Goal: Task Accomplishment & Management: Use online tool/utility

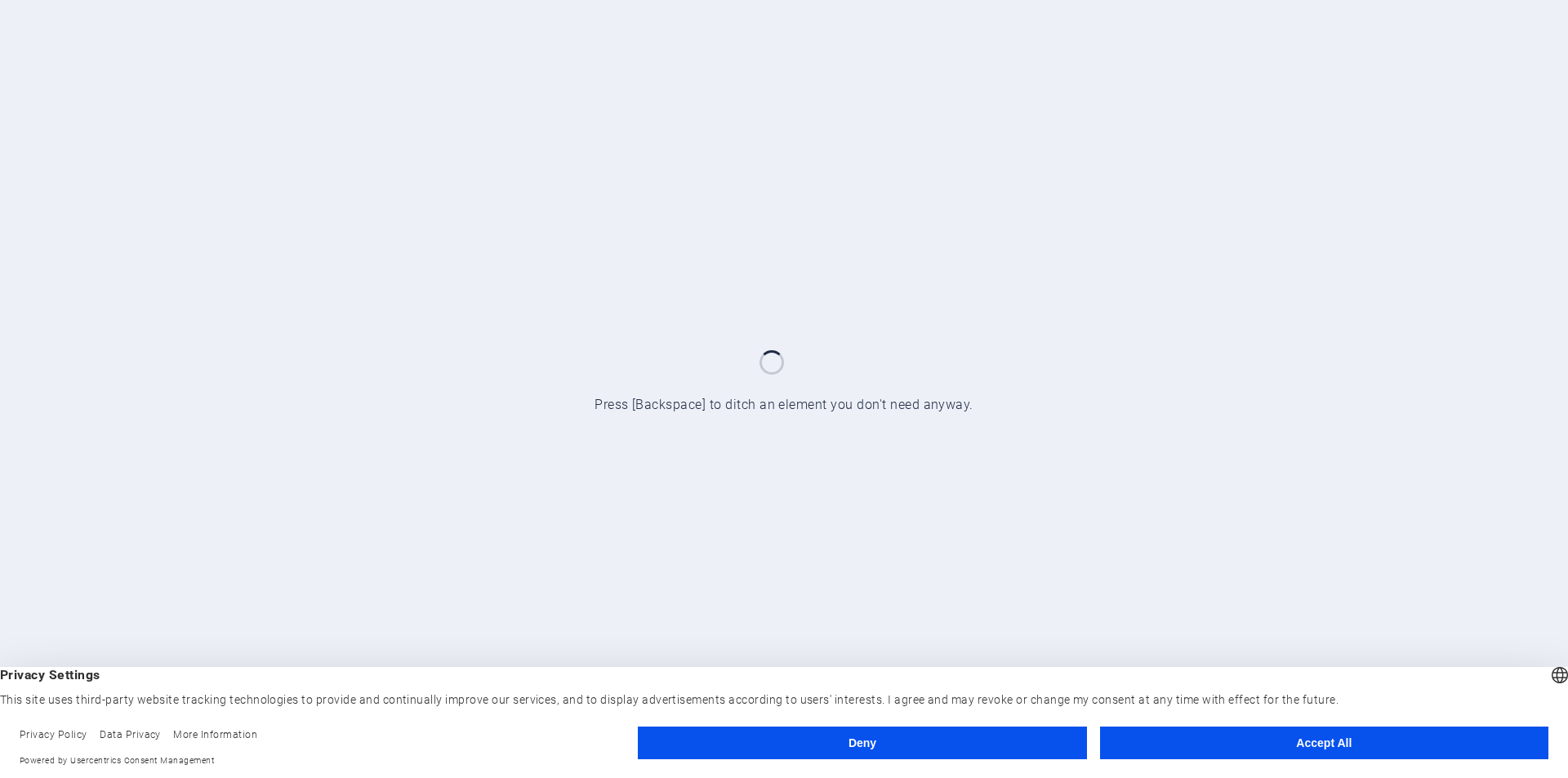
click at [1270, 737] on button "Accept All" at bounding box center [1324, 743] width 448 height 33
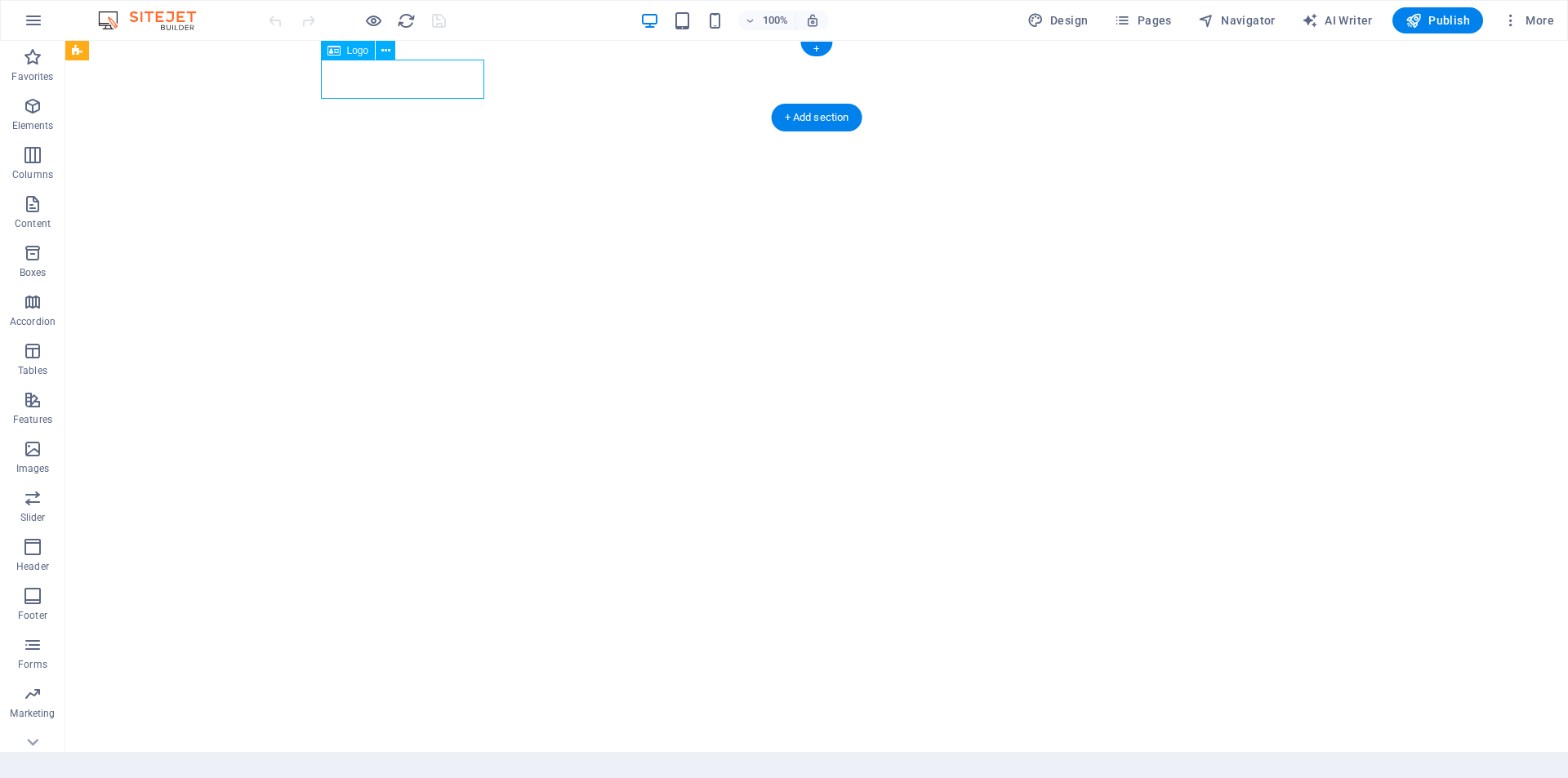
select select "px"
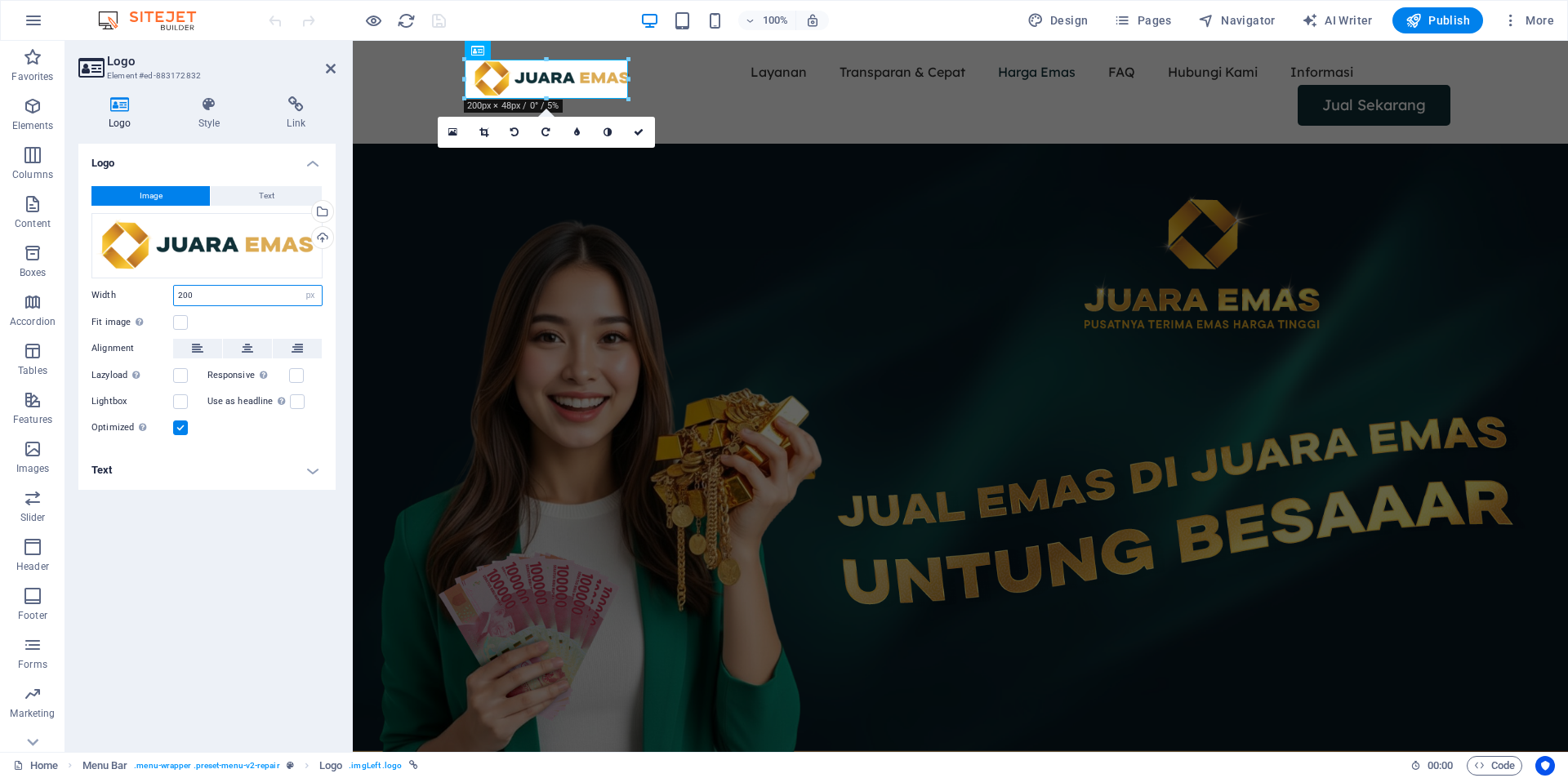
click at [228, 294] on input "200" at bounding box center [247, 296] width 148 height 20
click at [236, 323] on div "Fit image Automatically fit image to a fixed width and height" at bounding box center [207, 322] width 231 height 20
click at [323, 477] on h4 "Text" at bounding box center [207, 470] width 257 height 39
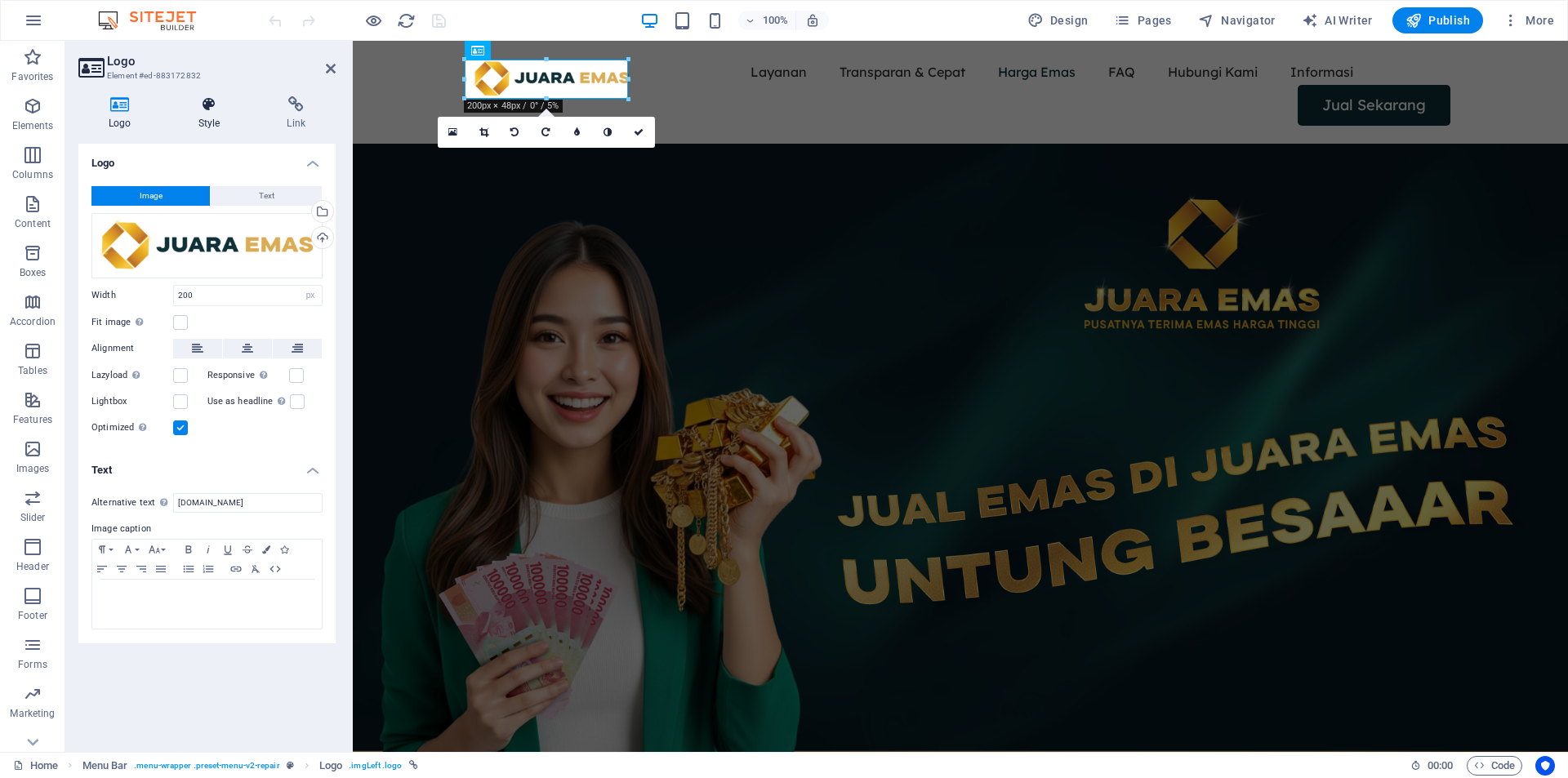
click at [219, 109] on icon at bounding box center [210, 105] width 83 height 17
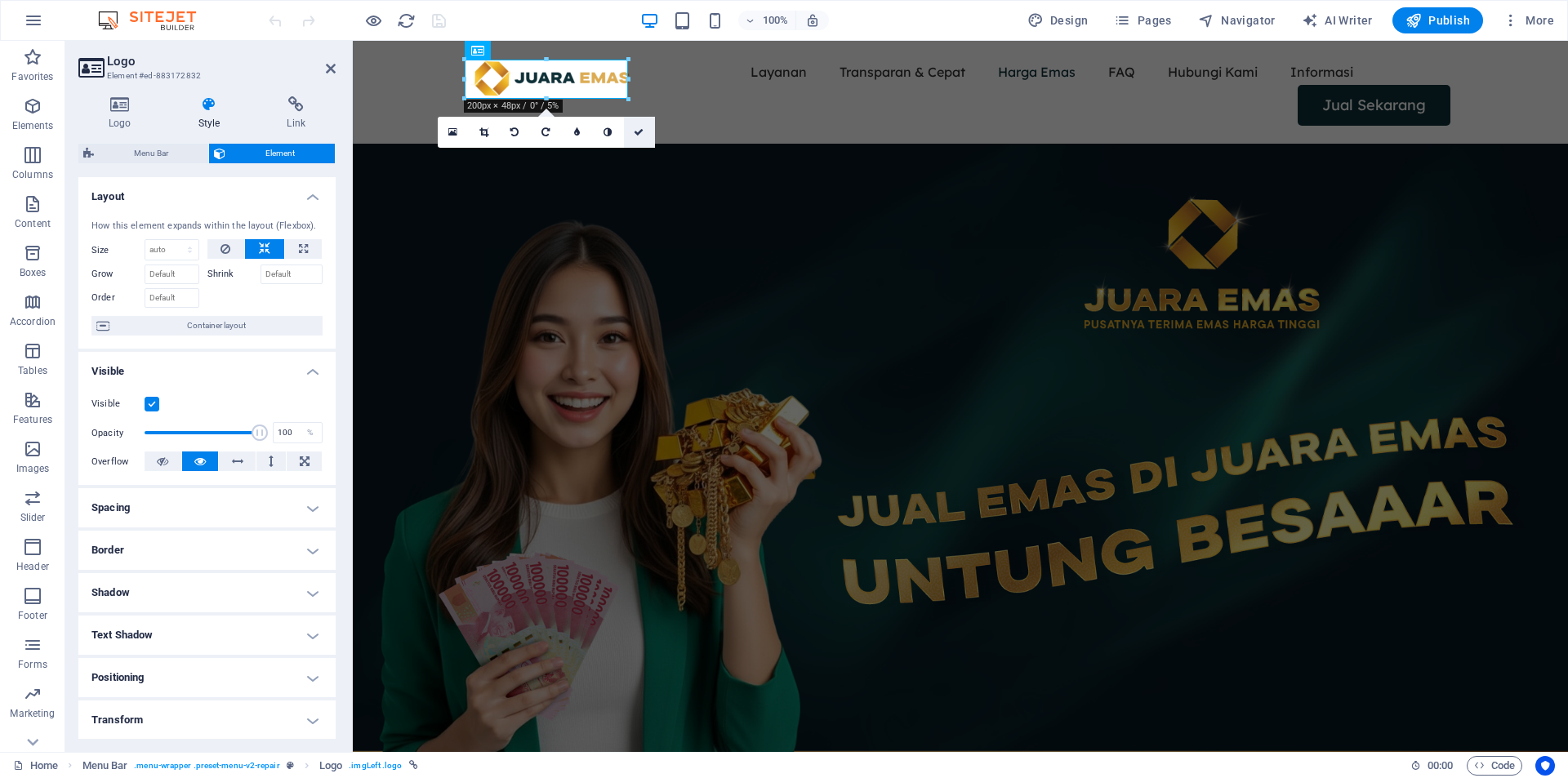
drag, startPoint x: 637, startPoint y: 139, endPoint x: 269, endPoint y: 33, distance: 383.0
click at [637, 139] on link at bounding box center [639, 131] width 31 height 31
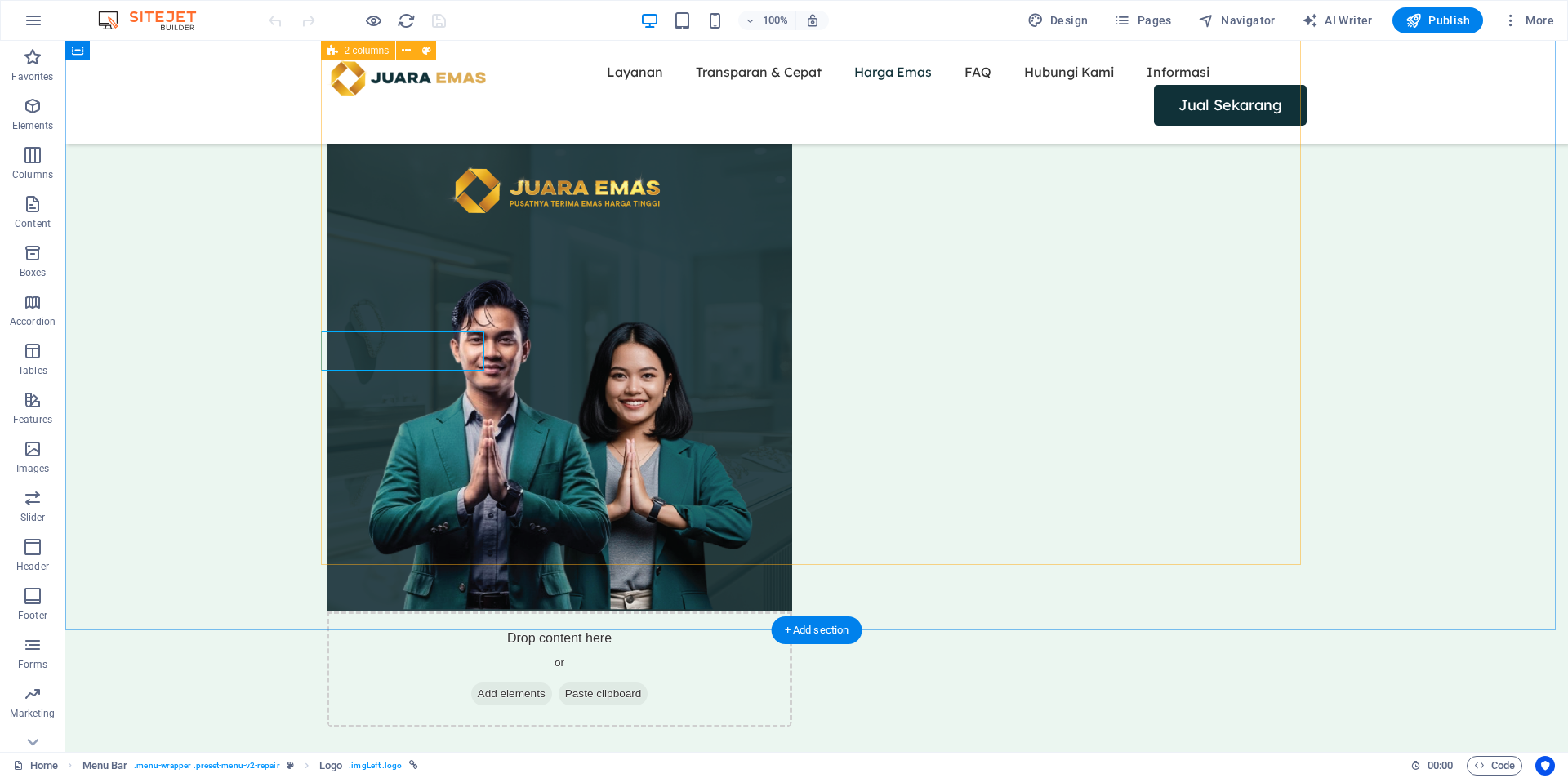
scroll to position [2723, 0]
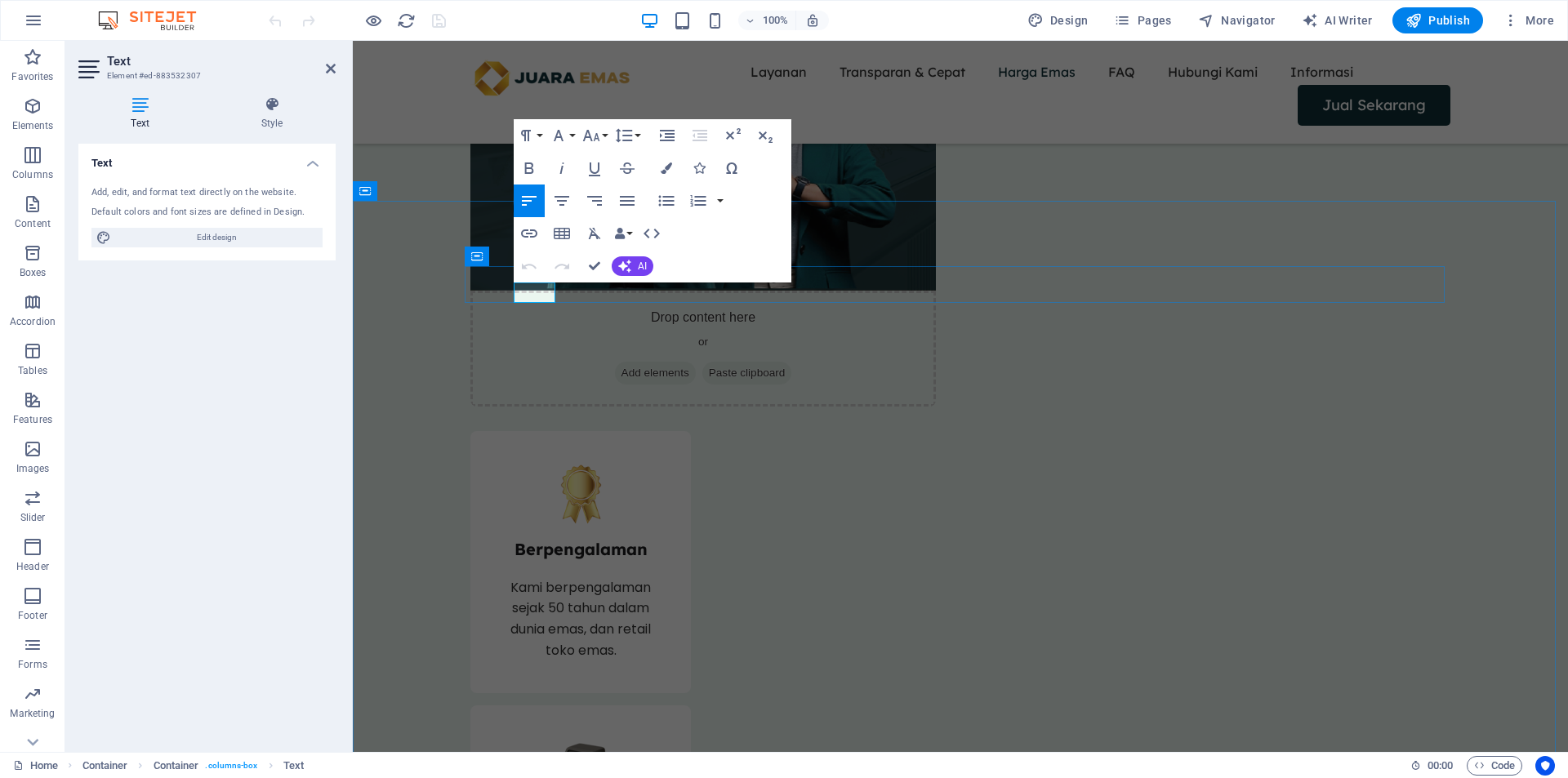
click at [756, 171] on div "Paragraph Format Normal Heading 1 Heading 2 Heading 3 Heading 4 Heading 5 Headi…" at bounding box center [652, 201] width 278 height 164
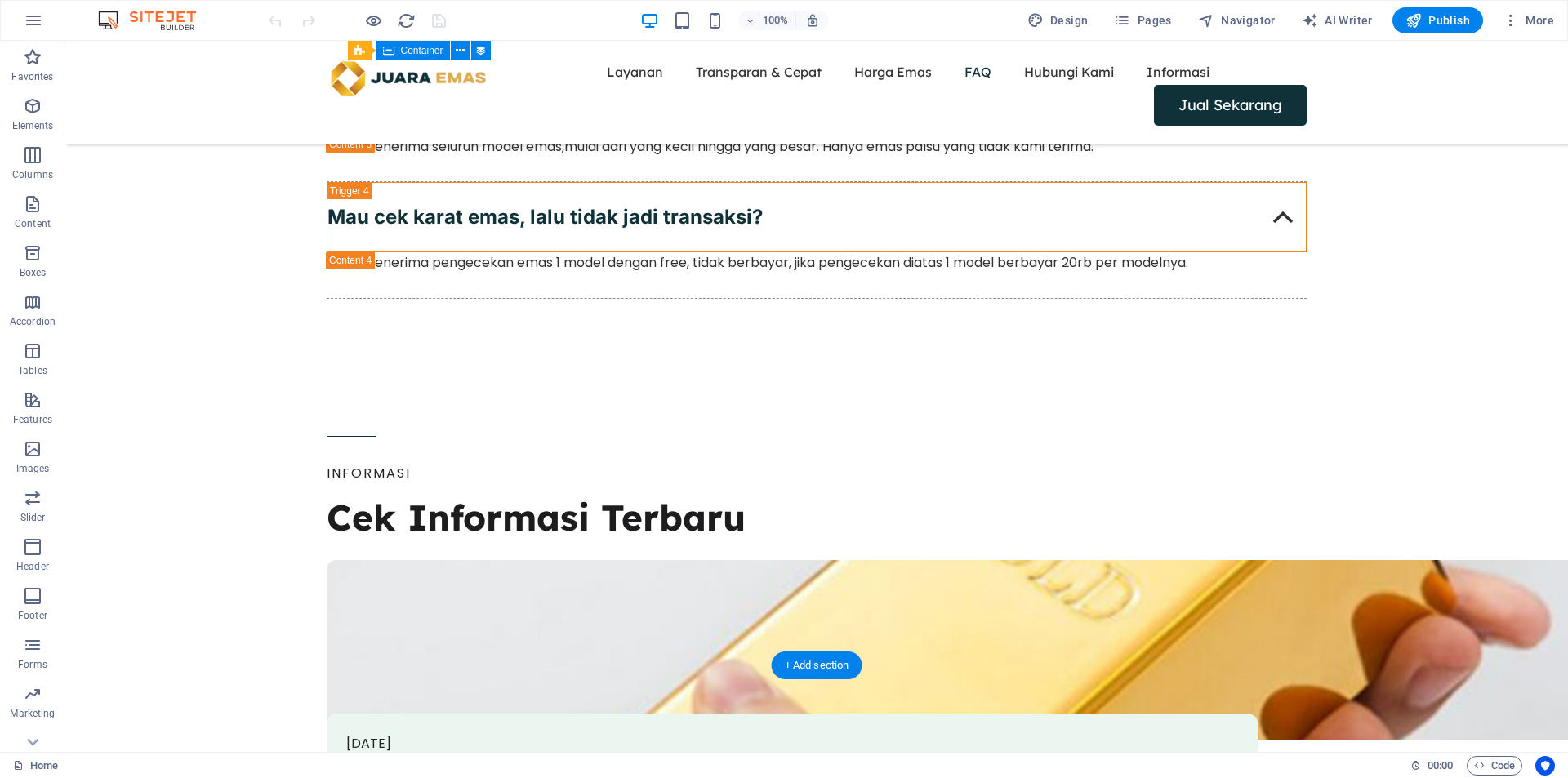
scroll to position [4786, 0]
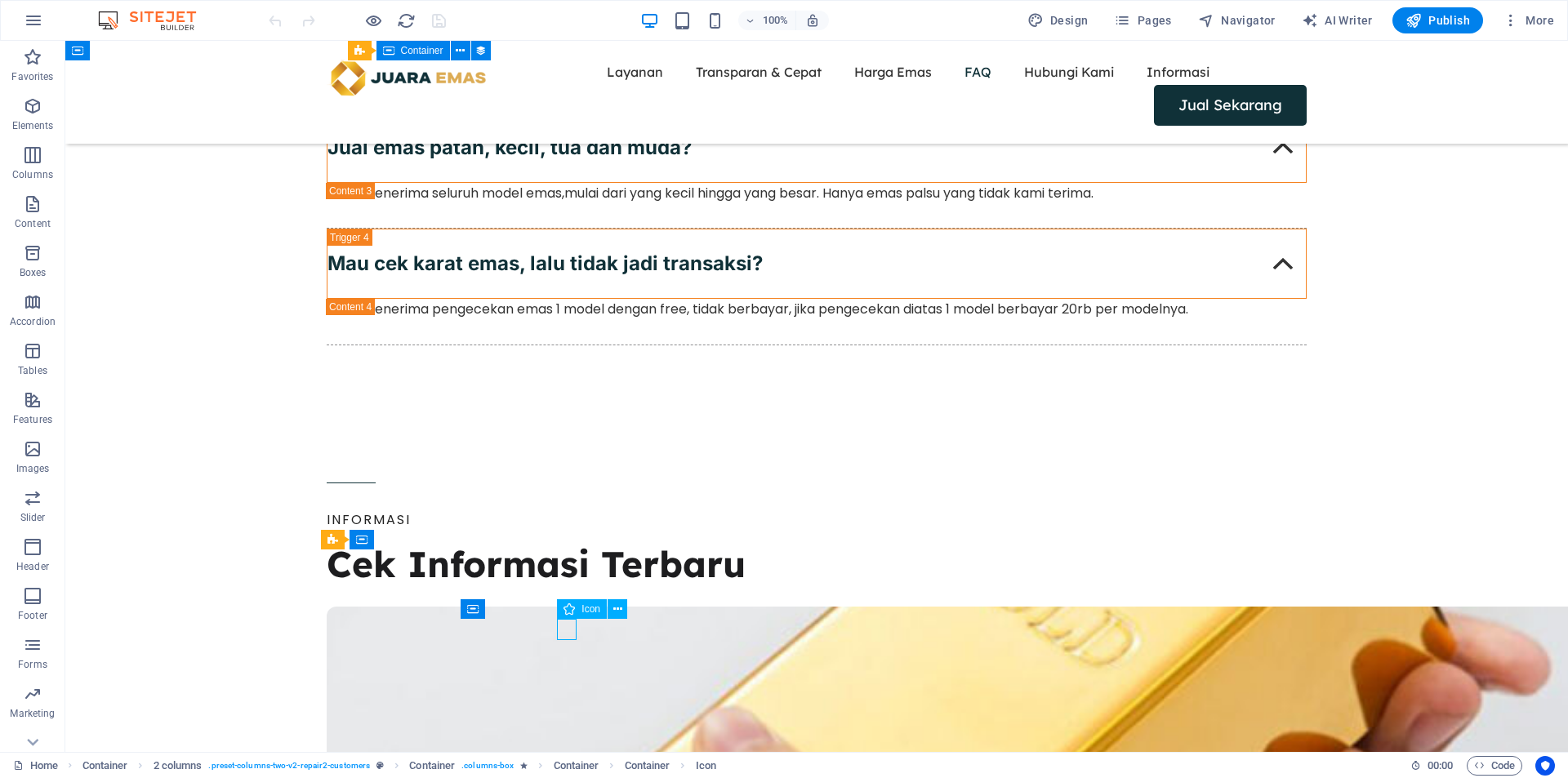
select select "xMidYMid"
select select "px"
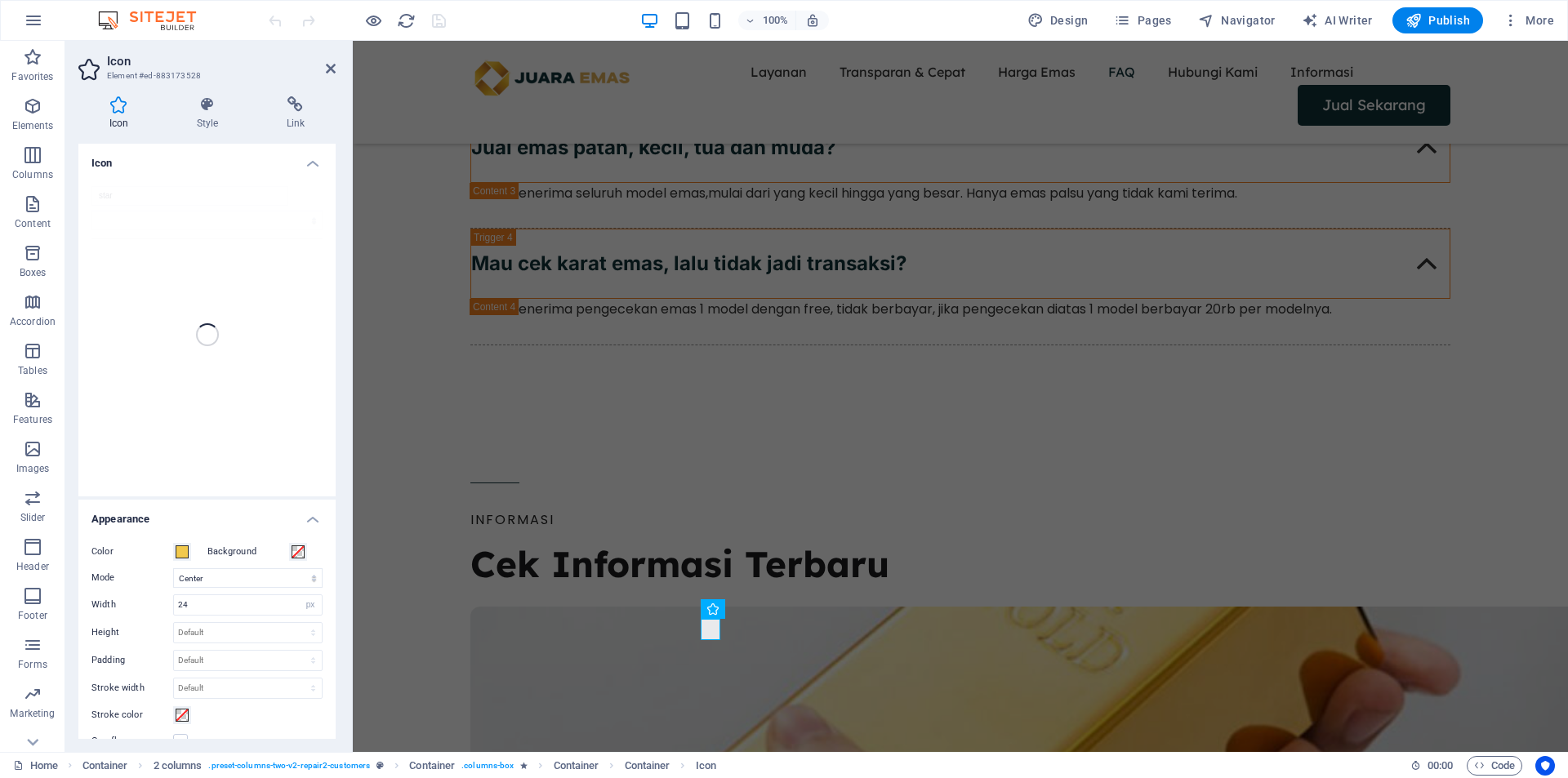
click at [121, 192] on div "star" at bounding box center [207, 335] width 257 height 323
click at [130, 194] on div "star" at bounding box center [207, 335] width 257 height 323
click at [126, 201] on div "star" at bounding box center [207, 335] width 257 height 323
click at [126, 219] on div "star" at bounding box center [207, 335] width 257 height 323
click at [136, 185] on div "star" at bounding box center [207, 335] width 257 height 323
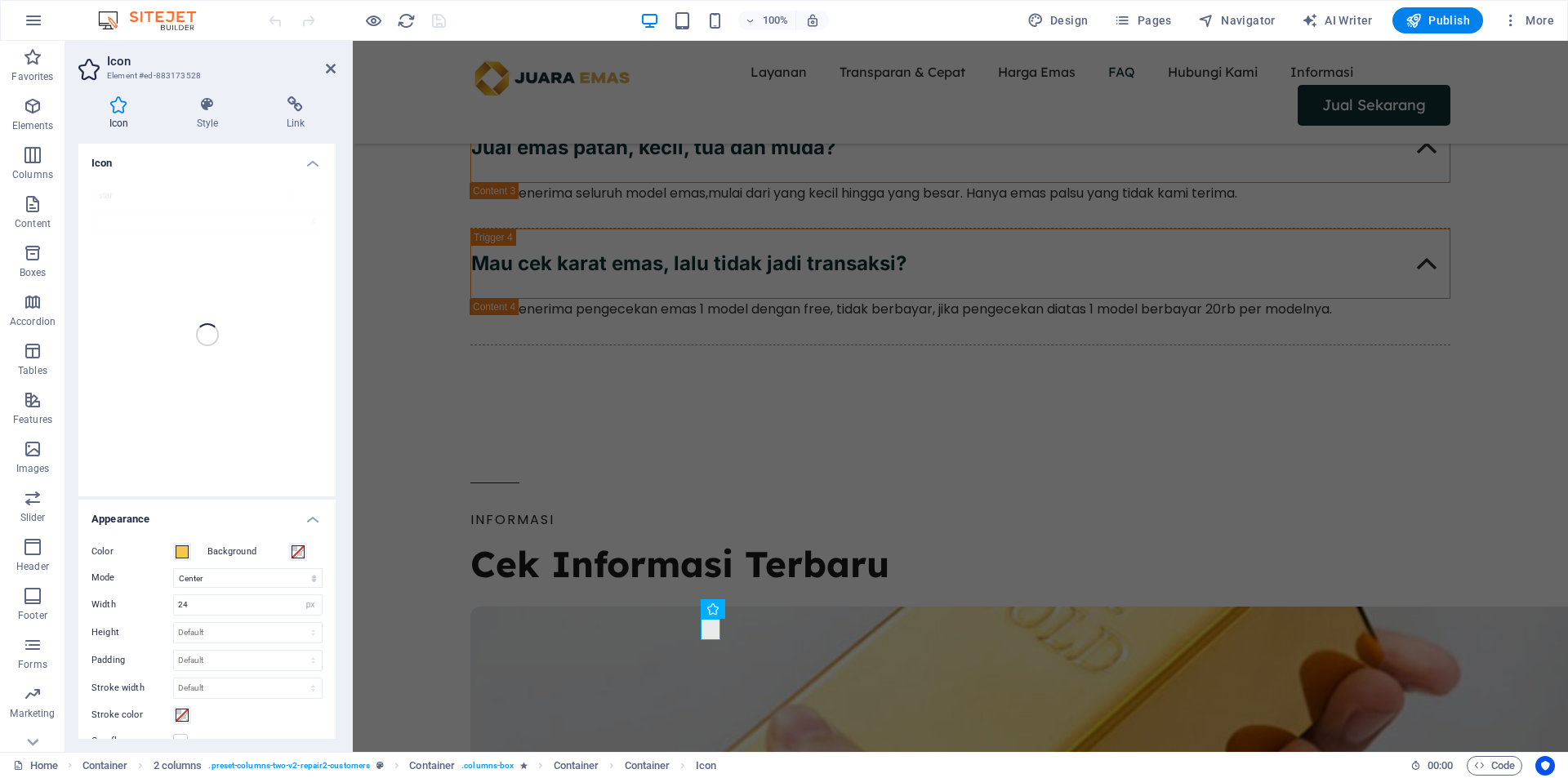
click at [123, 202] on div "star" at bounding box center [207, 335] width 257 height 323
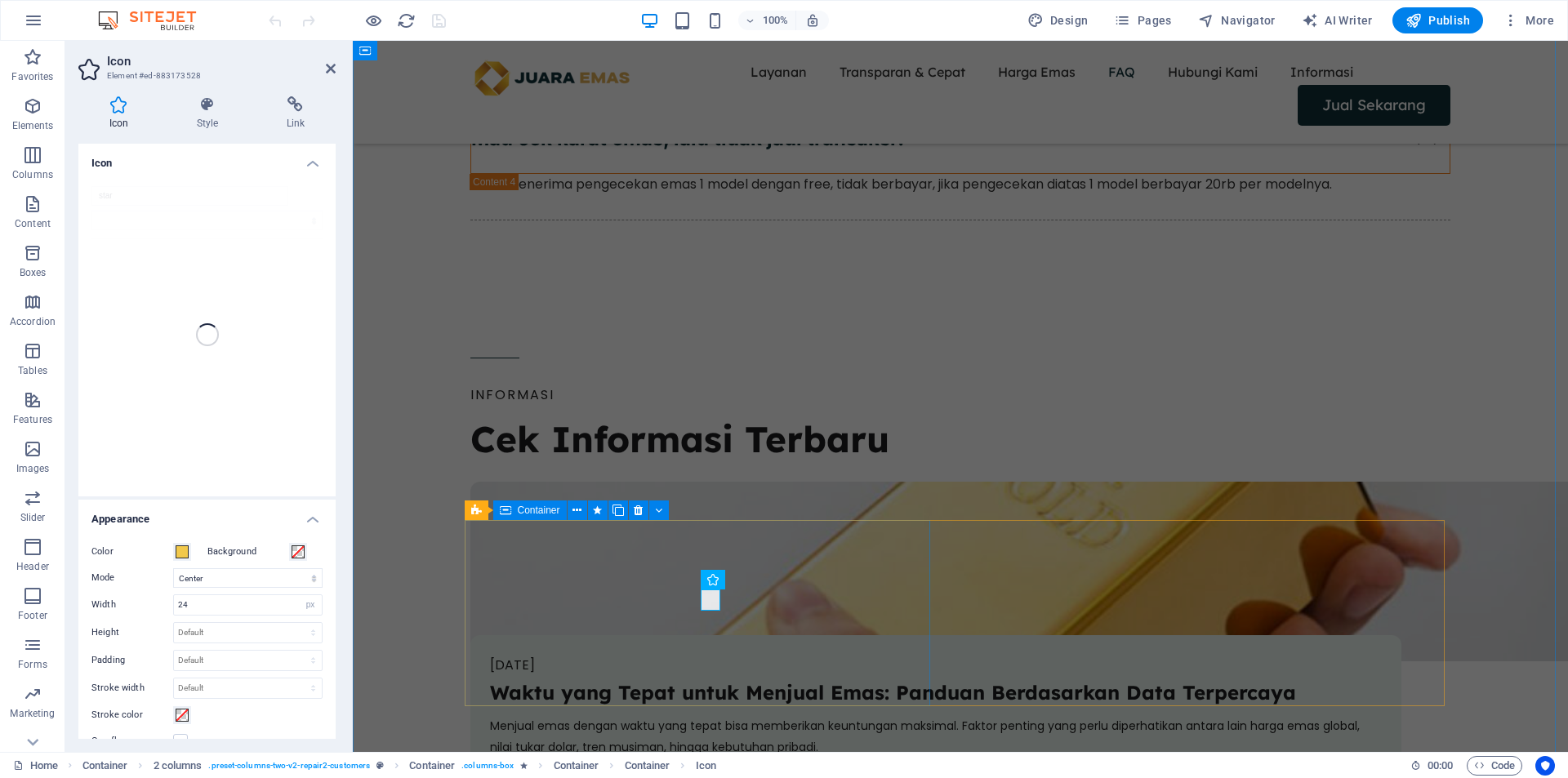
scroll to position [4765, 0]
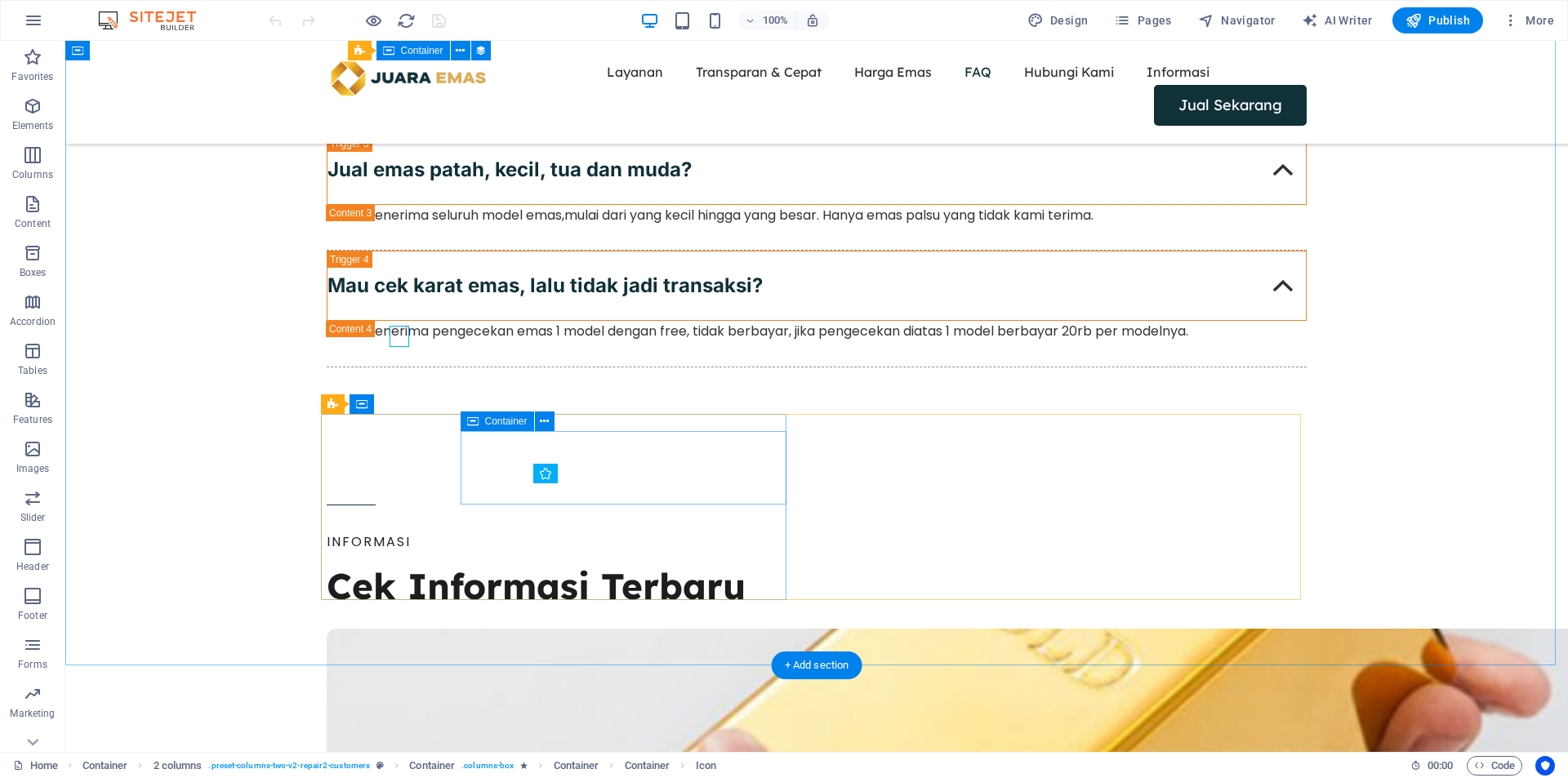
scroll to position [4922, 0]
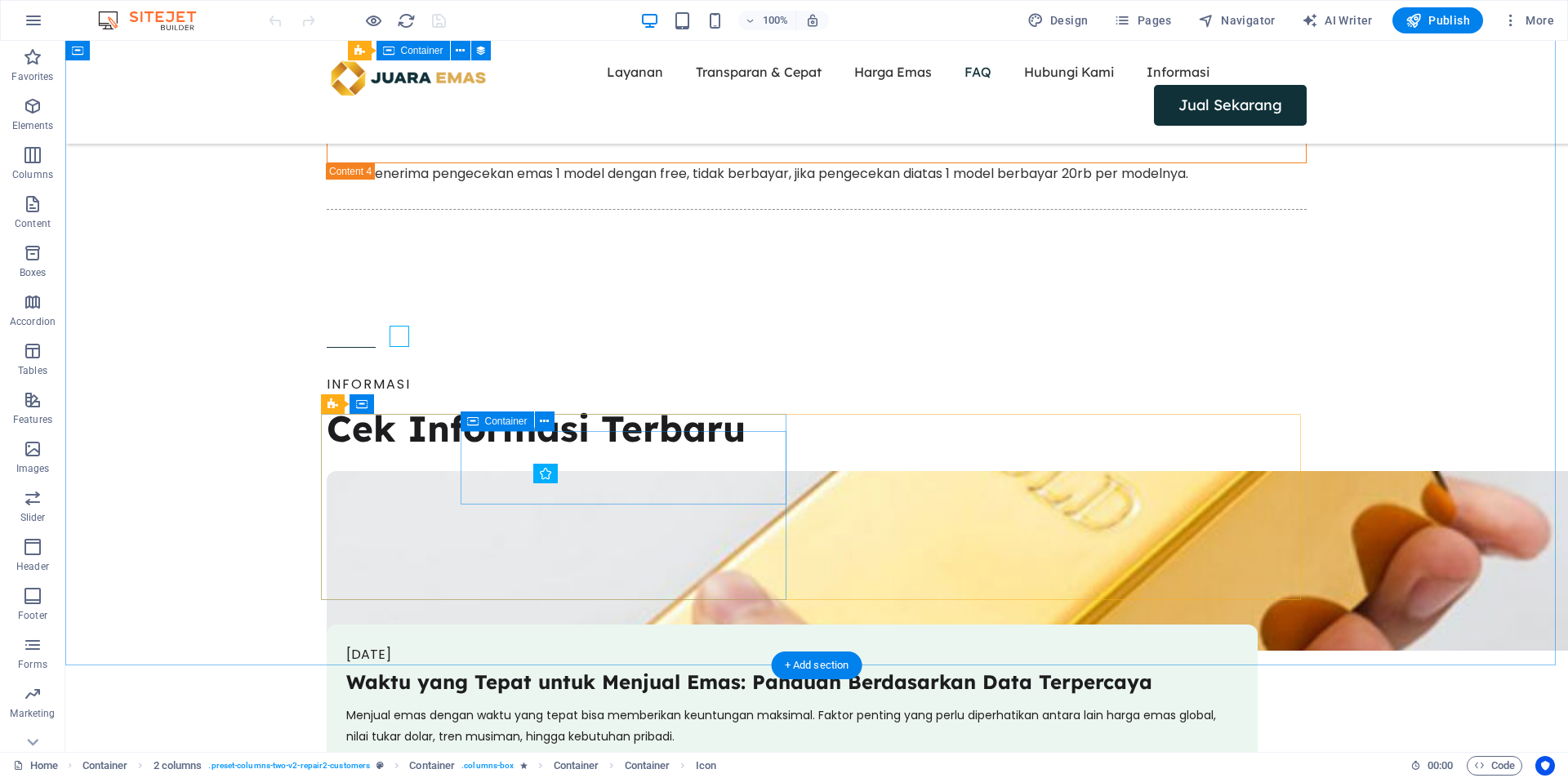
click at [618, 473] on icon at bounding box center [617, 473] width 9 height 17
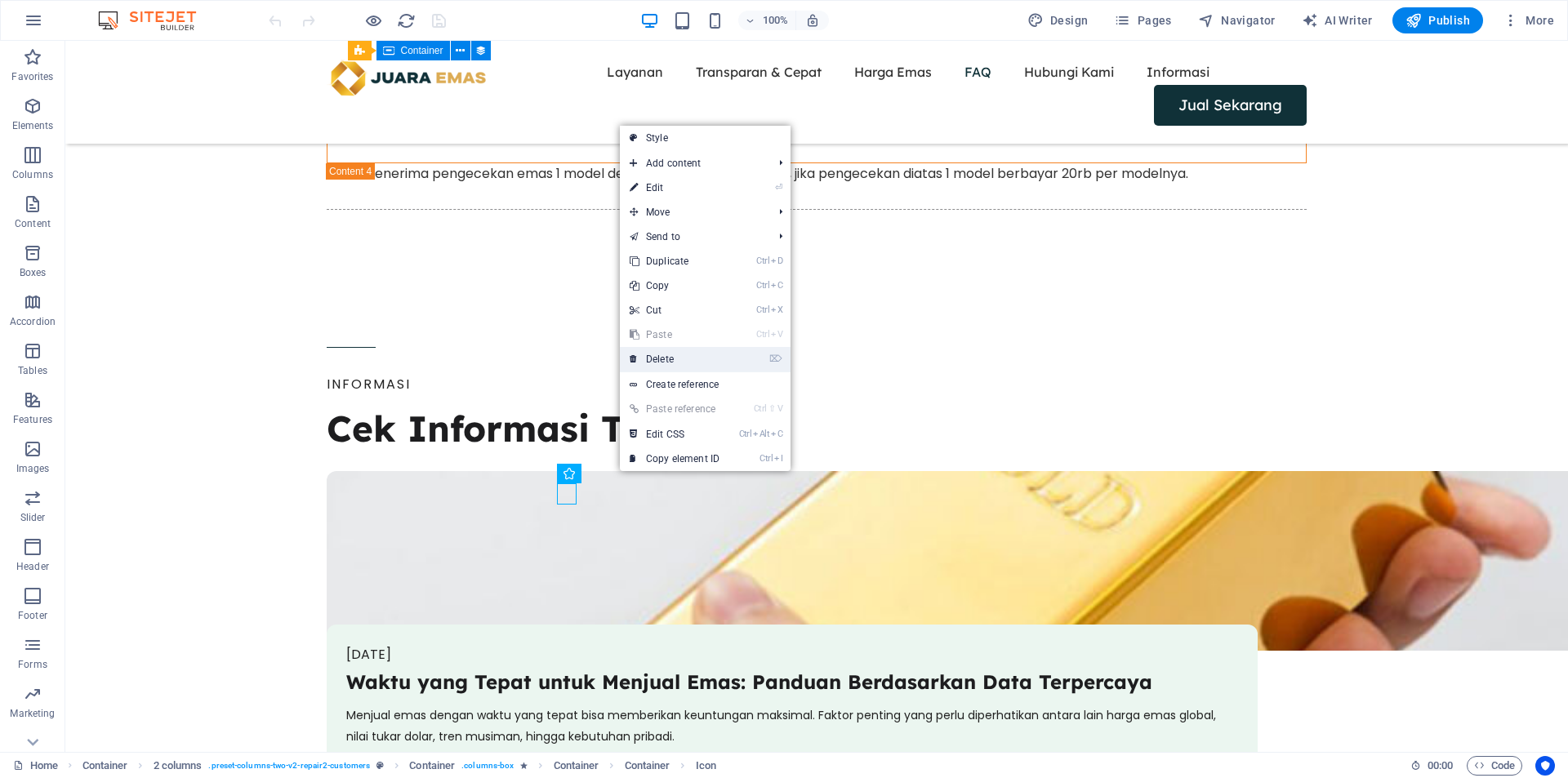
drag, startPoint x: 668, startPoint y: 363, endPoint x: 560, endPoint y: 397, distance: 113.2
click at [668, 363] on link "⌦ Delete" at bounding box center [674, 359] width 109 height 25
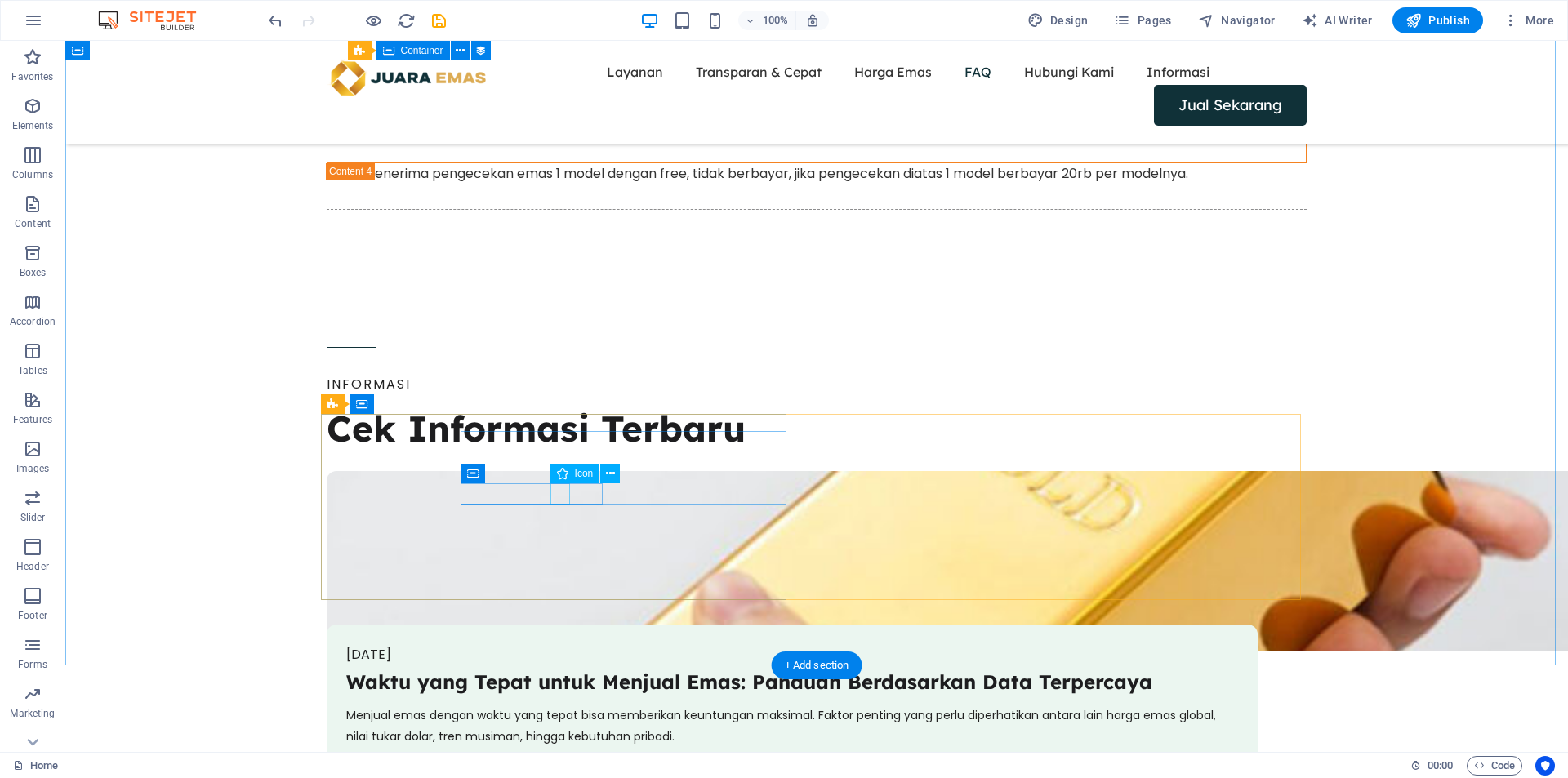
click at [613, 473] on icon at bounding box center [610, 473] width 9 height 17
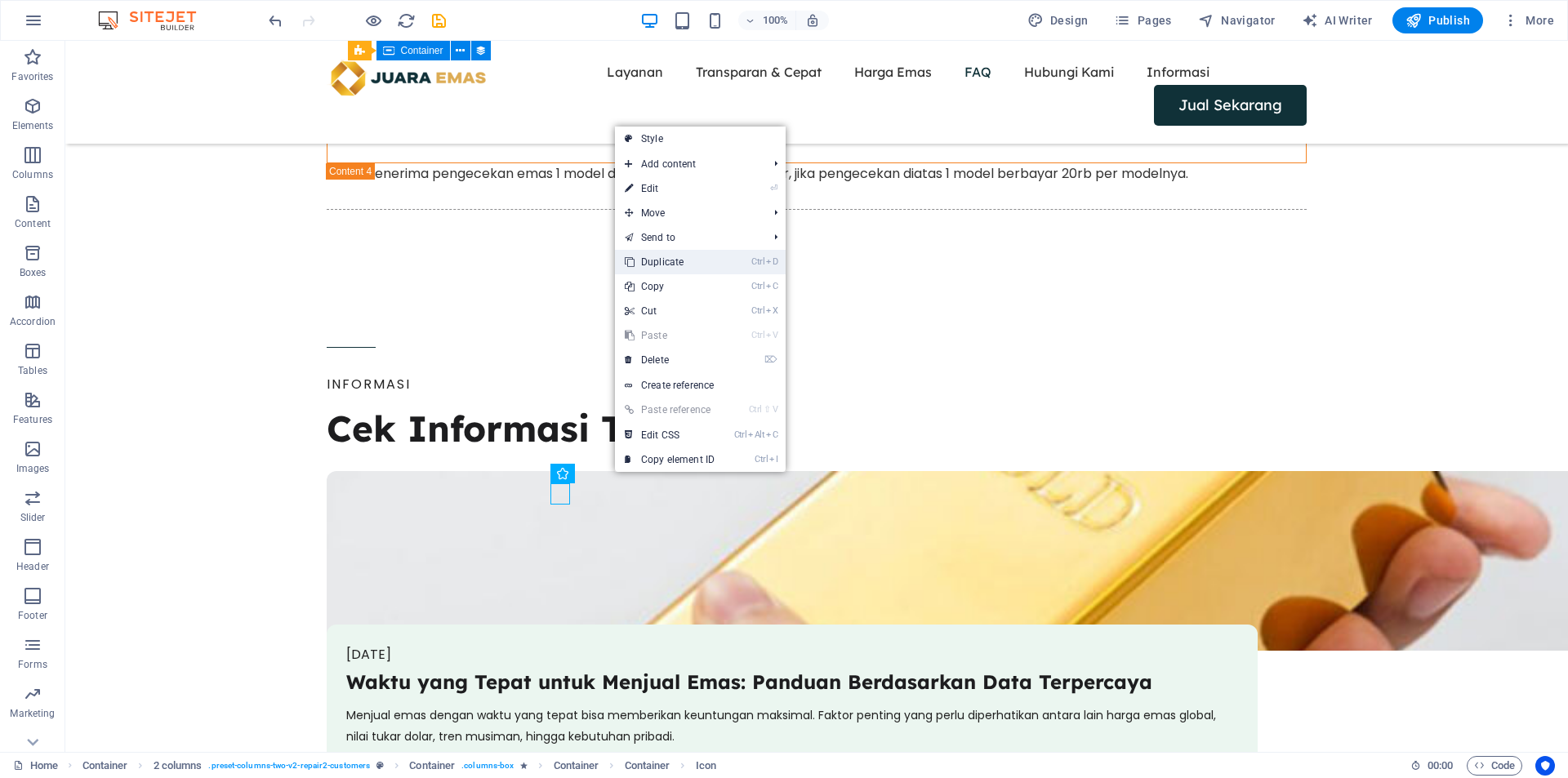
click at [691, 269] on link "Ctrl D Duplicate" at bounding box center [669, 261] width 109 height 25
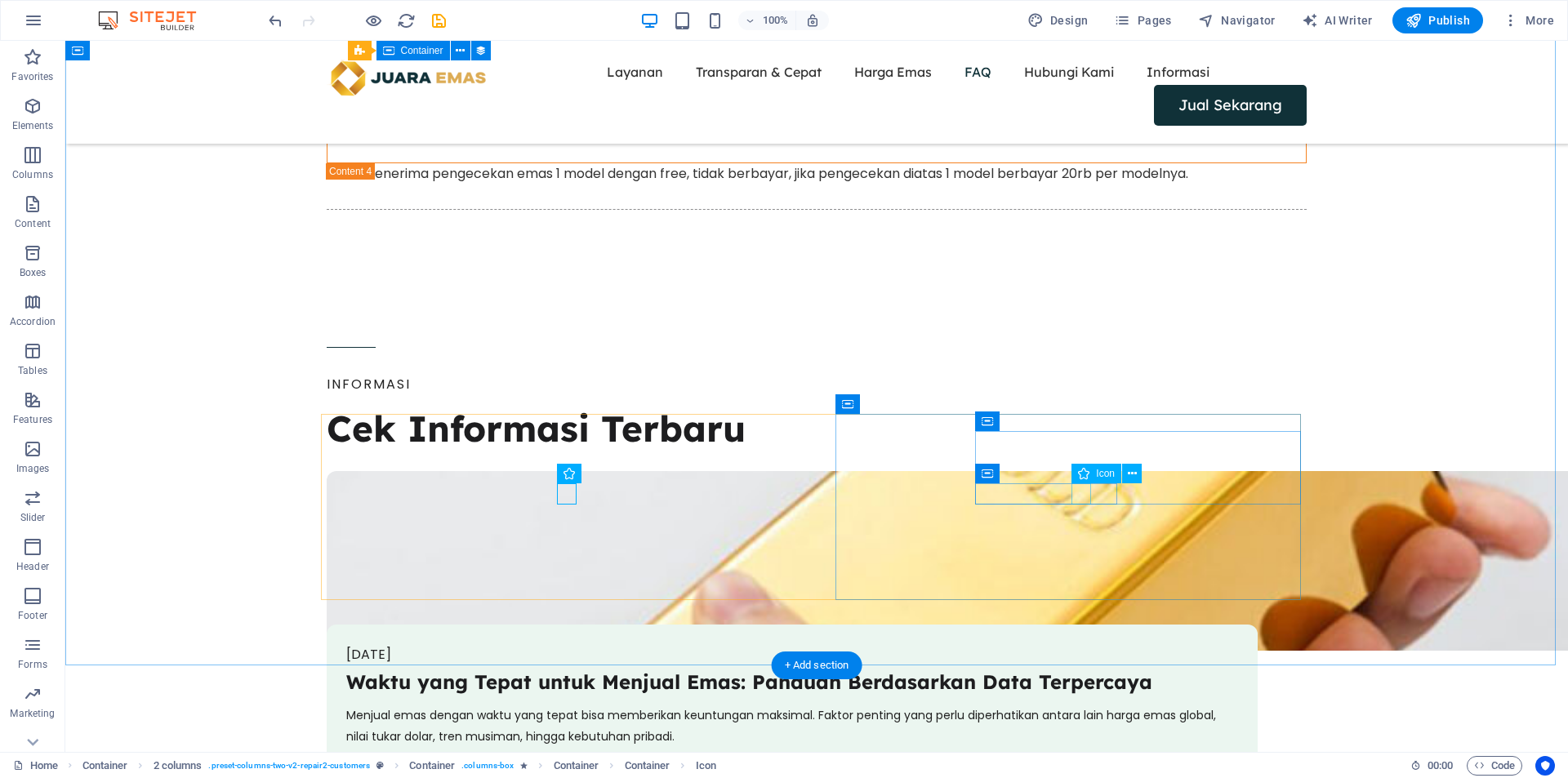
click at [1131, 476] on icon at bounding box center [1131, 473] width 9 height 17
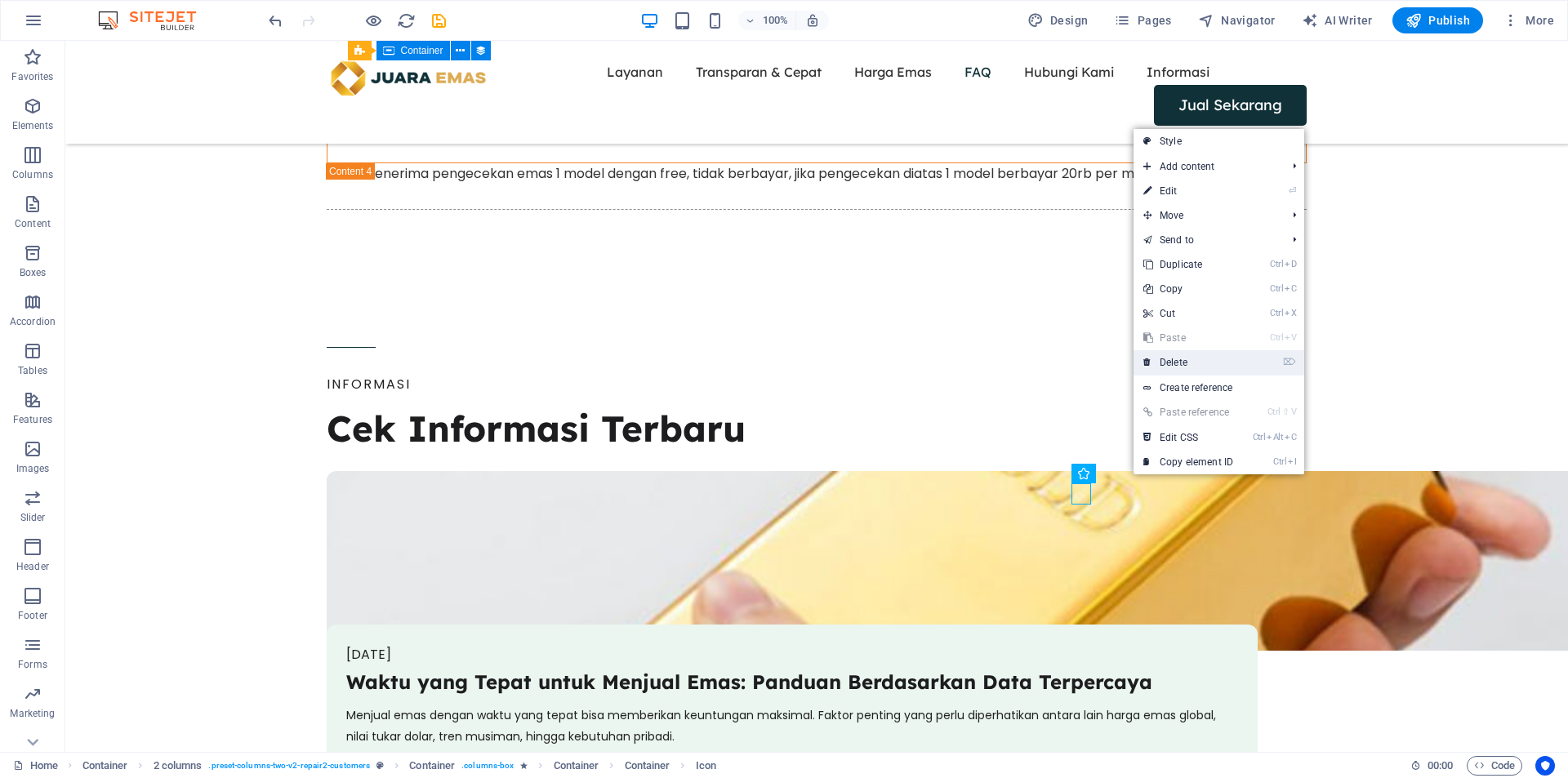
drag, startPoint x: 1189, startPoint y: 366, endPoint x: 1111, endPoint y: 352, distance: 79.2
click at [1189, 366] on link "⌦ Delete" at bounding box center [1188, 362] width 109 height 25
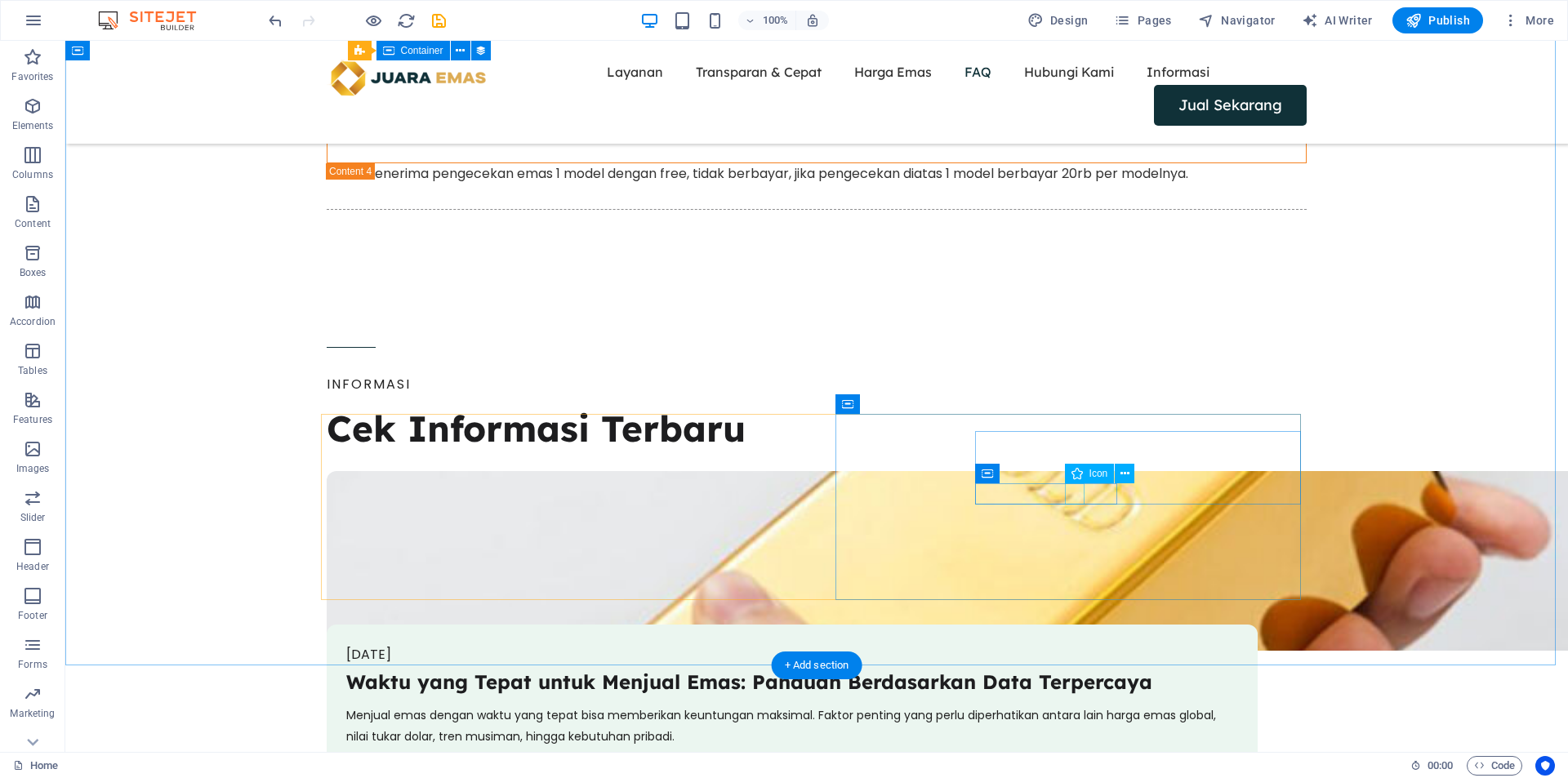
click at [1127, 478] on icon at bounding box center [1125, 473] width 9 height 17
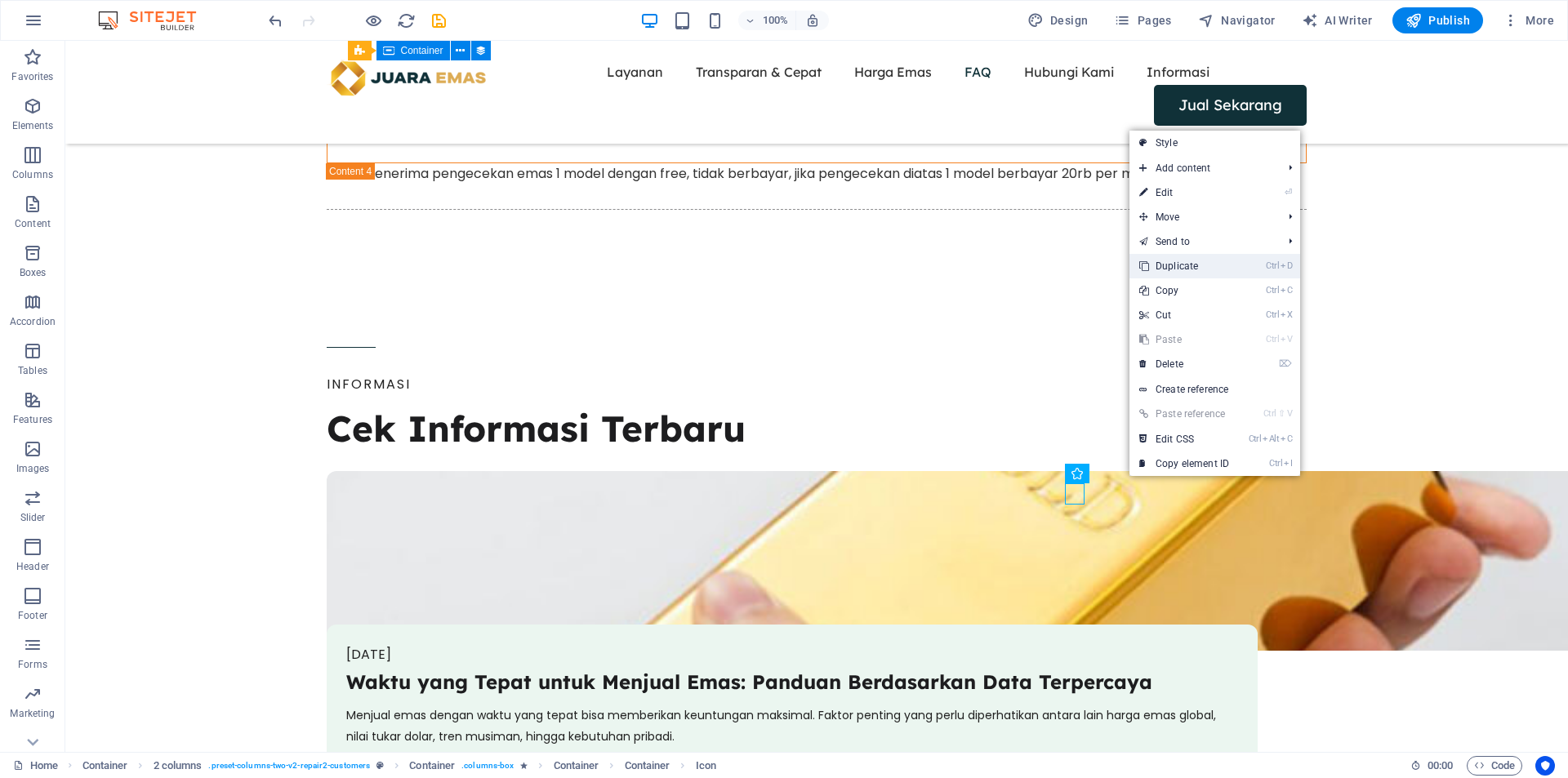
click at [1206, 274] on link "Ctrl D Duplicate" at bounding box center [1184, 266] width 109 height 25
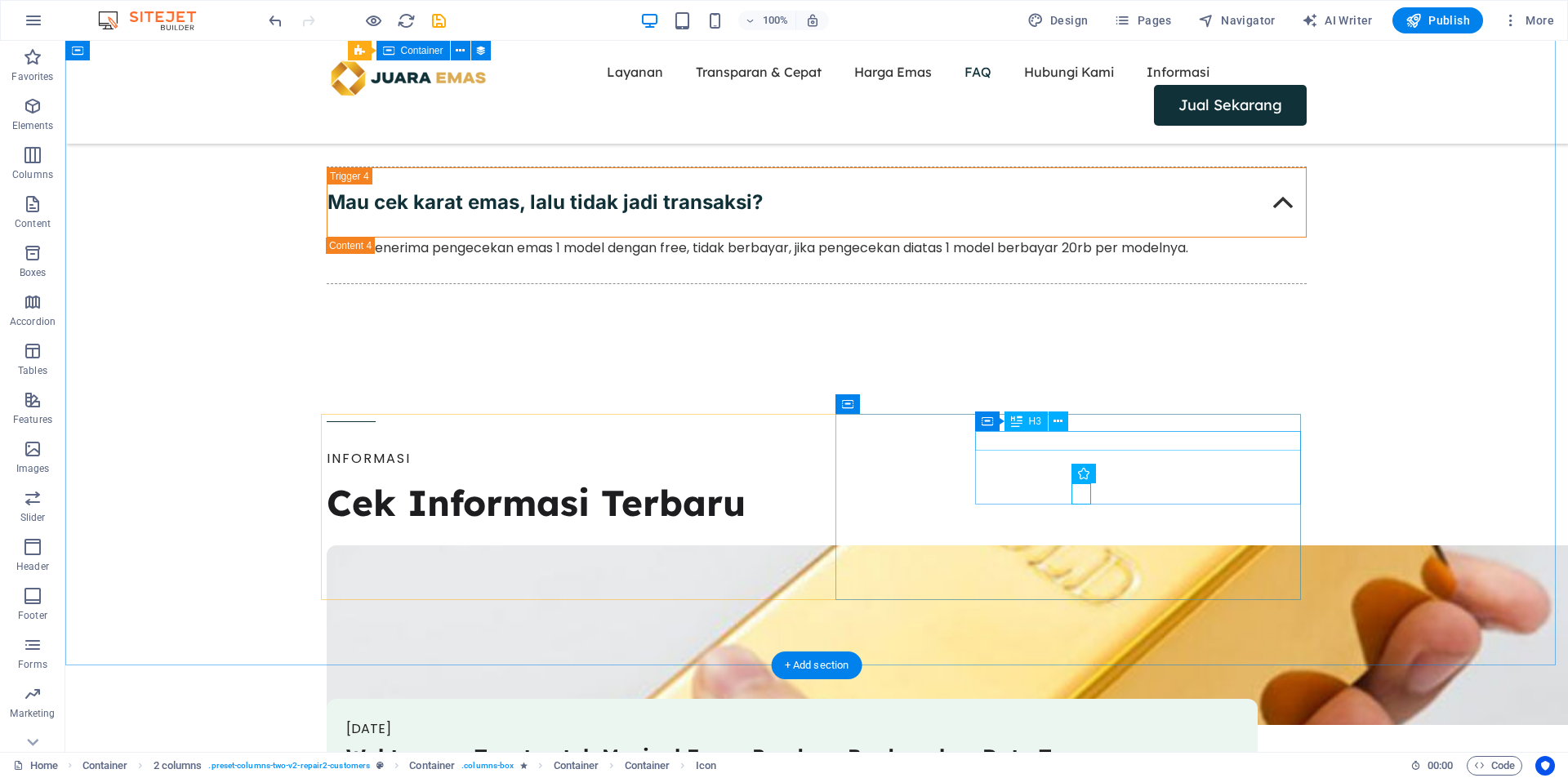
scroll to position [4786, 0]
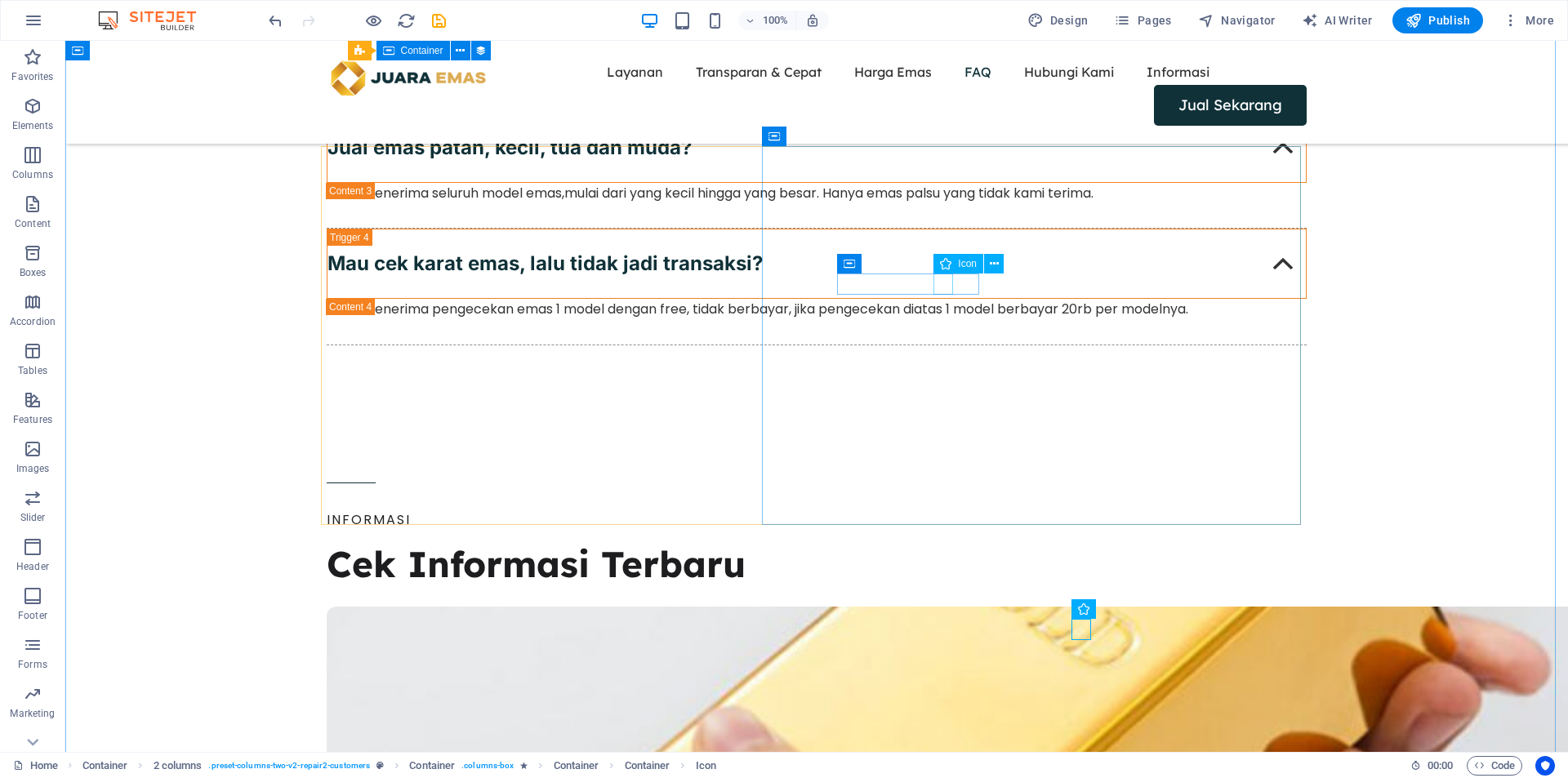
click at [993, 266] on icon at bounding box center [993, 263] width 9 height 17
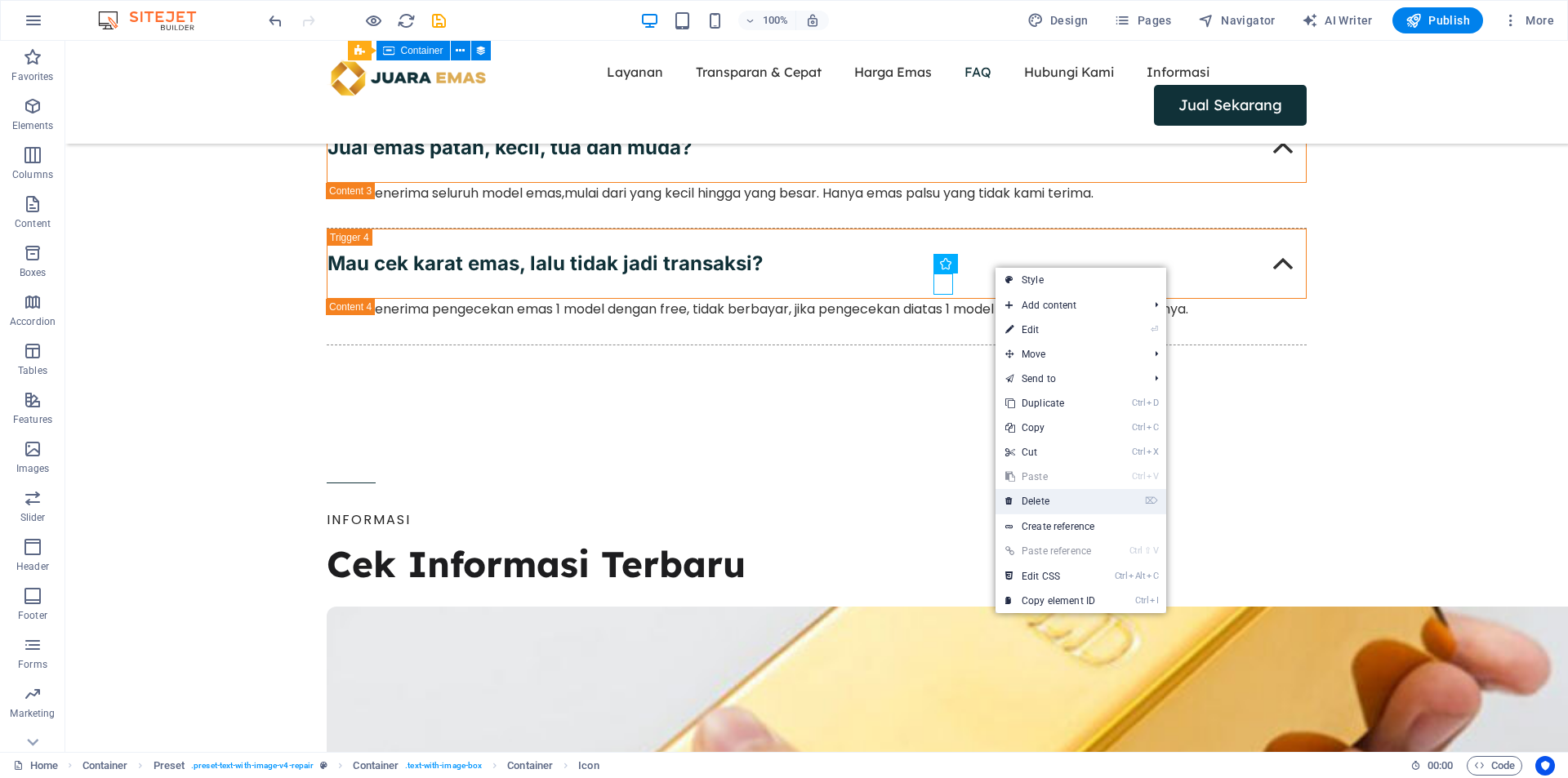
drag, startPoint x: 904, startPoint y: 269, endPoint x: 1035, endPoint y: 492, distance: 258.6
click at [1035, 492] on link "⌦ Delete" at bounding box center [1050, 501] width 109 height 25
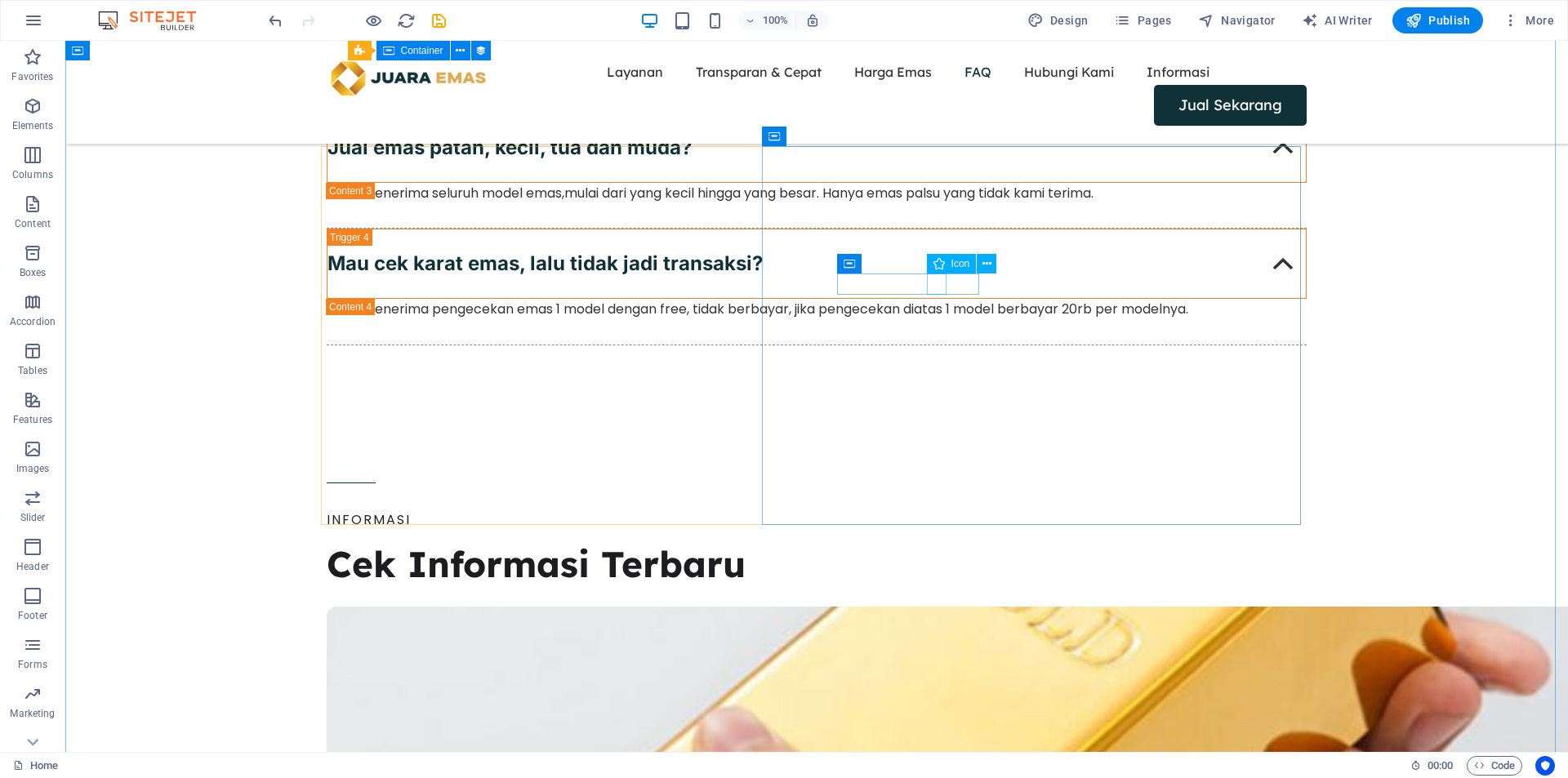
click at [979, 266] on button at bounding box center [987, 264] width 20 height 20
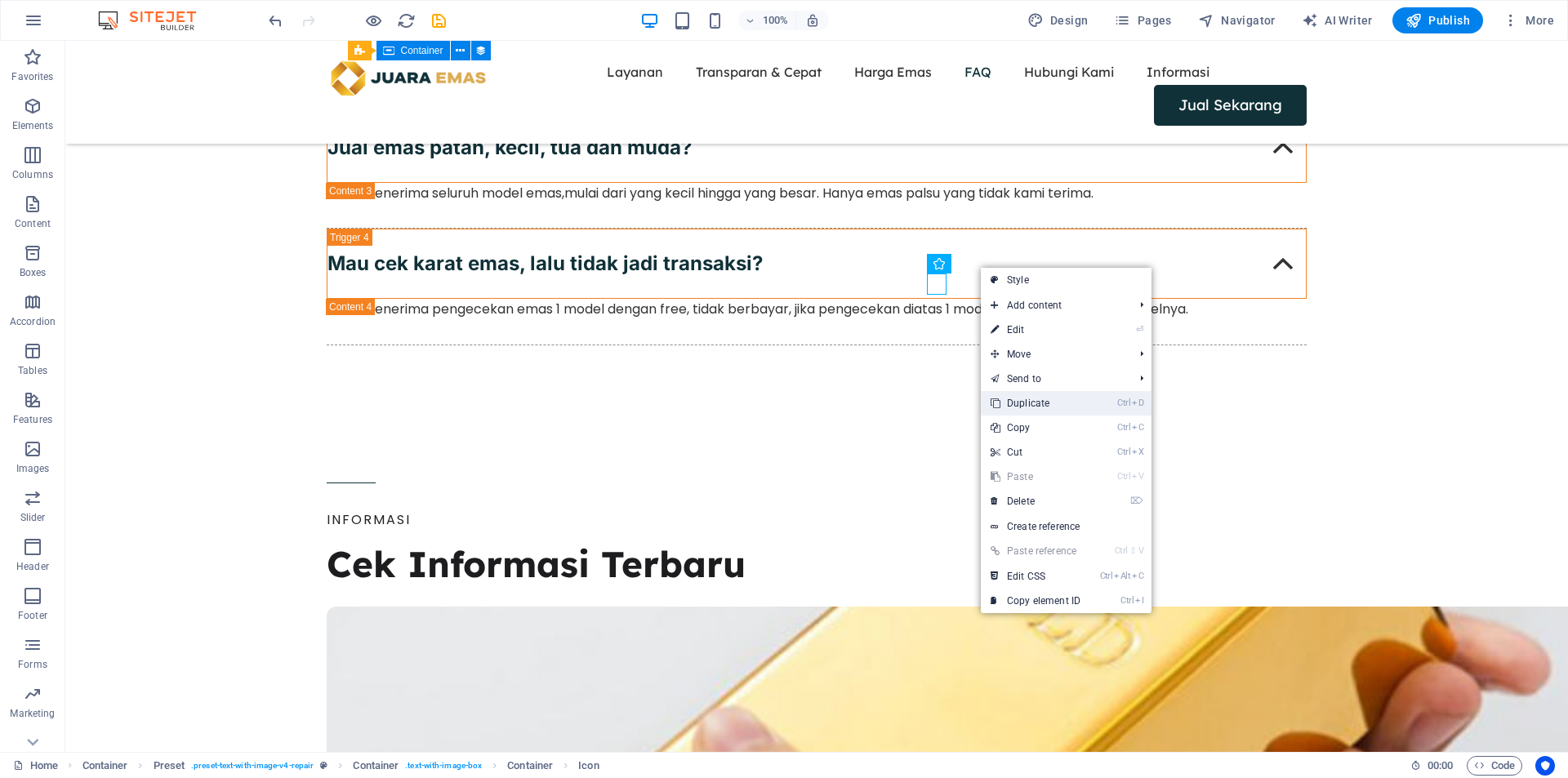
drag, startPoint x: 1017, startPoint y: 402, endPoint x: 949, endPoint y: 335, distance: 95.5
click at [1017, 402] on link "Ctrl D Duplicate" at bounding box center [1035, 403] width 109 height 25
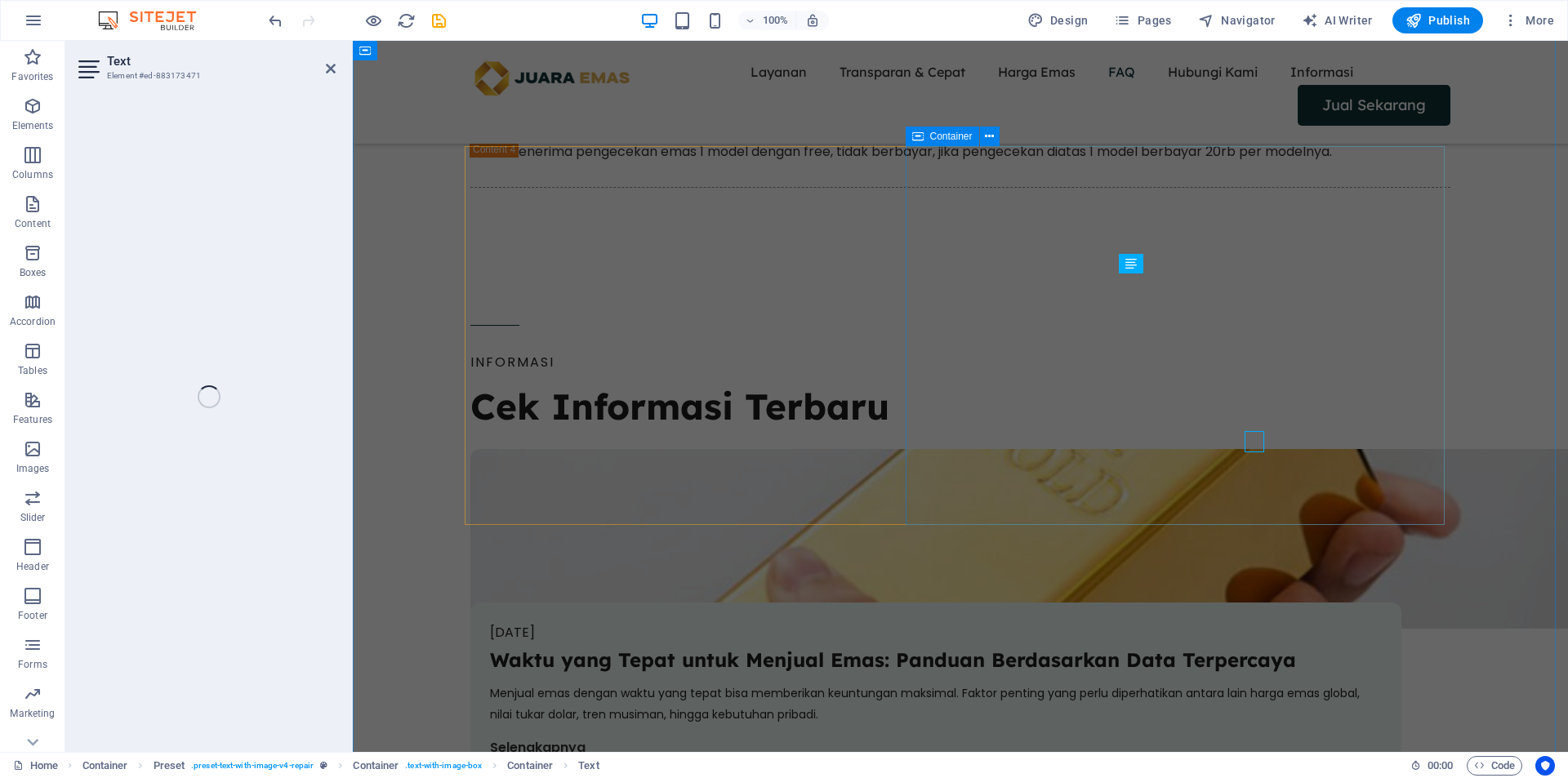
scroll to position [4630, 0]
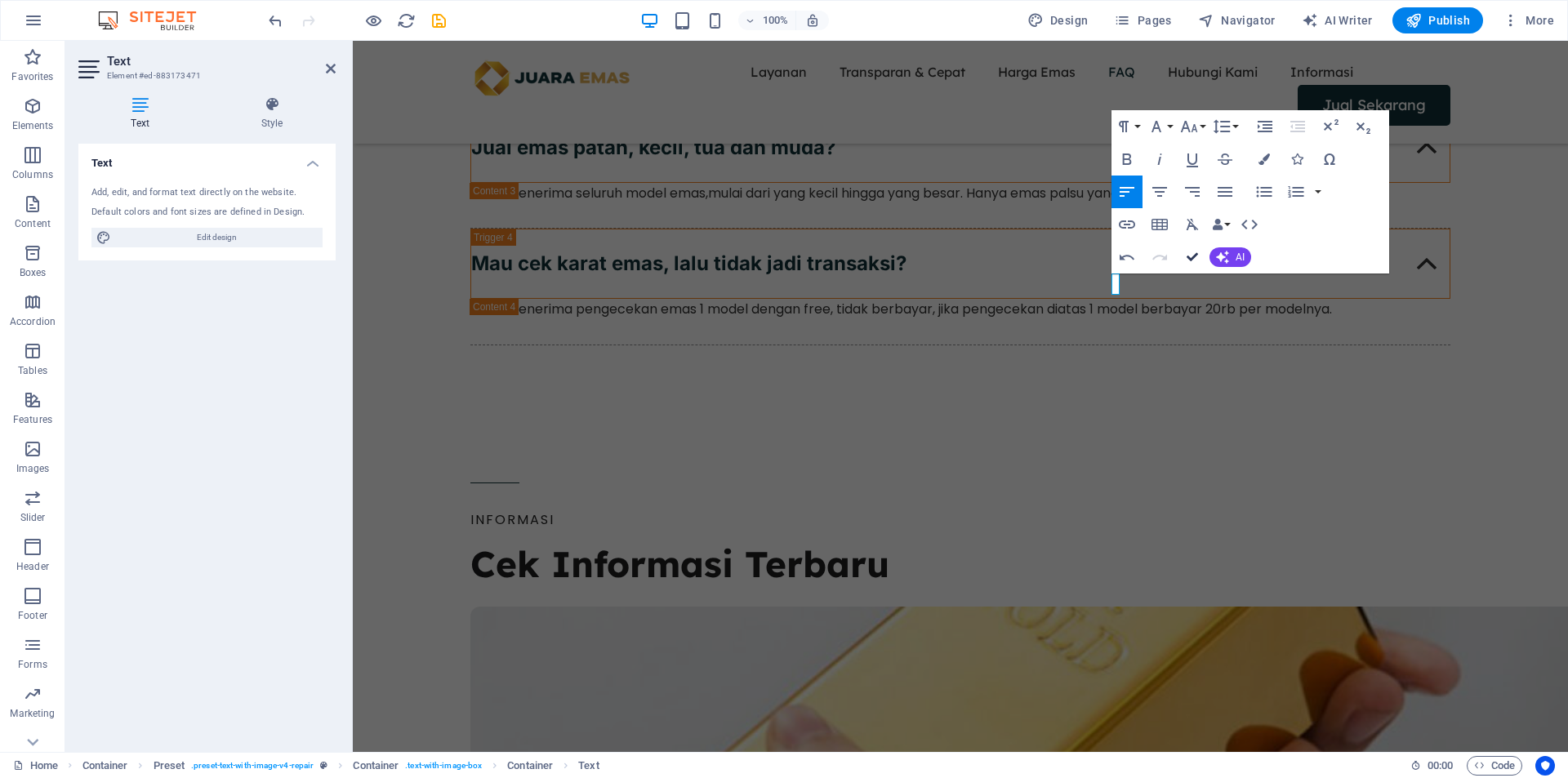
drag, startPoint x: 1194, startPoint y: 255, endPoint x: 1031, endPoint y: 312, distance: 172.7
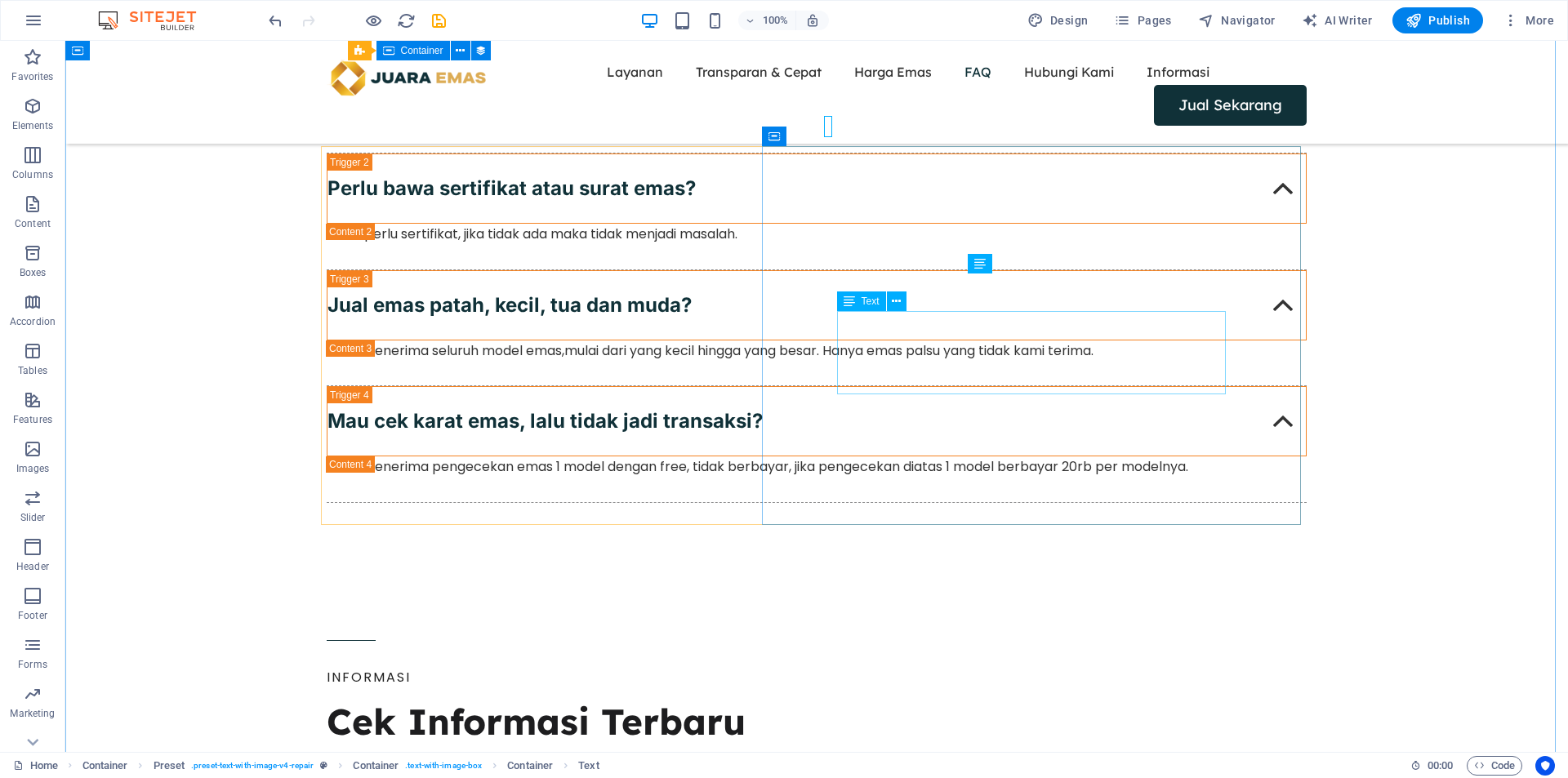
scroll to position [4786, 0]
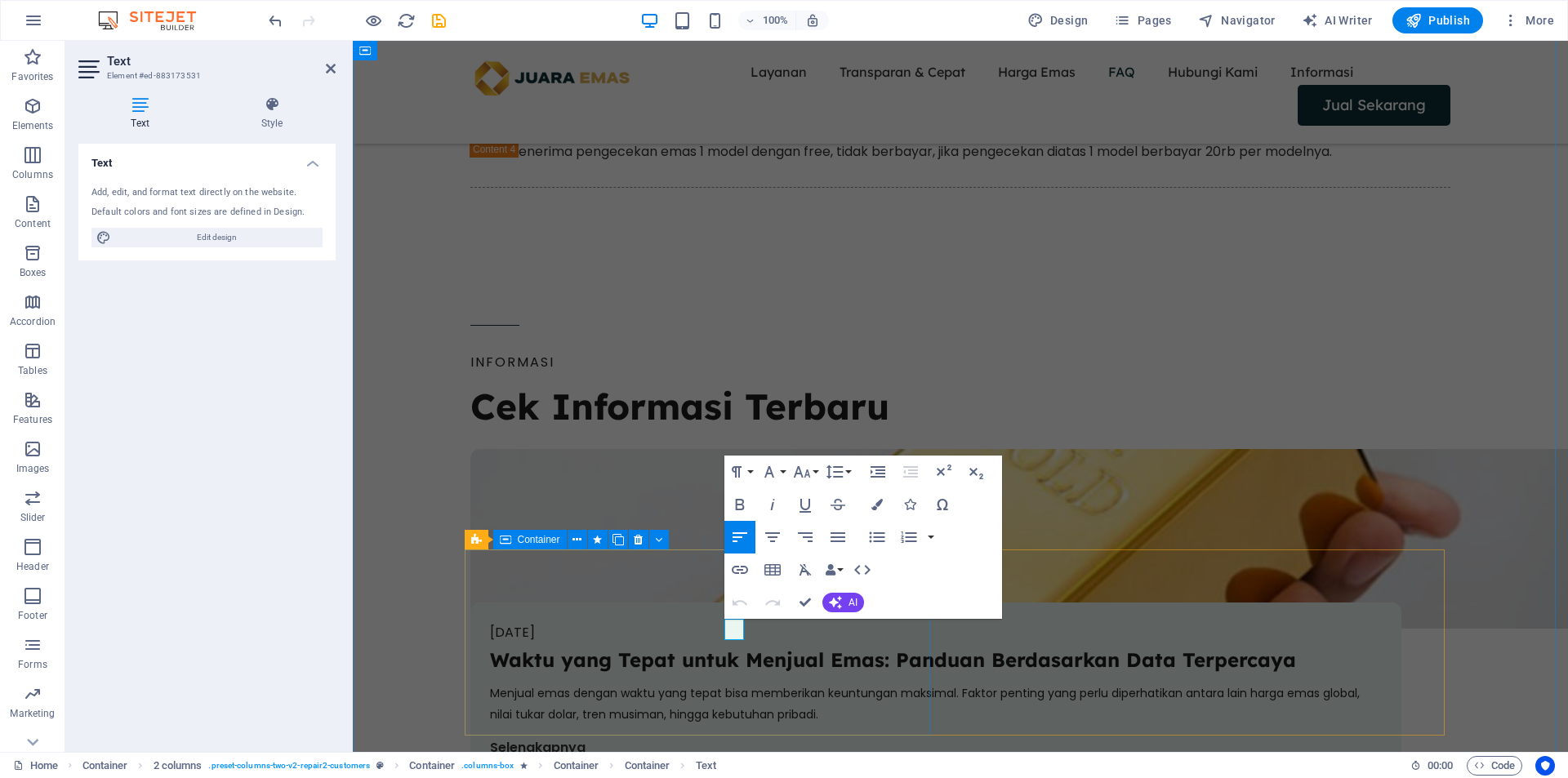
scroll to position [4630, 0]
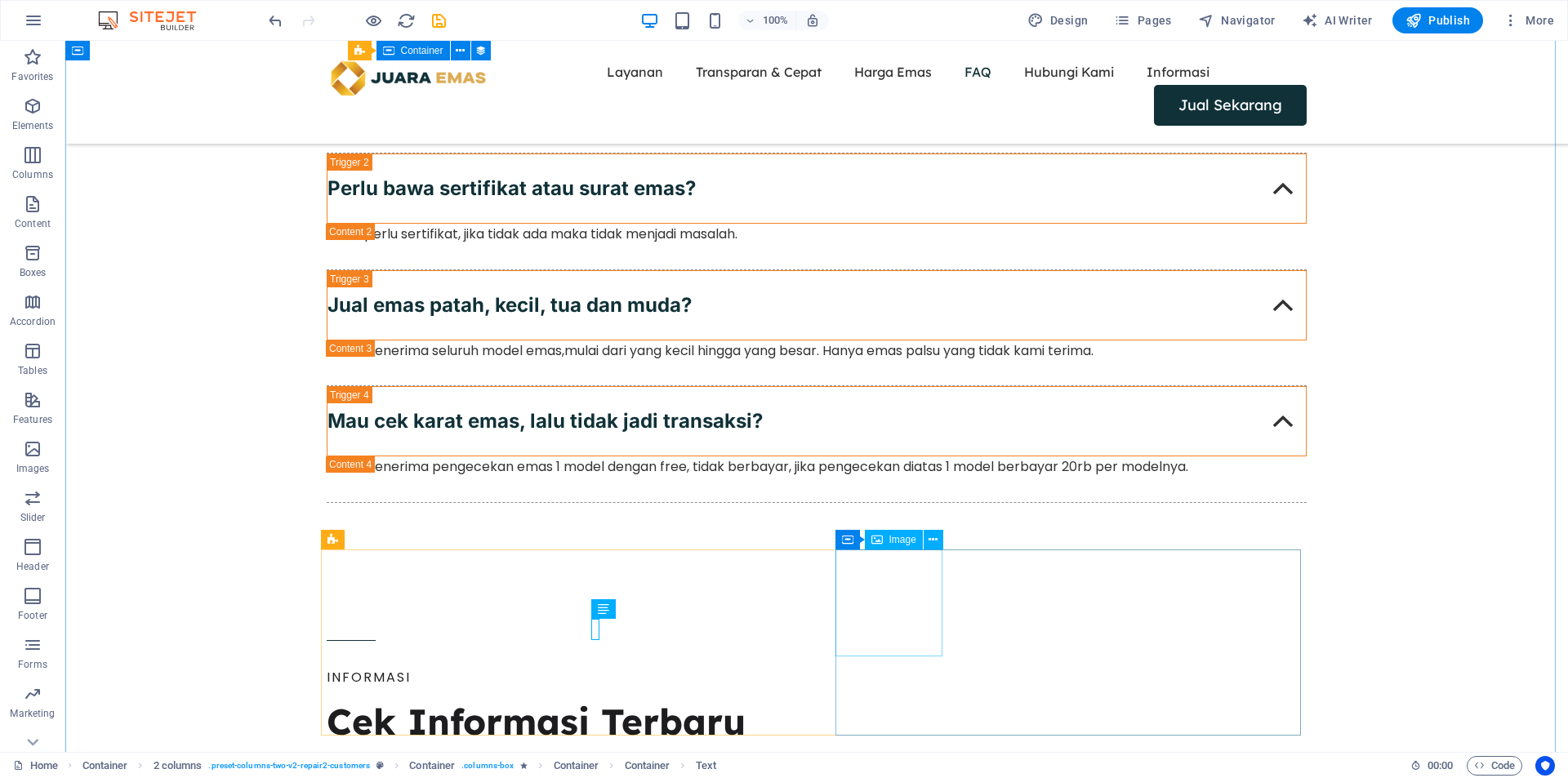
scroll to position [4786, 0]
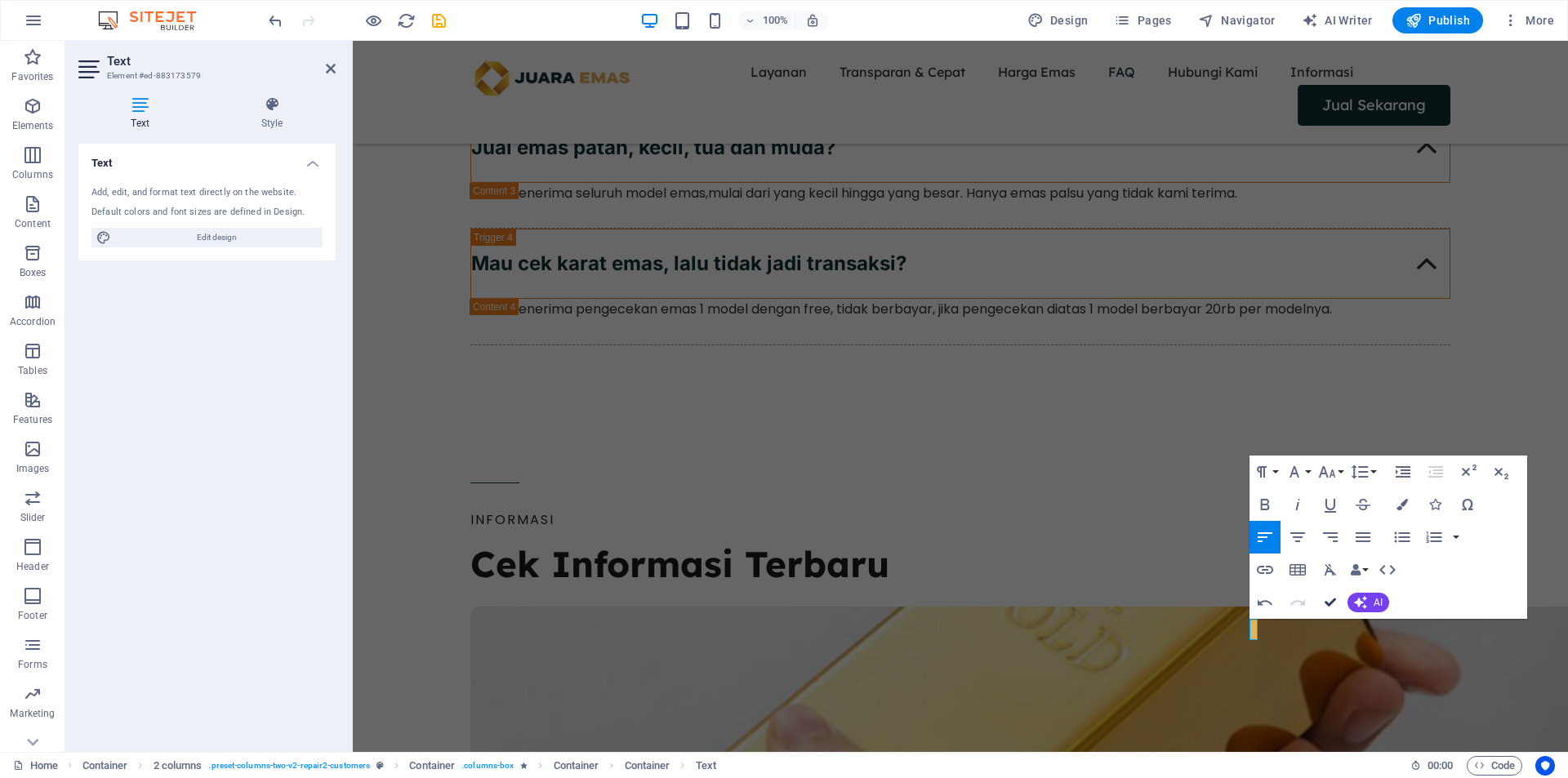
drag, startPoint x: 1333, startPoint y: 603, endPoint x: 1136, endPoint y: 581, distance: 198.2
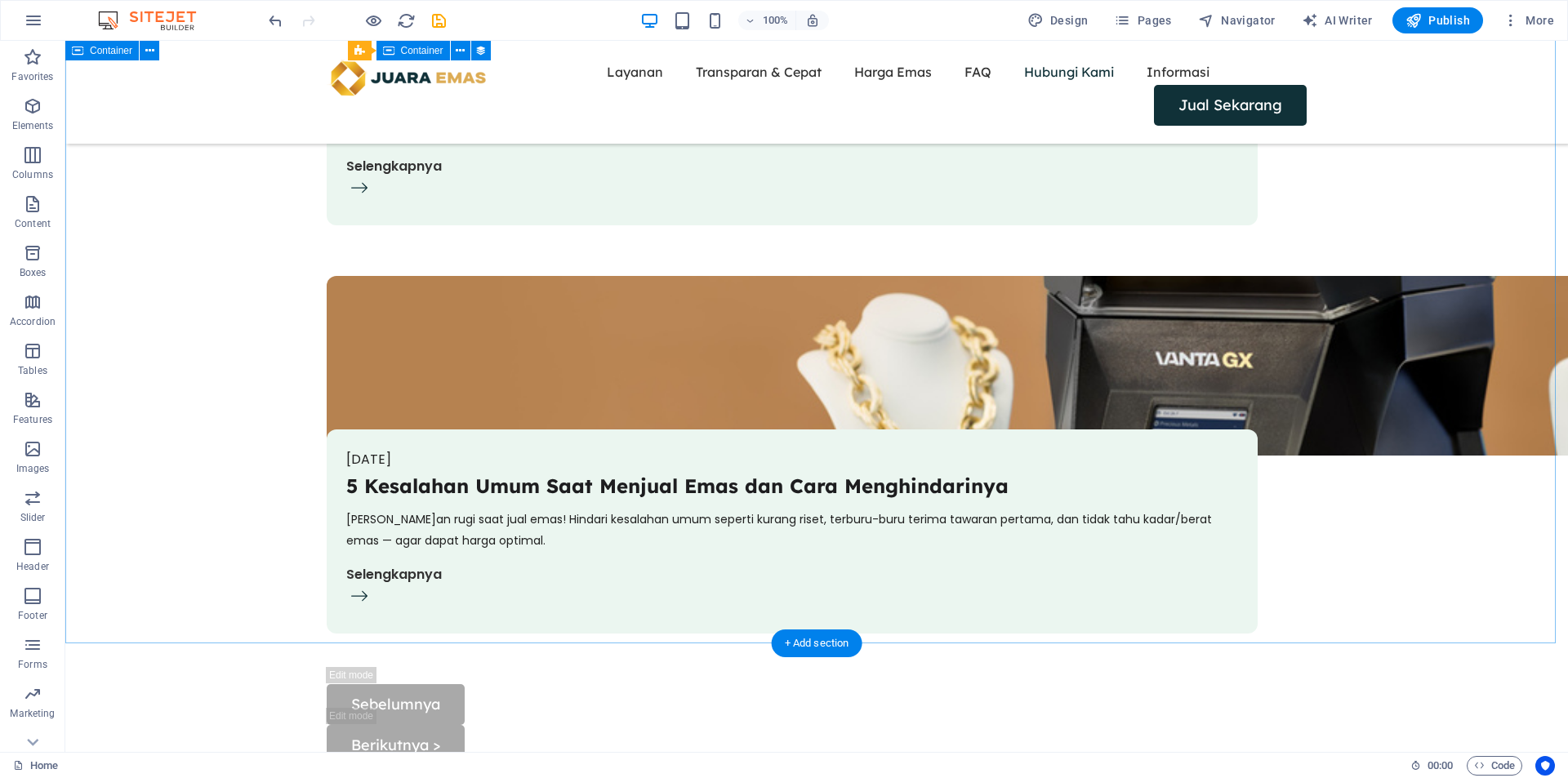
scroll to position [5982, 0]
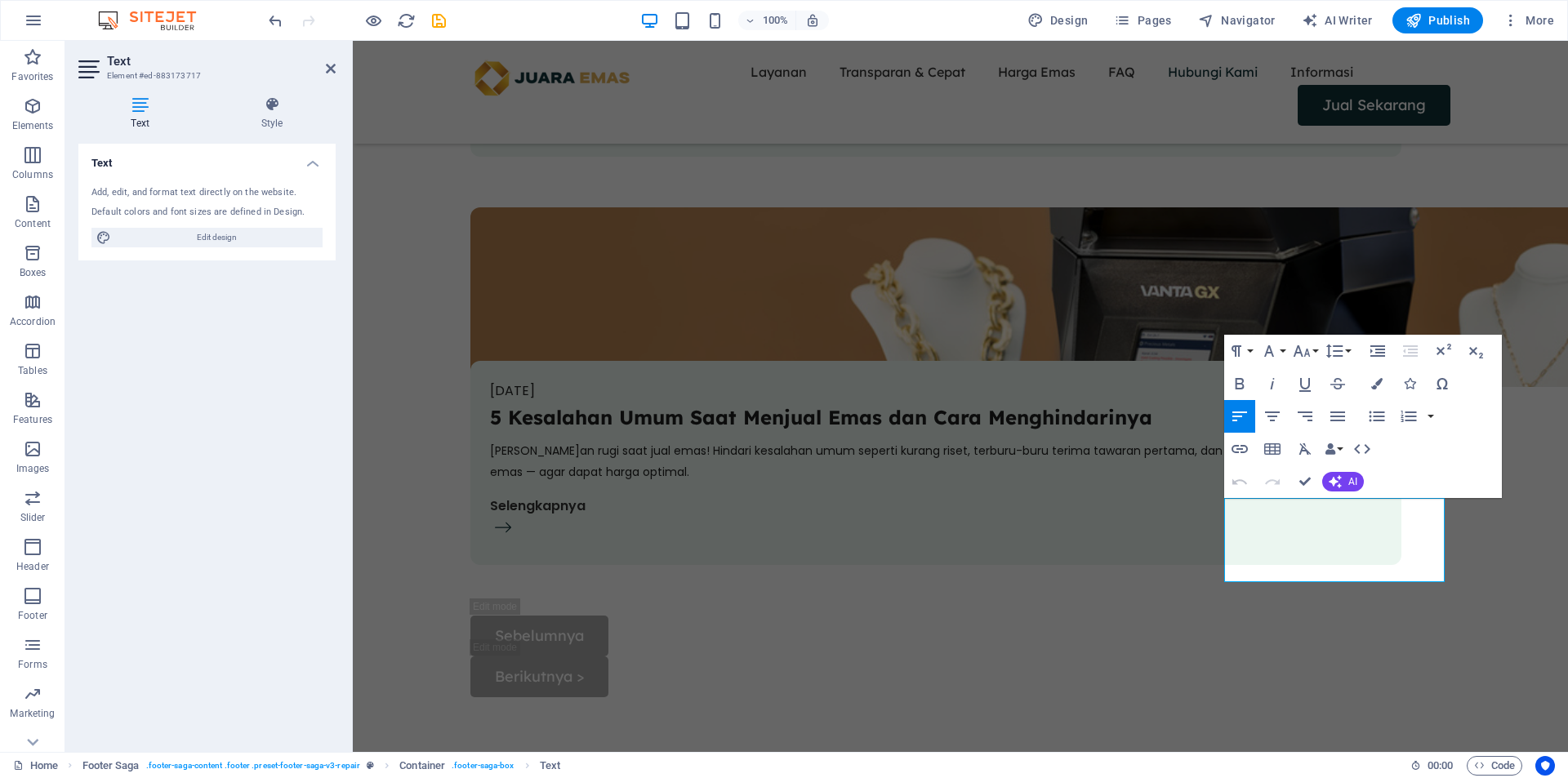
click at [1247, 498] on button "Undo" at bounding box center [1239, 481] width 31 height 33
drag, startPoint x: 1297, startPoint y: 509, endPoint x: 1222, endPoint y: 512, distance: 75.1
click at [1239, 448] on icon "button" at bounding box center [1240, 450] width 20 height 20
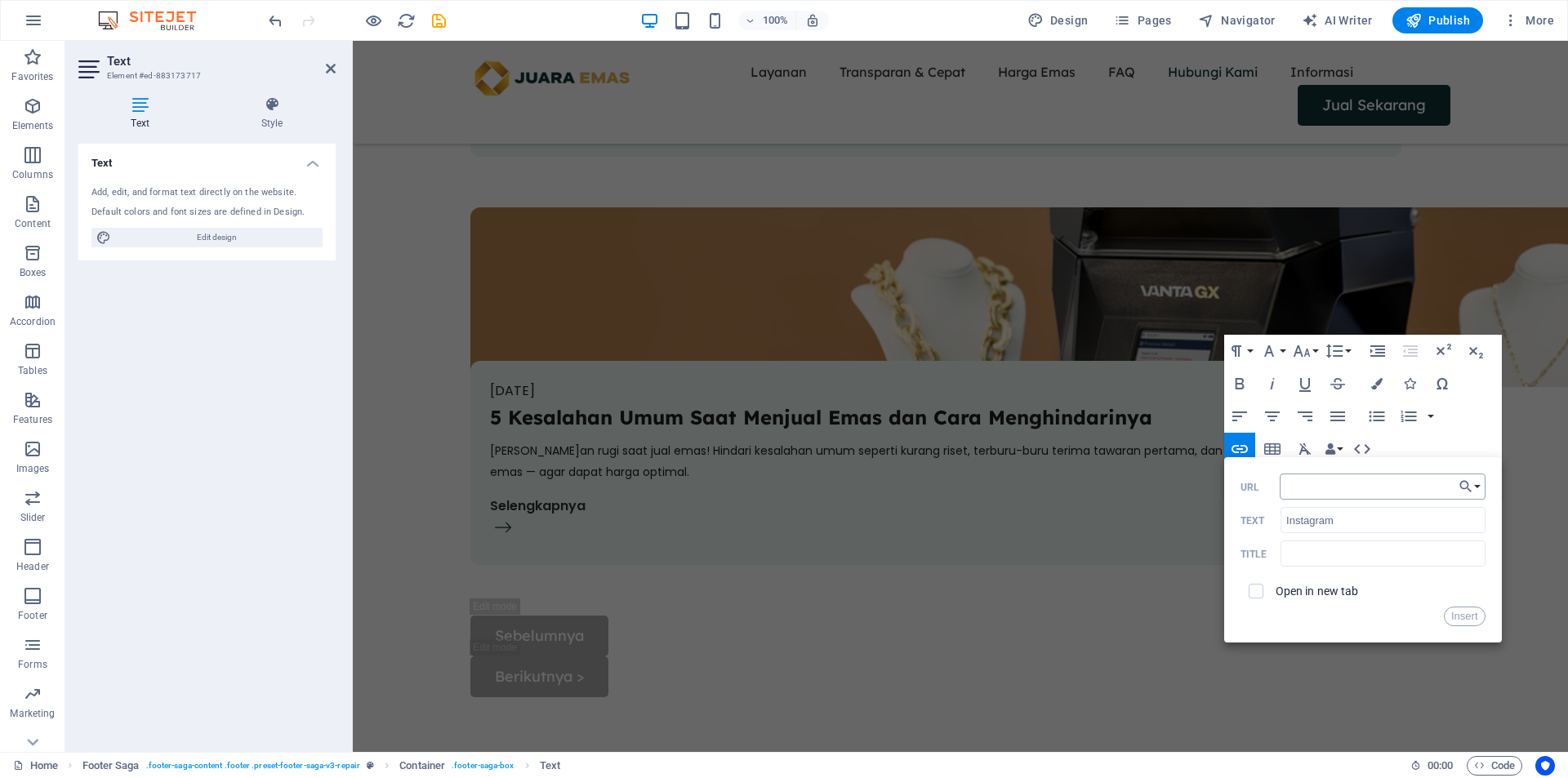
type input "https://www.instagram.com/juaraemas.id/"
click at [1459, 616] on button "Insert" at bounding box center [1465, 617] width 41 height 20
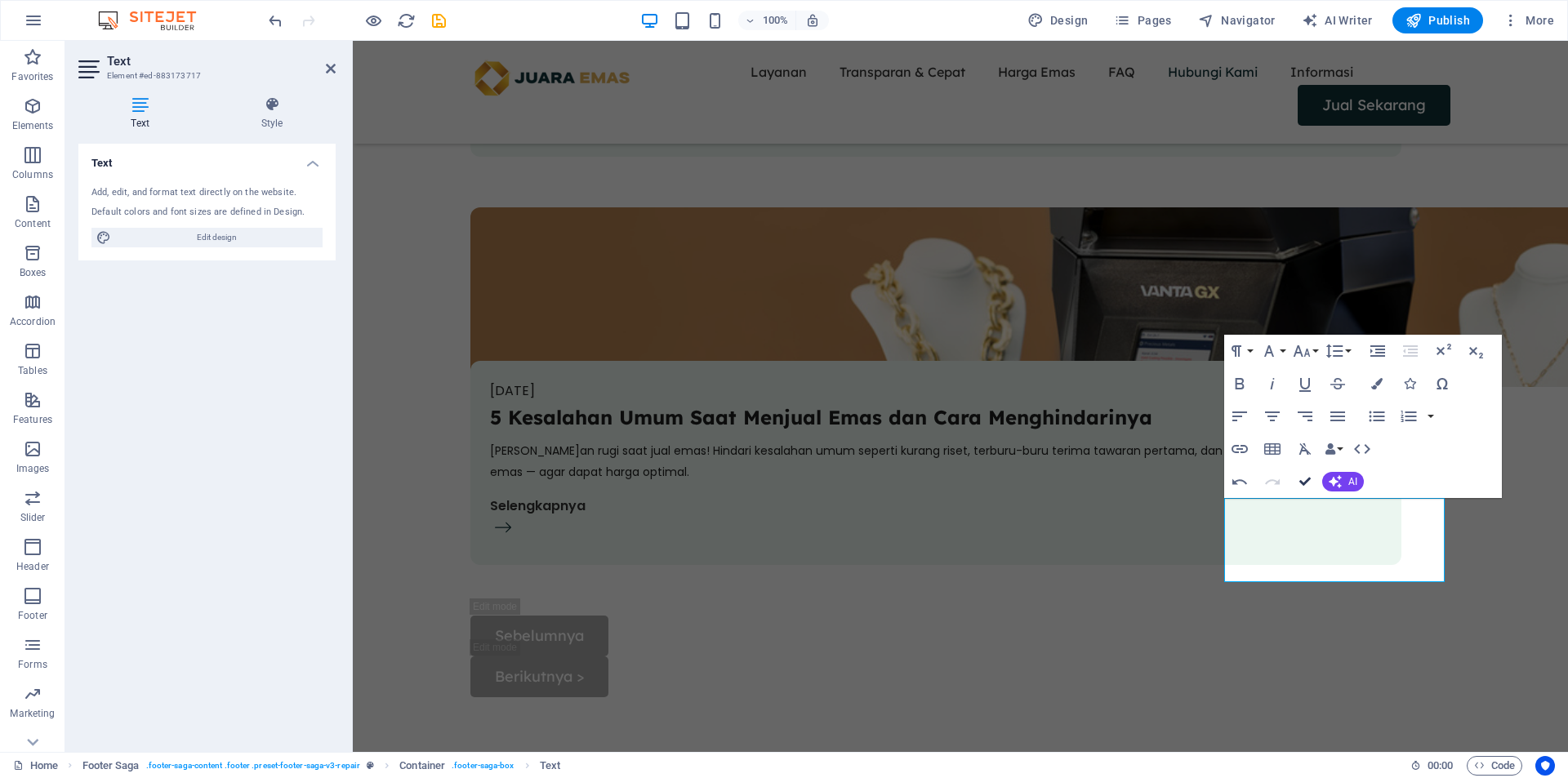
drag, startPoint x: 1308, startPoint y: 479, endPoint x: 1242, endPoint y: 439, distance: 77.2
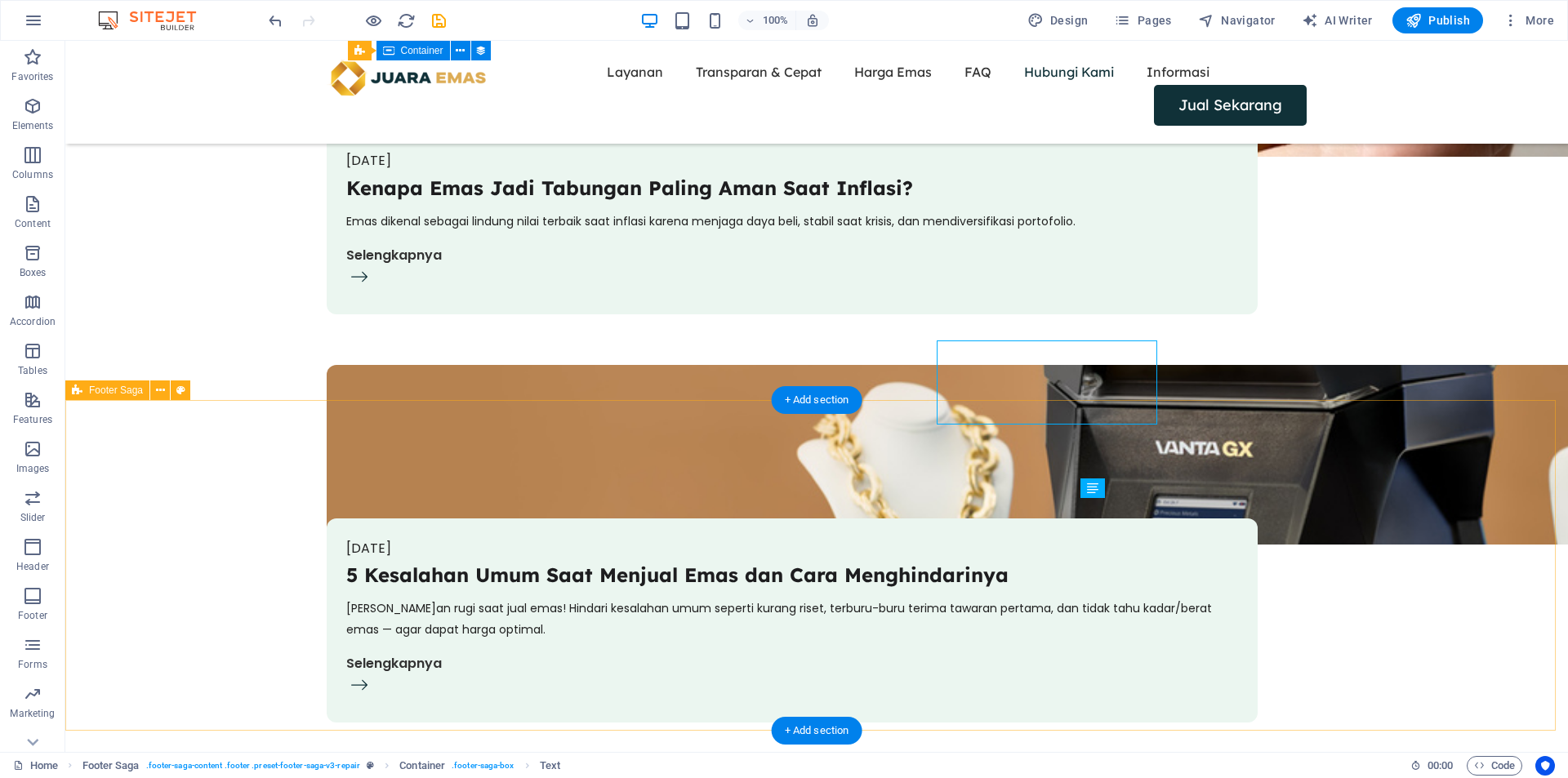
scroll to position [5982, 0]
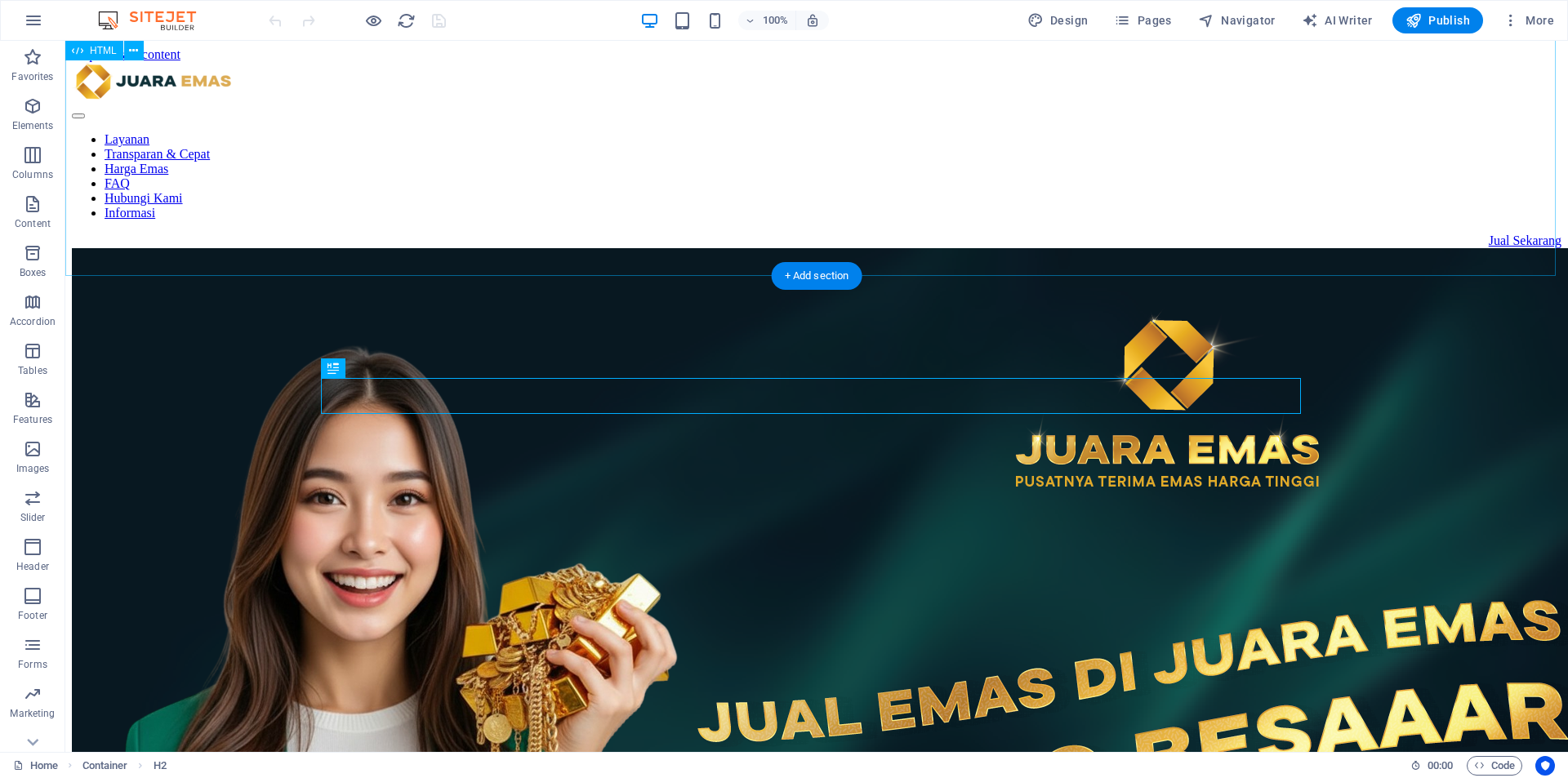
scroll to position [1467, 0]
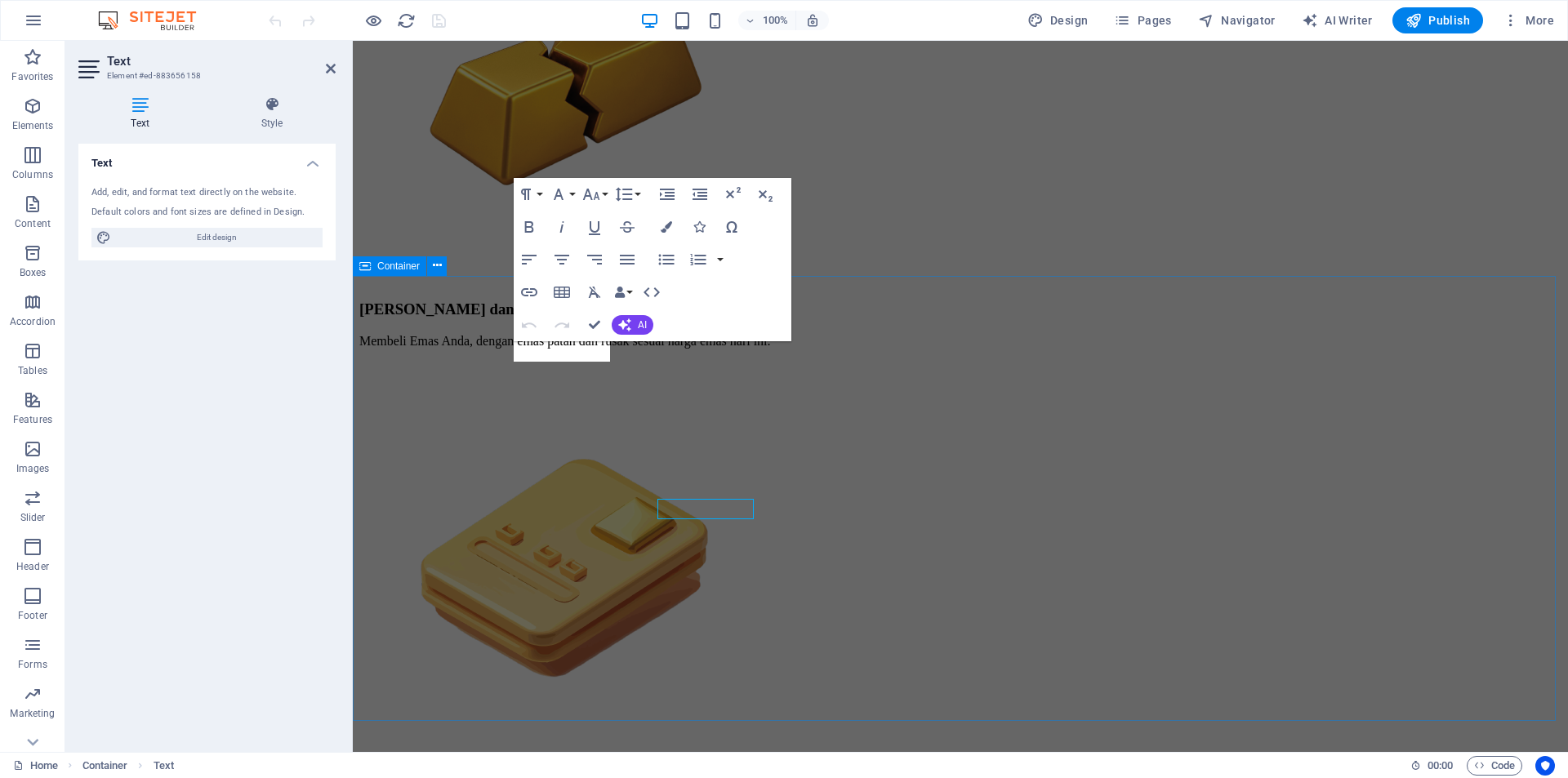
scroll to position [1309, 0]
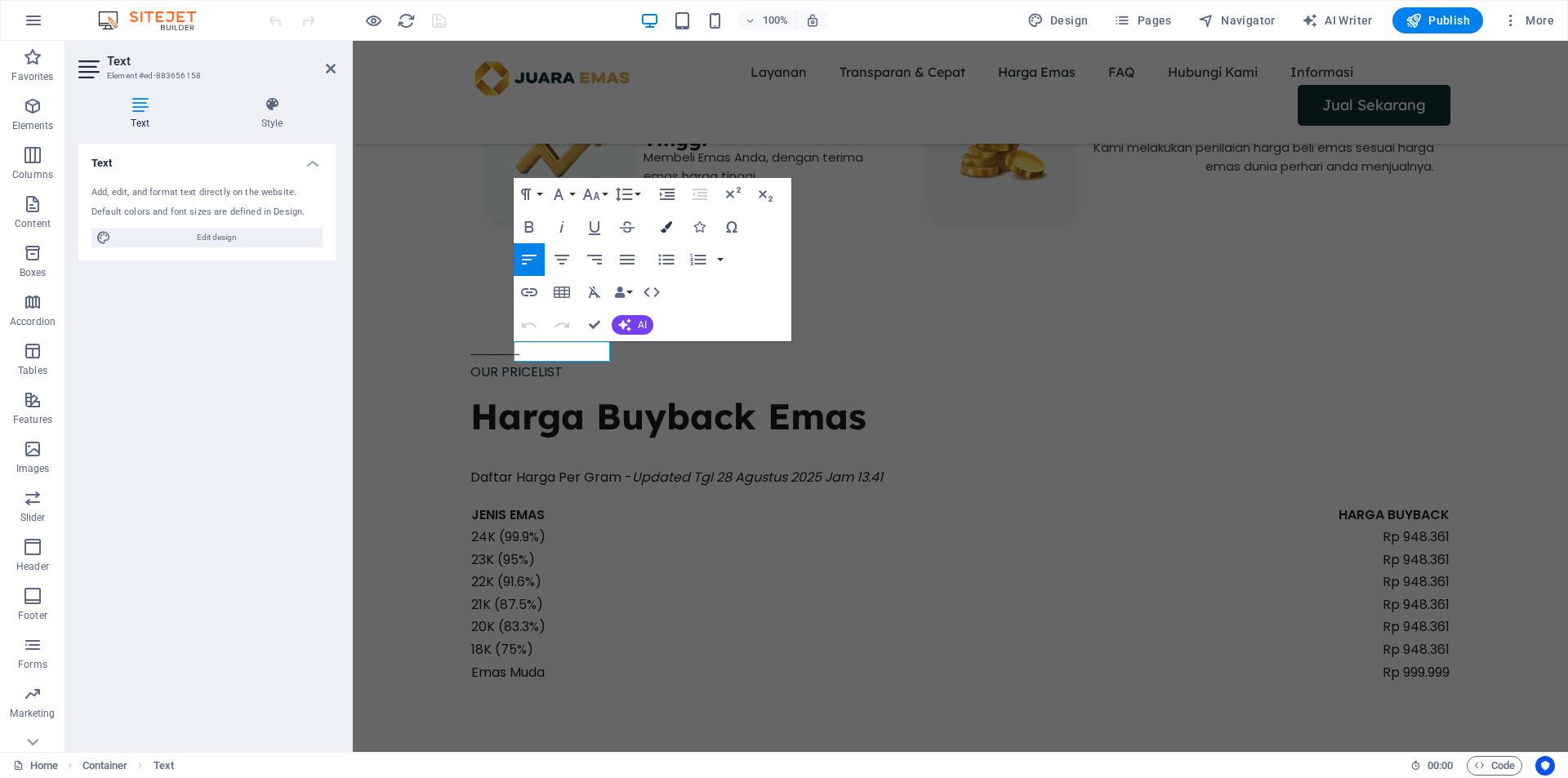
click at [669, 226] on icon "button" at bounding box center [666, 227] width 12 height 12
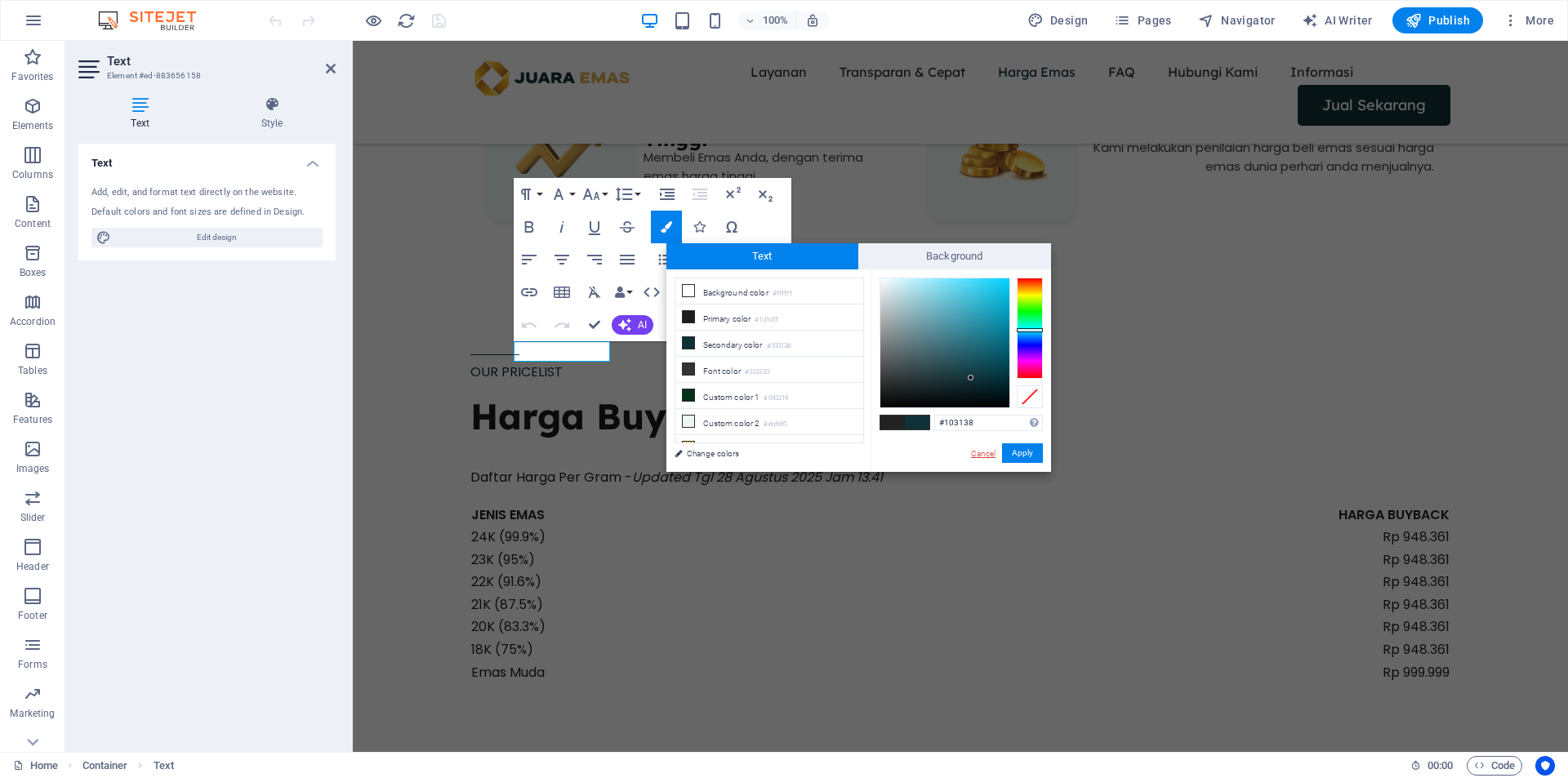
drag, startPoint x: 991, startPoint y: 455, endPoint x: 632, endPoint y: 415, distance: 361.2
click at [991, 455] on link "Cancel" at bounding box center [983, 454] width 29 height 12
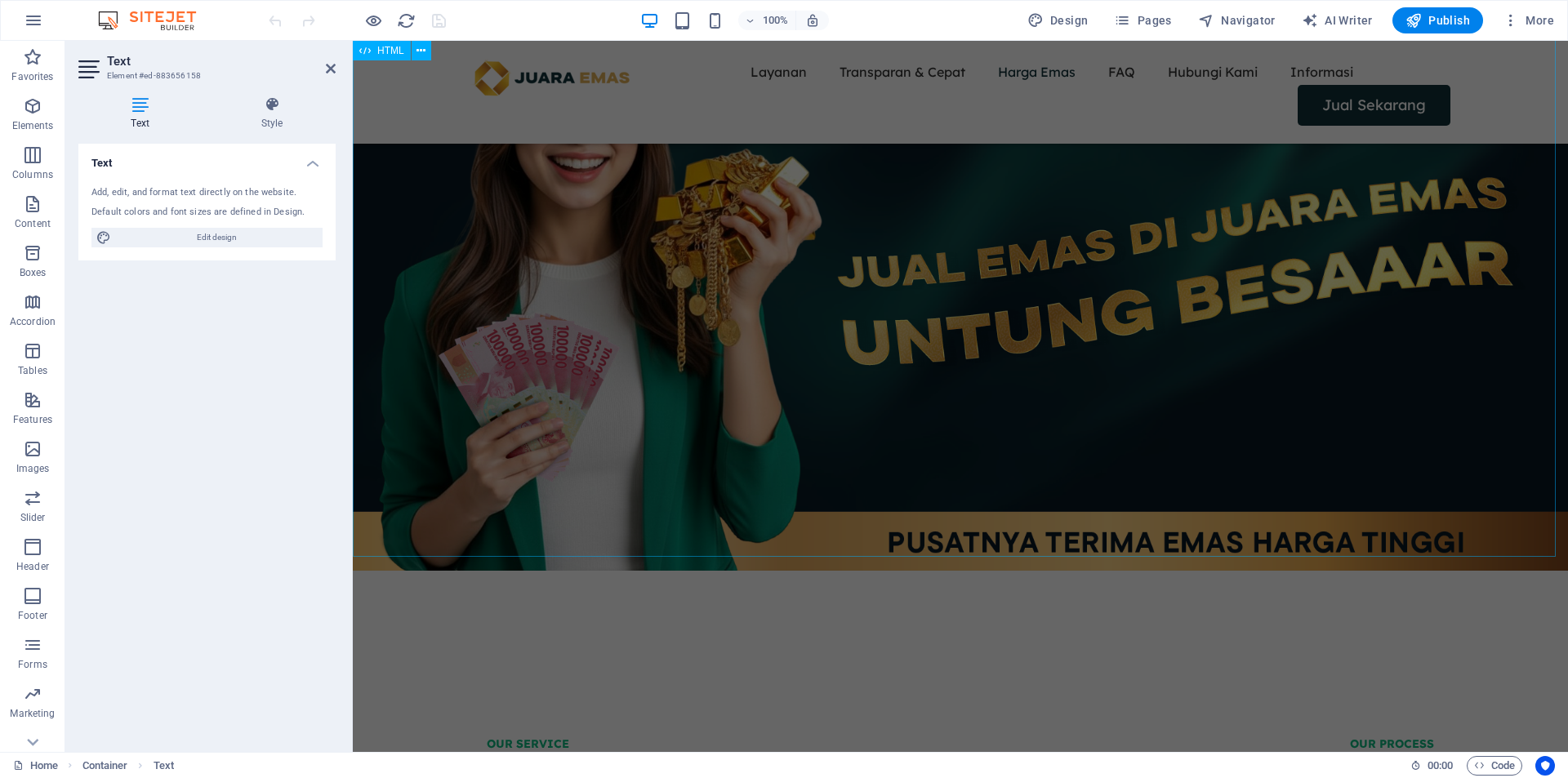
scroll to position [0, 0]
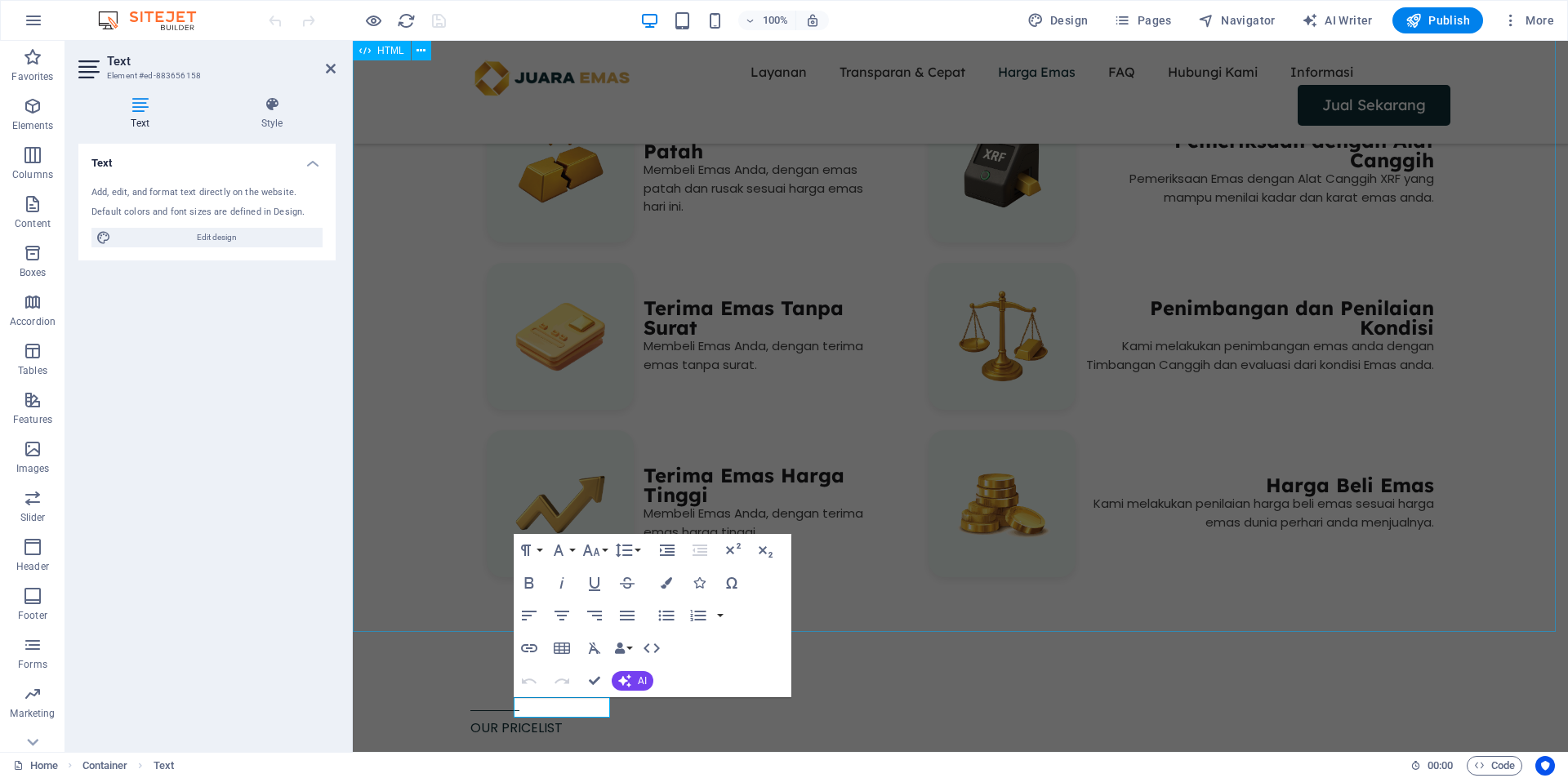
click at [647, 284] on div "OUR SERVICE Layanan Kami ‎ Terima Emas Rusak dan Patah Membeli Emas Anda, denga…" at bounding box center [960, 298] width 1215 height 681
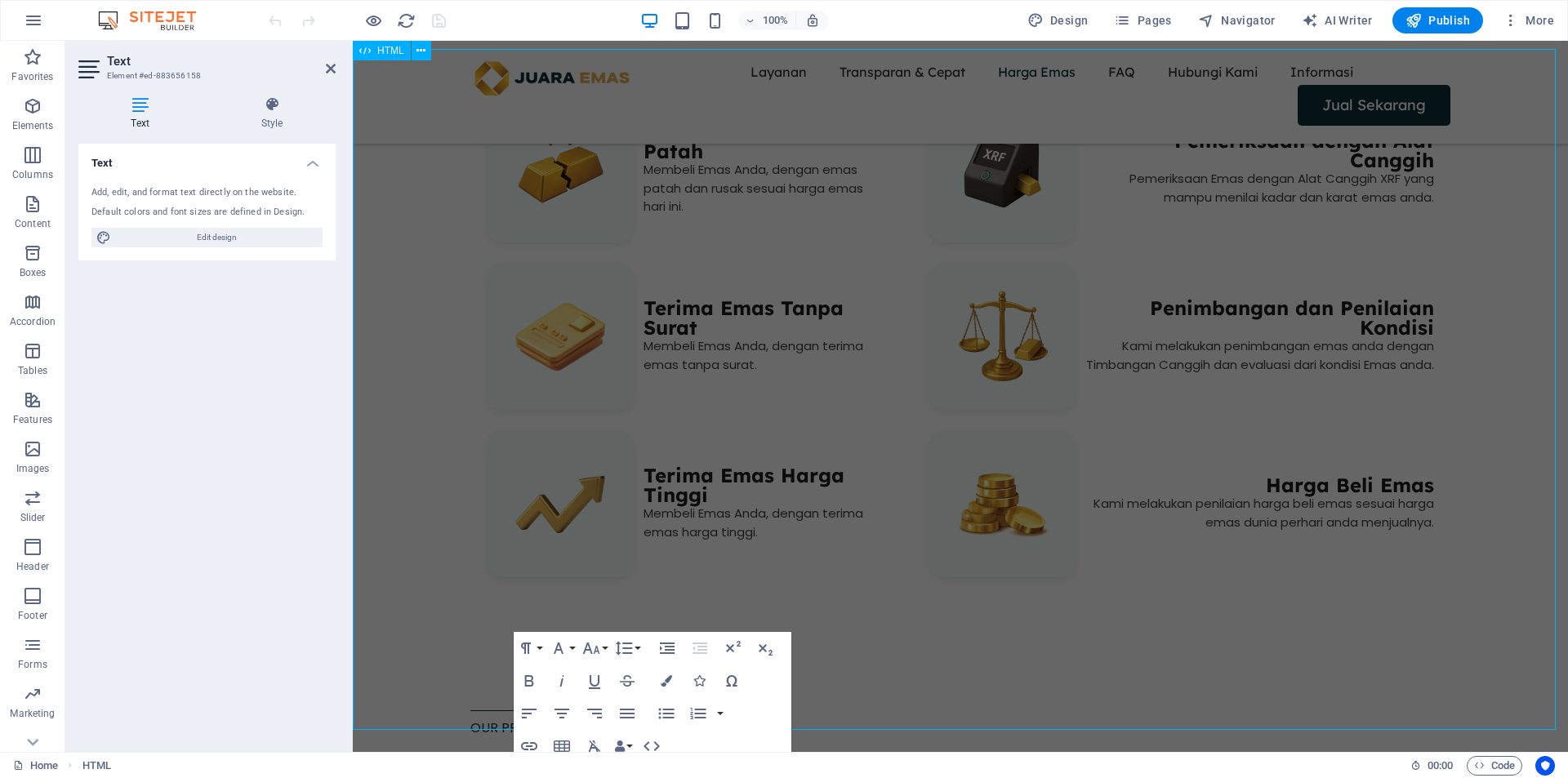
scroll to position [838, 0]
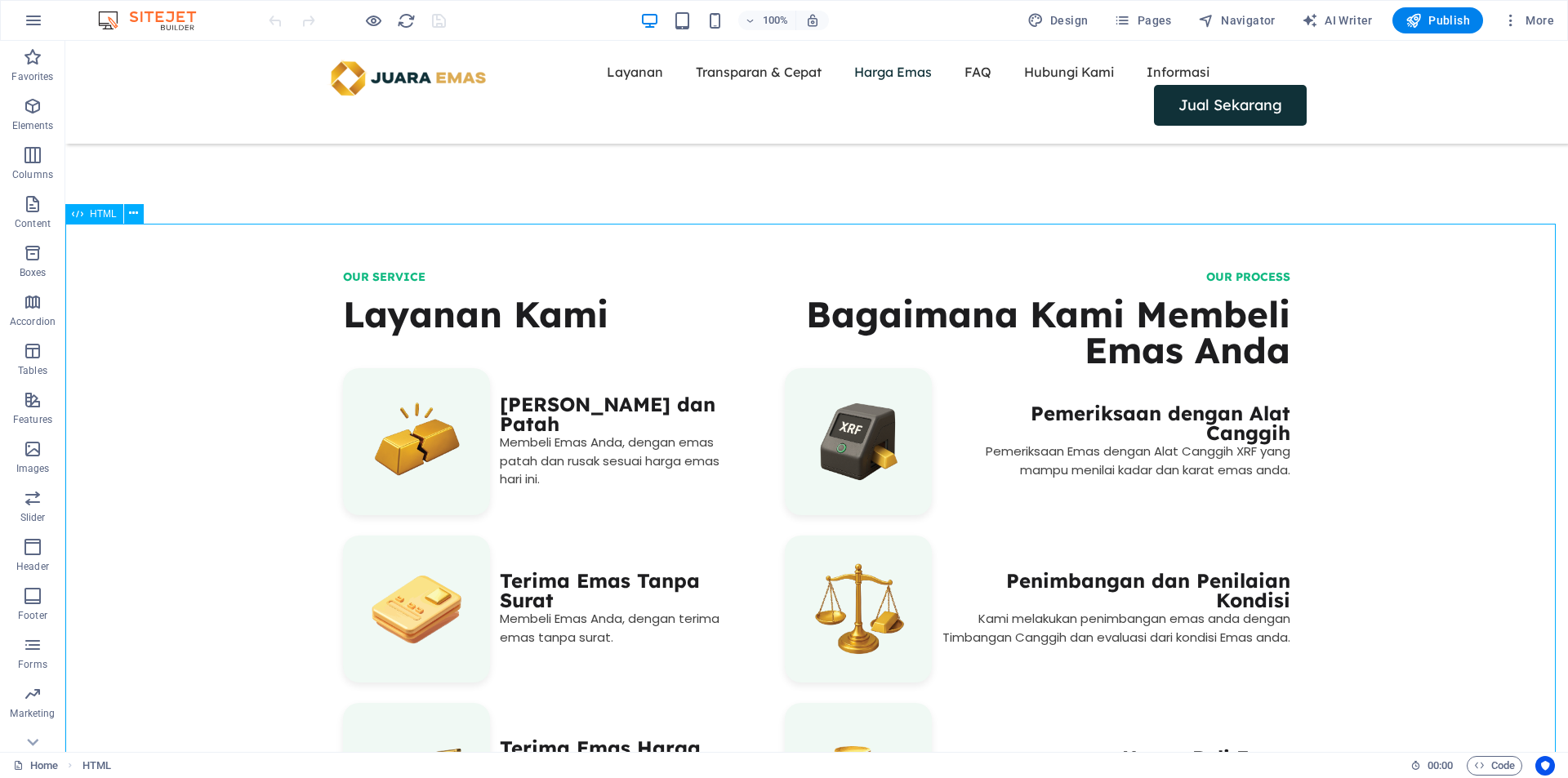
click at [393, 278] on div "OUR SERVICE Layanan Kami ‎ Terima Emas Rusak dan Patah Membeli Emas Anda, denga…" at bounding box center [816, 571] width 1502 height 681
click at [400, 270] on div "OUR SERVICE Layanan Kami ‎ Terima Emas Rusak dan Patah Membeli Emas Anda, denga…" at bounding box center [816, 571] width 1502 height 681
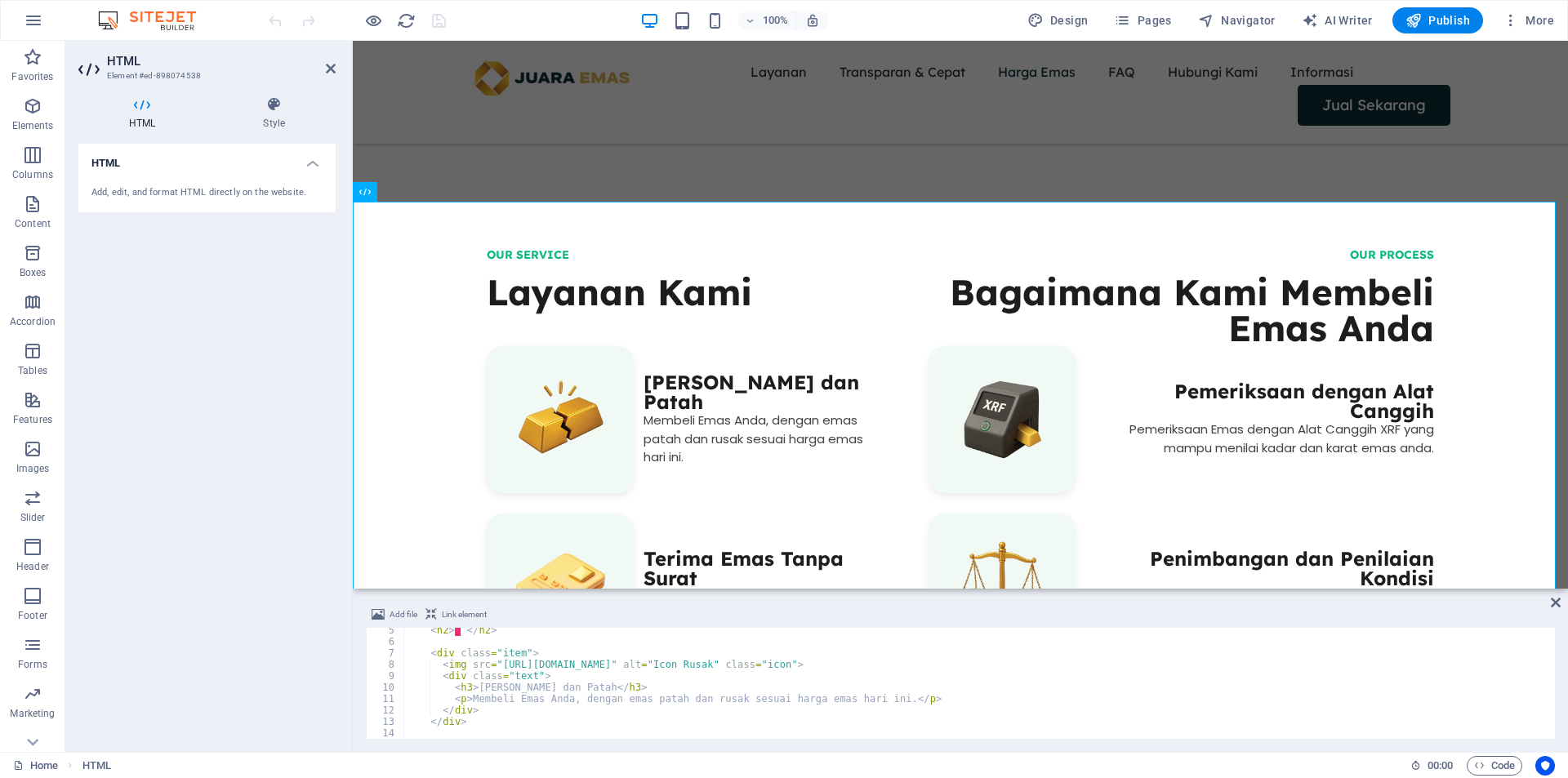
scroll to position [49, 0]
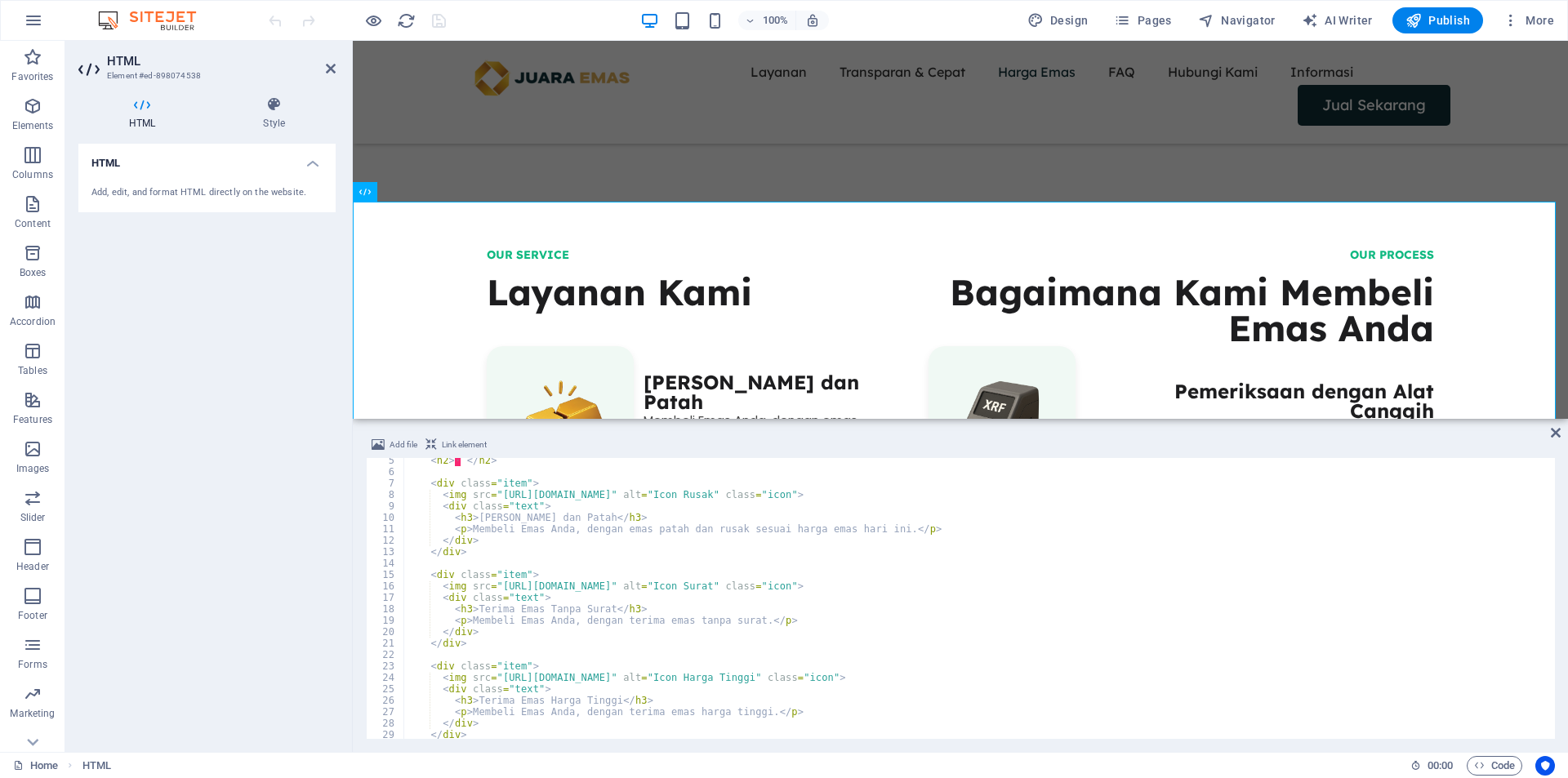
drag, startPoint x: 1457, startPoint y: 592, endPoint x: 1478, endPoint y: 418, distance: 175.3
click at [1478, 418] on div "Drag here to replace the existing content. Press “Ctrl” if you want to create a…" at bounding box center [960, 396] width 1215 height 712
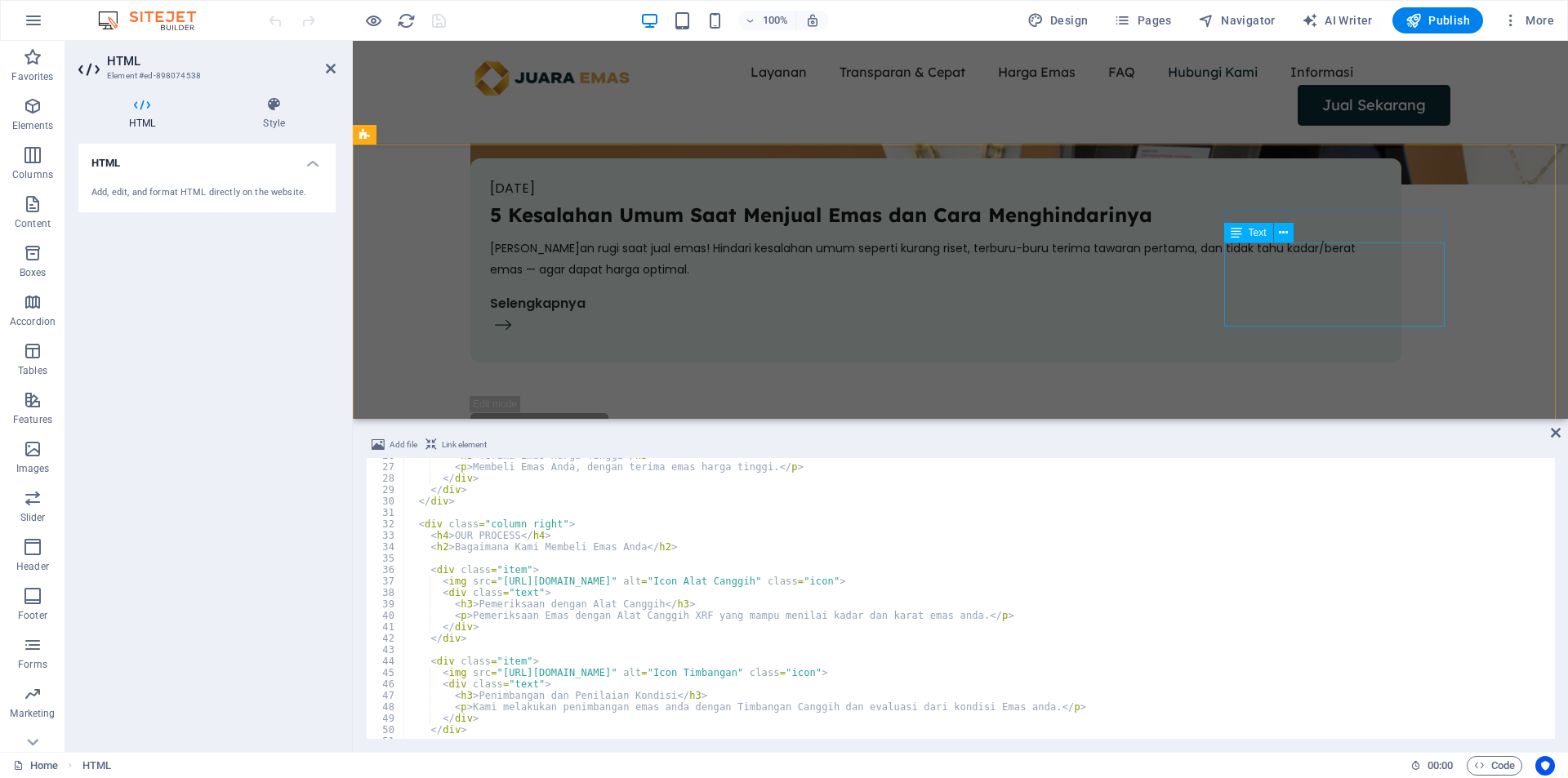
scroll to position [5887, 0]
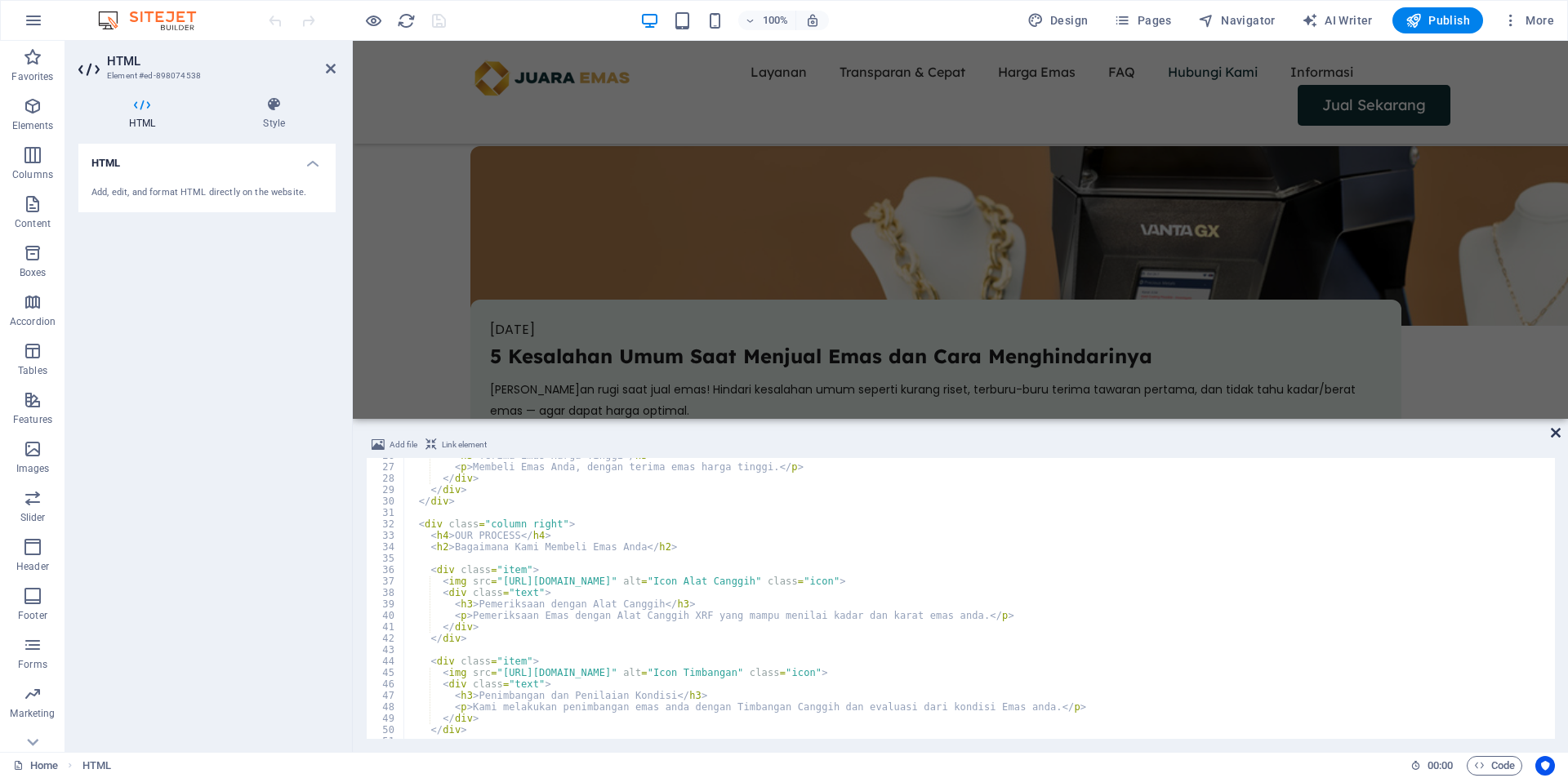
click at [1555, 436] on icon at bounding box center [1555, 432] width 10 height 13
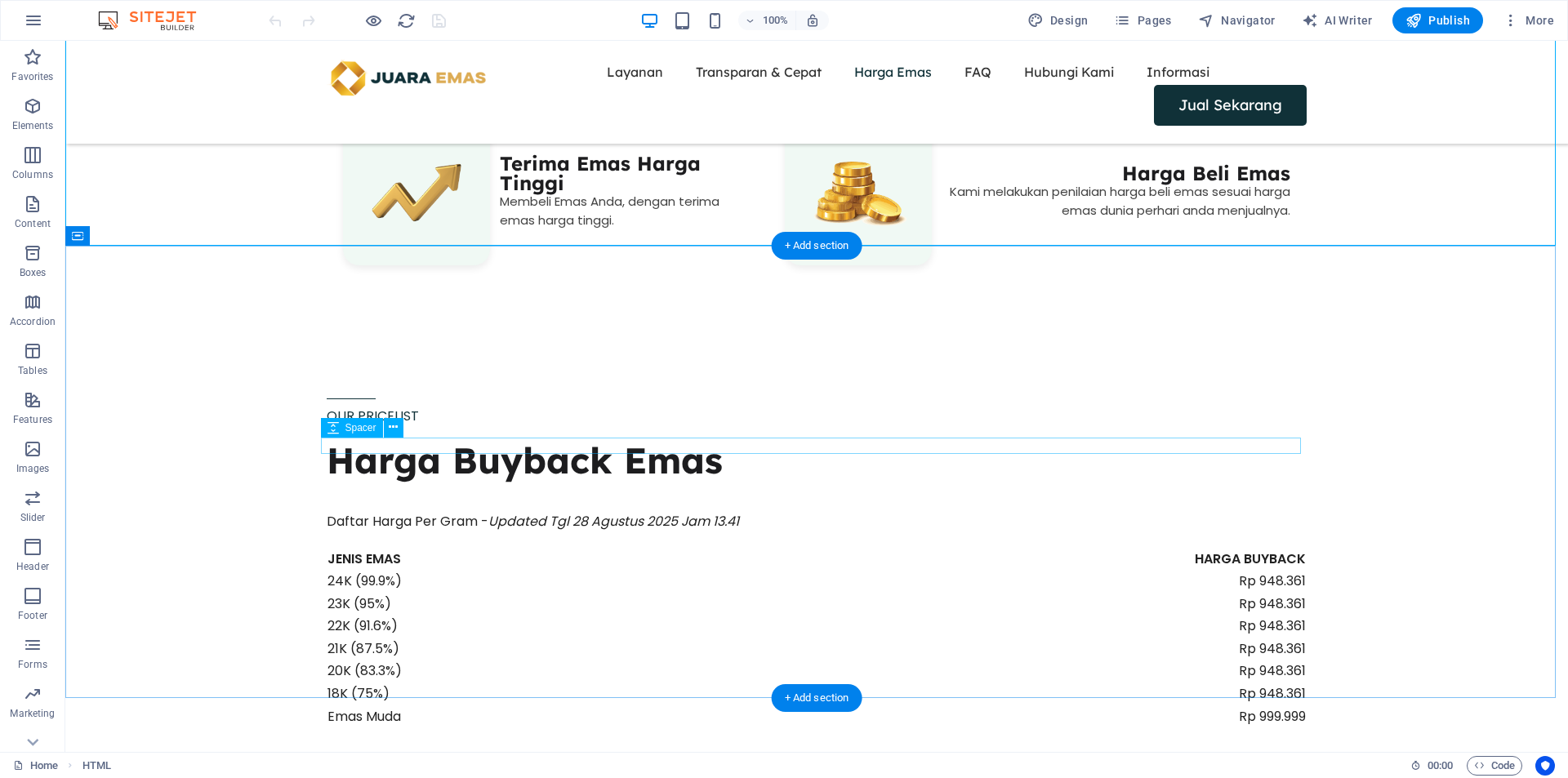
scroll to position [1497, 0]
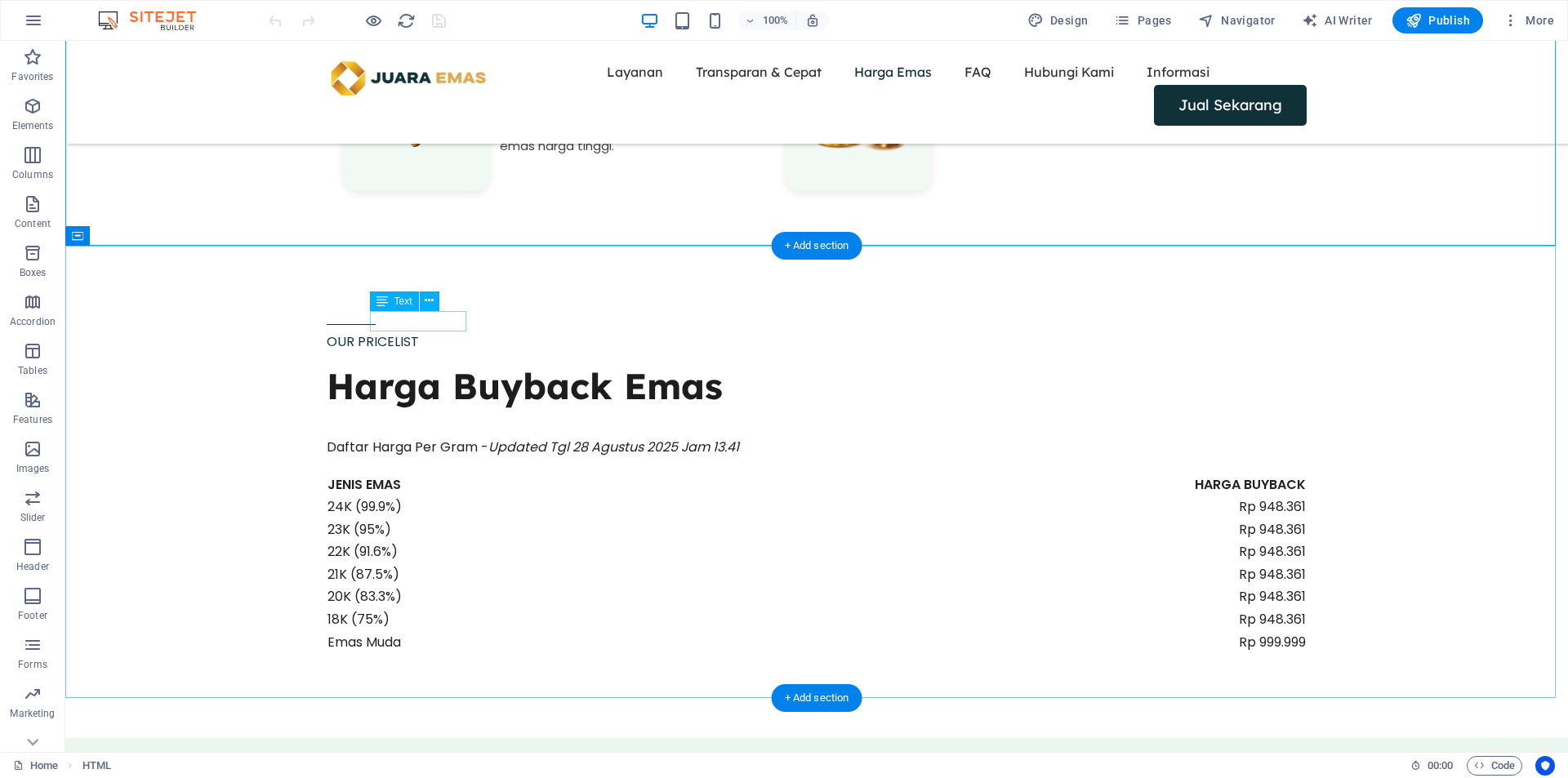
click at [423, 331] on div "OUR PRICELIST" at bounding box center [816, 342] width 980 height 22
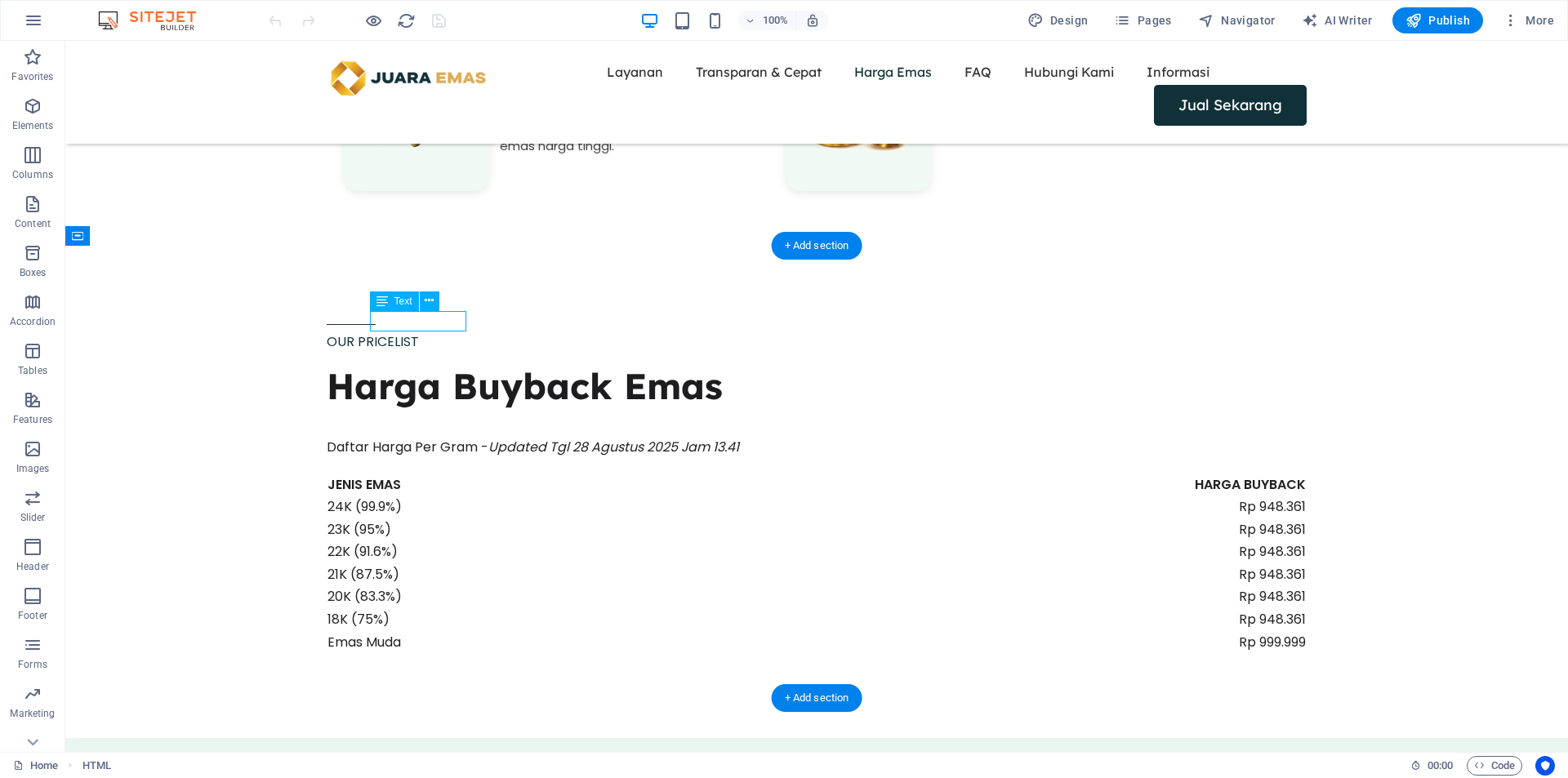
click at [423, 331] on div "OUR PRICELIST" at bounding box center [816, 342] width 980 height 22
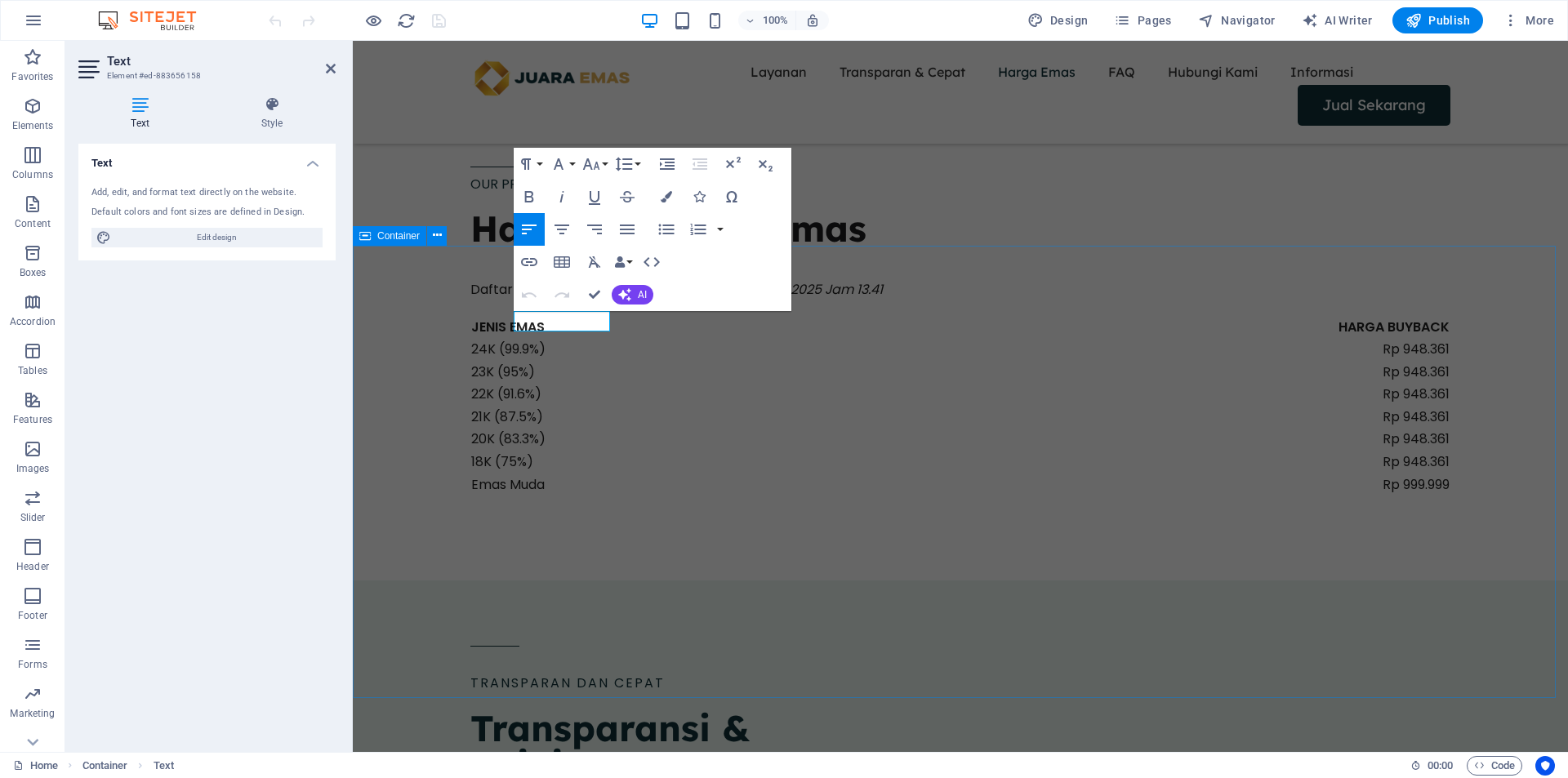
scroll to position [1340, 0]
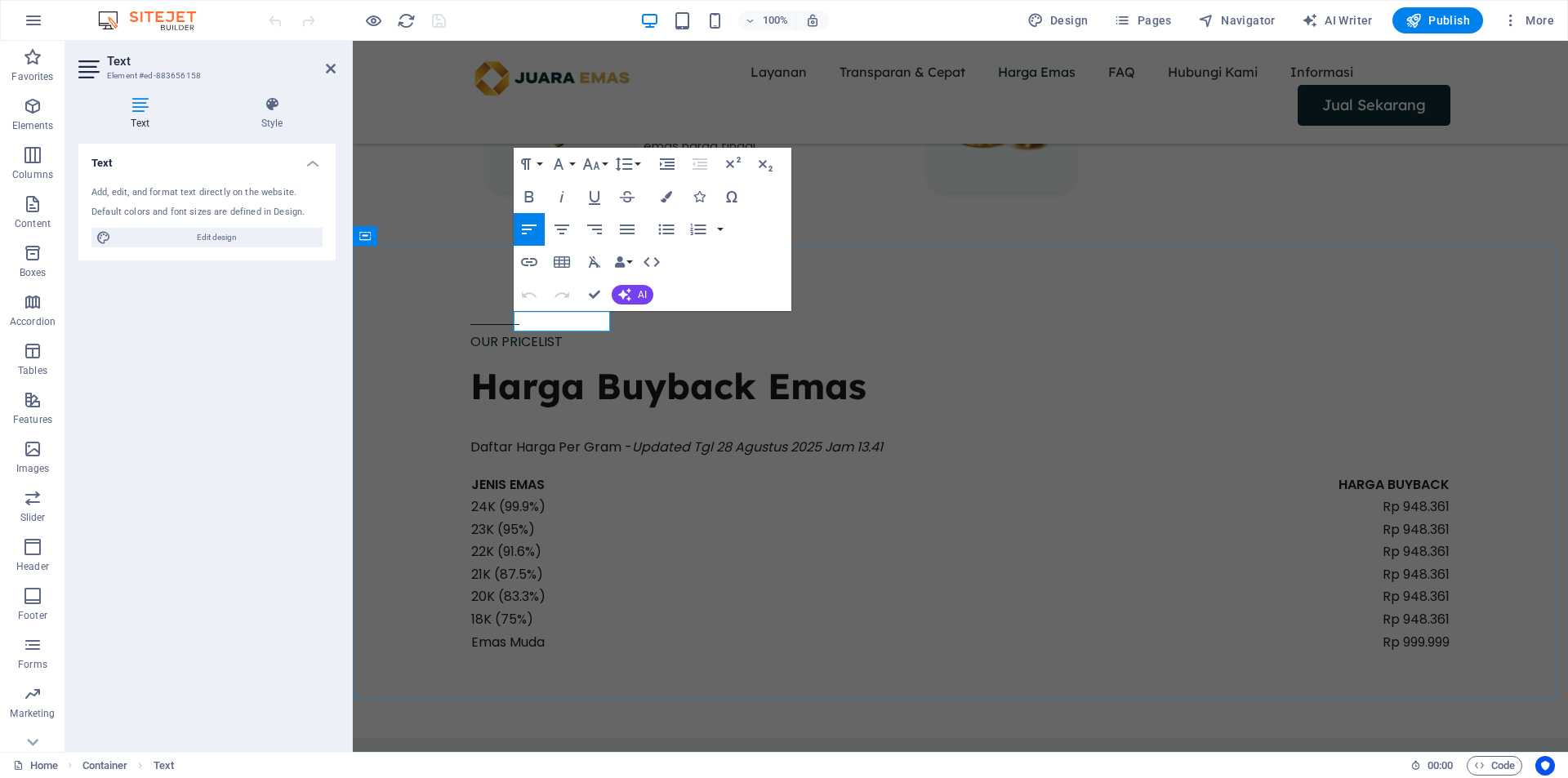
click at [563, 332] on span "OUR PRICELIST" at bounding box center [516, 341] width 93 height 19
click at [529, 262] on icon "button" at bounding box center [529, 262] width 17 height 8
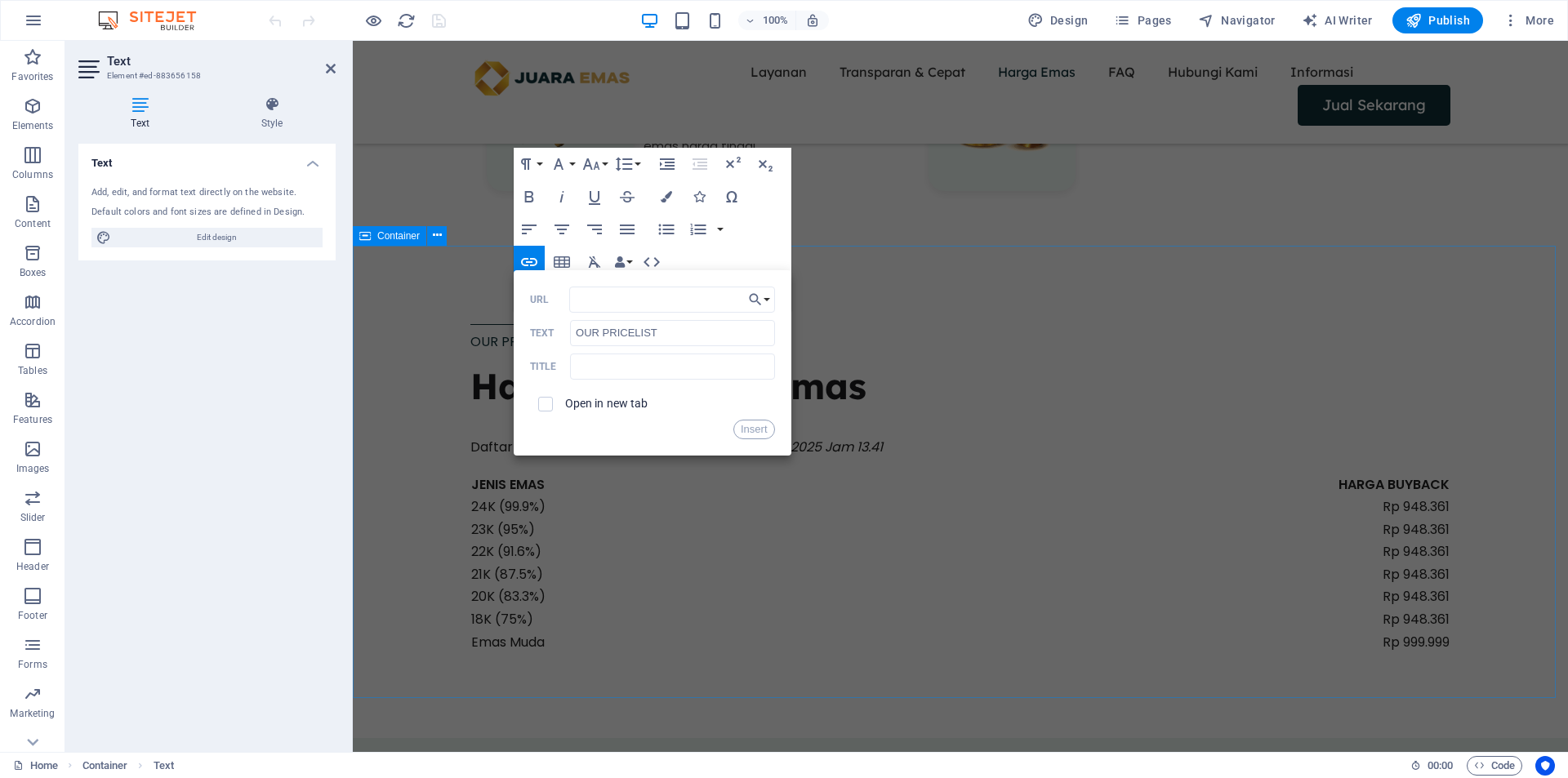
click at [862, 283] on div "​ OUR PRICELIST ​ Harga Buyback Emas Daftar Harga Per Gram - Updated Tgl 28 Agu…" at bounding box center [960, 485] width 1215 height 466
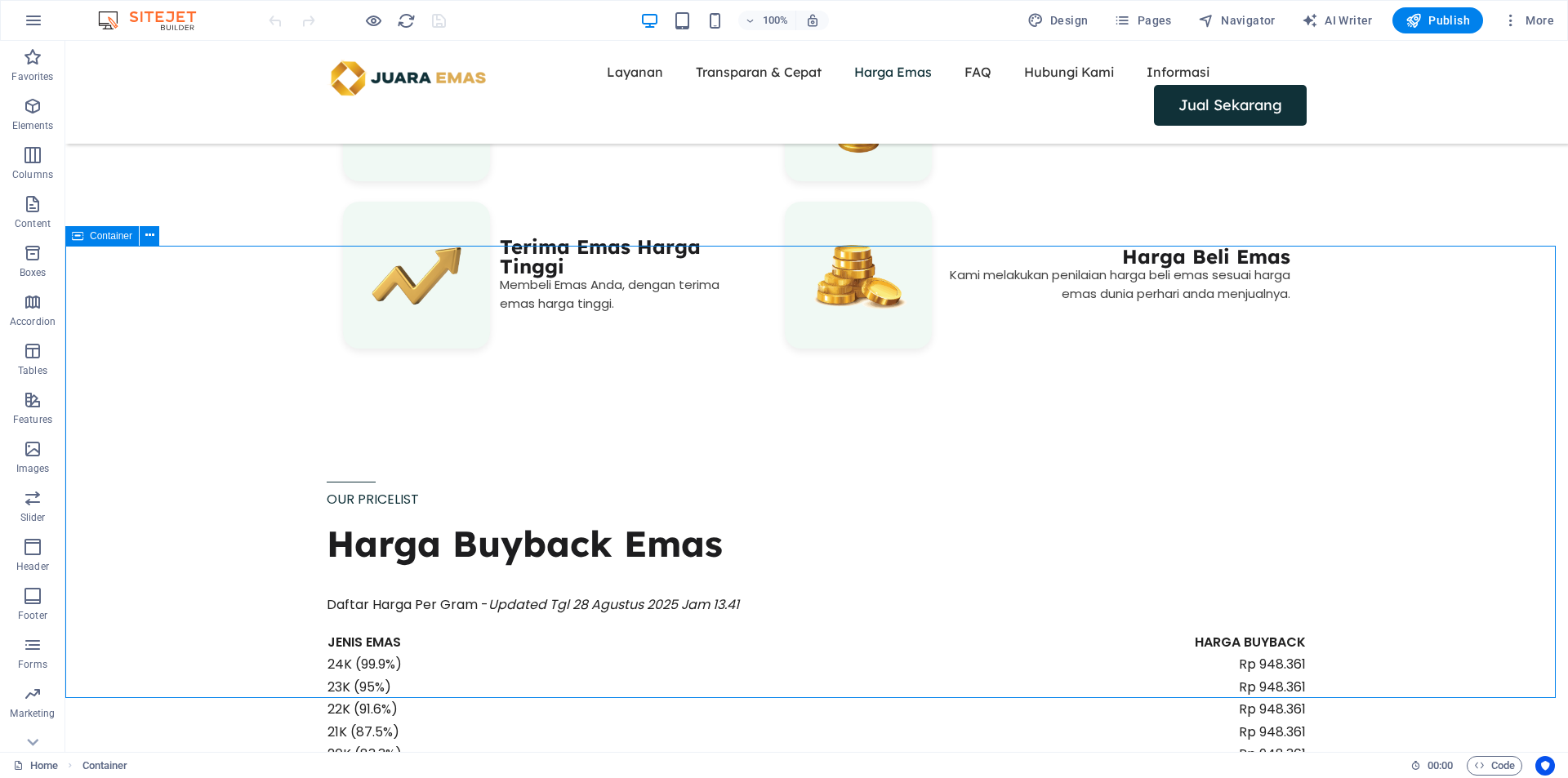
scroll to position [1497, 0]
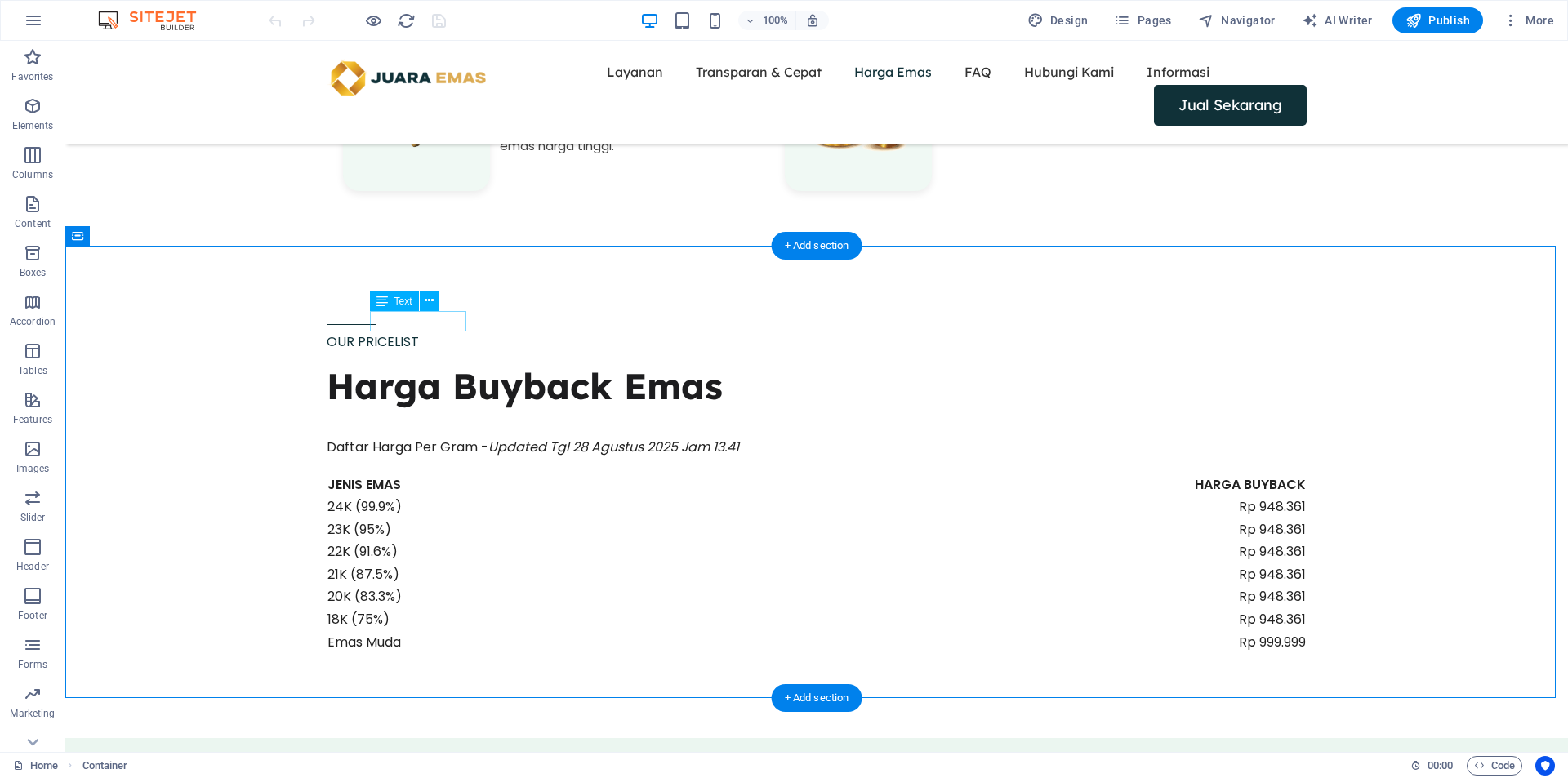
click at [432, 331] on div "OUR PRICELIST" at bounding box center [816, 342] width 980 height 22
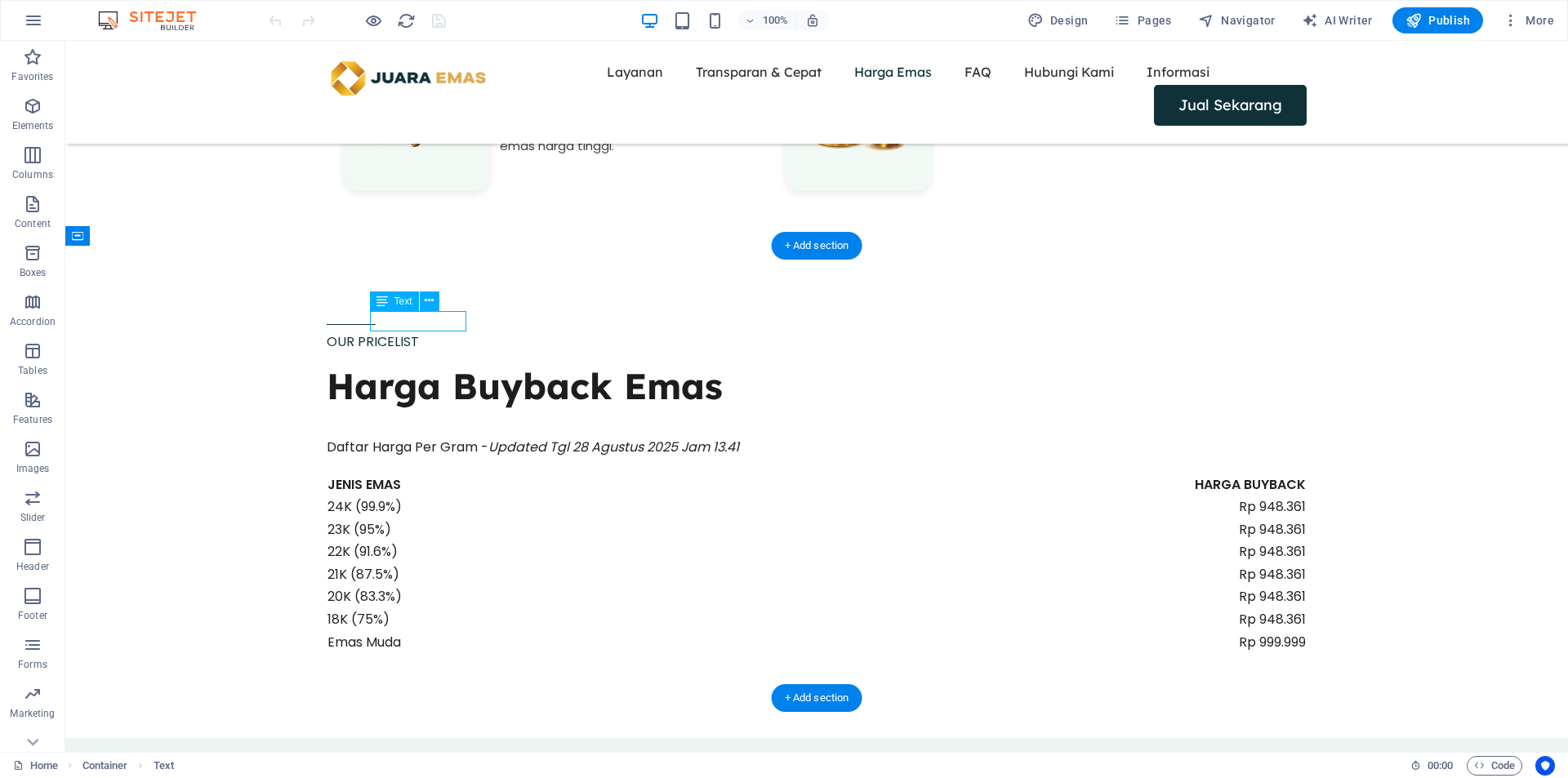
click at [432, 331] on div "OUR PRICELIST" at bounding box center [816, 342] width 980 height 22
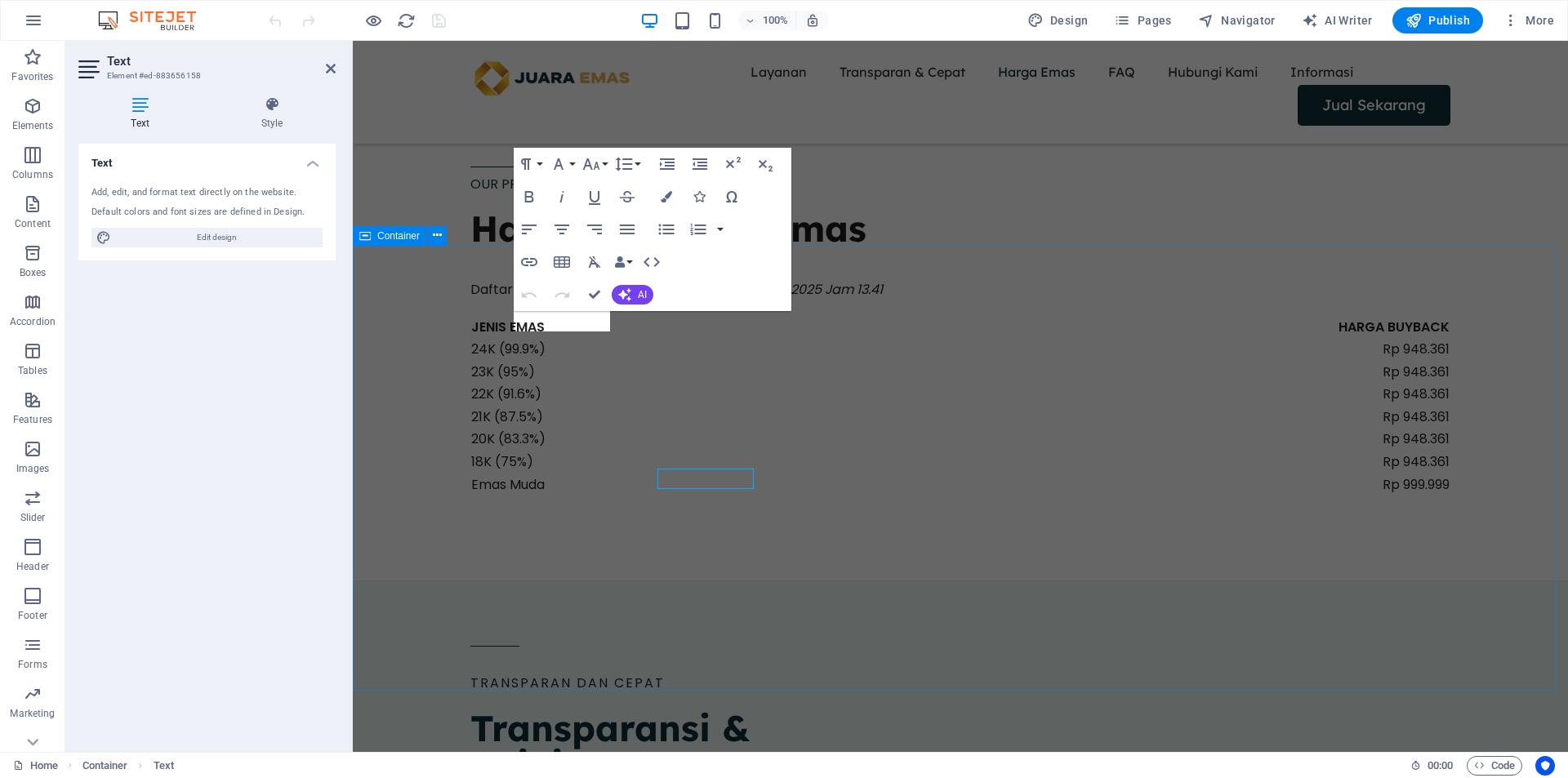
scroll to position [1340, 0]
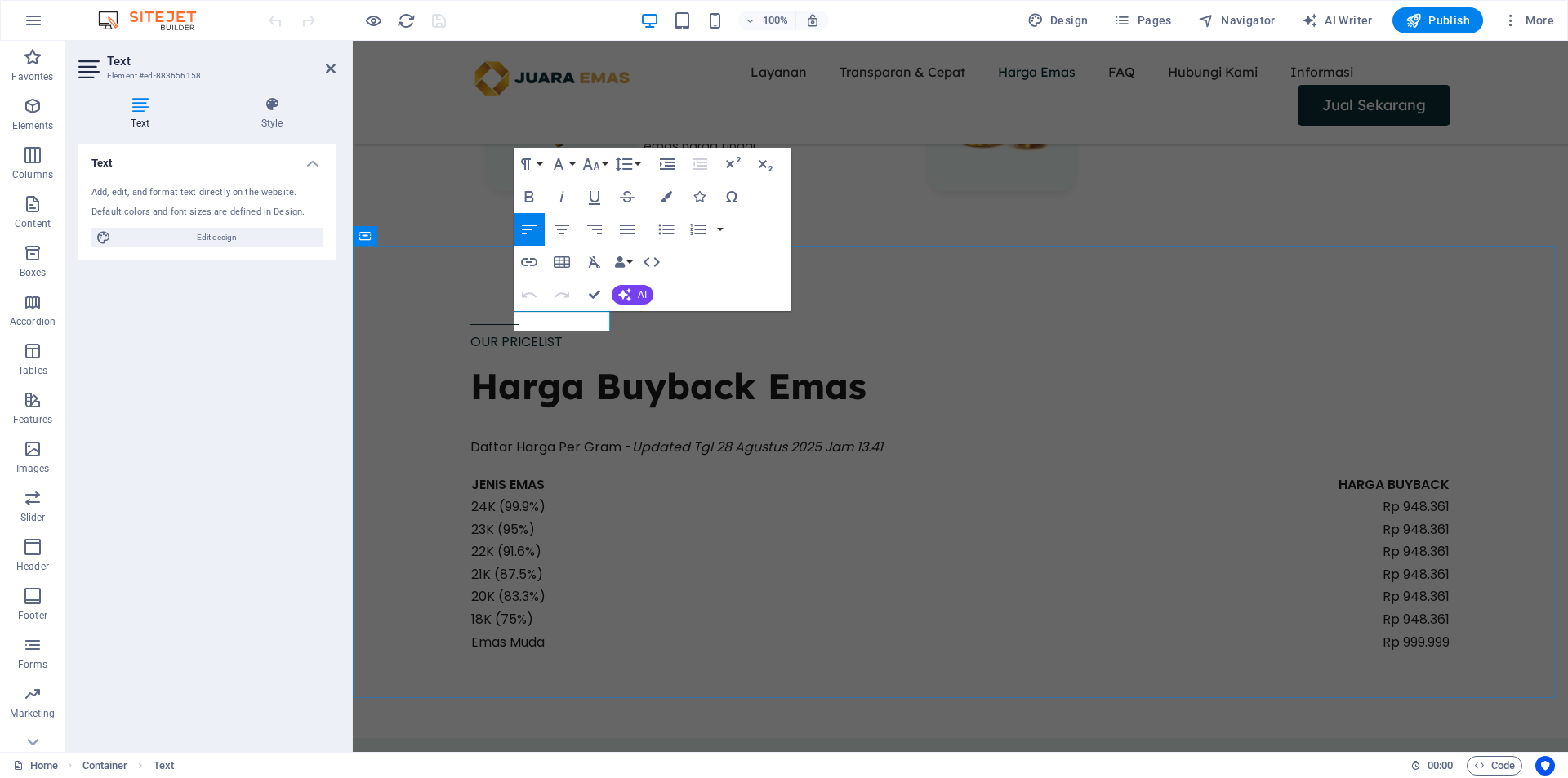
click at [563, 332] on span "OUR PRICELIST" at bounding box center [516, 341] width 93 height 19
click at [688, 474] on div "JENIS EMAS HARGA BUYBACK 24K (99.9%) Rp 948.361 23K (95%) Rp 948.361 22K (91.6%…" at bounding box center [960, 563] width 980 height 178
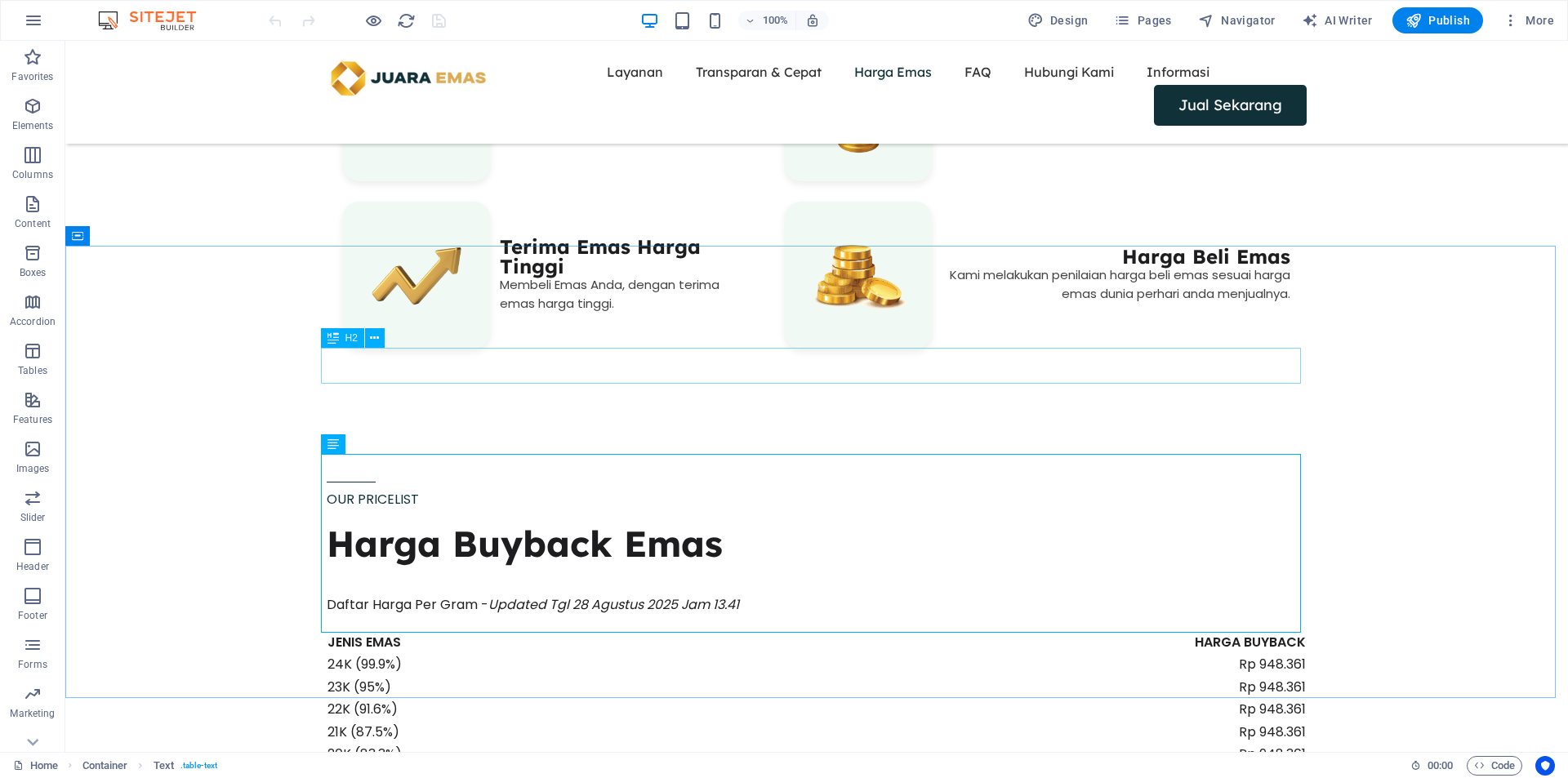
scroll to position [1497, 0]
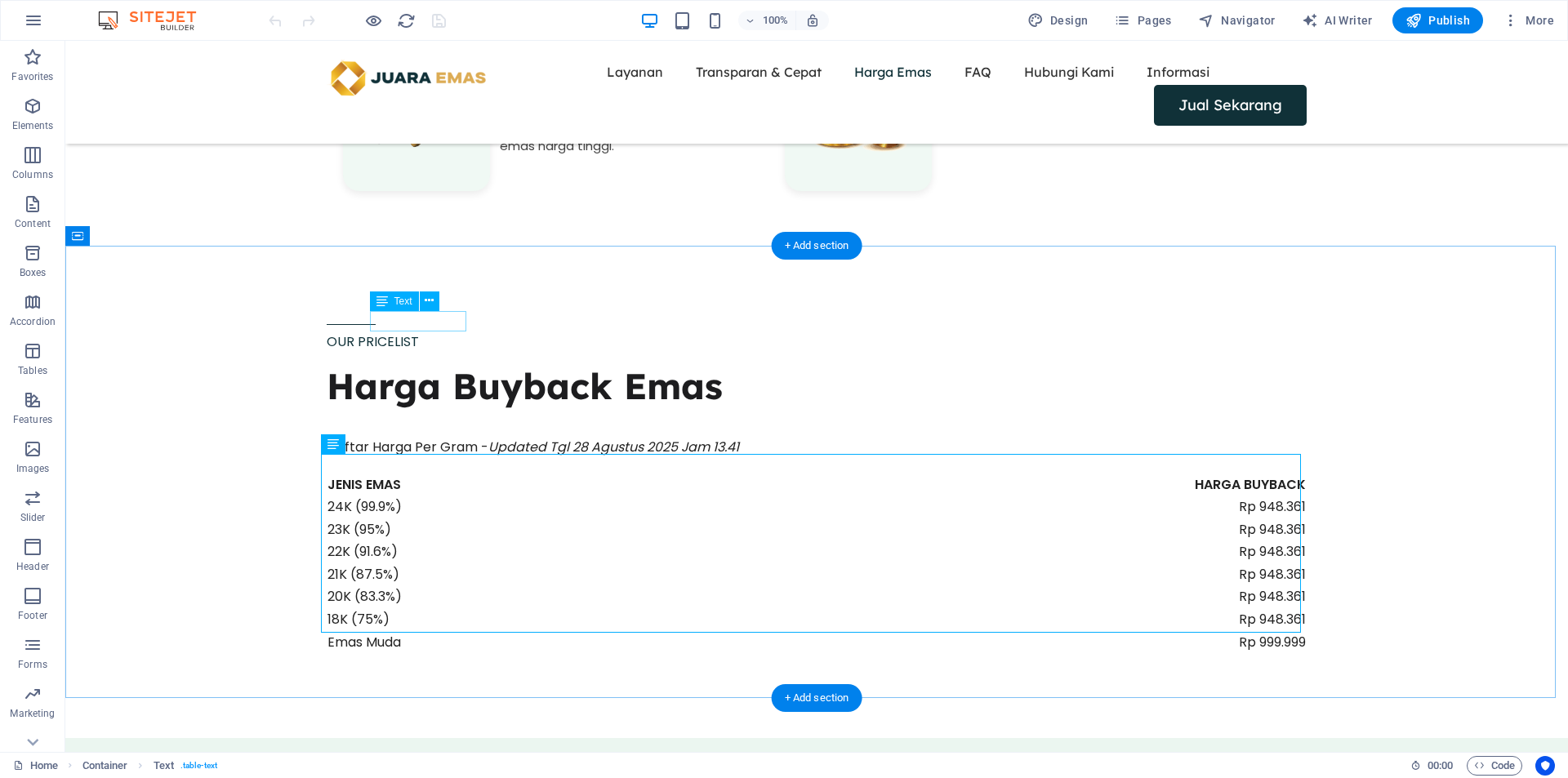
click at [451, 331] on div "OUR PRICELIST" at bounding box center [816, 342] width 980 height 22
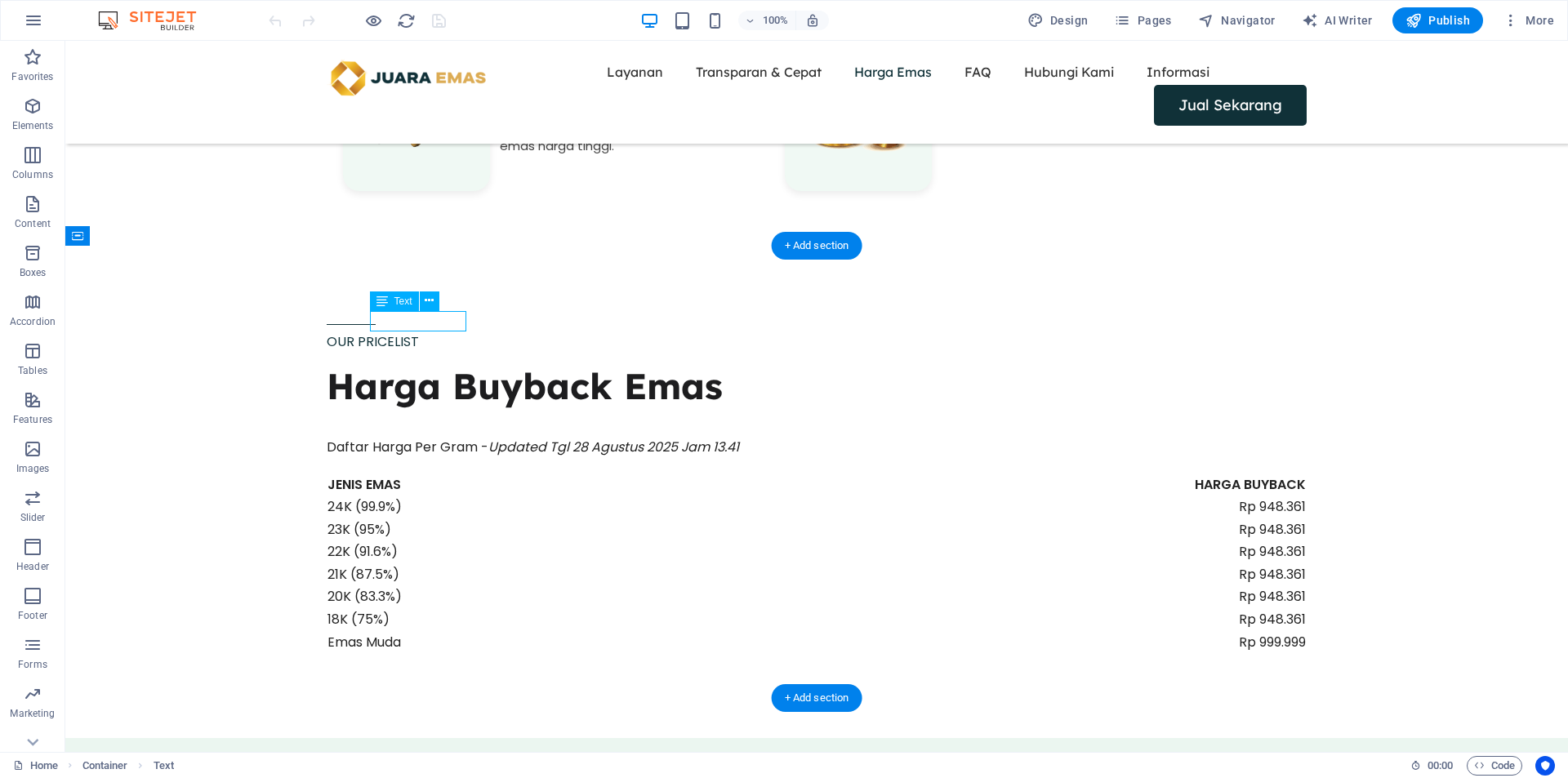
click at [451, 331] on div "OUR PRICELIST" at bounding box center [816, 342] width 980 height 22
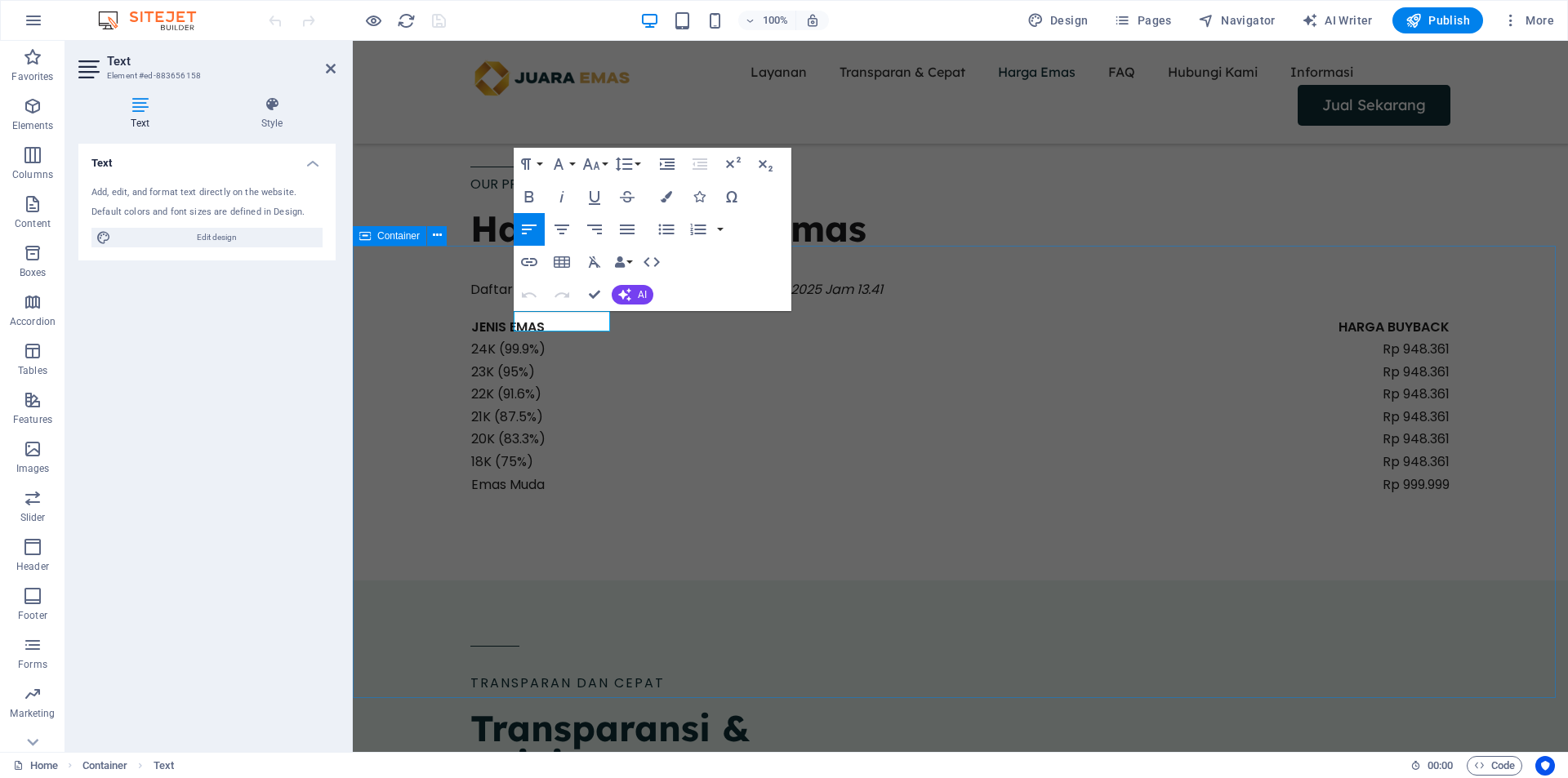
scroll to position [1340, 0]
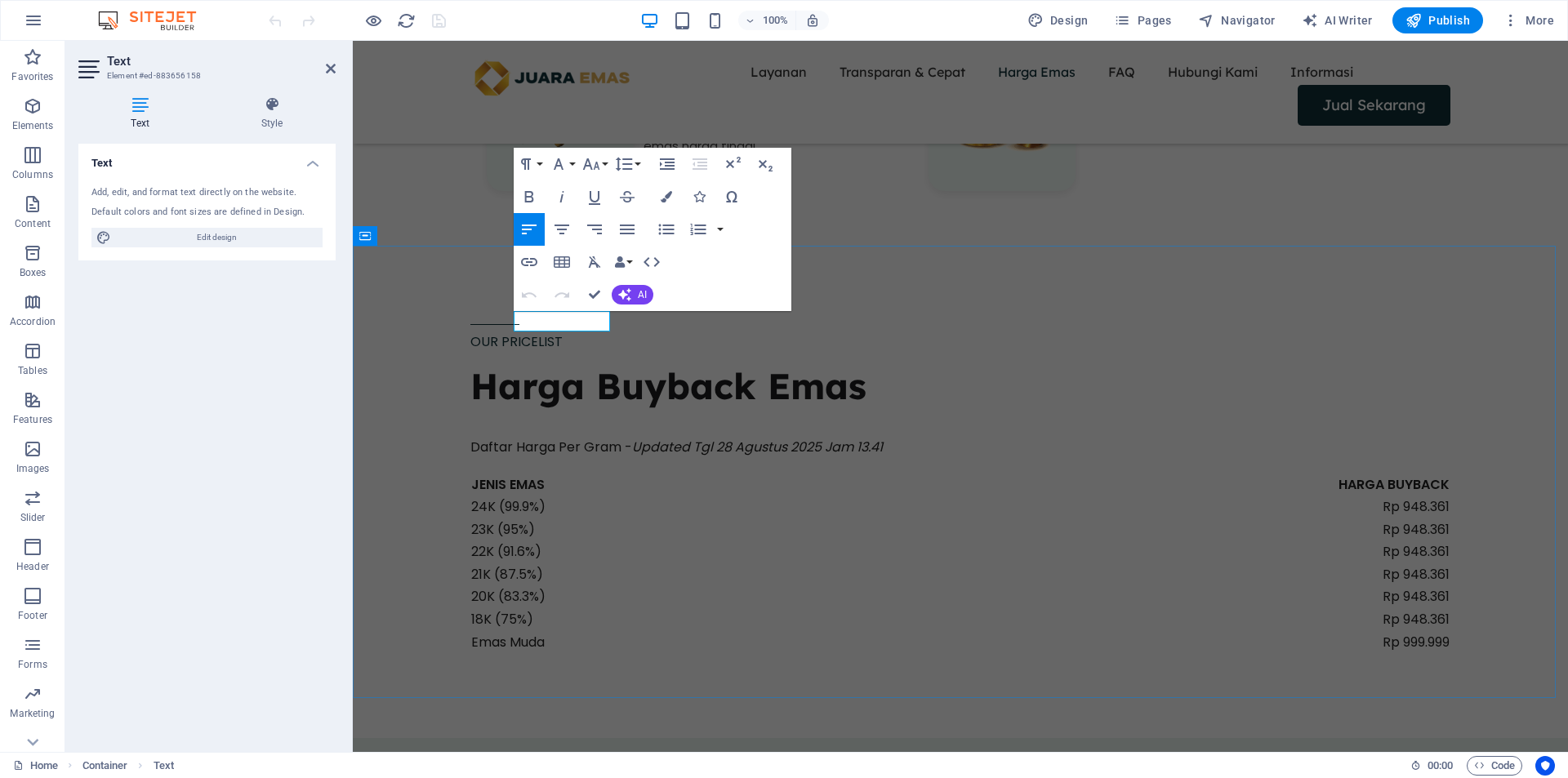
click at [563, 332] on span "OUR PRICELIST" at bounding box center [516, 341] width 93 height 19
click at [1099, 421] on div at bounding box center [960, 429] width 980 height 17
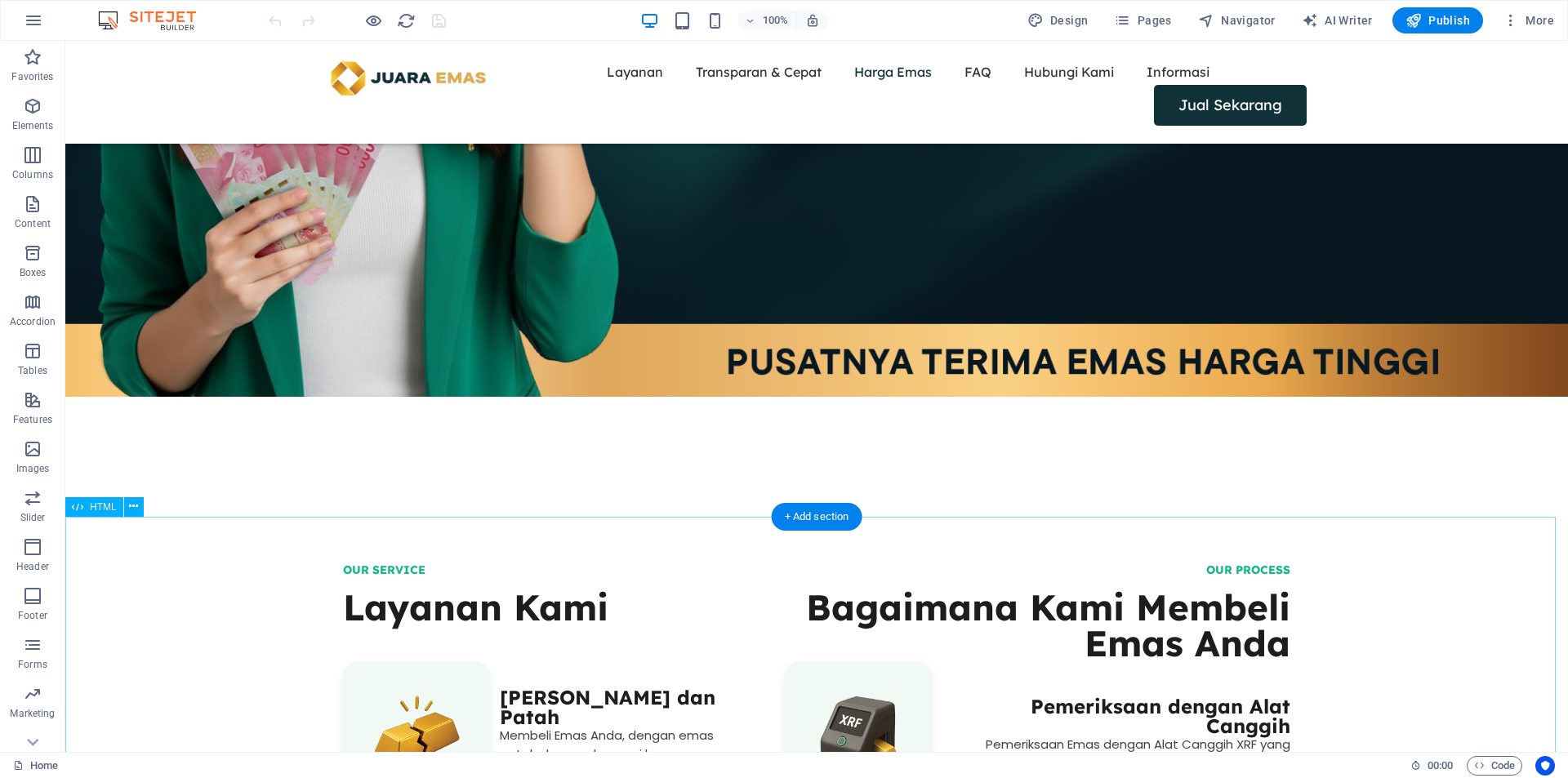
scroll to position [680, 0]
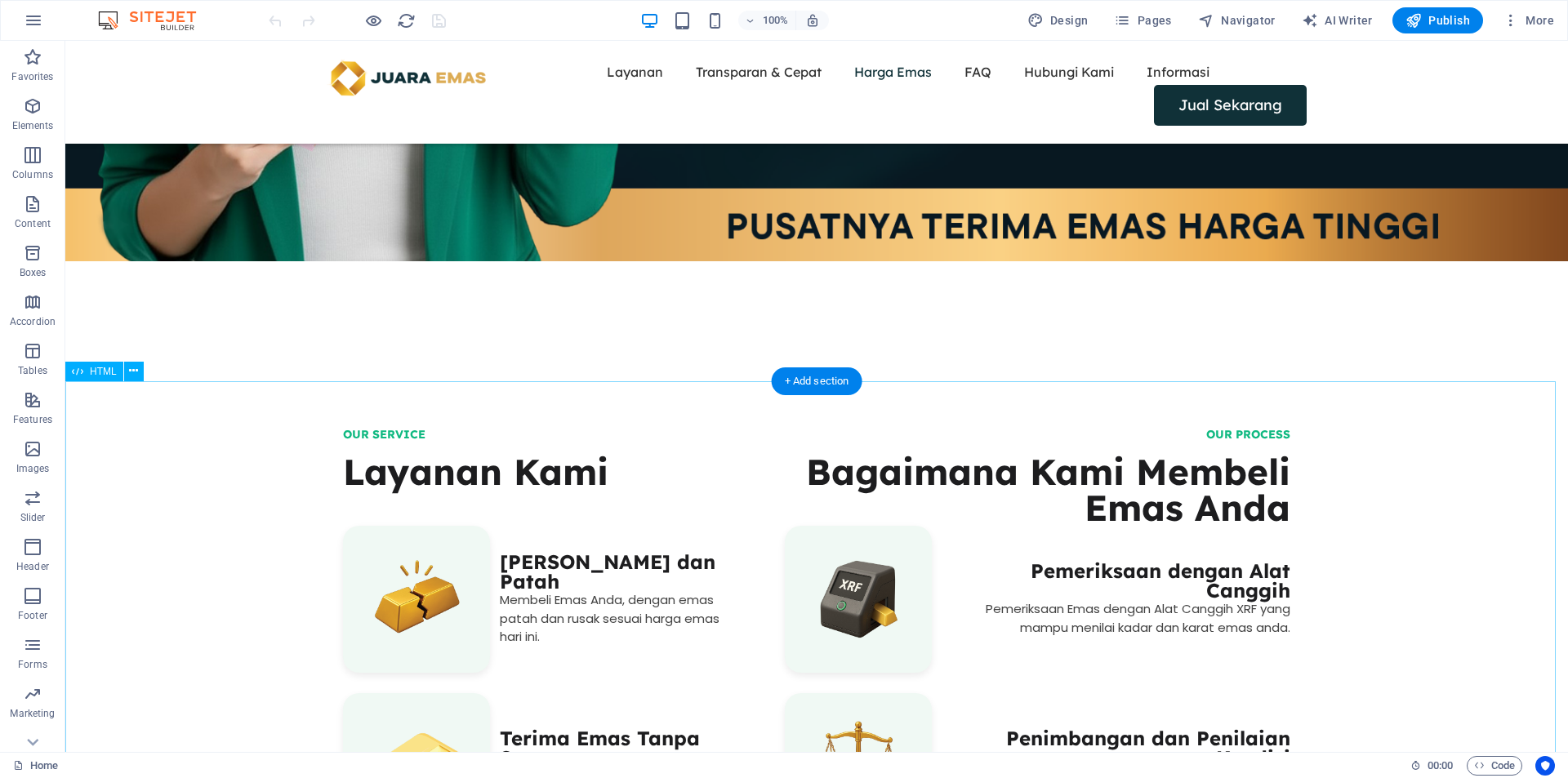
click at [405, 427] on div "OUR SERVICE Layanan Kami ‎ Terima Emas Rusak dan Patah Membeli Emas Anda, denga…" at bounding box center [816, 728] width 1502 height 681
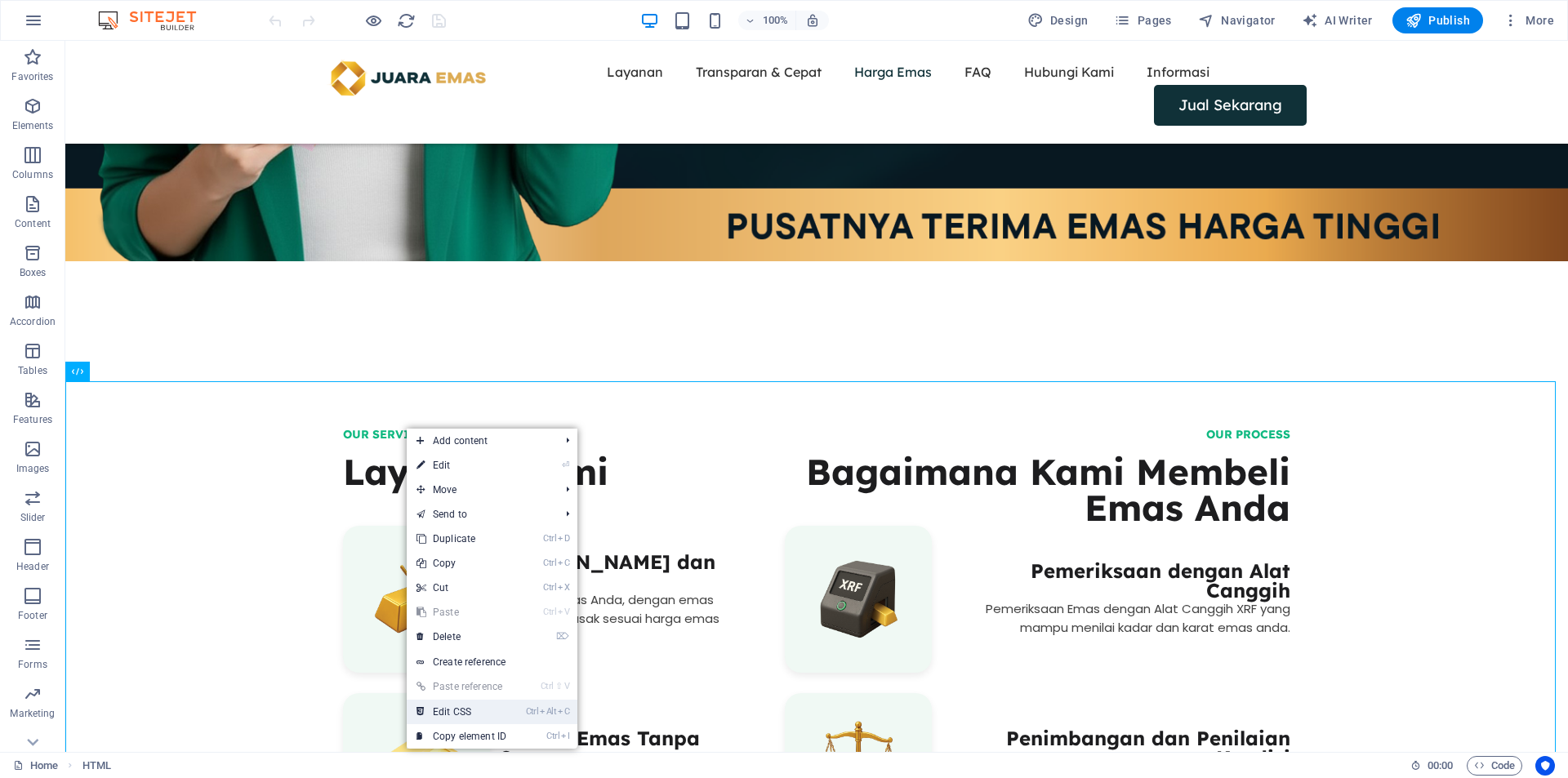
click at [443, 719] on link "Ctrl Alt C Edit CSS" at bounding box center [461, 712] width 109 height 25
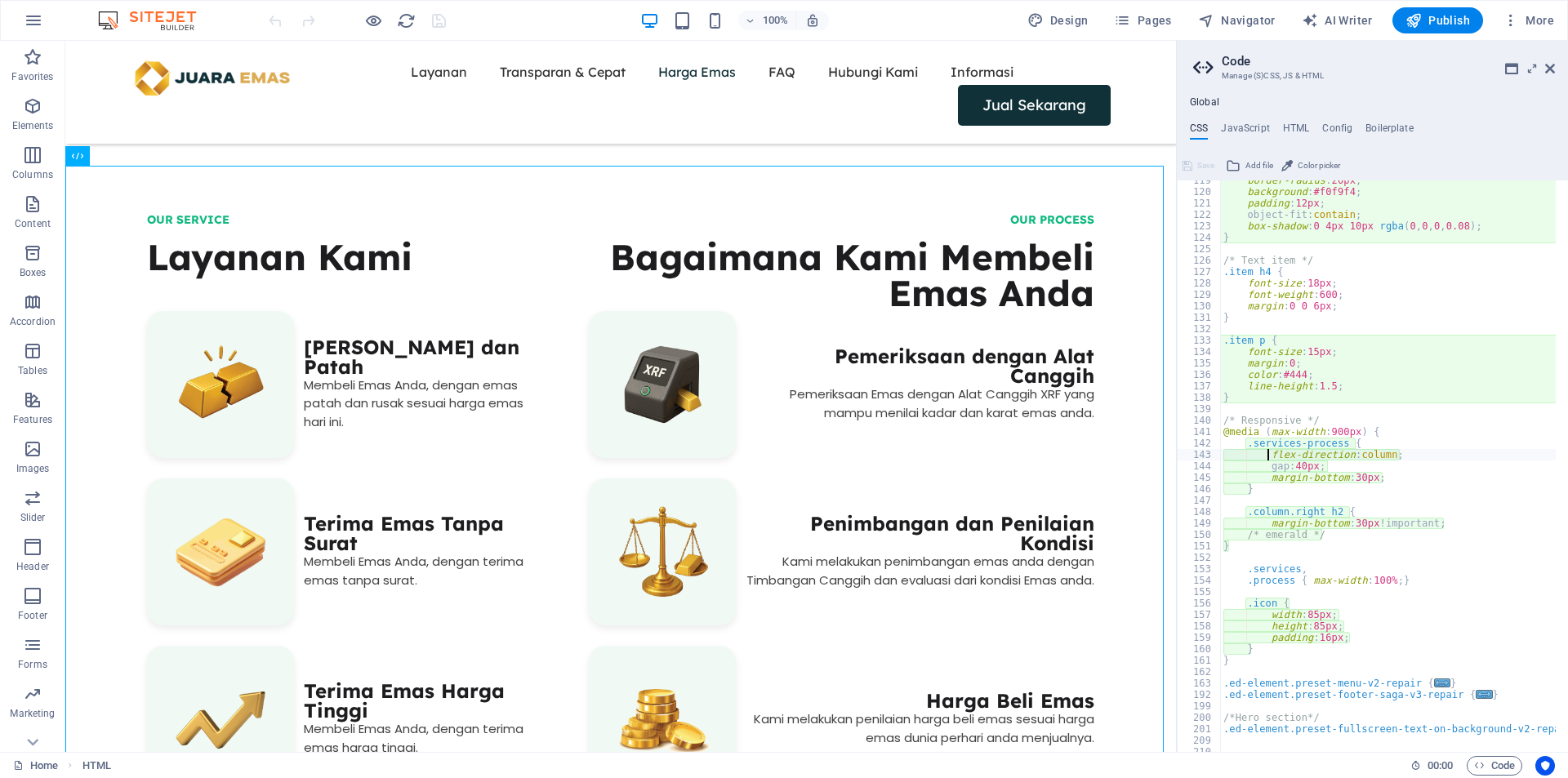
scroll to position [1307, 0]
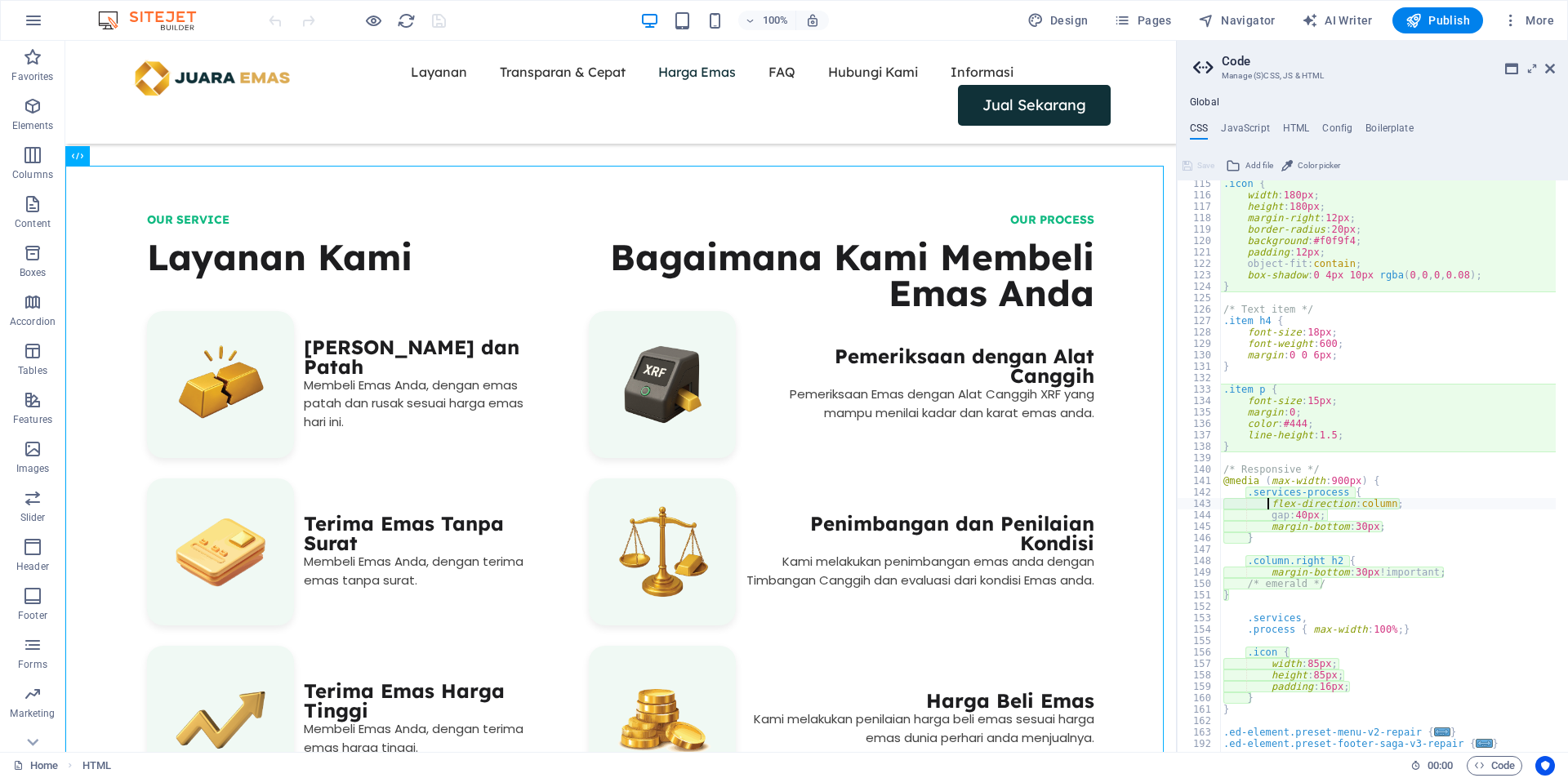
click at [1297, 337] on div ".icon { width : 180px ; height : 180px ; margin-right : 12px ; border-radius : …" at bounding box center [1573, 469] width 706 height 583
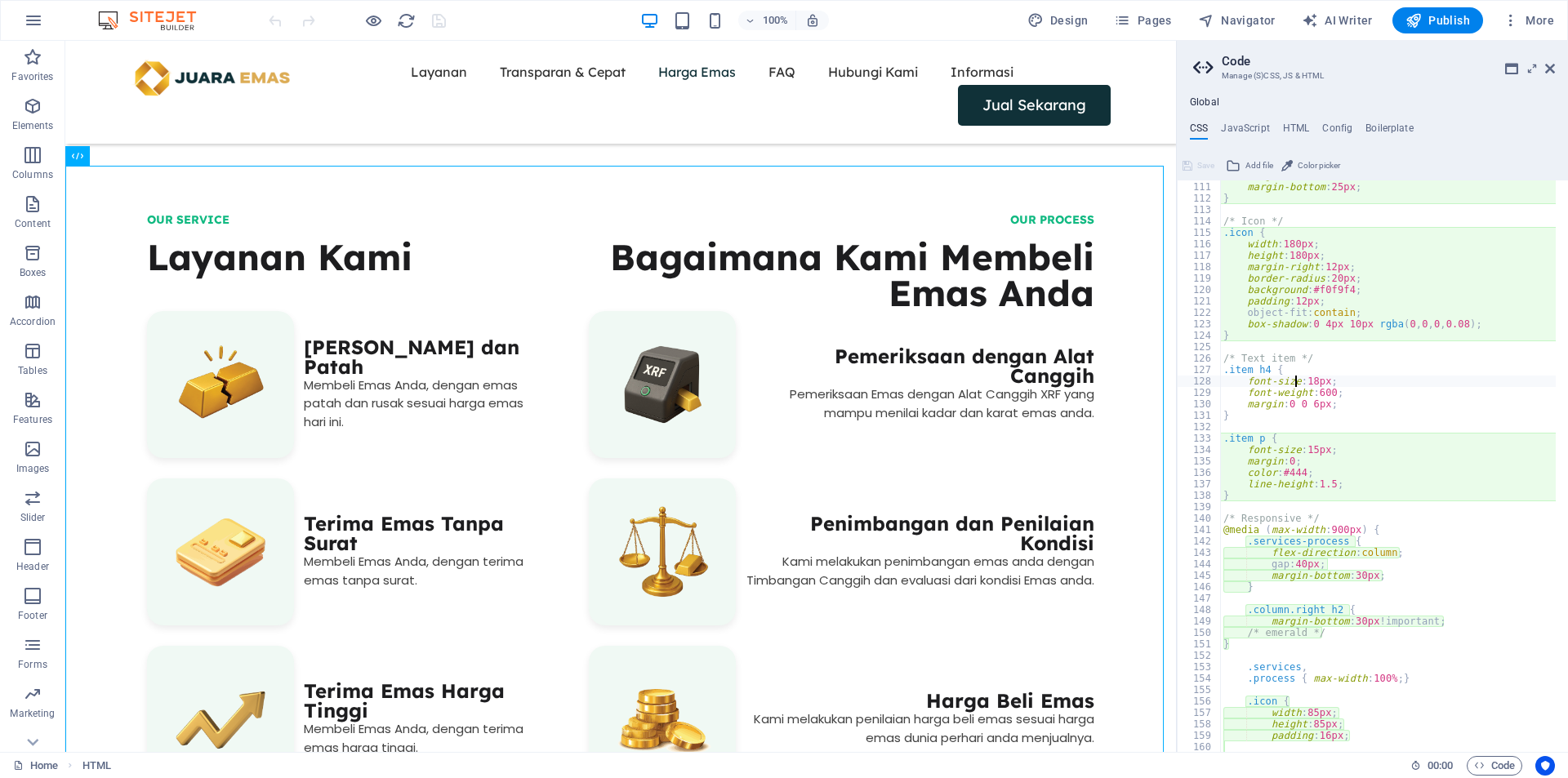
scroll to position [1258, 0]
click at [1322, 285] on div "align-items : center ; margin-bottom : 25px ; } /* Icon */ .icon { width : 180p…" at bounding box center [1573, 460] width 706 height 583
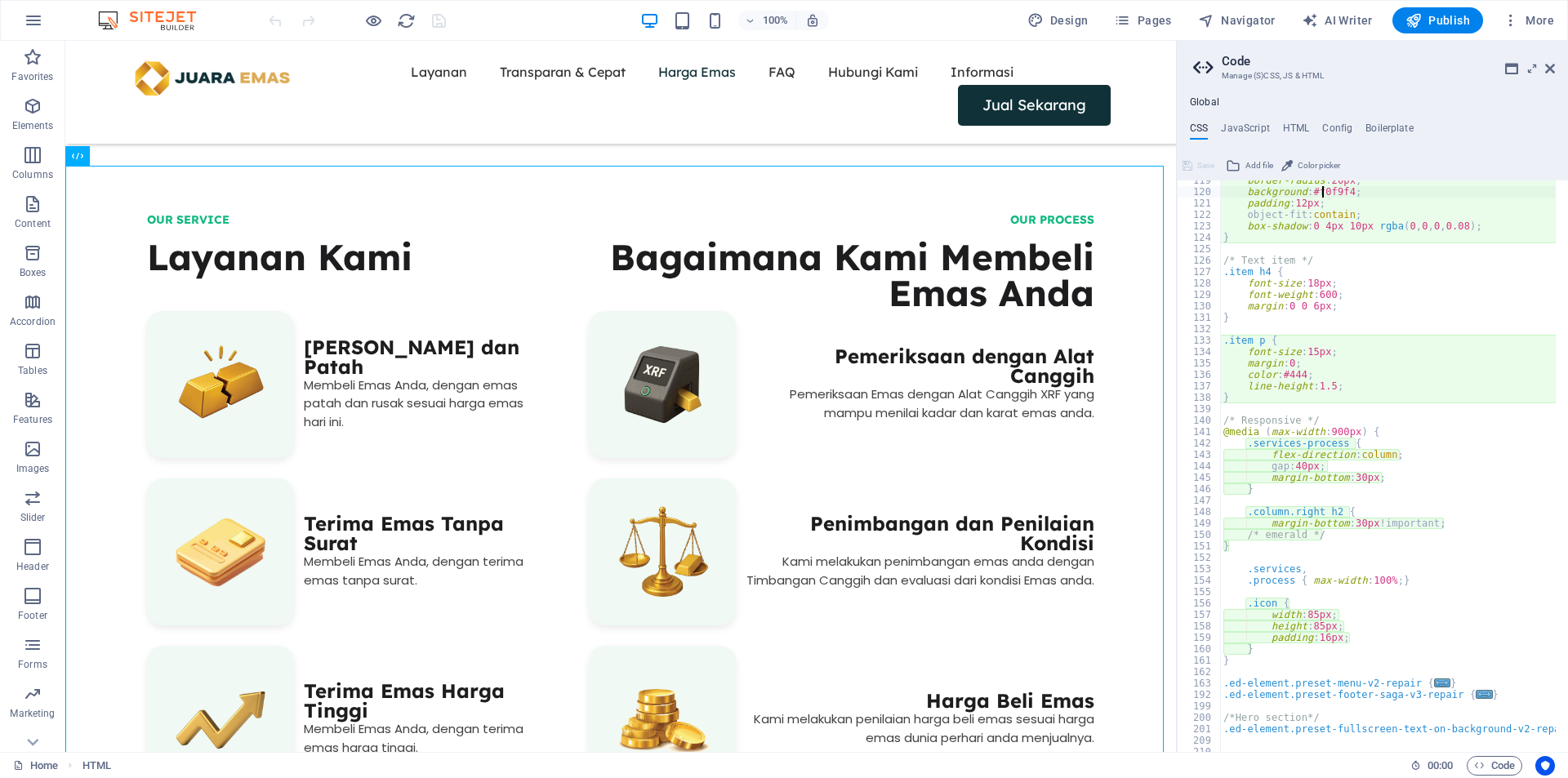
scroll to position [1405, 0]
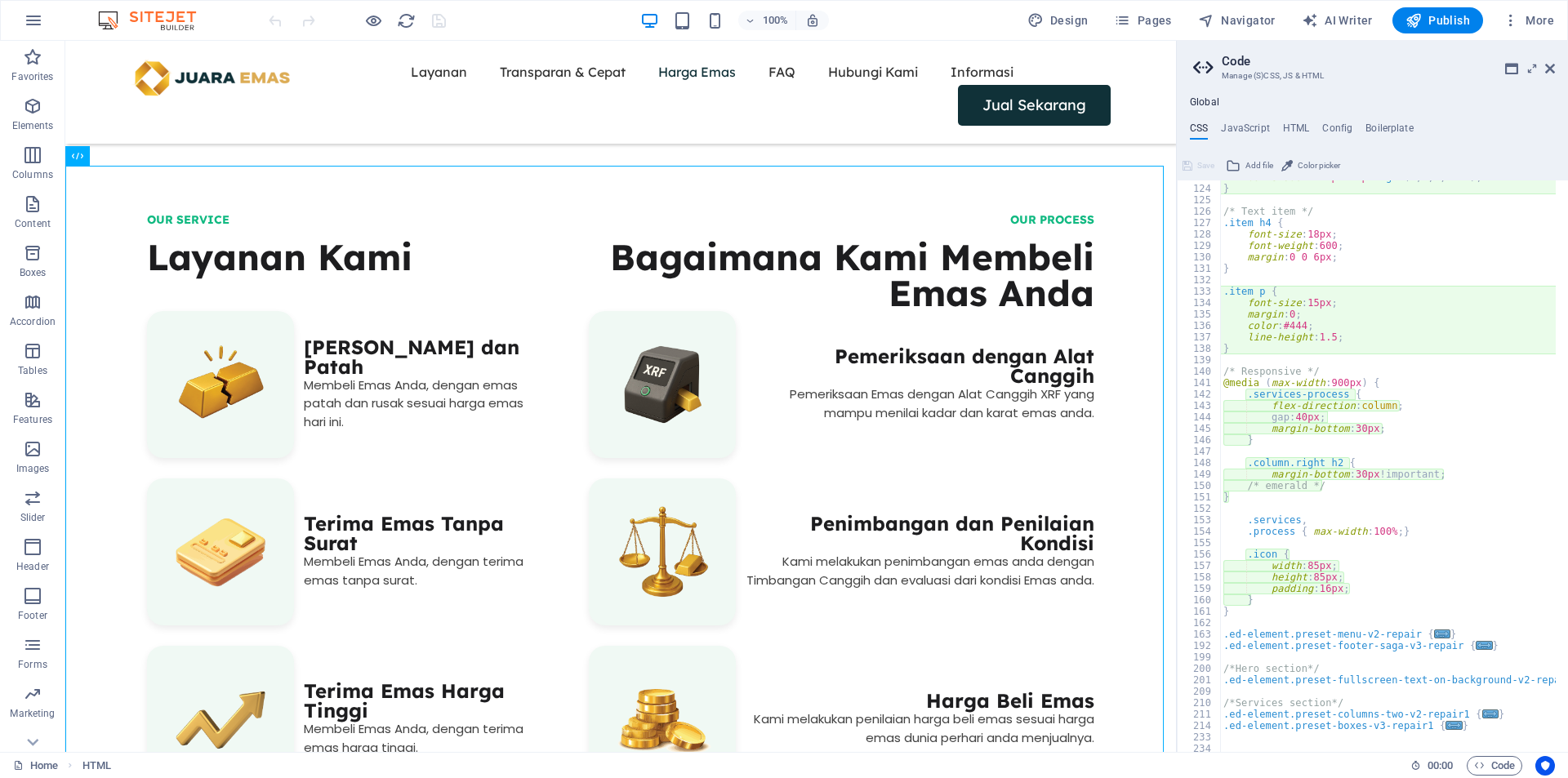
click at [1314, 466] on div "box-shadow : 0 4px 10px rgba ( 0 , 0 , 0 , 0.08 ) ; } /* Text item */ .item h4 …" at bounding box center [1573, 462] width 706 height 583
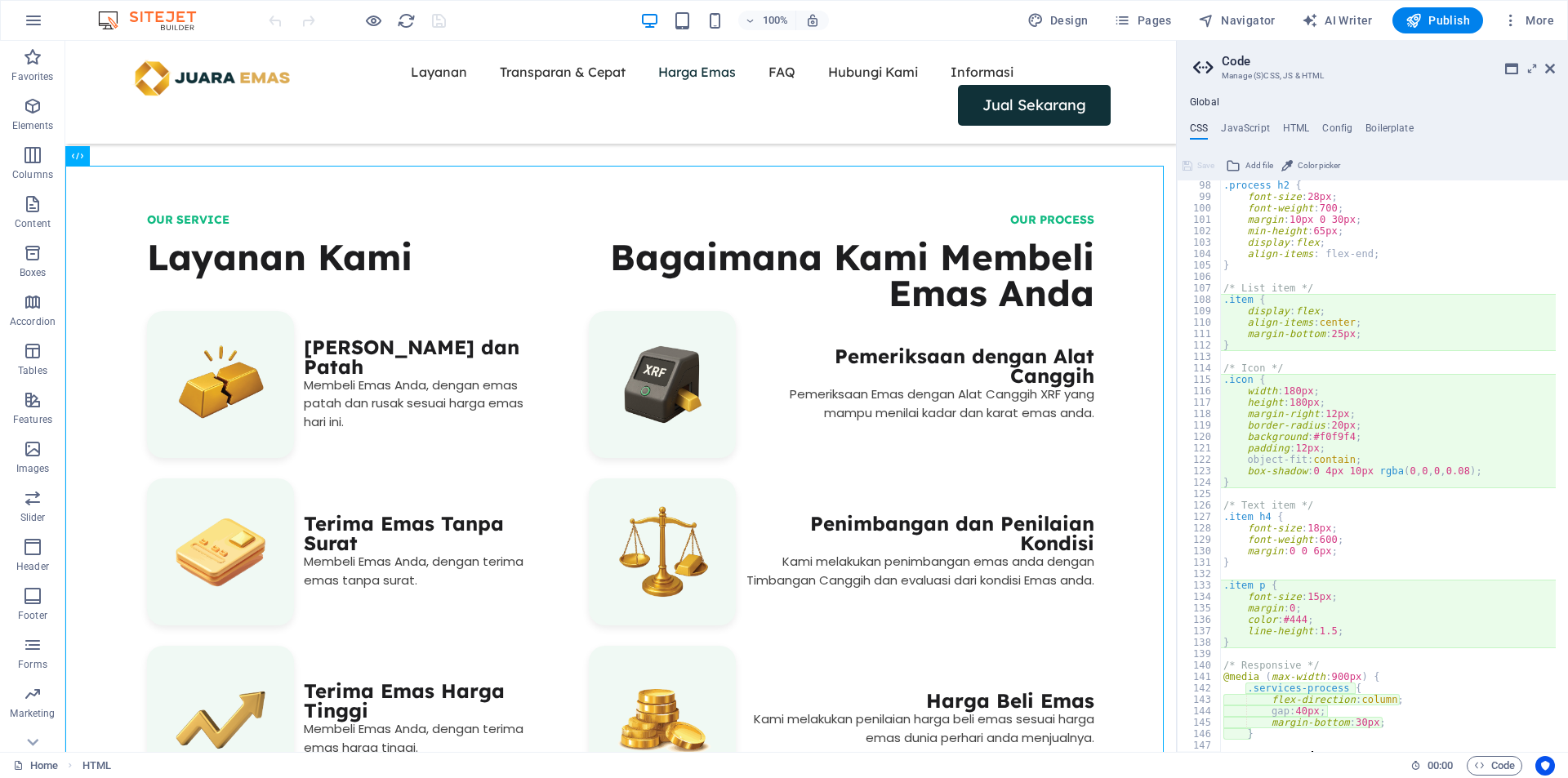
scroll to position [964, 0]
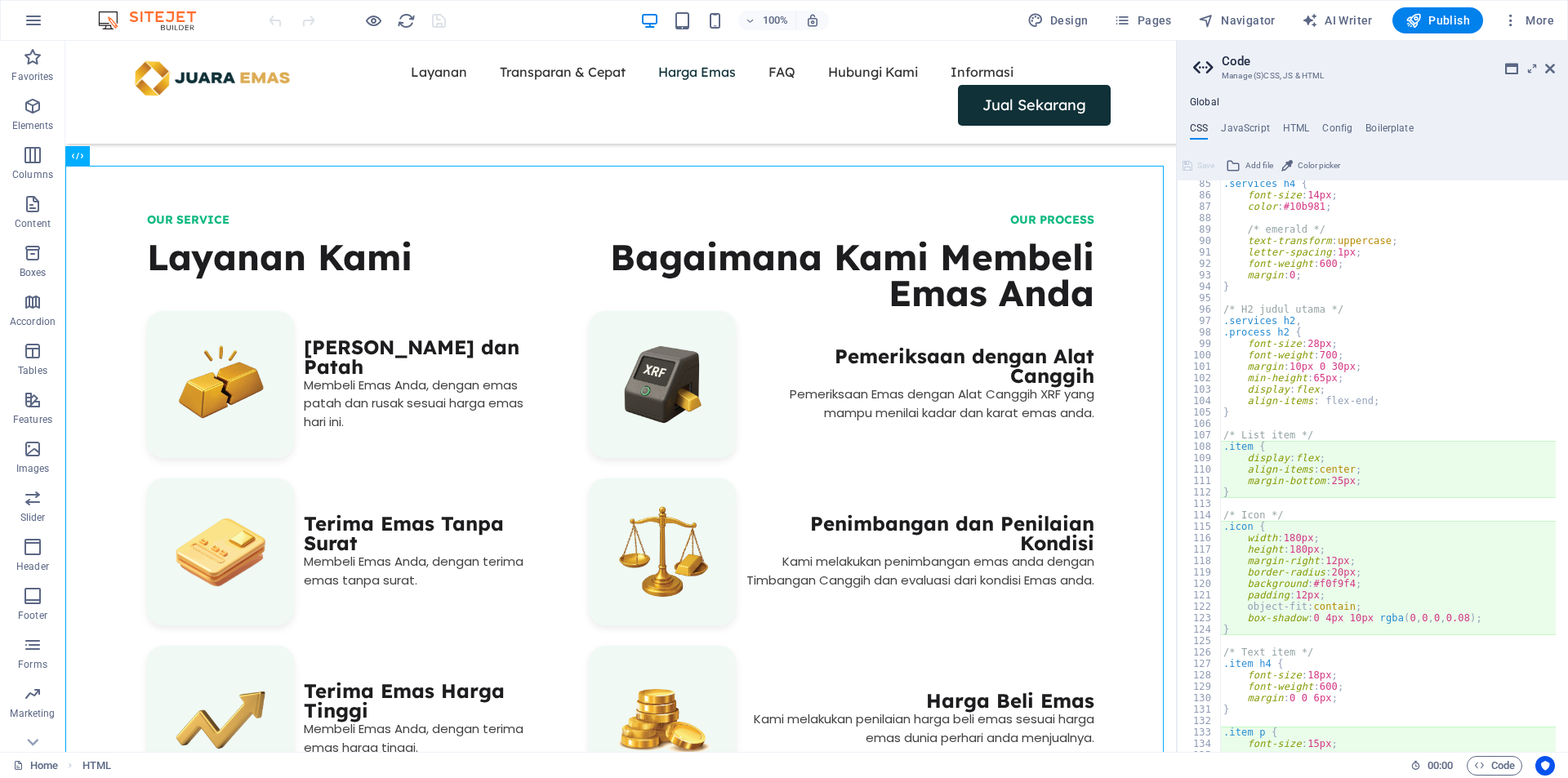
click at [1321, 460] on div ".services h4 { font-size : 14px ; color : #10b981 ; /* emerald */ text-transfor…" at bounding box center [1573, 469] width 706 height 583
click at [1336, 398] on div ".services h4 { font-size : 14px ; color : #10b981 ; /* emerald */ text-transfor…" at bounding box center [1573, 469] width 706 height 583
click at [1314, 430] on div ".services h4 { font-size : 14px ; color : #10b981 ; /* emerald */ text-transfor…" at bounding box center [1573, 469] width 706 height 583
type textarea "/* List item */"
click at [1324, 422] on div ".services h4 { font-size : 14px ; color : #10b981 ; /* emerald */ text-transfor…" at bounding box center [1573, 469] width 706 height 583
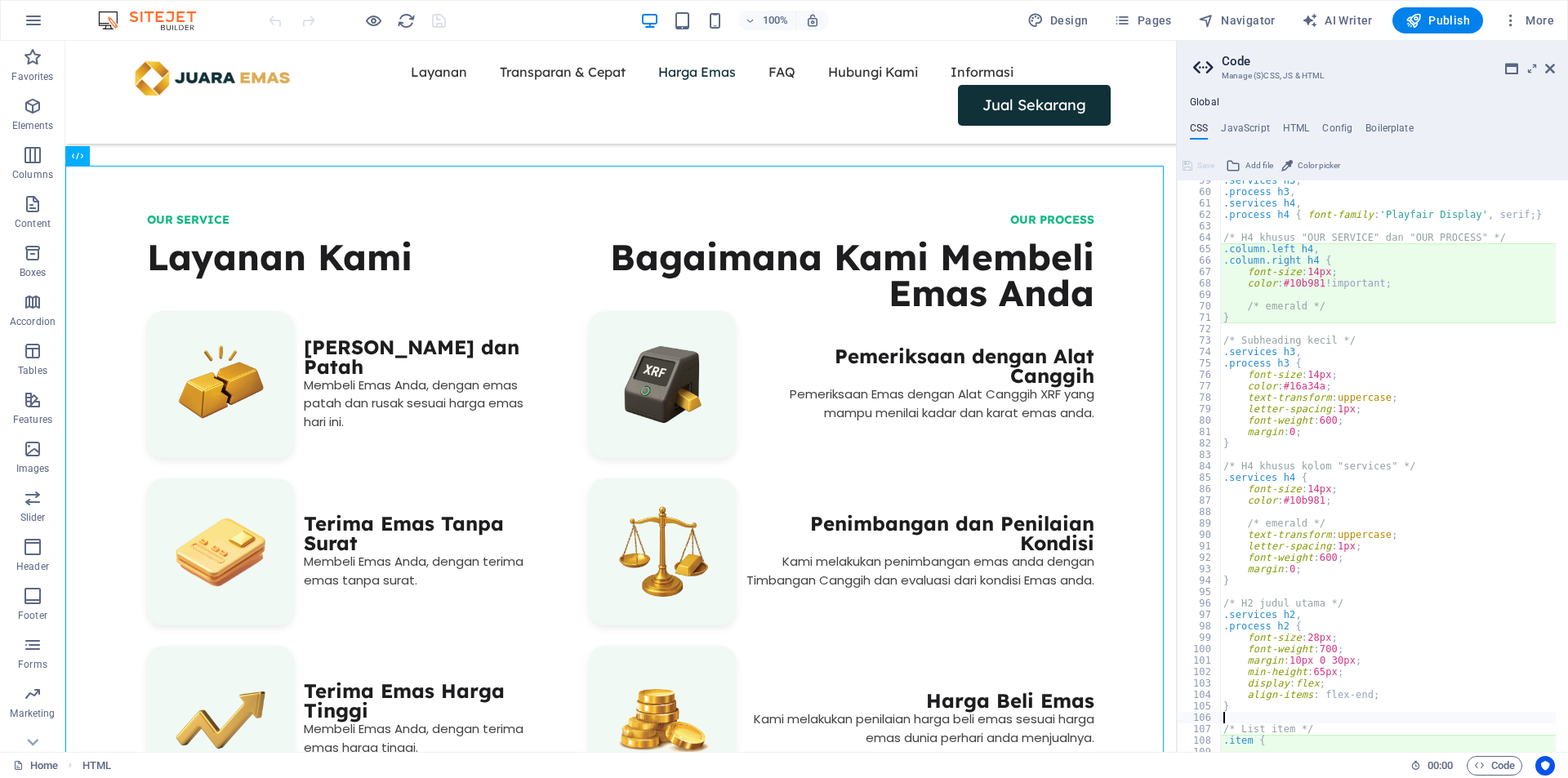
scroll to position [670, 0]
click at [1323, 422] on div ".services h3 , .process h3 , .services h4 , .process h4 { font-family : 'Playfa…" at bounding box center [1573, 465] width 706 height 583
drag, startPoint x: 1324, startPoint y: 284, endPoint x: 1287, endPoint y: 285, distance: 37.0
click at [1287, 285] on div ".services h3 , .process h3 , .services h4 , .process h4 { font-family : 'Playfa…" at bounding box center [1573, 465] width 706 height 583
type textarea "color: #10b981 !important;"
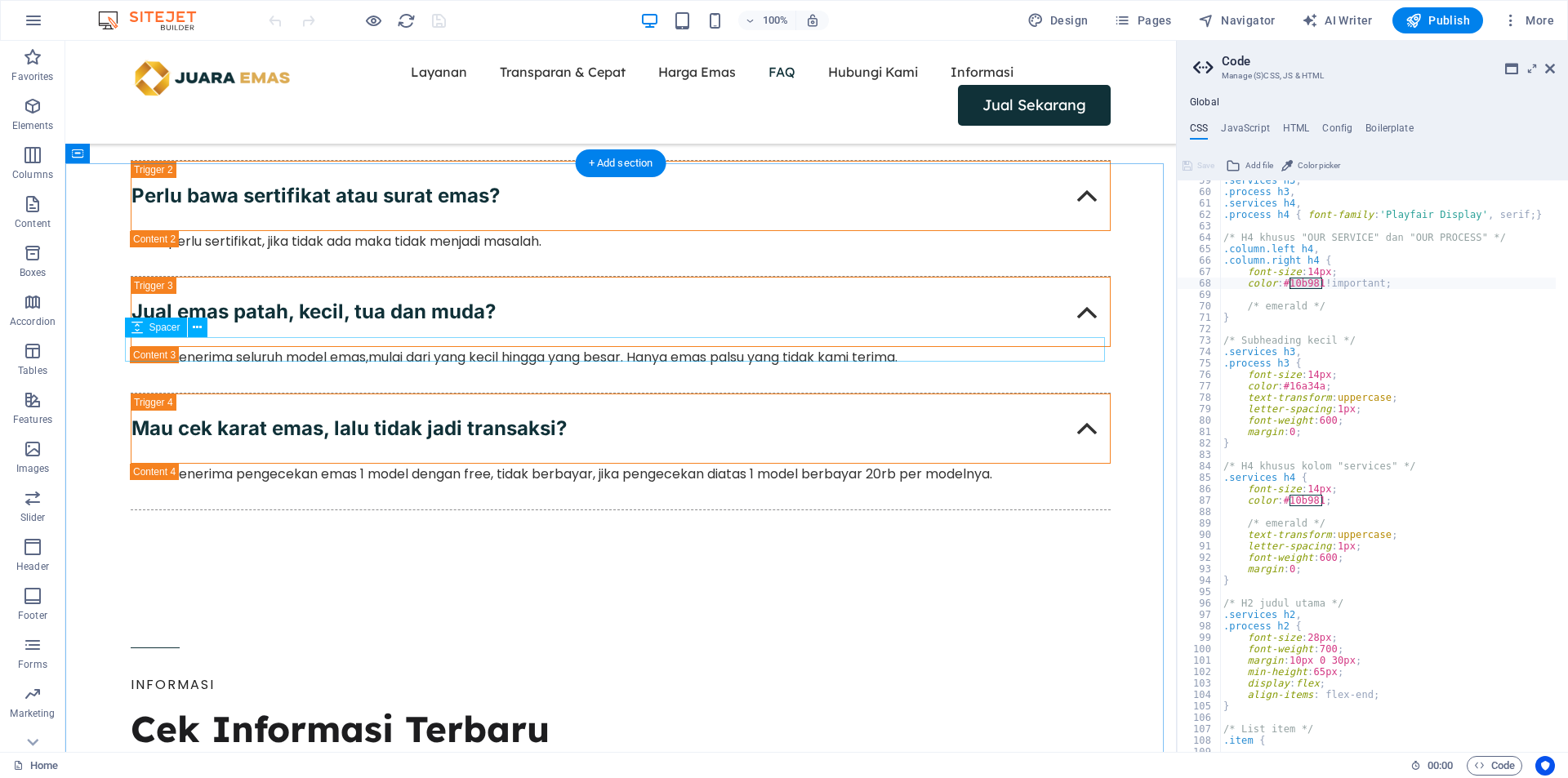
scroll to position [4356, 0]
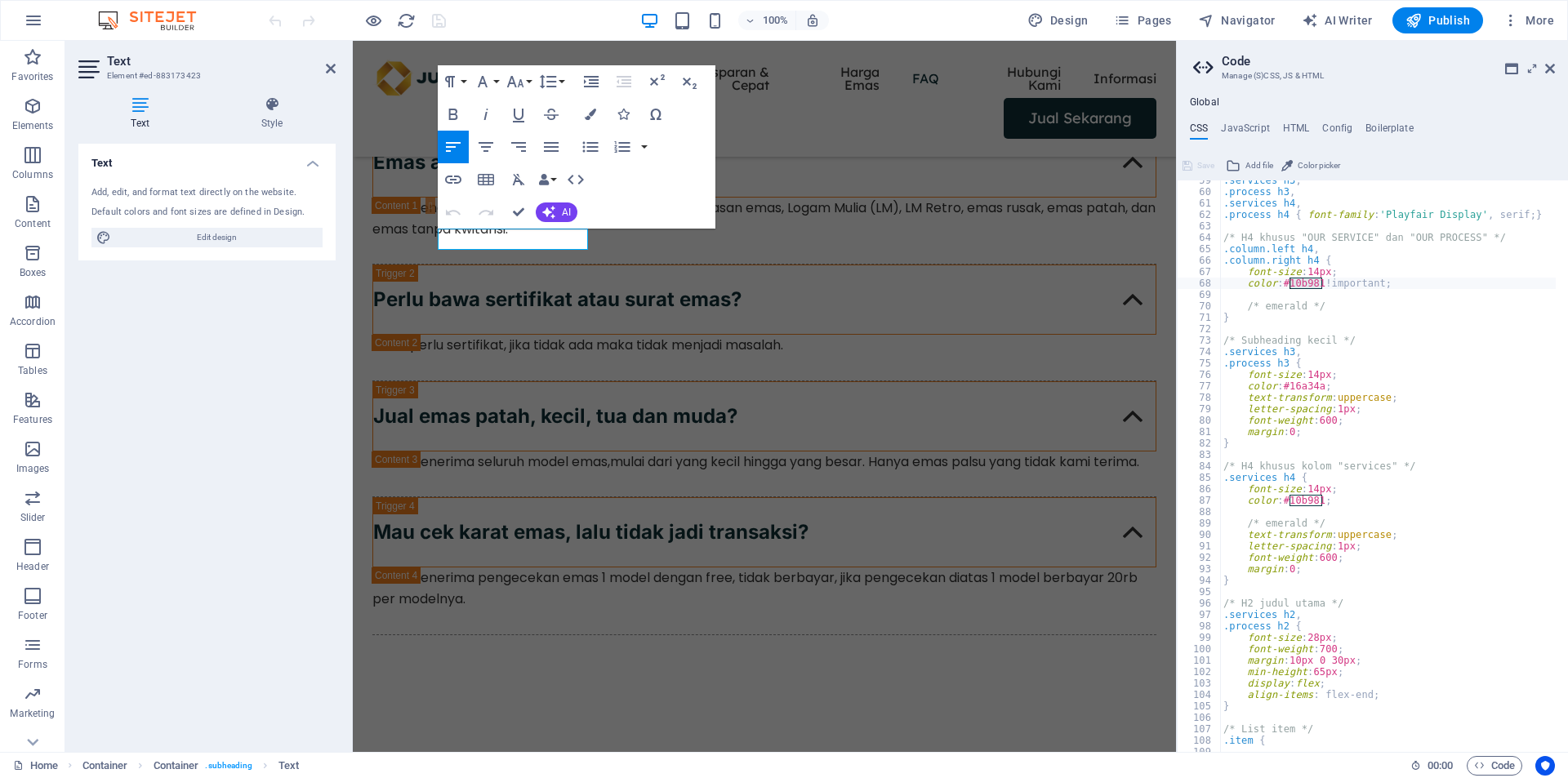
scroll to position [4477, 0]
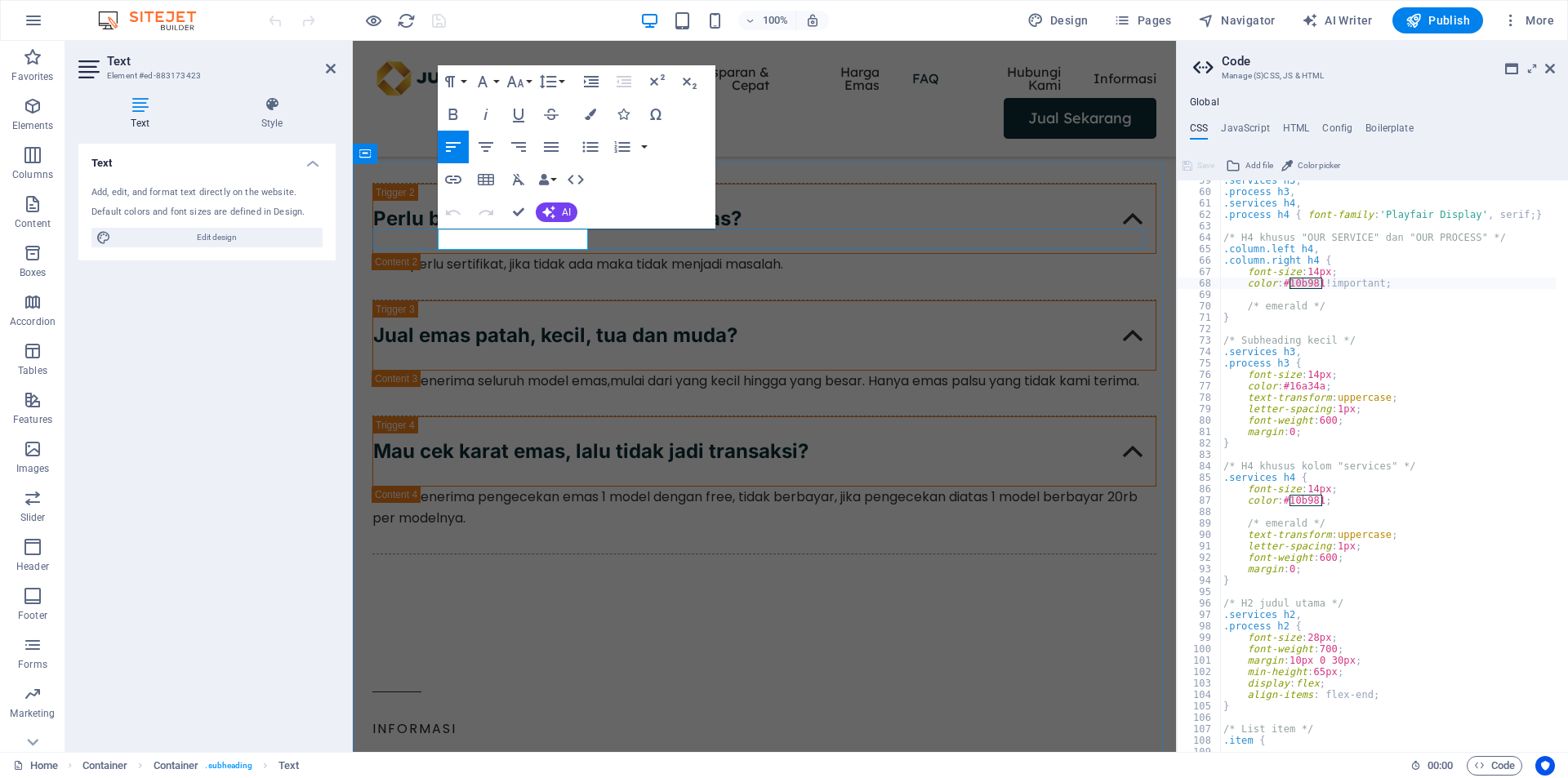
click at [594, 115] on icon "button" at bounding box center [590, 114] width 12 height 12
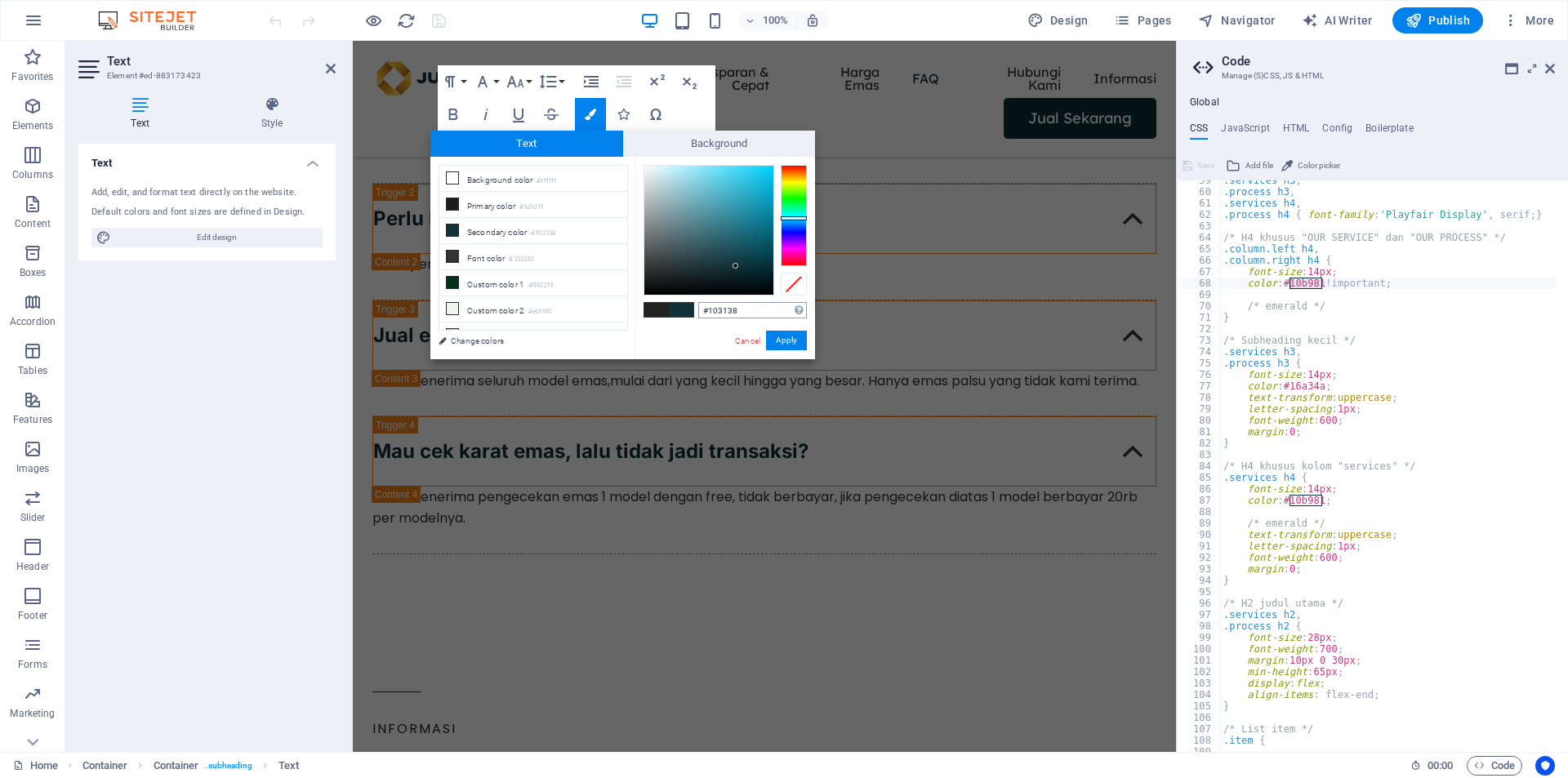
click at [744, 309] on input "#103138" at bounding box center [752, 311] width 108 height 17
type input "#10b981"
click at [783, 337] on button "Apply" at bounding box center [785, 341] width 40 height 20
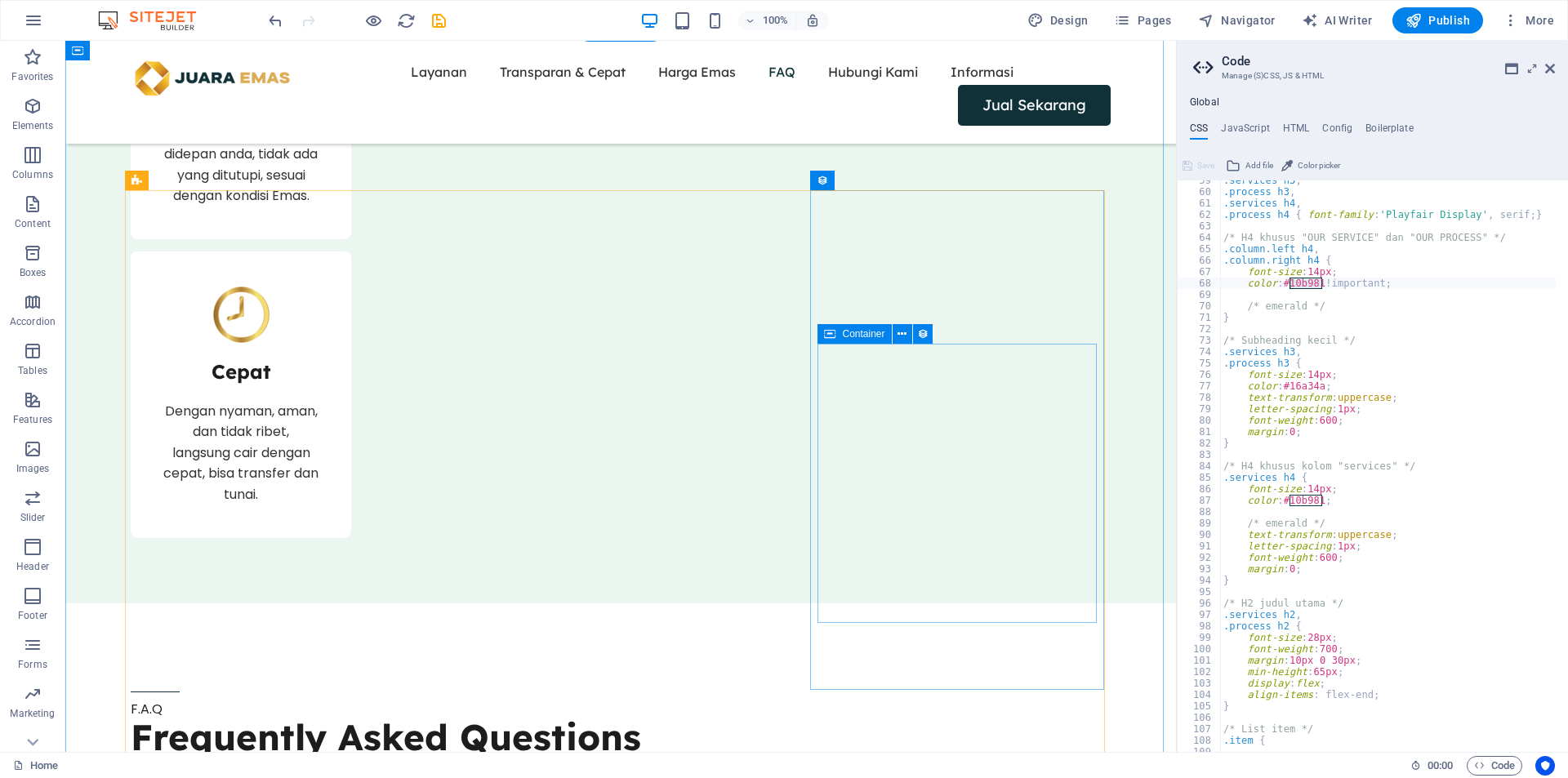
scroll to position [3540, 0]
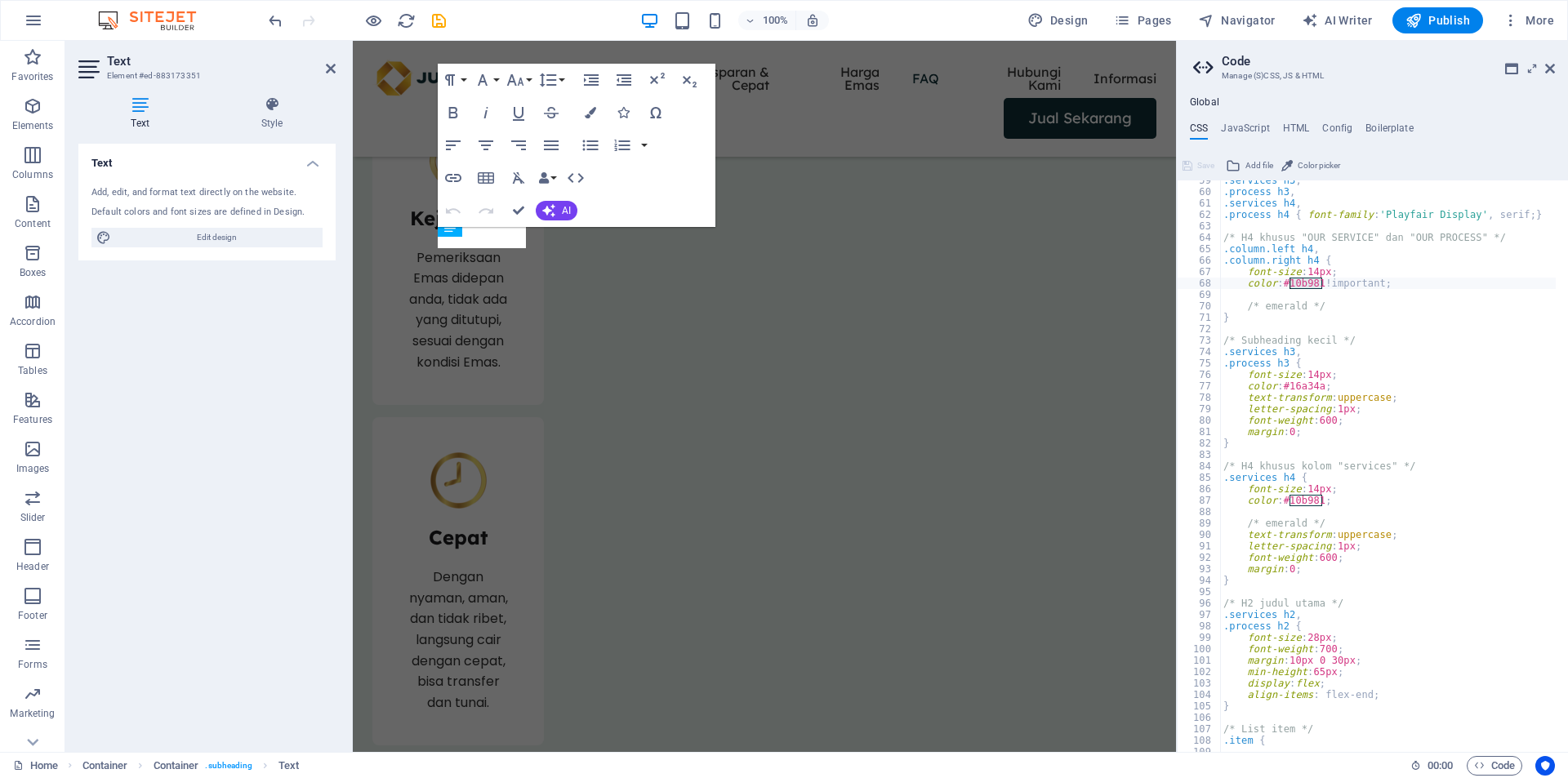
scroll to position [3579, 0]
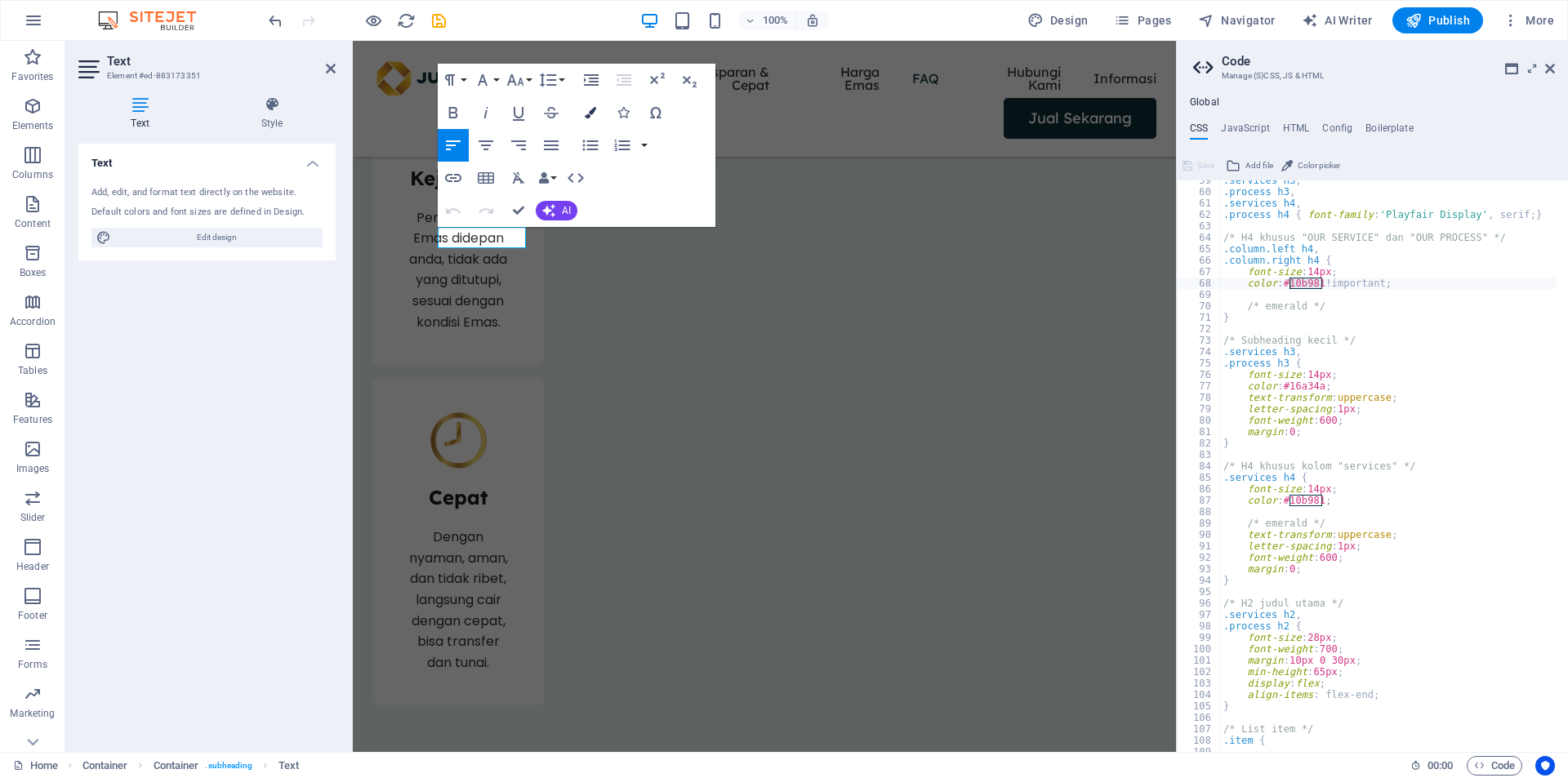
click at [592, 111] on icon "button" at bounding box center [590, 113] width 12 height 12
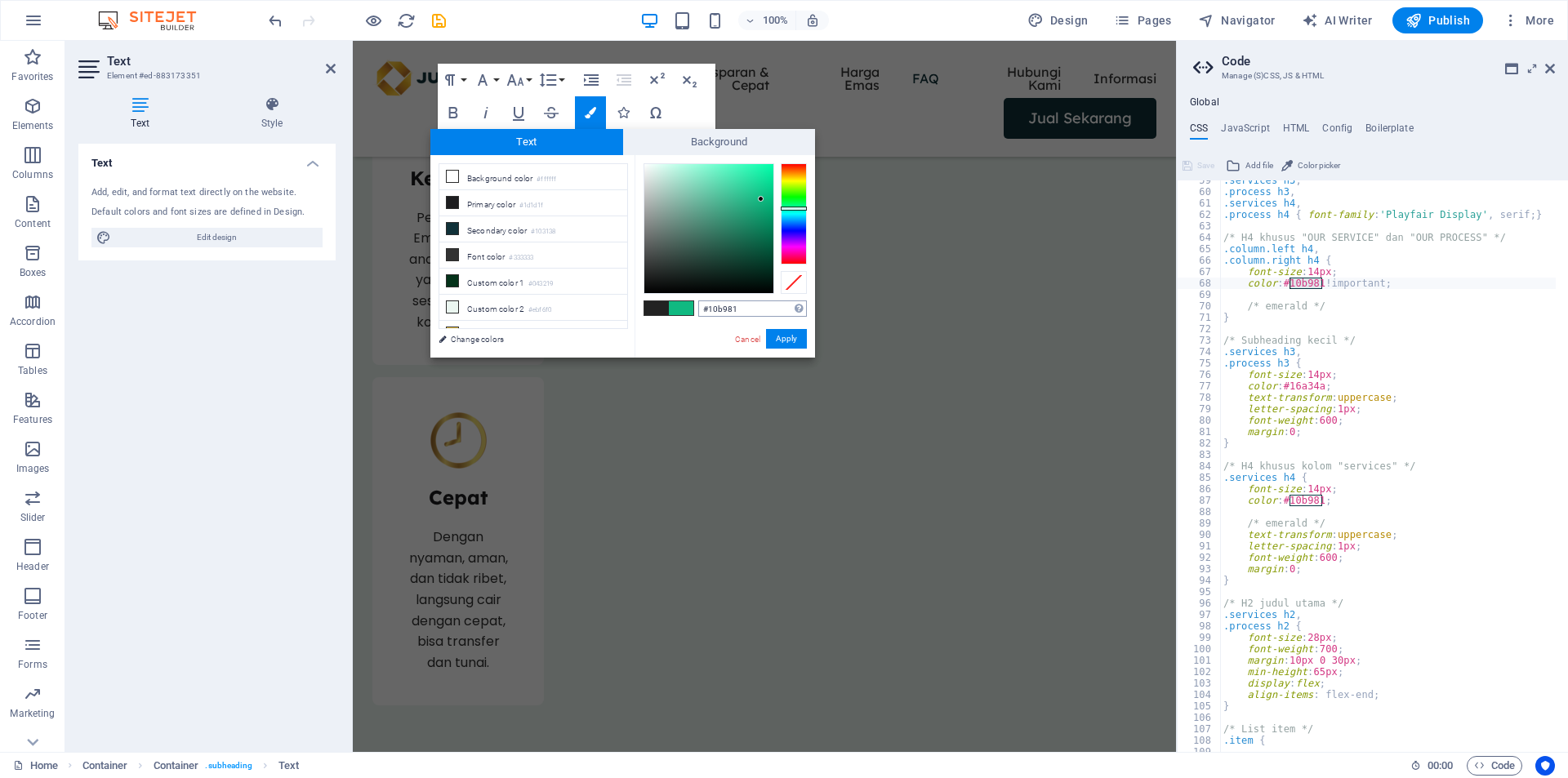
type input "#10b981"
click at [775, 342] on button "Apply" at bounding box center [785, 339] width 40 height 20
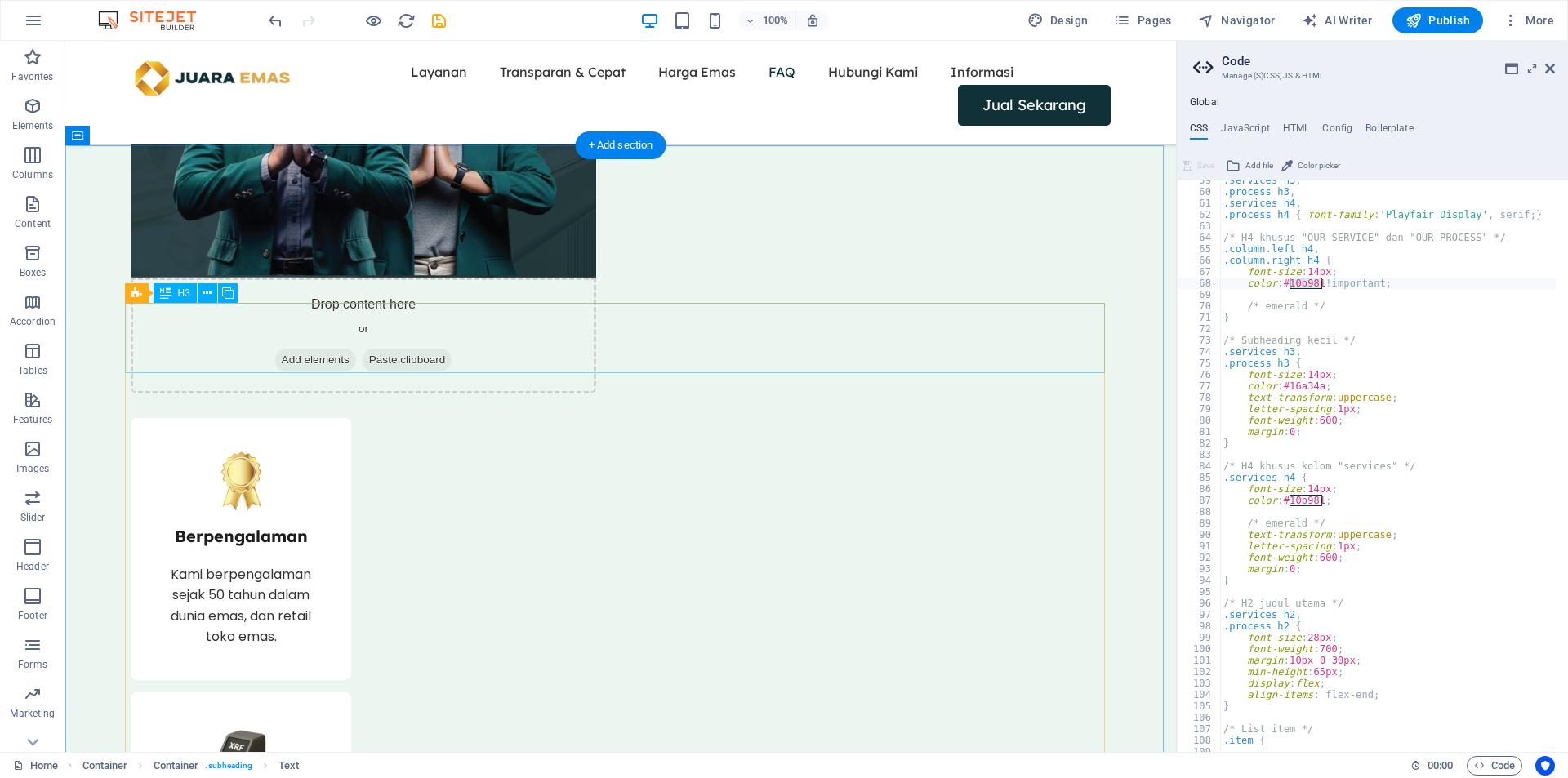
scroll to position [2451, 0]
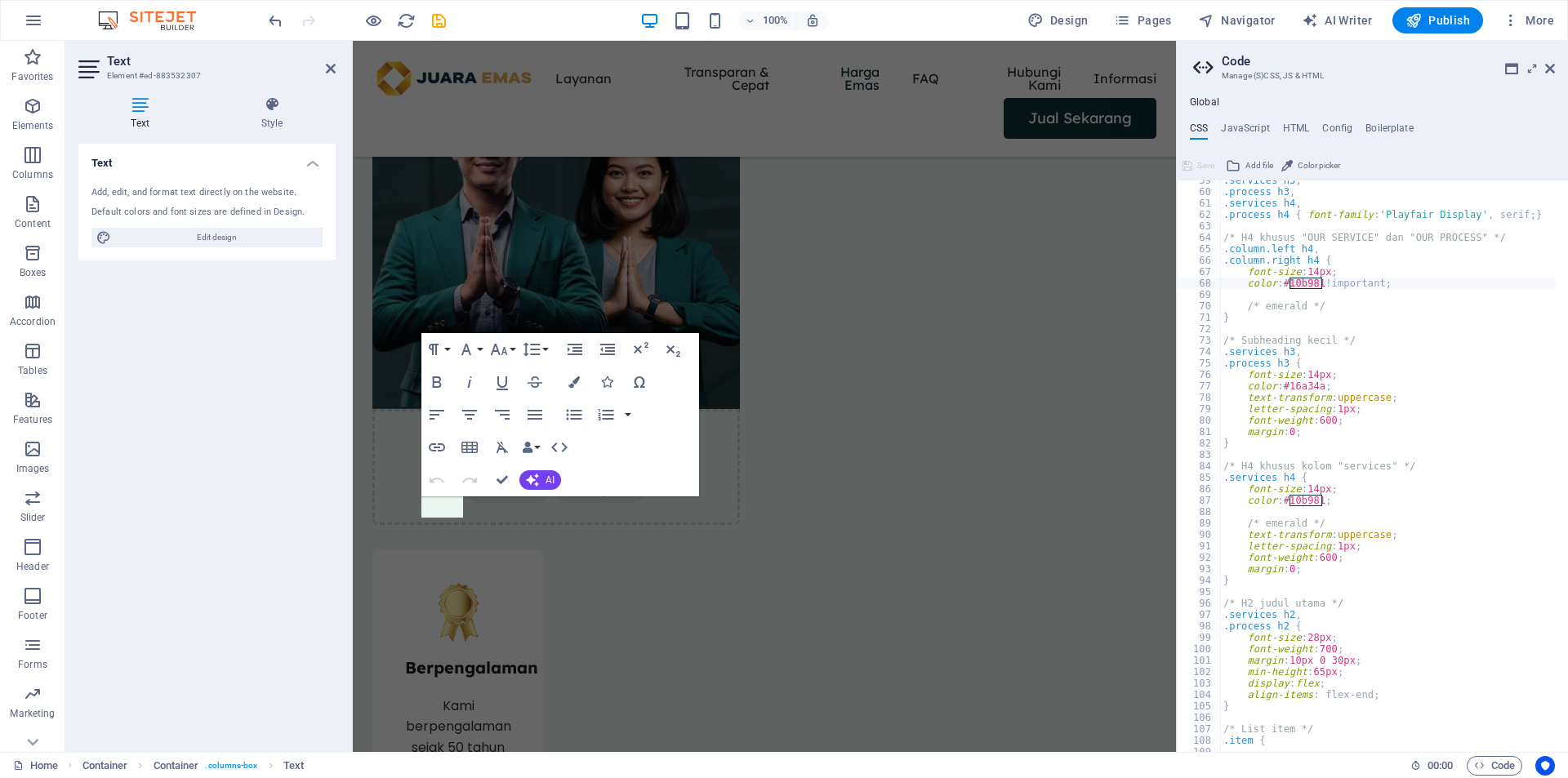
scroll to position [2491, 0]
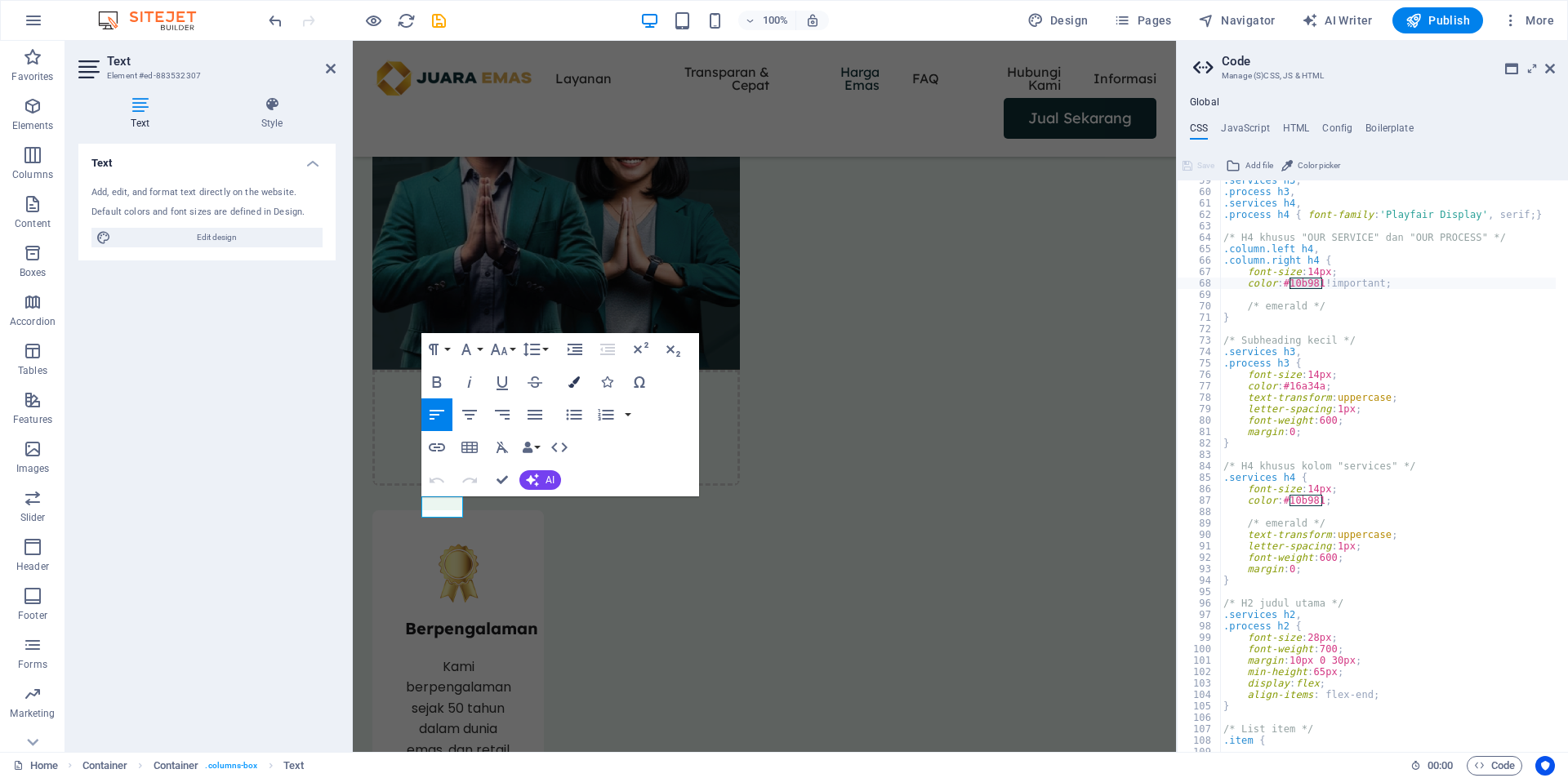
click at [574, 379] on icon "button" at bounding box center [575, 383] width 12 height 12
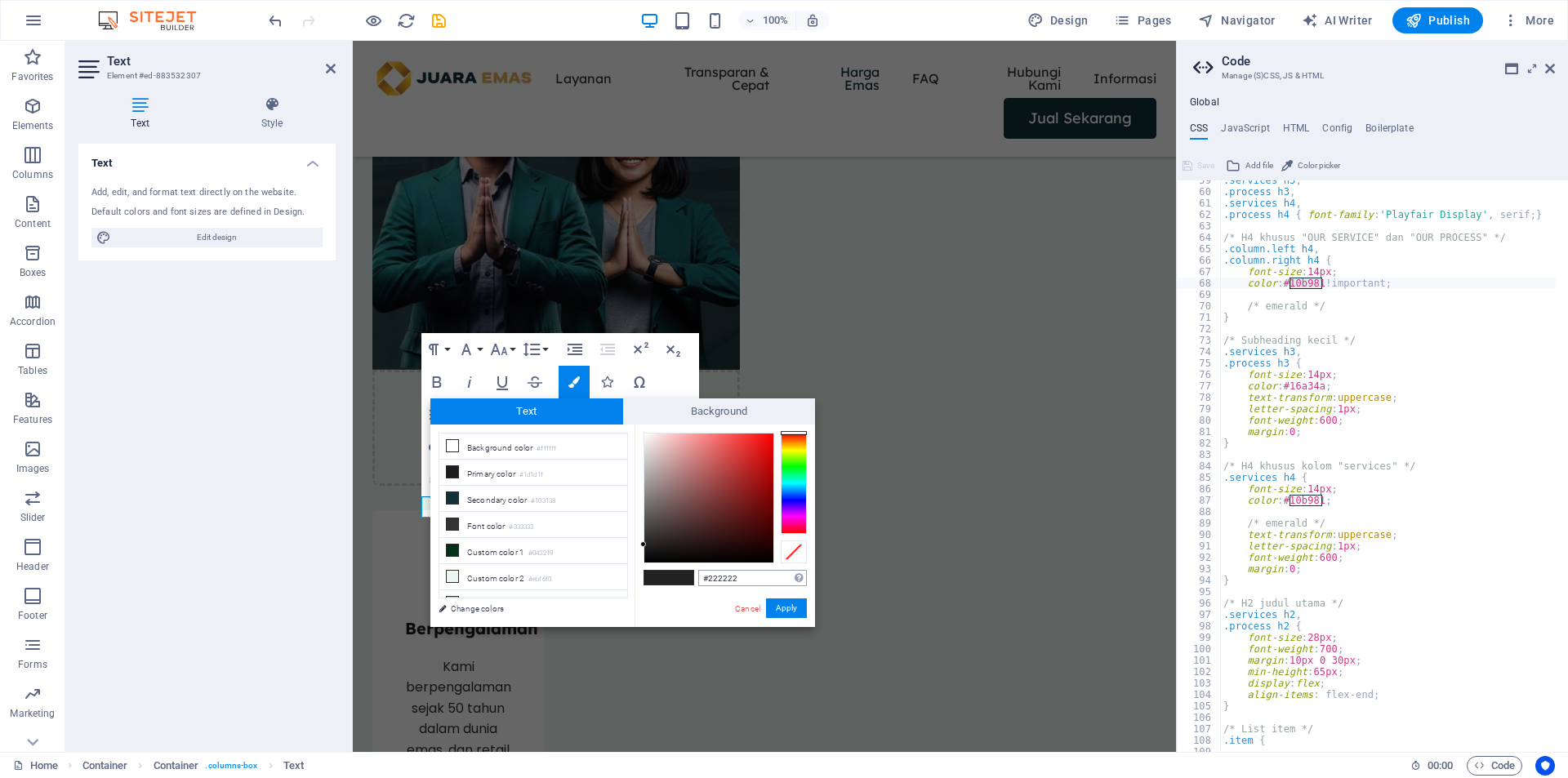
click at [749, 577] on input "#222222" at bounding box center [752, 578] width 108 height 17
type input "#10b981"
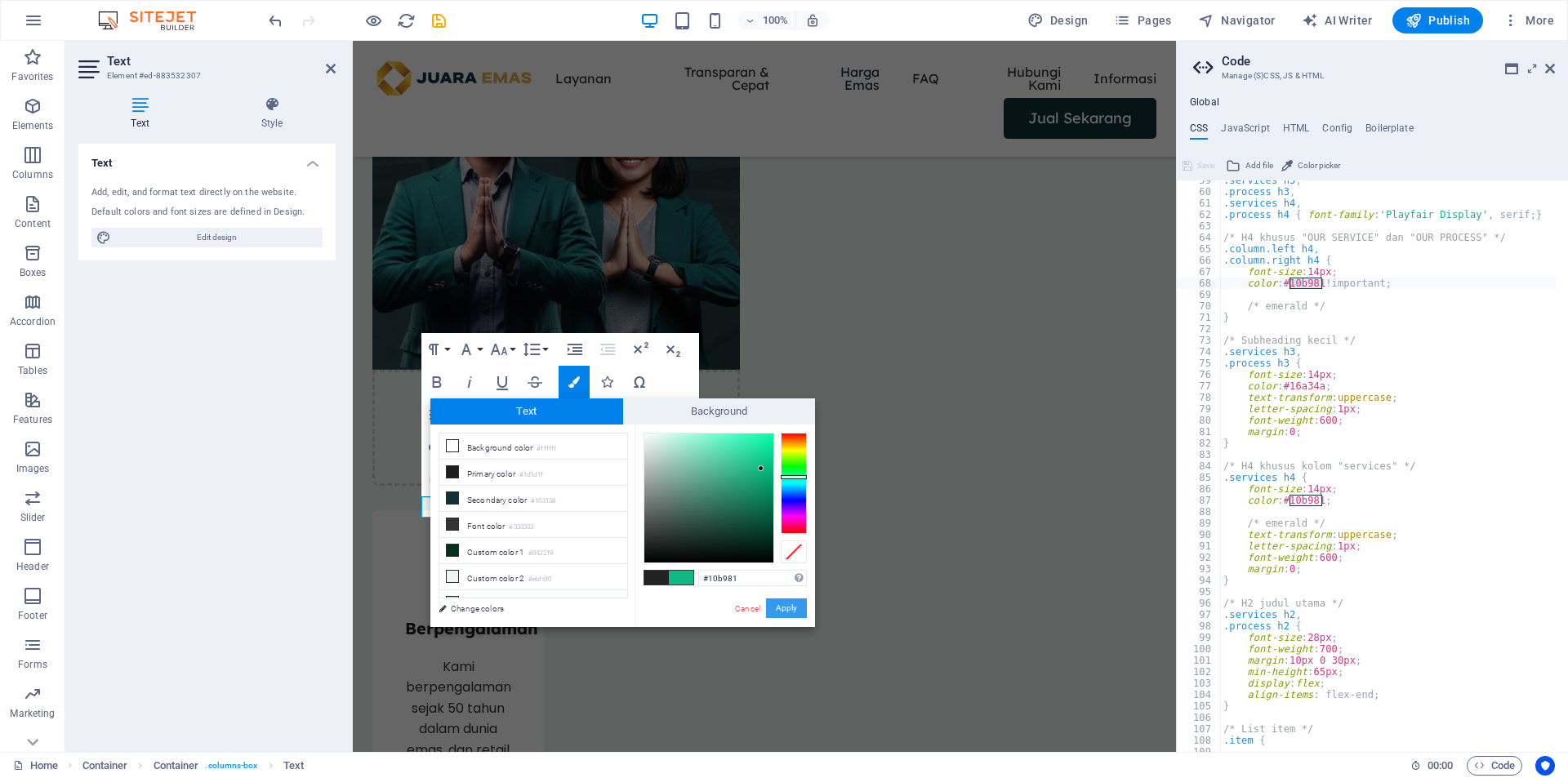
click at [781, 605] on button "Apply" at bounding box center [785, 608] width 40 height 20
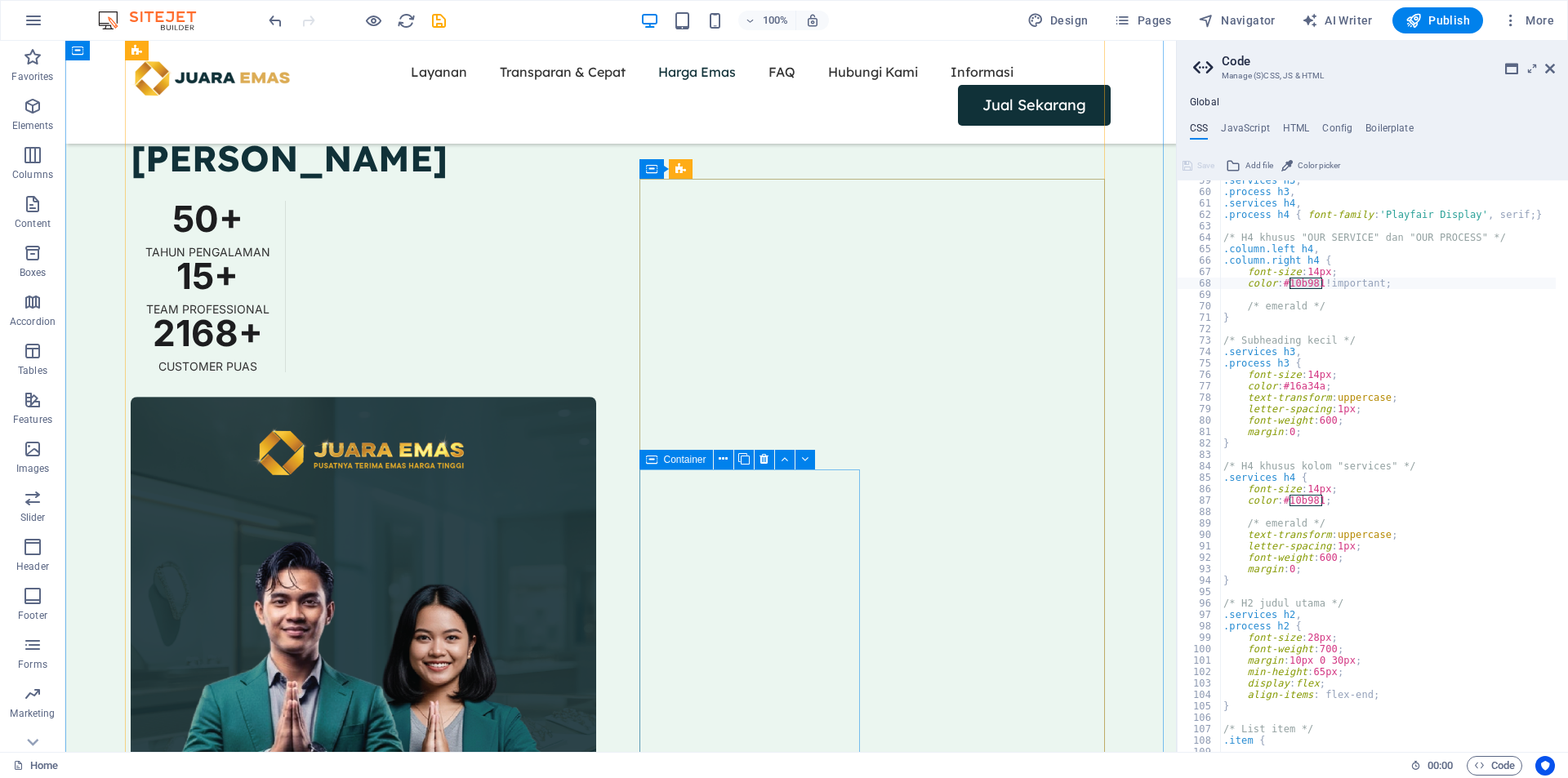
scroll to position [1810, 0]
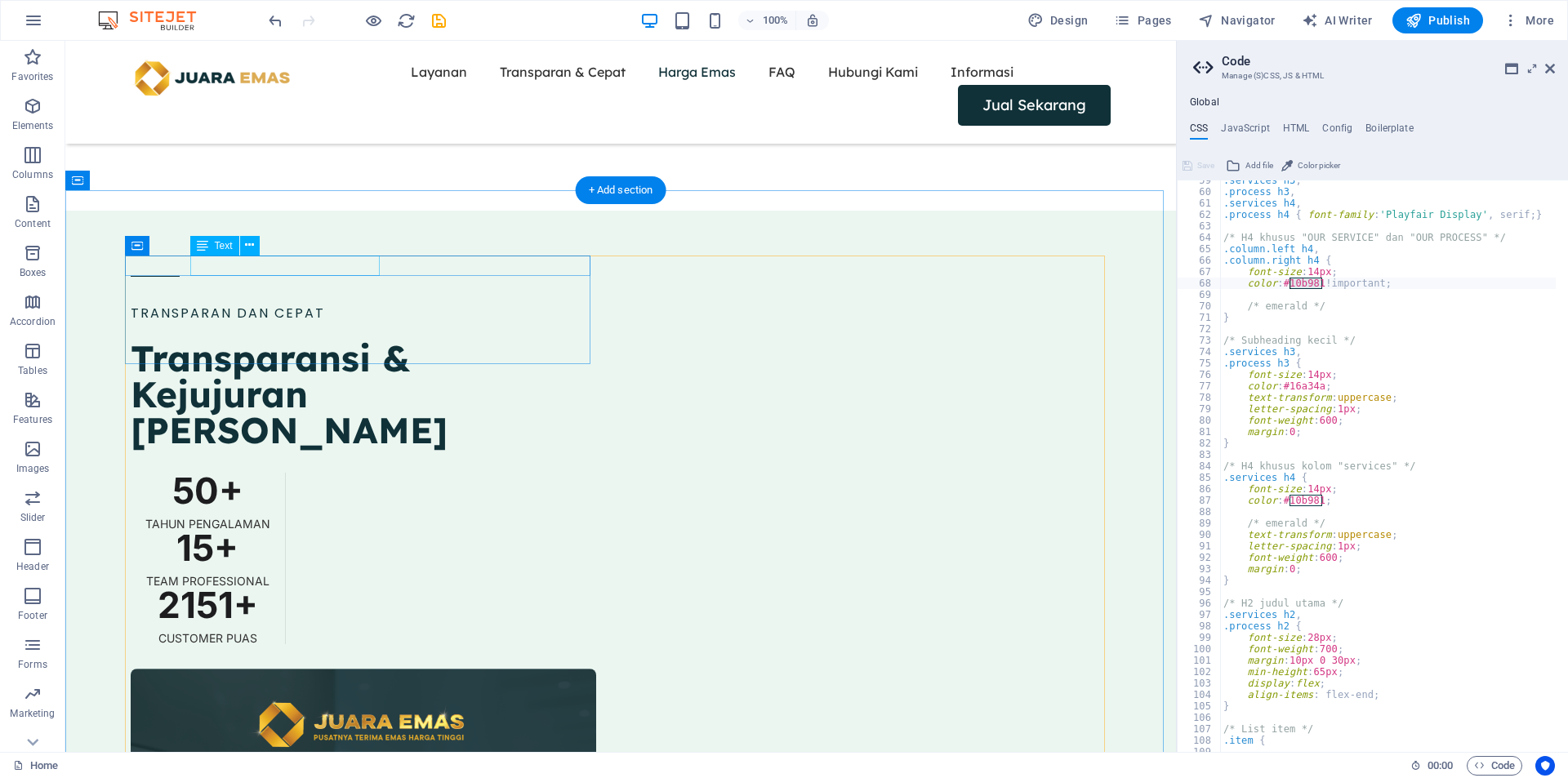
click at [347, 303] on div "TRANSPARAN DAN CEPAT" at bounding box center [364, 314] width 465 height 22
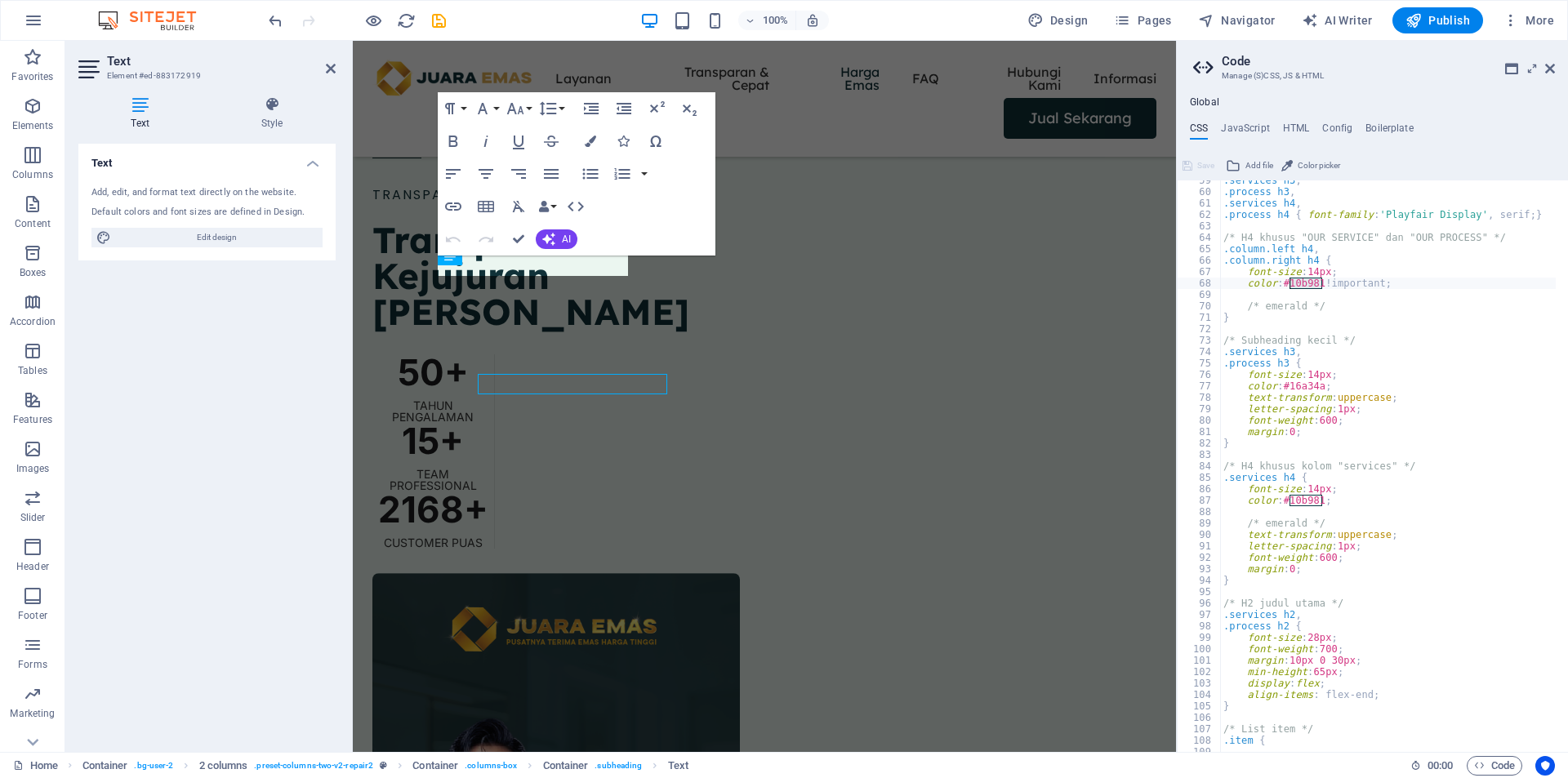
scroll to position [1692, 0]
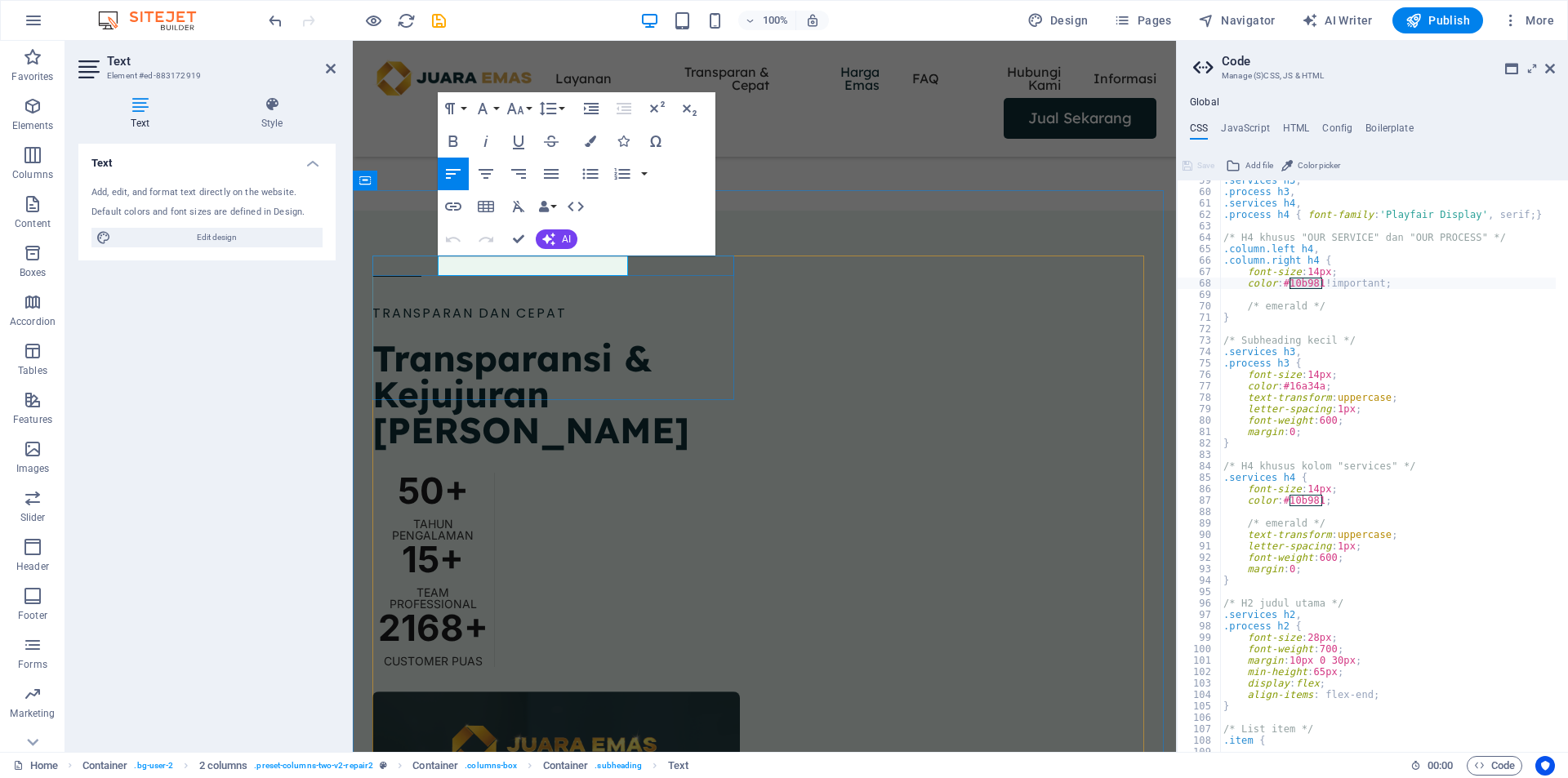
click at [565, 304] on span "TRANSPARAN DAN CEPAT" at bounding box center [469, 313] width 194 height 19
click at [592, 144] on icon "button" at bounding box center [590, 142] width 12 height 12
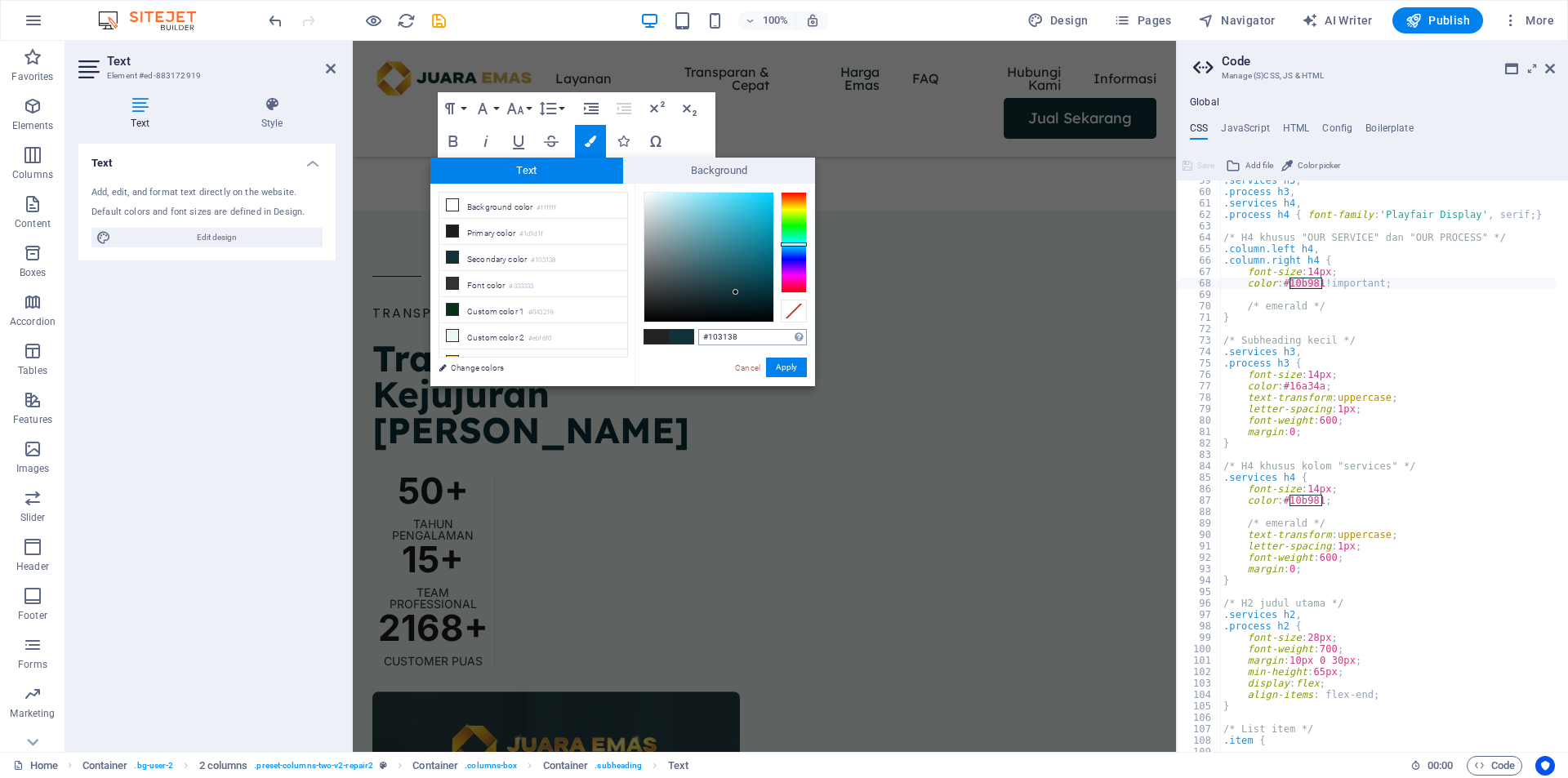
click at [736, 334] on input "#103138" at bounding box center [752, 337] width 108 height 17
type input "#10b981"
click at [790, 369] on button "Apply" at bounding box center [785, 368] width 40 height 20
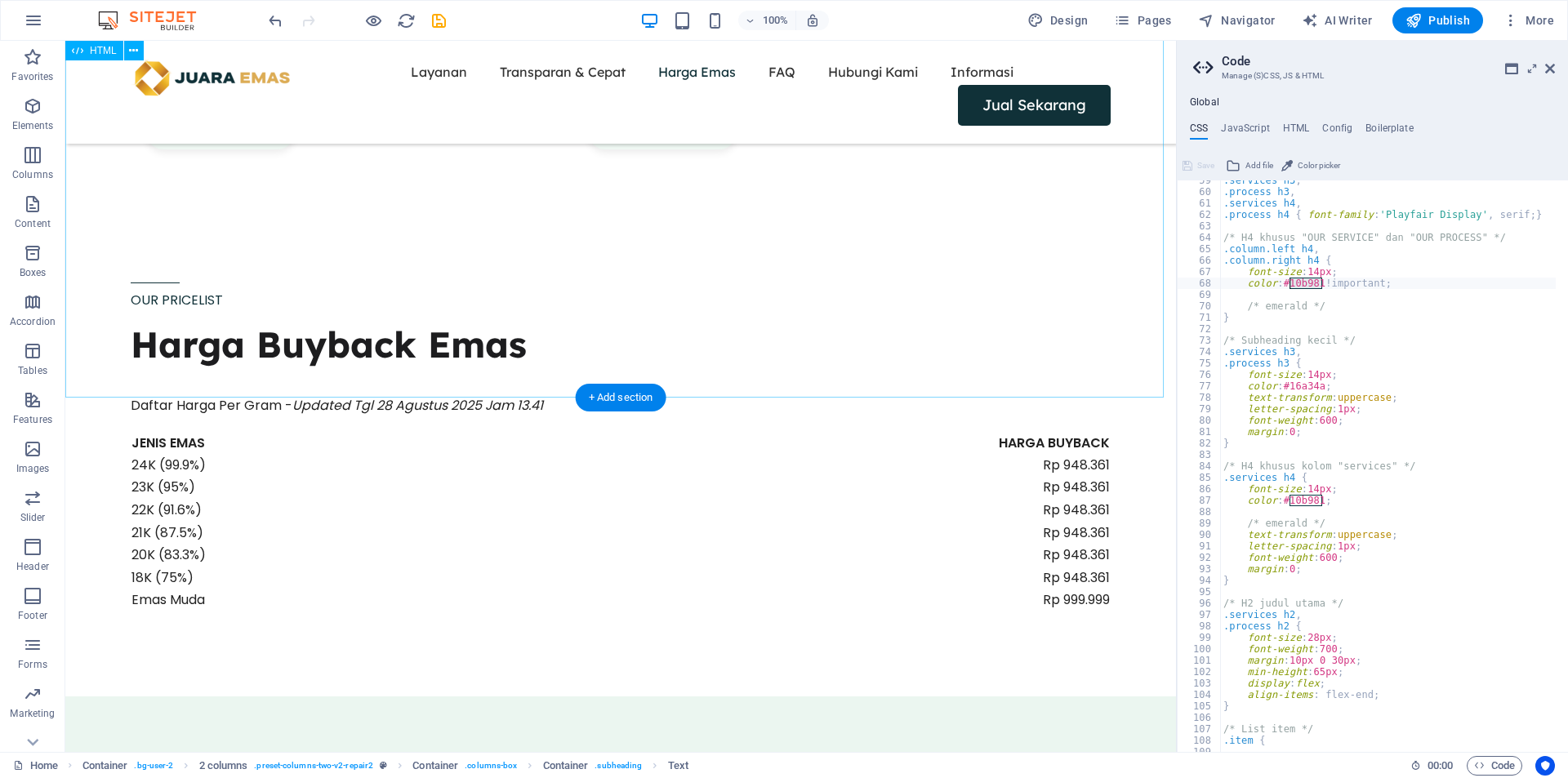
scroll to position [1129, 0]
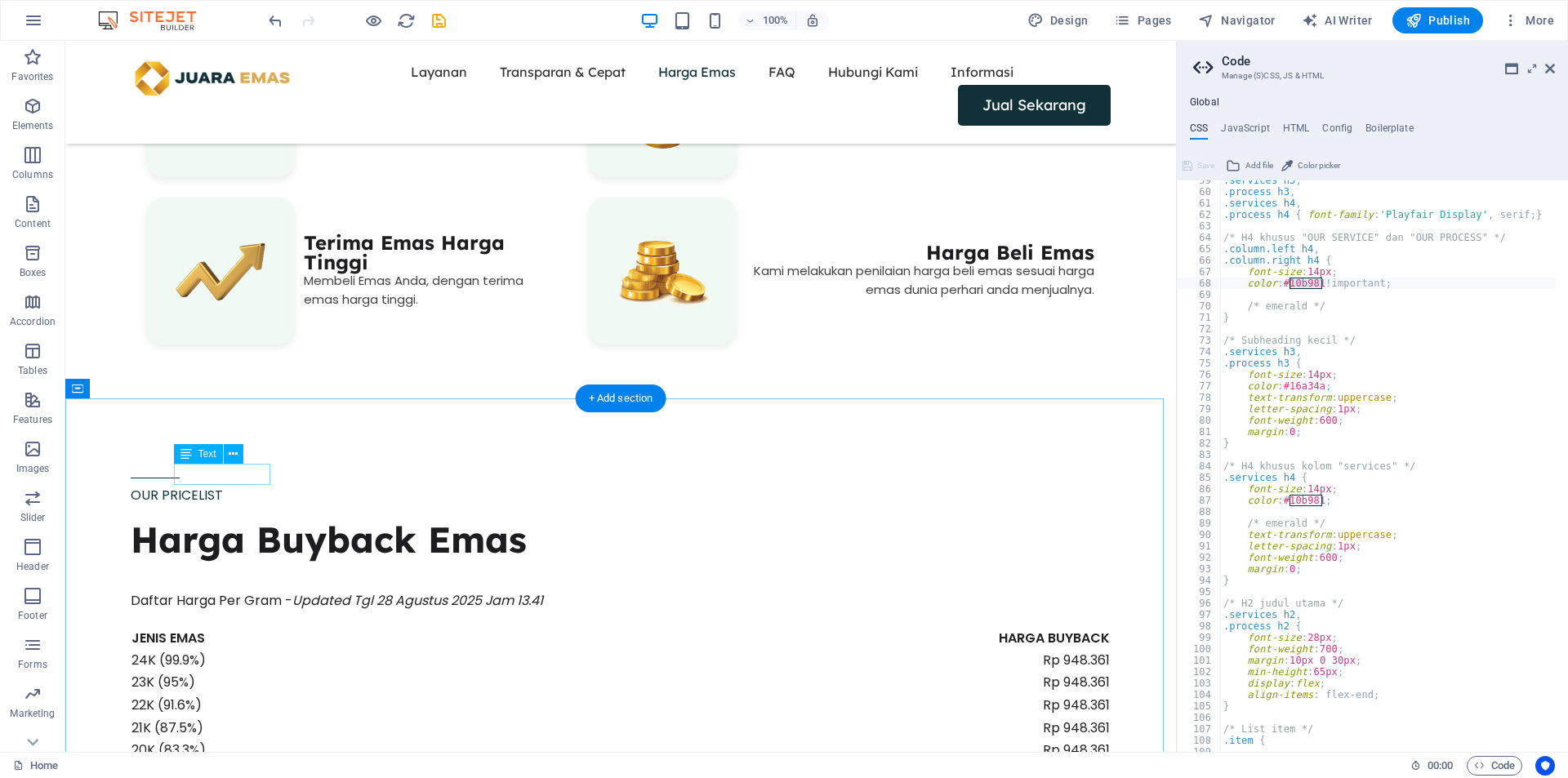
click at [239, 485] on div "OUR PRICELIST" at bounding box center [621, 496] width 980 height 22
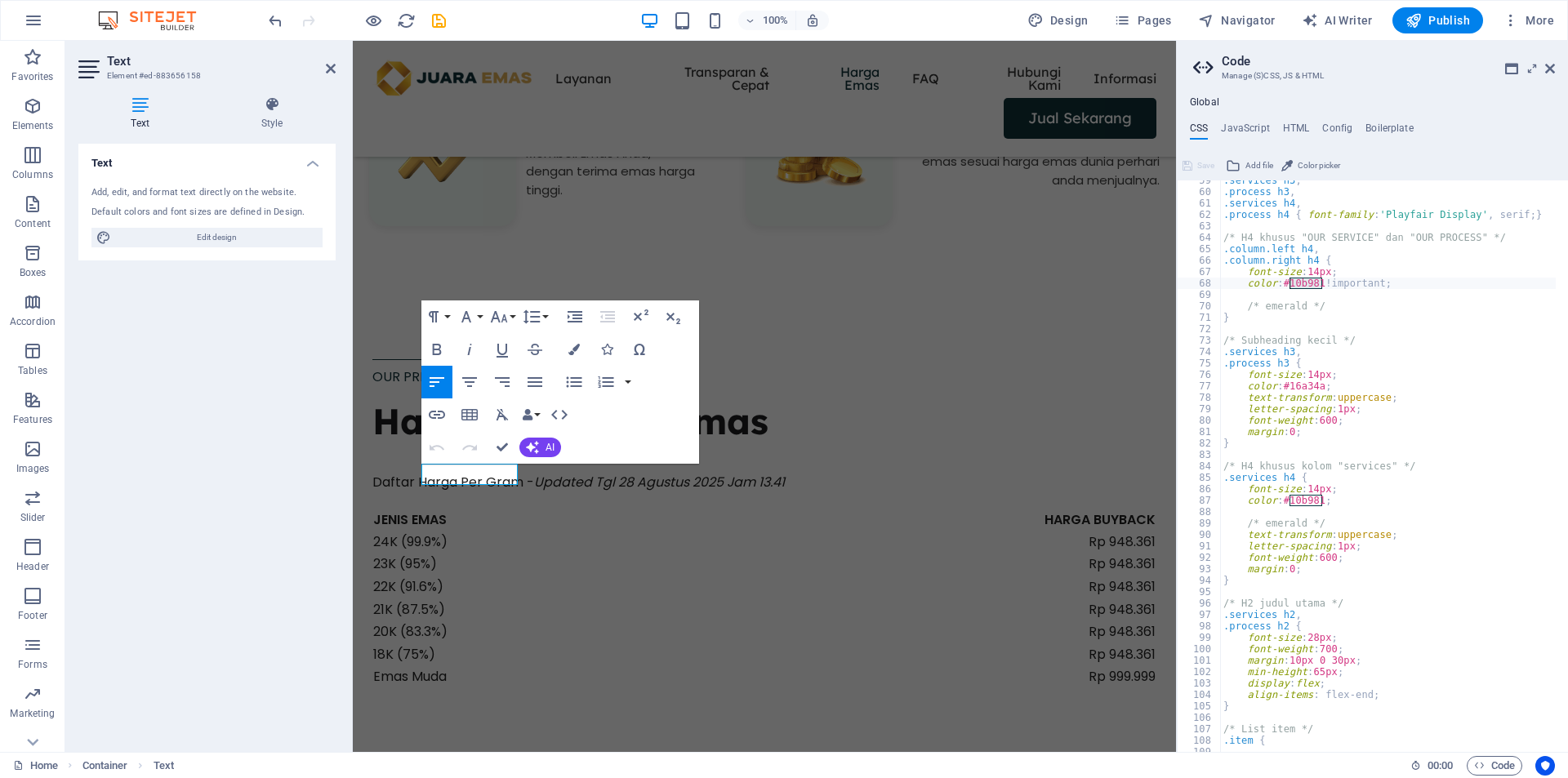
scroll to position [1011, 0]
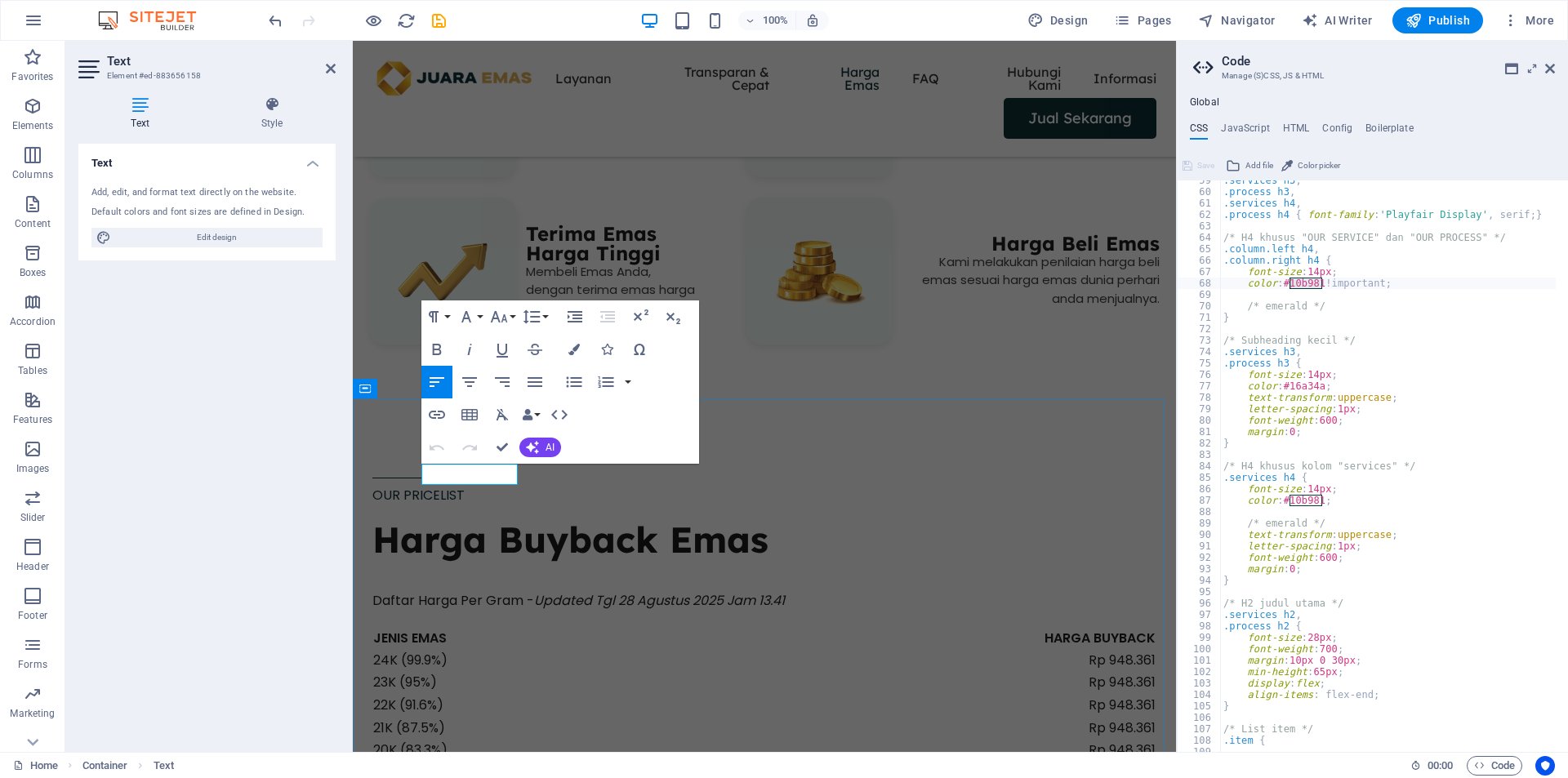
click at [464, 486] on span "OUR PRICELIST" at bounding box center [419, 495] width 93 height 19
click at [574, 352] on icon "button" at bounding box center [575, 350] width 12 height 12
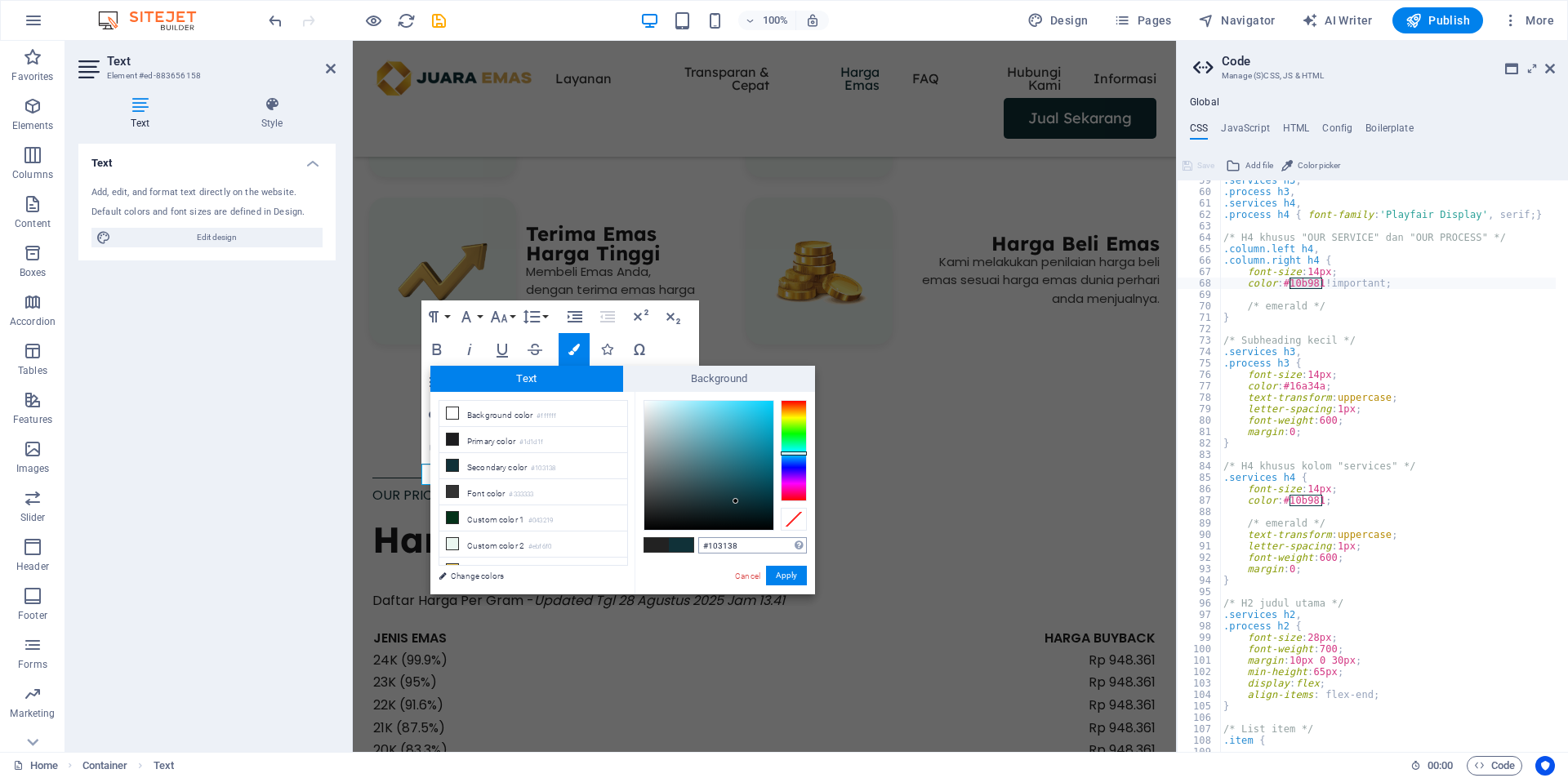
click at [738, 550] on input "#103138" at bounding box center [752, 545] width 108 height 17
type input "#10b981"
click at [787, 583] on button "Apply" at bounding box center [785, 576] width 40 height 20
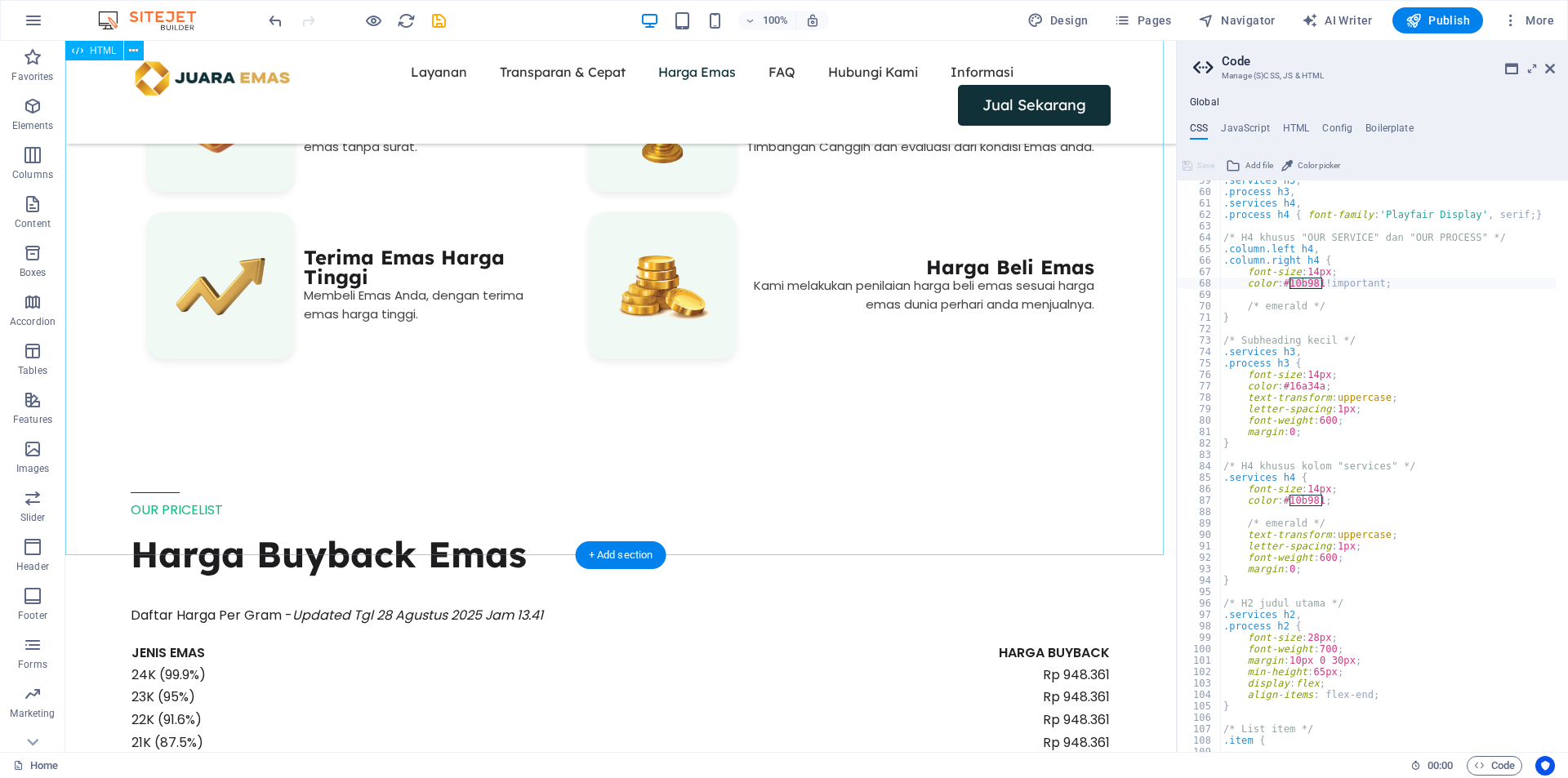
scroll to position [1226, 0]
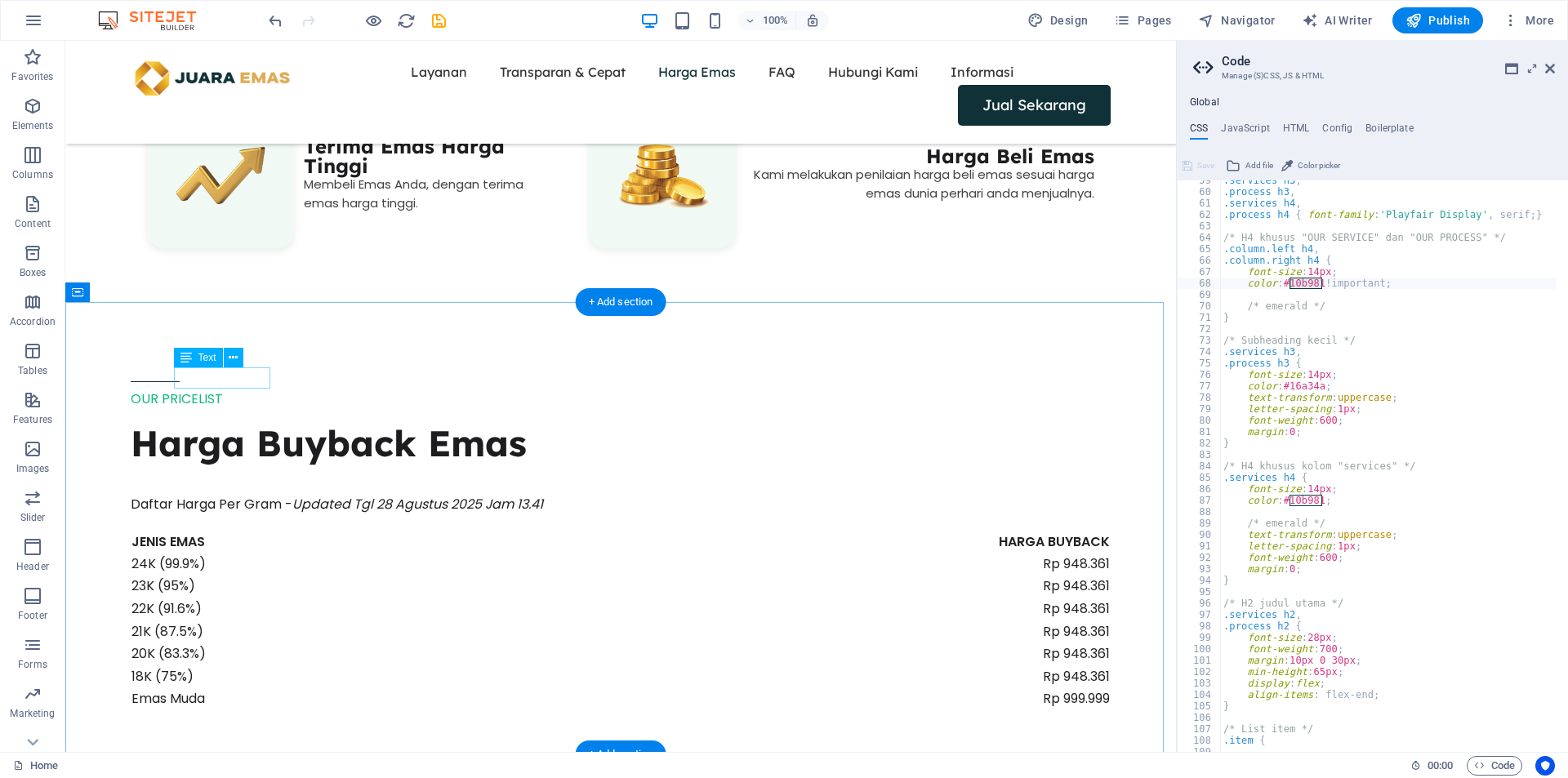
click at [221, 389] on div "OUR PRICELIST" at bounding box center [621, 399] width 980 height 22
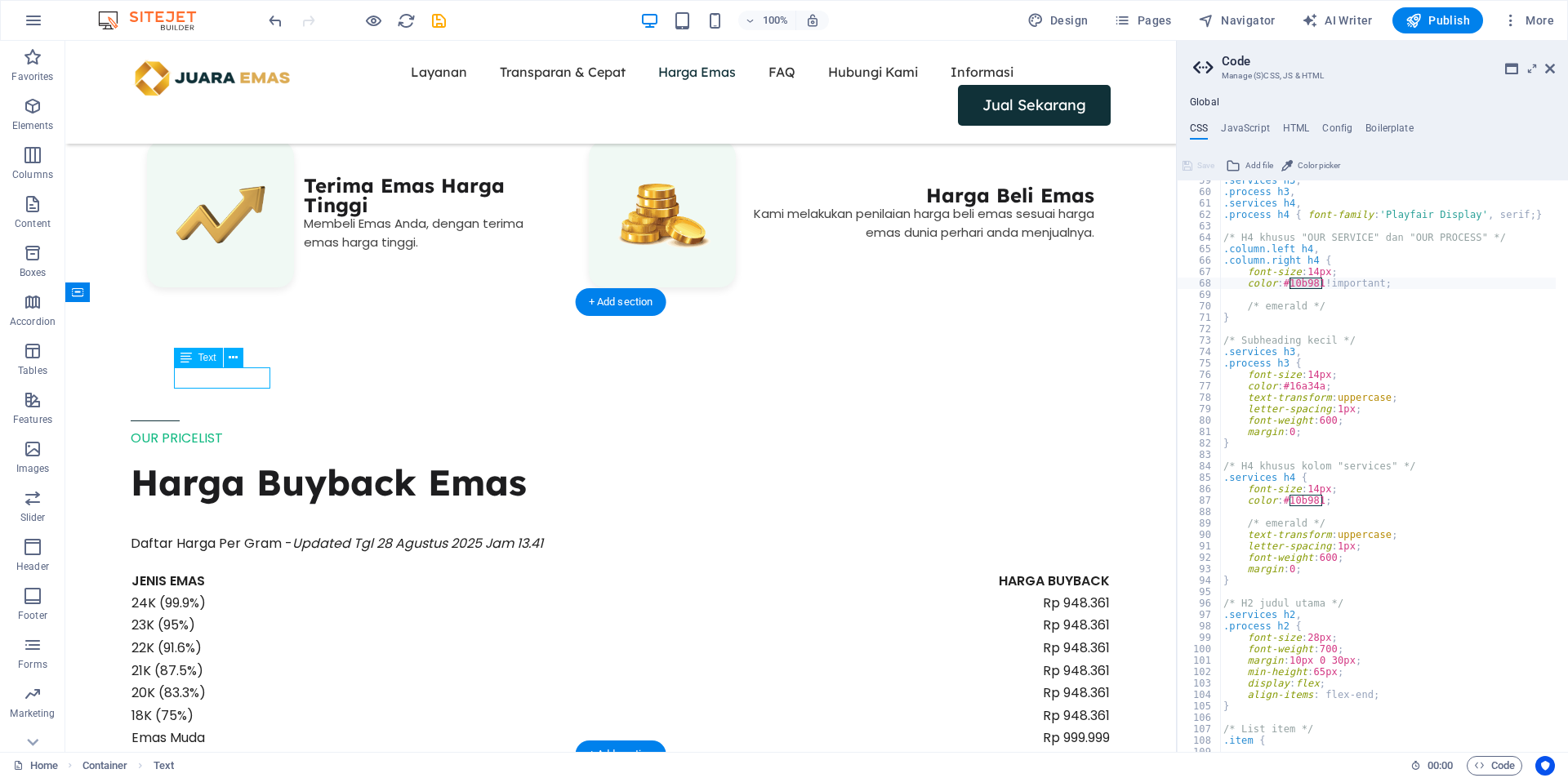
scroll to position [1106, 0]
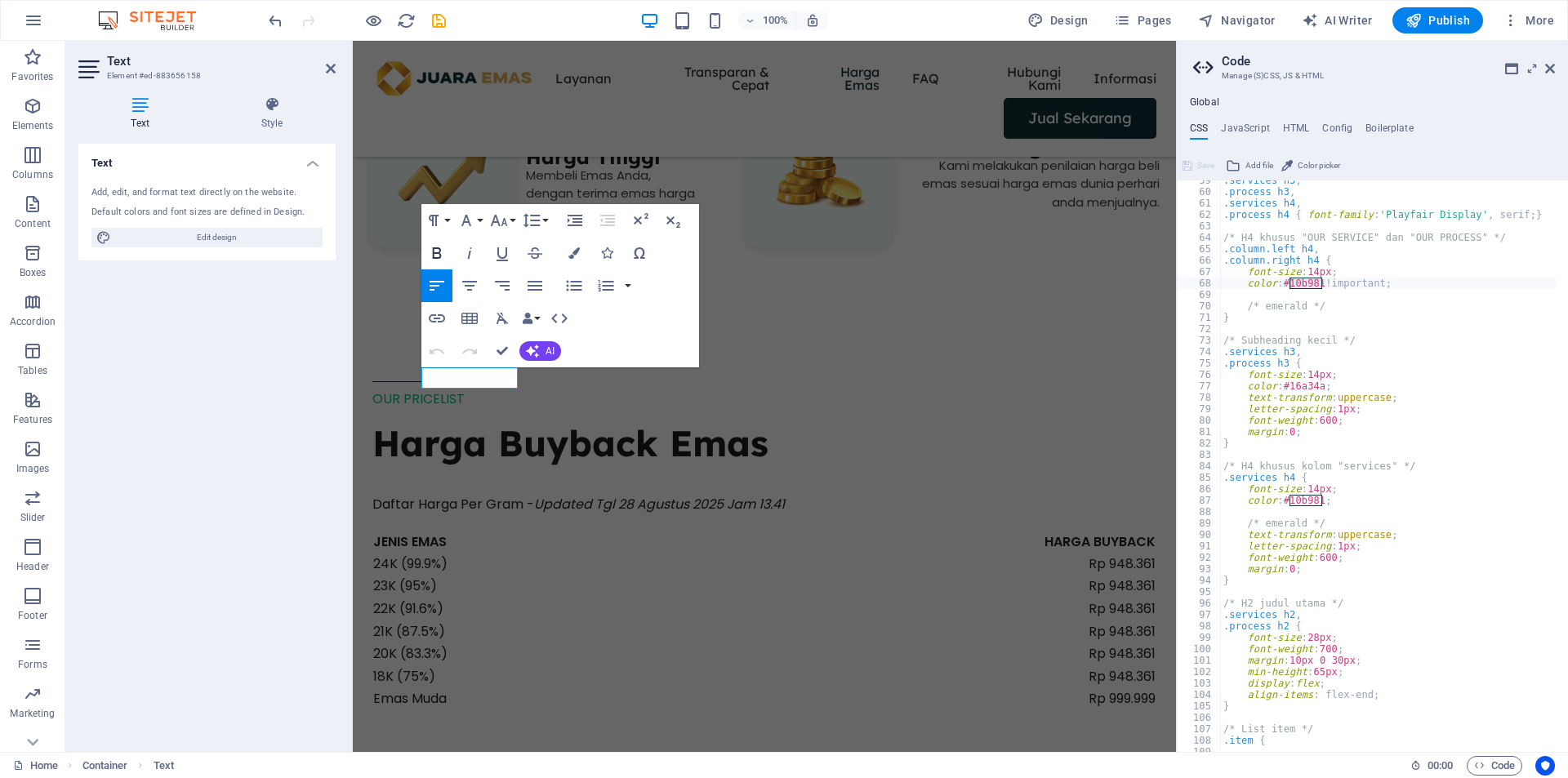
click at [437, 250] on icon "button" at bounding box center [437, 253] width 20 height 20
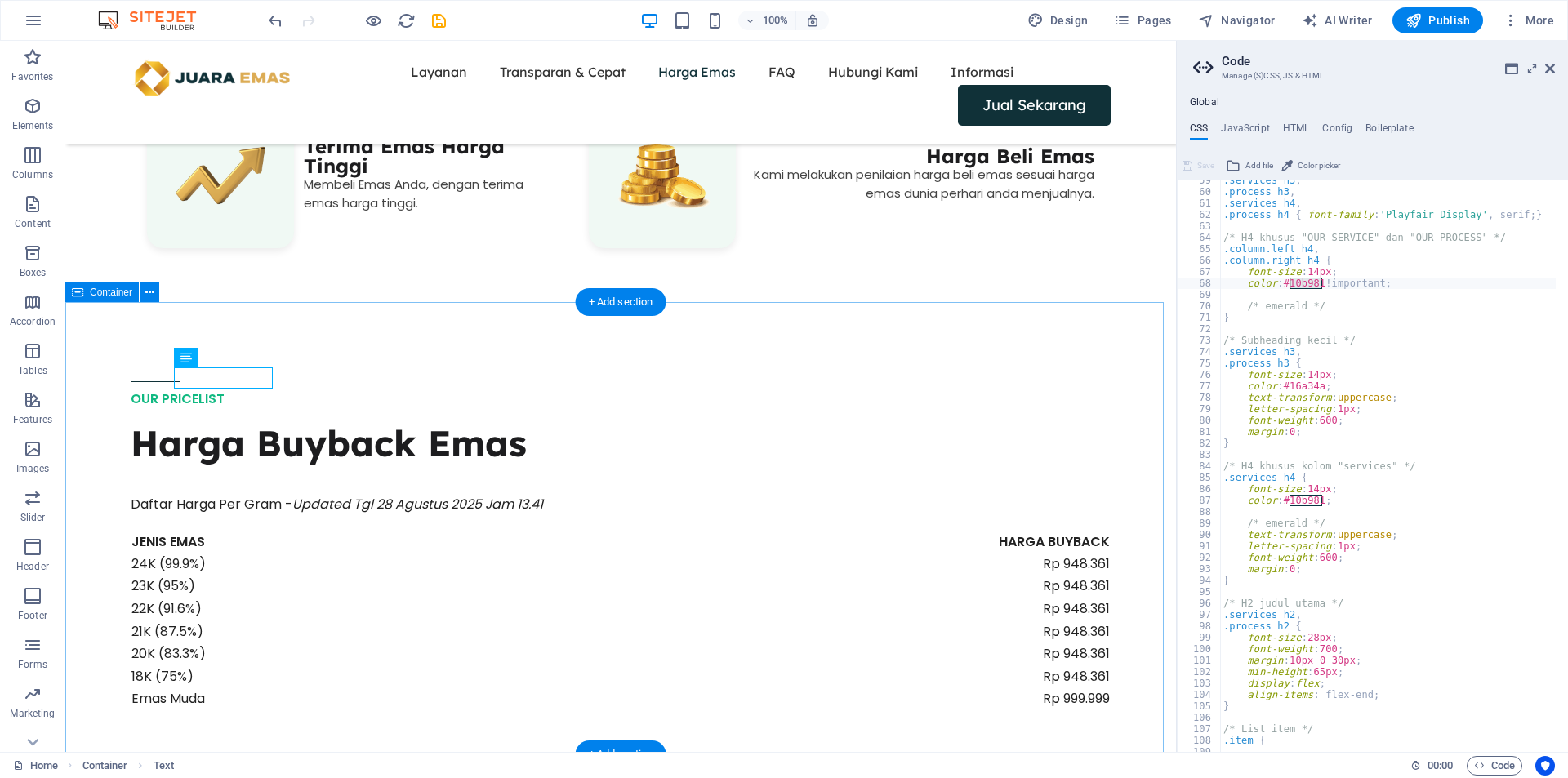
click at [575, 354] on div "OUR PRICELIST Harga Buyback Emas Daftar Harga Per Gram - Updated Tgl 28 Agustus…" at bounding box center [620, 542] width 1111 height 466
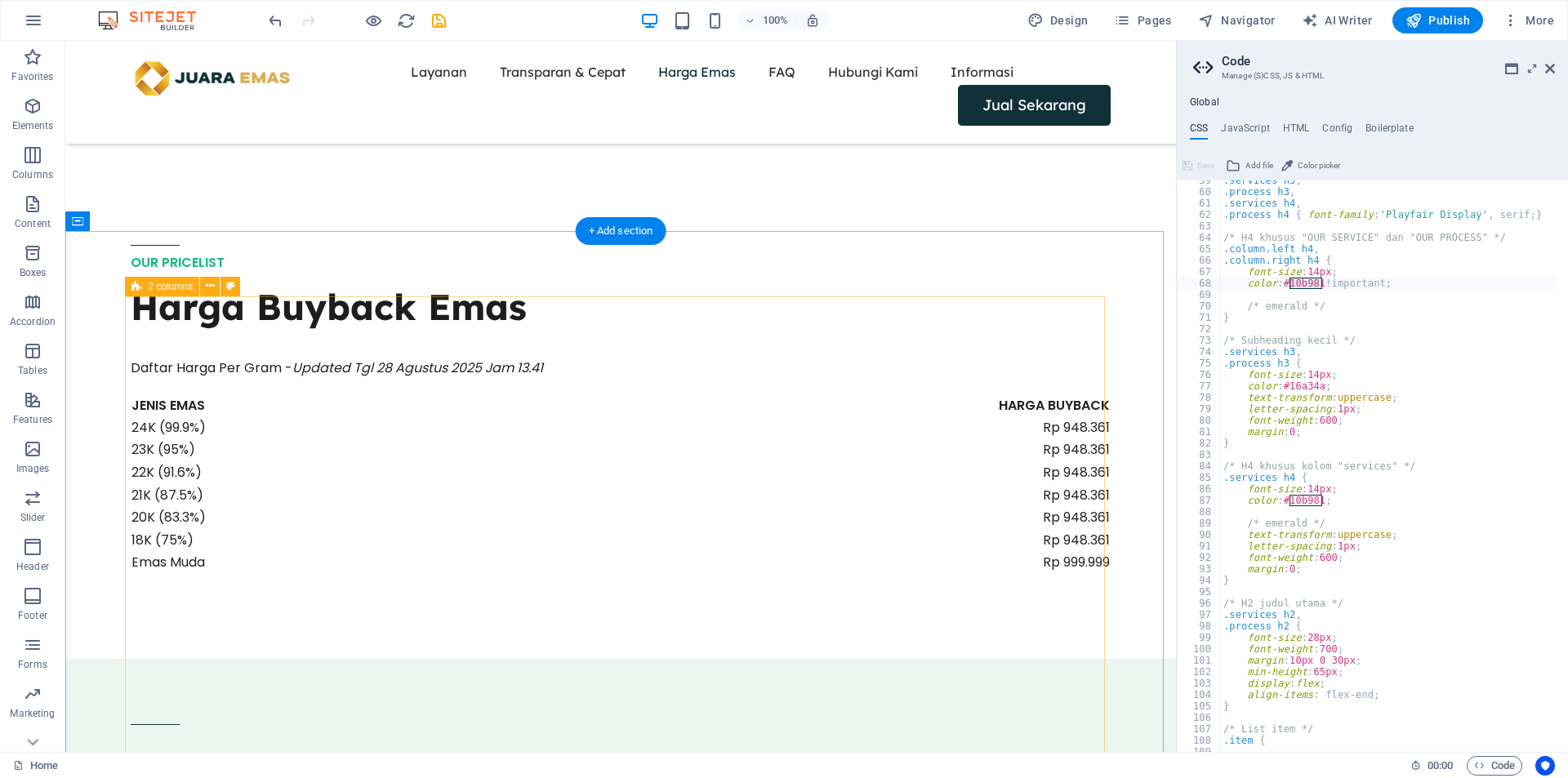
scroll to position [1770, 0]
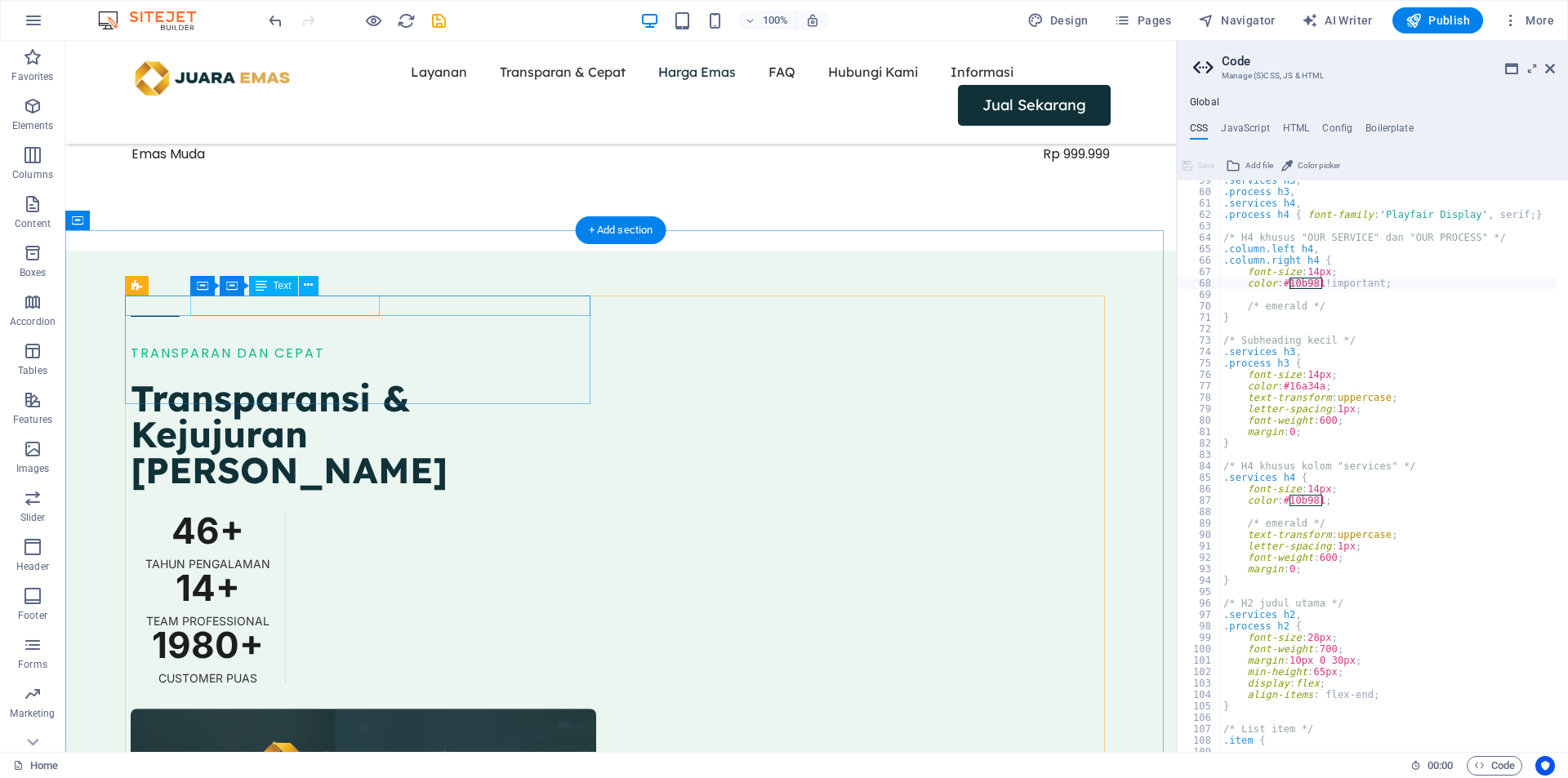
click at [346, 343] on div "TRANSPARAN DAN CEPAT" at bounding box center [364, 354] width 465 height 22
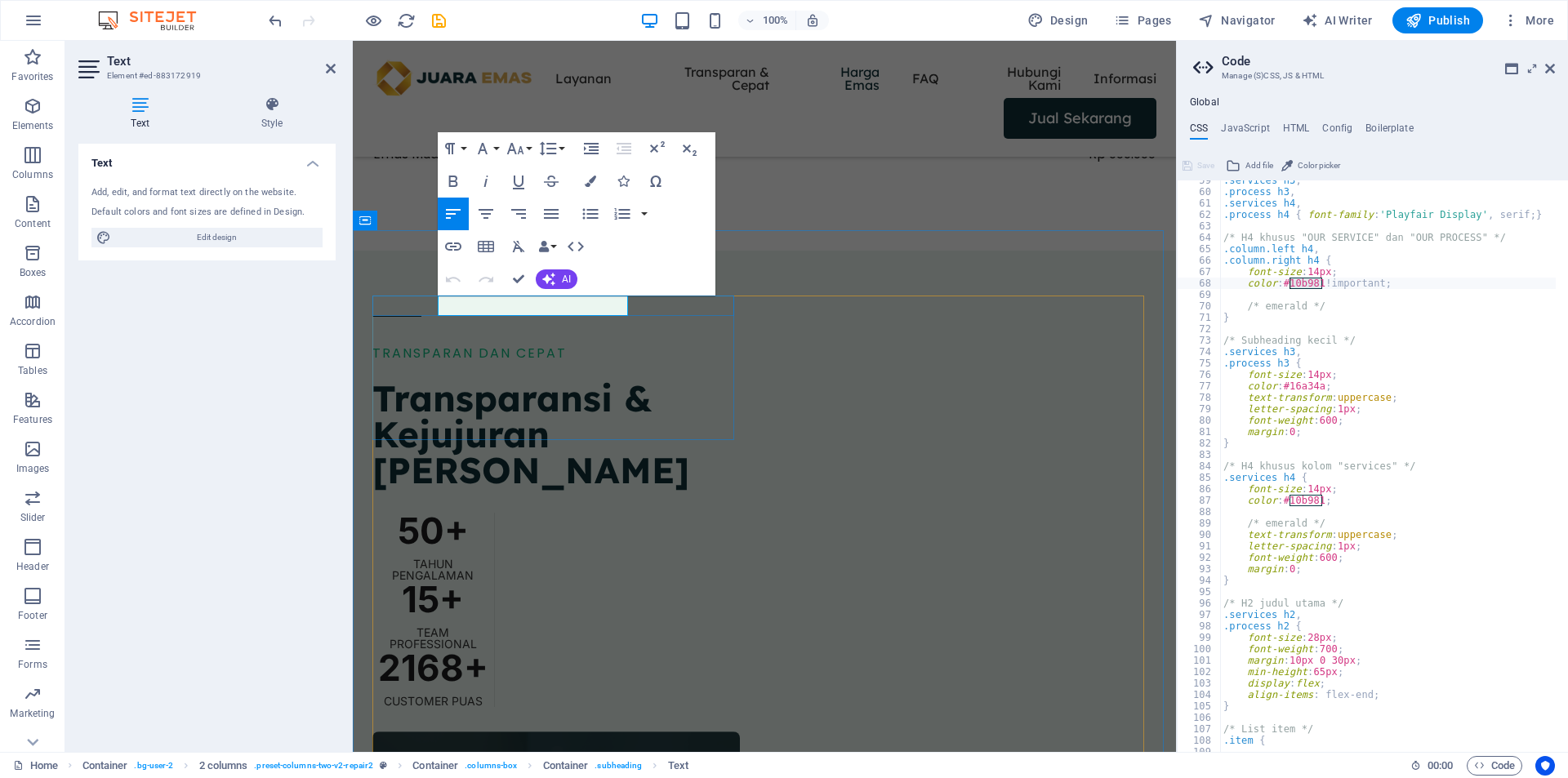
click at [567, 344] on span "TRANSPARAN DAN CEPAT" at bounding box center [469, 353] width 194 height 19
click at [454, 174] on icon "button" at bounding box center [453, 181] width 20 height 20
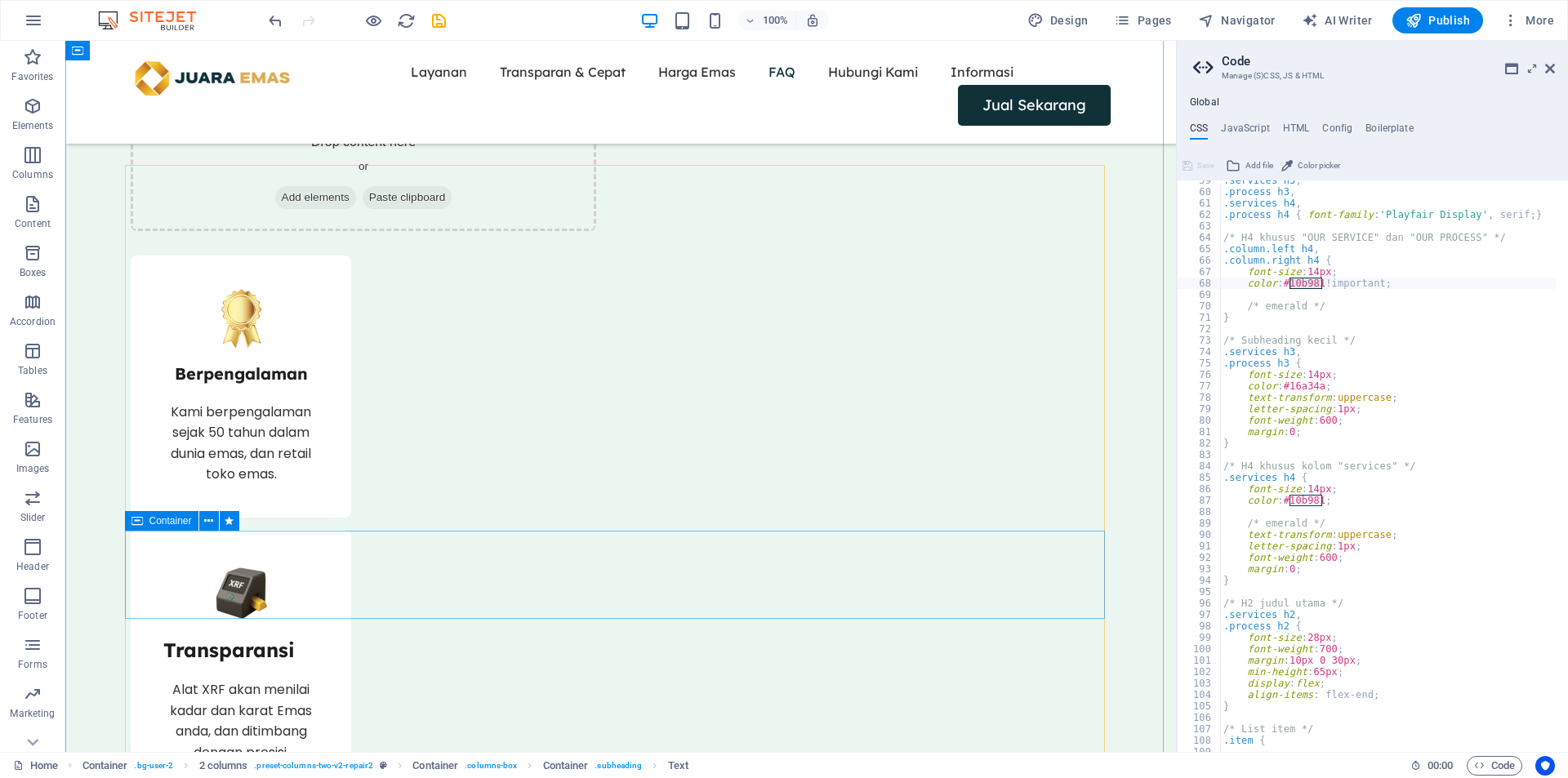
scroll to position [2587, 0]
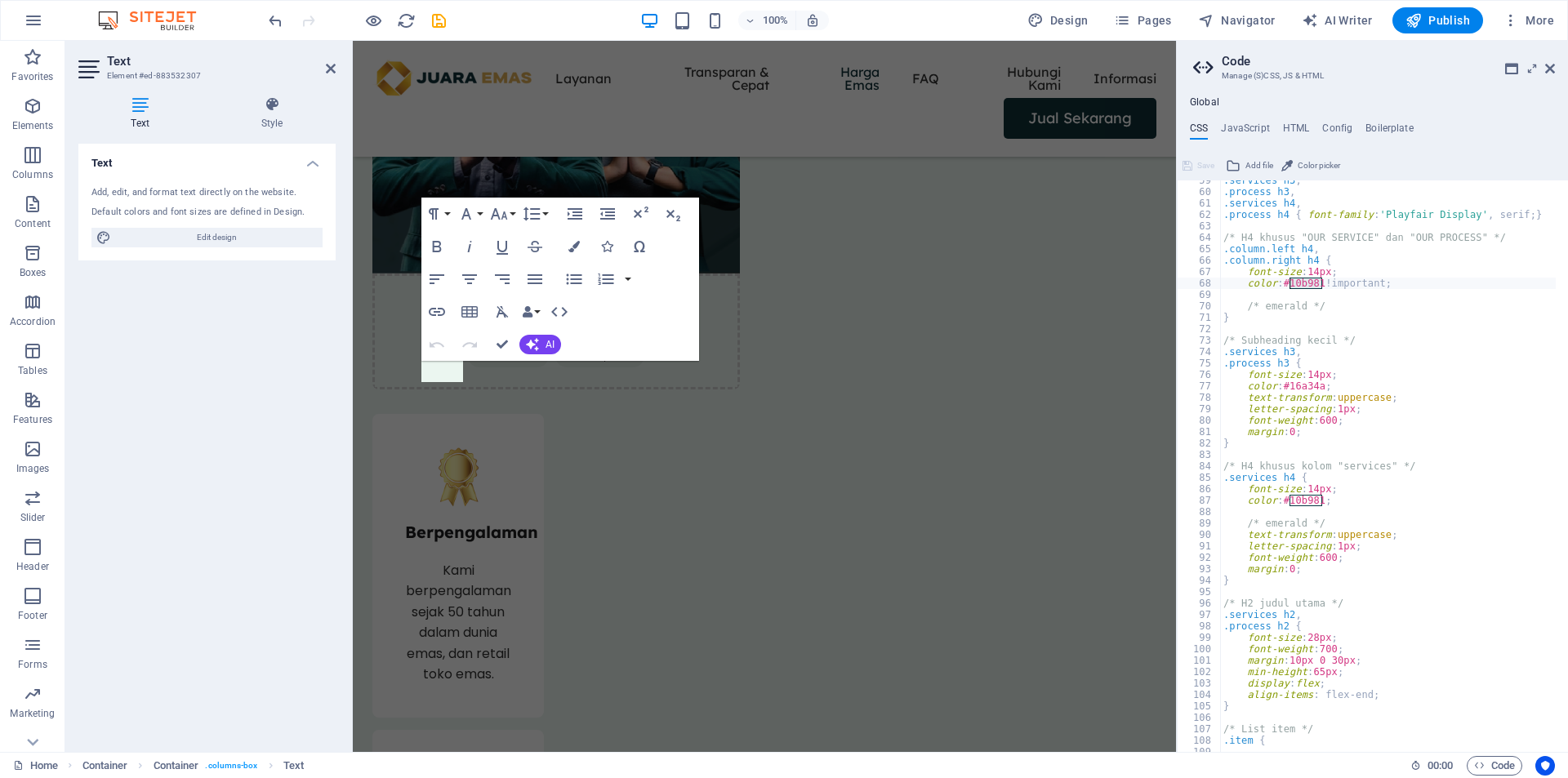
scroll to position [2626, 0]
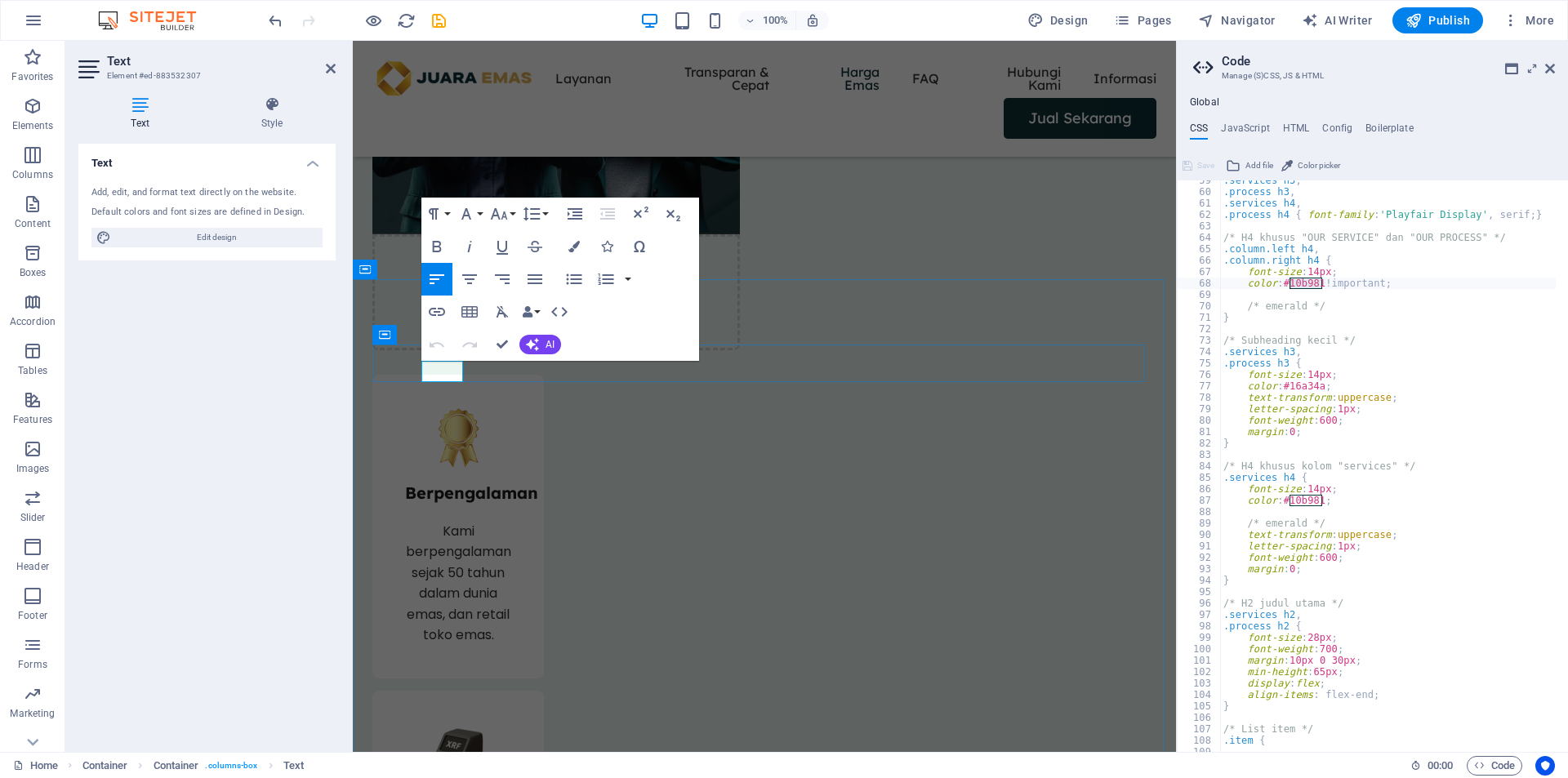
click at [433, 246] on icon "button" at bounding box center [437, 247] width 9 height 12
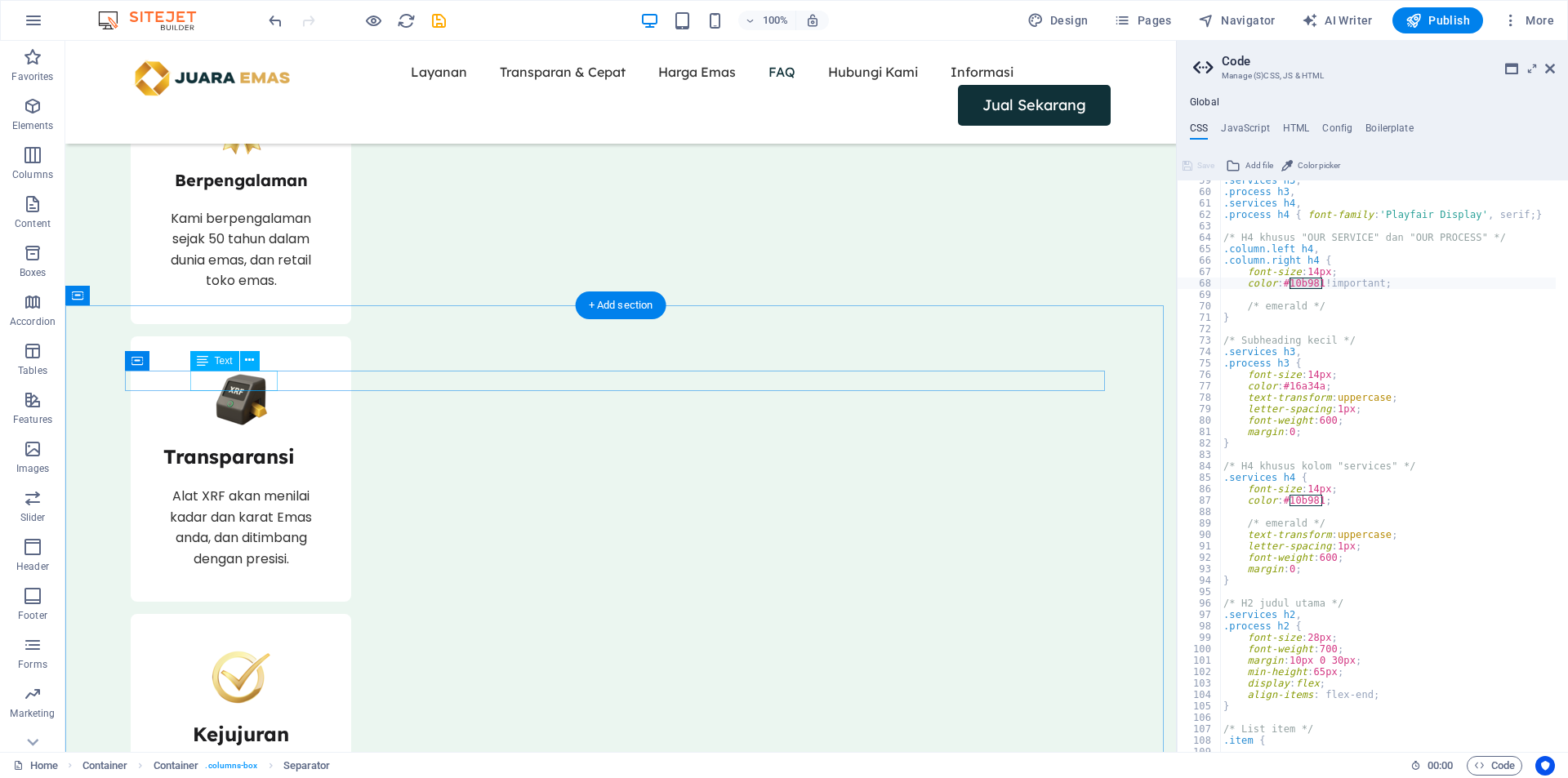
scroll to position [3443, 0]
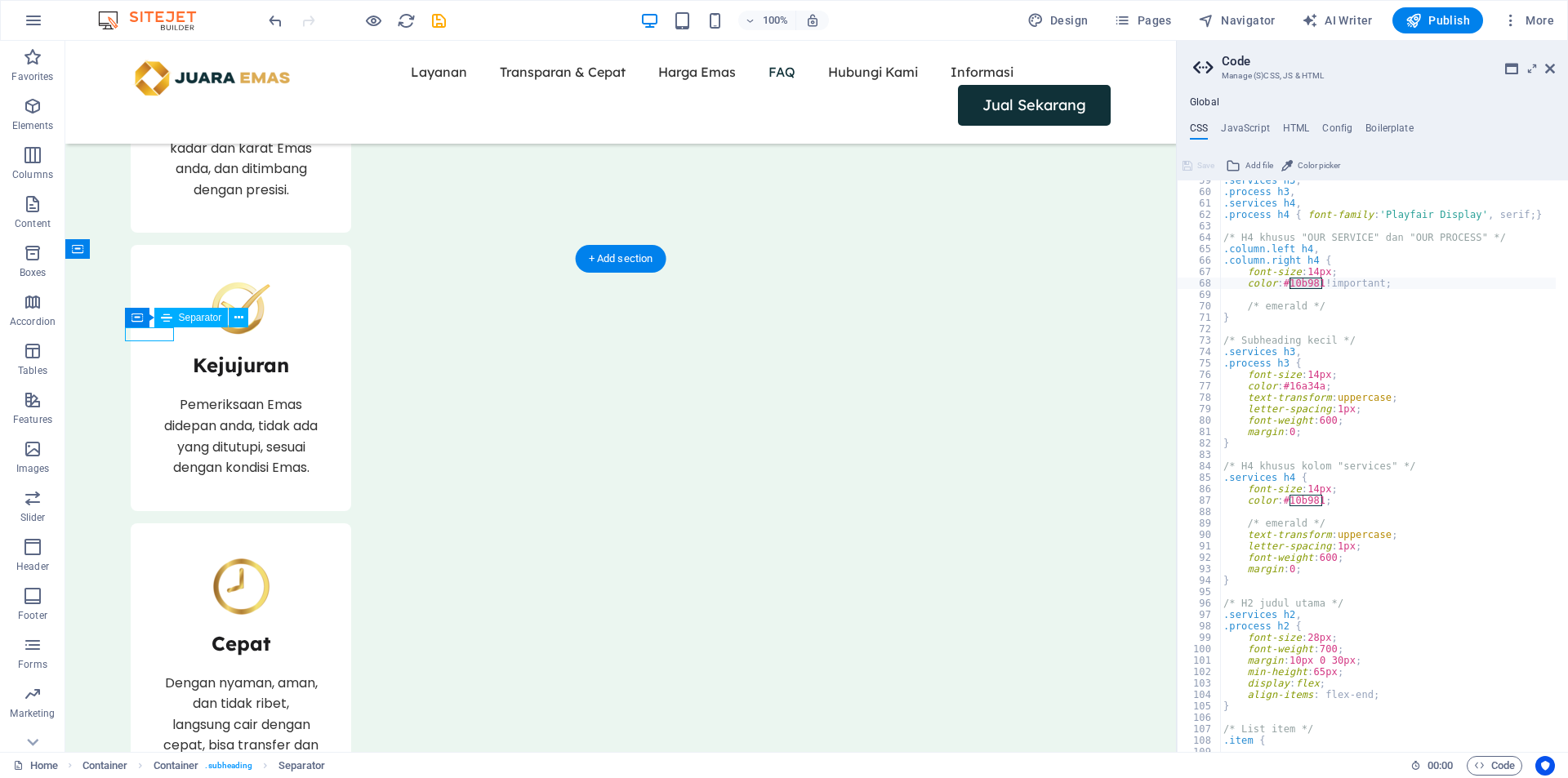
scroll to position [3483, 0]
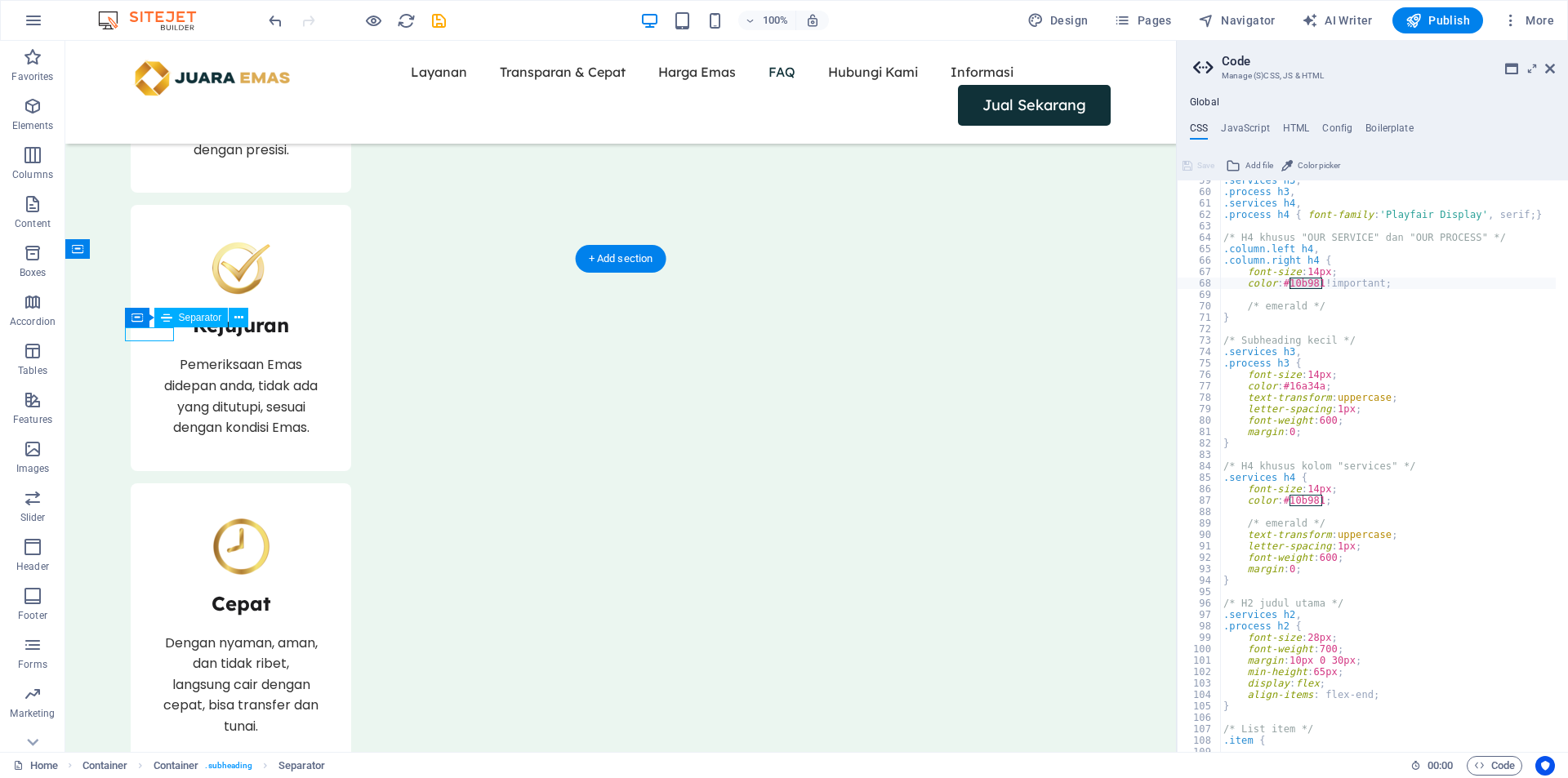
select select "px"
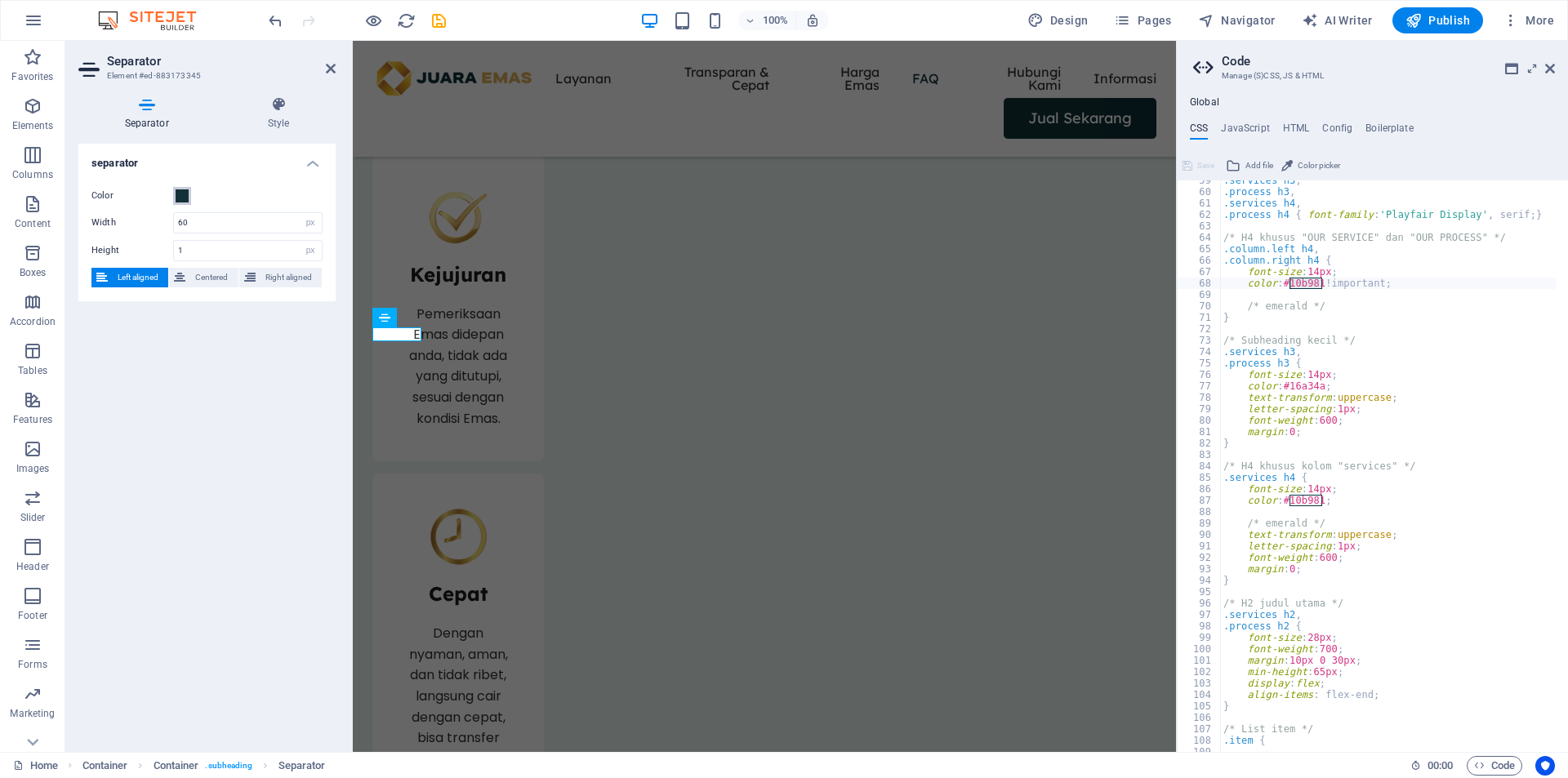
click at [179, 193] on span at bounding box center [181, 195] width 13 height 13
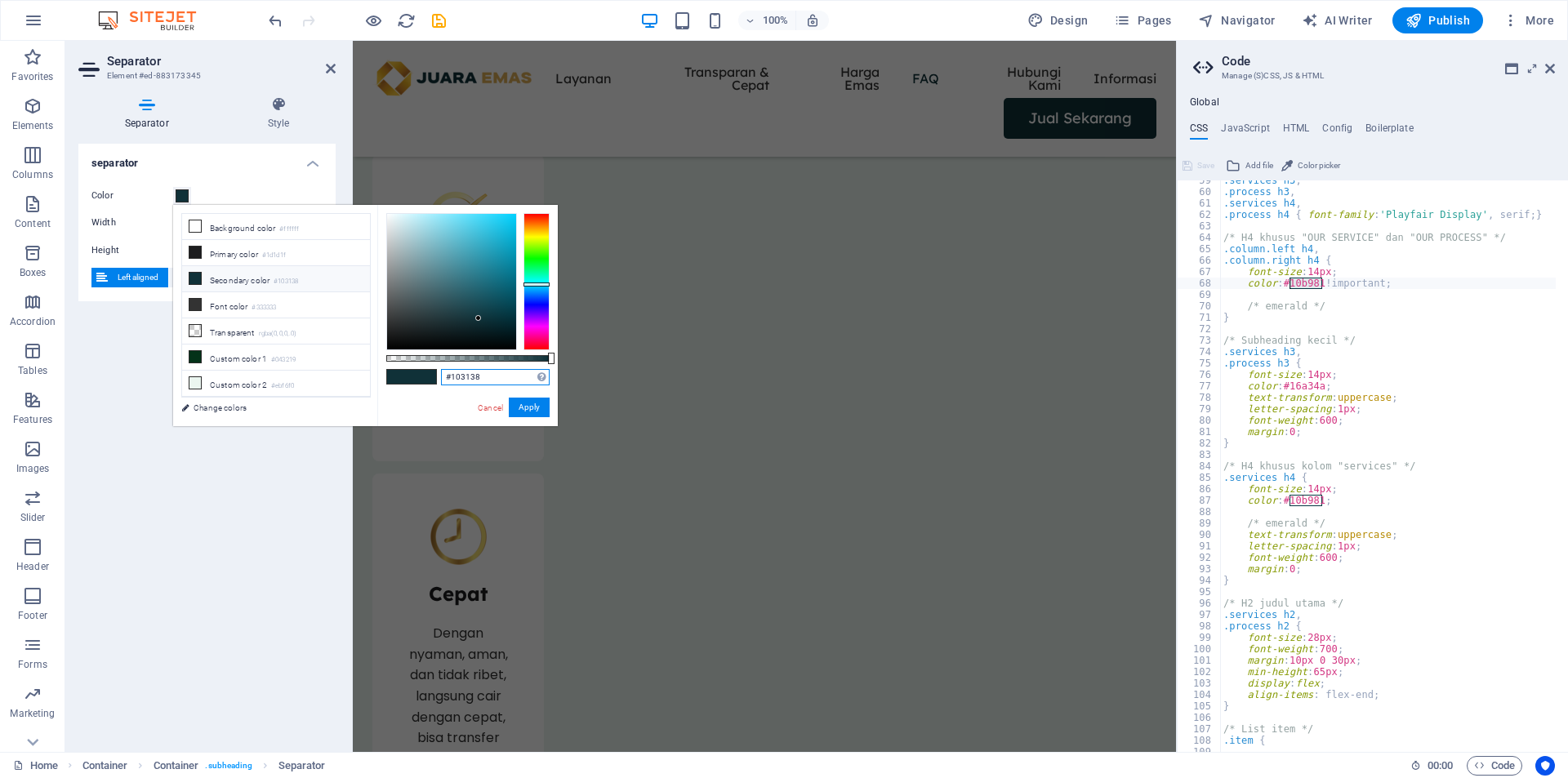
click at [477, 375] on input "#103138" at bounding box center [495, 377] width 108 height 17
paste input "10B981"
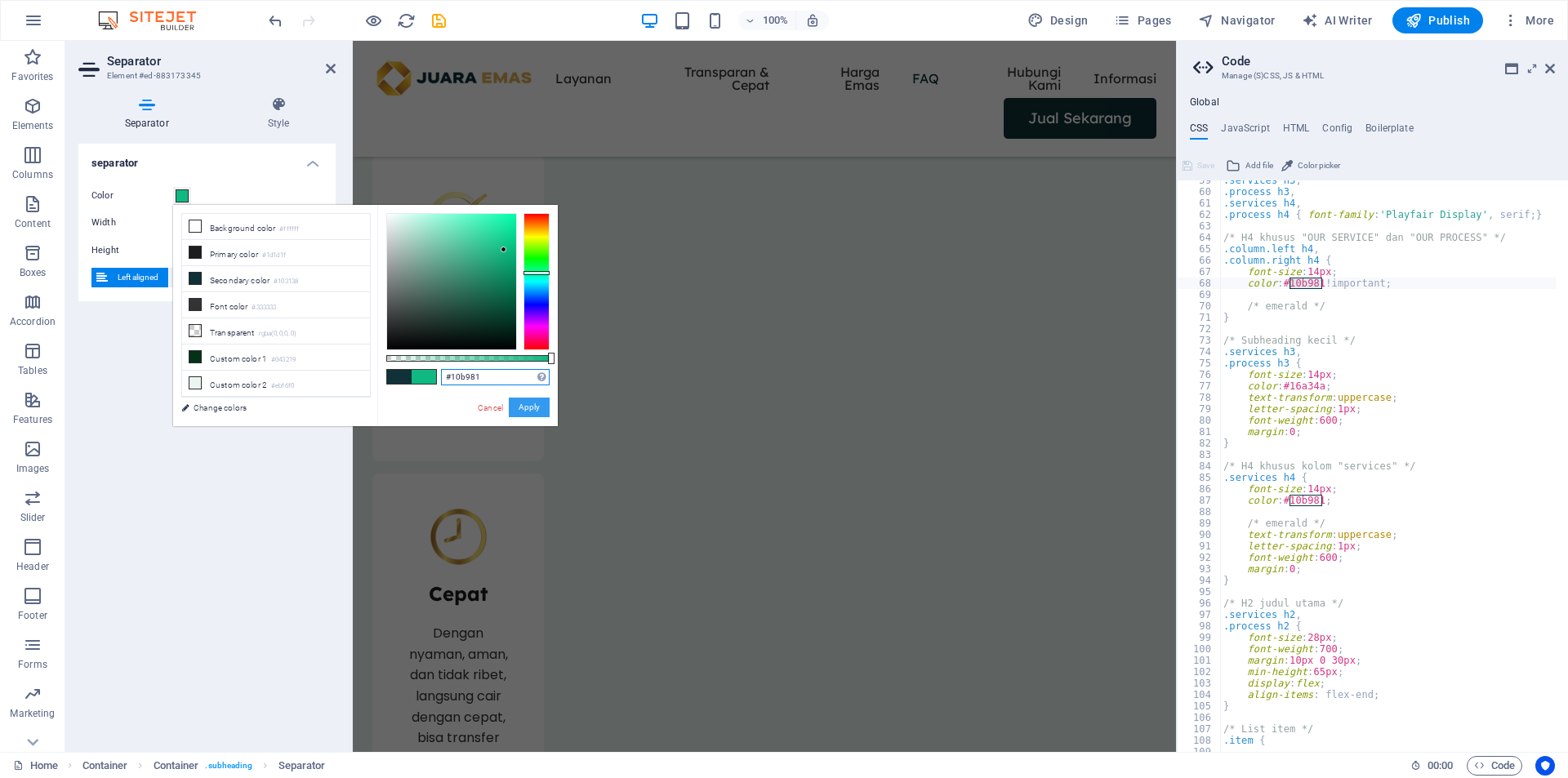
type input "#10b981"
click at [530, 412] on button "Apply" at bounding box center [528, 407] width 40 height 20
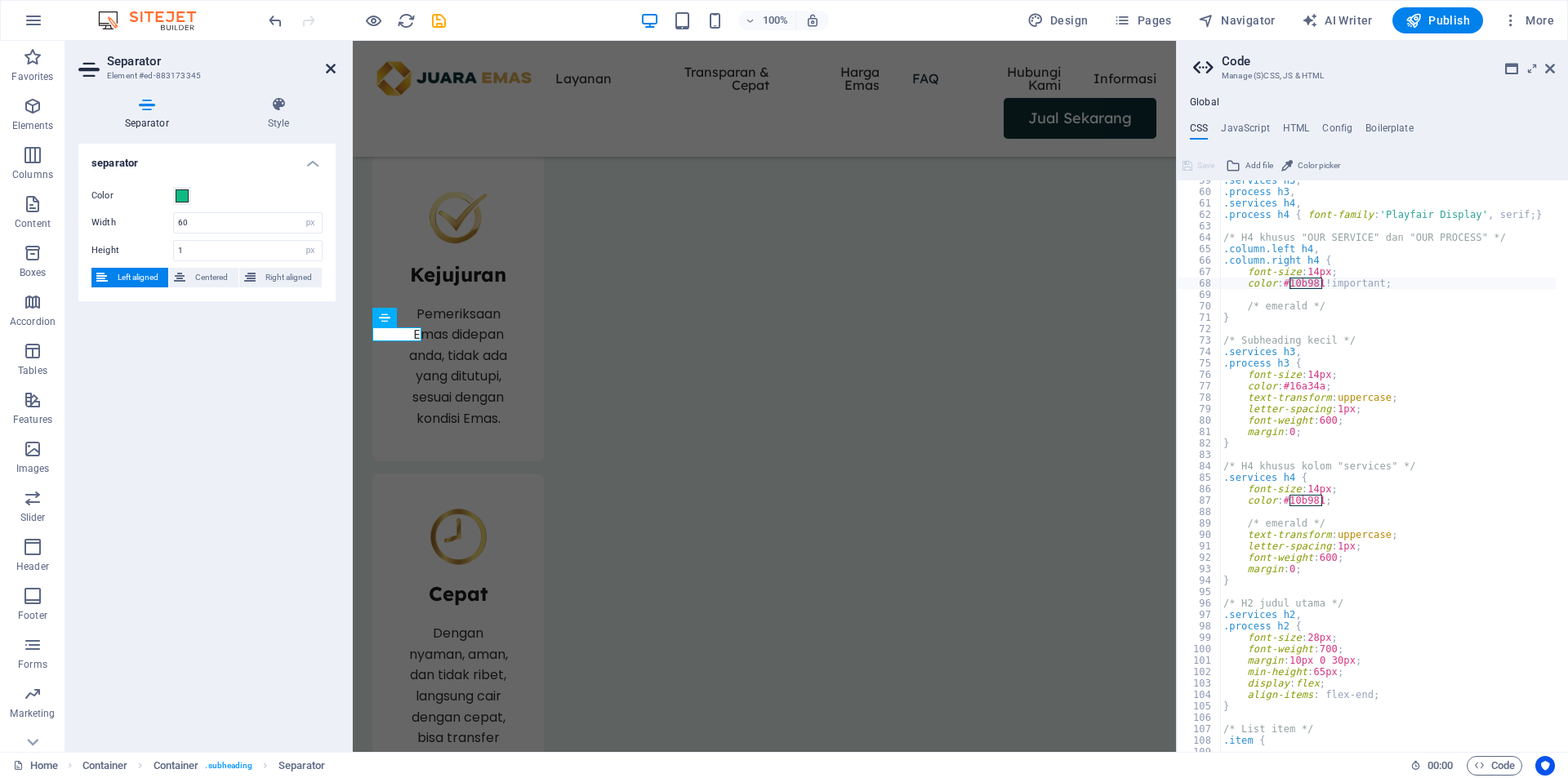
click at [332, 69] on icon at bounding box center [331, 68] width 10 height 13
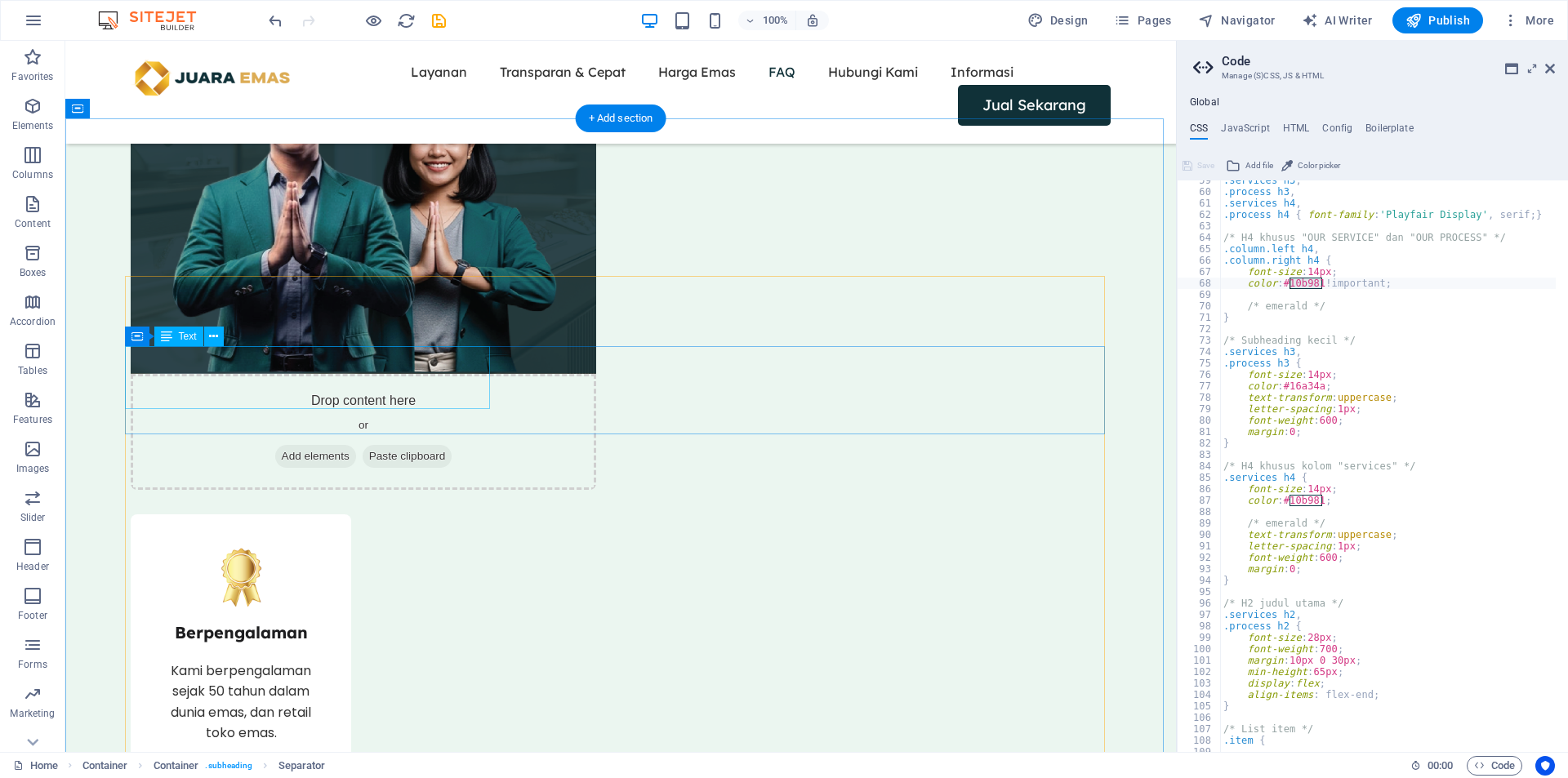
scroll to position [2354, 0]
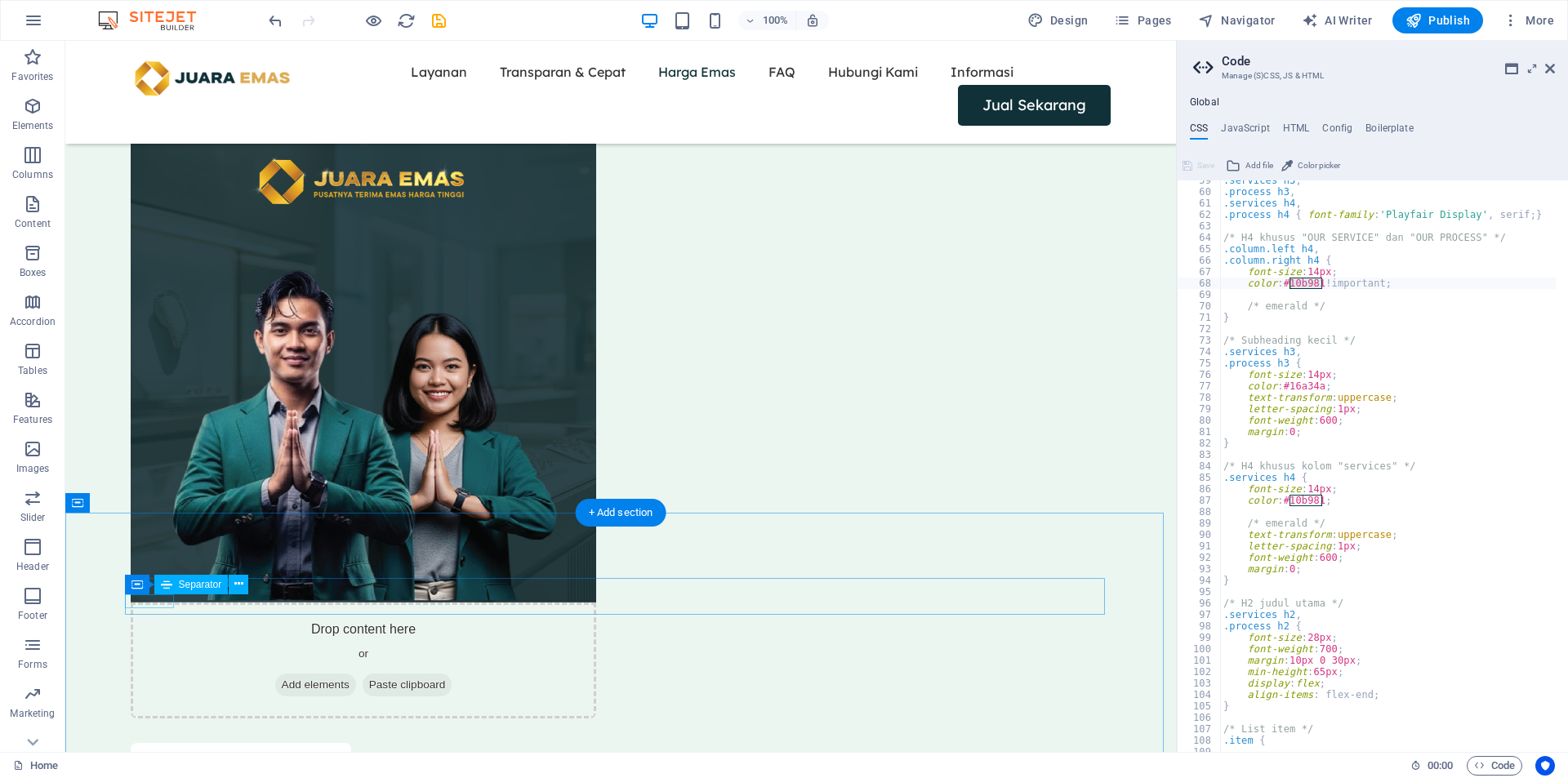
select select "px"
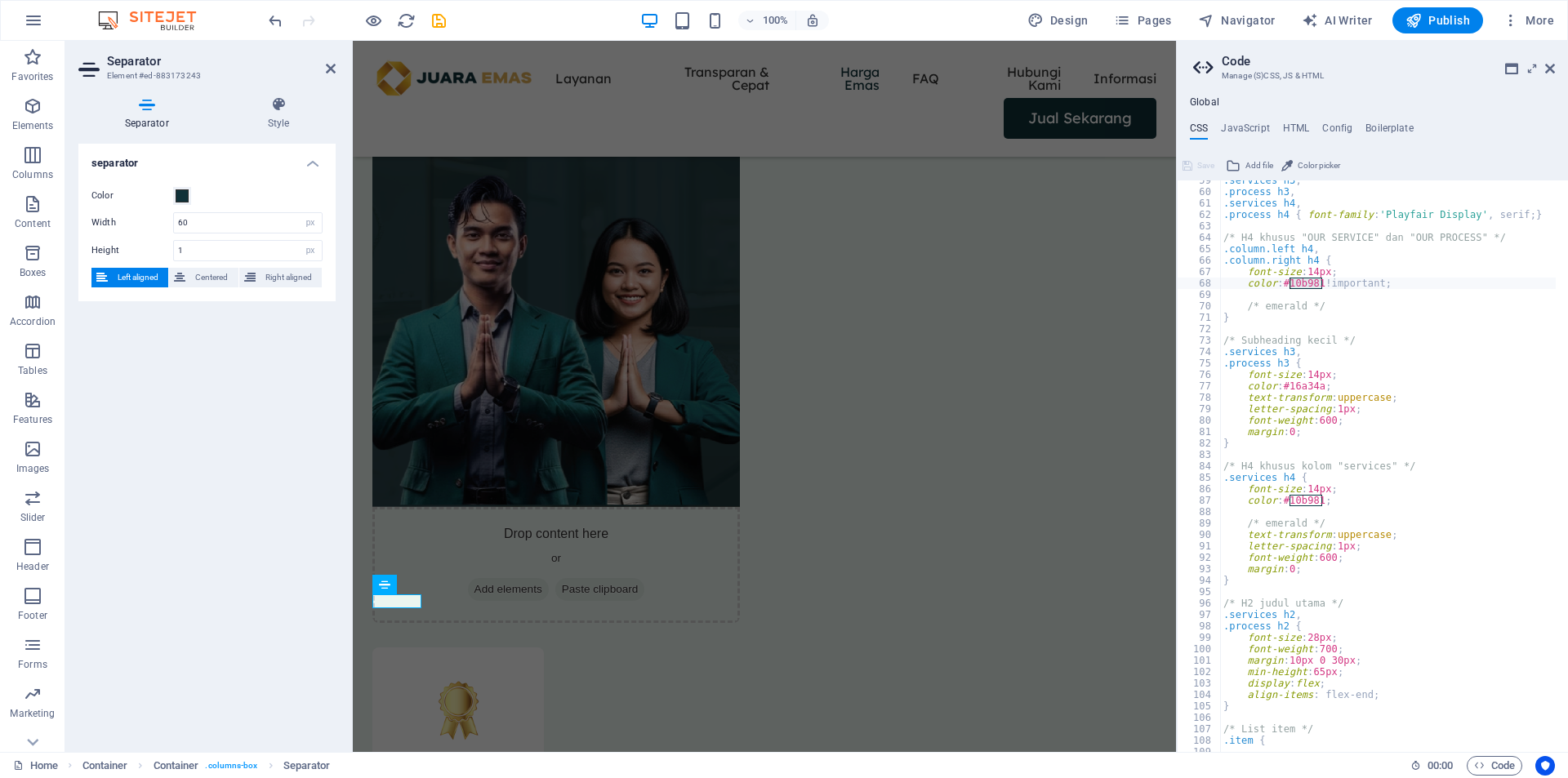
scroll to position [2392, 0]
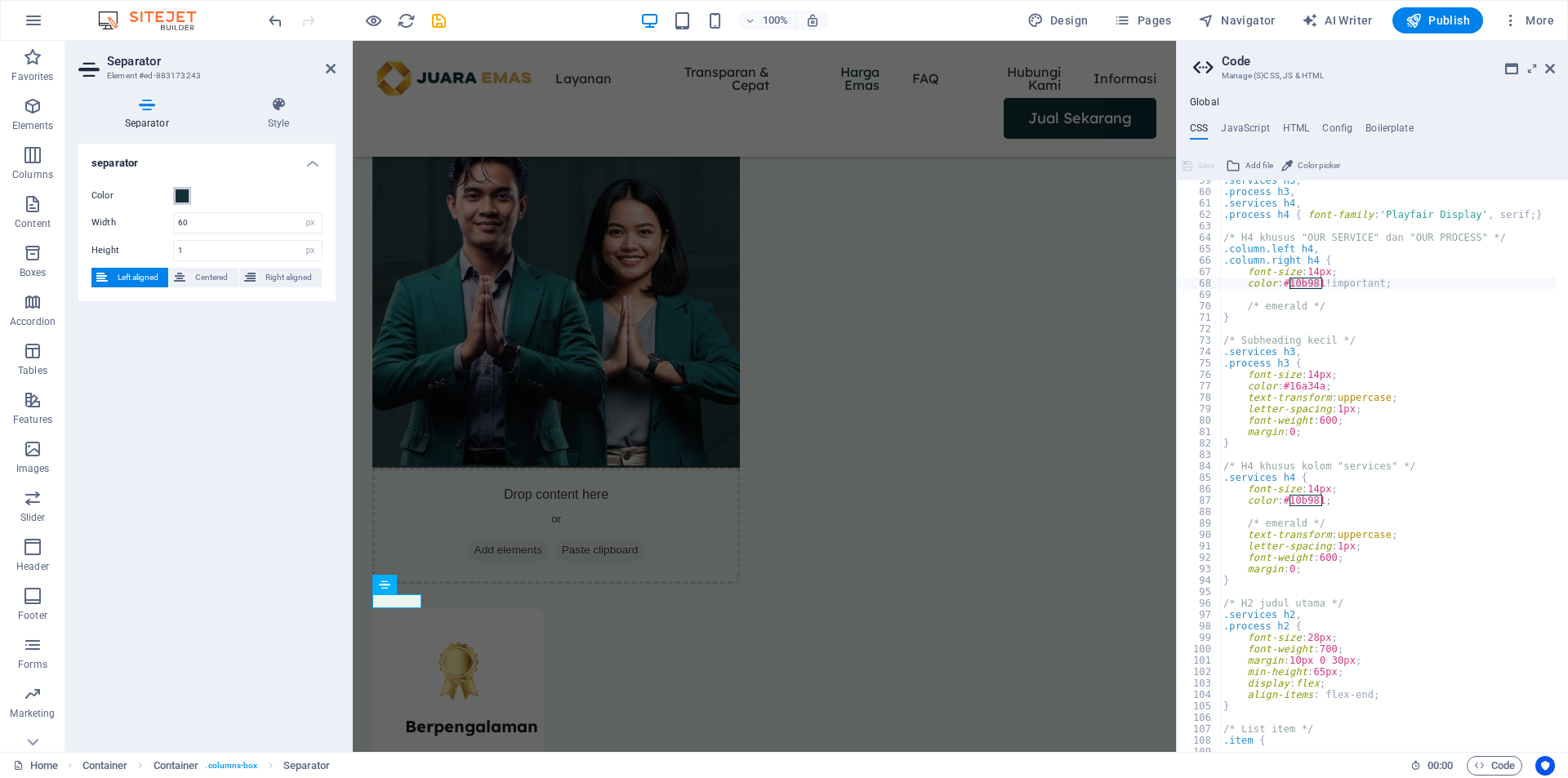
click at [178, 197] on span at bounding box center [181, 195] width 13 height 13
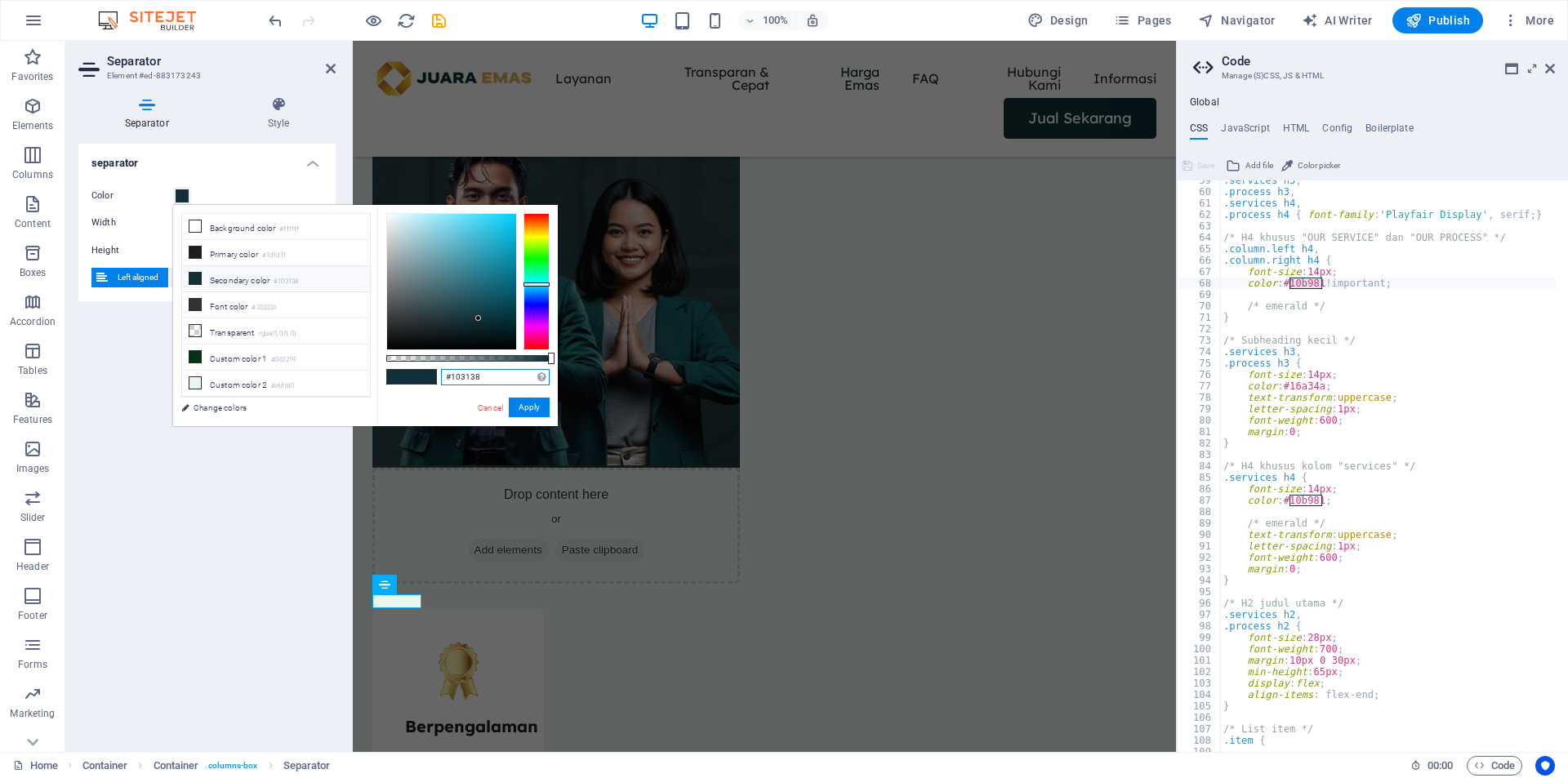
click at [480, 384] on input "#103138" at bounding box center [495, 377] width 108 height 17
paste input "10B981"
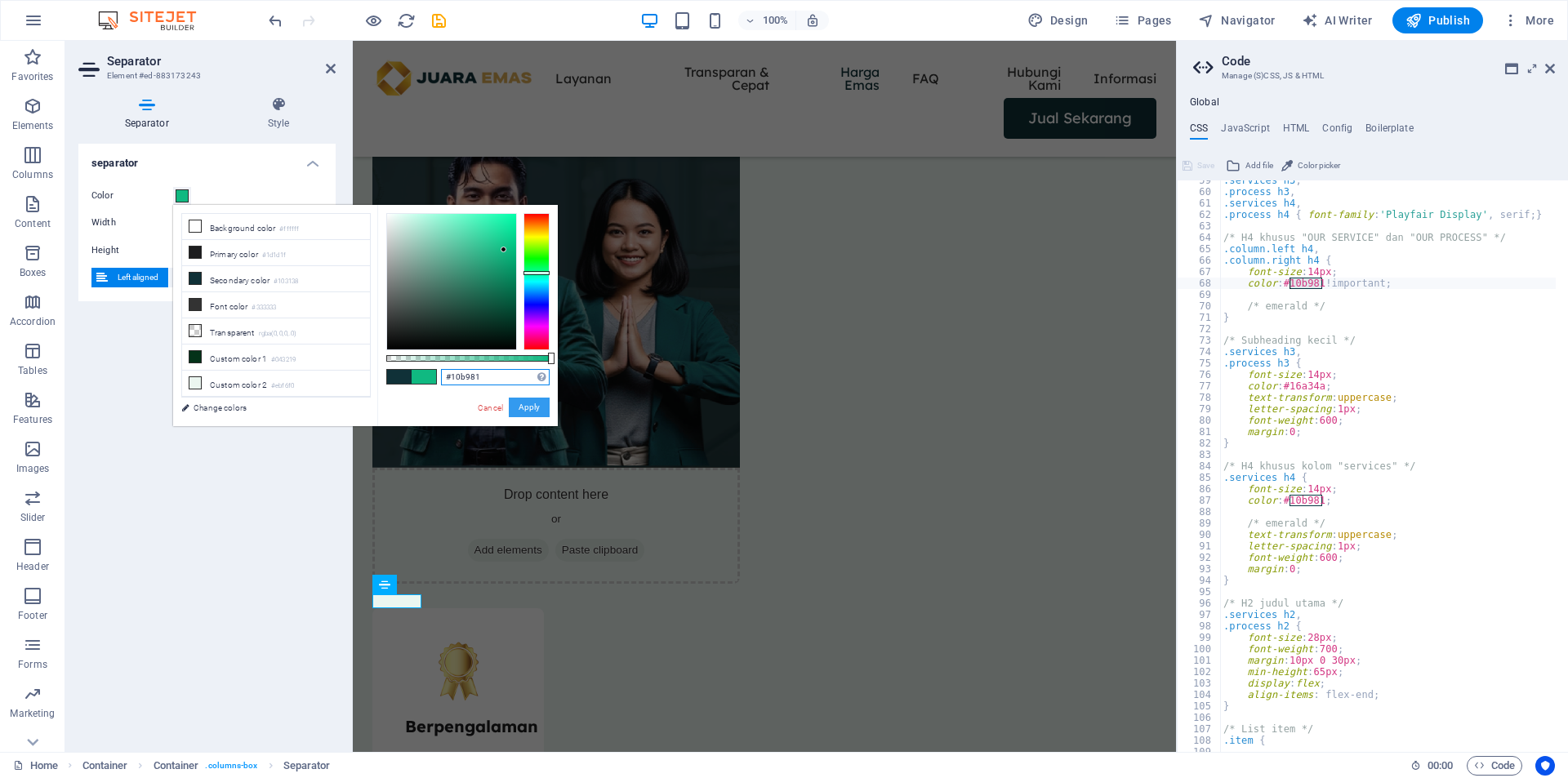
type input "#10b981"
click at [526, 407] on button "Apply" at bounding box center [528, 407] width 40 height 20
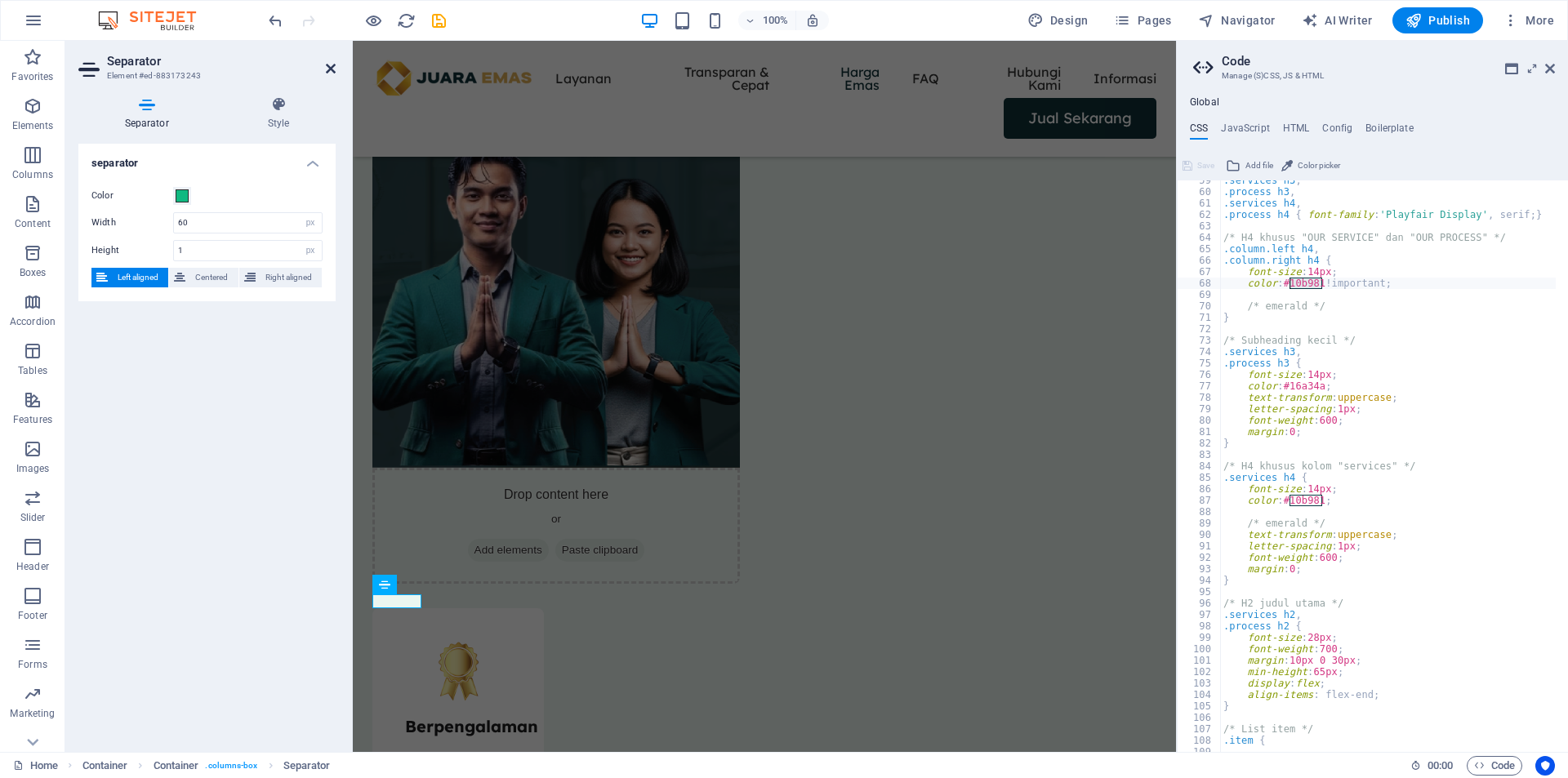
click at [326, 69] on icon at bounding box center [331, 68] width 10 height 13
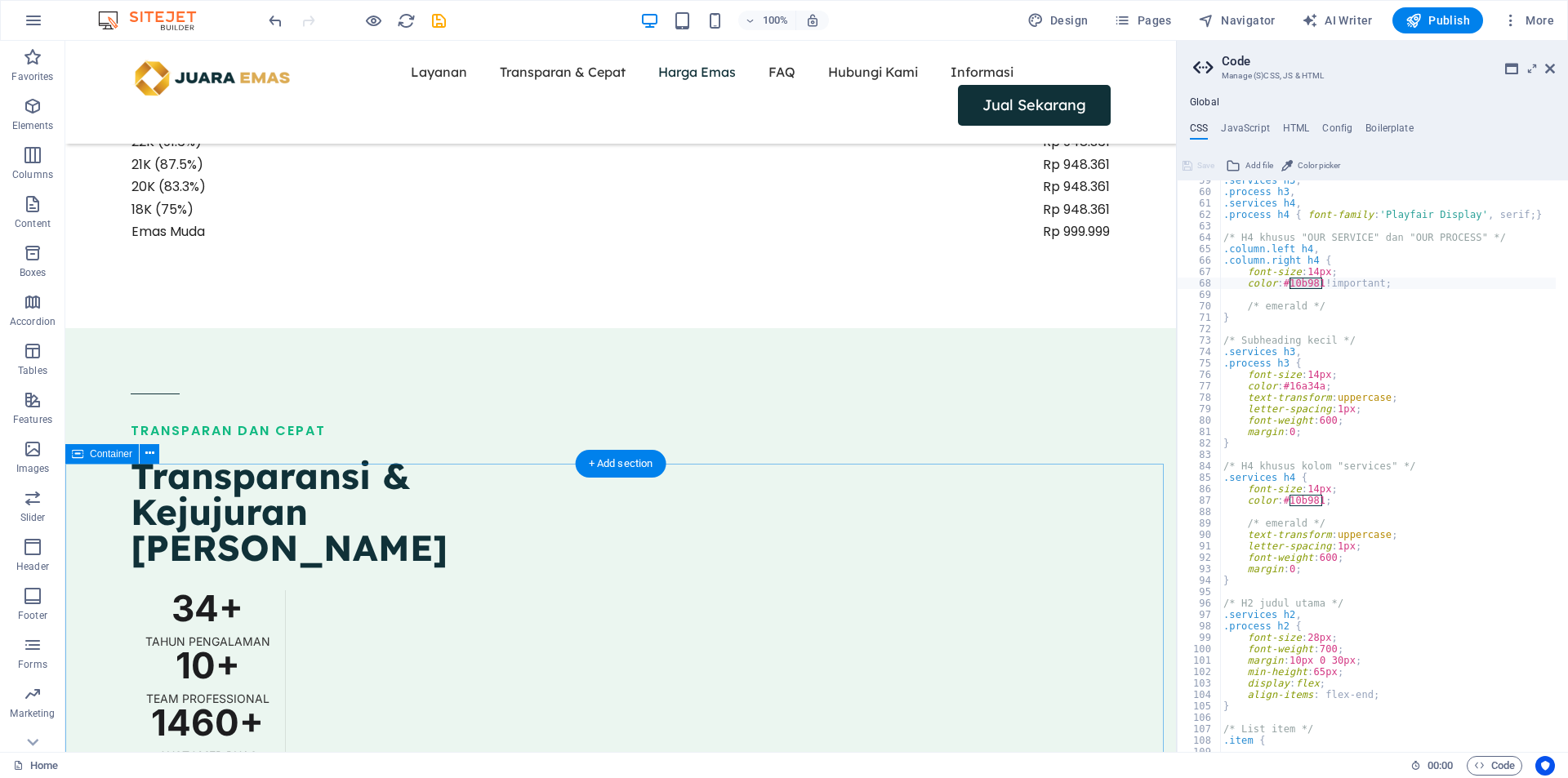
scroll to position [1536, 0]
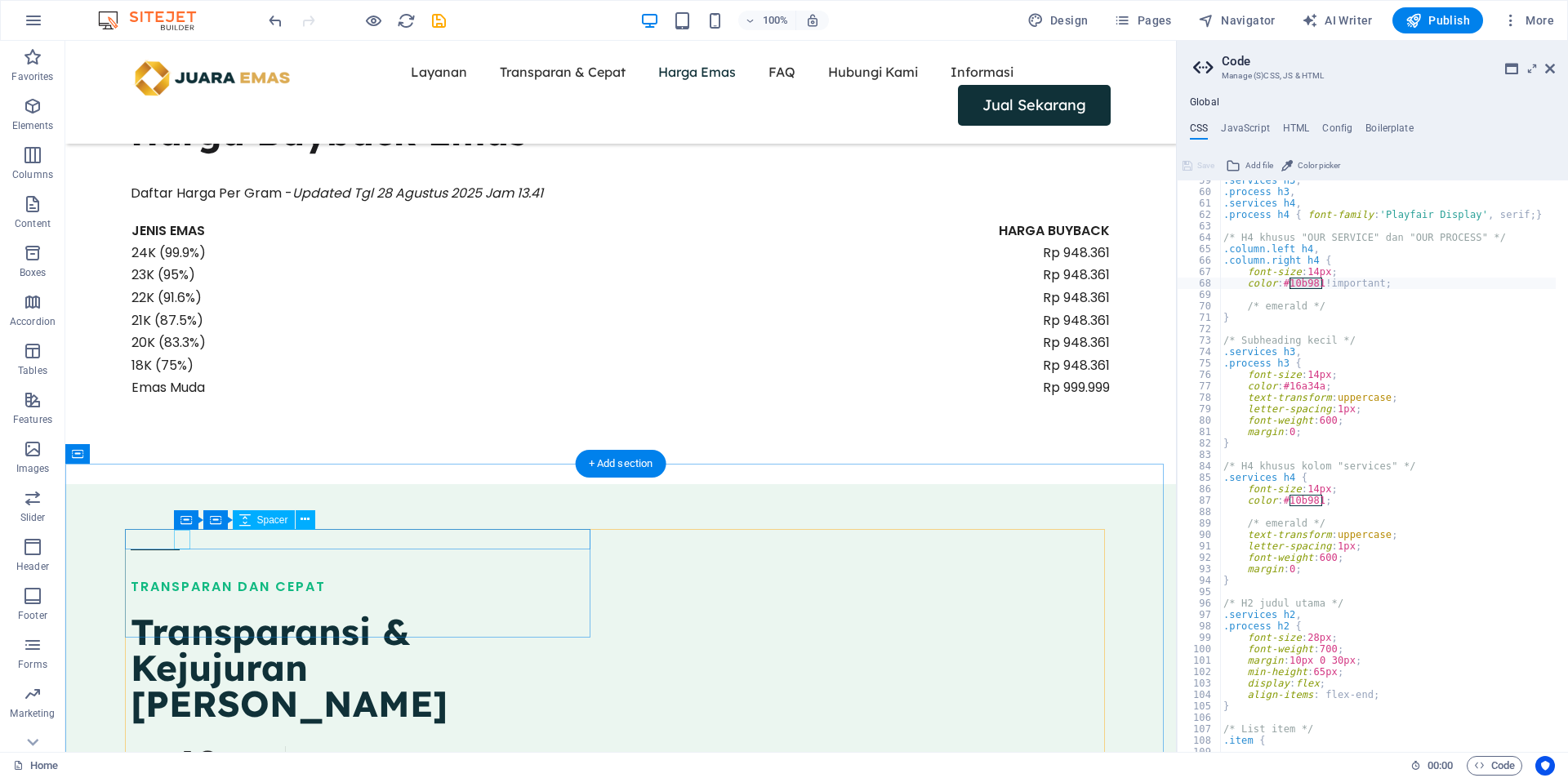
click at [176, 557] on div at bounding box center [364, 567] width 465 height 20
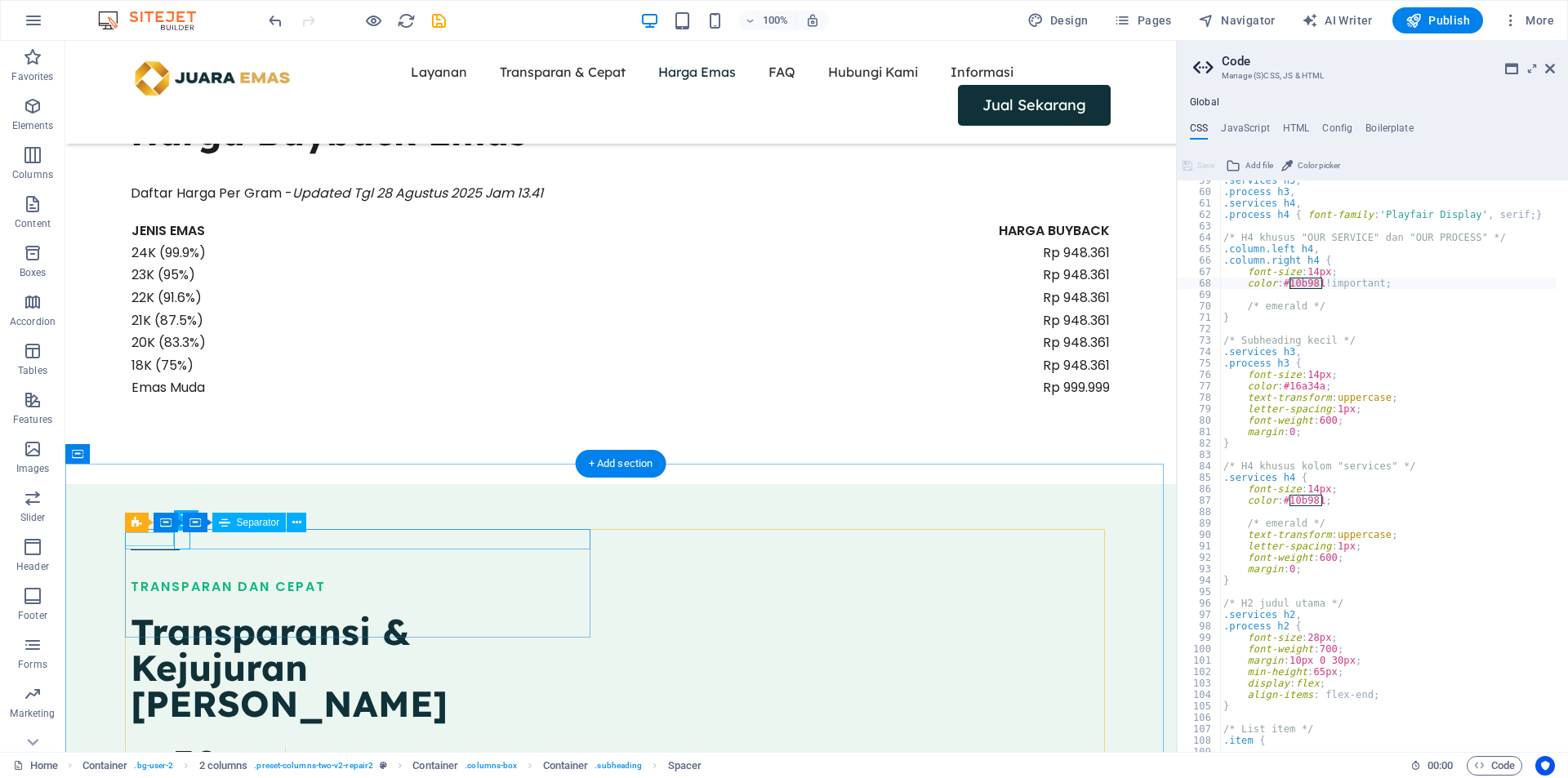
click at [150, 550] on div at bounding box center [364, 550] width 465 height 1
select select "px"
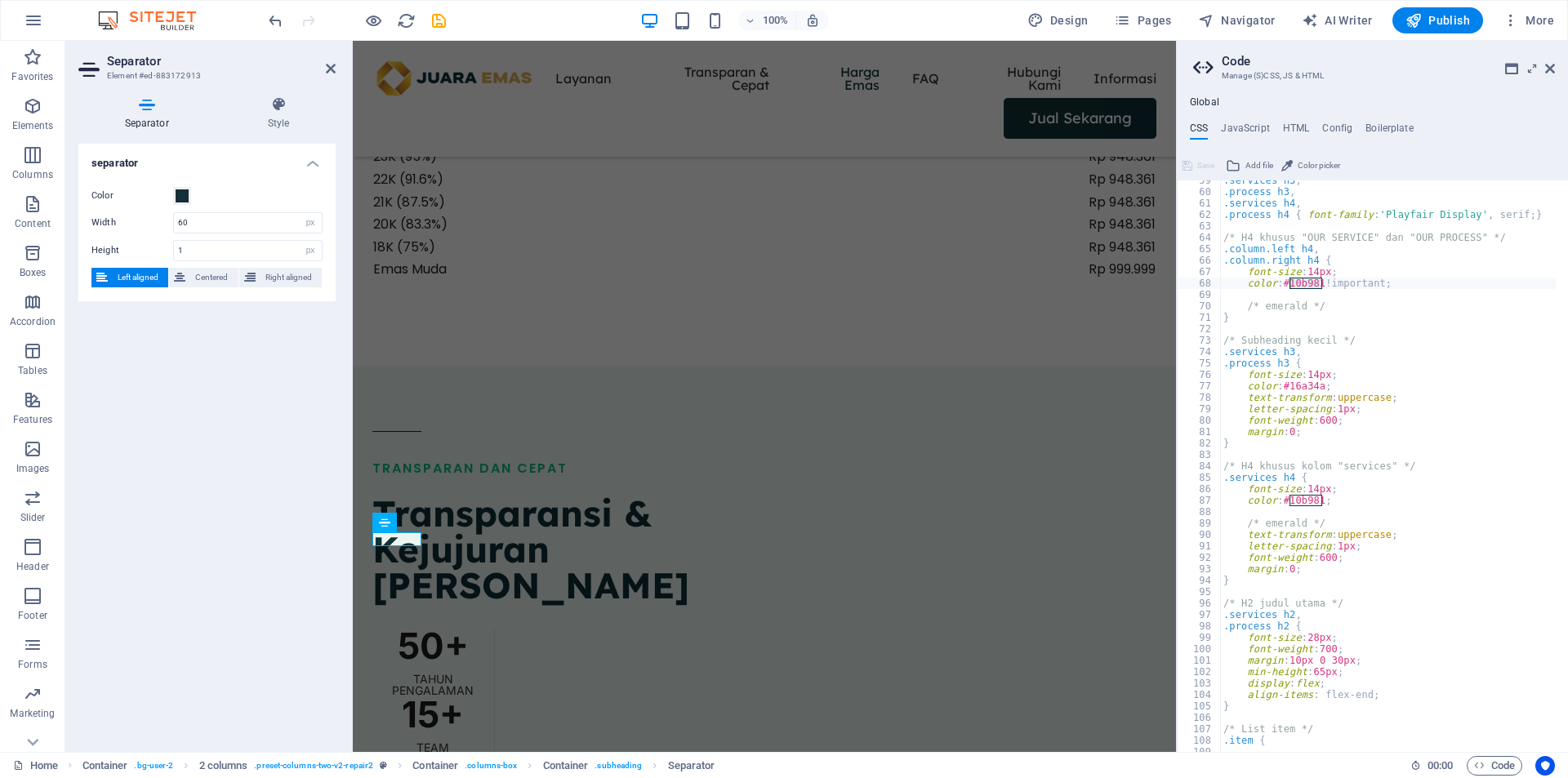
scroll to position [1418, 0]
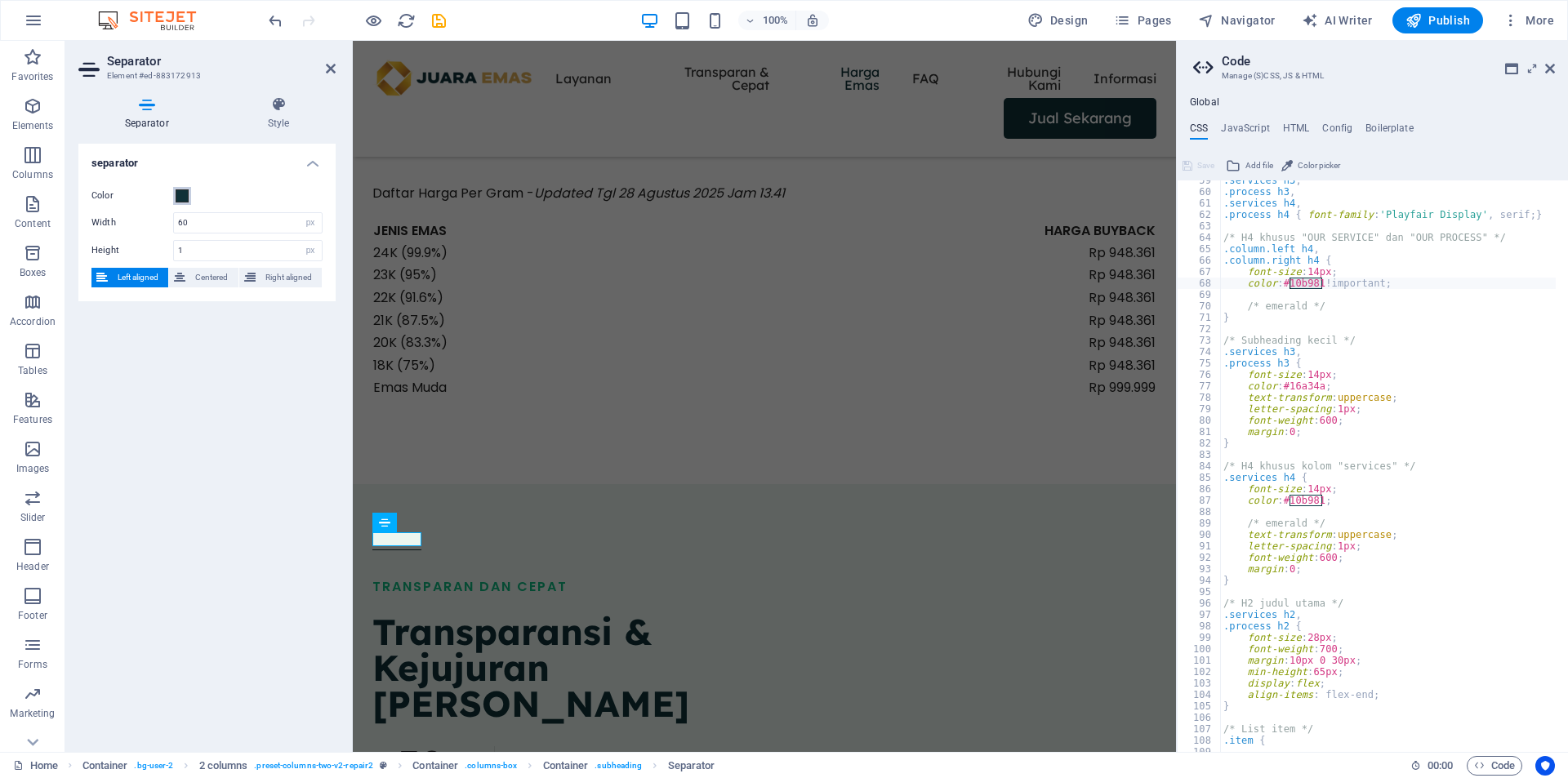
click at [179, 195] on span at bounding box center [181, 195] width 13 height 13
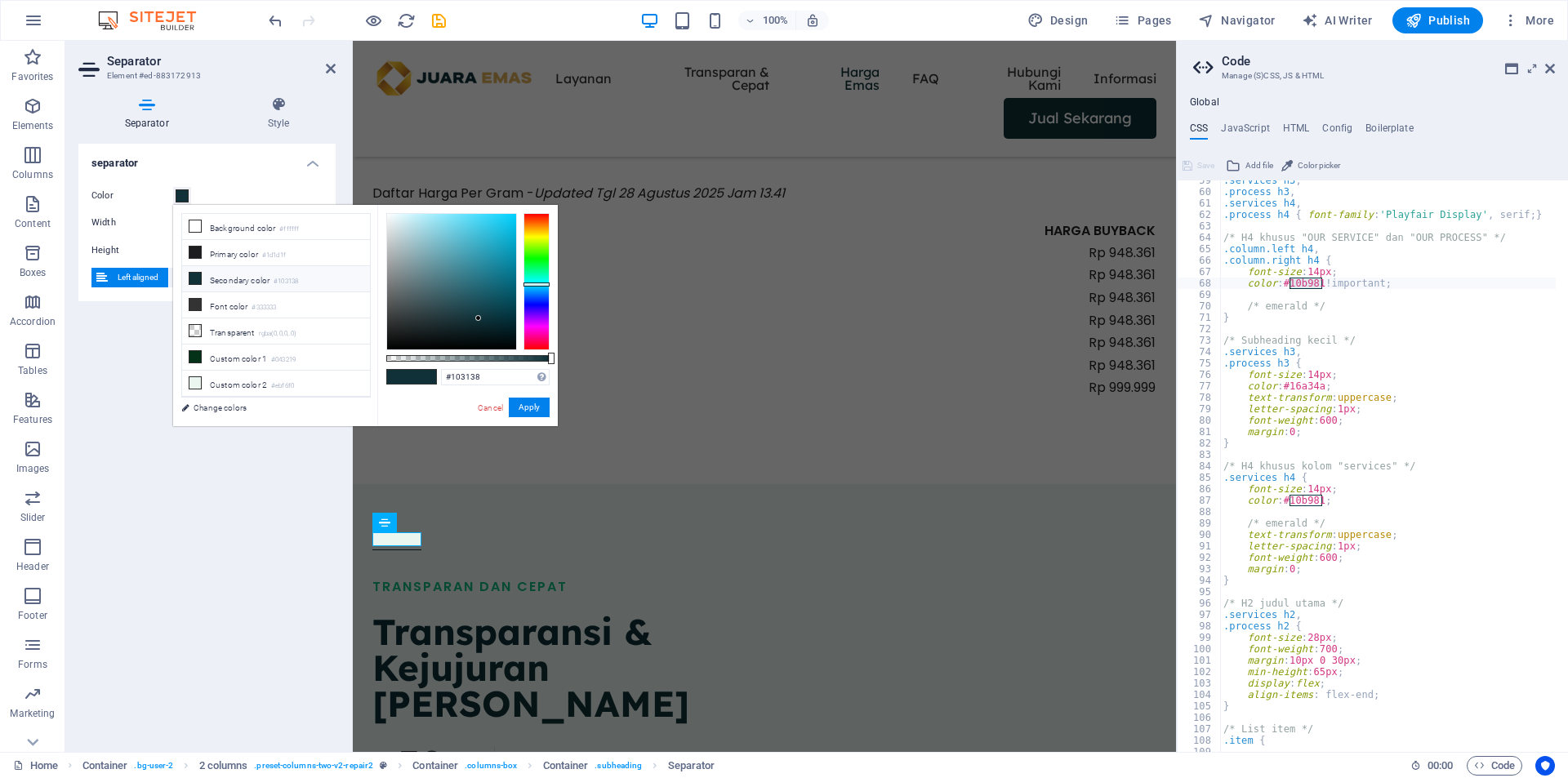
click at [473, 367] on div "#103138 Supported formats #0852ed rgb(8, 82, 237) rgba(8, 82, 237, 90%) hsv(221…" at bounding box center [467, 434] width 180 height 459
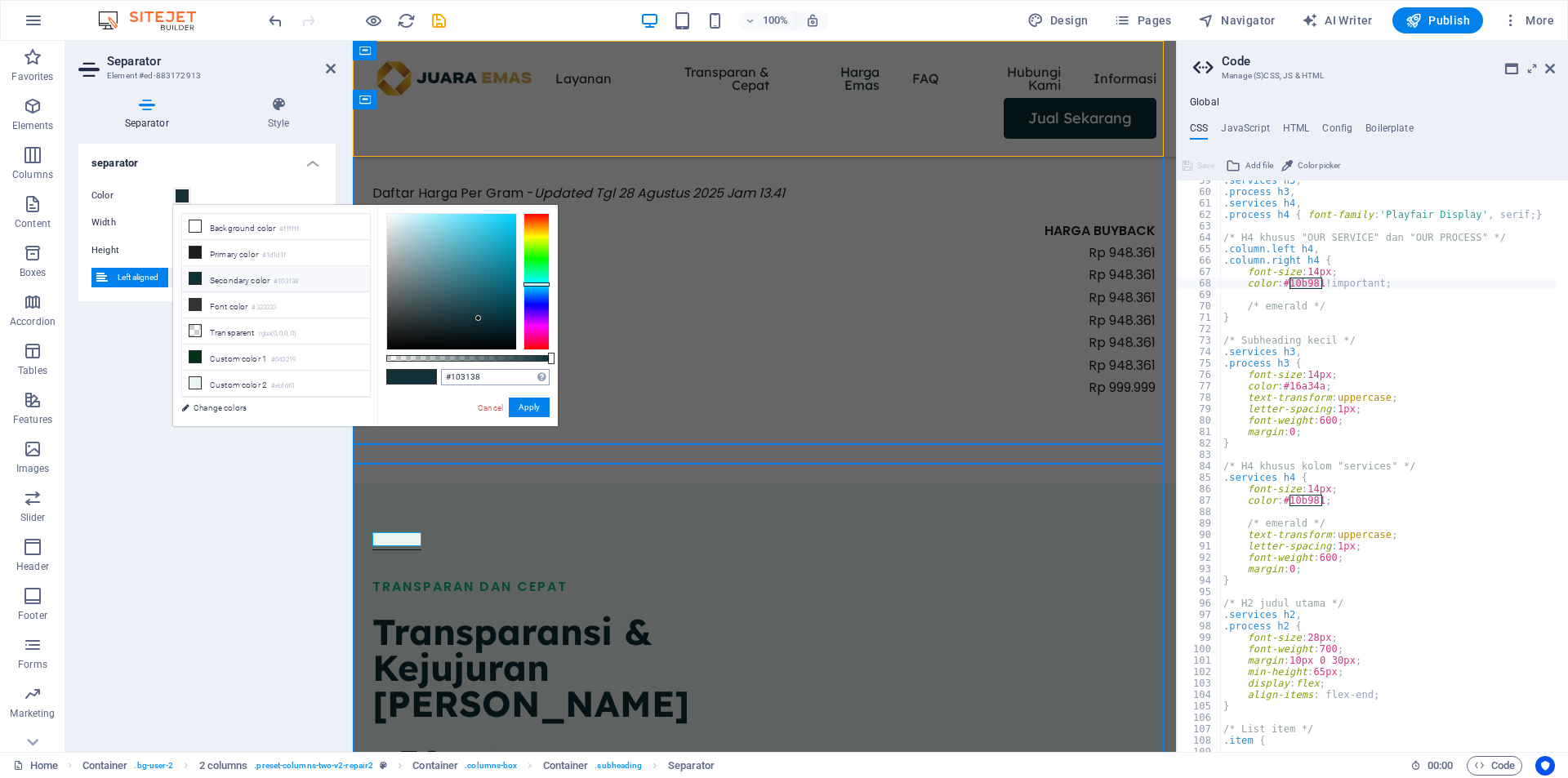
click at [499, 381] on div "#103138 Supported formats #0852ed rgb(8, 82, 237) rgba(8, 82, 237, 90%) hsv(221…" at bounding box center [495, 377] width 108 height 17
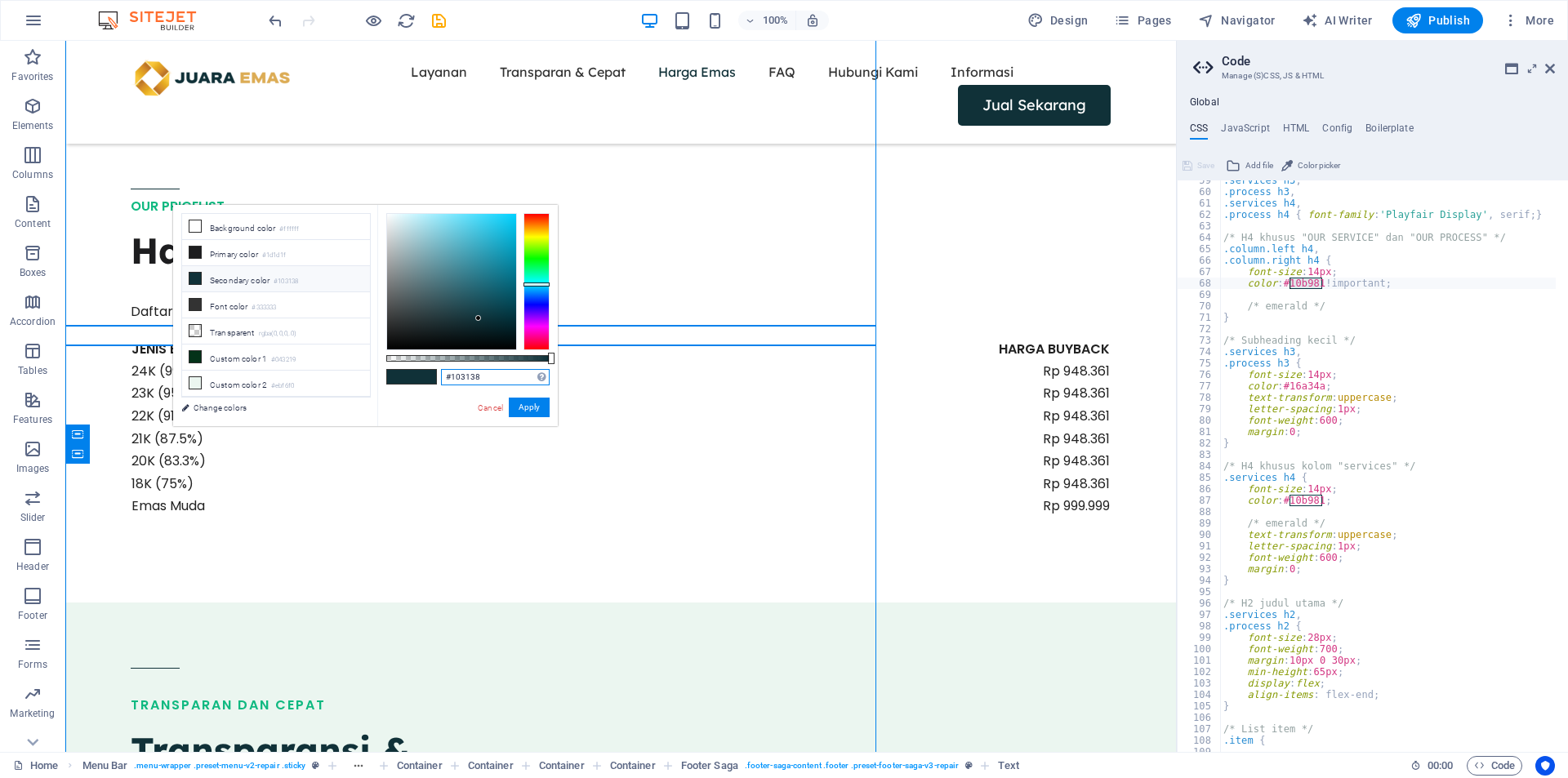
click at [499, 381] on input "#103138" at bounding box center [495, 377] width 108 height 17
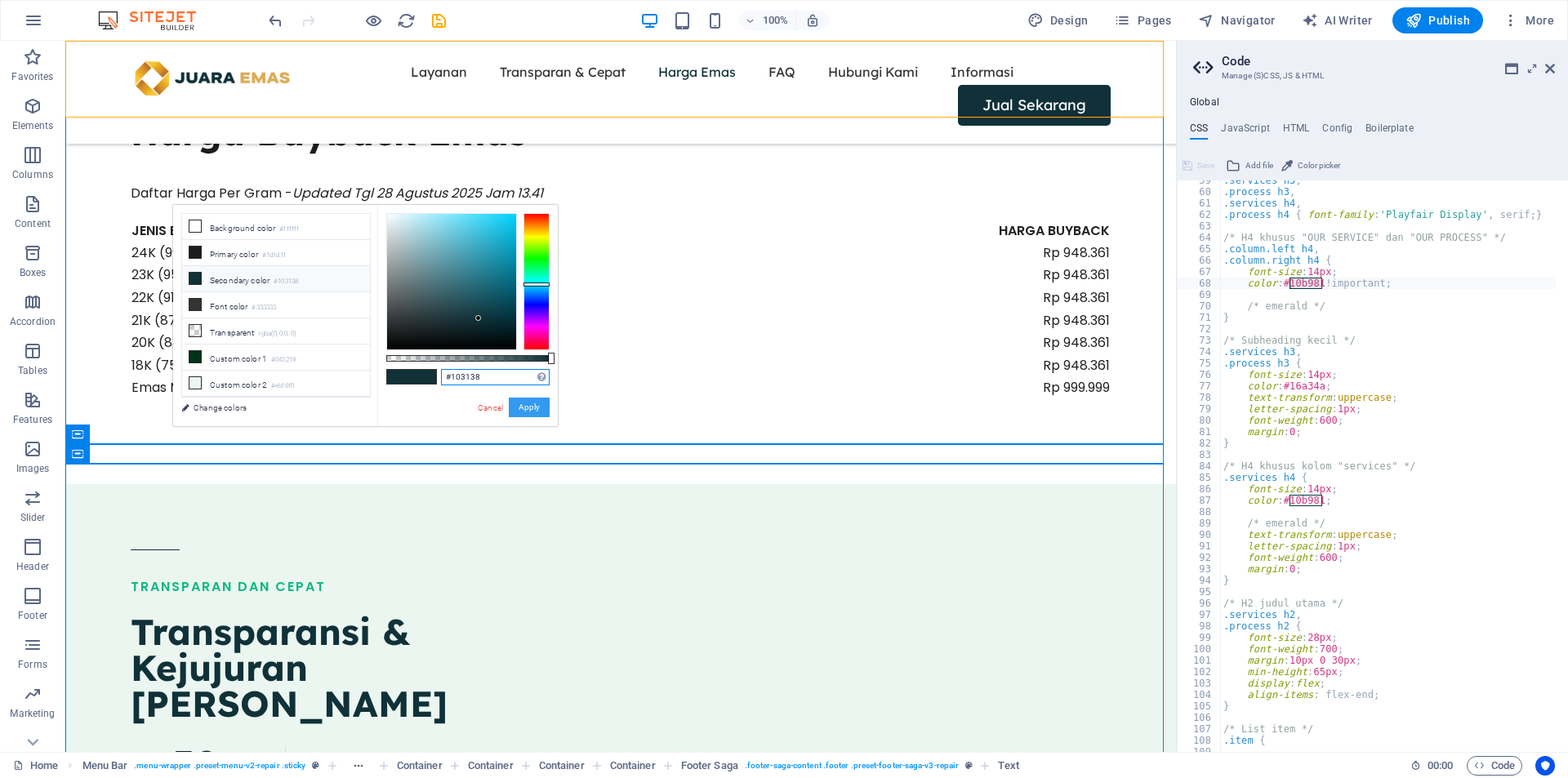
paste input "10B981"
type input "#10b981"
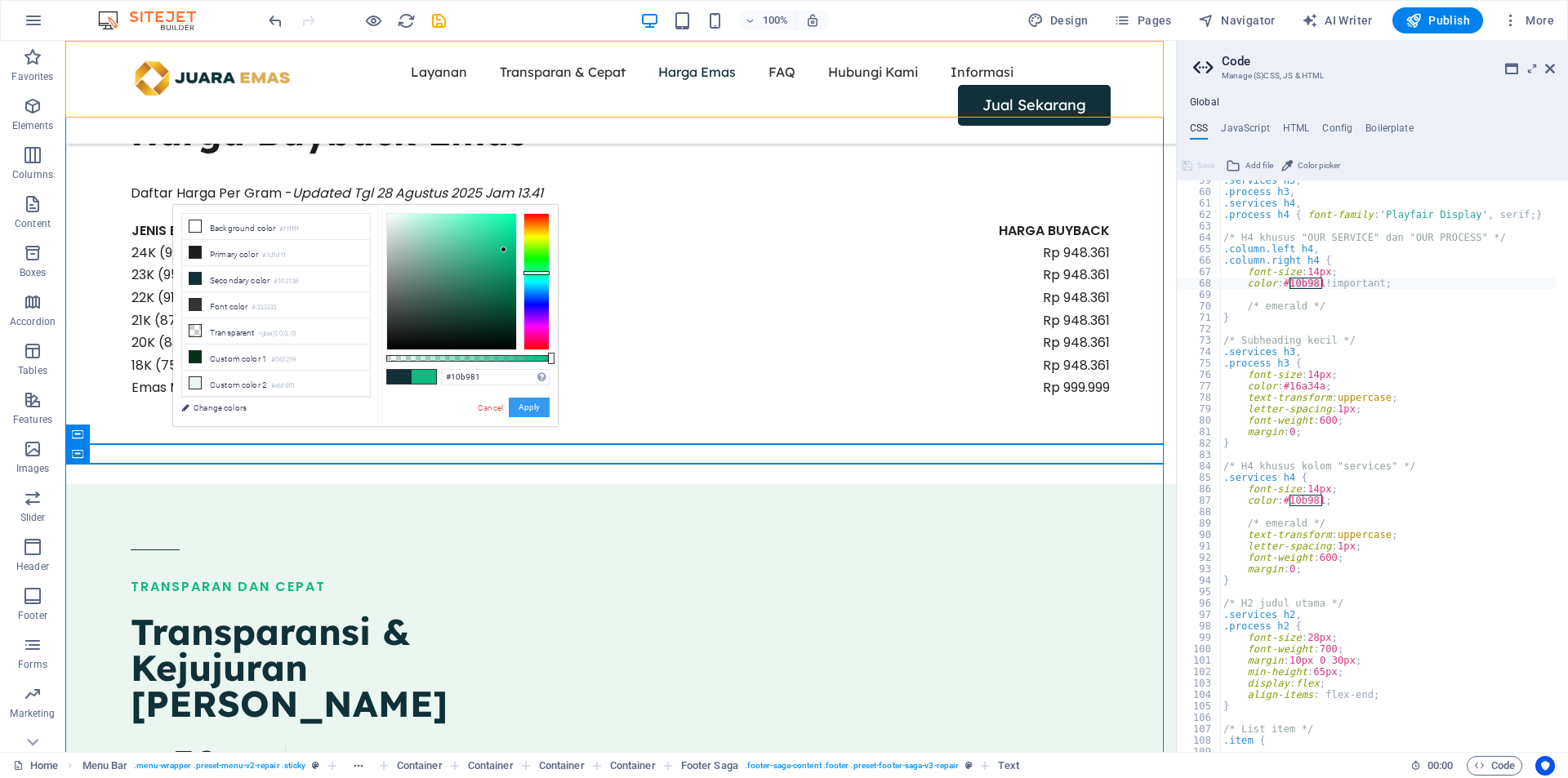
click at [521, 402] on button "Apply" at bounding box center [528, 407] width 40 height 20
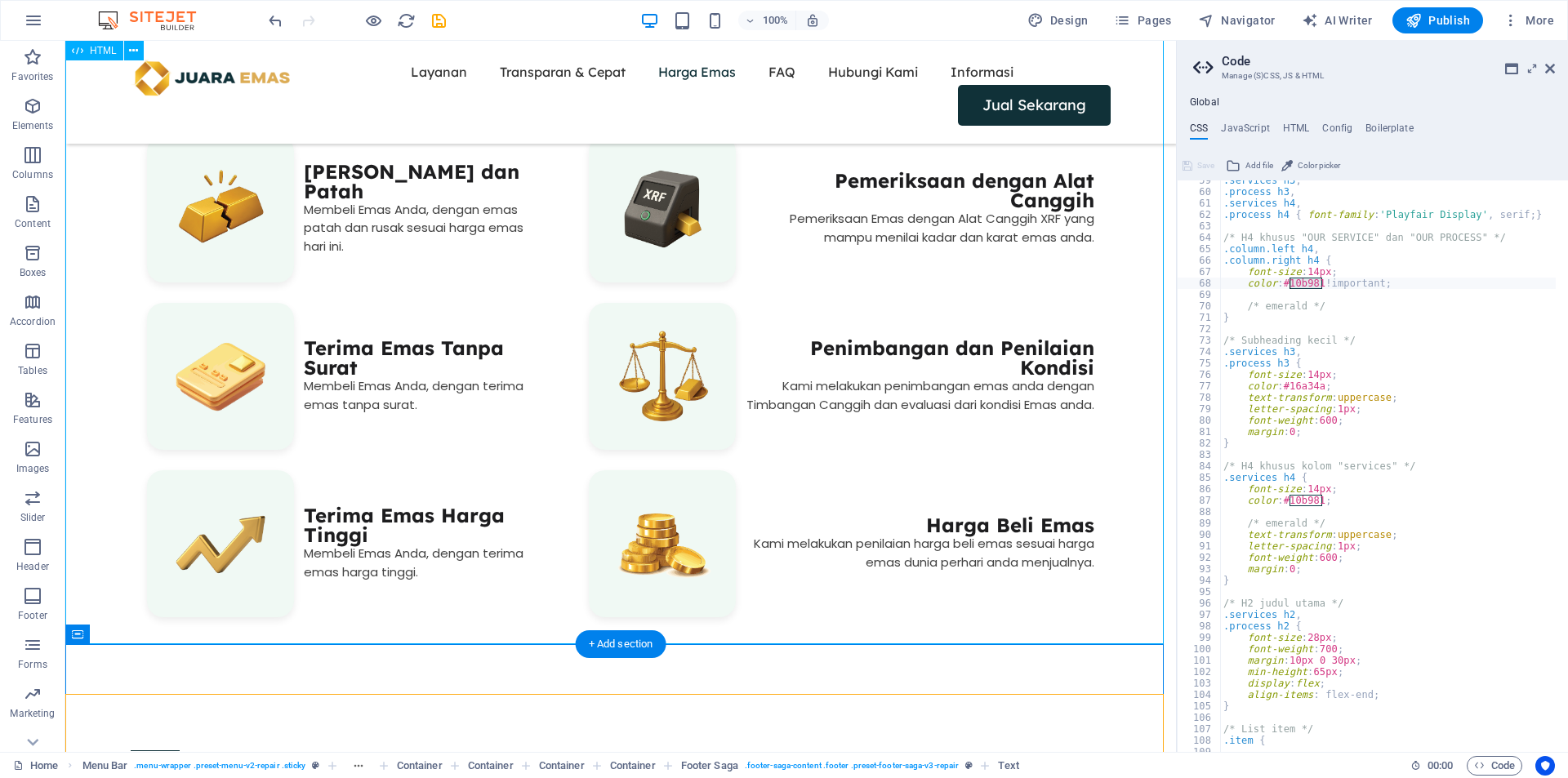
scroll to position [1128, 0]
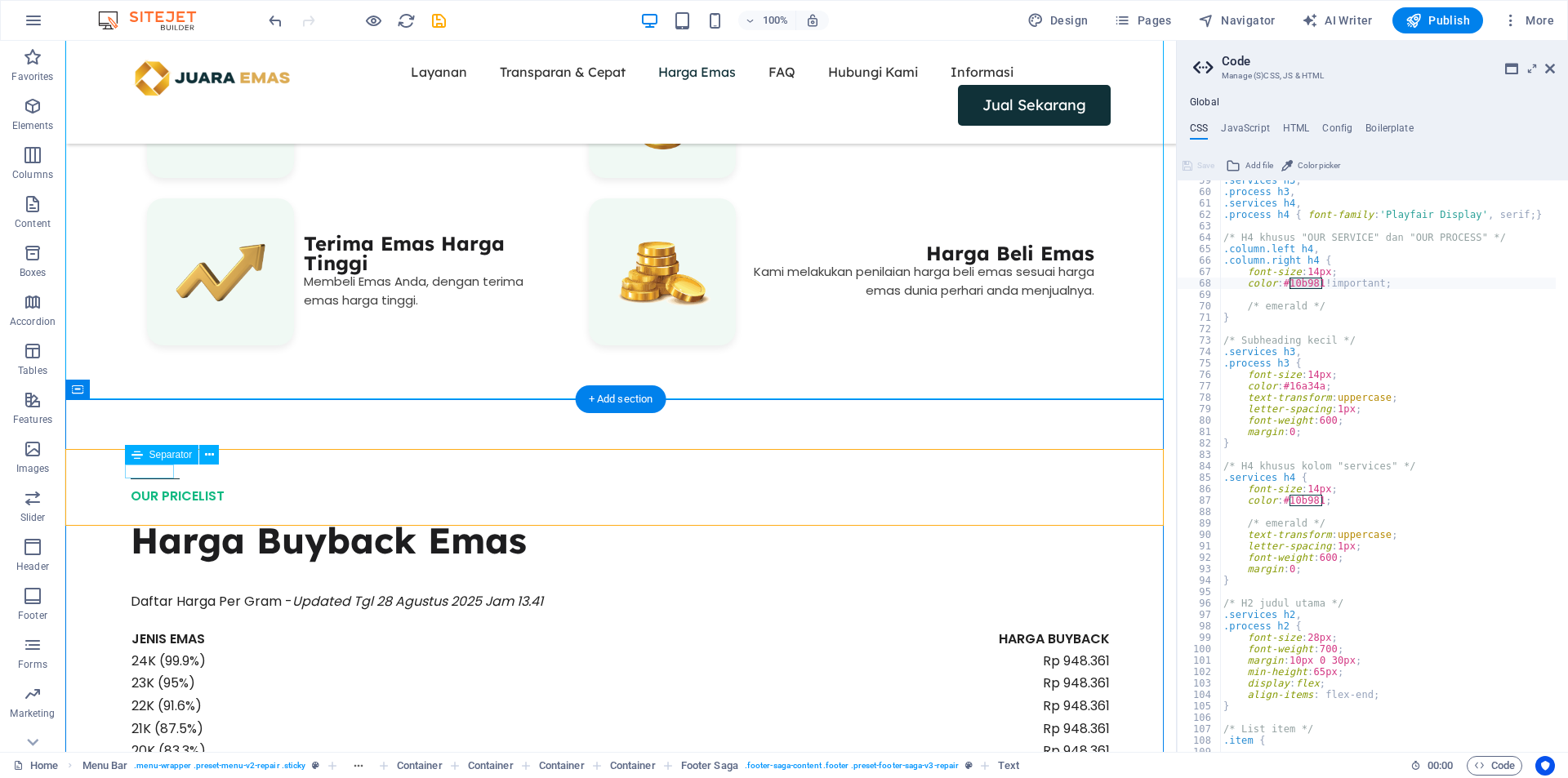
click at [158, 478] on div at bounding box center [621, 478] width 980 height 1
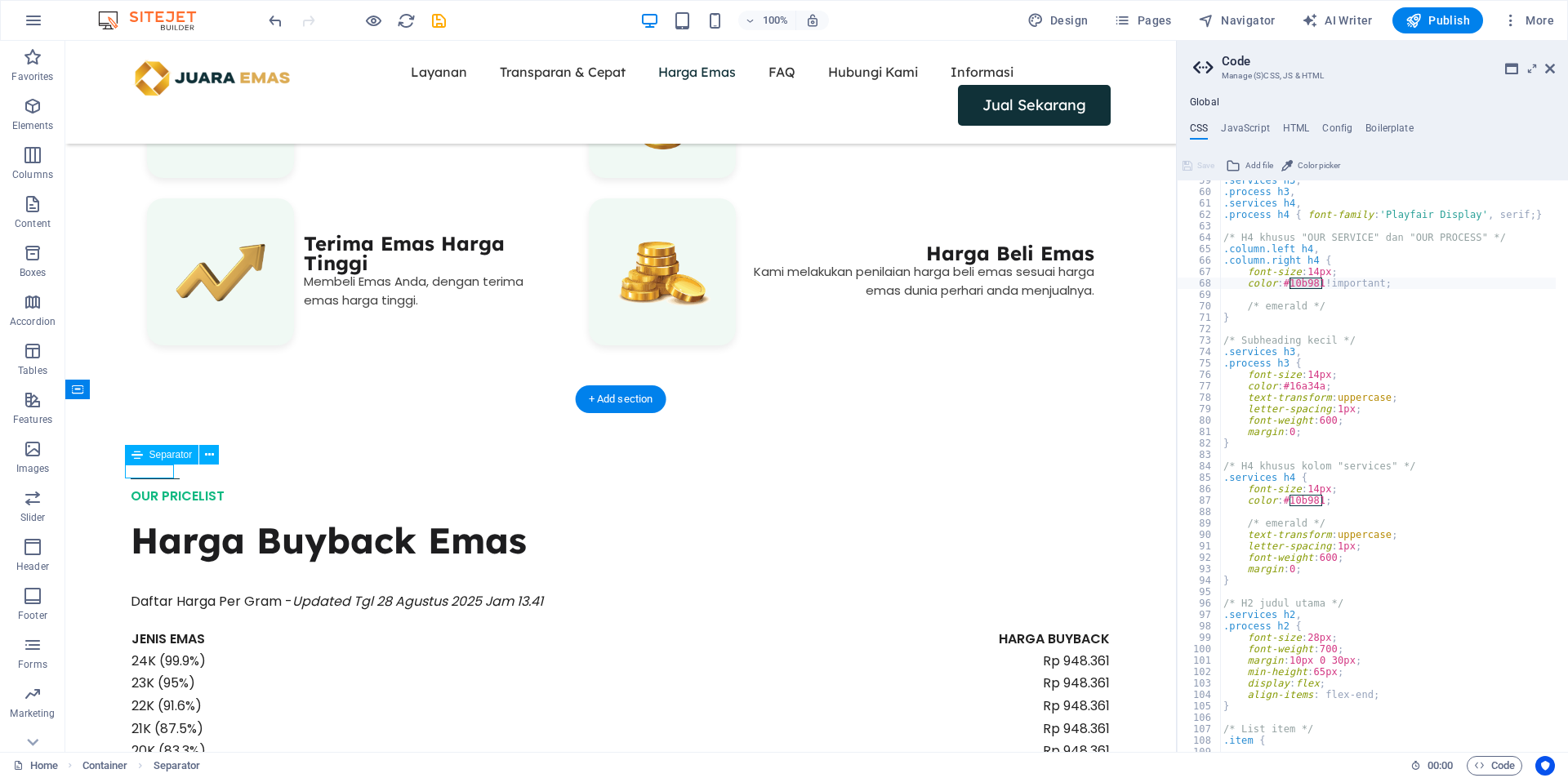
drag, startPoint x: 158, startPoint y: 471, endPoint x: 225, endPoint y: 512, distance: 78.5
click at [158, 478] on div at bounding box center [621, 478] width 980 height 1
select select "px"
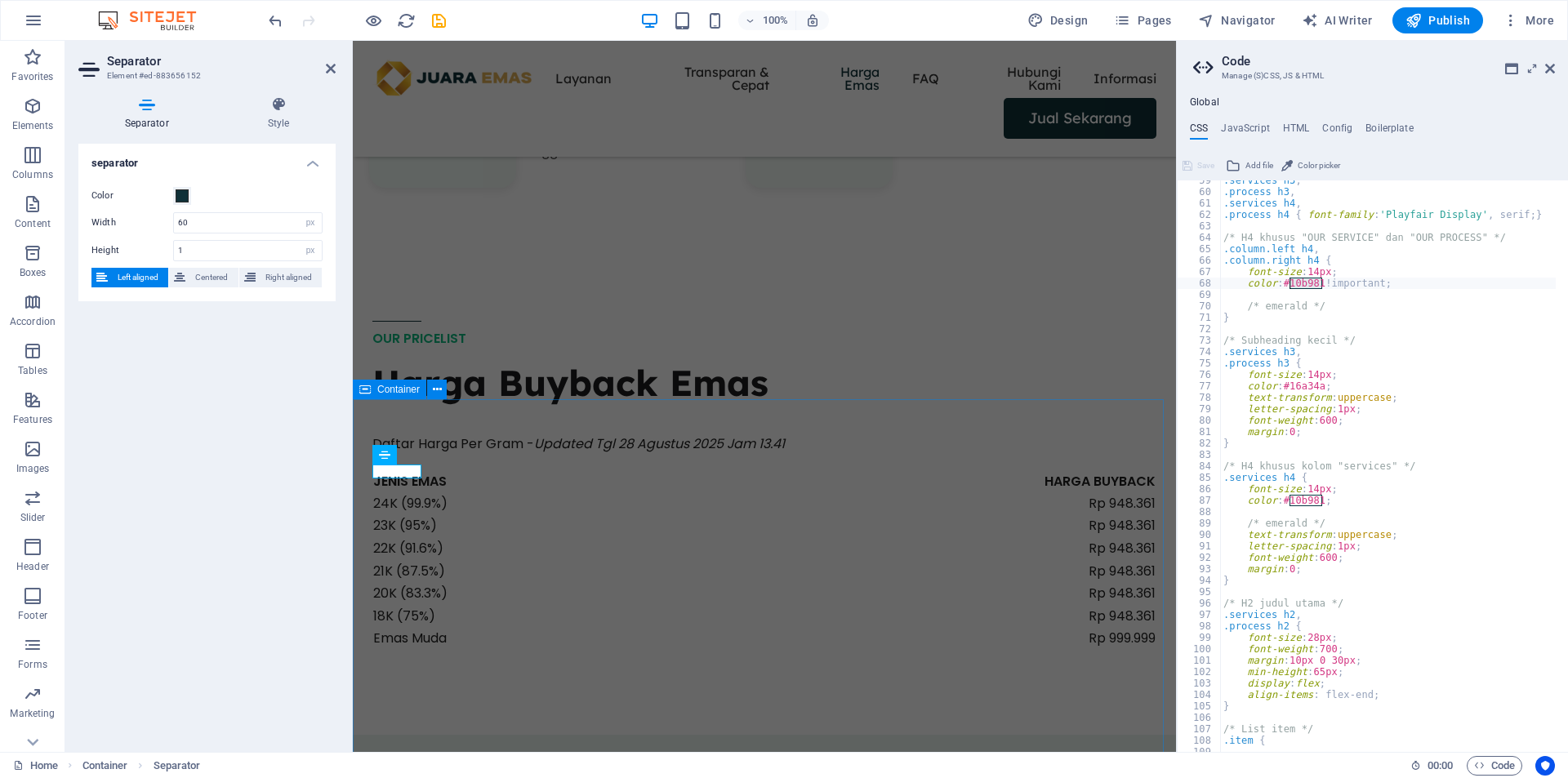
scroll to position [1010, 0]
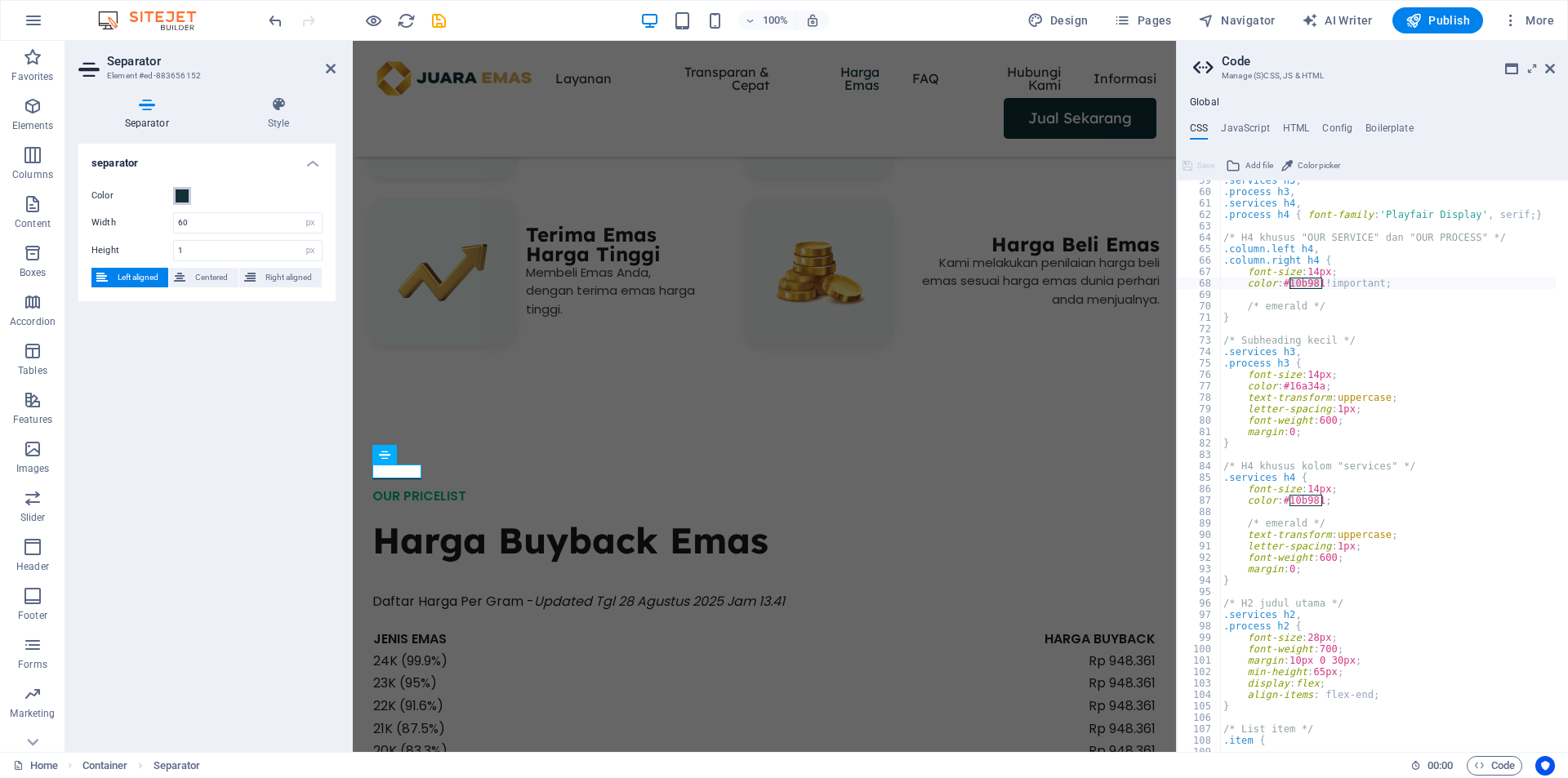
click at [180, 196] on span at bounding box center [181, 195] width 13 height 13
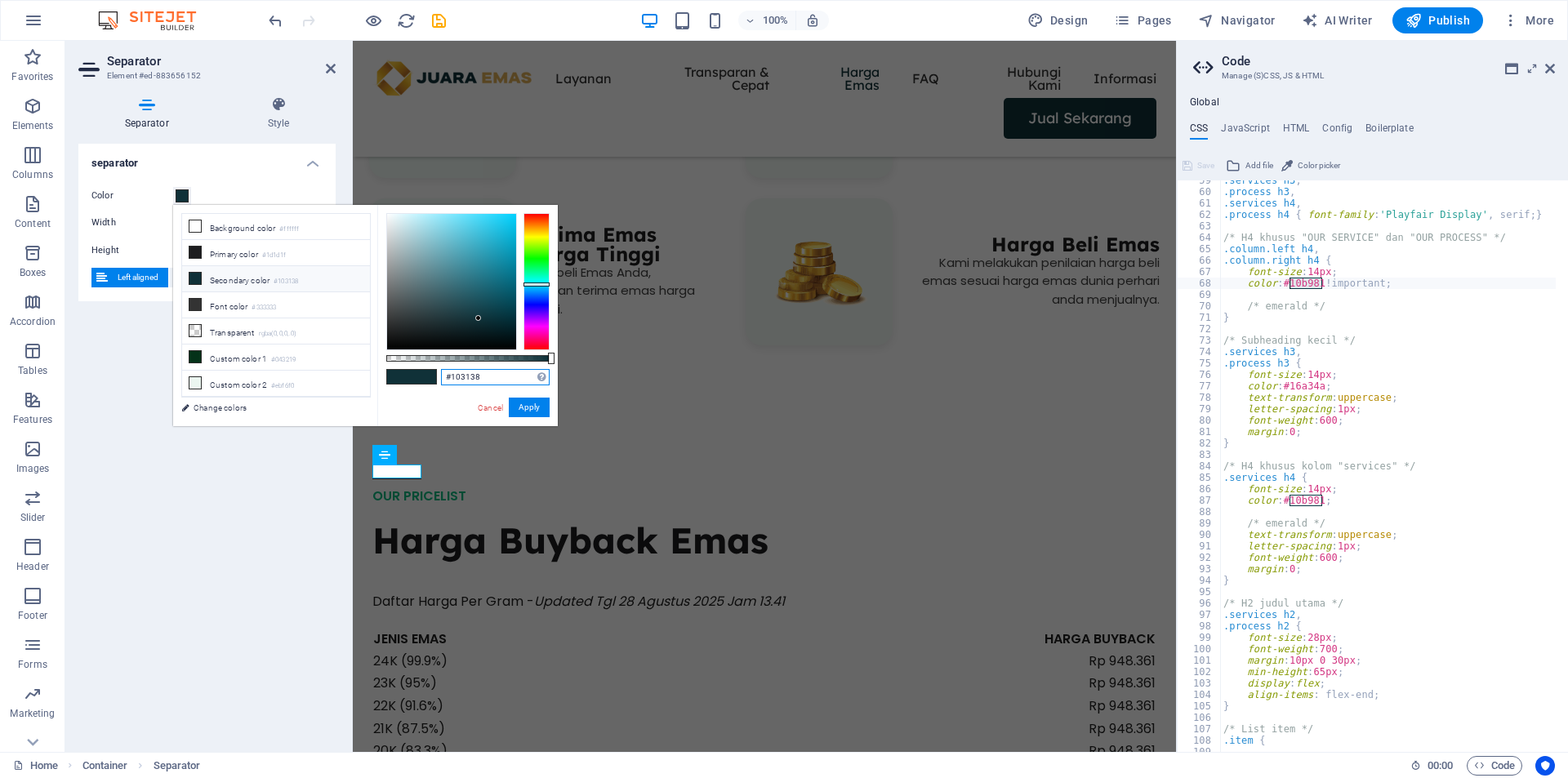
click at [483, 375] on input "#103138" at bounding box center [495, 377] width 108 height 17
paste input "10B981"
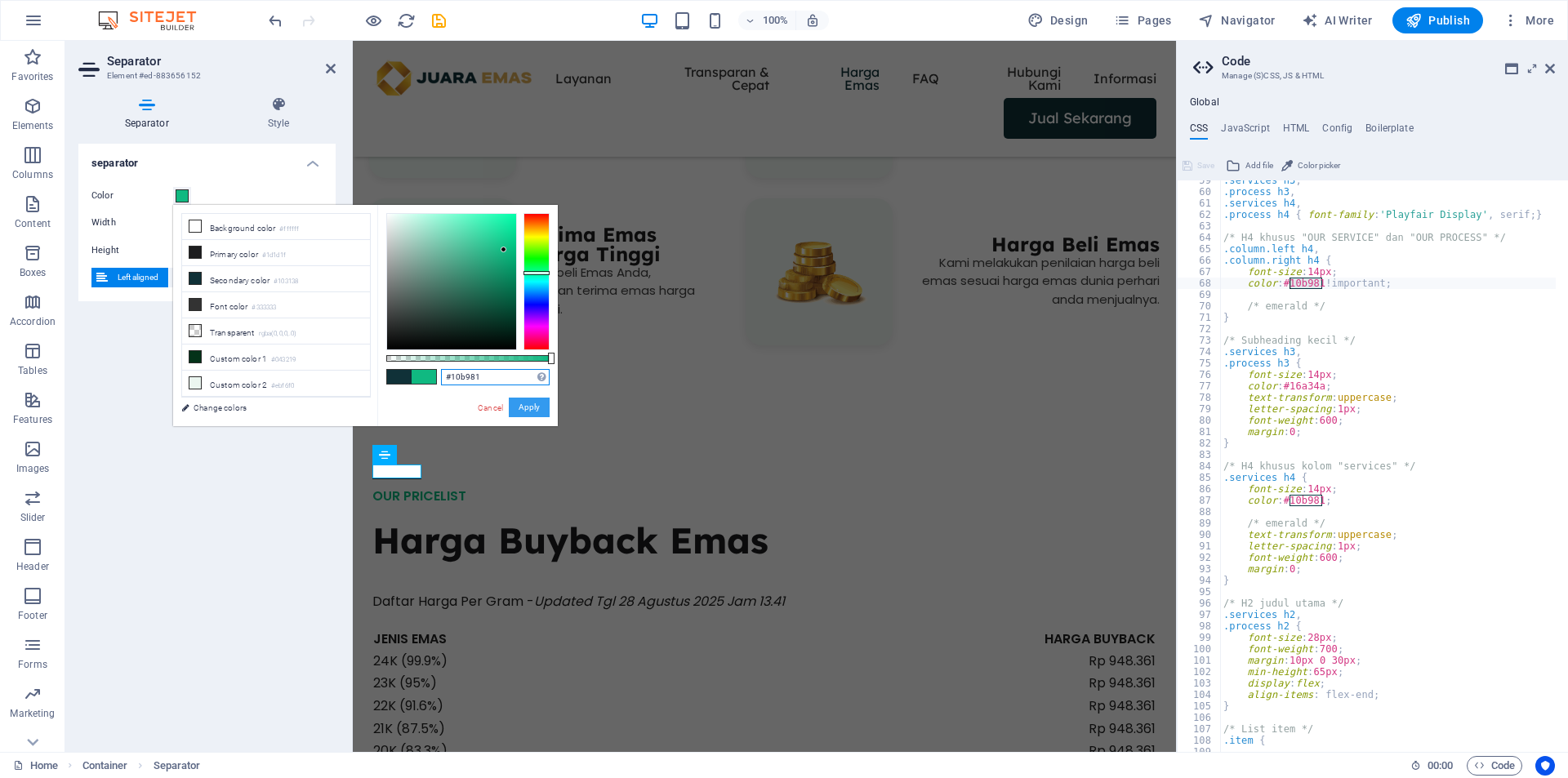
type input "#10b981"
click at [524, 411] on button "Apply" at bounding box center [528, 407] width 40 height 20
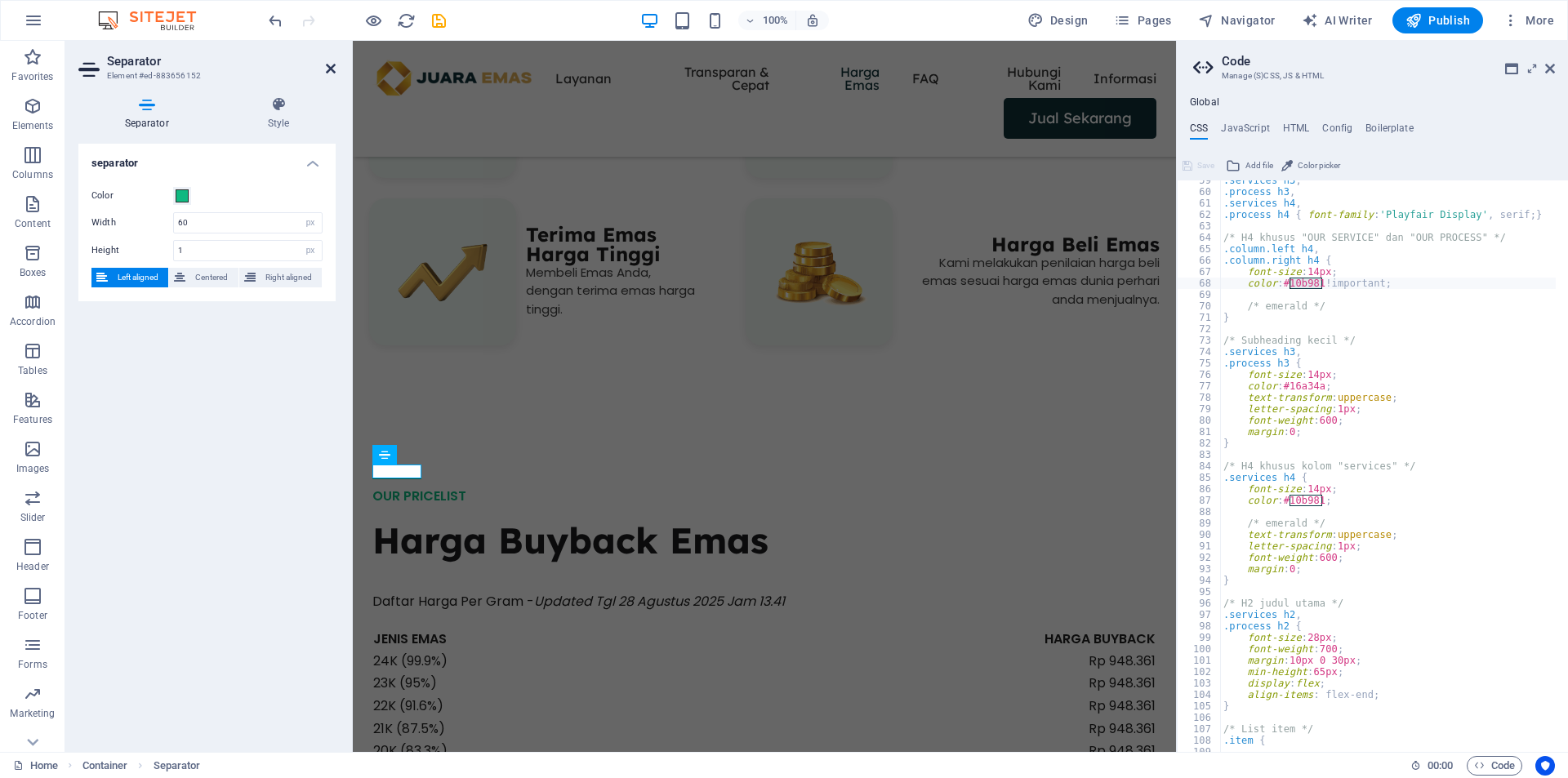
drag, startPoint x: 334, startPoint y: 72, endPoint x: 291, endPoint y: 307, distance: 238.9
click at [334, 72] on icon at bounding box center [331, 68] width 10 height 13
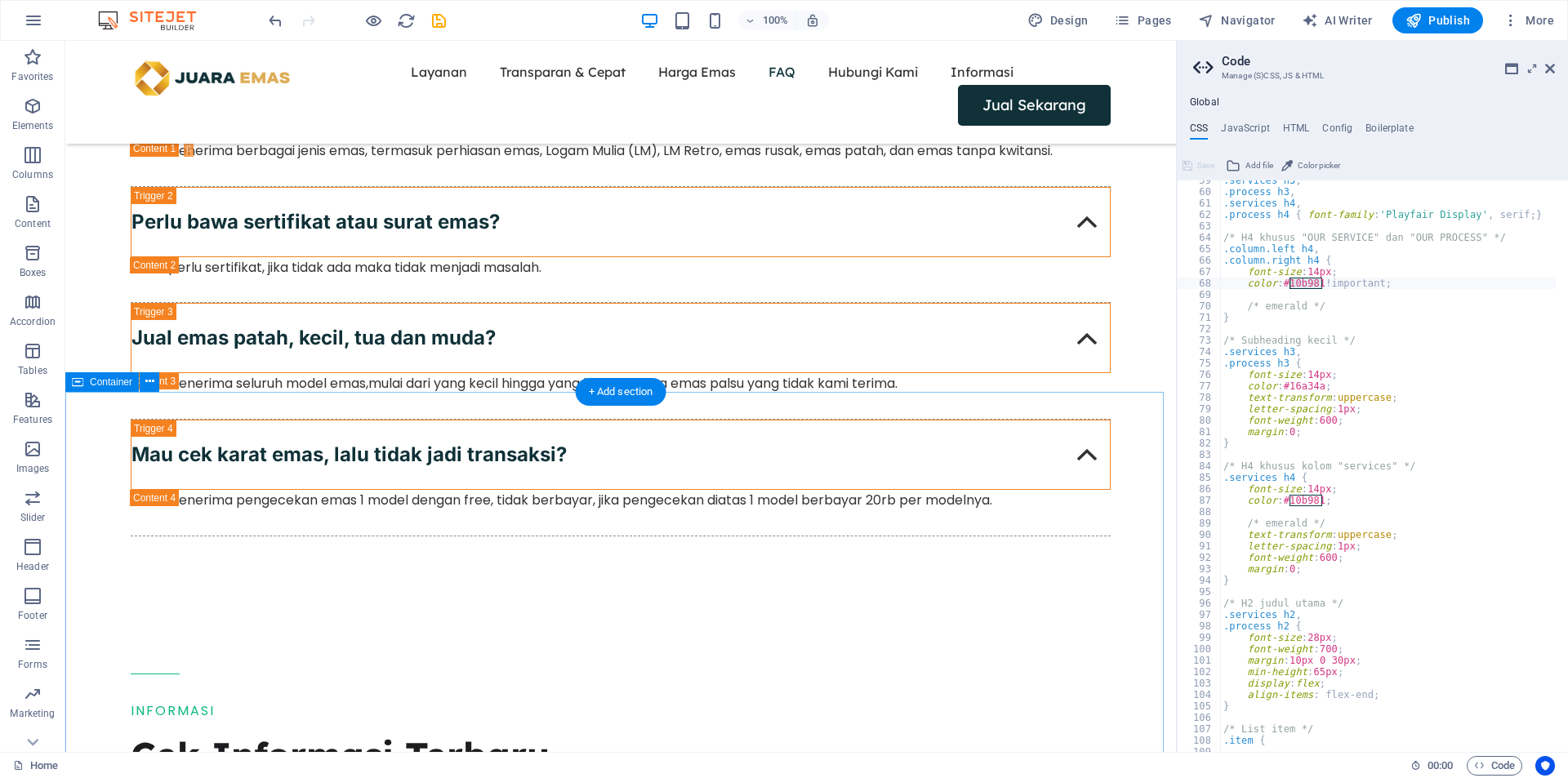
scroll to position [4124, 0]
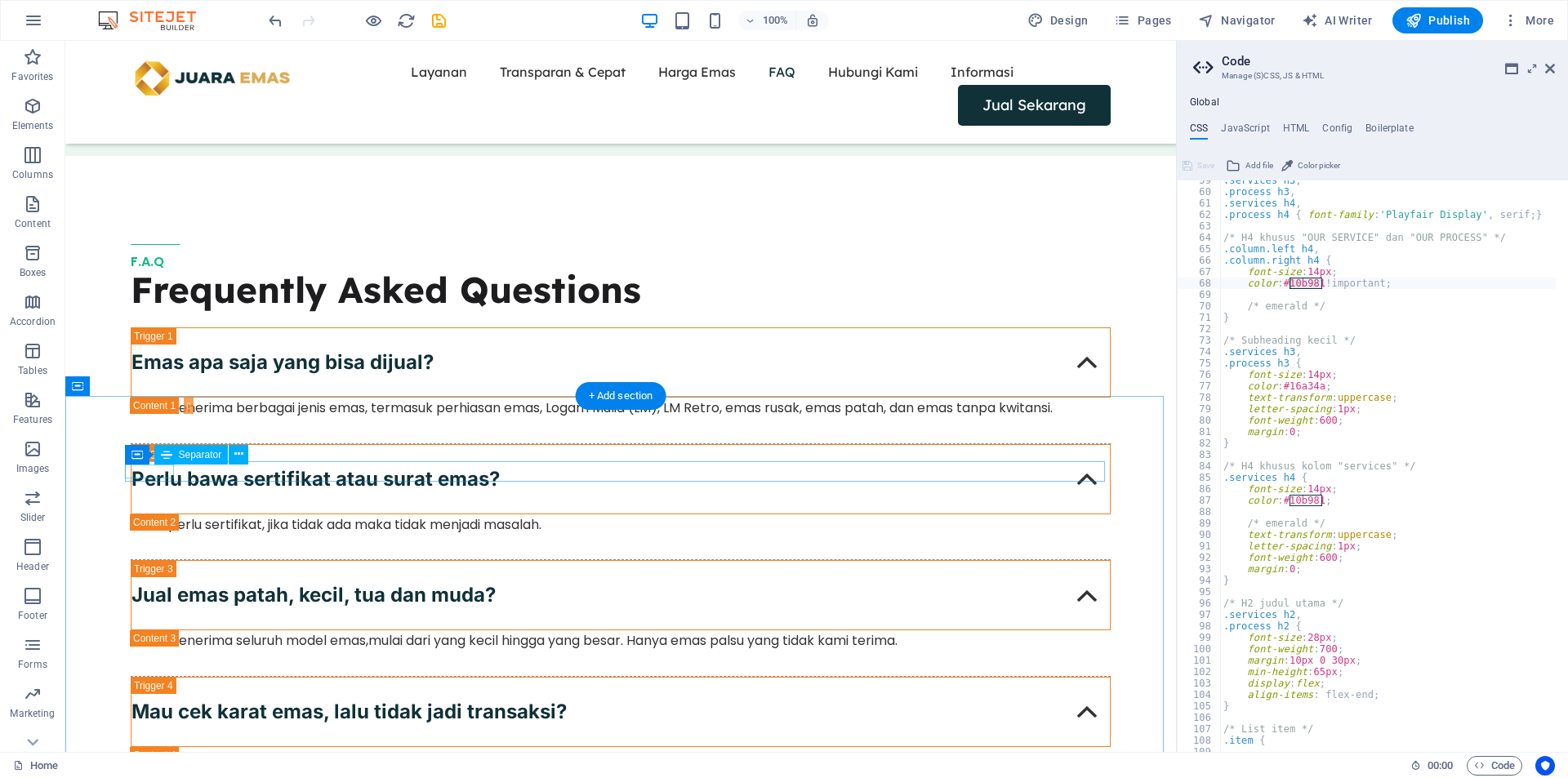
select select "px"
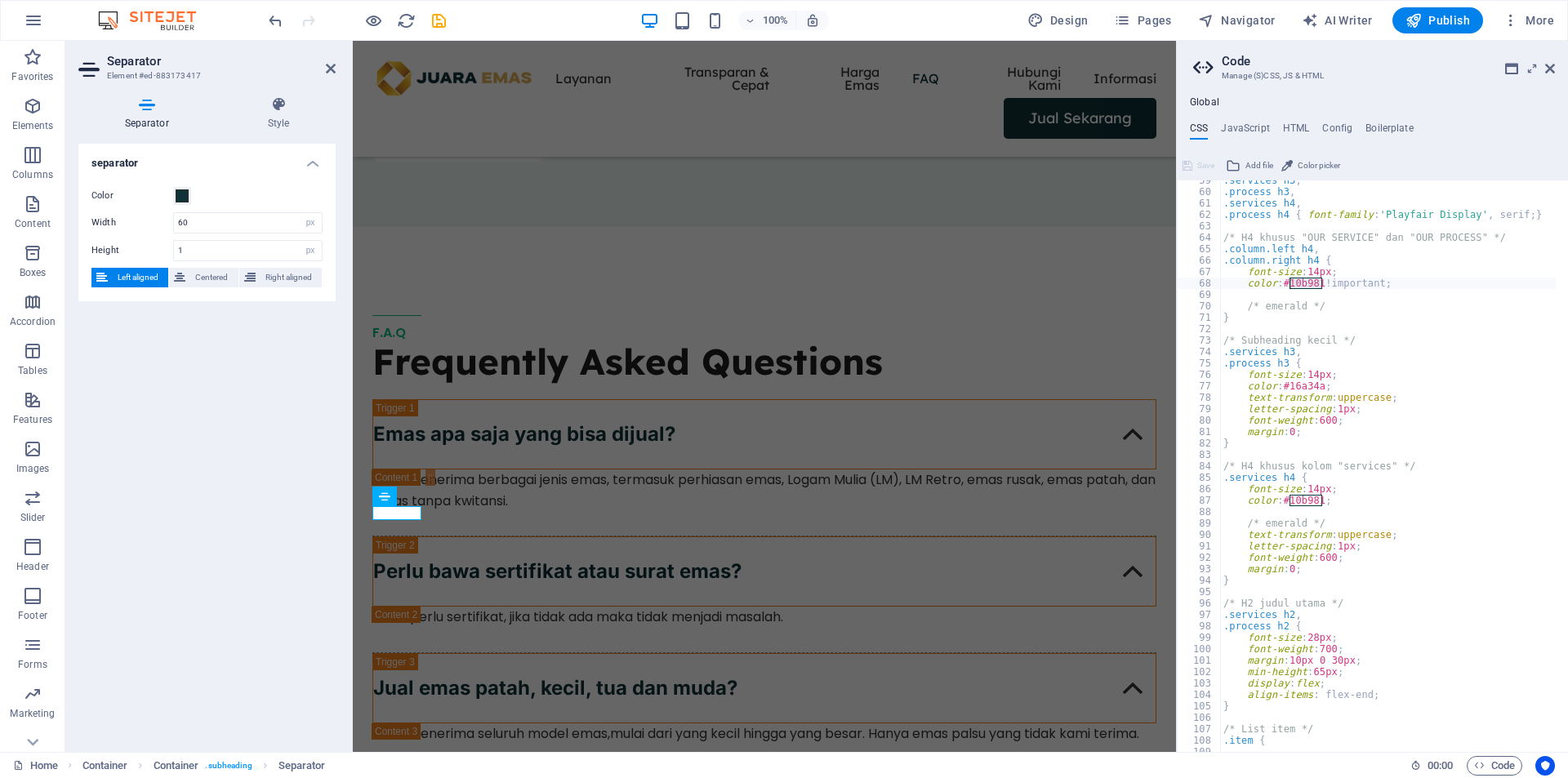
scroll to position [4203, 0]
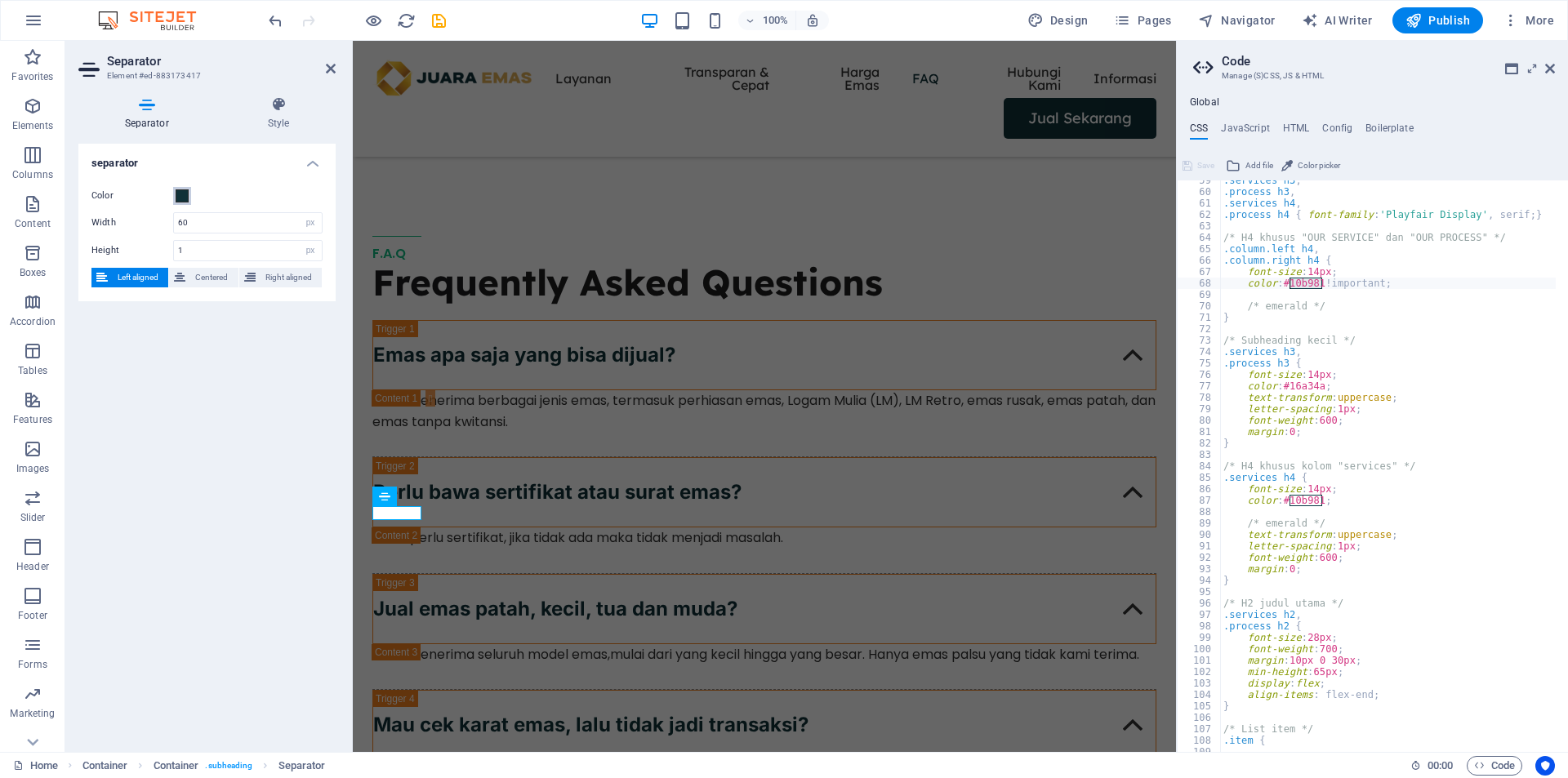
click at [183, 197] on span at bounding box center [181, 195] width 13 height 13
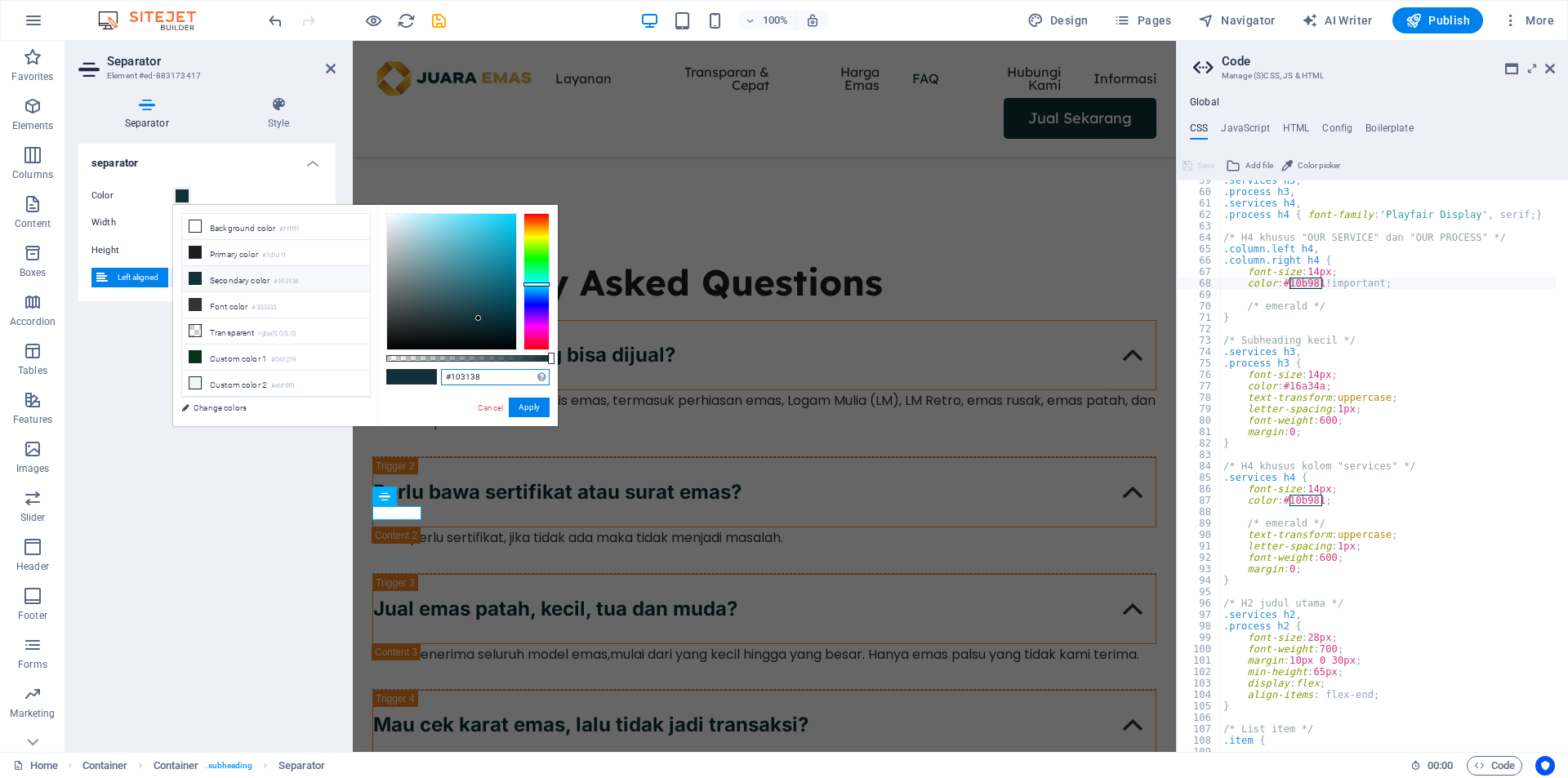
click at [478, 379] on input "#103138" at bounding box center [495, 377] width 108 height 17
paste input "10B981"
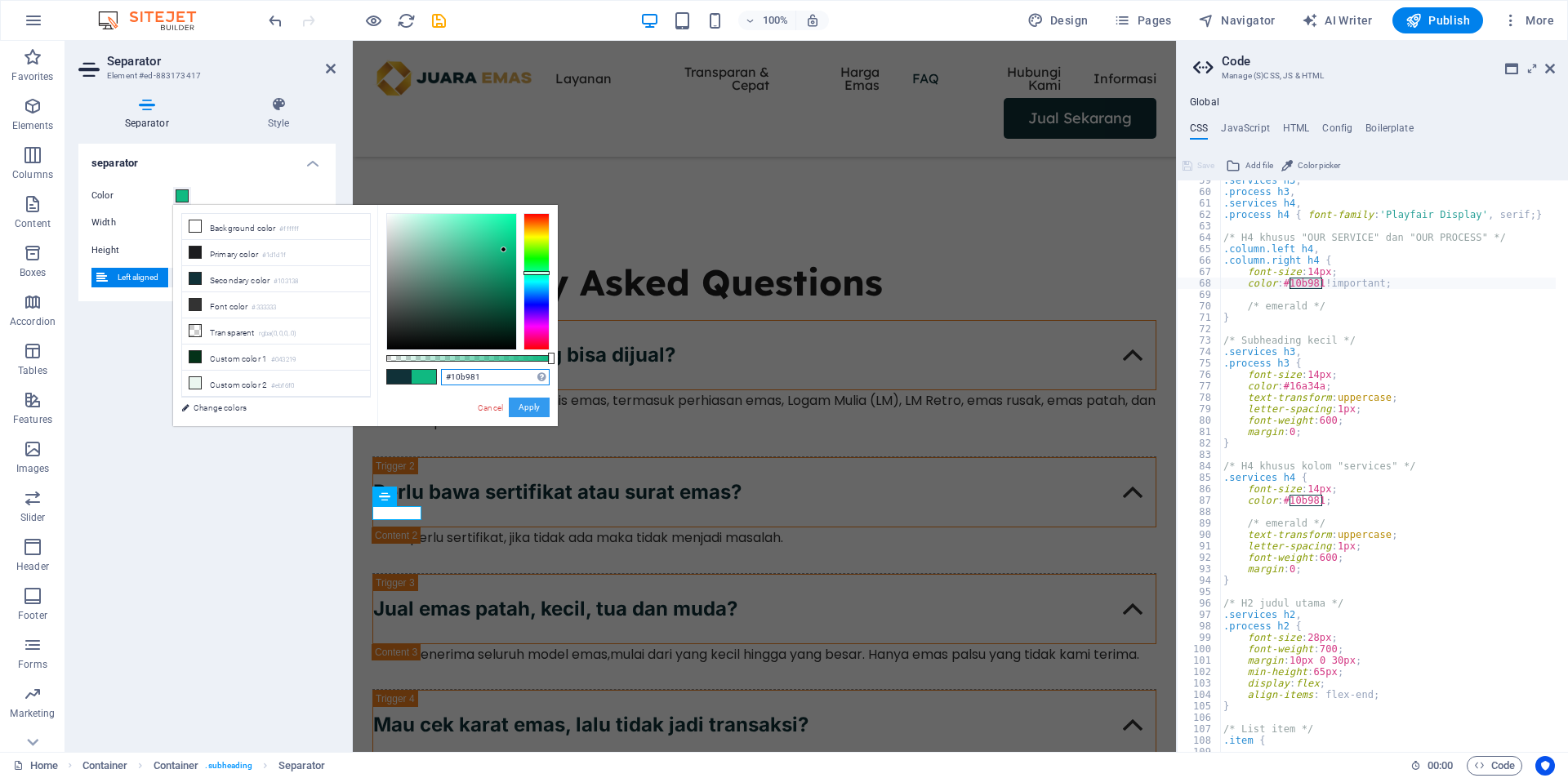
type input "#10b981"
click at [533, 406] on button "Apply" at bounding box center [528, 407] width 40 height 20
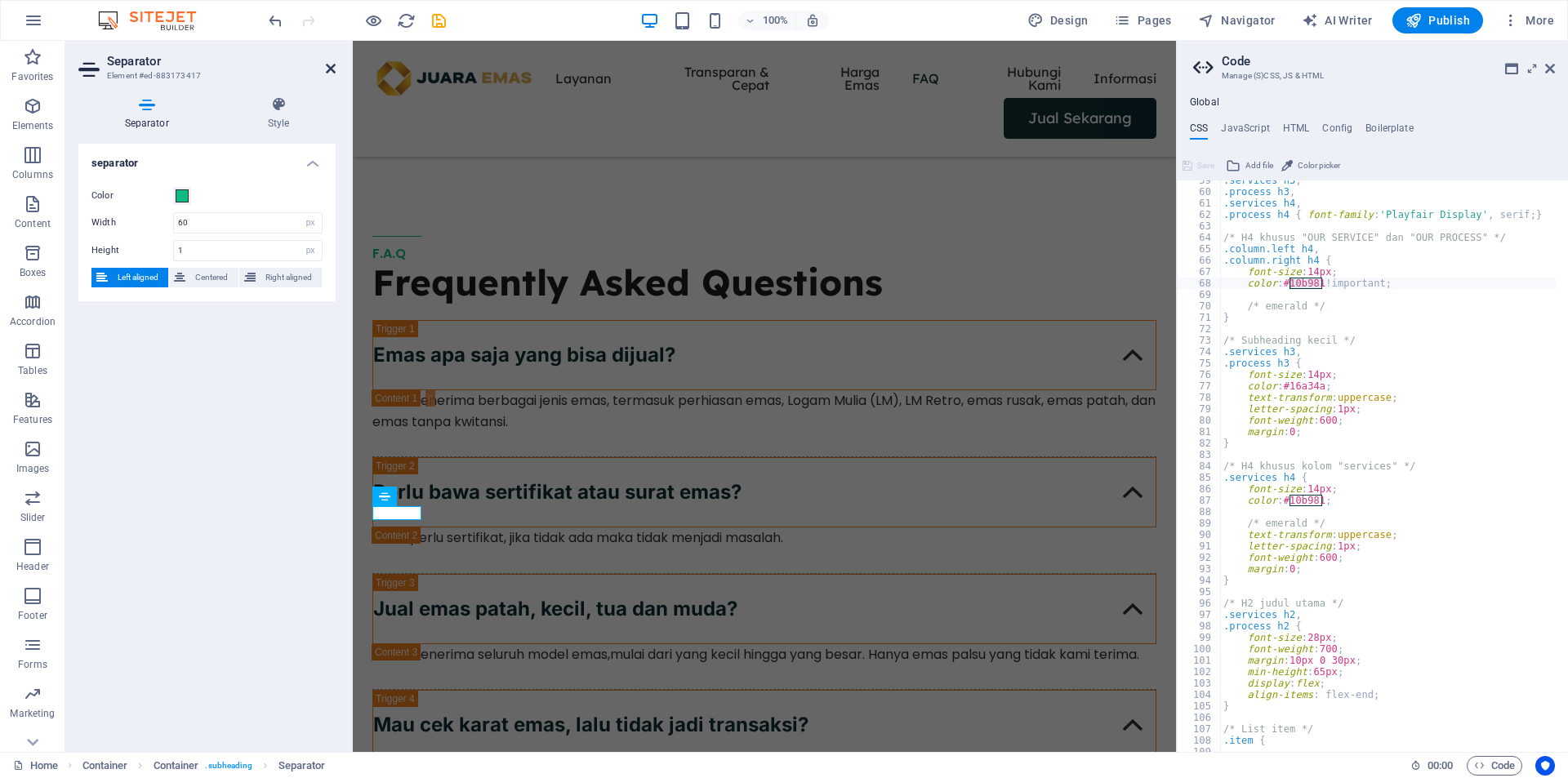
click at [334, 70] on icon at bounding box center [331, 68] width 10 height 13
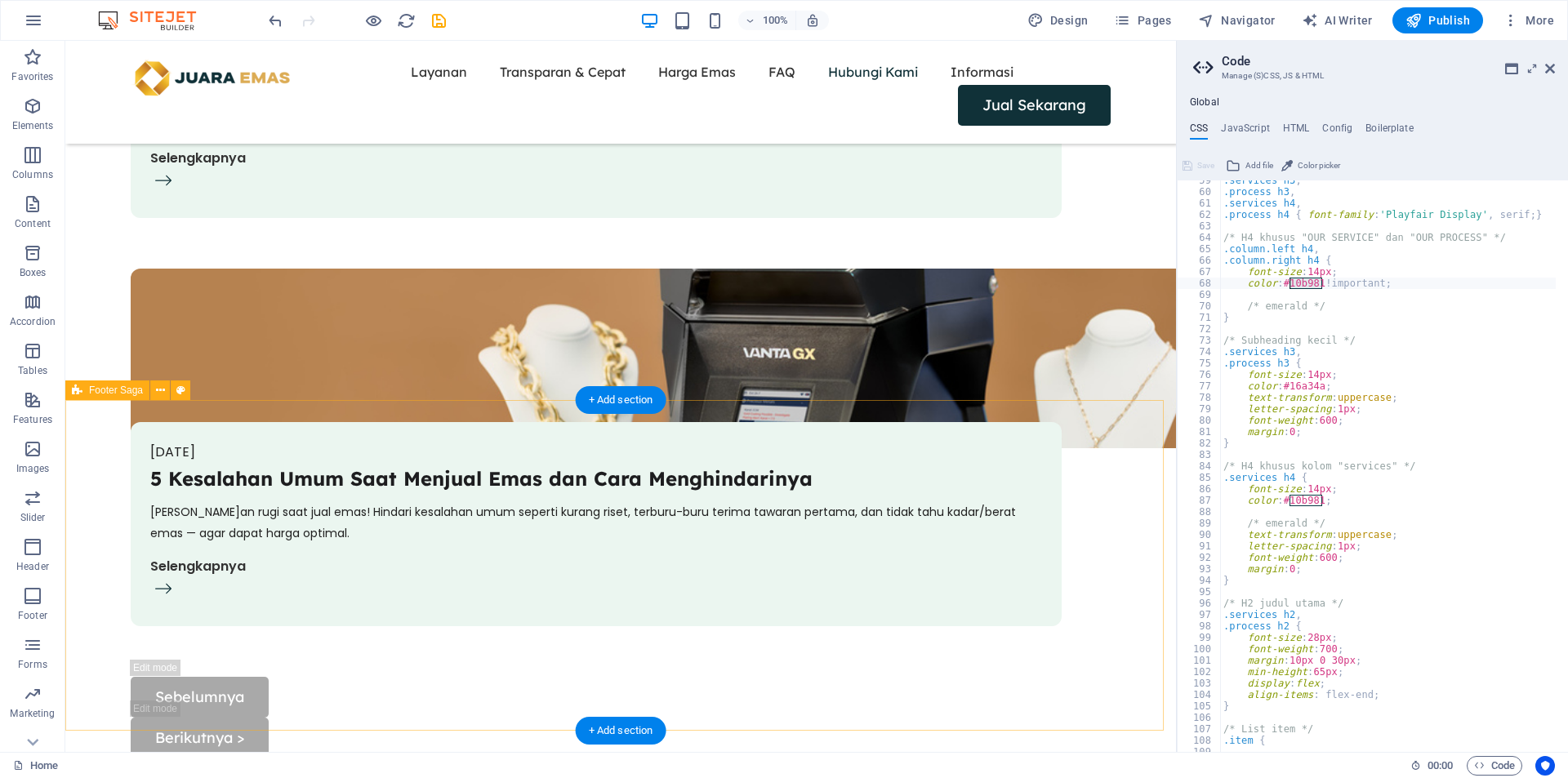
scroll to position [5767, 0]
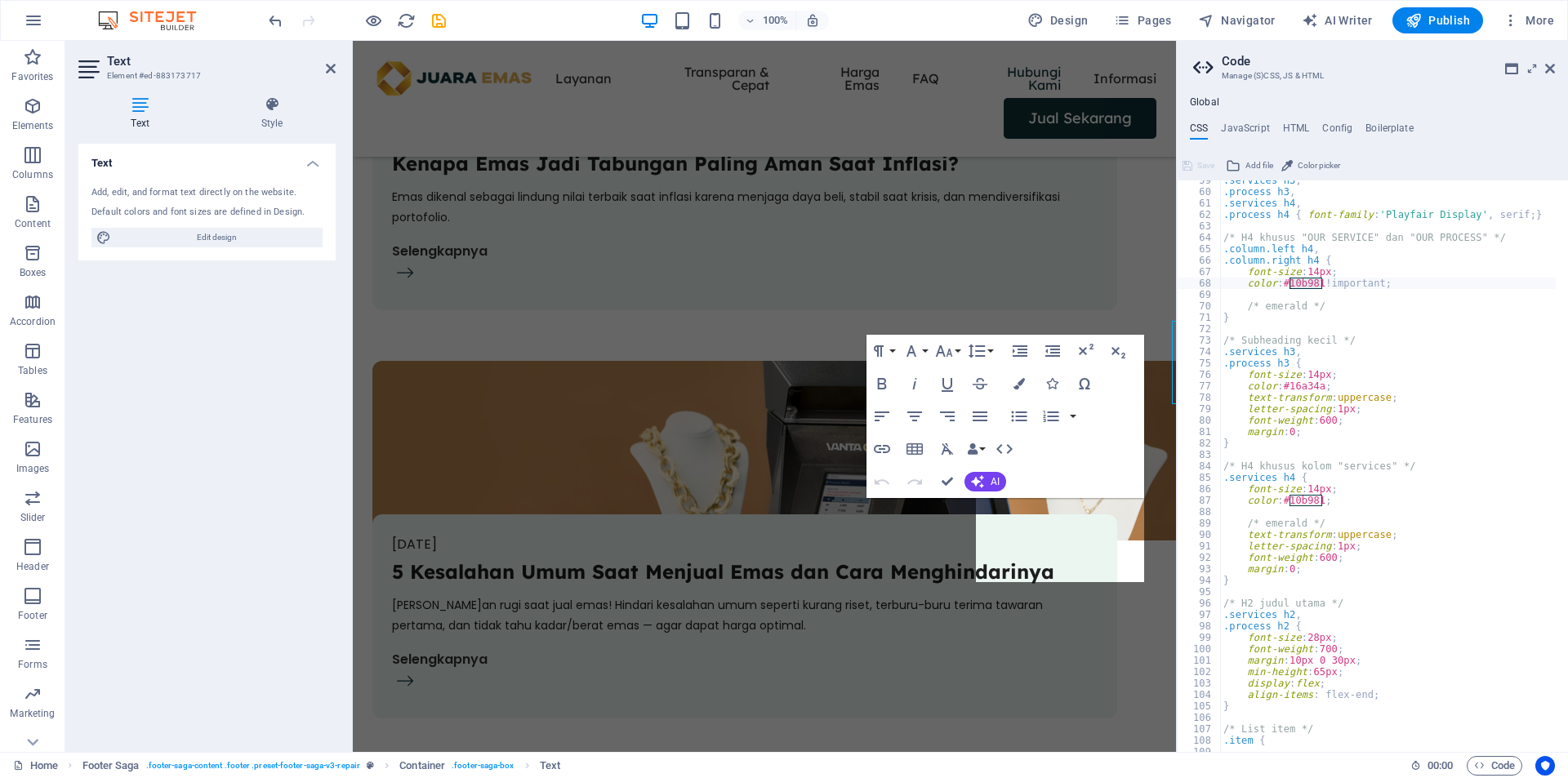
scroll to position [5945, 0]
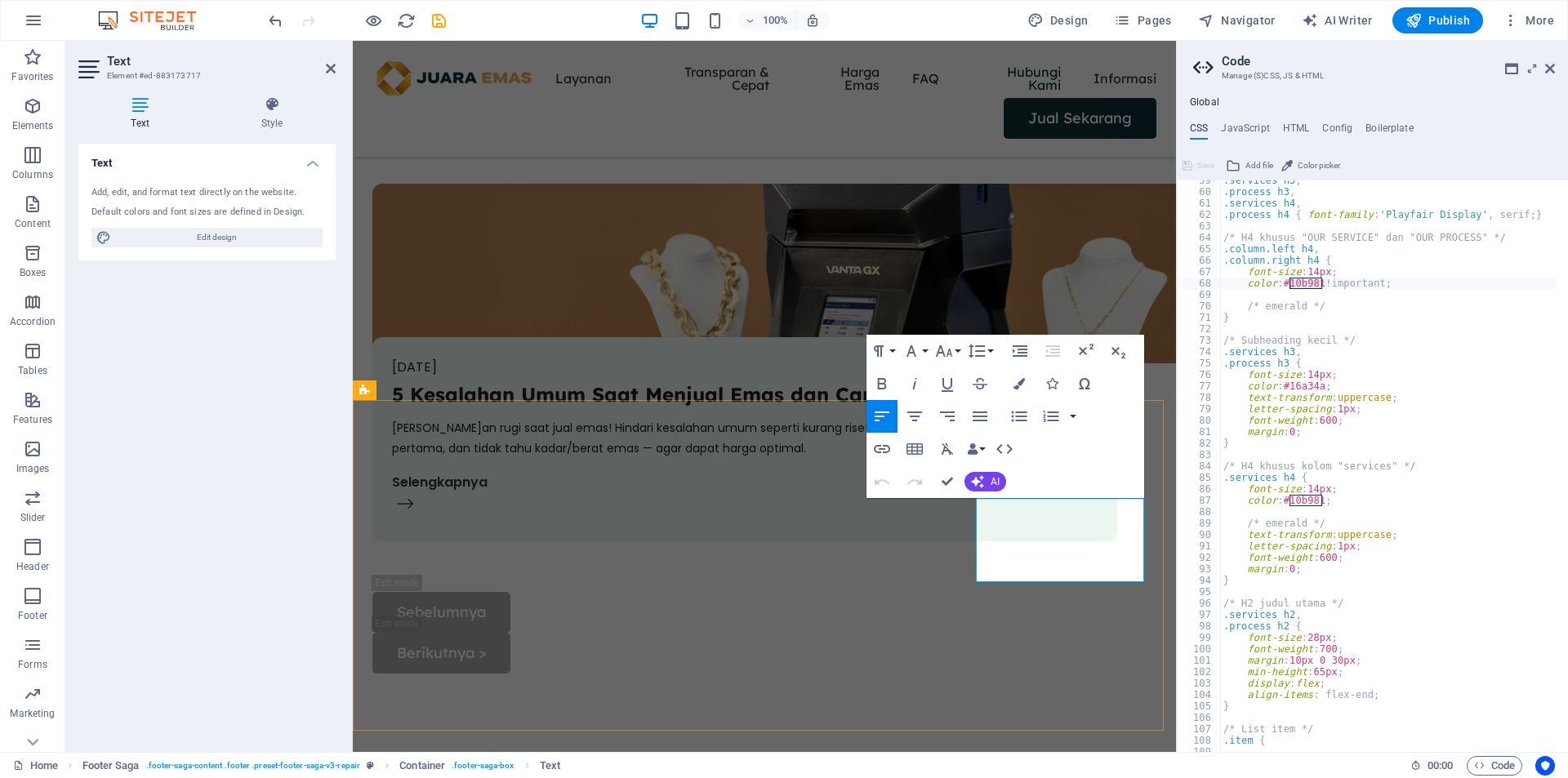
drag, startPoint x: 1017, startPoint y: 531, endPoint x: 937, endPoint y: 519, distance: 80.9
drag, startPoint x: 1024, startPoint y: 535, endPoint x: 976, endPoint y: 534, distance: 48.0
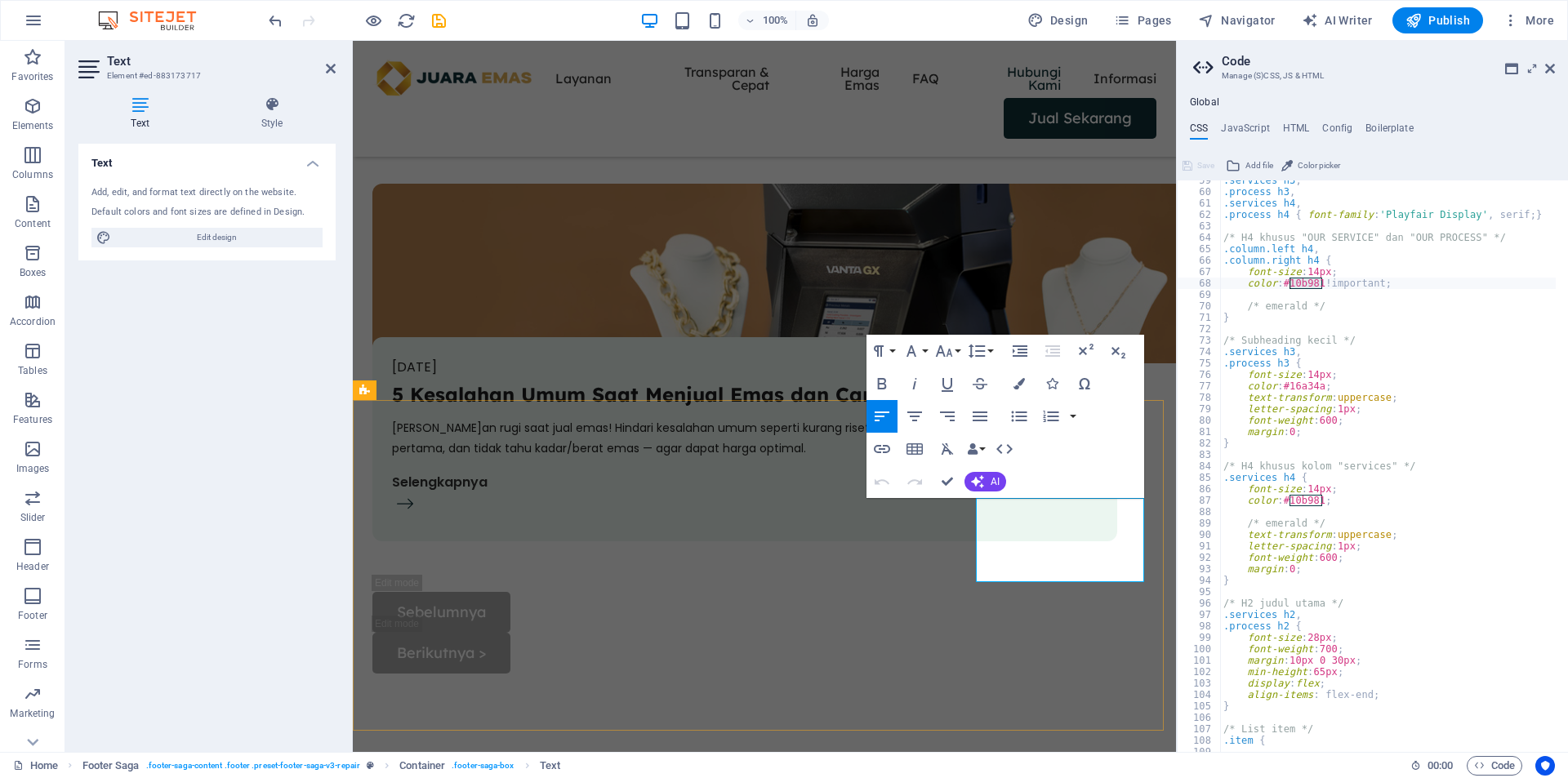
click at [883, 448] on icon "button" at bounding box center [882, 450] width 20 height 20
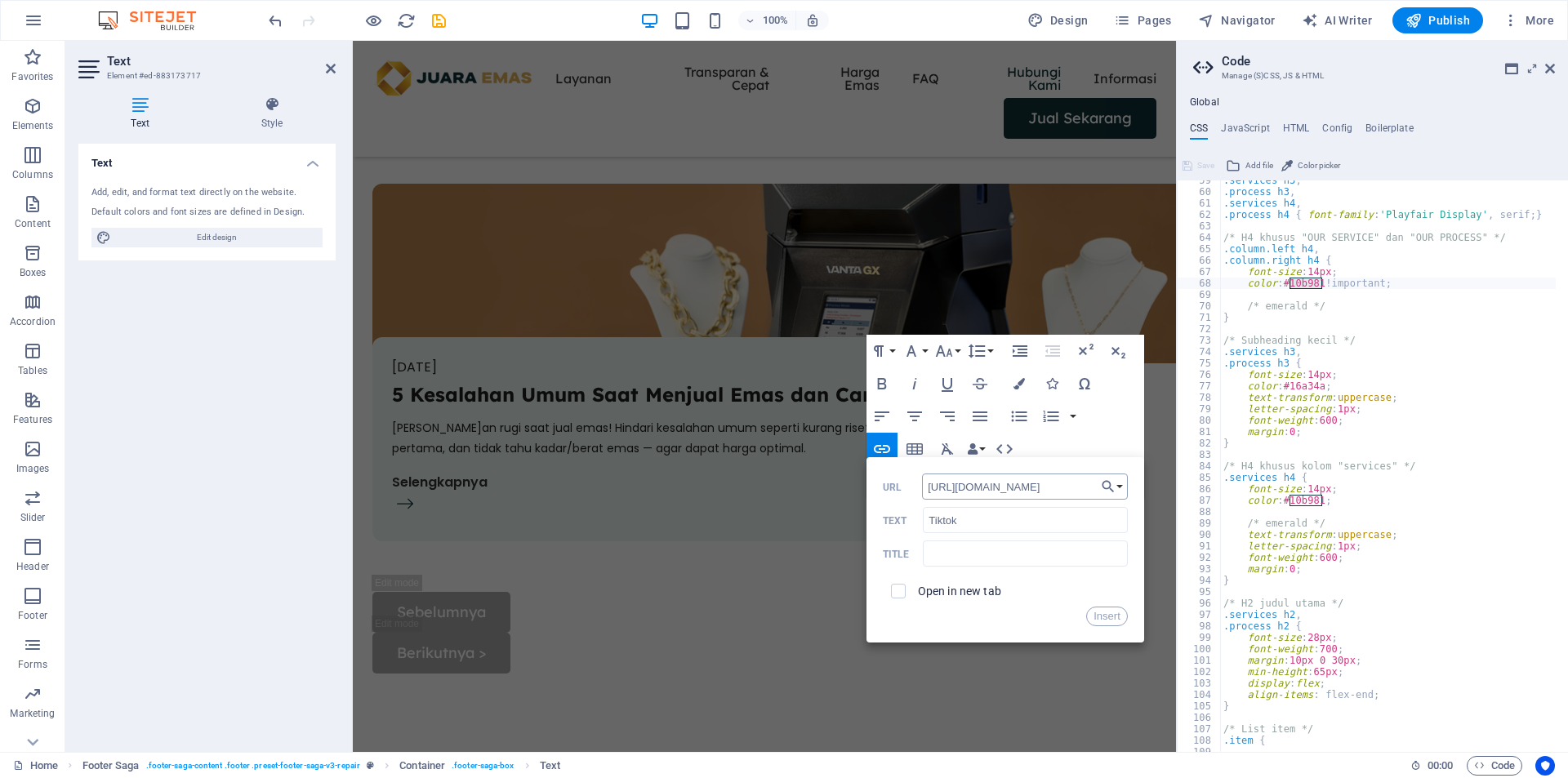
scroll to position [0, 34]
type input "https://www.tiktok.com/@juaraemasofficial"
click at [974, 552] on input "text" at bounding box center [1024, 553] width 204 height 27
click at [955, 591] on label "Open in new tab" at bounding box center [959, 591] width 83 height 13
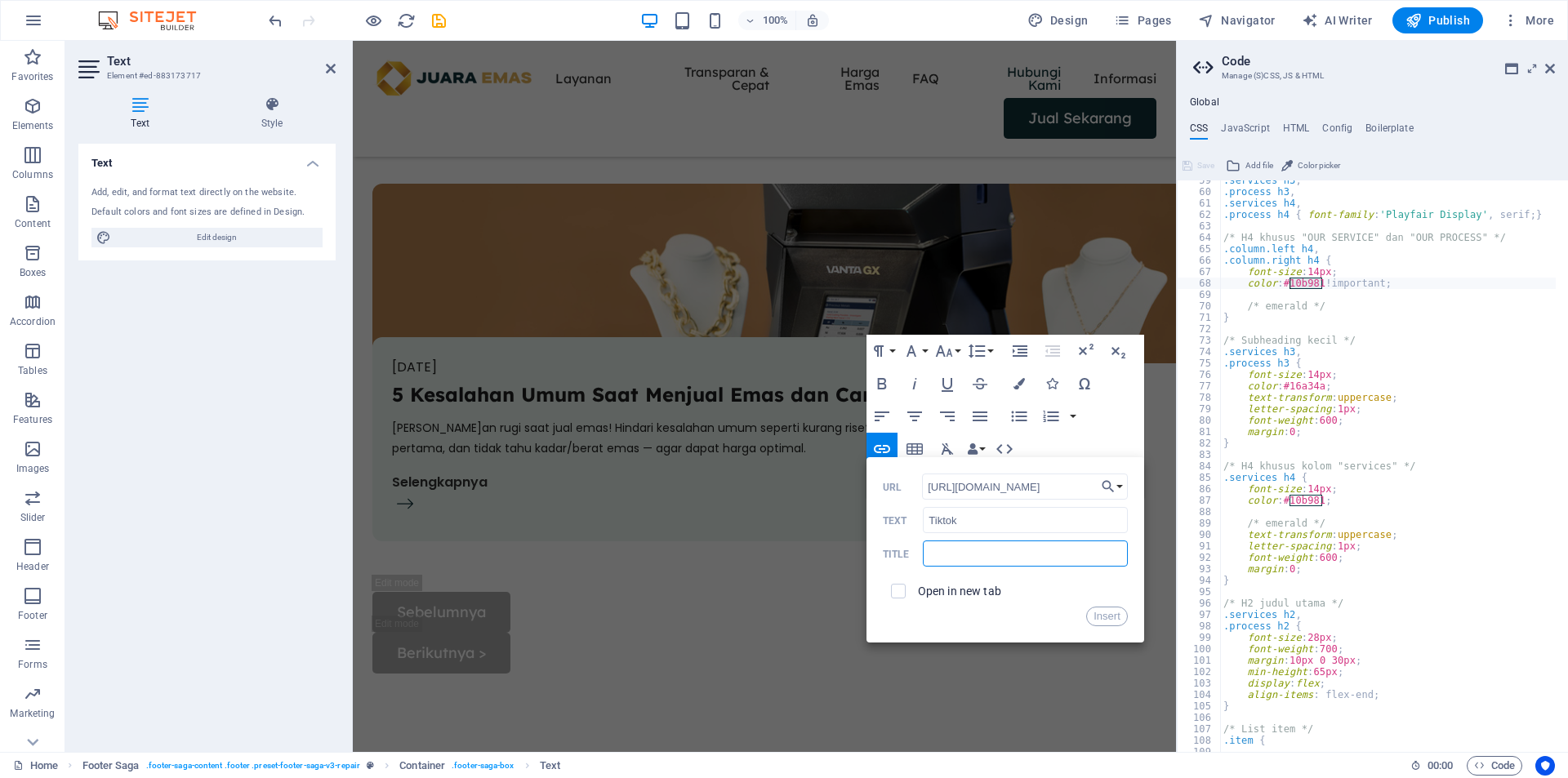
drag, startPoint x: 964, startPoint y: 559, endPoint x: 1052, endPoint y: 590, distance: 93.3
click at [974, 561] on input "text" at bounding box center [1024, 553] width 204 height 27
click at [1103, 616] on button "Insert" at bounding box center [1107, 617] width 41 height 20
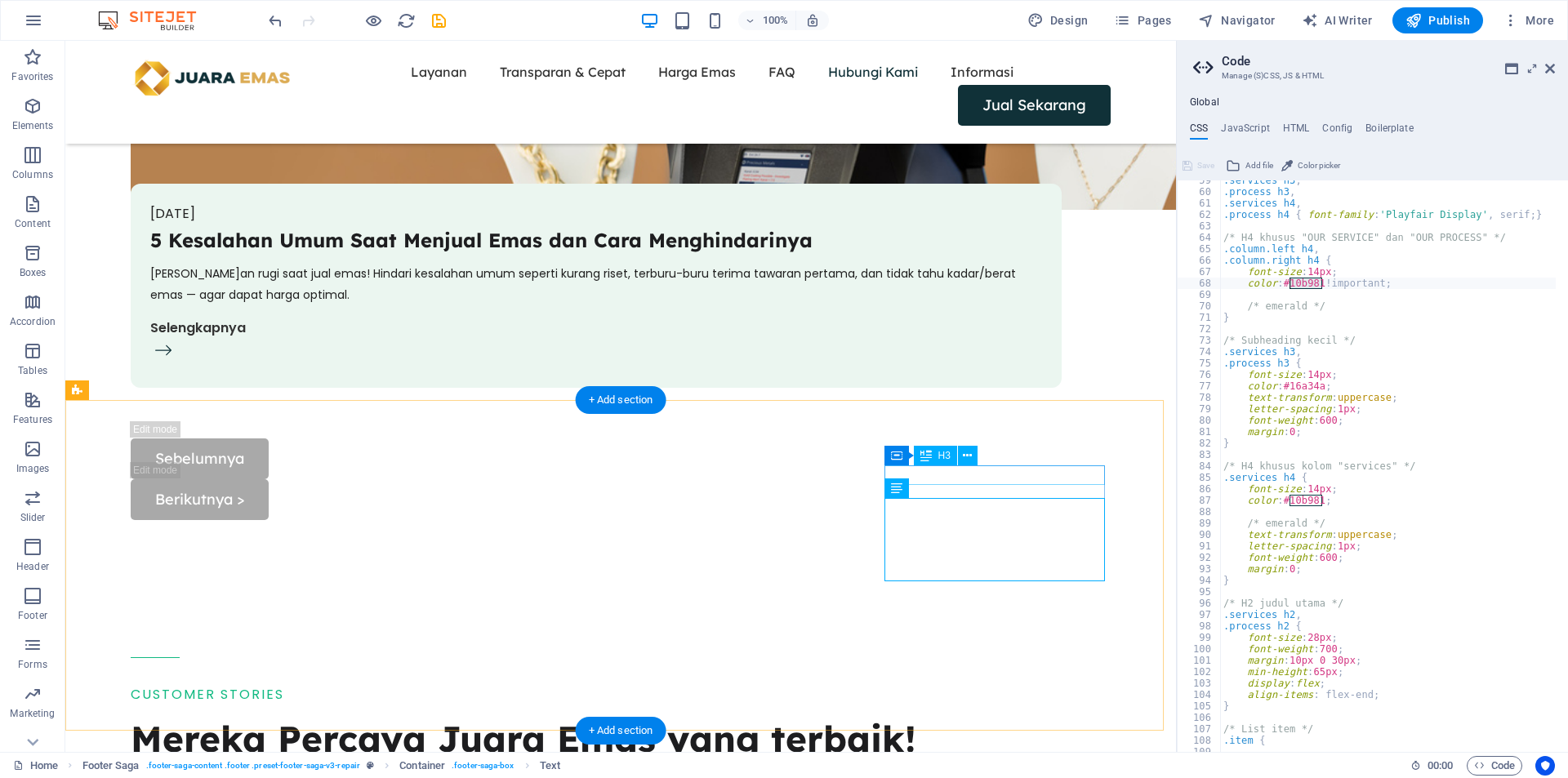
scroll to position [5767, 0]
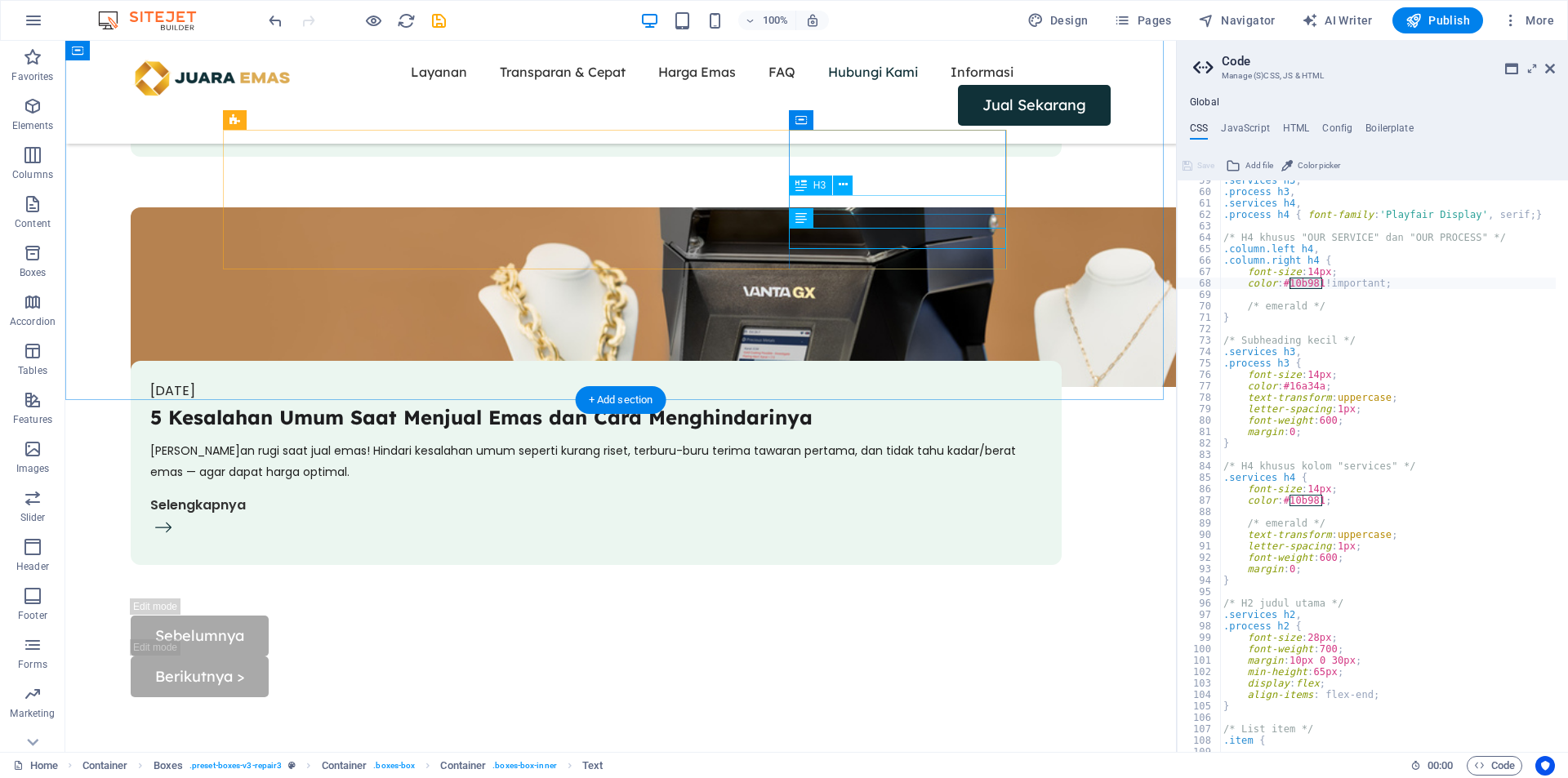
scroll to position [5631, 0]
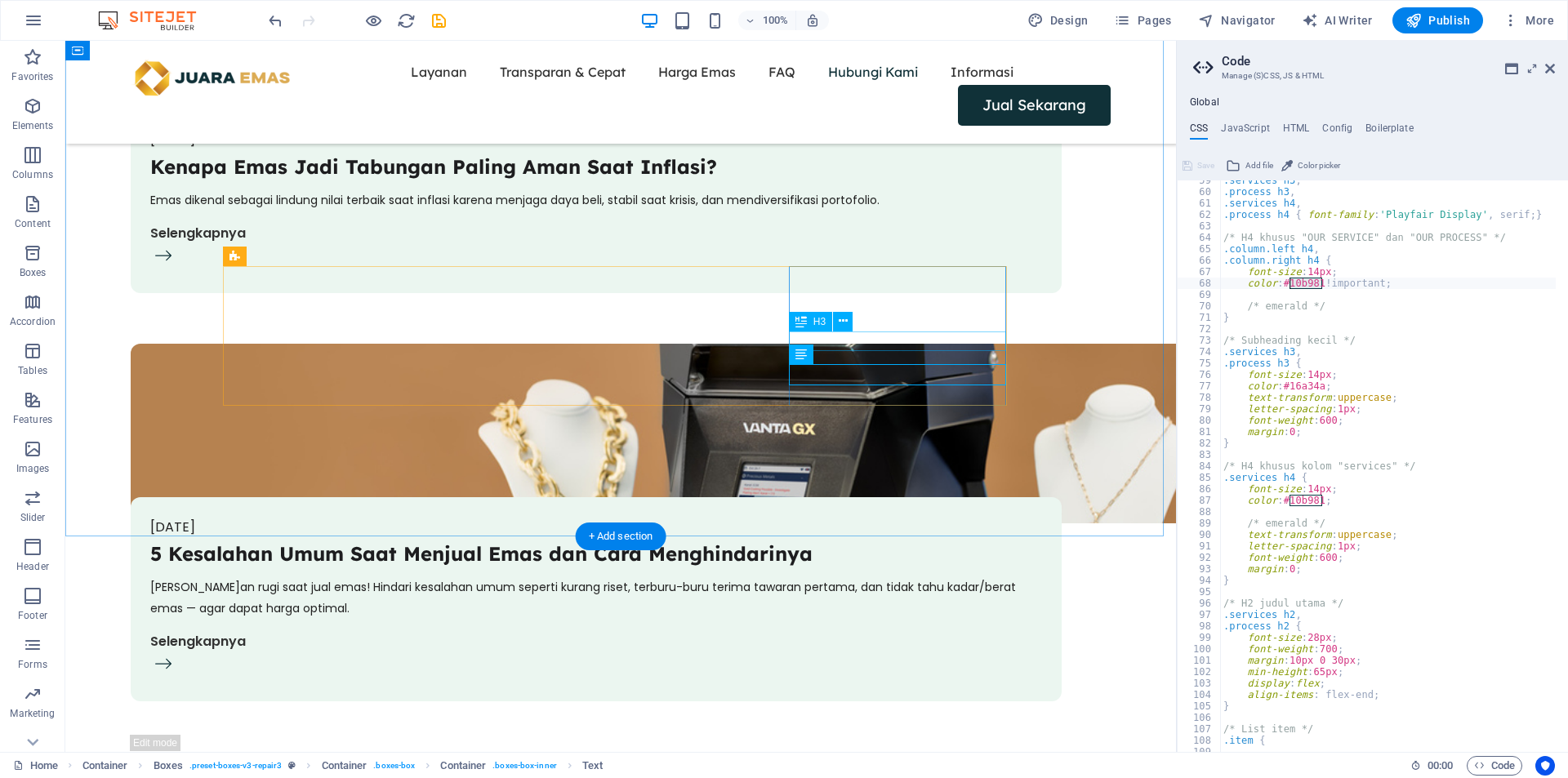
select select "px"
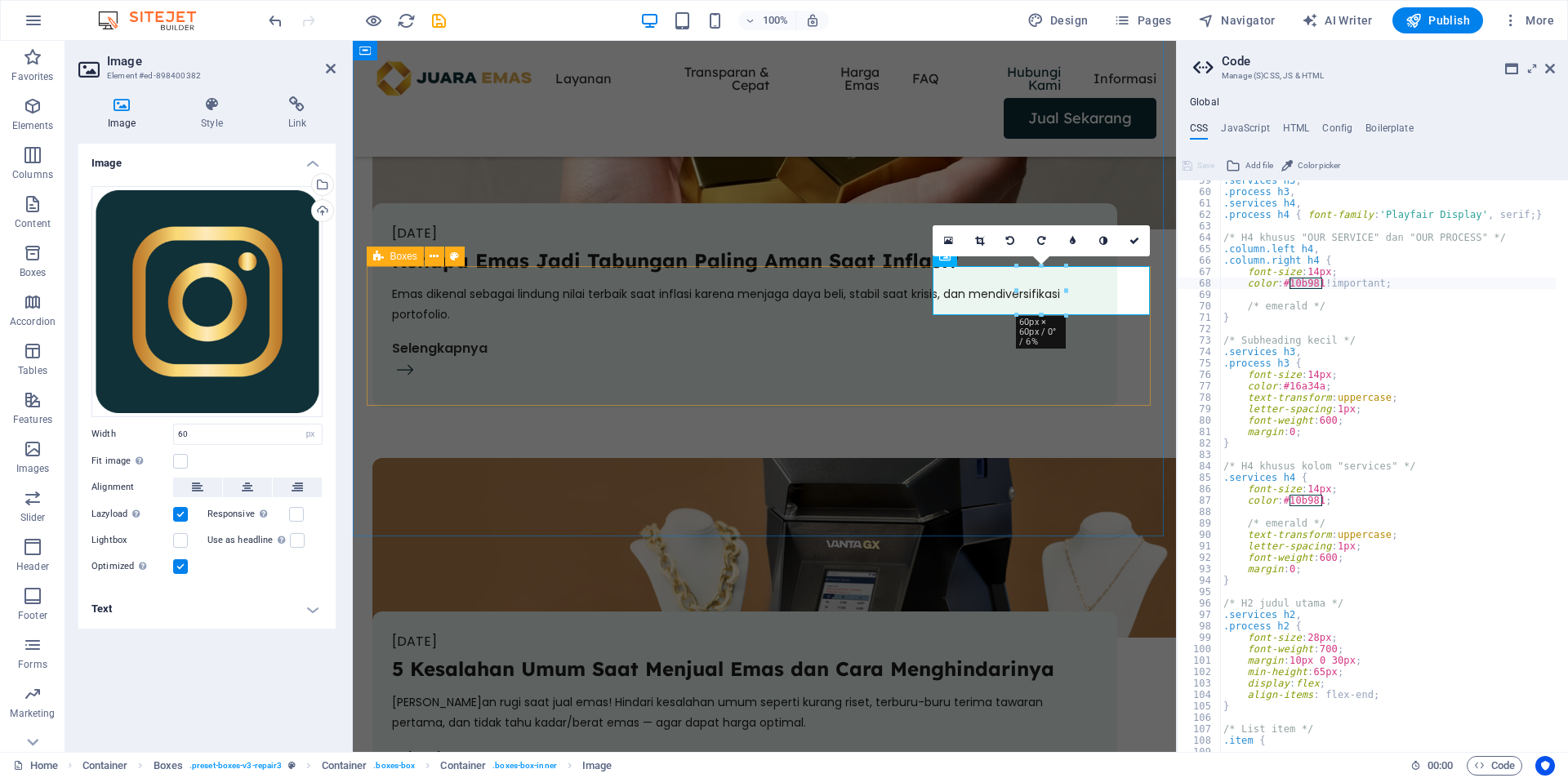
scroll to position [5809, 0]
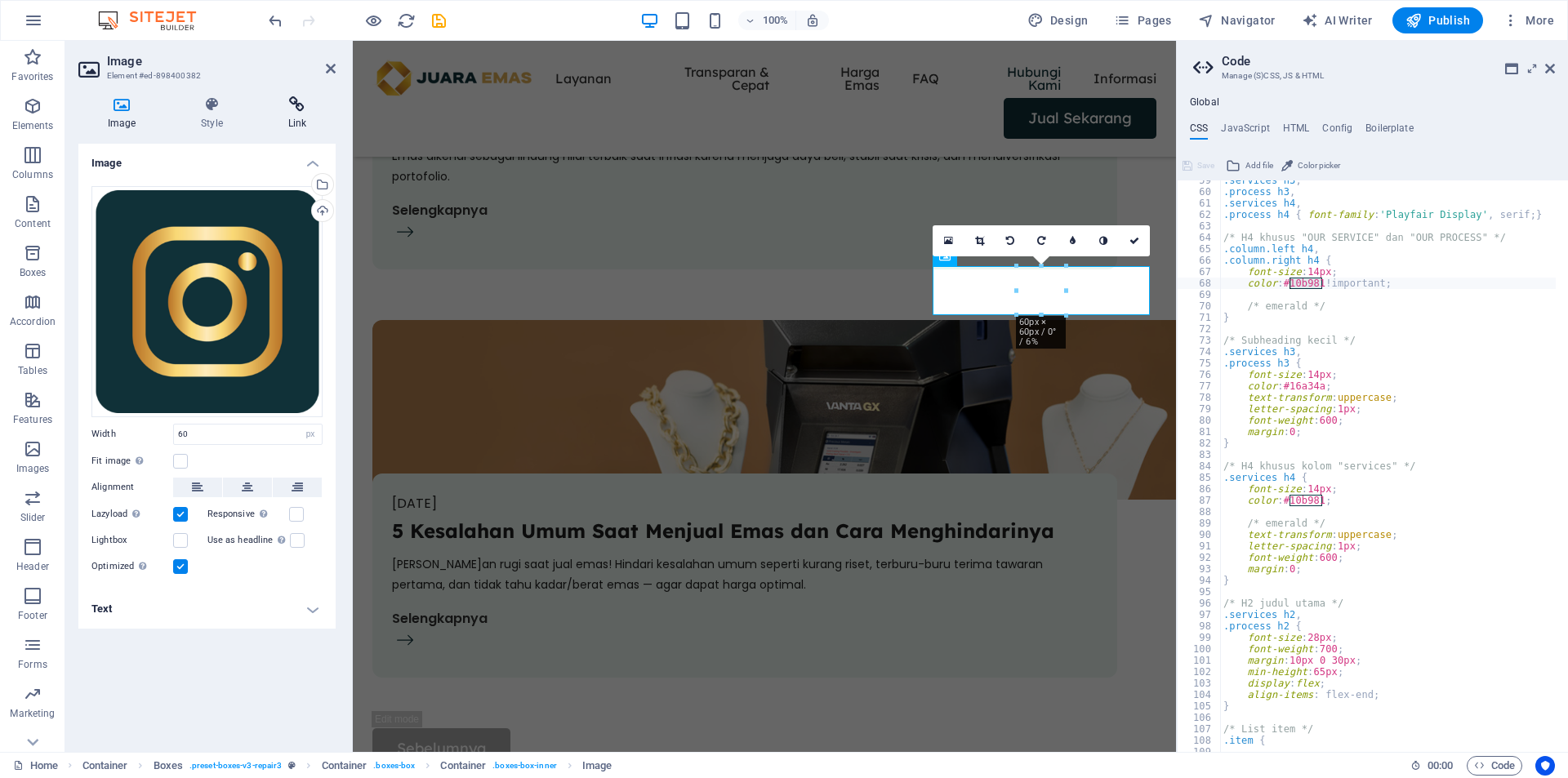
click at [297, 103] on icon at bounding box center [298, 105] width 77 height 17
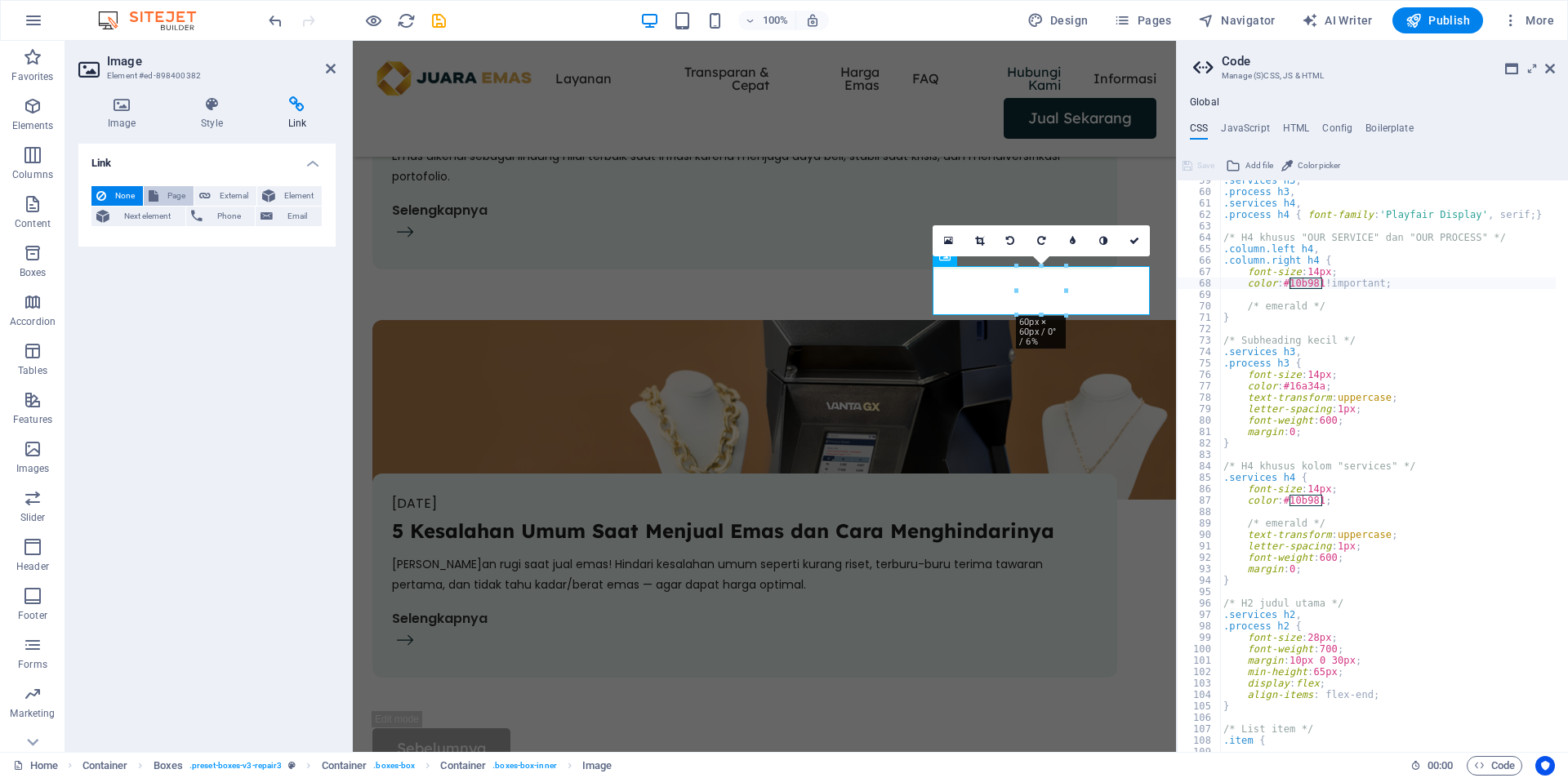
click at [165, 197] on span "Page" at bounding box center [176, 196] width 26 height 20
select select
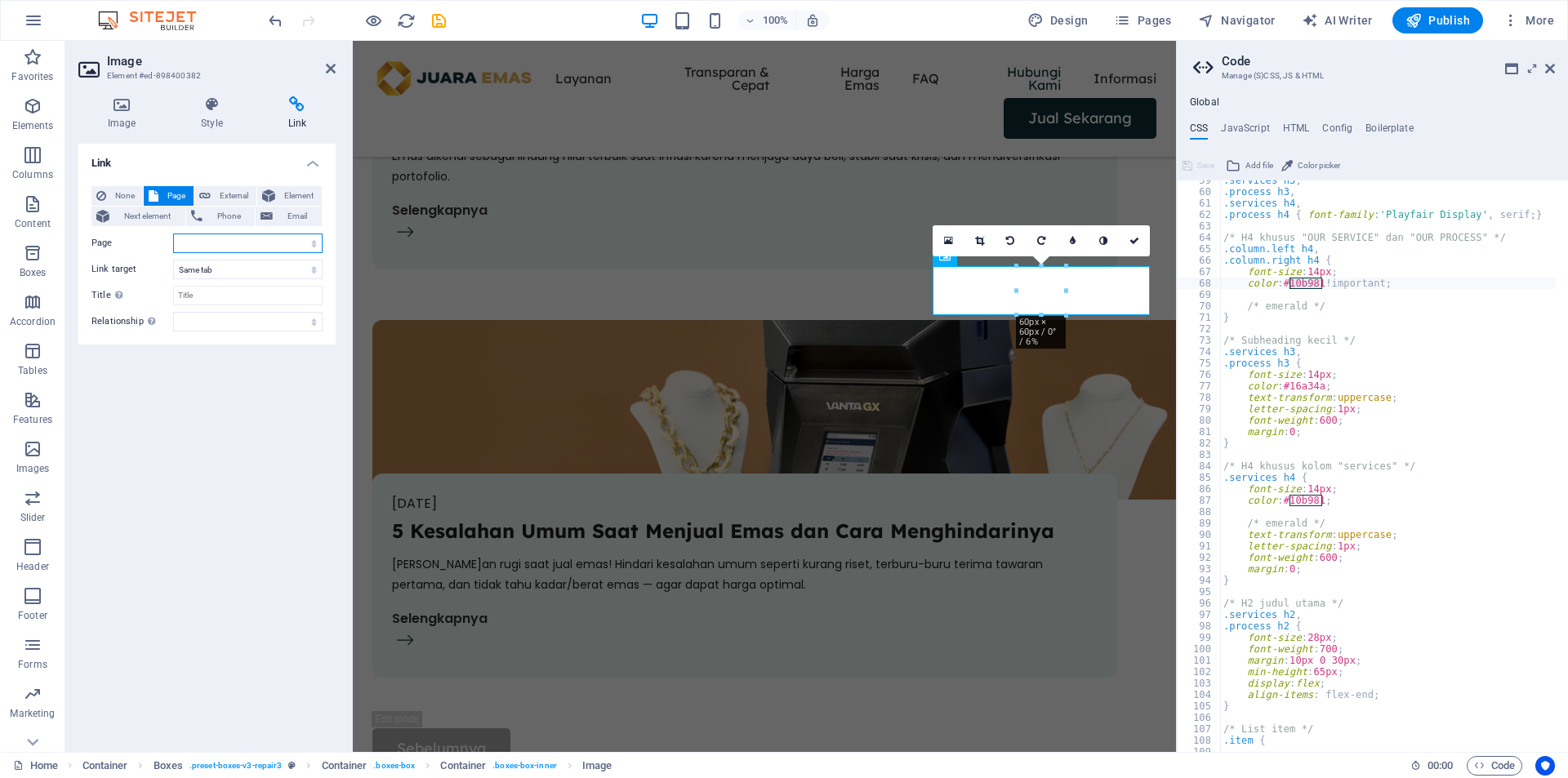
click at [206, 241] on select "Home Informasi Subpage Legal Notice Privacy" at bounding box center [248, 244] width 150 height 20
click at [223, 192] on span "External" at bounding box center [234, 196] width 35 height 20
select select "blank"
click at [227, 242] on input "URL" at bounding box center [248, 244] width 150 height 20
click at [332, 67] on icon at bounding box center [331, 68] width 10 height 13
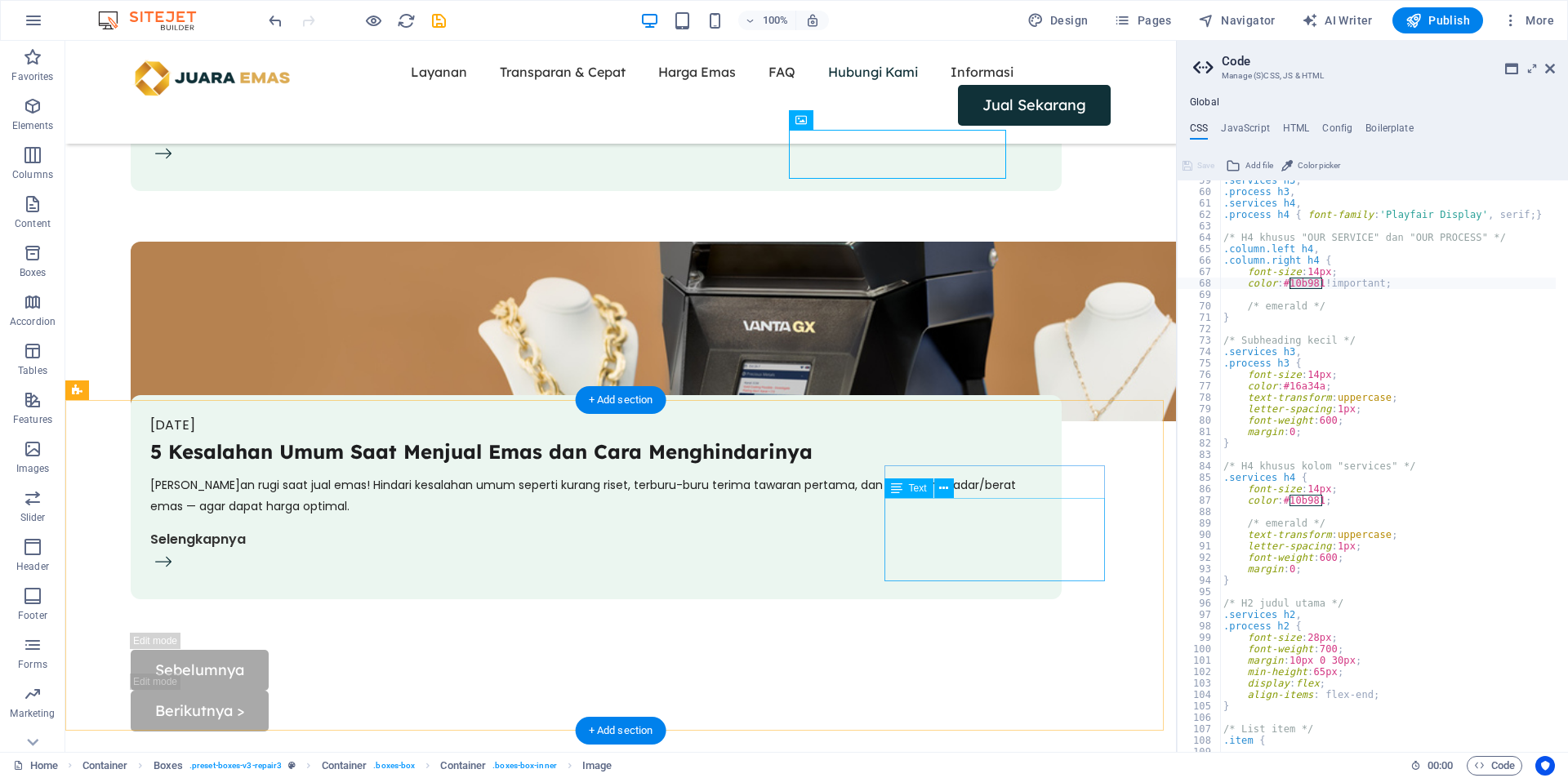
scroll to position [5767, 0]
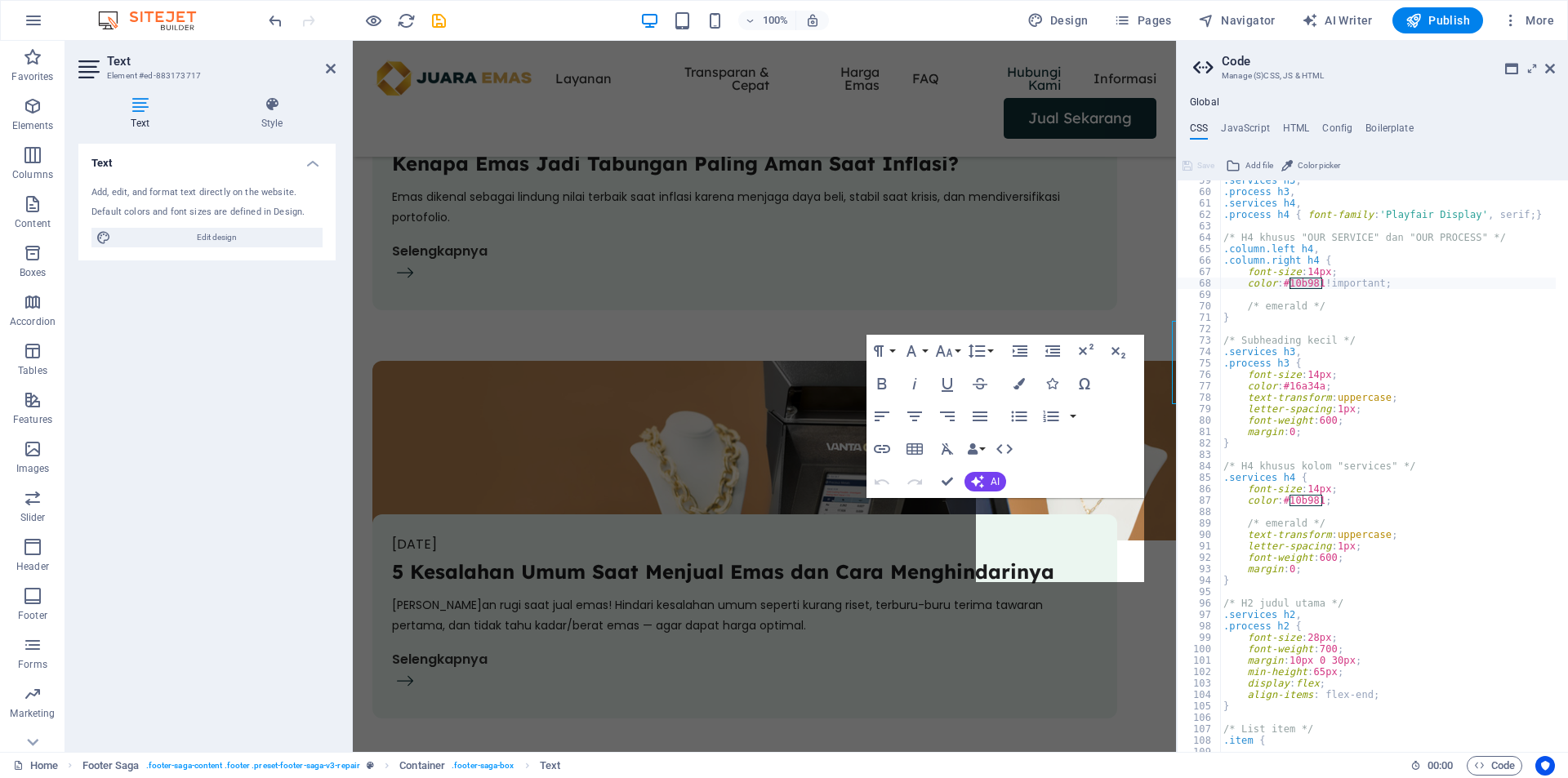
scroll to position [5945, 0]
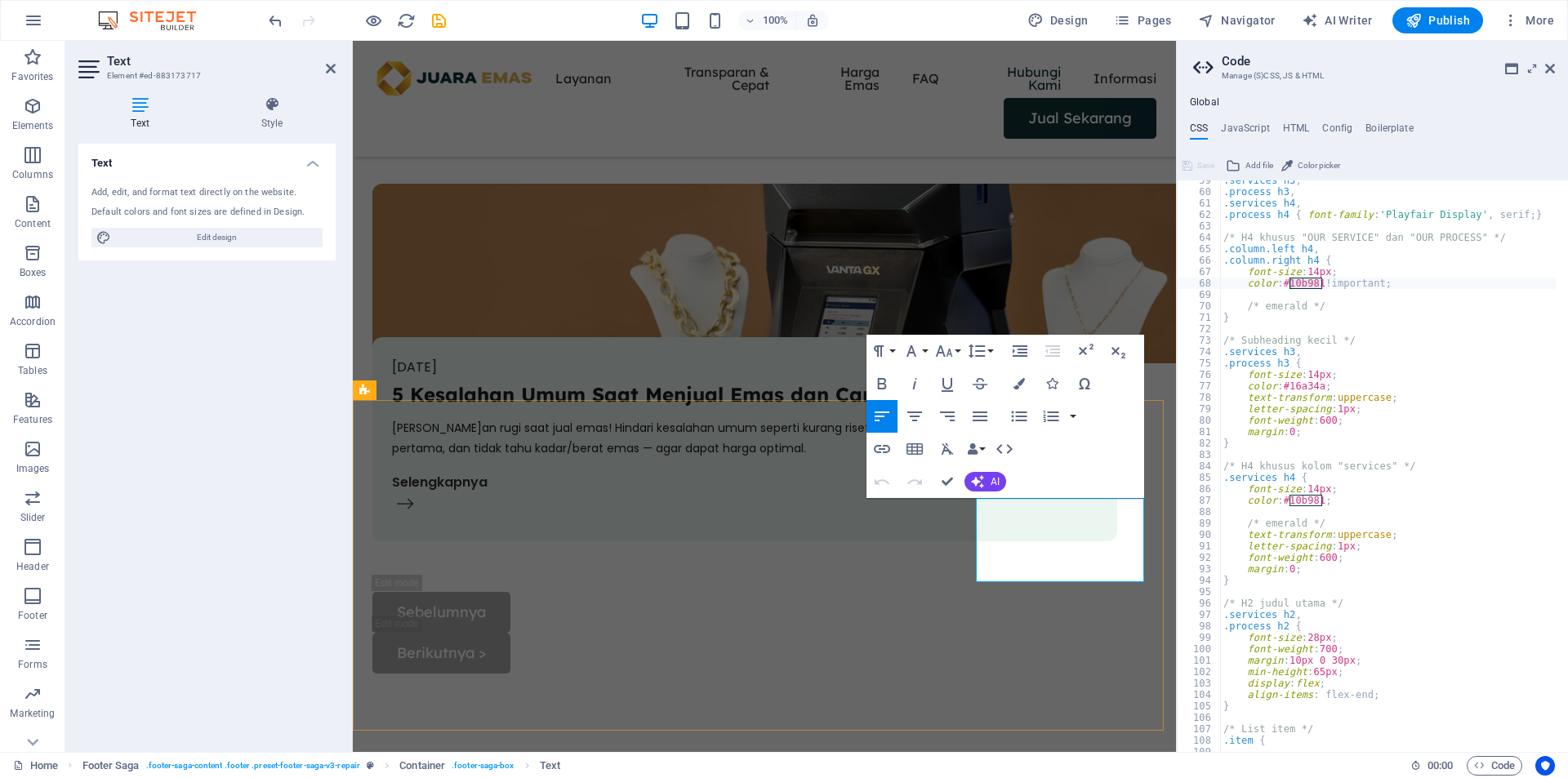
click at [1008, 465] on icon "button" at bounding box center [1009, 466] width 12 height 12
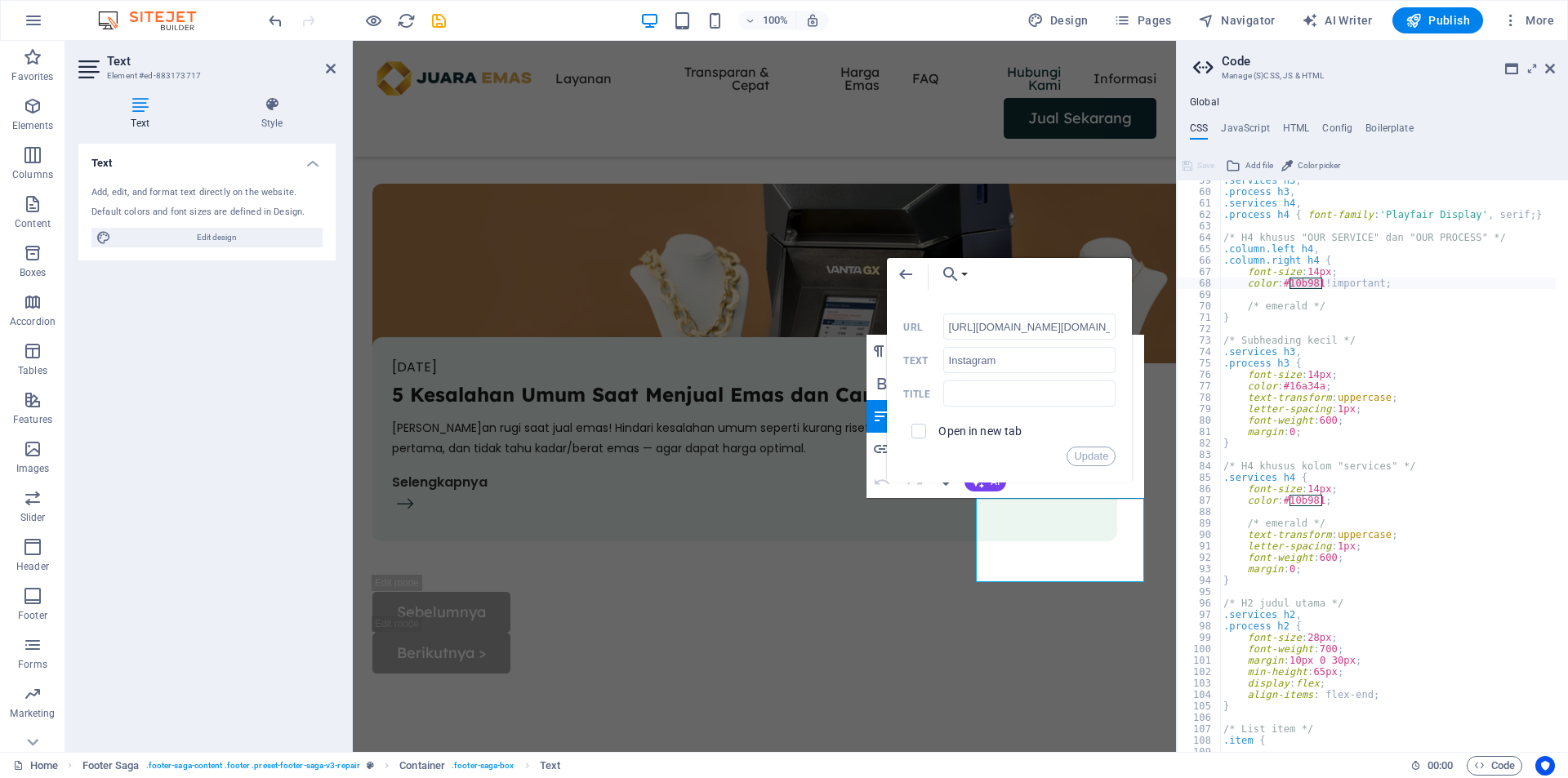
scroll to position [0, 32]
click at [1055, 320] on input "https://www.instagram.com/juaraemas.id/" at bounding box center [1030, 326] width 173 height 27
click at [951, 217] on div "Text" at bounding box center [957, 218] width 49 height 20
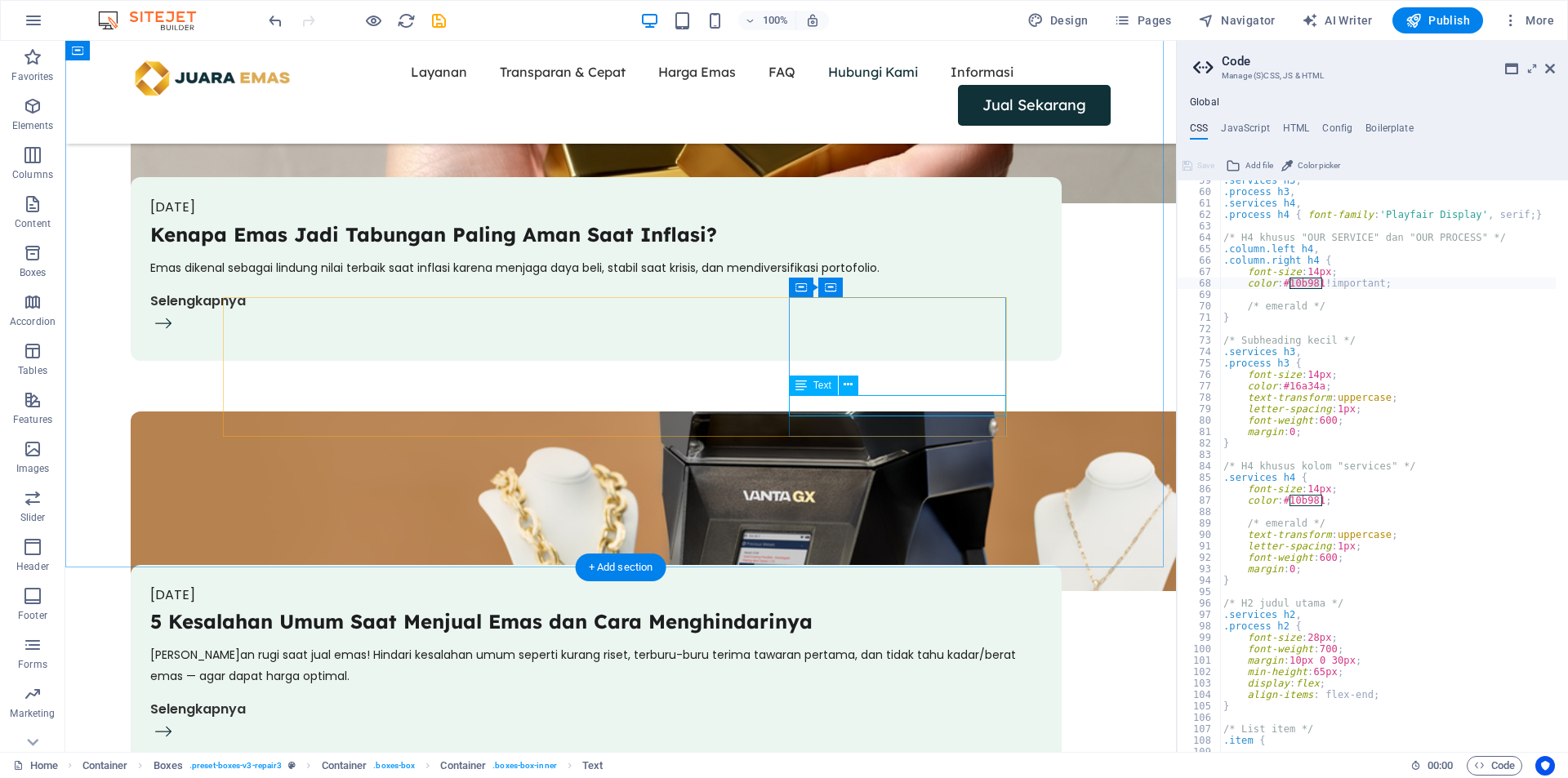
scroll to position [5496, 0]
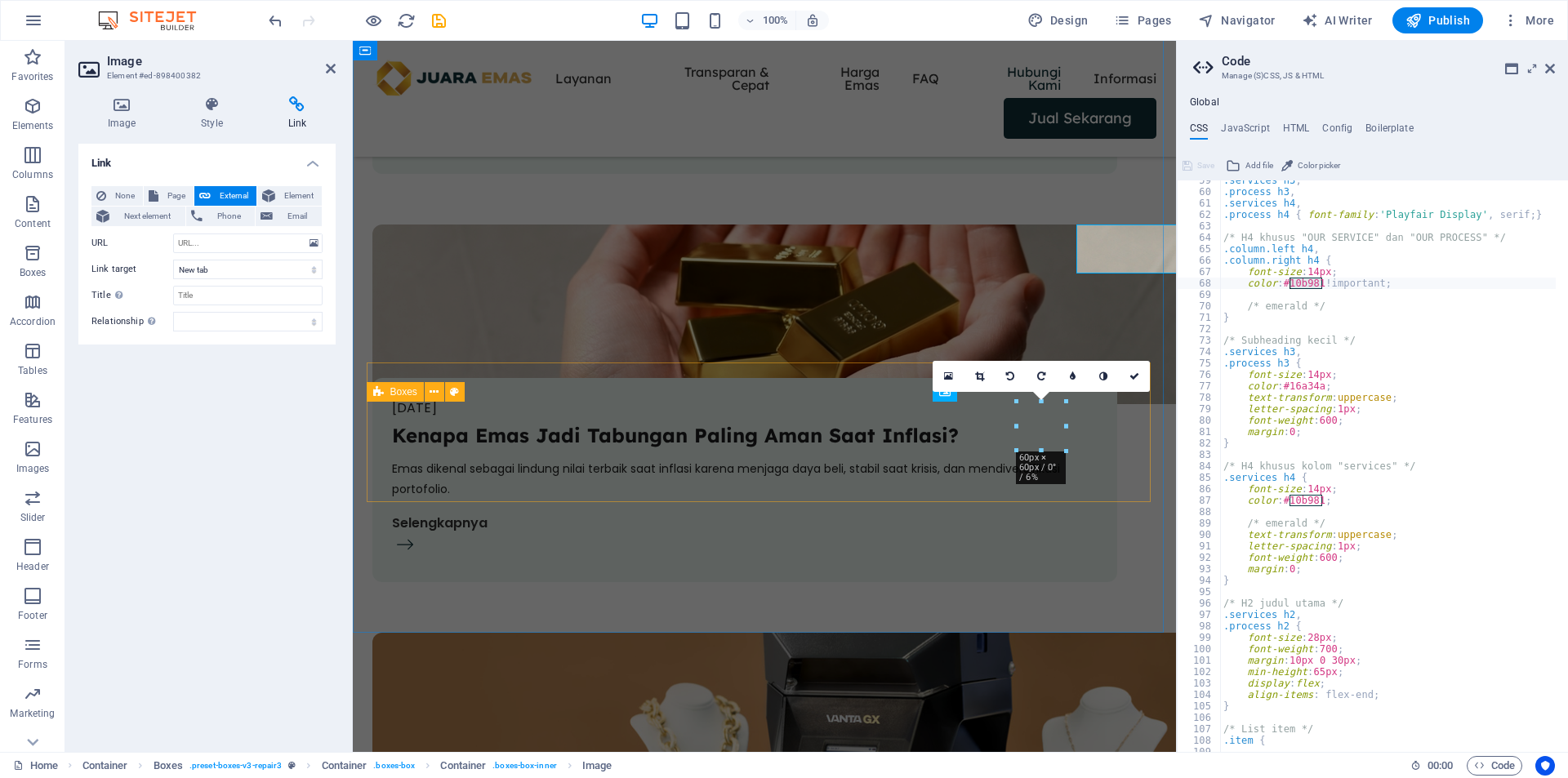
scroll to position [5673, 0]
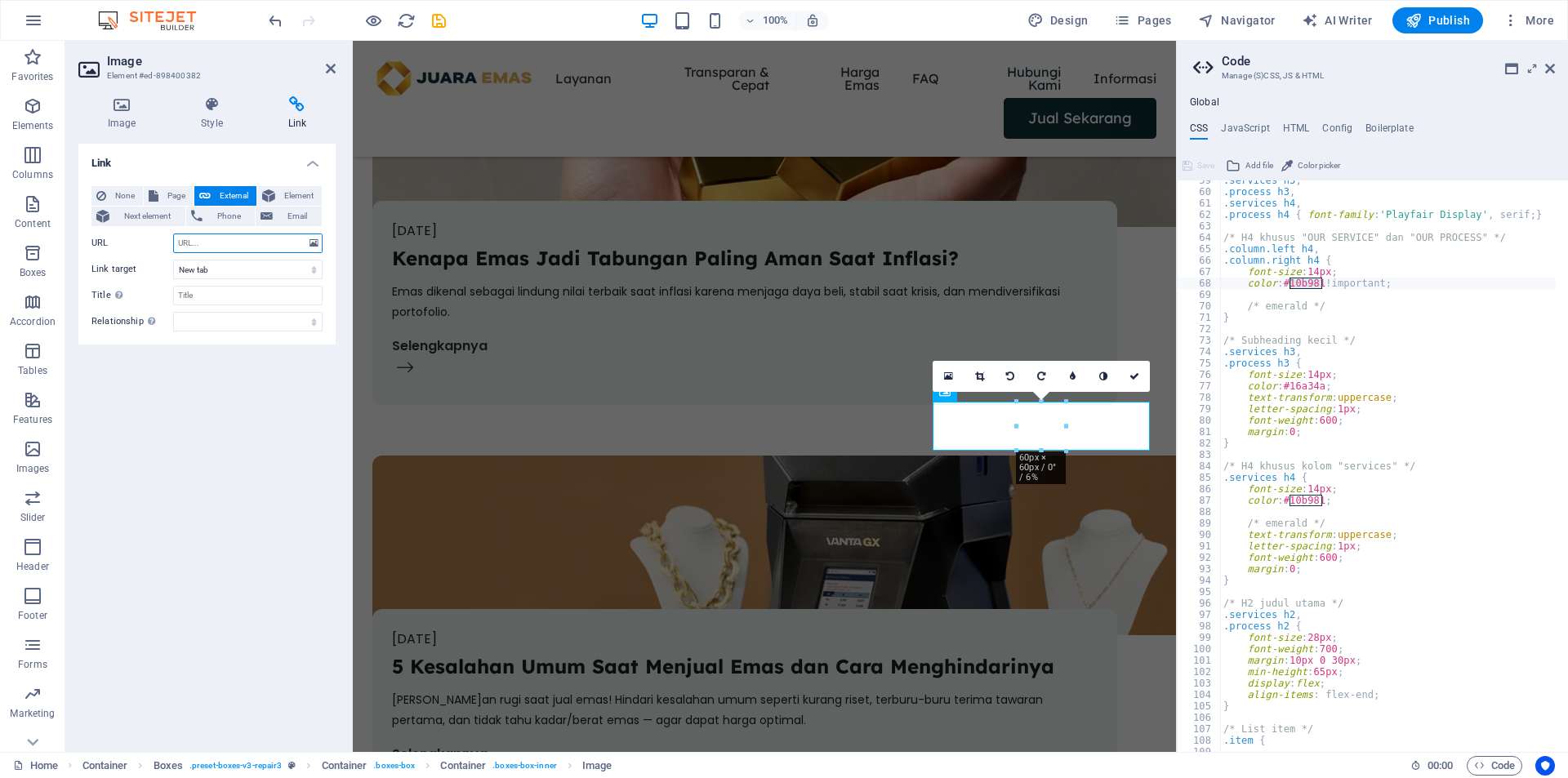
click at [220, 241] on input "URL" at bounding box center [248, 244] width 150 height 20
paste input "https://www.instagram.com/juaraemas.id/"
type input "https://www.instagram.com/juaraemas.id"
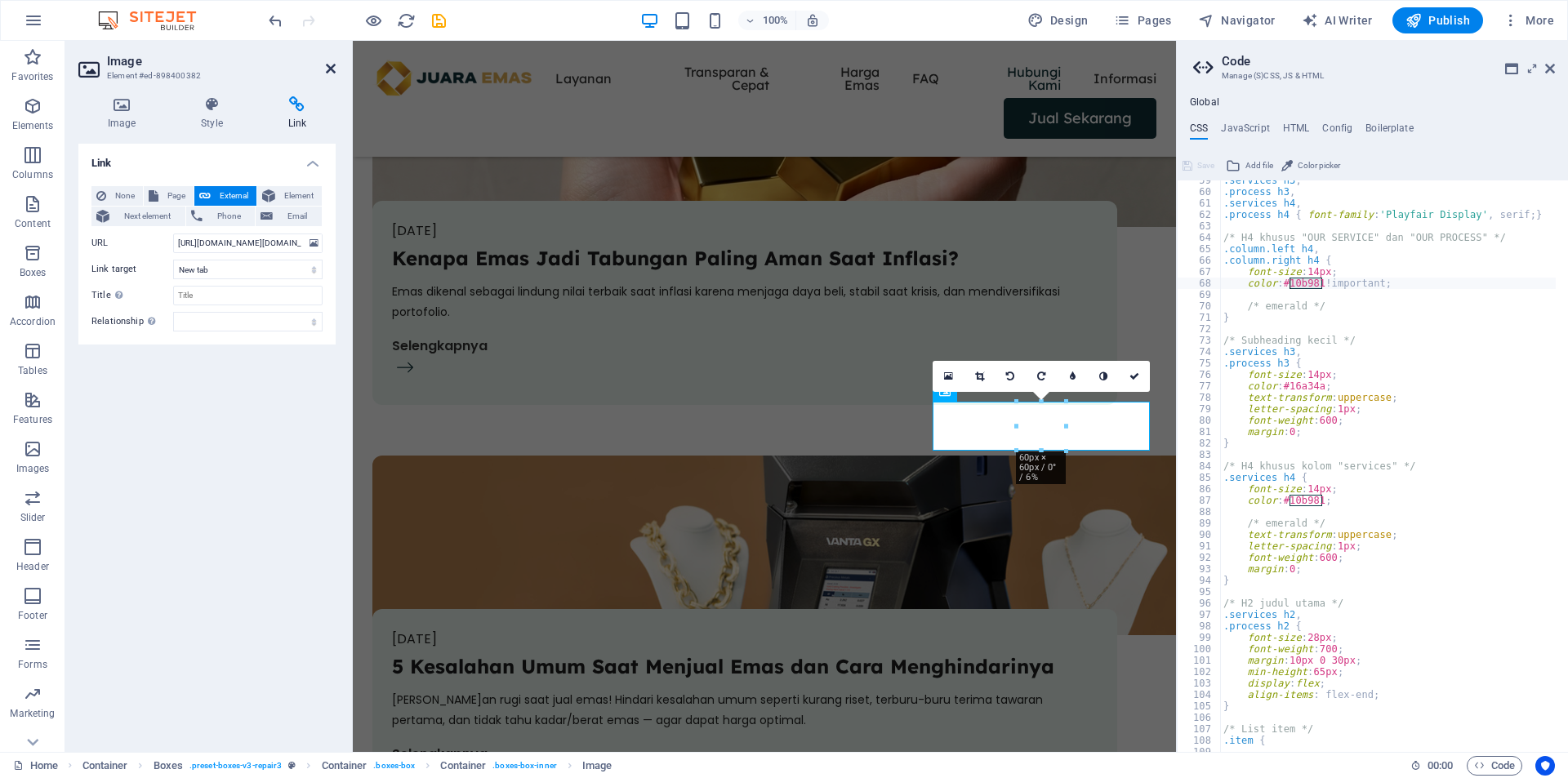
click at [329, 69] on icon at bounding box center [331, 68] width 10 height 13
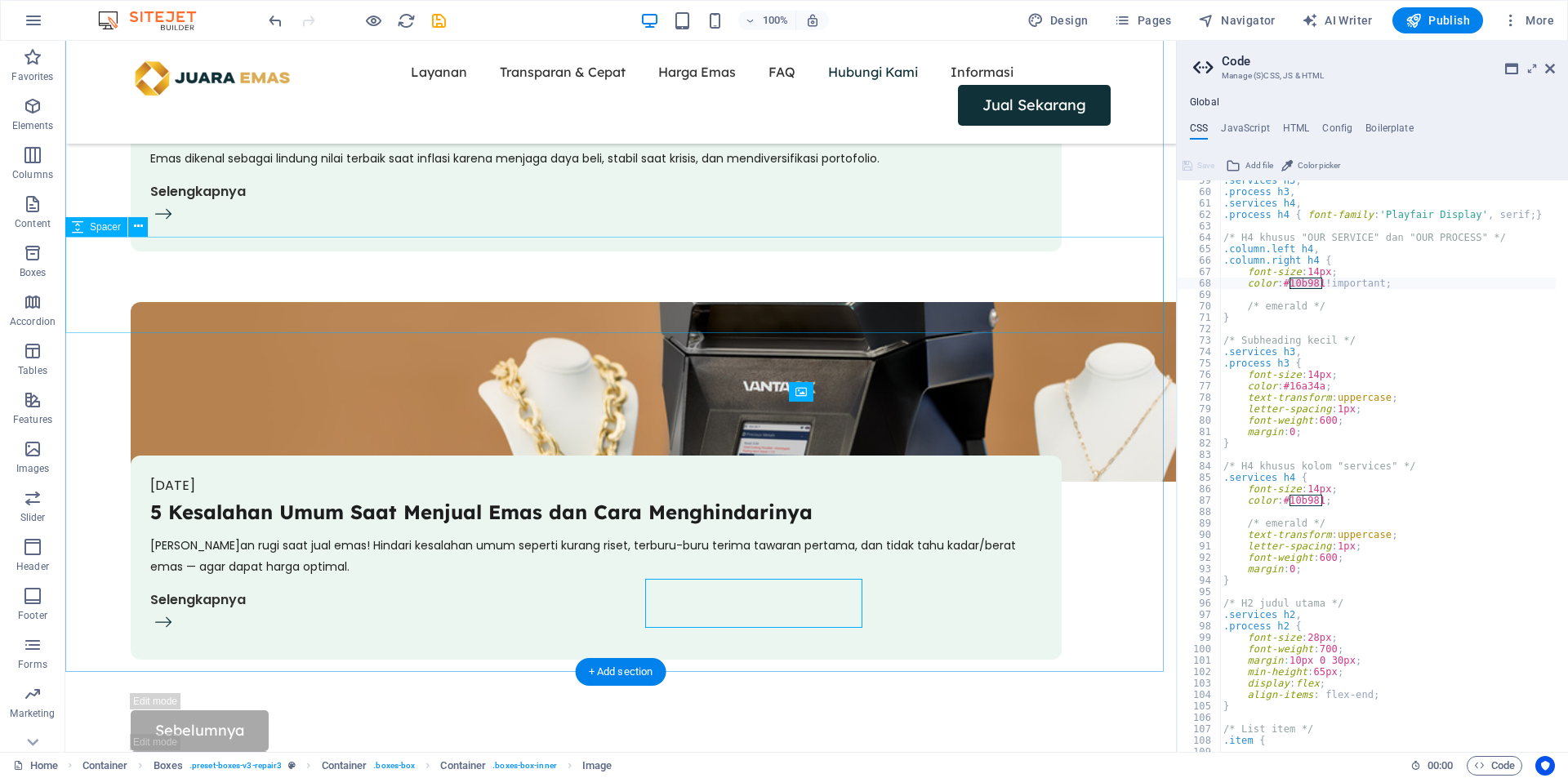
scroll to position [5496, 0]
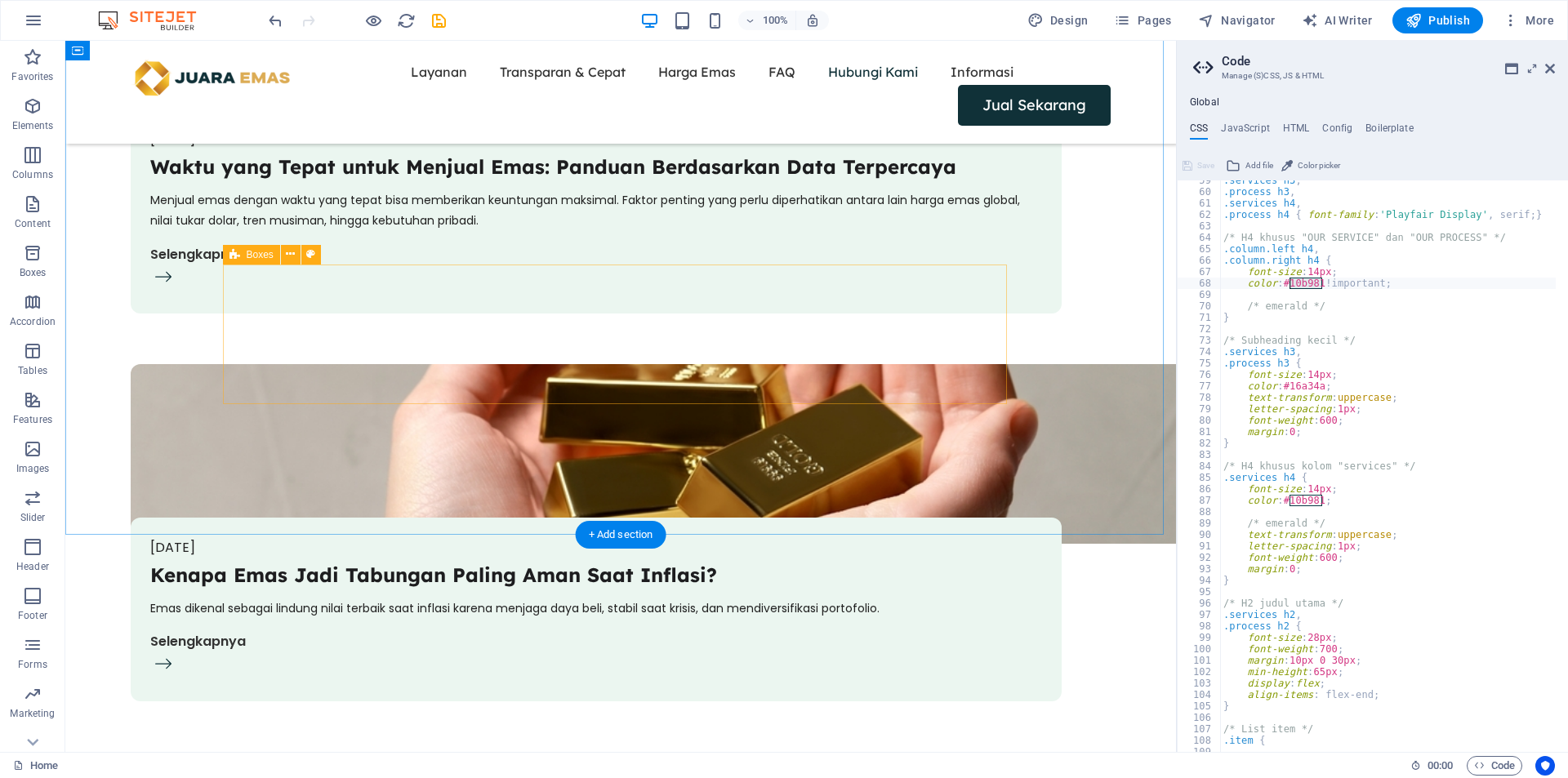
scroll to position [5767, 0]
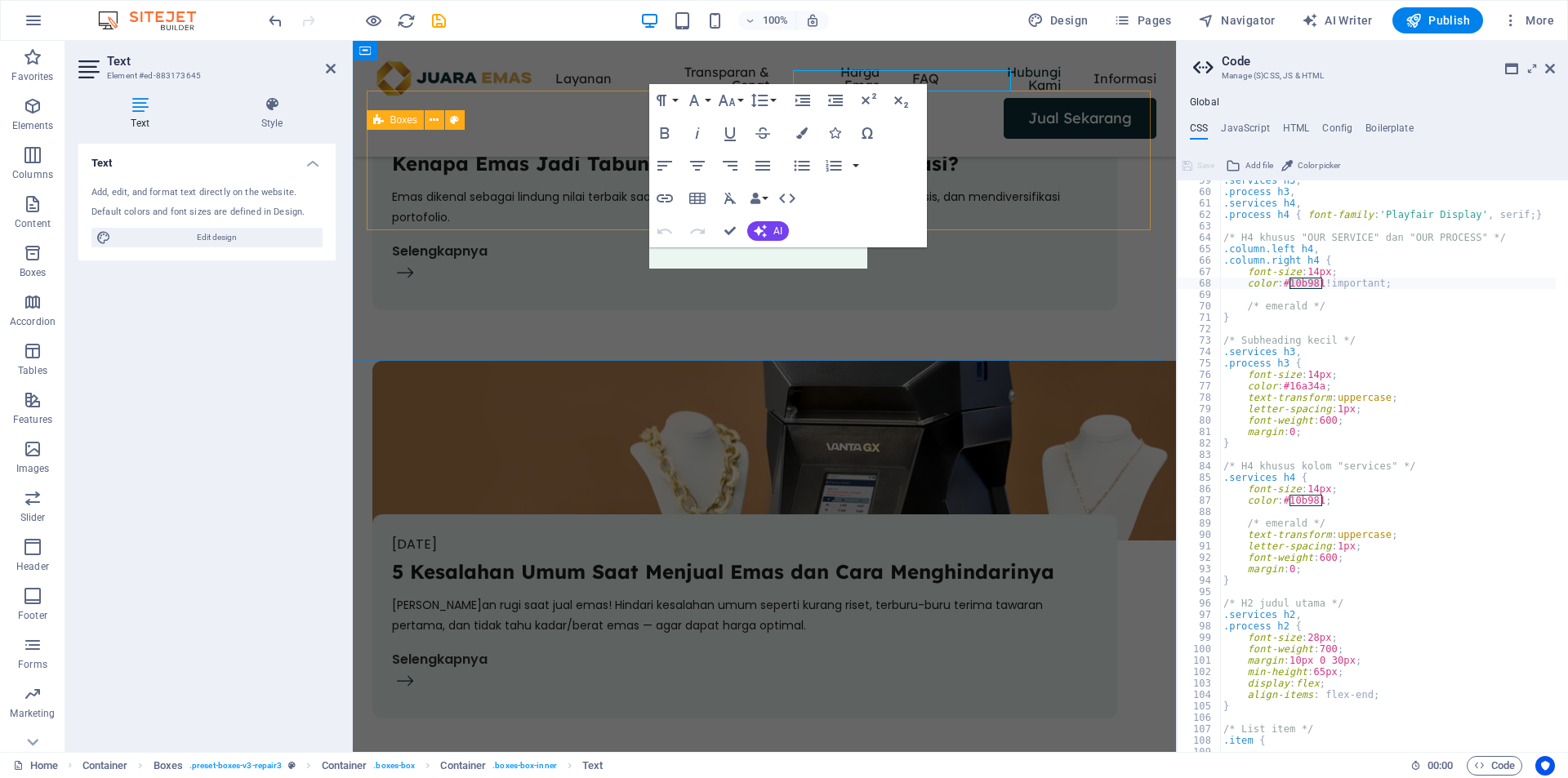
scroll to position [5945, 0]
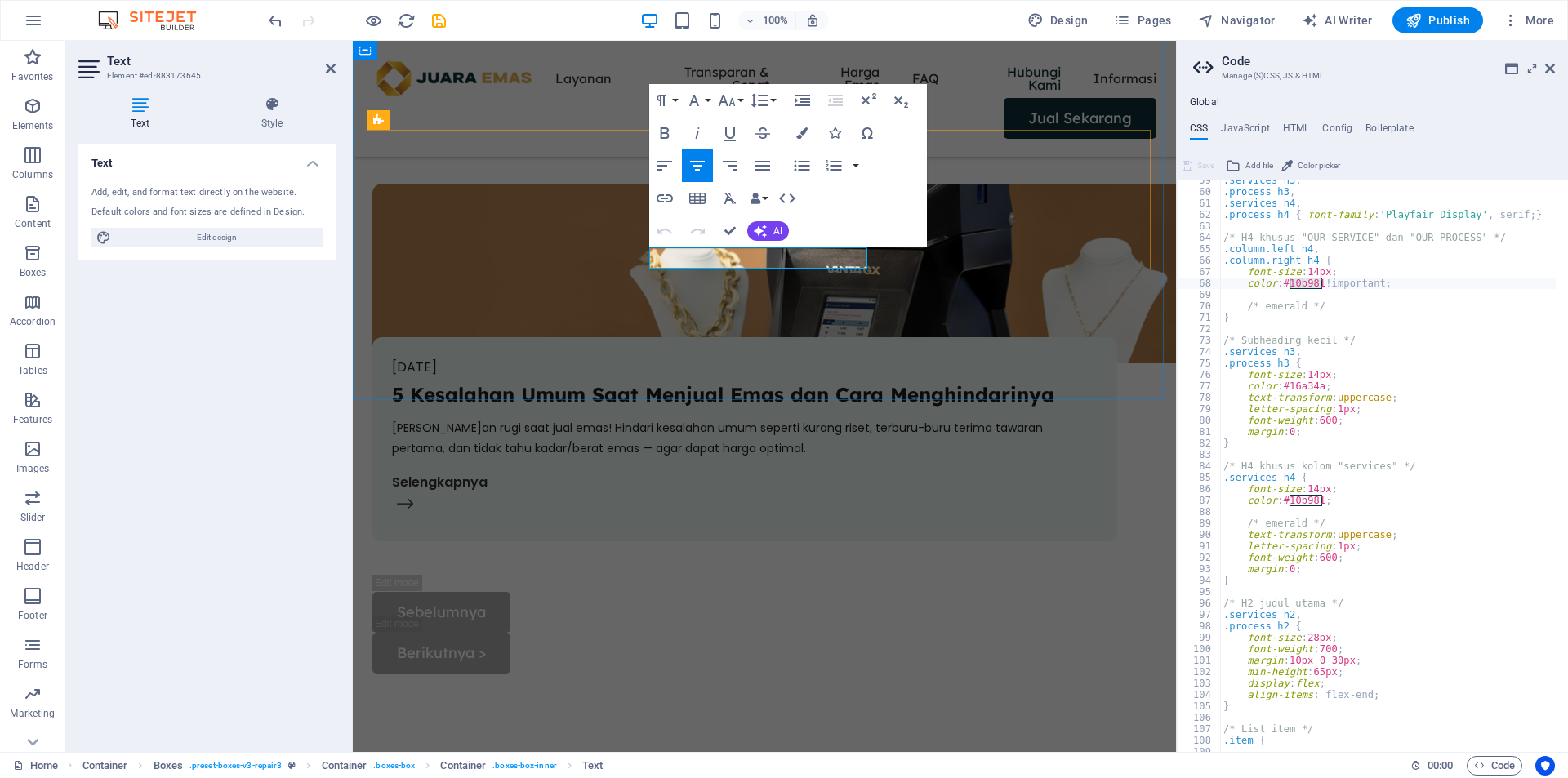
click at [665, 193] on icon "button" at bounding box center [664, 198] width 20 height 20
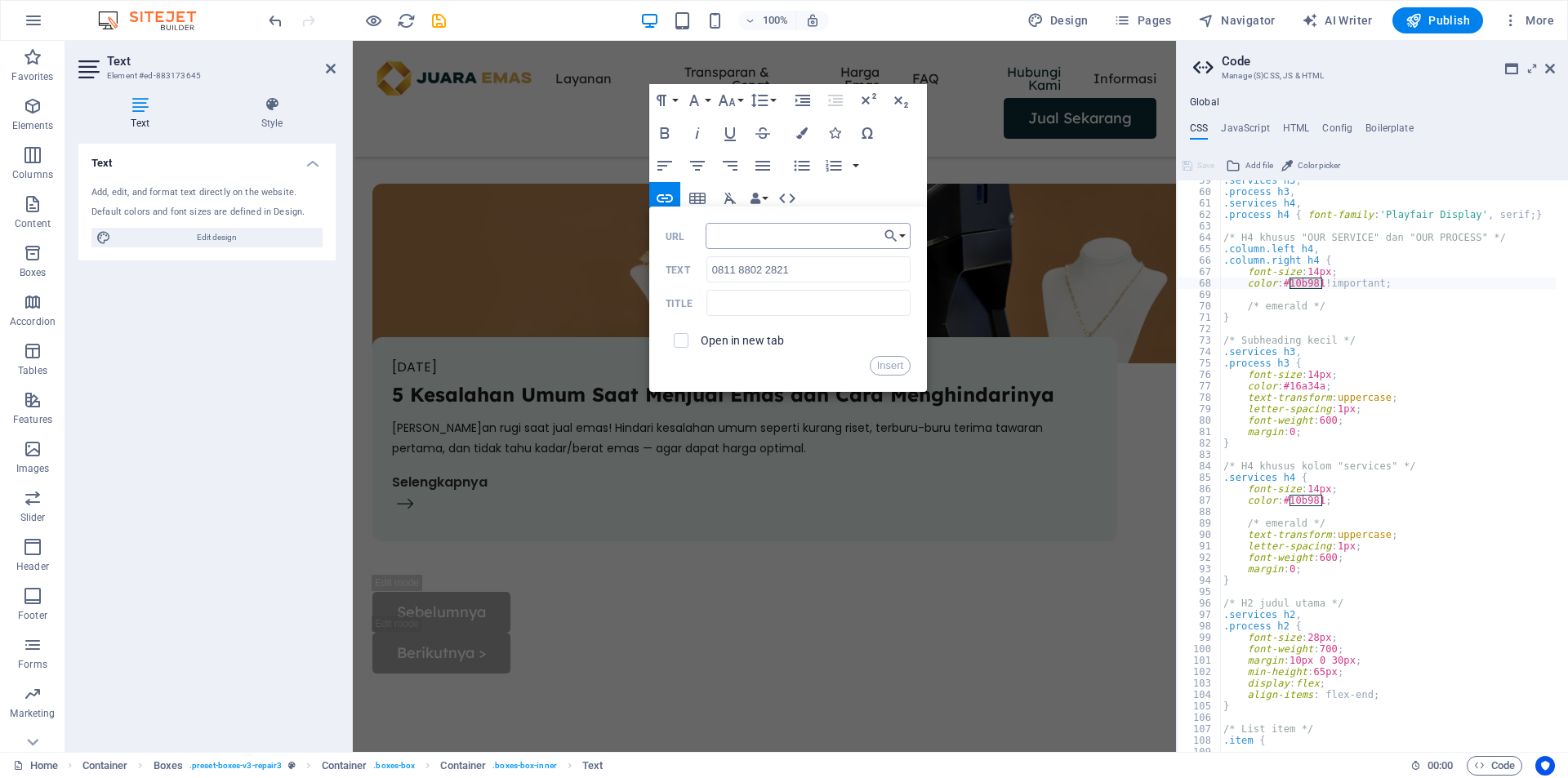
click at [731, 242] on input "URL" at bounding box center [808, 236] width 206 height 27
drag, startPoint x: 820, startPoint y: 267, endPoint x: 707, endPoint y: 279, distance: 113.6
click at [707, 279] on input "0811 8802 2821" at bounding box center [808, 269] width 204 height 27
drag, startPoint x: 862, startPoint y: 239, endPoint x: 787, endPoint y: 241, distance: 75.0
click at [787, 241] on input "https://wa.me/628123456789" at bounding box center [808, 236] width 206 height 27
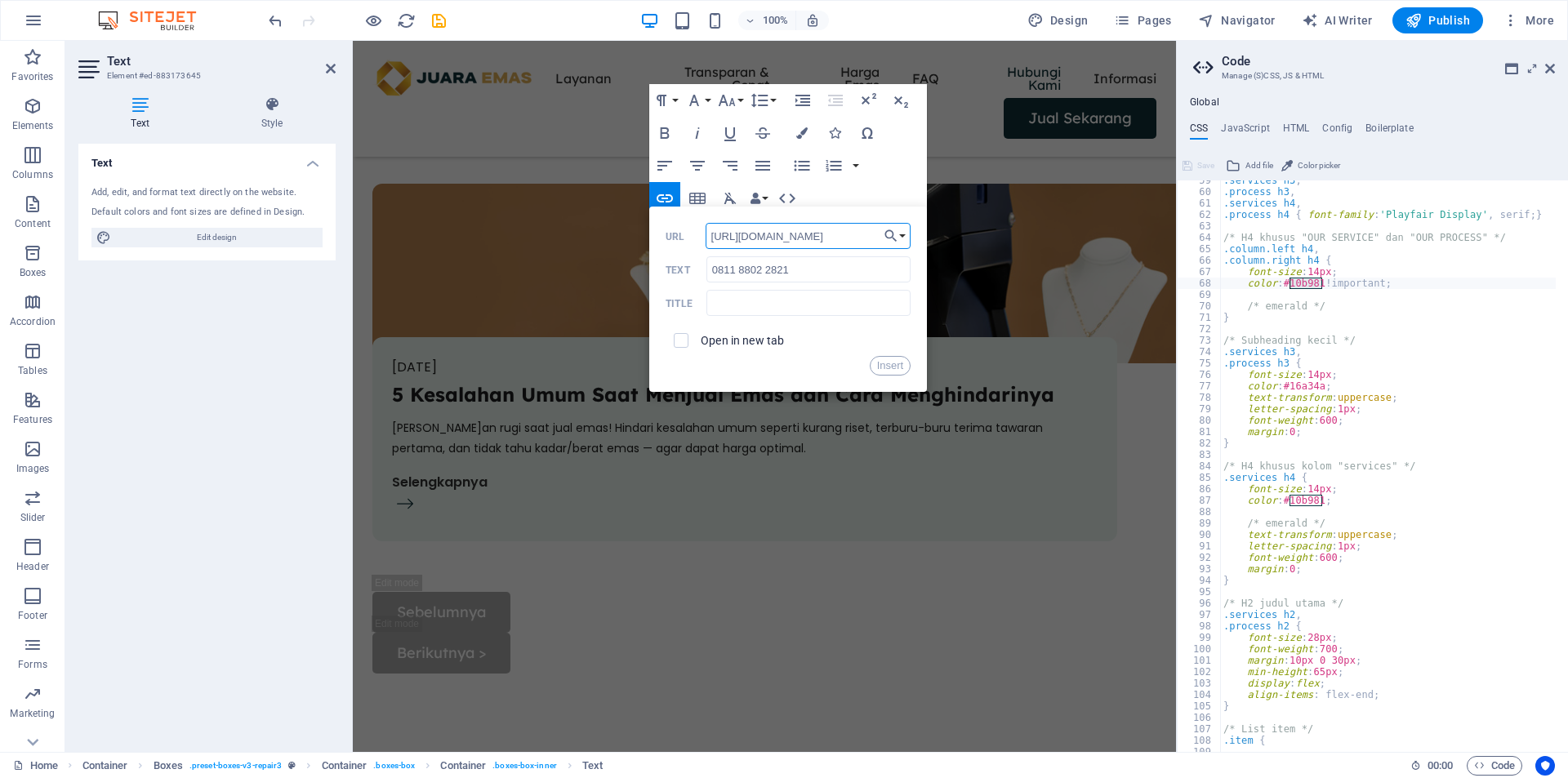
paste input "0811 8802 2821"
click at [796, 237] on input "https://wa.me/620811 8802 2821" at bounding box center [808, 236] width 206 height 27
click at [810, 237] on input "https://wa.me/62811 8802 2821" at bounding box center [808, 236] width 206 height 27
drag, startPoint x: 833, startPoint y: 236, endPoint x: 857, endPoint y: 244, distance: 25.3
click at [834, 236] on input "https://wa.me/628118802 2821" at bounding box center [808, 236] width 206 height 27
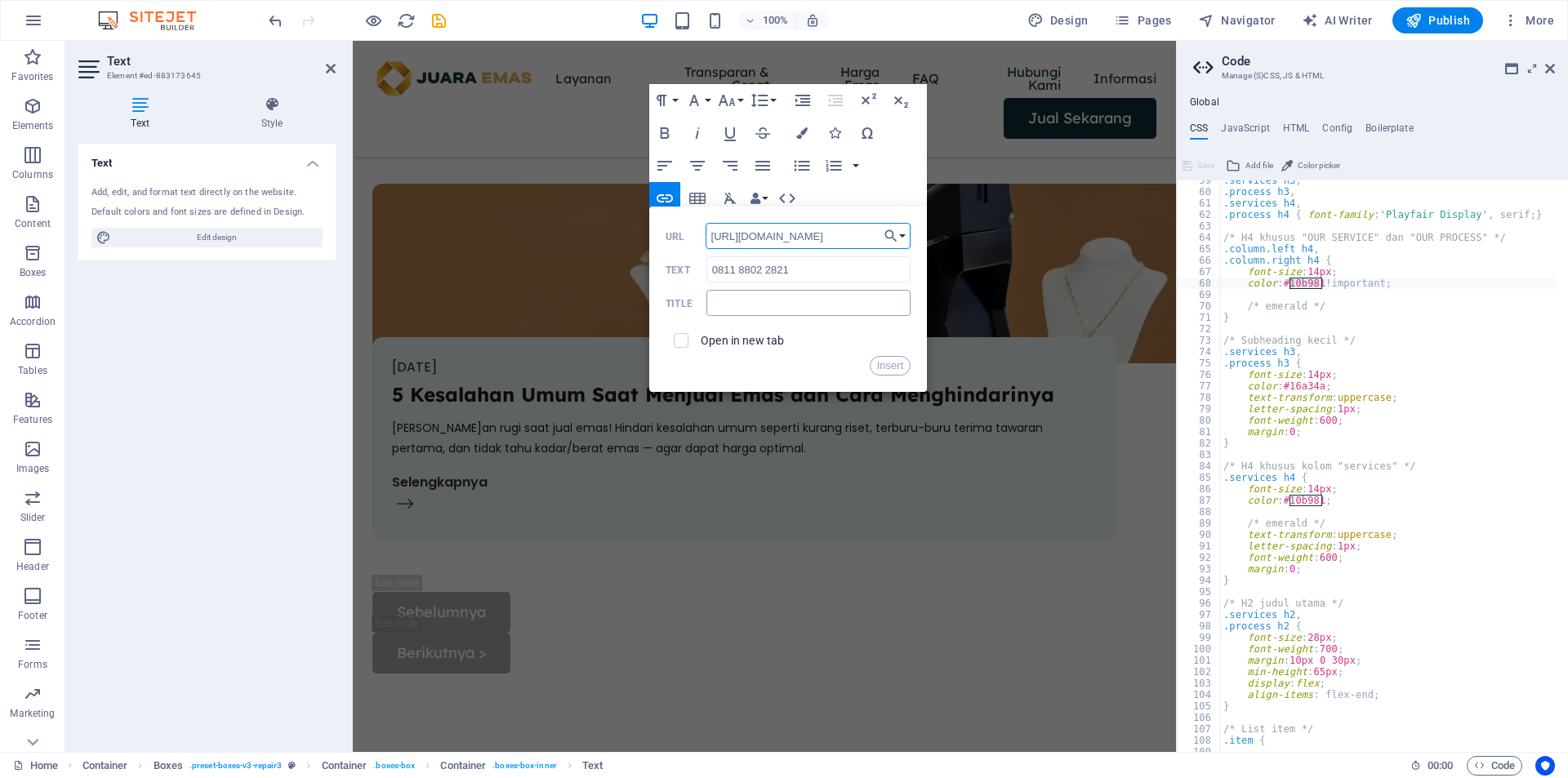
type input "https://wa.me/6281188022821"
click at [806, 310] on input "text" at bounding box center [808, 303] width 204 height 27
click at [727, 332] on div "Open in new tab" at bounding box center [787, 340] width 245 height 31
click at [684, 340] on input "checkbox" at bounding box center [678, 338] width 15 height 15
checkbox input "true"
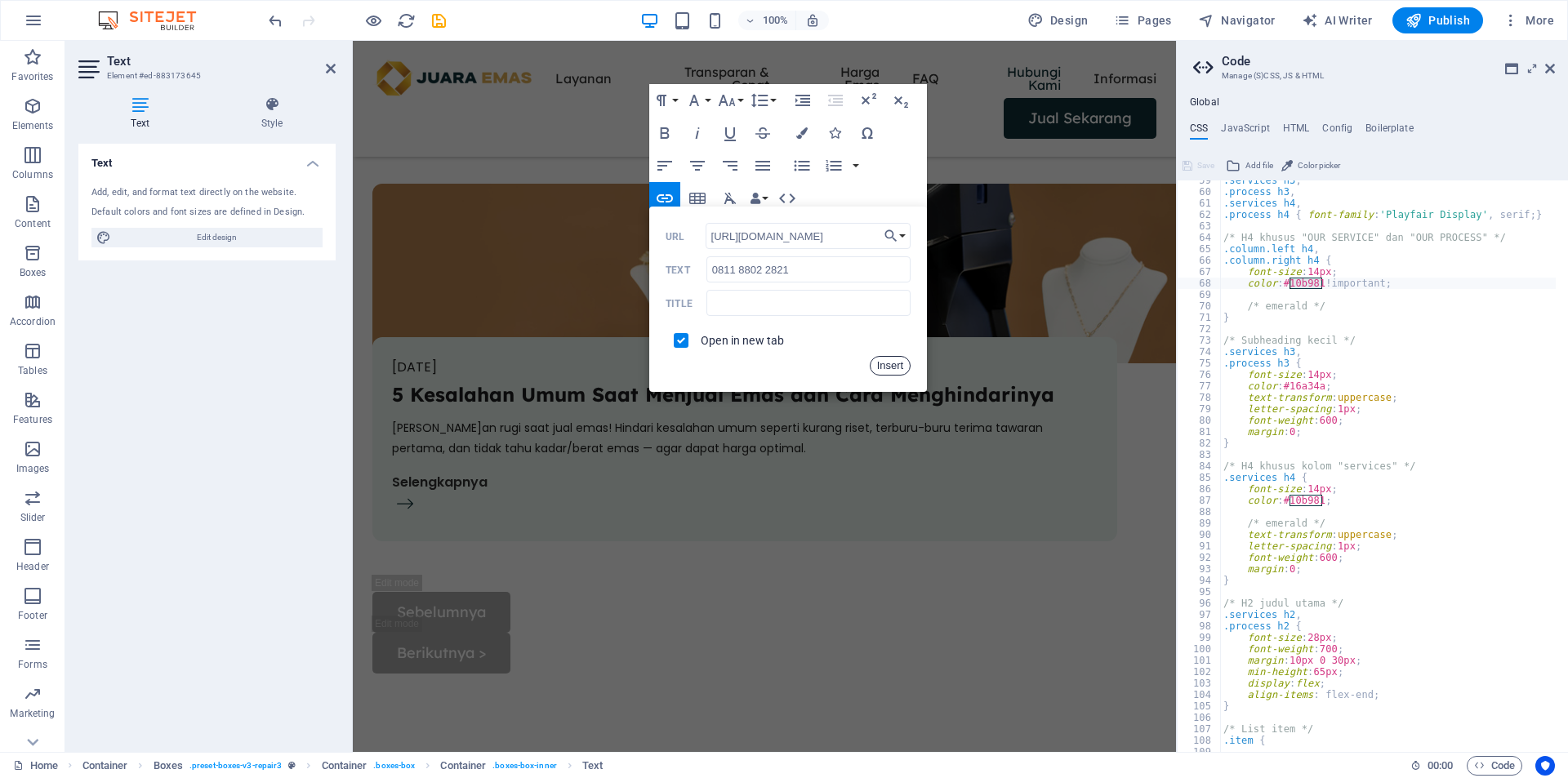
click at [892, 369] on button "Insert" at bounding box center [890, 366] width 41 height 20
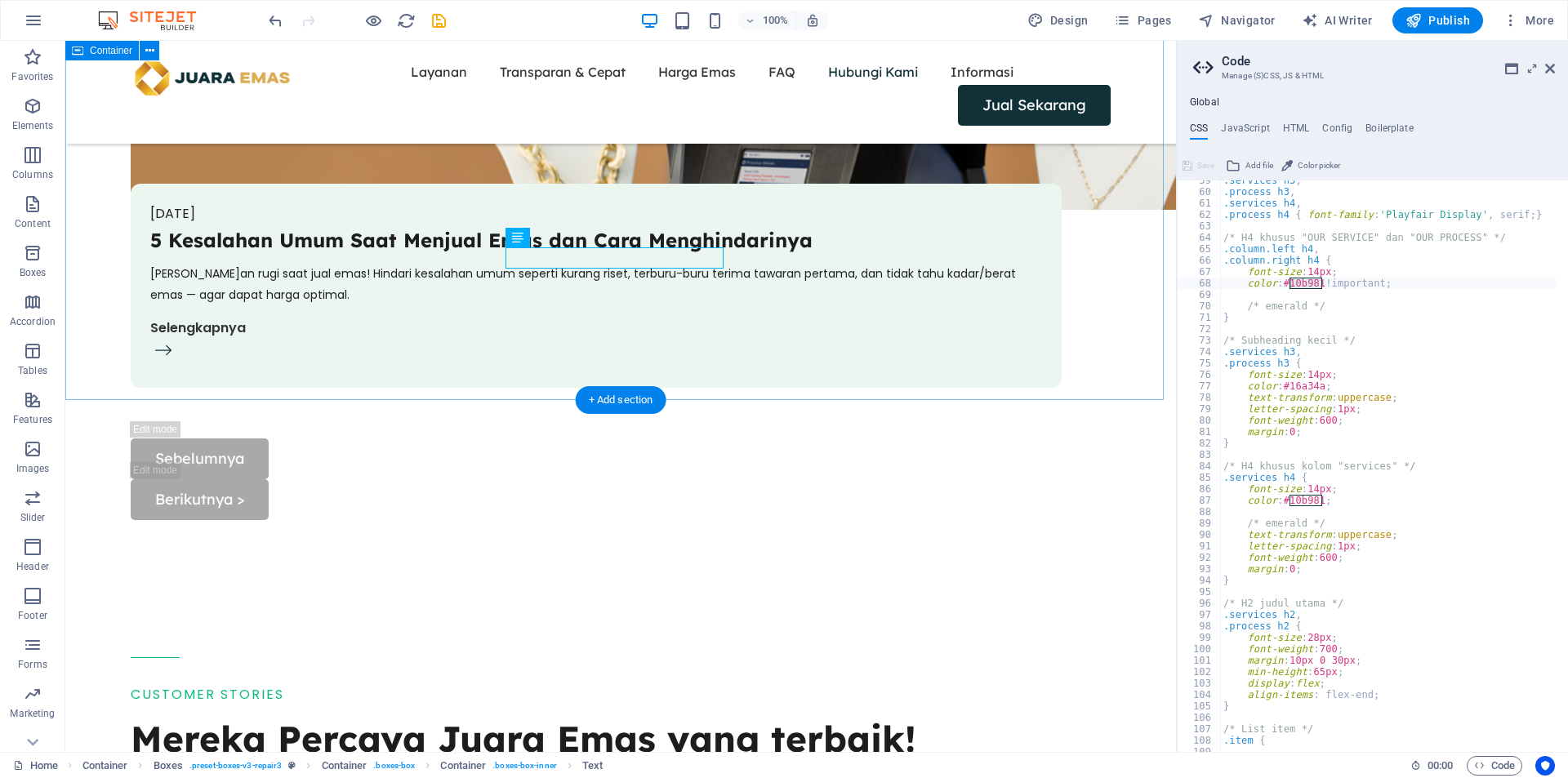
scroll to position [5767, 0]
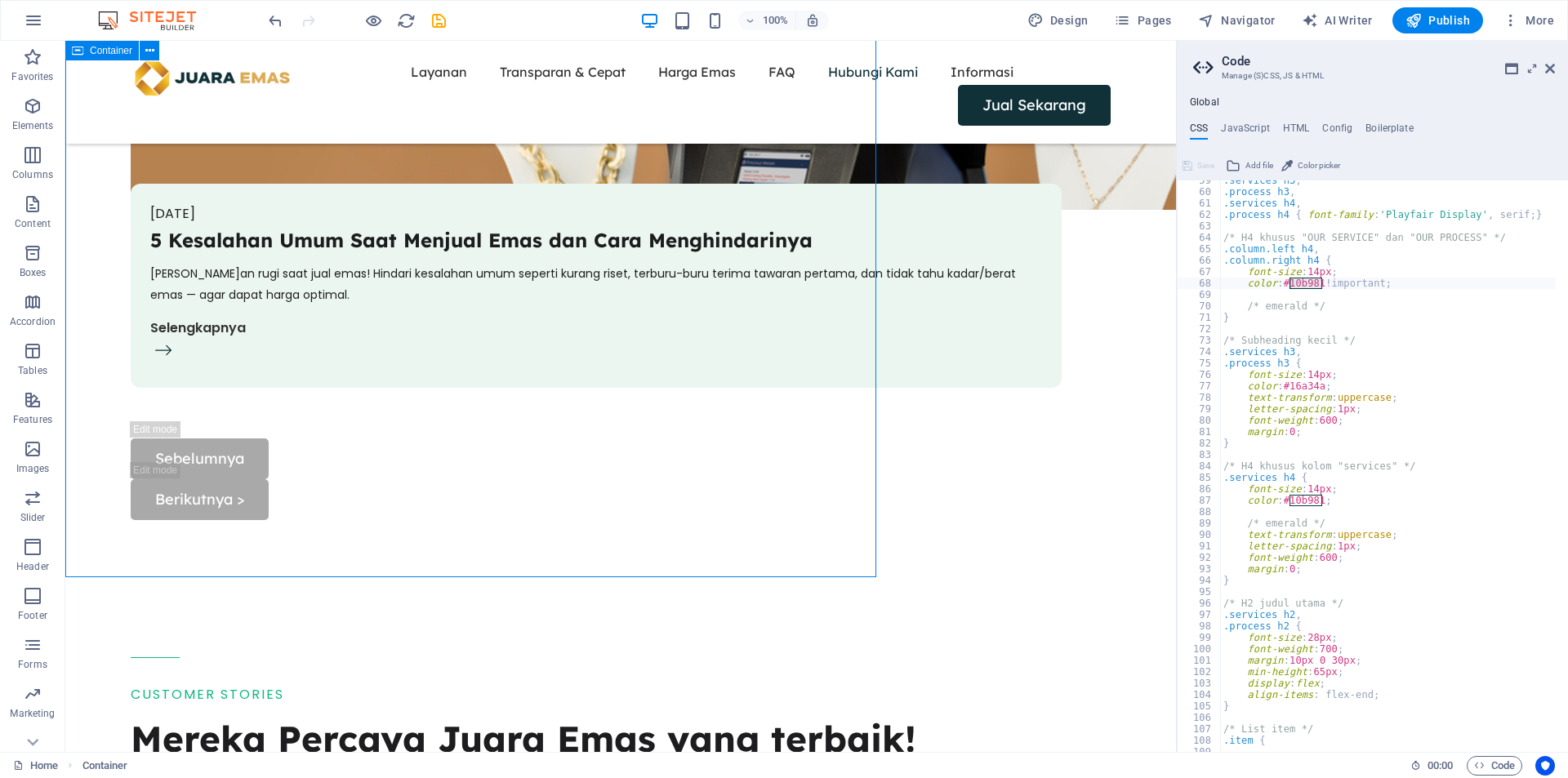
scroll to position [5767, 0]
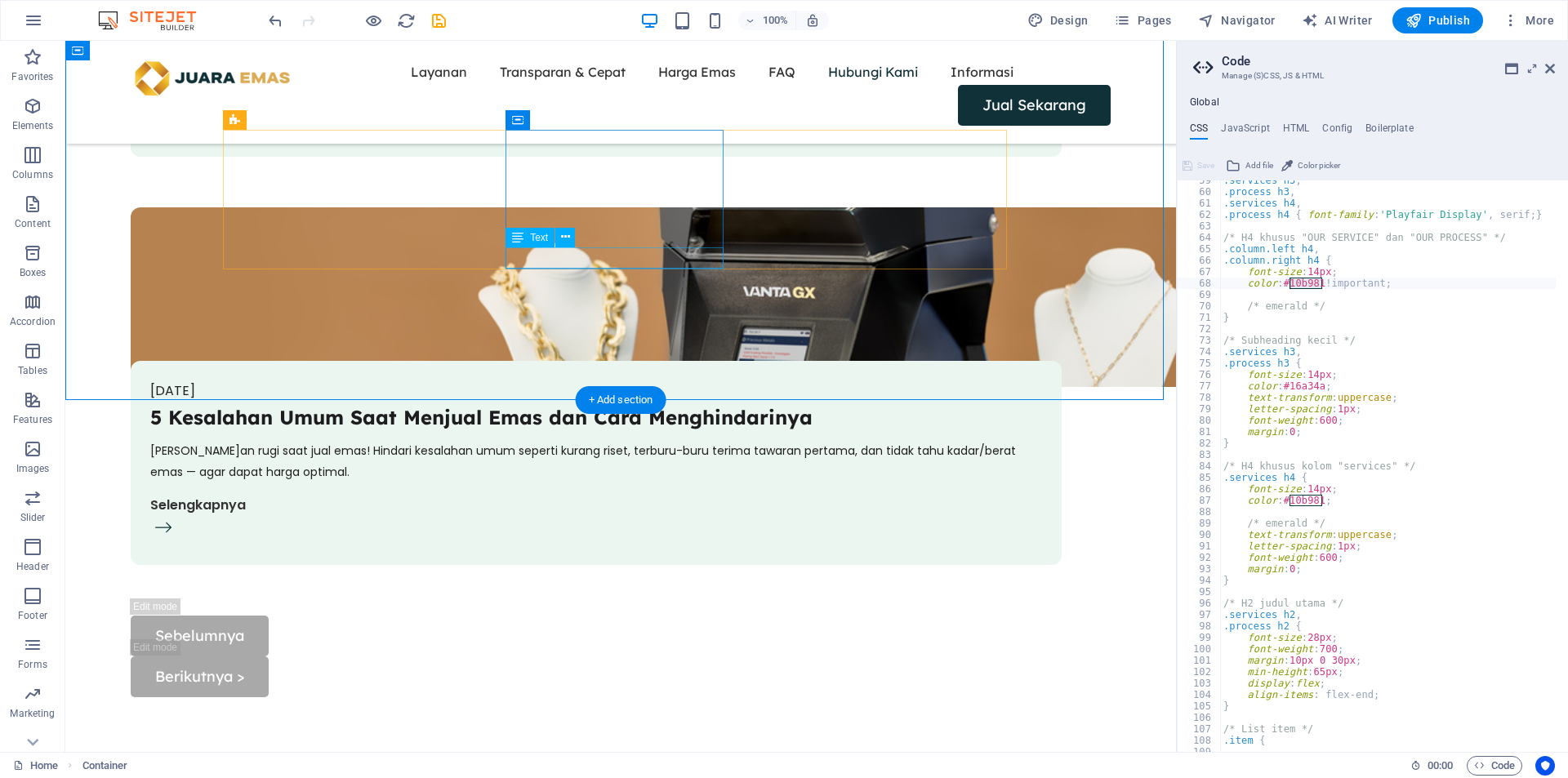
drag, startPoint x: 631, startPoint y: 252, endPoint x: 339, endPoint y: 257, distance: 292.0
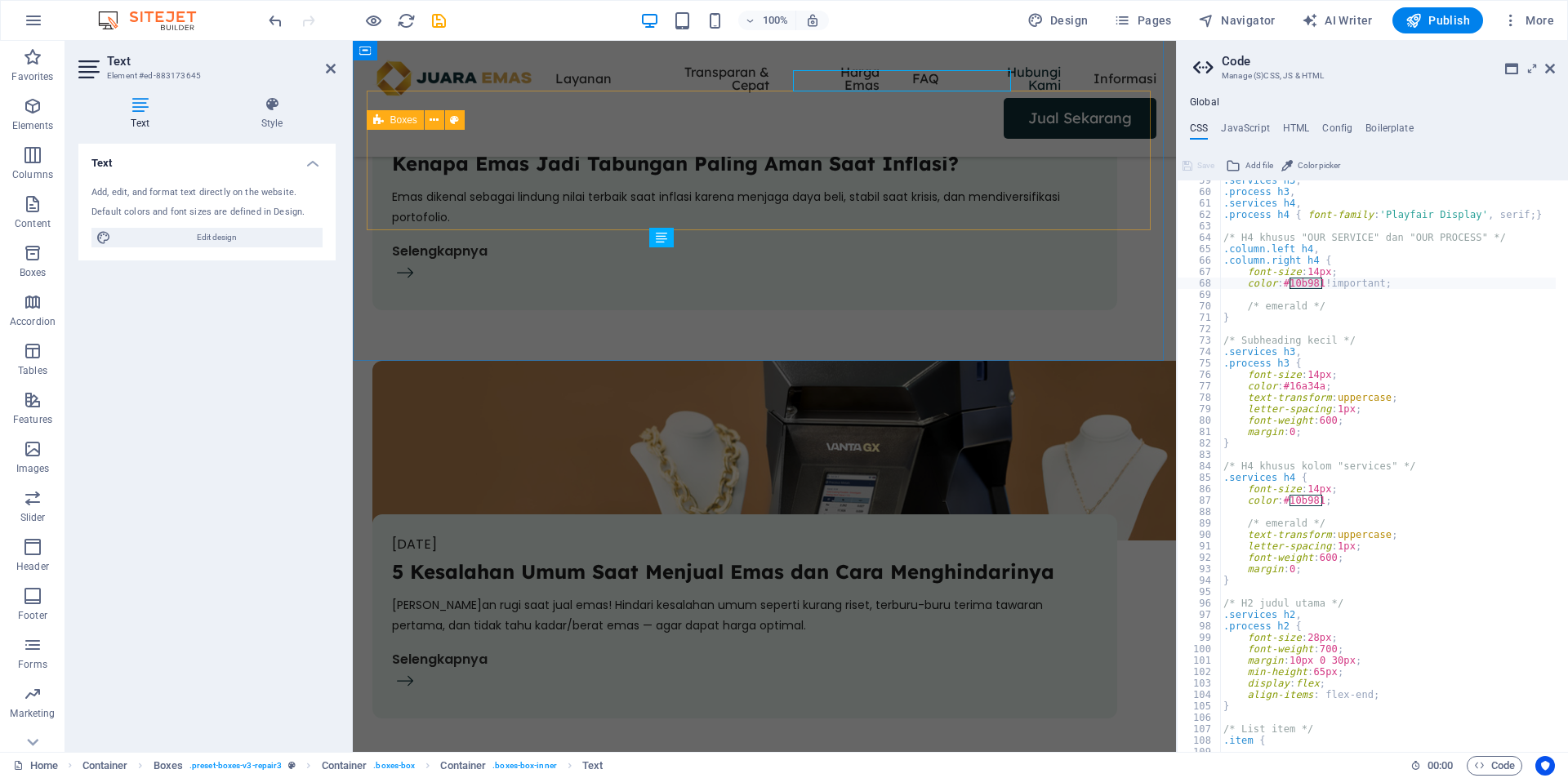
scroll to position [5945, 0]
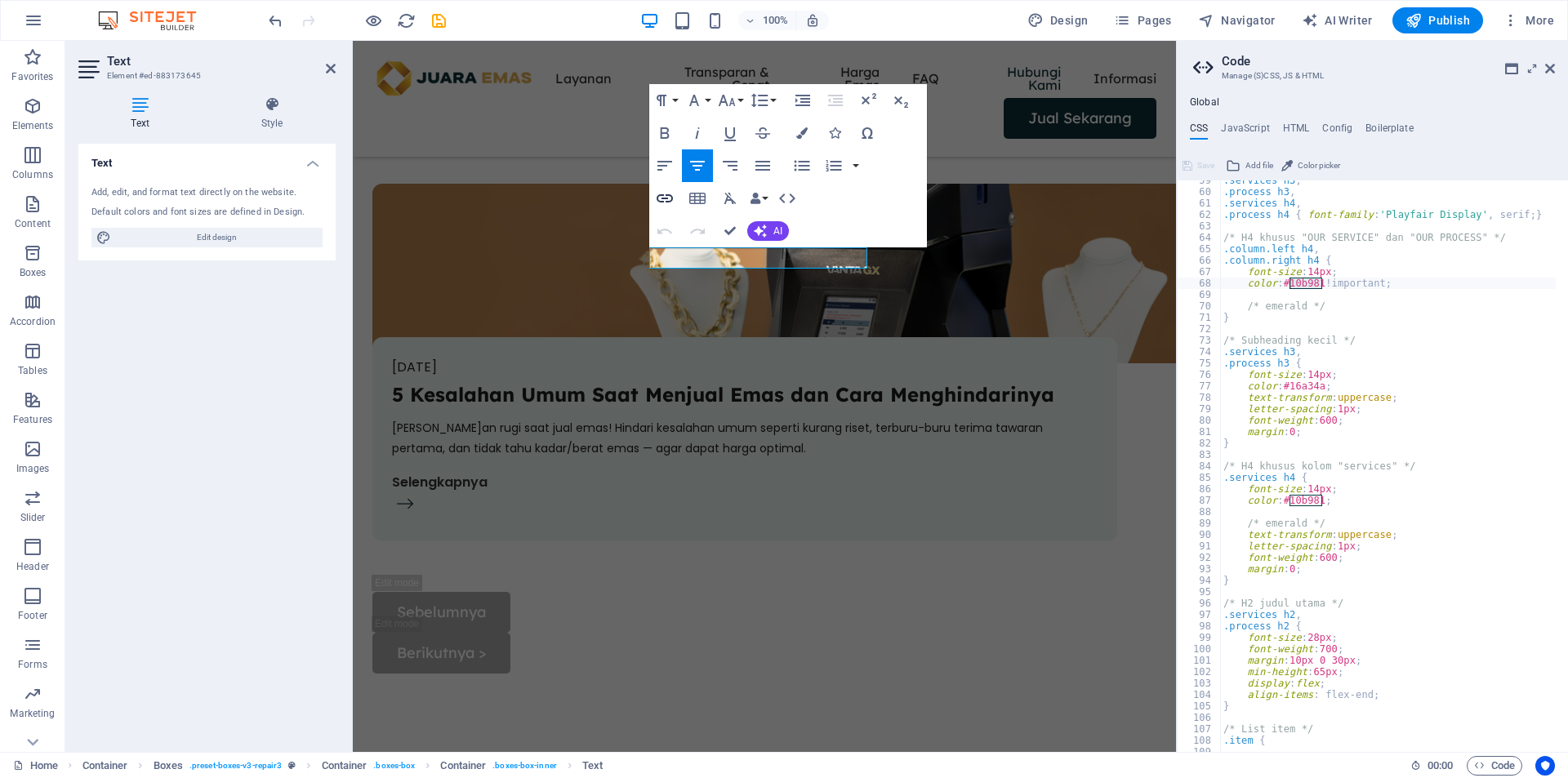
click at [659, 204] on icon "button" at bounding box center [664, 198] width 20 height 20
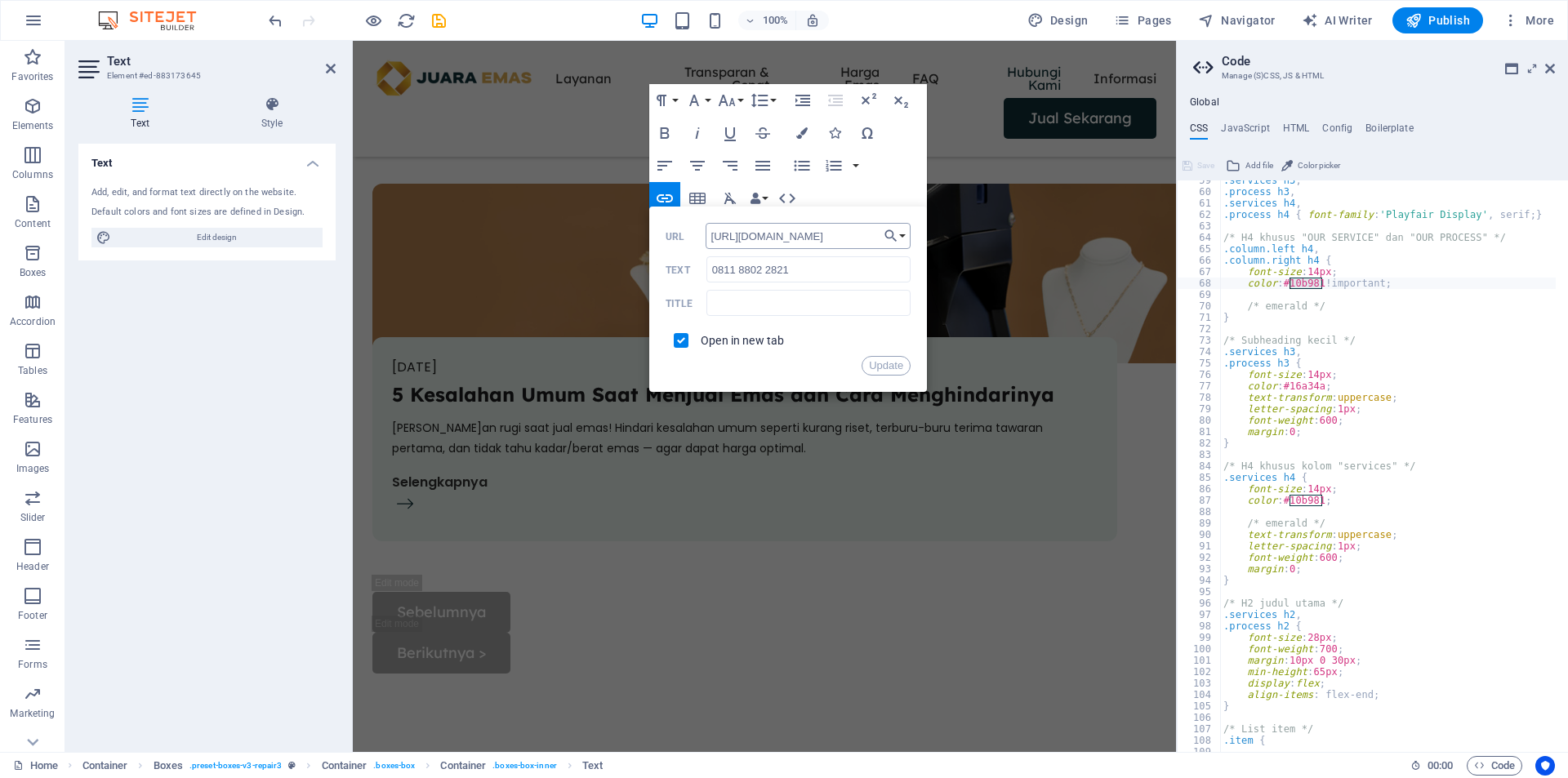
click at [855, 235] on input "https://wa.me/6281188022821" at bounding box center [808, 236] width 206 height 27
drag, startPoint x: 964, startPoint y: 331, endPoint x: 1254, endPoint y: 331, distance: 290.0
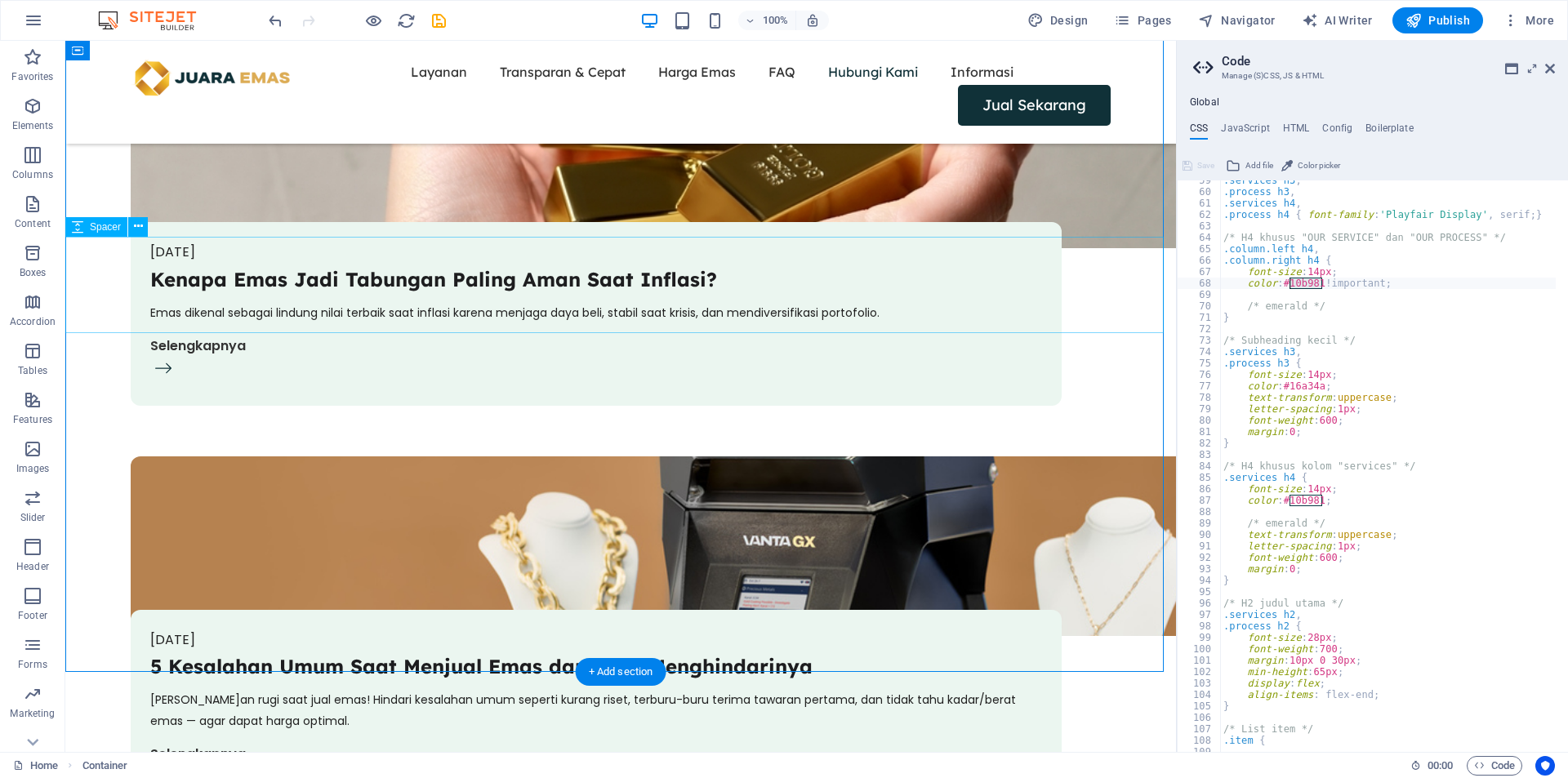
scroll to position [5496, 0]
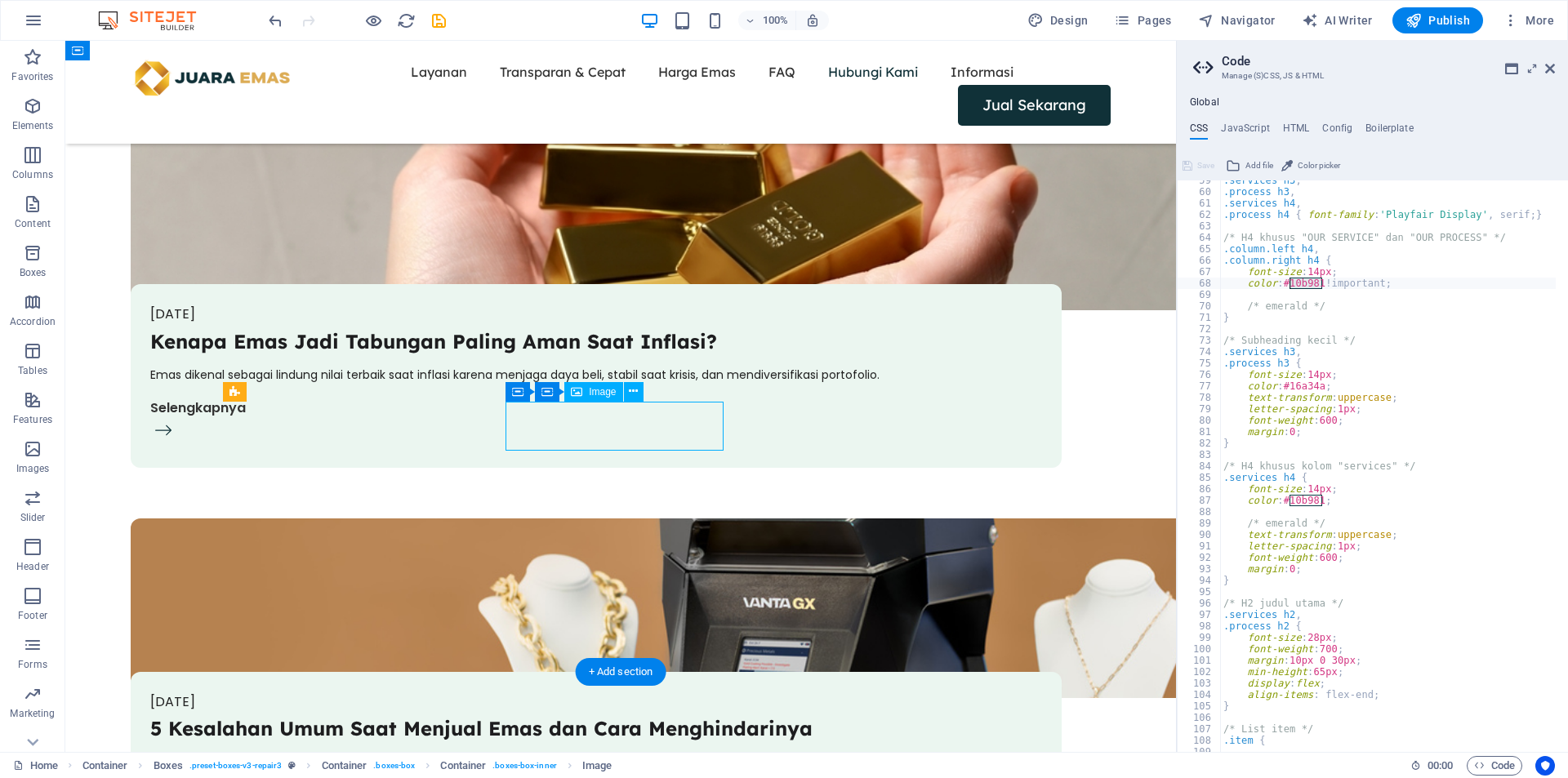
scroll to position [5673, 0]
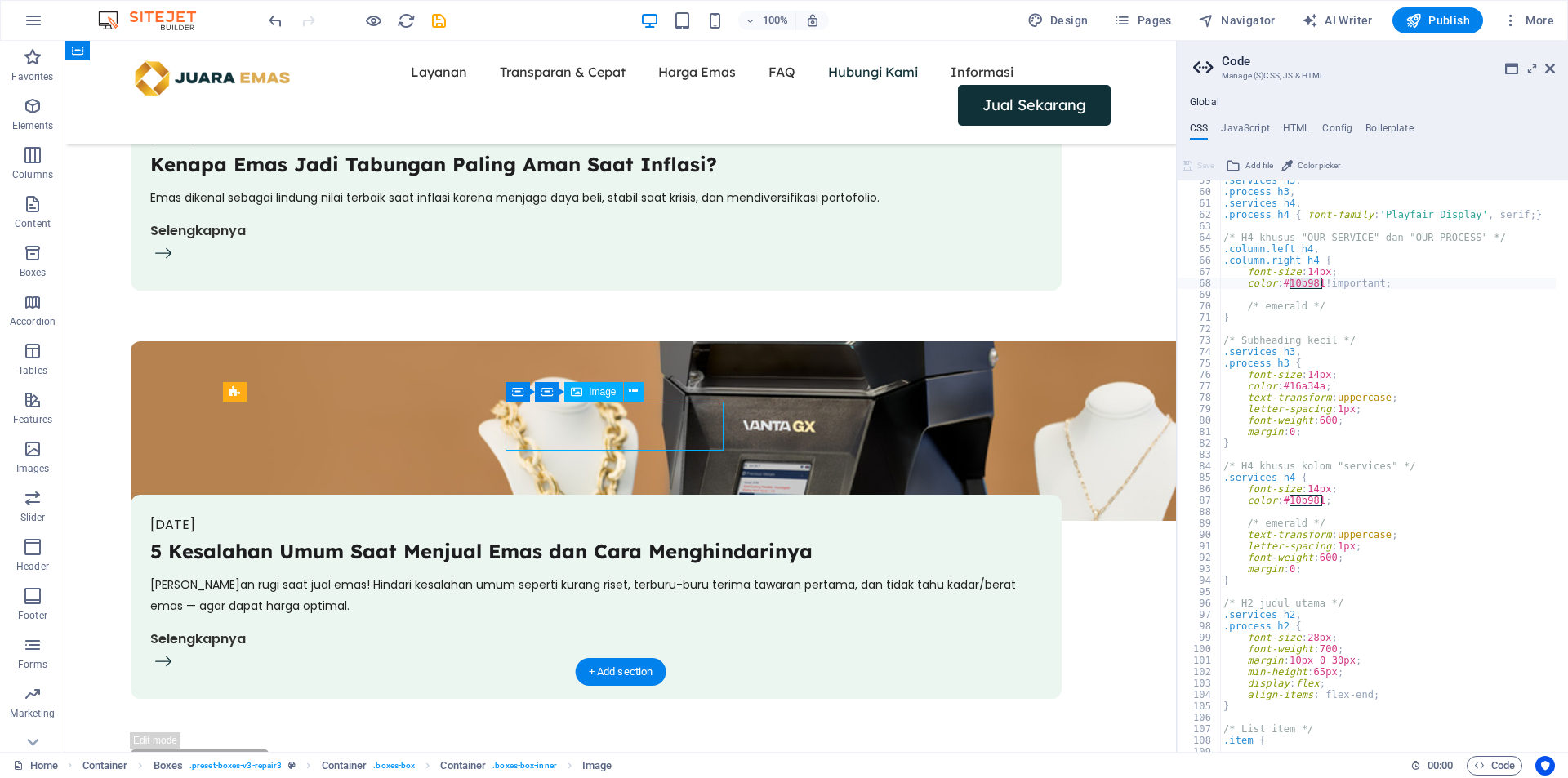
select select "px"
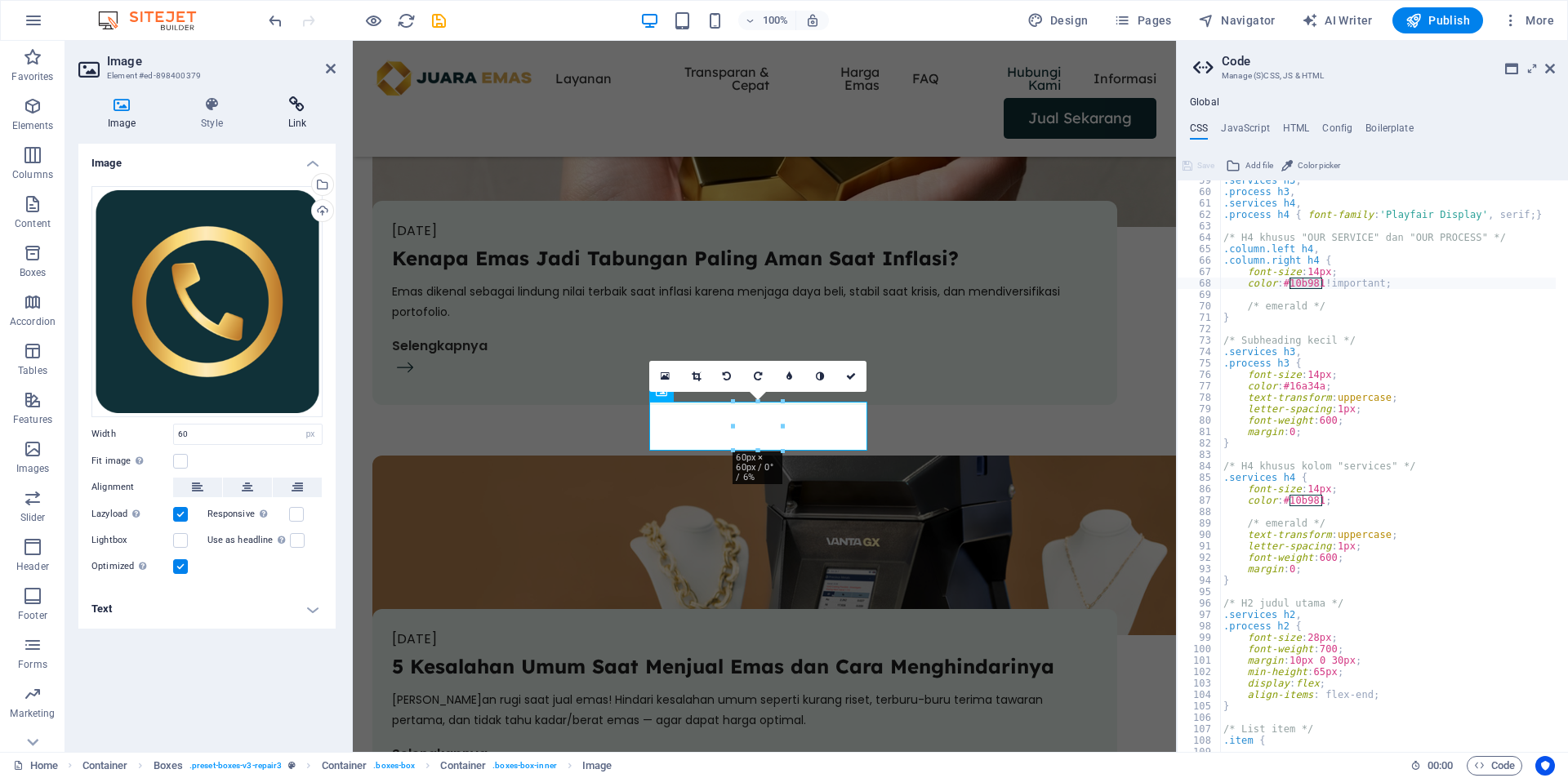
click at [302, 106] on icon at bounding box center [298, 105] width 77 height 17
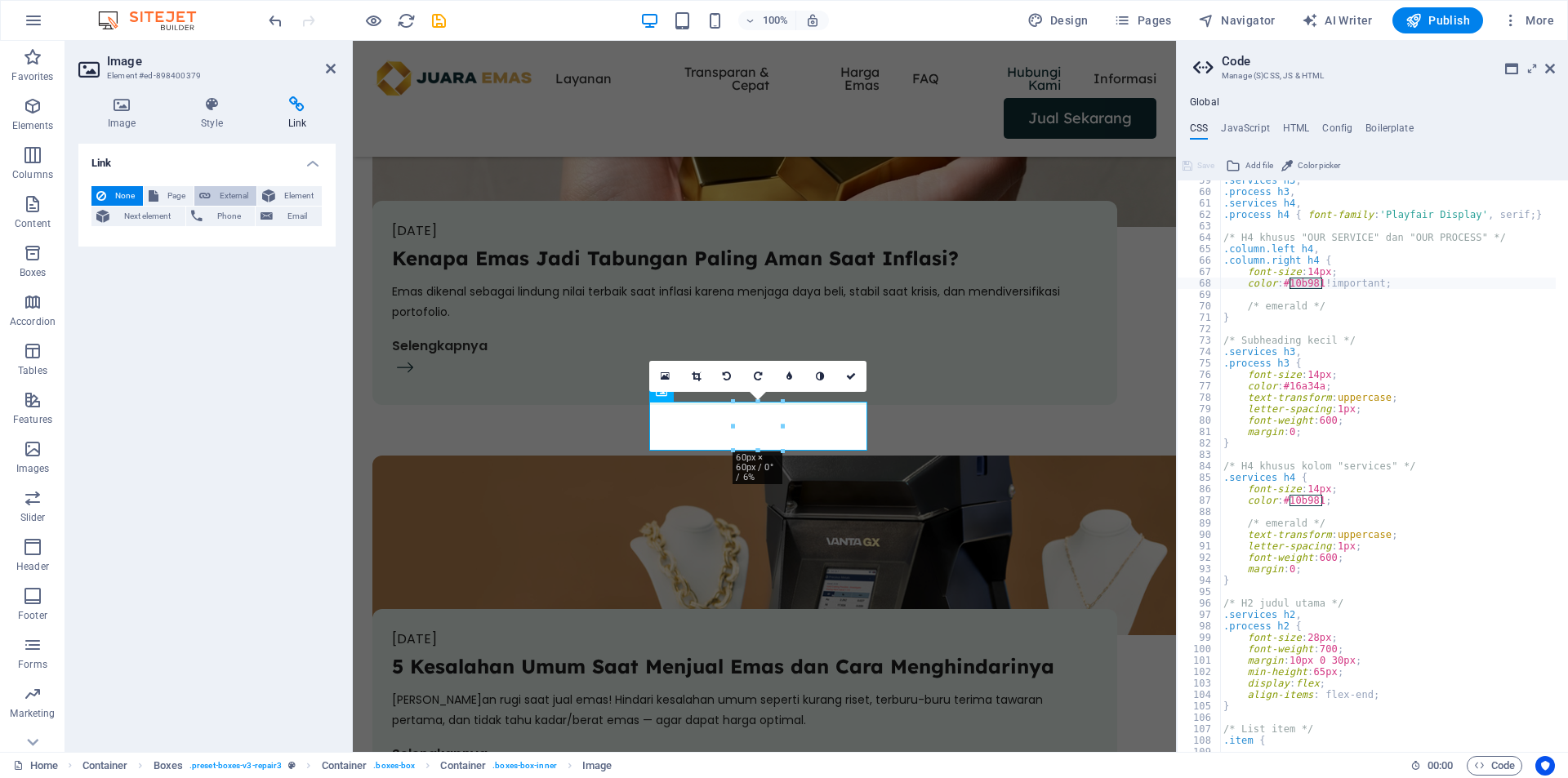
click at [211, 196] on button "External" at bounding box center [225, 196] width 62 height 20
select select "blank"
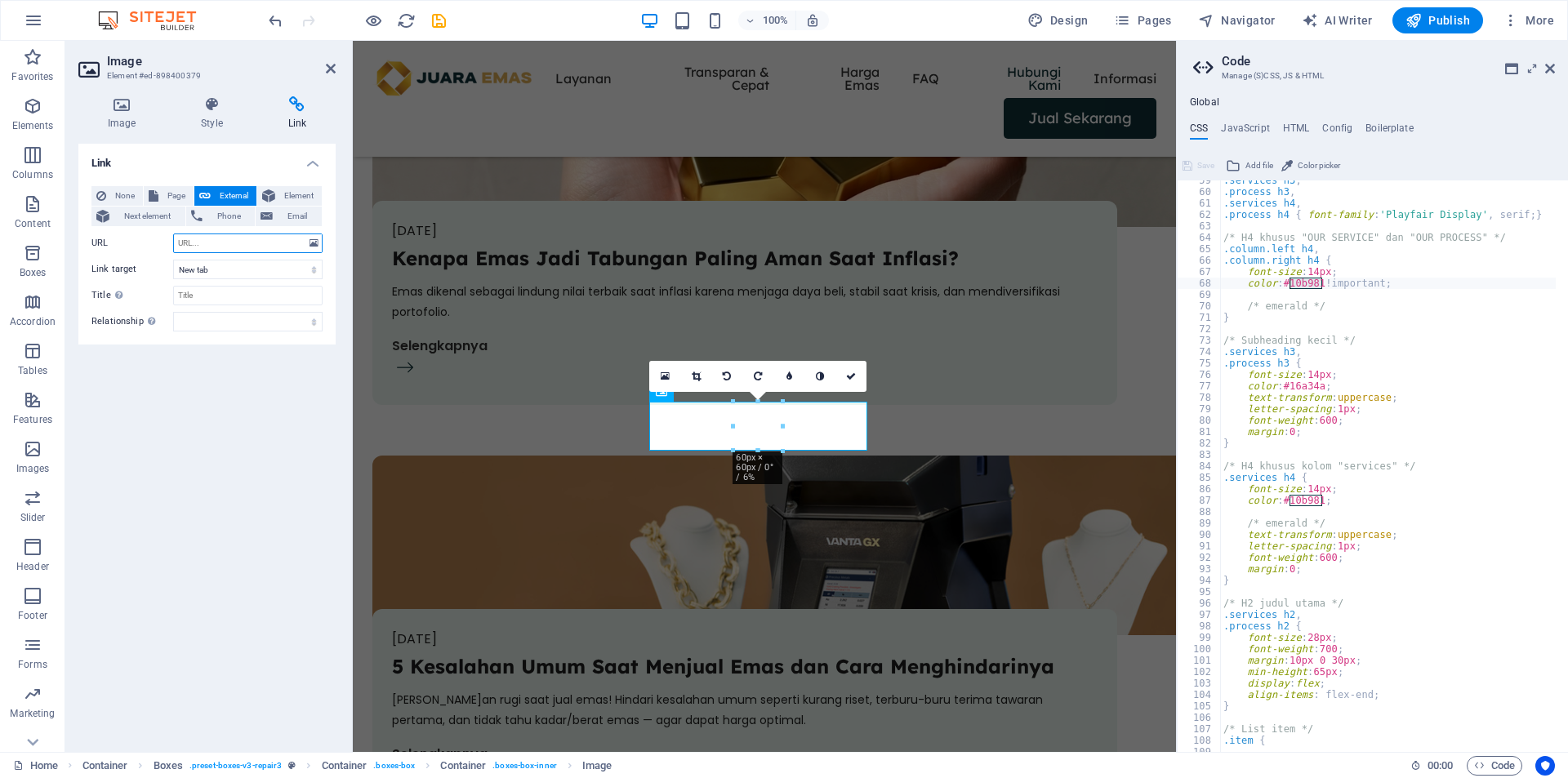
click at [240, 241] on input "URL" at bounding box center [248, 244] width 150 height 20
paste input "https://wa.me/6281188022821"
type input "https://wa.me/6281188022821"
click at [333, 66] on icon at bounding box center [331, 68] width 10 height 13
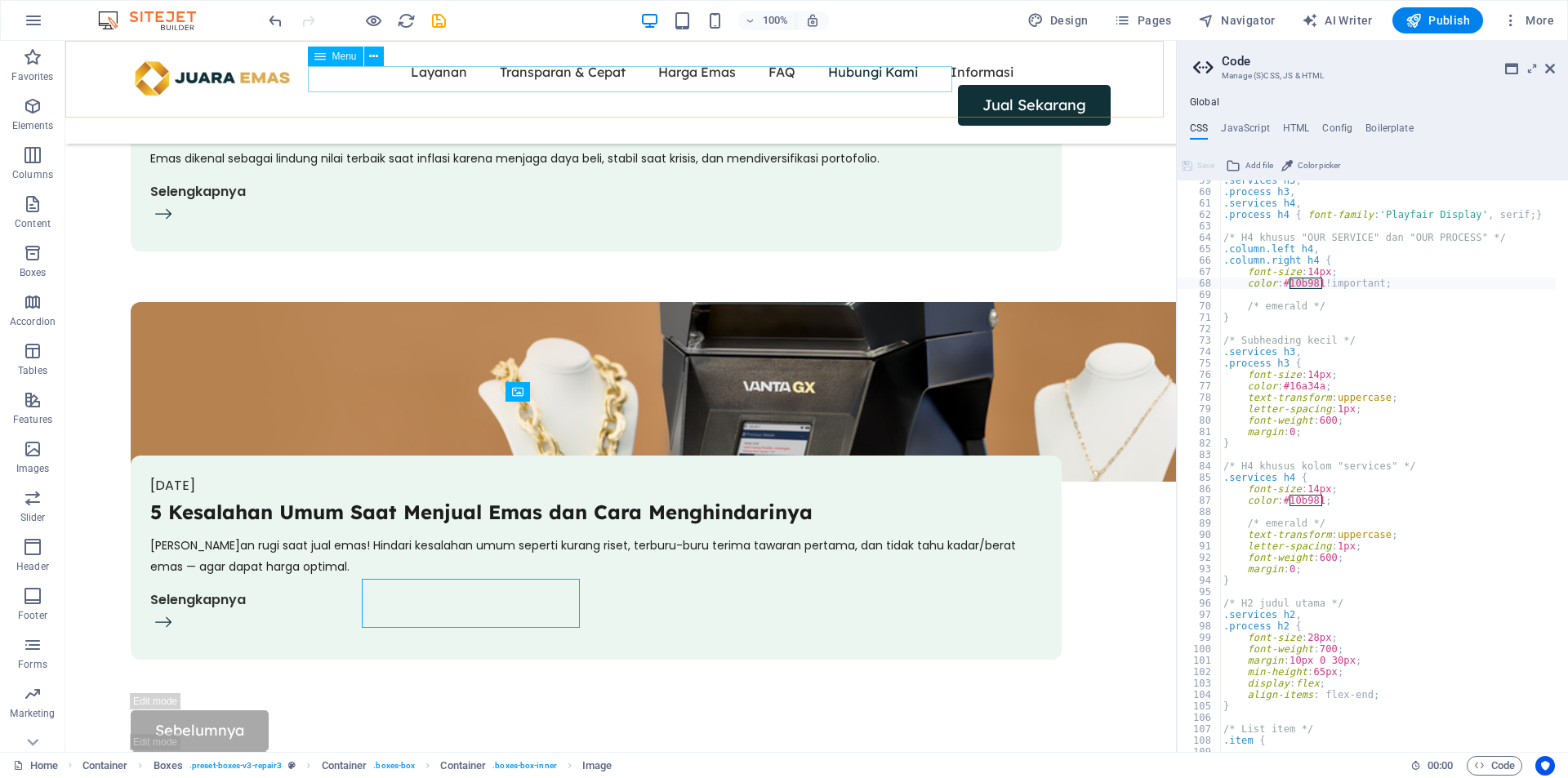
scroll to position [5496, 0]
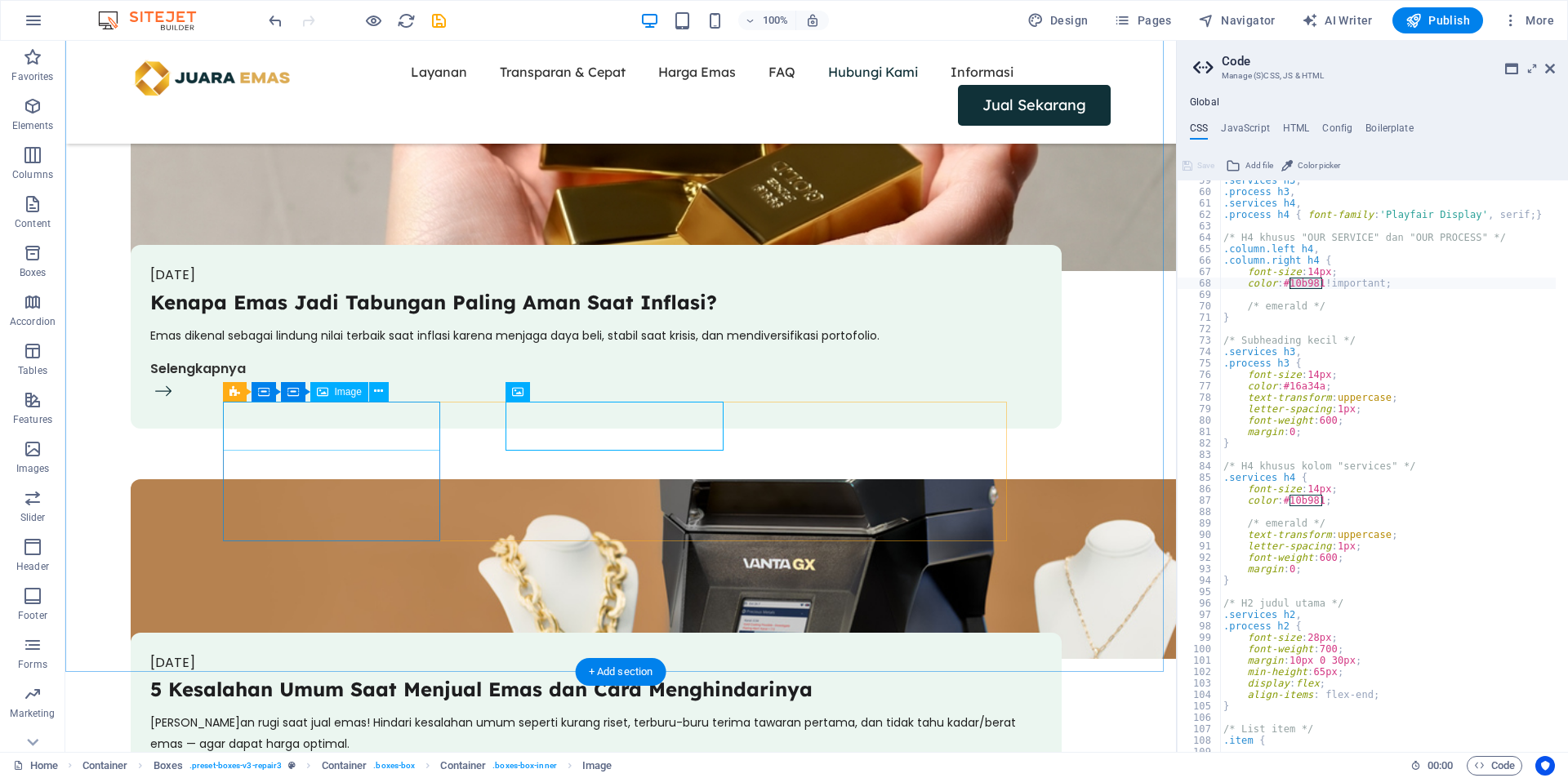
select select "px"
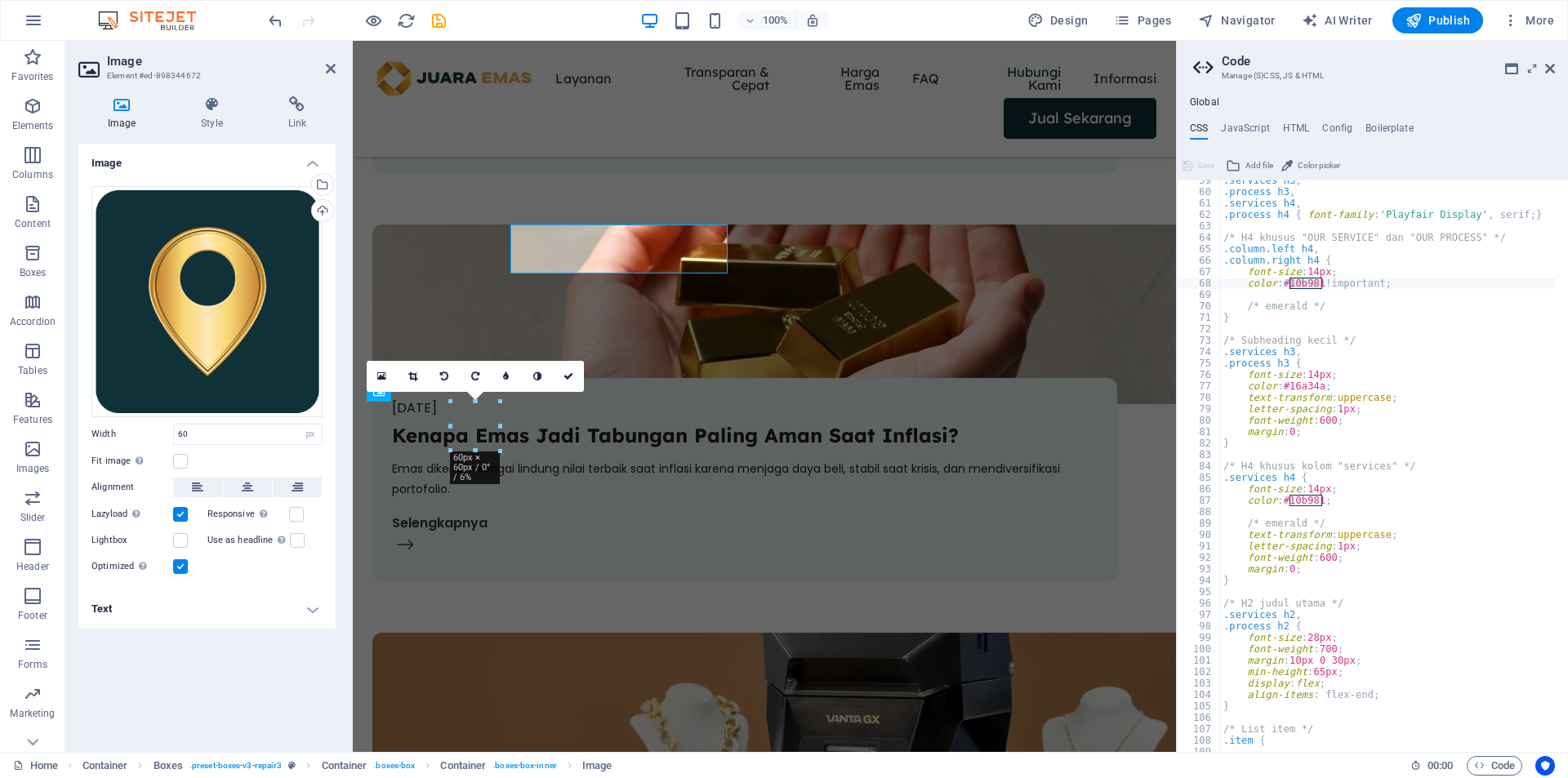
scroll to position [5673, 0]
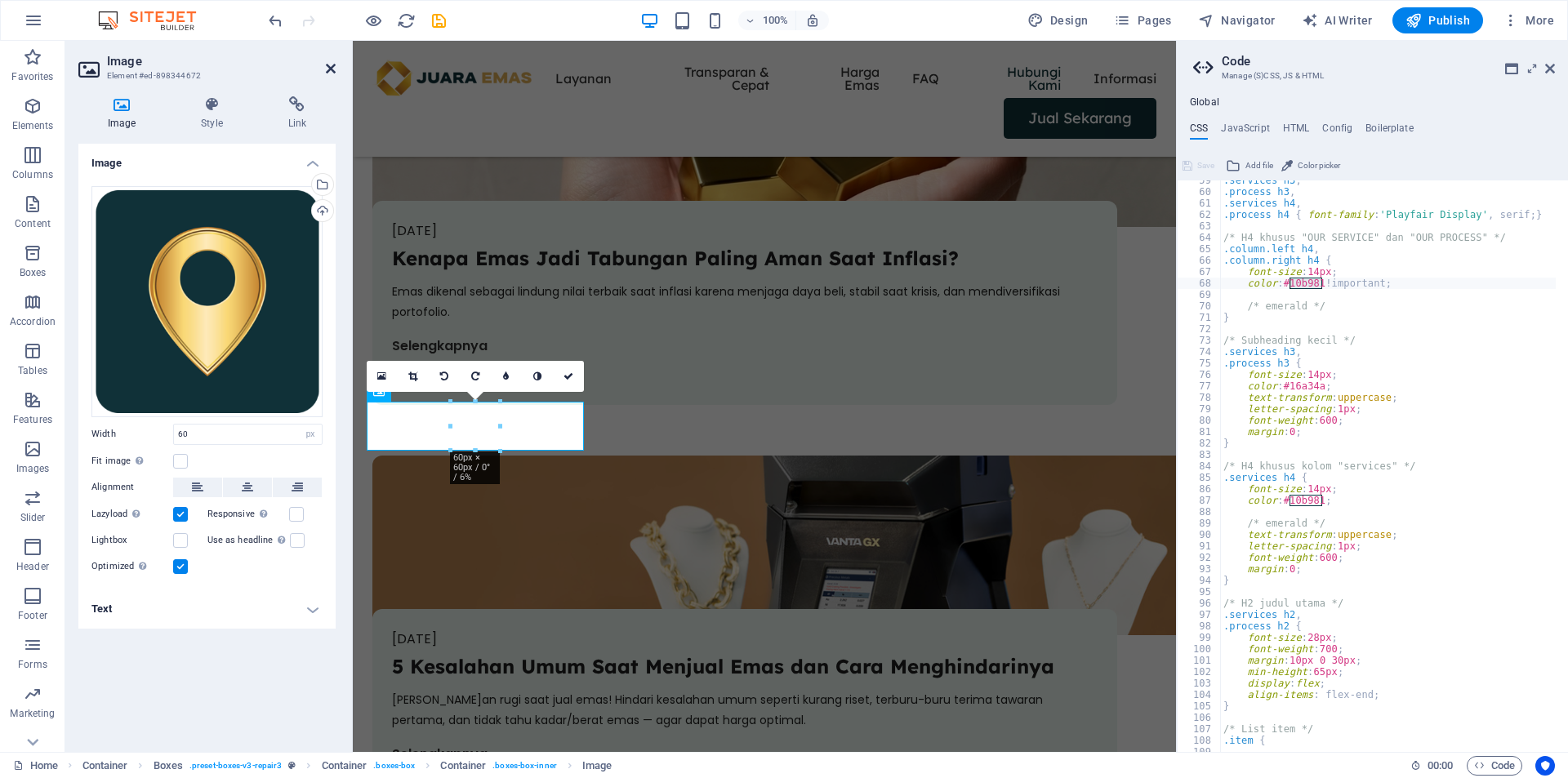
click at [331, 70] on icon at bounding box center [331, 68] width 10 height 13
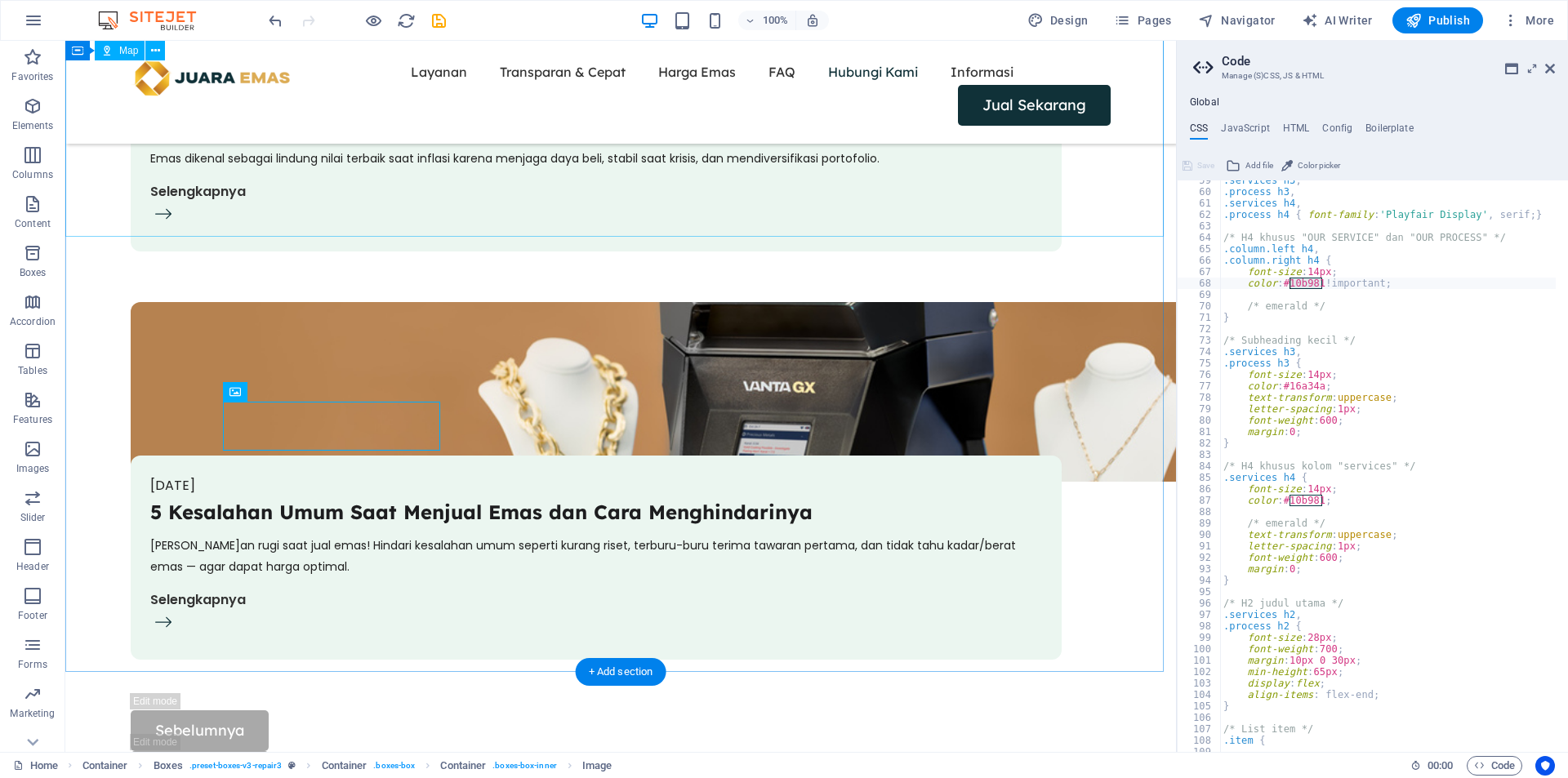
scroll to position [5496, 0]
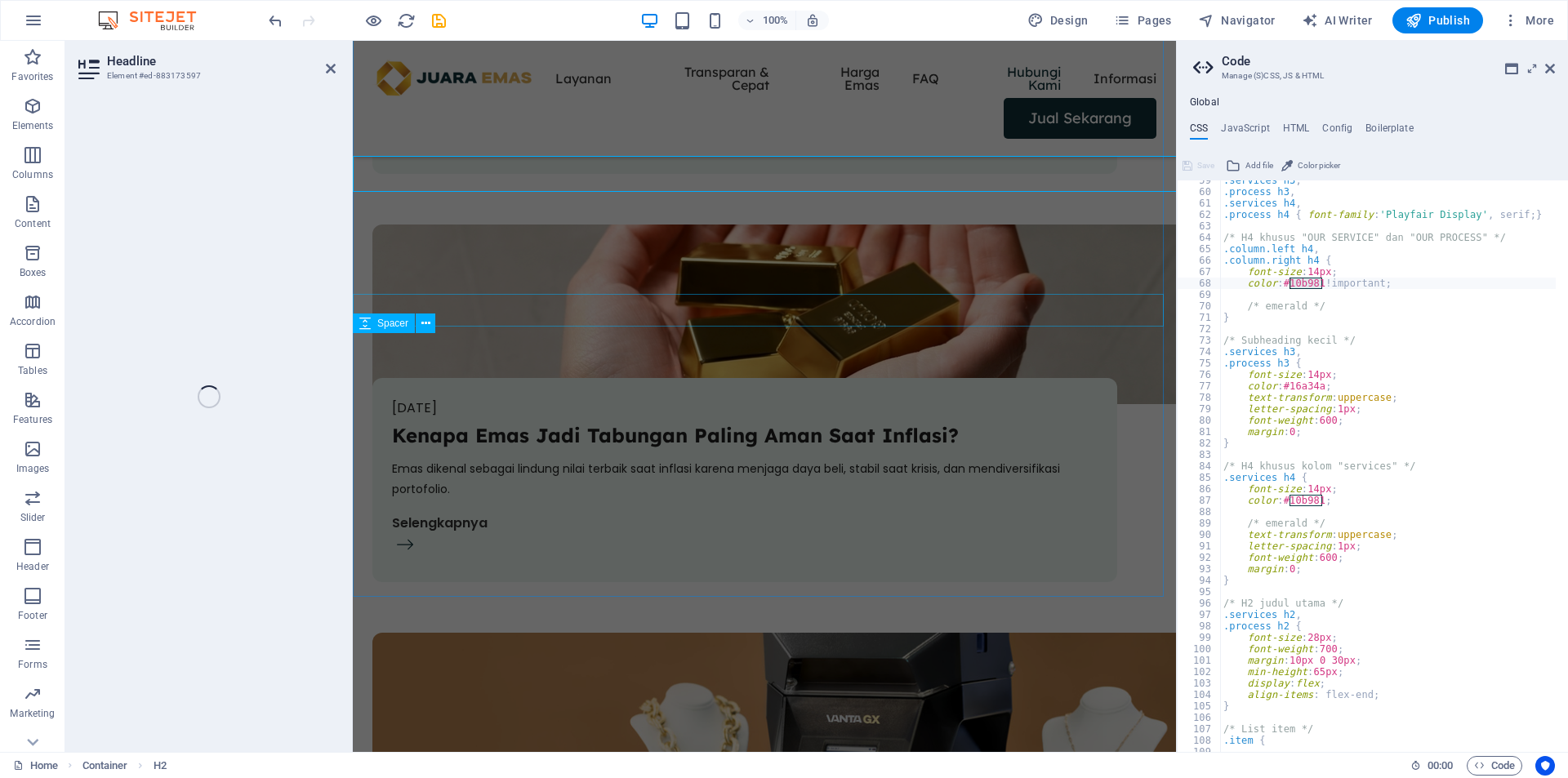
scroll to position [5673, 0]
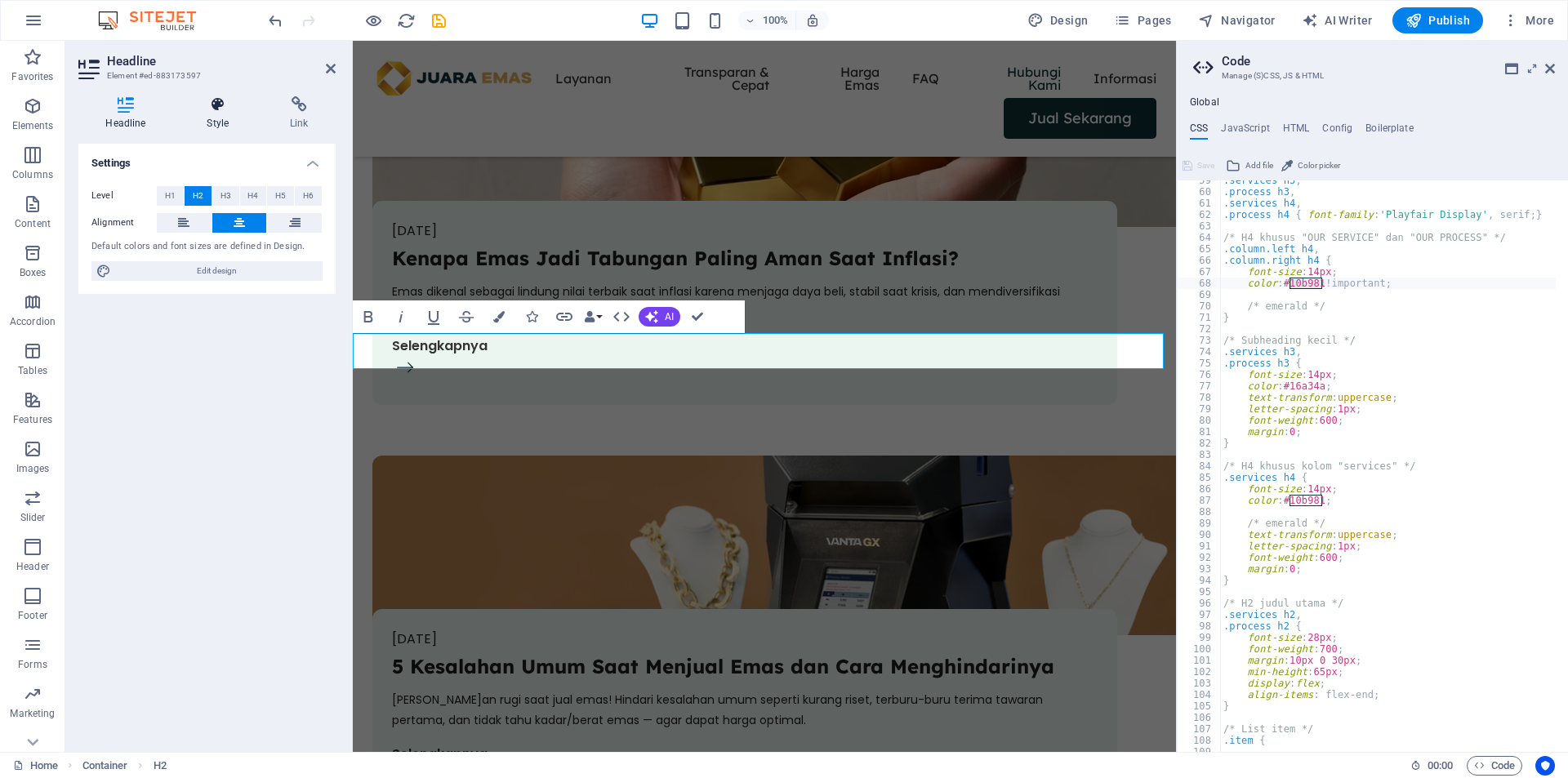
click at [215, 116] on h4 "Style" at bounding box center [221, 113] width 83 height 35
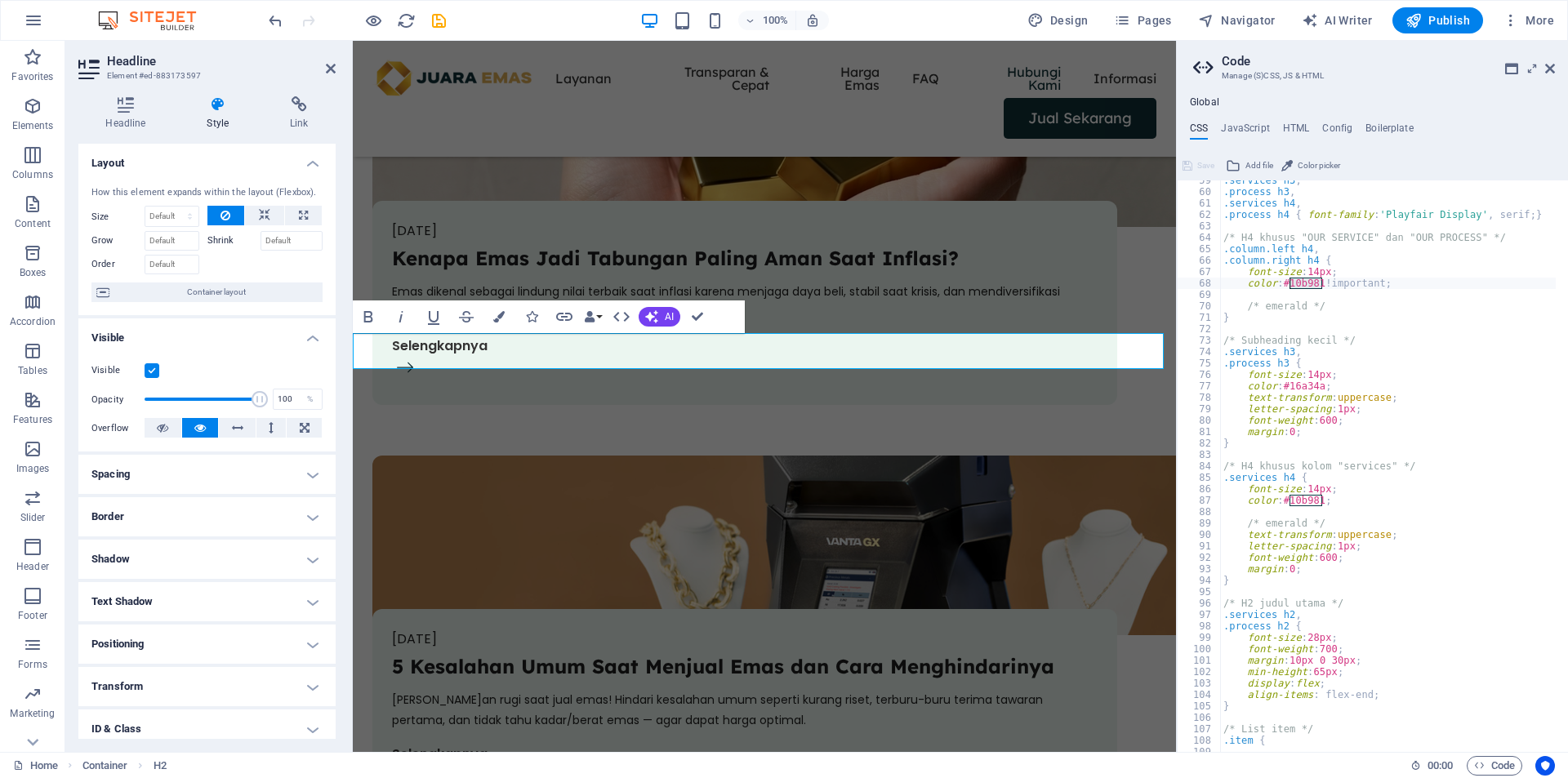
click at [305, 164] on h4 "Layout" at bounding box center [207, 159] width 257 height 30
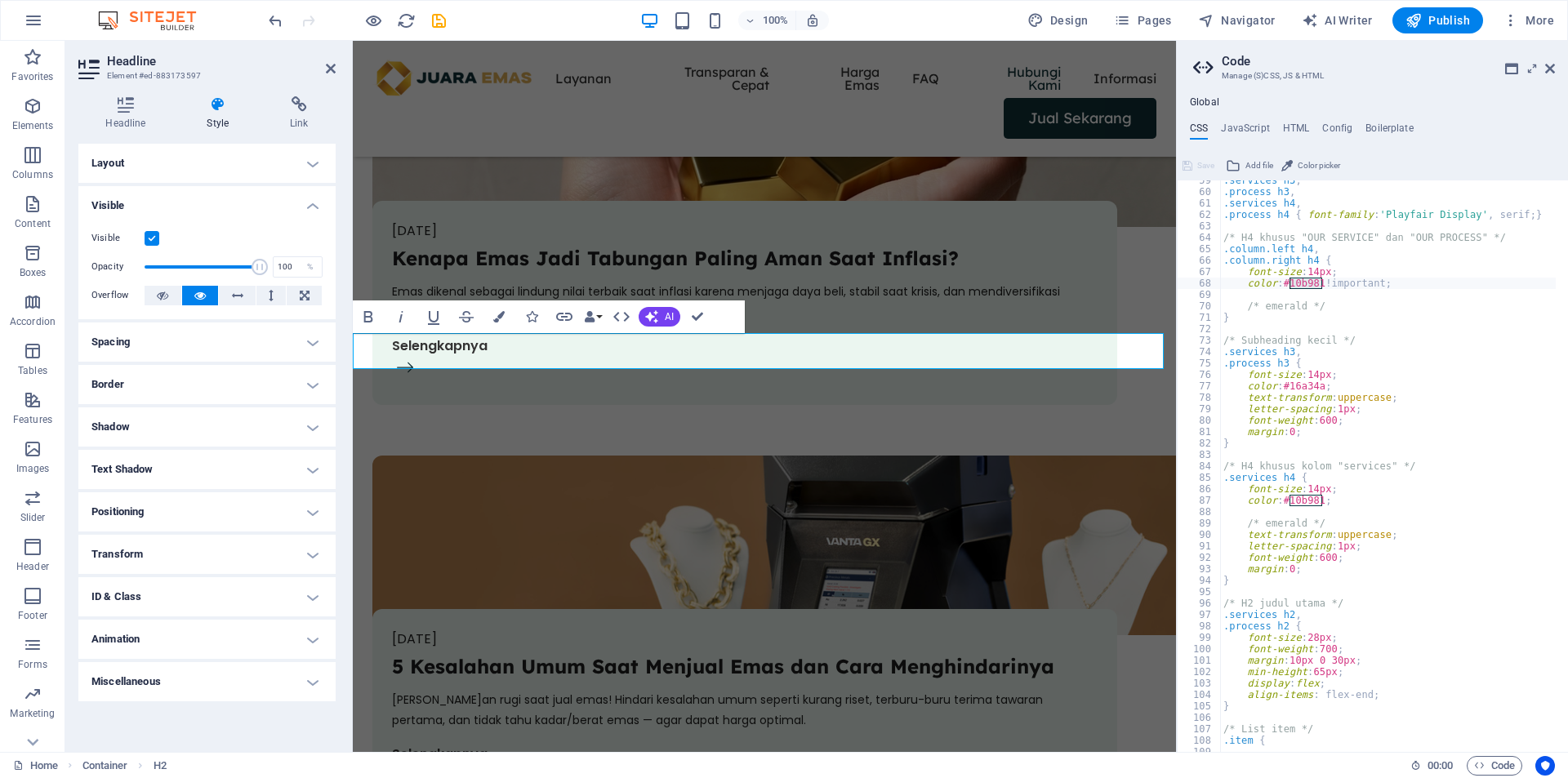
click at [311, 211] on h4 "Visible" at bounding box center [207, 201] width 257 height 30
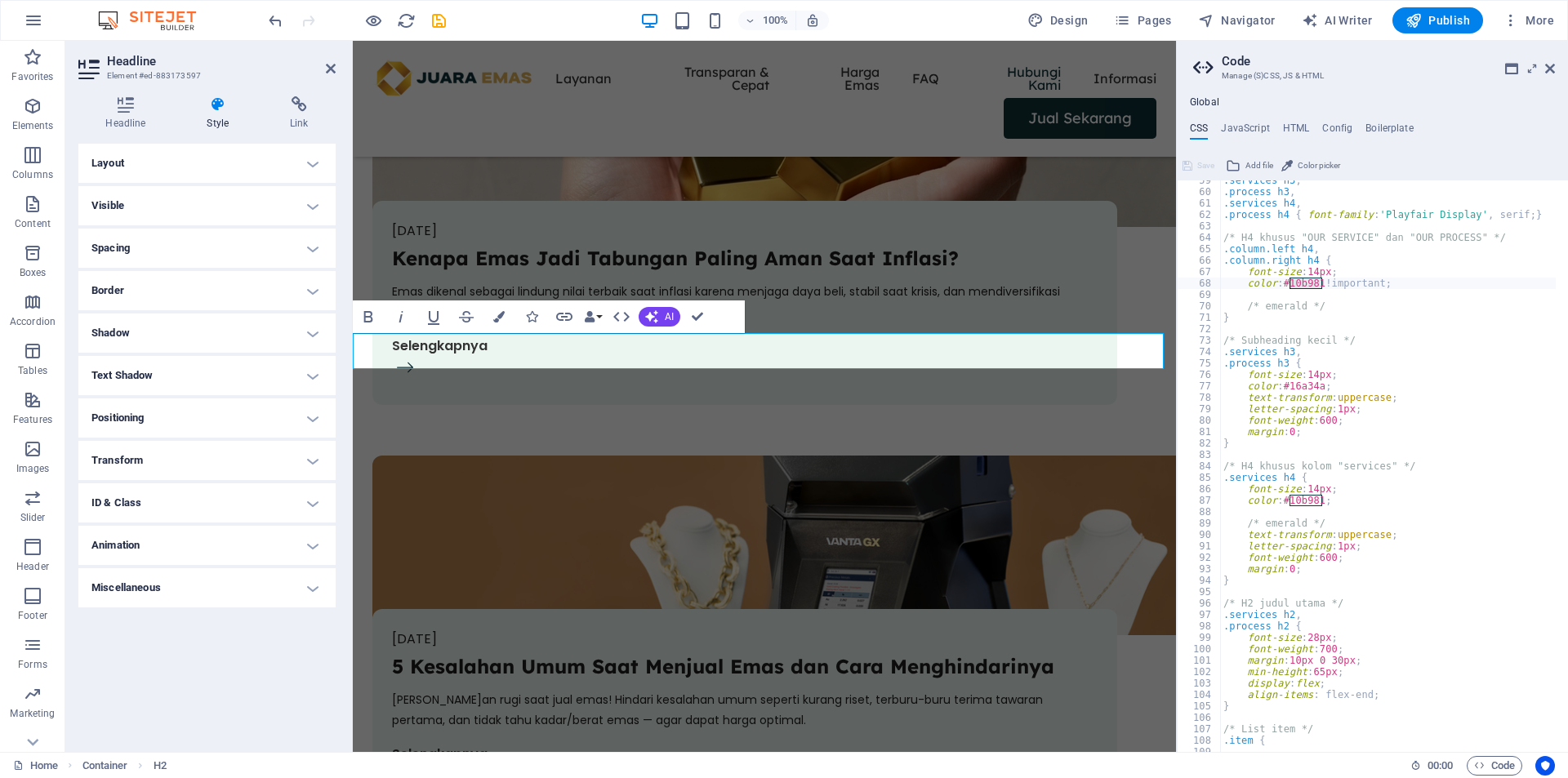
click at [314, 206] on h4 "Visible" at bounding box center [207, 206] width 257 height 39
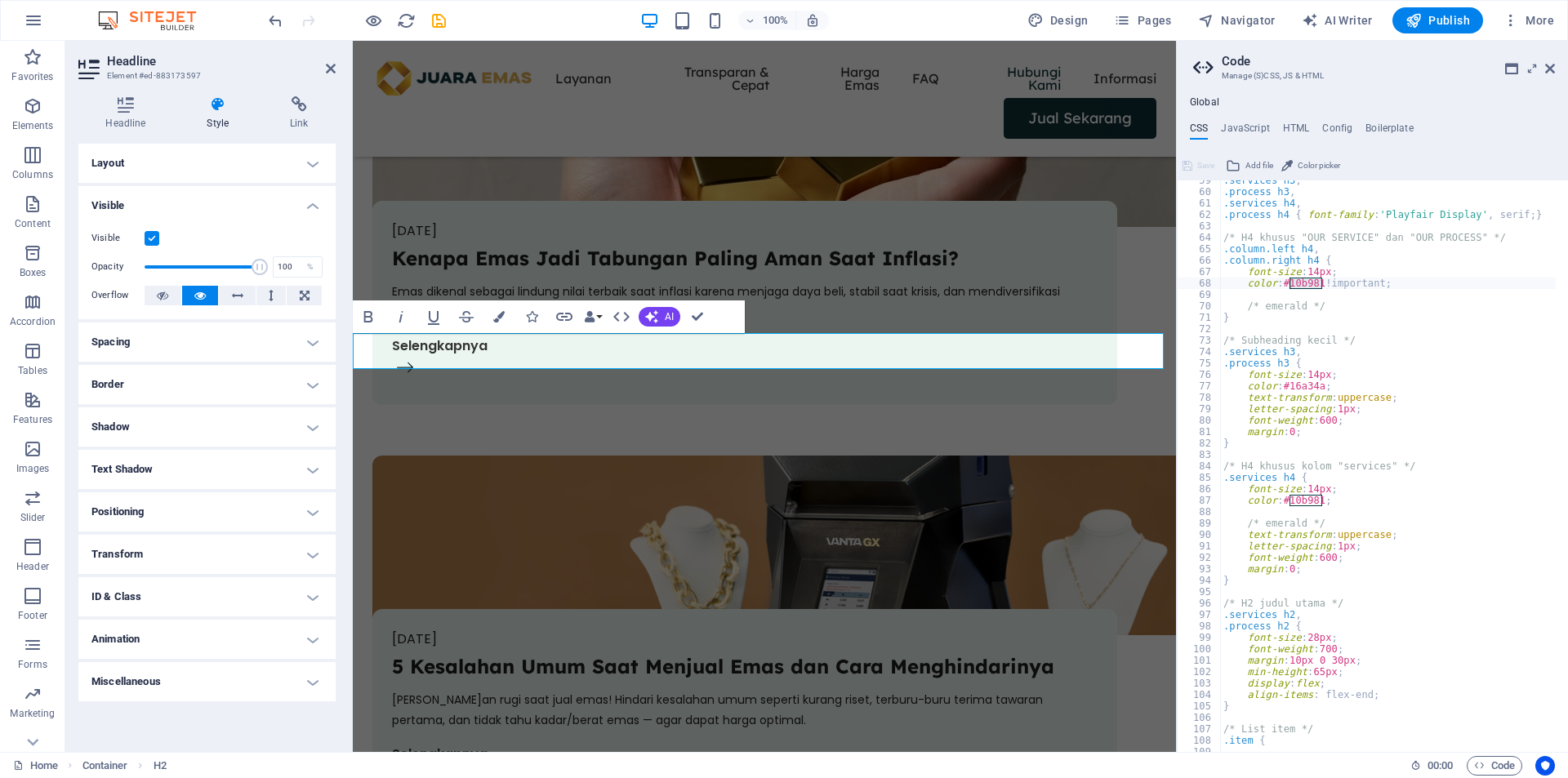
click at [314, 206] on h4 "Visible" at bounding box center [207, 201] width 257 height 30
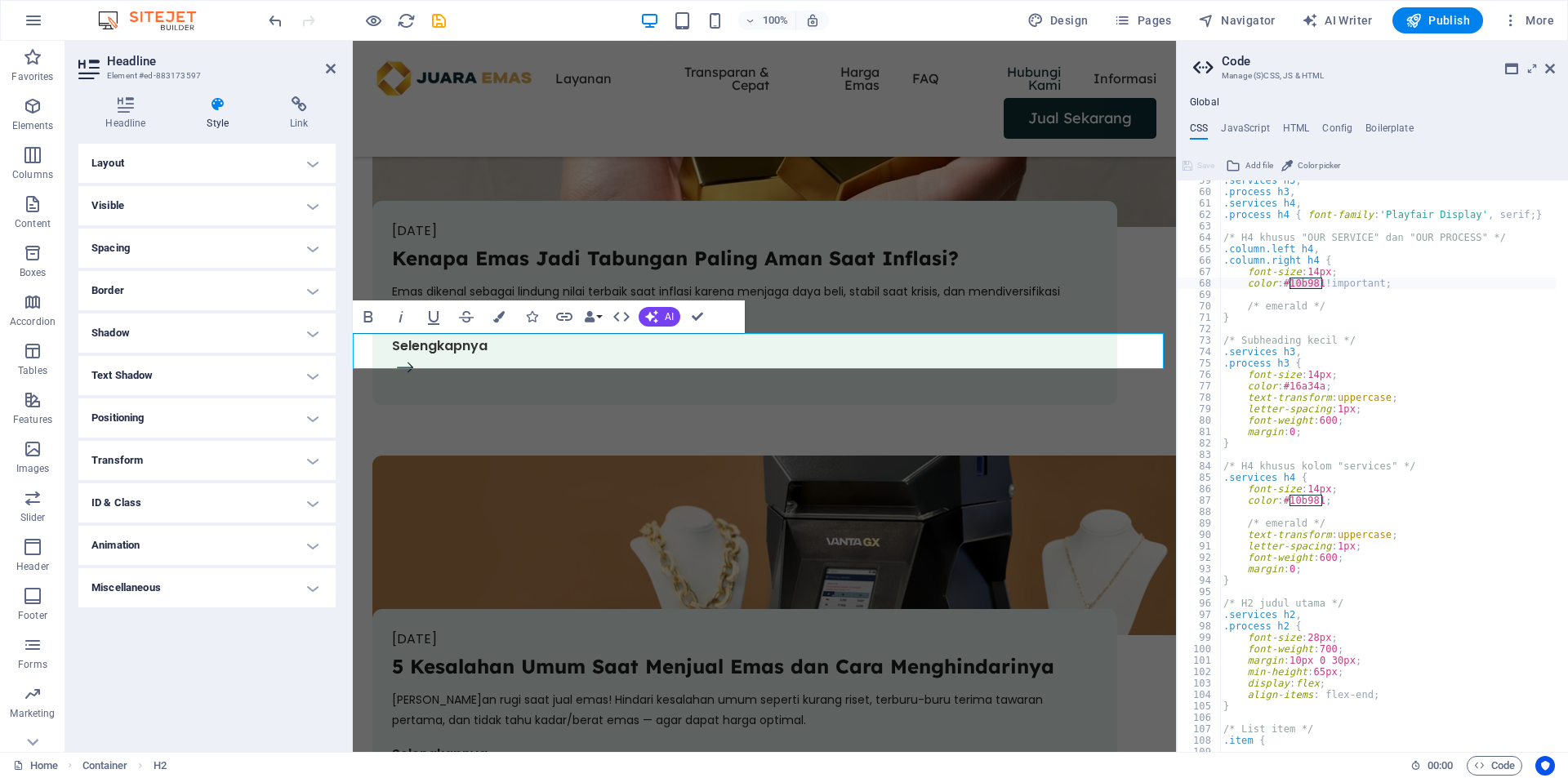
click at [314, 206] on h4 "Visible" at bounding box center [207, 206] width 257 height 39
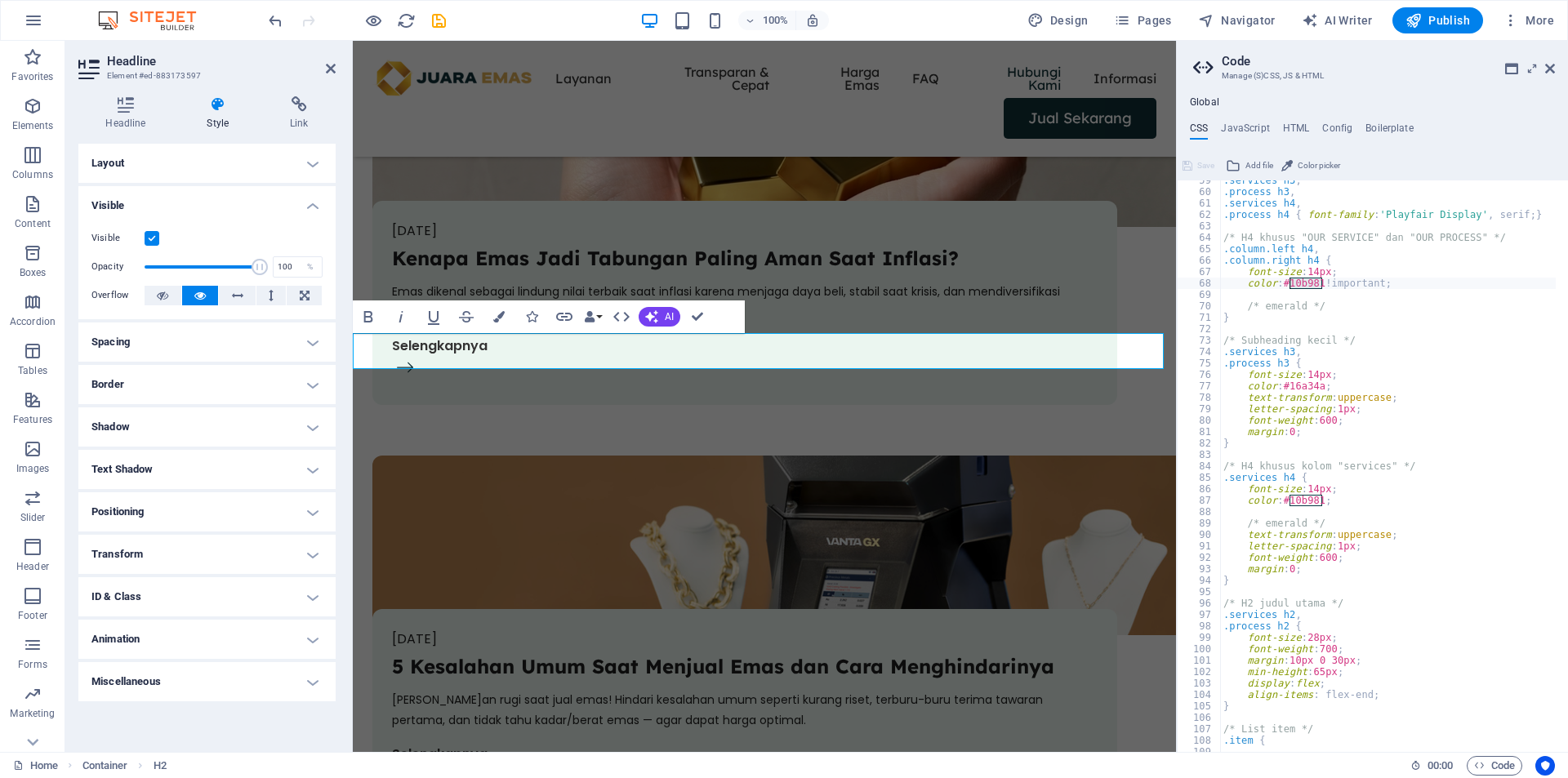
click at [314, 206] on h4 "Visible" at bounding box center [207, 201] width 257 height 30
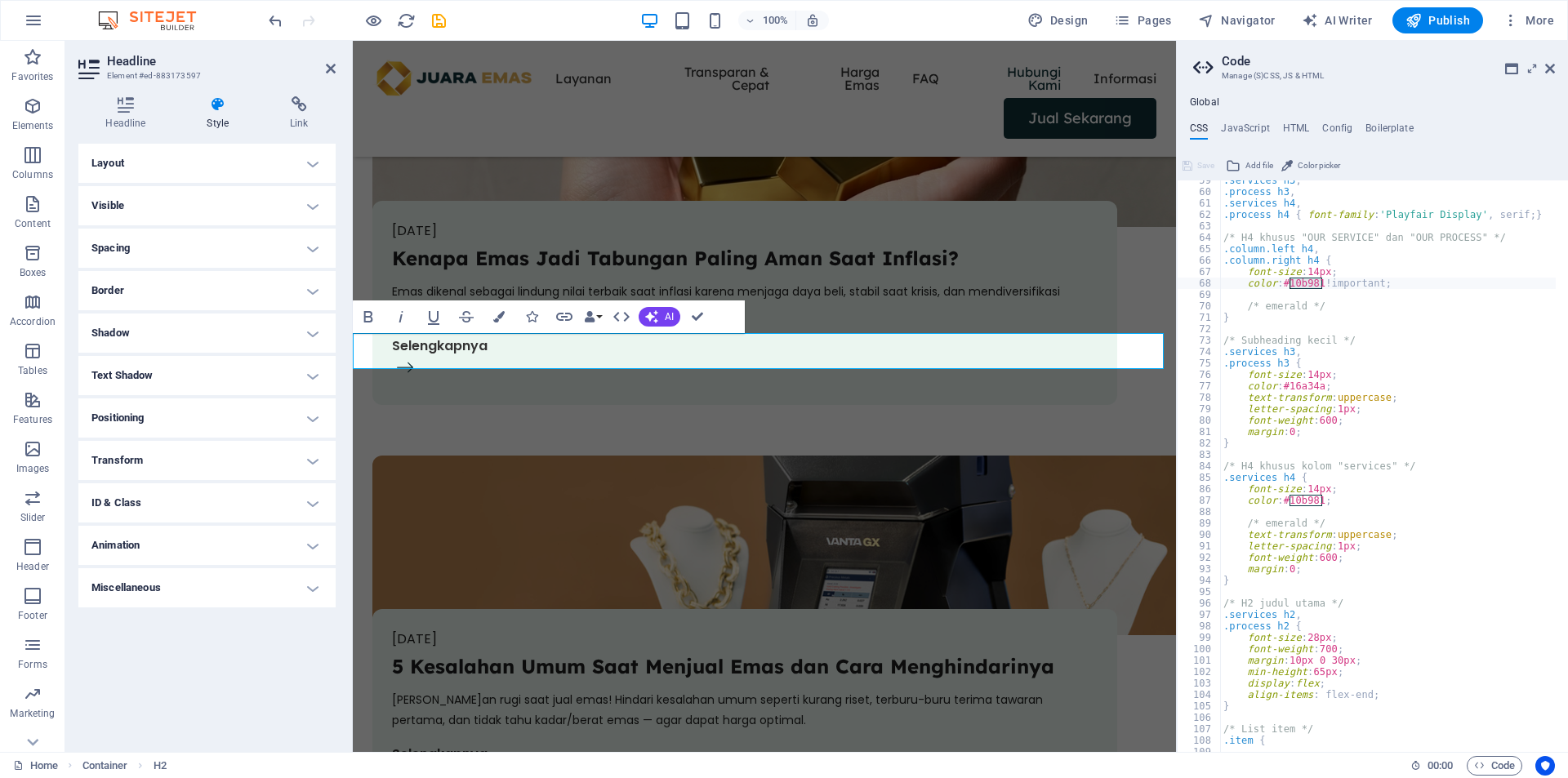
click at [312, 202] on h4 "Visible" at bounding box center [207, 206] width 257 height 39
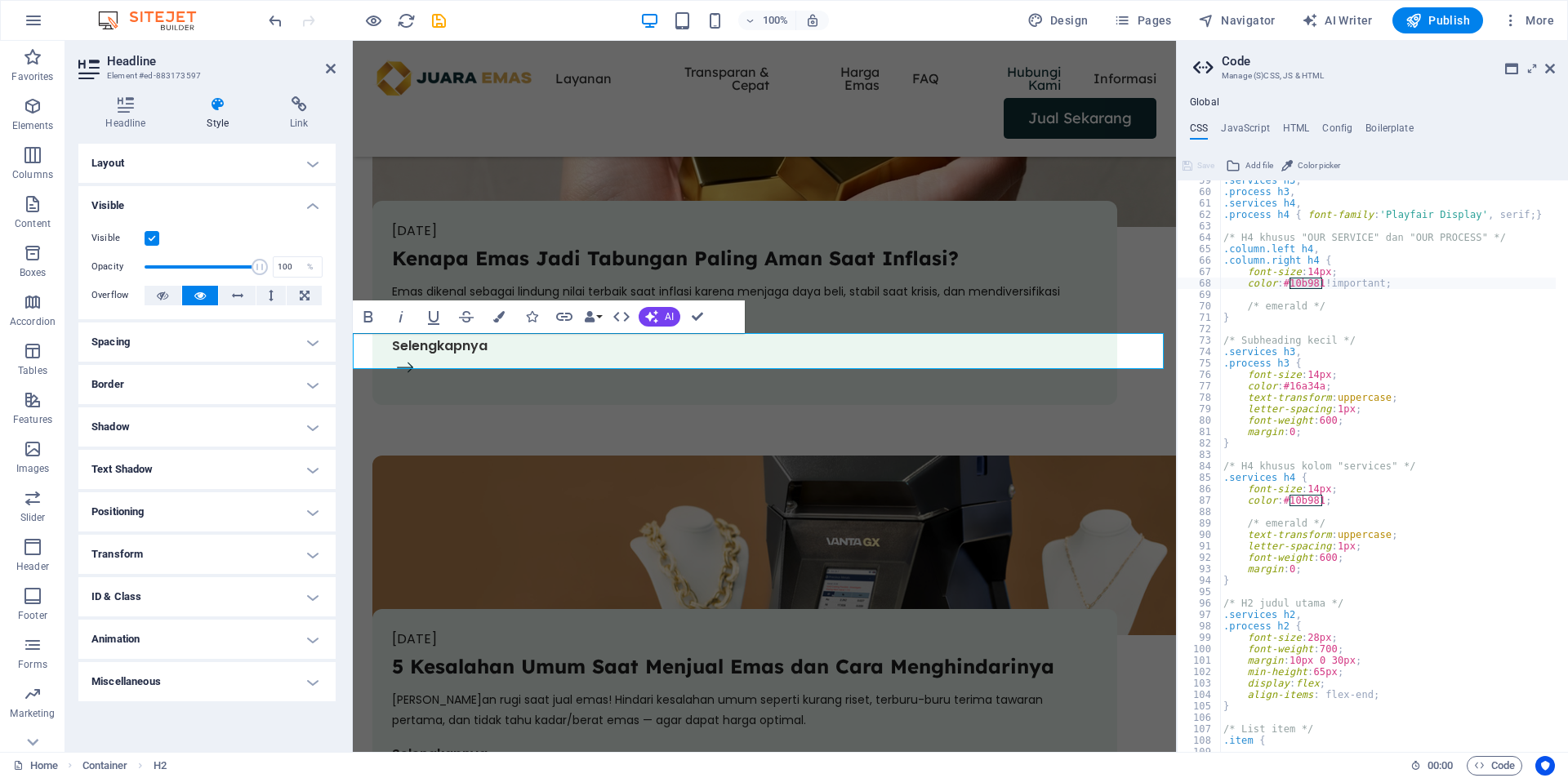
click at [312, 202] on h4 "Visible" at bounding box center [207, 201] width 257 height 30
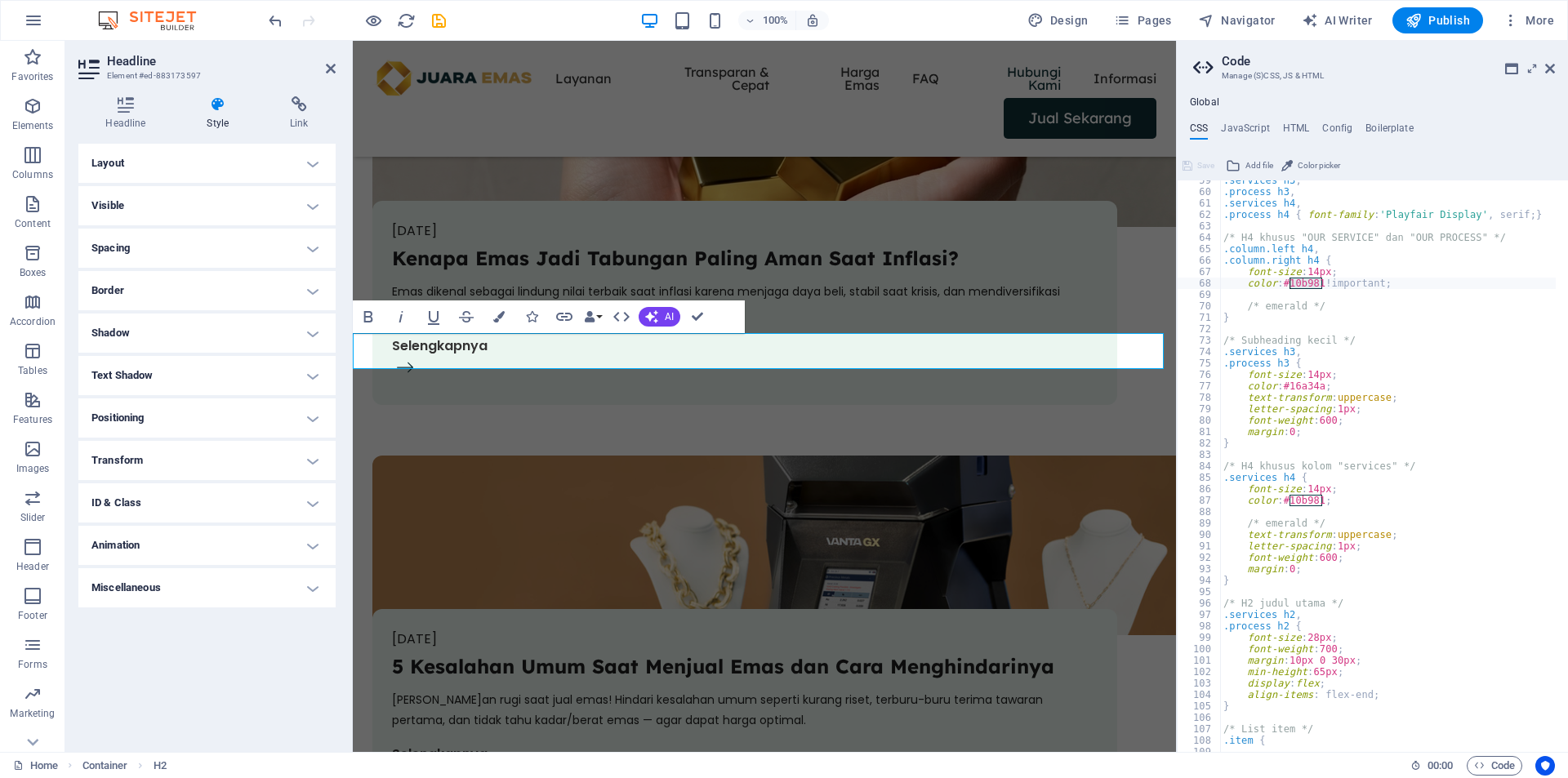
click at [316, 165] on h4 "Layout" at bounding box center [207, 164] width 257 height 39
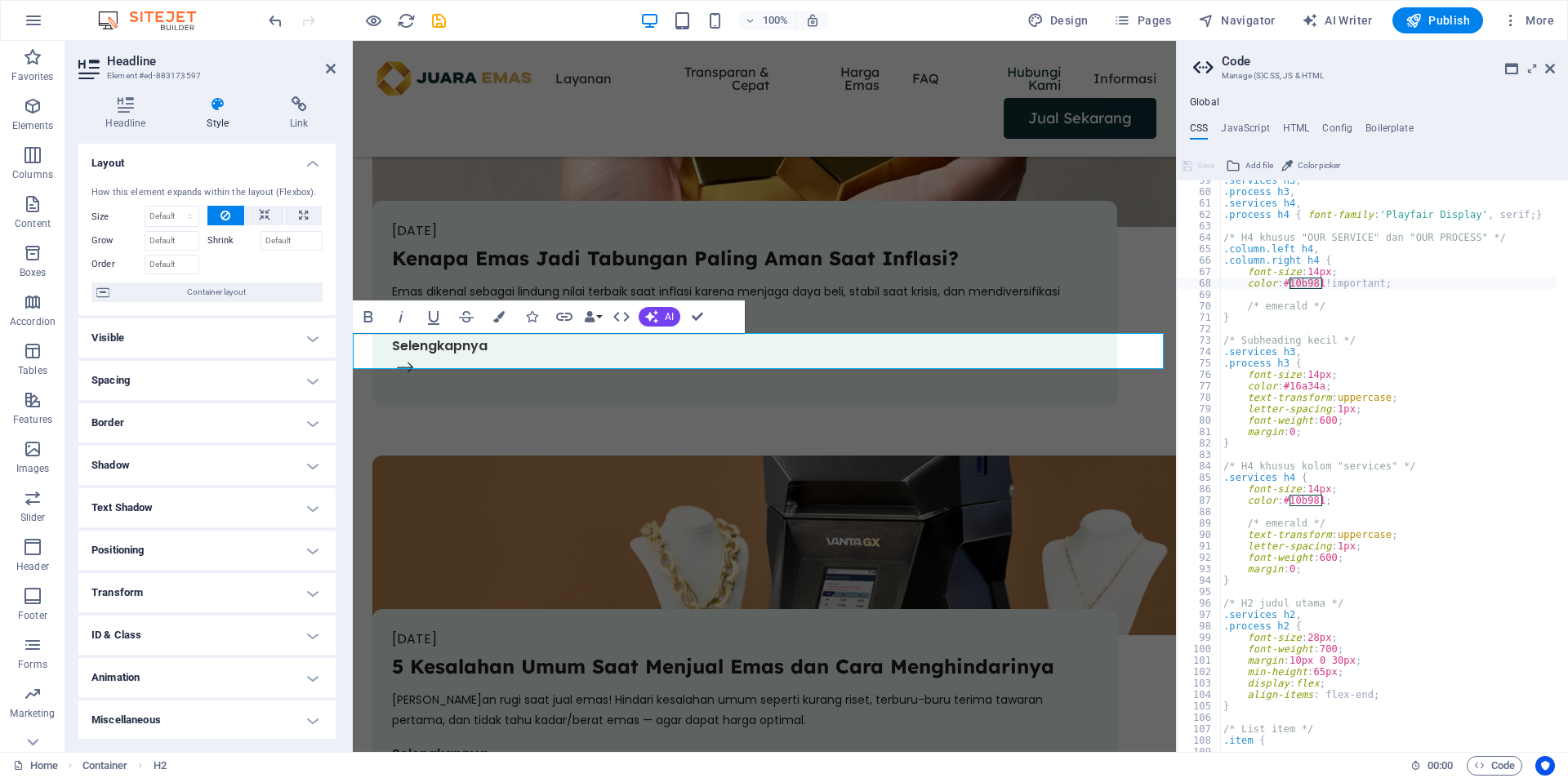
click at [316, 165] on h4 "Layout" at bounding box center [207, 159] width 257 height 30
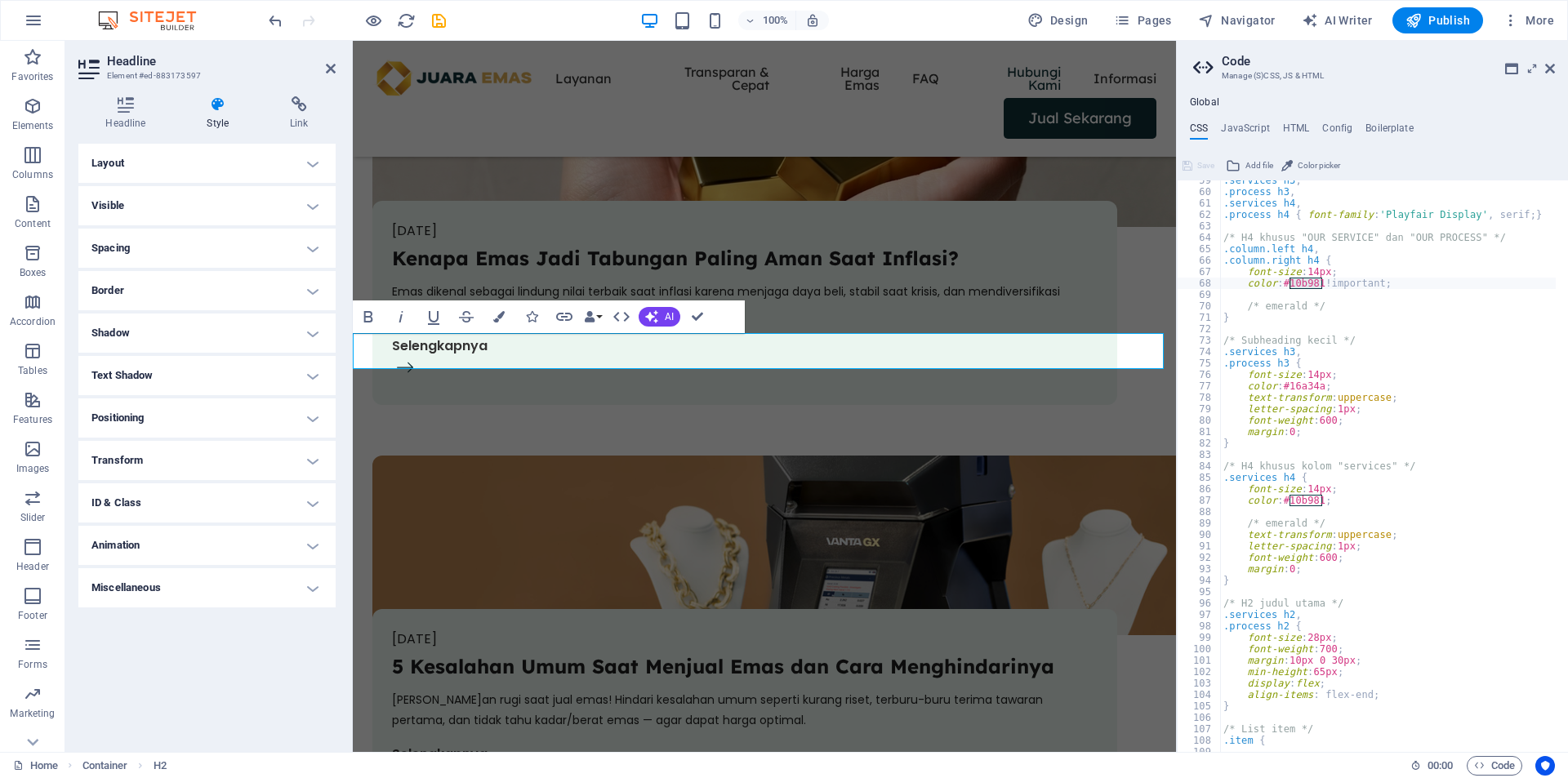
click at [312, 165] on h4 "Layout" at bounding box center [207, 164] width 257 height 39
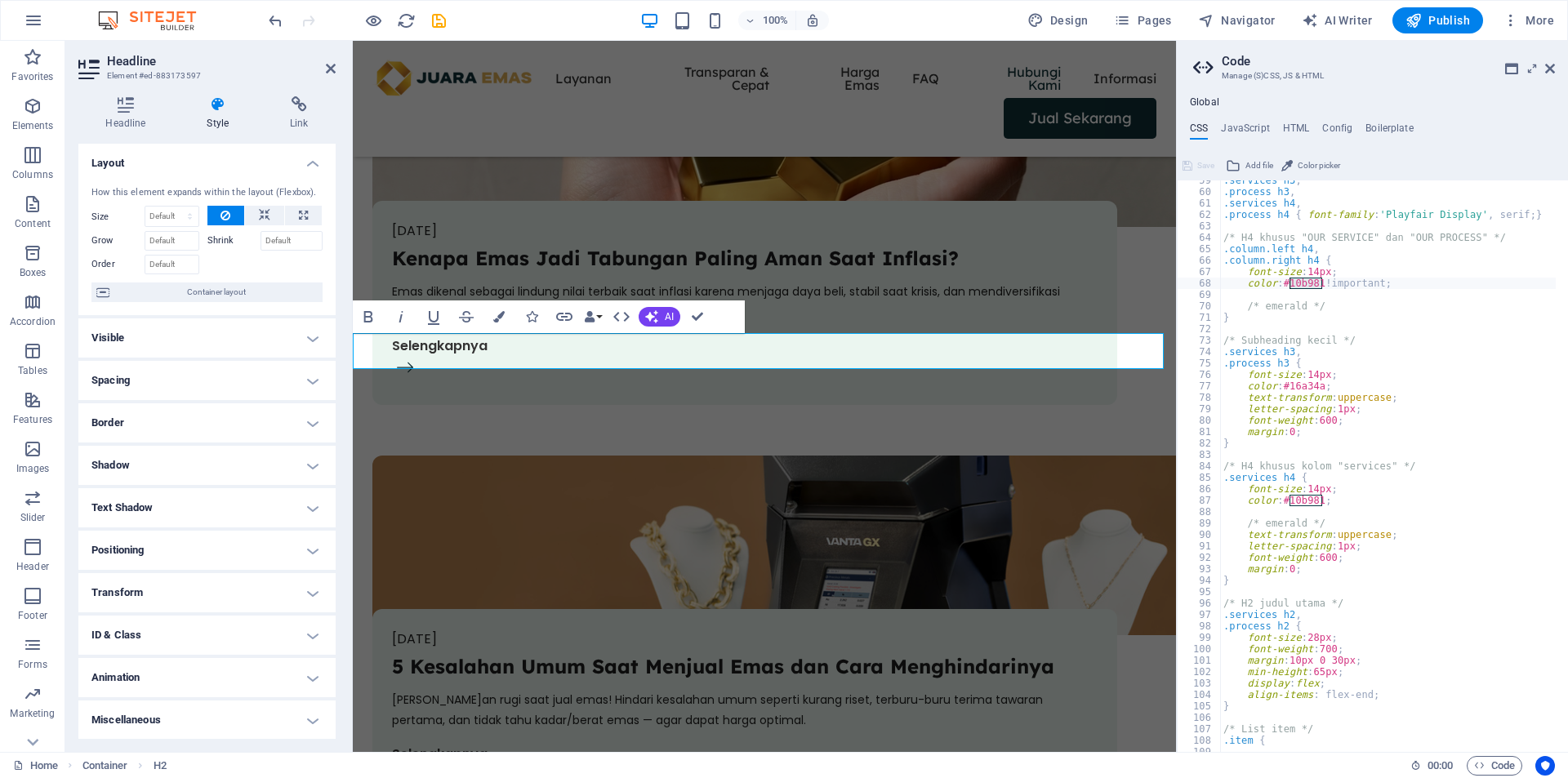
click at [312, 165] on h4 "Layout" at bounding box center [207, 159] width 257 height 30
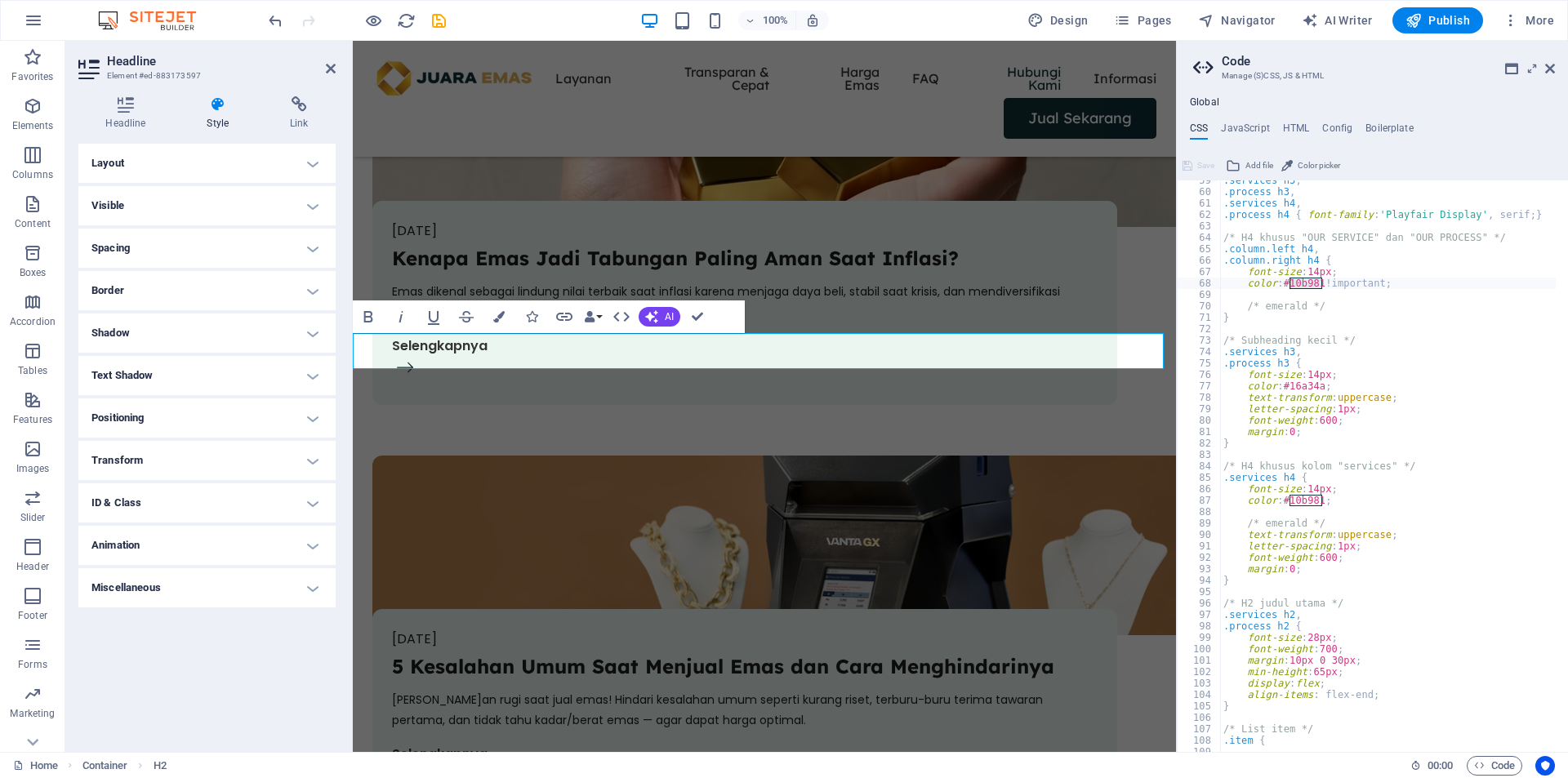
click at [307, 160] on h4 "Layout" at bounding box center [207, 164] width 257 height 39
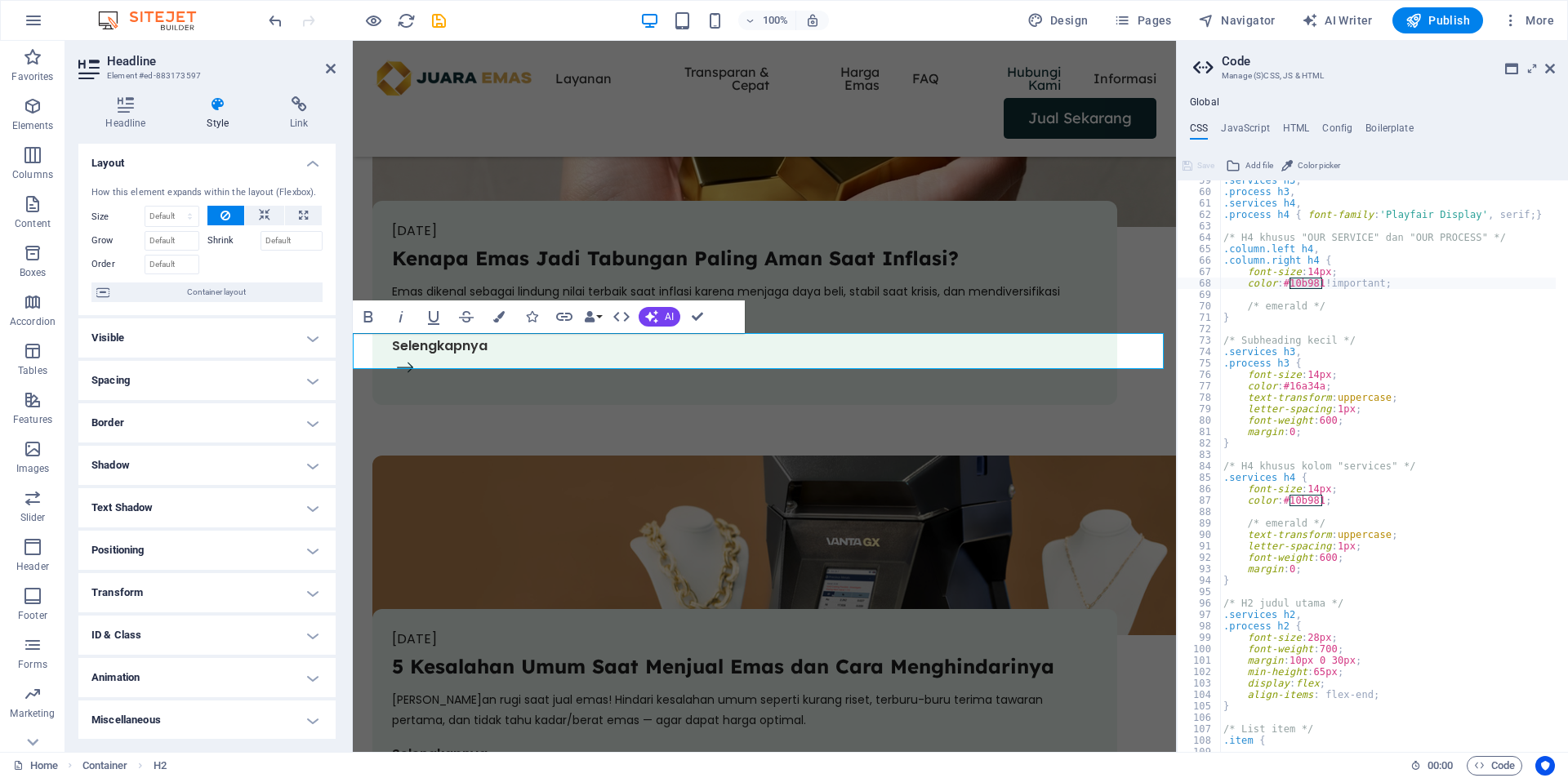
click at [307, 160] on h4 "Layout" at bounding box center [207, 159] width 257 height 30
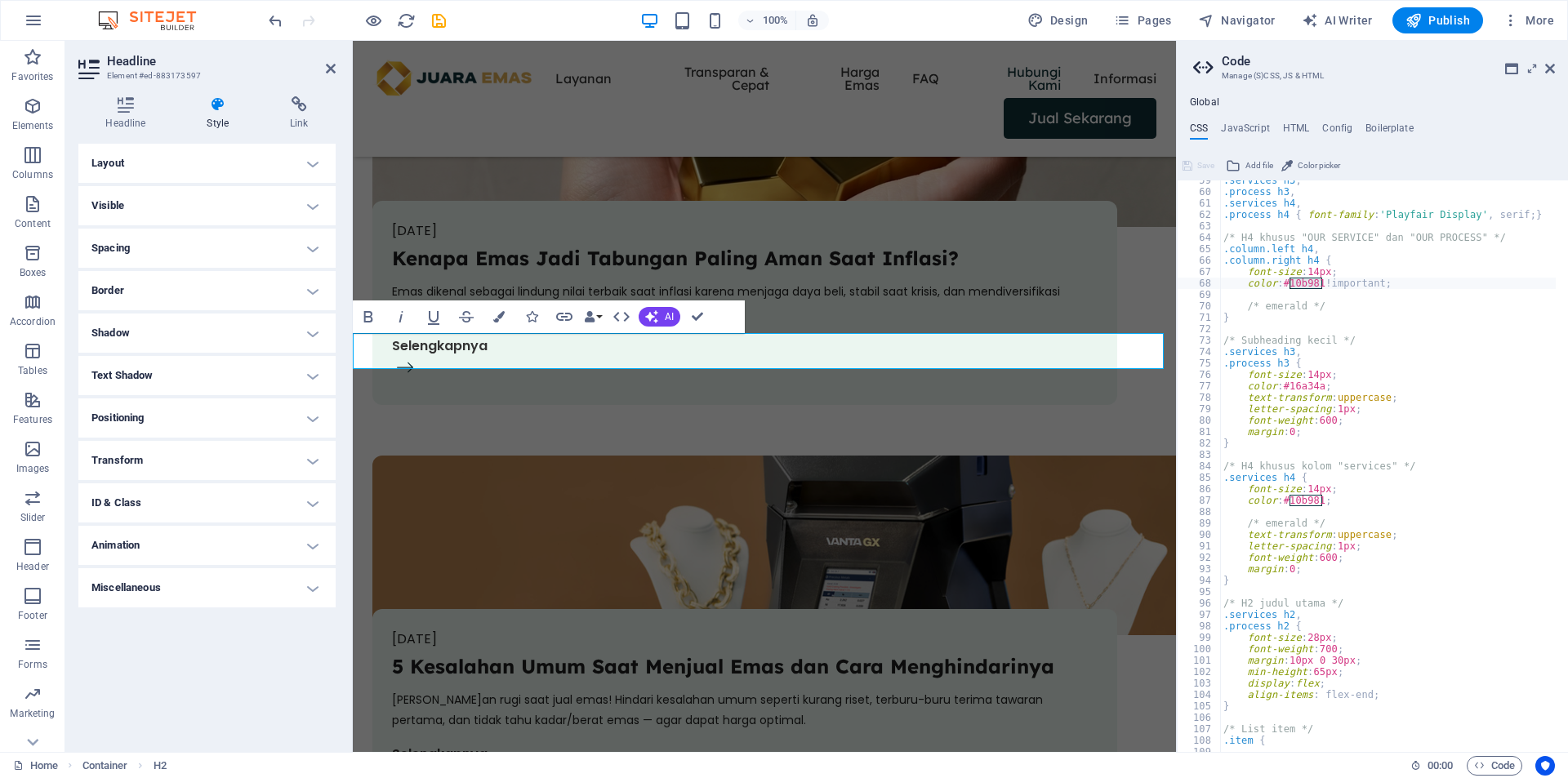
click at [310, 205] on h4 "Visible" at bounding box center [207, 206] width 257 height 39
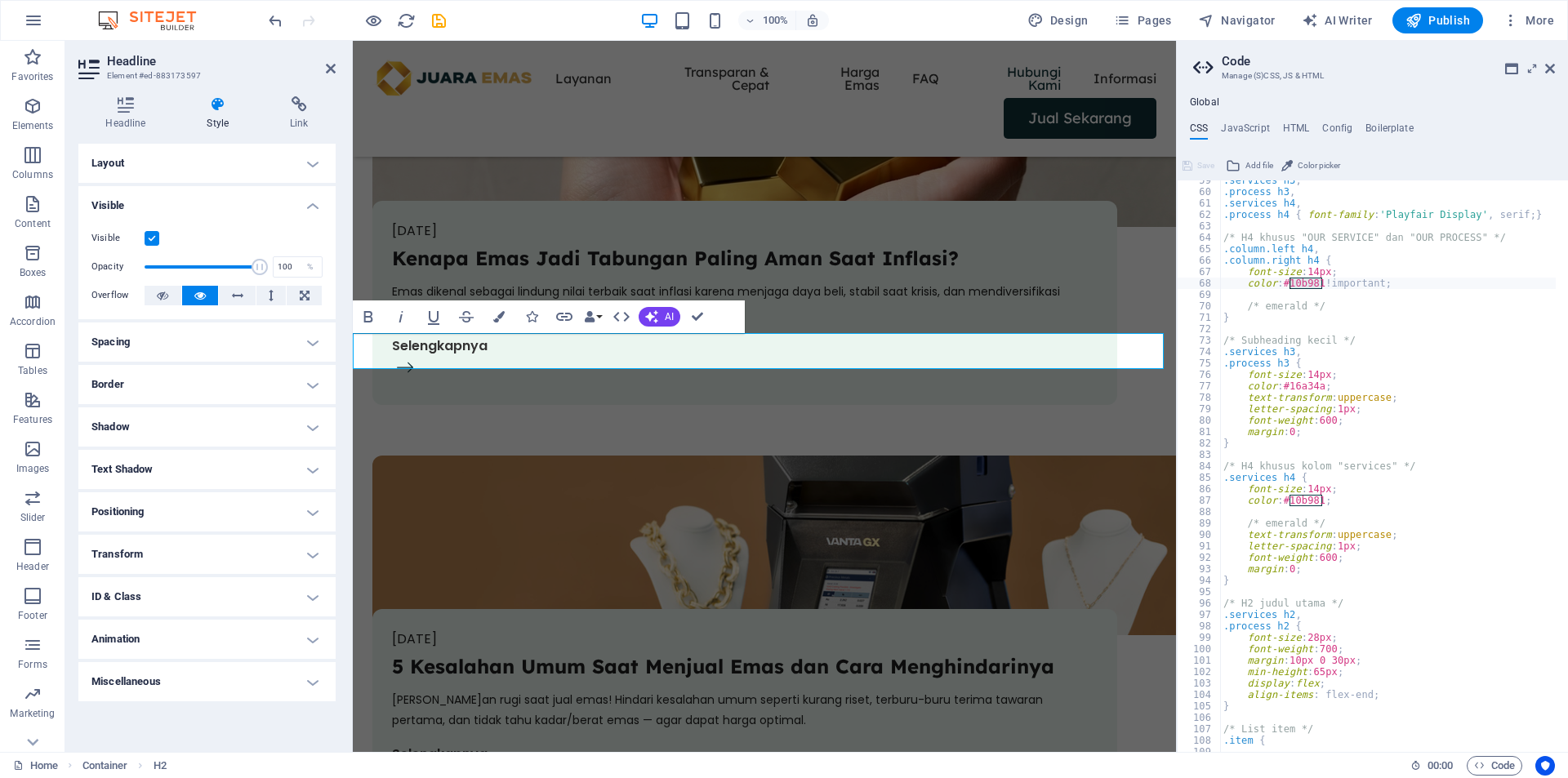
click at [310, 205] on h4 "Visible" at bounding box center [207, 201] width 257 height 30
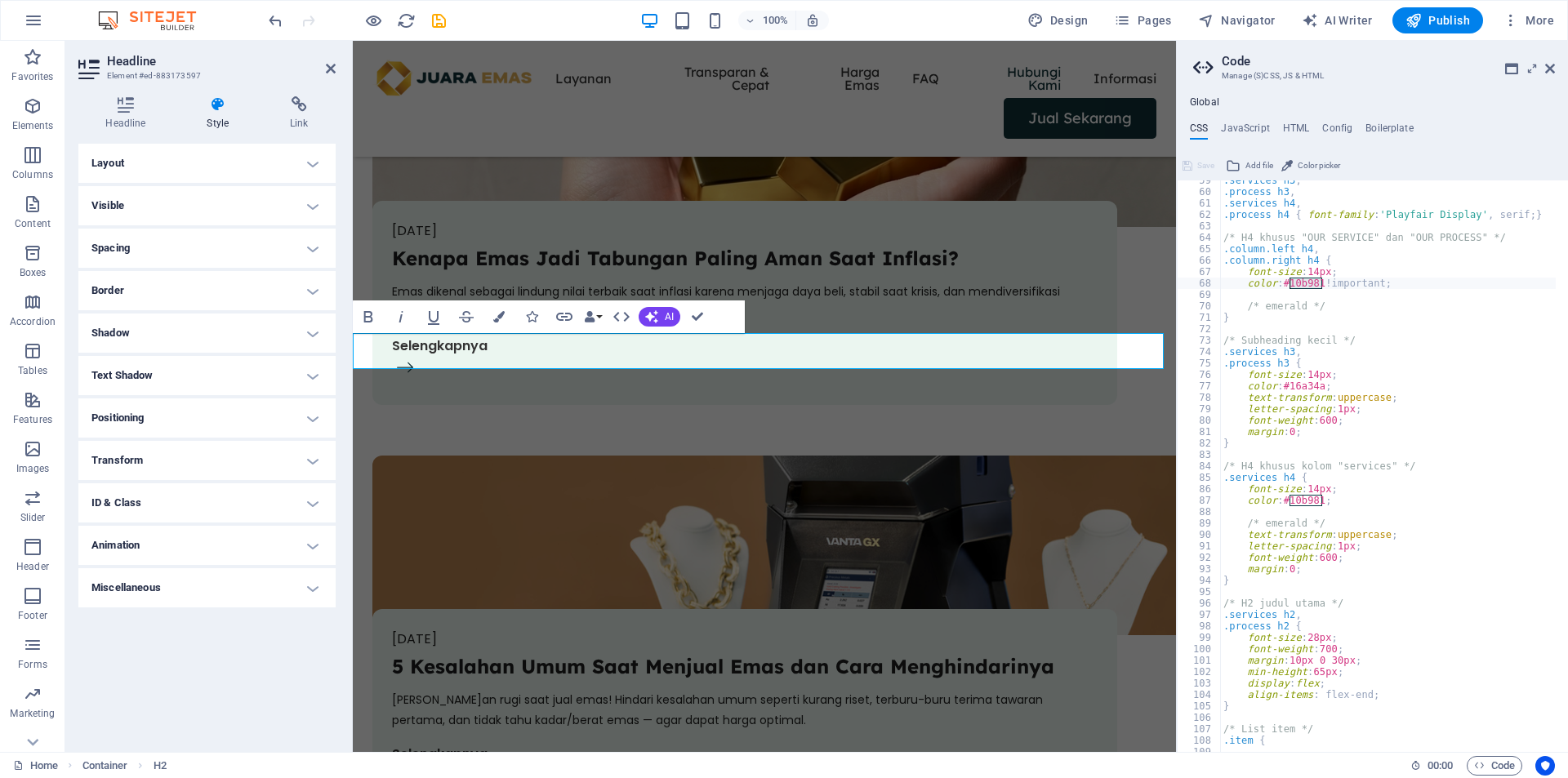
click at [330, 58] on h2 "Headline" at bounding box center [222, 61] width 229 height 15
click at [328, 61] on h2 "Headline" at bounding box center [222, 61] width 229 height 15
click at [326, 68] on icon at bounding box center [331, 68] width 10 height 13
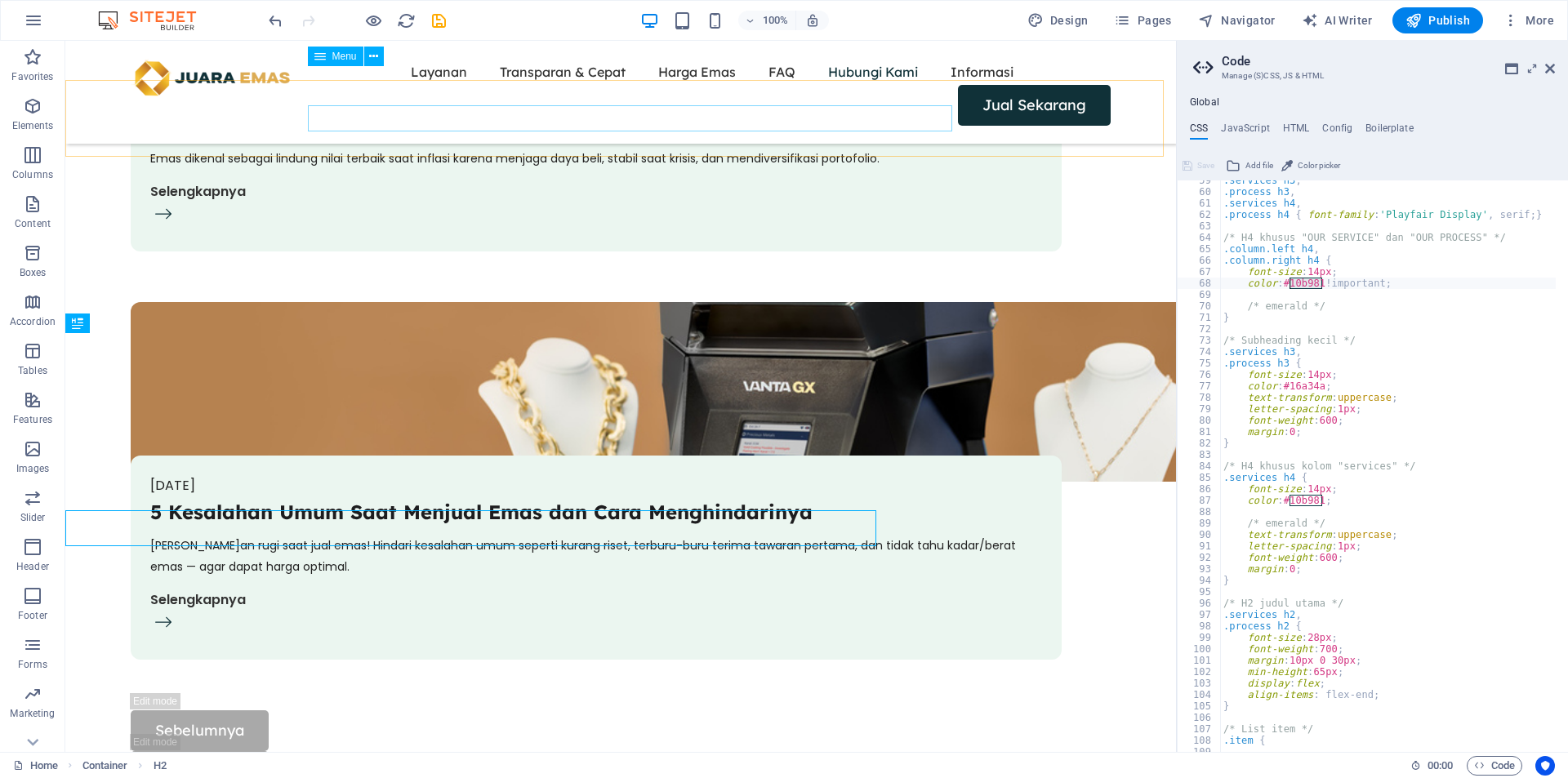
scroll to position [5496, 0]
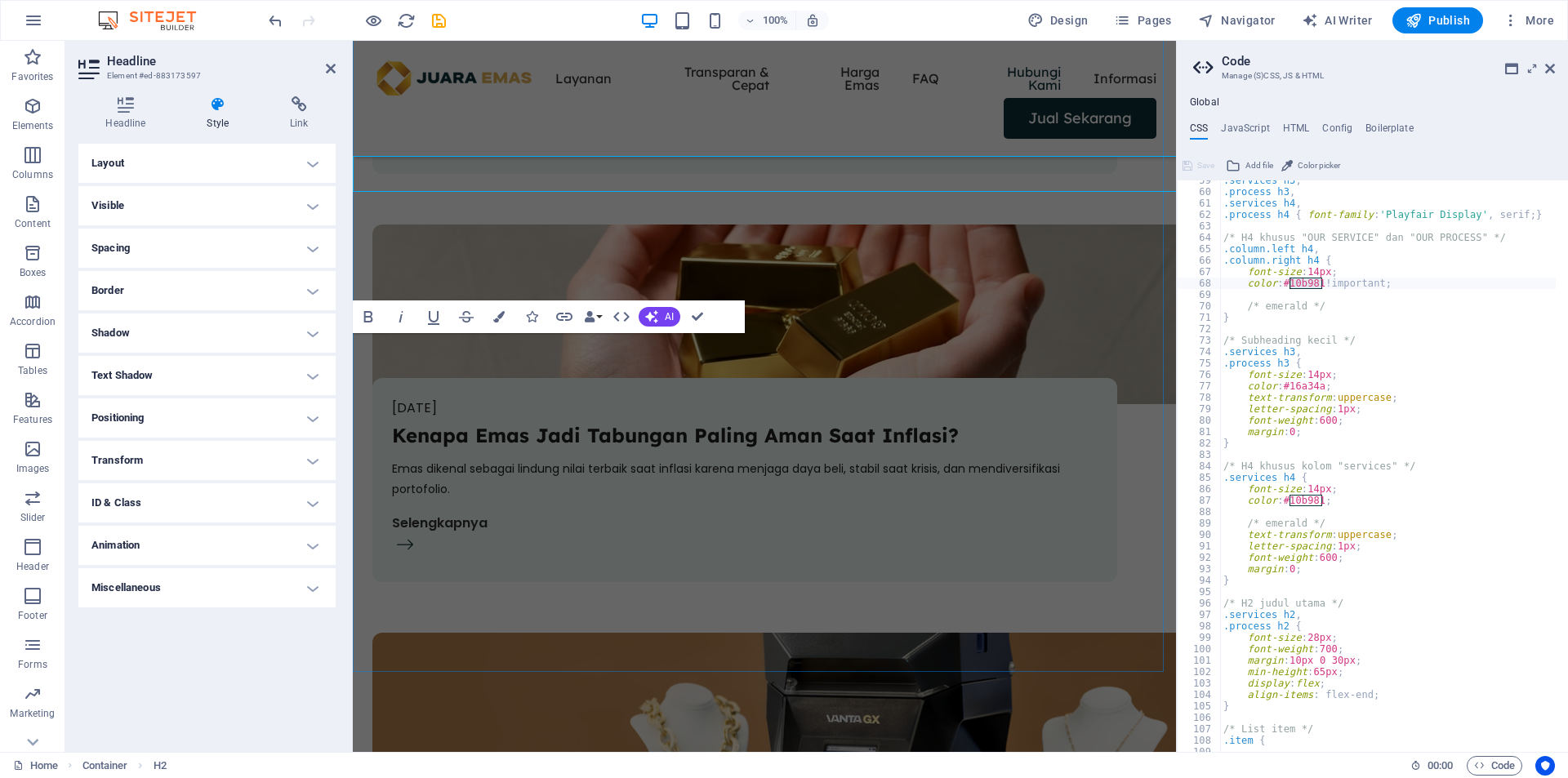
scroll to position [5673, 0]
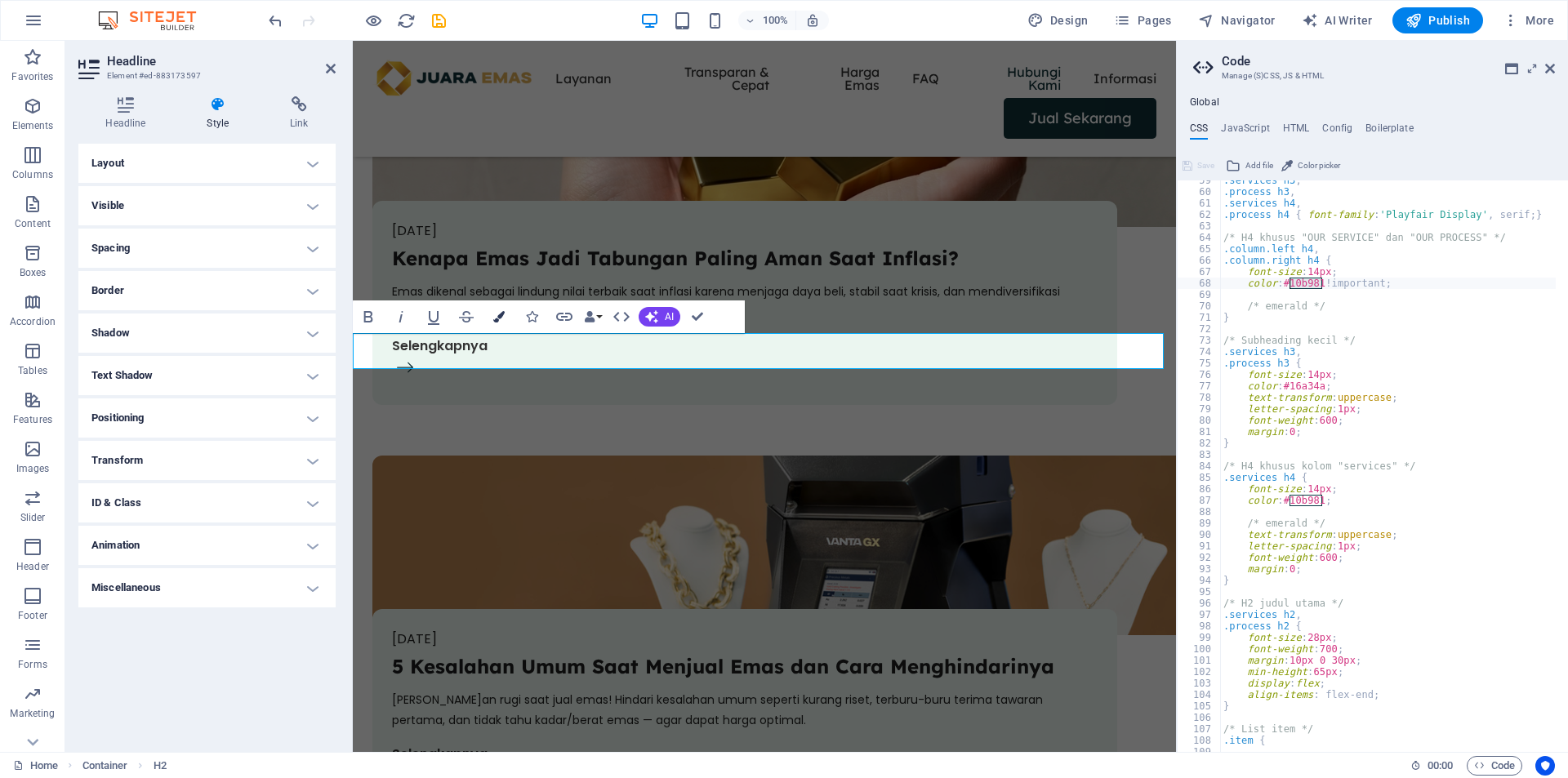
click at [496, 317] on icon "button" at bounding box center [499, 318] width 12 height 12
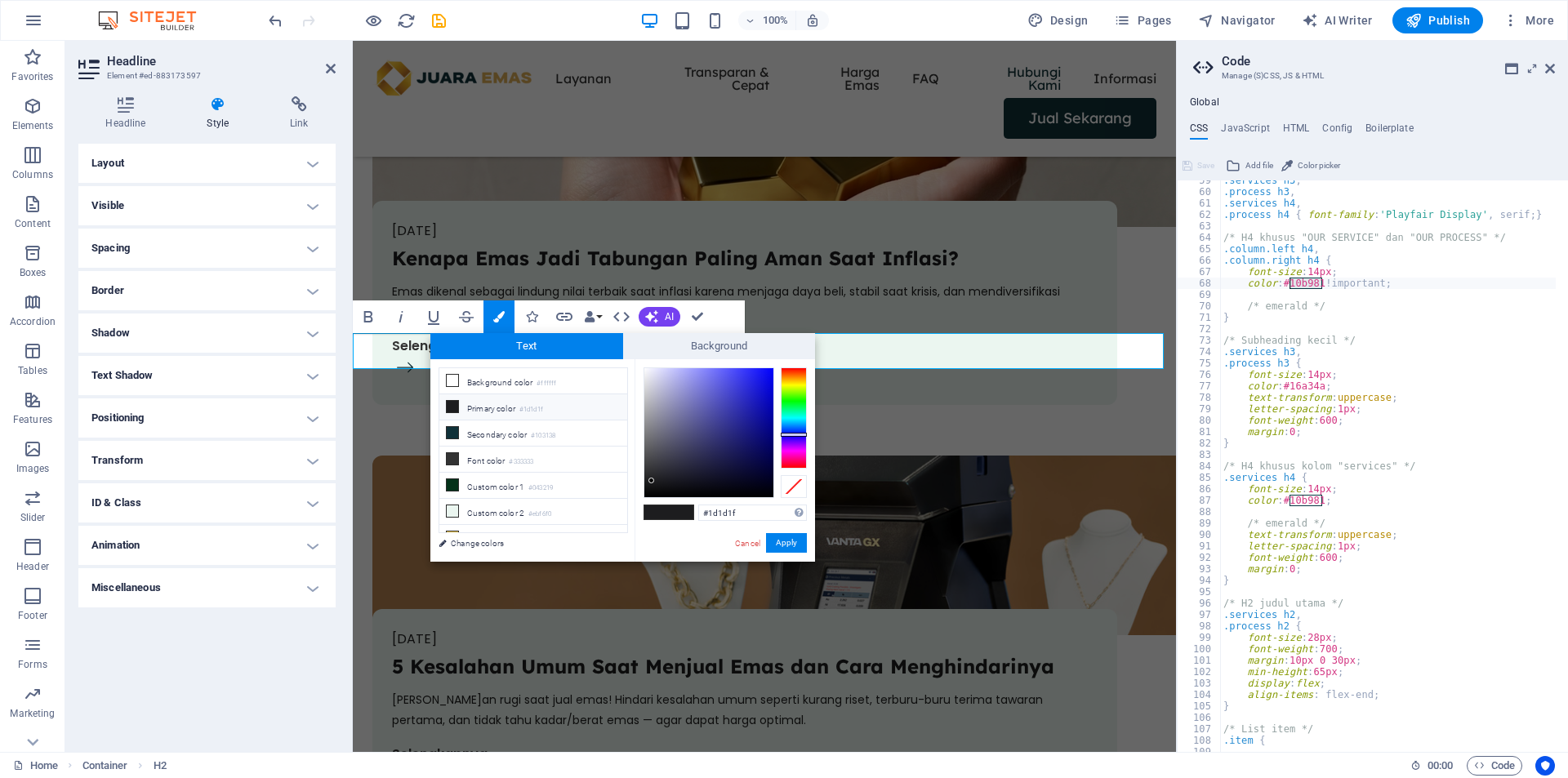
drag, startPoint x: 507, startPoint y: 431, endPoint x: 647, endPoint y: 476, distance: 147.1
click at [507, 431] on li "Secondary color #103138" at bounding box center [533, 434] width 188 height 27
type input "#103138"
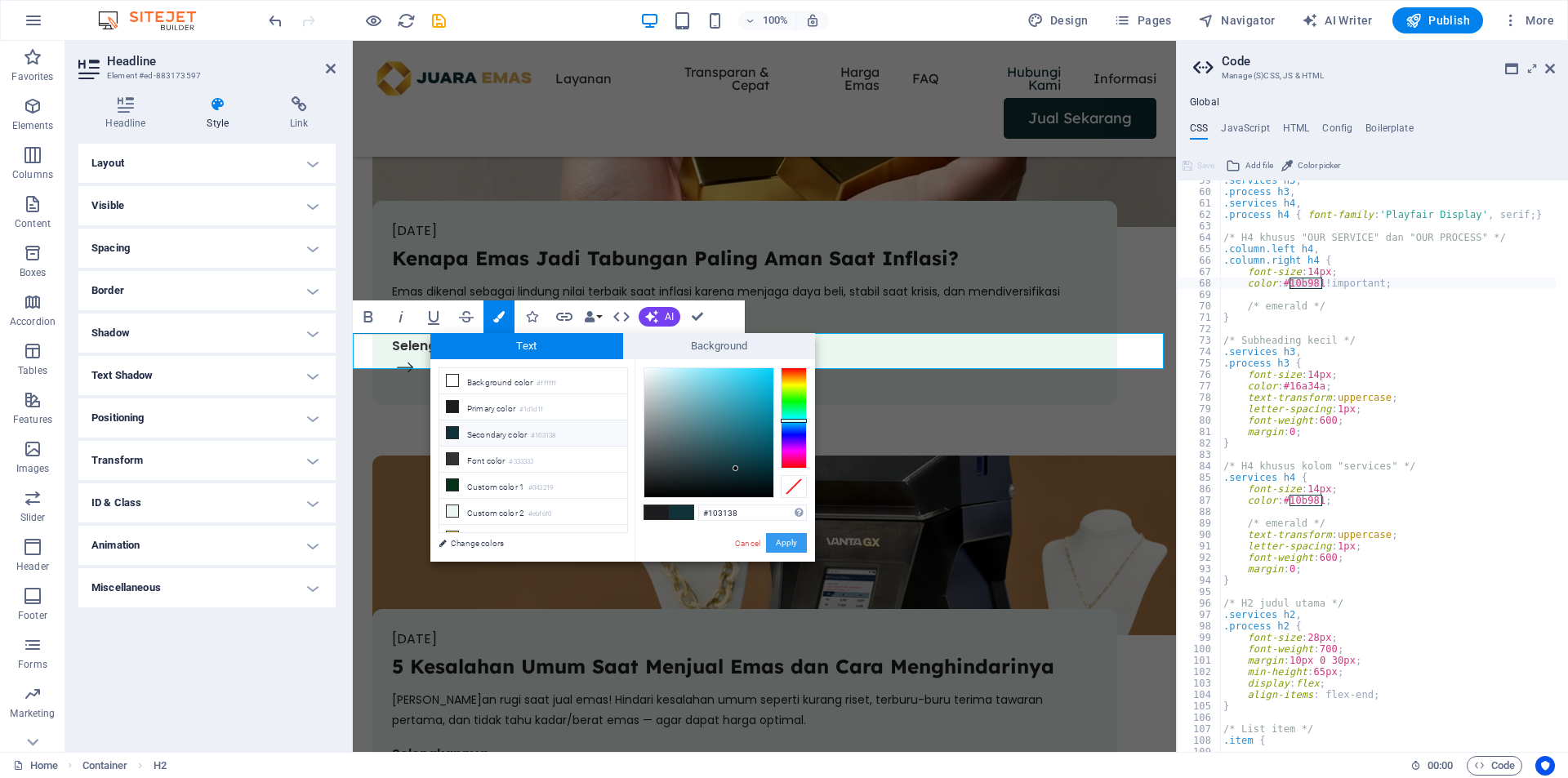
click at [794, 545] on button "Apply" at bounding box center [785, 543] width 40 height 20
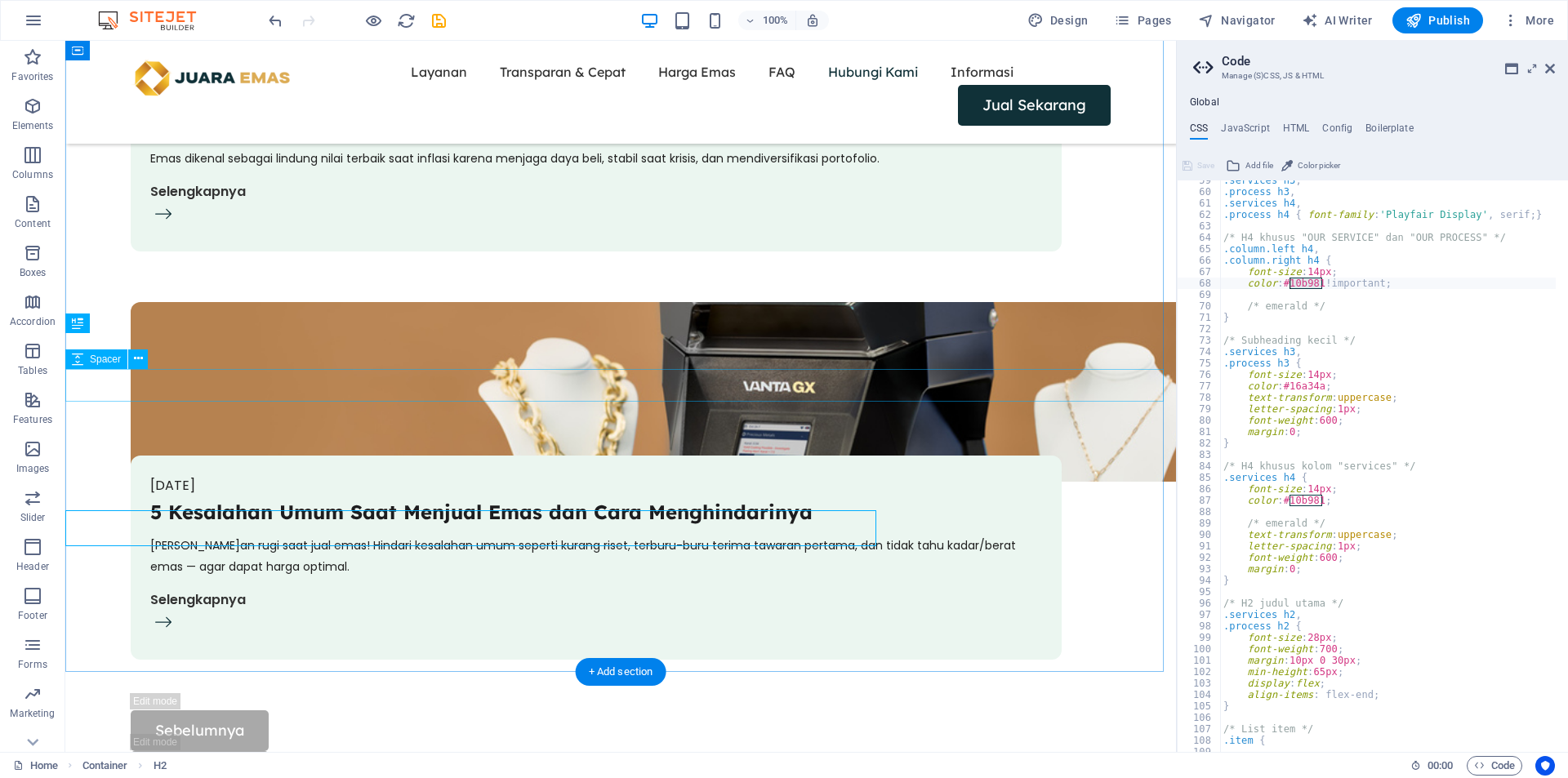
scroll to position [5496, 0]
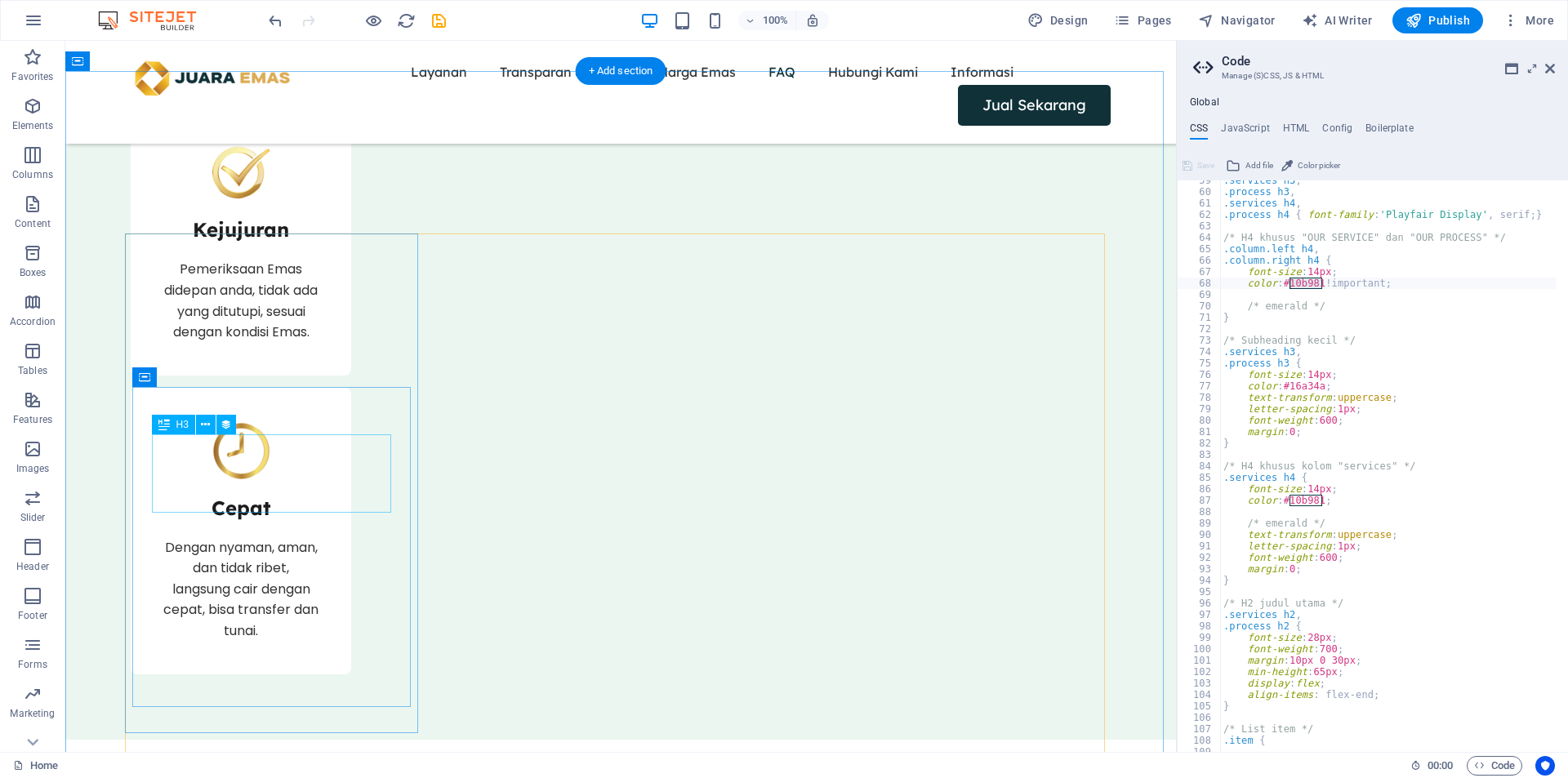
scroll to position [3676, 0]
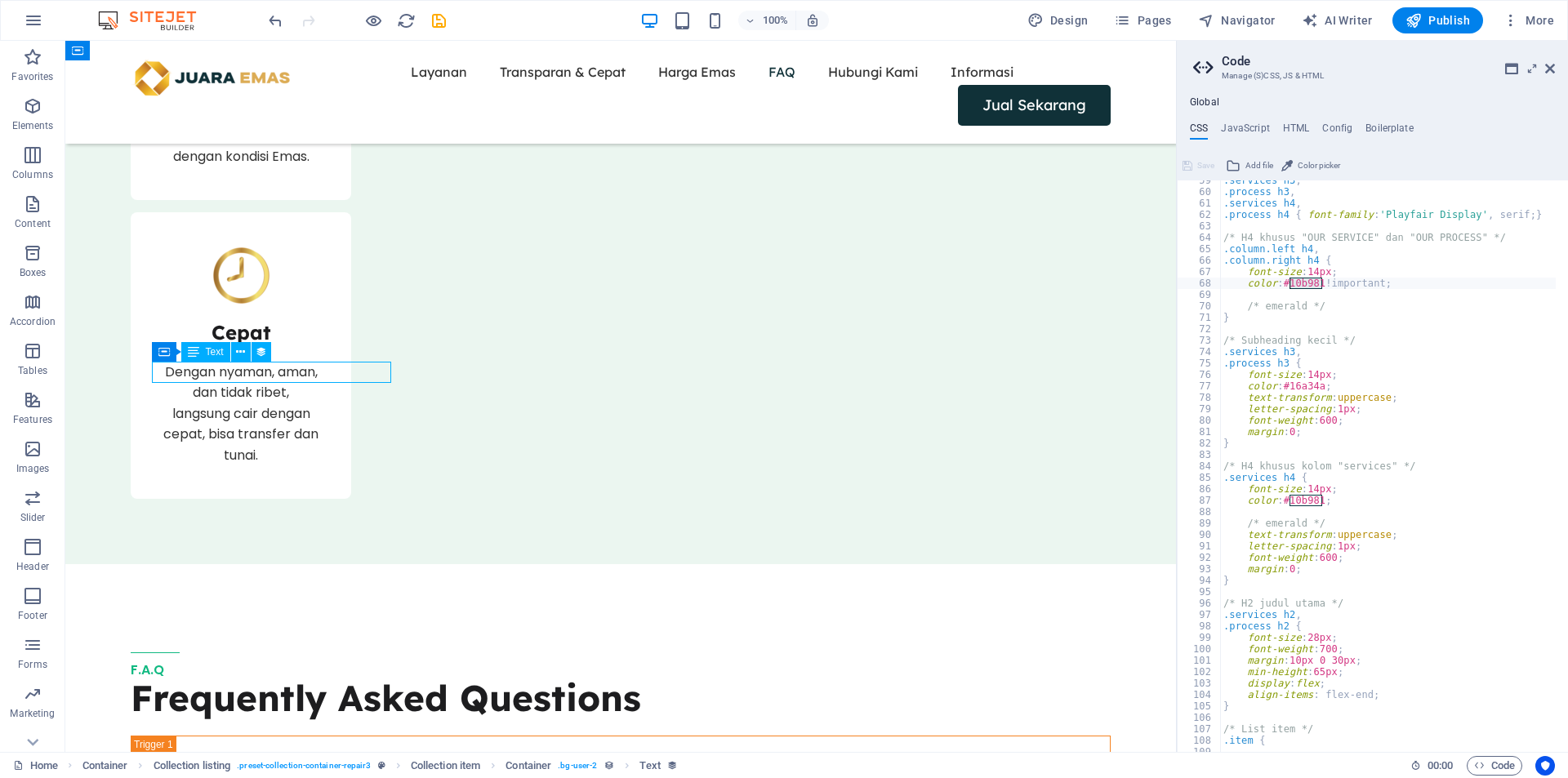
select select "1"
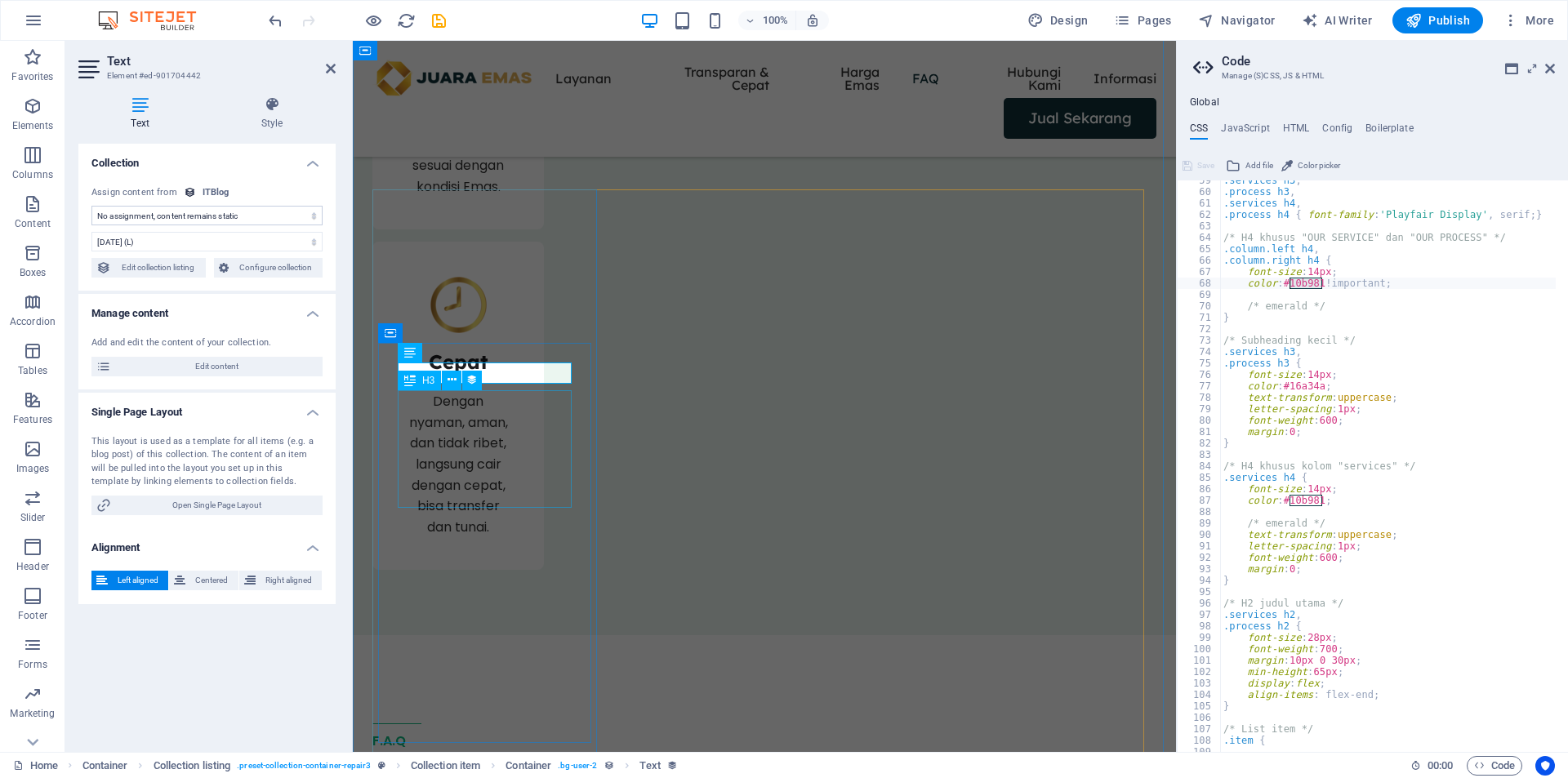
select select "updatedAt"
click at [332, 67] on icon at bounding box center [331, 68] width 10 height 13
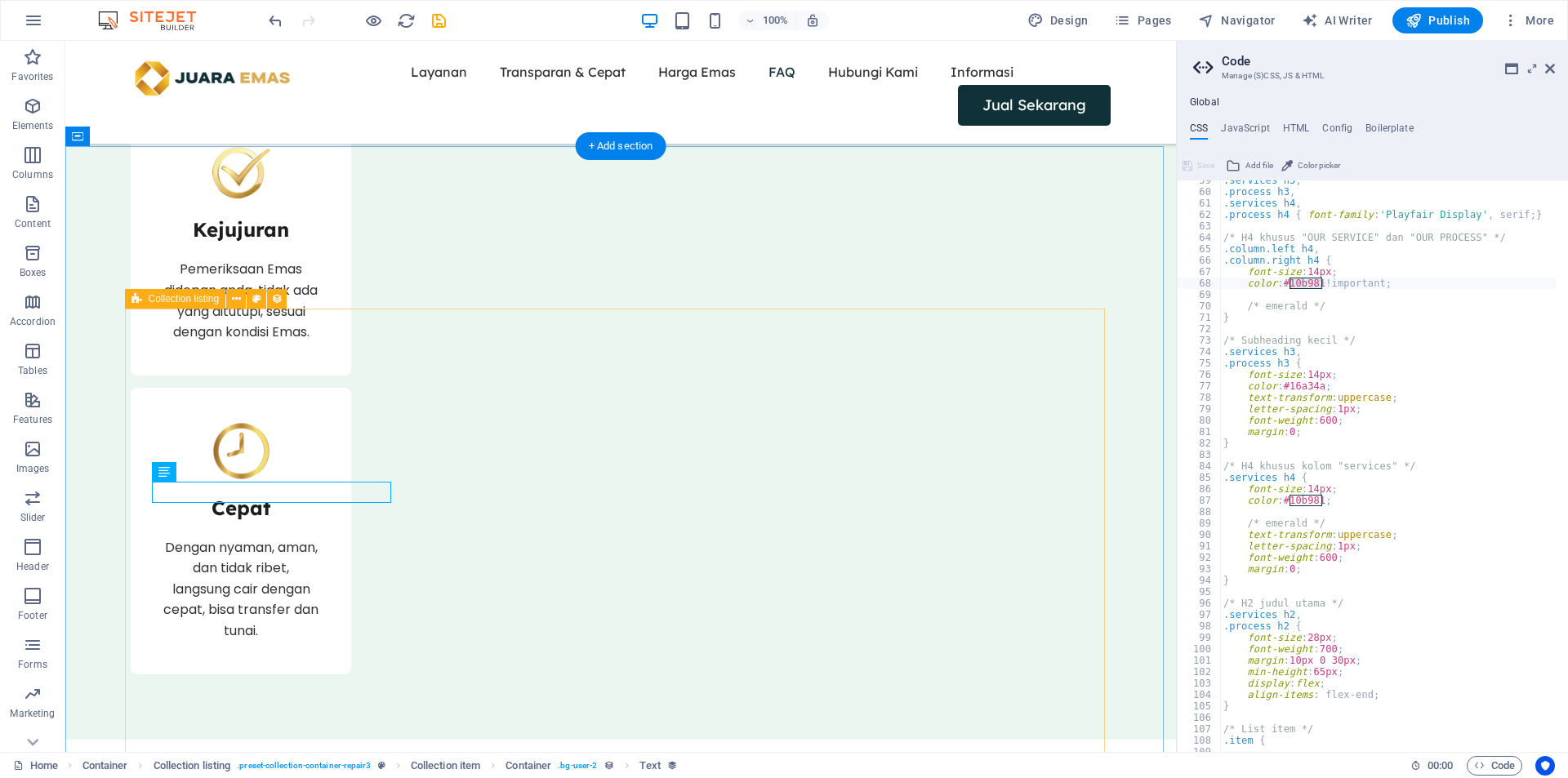
scroll to position [3676, 0]
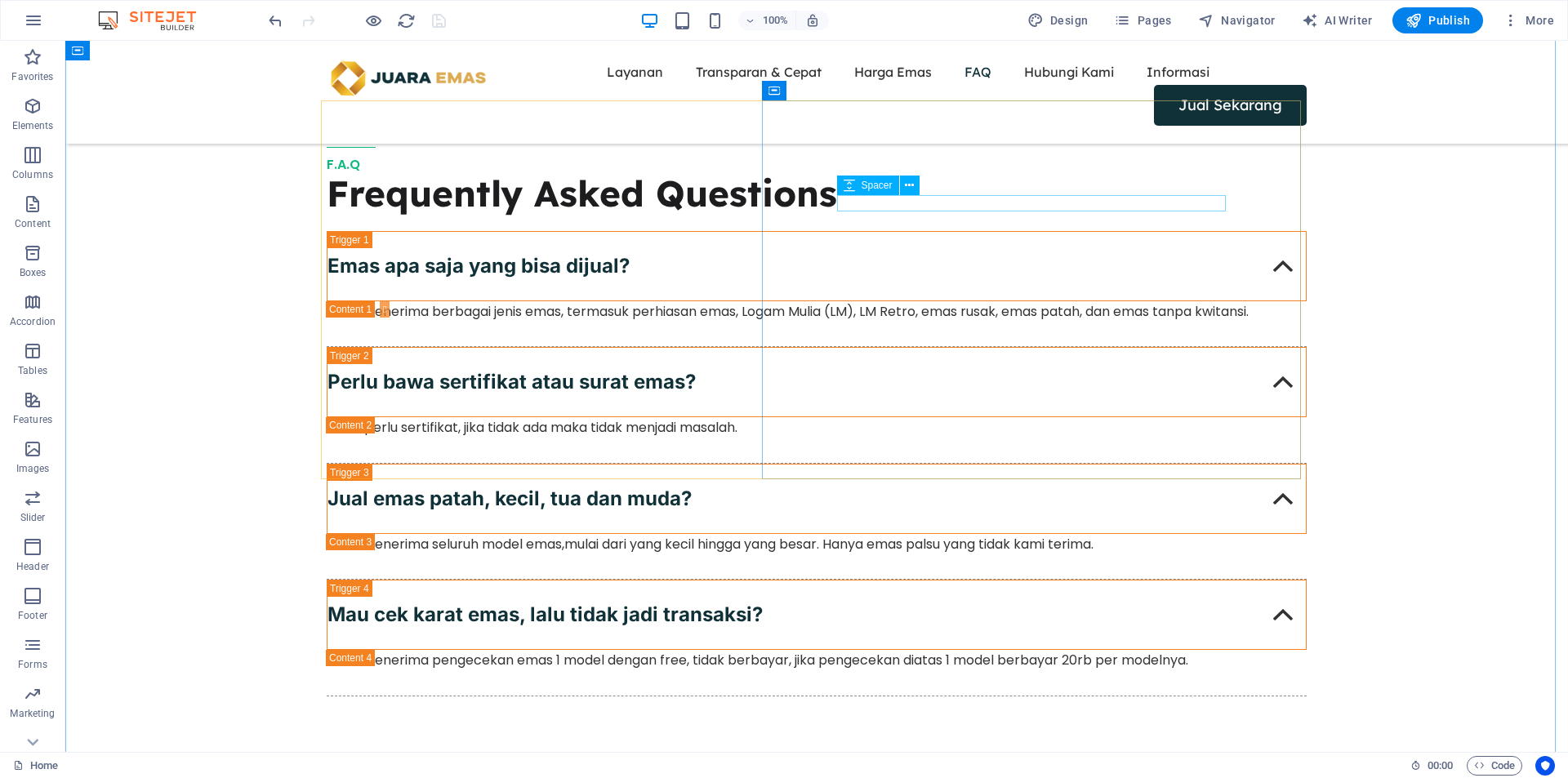
scroll to position [4844, 0]
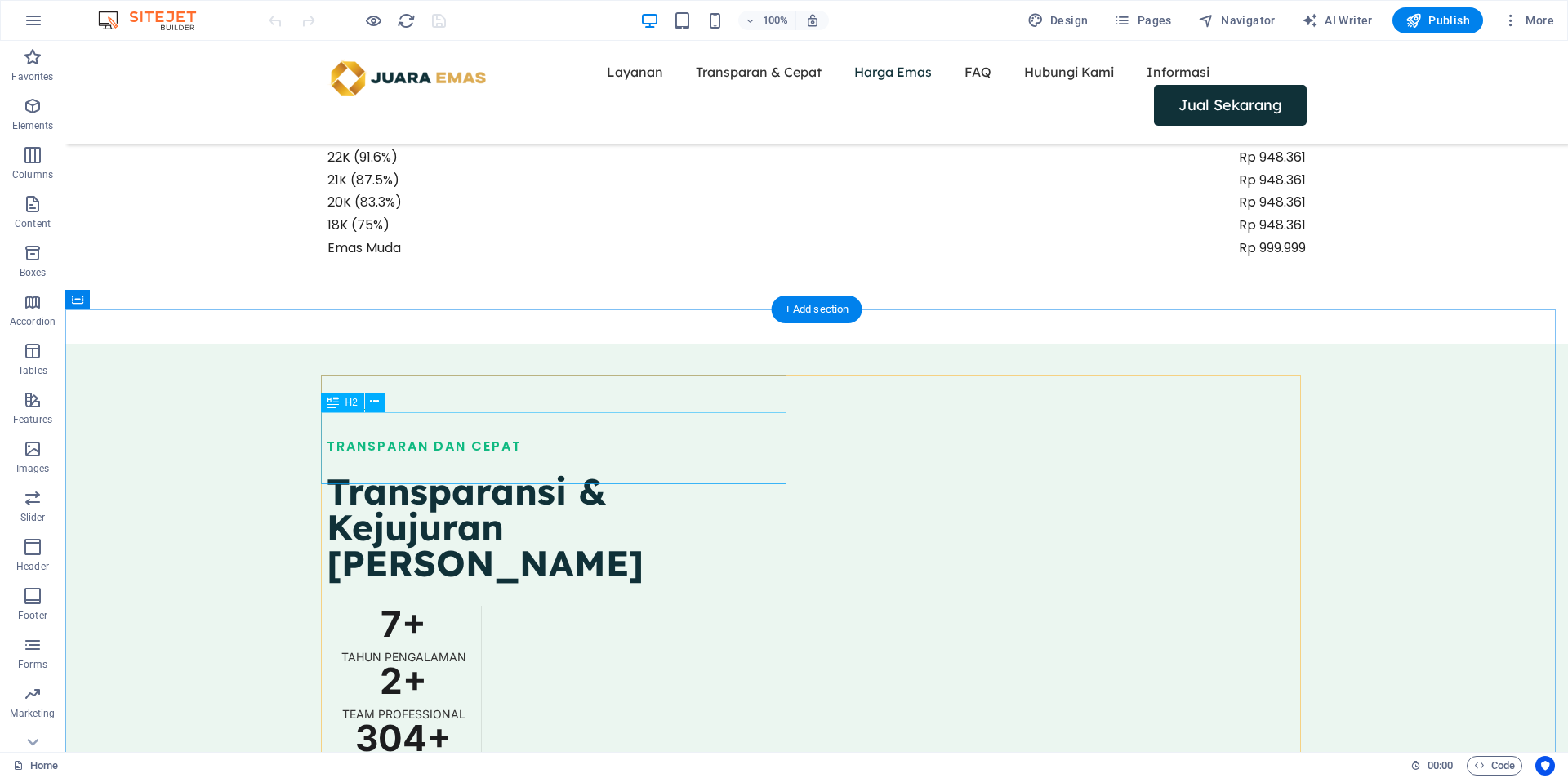
scroll to position [1906, 0]
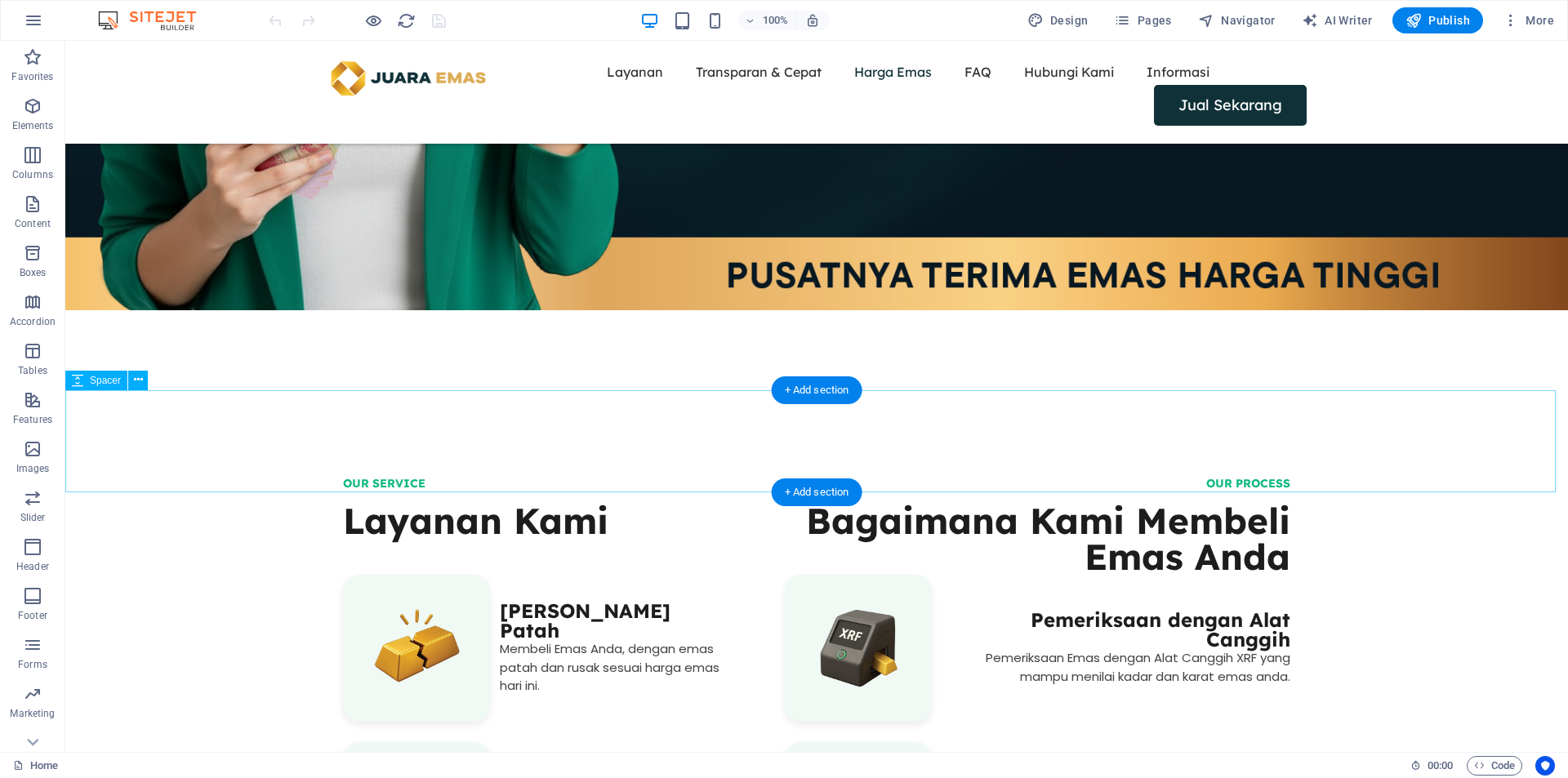
scroll to position [680, 0]
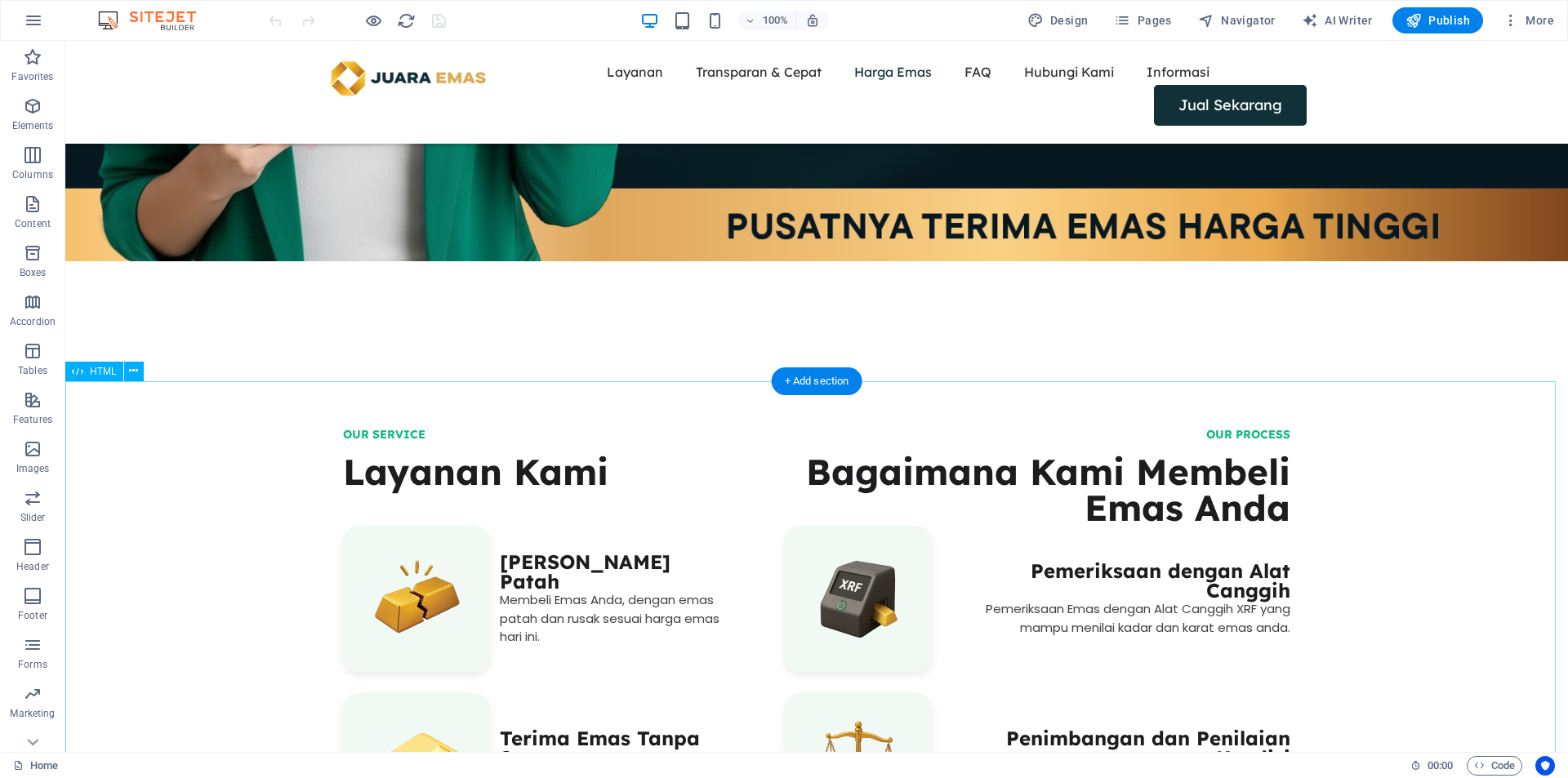
click at [402, 421] on div "OUR SERVICE Layanan Kami ‎ Terima Emas Rusak dan Patah Membeli Emas Anda, denga…" at bounding box center [816, 728] width 1502 height 681
click at [383, 431] on div "OUR SERVICE Layanan Kami ‎ Terima Emas Rusak dan Patah Membeli Emas Anda, denga…" at bounding box center [816, 728] width 1502 height 681
click at [385, 430] on div "OUR SERVICE Layanan Kami ‎ Terima Emas Rusak dan Patah Membeli Emas Anda, denga…" at bounding box center [816, 728] width 1502 height 681
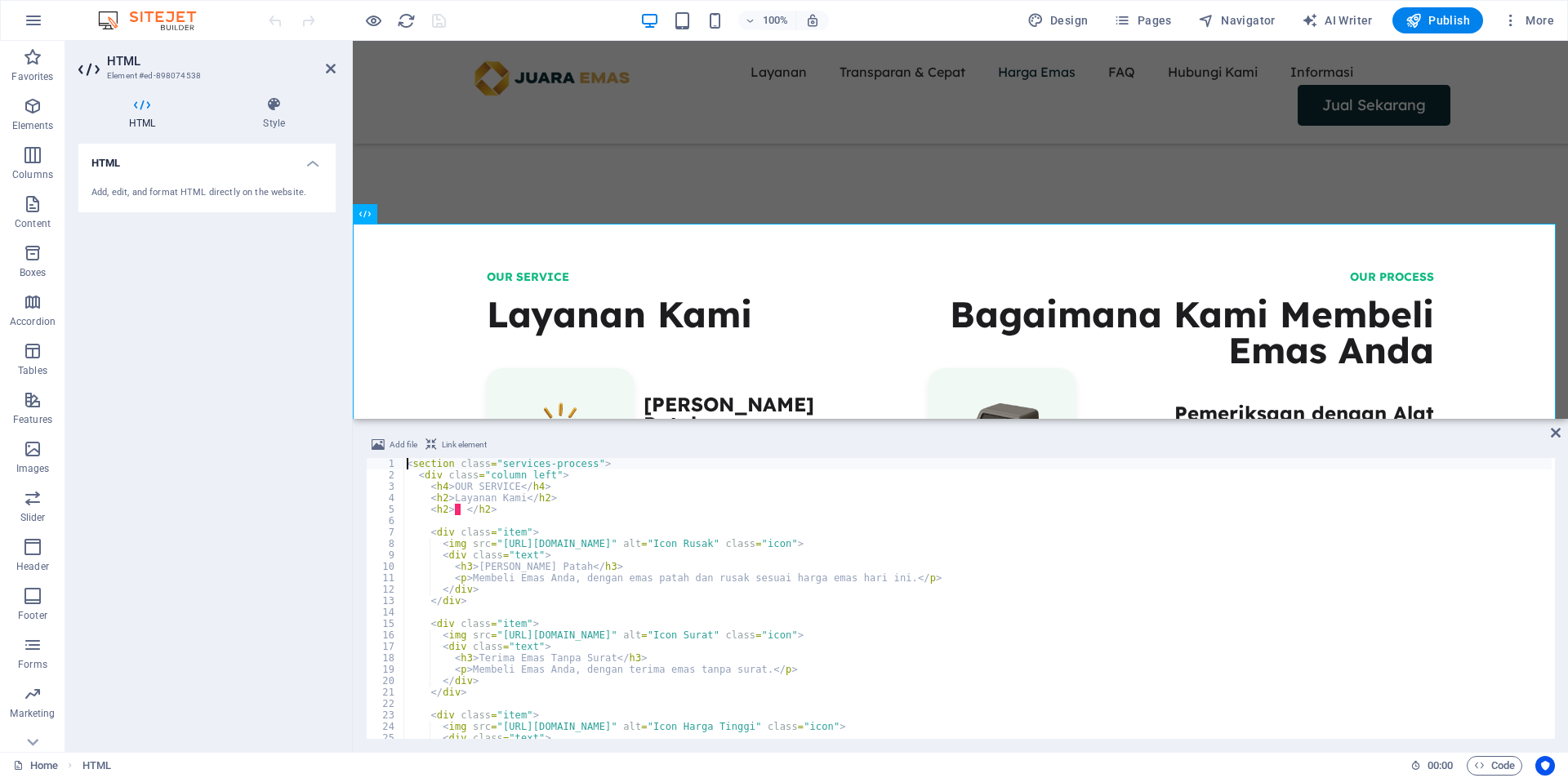
click at [516, 503] on div "< section class = "services-process" > < div class = "column left" > < h4 > OUR…" at bounding box center [977, 610] width 1148 height 304
type textarea "<h2>Layanan Kami</h2>"
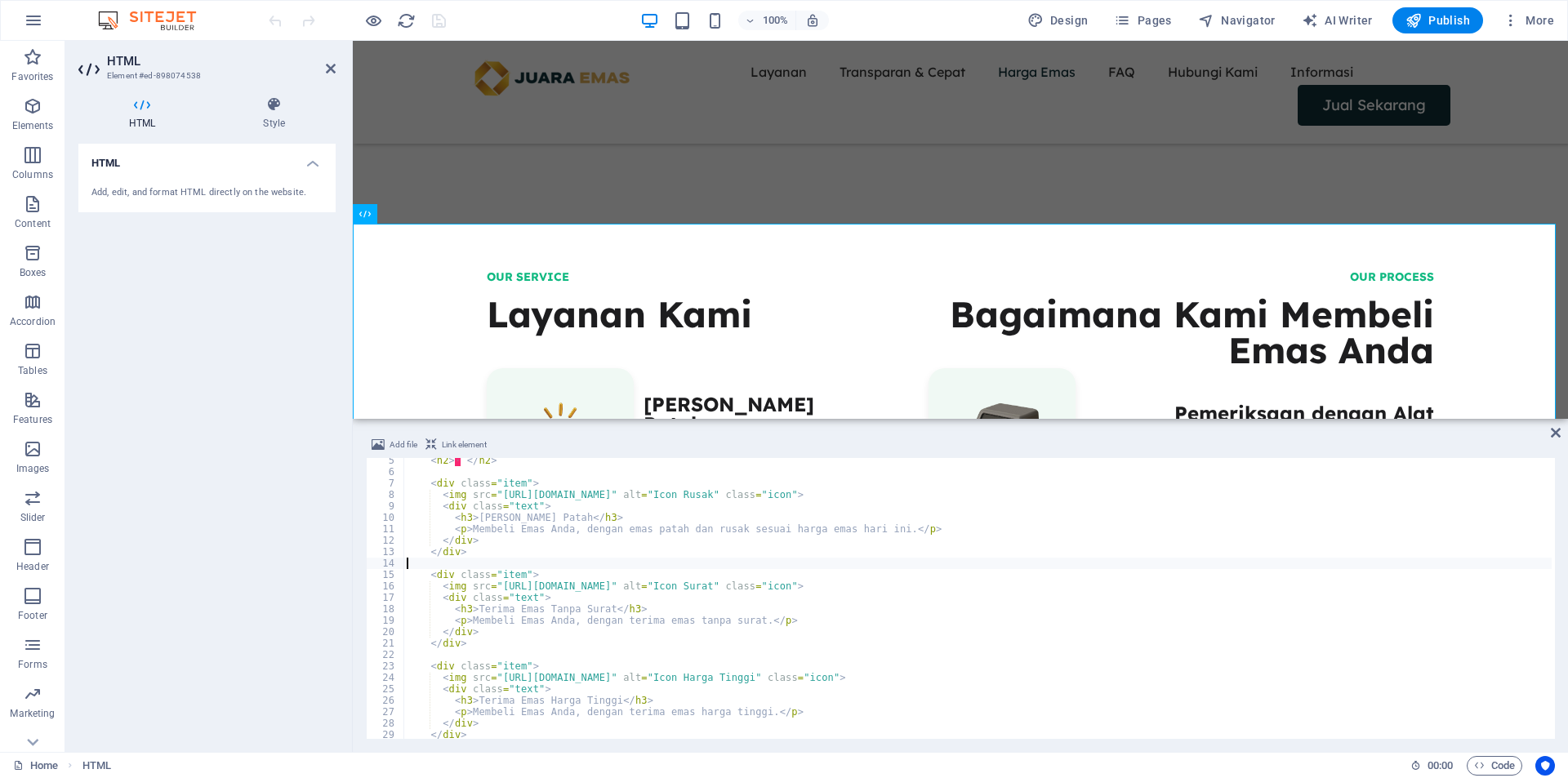
click at [502, 559] on div "< h2 > · </ h2 > < div class = "item" > < img src = "https://cdn1.site-media.eu…" at bounding box center [977, 606] width 1148 height 304
click at [473, 565] on div "< h2 > · </ h2 > < div class = "item" > < img src = "https://cdn1.site-media.eu…" at bounding box center [977, 606] width 1148 height 304
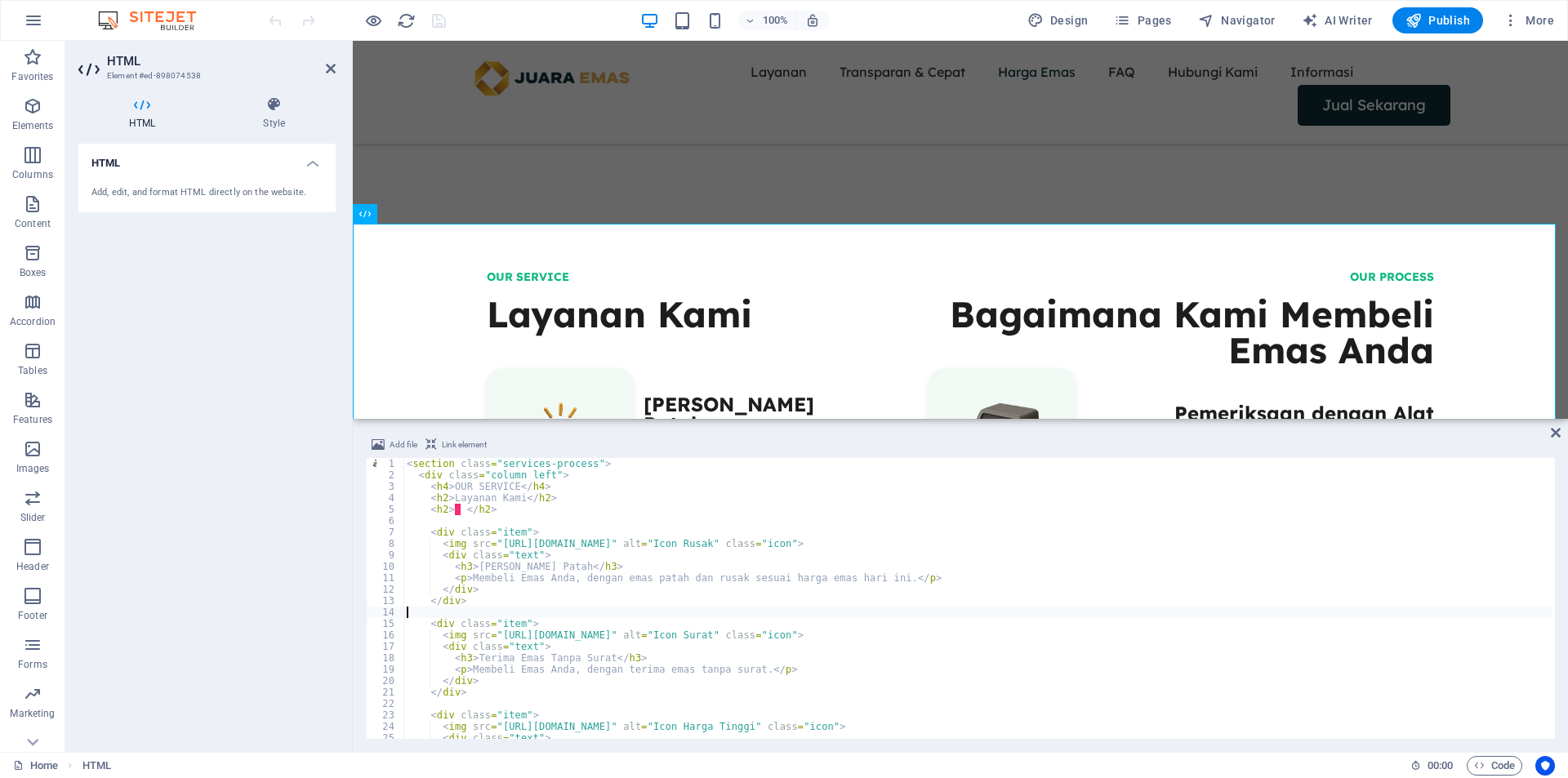
click at [547, 488] on div "< section class = "services-process" > < div class = "column left" > < h4 > OUR…" at bounding box center [977, 610] width 1148 height 304
click at [426, 484] on div "< section class = "services-process" > < div class = "column left" > < h4 > OUR…" at bounding box center [977, 610] width 1148 height 304
click at [478, 492] on div "< section class = "services-process" > < div class = "column left" > < h4 > OUR…" at bounding box center [977, 599] width 1148 height 281
drag, startPoint x: 451, startPoint y: 492, endPoint x: 429, endPoint y: 488, distance: 22.4
click at [450, 492] on div "< section class = "services-process" > < div class = "column left" > < h4 > OUR…" at bounding box center [977, 610] width 1148 height 304
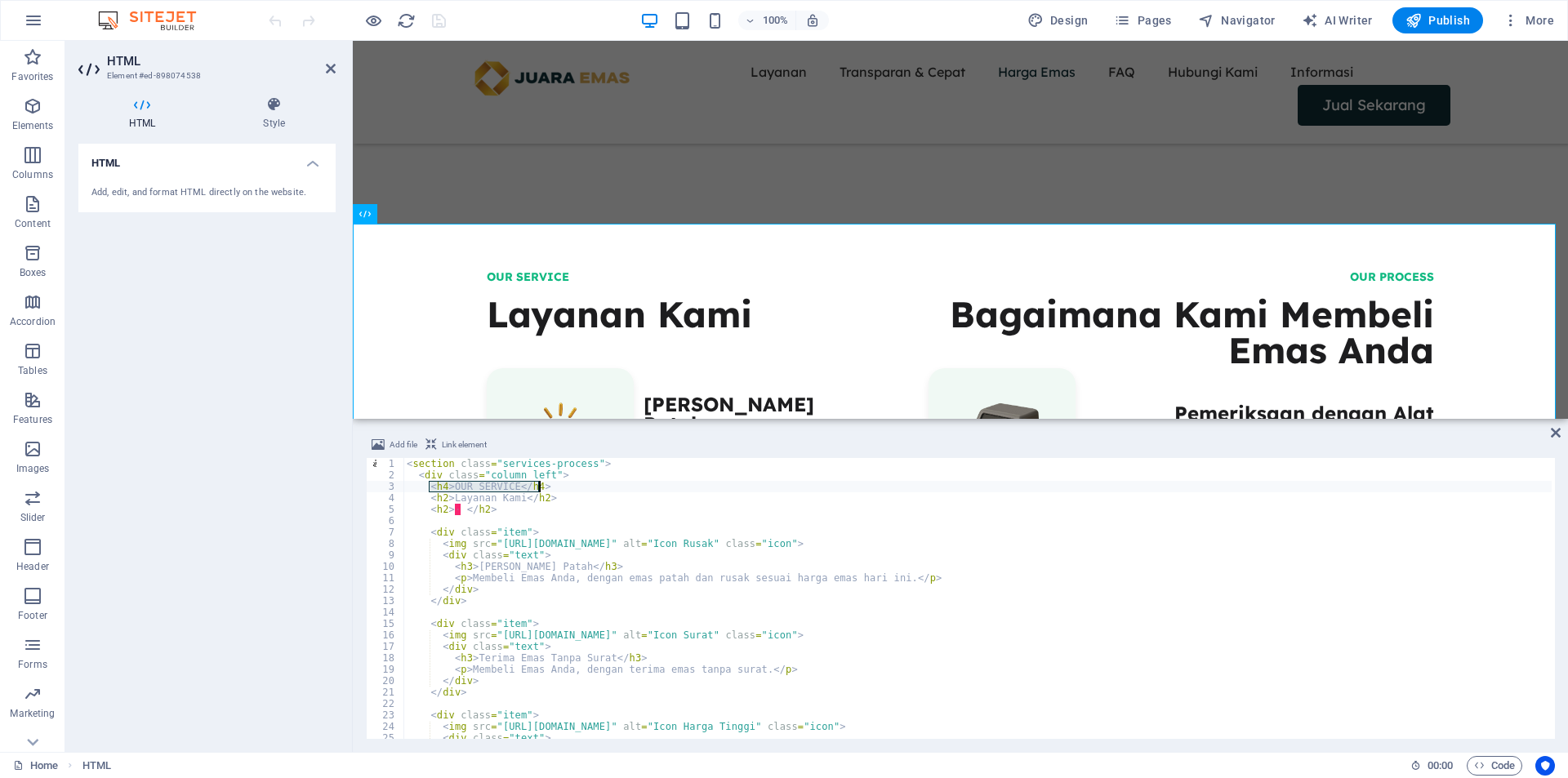
drag, startPoint x: 429, startPoint y: 488, endPoint x: 591, endPoint y: 488, distance: 162.0
click at [591, 488] on div "< section class = "services-process" > < div class = "column left" > < h4 > OUR…" at bounding box center [977, 610] width 1148 height 304
click at [569, 515] on div "< section class = "services-process" > < div class = "column left" > < h4 > OUR…" at bounding box center [977, 610] width 1148 height 304
type textarea "<h4>OUR SERVICE</h4>"
drag, startPoint x: 849, startPoint y: 527, endPoint x: 970, endPoint y: 323, distance: 237.2
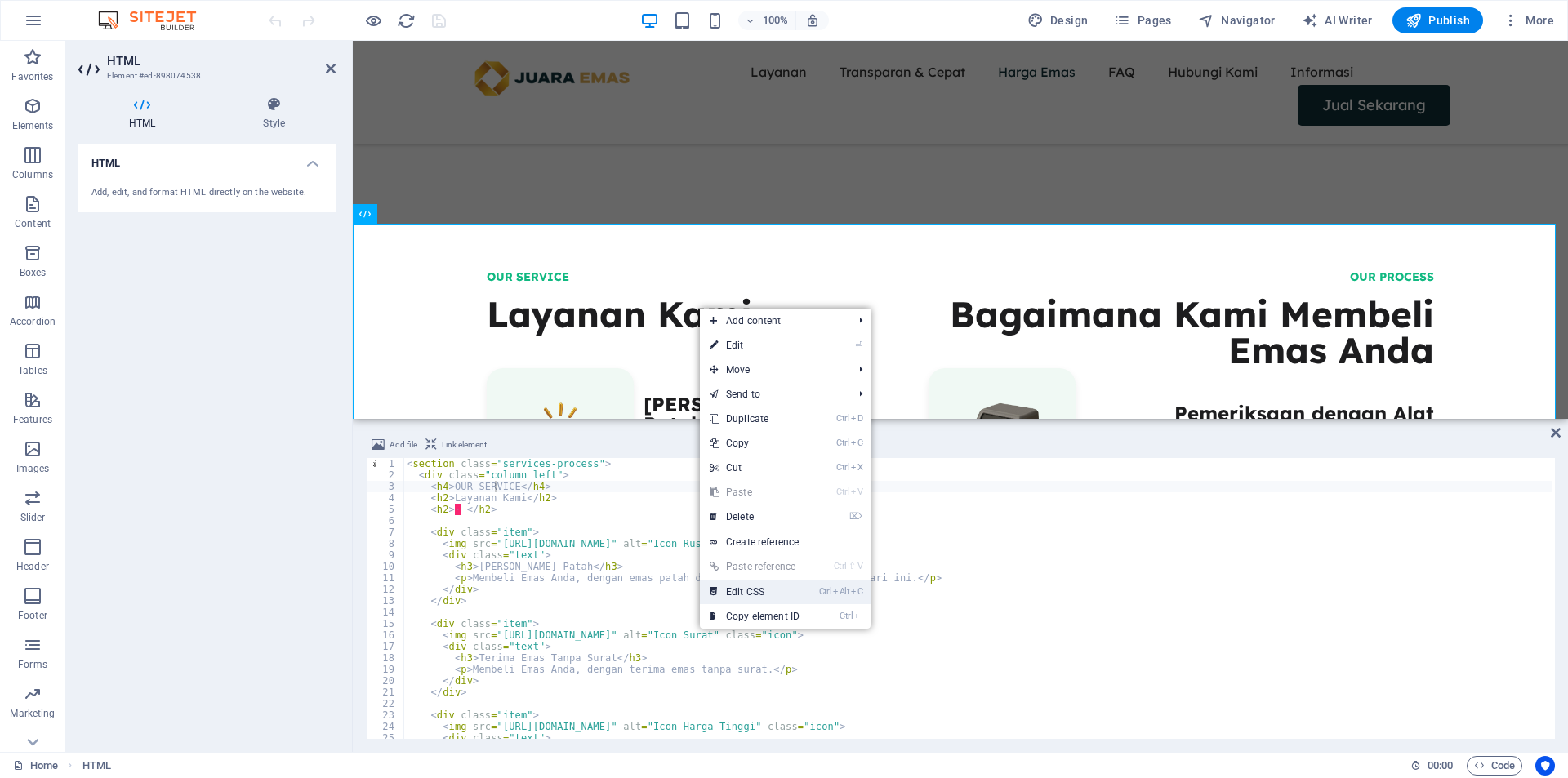
click at [758, 592] on link "Ctrl Alt C Edit CSS" at bounding box center [754, 592] width 109 height 25
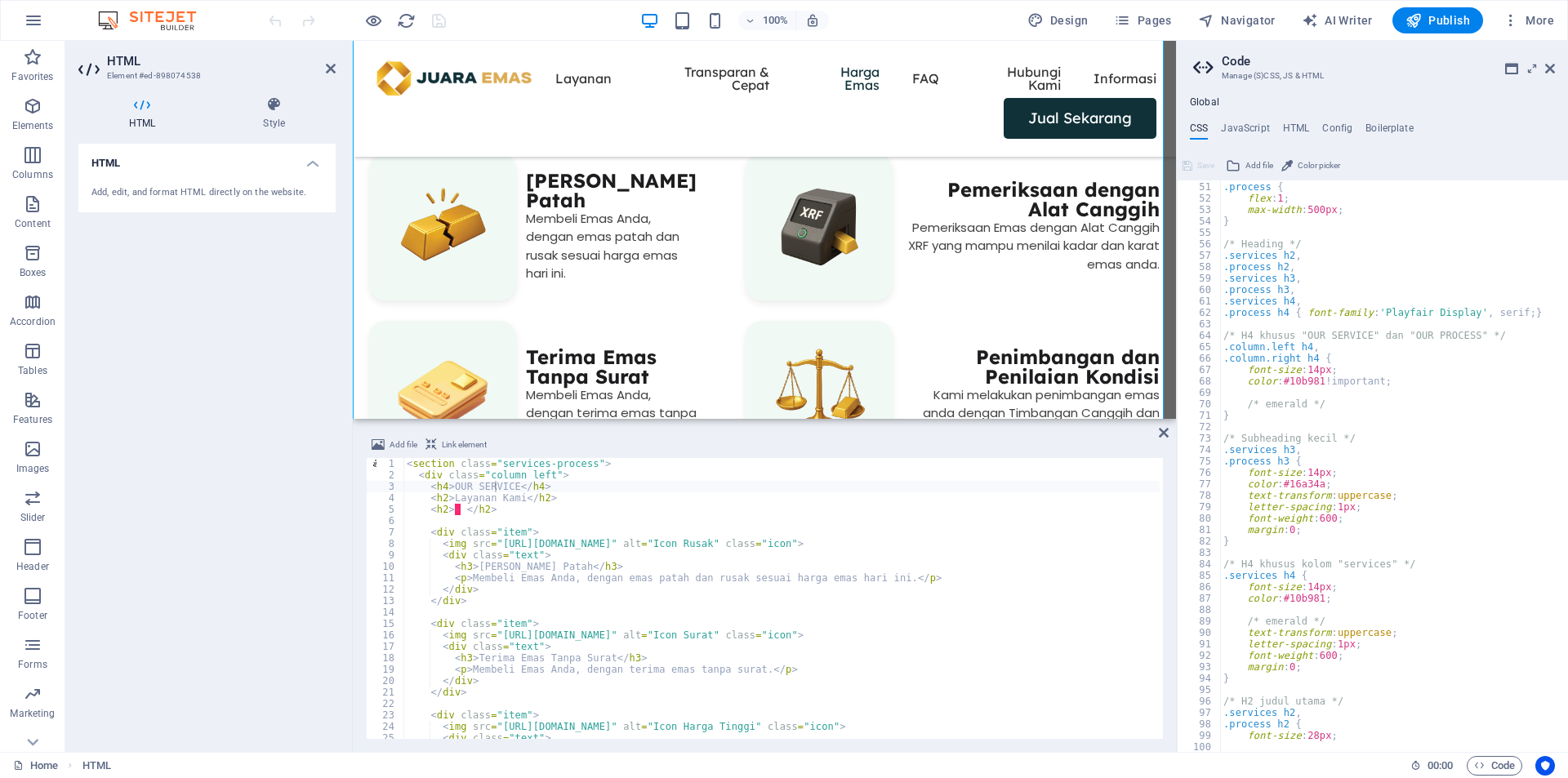
scroll to position [572, 0]
drag, startPoint x: 1379, startPoint y: 316, endPoint x: 1466, endPoint y: 310, distance: 87.2
click at [1466, 310] on div ".services , .process { flex : 1 ; max-width : 500px ; } /* Heading */ .services…" at bounding box center [1573, 460] width 706 height 583
type textarea ".process h4 { font-family: 'Playfair Display', serif; }"
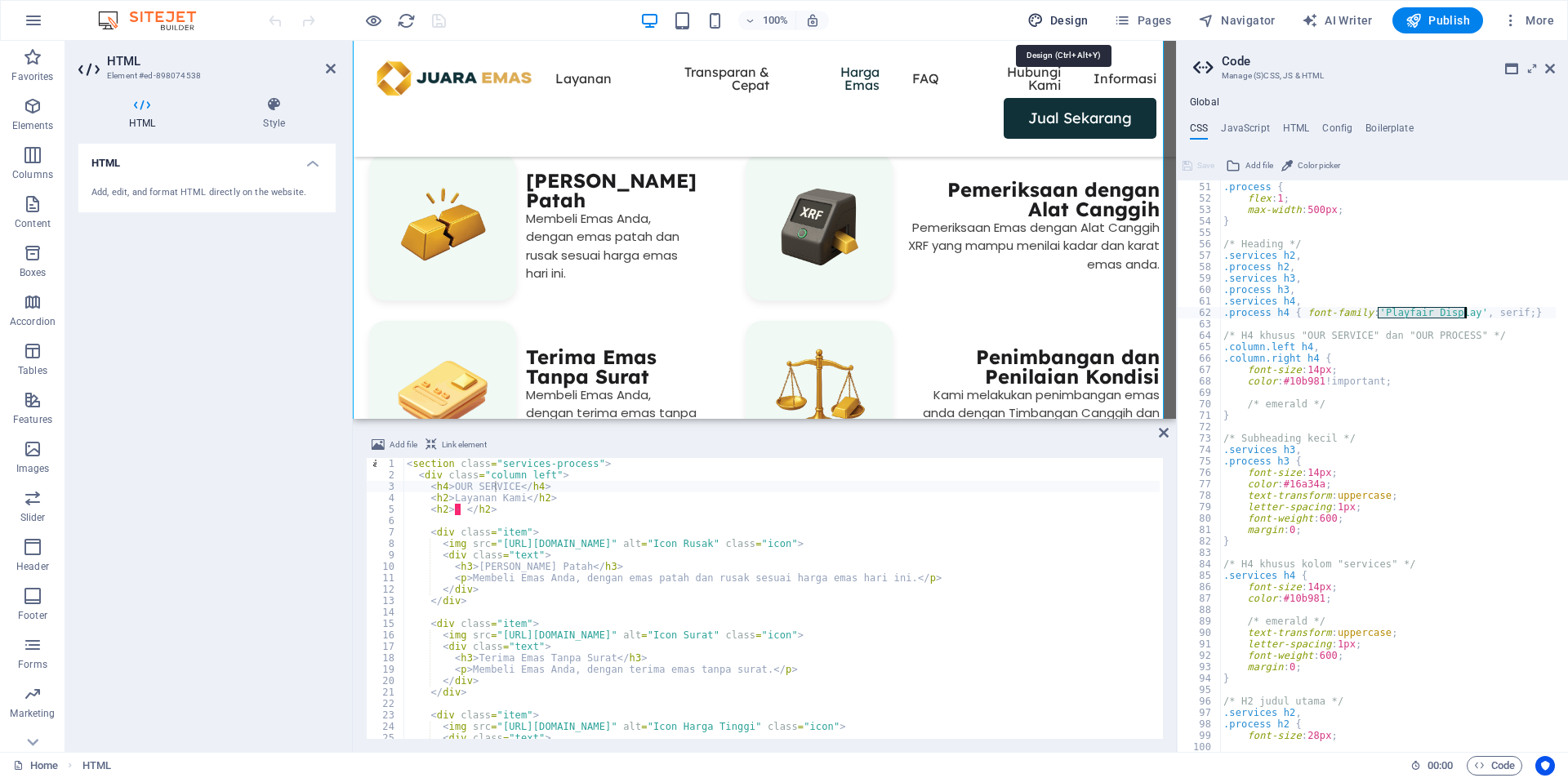
select select "px"
select select "400"
select select "px"
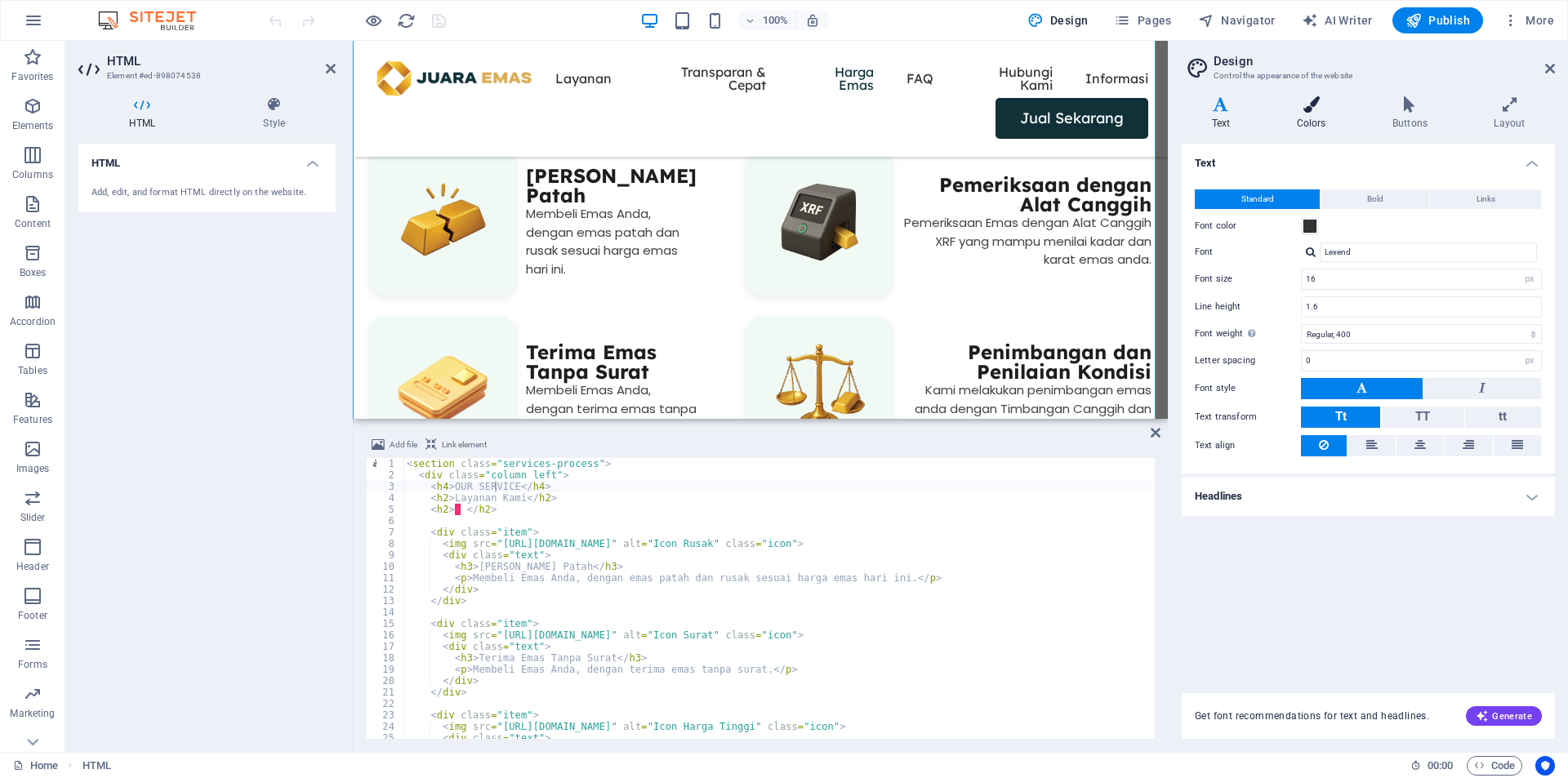
click at [1313, 112] on h4 "Colors" at bounding box center [1314, 113] width 96 height 35
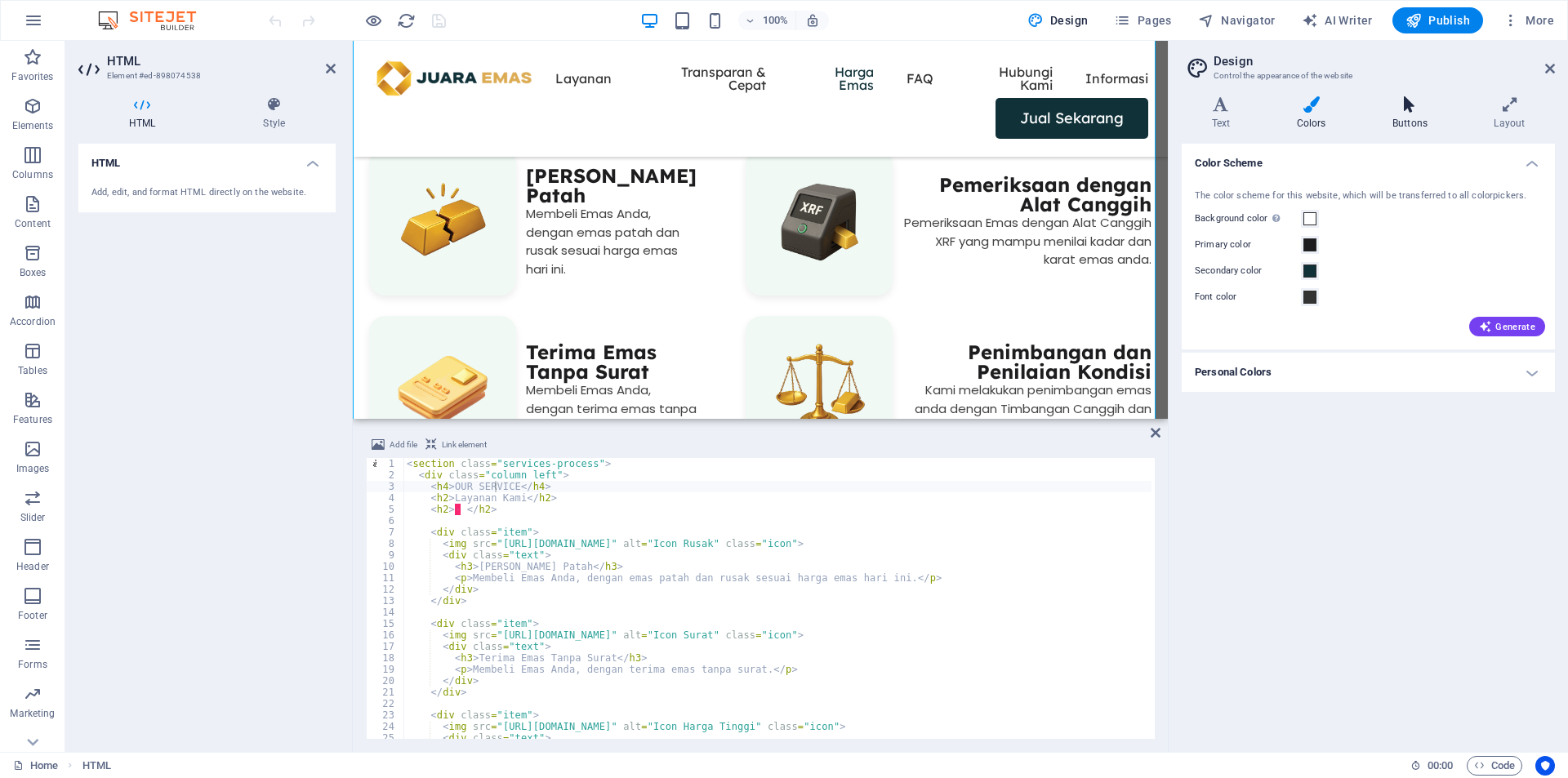
click at [1377, 103] on icon at bounding box center [1409, 105] width 95 height 17
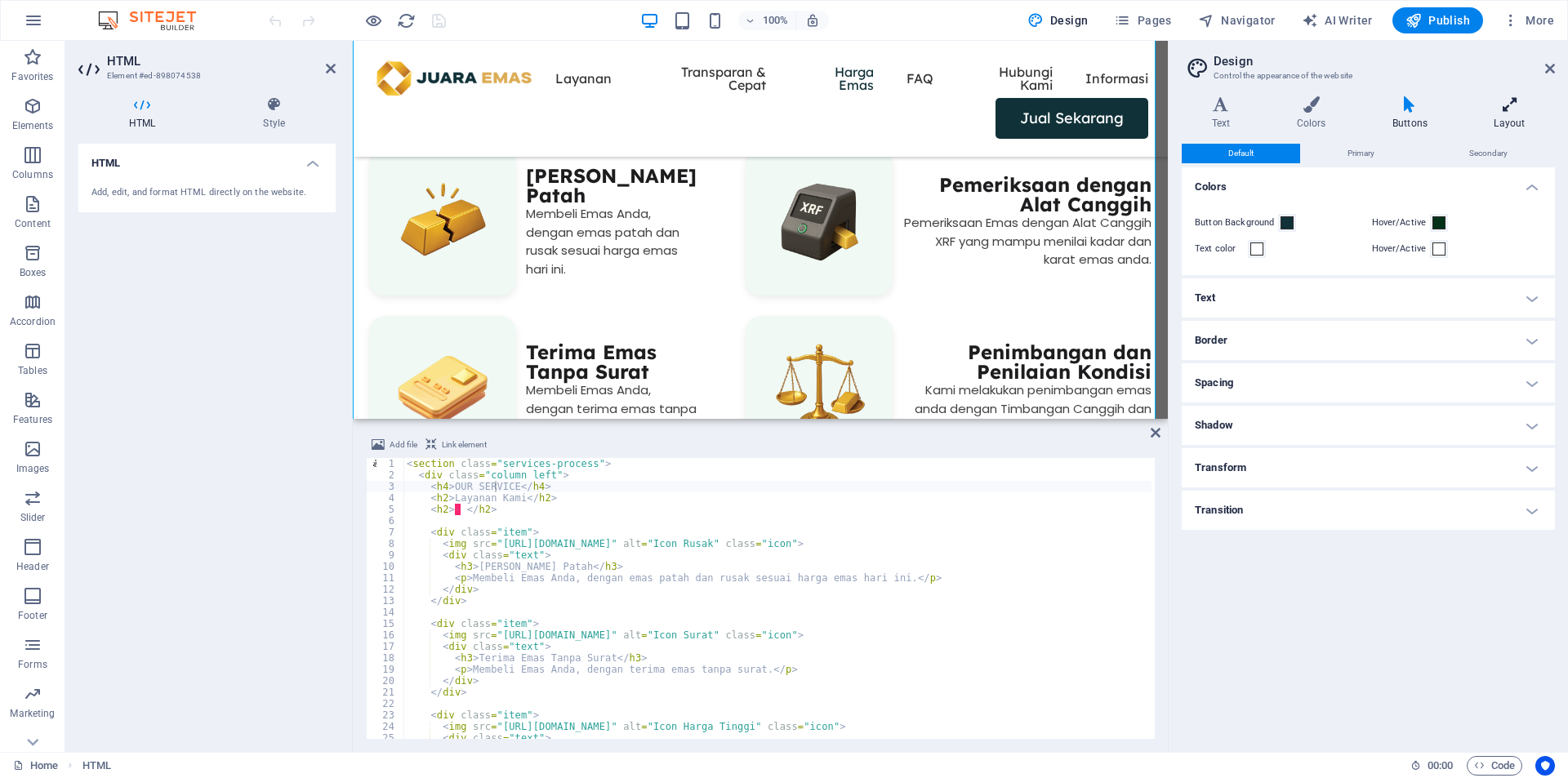
click at [1486, 107] on icon at bounding box center [1509, 105] width 91 height 17
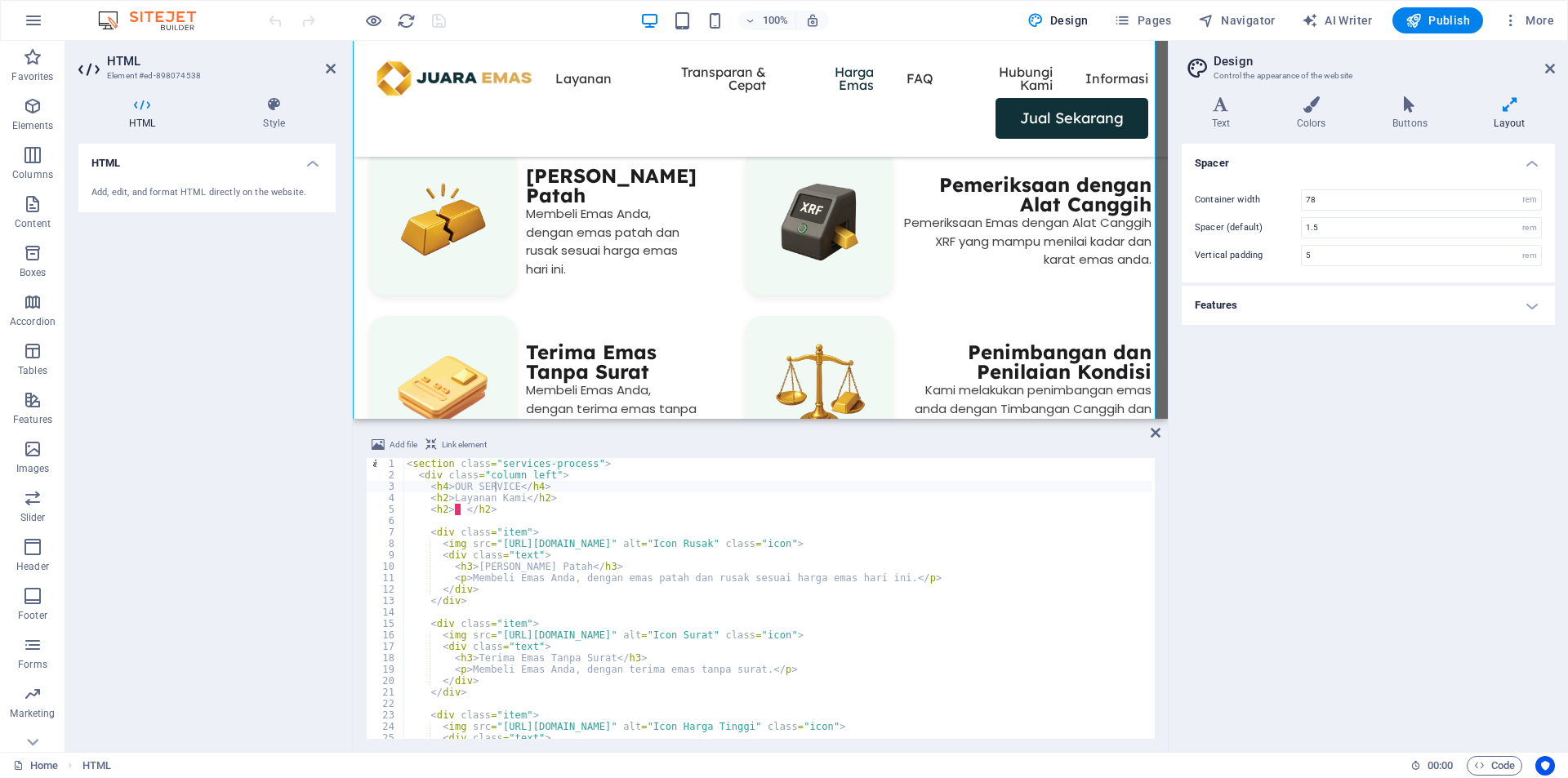
drag, startPoint x: 1406, startPoint y: 115, endPoint x: 1387, endPoint y: 250, distance: 136.3
click at [1406, 120] on h4 "Buttons" at bounding box center [1412, 113] width 102 height 35
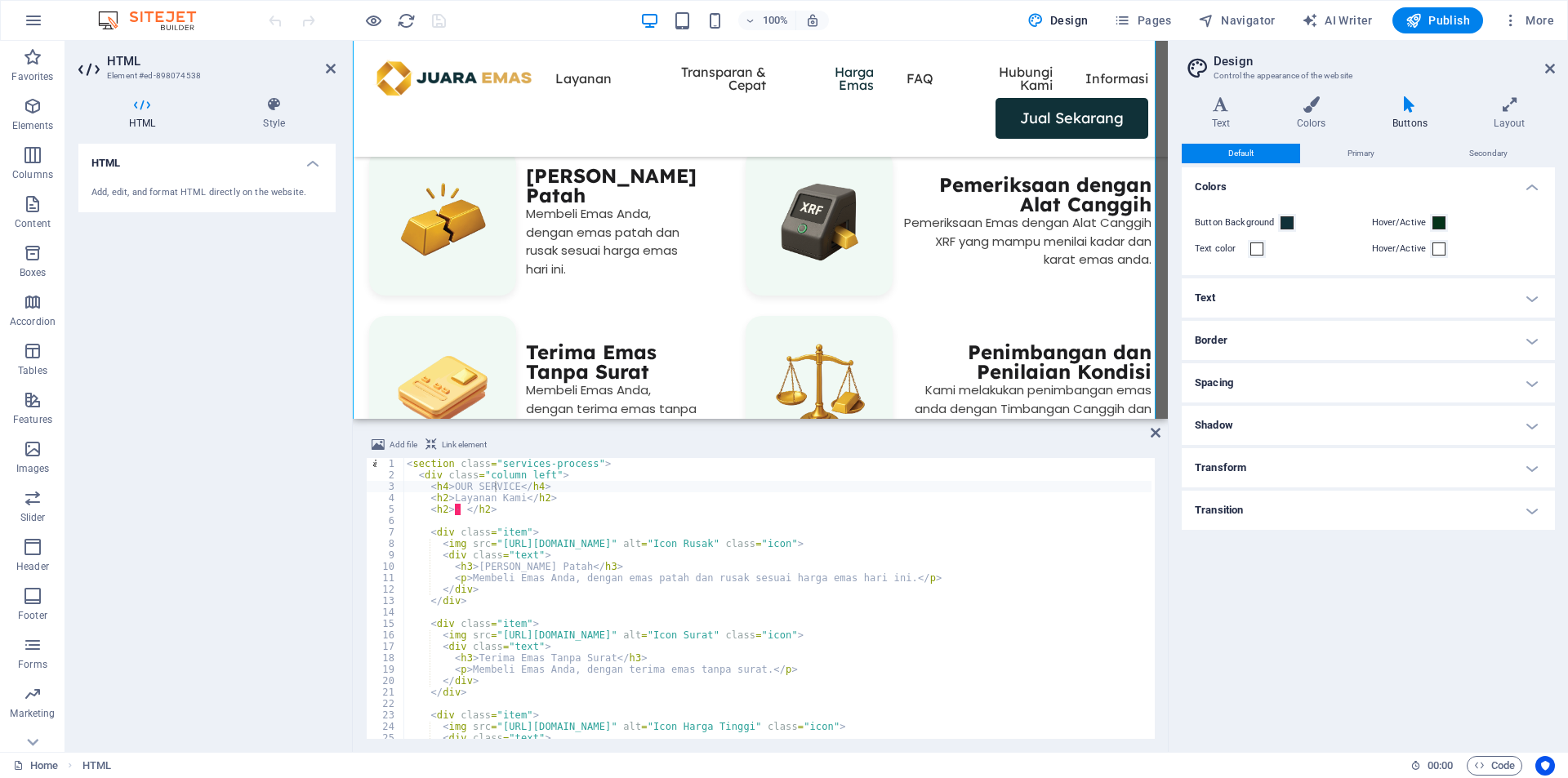
click at [1361, 301] on h4 "Text" at bounding box center [1368, 298] width 374 height 39
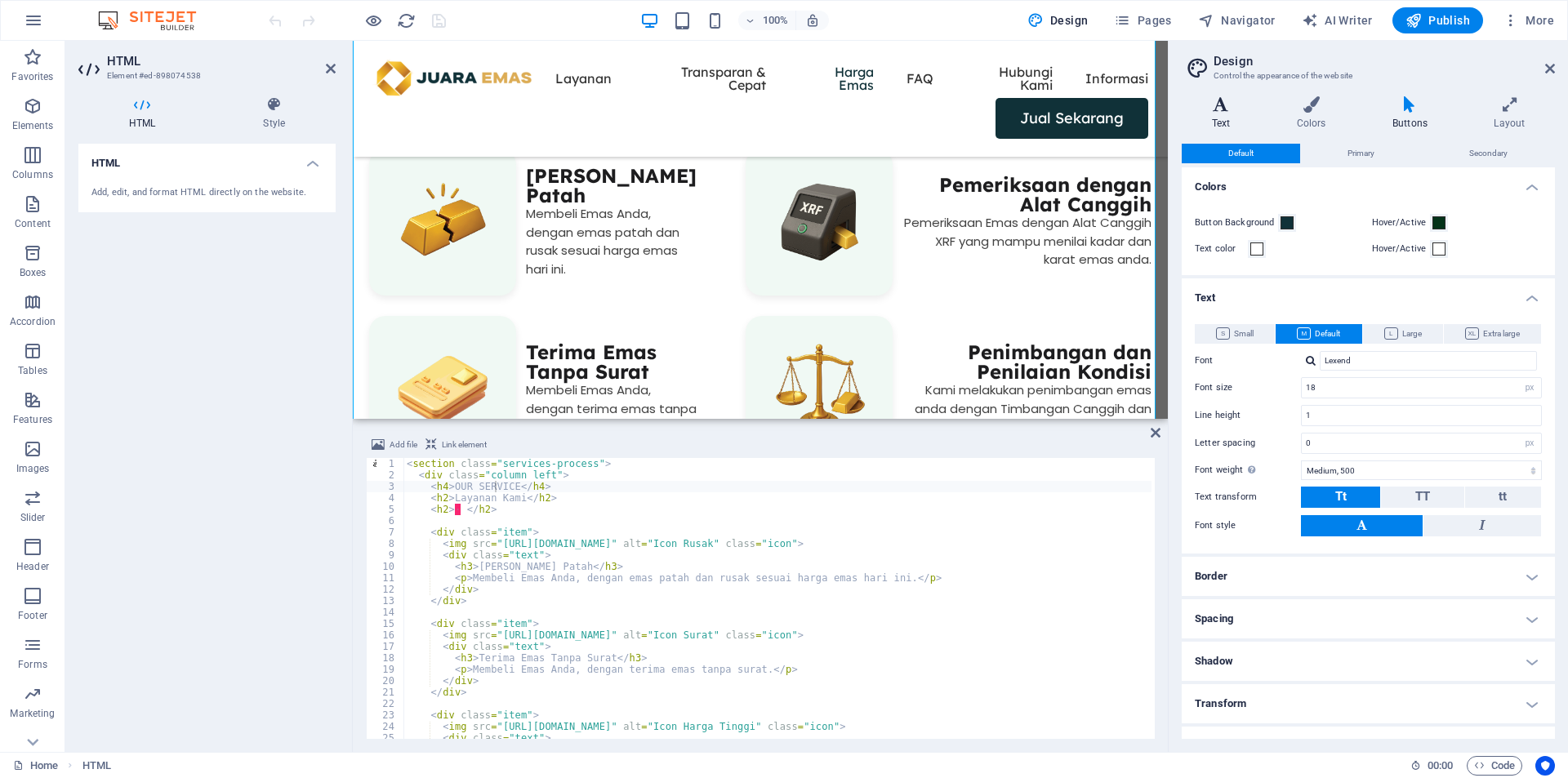
click at [1217, 104] on icon at bounding box center [1221, 105] width 79 height 17
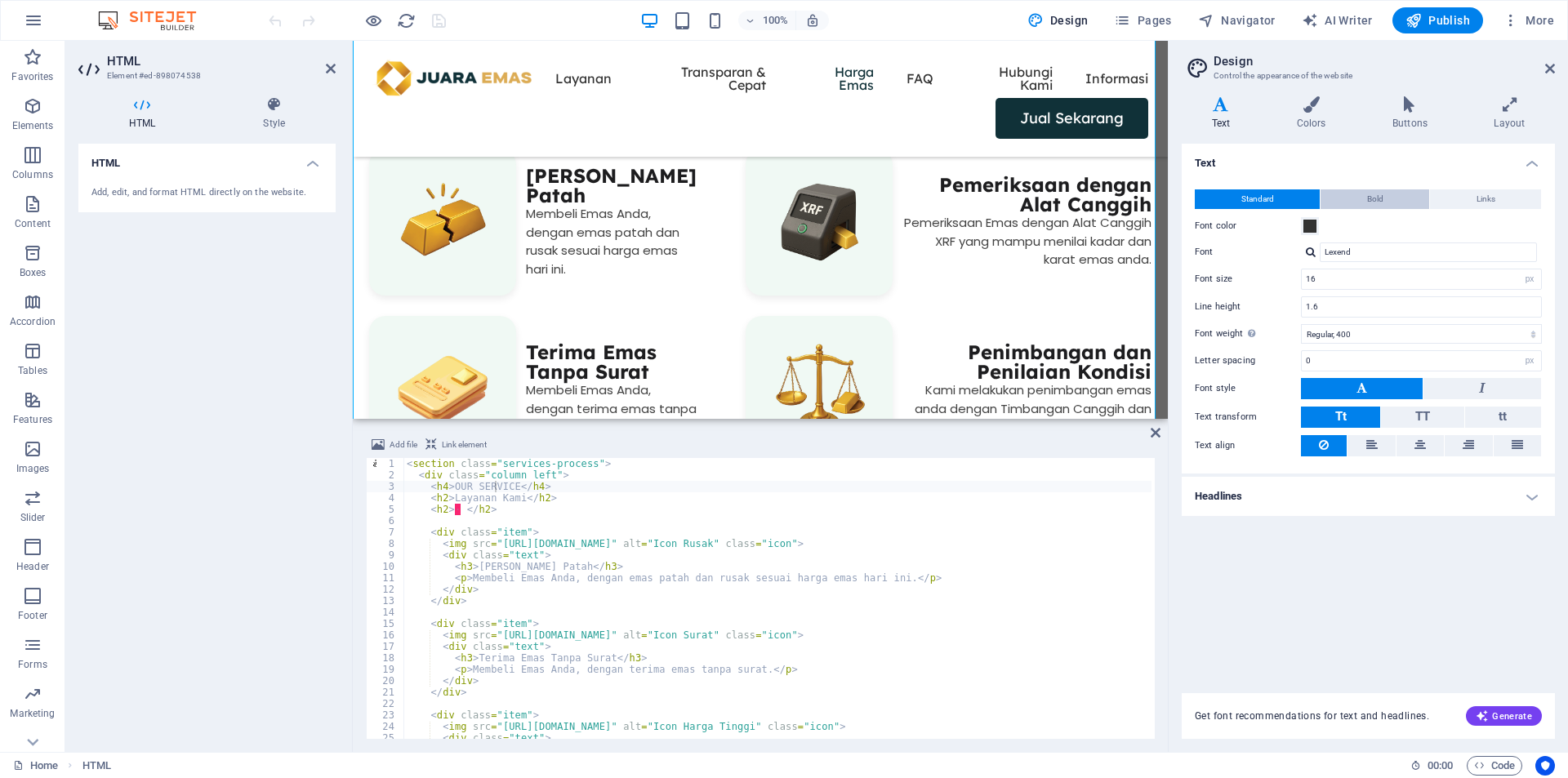
click at [1387, 200] on button "Bold" at bounding box center [1375, 199] width 108 height 20
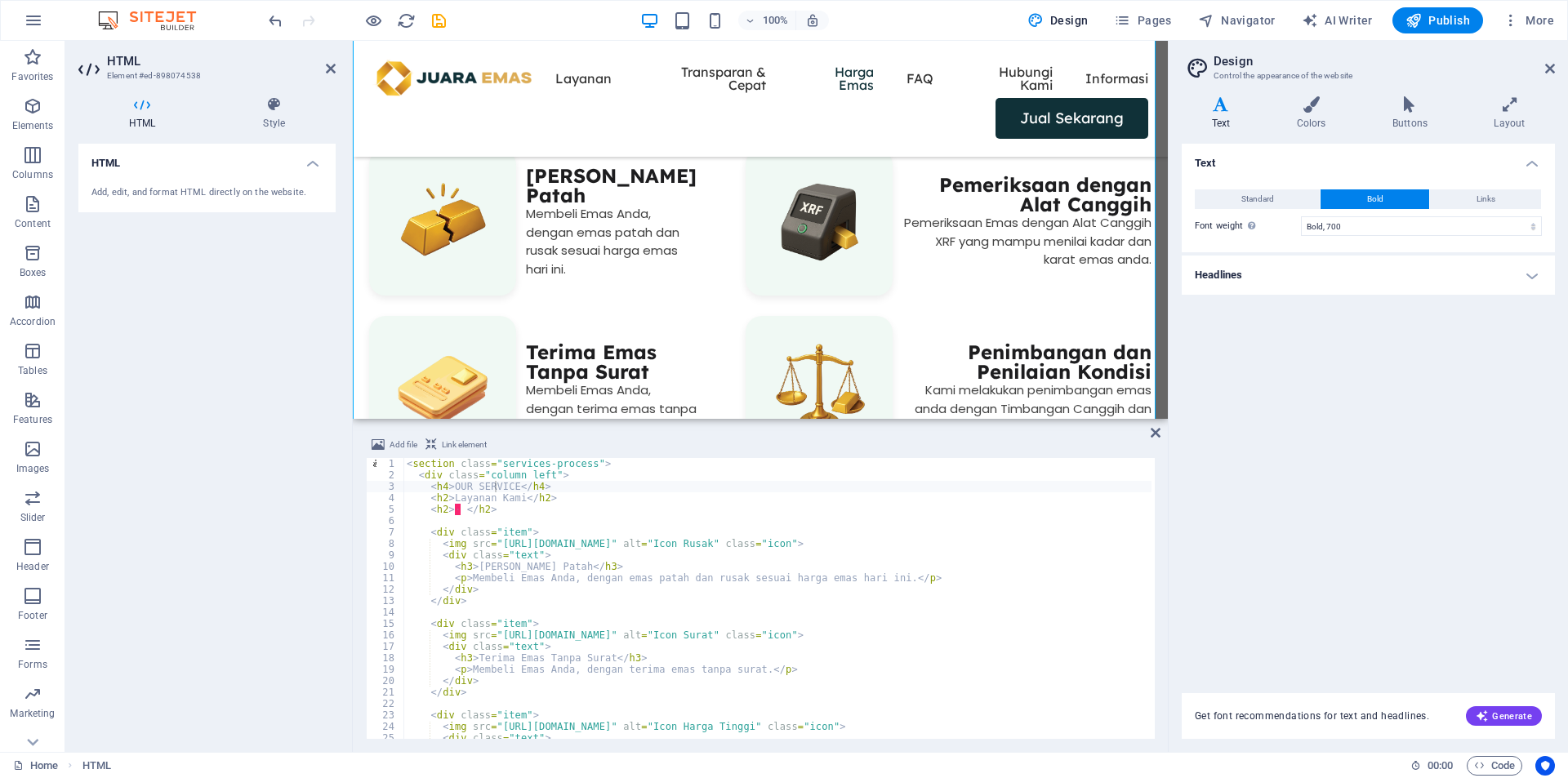
click at [1475, 280] on h4 "Headlines" at bounding box center [1368, 275] width 374 height 39
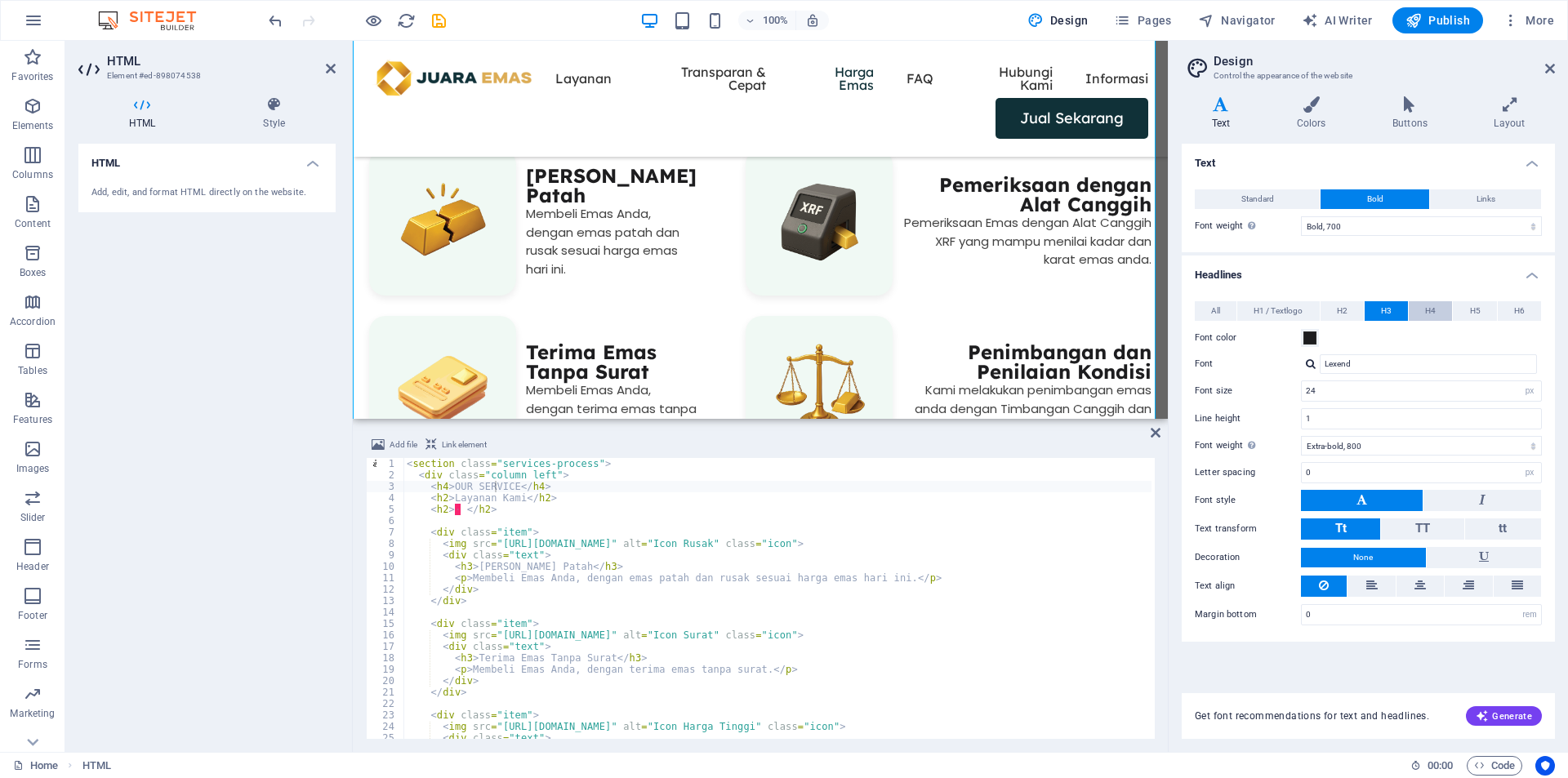
click at [1424, 319] on button "H4" at bounding box center [1430, 312] width 43 height 20
click at [1392, 360] on input "Lexend" at bounding box center [1428, 365] width 217 height 20
click at [1310, 364] on div at bounding box center [1311, 364] width 10 height 11
click at [1395, 365] on input "Lexend" at bounding box center [1428, 365] width 217 height 20
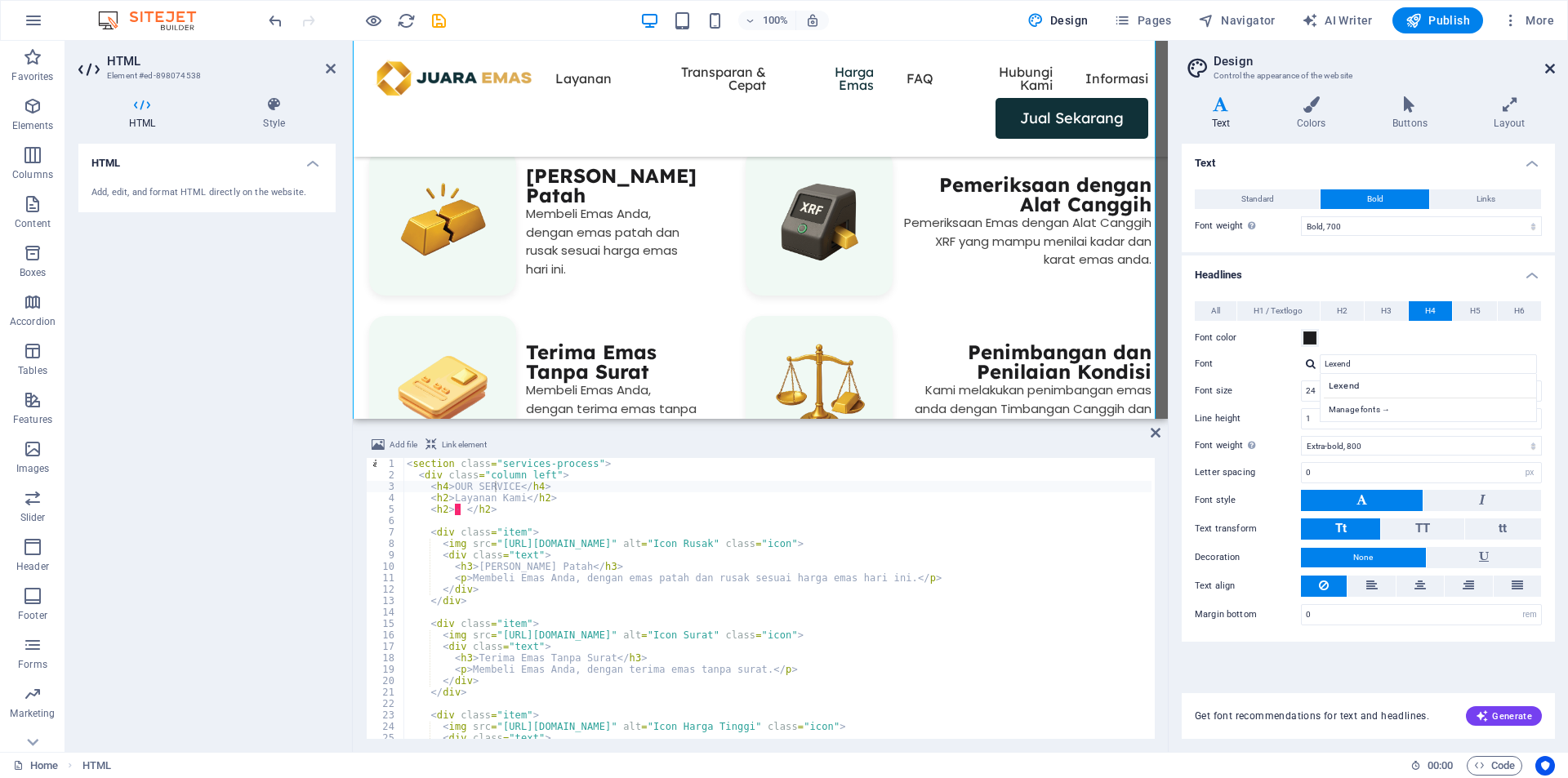
click at [1549, 67] on icon at bounding box center [1549, 68] width 10 height 13
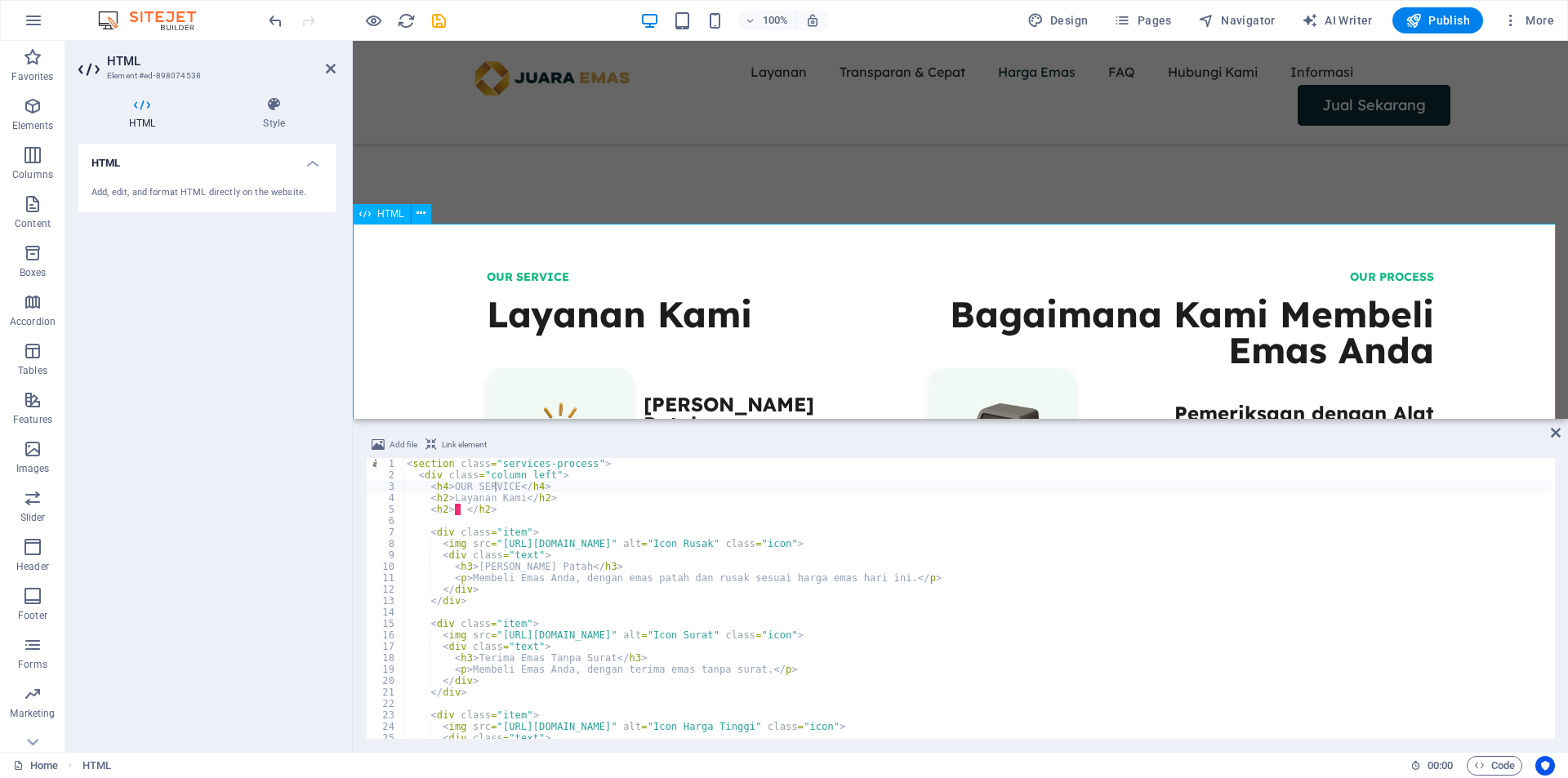
drag, startPoint x: 1363, startPoint y: 269, endPoint x: 1364, endPoint y: 288, distance: 19.0
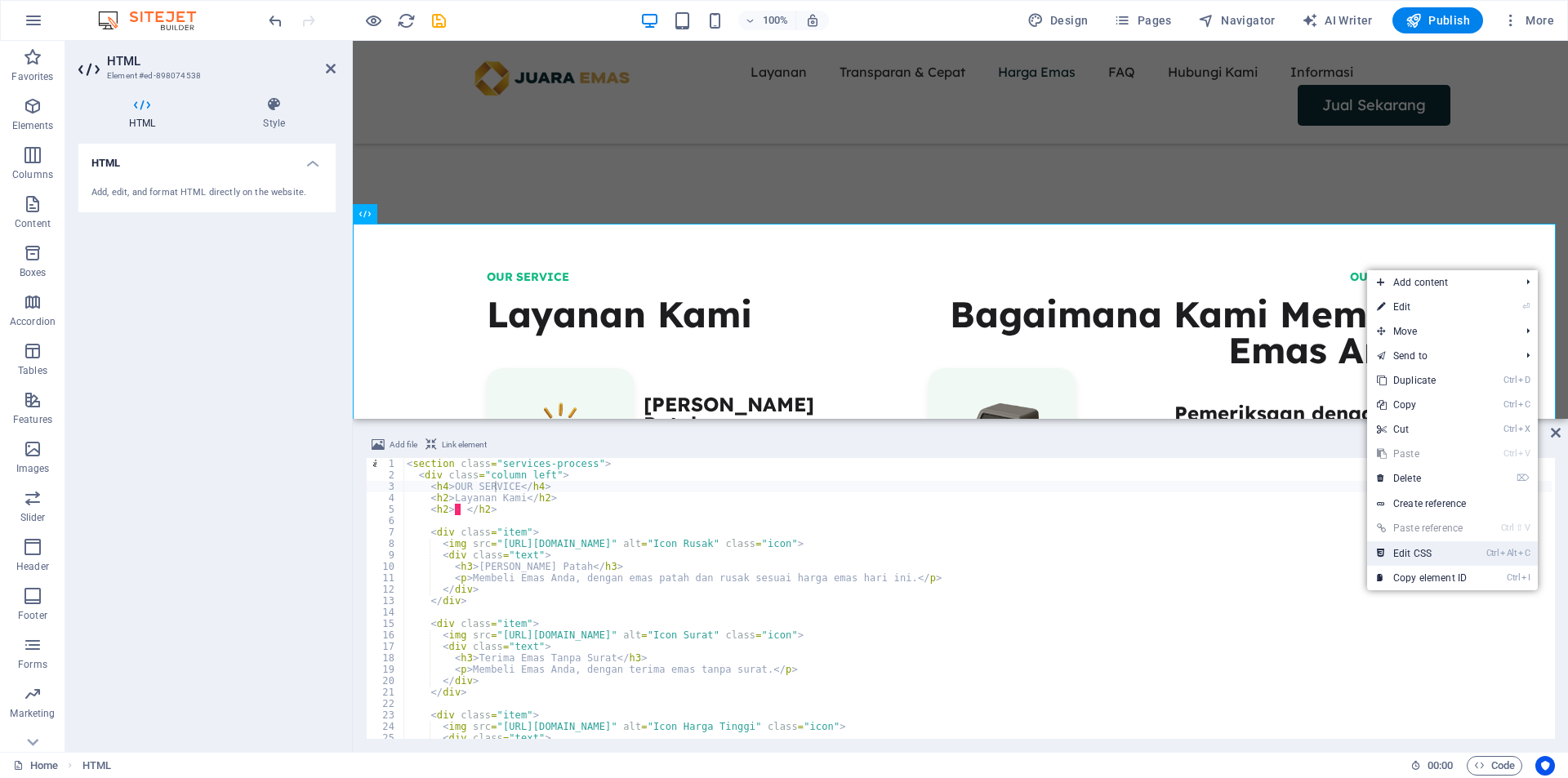
click at [1383, 548] on icon at bounding box center [1381, 553] width 8 height 25
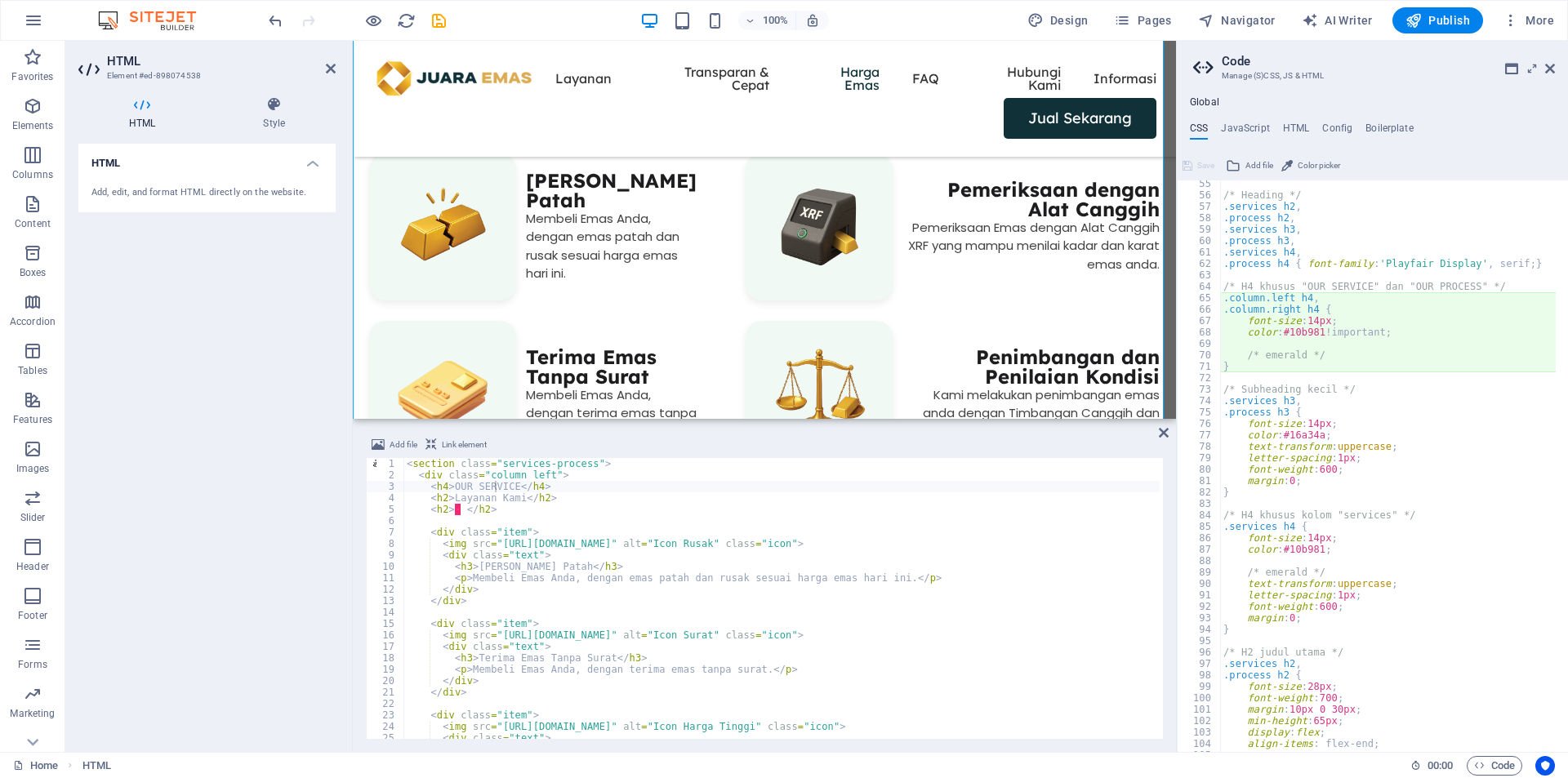
scroll to position [572, 0]
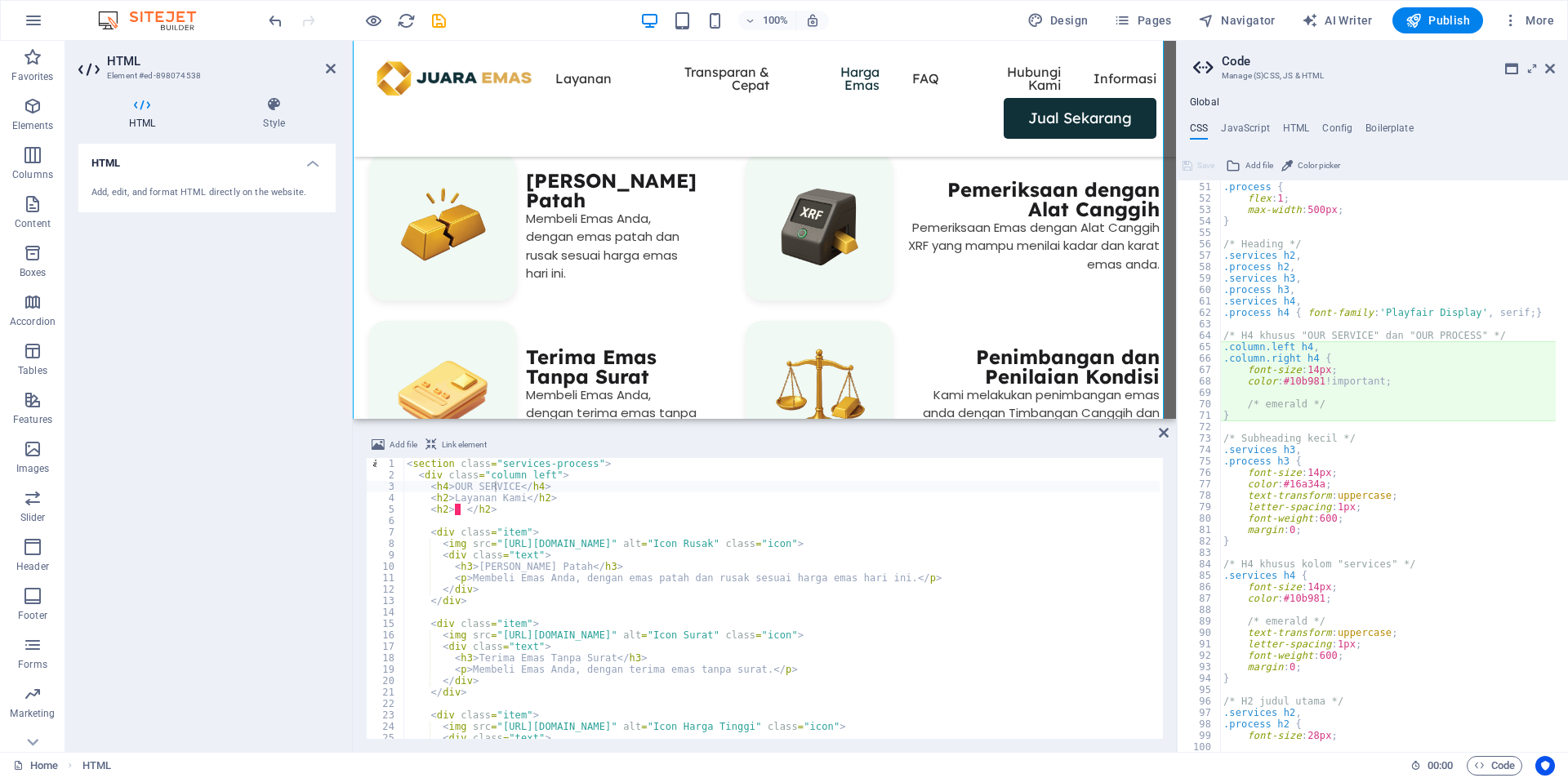
click at [1321, 316] on div ".services , .process { flex : 1 ; max-width : 500px ; } /* Heading */ .services…" at bounding box center [1573, 460] width 706 height 583
drag, startPoint x: 1378, startPoint y: 312, endPoint x: 1465, endPoint y: 313, distance: 87.0
click at [1465, 313] on div ".services , .process { flex : 1 ; max-width : 500px ; } /* Heading */ .services…" at bounding box center [1573, 460] width 706 height 583
type textarea ".process h4 { font-family: 'Lexend', serif; }"
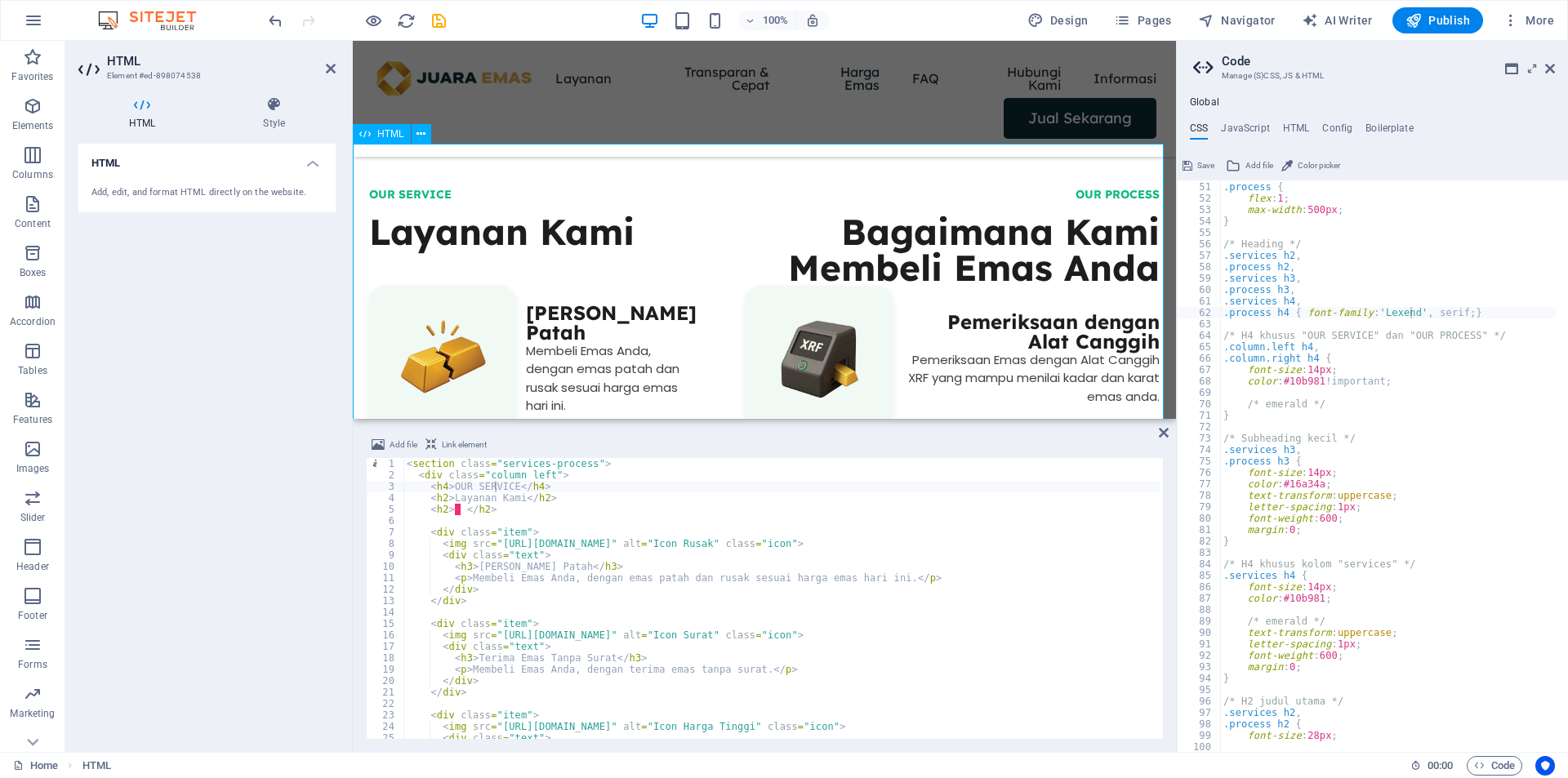
scroll to position [584, 0]
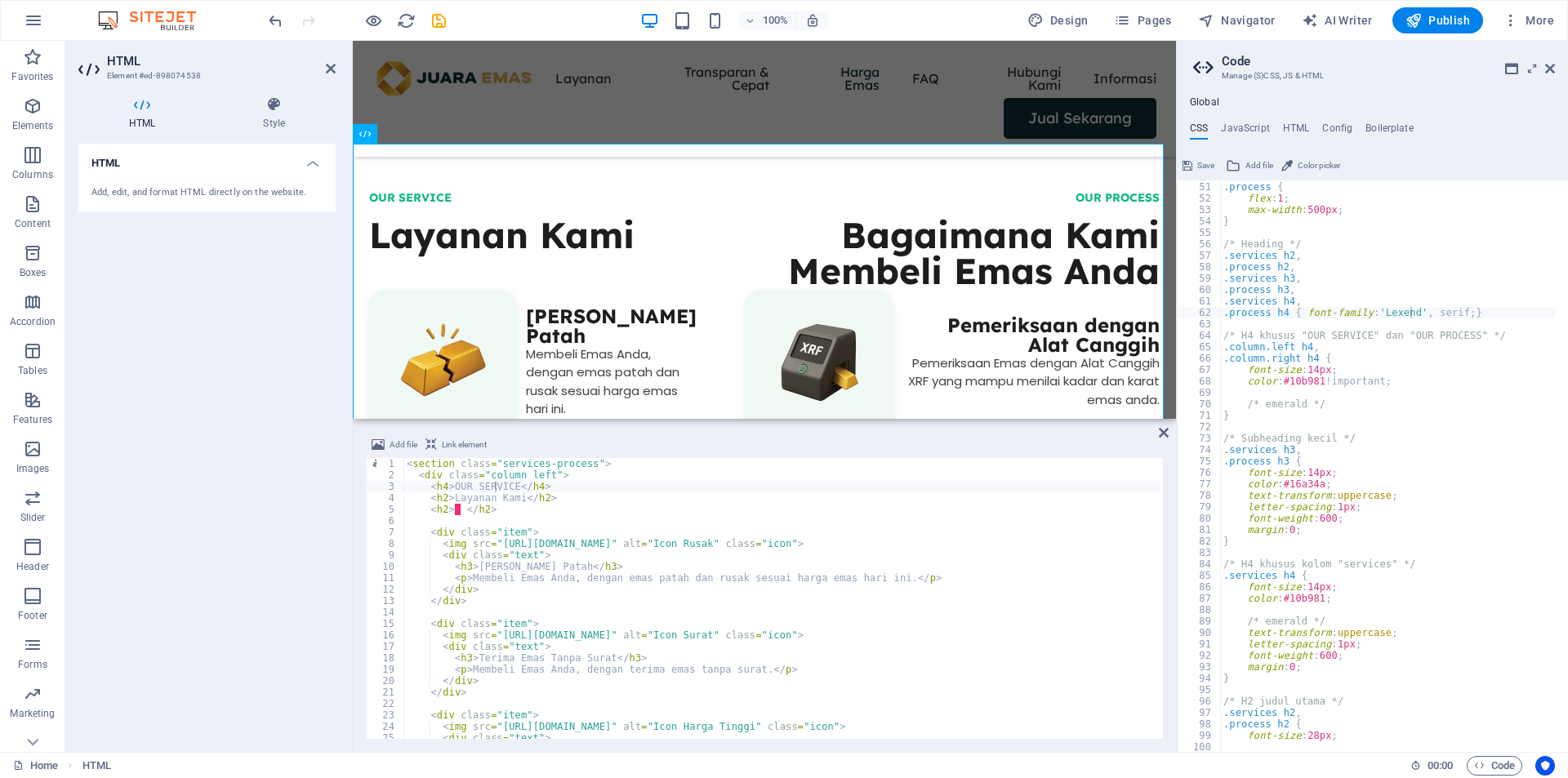
click at [1194, 165] on button "Save" at bounding box center [1197, 166] width 36 height 20
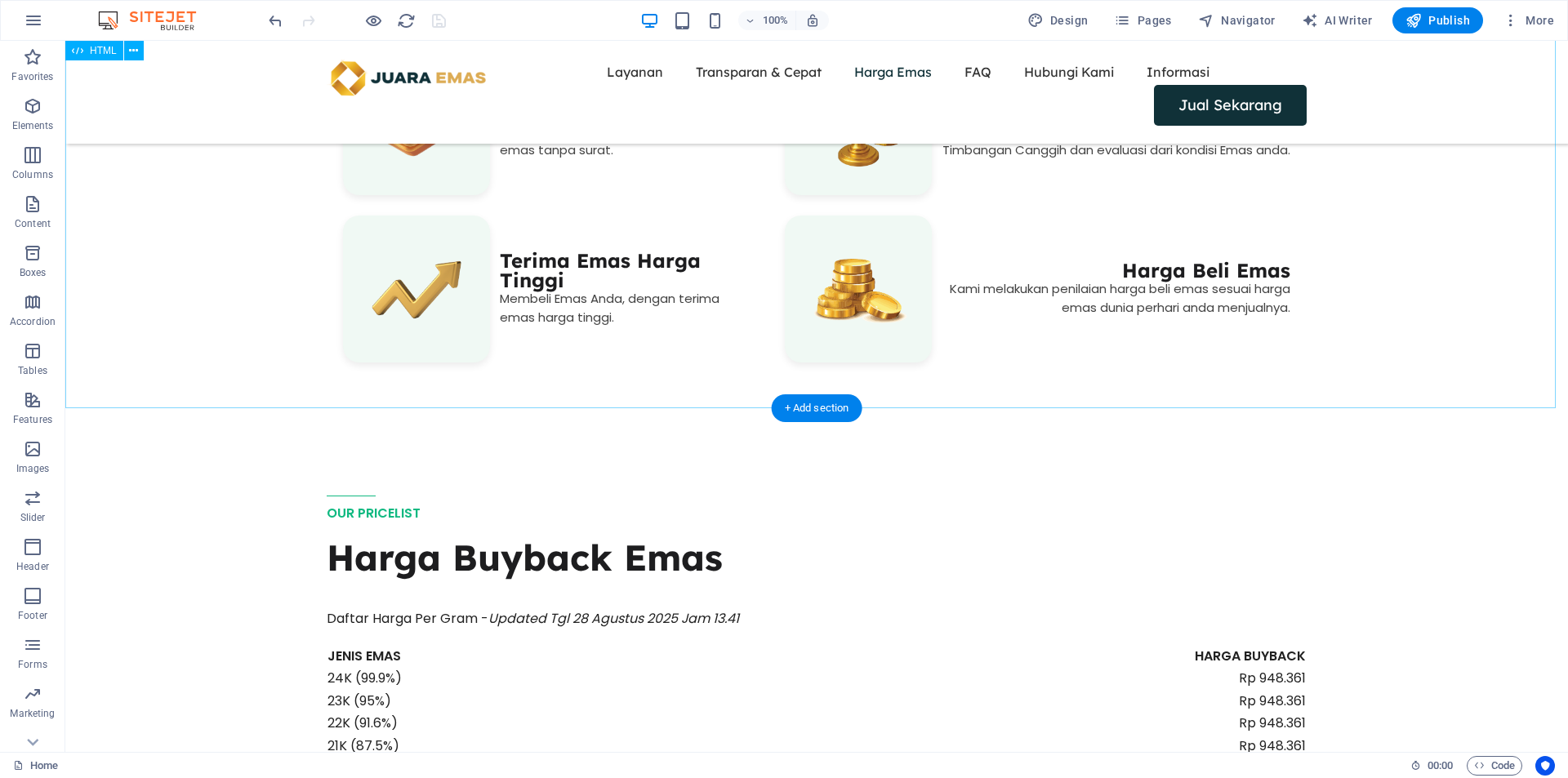
scroll to position [1870, 0]
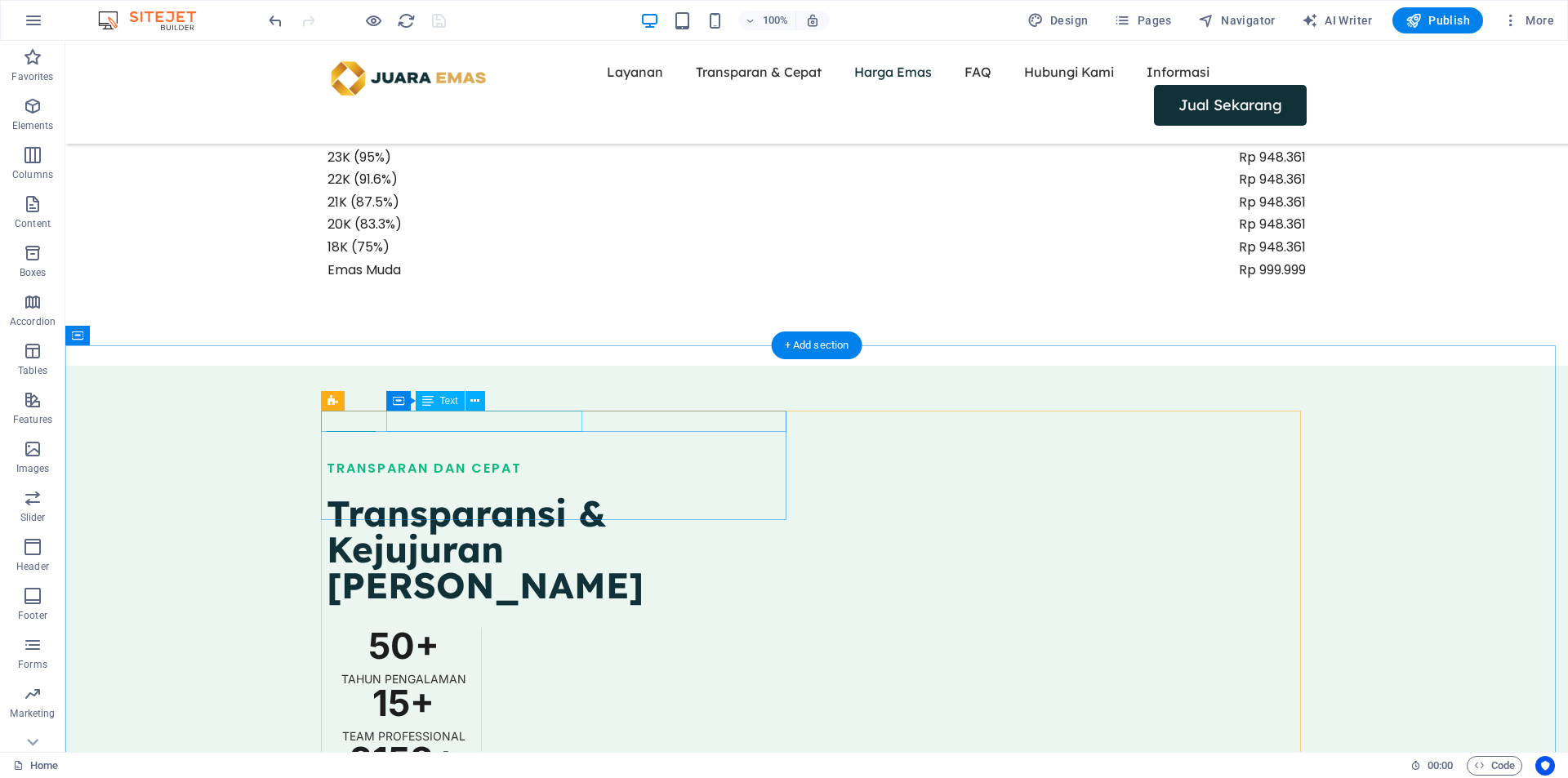
click at [449, 459] on div "TRANSPARAN DAN CEPAT" at bounding box center [559, 469] width 465 height 22
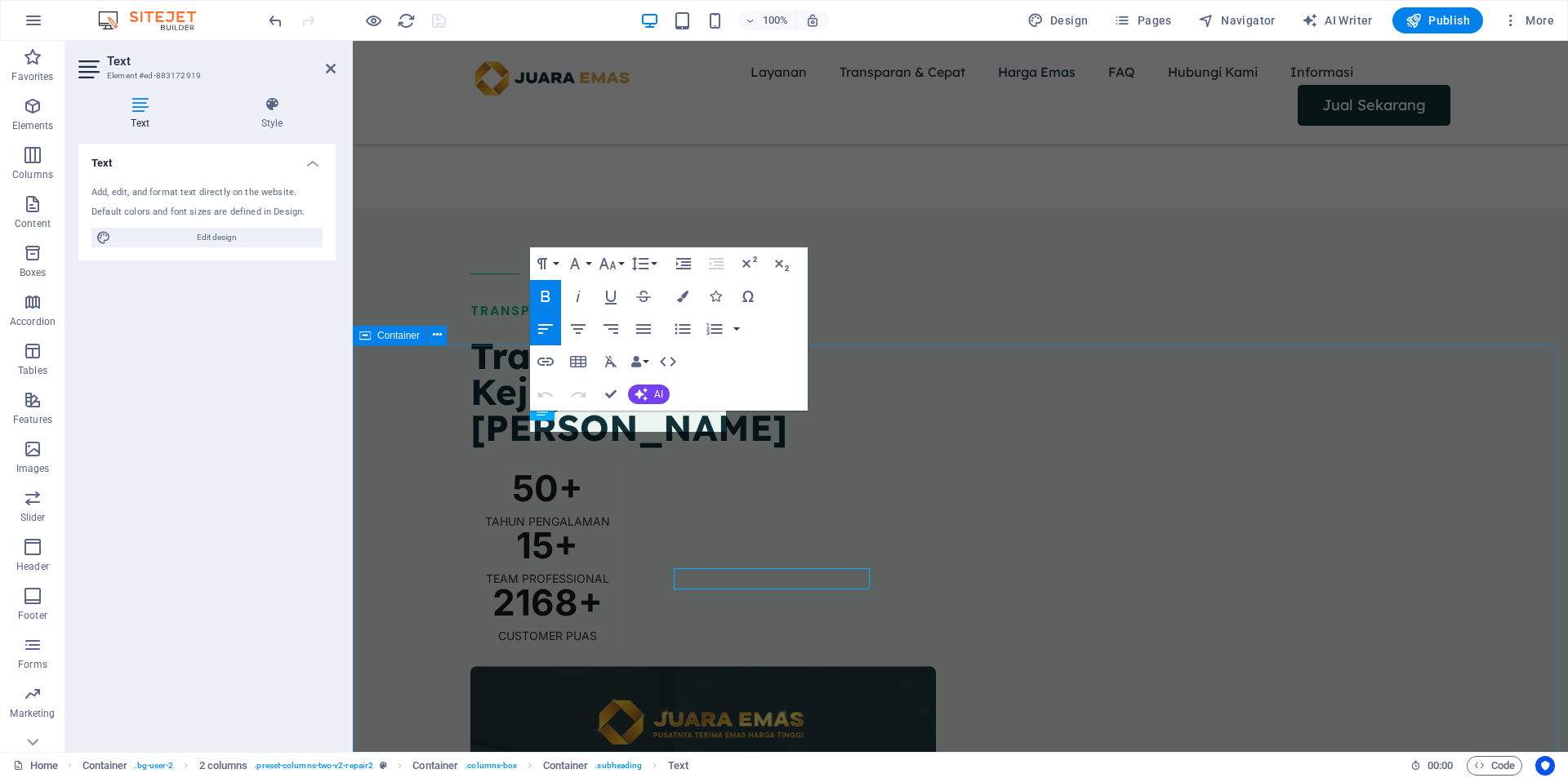
scroll to position [1712, 0]
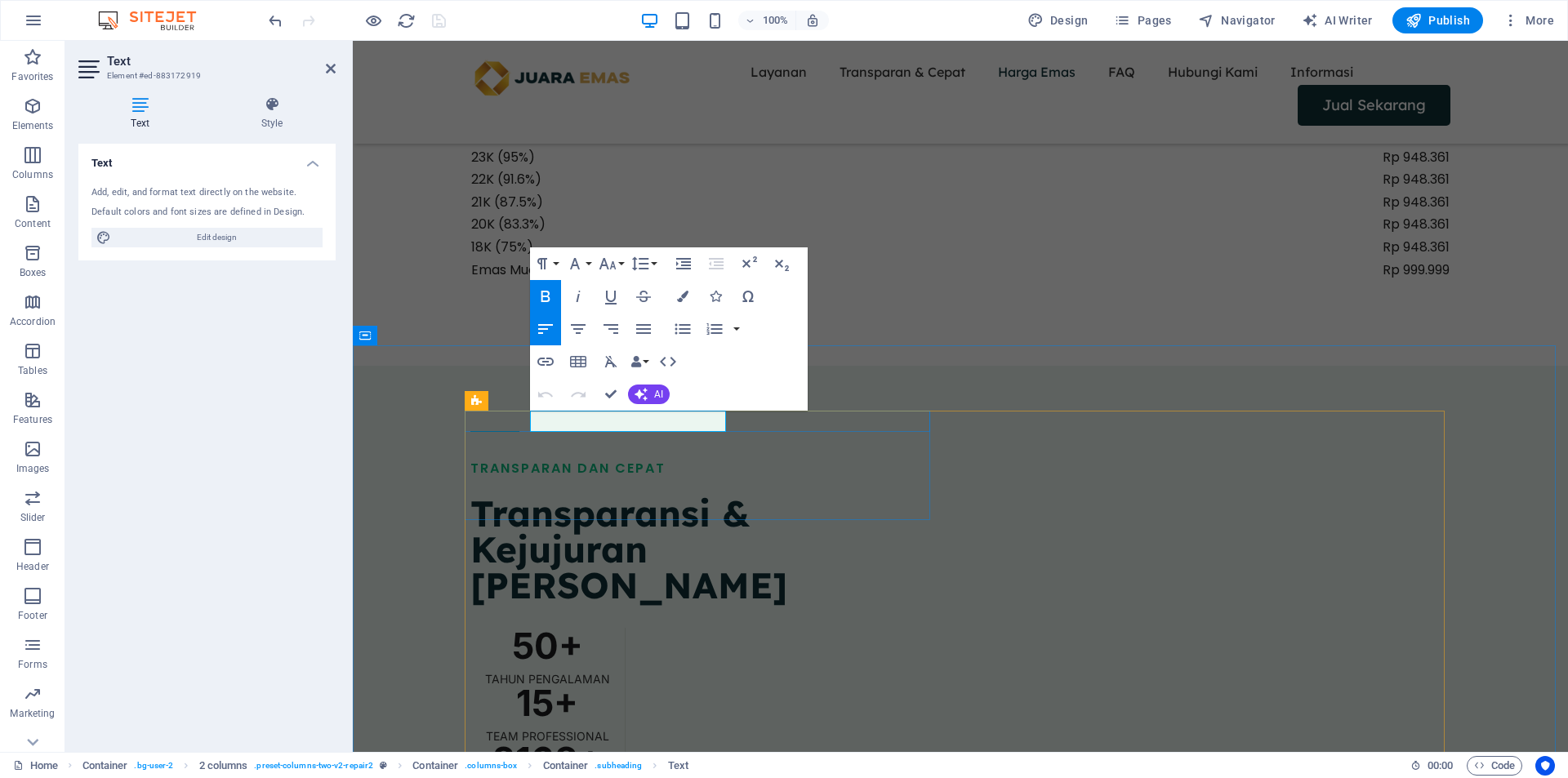
click at [595, 460] on strong "TRANSPARAN DAN CEPAT" at bounding box center [568, 468] width 195 height 19
click at [646, 268] on icon "button" at bounding box center [639, 263] width 17 height 14
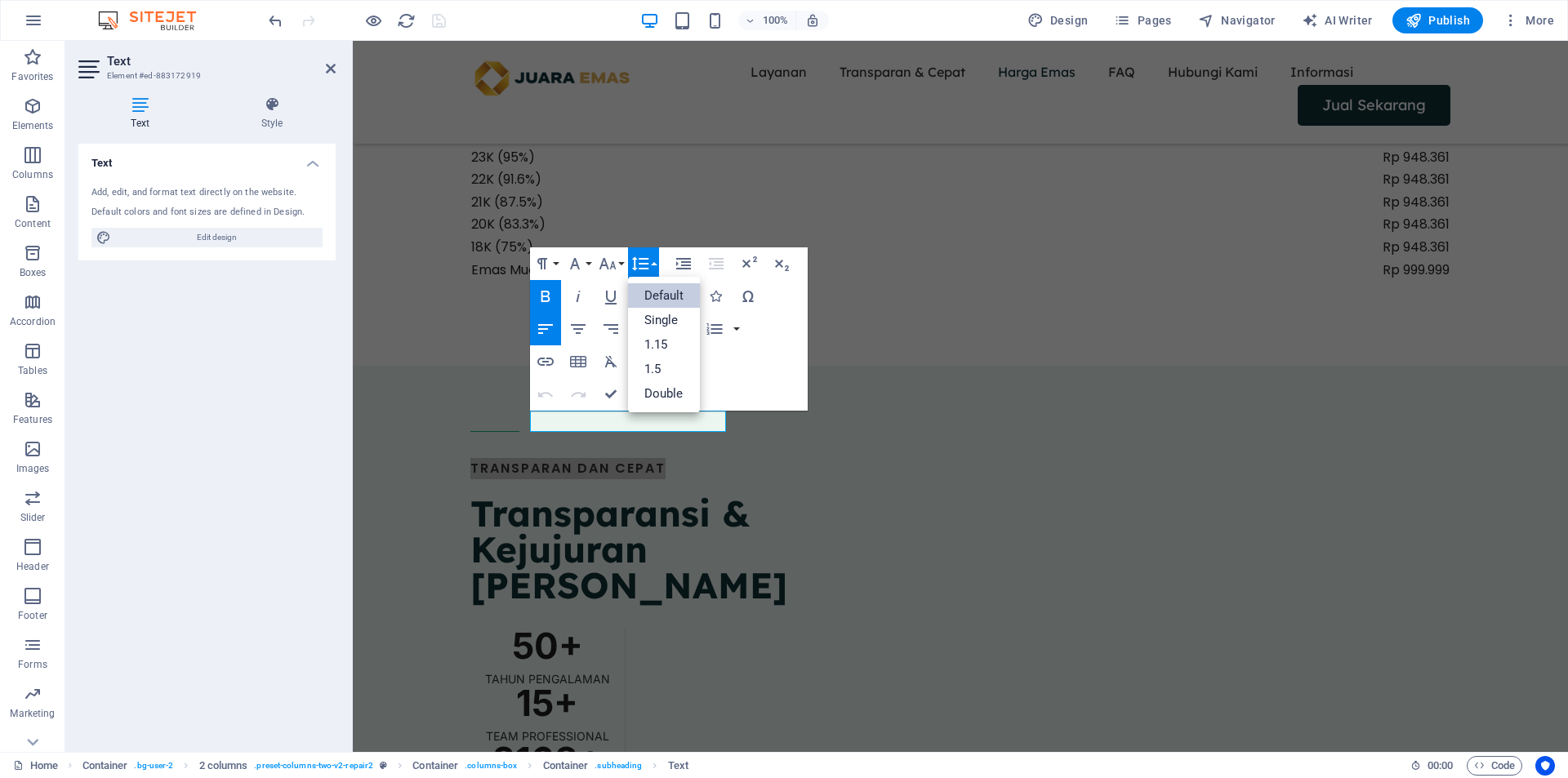
scroll to position [0, 0]
click at [655, 318] on link "Single" at bounding box center [664, 319] width 73 height 25
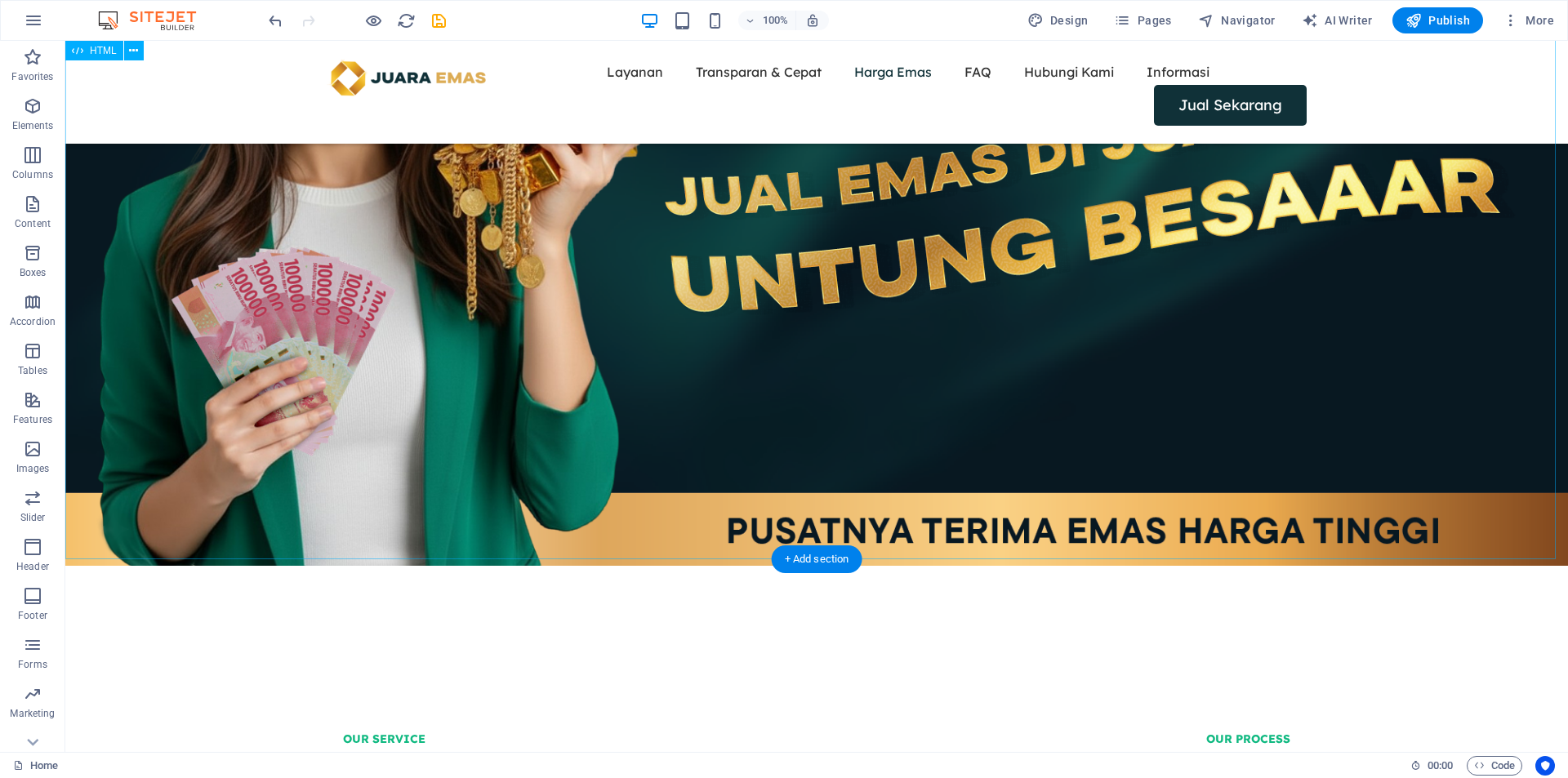
scroll to position [648, 0]
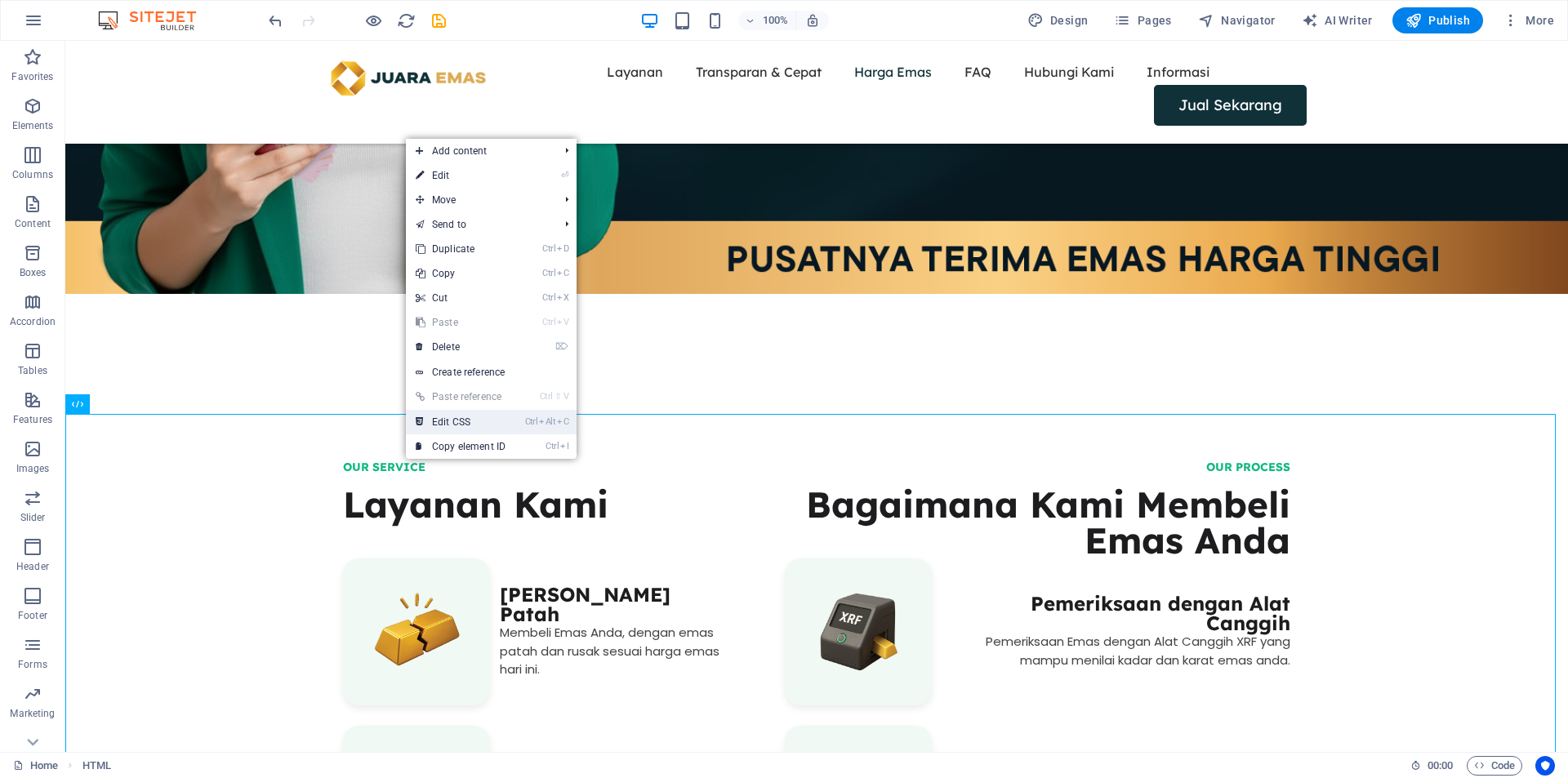
click at [488, 416] on link "Ctrl Alt C Edit CSS" at bounding box center [460, 422] width 109 height 25
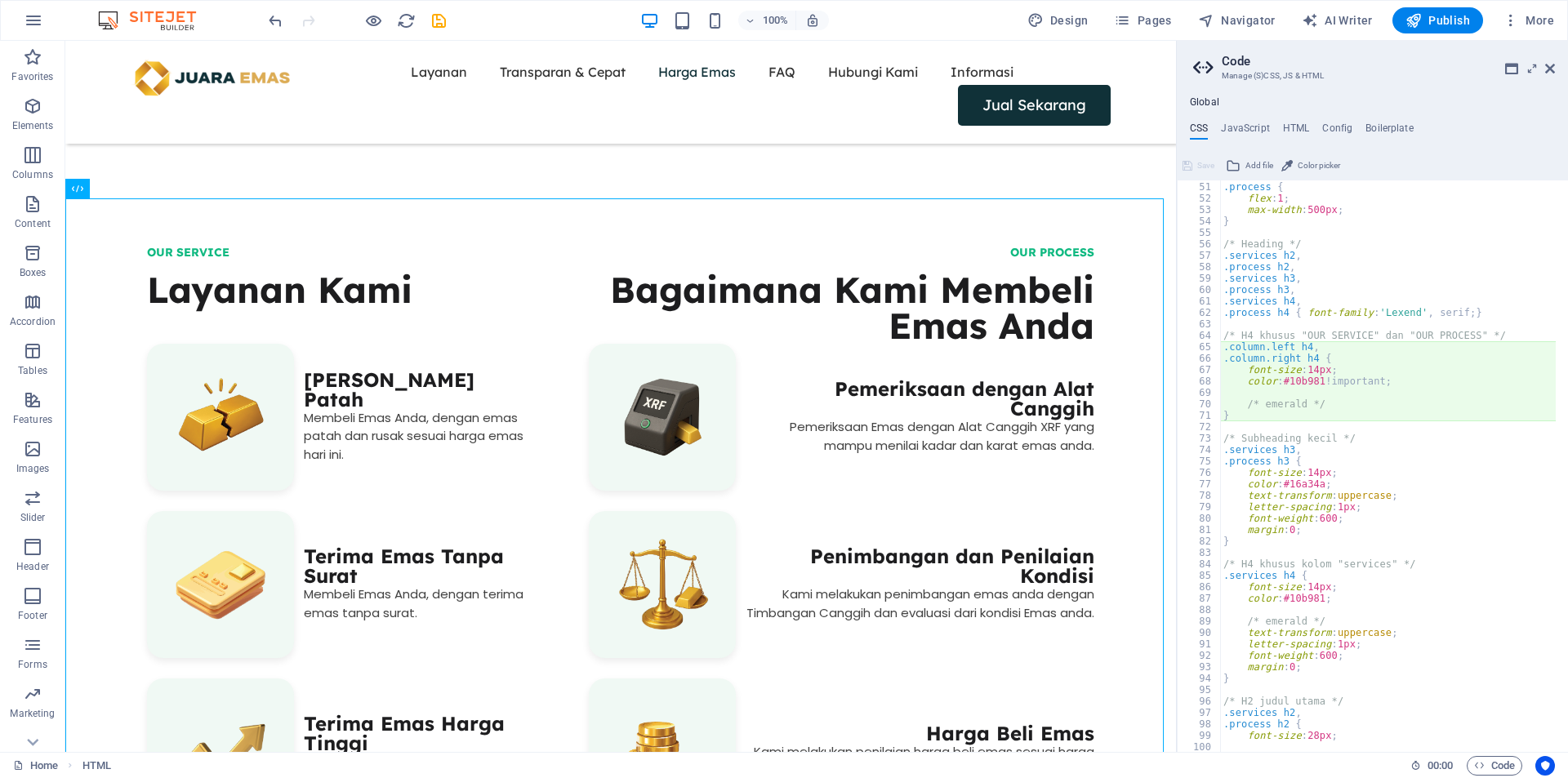
scroll to position [473, 0]
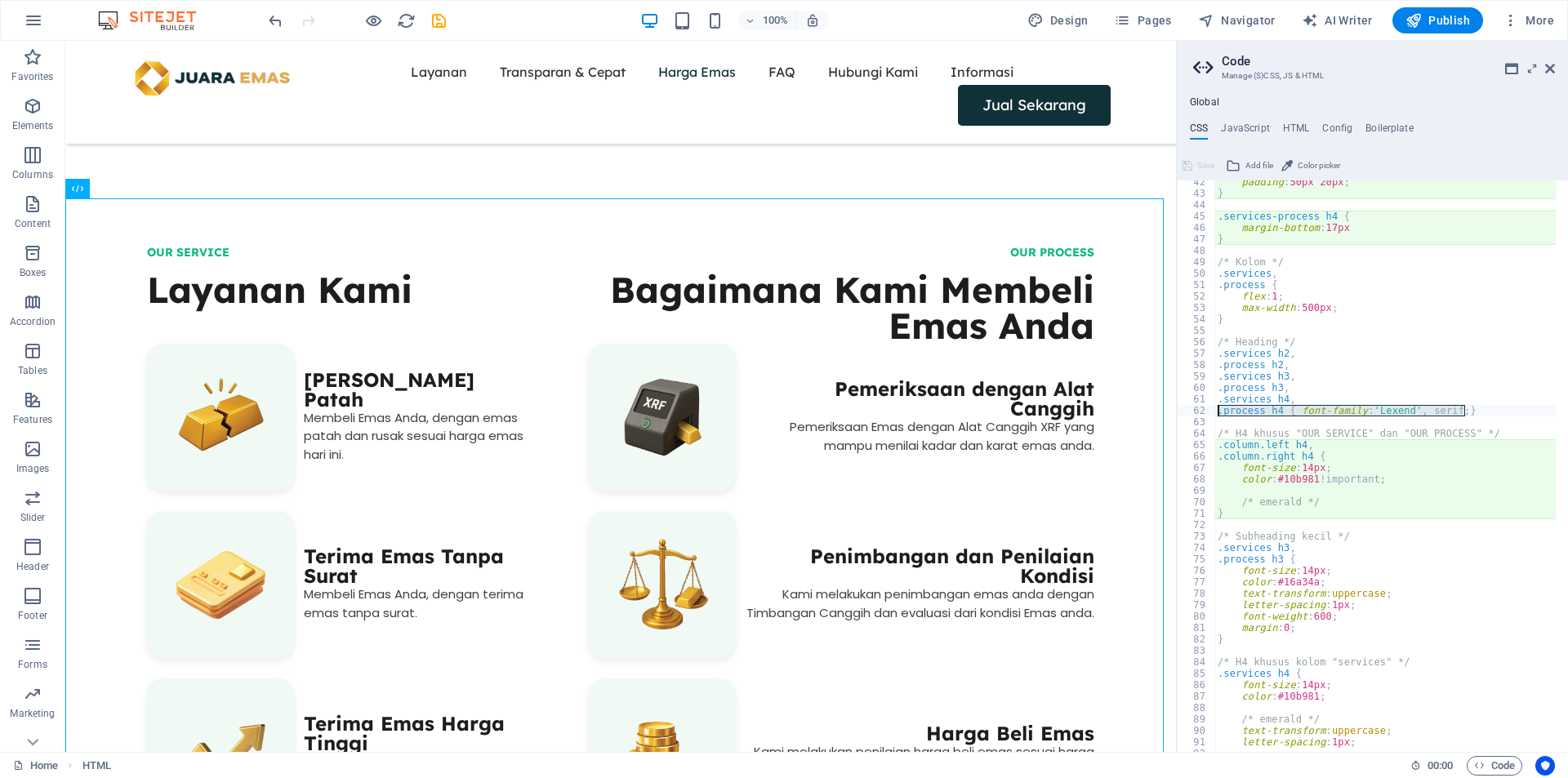
drag, startPoint x: 1479, startPoint y: 414, endPoint x: 1212, endPoint y: 415, distance: 267.0
click at [1212, 415] on div "flex-direction: column; 42 43 44 45 46 47 48 49 50 51 52 53 54 55 56 57 58 59 6…" at bounding box center [1372, 466] width 391 height 572
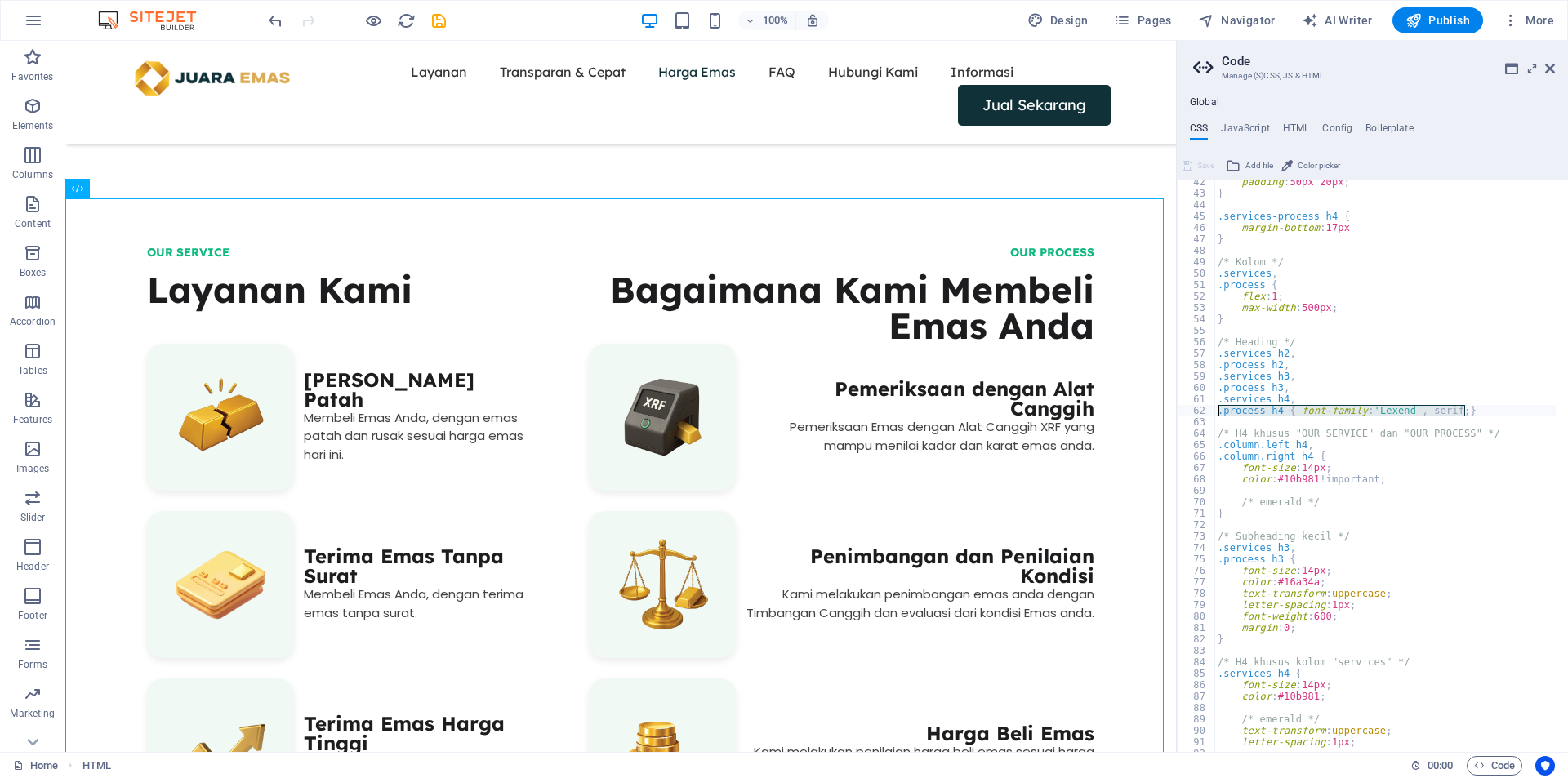
click at [1312, 402] on div "padding : 50px 20px ; } .services-process h4 { margin-bottom : 17px } /* Kolom …" at bounding box center [1567, 467] width 706 height 583
drag, startPoint x: 1467, startPoint y: 412, endPoint x: 1213, endPoint y: 412, distance: 254.0
click at [1213, 412] on div ".services h4, 42 43 44 45 46 47 48 49 50 51 52 53 54 55 56 57 58 59 60 61 62 63…" at bounding box center [1372, 466] width 391 height 572
type textarea ".process h4 { font-family: 'Lexend', serif; }"
paste textarea
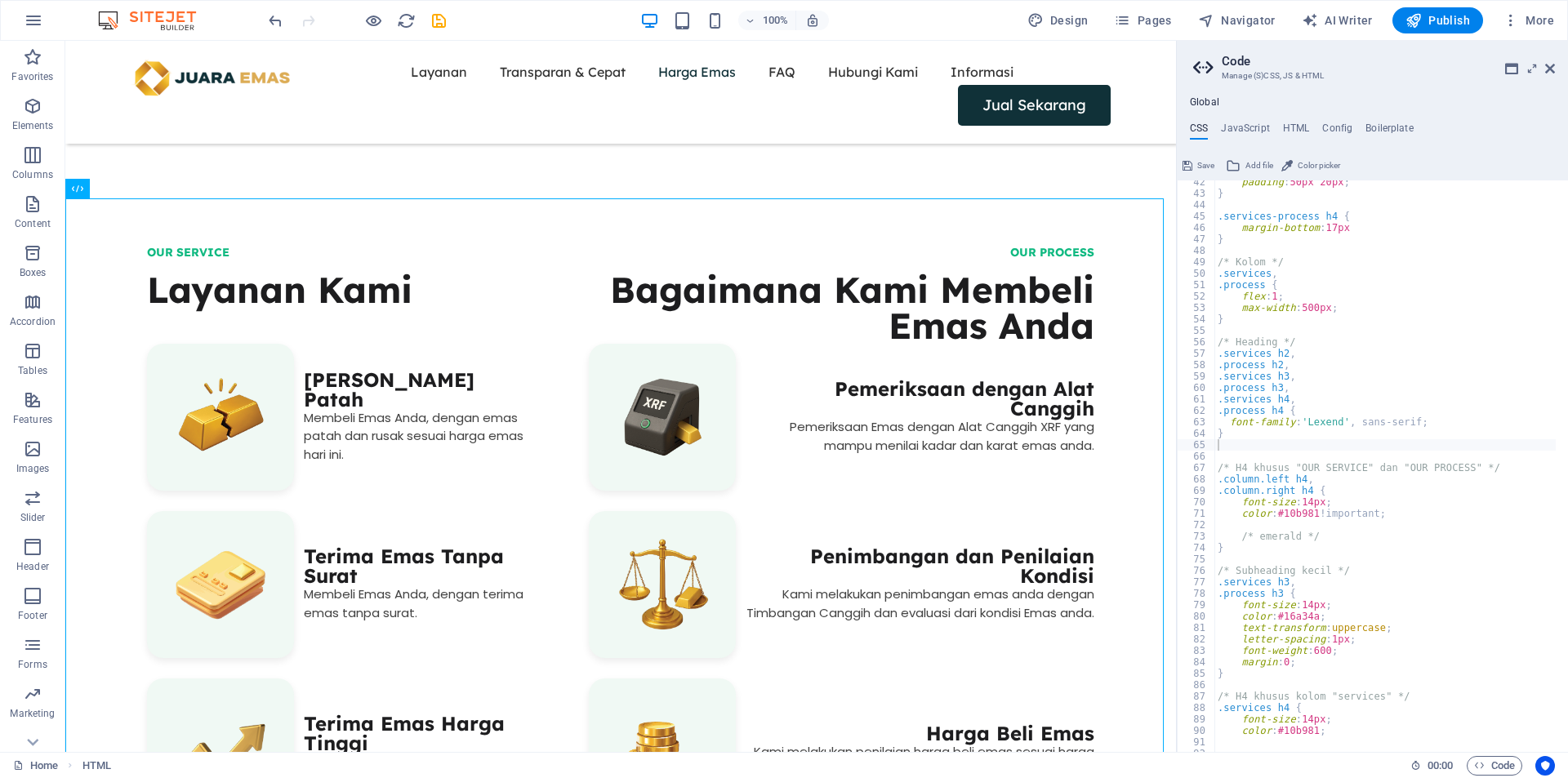
click at [1205, 168] on span "Save" at bounding box center [1204, 166] width 17 height 20
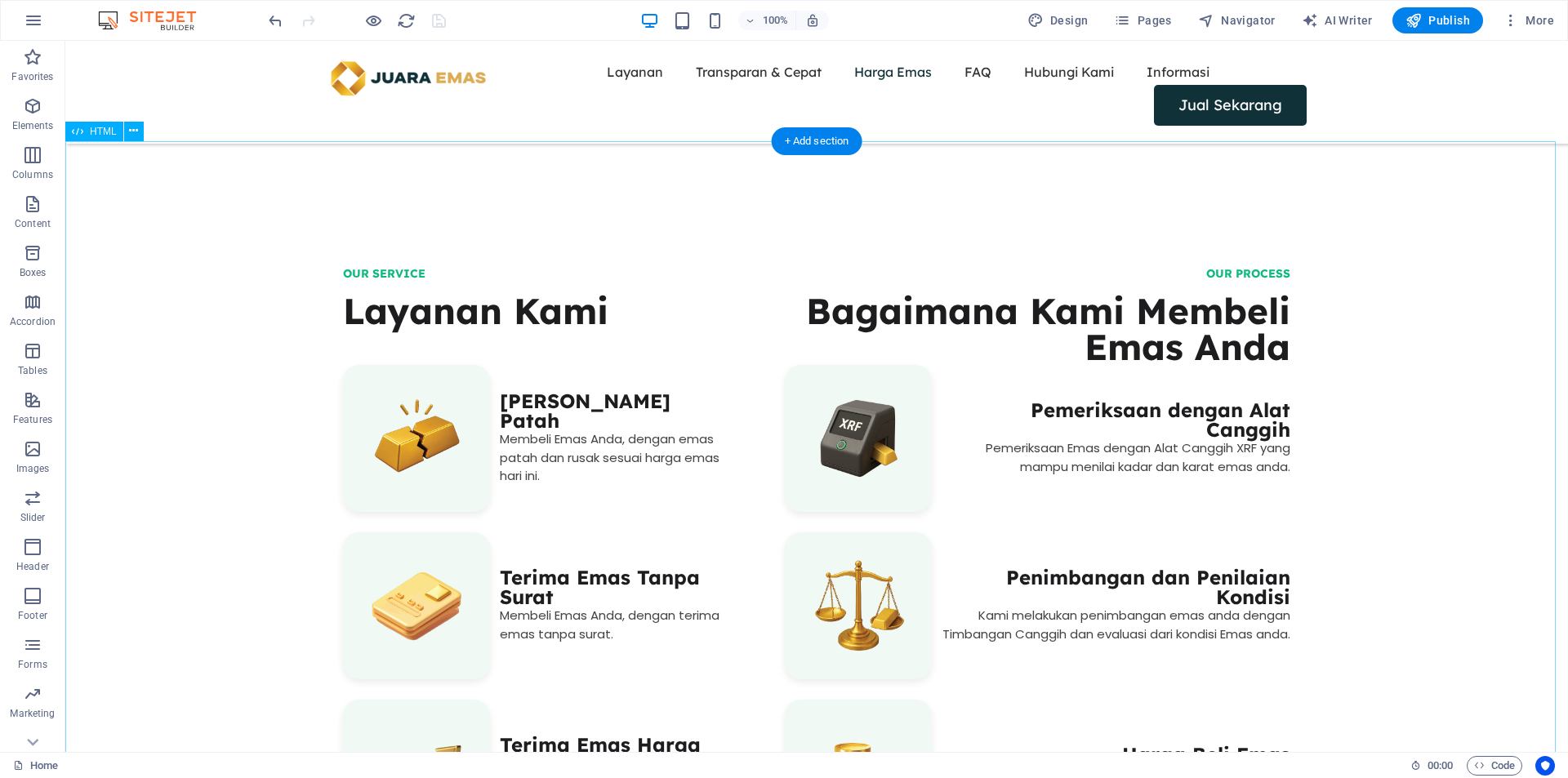
scroll to position [921, 0]
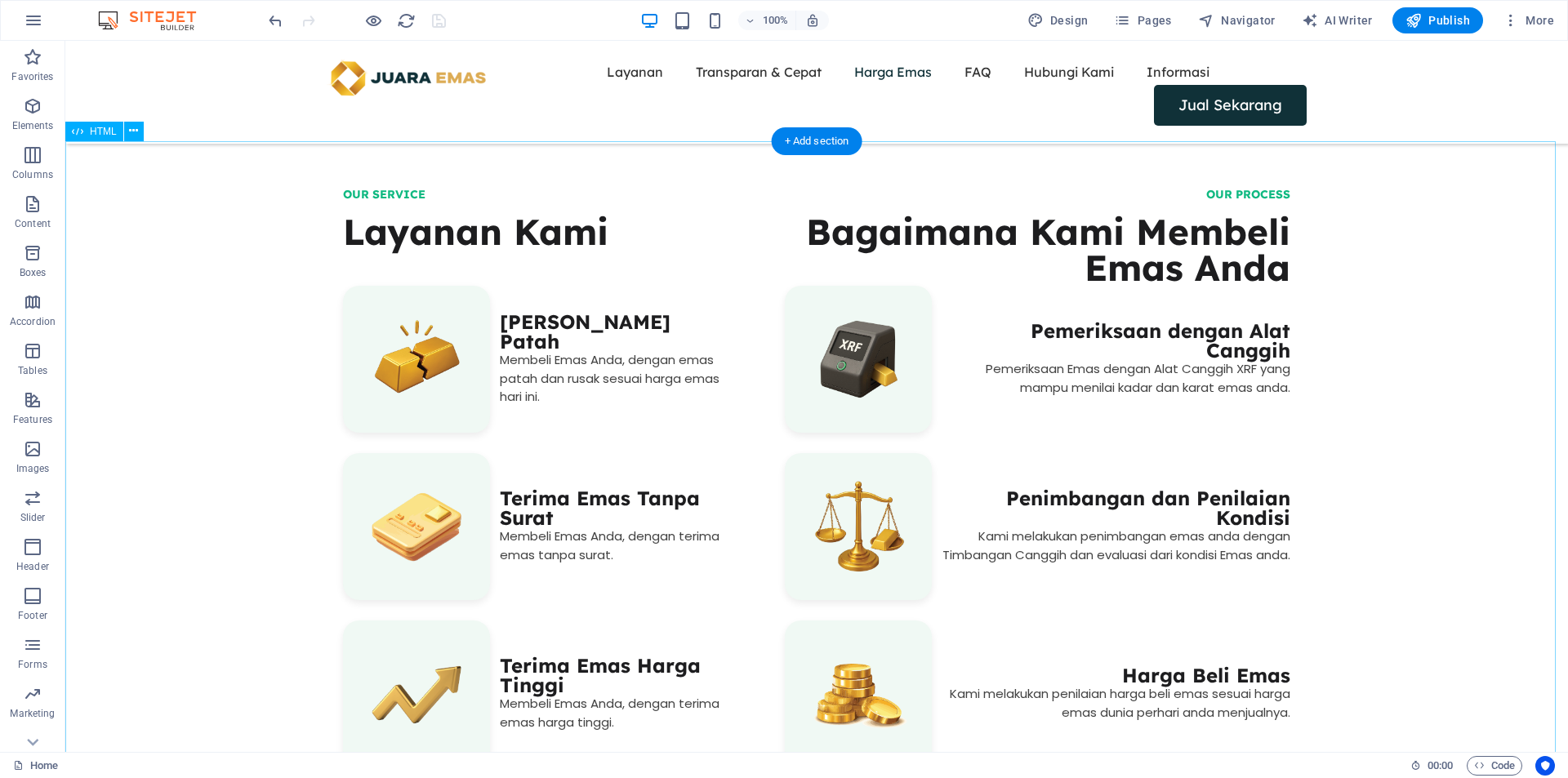
click at [387, 183] on div "OUR SERVICE Layanan Kami ‎ Terima Emas Rusak dan Patah Membeli Emas Anda, denga…" at bounding box center [816, 488] width 1502 height 681
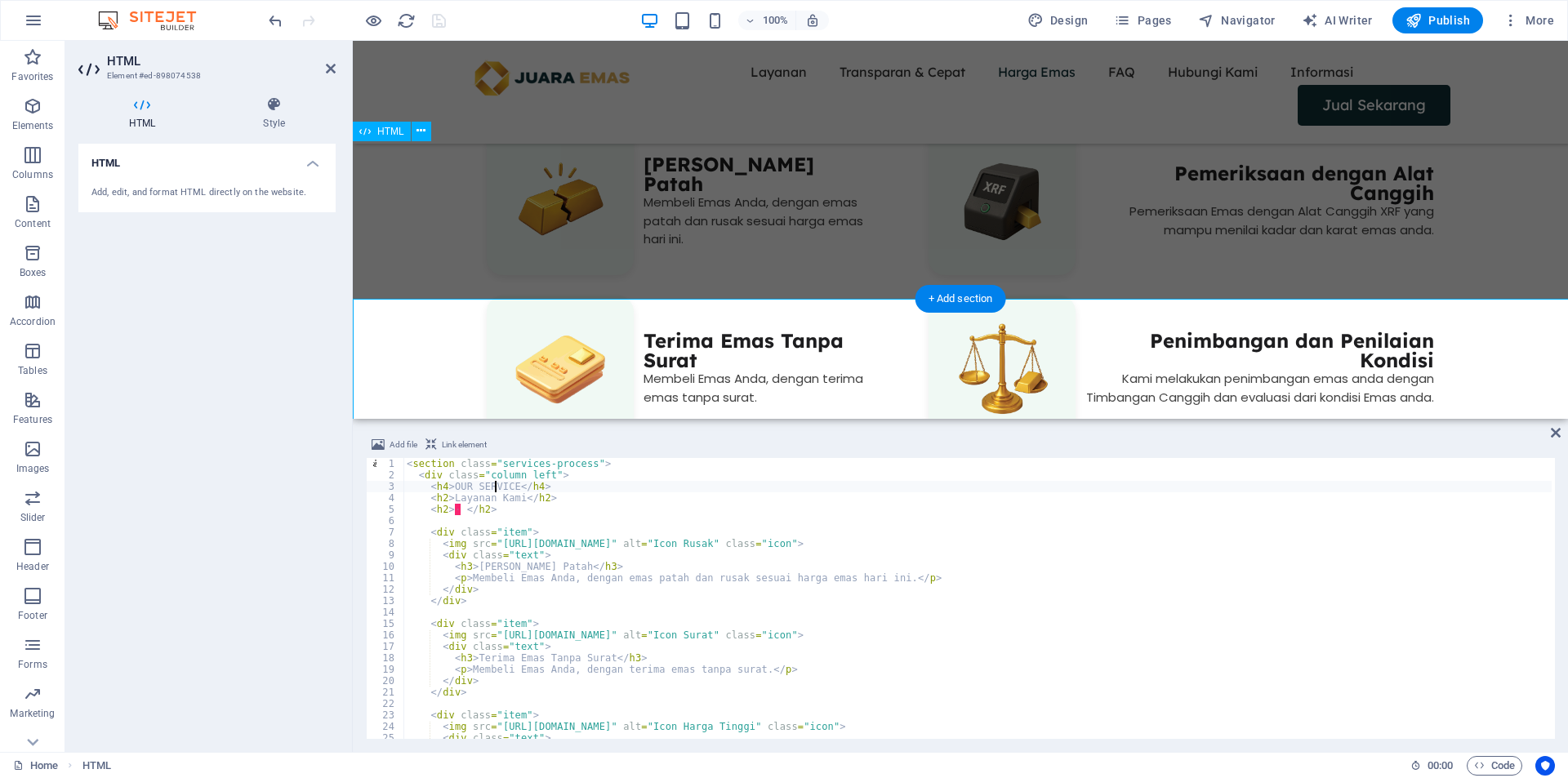
scroll to position [763, 0]
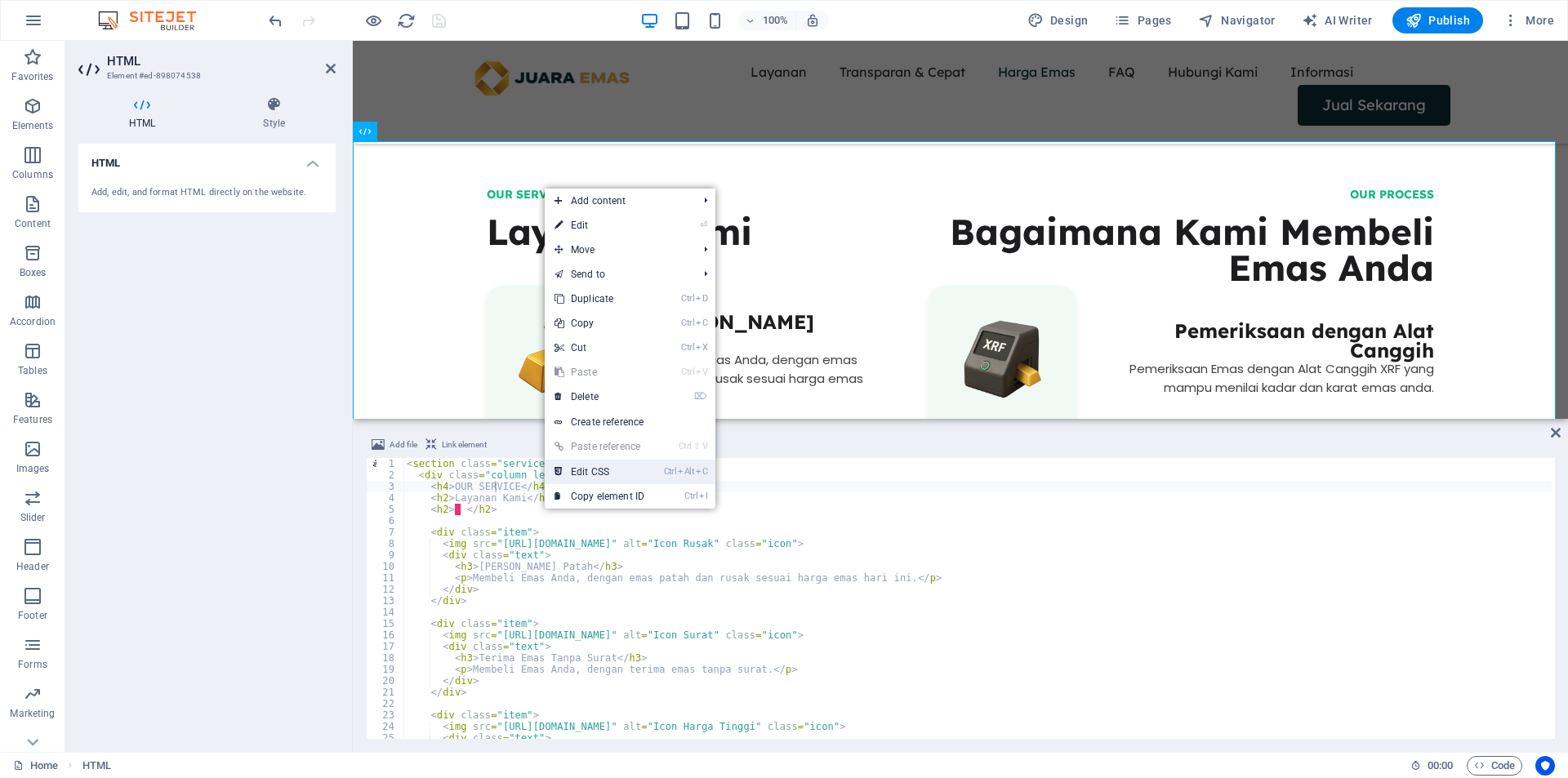
click at [610, 472] on link "Ctrl Alt C Edit CSS" at bounding box center [599, 471] width 109 height 25
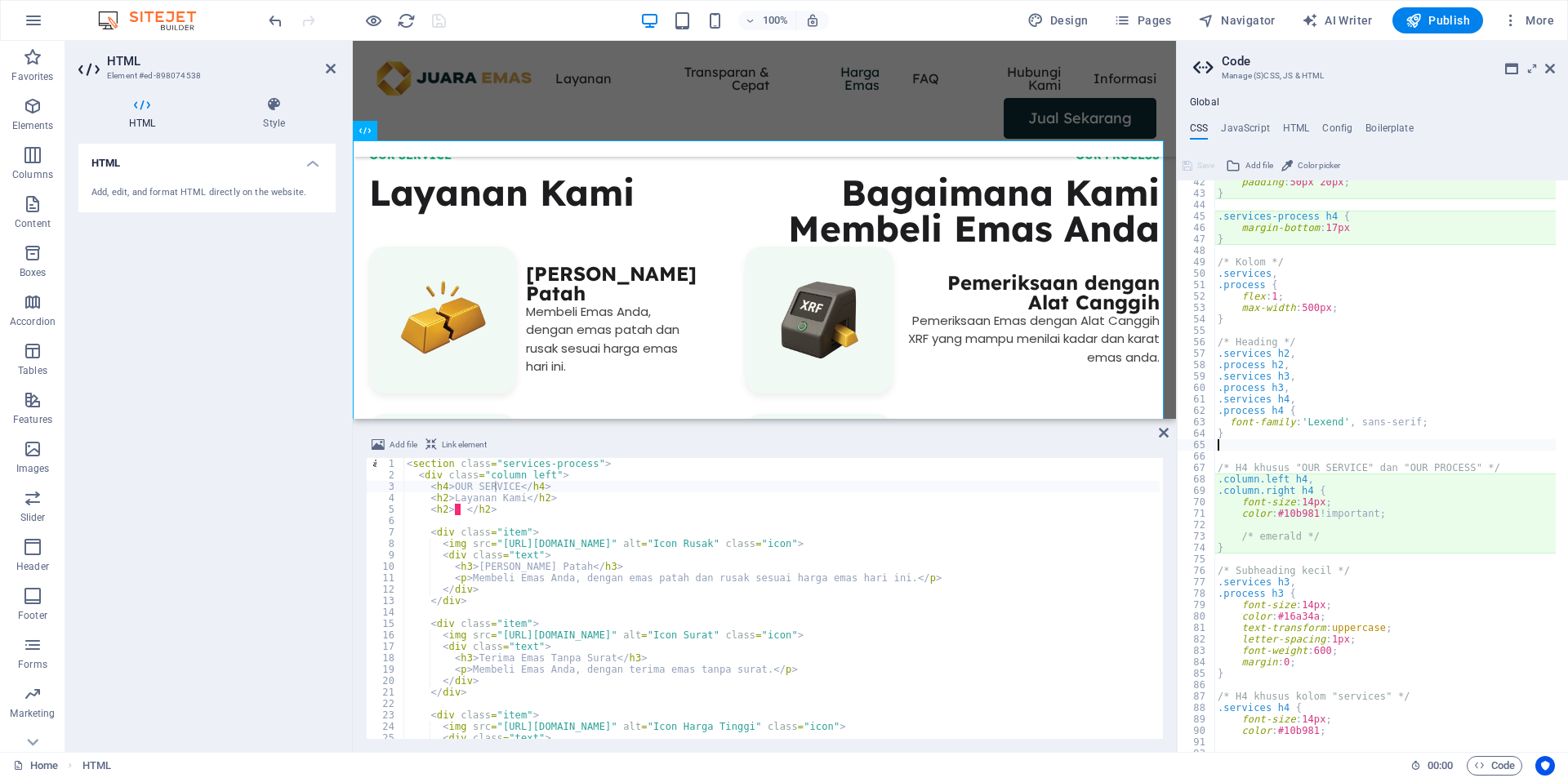
type textarea "flex-direction: column;"
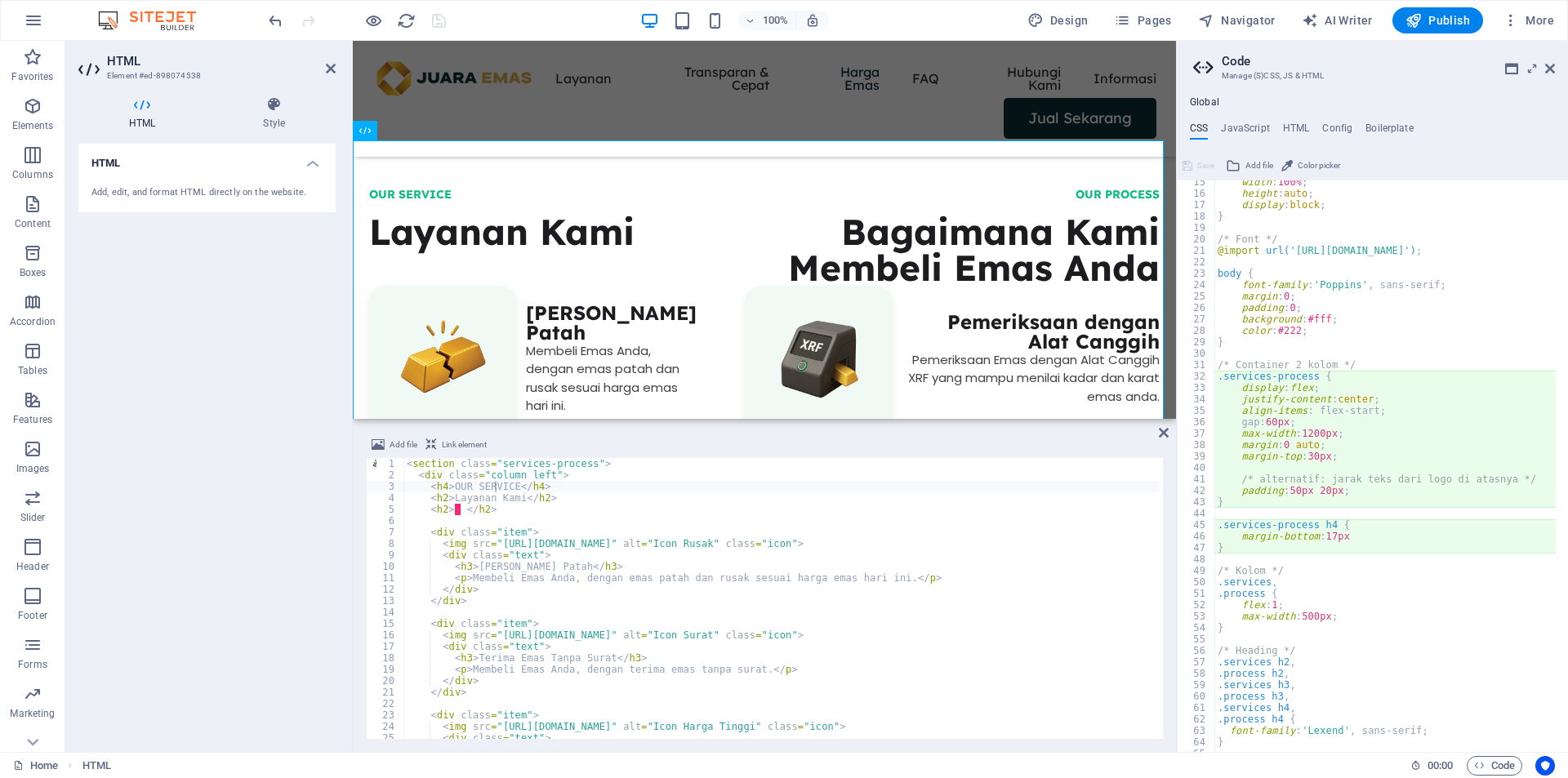
scroll to position [214, 0]
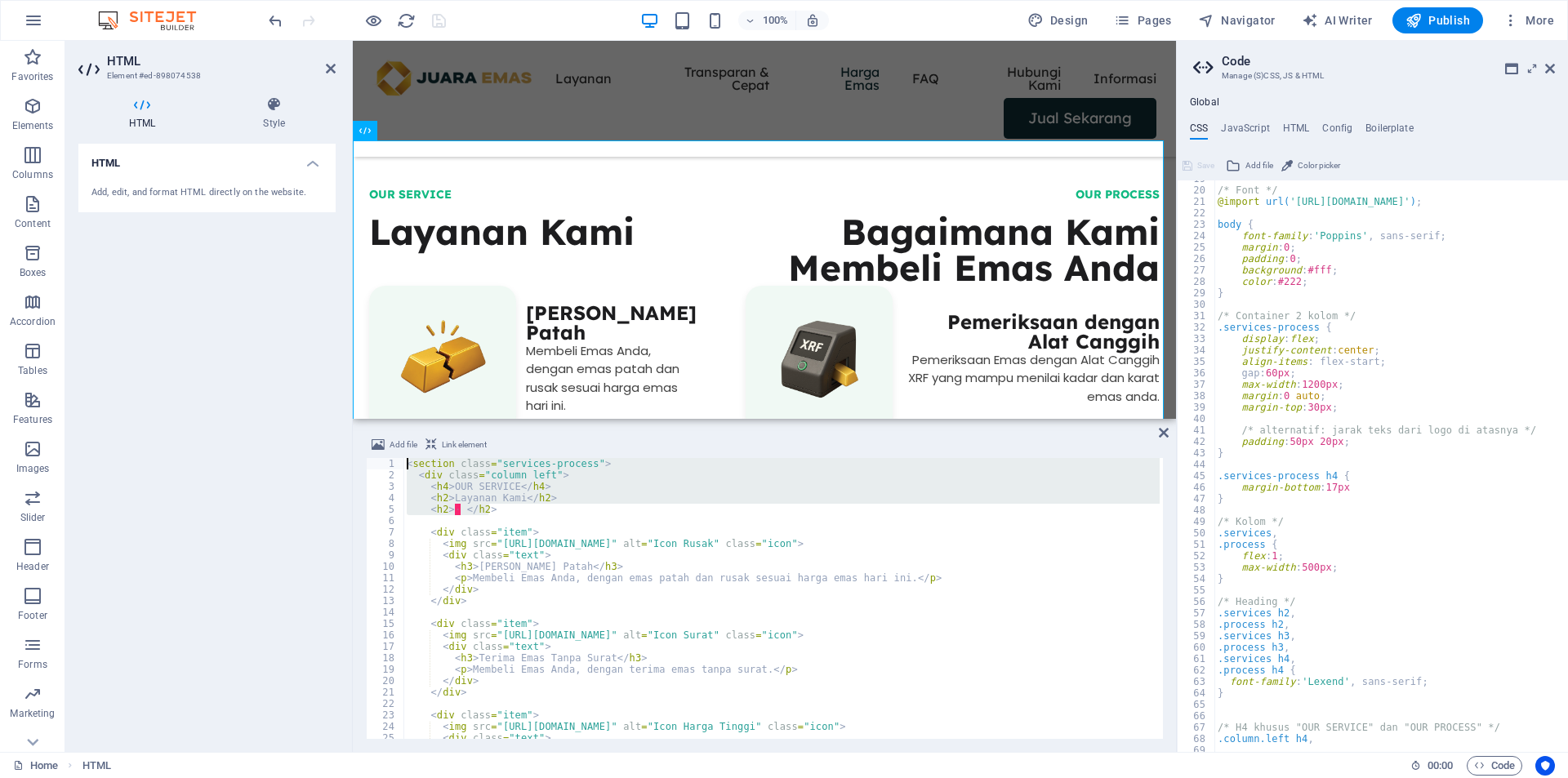
drag, startPoint x: 515, startPoint y: 512, endPoint x: 378, endPoint y: 458, distance: 147.3
click at [378, 458] on div "Add file Link element <h2>‎ </h2> 1 2 3 4 5 6 7 8 9 10 11 12 13 14 15 16 17 18 …" at bounding box center [764, 588] width 797 height 304
type textarea "<section class="services-process"> <div class="column left">"
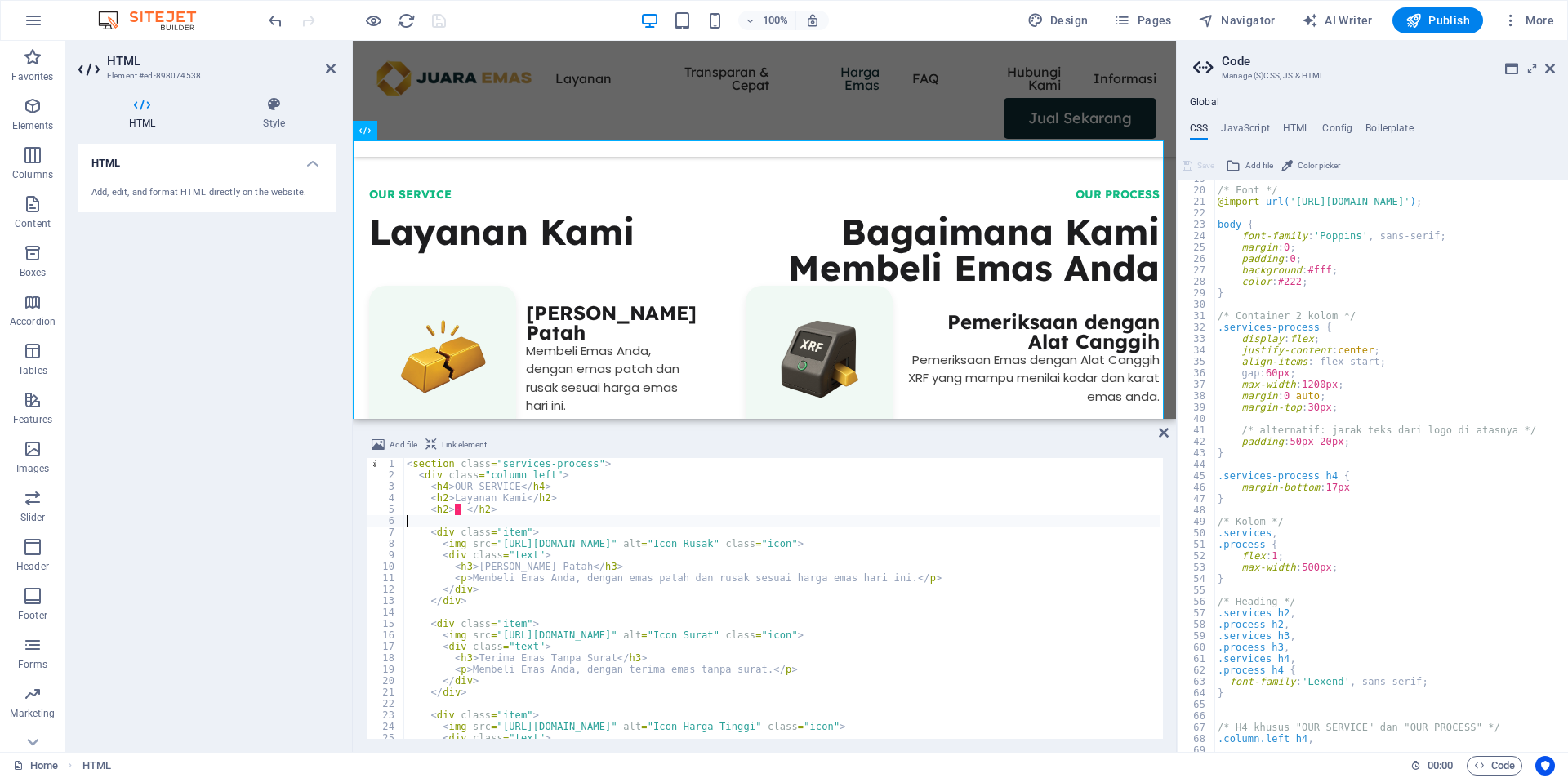
click at [493, 521] on div "< section class = "services-process" > < div class = "column left" > < h4 > OUR…" at bounding box center [977, 610] width 1148 height 304
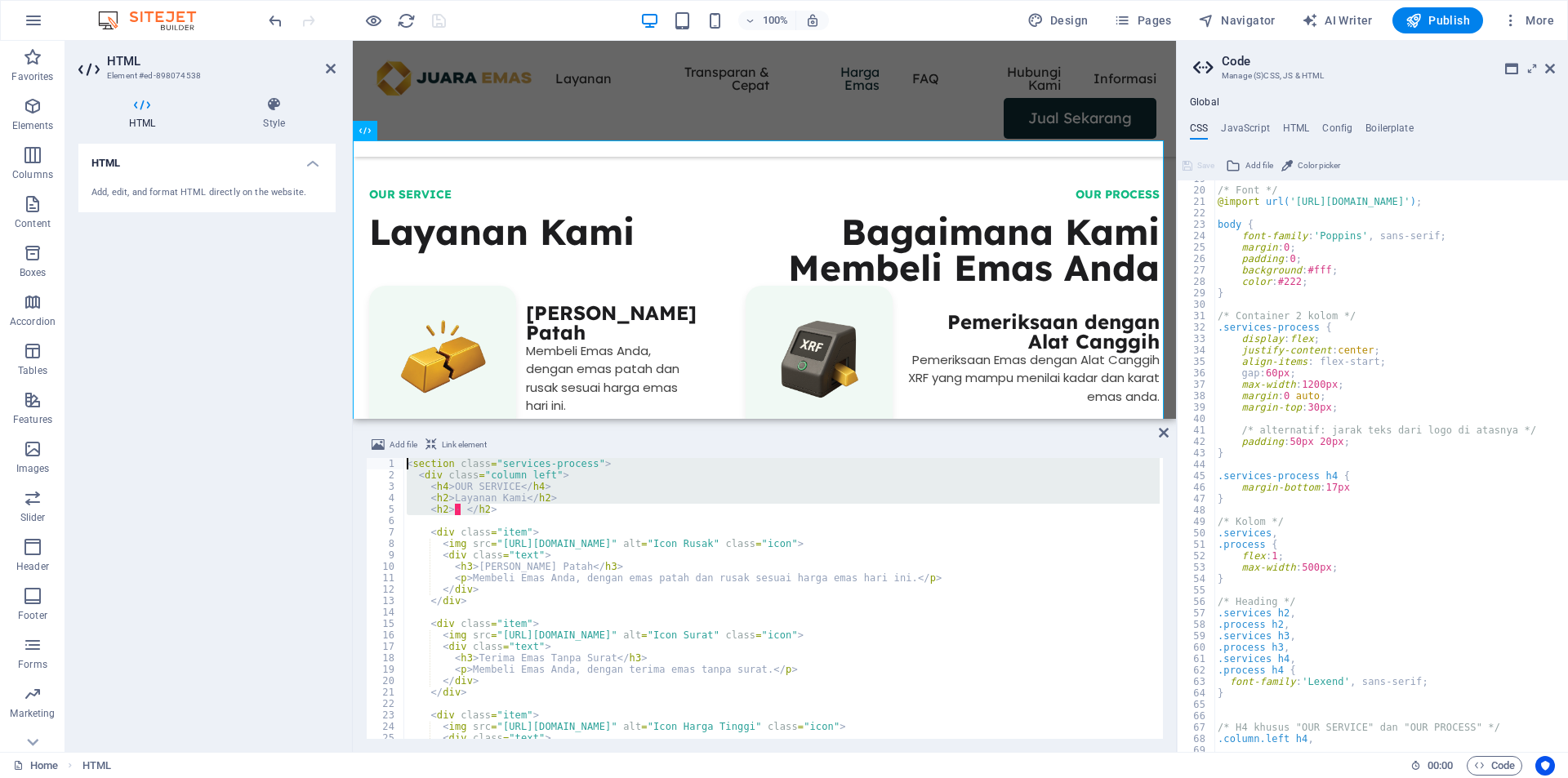
drag, startPoint x: 503, startPoint y: 512, endPoint x: 400, endPoint y: 457, distance: 116.8
click at [400, 457] on div "Add file Link element 1 2 3 4 5 6 7 8 9 10 11 12 13 14 15 16 17 18 19 20 21 22 …" at bounding box center [764, 588] width 797 height 304
type textarea "<section class="services-process"> <div class="column left">"
click at [1295, 331] on div "/* Font */ @import url( 'https://fonts.googleapis.com/css2?family=Poppins:wght@…" at bounding box center [1567, 464] width 706 height 583
click at [1330, 490] on div "/* Font */ @import url( 'https://fonts.googleapis.com/css2?family=Poppins:wght@…" at bounding box center [1567, 464] width 706 height 583
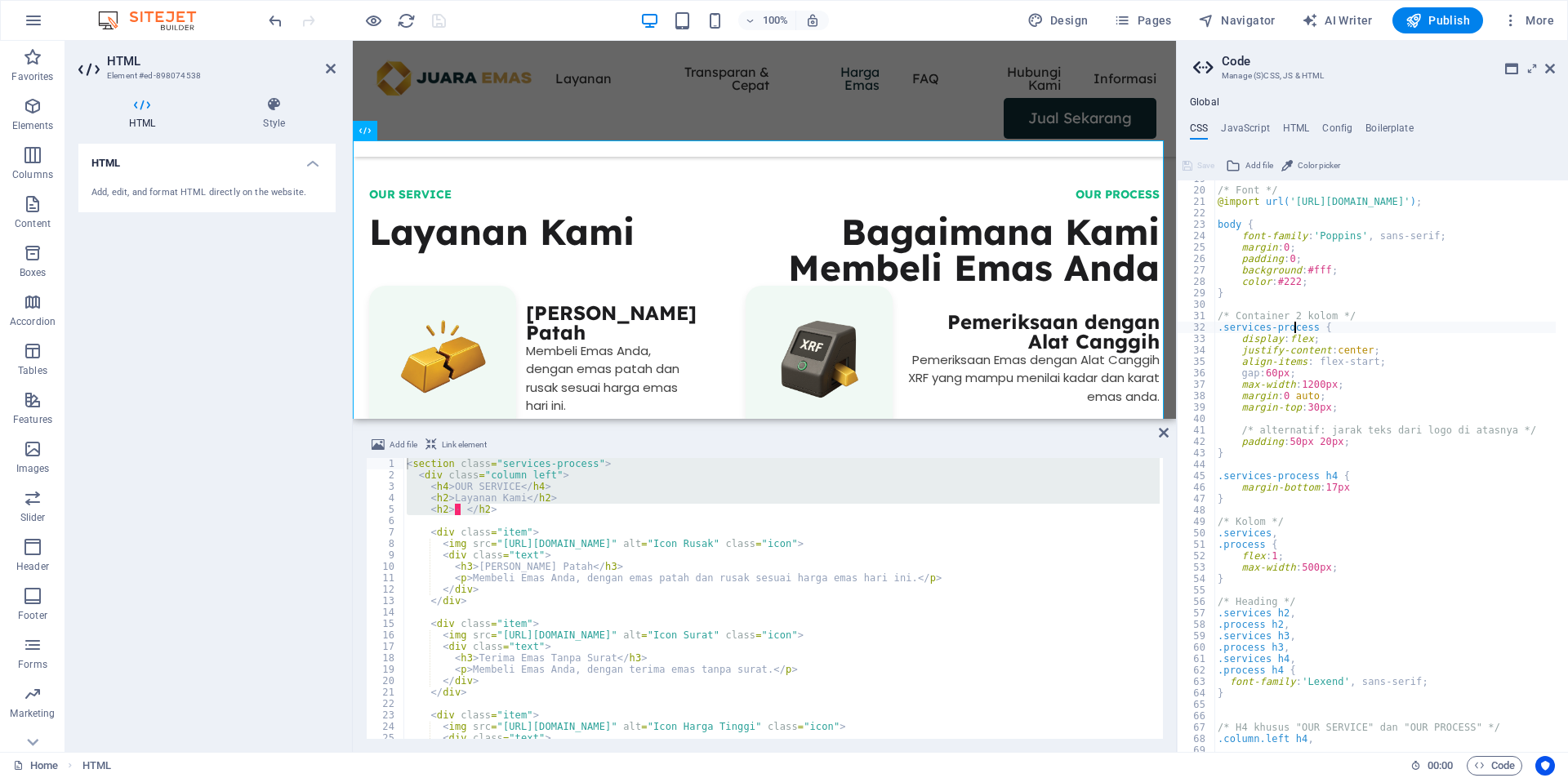
type textarea "margin-bottom: 17px"
click at [1358, 483] on div "/* Font */ @import url( 'https://fonts.googleapis.com/css2?family=Poppins:wght@…" at bounding box center [1567, 464] width 706 height 583
click at [1351, 489] on div "/* Font */ @import url( 'https://fonts.googleapis.com/css2?family=Poppins:wght@…" at bounding box center [1567, 464] width 706 height 583
paste textarea "font-family: 'Lexend', sans-serif; /* ganti dengan font yang kamu mau */"
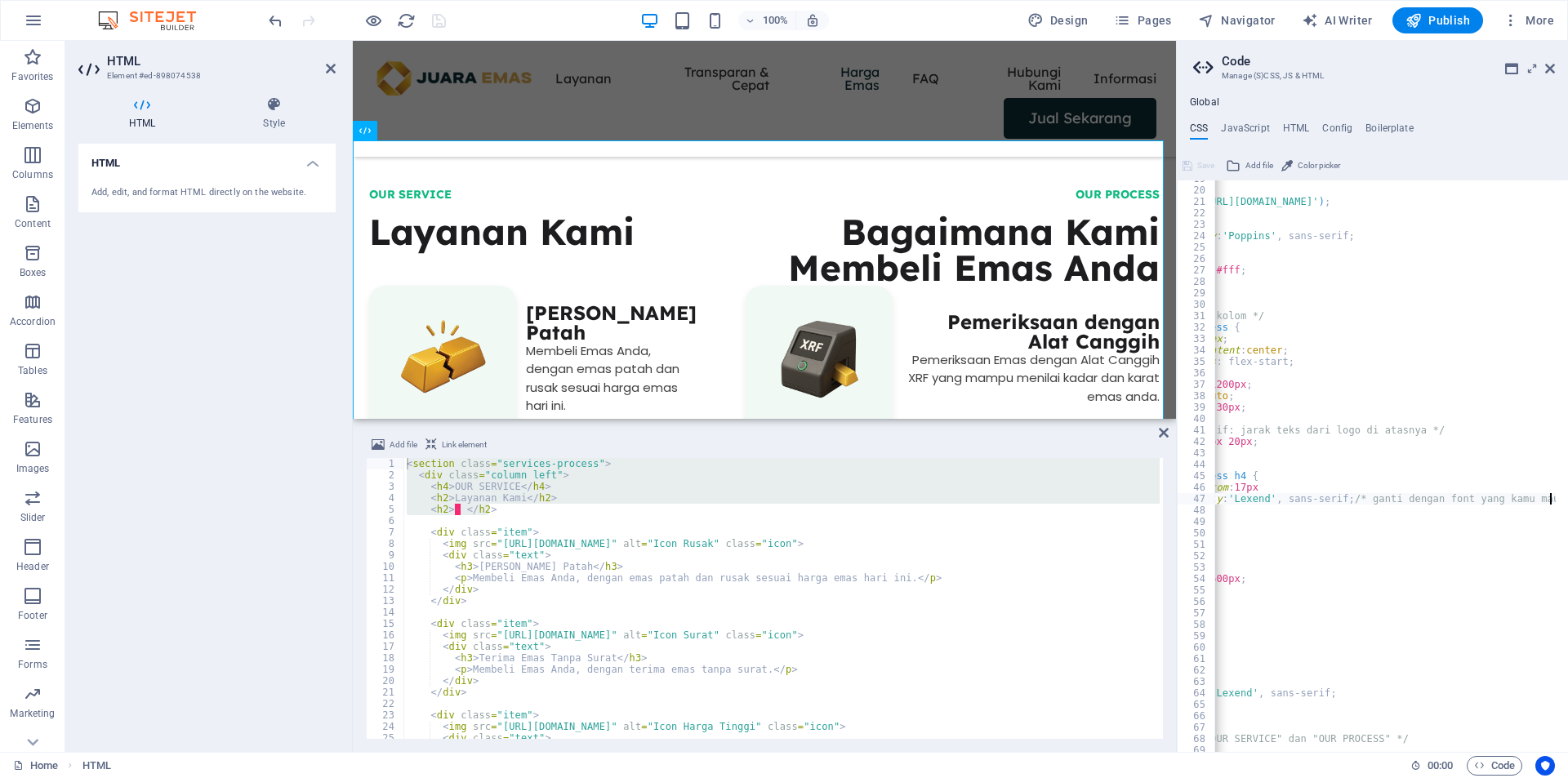
scroll to position [0, 92]
click at [1306, 474] on div "/* Font */ @import url( 'https://fonts.googleapis.com/css2?family=Poppins:wght@…" at bounding box center [1475, 464] width 706 height 583
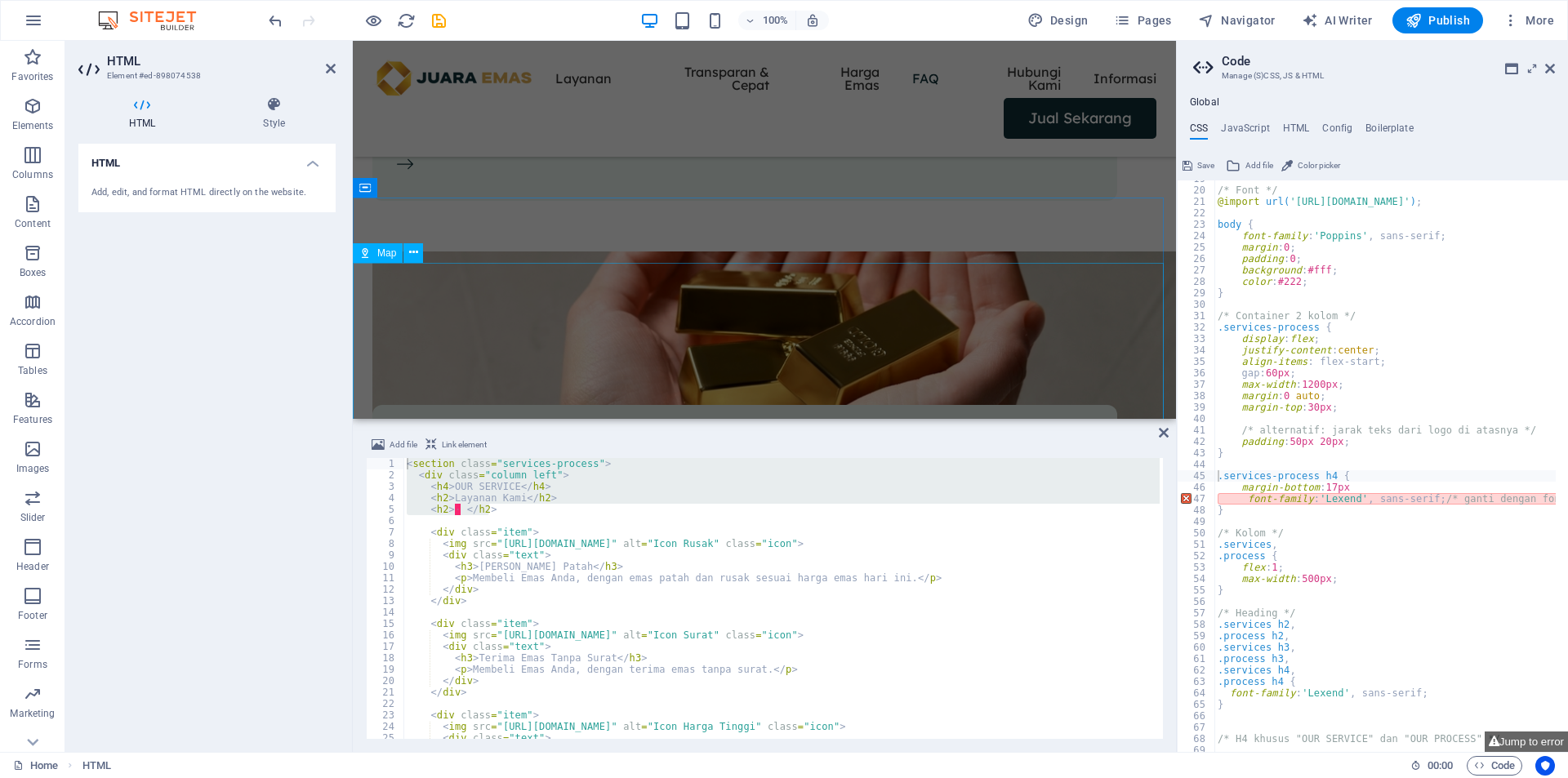
scroll to position [5761, 0]
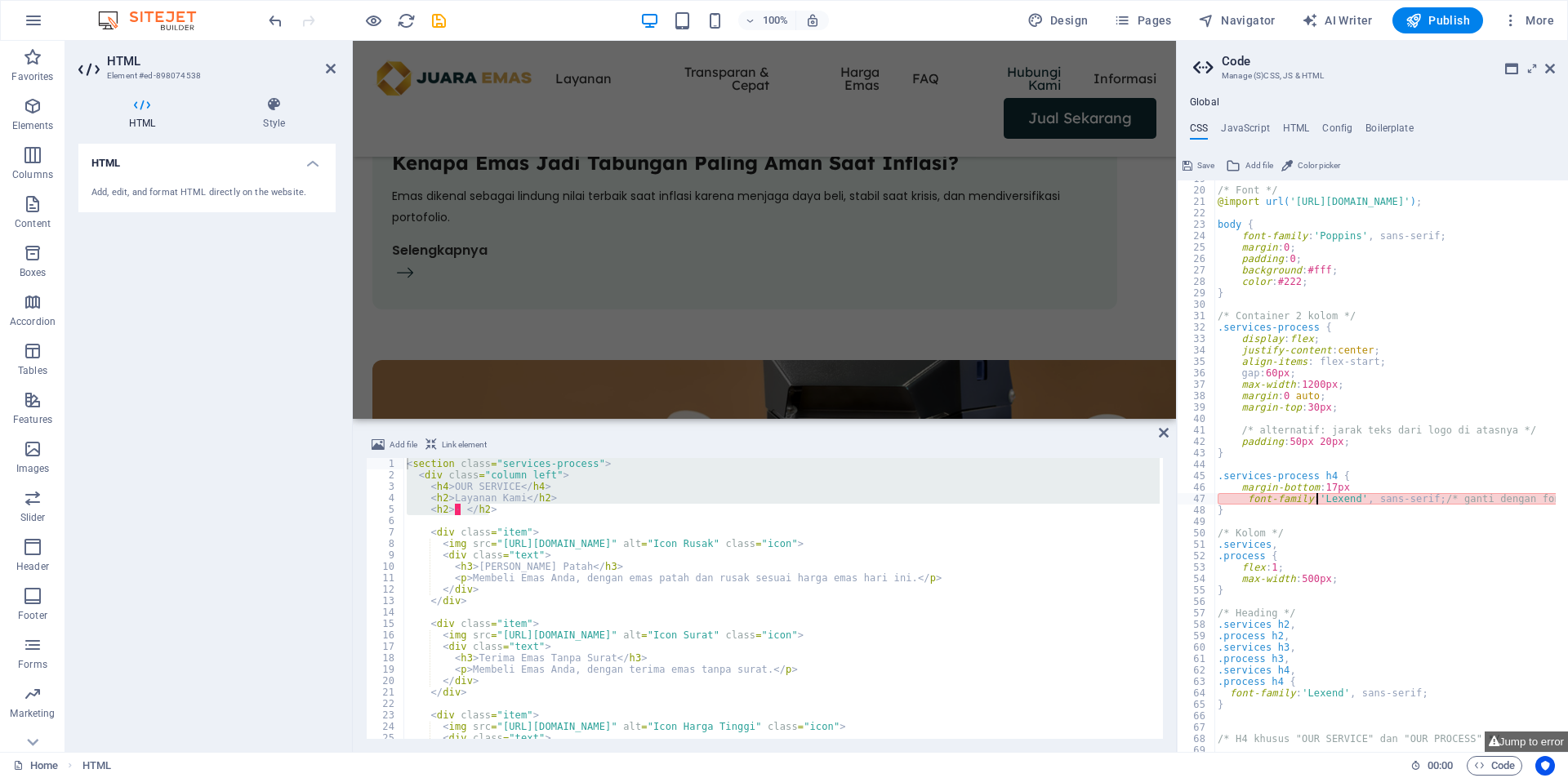
click at [1316, 499] on div "/* Font */ @import url( 'https://fonts.googleapis.com/css2?family=Poppins:wght@…" at bounding box center [1567, 464] width 706 height 583
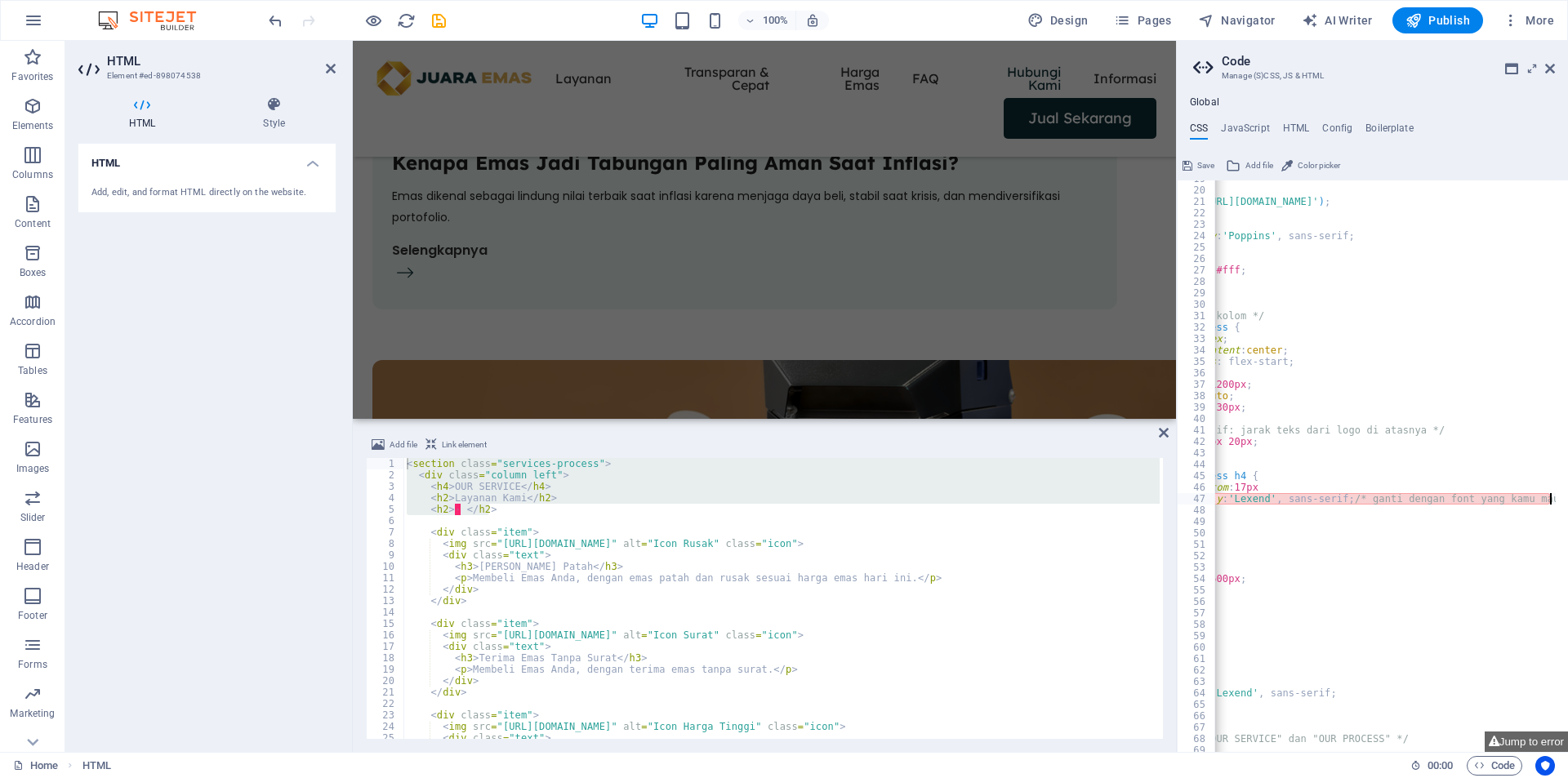
click at [1354, 475] on div "/* Font */ @import url( 'https://fonts.googleapis.com/css2?family=Poppins:wght@…" at bounding box center [1475, 464] width 706 height 583
click at [1410, 496] on div "/* Font */ @import url( 'https://fonts.googleapis.com/css2?family=Poppins:wght@…" at bounding box center [1475, 464] width 706 height 583
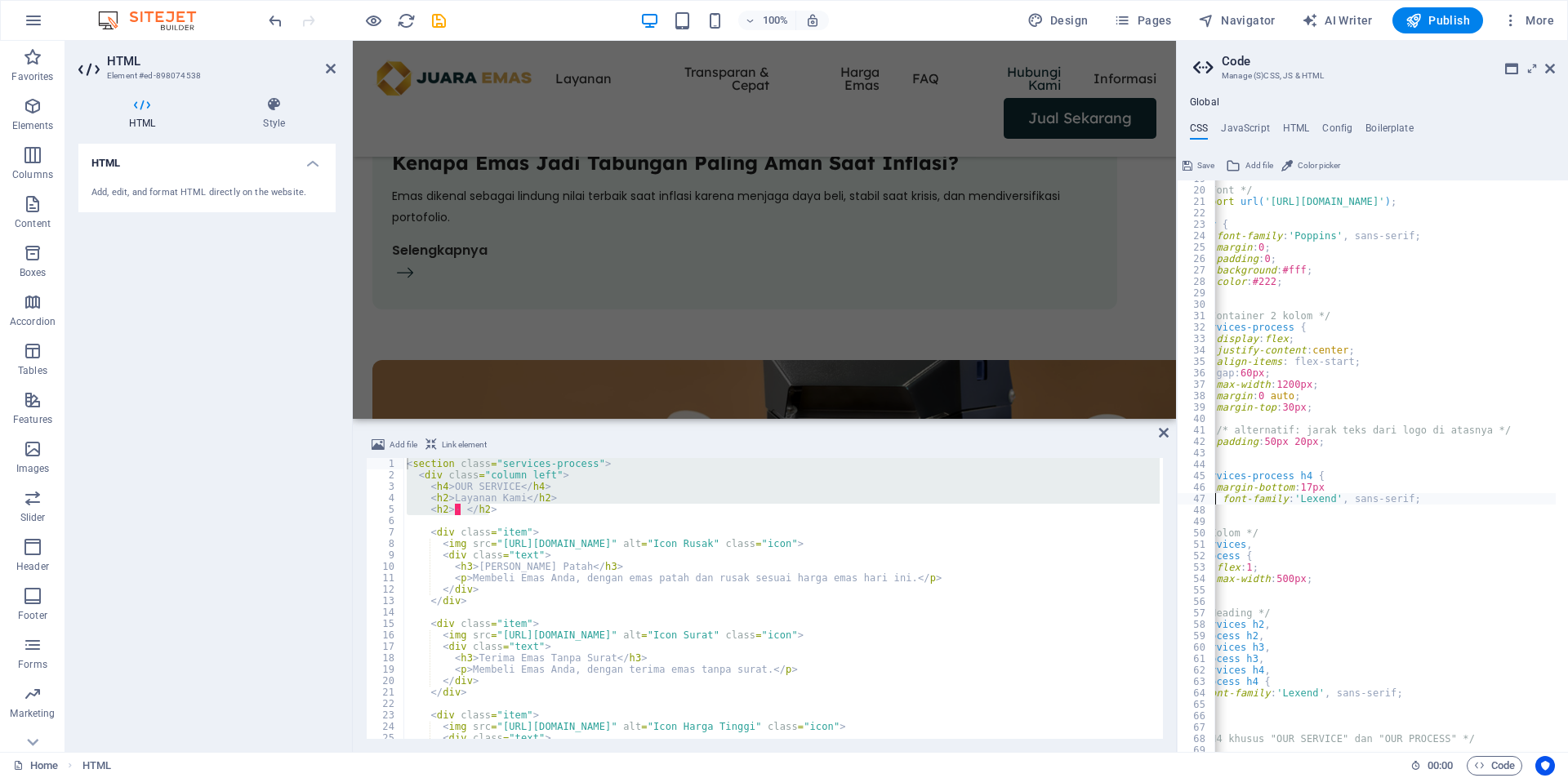
scroll to position [0, 0]
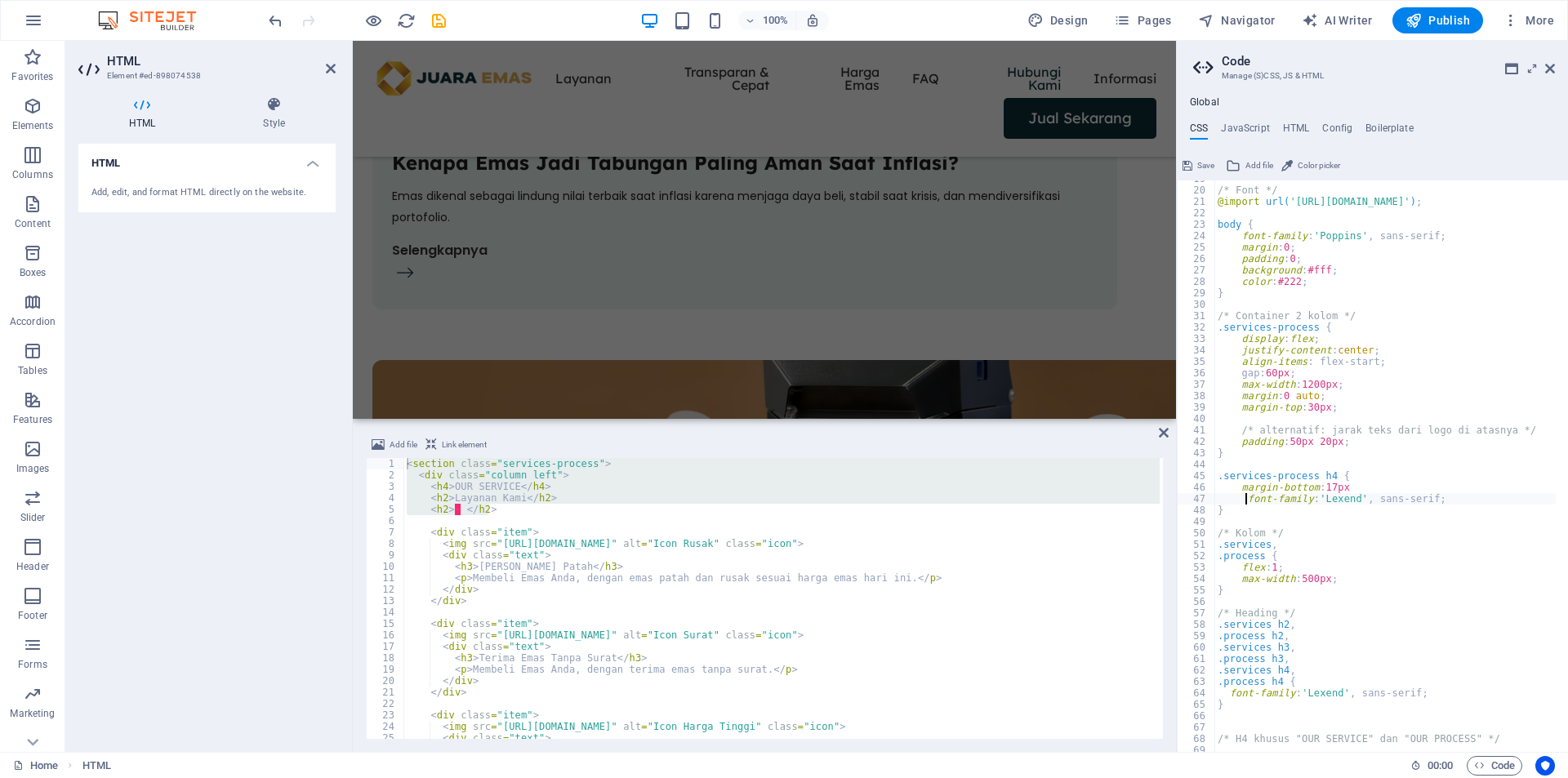
type textarea "font-family: 'Lexend', sans-serif;"
click at [1306, 462] on div "/* Font */ @import url( 'https://fonts.googleapis.com/css2?family=Poppins:wght@…" at bounding box center [1567, 464] width 706 height 583
click at [1307, 464] on div "/* Font */ @import url( 'https://fonts.googleapis.com/css2?family=Poppins:wght@…" at bounding box center [1567, 464] width 706 height 583
type textarea "}"
type textarea "/* Kolom */"
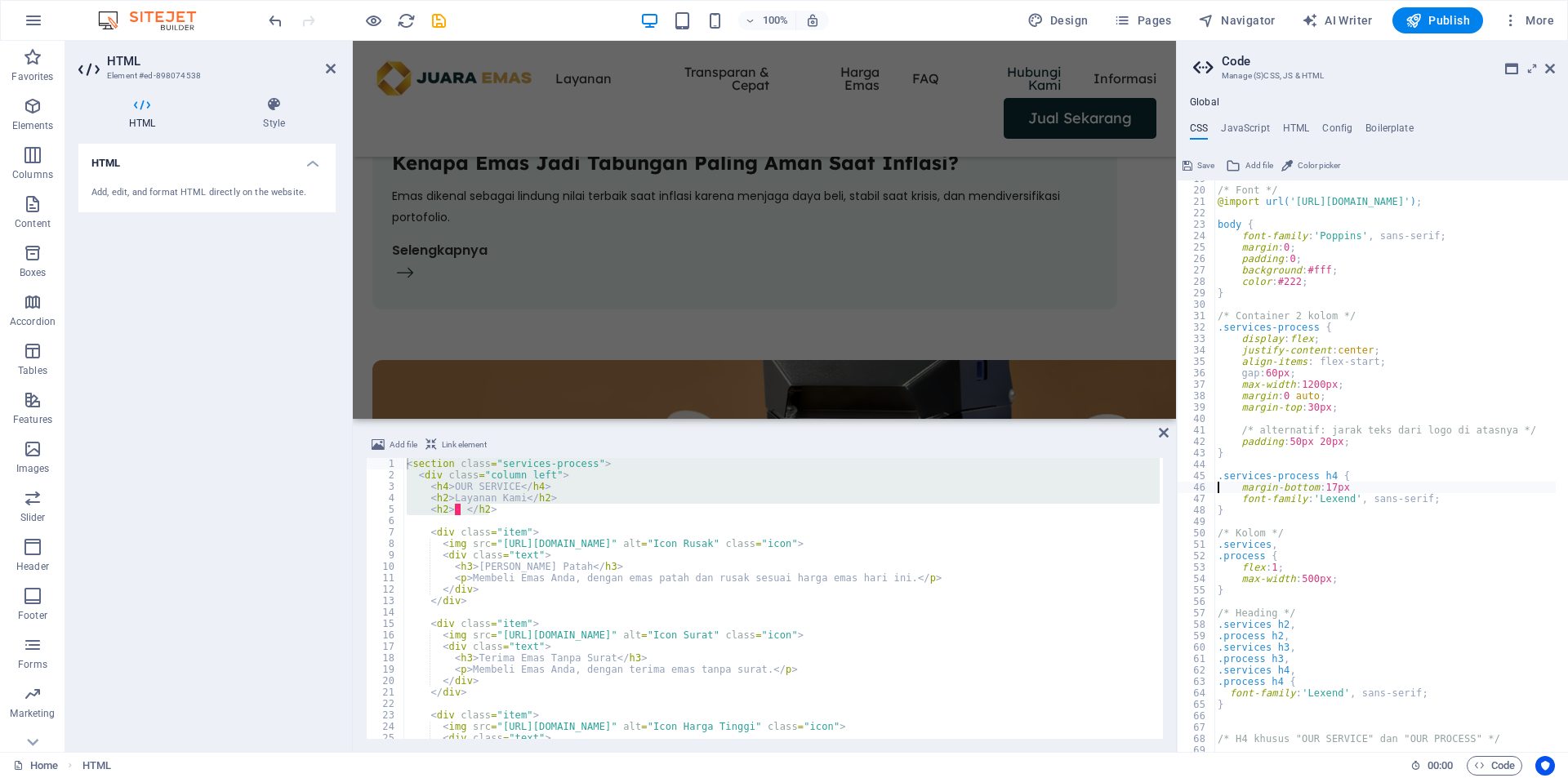
type textarea ".services-process h4 {"
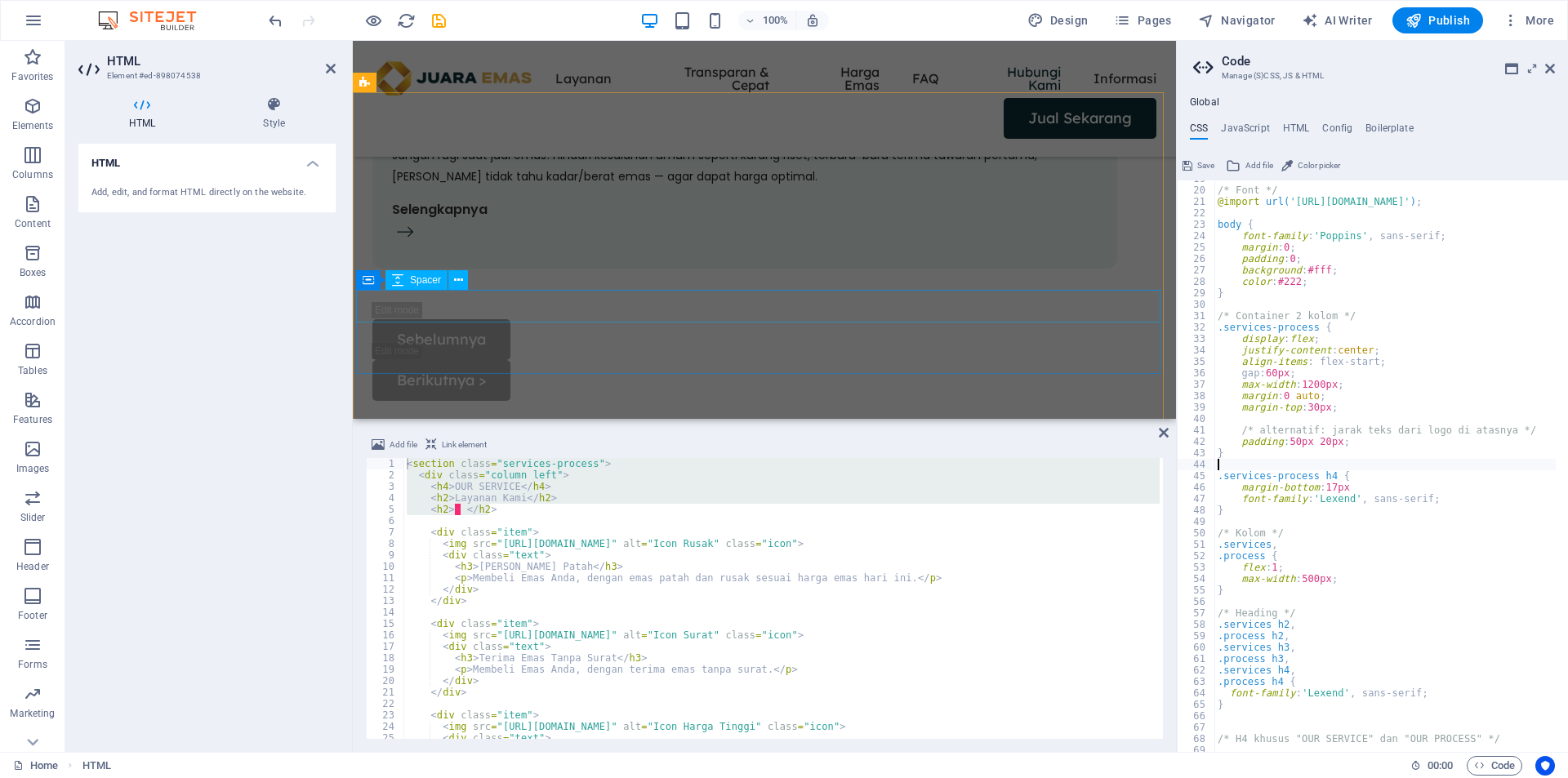
scroll to position [6277, 0]
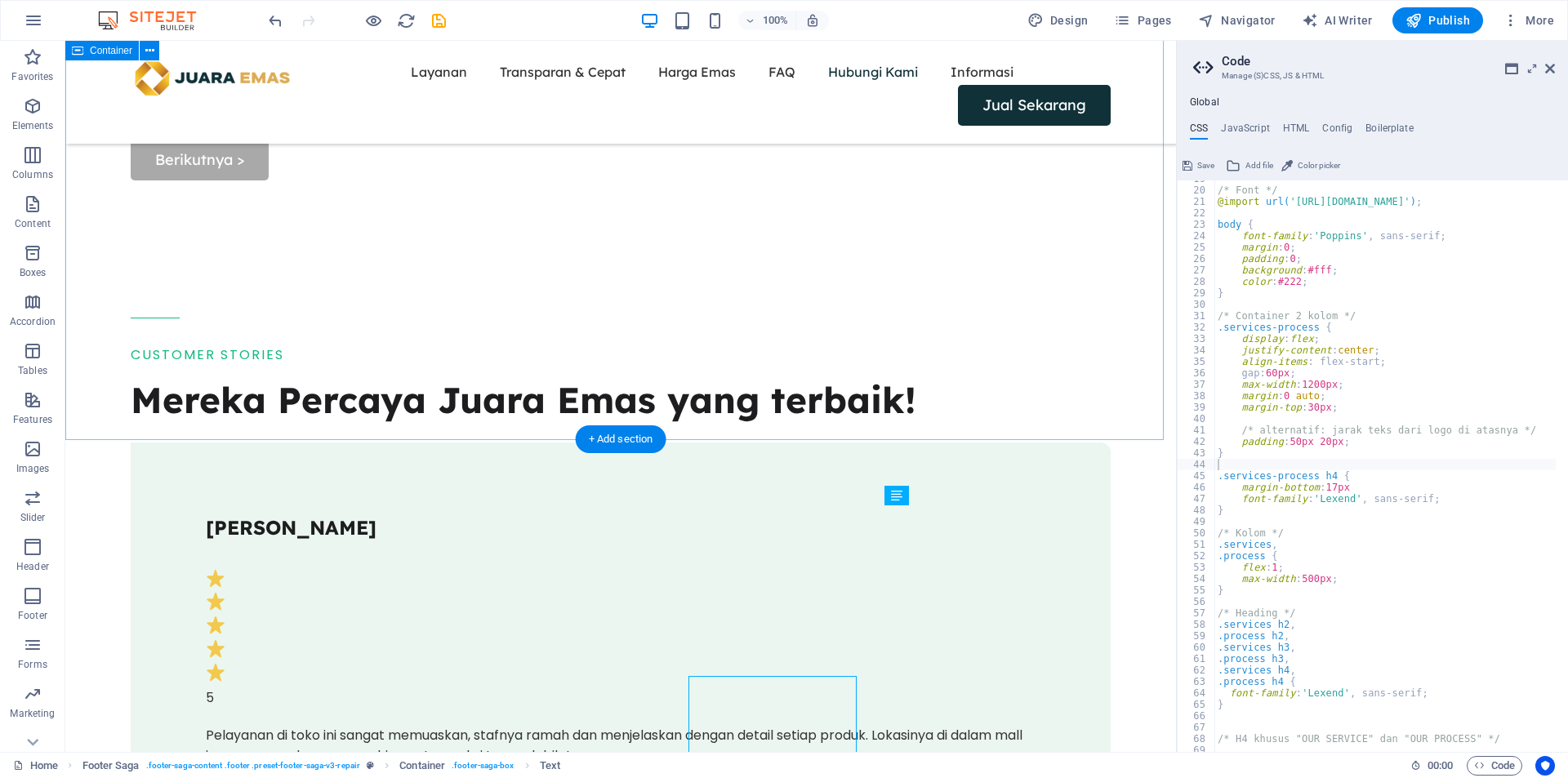
scroll to position [5766, 0]
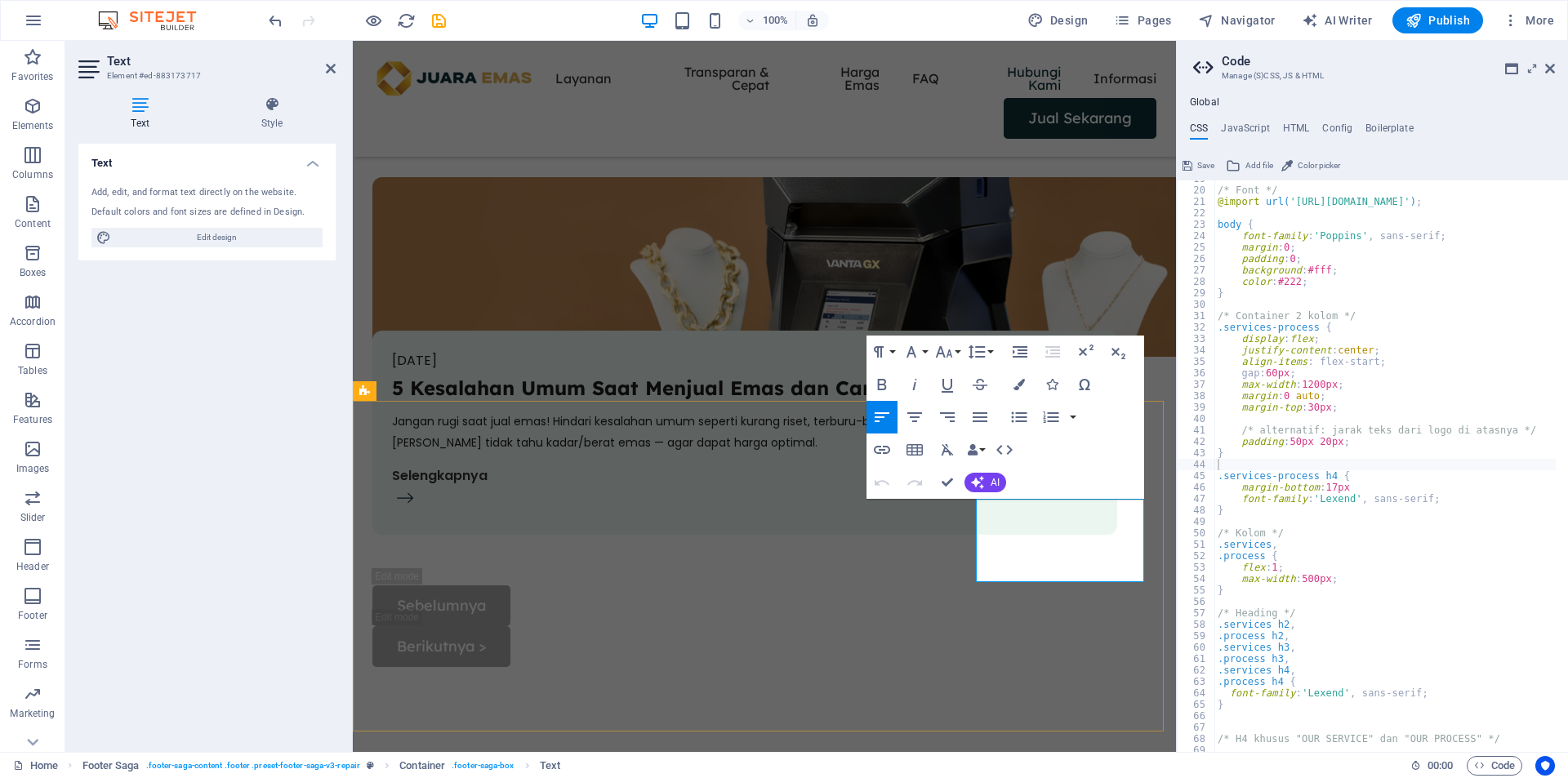
drag, startPoint x: 1032, startPoint y: 571, endPoint x: 974, endPoint y: 571, distance: 58.0
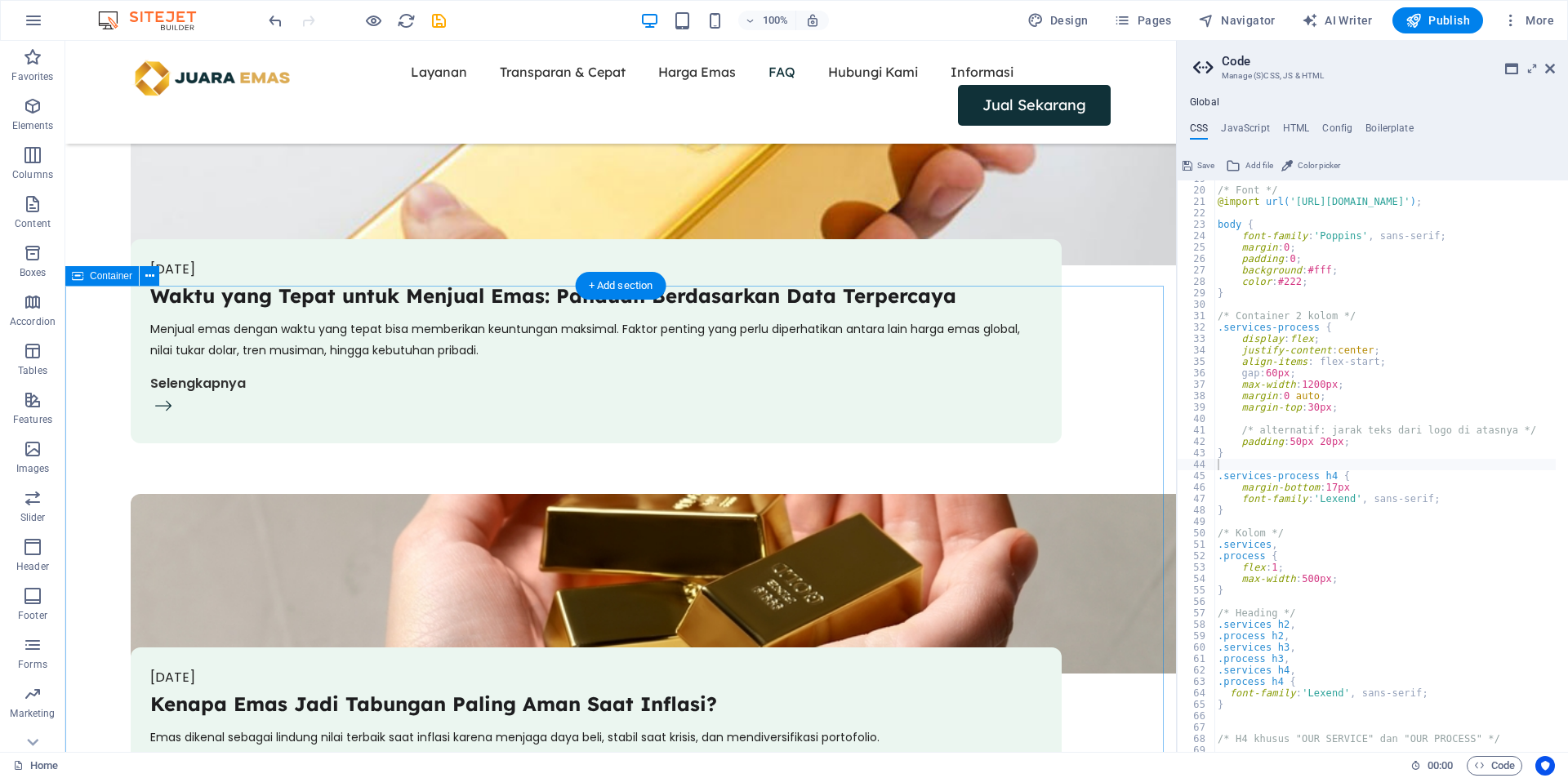
scroll to position [5494, 0]
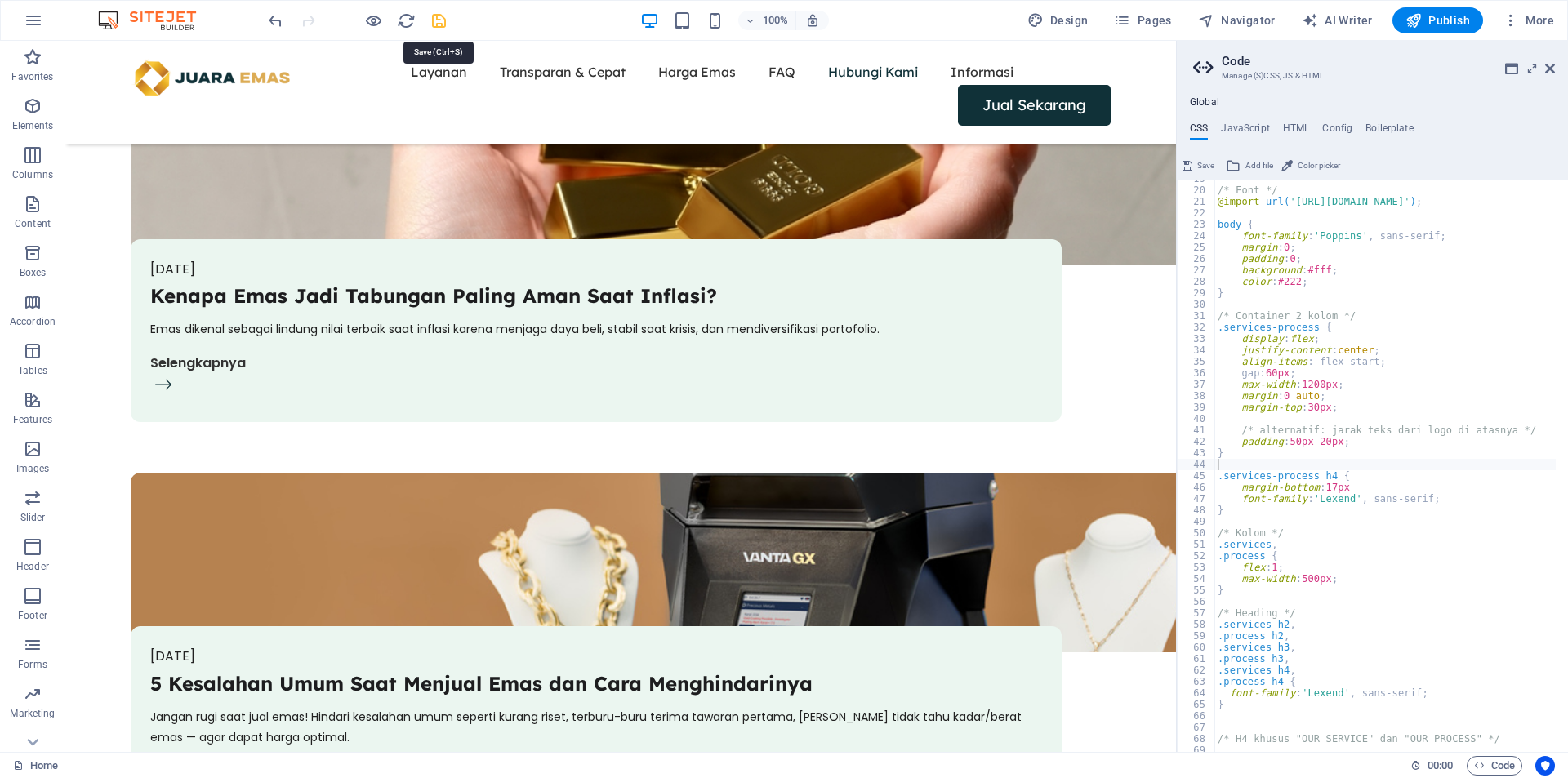
click at [441, 28] on icon "save" at bounding box center [439, 21] width 19 height 19
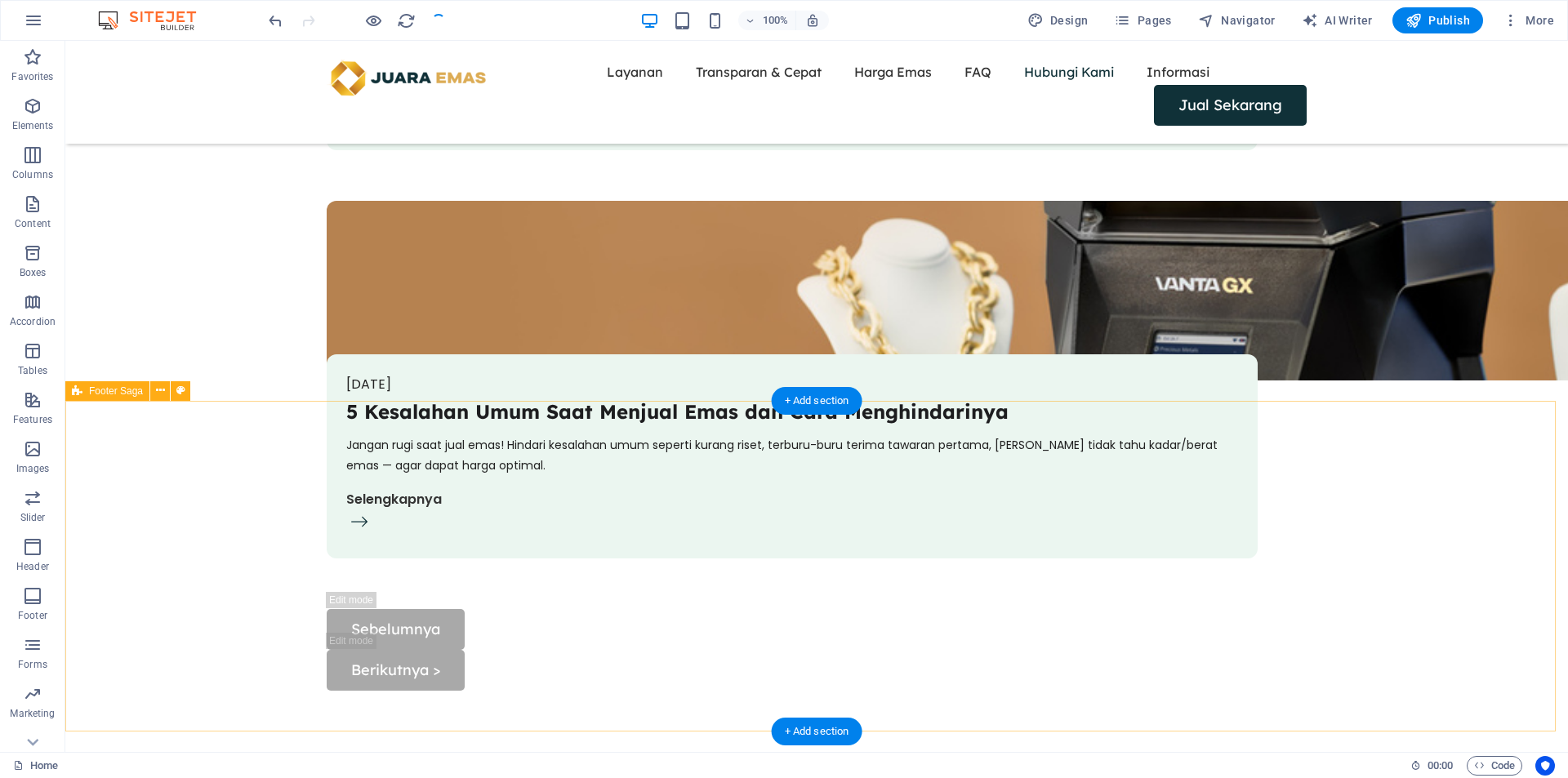
scroll to position [5765, 0]
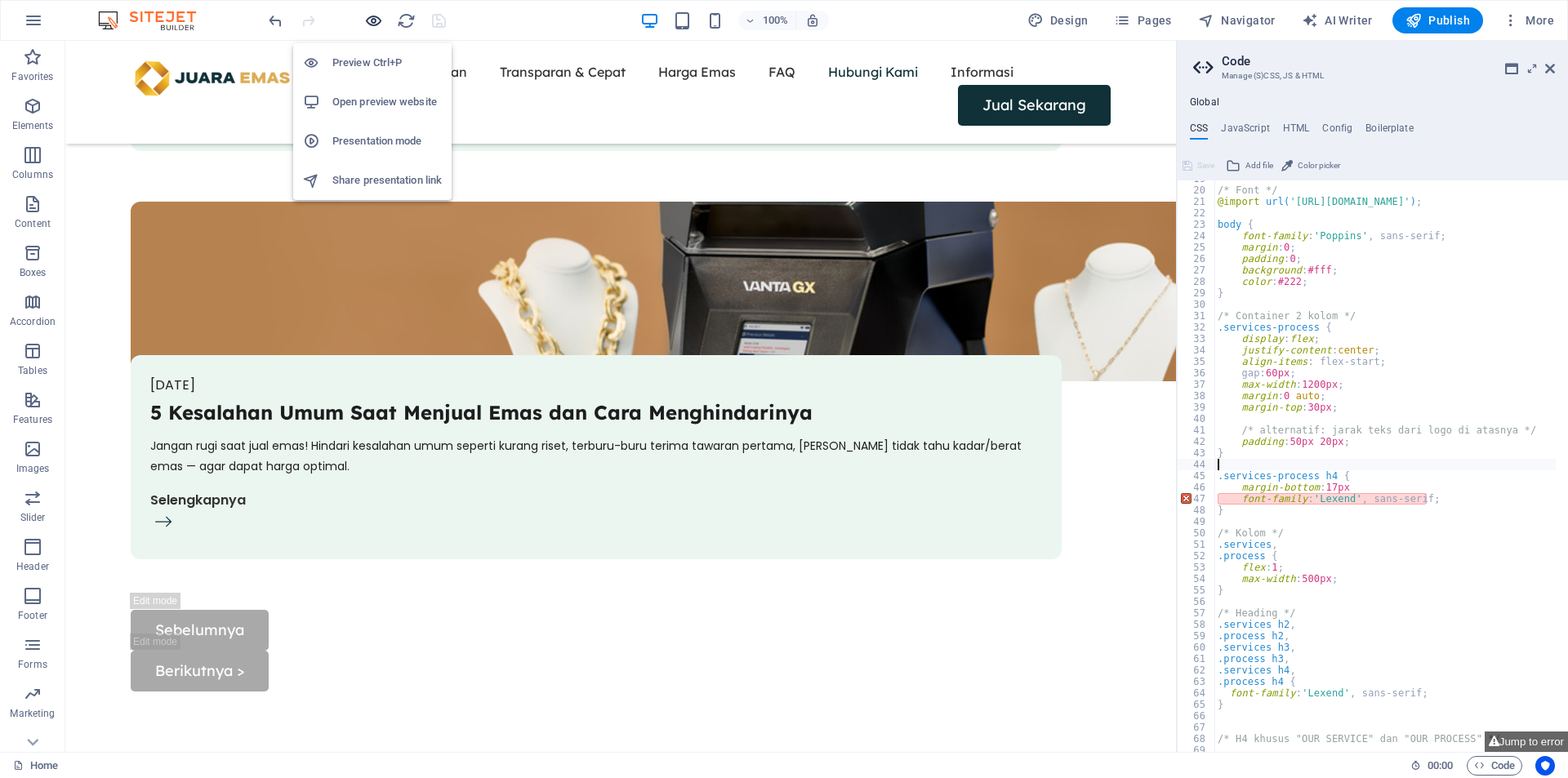
click at [375, 27] on icon "button" at bounding box center [373, 21] width 19 height 19
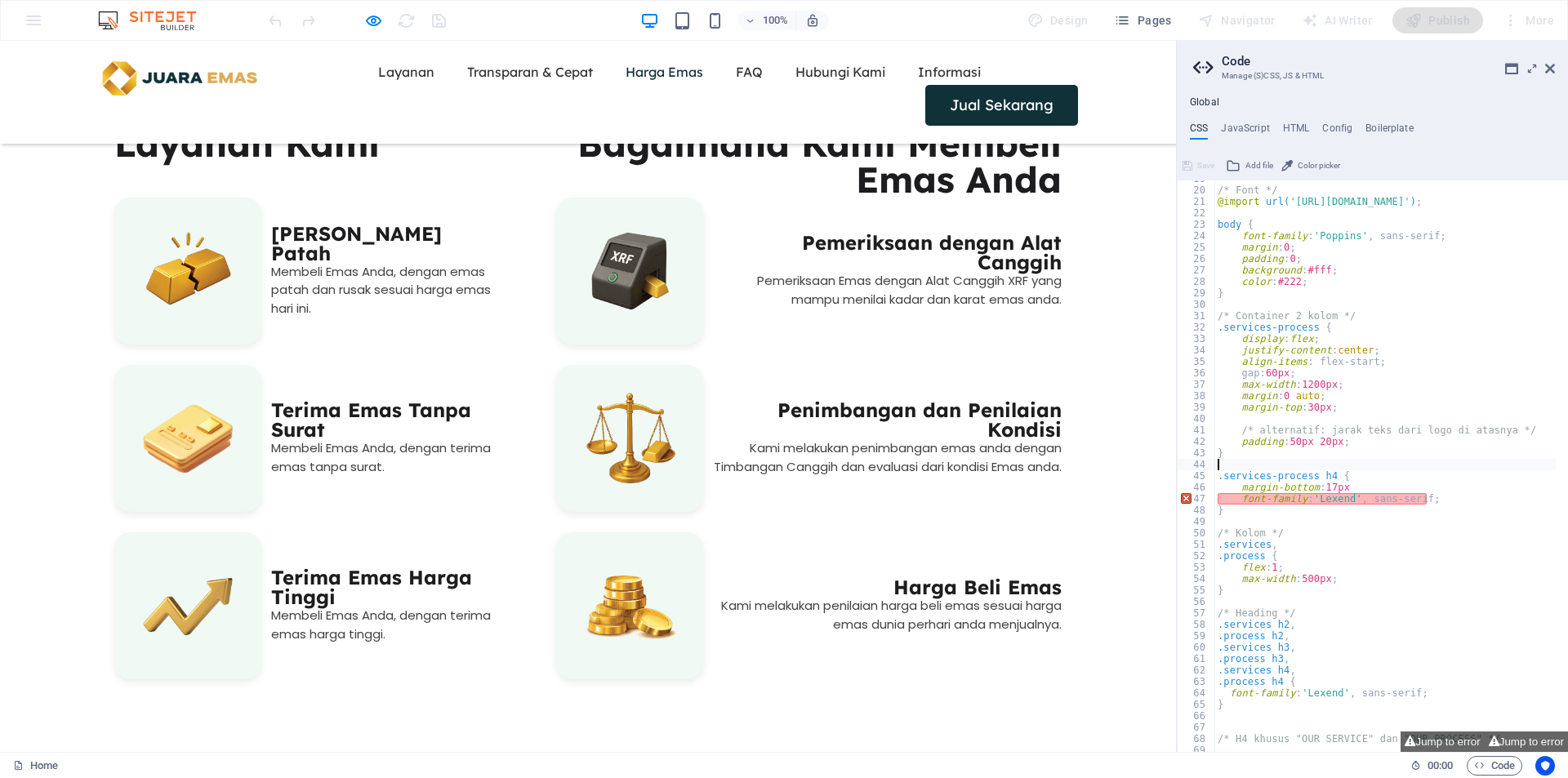
scroll to position [0, 0]
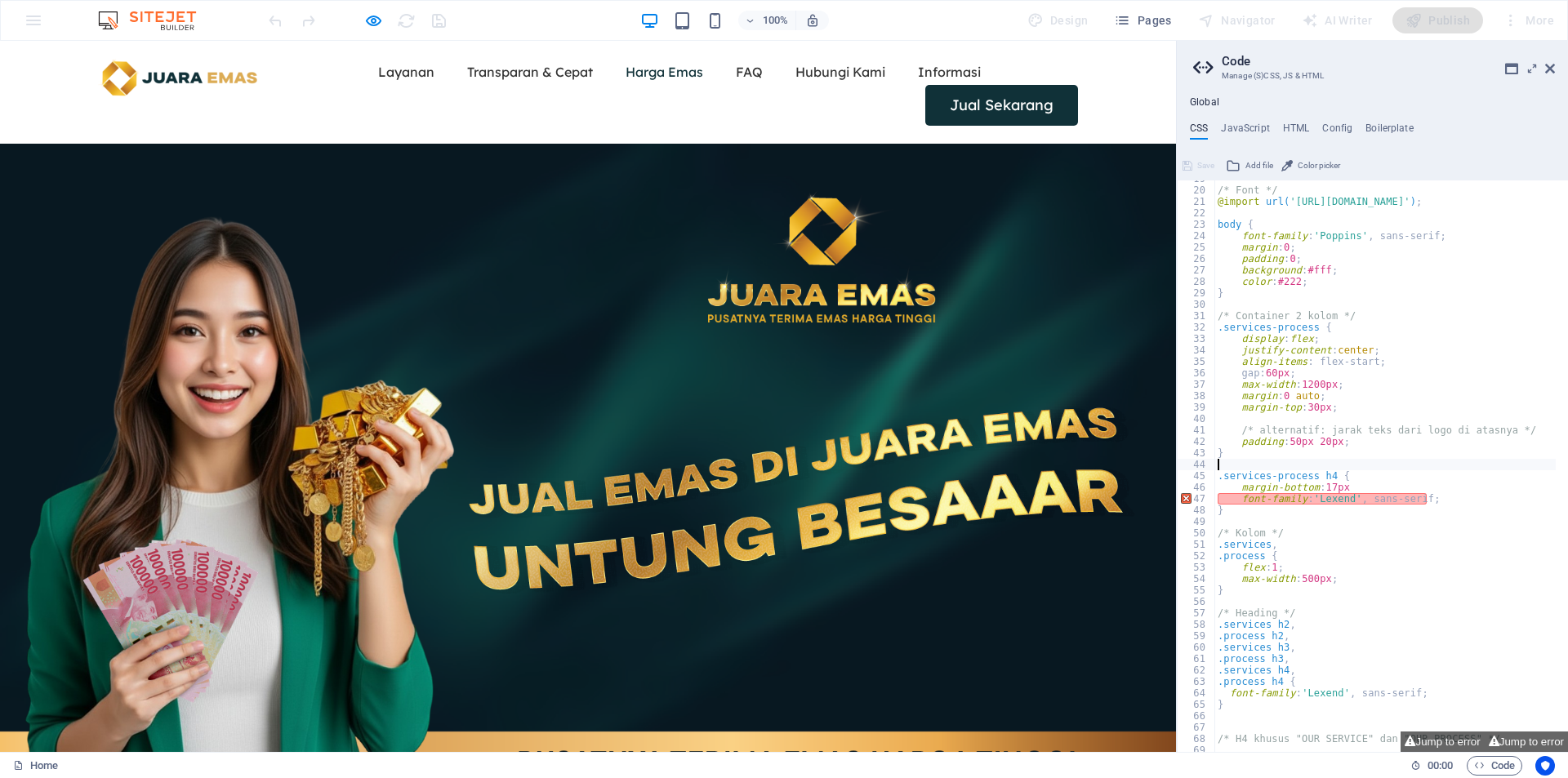
drag, startPoint x: 1168, startPoint y: 672, endPoint x: 1188, endPoint y: 77, distance: 595.3
click at [378, 81] on link "Layanan" at bounding box center [406, 72] width 56 height 27
click at [378, 79] on link "Layanan" at bounding box center [406, 72] width 56 height 27
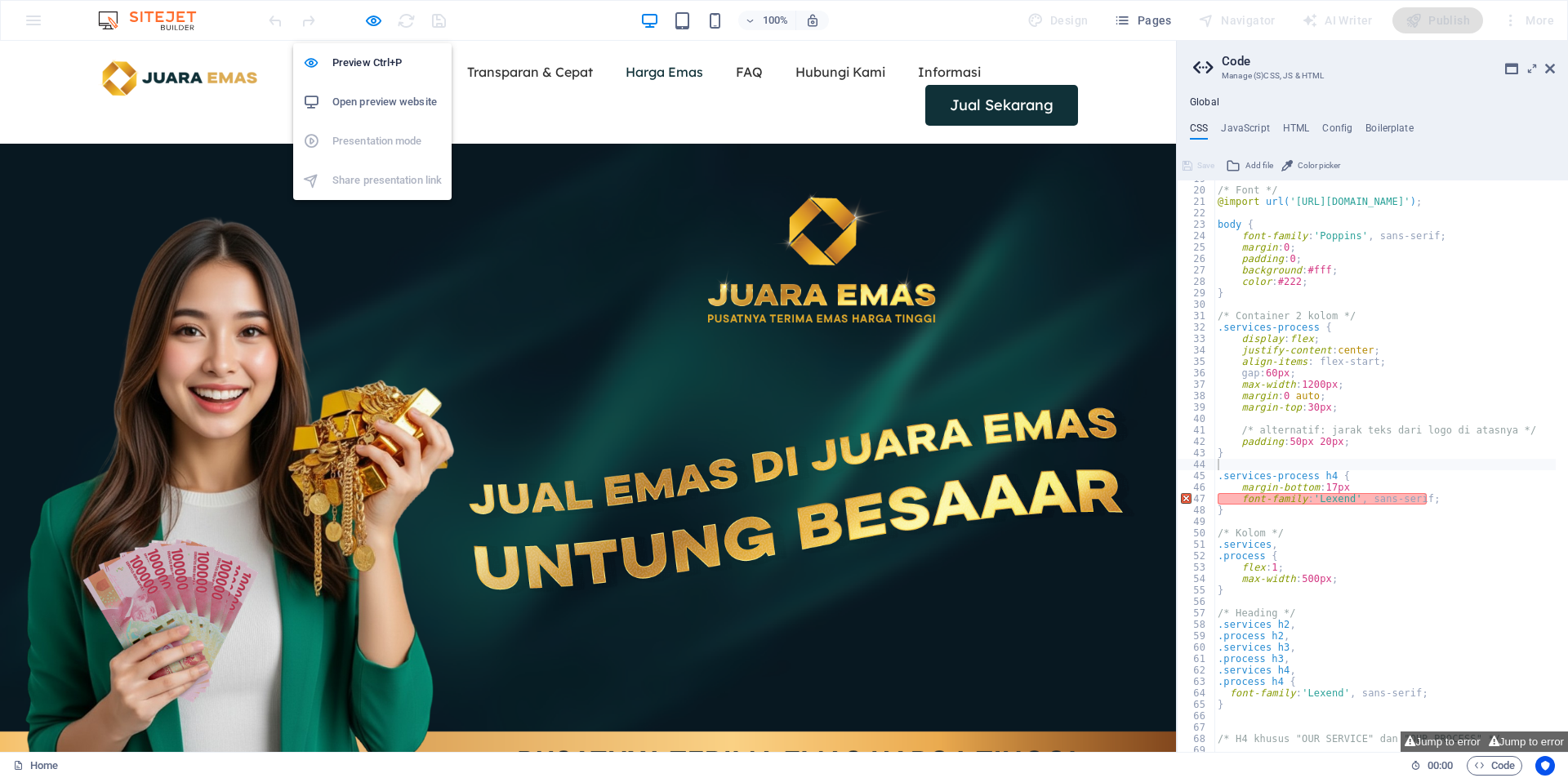
click at [367, 106] on h6 "Open preview website" at bounding box center [386, 103] width 109 height 20
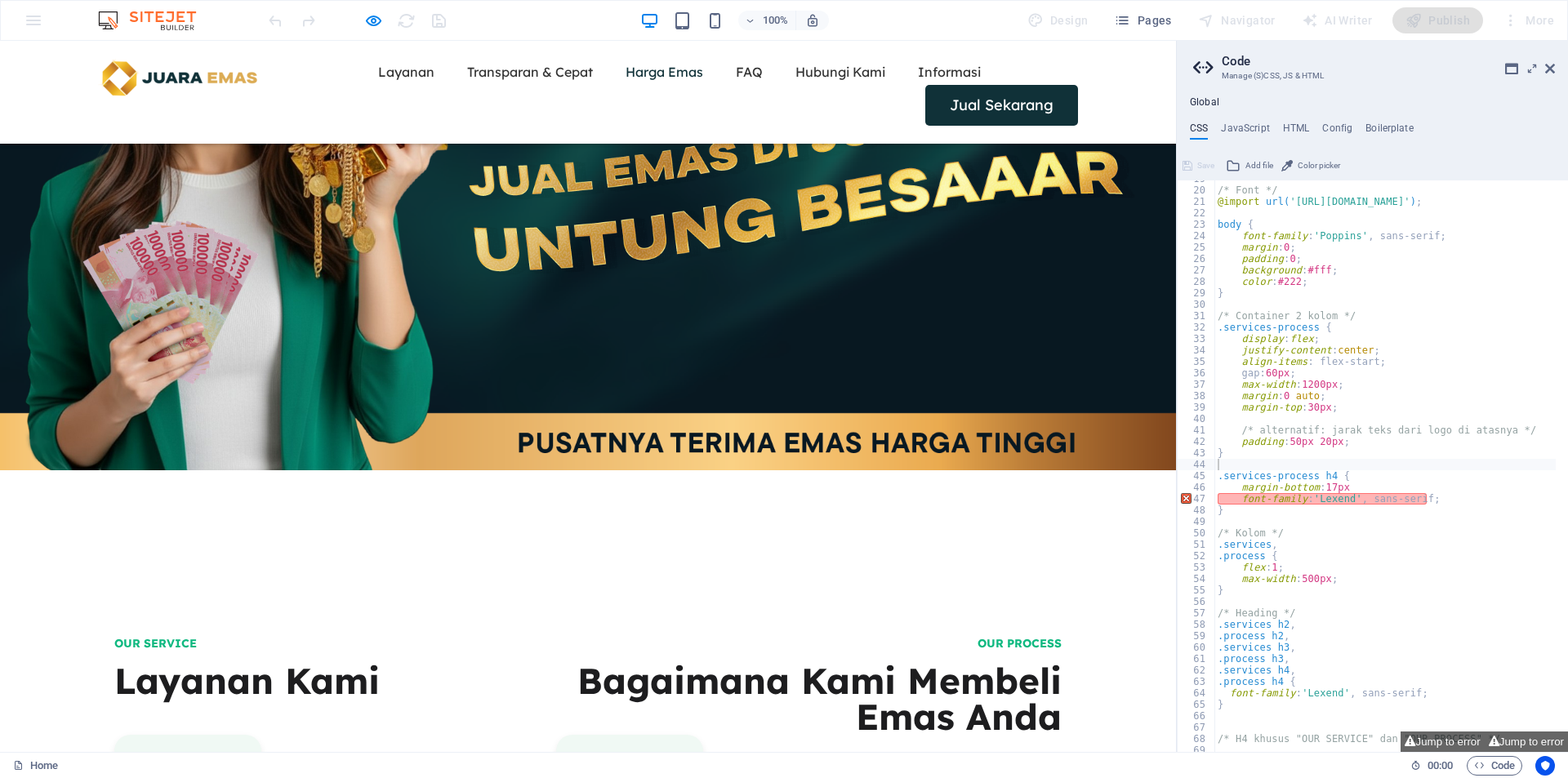
scroll to position [545, 0]
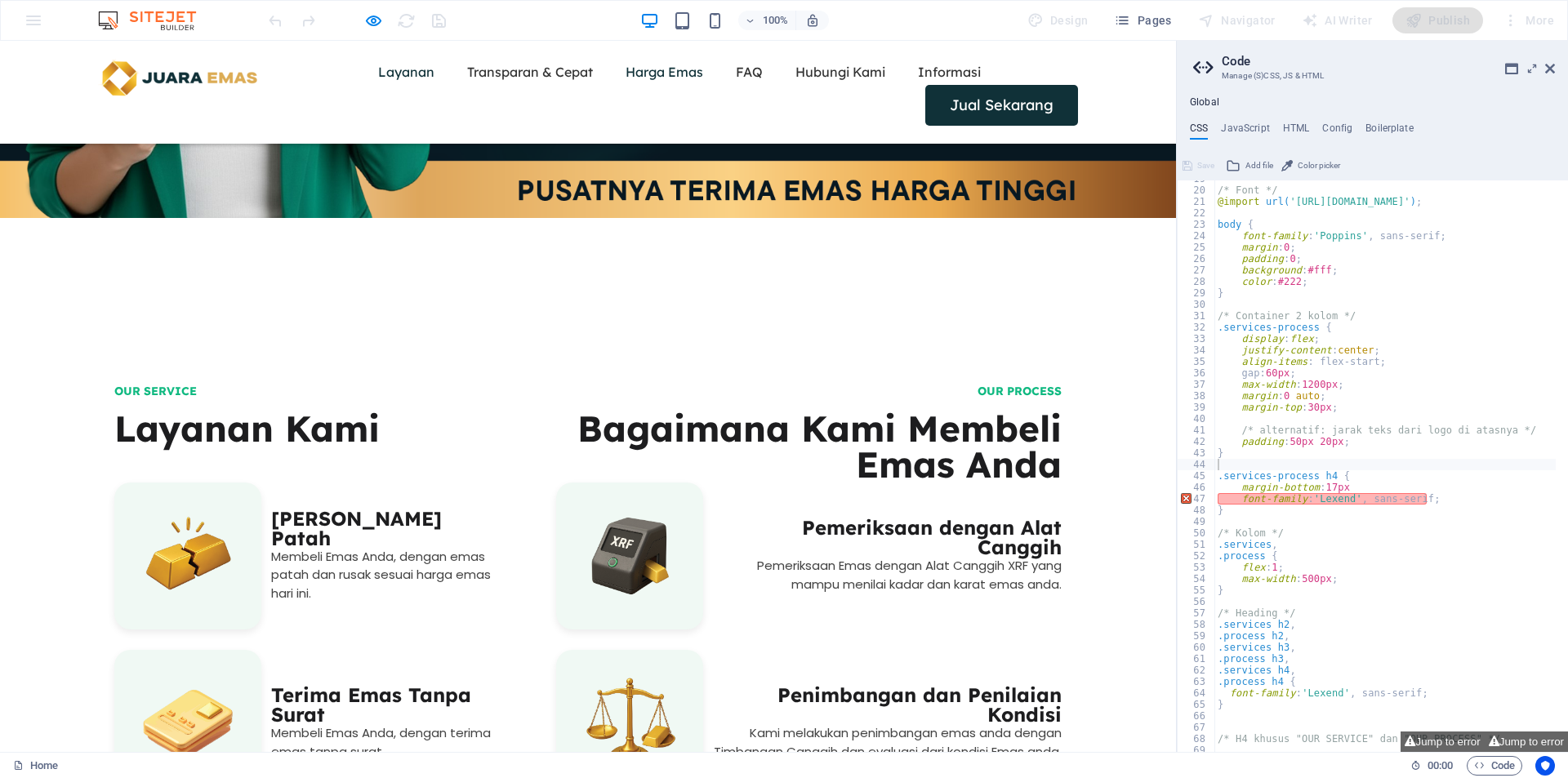
click at [378, 83] on link "Layanan" at bounding box center [406, 72] width 56 height 27
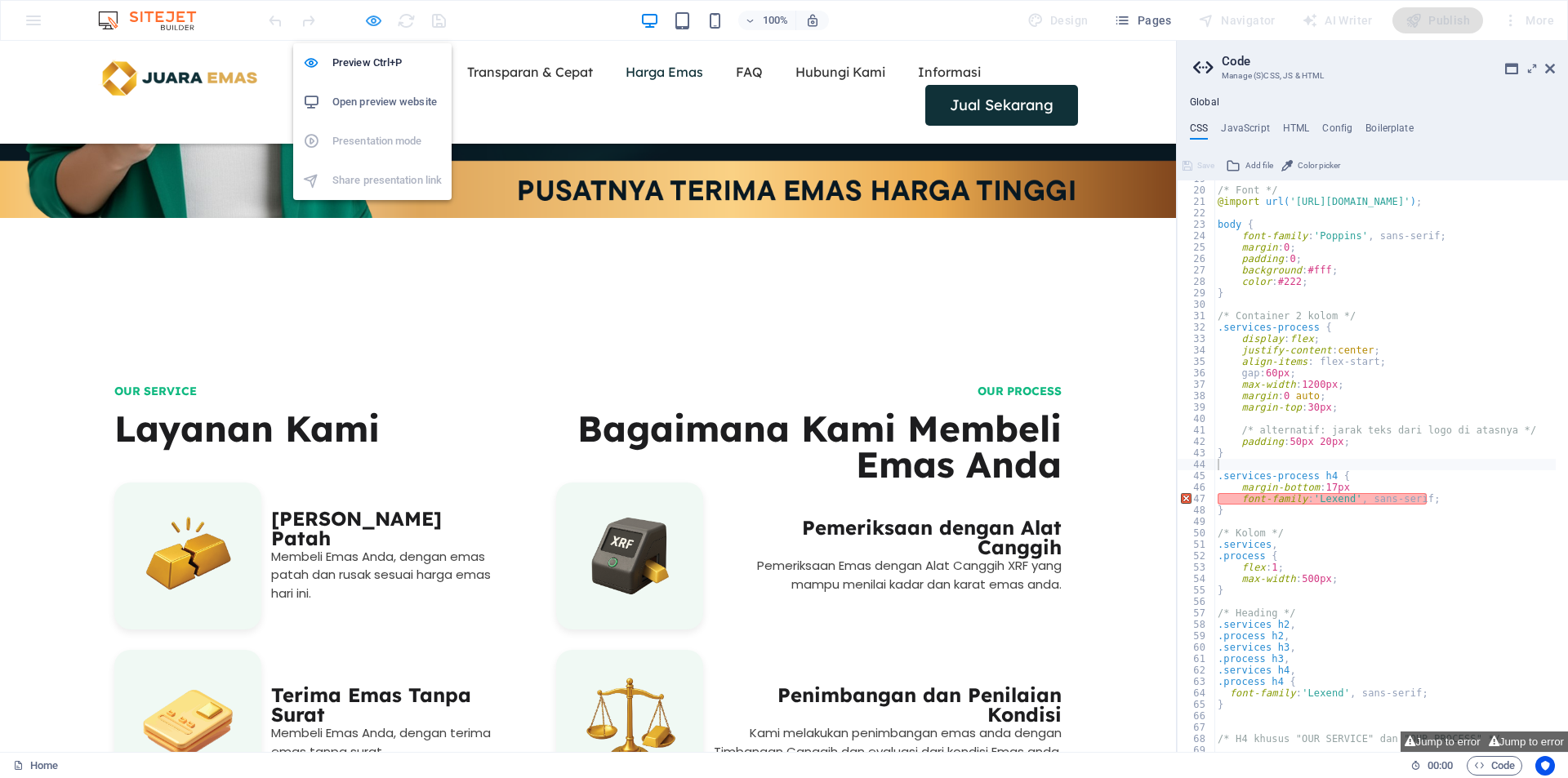
click at [374, 21] on icon "button" at bounding box center [373, 21] width 19 height 19
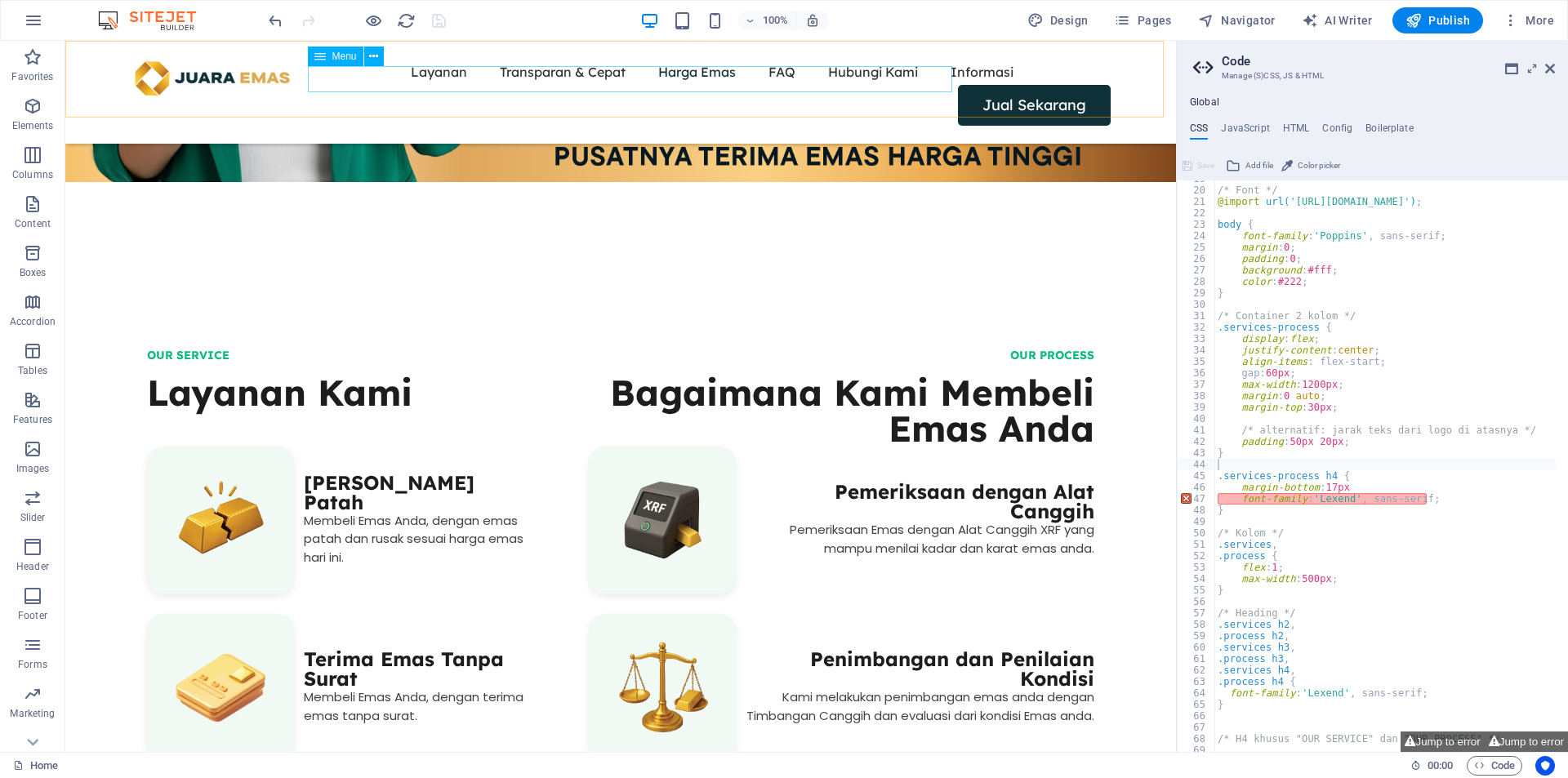
click at [366, 80] on nav "Layanan Transparan & Cepat Harga Emas FAQ Hubungi Kami Informasi" at bounding box center [621, 72] width 980 height 27
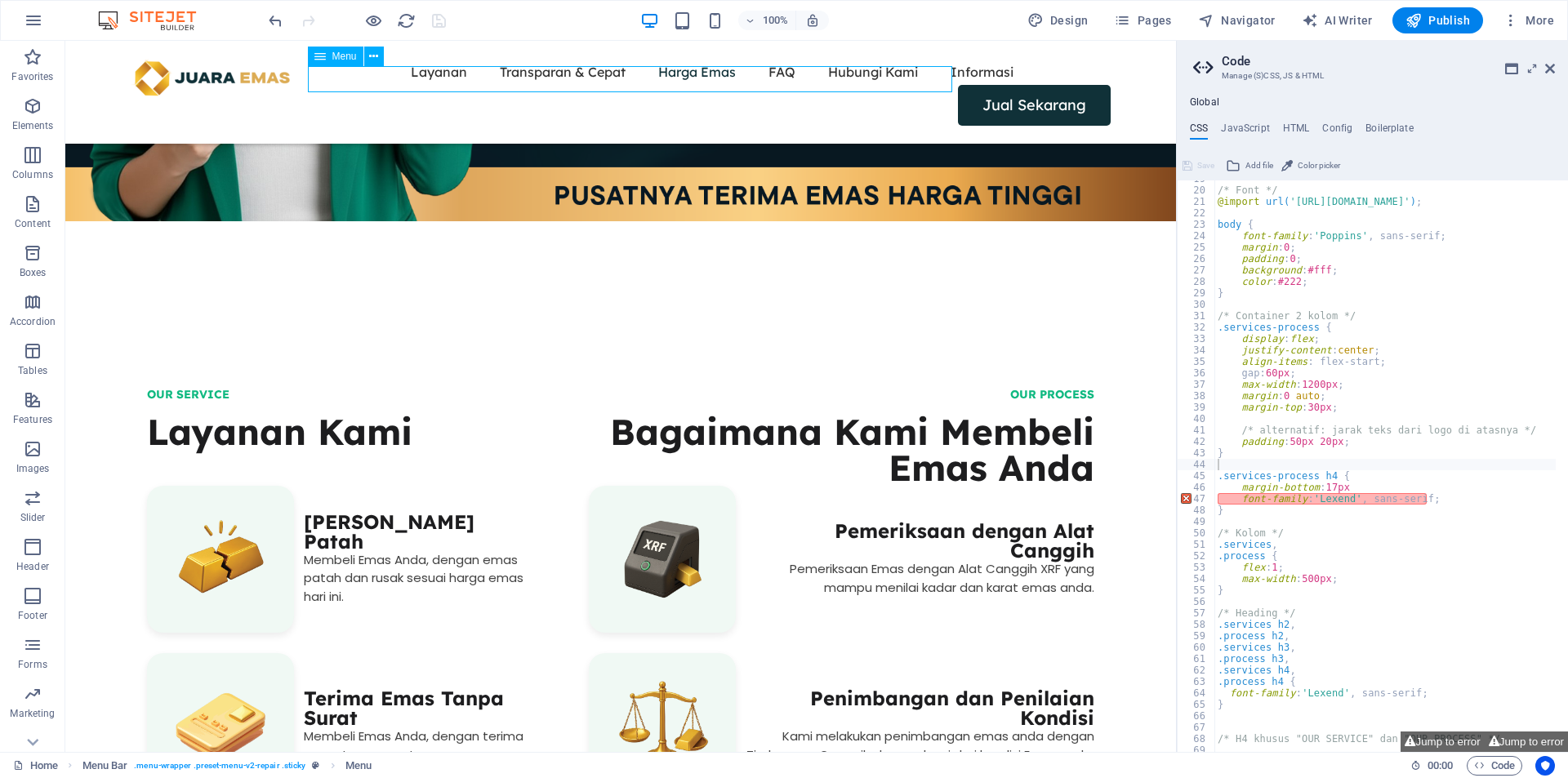
scroll to position [584, 0]
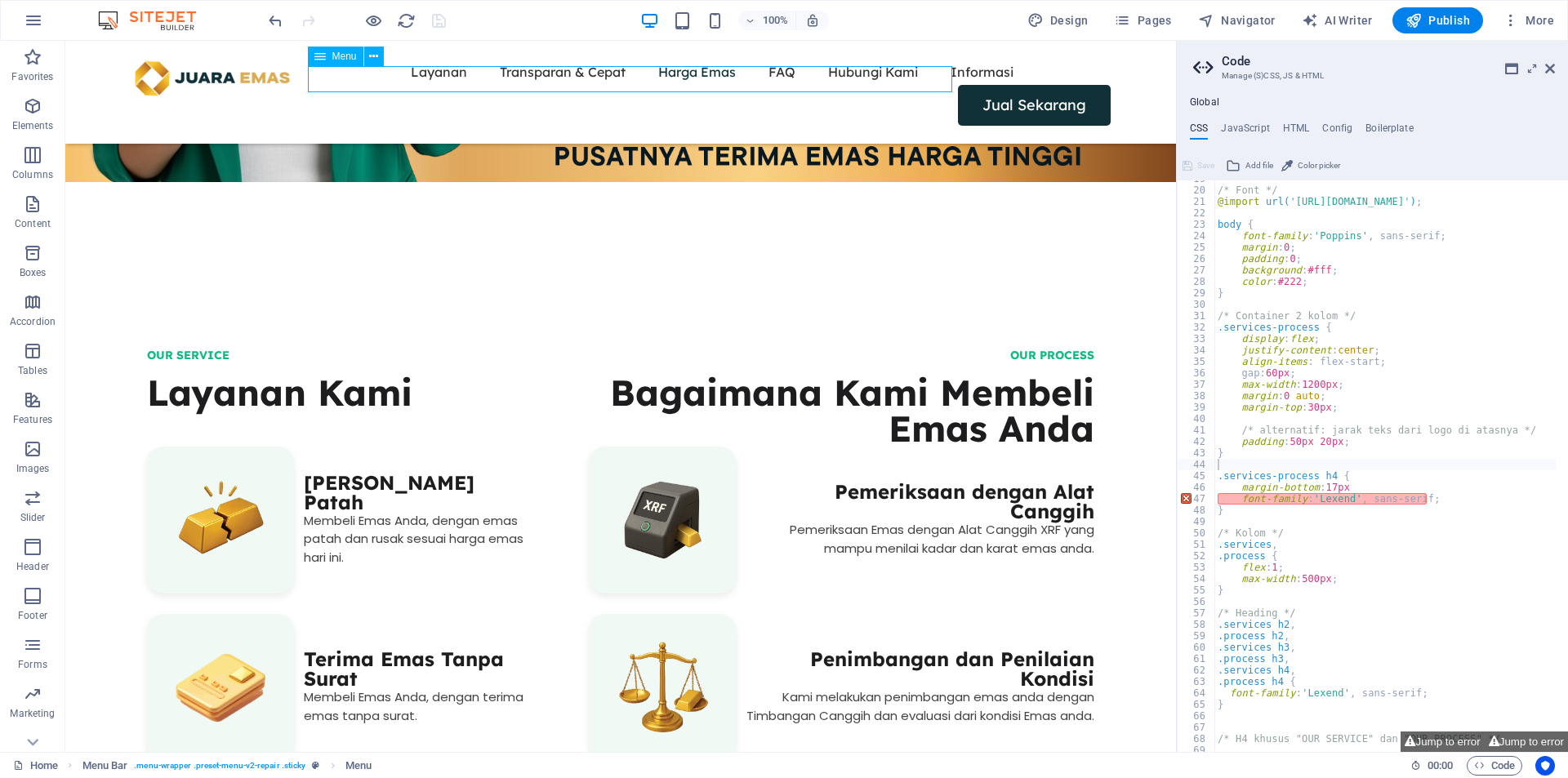
select select "1"
select select
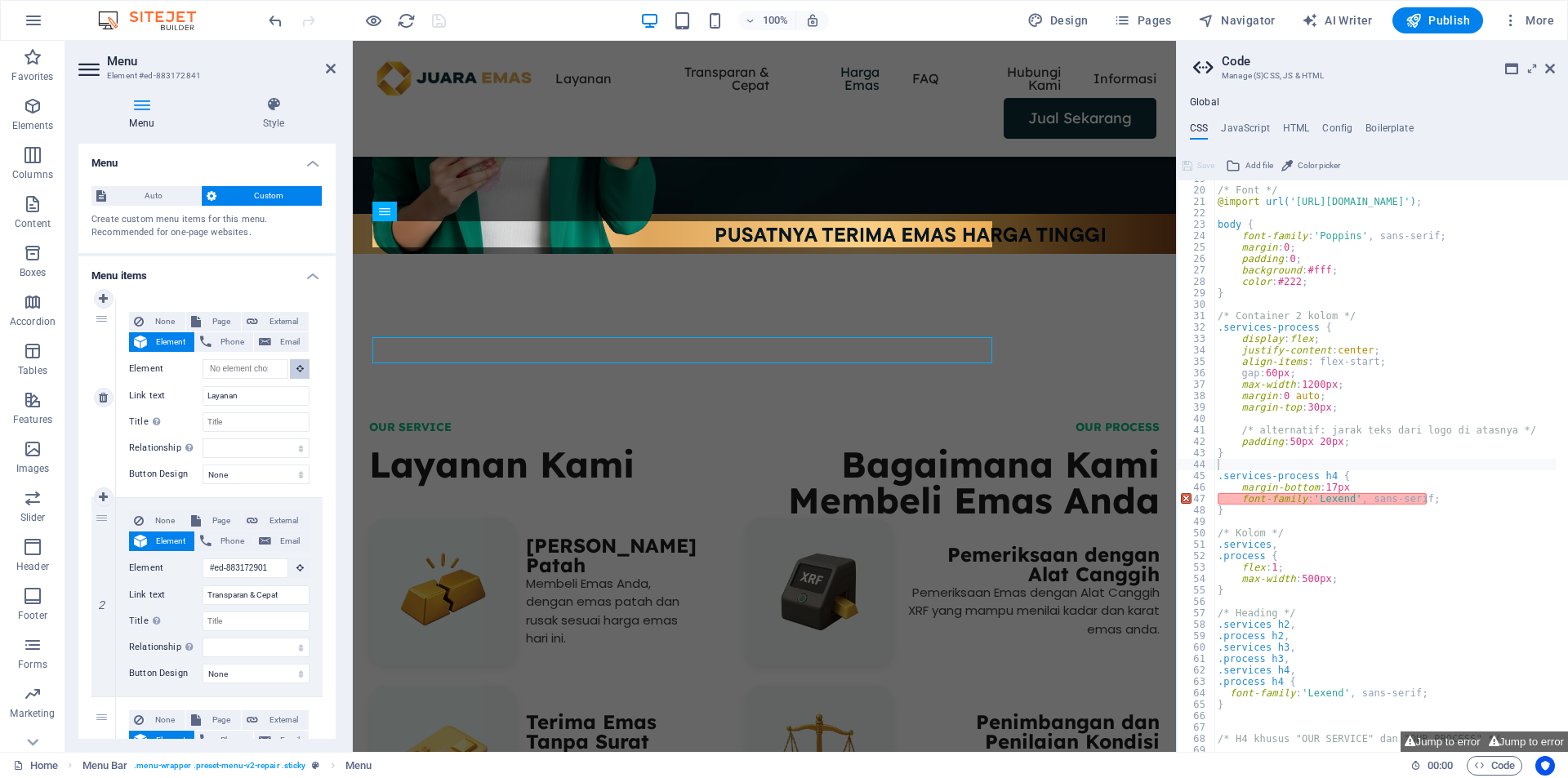
scroll to position [352, 0]
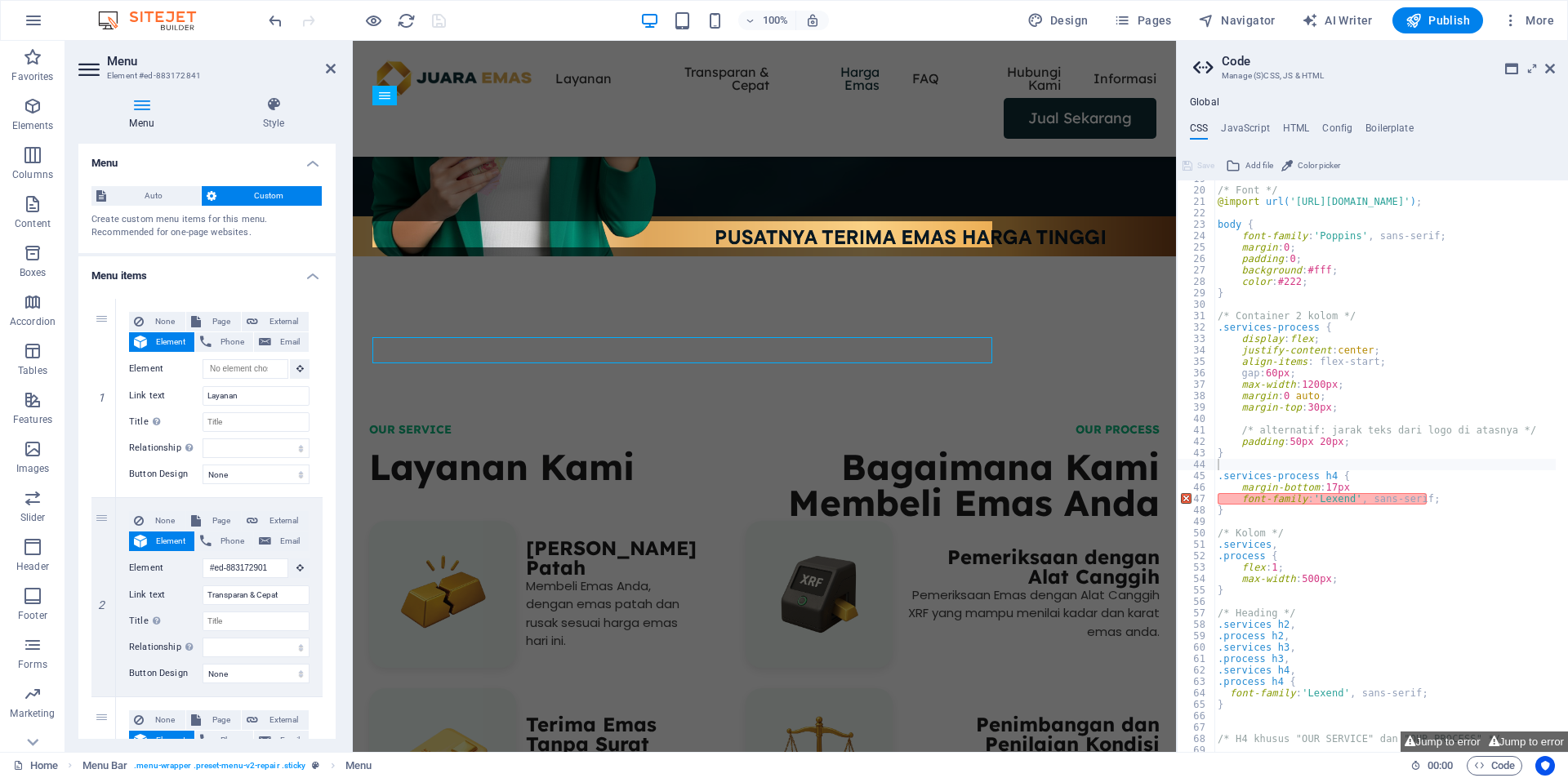
click at [1387, 504] on div "/* Font */ @import url( 'https://fonts.googleapis.com/css2?family=Poppins:wght@…" at bounding box center [1567, 464] width 706 height 583
drag, startPoint x: 1423, startPoint y: 498, endPoint x: 1435, endPoint y: 495, distance: 12.4
click at [1424, 498] on div "/* Font */ @import url( 'https://fonts.googleapis.com/css2?family=Poppins:wght@…" at bounding box center [1567, 464] width 706 height 583
click at [1436, 495] on div "/* Font */ @import url( 'https://fonts.googleapis.com/css2?family=Poppins:wght@…" at bounding box center [1567, 464] width 706 height 583
click at [1394, 502] on div "/* Font */ @import url( 'https://fonts.googleapis.com/css2?family=Poppins:wght@…" at bounding box center [1567, 464] width 706 height 583
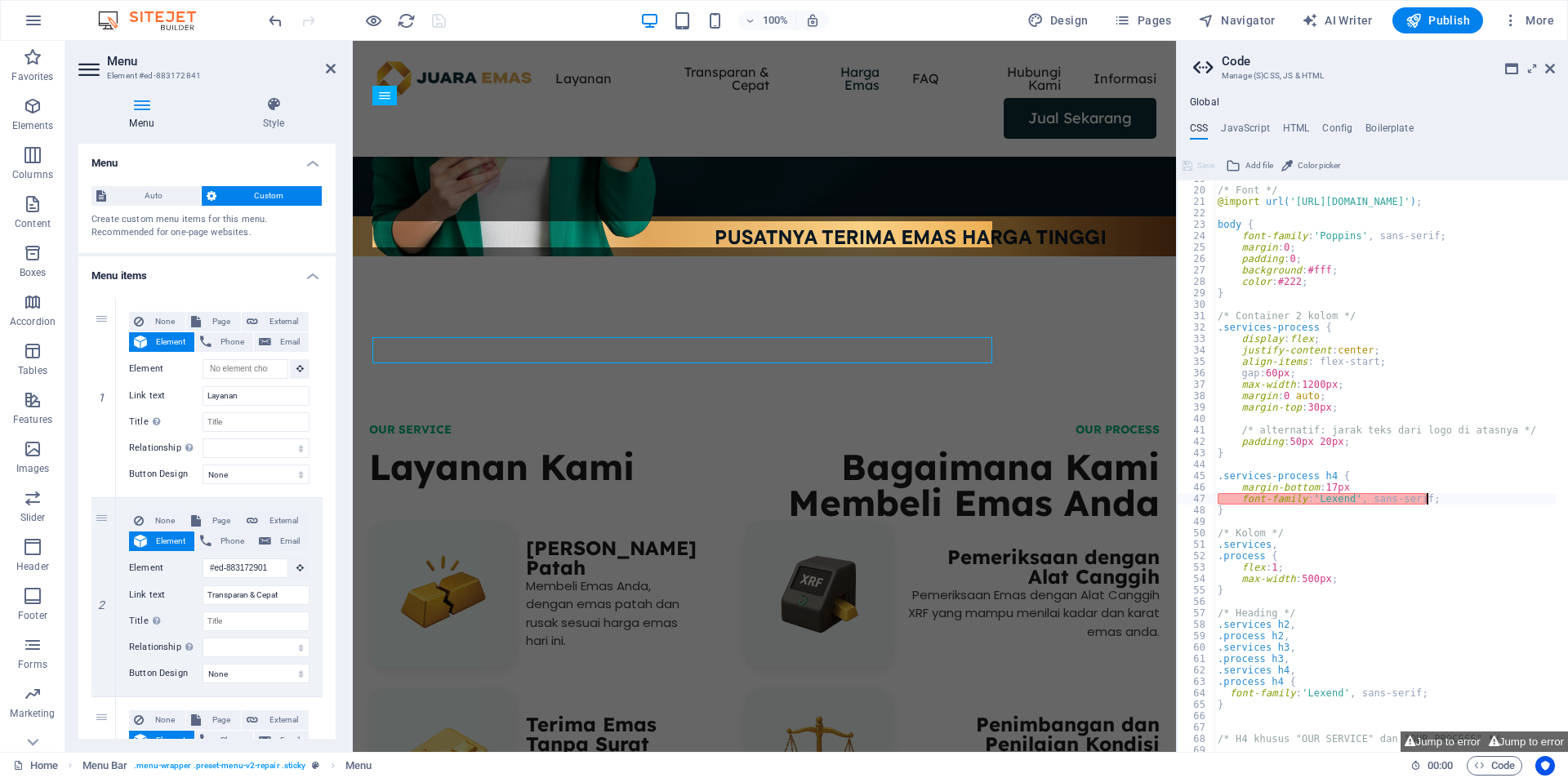
click at [1438, 501] on div "/* Font */ @import url( 'https://fonts.googleapis.com/css2?family=Poppins:wght@…" at bounding box center [1567, 464] width 706 height 583
click at [1241, 530] on div "/* Font */ @import url( 'https://fonts.googleapis.com/css2?family=Poppins:wght@…" at bounding box center [1567, 464] width 706 height 583
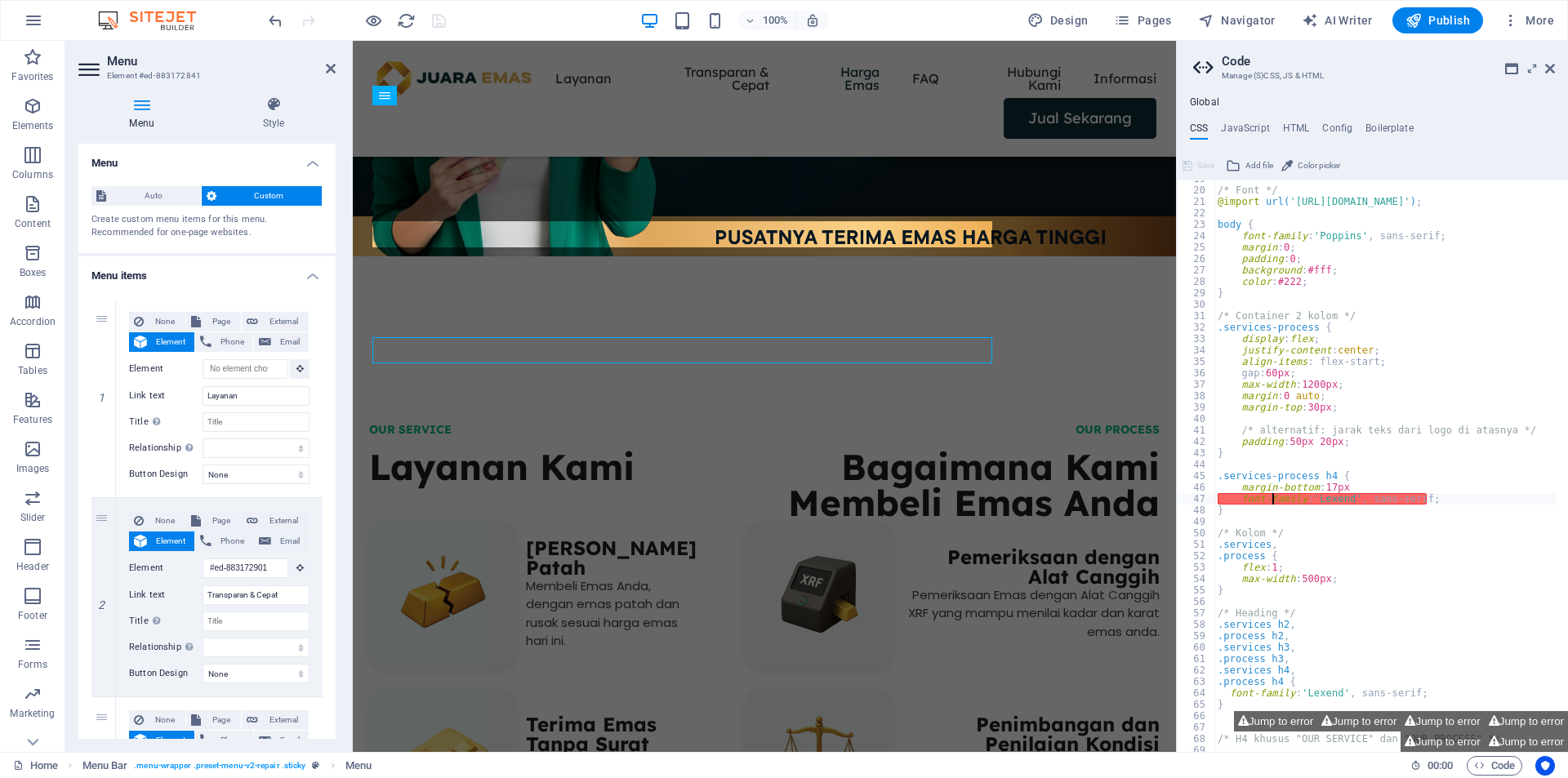
click at [1270, 504] on div "/* Font */ @import url( 'https://fonts.googleapis.com/css2?family=Poppins:wght@…" at bounding box center [1567, 464] width 706 height 583
drag, startPoint x: 1237, startPoint y: 499, endPoint x: 1439, endPoint y: 498, distance: 202.0
click at [1439, 498] on div "/* Font */ @import url( 'https://fonts.googleapis.com/css2?family=Poppins:wght@…" at bounding box center [1567, 464] width 706 height 583
type textarea "font-family: 'Lexend', sans-serif;"
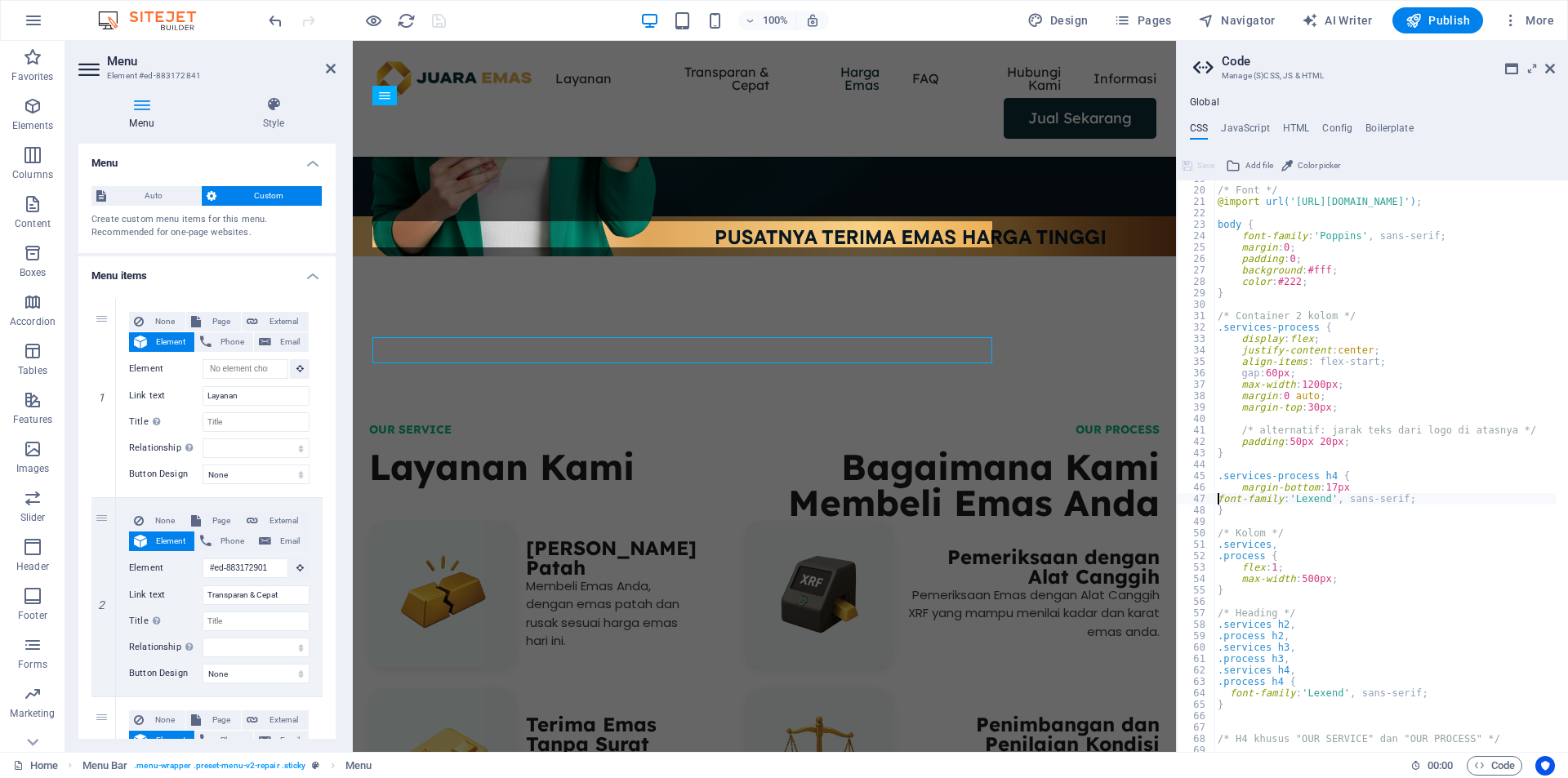
scroll to position [214, 0]
paste textarea "color: #333; /* optional, atur warna */"
type textarea "color: #333; /* optional, atur warna */"
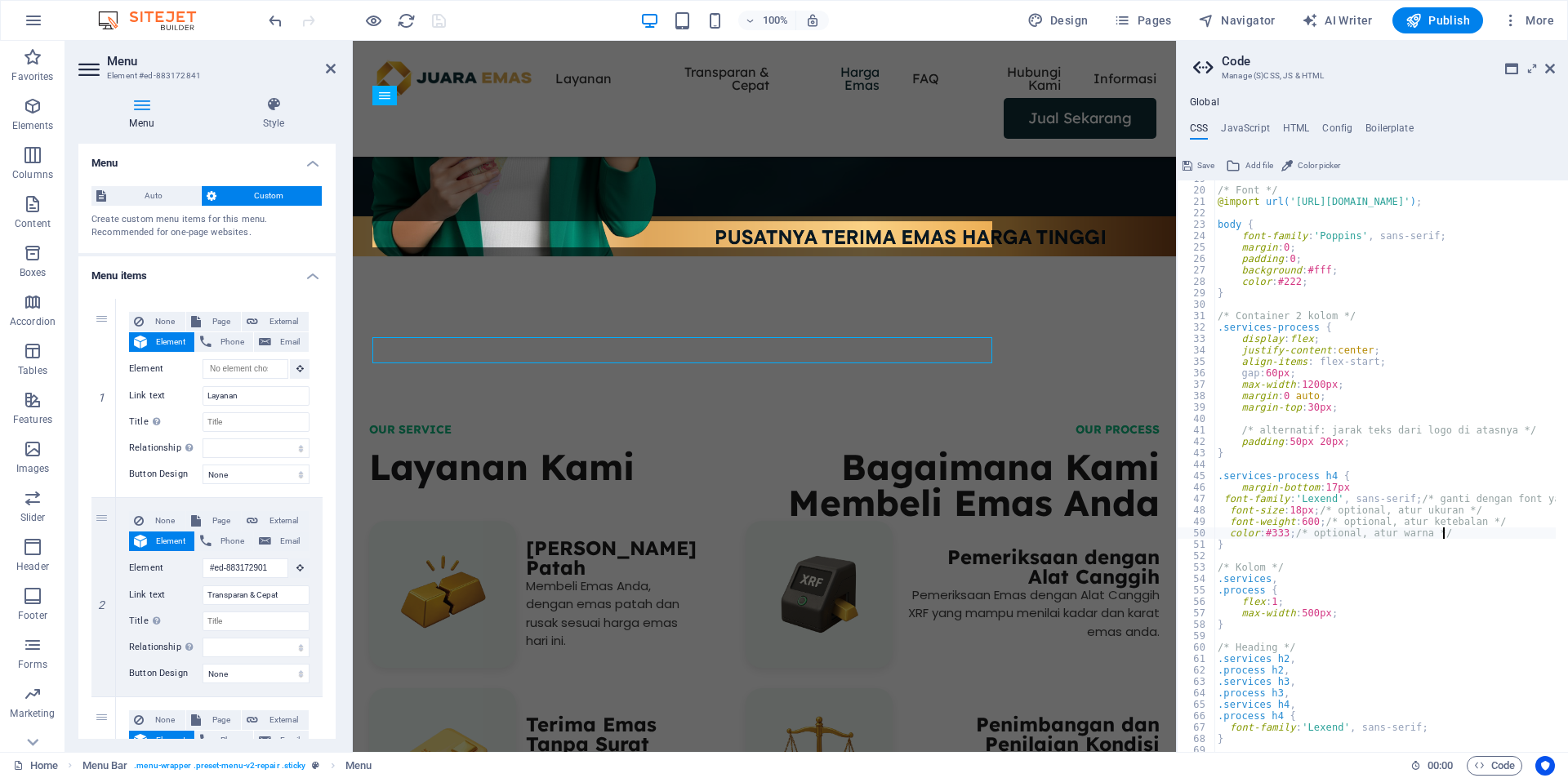
click at [1264, 554] on div "/* Font */ @import url( 'https://fonts.googleapis.com/css2?family=Poppins:wght@…" at bounding box center [1567, 464] width 706 height 583
drag, startPoint x: 1459, startPoint y: 532, endPoint x: 1227, endPoint y: 512, distance: 232.9
click at [1227, 512] on div "/* Font */ @import url( 'https://fonts.googleapis.com/css2?family=Poppins:wght@…" at bounding box center [1567, 464] width 706 height 583
type textarea "font-size: 18px; /* optional, atur ukuran */ font-weight: 600; /* optional, atu…"
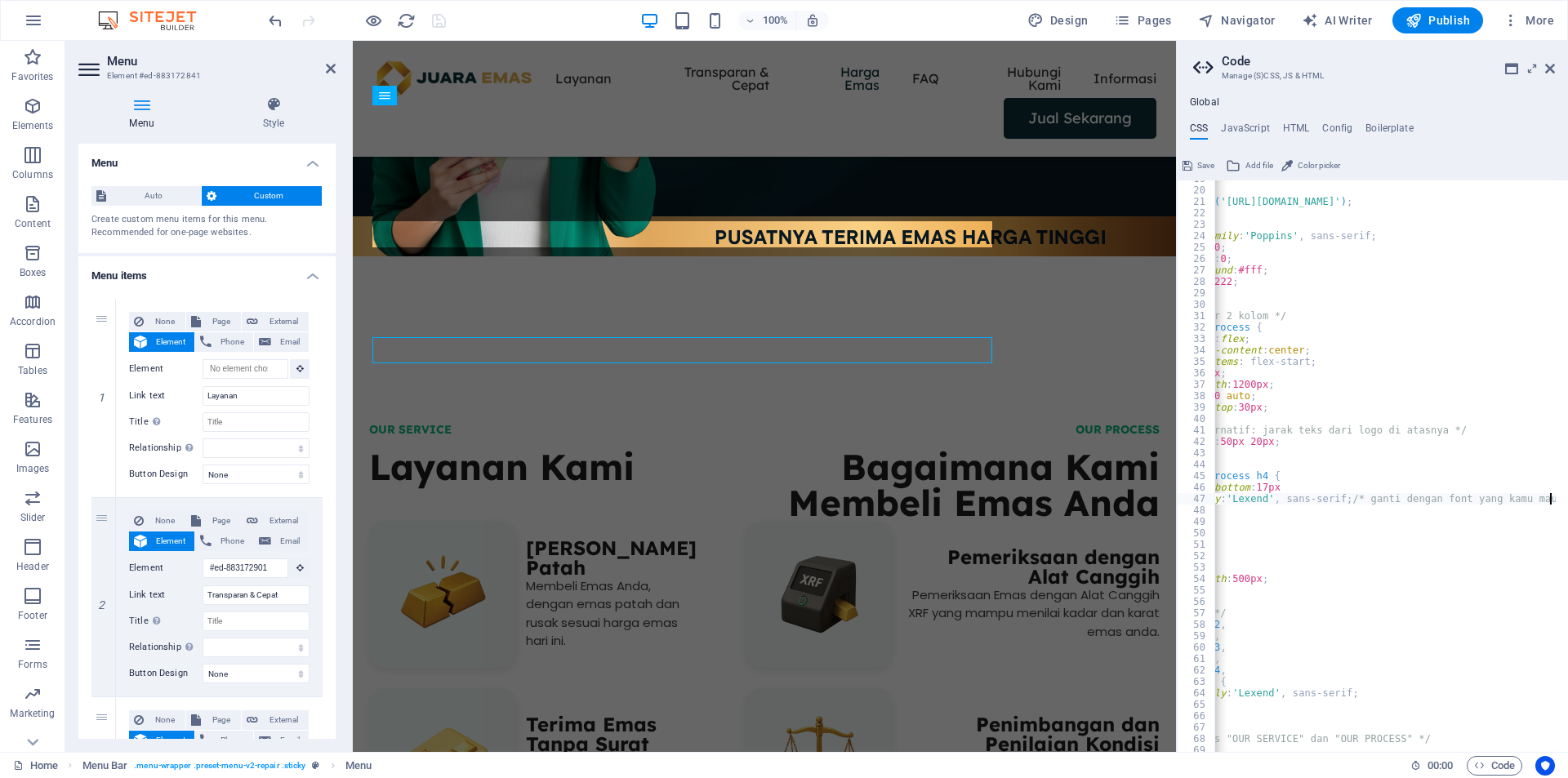
scroll to position [0, 69]
click at [1349, 502] on div "/* Font */ @import url( 'https://fonts.googleapis.com/css2?family=Poppins:wght@…" at bounding box center [1497, 464] width 706 height 583
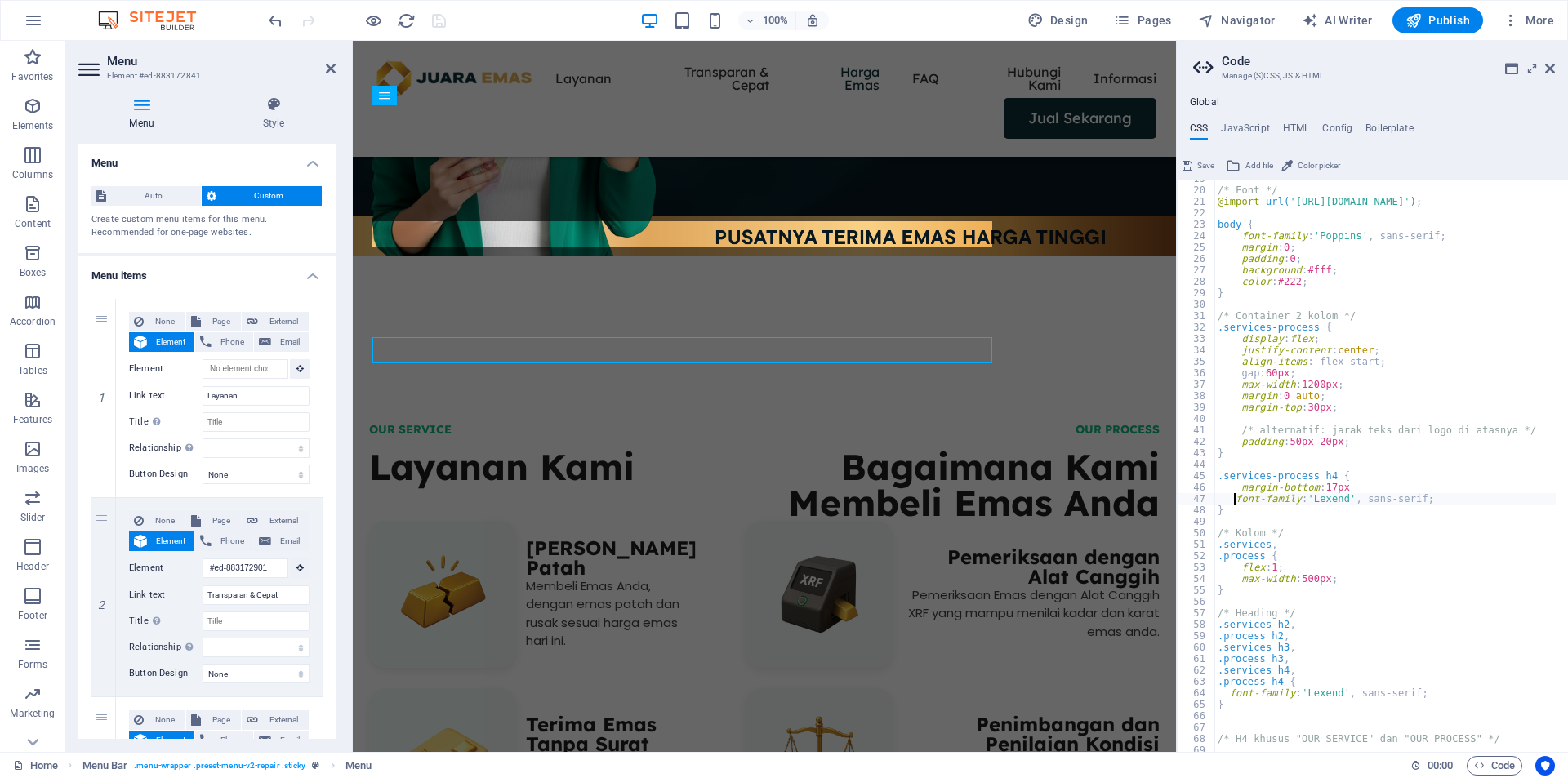
scroll to position [0, 2]
type textarea "font-family: 'Lexend', sans-serif;"
click at [1200, 164] on span "Save" at bounding box center [1204, 166] width 17 height 20
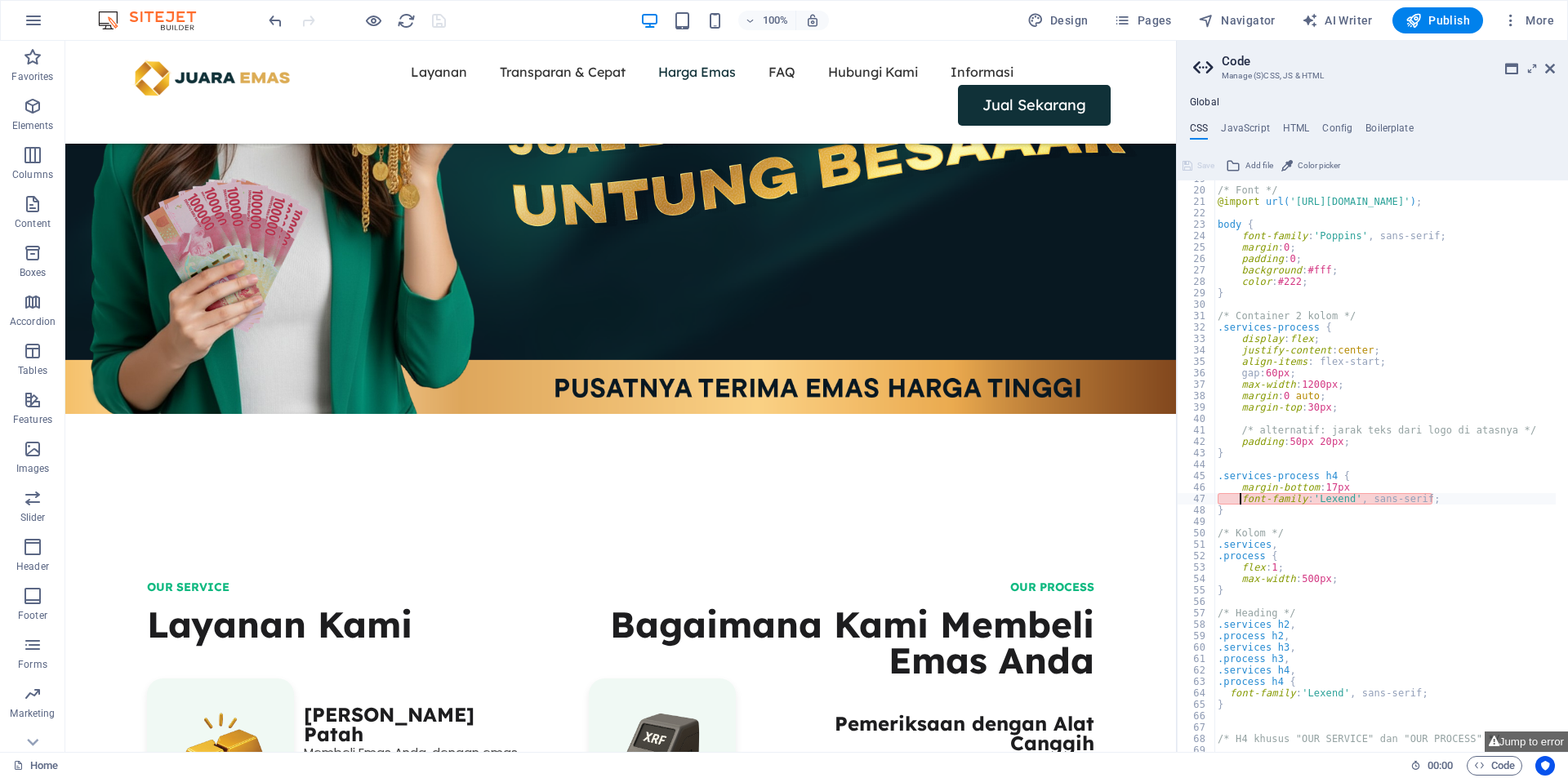
click at [1319, 507] on div "/* Font */ @import url( 'https://fonts.googleapis.com/css2?family=Poppins:wght@…" at bounding box center [1567, 464] width 706 height 583
type textarea "}"
click at [1416, 505] on div "/* Font */ @import url( 'https://fonts.googleapis.com/css2?family=Poppins:wght@…" at bounding box center [1567, 464] width 706 height 583
click at [1438, 505] on div "/* Font */ @import url( 'https://fonts.googleapis.com/css2?family=Poppins:wght@…" at bounding box center [1567, 464] width 706 height 583
click at [1301, 518] on div "/* Font */ @import url( 'https://fonts.googleapis.com/css2?family=Poppins:wght@…" at bounding box center [1567, 464] width 706 height 583
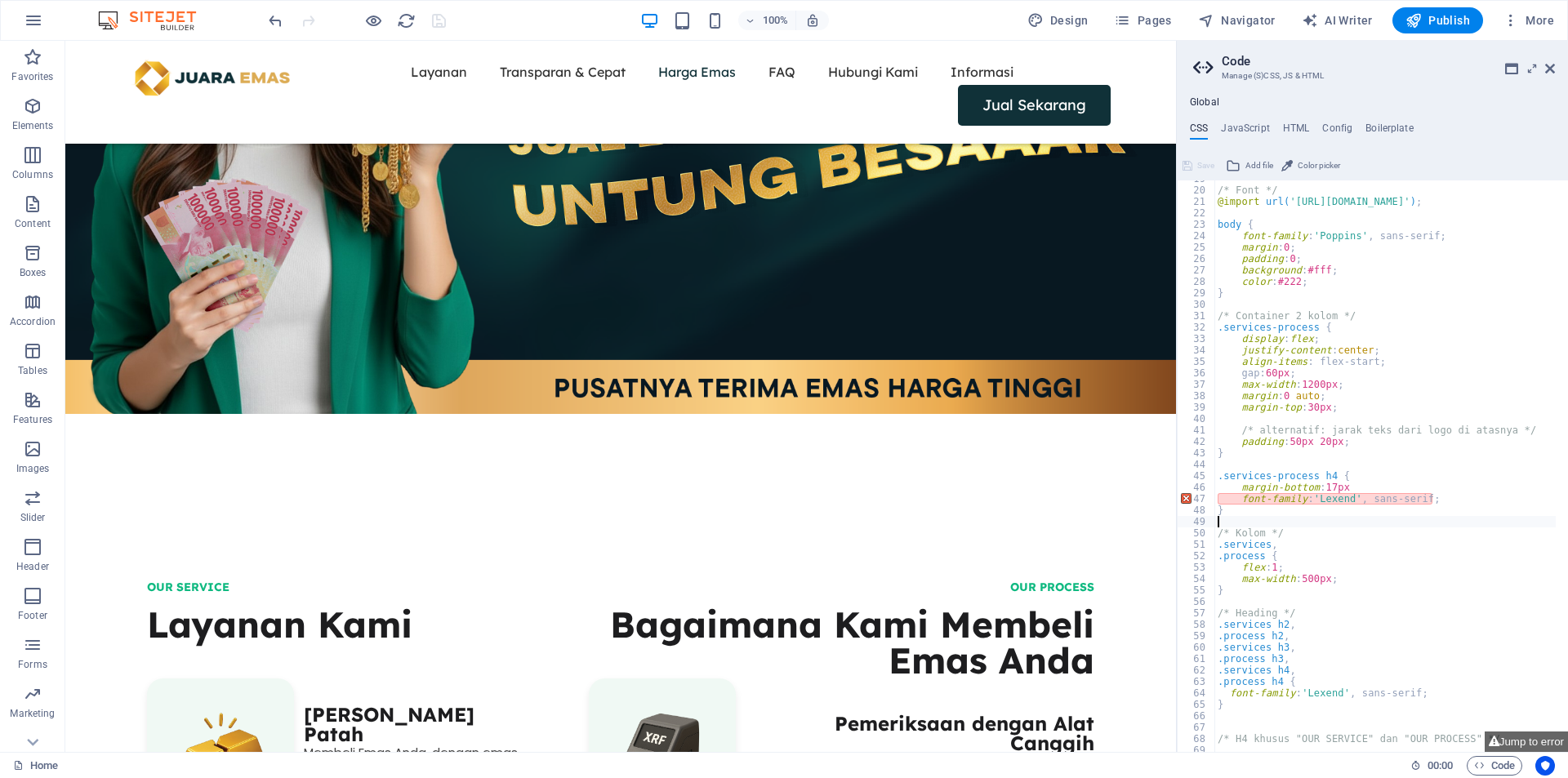
click at [1311, 493] on div "/* Font */ @import url( 'https://fonts.googleapis.com/css2?family=Poppins:wght@…" at bounding box center [1567, 464] width 706 height 583
drag, startPoint x: 1237, startPoint y: 498, endPoint x: 1441, endPoint y: 496, distance: 204.0
click at [1441, 496] on div "/* Font */ @import url( 'https://fonts.googleapis.com/css2?family=Poppins:wght@…" at bounding box center [1567, 464] width 706 height 583
paste textarea
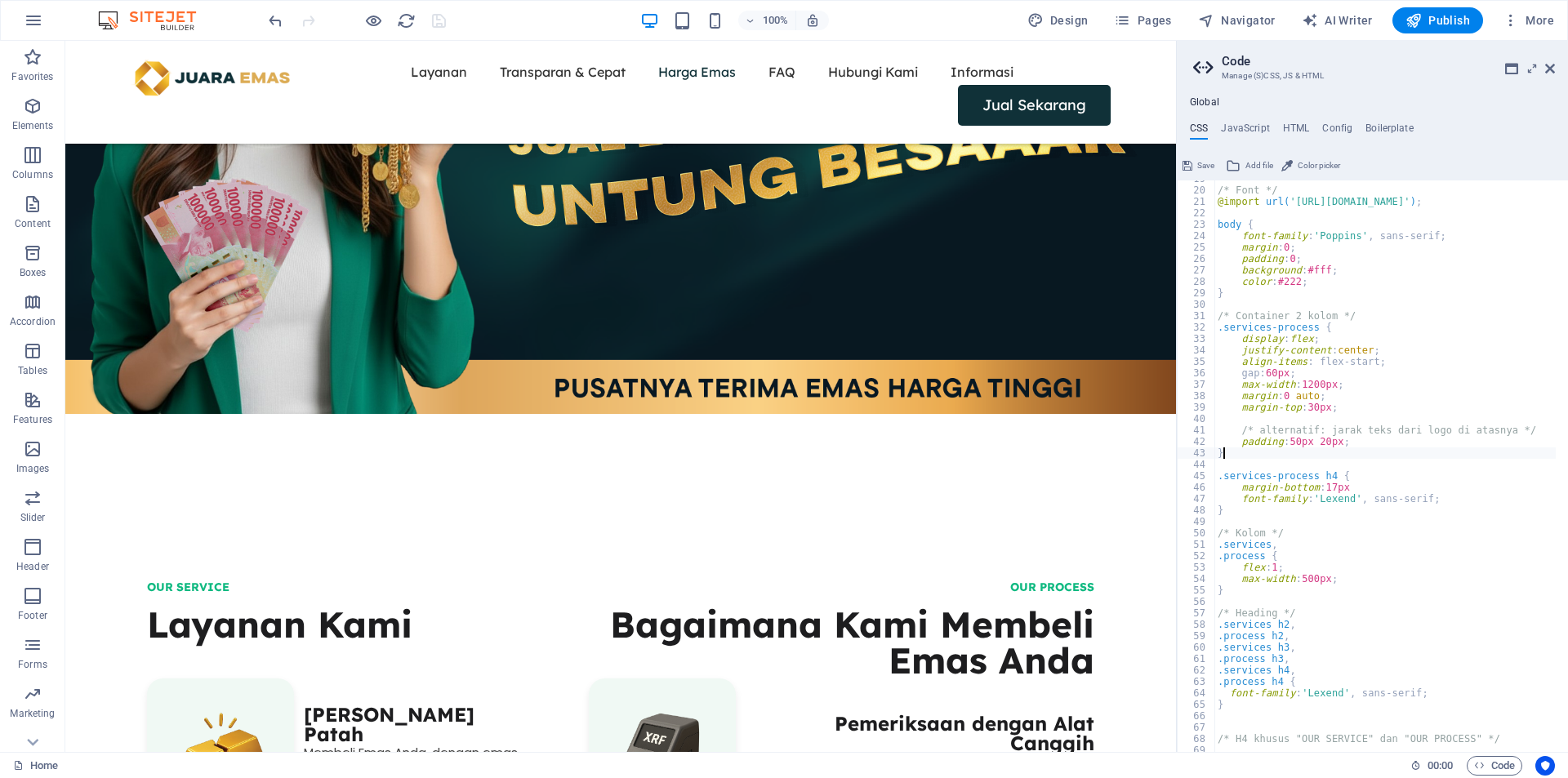
click at [1400, 450] on div "/* Font */ @import url( 'https://fonts.googleapis.com/css2?family=Poppins:wght@…" at bounding box center [1567, 464] width 706 height 583
click at [1368, 471] on div "/* Font */ @import url( 'https://fonts.googleapis.com/css2?family=Poppins:wght@…" at bounding box center [1567, 464] width 706 height 583
type textarea ".services-process h4 {"
click at [1199, 169] on span "Save" at bounding box center [1204, 166] width 17 height 20
click at [1375, 499] on div "/* Font */ @import url( 'https://fonts.googleapis.com/css2?family=Poppins:wght@…" at bounding box center [1567, 464] width 706 height 583
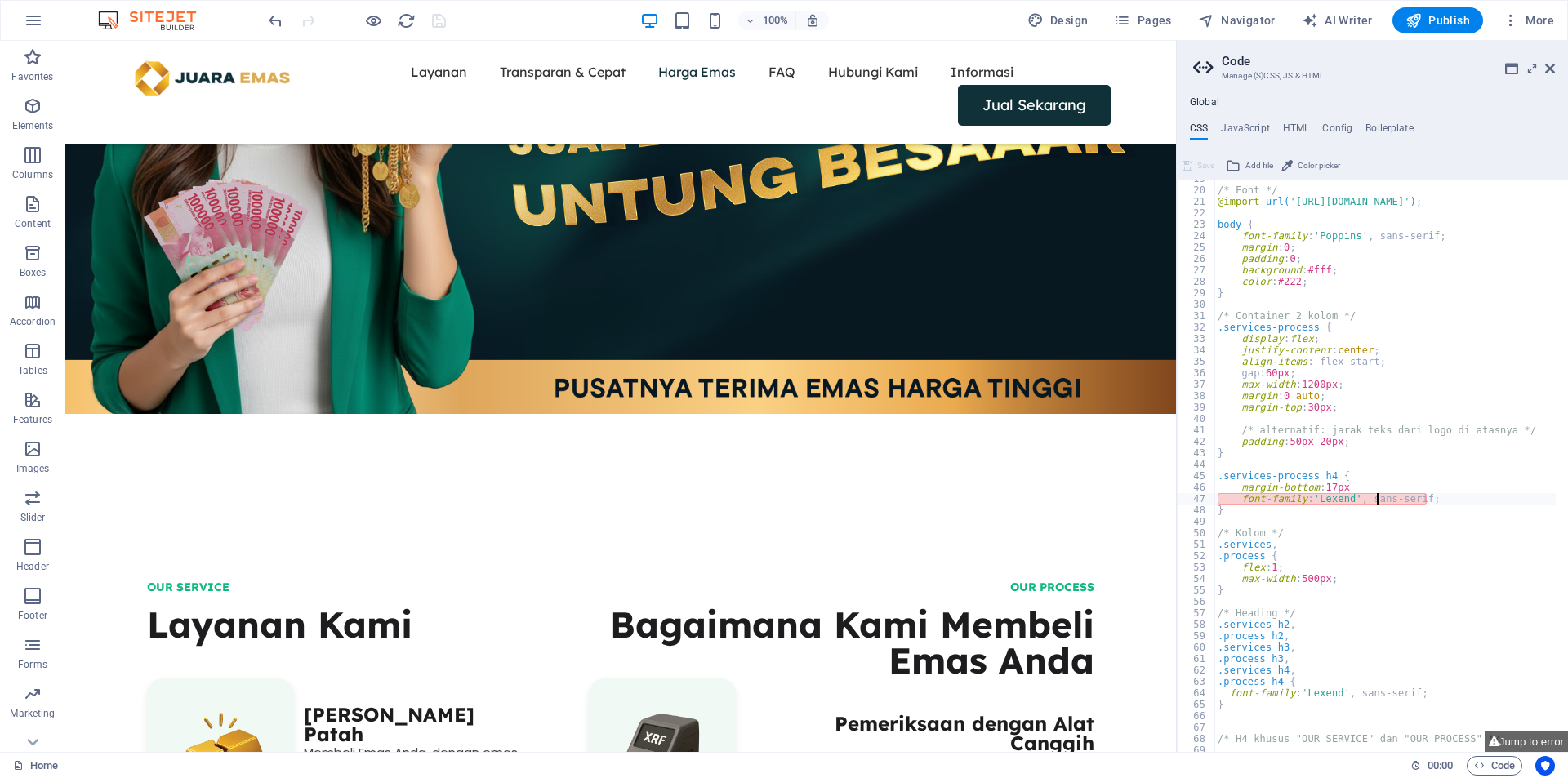
click at [1430, 500] on div "/* Font */ @import url( 'https://fonts.googleapis.com/css2?family=Poppins:wght@…" at bounding box center [1567, 464] width 706 height 583
drag, startPoint x: 1305, startPoint y: 501, endPoint x: 1228, endPoint y: 508, distance: 77.3
click at [1294, 502] on div "/* Font */ @import url( 'https://fonts.googleapis.com/css2?family=Poppins:wght@…" at bounding box center [1567, 464] width 706 height 583
click at [1228, 508] on div "/* Font */ @import url( 'https://fonts.googleapis.com/css2?family=Poppins:wght@…" at bounding box center [1567, 464] width 706 height 583
click at [1230, 498] on div "/* Font */ @import url( 'https://fonts.googleapis.com/css2?family=Poppins:wght@…" at bounding box center [1567, 464] width 706 height 583
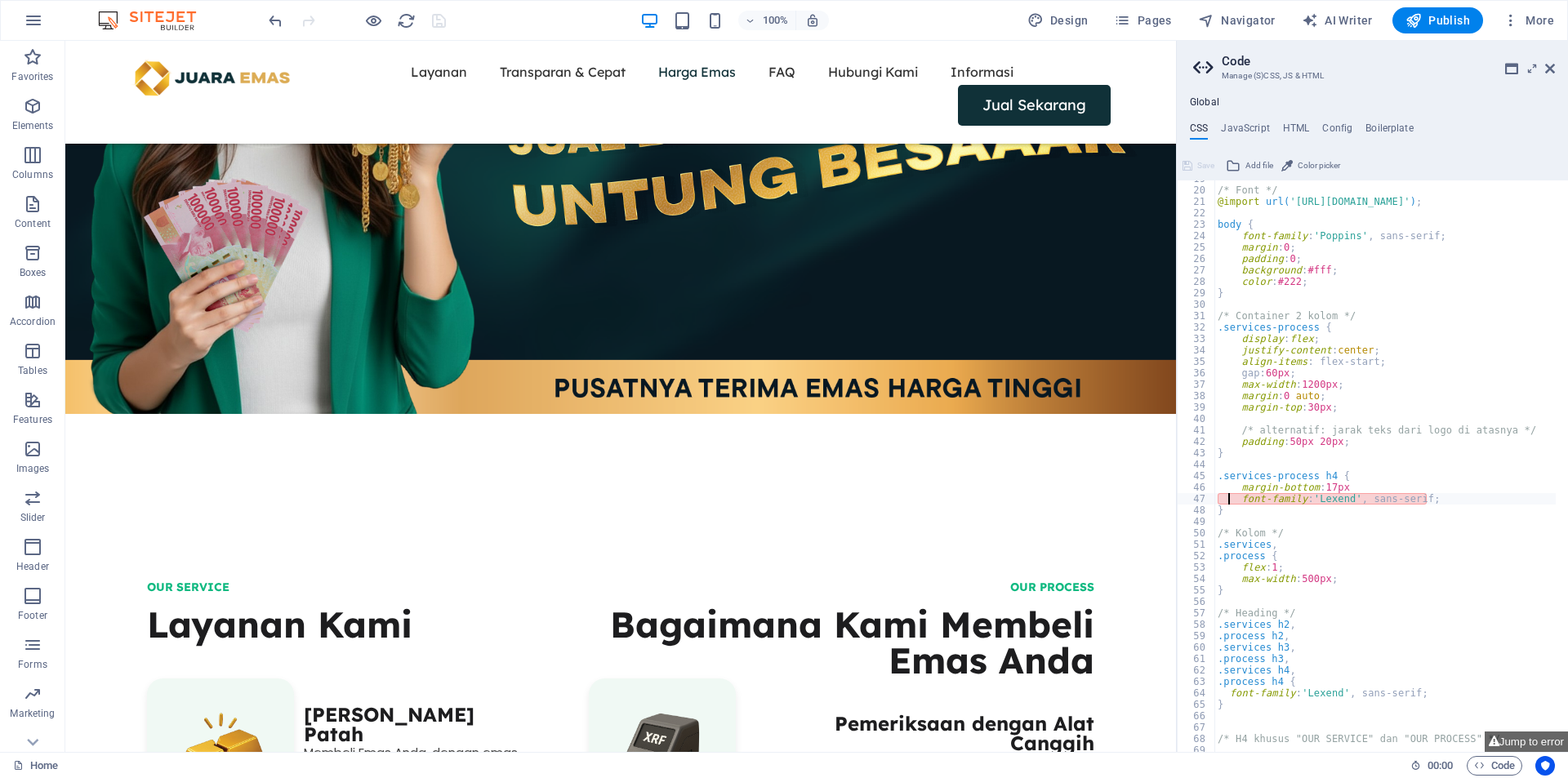
click at [1261, 504] on div "/* Font */ @import url( 'https://fonts.googleapis.com/css2?family=Poppins:wght@…" at bounding box center [1567, 464] width 706 height 583
click at [1251, 514] on div "/* Font */ @import url( 'https://fonts.googleapis.com/css2?family=Poppins:wght@…" at bounding box center [1567, 464] width 706 height 583
drag, startPoint x: 1447, startPoint y: 499, endPoint x: 1418, endPoint y: 487, distance: 31.4
click at [1418, 487] on div "/* Font */ @import url( 'https://fonts.googleapis.com/css2?family=Poppins:wght@…" at bounding box center [1567, 464] width 706 height 583
type textarea "margin-bottom: 17px"
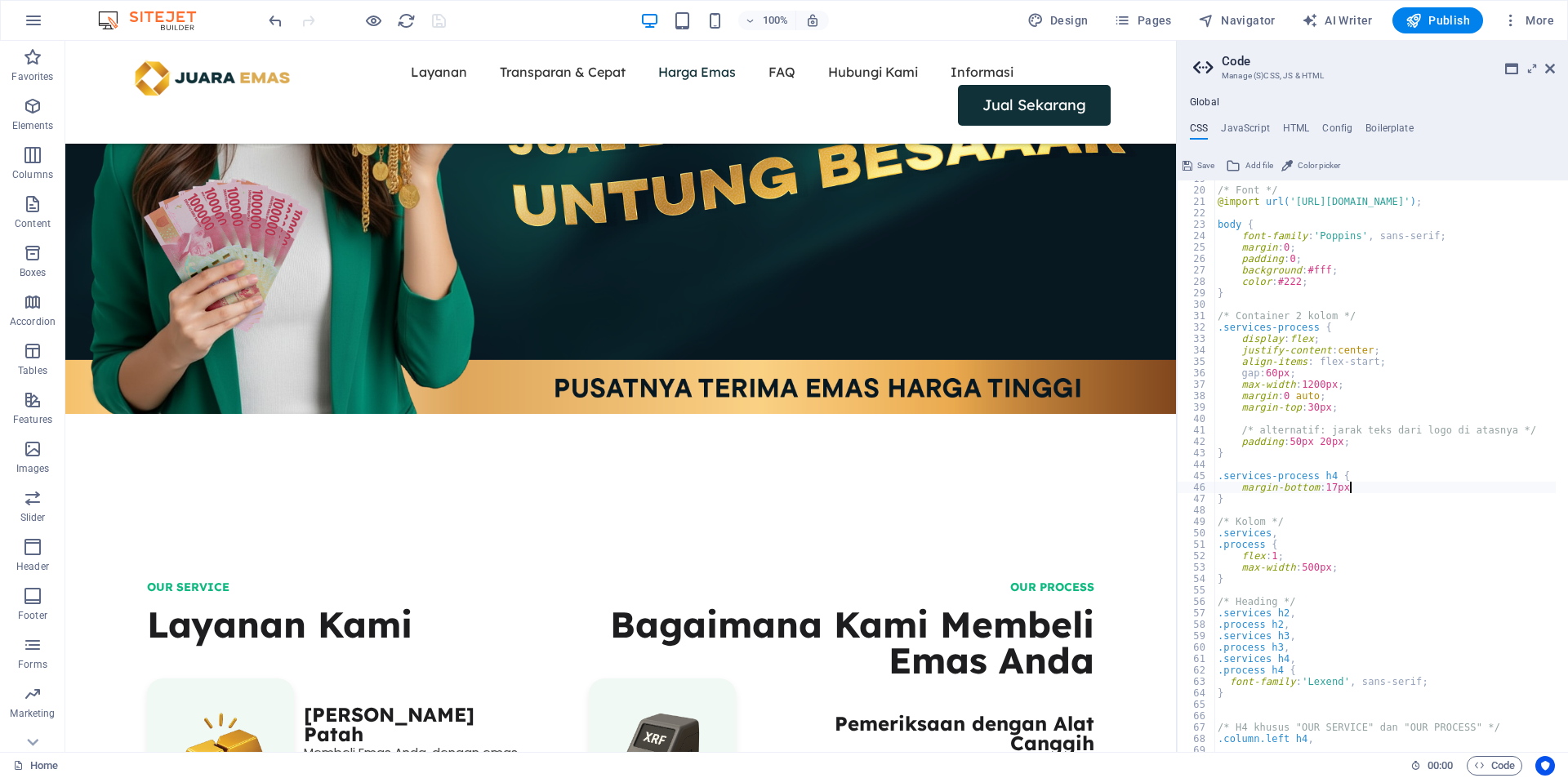
click at [1193, 171] on button "Save" at bounding box center [1197, 166] width 36 height 20
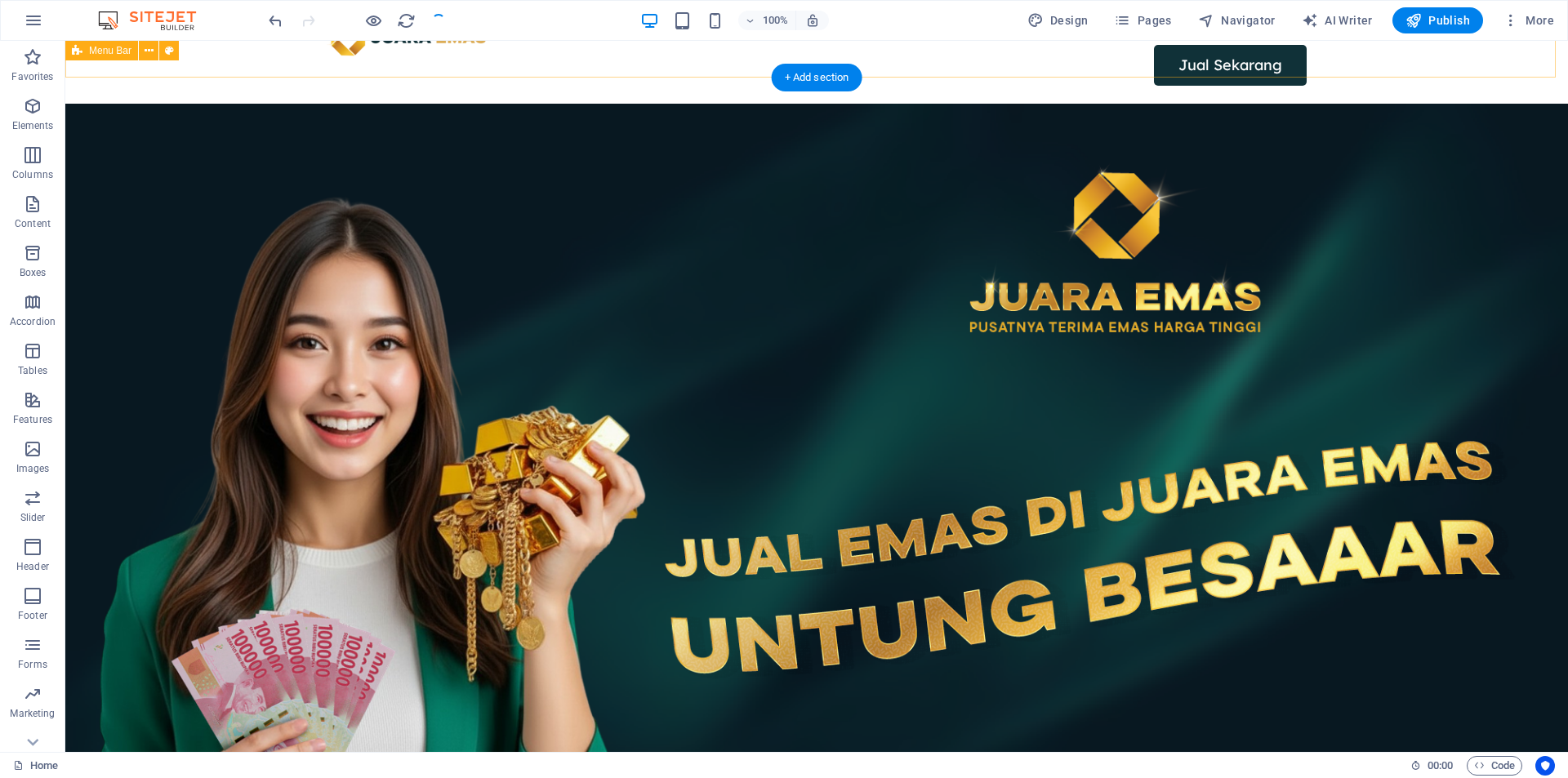
scroll to position [0, 0]
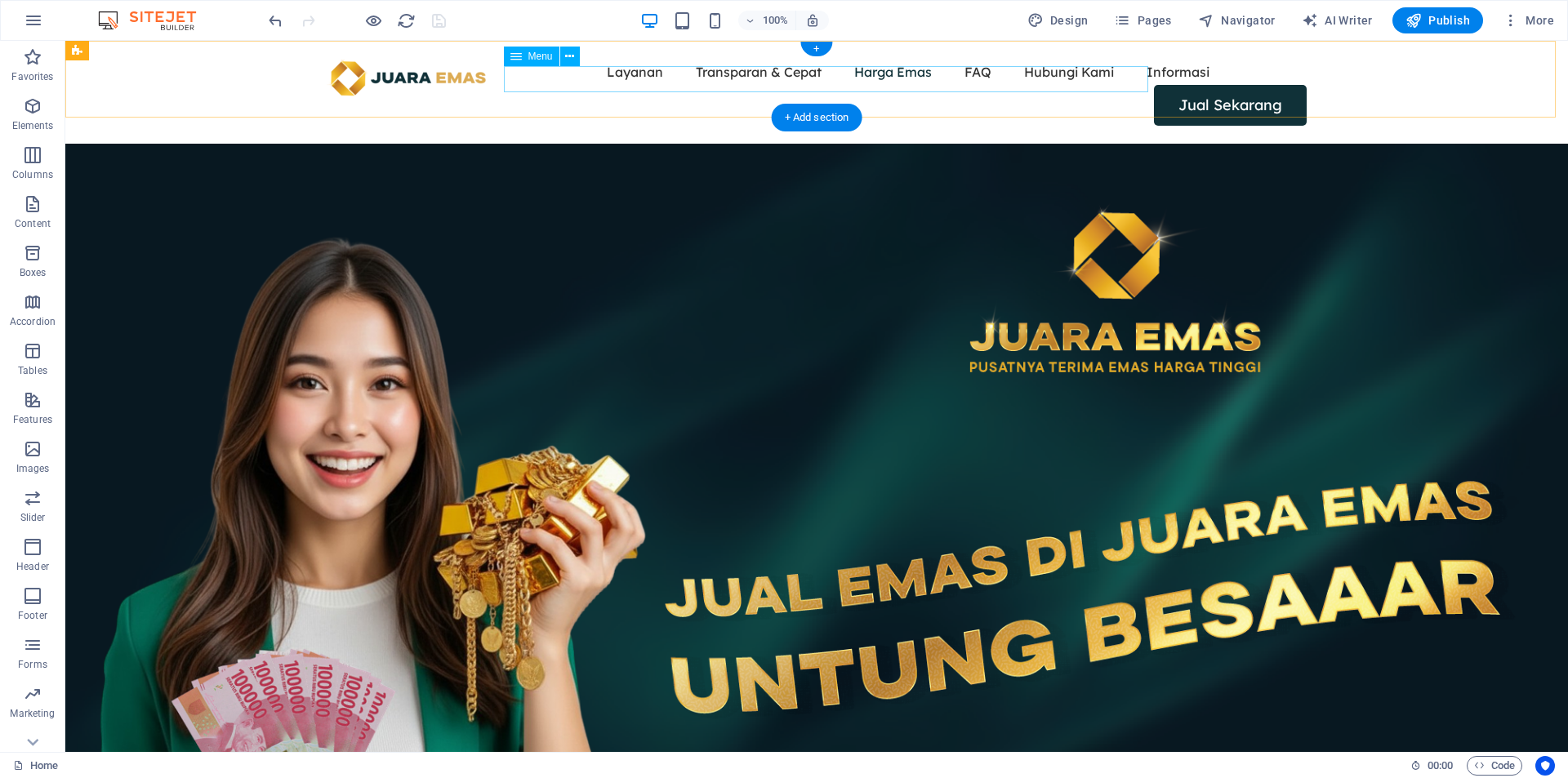
click at [554, 83] on nav "Layanan Transparan & Cepat Harga Emas FAQ Hubungi Kami Informasi" at bounding box center [816, 72] width 980 height 27
click at [542, 82] on nav "Layanan Transparan & Cepat Harga Emas FAQ Hubungi Kami Informasi" at bounding box center [816, 72] width 980 height 27
select select "1"
select select
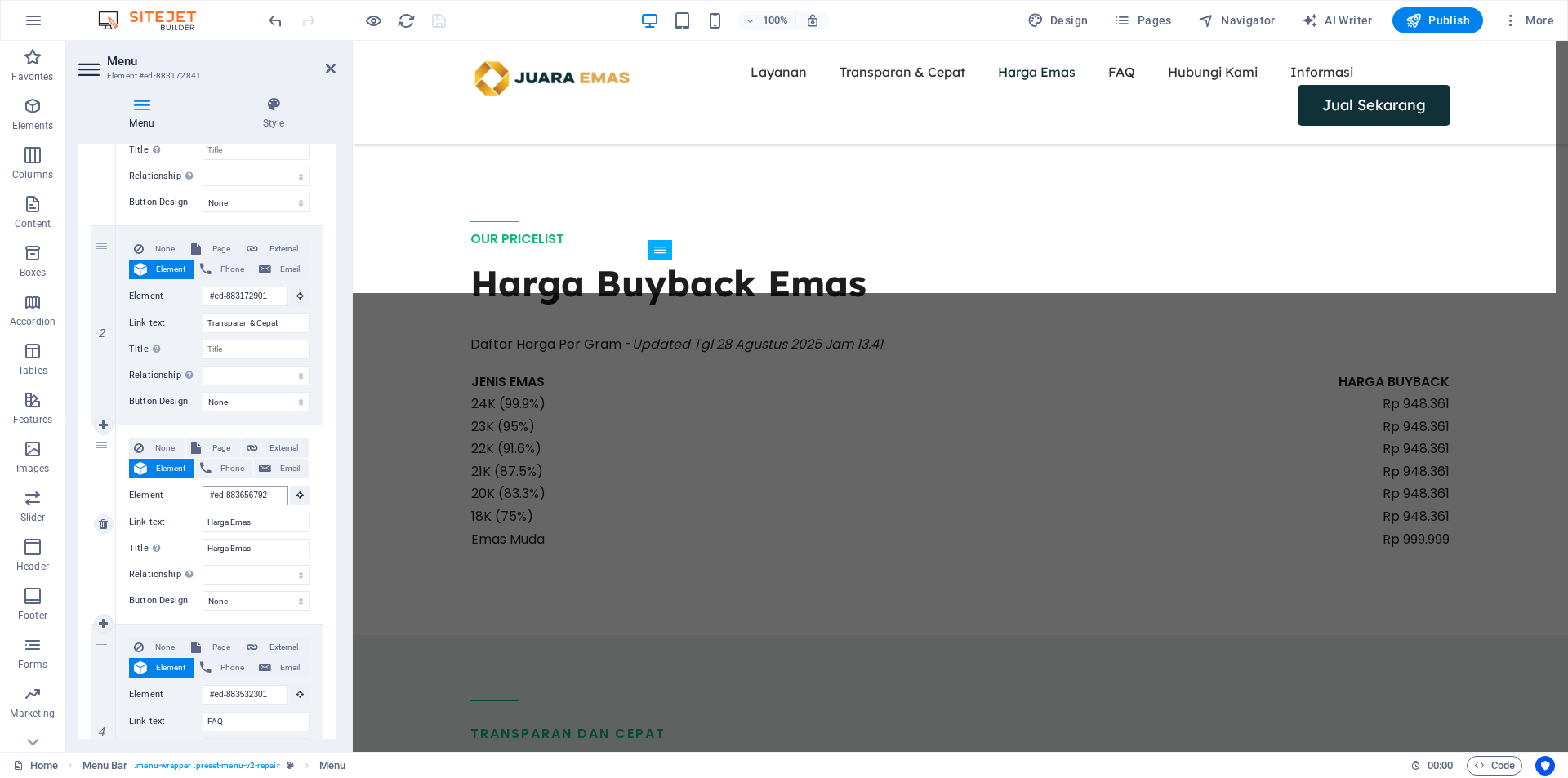
scroll to position [1415, 0]
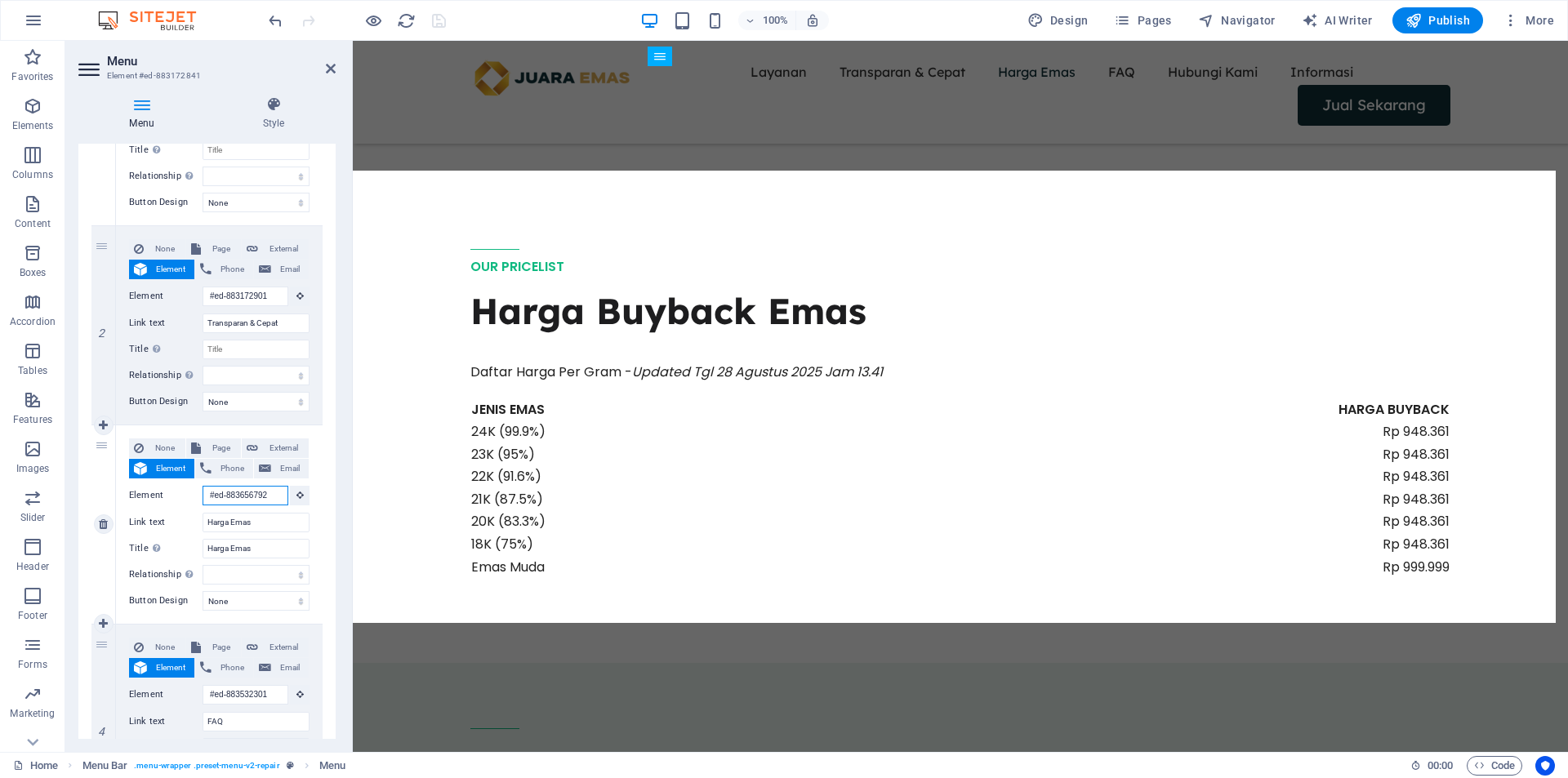
click at [252, 497] on input "#ed-883656792" at bounding box center [244, 496] width 86 height 20
click at [253, 492] on input "#ed-883656792" at bounding box center [244, 496] width 86 height 20
click at [242, 494] on input "#ed-883656792" at bounding box center [244, 496] width 86 height 20
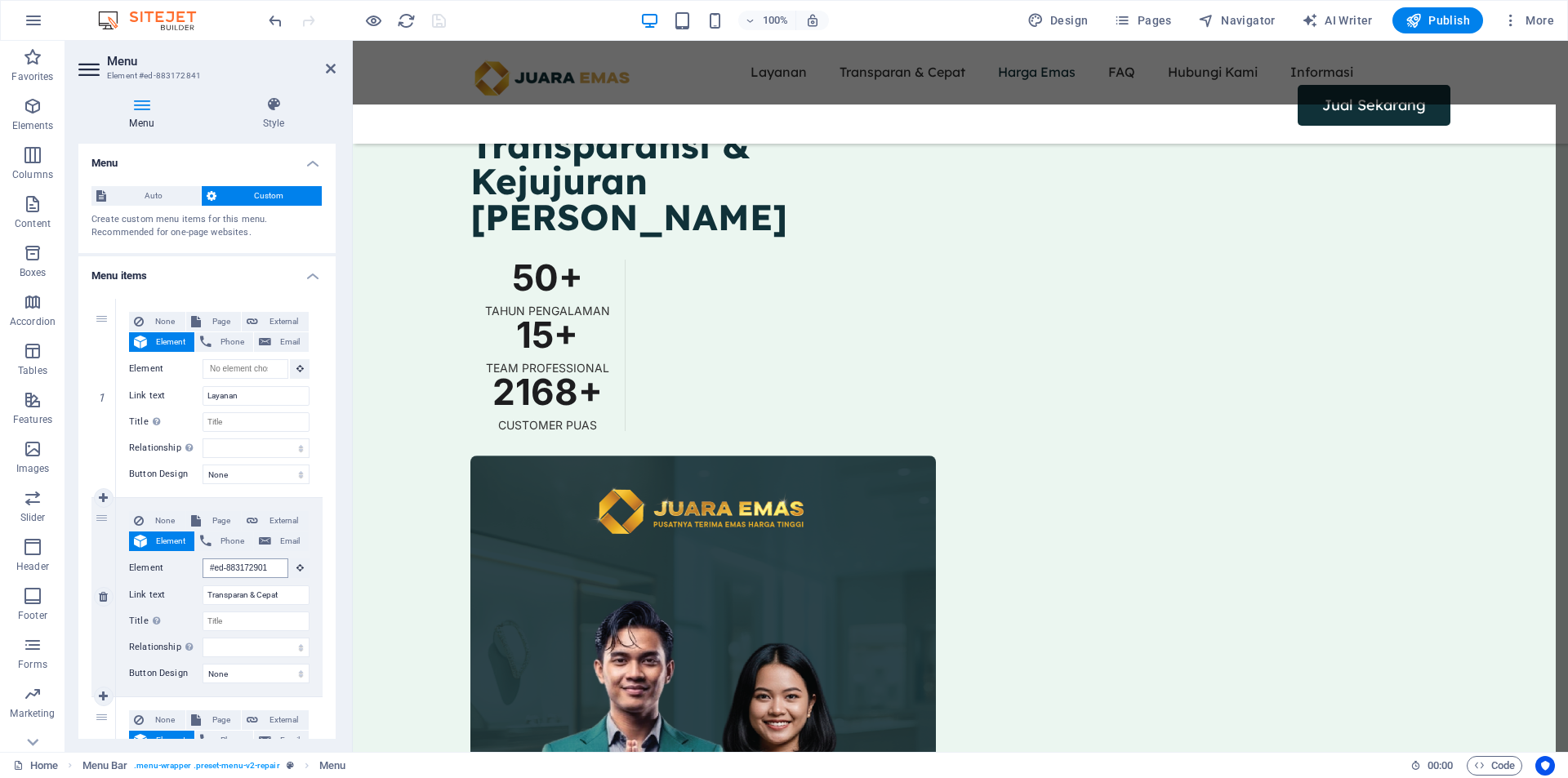
scroll to position [2092, 0]
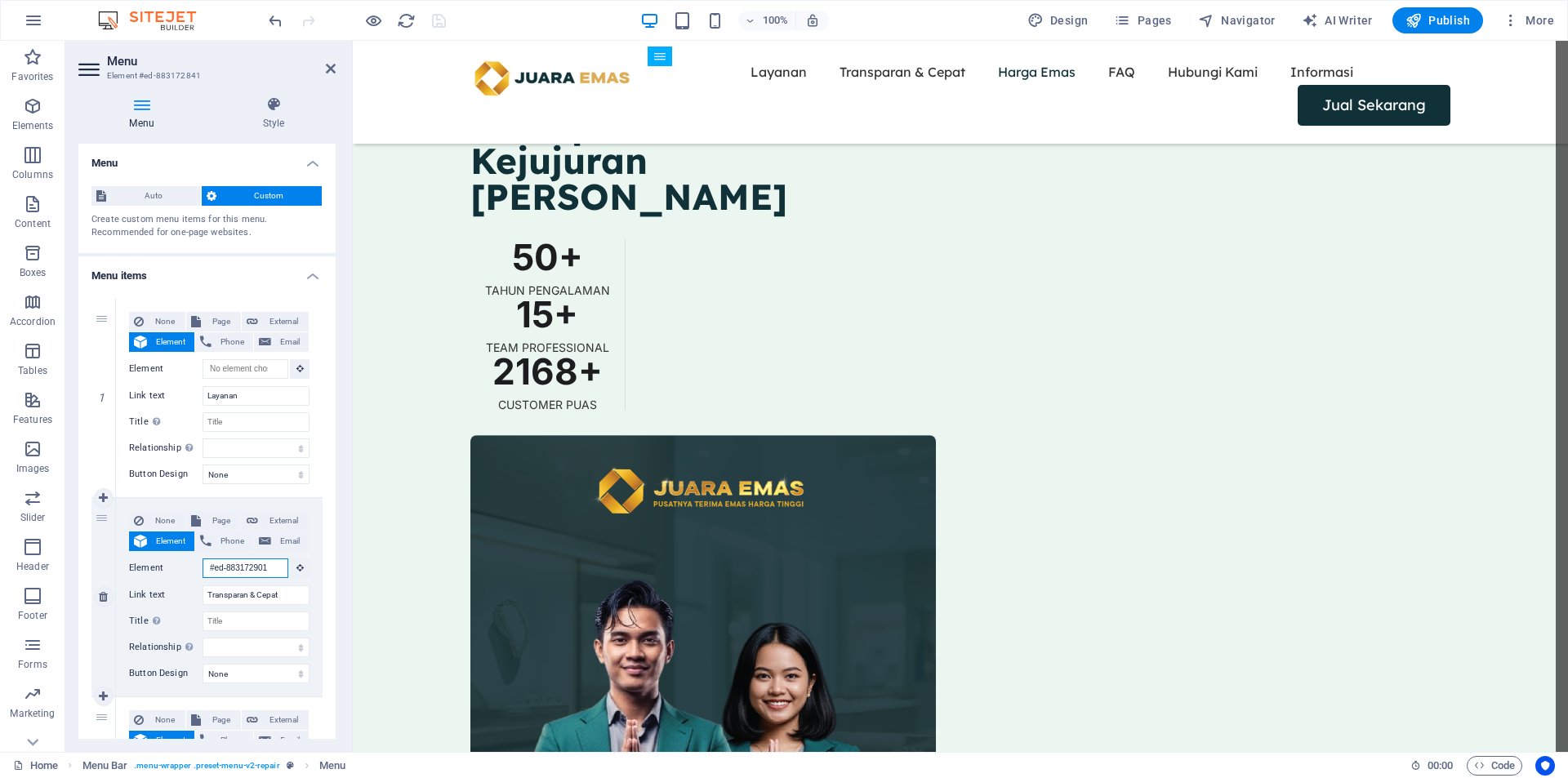
click at [238, 569] on input "#ed-883172901" at bounding box center [244, 569] width 86 height 20
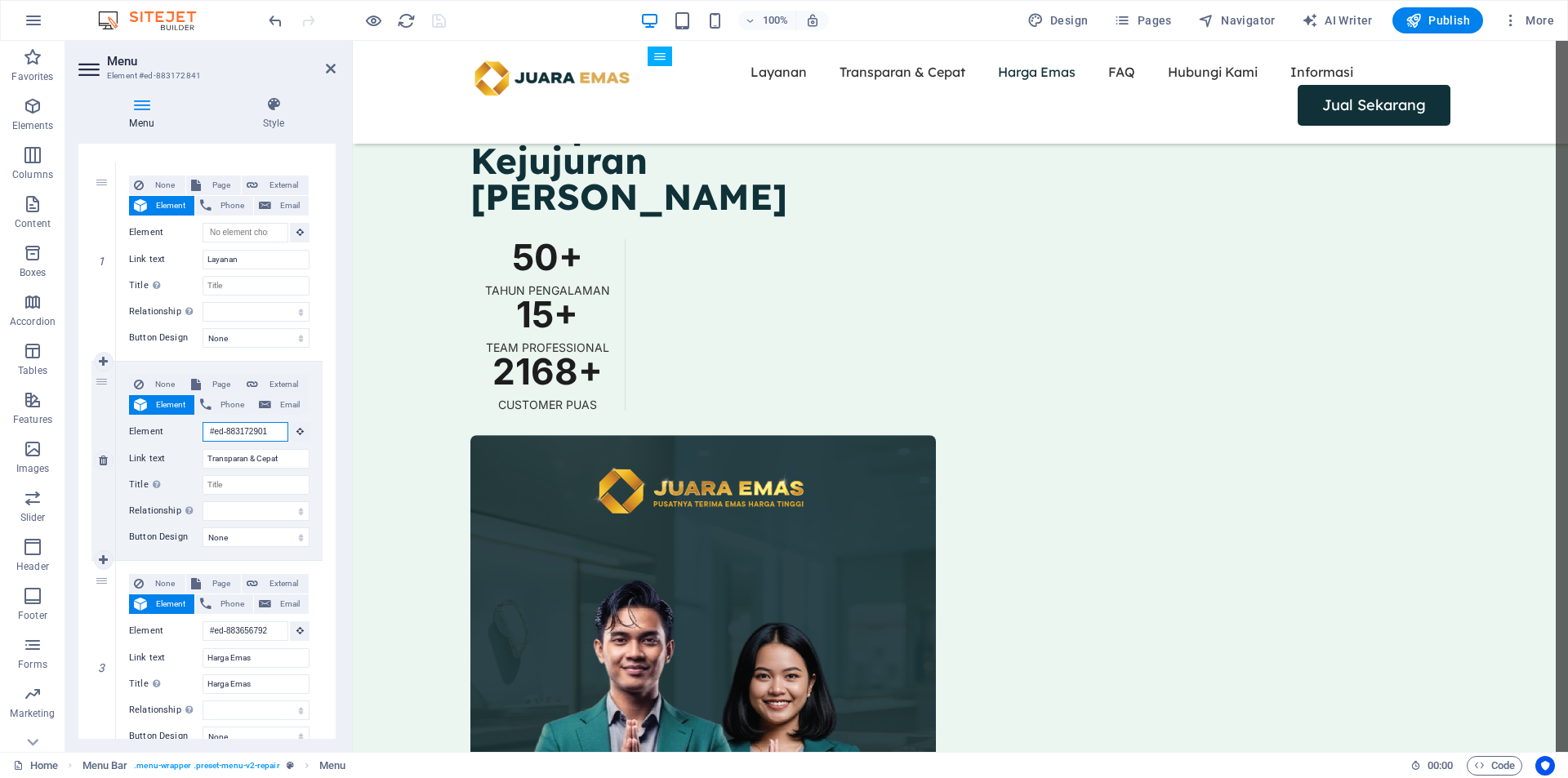
click at [254, 431] on input "#ed-883172901" at bounding box center [244, 432] width 86 height 20
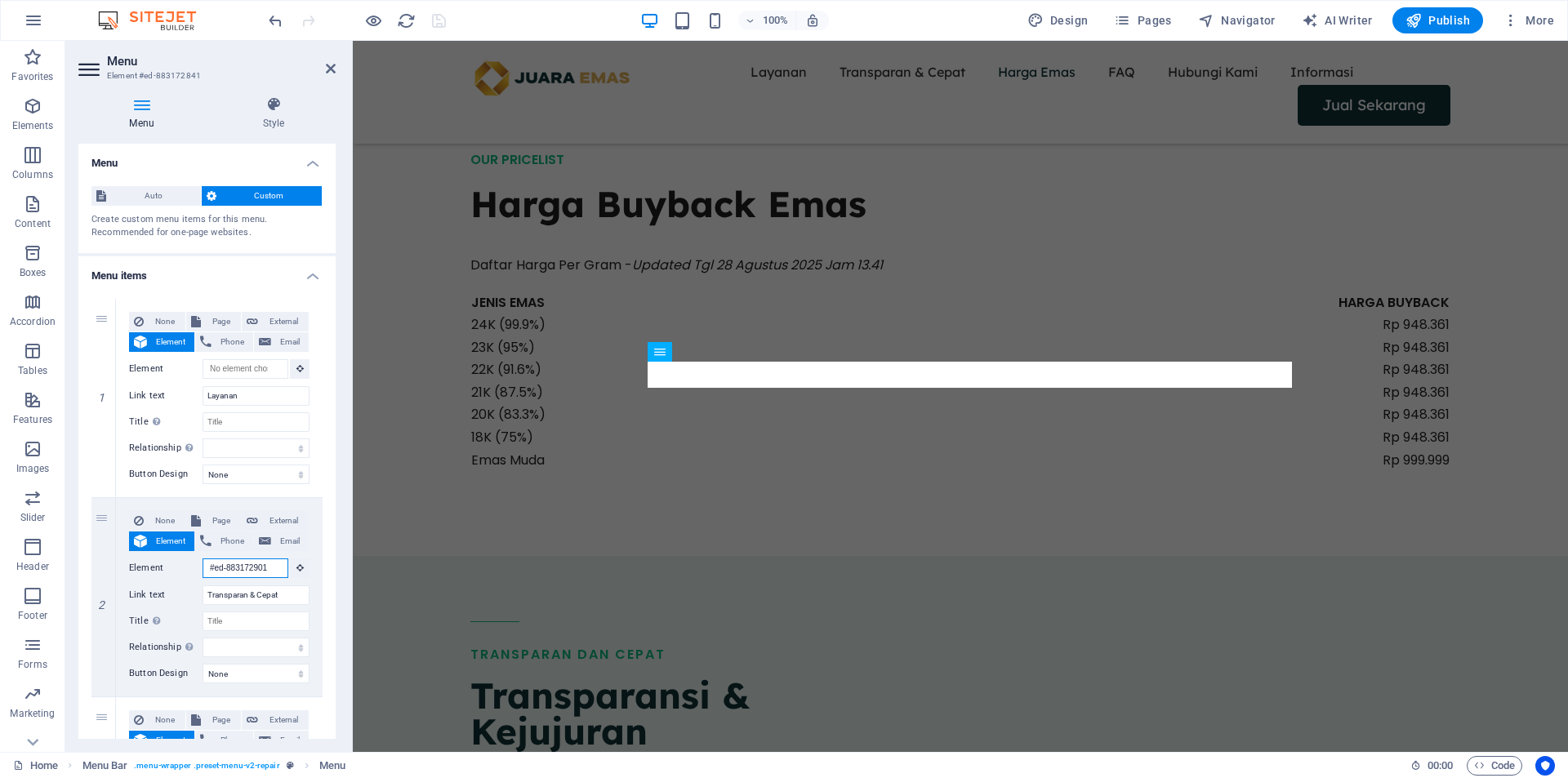
scroll to position [1478, 0]
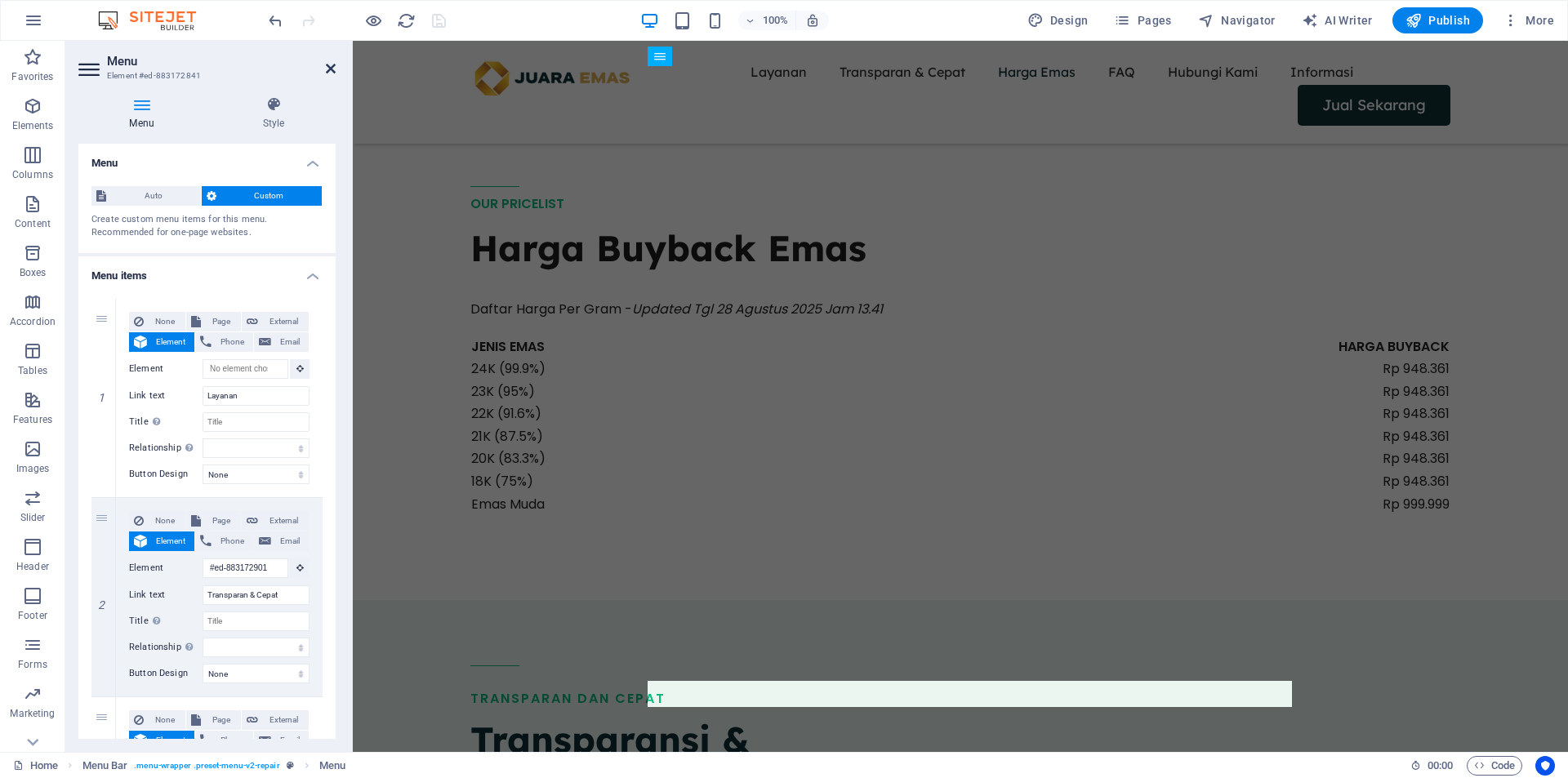
drag, startPoint x: 331, startPoint y: 67, endPoint x: 434, endPoint y: 337, distance: 289.0
click at [331, 67] on icon at bounding box center [331, 68] width 10 height 13
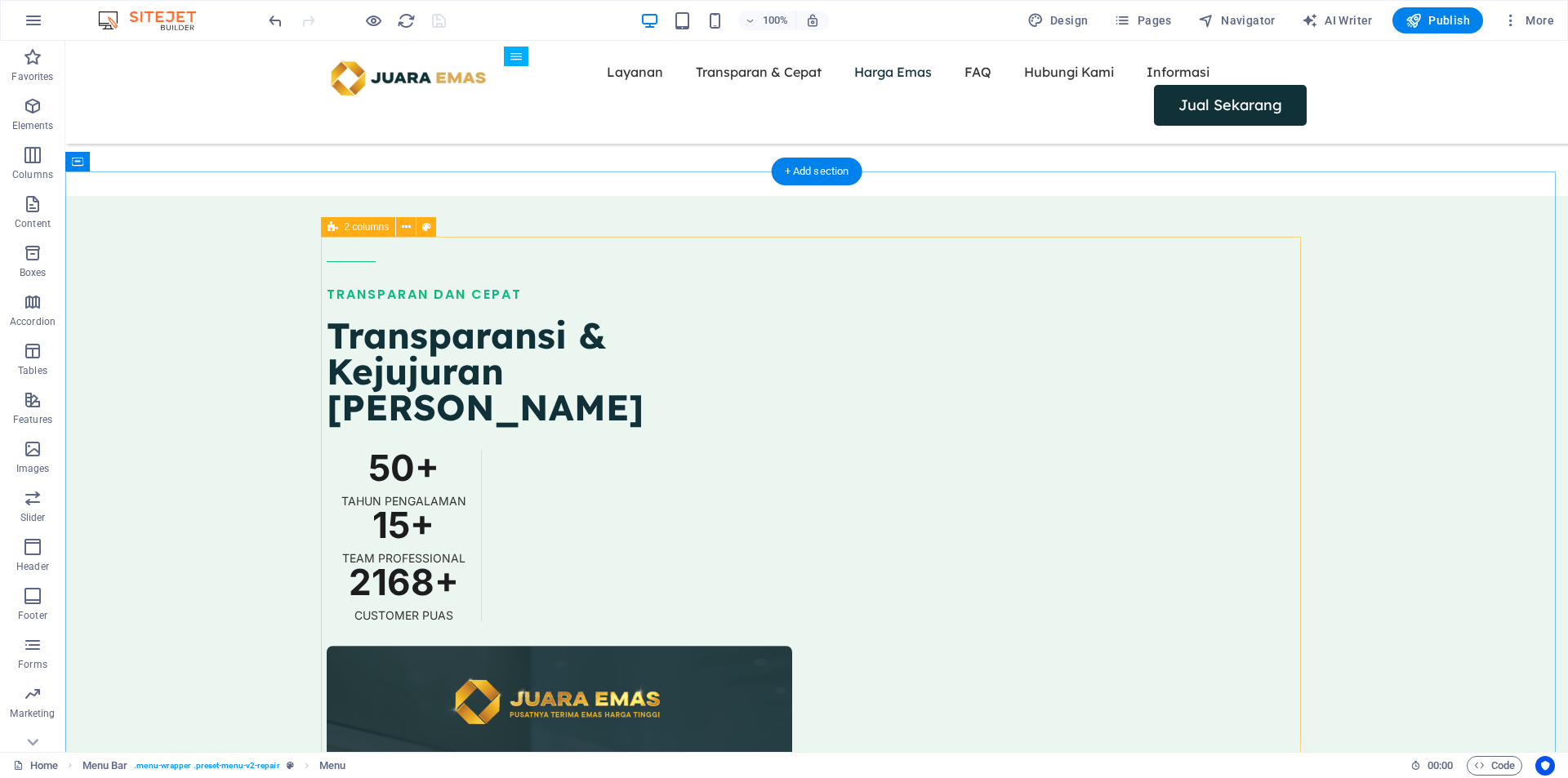
scroll to position [2044, 0]
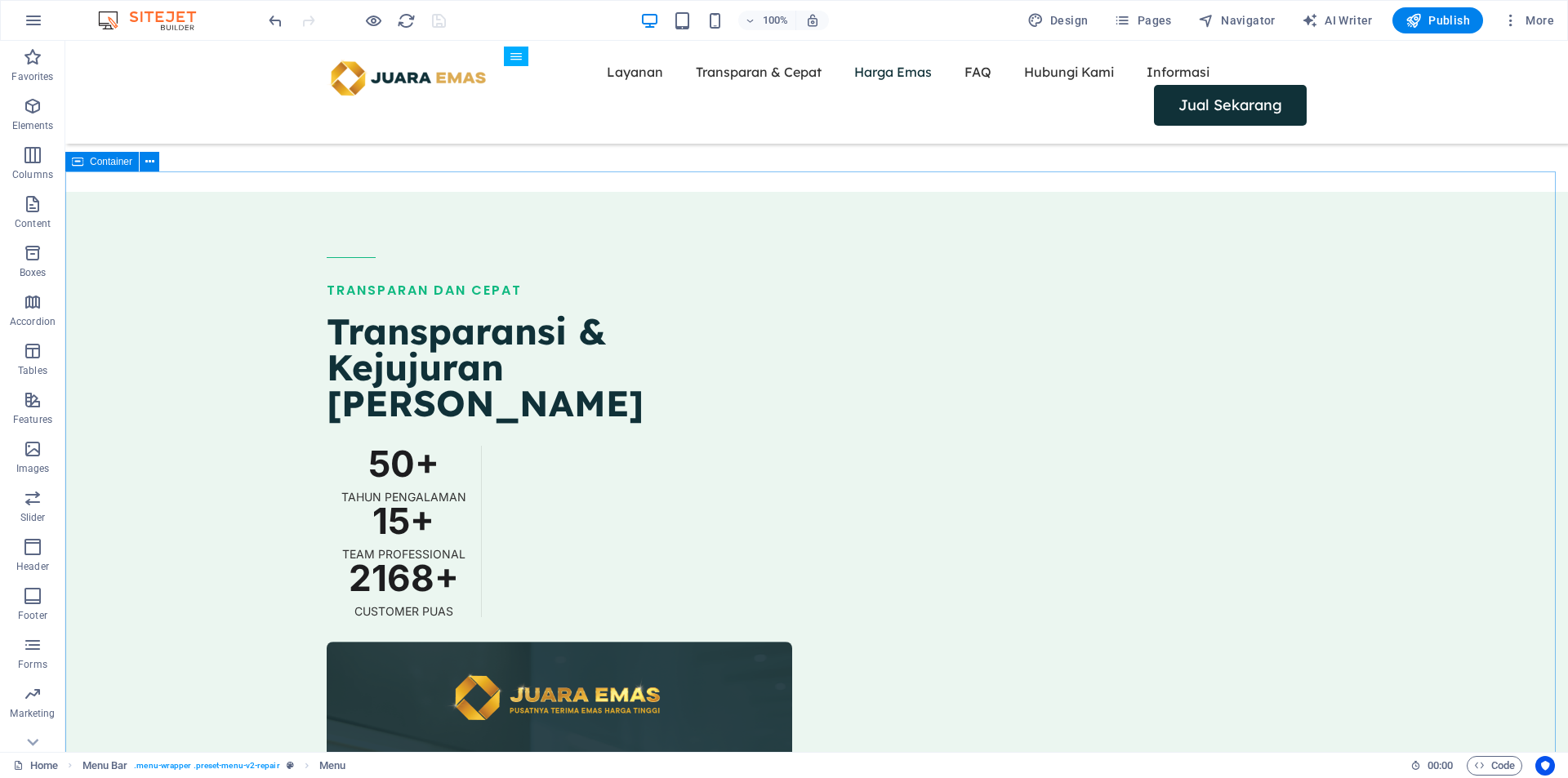
click at [112, 165] on span "Container" at bounding box center [110, 162] width 42 height 10
click at [114, 165] on span "Container" at bounding box center [110, 162] width 42 height 10
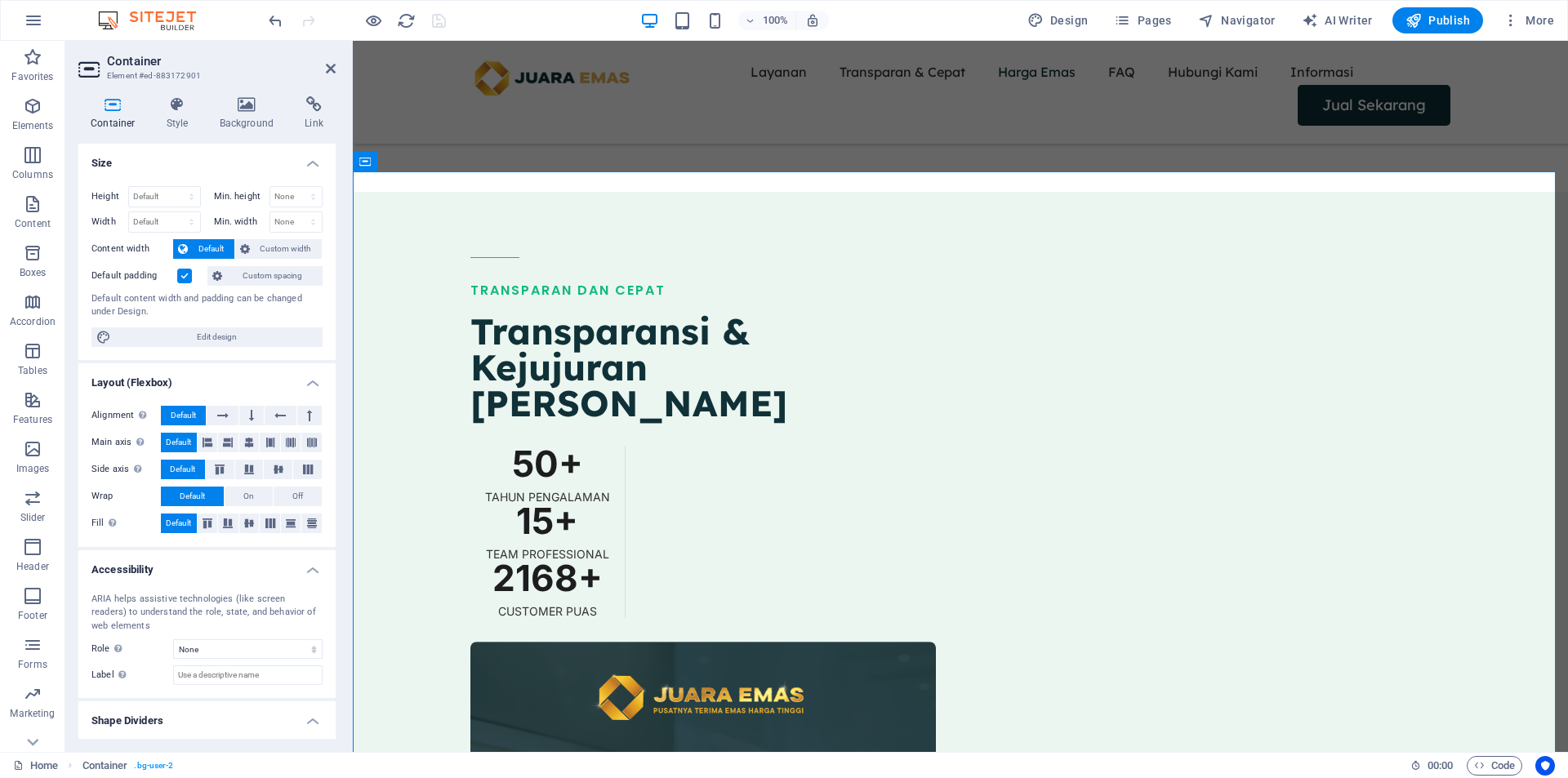
scroll to position [37, 0]
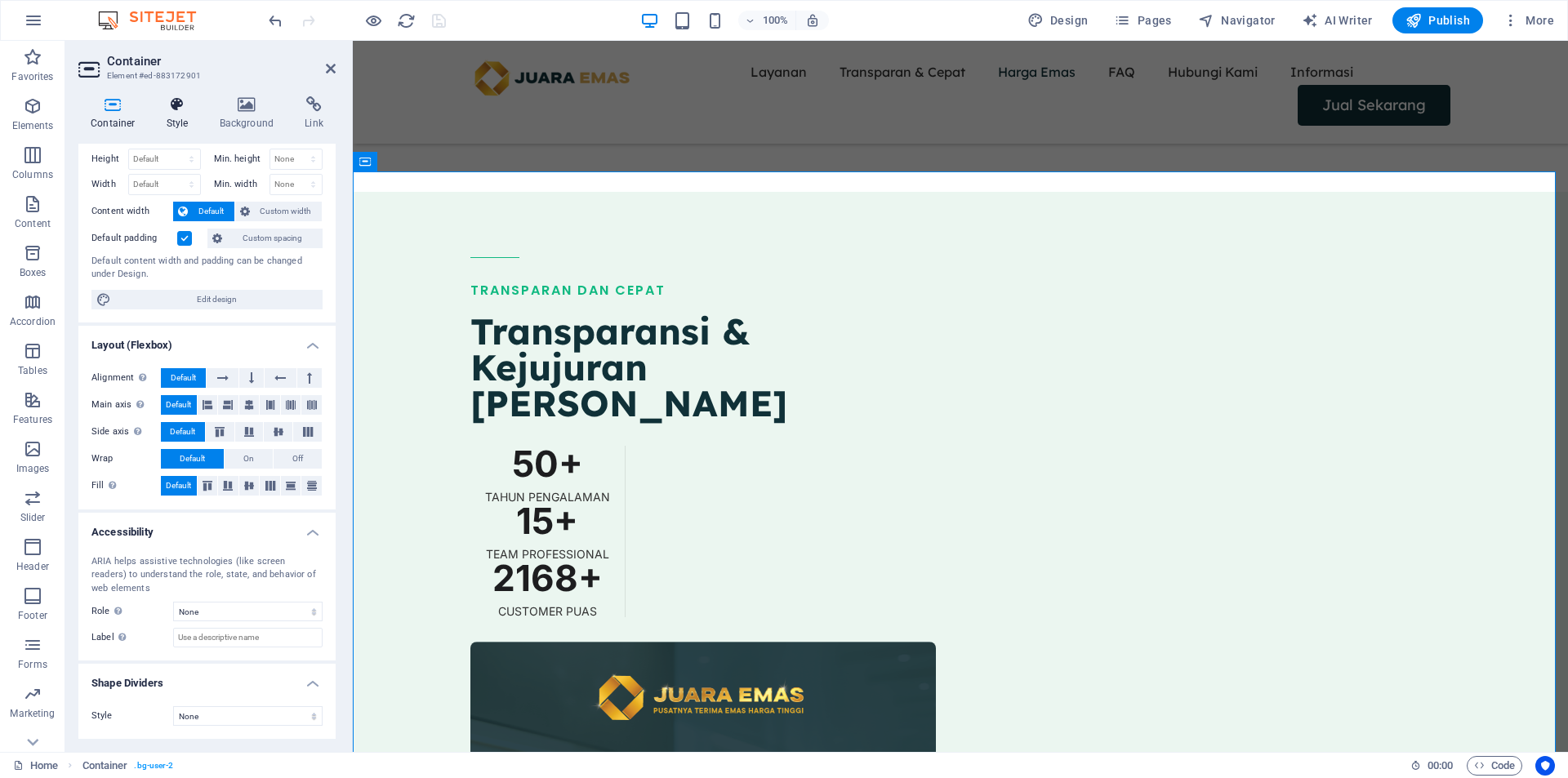
click at [183, 108] on icon at bounding box center [177, 105] width 46 height 17
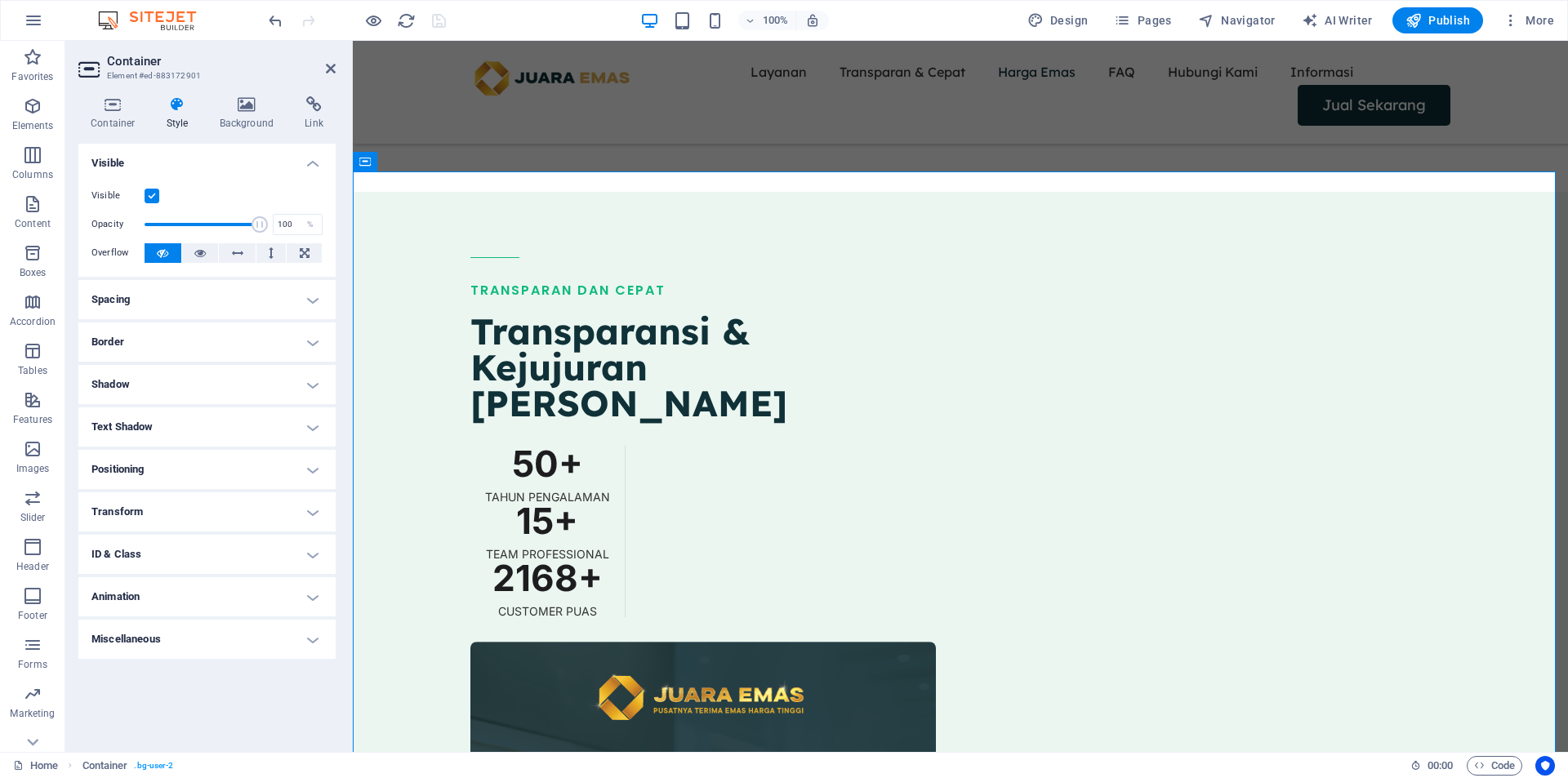
click at [217, 640] on h4 "Miscellaneous" at bounding box center [207, 640] width 257 height 39
click at [285, 510] on h4 "Transform" at bounding box center [207, 513] width 257 height 39
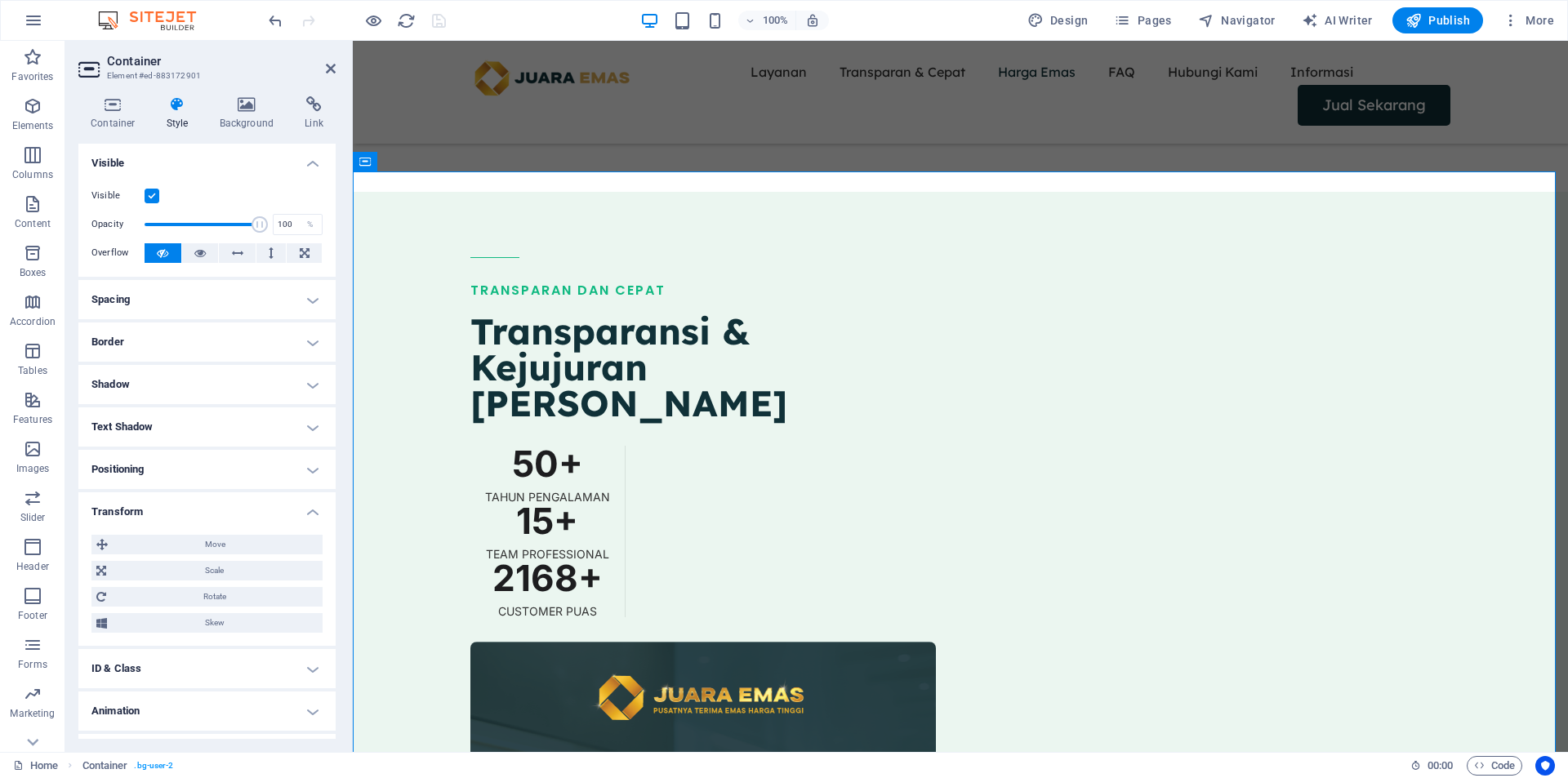
click at [292, 510] on h4 "Transform" at bounding box center [207, 508] width 257 height 30
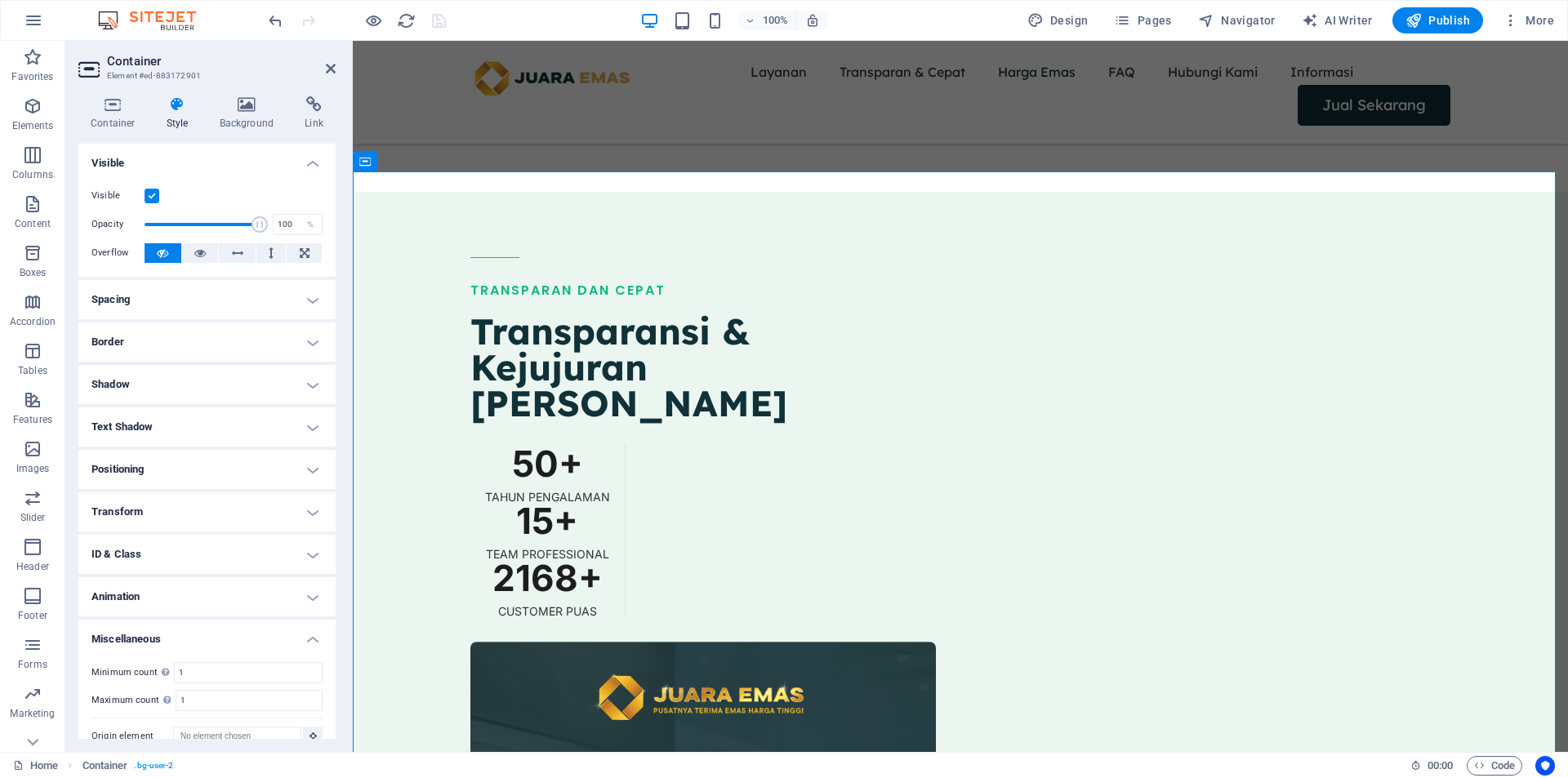
click at [288, 546] on h4 "ID & Class" at bounding box center [207, 555] width 257 height 39
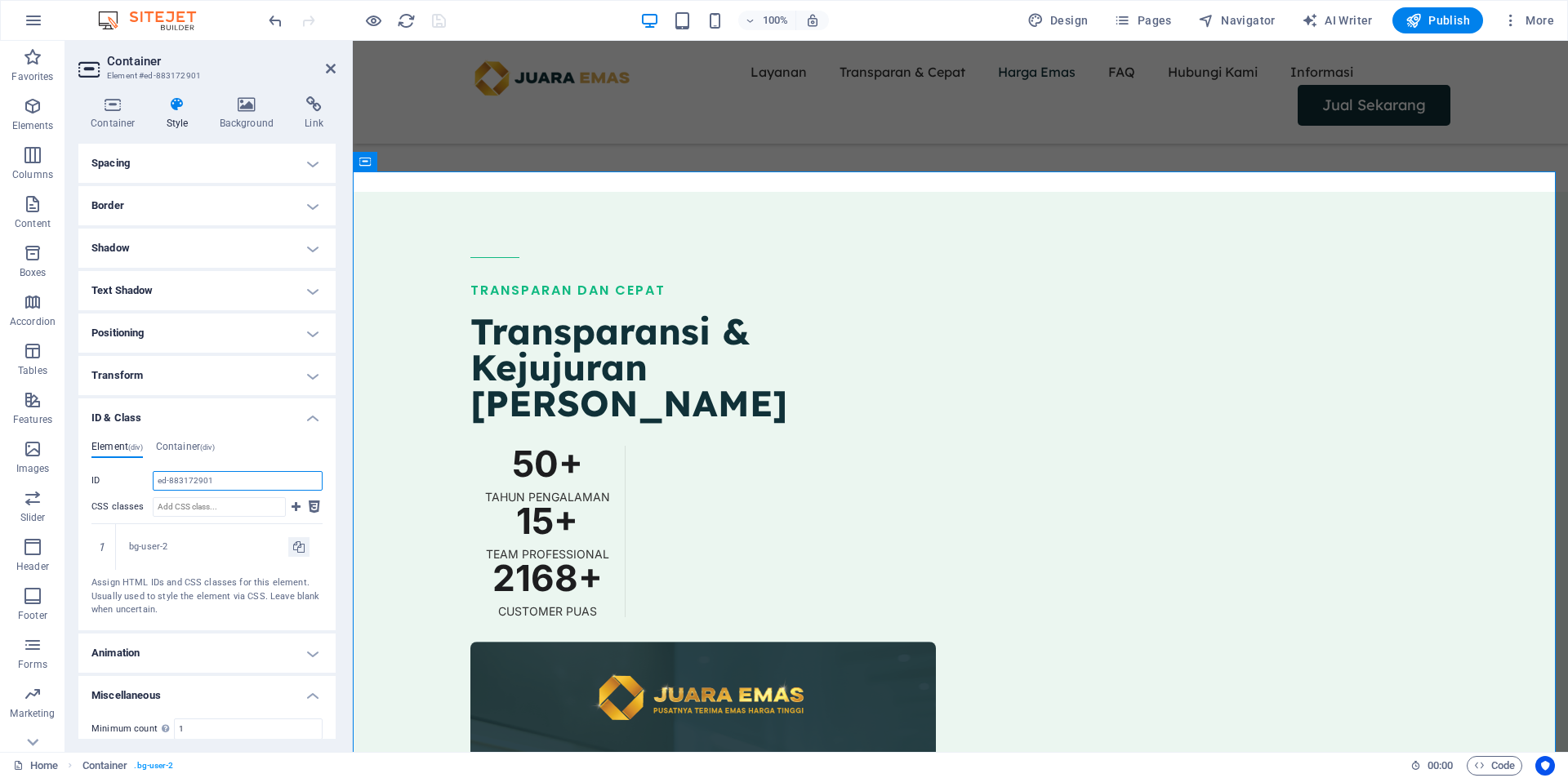
click at [204, 478] on input "ed-883172901" at bounding box center [238, 481] width 170 height 20
click at [213, 478] on input "ed-883172901" at bounding box center [238, 481] width 170 height 20
click at [230, 483] on input "ed-883172901" at bounding box center [238, 481] width 170 height 20
click at [232, 481] on input "ed-883172901" at bounding box center [238, 481] width 170 height 20
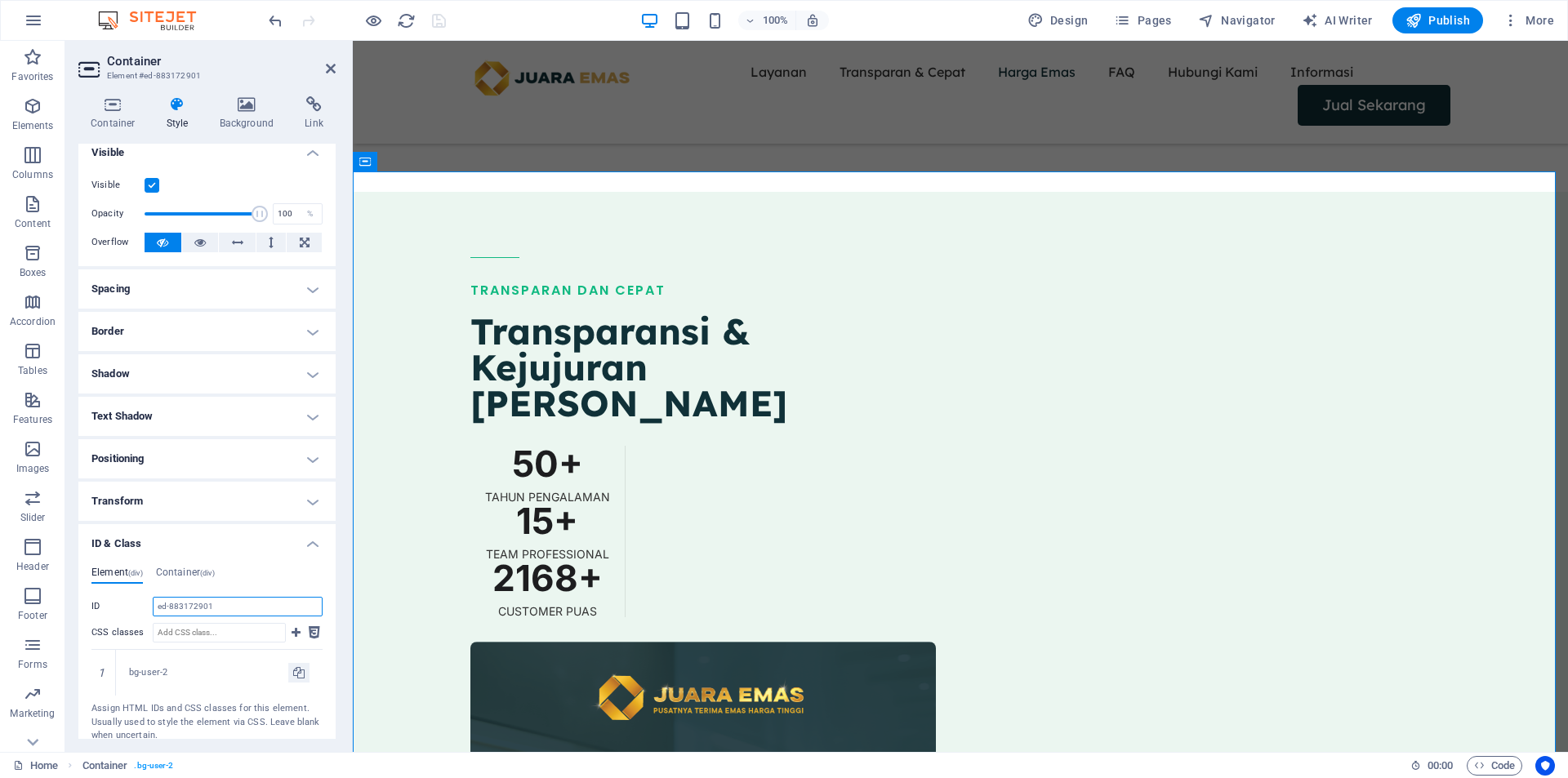
scroll to position [0, 0]
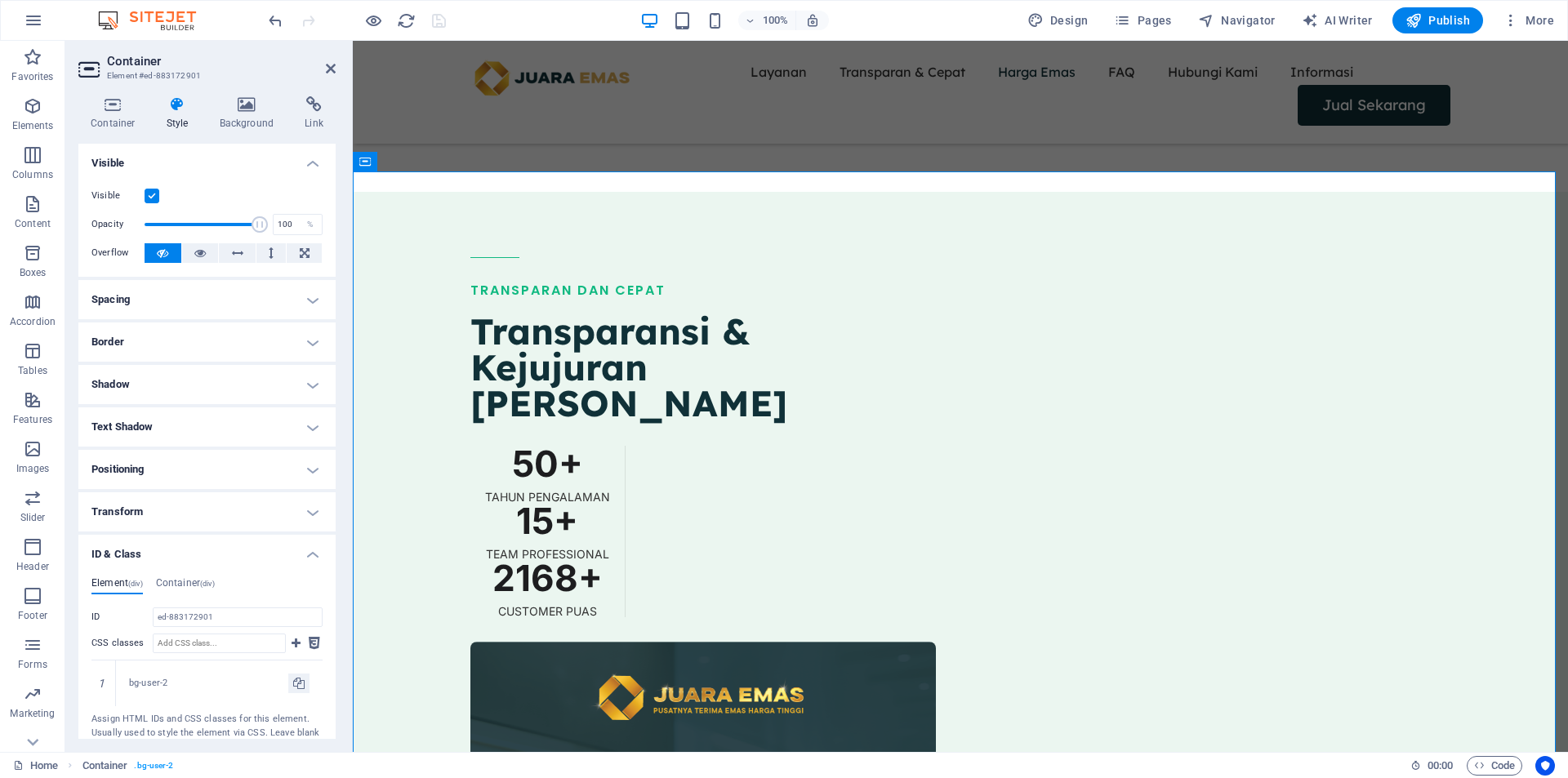
click at [307, 557] on h4 "ID & Class" at bounding box center [207, 550] width 257 height 30
click at [305, 510] on h4 "Transform" at bounding box center [207, 513] width 257 height 39
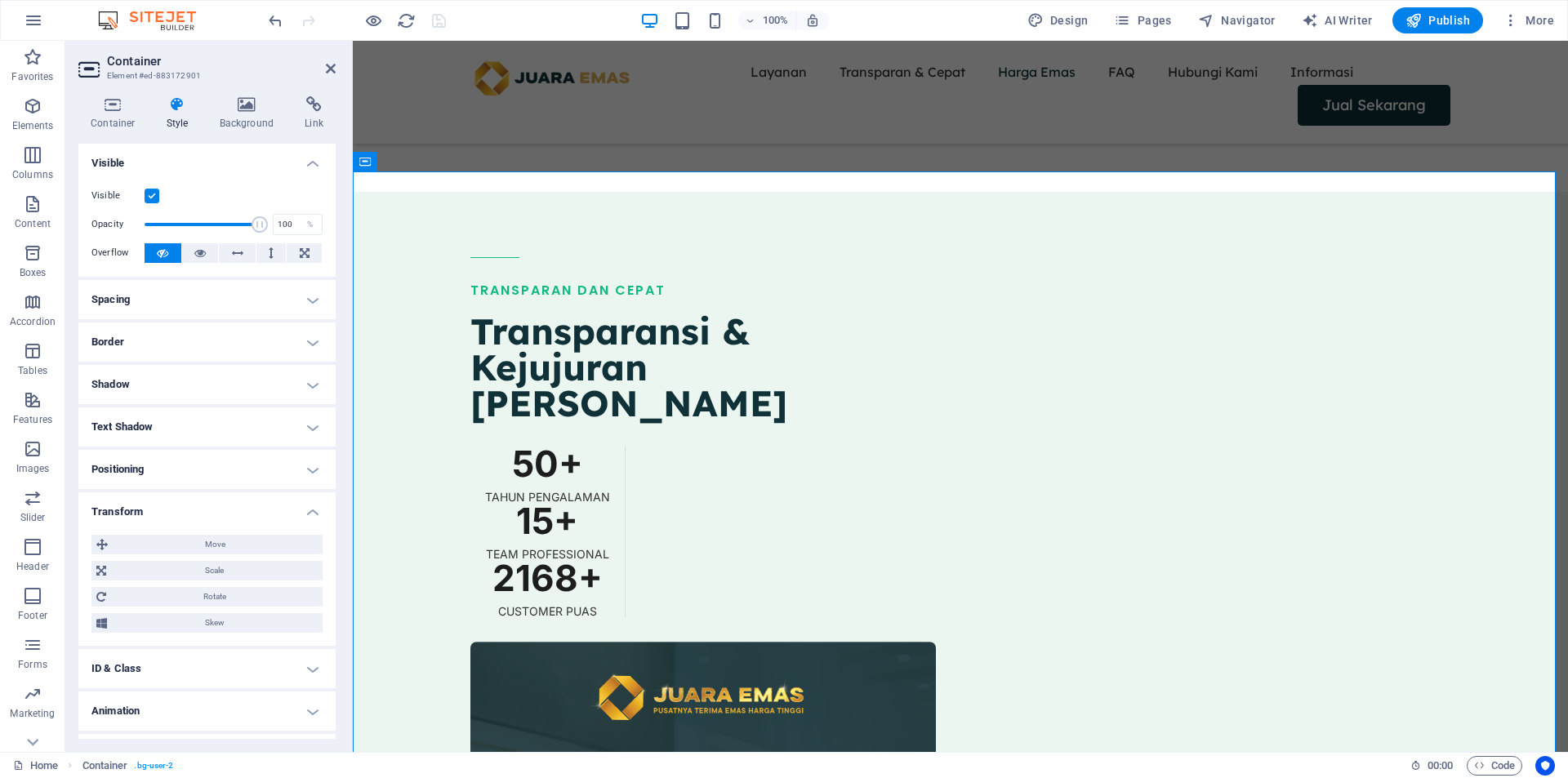
drag, startPoint x: 305, startPoint y: 510, endPoint x: 321, endPoint y: 468, distance: 44.9
click at [307, 503] on h4 "Transform" at bounding box center [207, 508] width 257 height 30
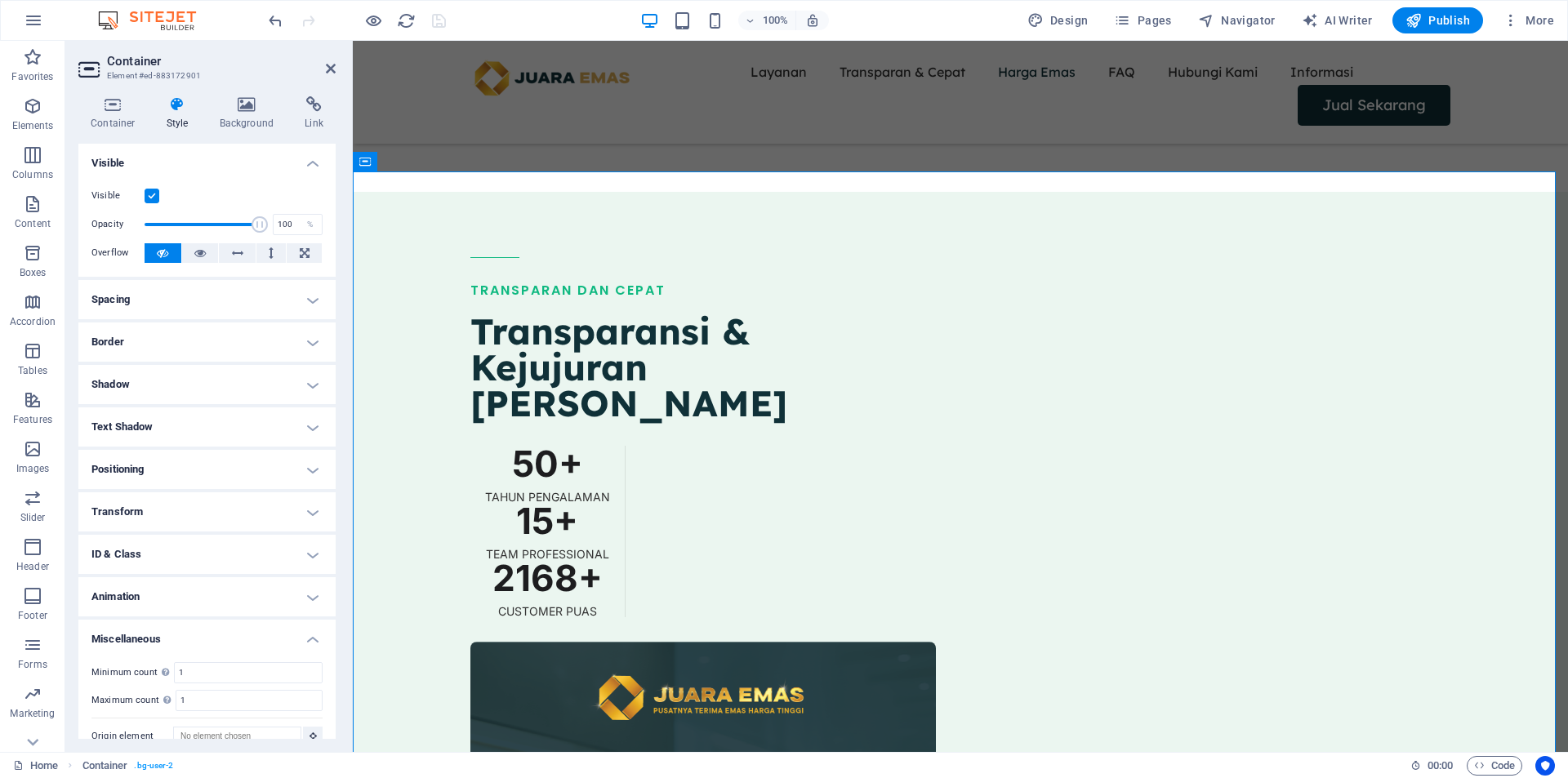
click at [321, 466] on h4 "Positioning" at bounding box center [207, 469] width 257 height 39
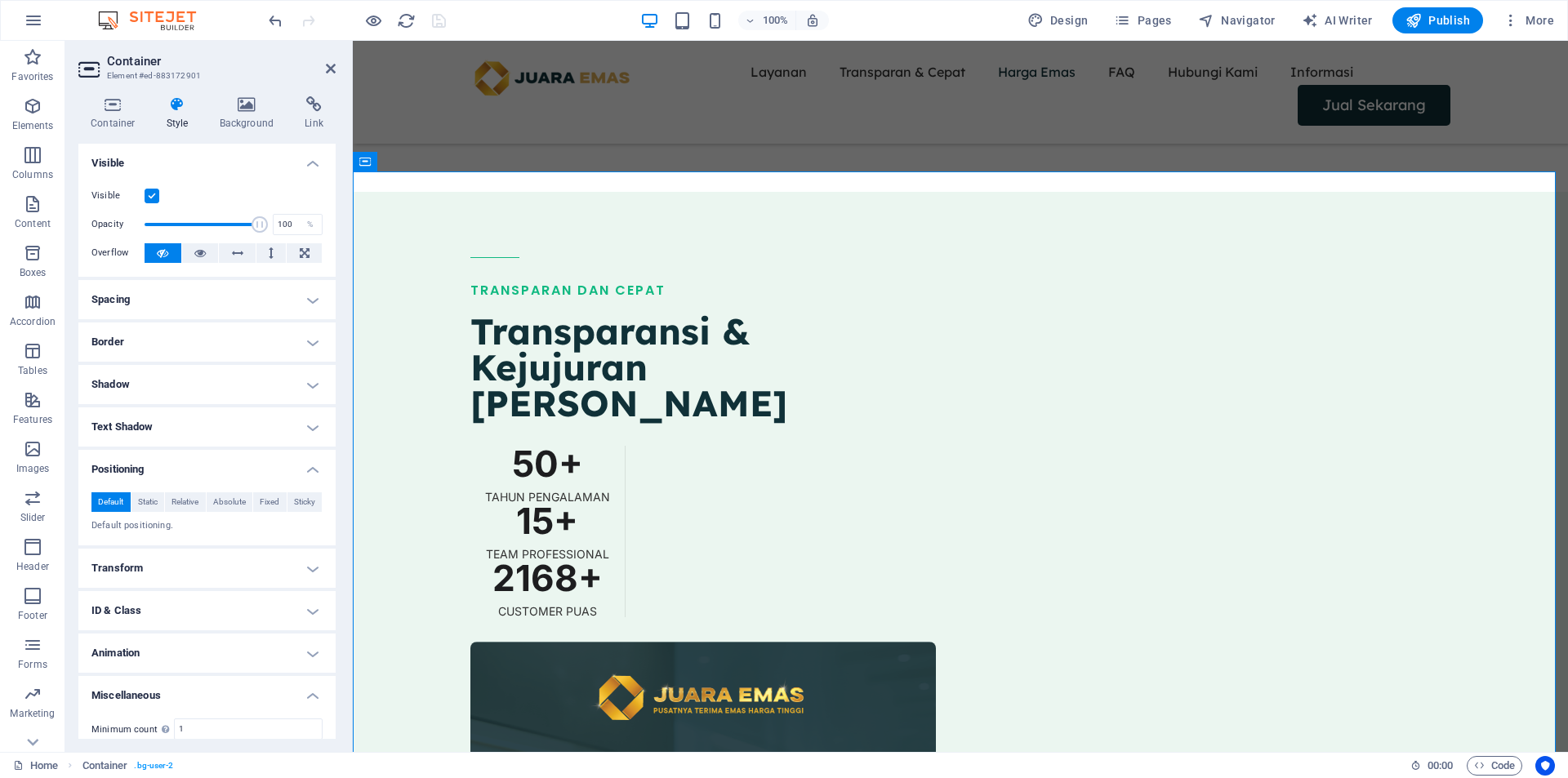
click at [321, 466] on h4 "Positioning" at bounding box center [207, 464] width 257 height 30
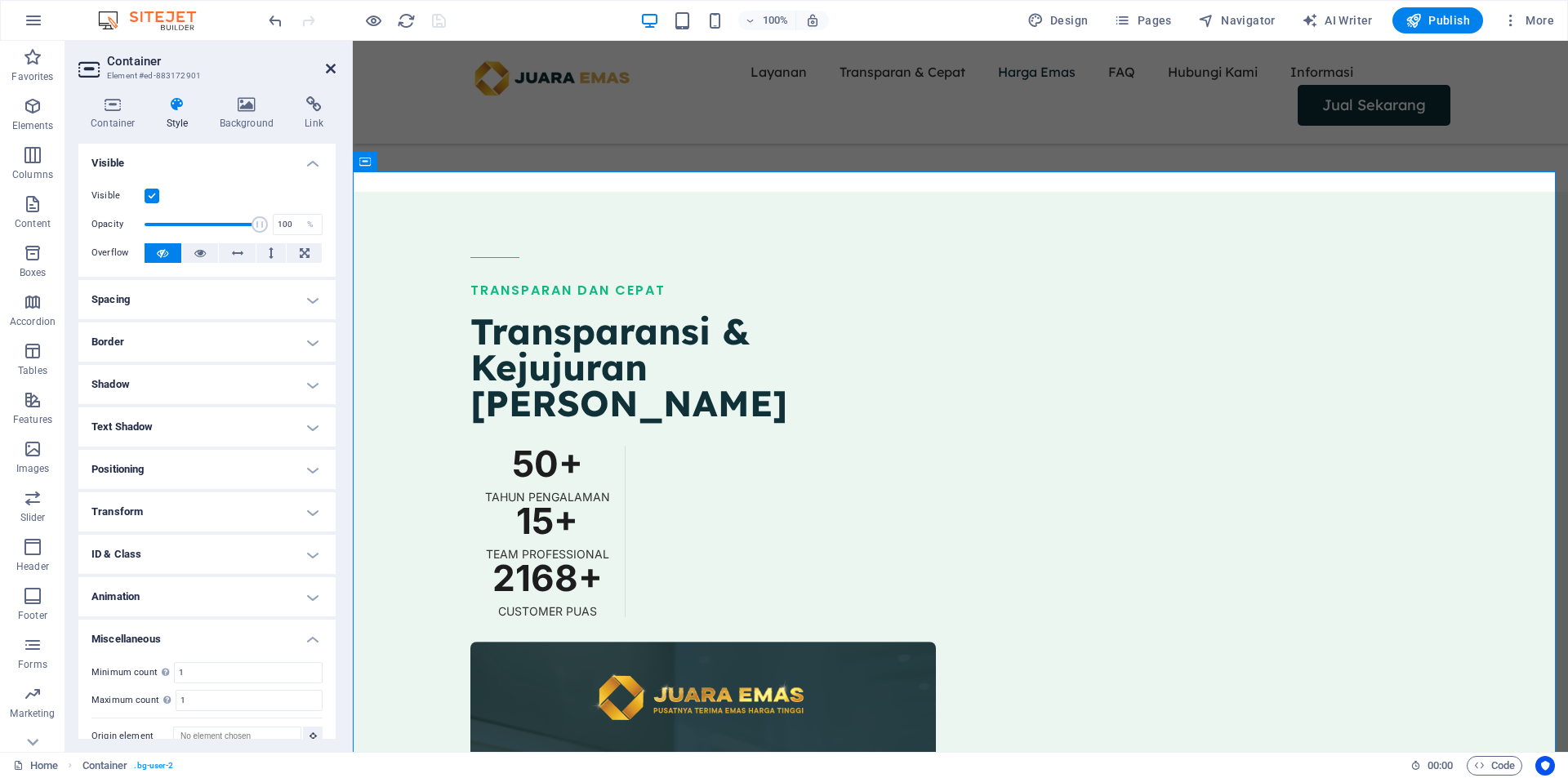
drag, startPoint x: 329, startPoint y: 68, endPoint x: 266, endPoint y: 27, distance: 75.2
click at [329, 68] on icon at bounding box center [331, 68] width 10 height 13
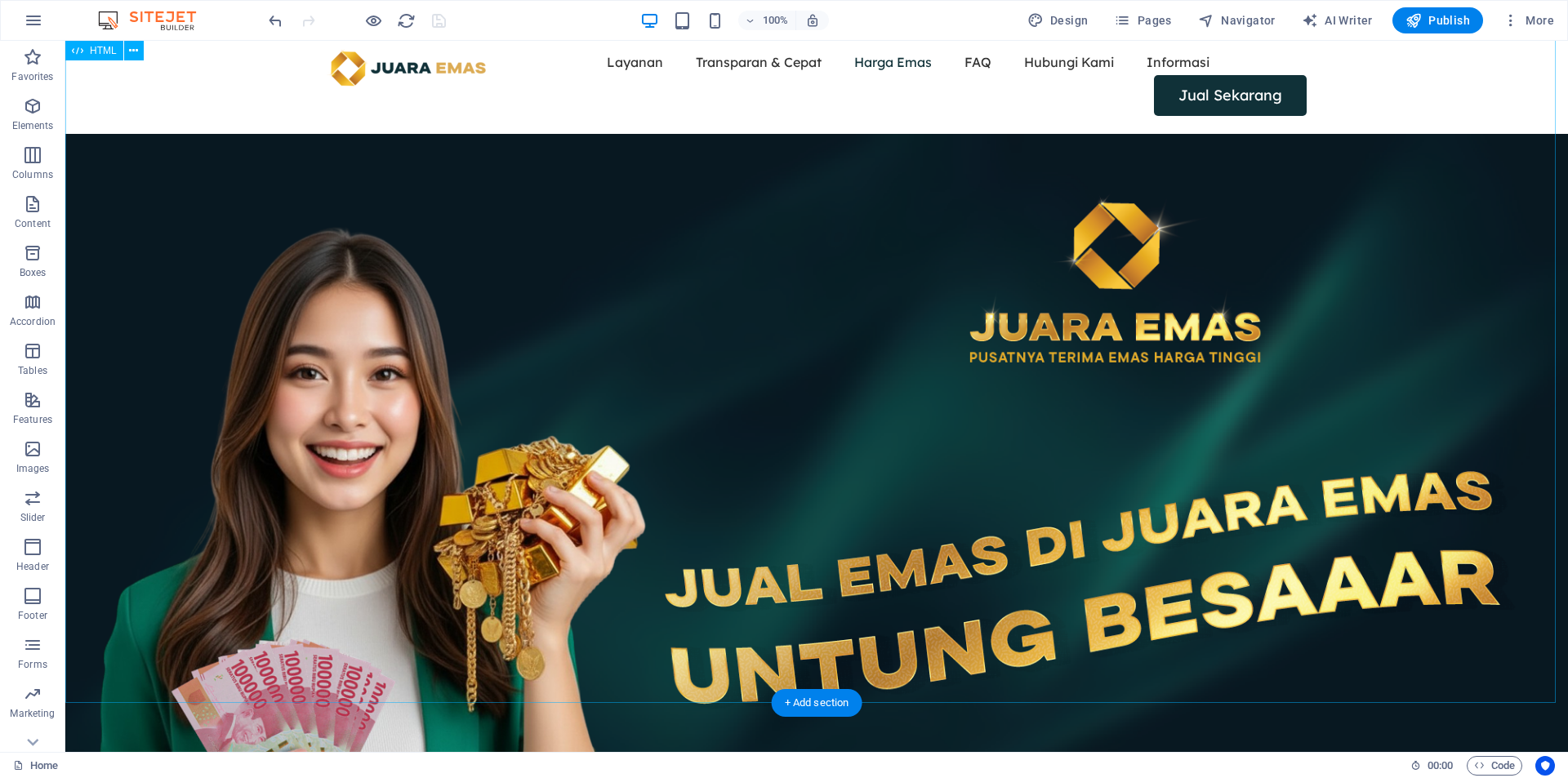
scroll to position [2, 0]
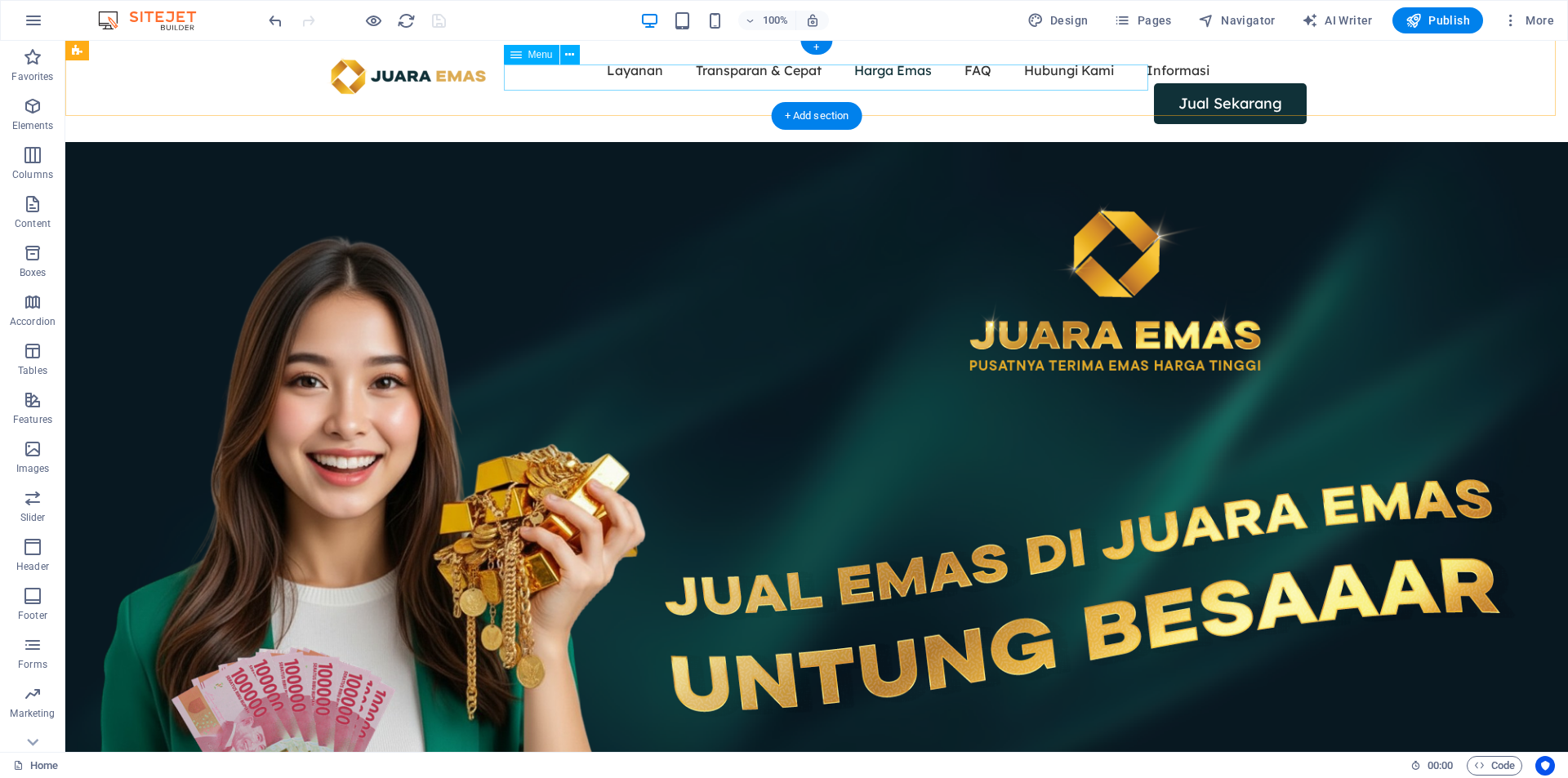
click at [560, 77] on nav "Layanan Transparan & Cepat Harga Emas FAQ Hubungi Kami Informasi" at bounding box center [816, 70] width 980 height 27
select select "1"
select select
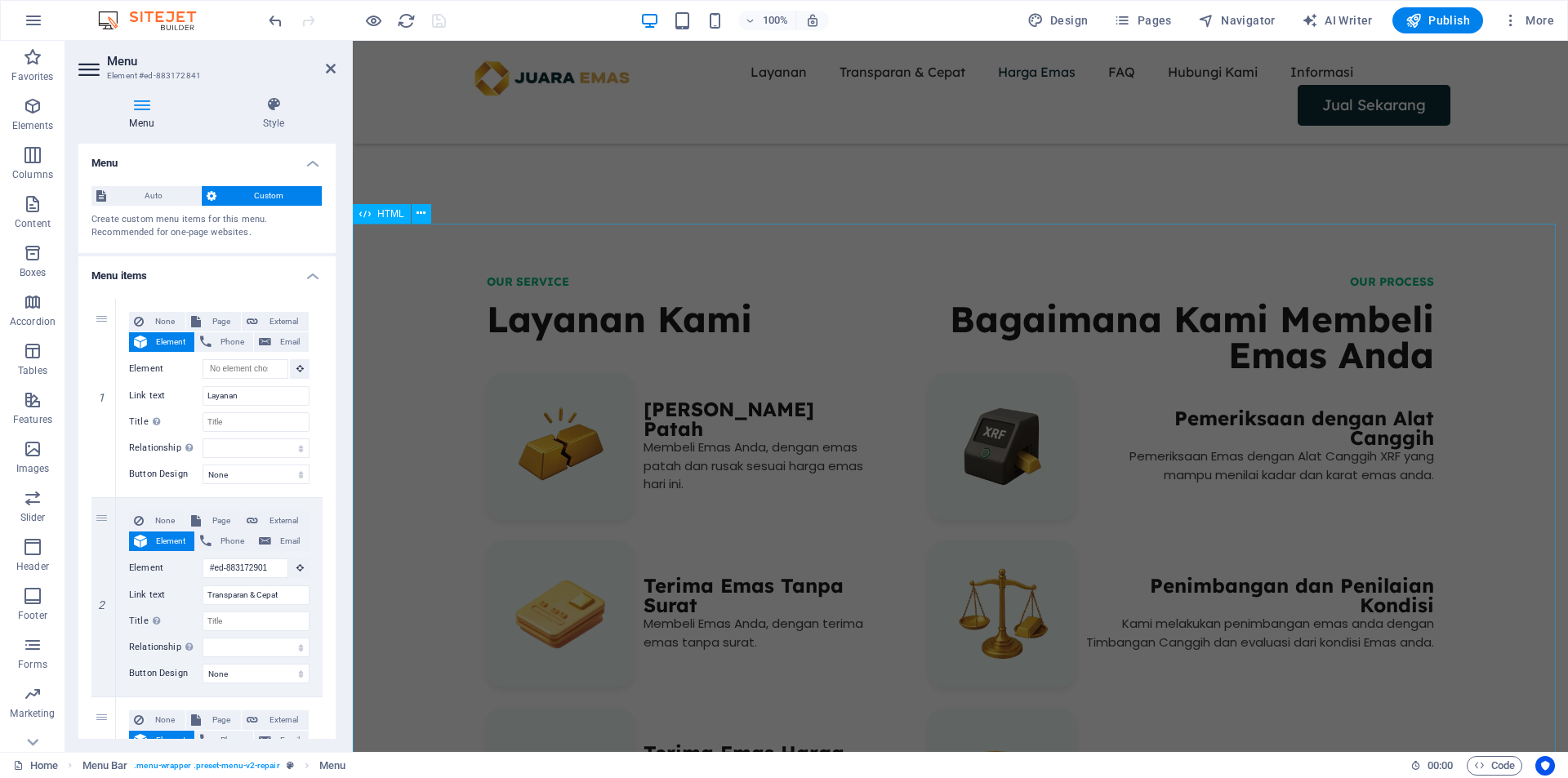
scroll to position [682, 0]
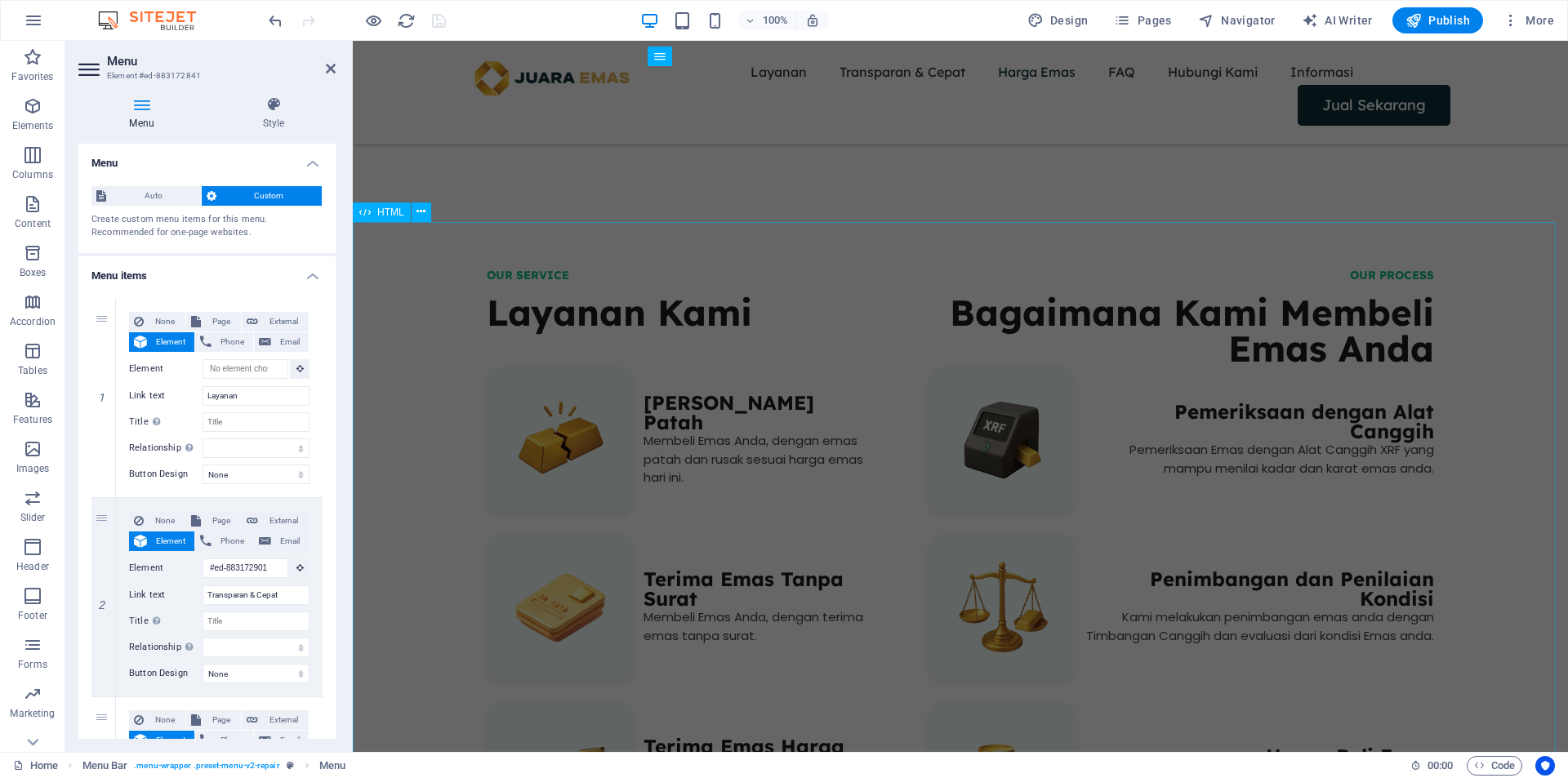
click at [399, 243] on div "OUR SERVICE Layanan Kami ‎ Terima Emas Rusak dan Patah Membeli Emas Anda, denga…" at bounding box center [960, 569] width 1215 height 681
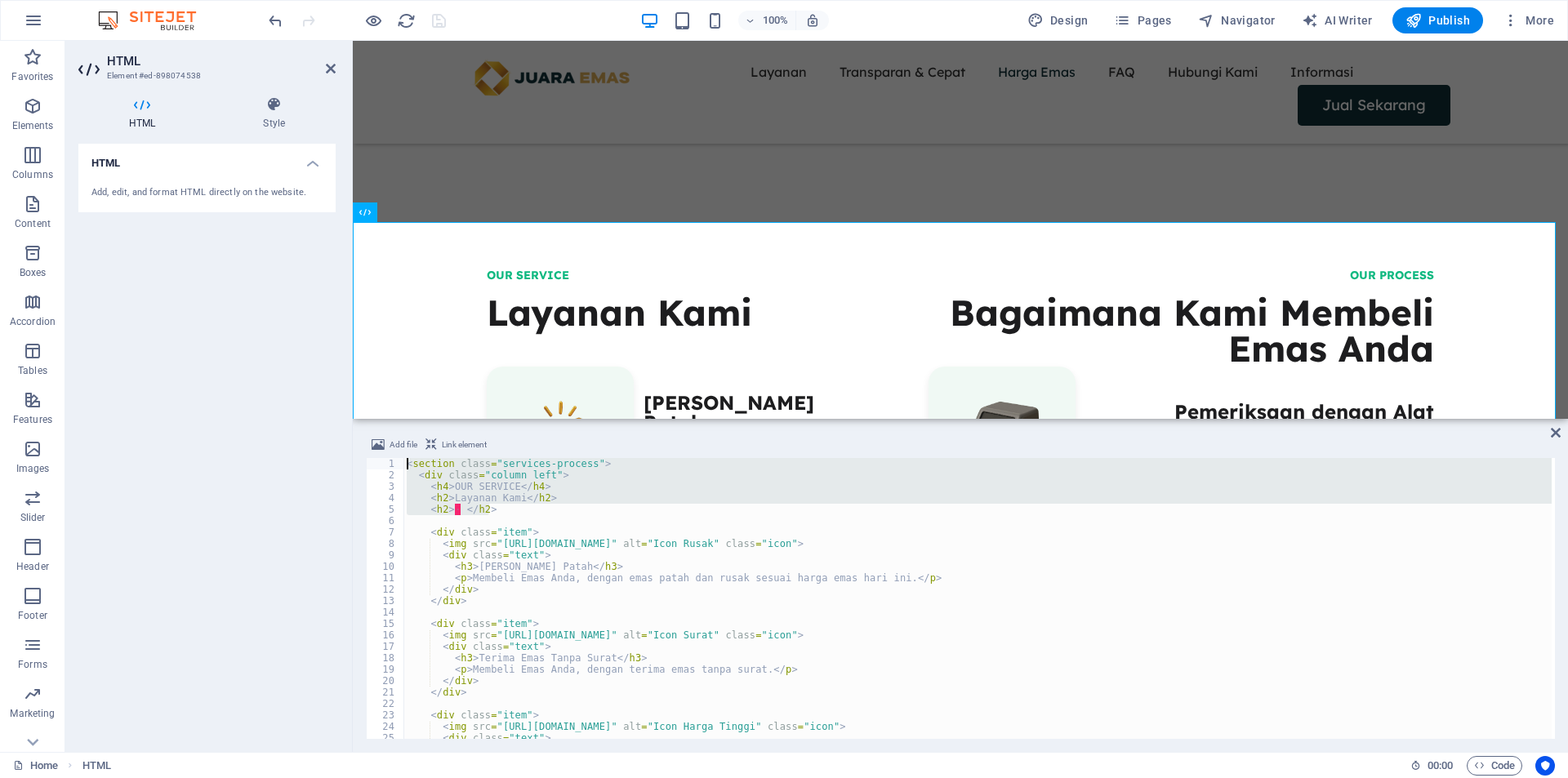
drag, startPoint x: 519, startPoint y: 496, endPoint x: 545, endPoint y: 476, distance: 32.8
click at [519, 495] on div "< section class = "services-process" > < div class = "column left" > < h4 > OUR…" at bounding box center [977, 599] width 1148 height 281
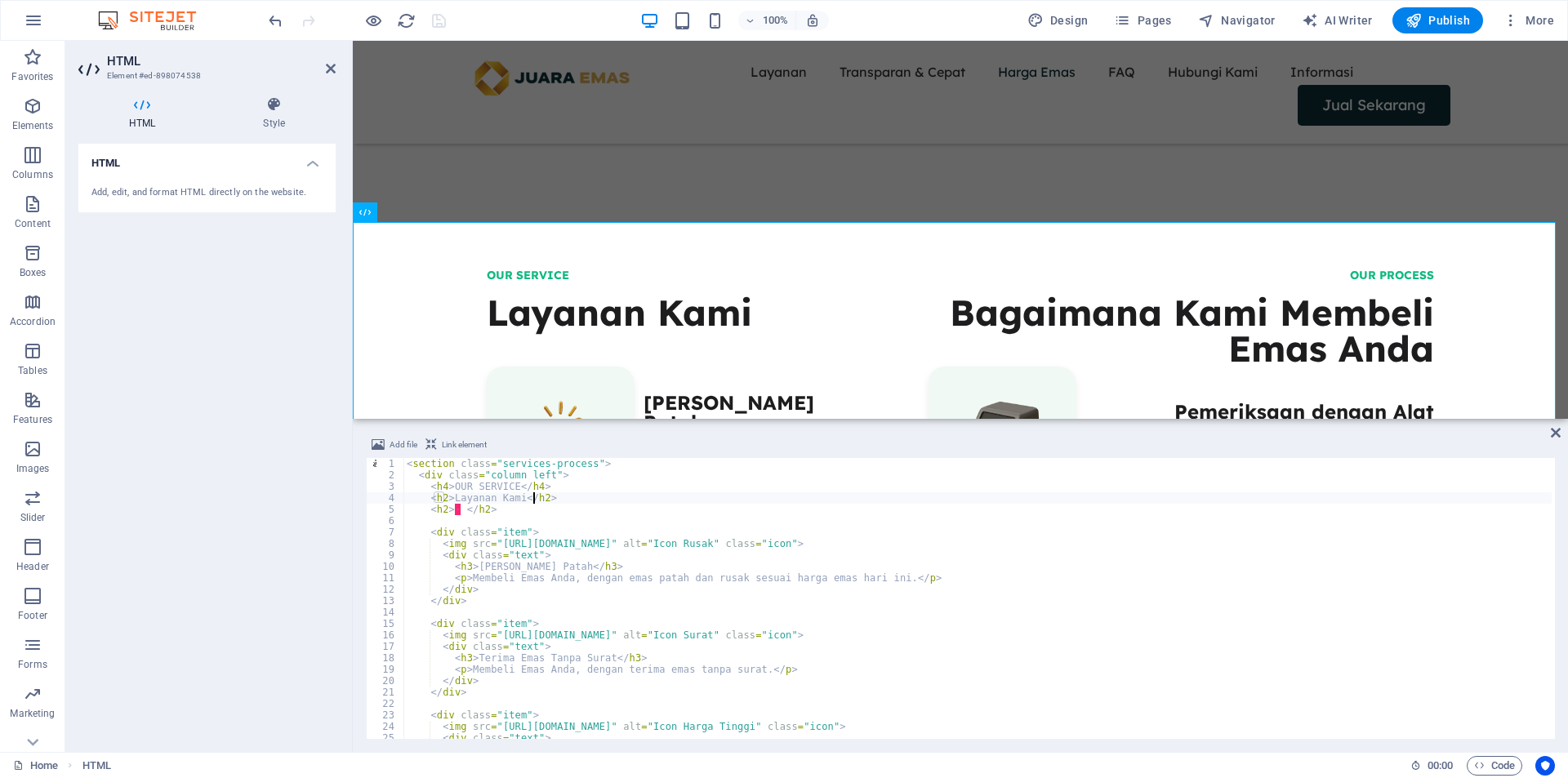
click at [532, 501] on div "< section class = "services-process" > < div class = "column left" > < h4 > OUR…" at bounding box center [977, 610] width 1148 height 304
type textarea "</section>"
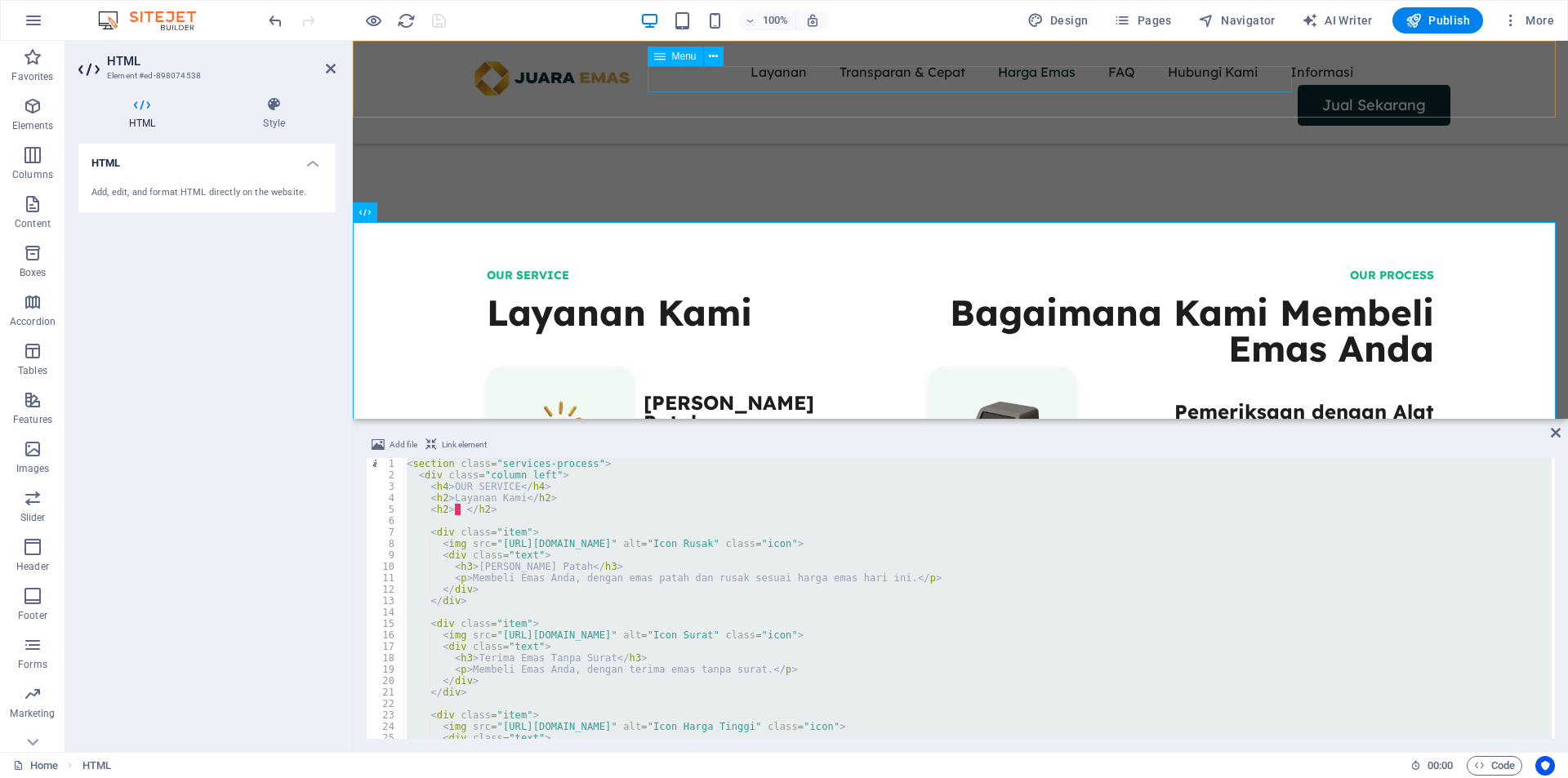
click at [707, 83] on nav "Layanan Transparan & Cepat Harga Emas FAQ Hubungi Kami Informasi" at bounding box center [960, 72] width 980 height 27
select select "1"
select select
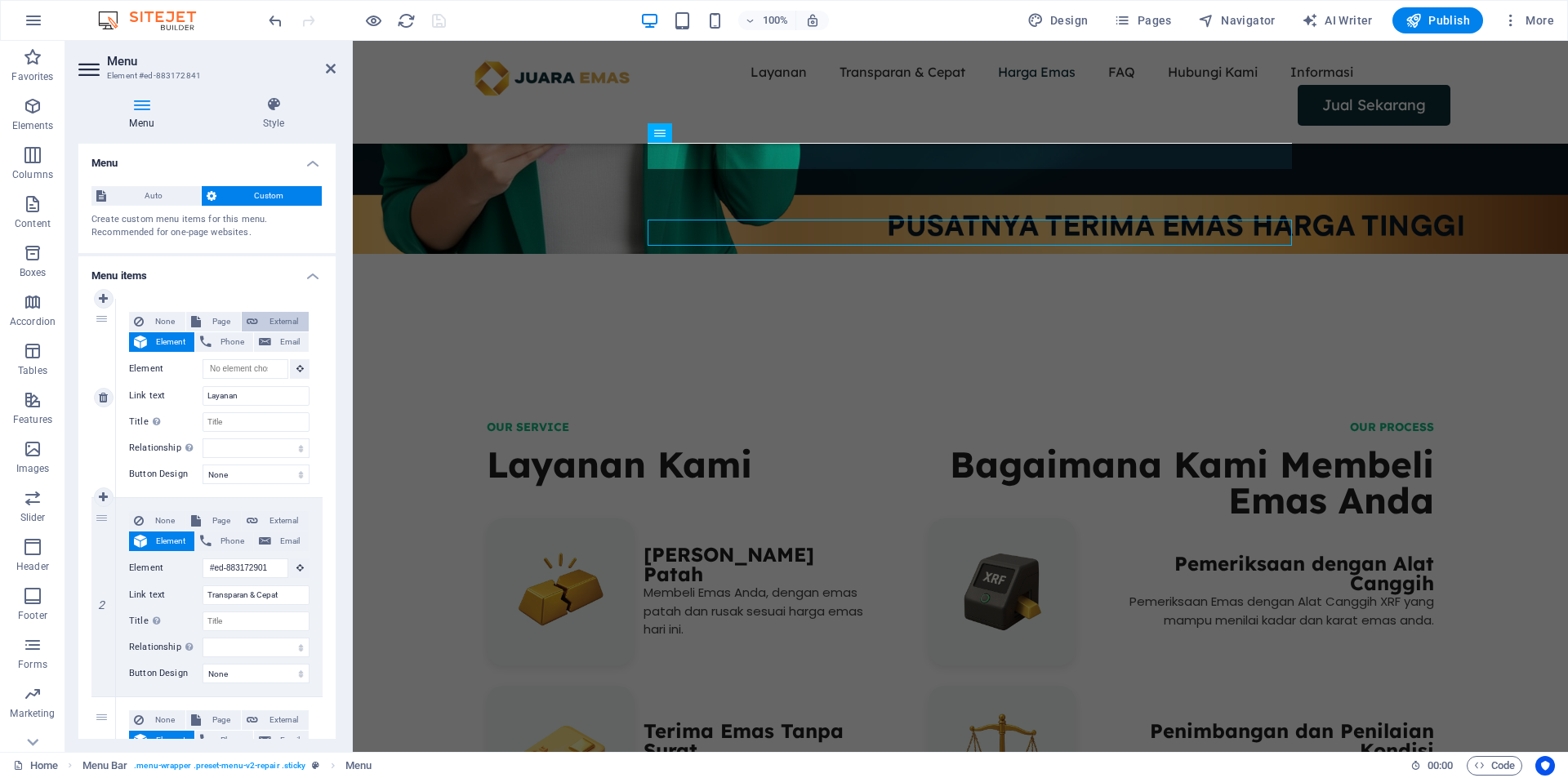
scroll to position [529, 0]
click at [275, 320] on span "External" at bounding box center [283, 321] width 40 height 20
select select "blank"
select select
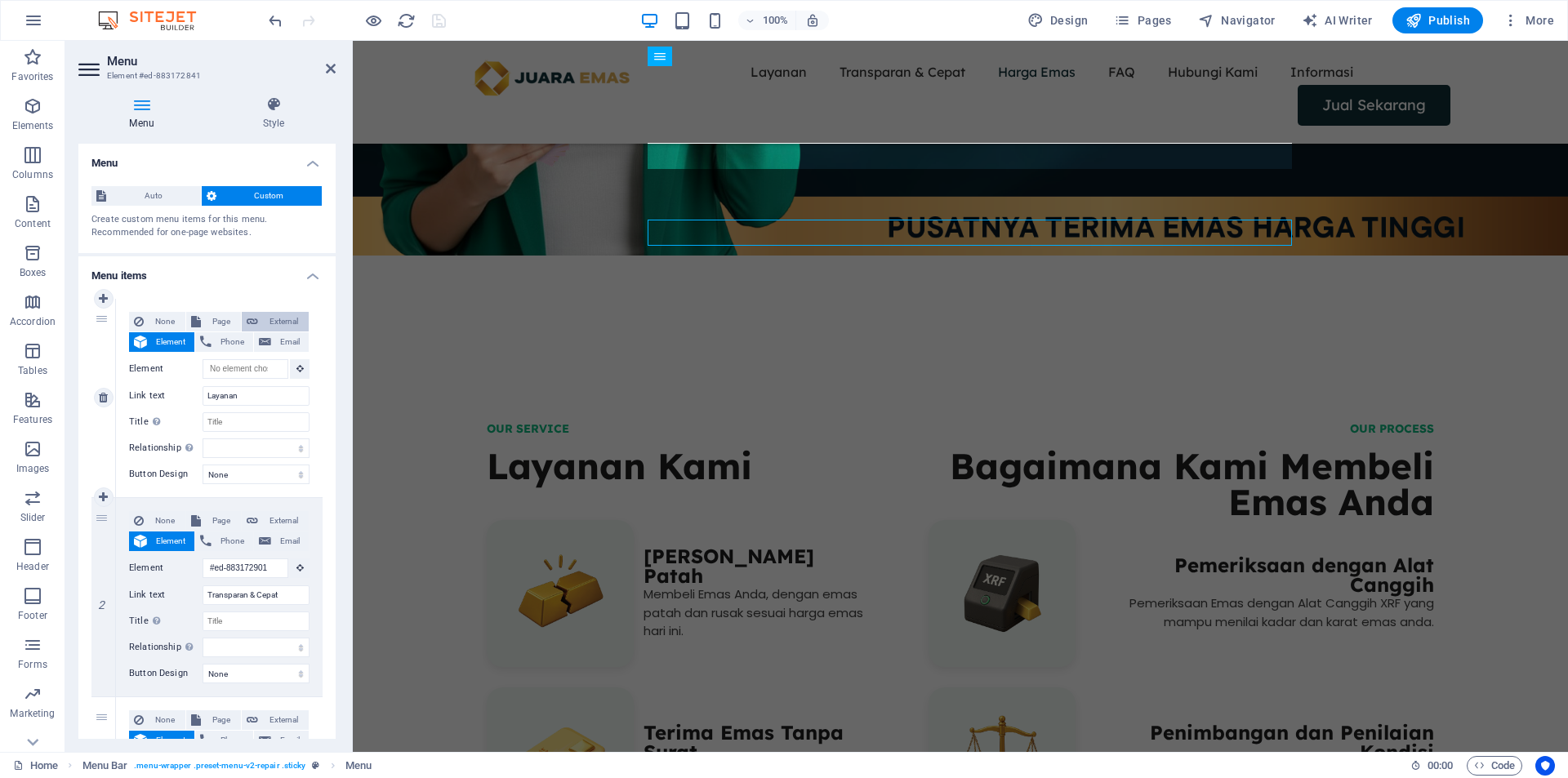
select select
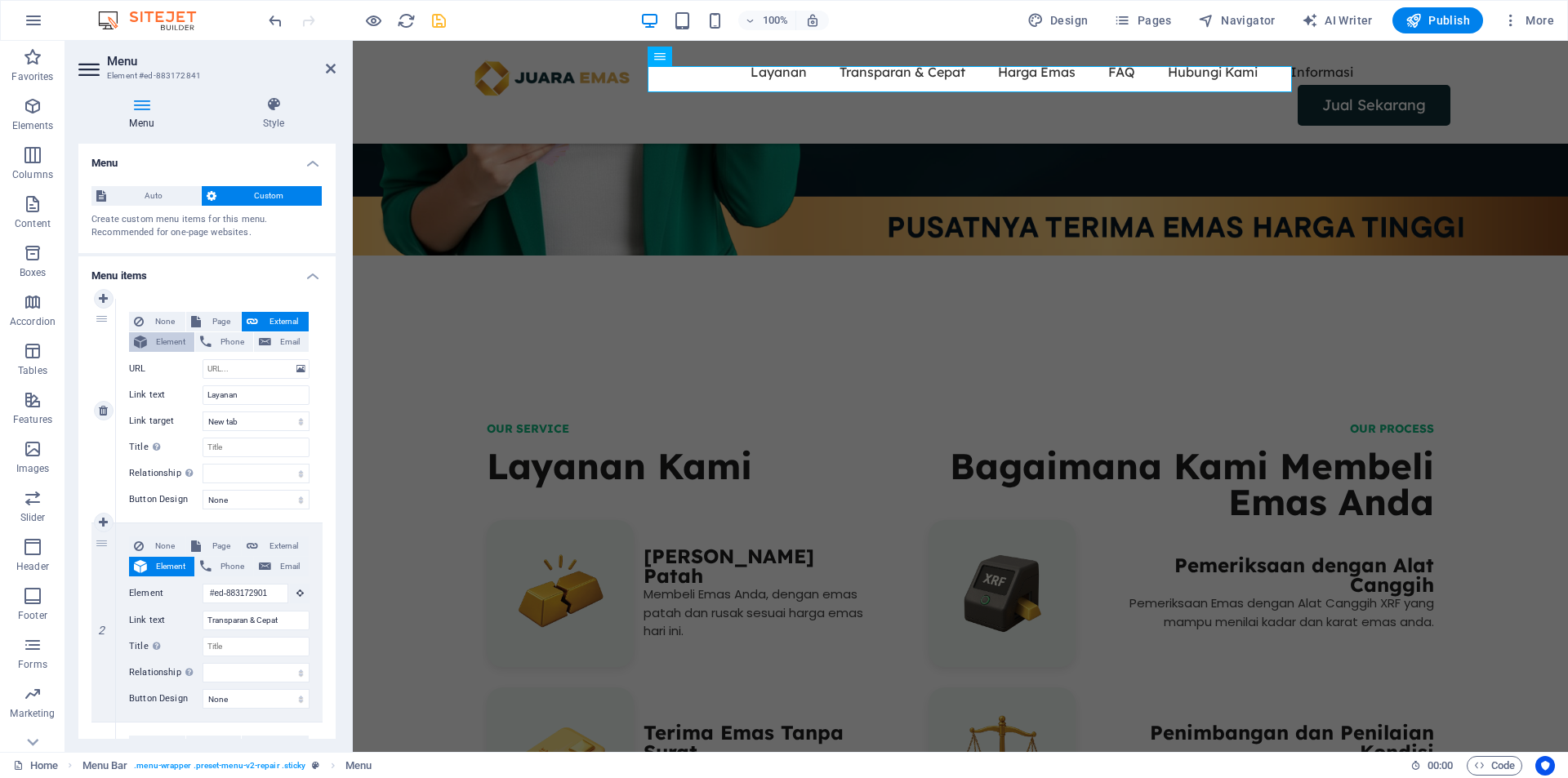
click at [165, 339] on span "Element" at bounding box center [170, 342] width 37 height 20
select select
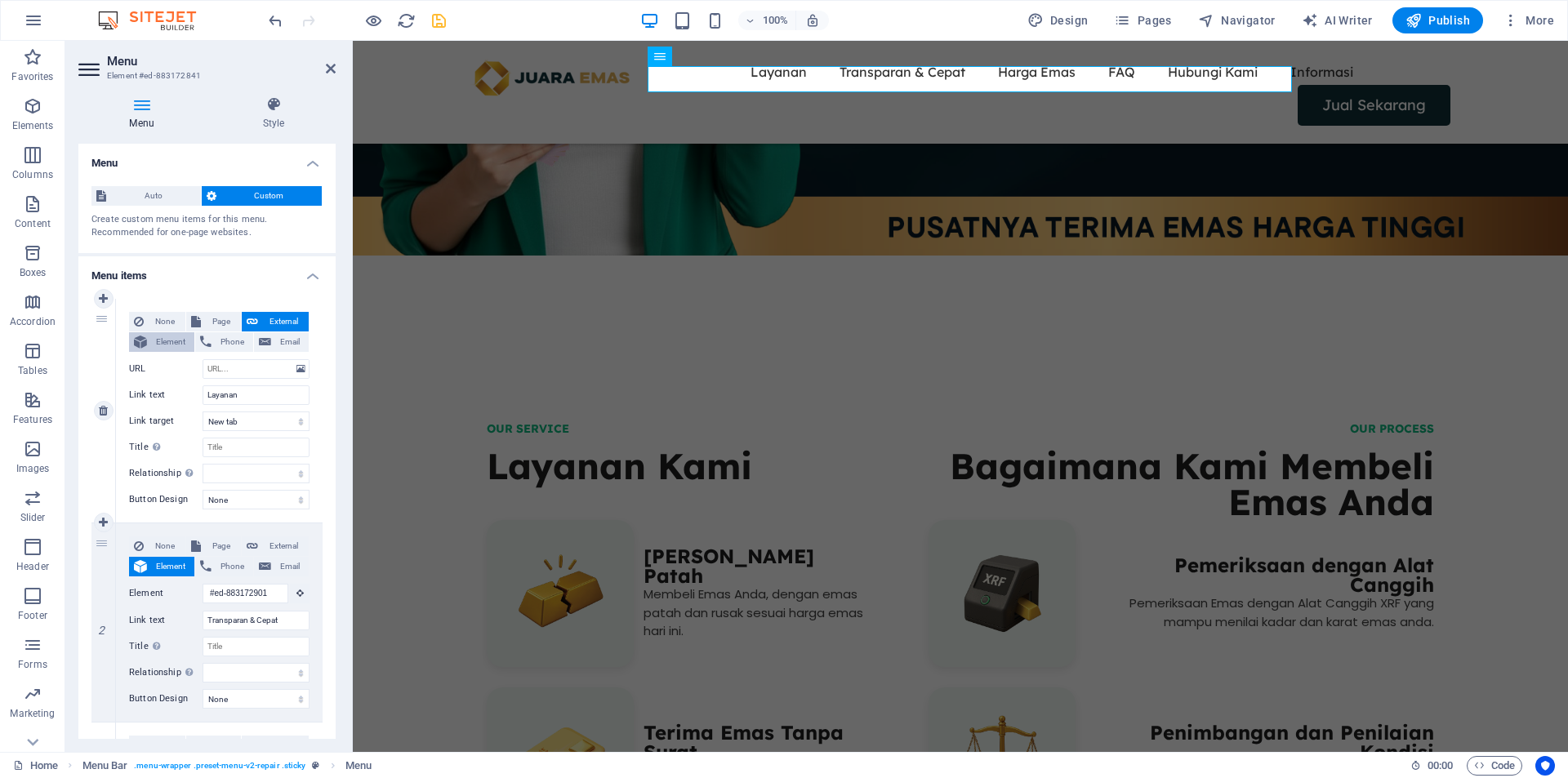
select select
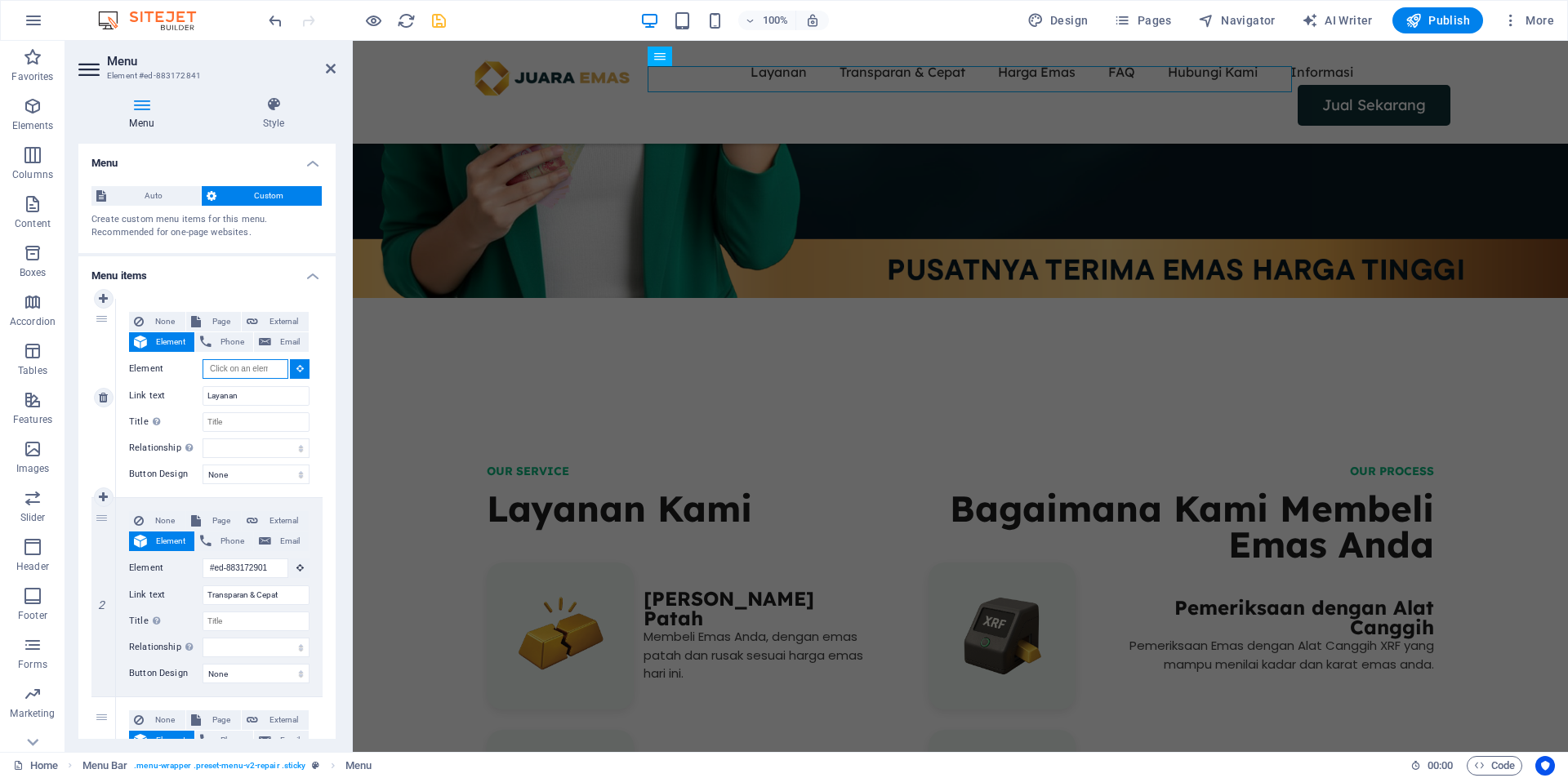
scroll to position [452, 0]
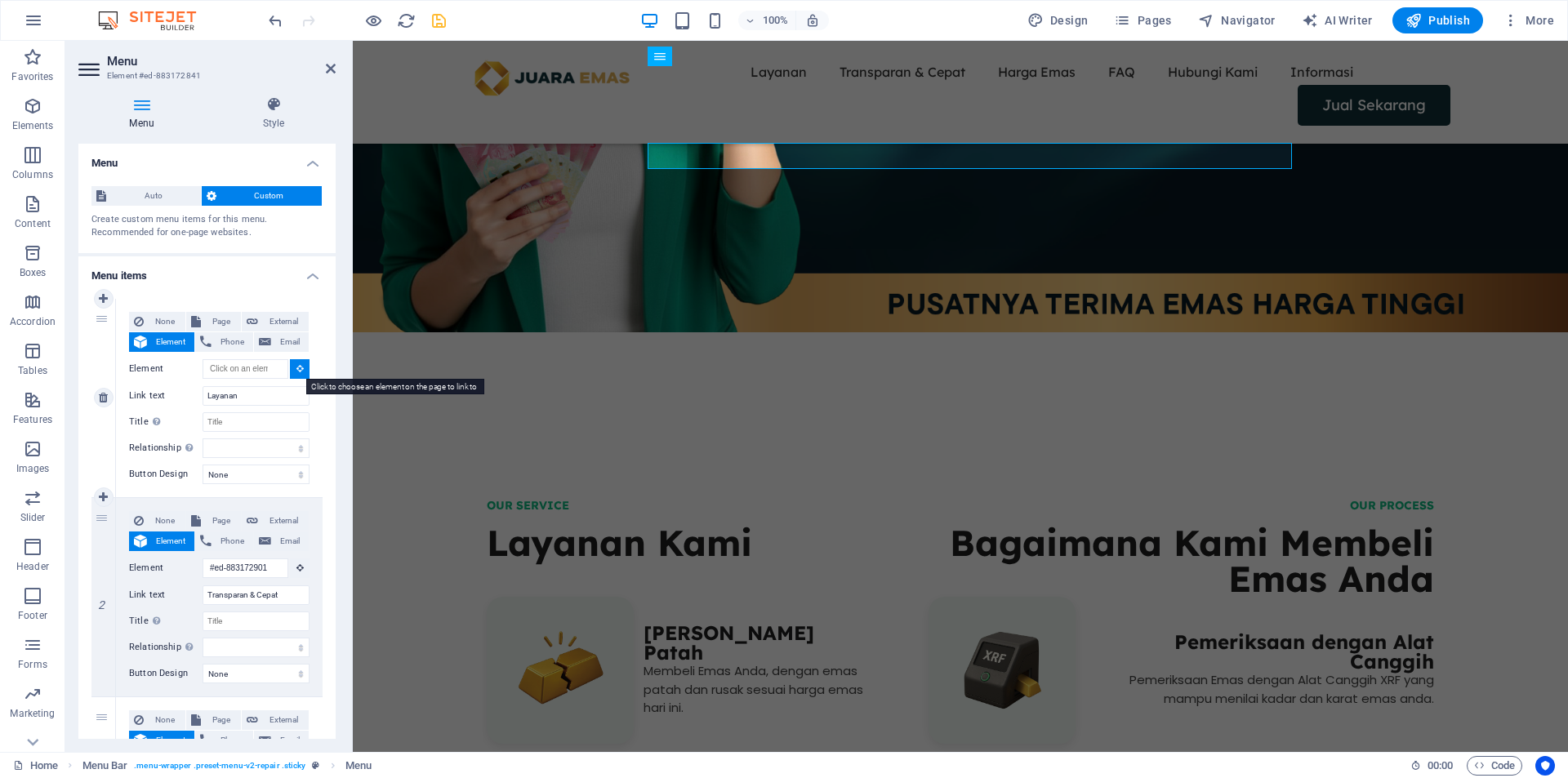
click at [292, 370] on button at bounding box center [300, 370] width 20 height 20
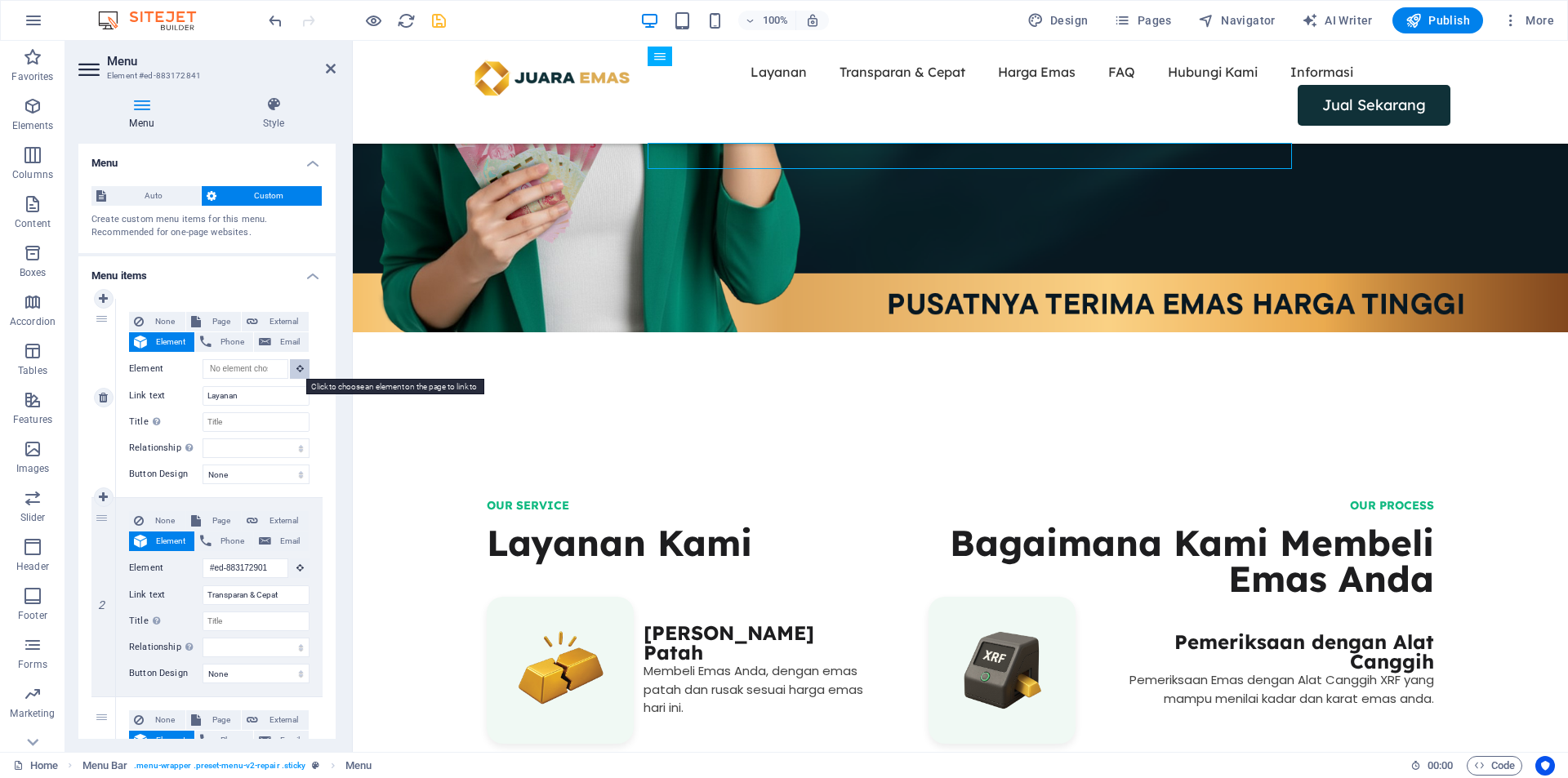
click at [297, 369] on icon at bounding box center [300, 368] width 7 height 8
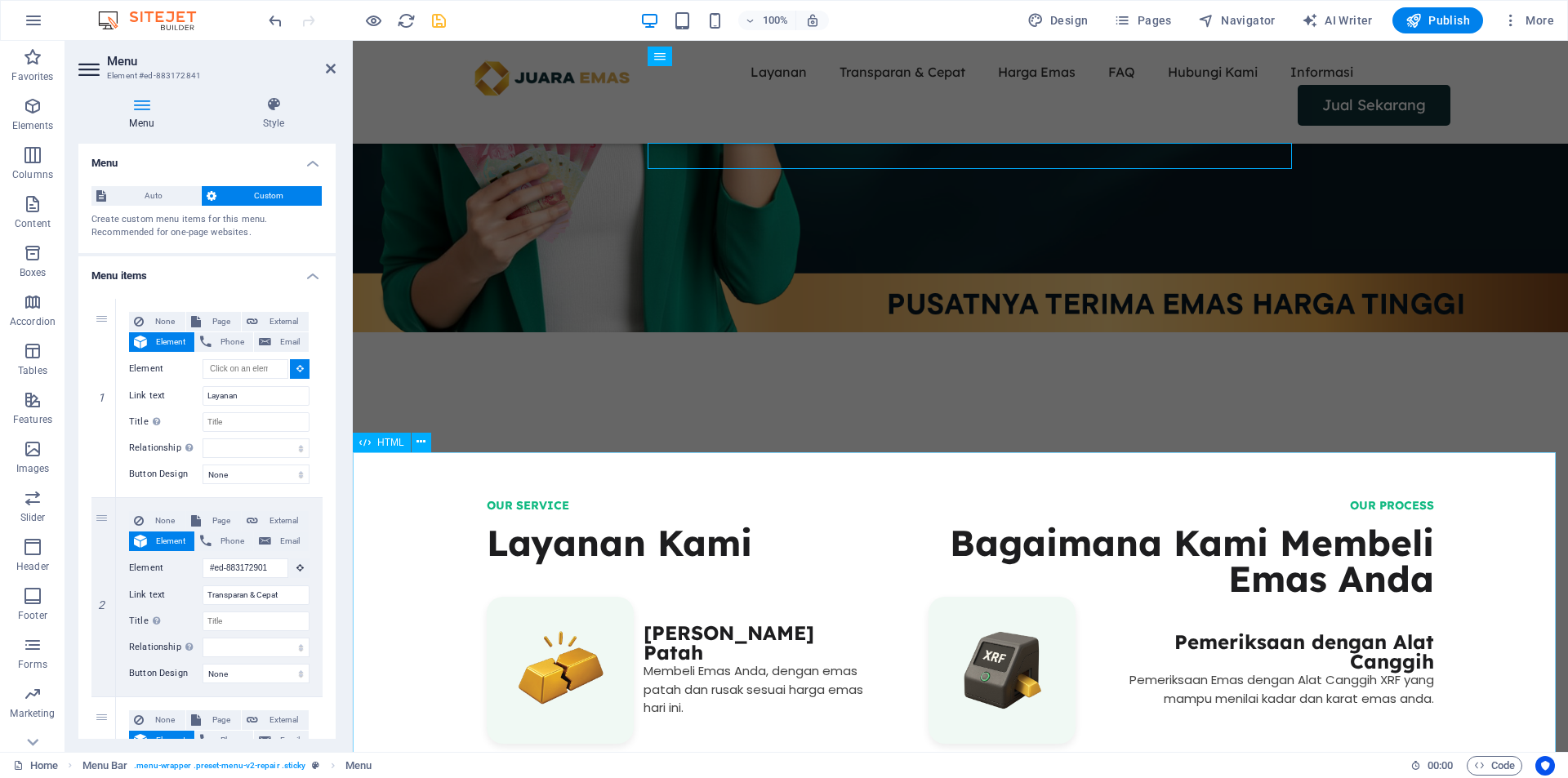
type input "#ed-898074538"
select select
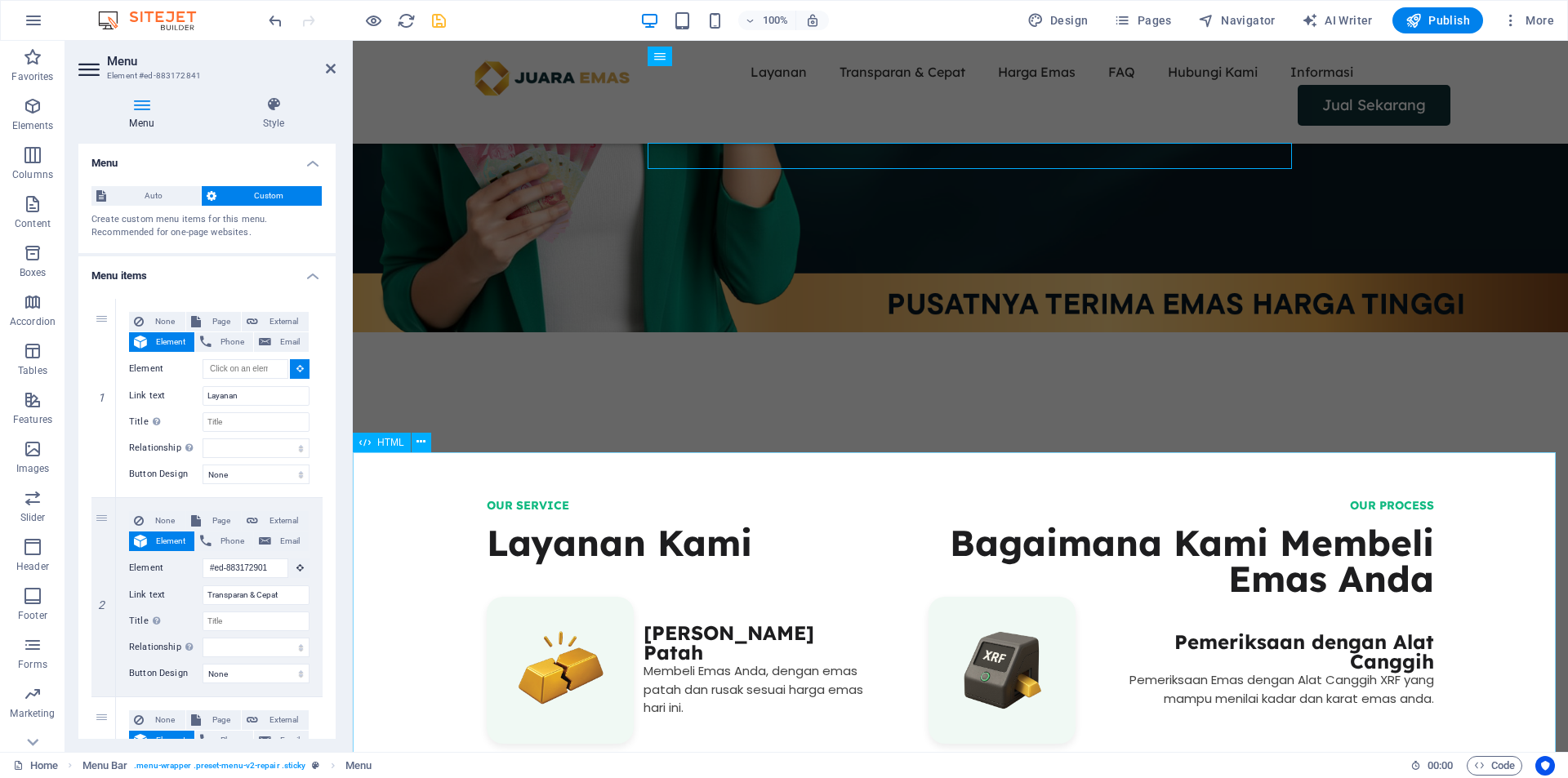
select select
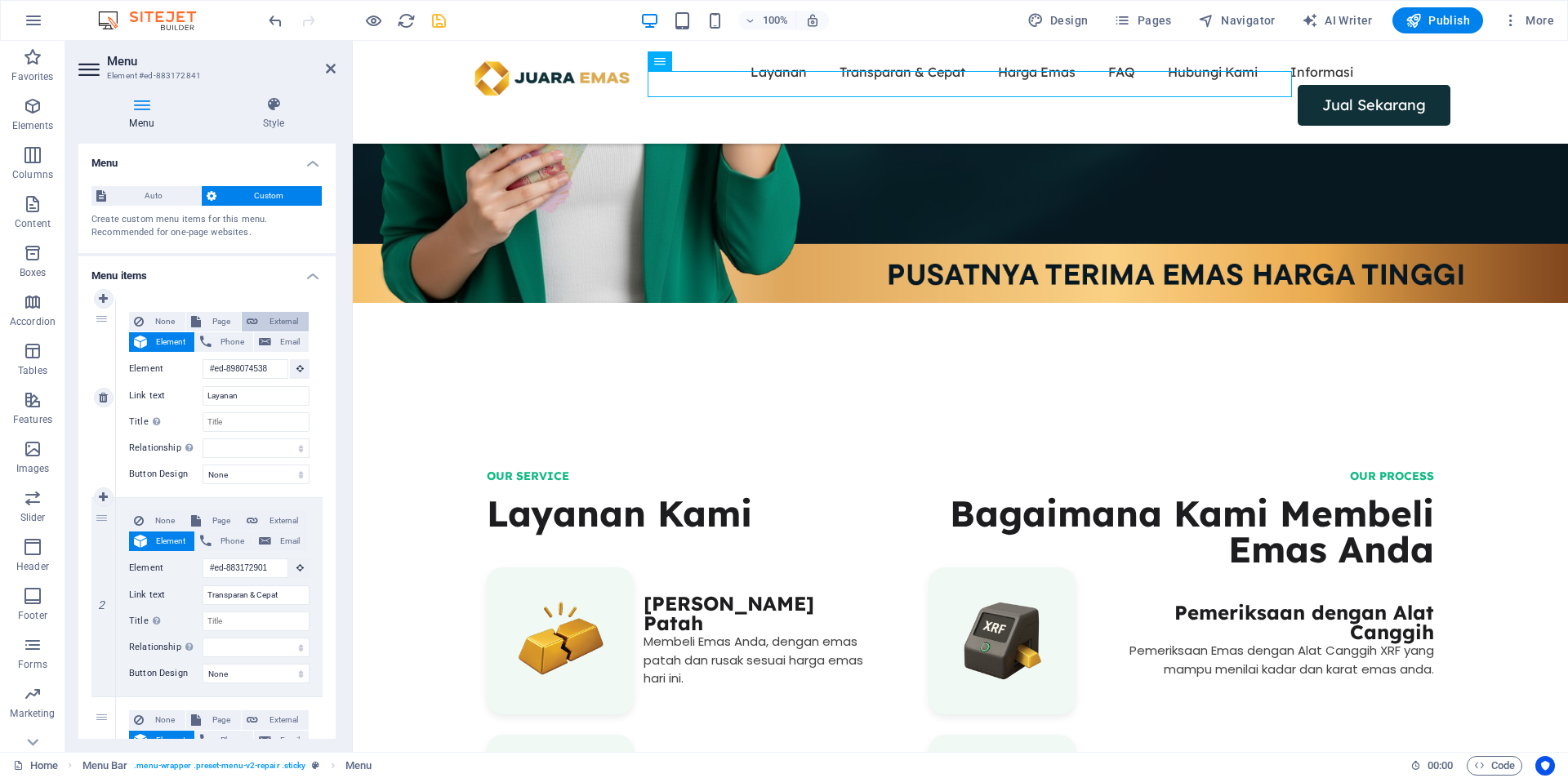
scroll to position [375, 0]
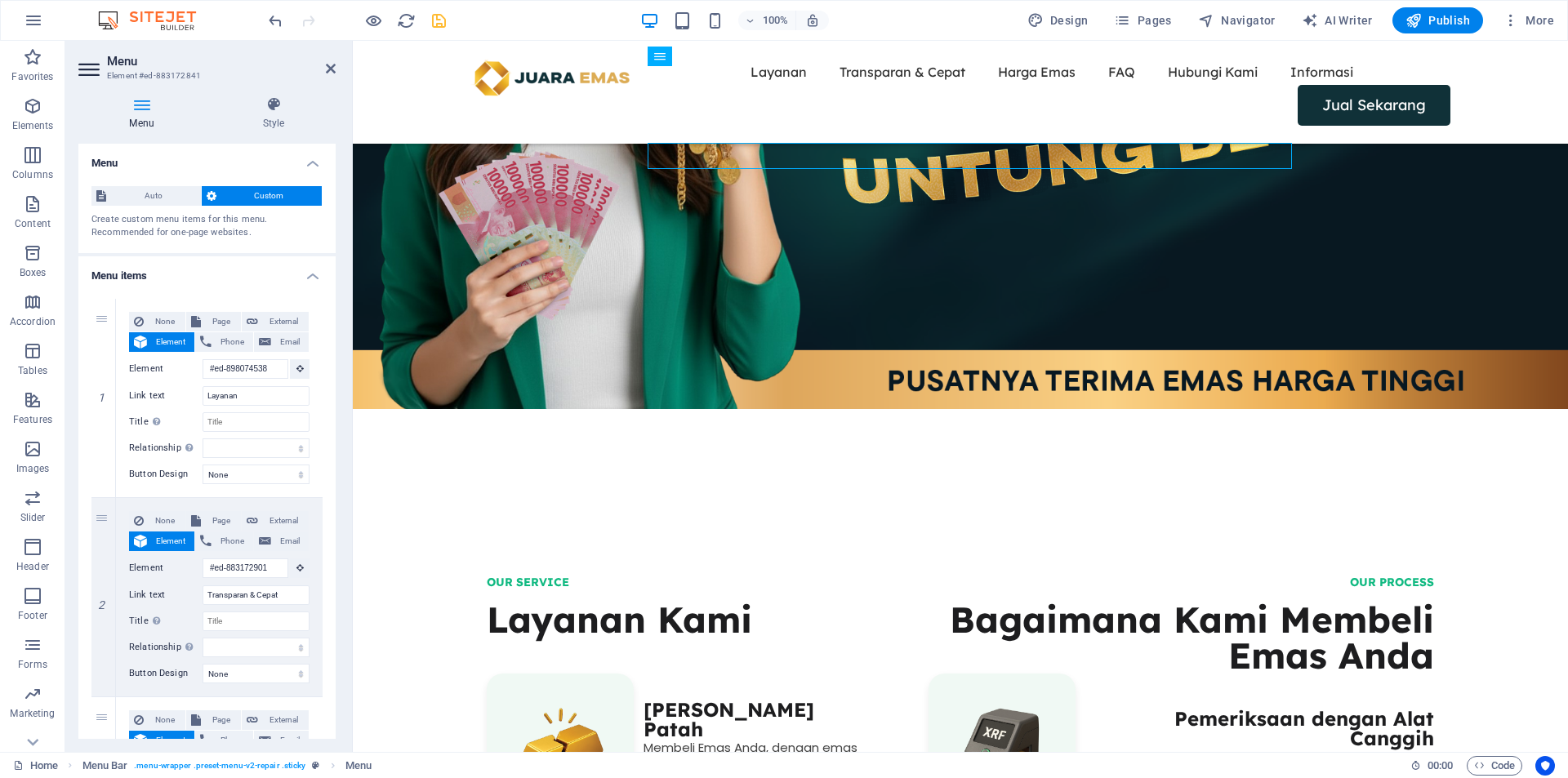
click at [335, 63] on aside "Menu Element #ed-883172841 Menu Style Menu Auto Custom Create custom menu items…" at bounding box center [209, 396] width 288 height 712
click at [326, 63] on icon at bounding box center [331, 68] width 10 height 13
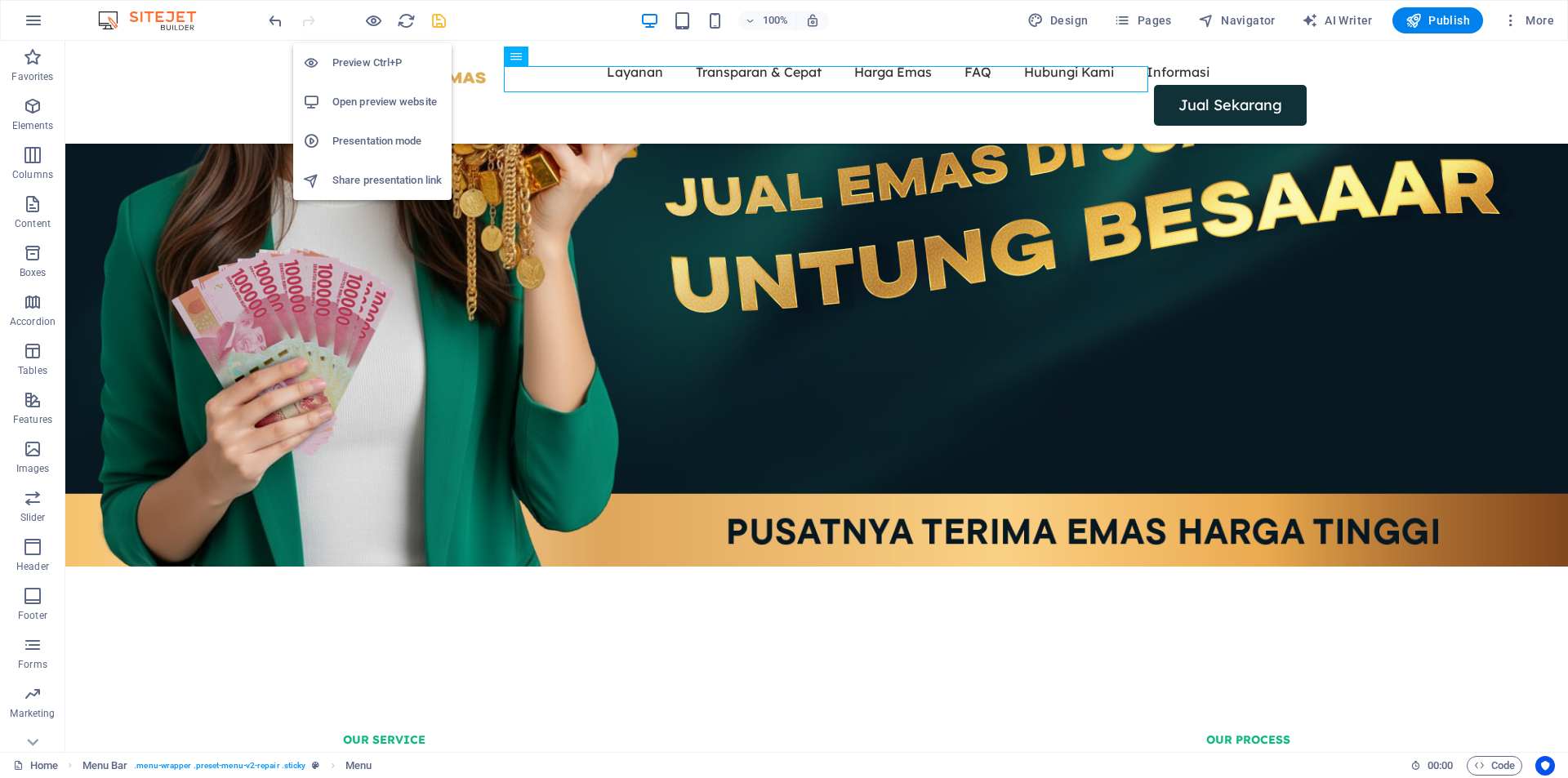
click at [378, 55] on h6 "Preview Ctrl+P" at bounding box center [386, 63] width 109 height 20
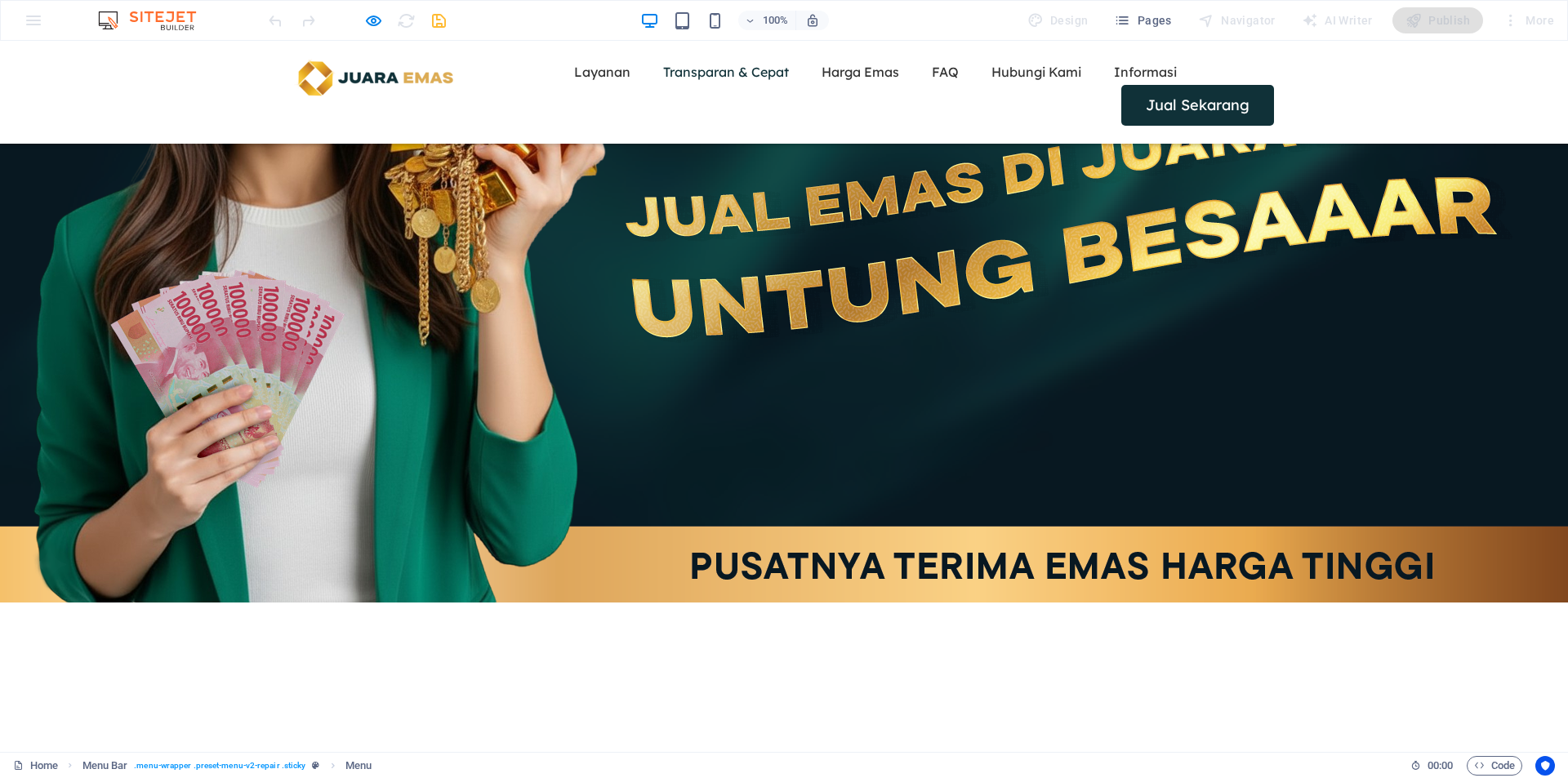
click at [663, 81] on link "Transparan & Cepat" at bounding box center [726, 72] width 126 height 27
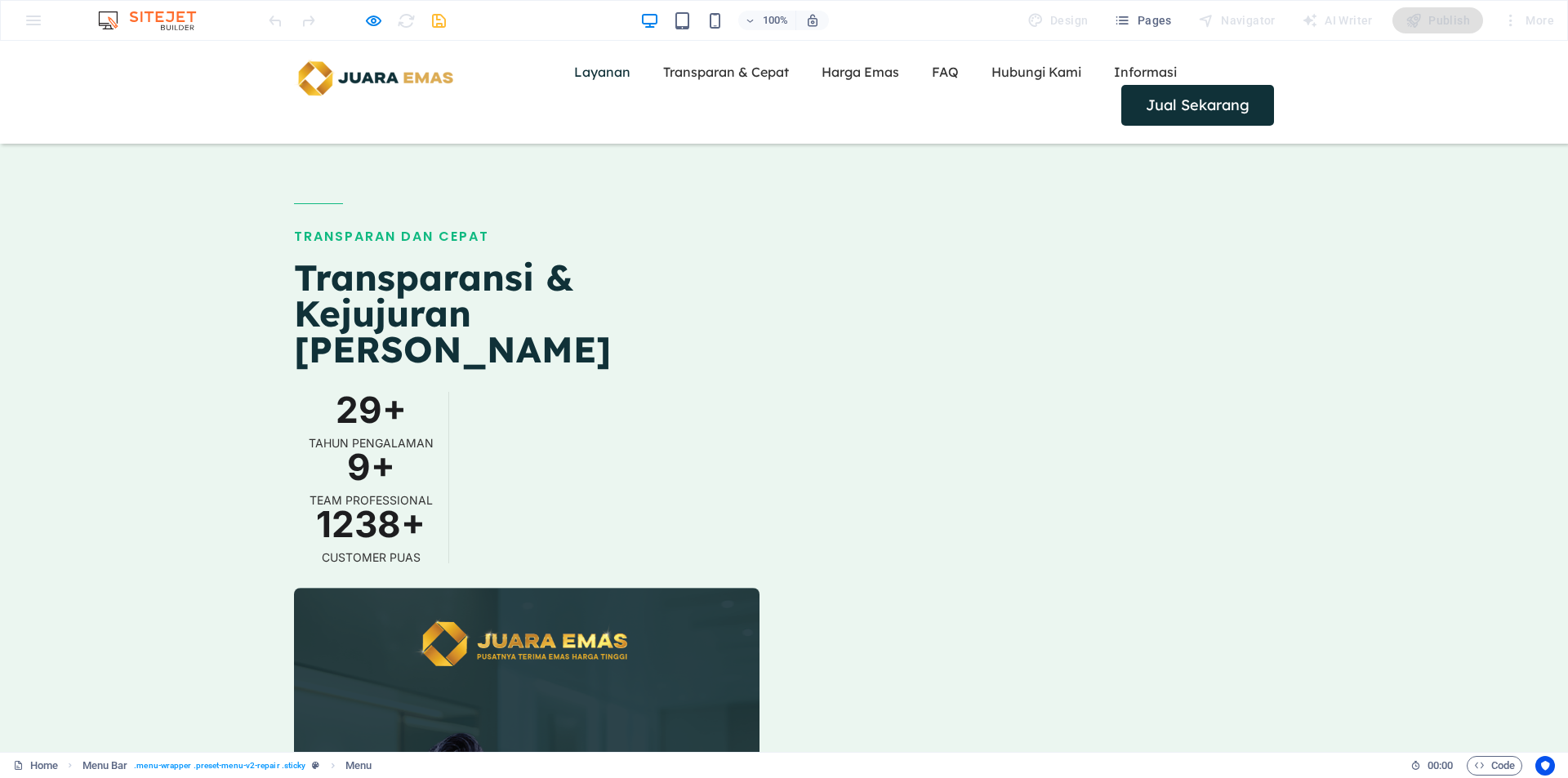
click at [574, 78] on link "Layanan" at bounding box center [601, 72] width 56 height 27
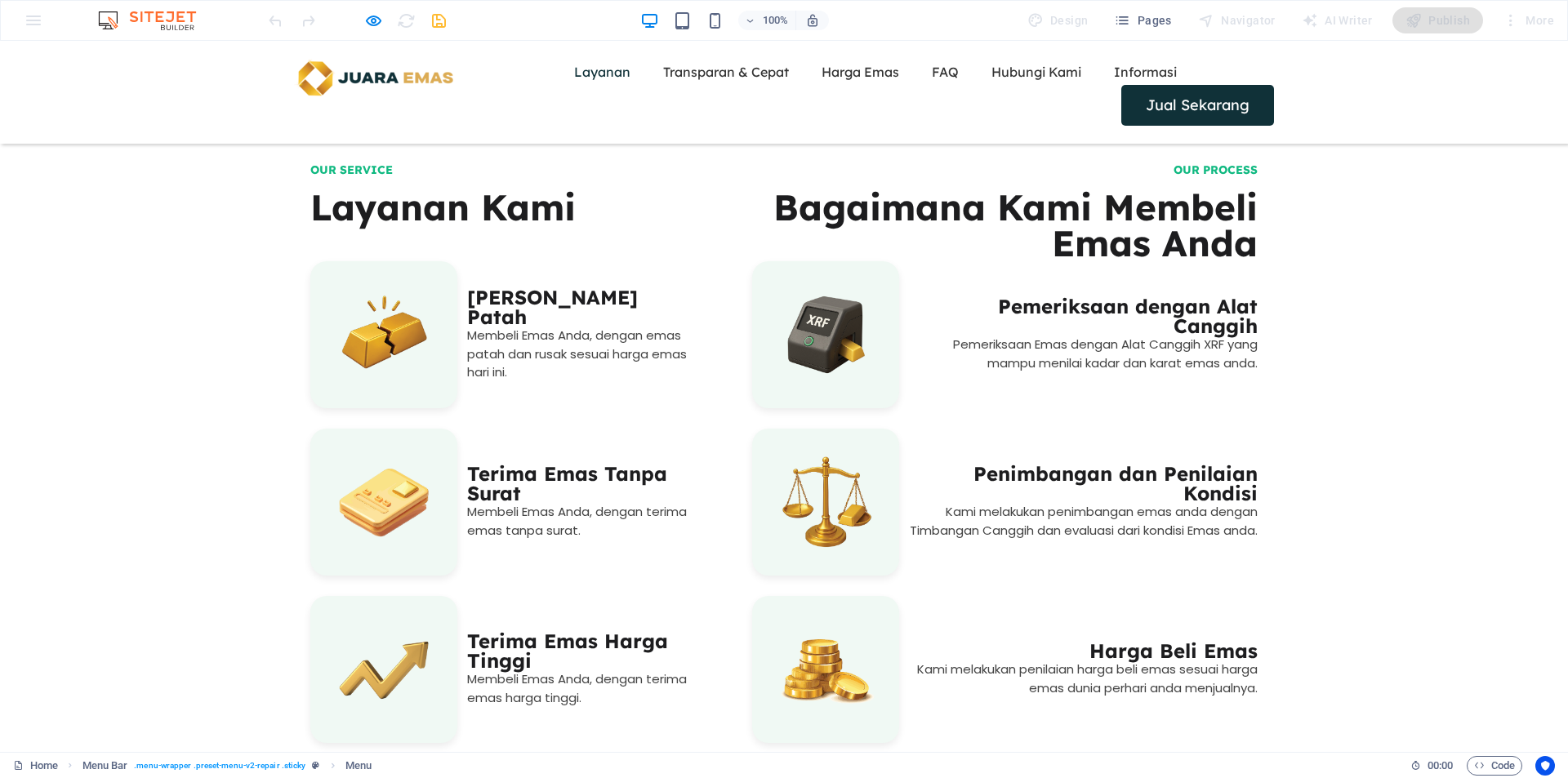
scroll to position [980, 0]
click at [374, 23] on icon "button" at bounding box center [373, 21] width 19 height 19
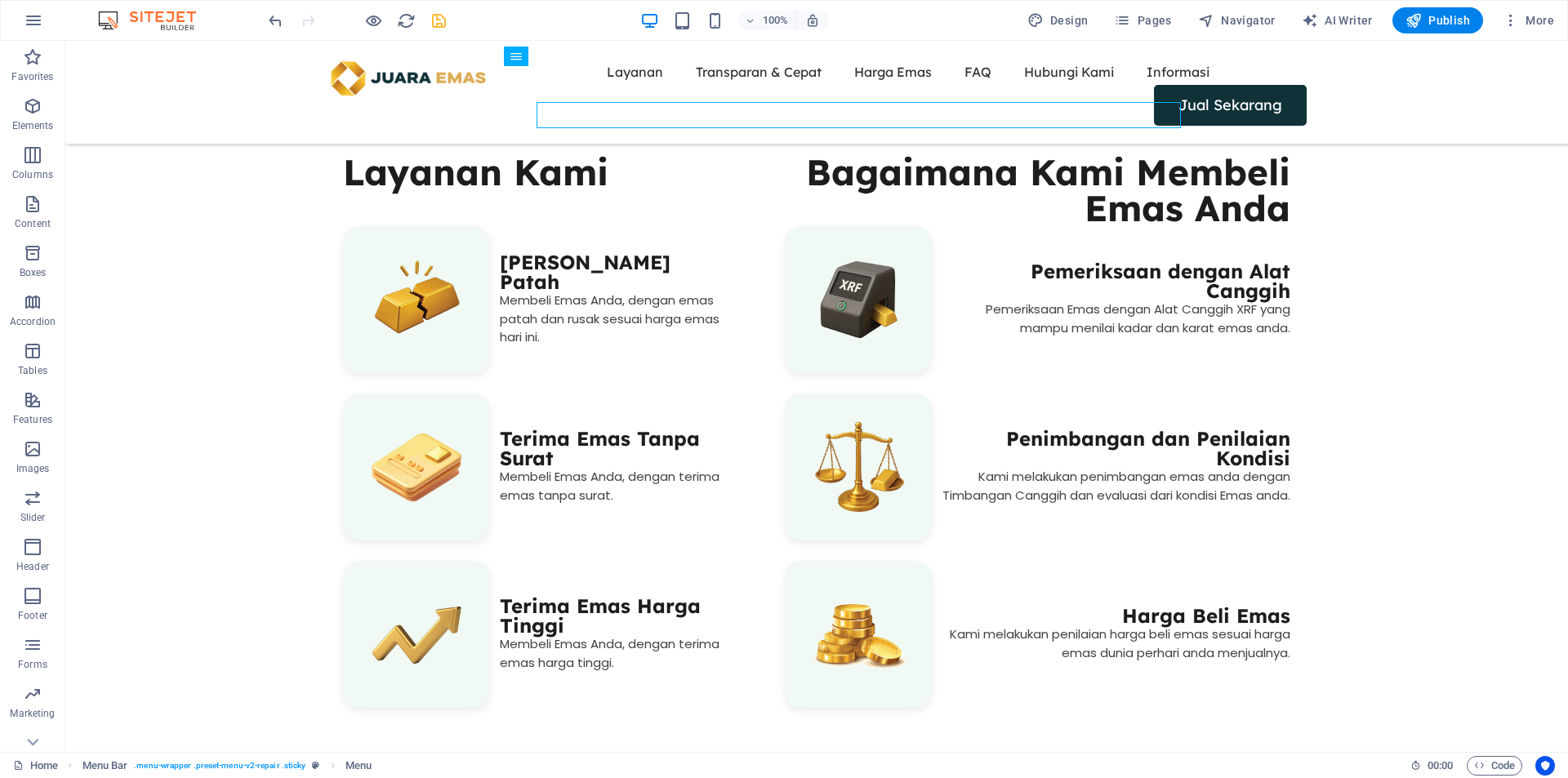
scroll to position [945, 0]
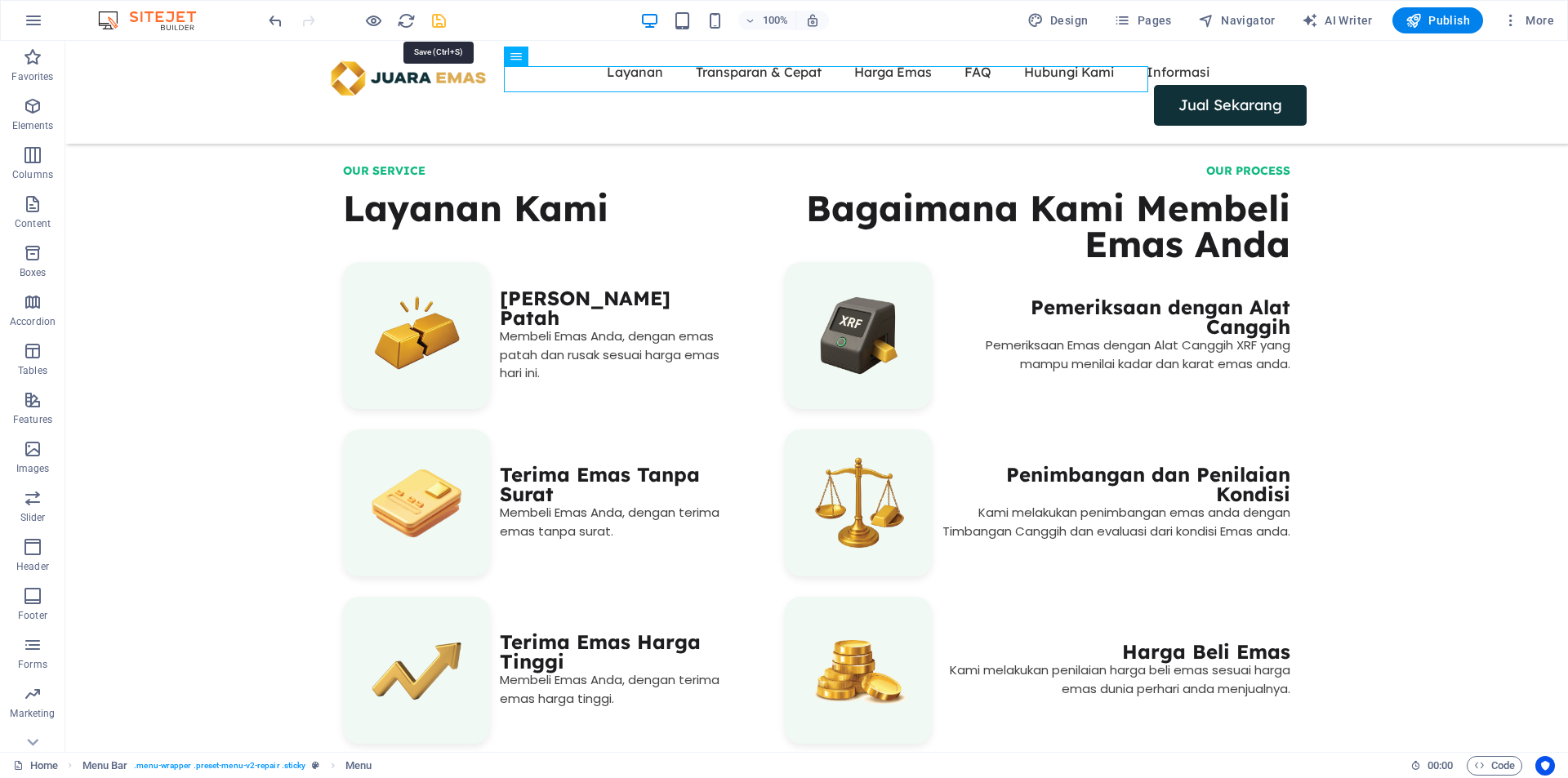
click at [443, 23] on icon "save" at bounding box center [439, 21] width 19 height 19
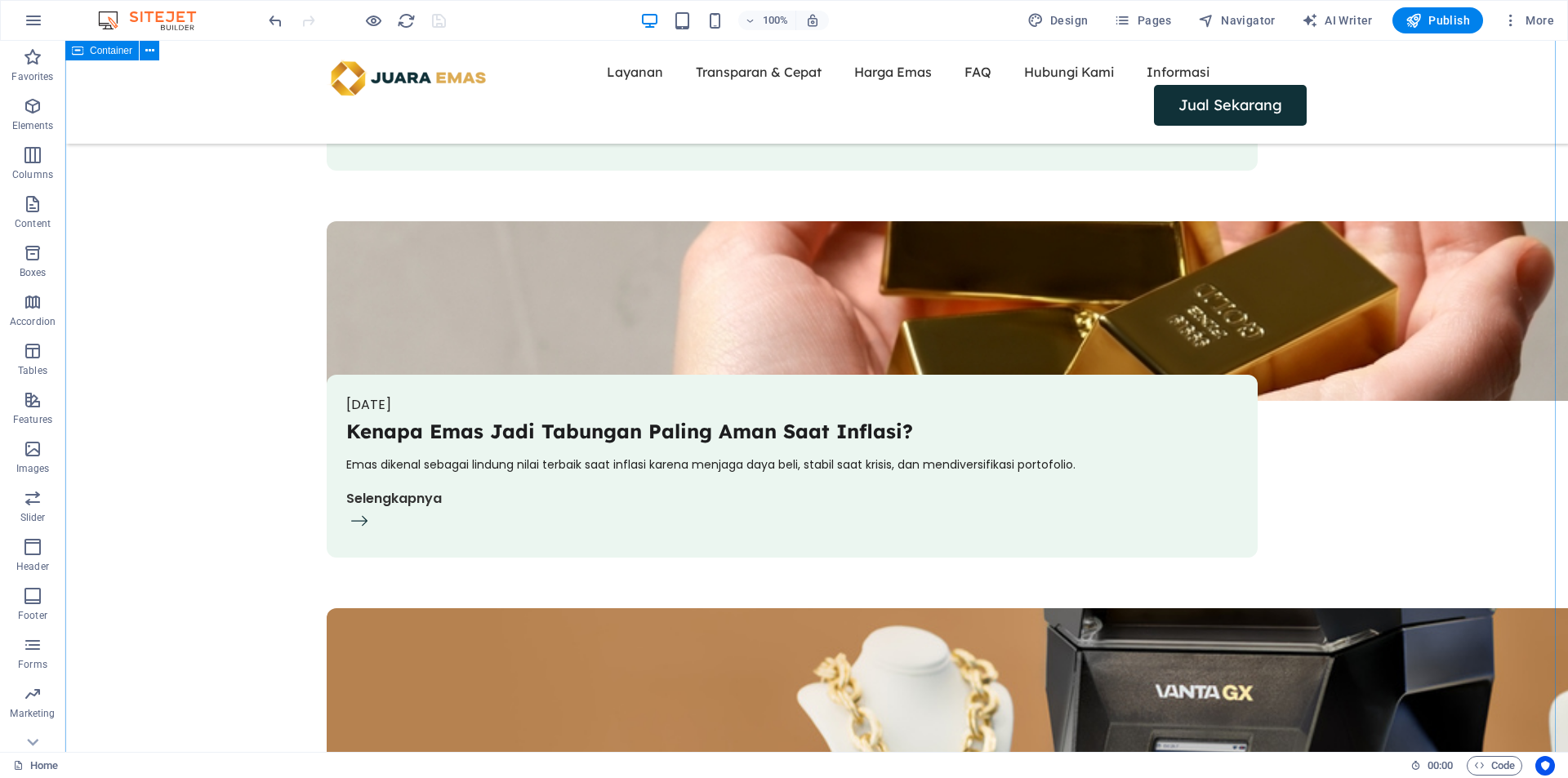
scroll to position [5981, 0]
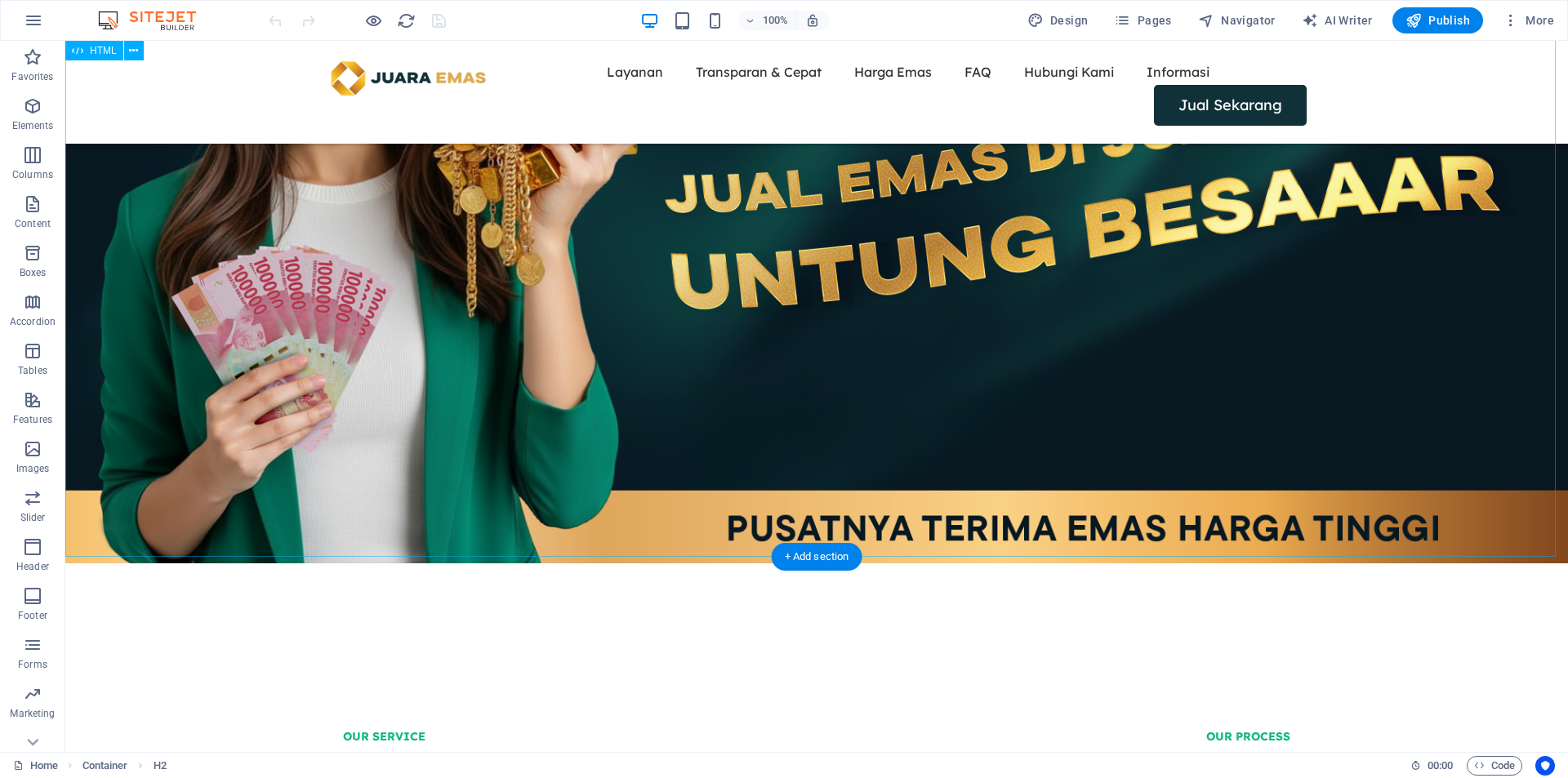
scroll to position [787, 0]
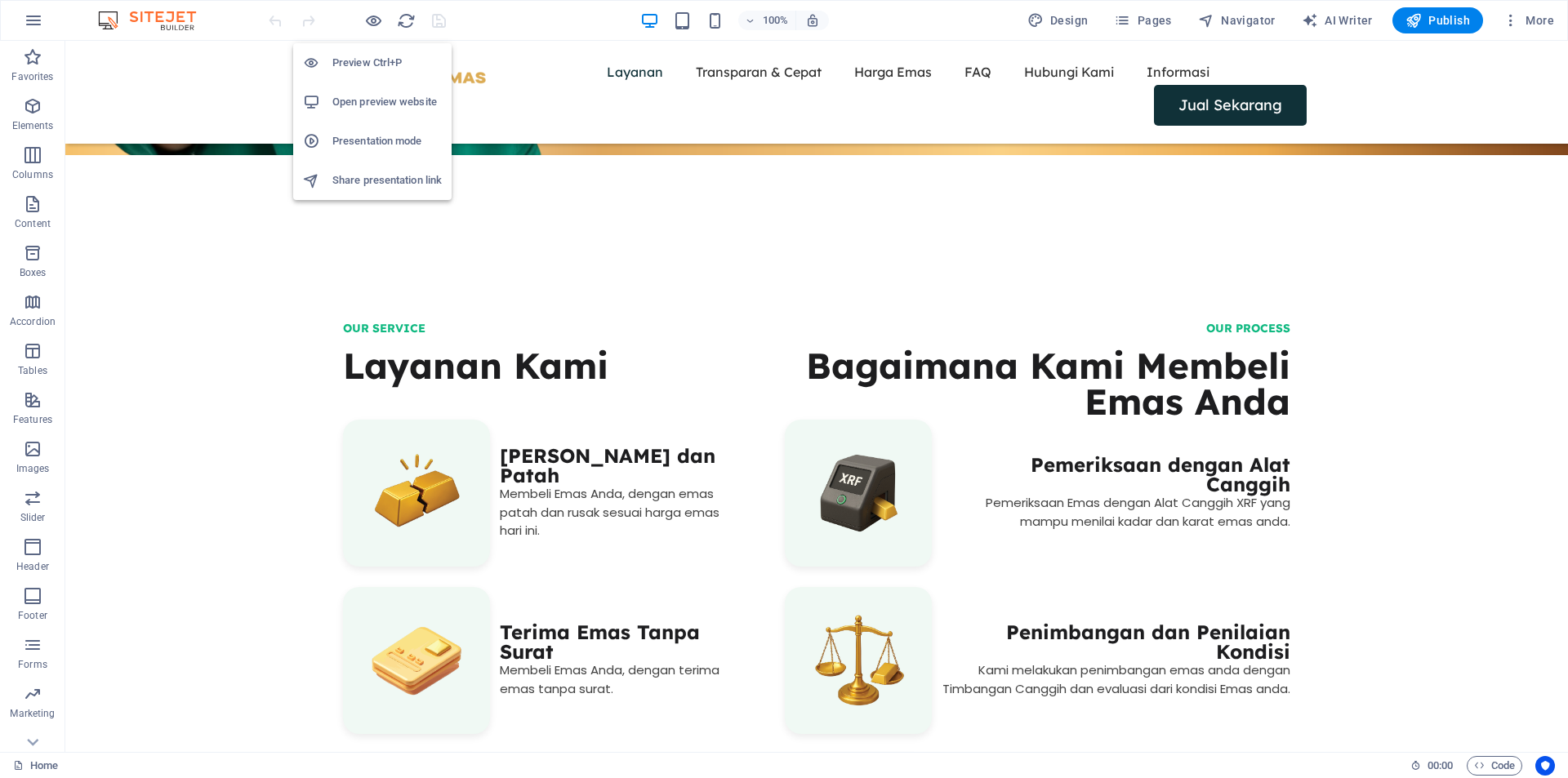
click at [0, 0] on h6 "Preview Ctrl+P" at bounding box center [0, 0] width 0 height 0
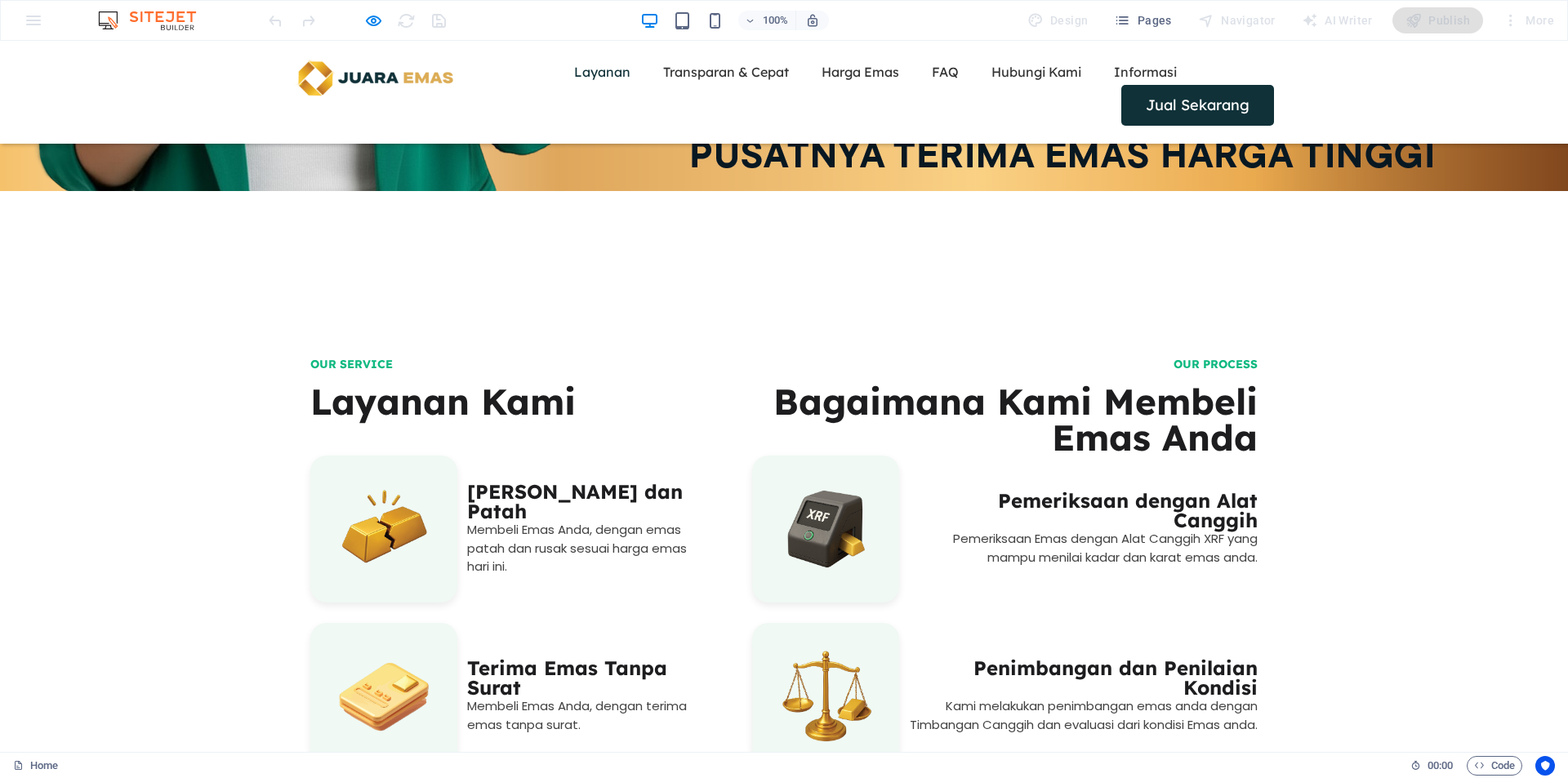
click at [574, 80] on link "Layanan" at bounding box center [601, 72] width 56 height 27
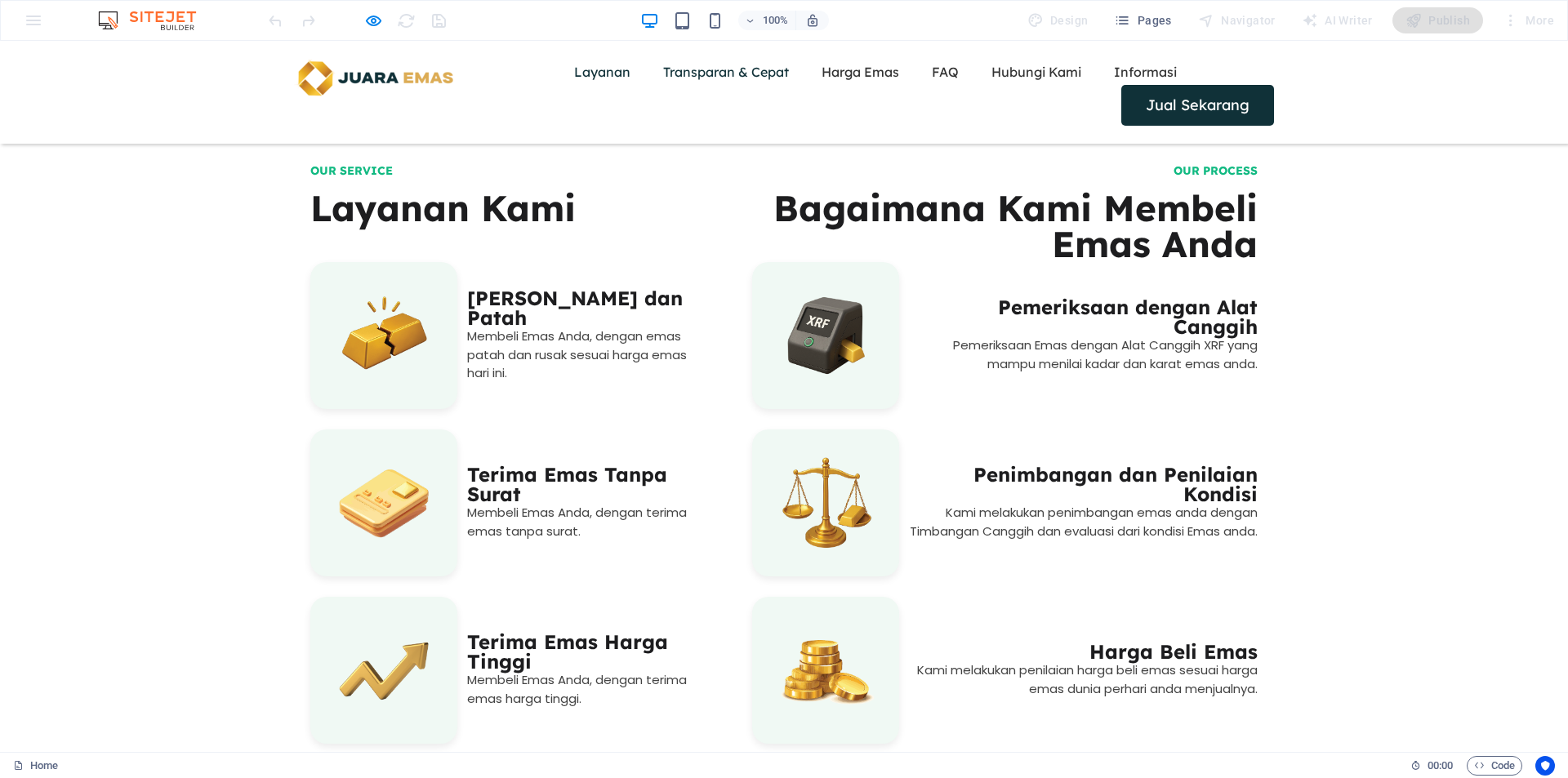
click at [663, 80] on link "Transparan & Cepat" at bounding box center [726, 72] width 126 height 27
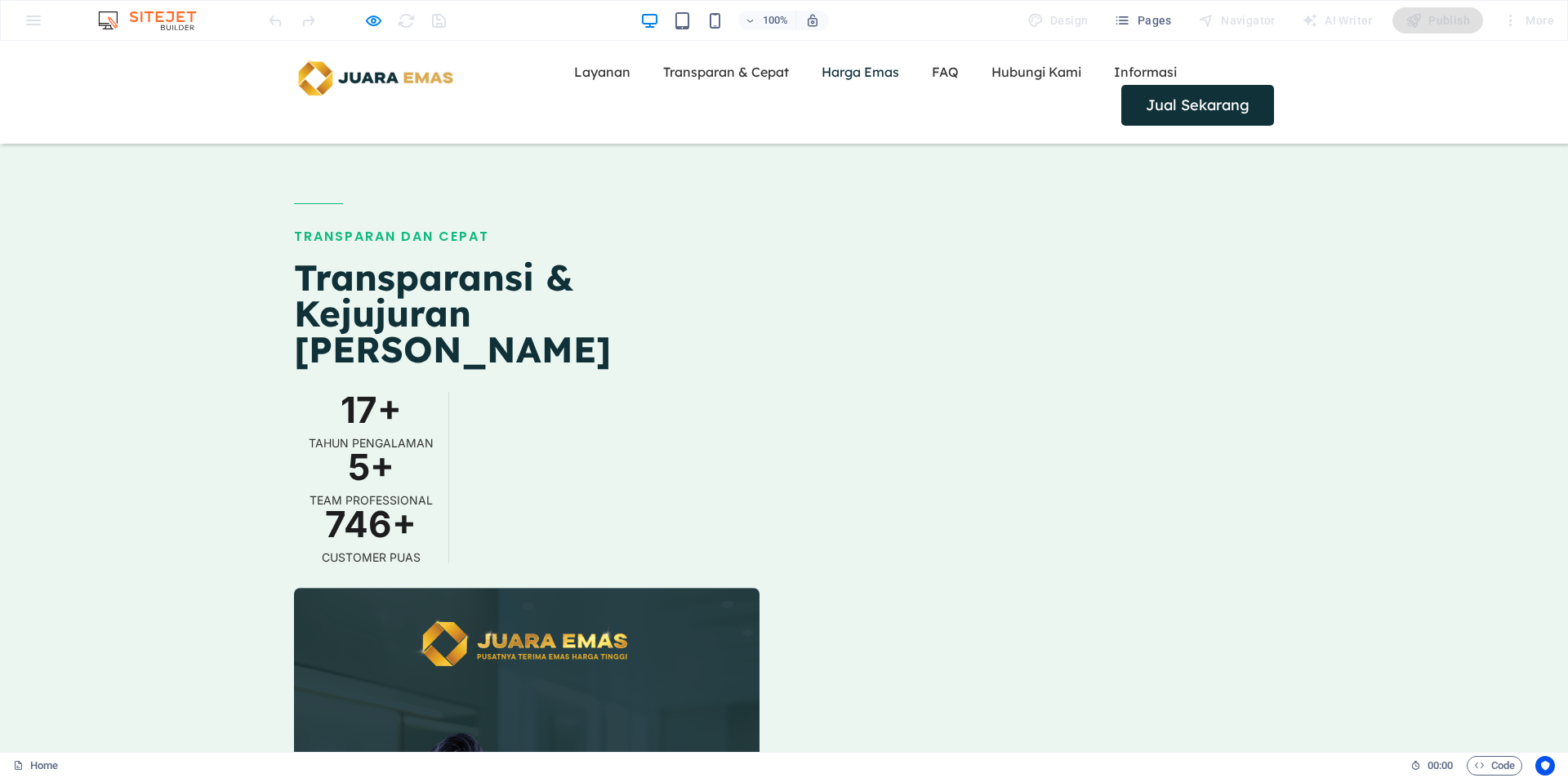
click at [821, 81] on link "Harga Emas" at bounding box center [859, 72] width 78 height 27
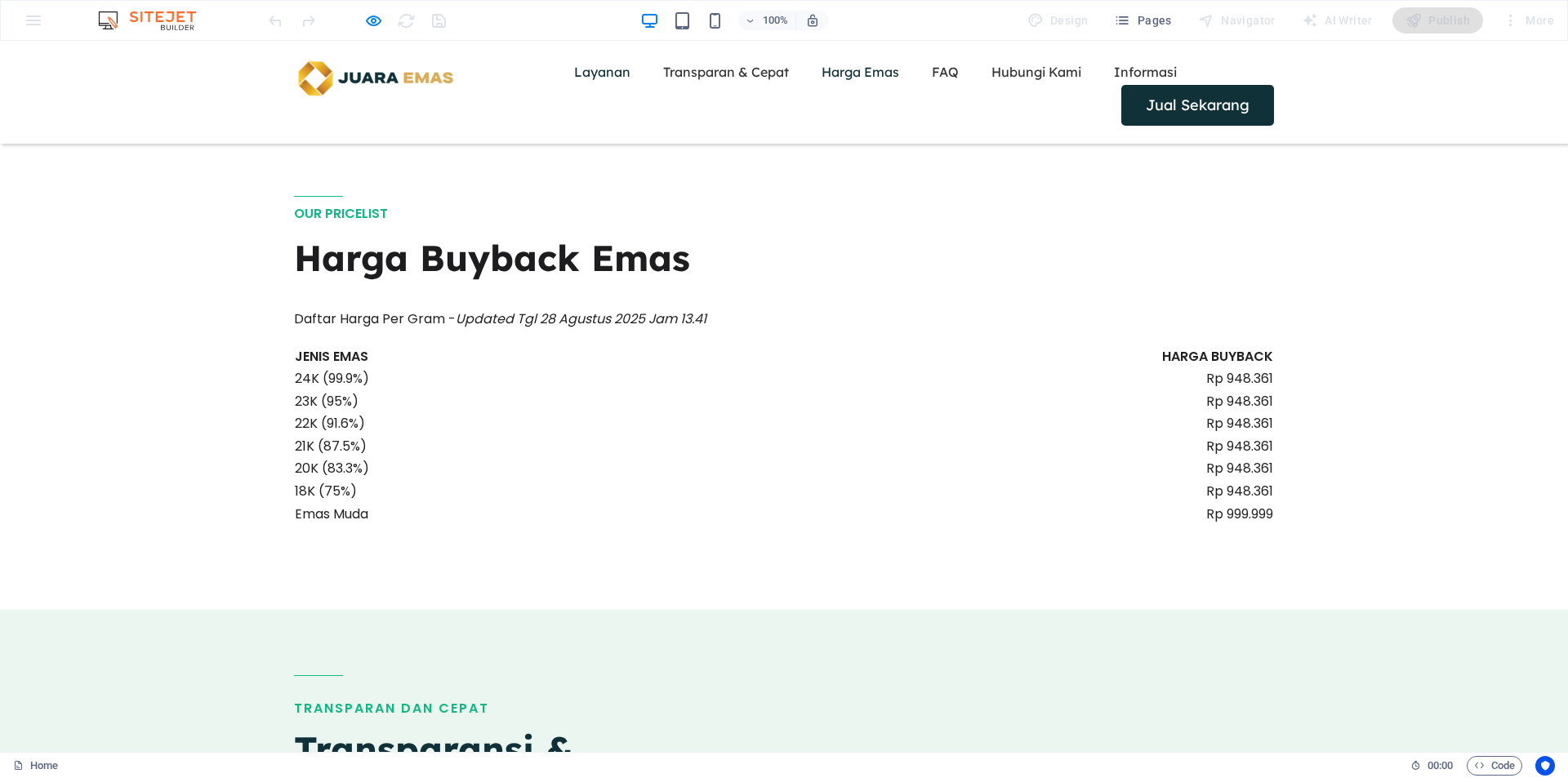
click at [574, 80] on link "Layanan" at bounding box center [601, 72] width 56 height 27
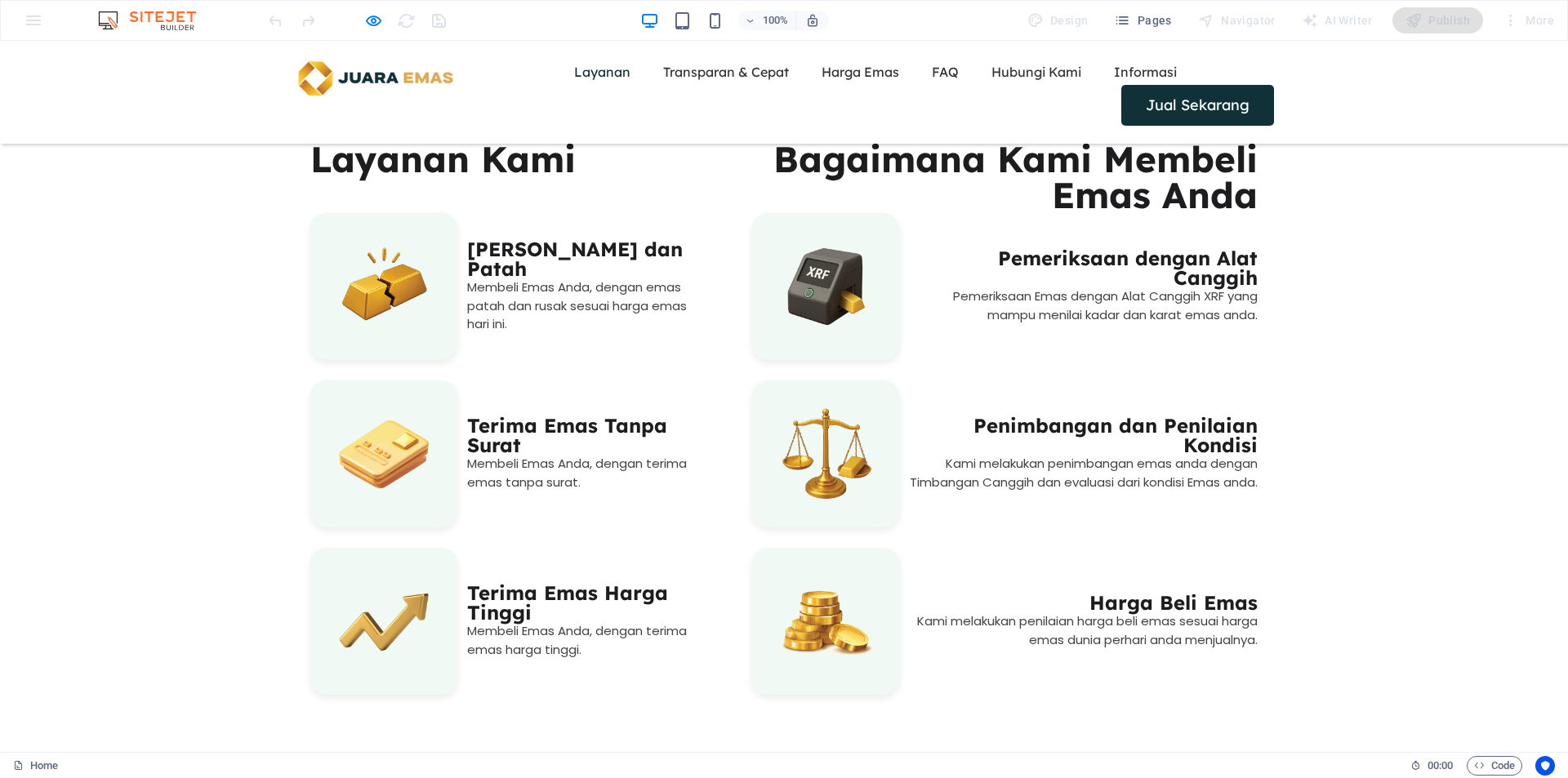
scroll to position [980, 0]
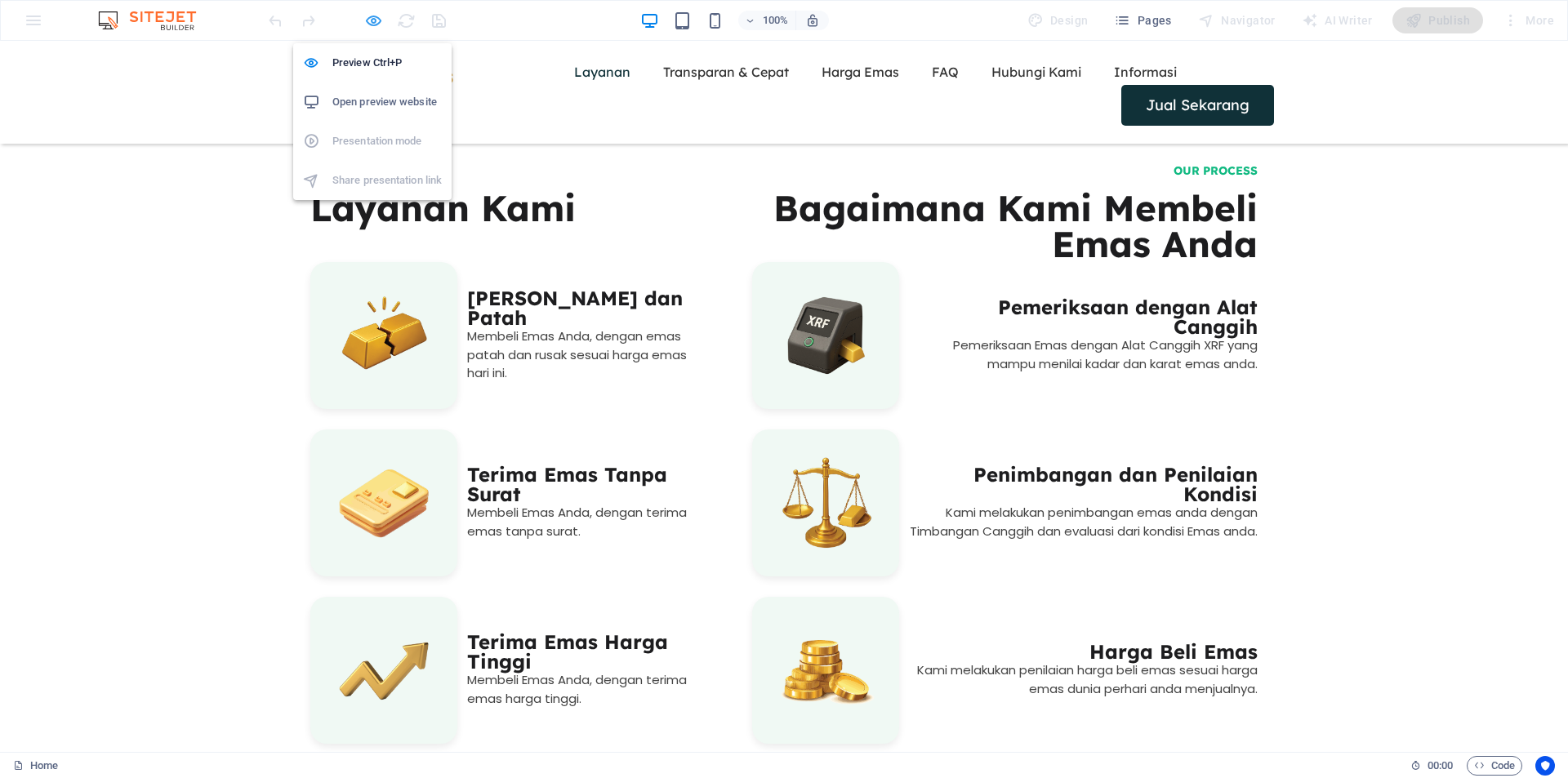
drag, startPoint x: 377, startPoint y: 13, endPoint x: 377, endPoint y: 24, distance: 11.0
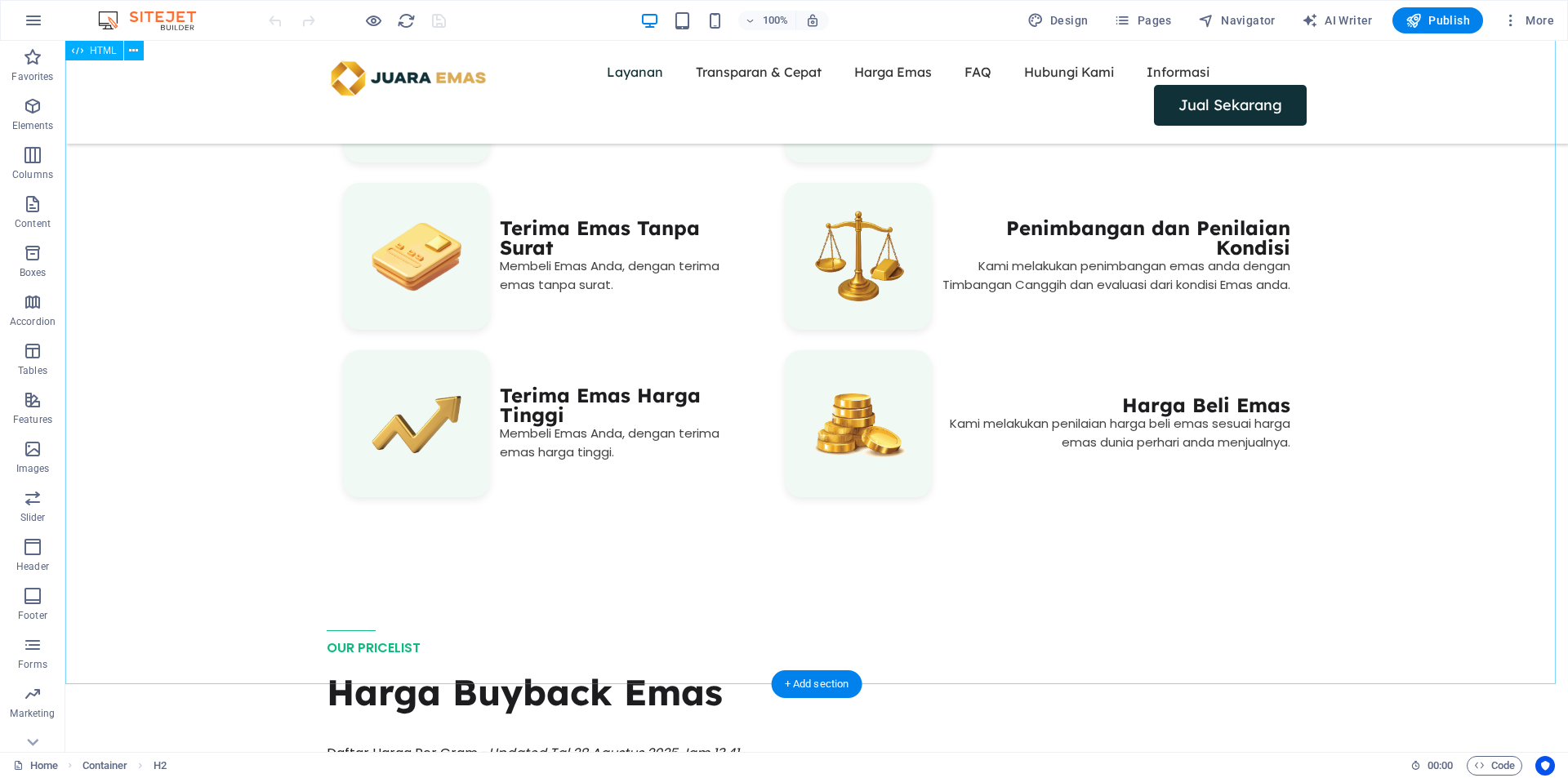
scroll to position [1059, 0]
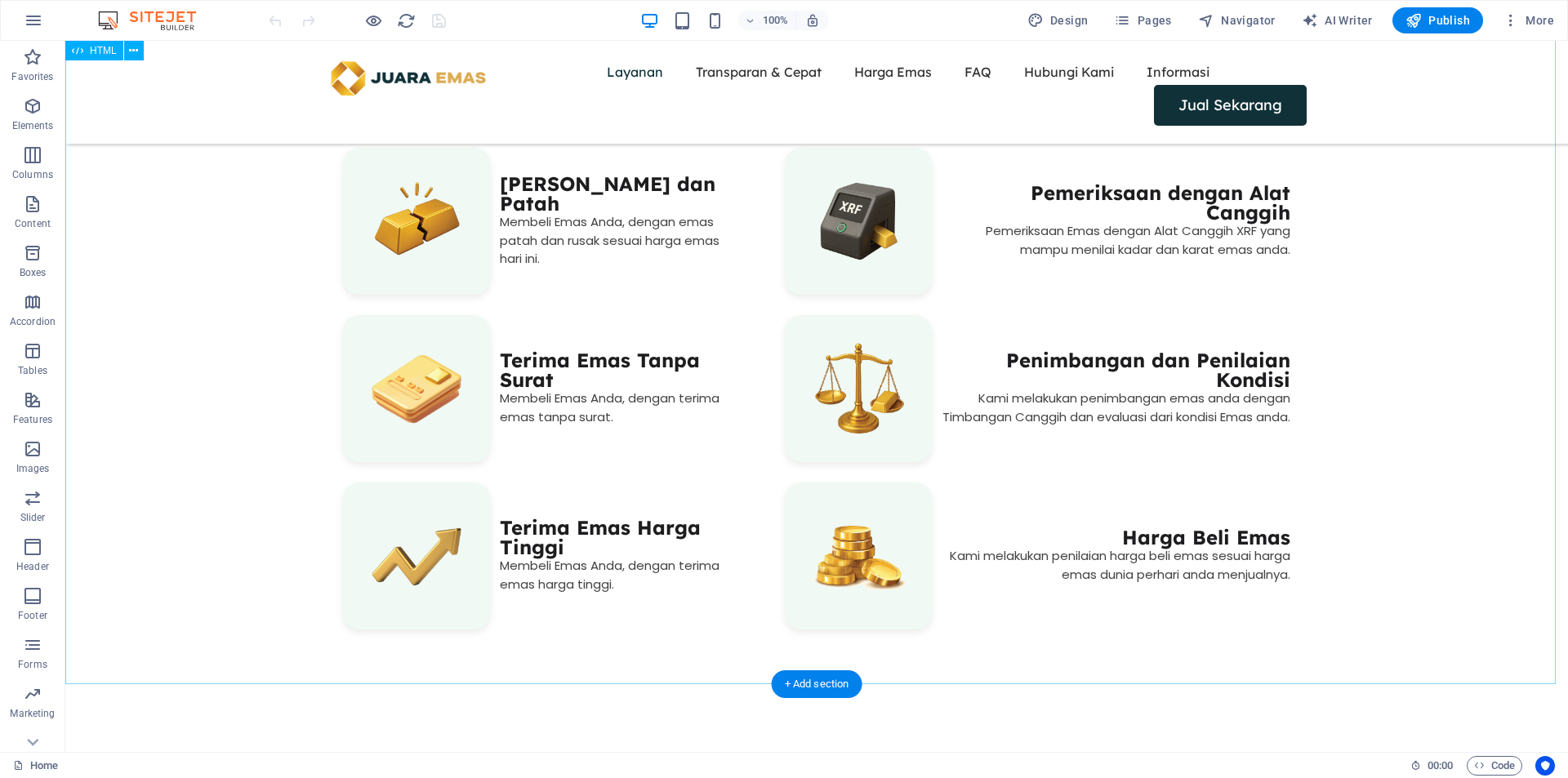
click at [1394, 325] on div "OUR SERVICE Layanan Kami ‎ Terima Emas Rusak dan Patah Membeli Emas Anda, denga…" at bounding box center [816, 350] width 1502 height 681
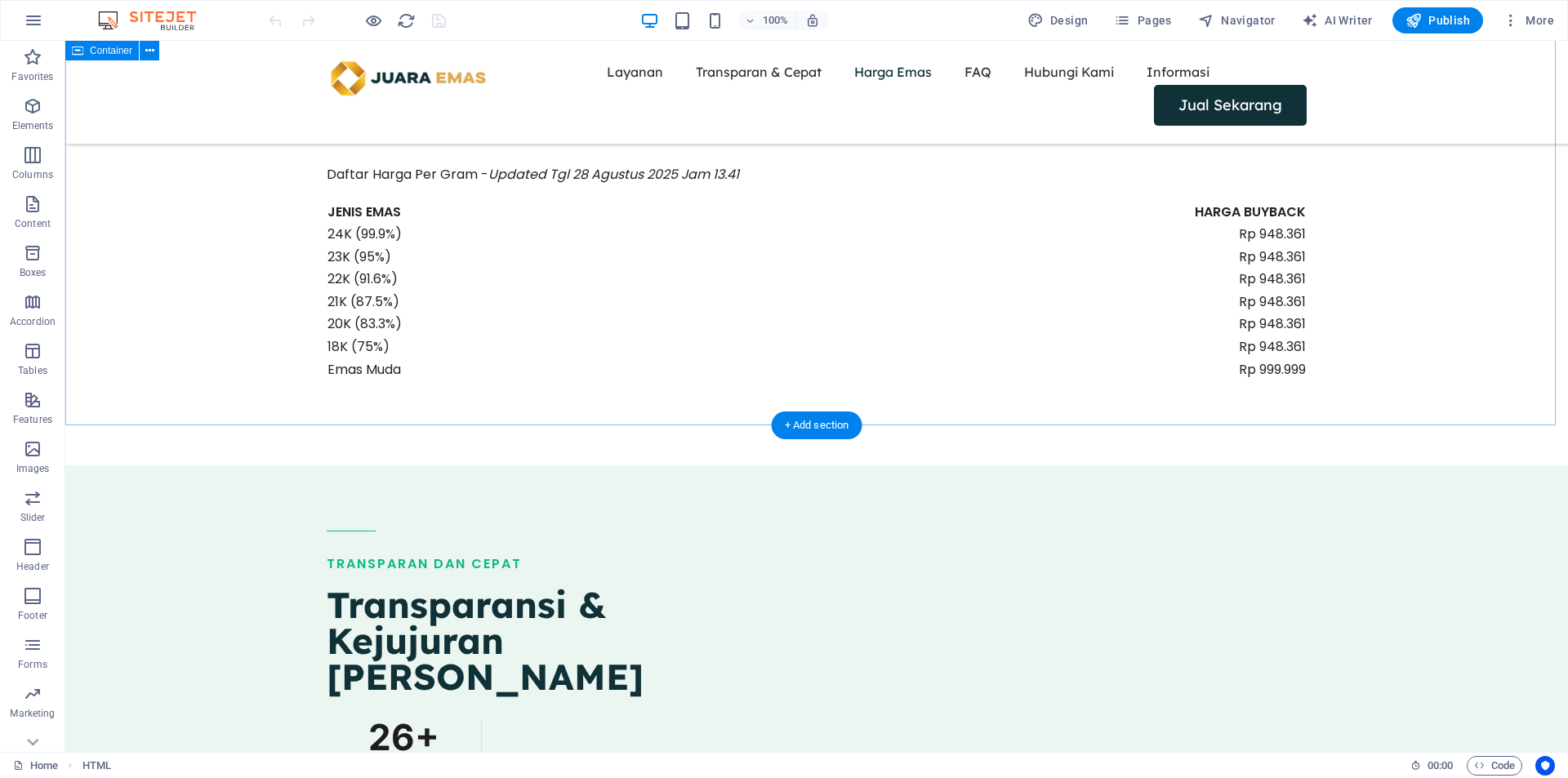
scroll to position [1497, 0]
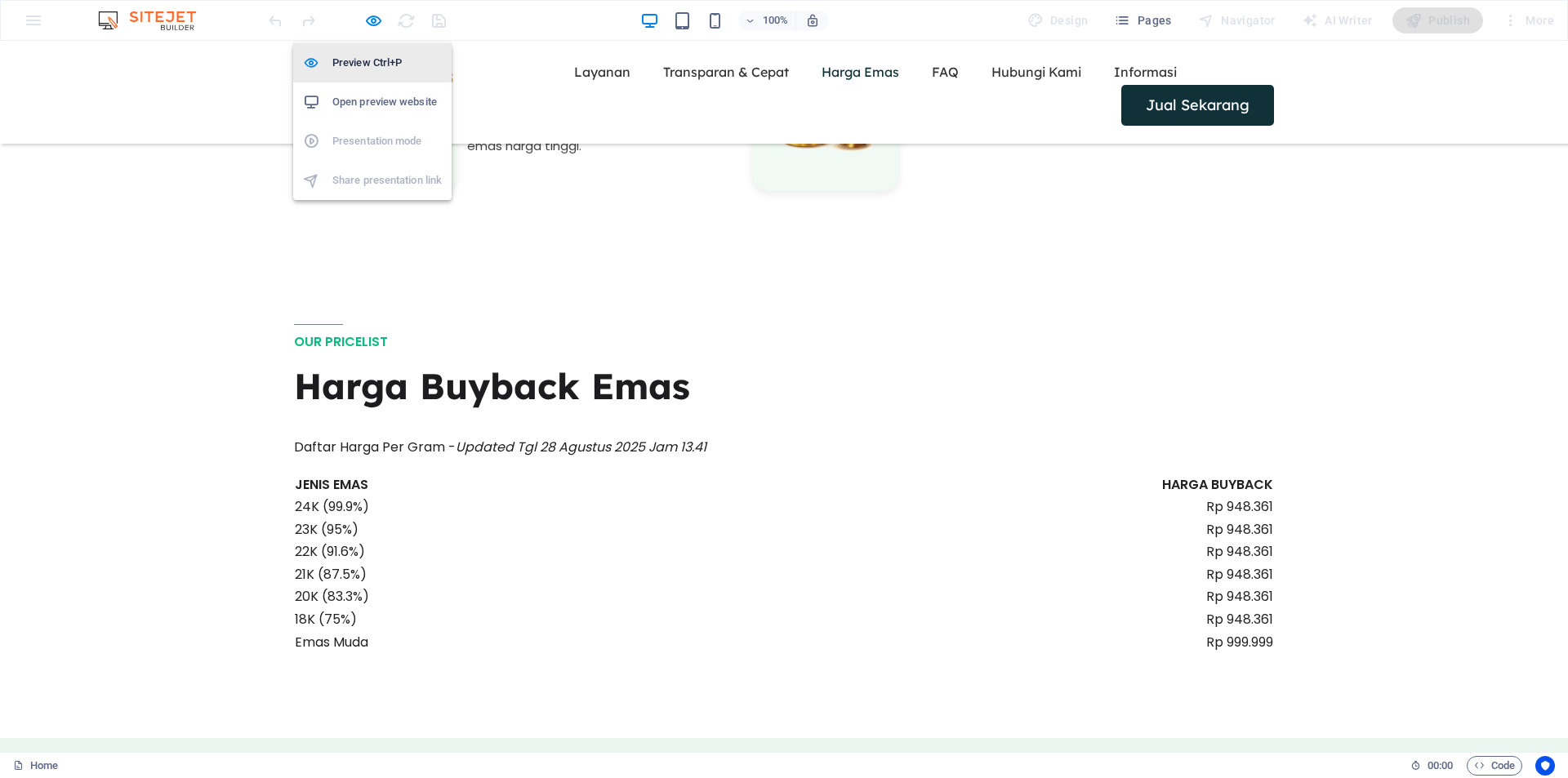
click at [0, 0] on li "Preview Ctrl+P" at bounding box center [0, 0] width 0 height 0
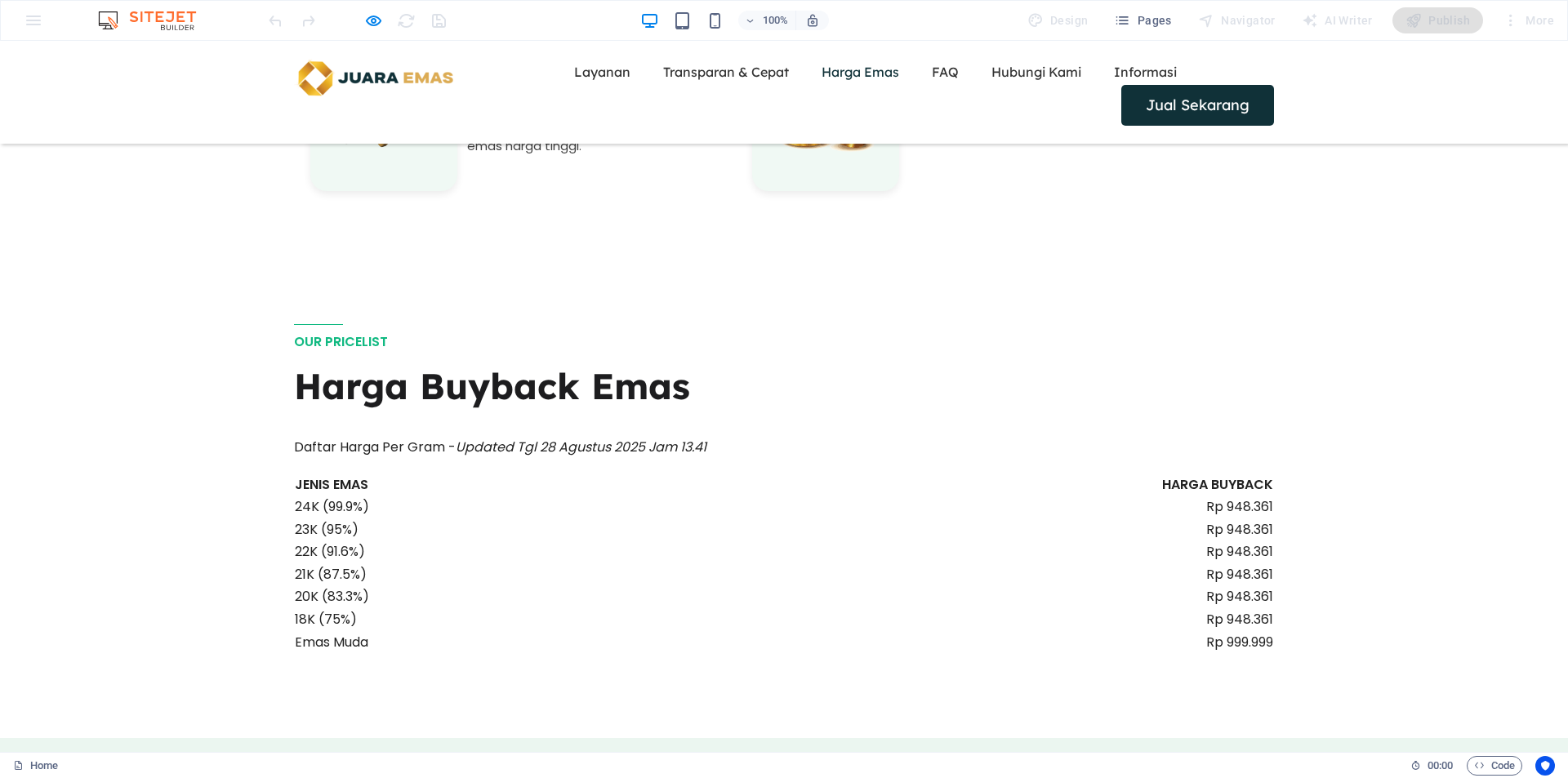
click at [1444, 368] on div "OUR PRICELIST Harga Buyback Emas Daftar Harga Per Gram - Updated Tgl 28 Agustus…" at bounding box center [784, 485] width 1568 height 466
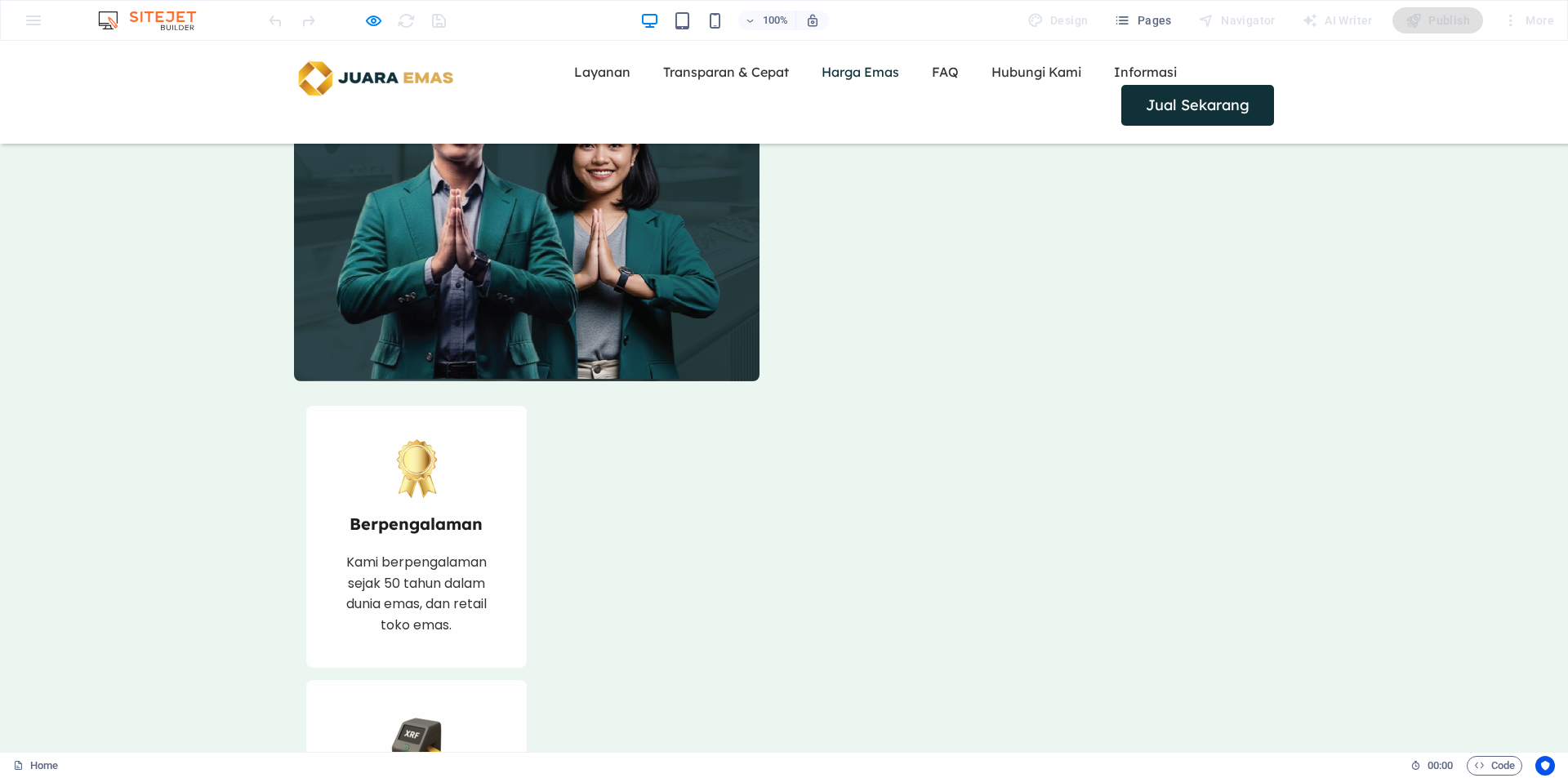
scroll to position [3031, 0]
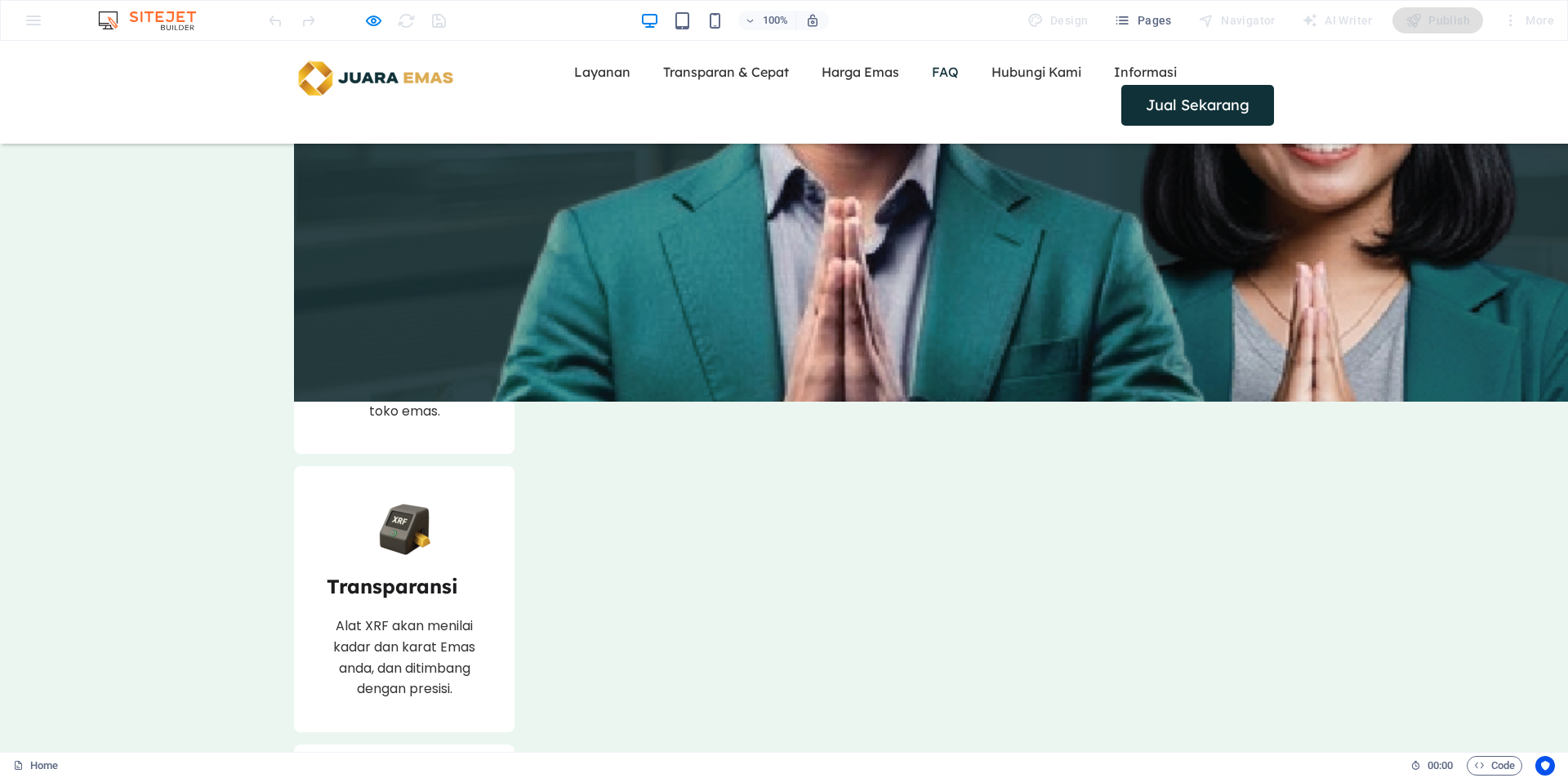
drag, startPoint x: 291, startPoint y: 177, endPoint x: 377, endPoint y: 175, distance: 86.0
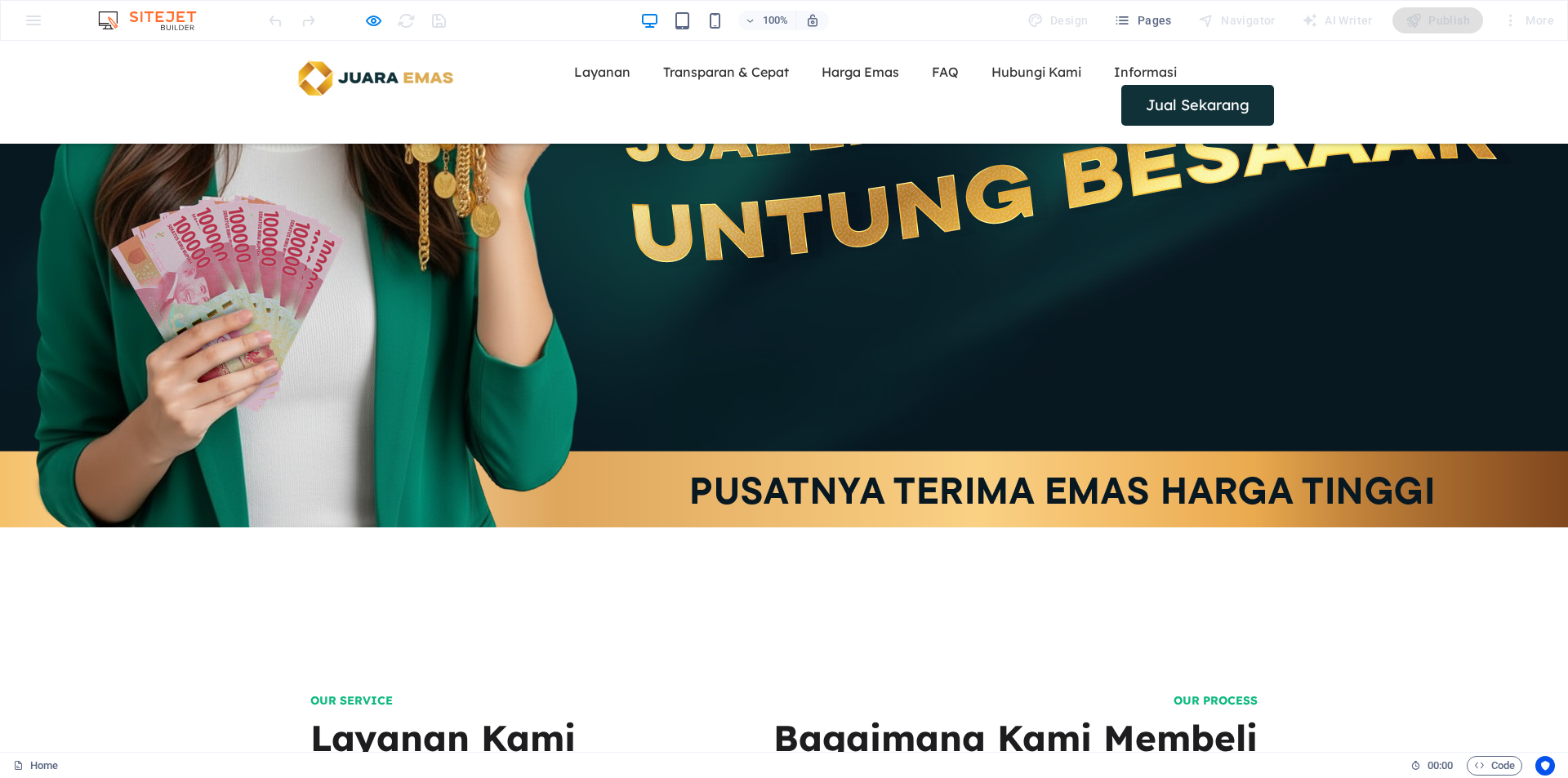
scroll to position [853, 0]
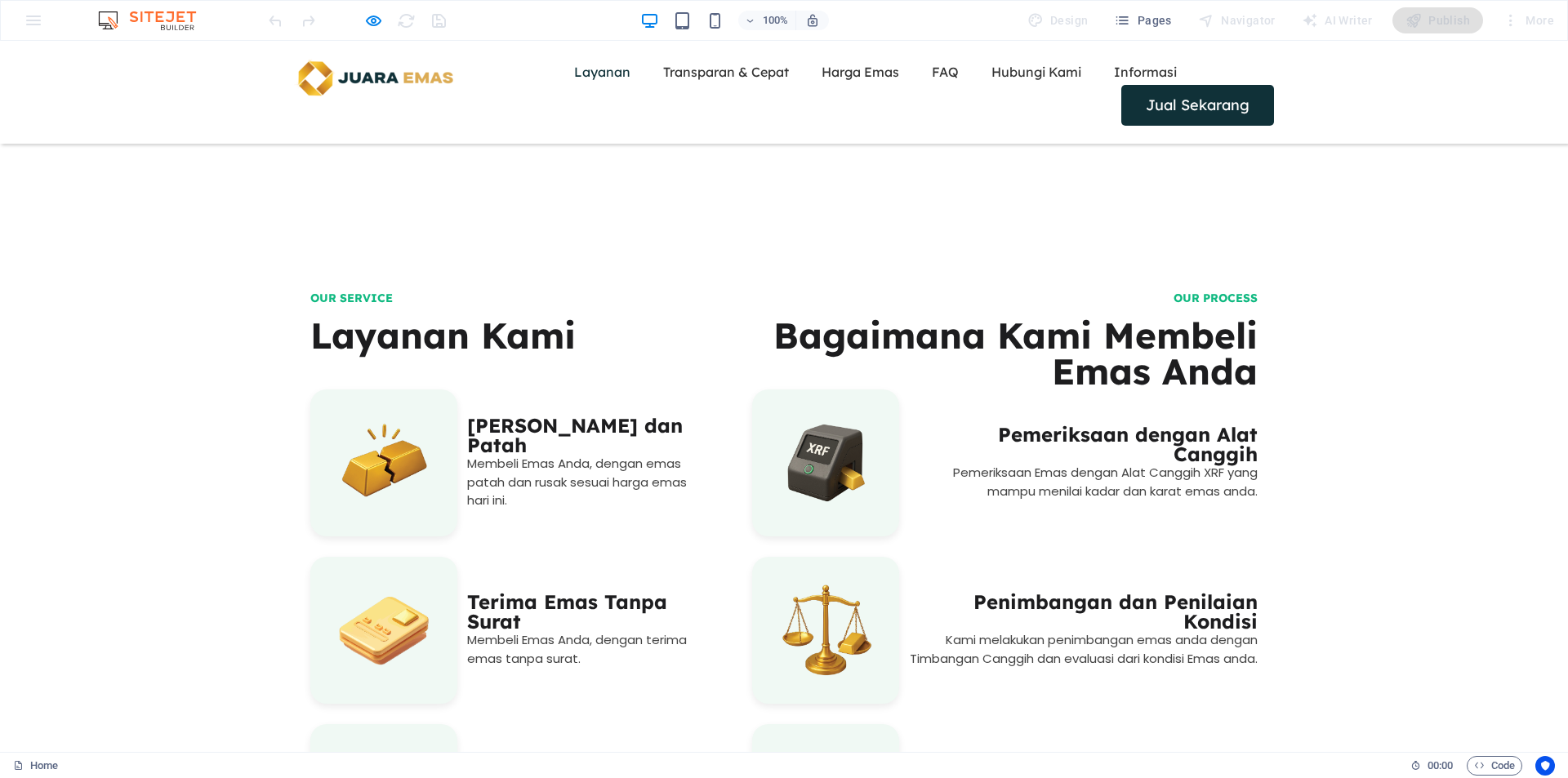
click at [356, 293] on h4 "OUR SERVICE" at bounding box center [507, 299] width 392 height 12
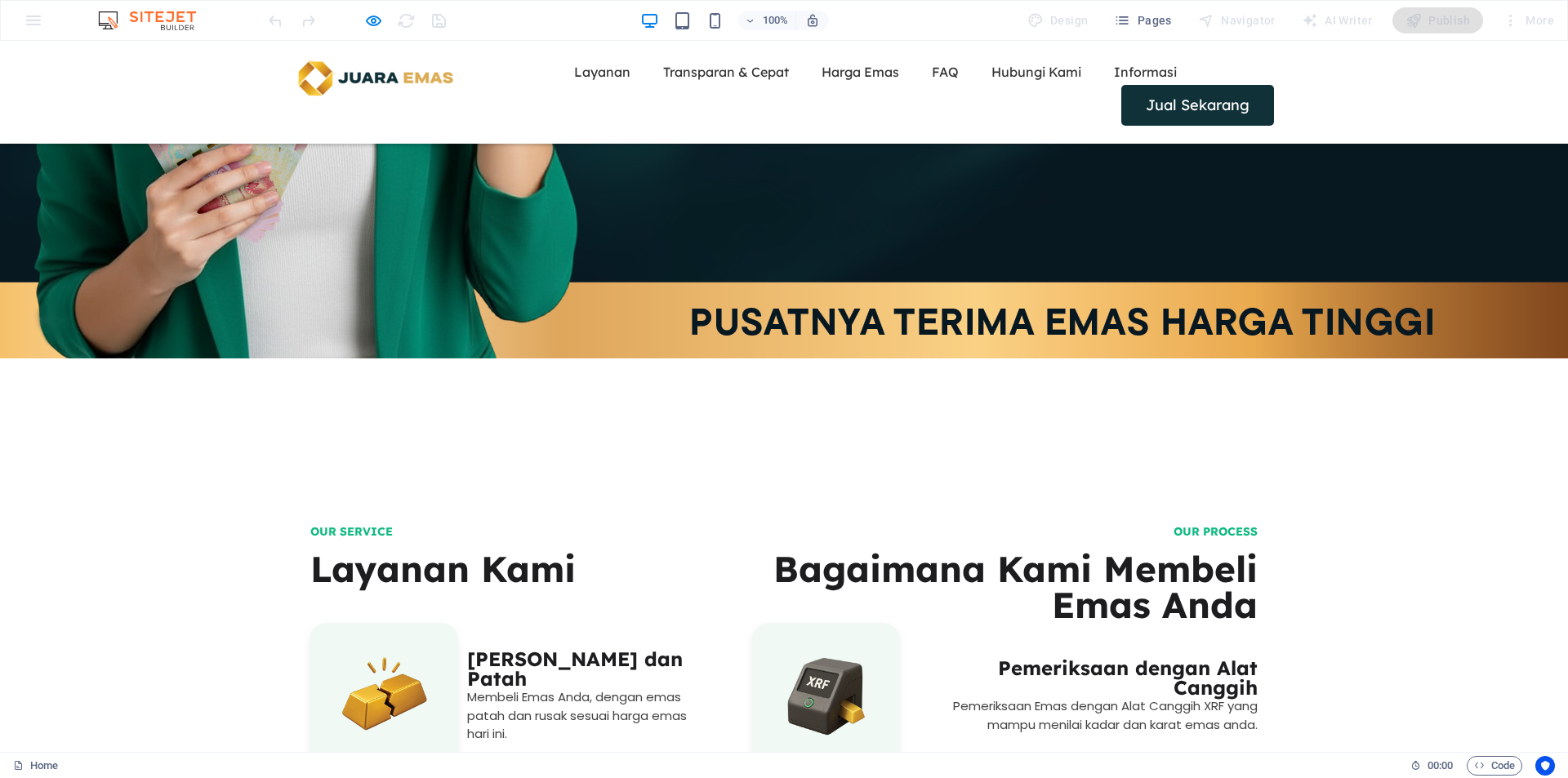
scroll to position [445, 0]
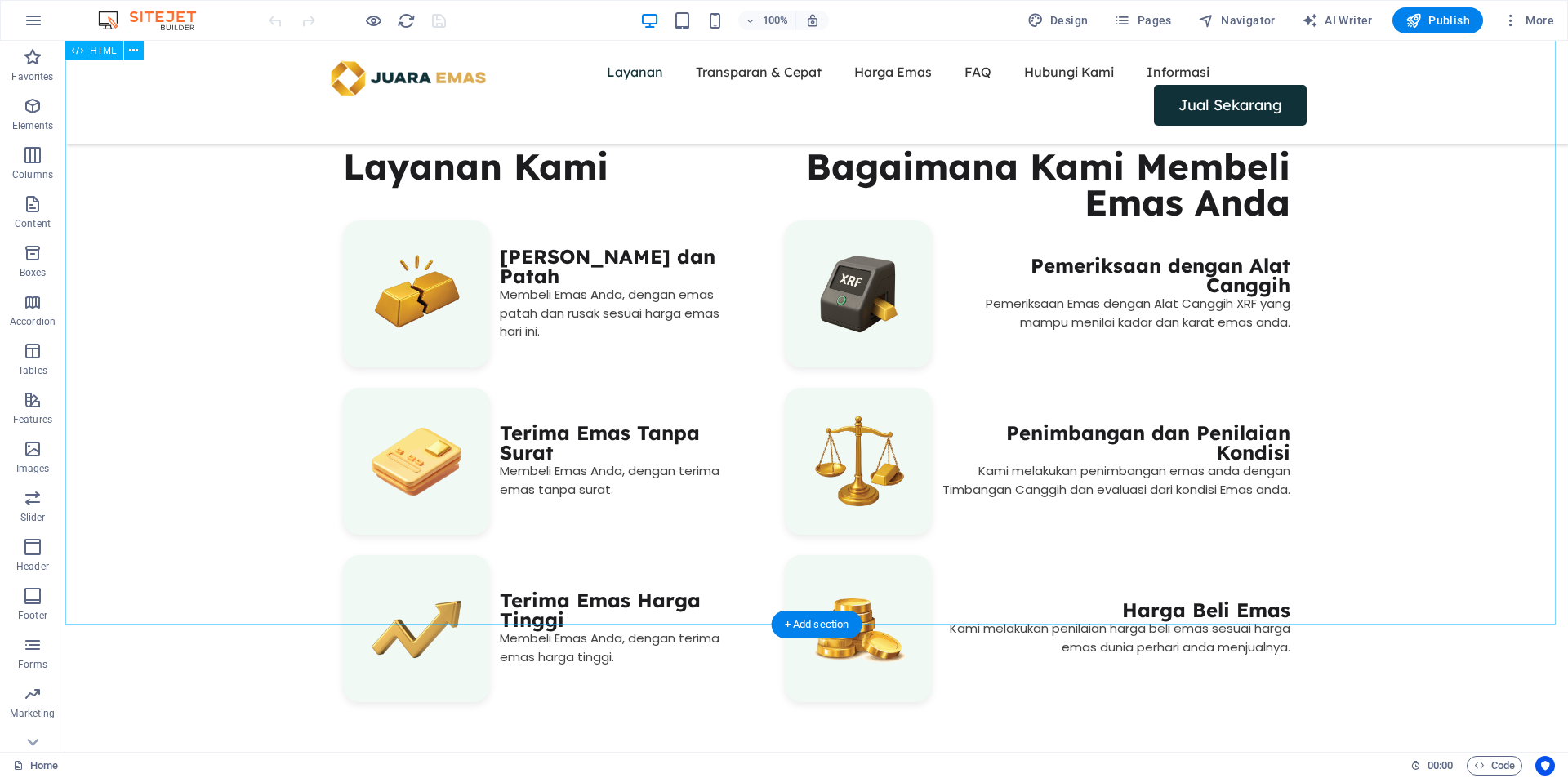
scroll to position [853, 0]
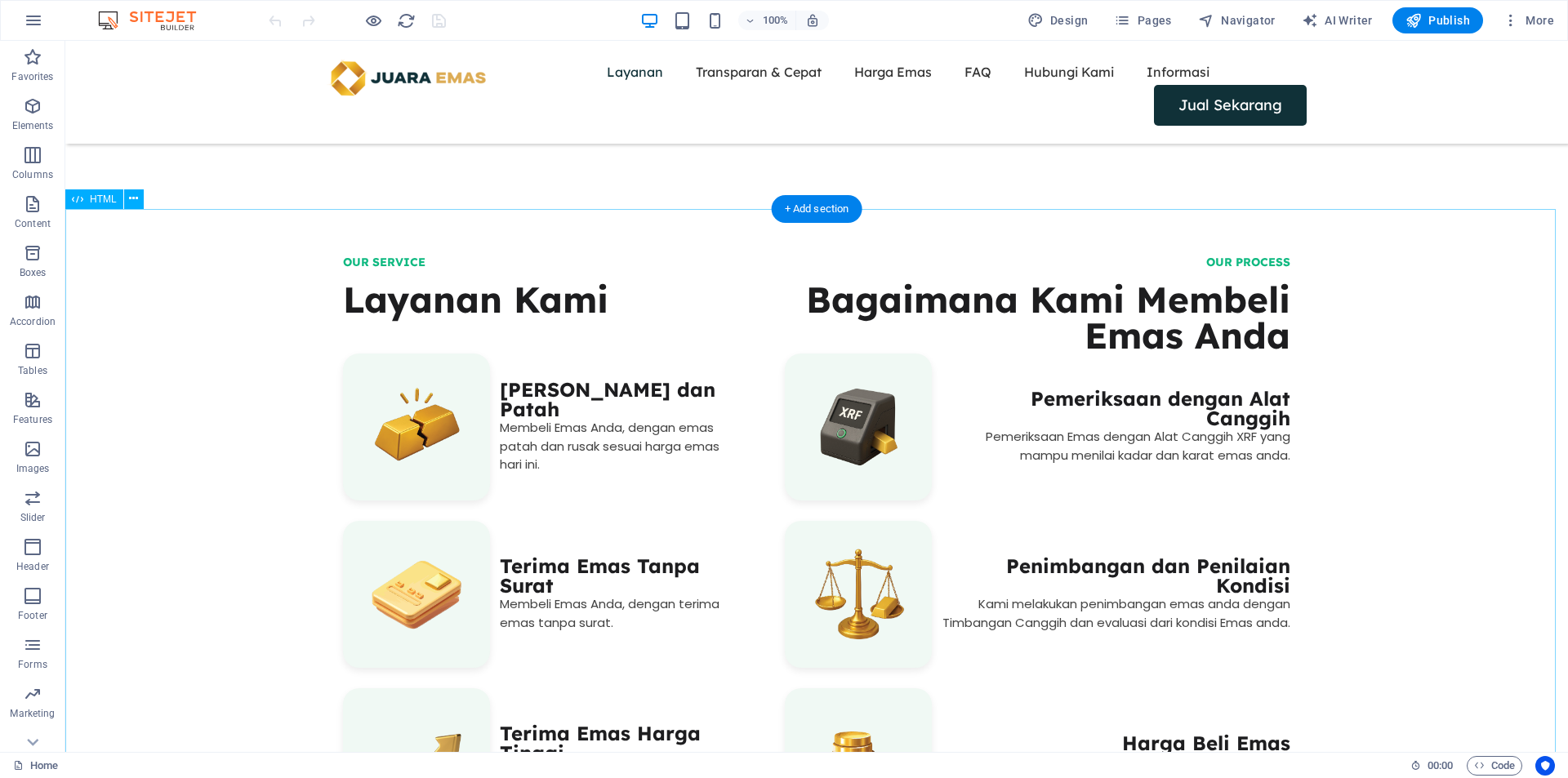
click at [401, 256] on div "OUR SERVICE Layanan Kami ‎ Terima Emas Rusak dan Patah Membeli Emas Anda, denga…" at bounding box center [816, 556] width 1502 height 681
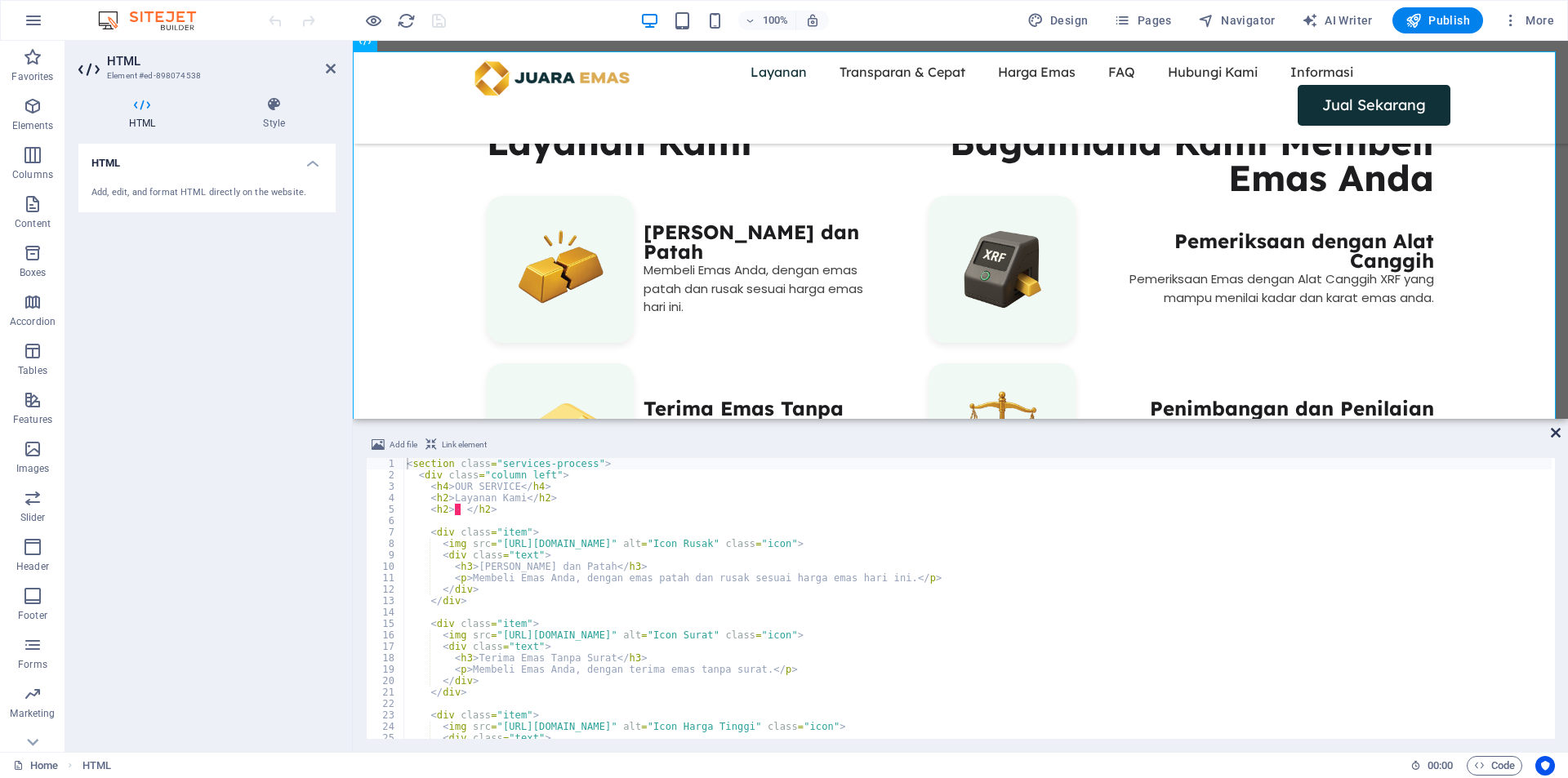
drag, startPoint x: 1555, startPoint y: 429, endPoint x: 1144, endPoint y: 464, distance: 412.5
click at [1555, 429] on icon at bounding box center [1555, 432] width 10 height 13
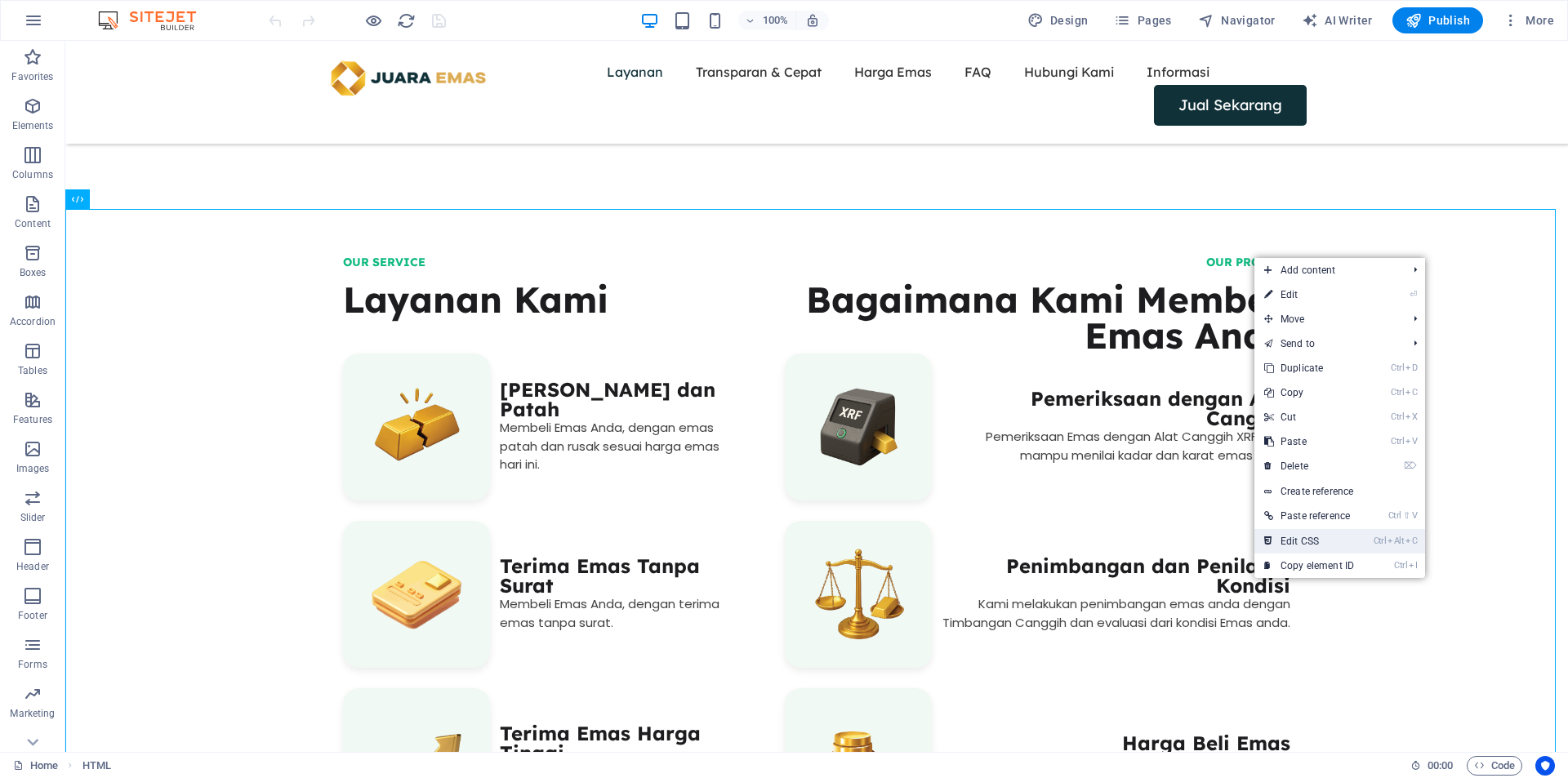
click at [1282, 533] on link "Ctrl Alt C Edit CSS" at bounding box center [1308, 541] width 109 height 25
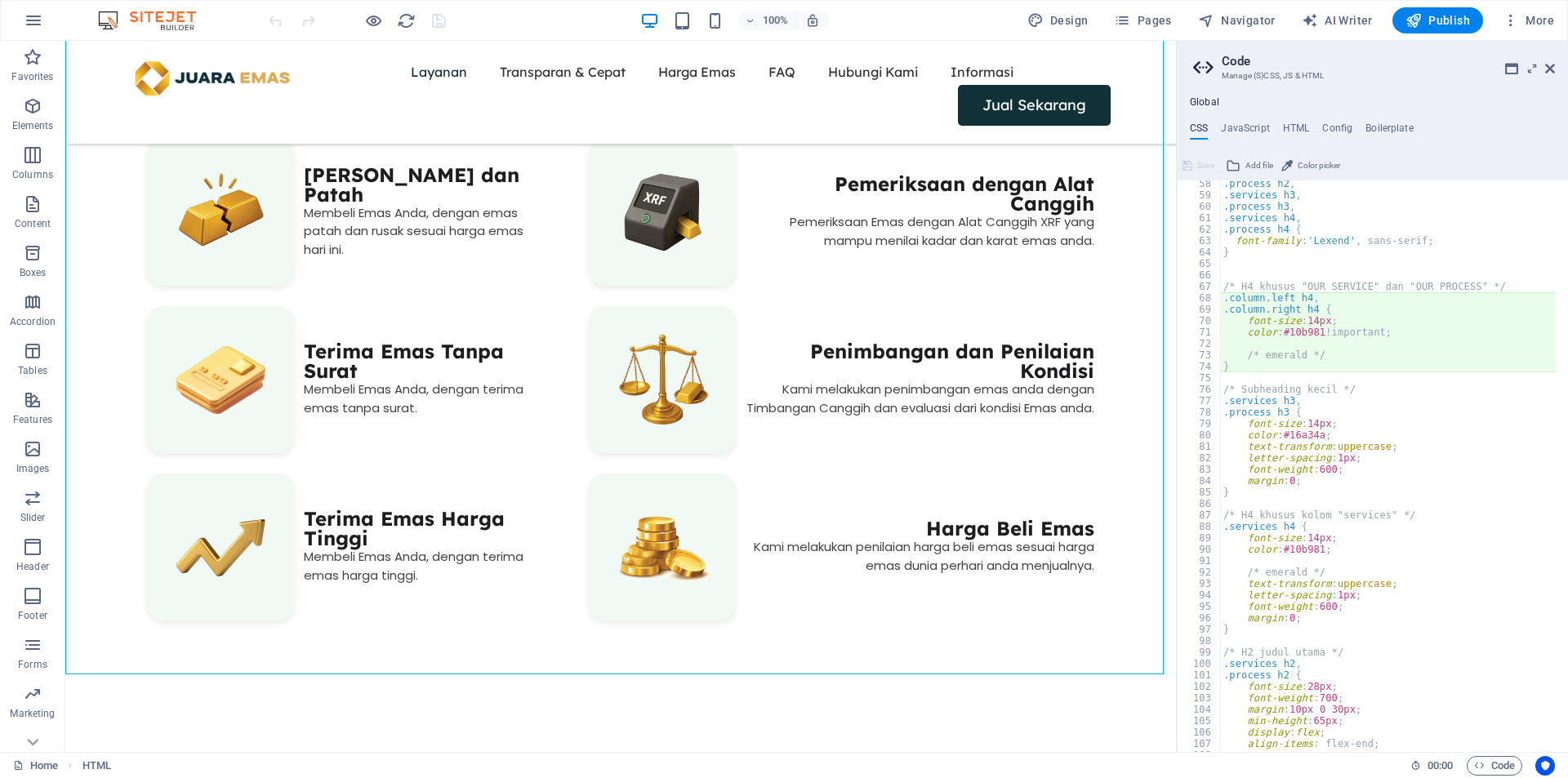
scroll to position [606, 0]
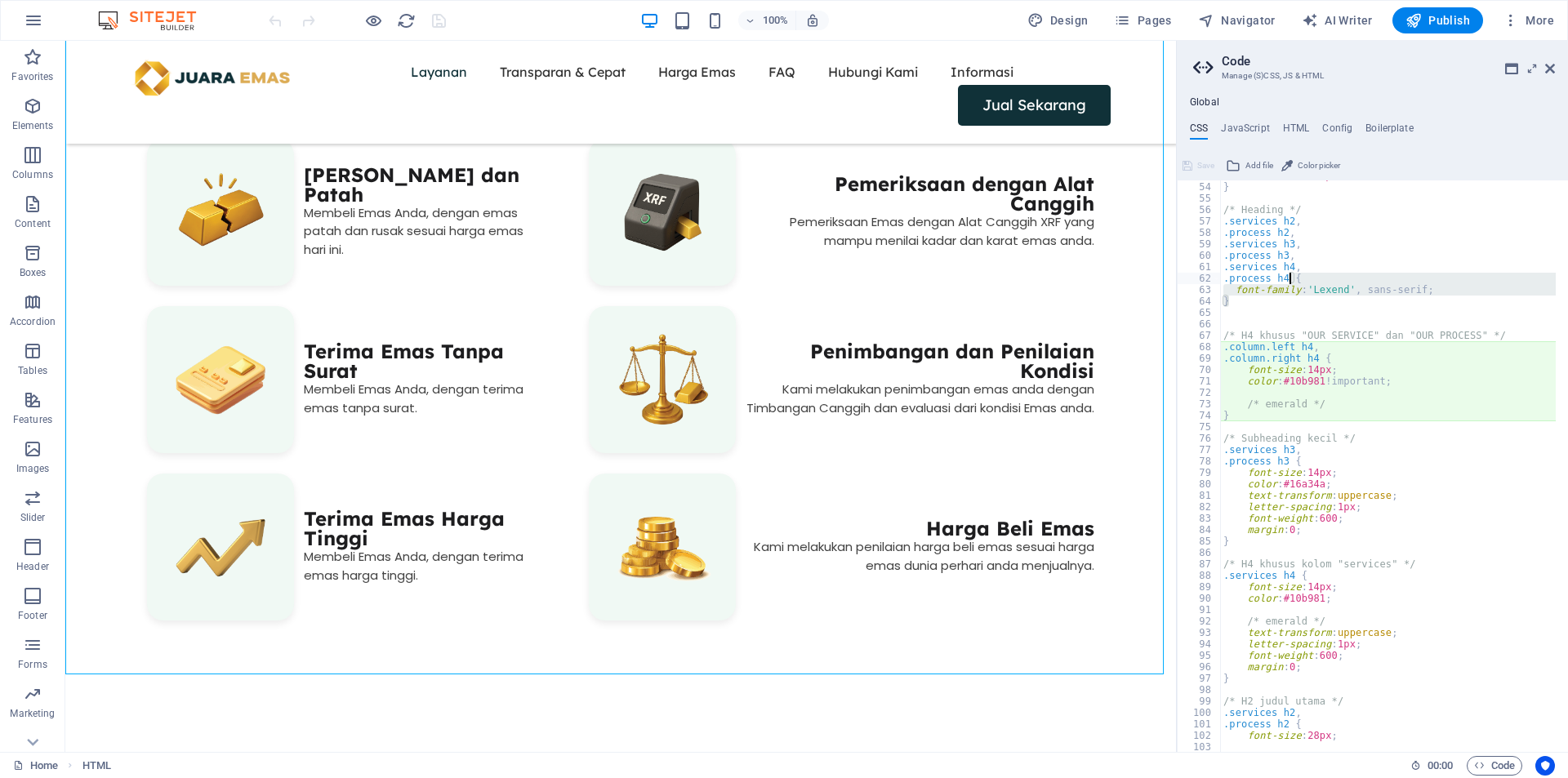
drag, startPoint x: 1256, startPoint y: 299, endPoint x: 1291, endPoint y: 279, distance: 40.3
click at [1287, 280] on div "max-width : 500px ; } /* Heading */ .services h2 , .process h2 , .services h3 ,…" at bounding box center [1573, 460] width 706 height 583
type textarea ".process h4"
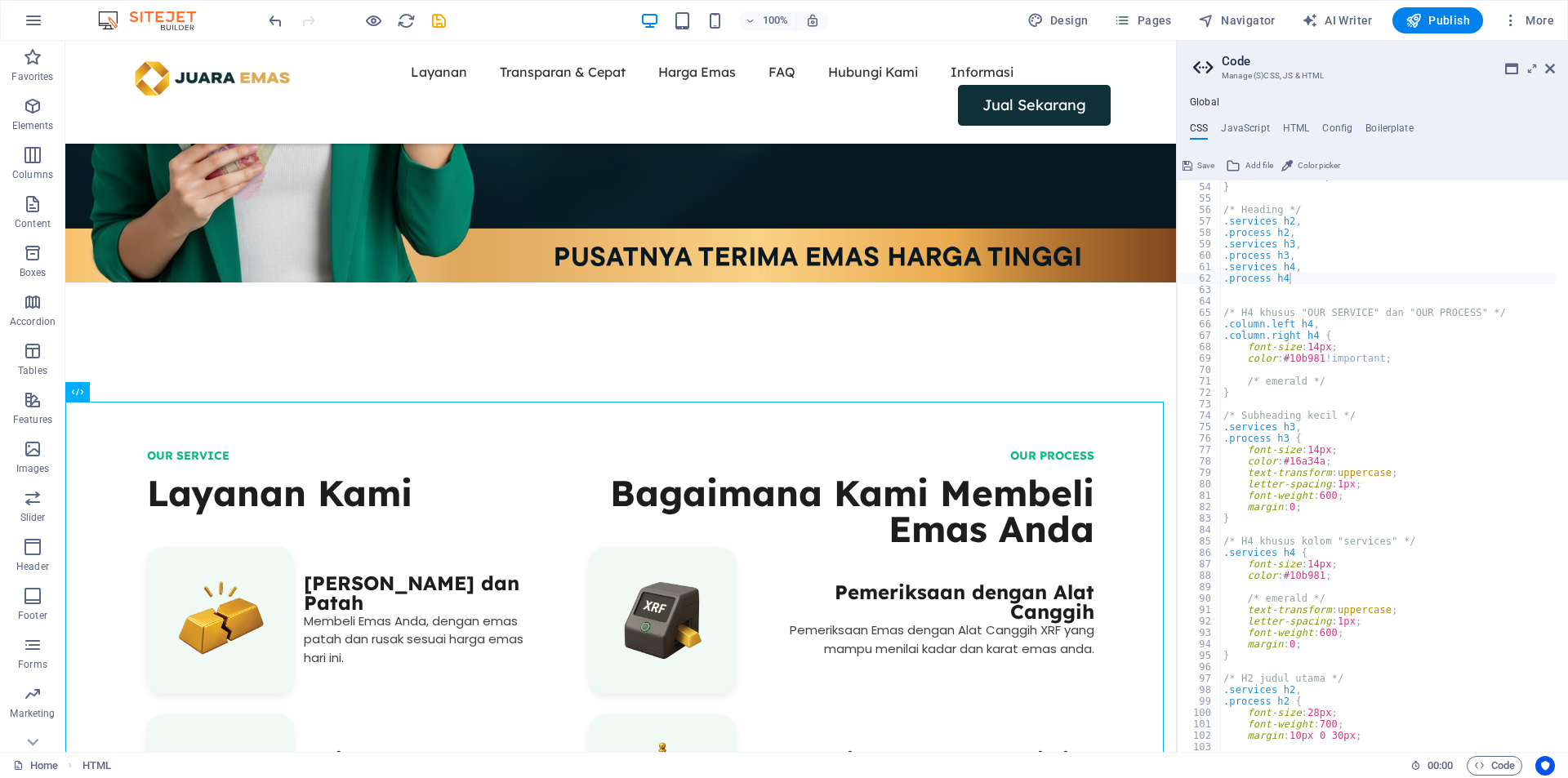
scroll to position [557, 0]
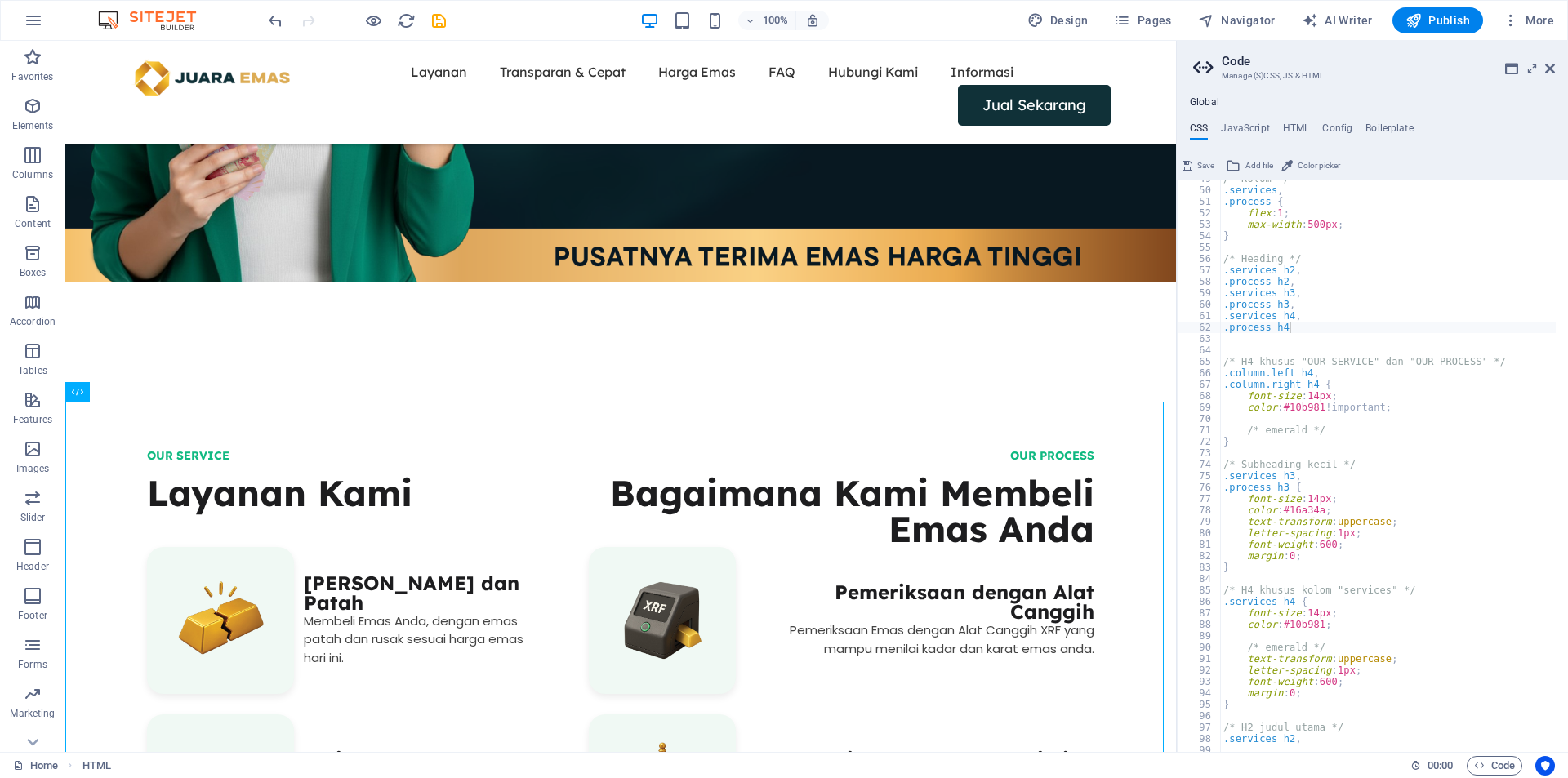
click at [1202, 165] on span "Save" at bounding box center [1204, 166] width 17 height 20
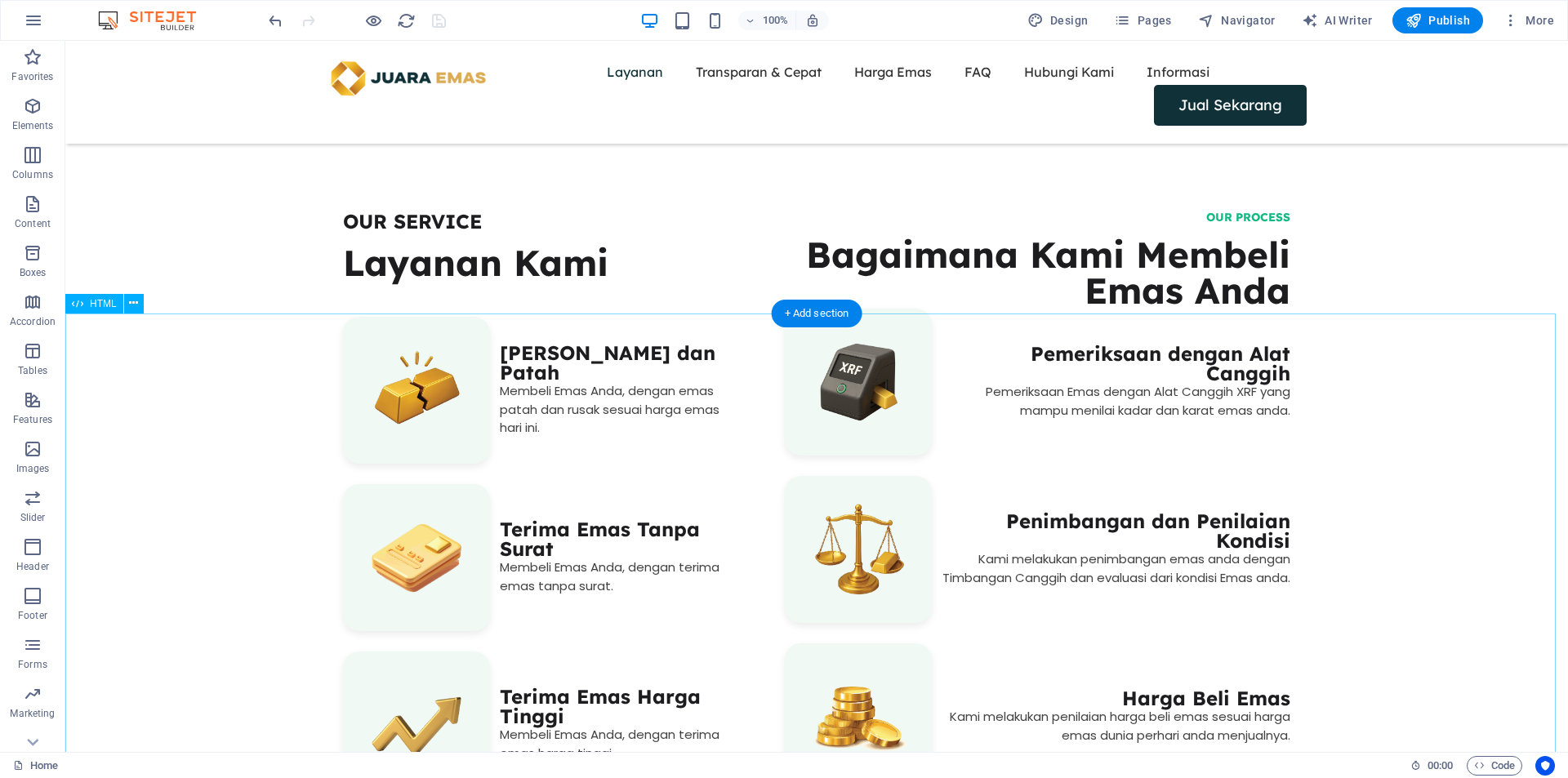
scroll to position [717, 0]
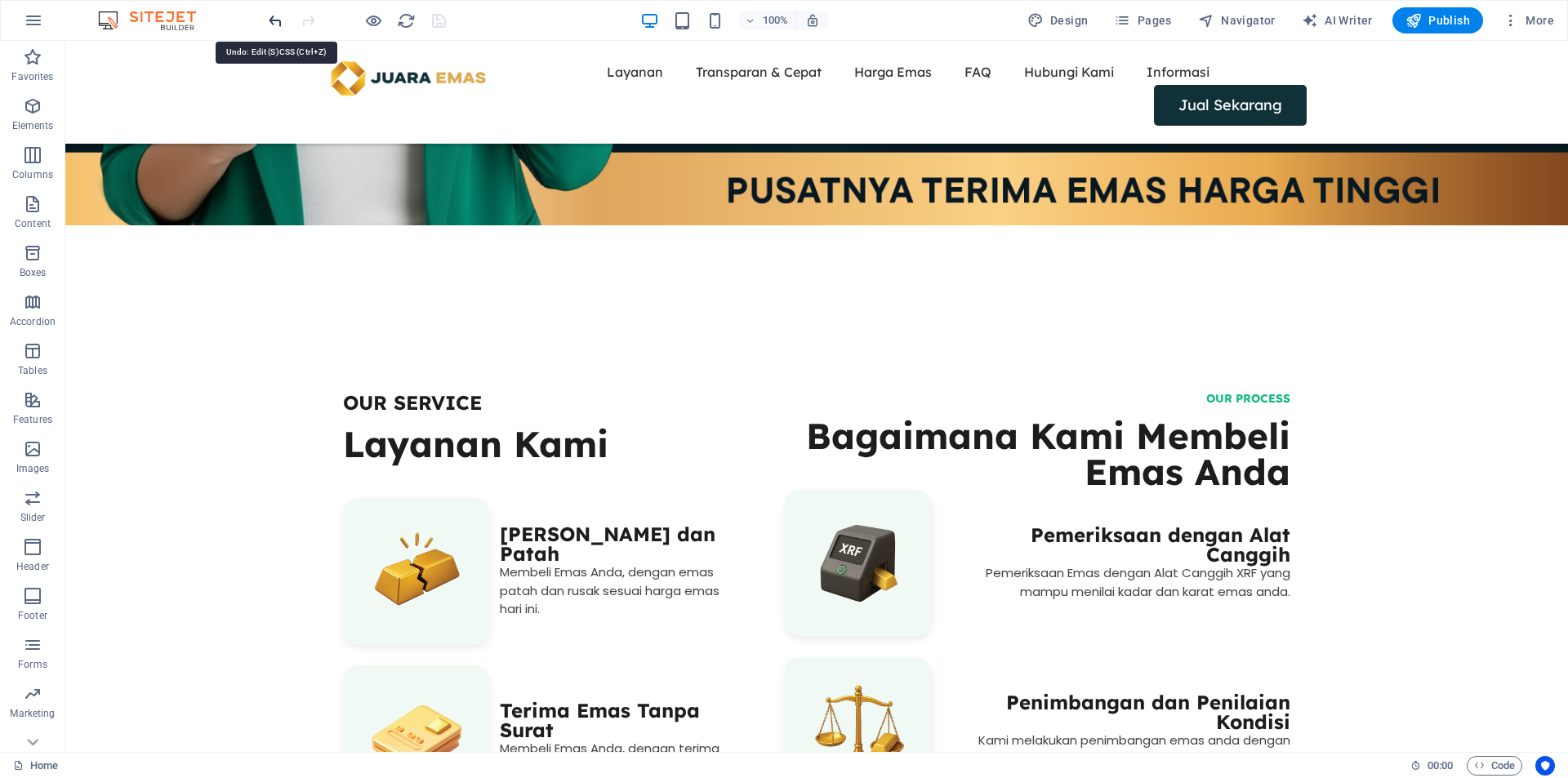
click at [439, 20] on icon "save" at bounding box center [439, 21] width 19 height 19
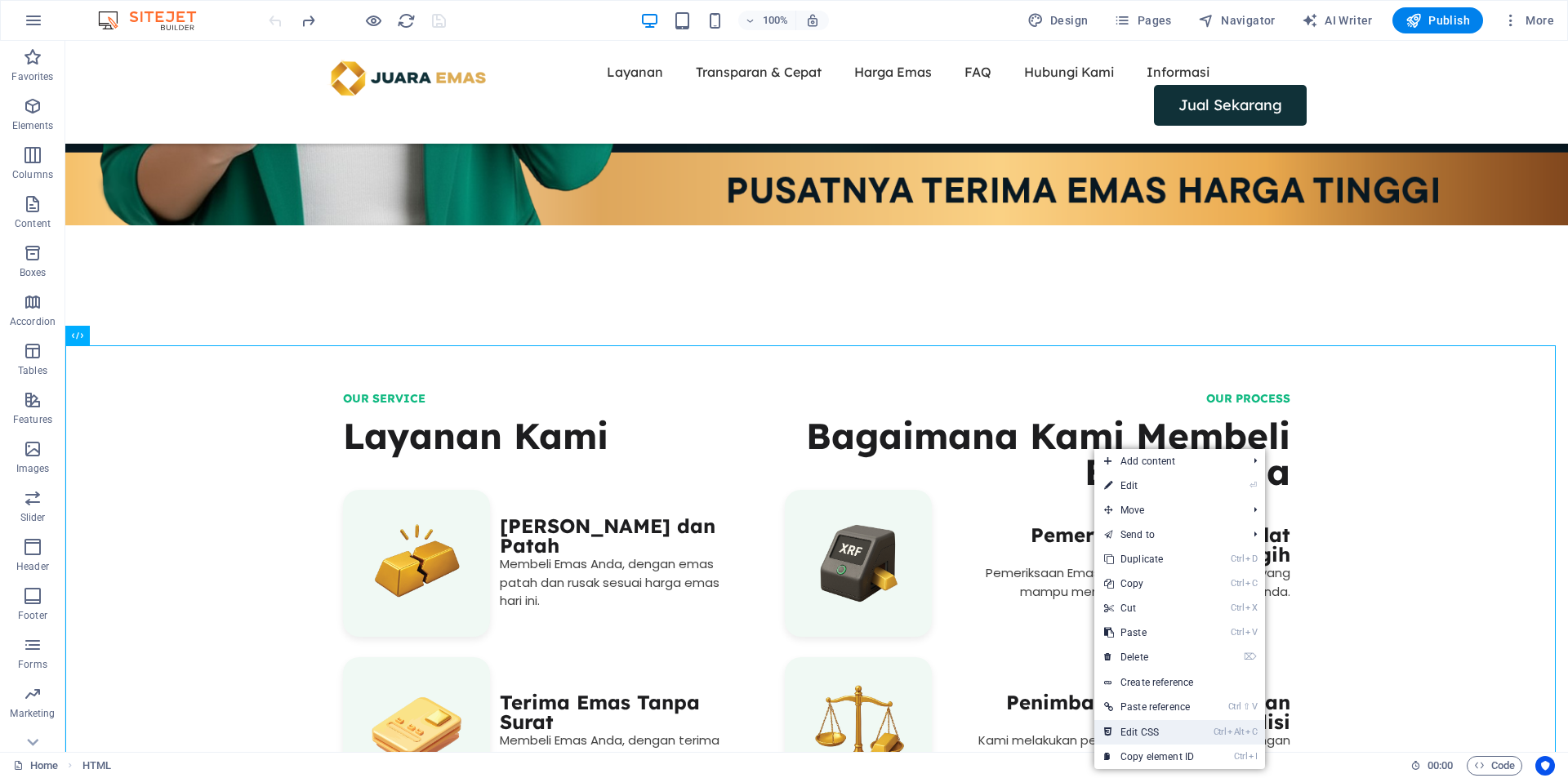
drag, startPoint x: 1125, startPoint y: 741, endPoint x: 1106, endPoint y: 543, distance: 198.9
click at [1125, 741] on link "Ctrl Alt C Edit CSS" at bounding box center [1148, 733] width 109 height 25
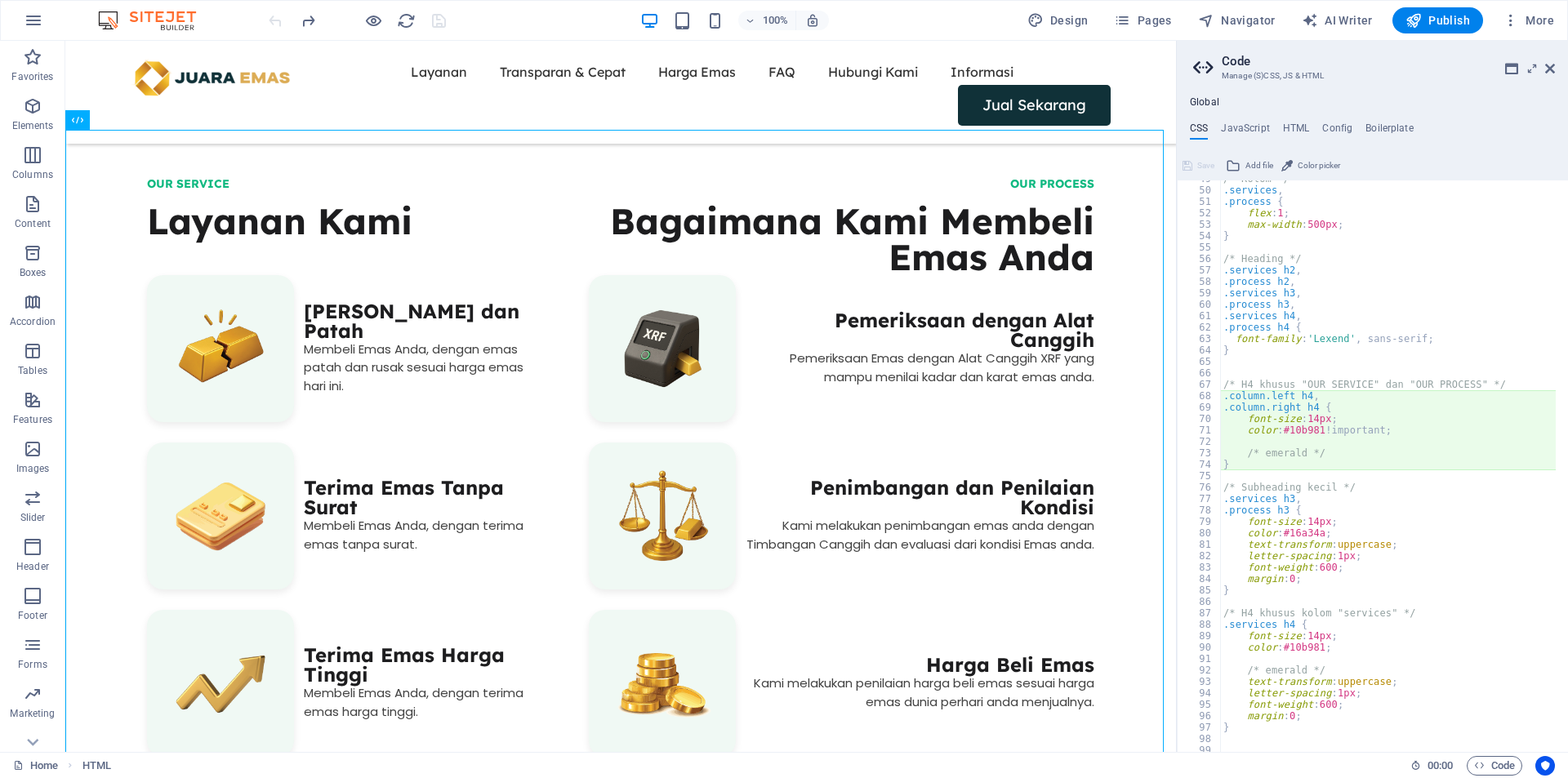
scroll to position [1390, 0]
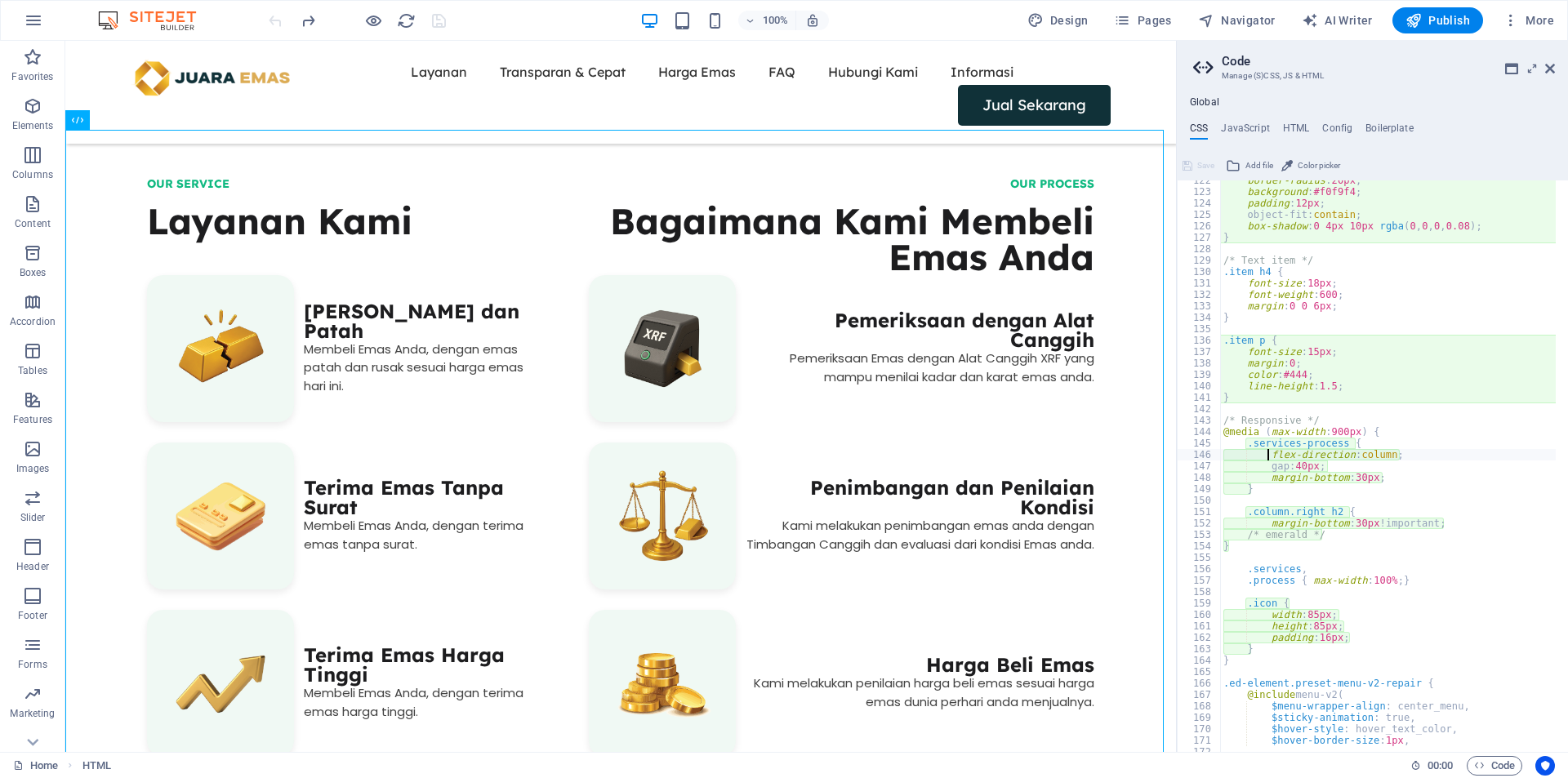
click at [1335, 336] on div "border-radius : 20px ; background : #f0f9f4 ; padding : 12px ; object-fit: cont…" at bounding box center [1573, 465] width 706 height 583
type textarea ".item p {"
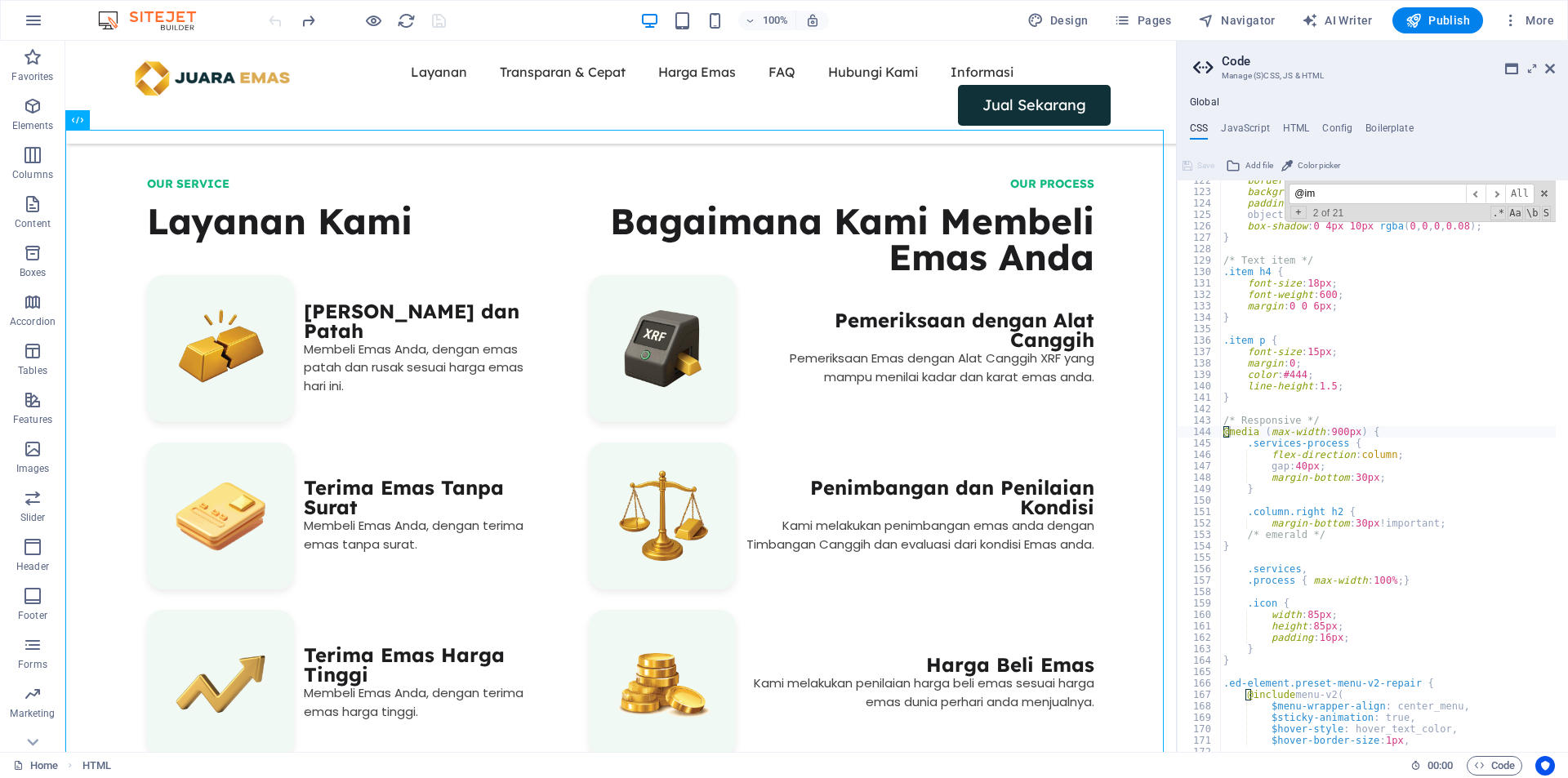
scroll to position [0, 0]
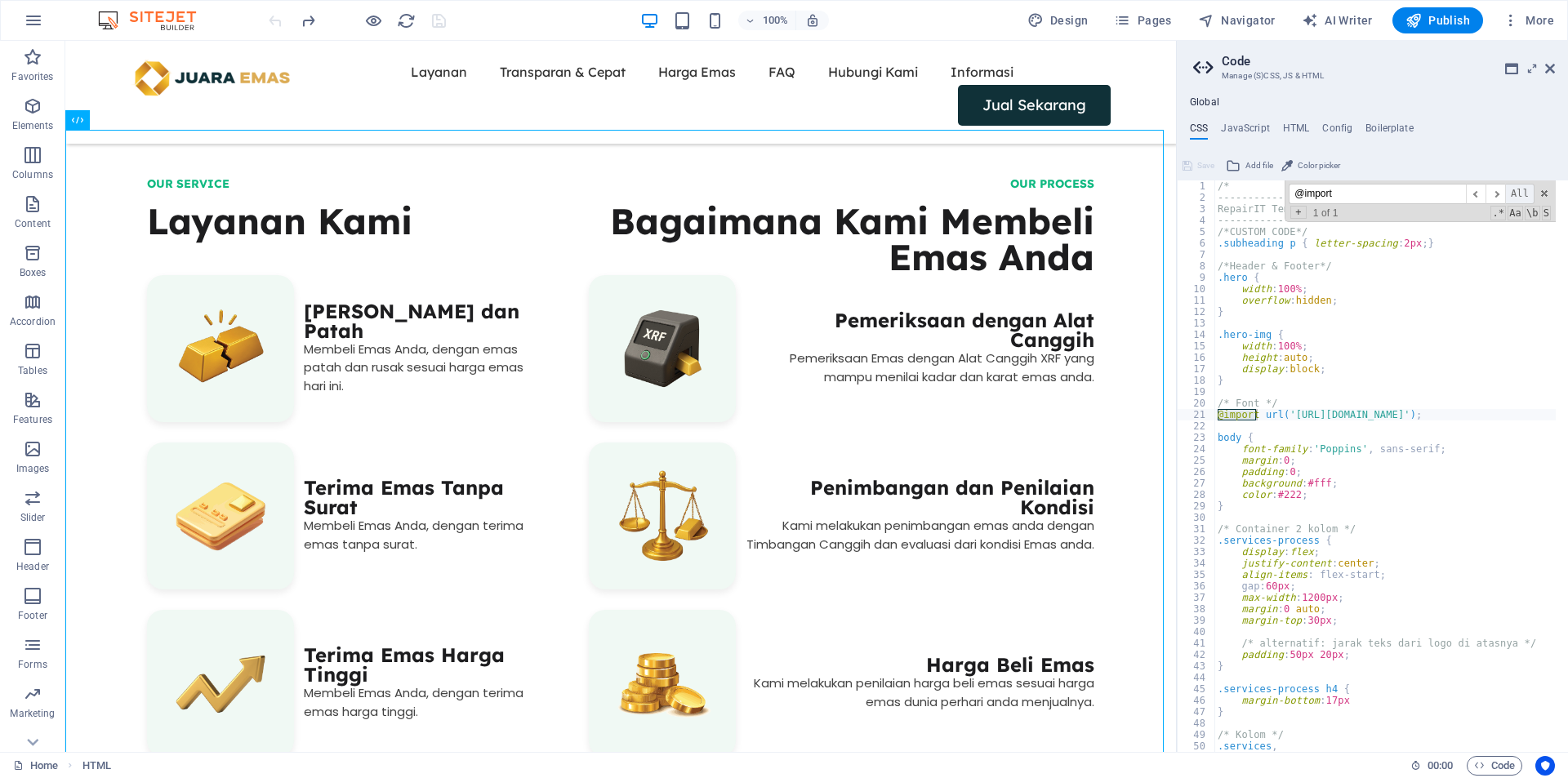
type input "@import"
click at [1506, 194] on span "All" at bounding box center [1520, 193] width 30 height 21
type textarea "@import url('[URL][DOMAIN_NAME]);"
click at [1408, 421] on div "/* ----------------- RepairIT Template ----------------- /*CUSTOM CODE*/ .subhe…" at bounding box center [1567, 471] width 706 height 583
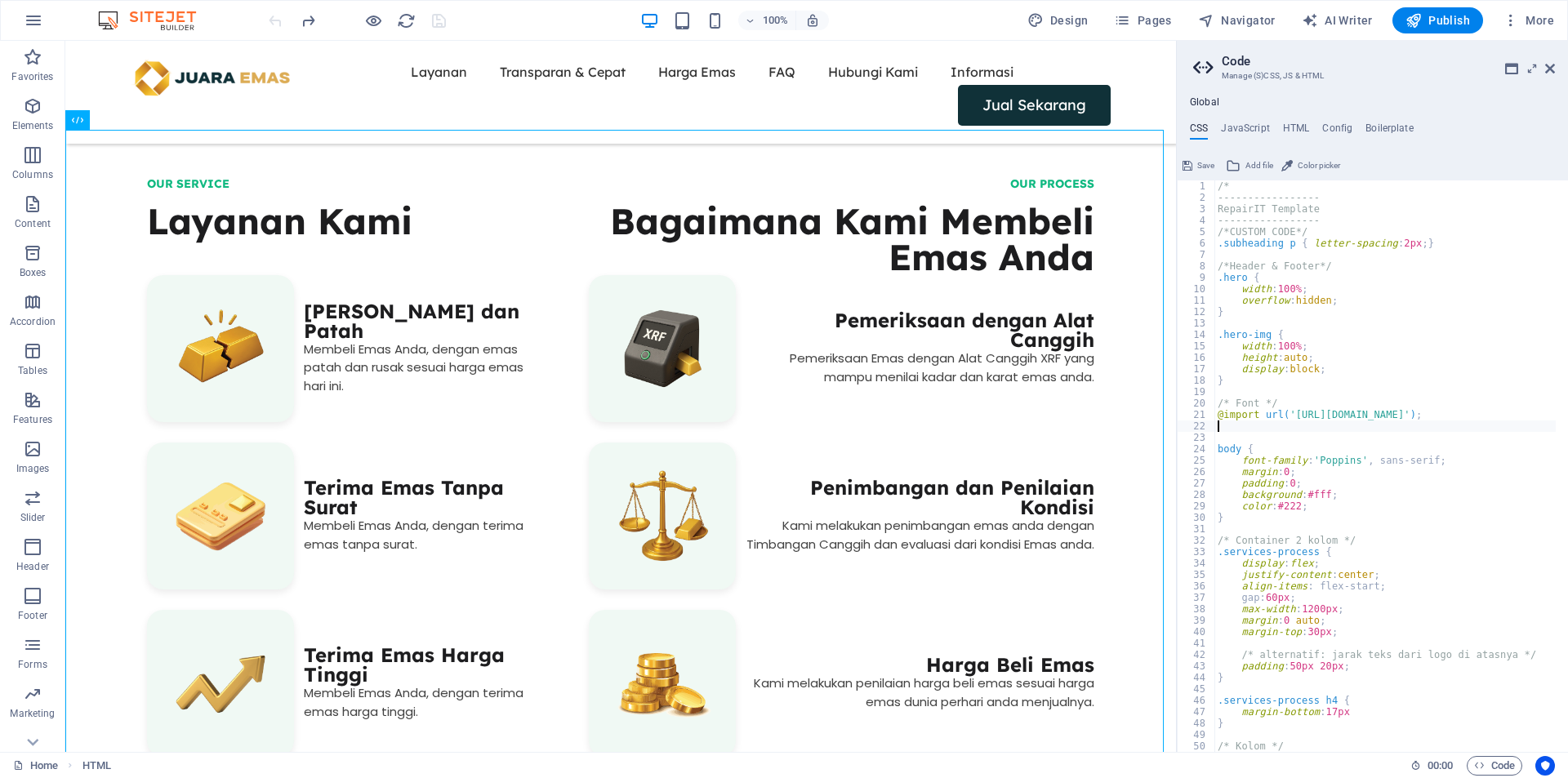
paste textarea "@import url('[URL][DOMAIN_NAME]);"
click at [1312, 503] on div "/* ----------------- RepairIT Template ----------------- /*CUSTOM CODE*/ .subhe…" at bounding box center [1567, 471] width 706 height 583
click at [1329, 507] on div "/* ----------------- RepairIT Template ----------------- /*CUSTOM CODE*/ .subhe…" at bounding box center [1567, 471] width 706 height 583
click at [1301, 517] on div "/* ----------------- RepairIT Template ----------------- /*CUSTOM CODE*/ .subhe…" at bounding box center [1567, 471] width 706 height 583
type textarea "}"
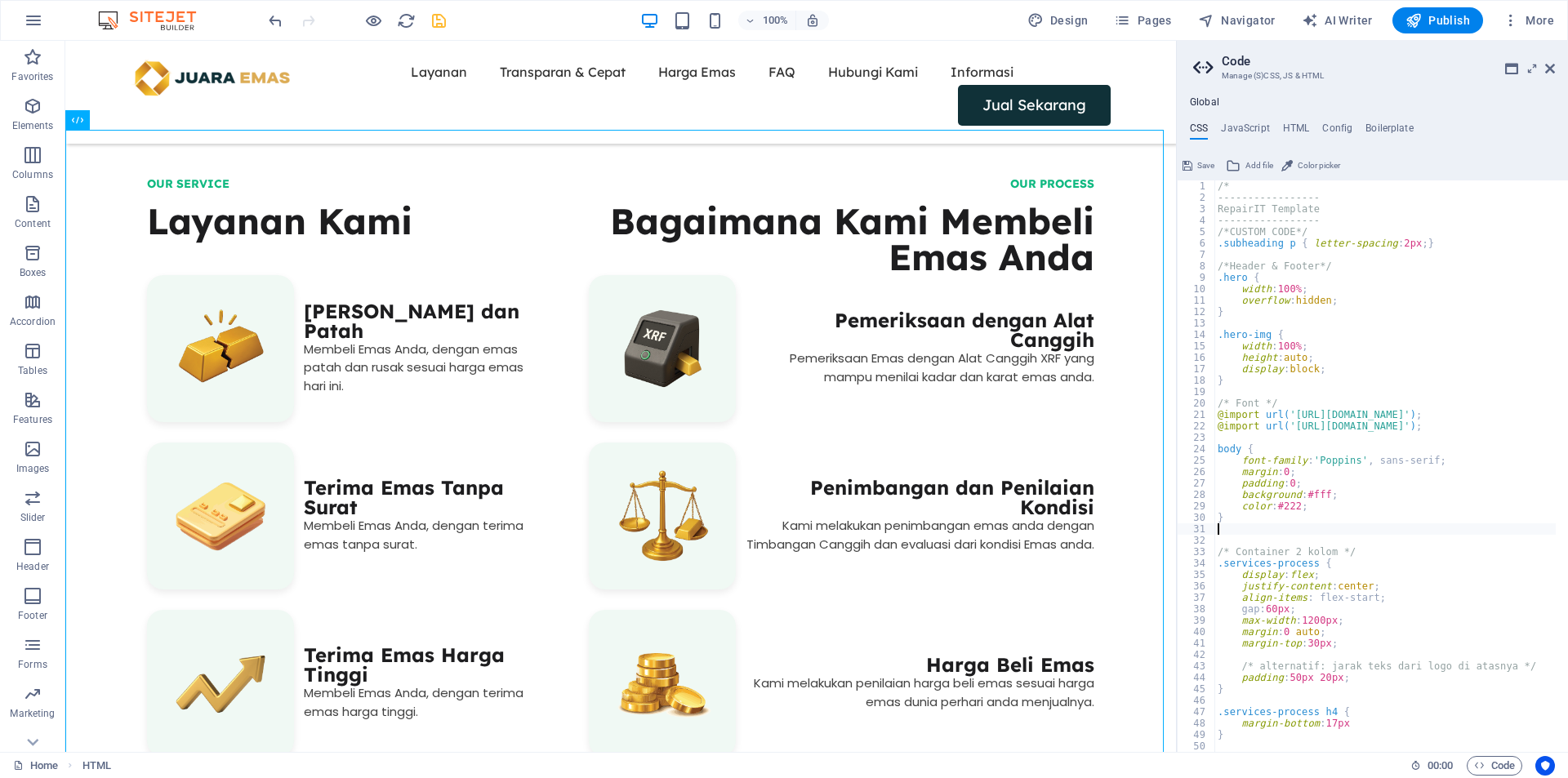
paste textarea "}"
type textarea "}"
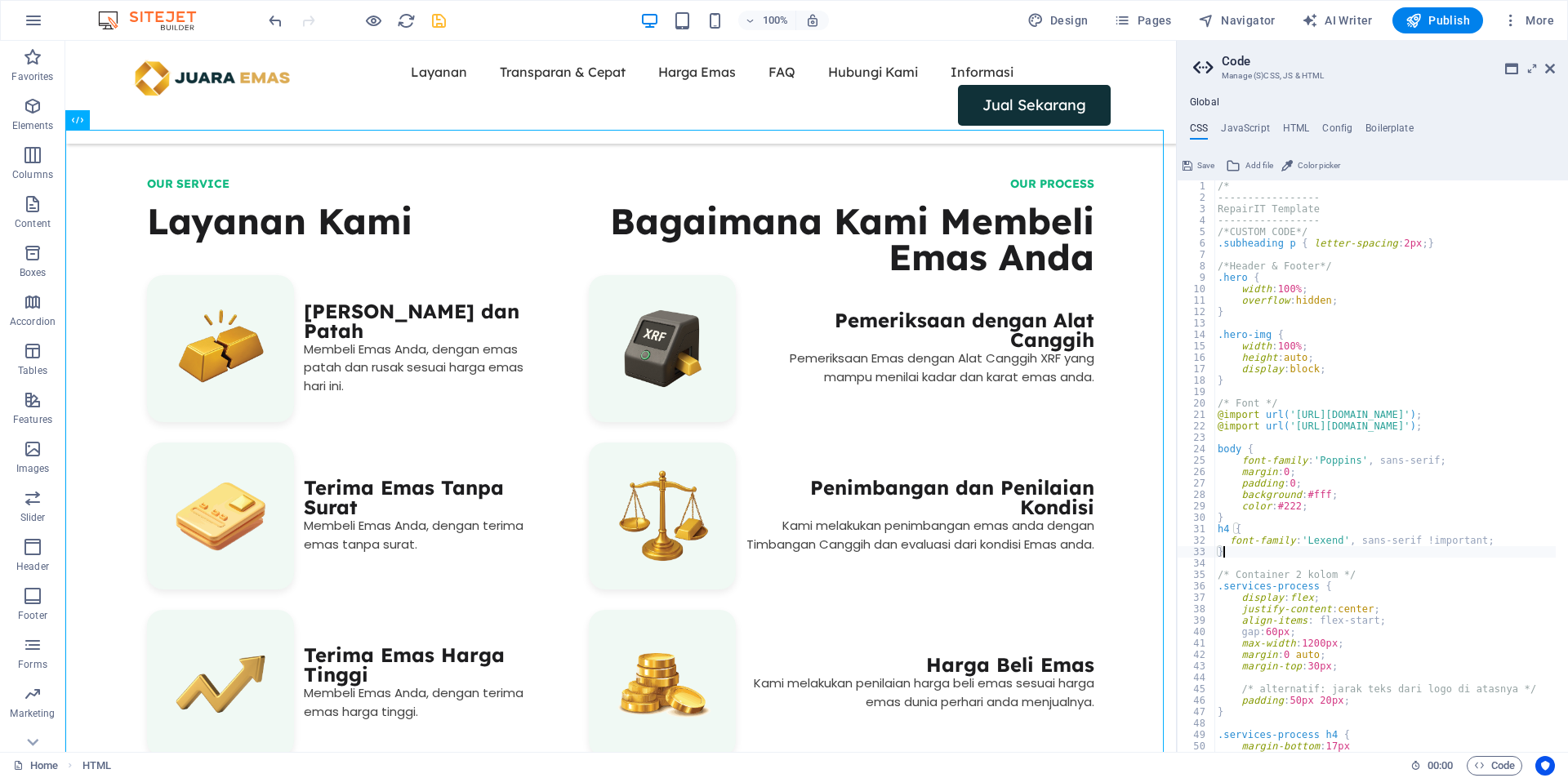
click at [1192, 165] on button "Save" at bounding box center [1197, 166] width 36 height 20
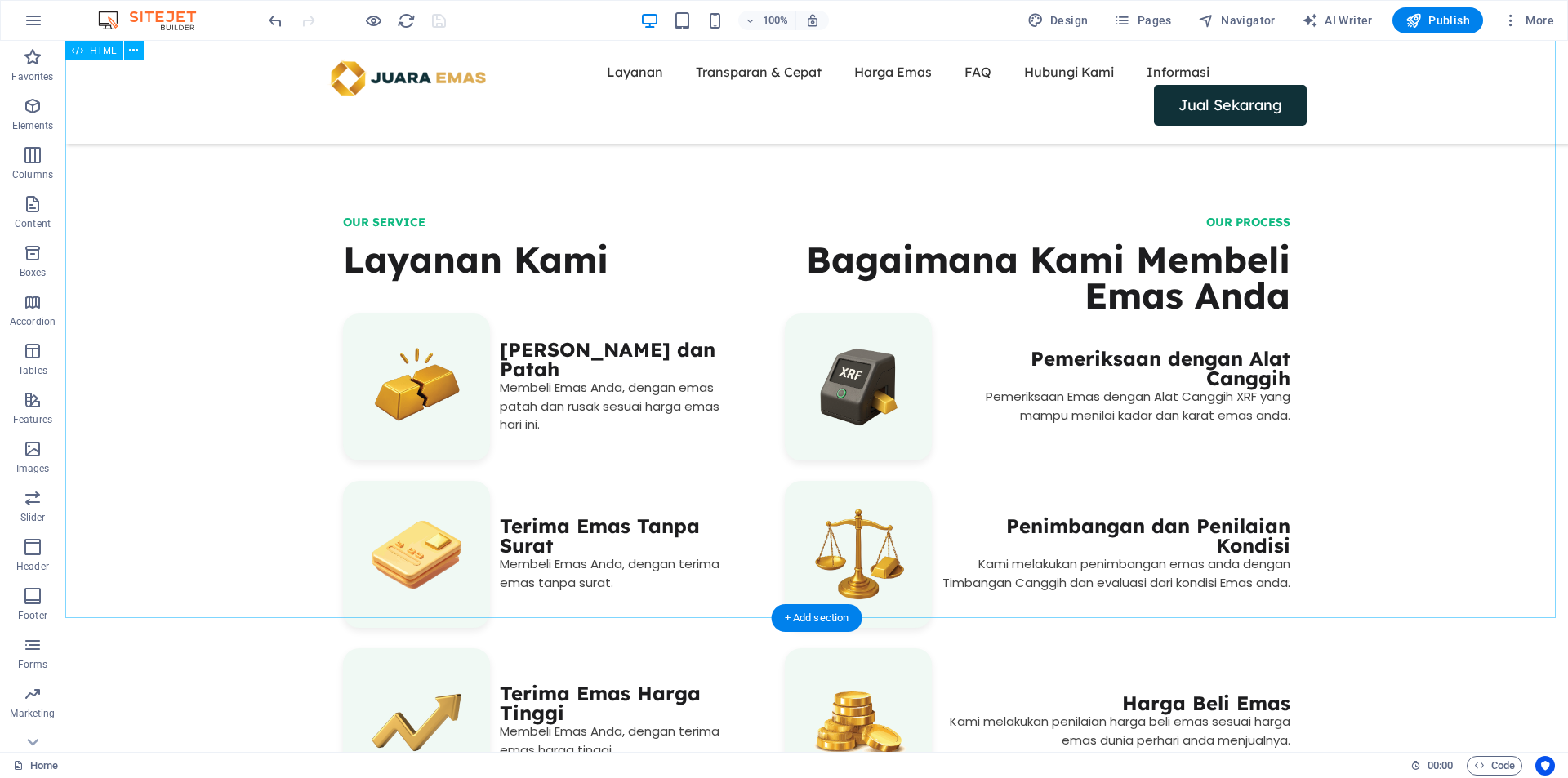
scroll to position [717, 0]
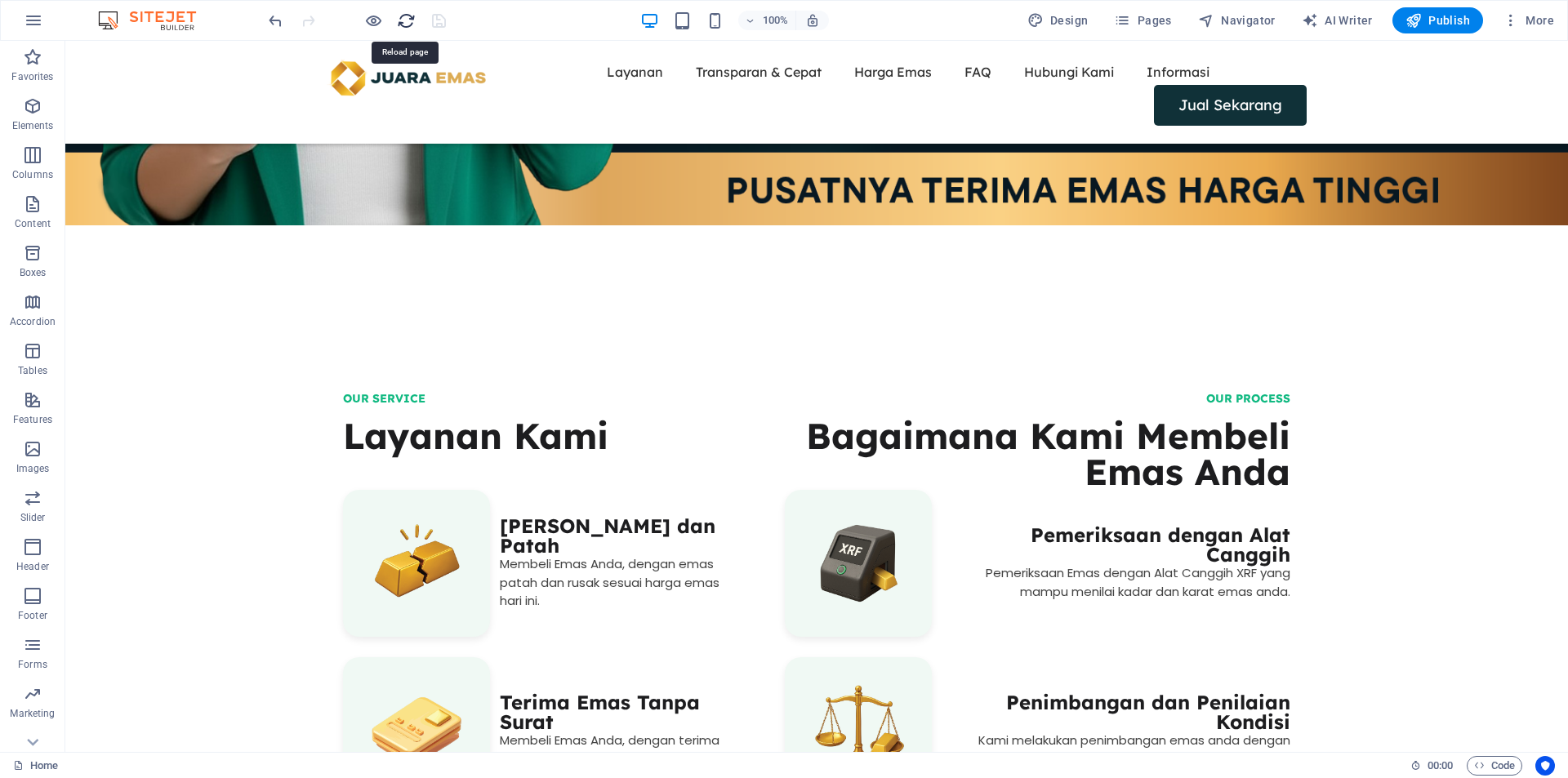
click at [402, 18] on icon "reload" at bounding box center [406, 21] width 19 height 19
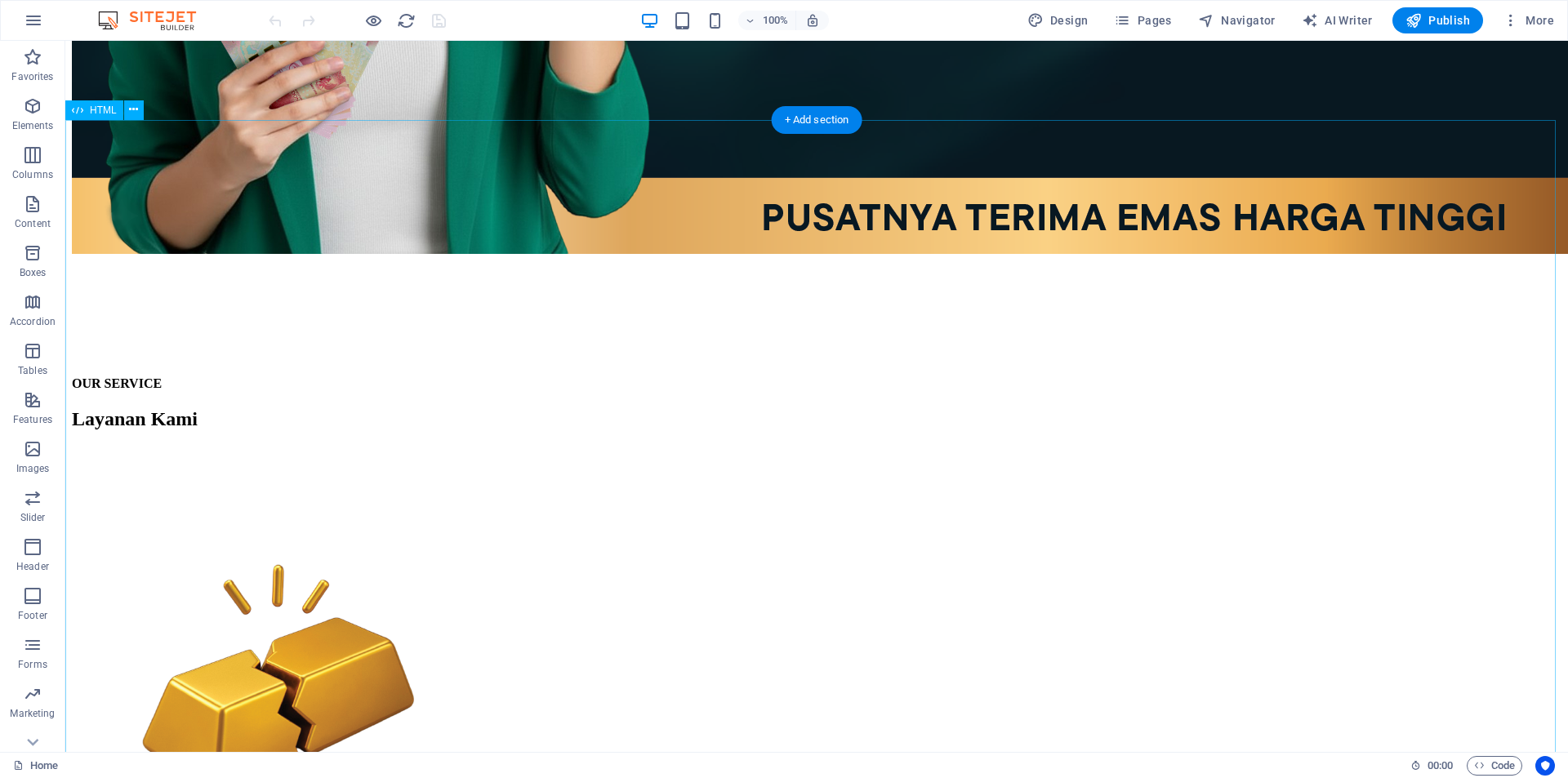
scroll to position [954, 0]
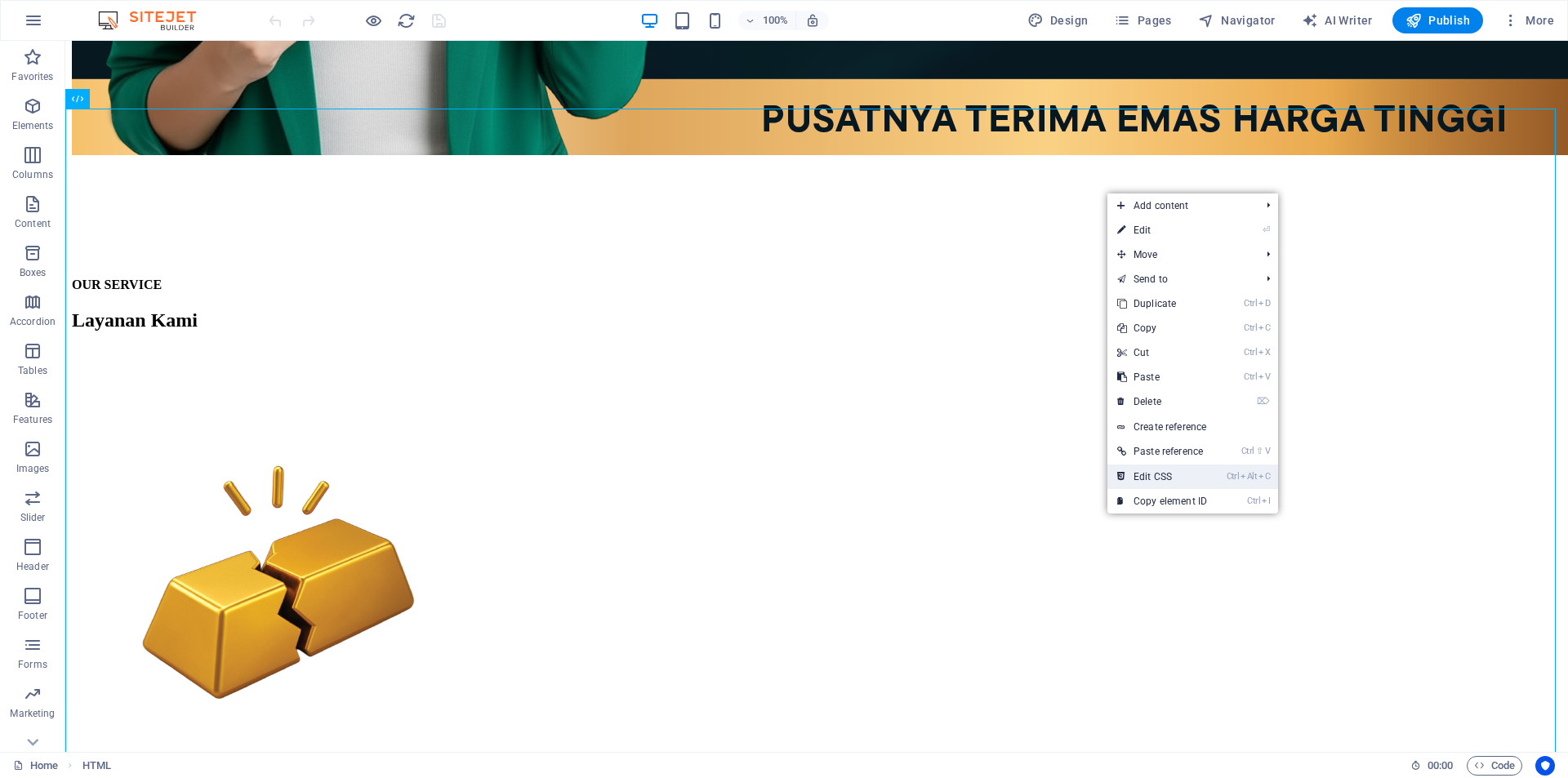
click at [1166, 470] on link "Ctrl Alt C Edit CSS" at bounding box center [1161, 476] width 109 height 25
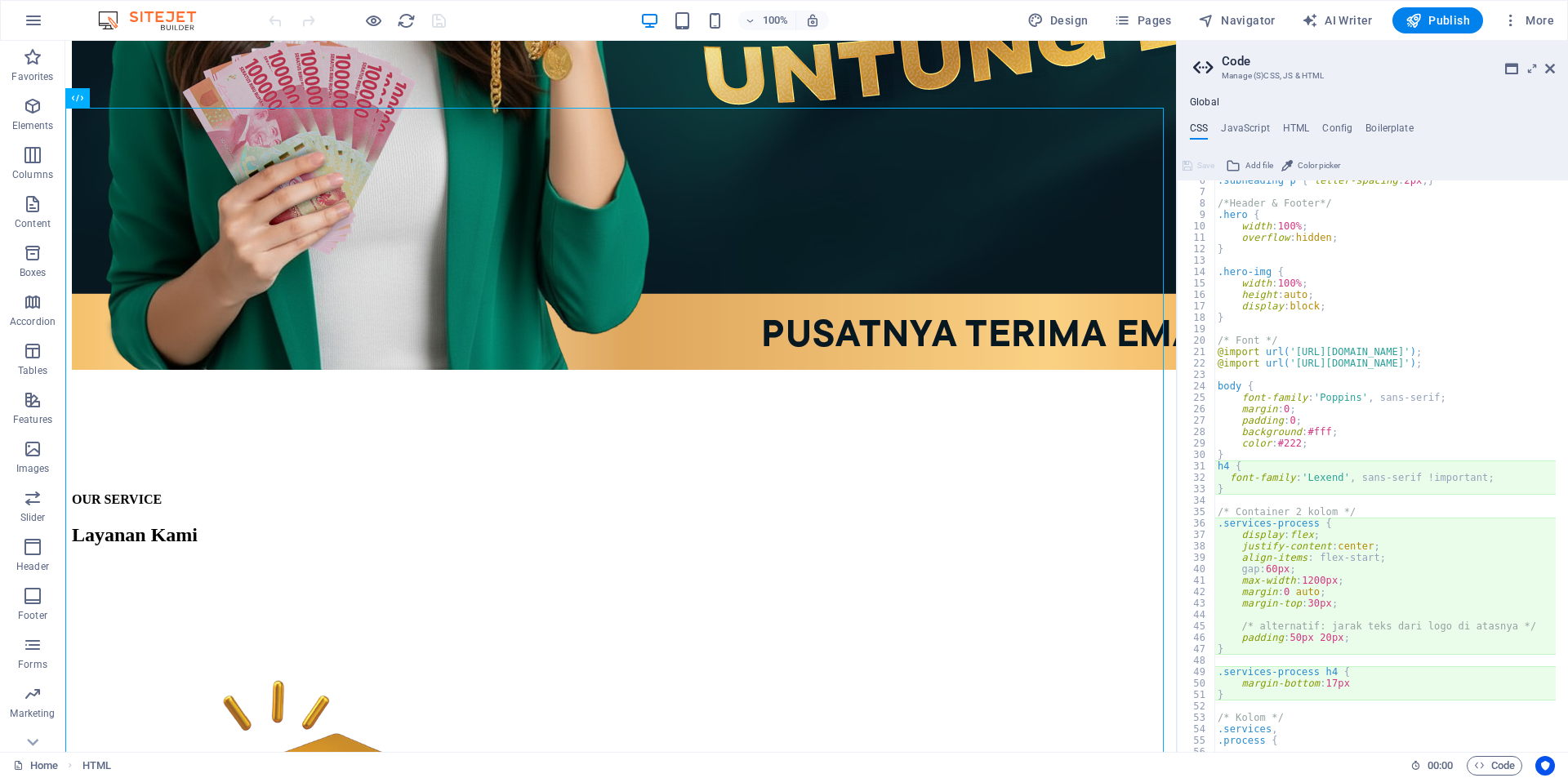
scroll to position [64, 0]
click at [1241, 496] on div ".subheading p { letter-spacing : 2px ; } /*Header & Footer*/ .hero { width : 10…" at bounding box center [1567, 465] width 706 height 583
drag, startPoint x: 1232, startPoint y: 494, endPoint x: 1213, endPoint y: 469, distance: 31.4
click at [1213, 469] on div "6 7 8 9 10 11 12 13 14 15 16 17 18 19 20 21 22 23 24 25 26 27 28 29 30 31 32 33…" at bounding box center [1372, 466] width 391 height 572
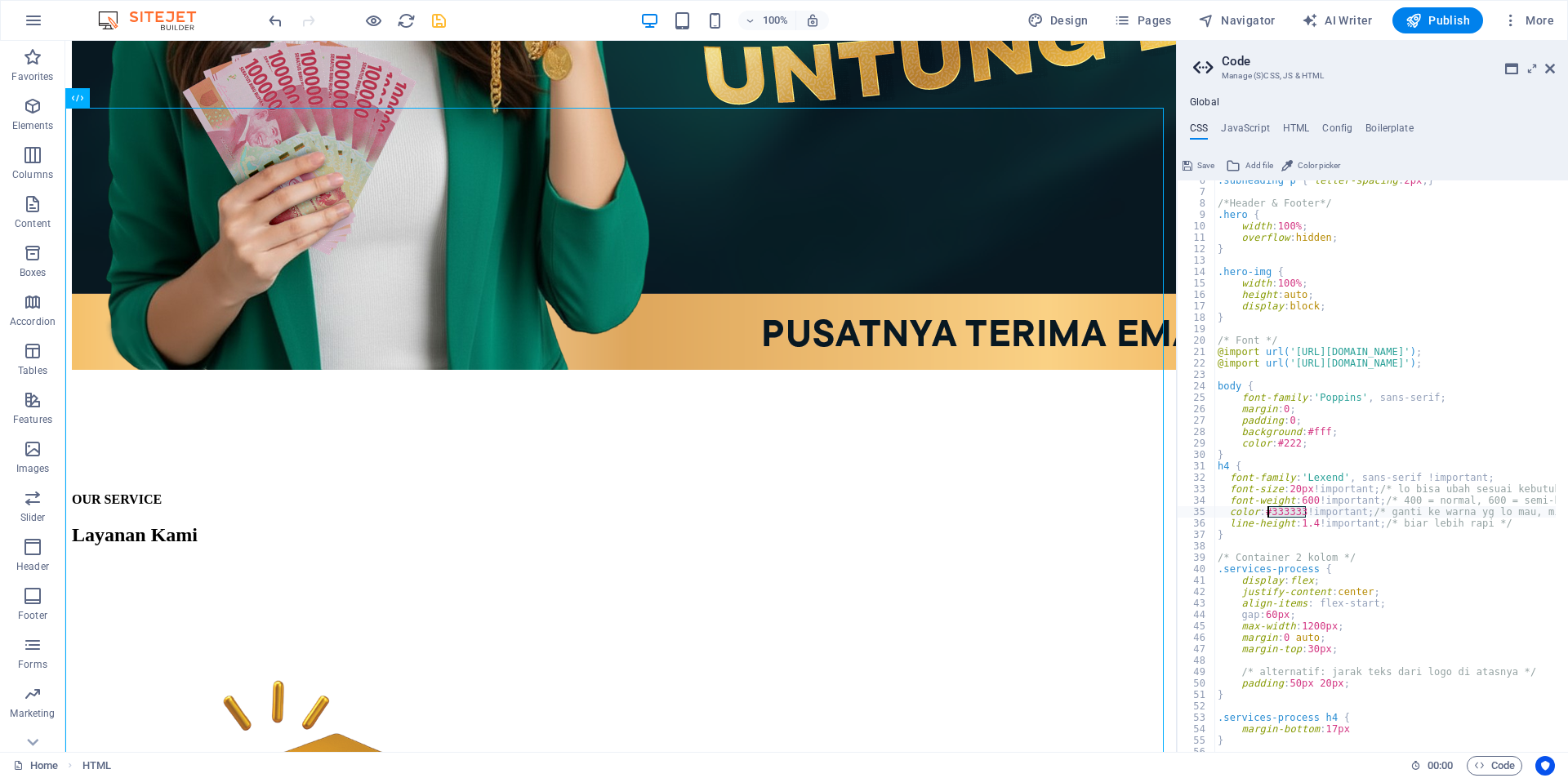
drag, startPoint x: 1306, startPoint y: 511, endPoint x: 1268, endPoint y: 512, distance: 38.0
click at [1268, 512] on div ".subheading p { letter-spacing : 2px ; } /*Header & Footer*/ .hero { width : 10…" at bounding box center [1567, 465] width 706 height 583
paste textarea "10B981"
click at [1275, 510] on div ".subheading p { letter-spacing : 2px ; } /*Header & Footer*/ .hero { width : 10…" at bounding box center [1385, 466] width 341 height 572
drag, startPoint x: 1274, startPoint y: 512, endPoint x: 1305, endPoint y: 511, distance: 31.0
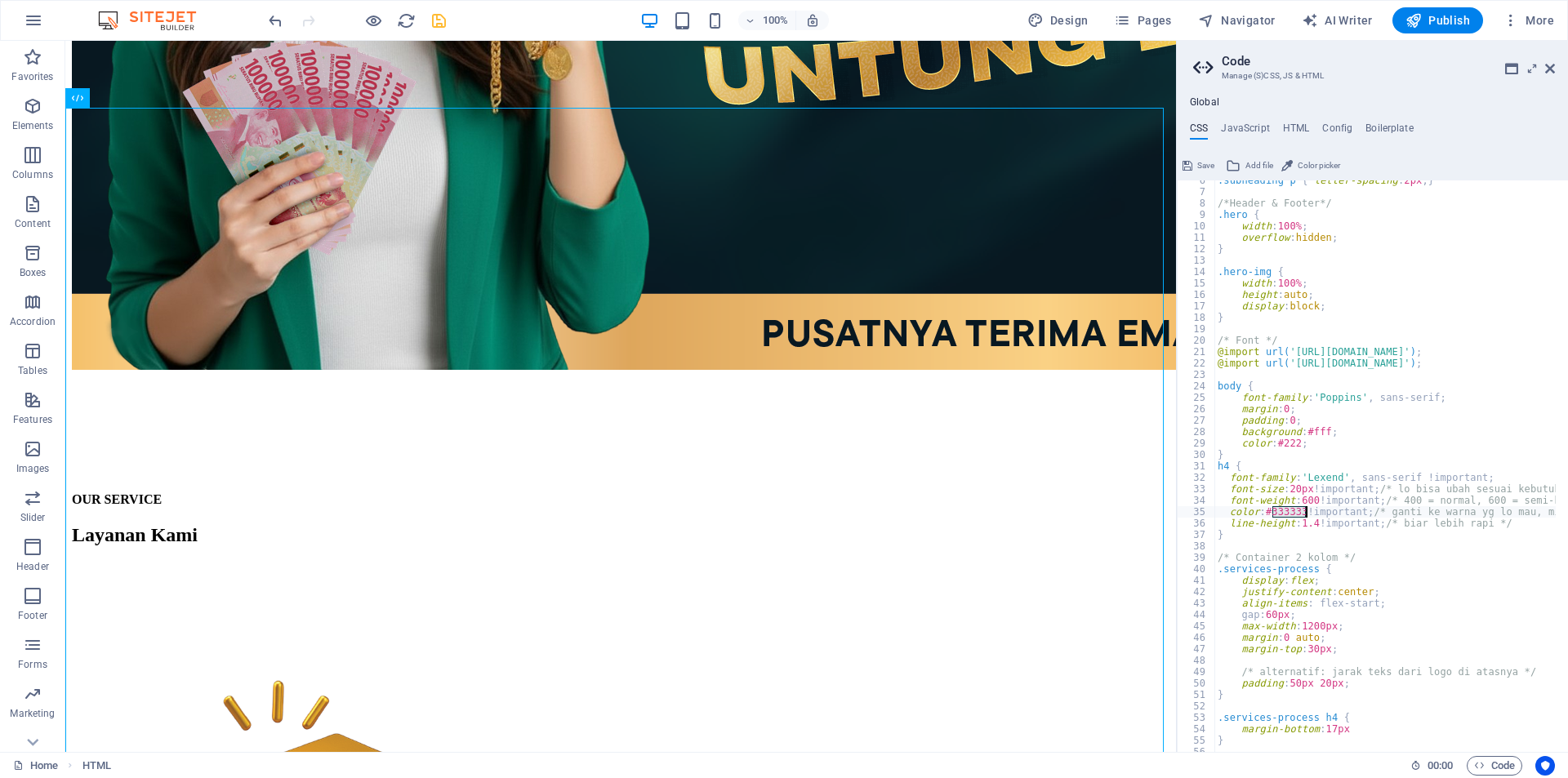
click at [1305, 511] on div ".subheading p { letter-spacing : 2px ; } /*Header & Footer*/ .hero { width : 10…" at bounding box center [1567, 465] width 706 height 583
paste textarea "10B981"
type textarea "color: #10B981 !important; /* ganti ke warna yg lo mau, misal #000000 utk hitam…"
click at [1206, 160] on span "Save" at bounding box center [1204, 166] width 17 height 20
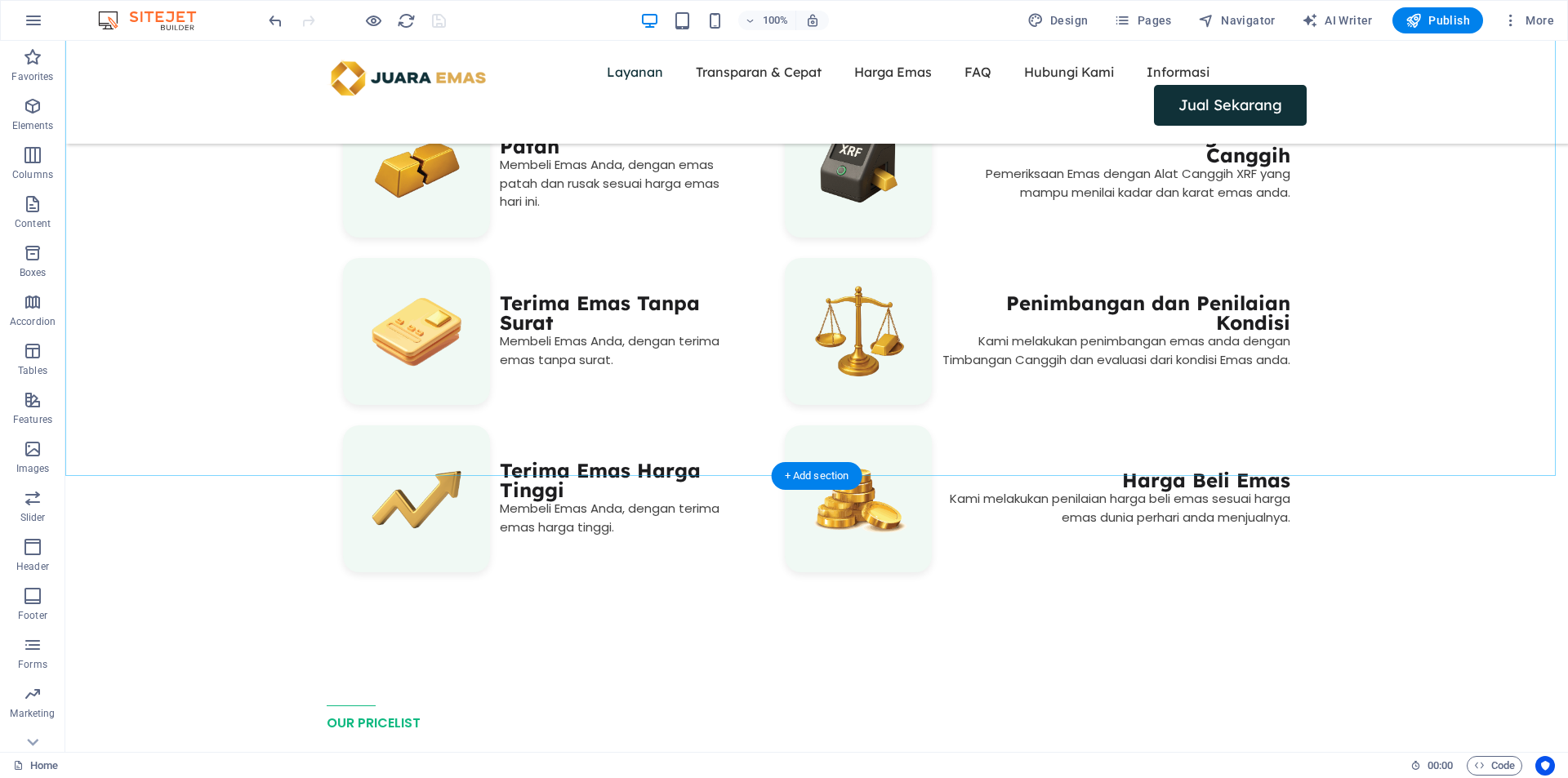
scroll to position [1362, 0]
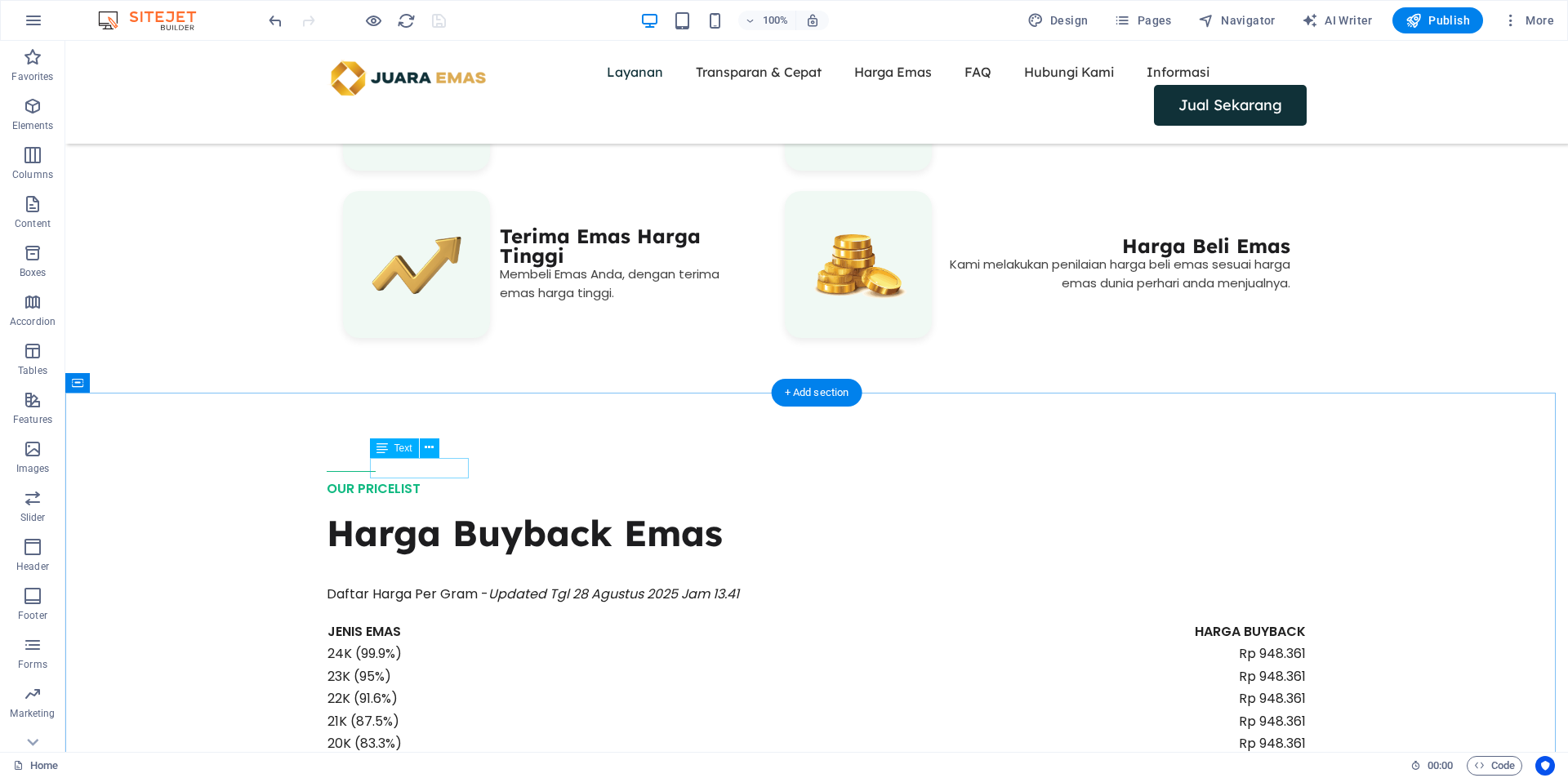
click at [441, 478] on div "OUR PRICELIST" at bounding box center [816, 489] width 980 height 22
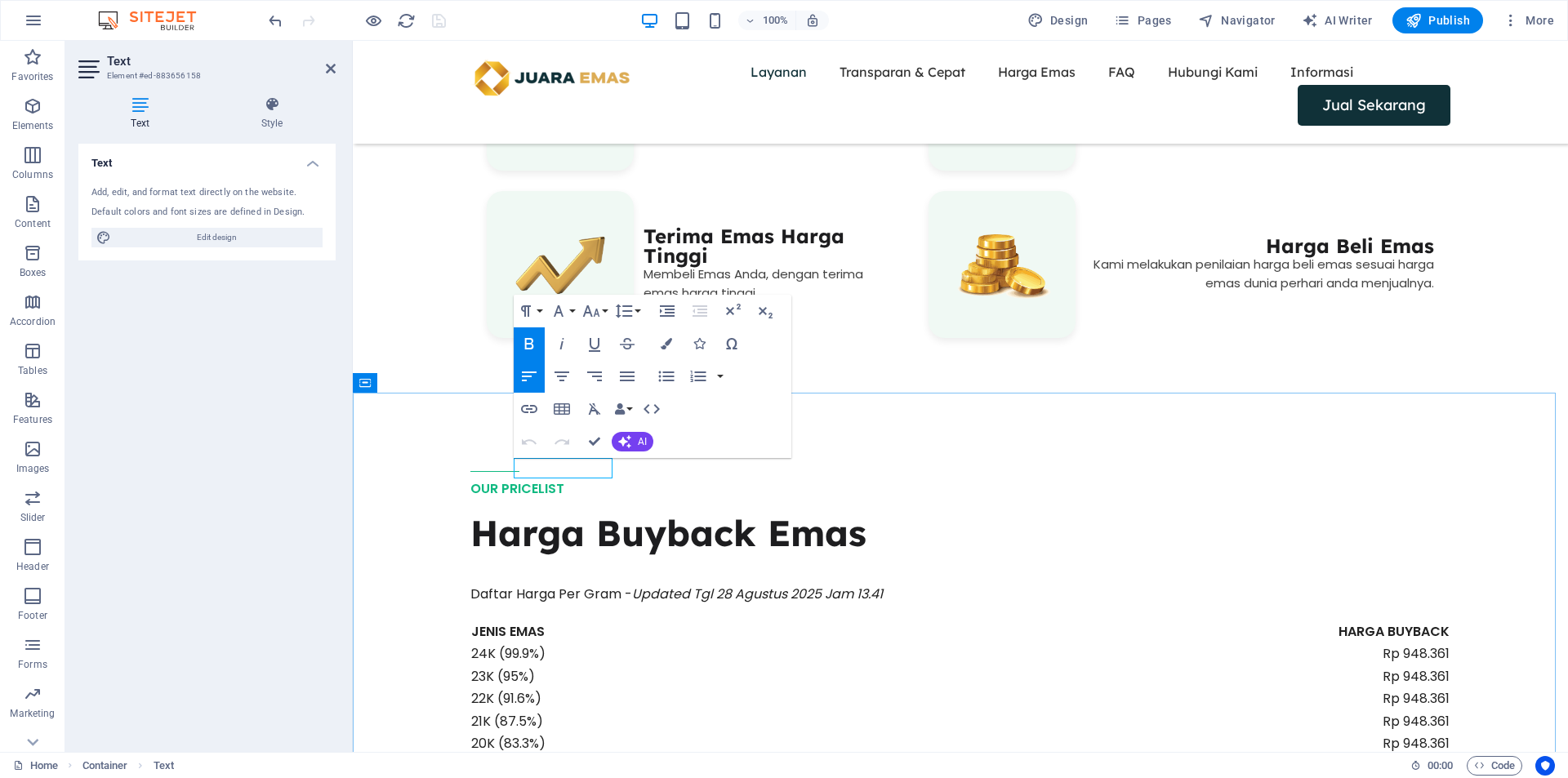
click at [564, 479] on strong "OUR PRICELIST" at bounding box center [516, 488] width 94 height 19
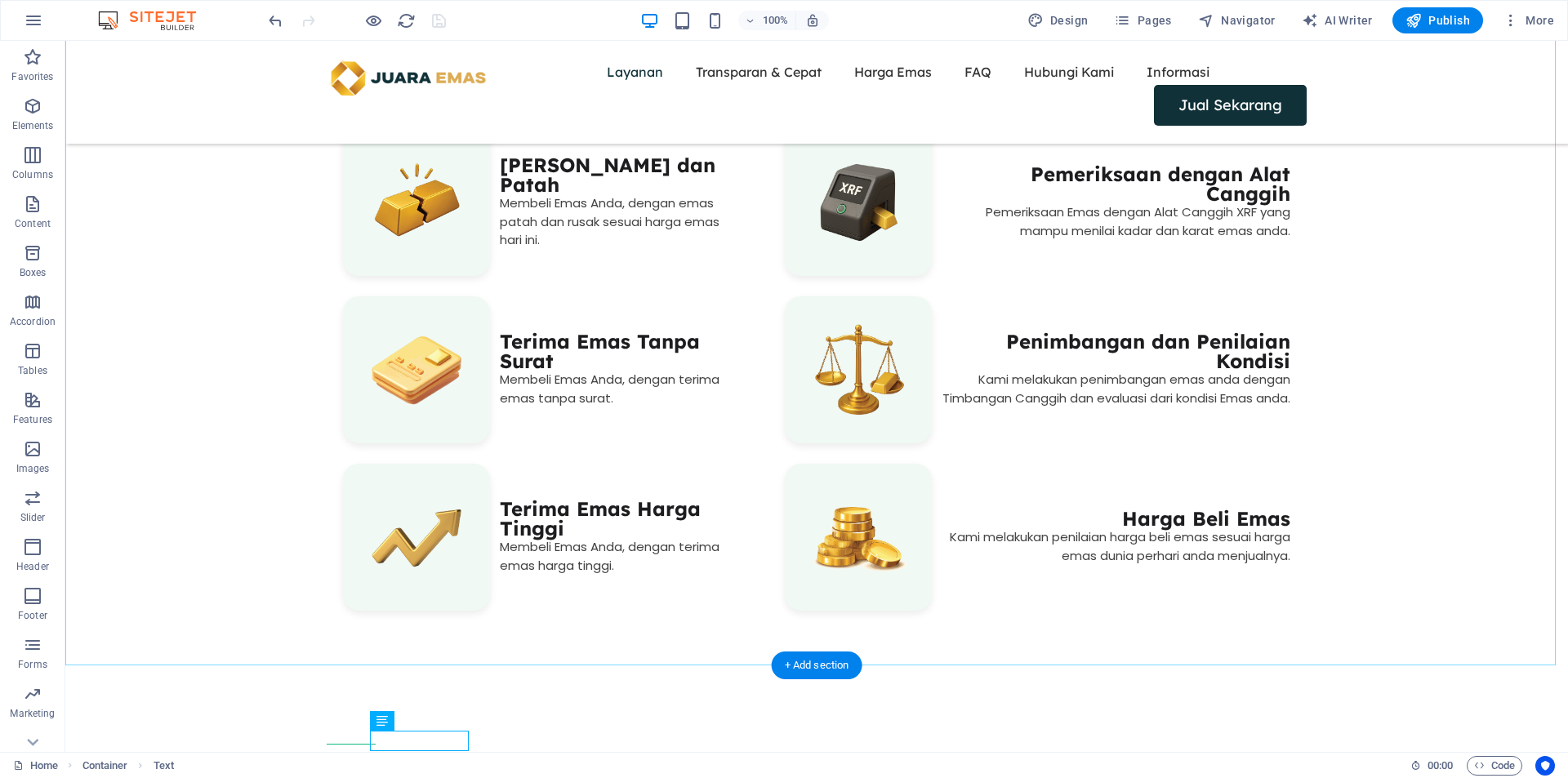
scroll to position [1497, 0]
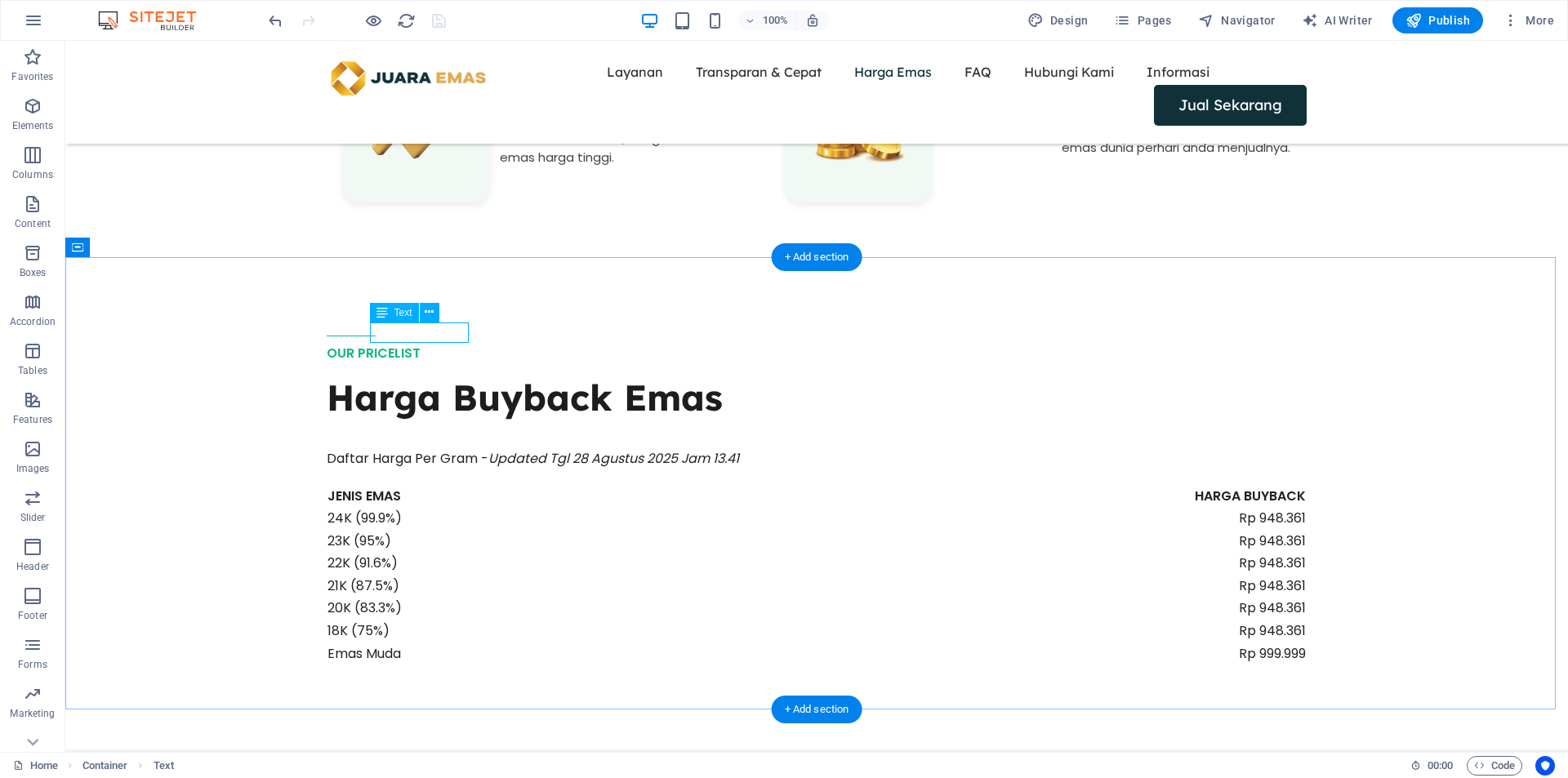
click at [433, 343] on div "OUR PRICELIST" at bounding box center [816, 354] width 980 height 22
click at [357, 335] on div at bounding box center [816, 335] width 980 height 1
click at [406, 312] on icon at bounding box center [405, 312] width 9 height 17
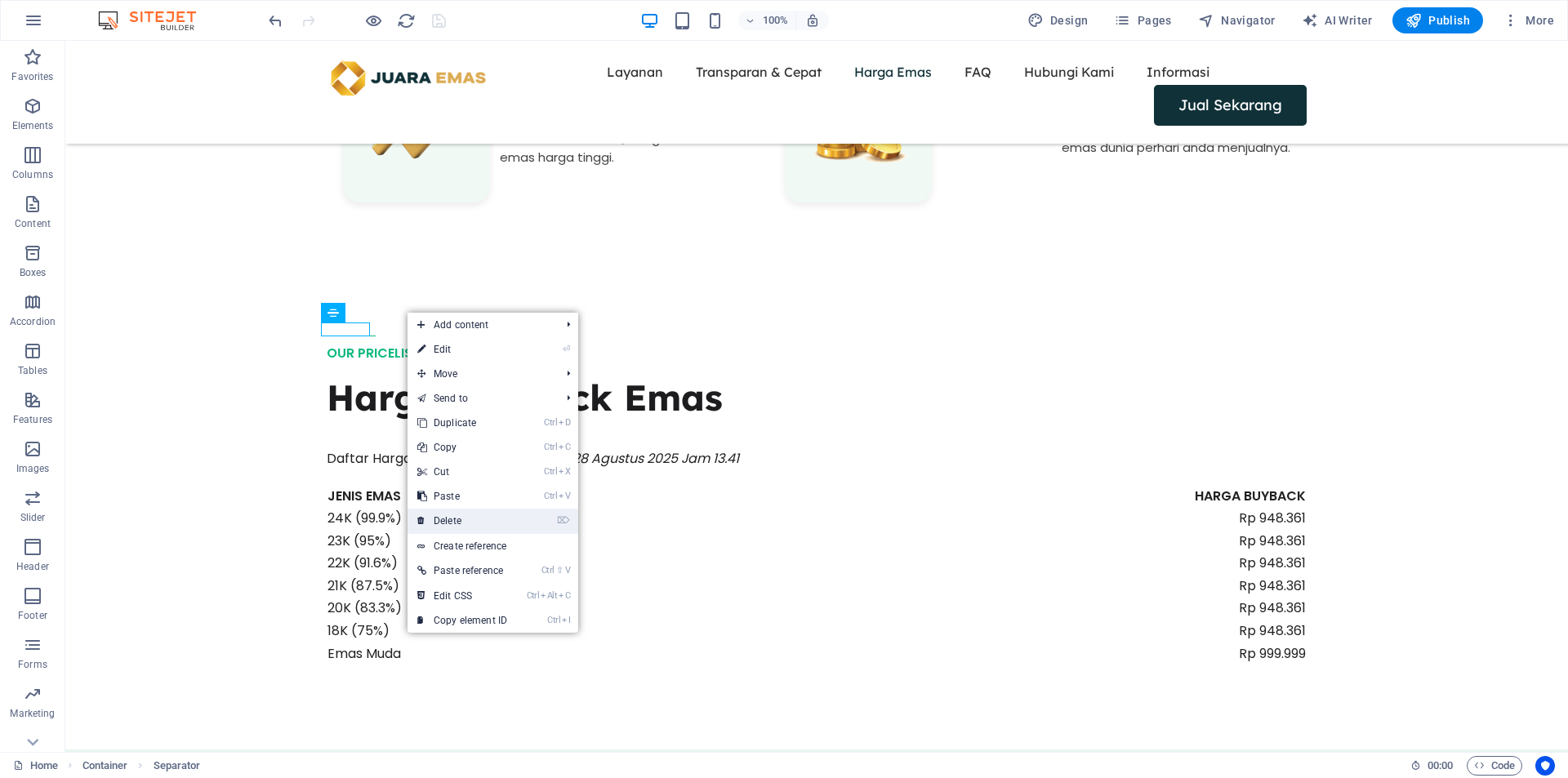
drag, startPoint x: 481, startPoint y: 524, endPoint x: 406, endPoint y: 468, distance: 93.6
click at [481, 524] on link "⌦ Delete" at bounding box center [461, 521] width 109 height 25
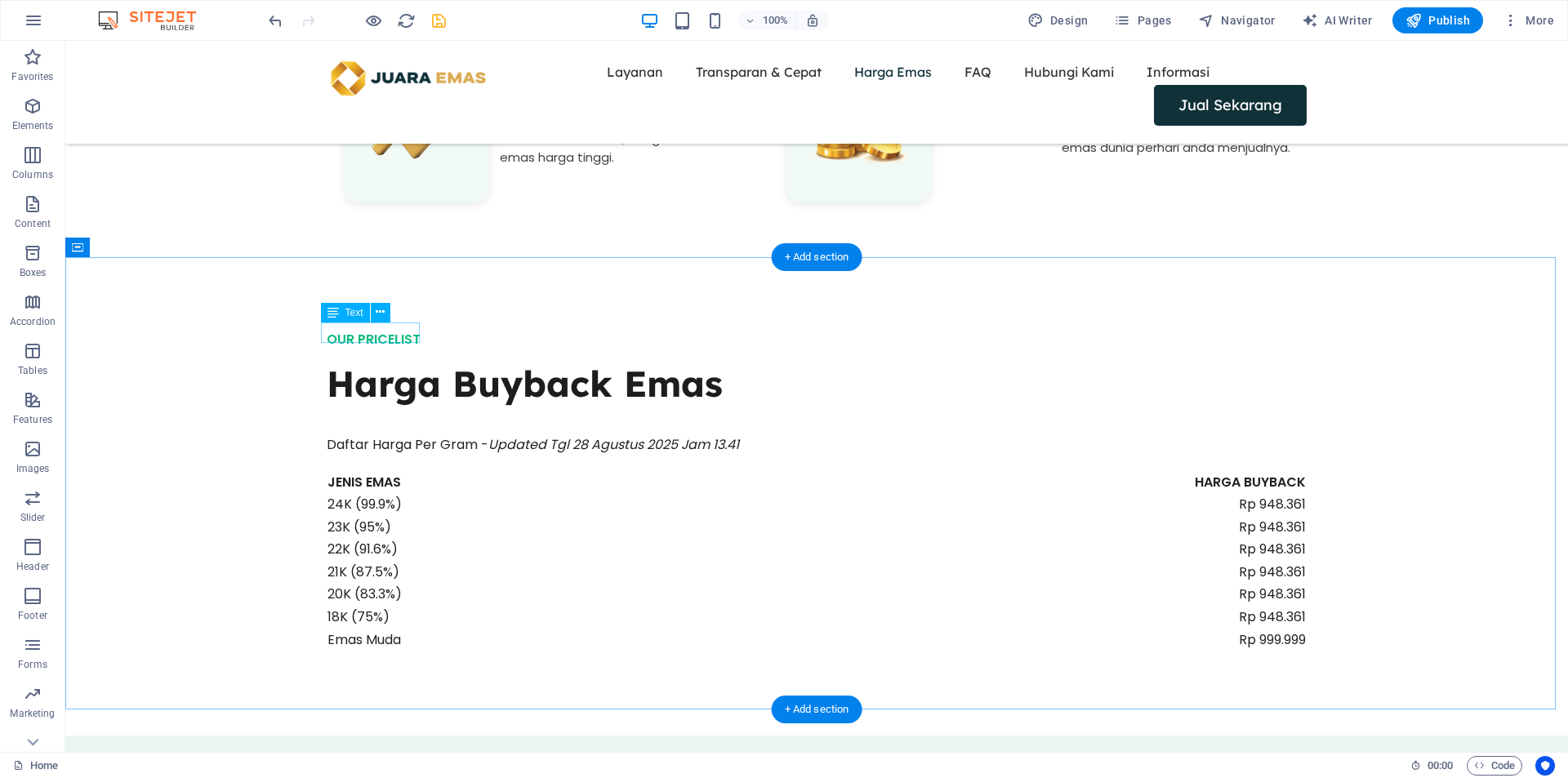
click at [391, 329] on div "OUR PRICELIST" at bounding box center [816, 340] width 980 height 22
click at [430, 334] on div "OUR PRICELIST Harga Buyback Emas Daftar Harga Per Gram - Updated Tgl 28 Agustus…" at bounding box center [816, 490] width 1502 height 453
click at [381, 316] on icon at bounding box center [379, 312] width 9 height 17
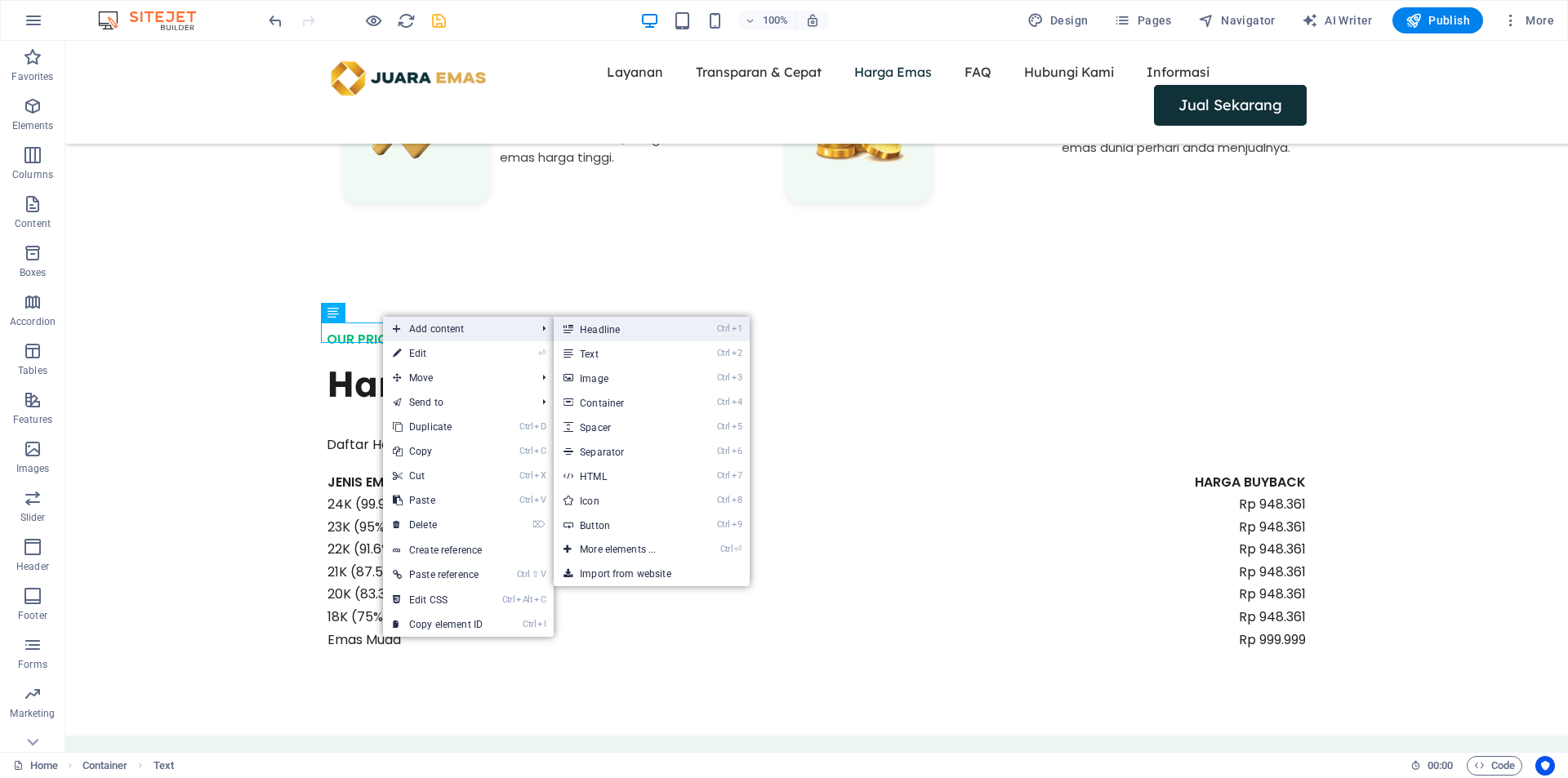
click at [641, 335] on link "Ctrl 1 Headline" at bounding box center [621, 328] width 135 height 25
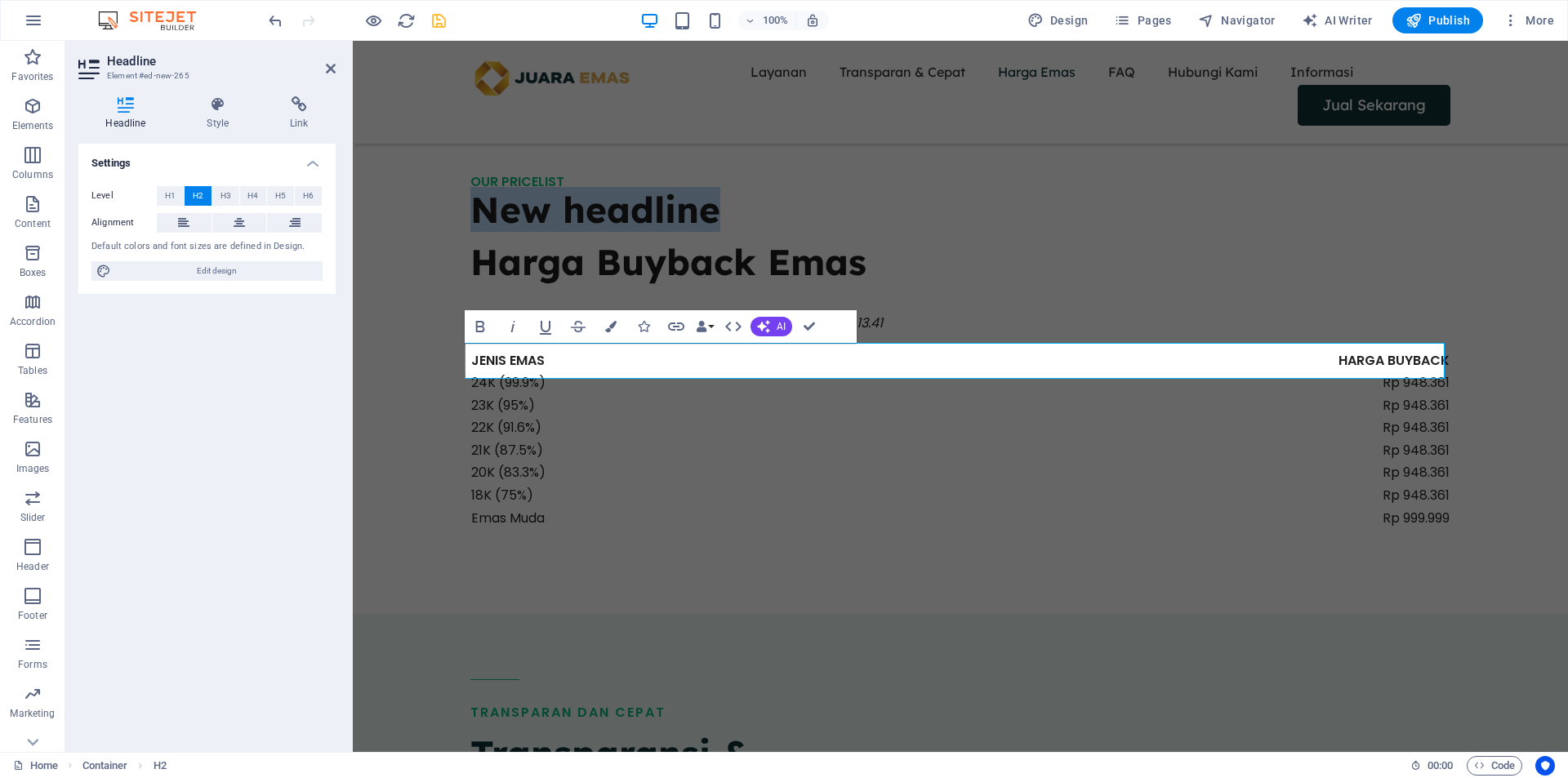
scroll to position [1340, 0]
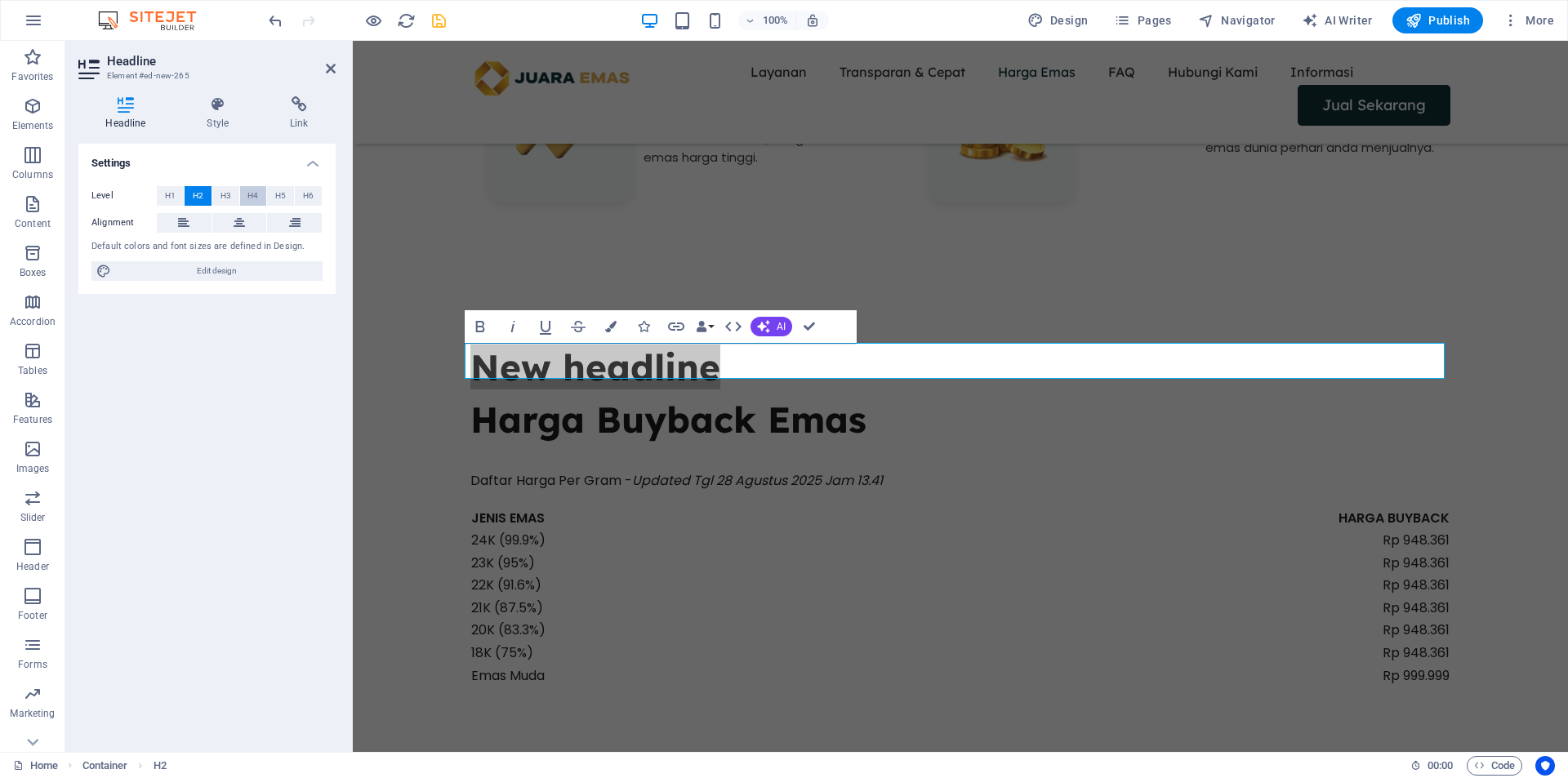
click at [253, 192] on span "H4" at bounding box center [252, 196] width 11 height 20
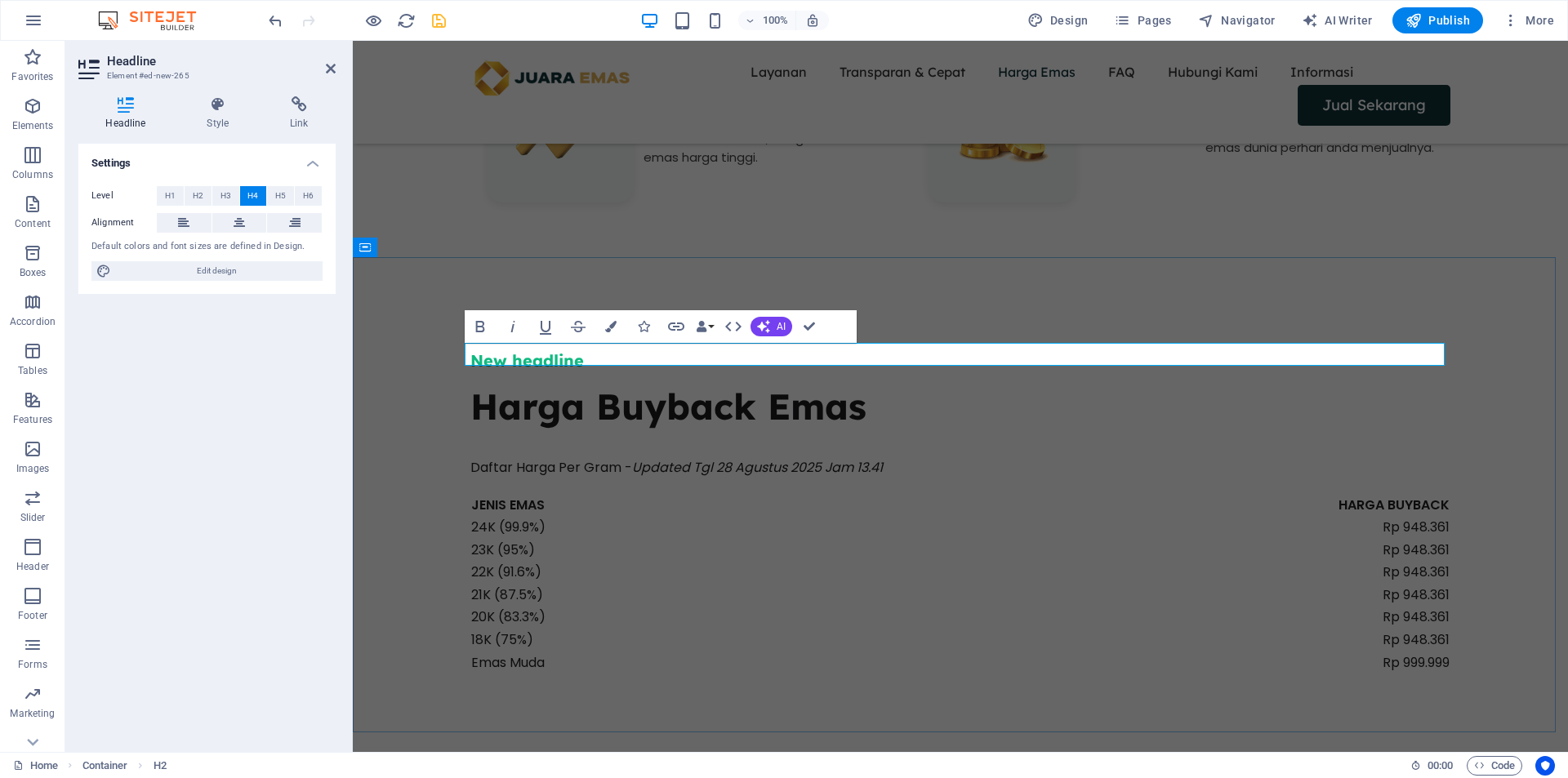
click at [602, 361] on h4 "New headline" at bounding box center [960, 361] width 980 height 23
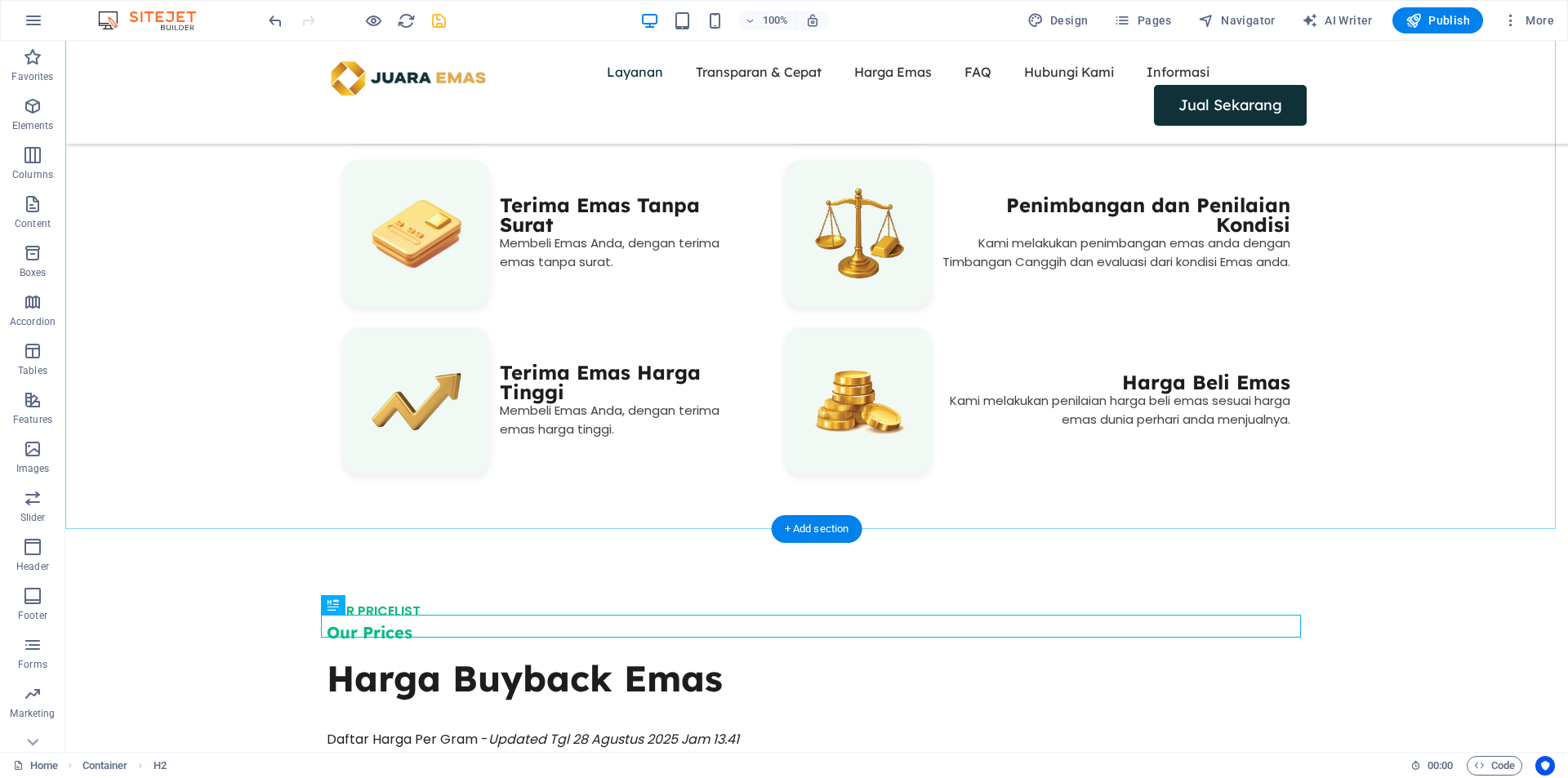
scroll to position [1497, 0]
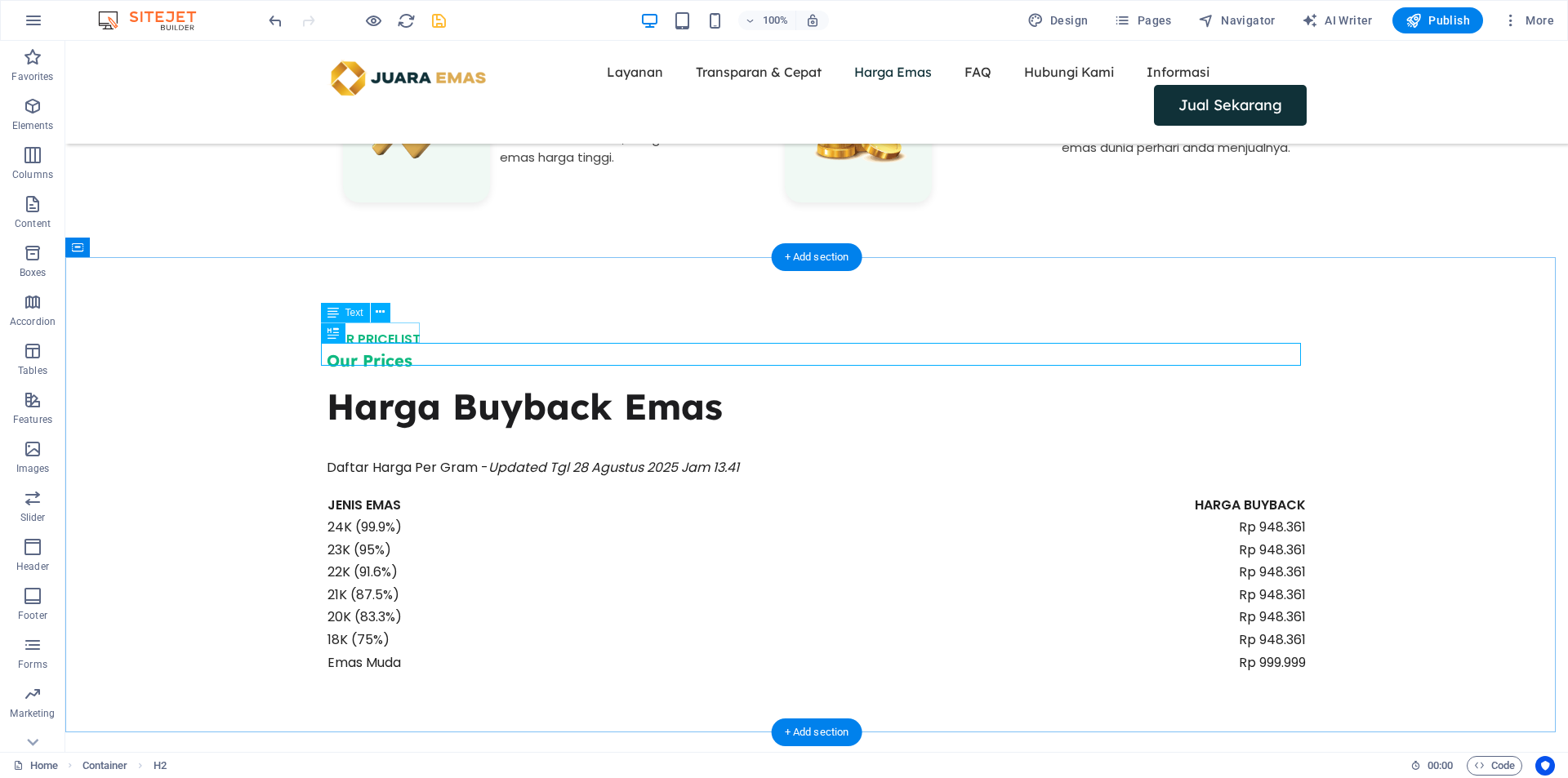
click at [413, 334] on div "OUR PRICELIST" at bounding box center [816, 340] width 980 height 22
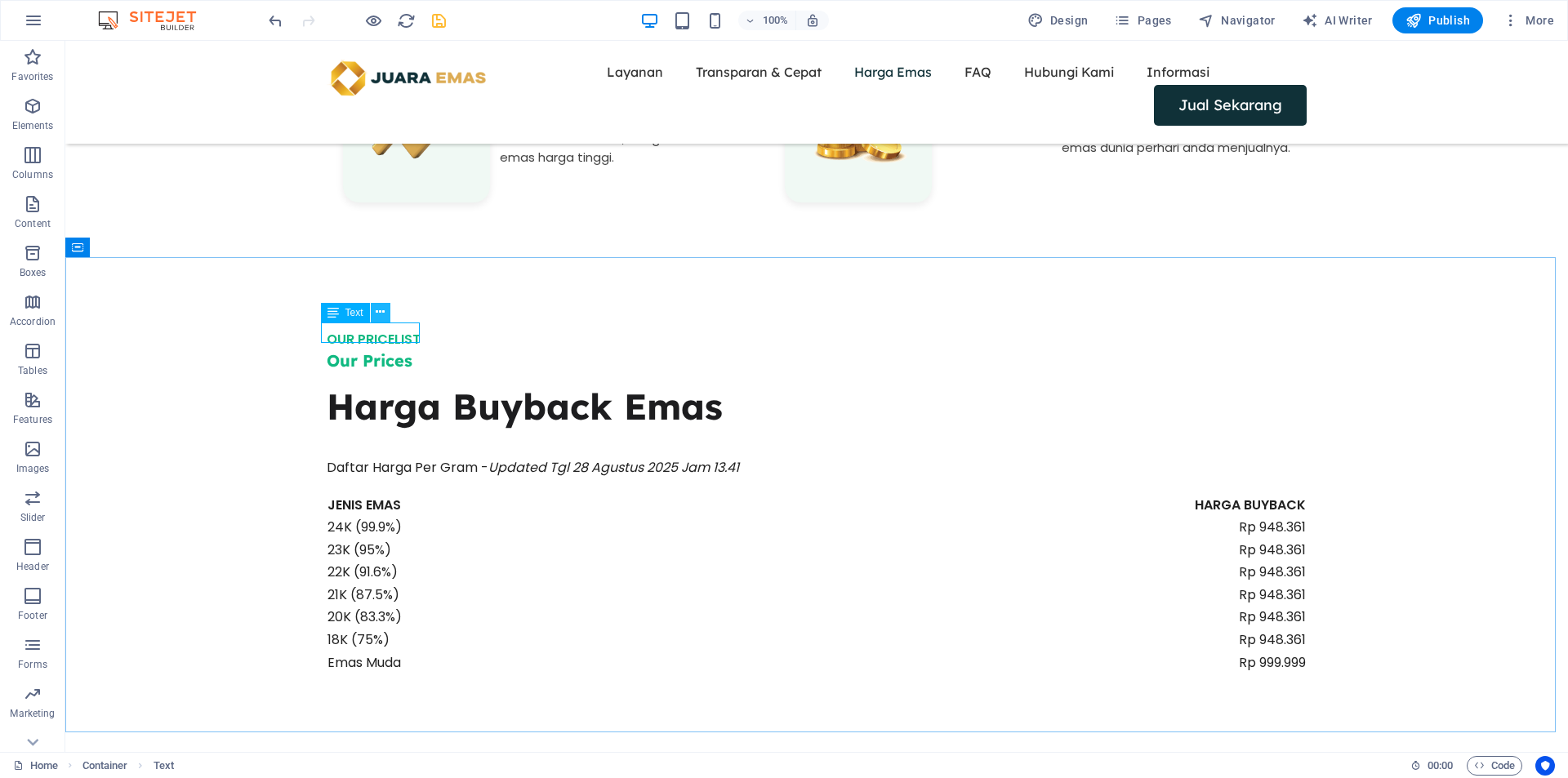
click at [381, 316] on icon at bounding box center [379, 312] width 9 height 17
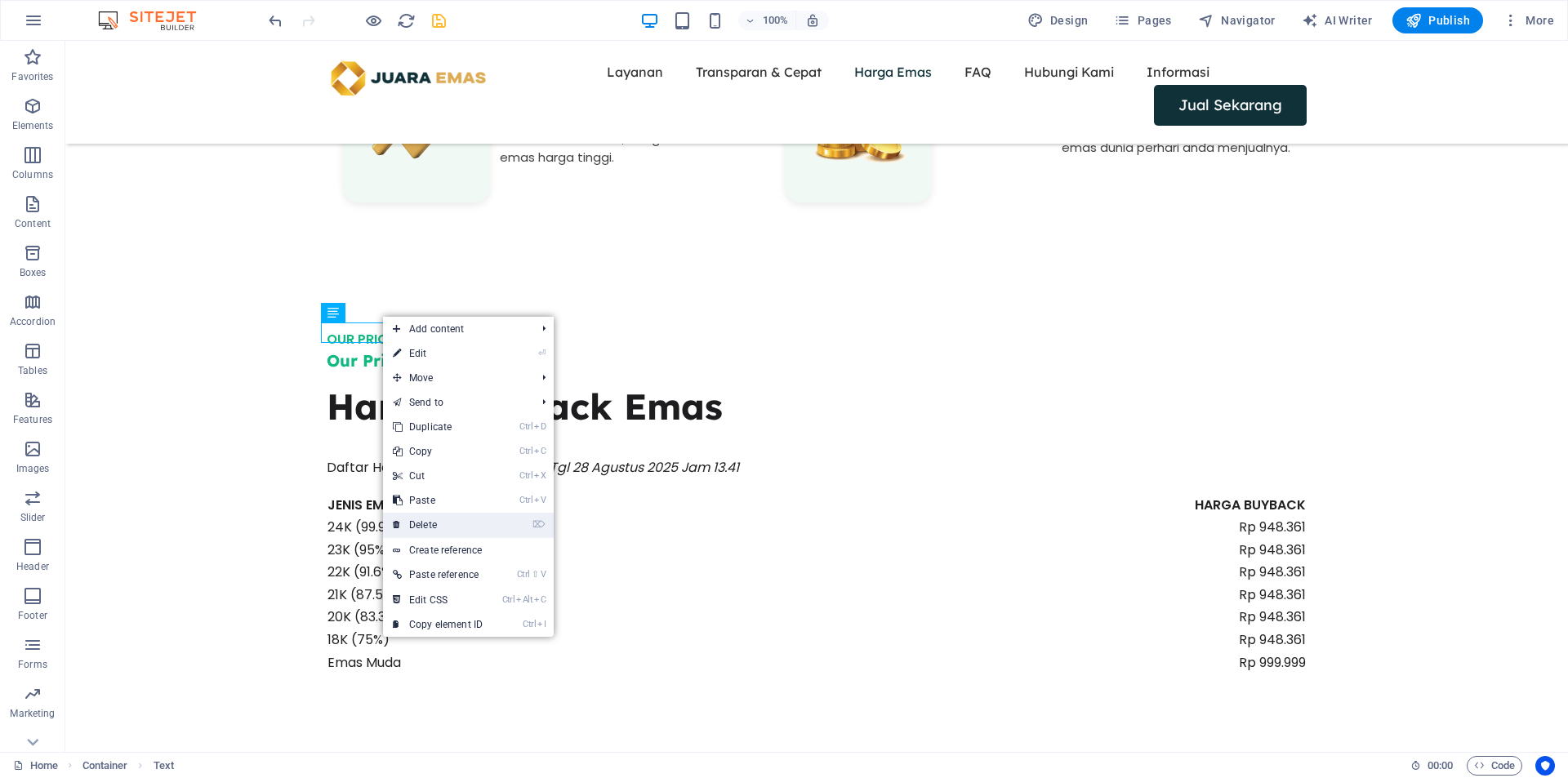
click at [436, 523] on link "⌦ Delete" at bounding box center [438, 525] width 109 height 25
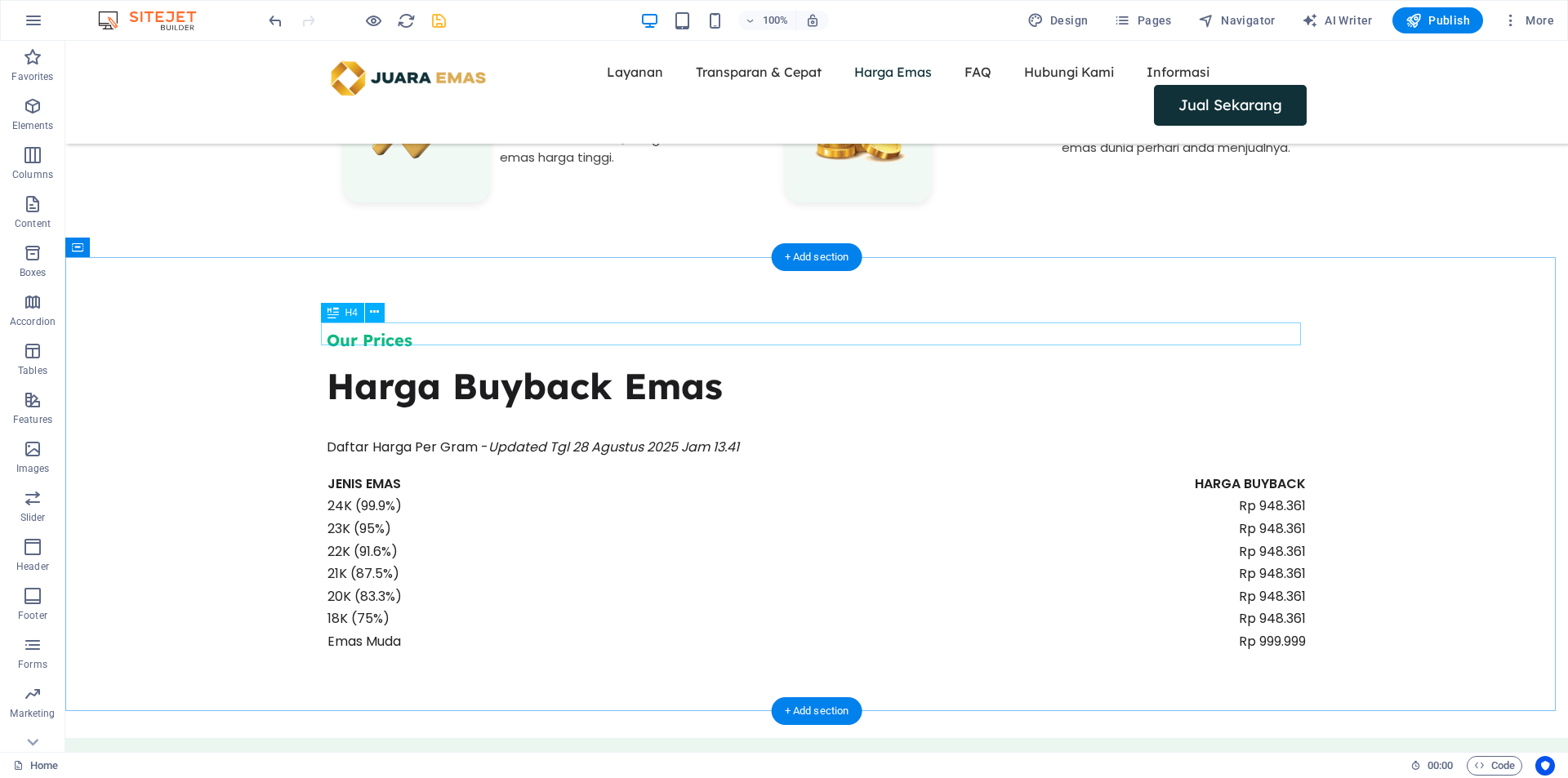
click at [401, 334] on div "Our Prices" at bounding box center [816, 340] width 980 height 23
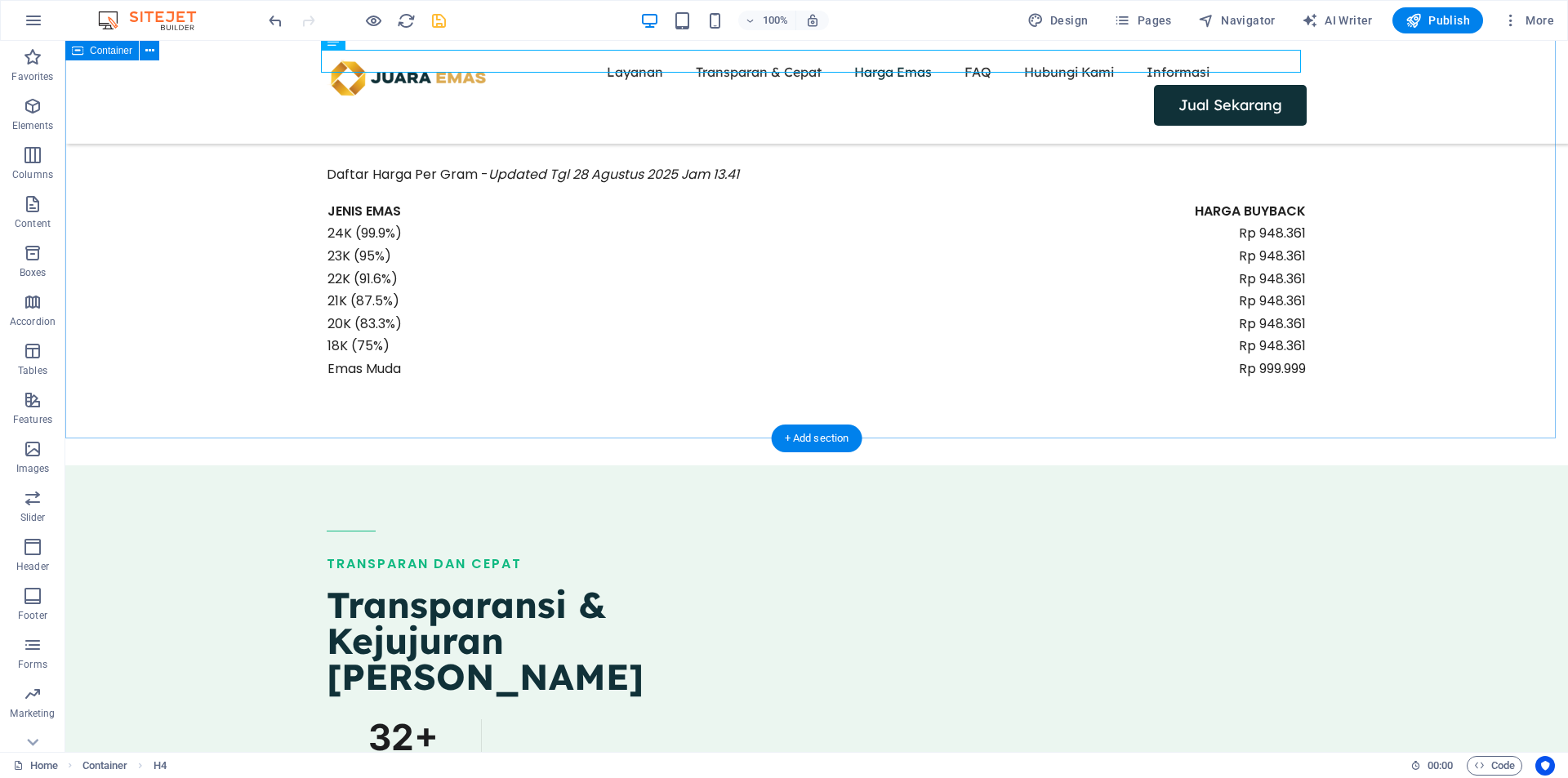
scroll to position [1906, 0]
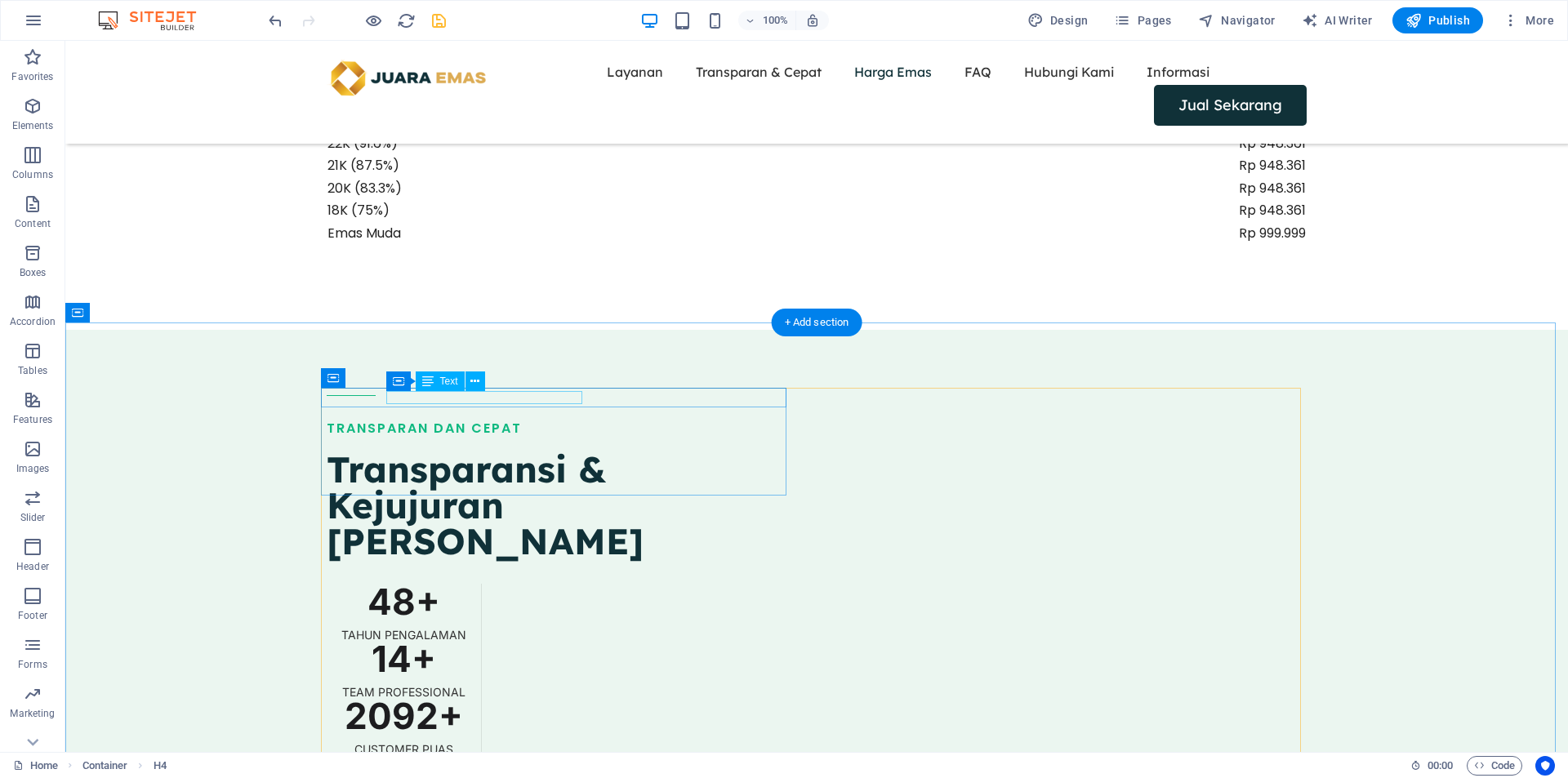
click at [446, 422] on div "TRANSPARAN DAN CEPAT" at bounding box center [559, 428] width 465 height 13
click at [356, 395] on div at bounding box center [559, 395] width 465 height 1
click at [364, 396] on div at bounding box center [559, 395] width 465 height 1
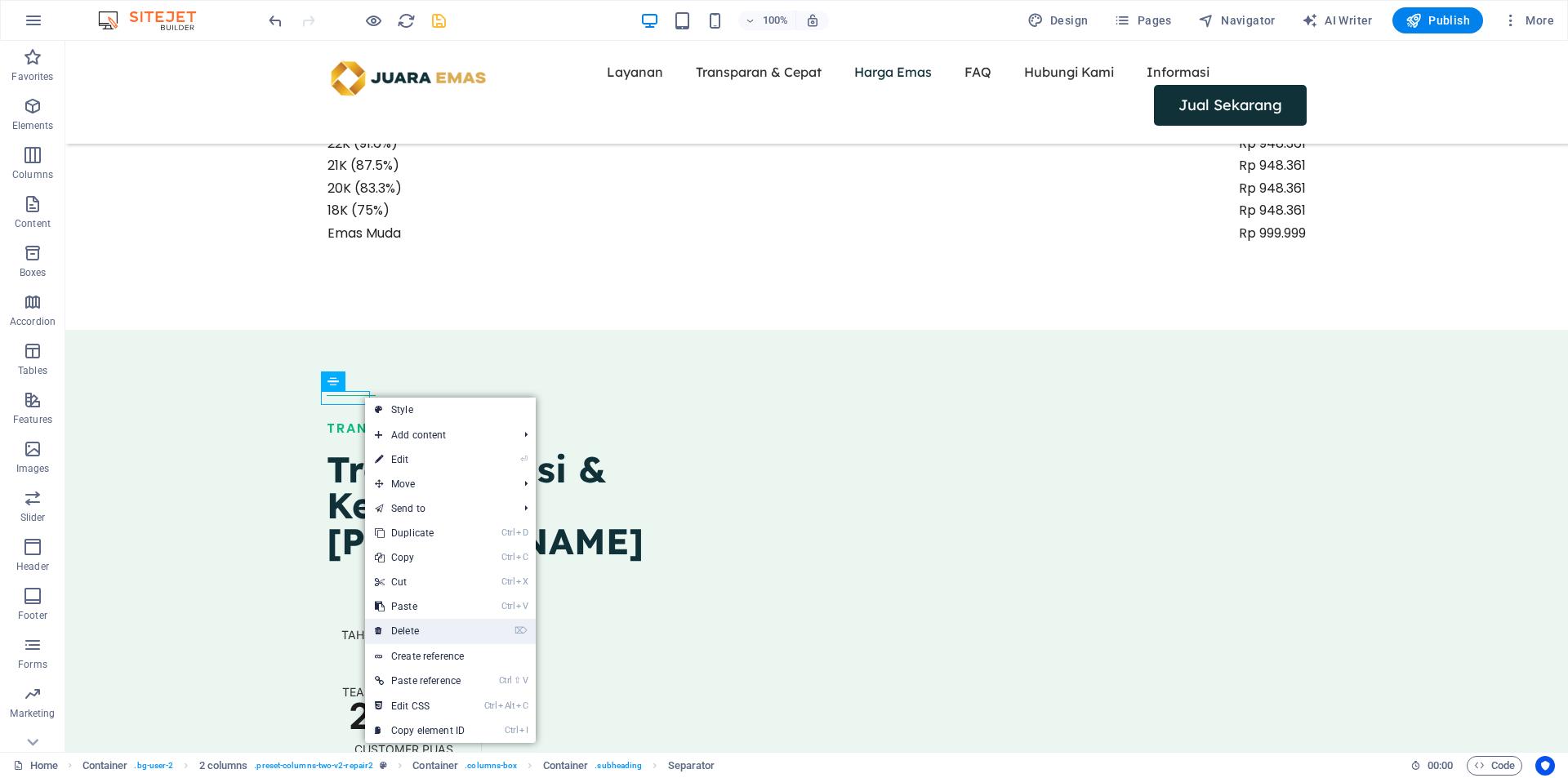
click at [398, 630] on link "⌦ Delete" at bounding box center [419, 631] width 109 height 25
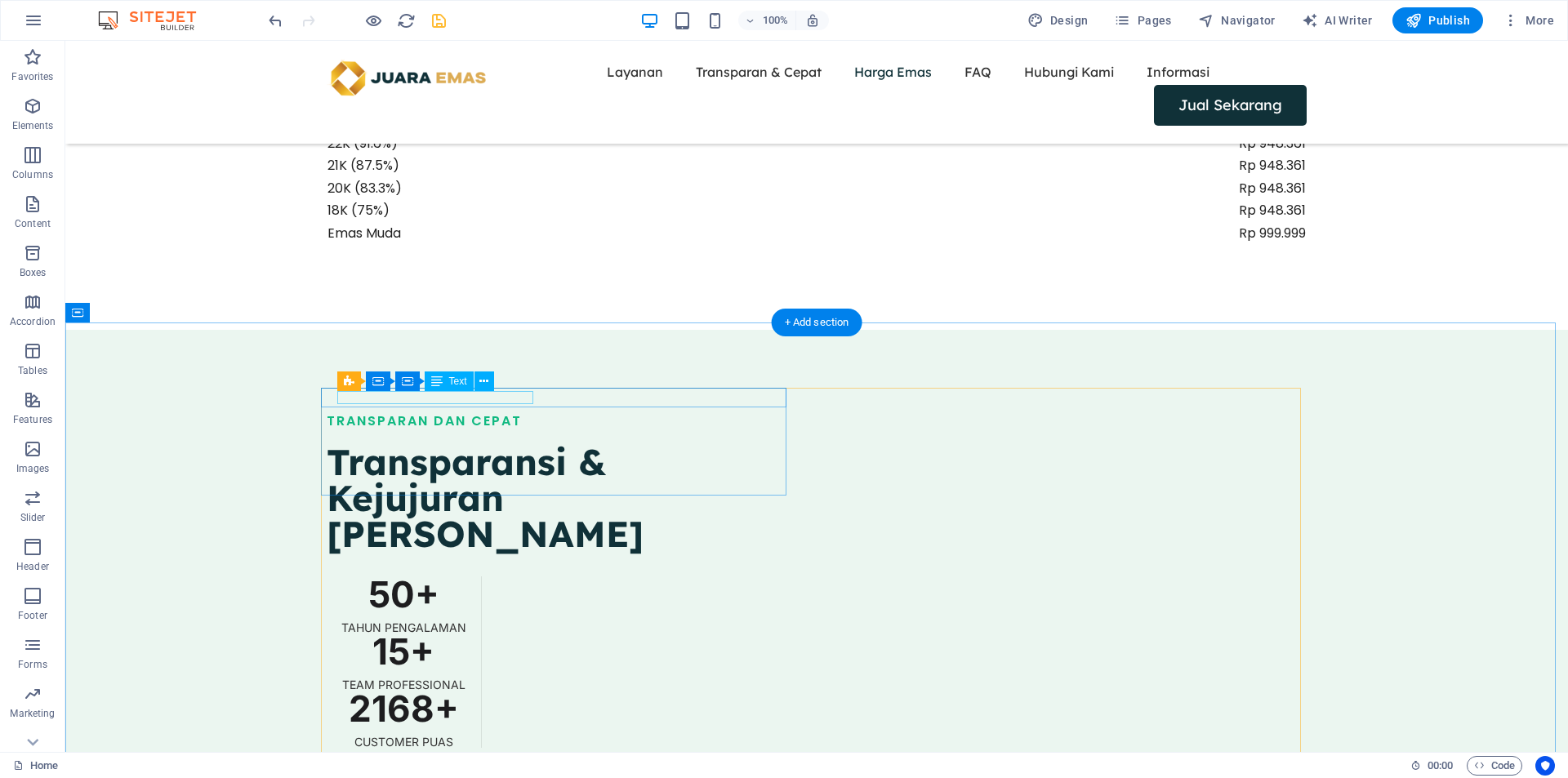
click at [493, 415] on div "TRANSPARAN DAN CEPAT" at bounding box center [559, 421] width 465 height 13
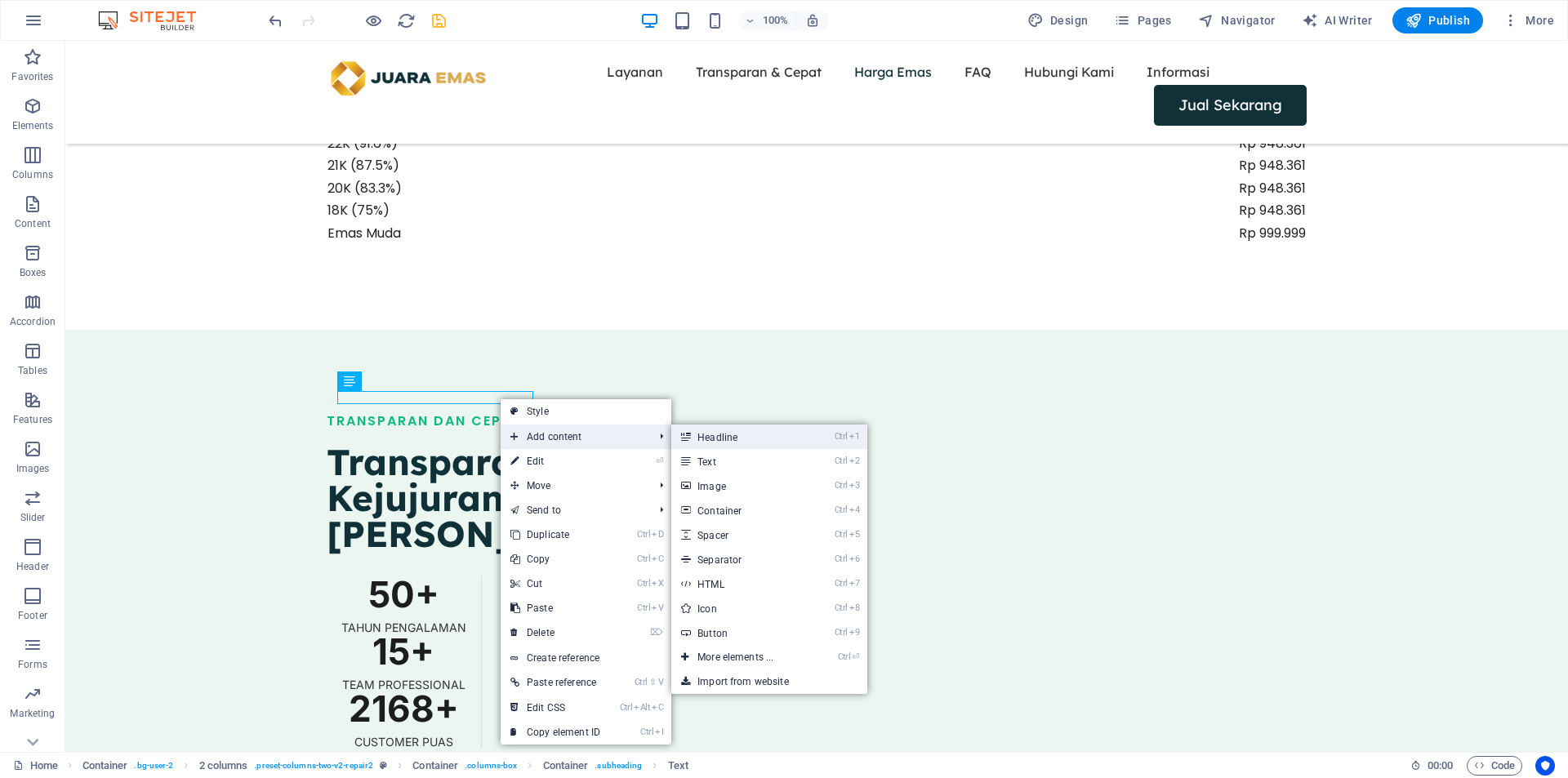
drag, startPoint x: 713, startPoint y: 446, endPoint x: 361, endPoint y: 402, distance: 354.7
click at [713, 446] on link "Ctrl 1 Headline" at bounding box center [738, 437] width 135 height 25
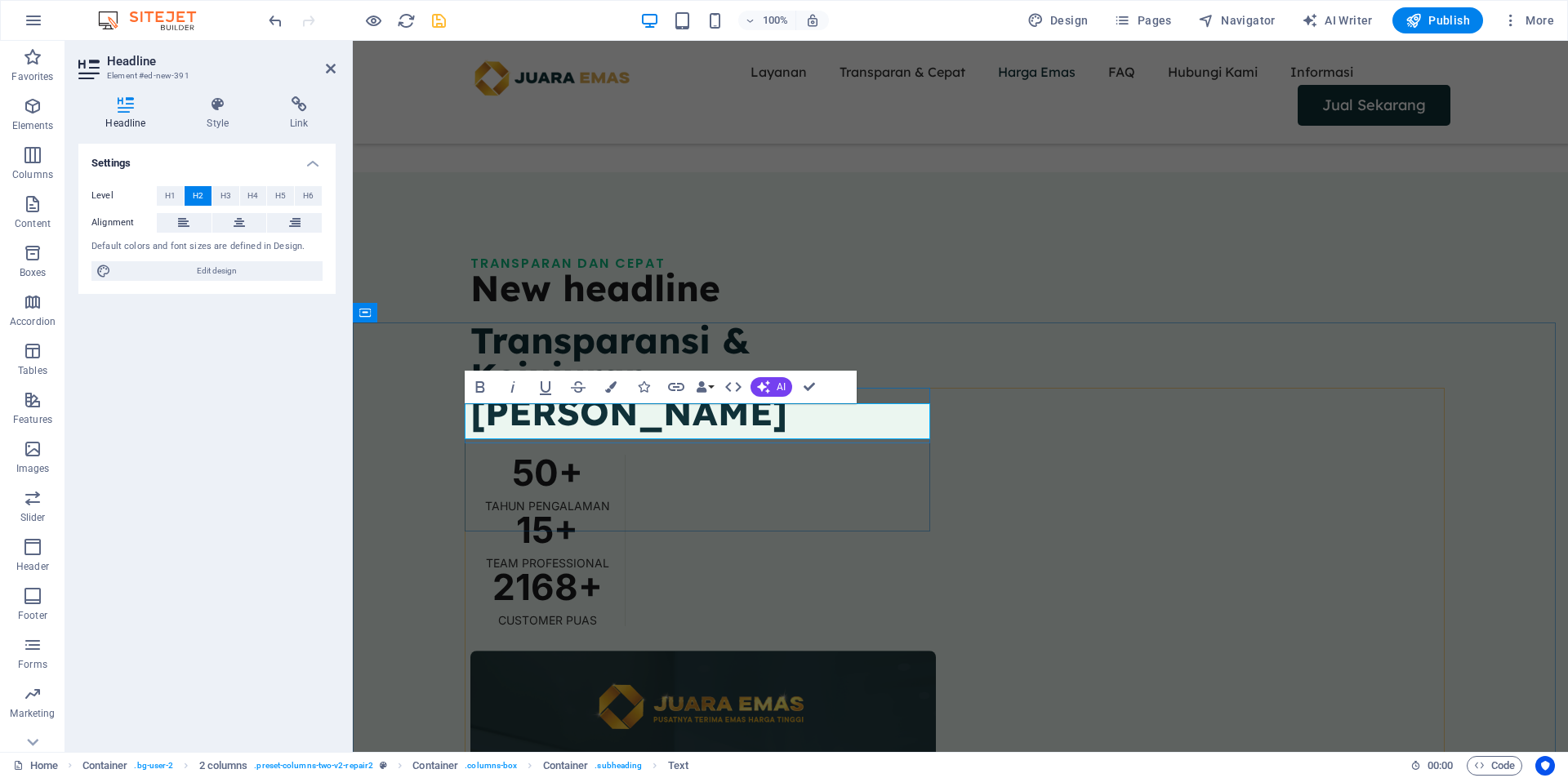
scroll to position [4, 0]
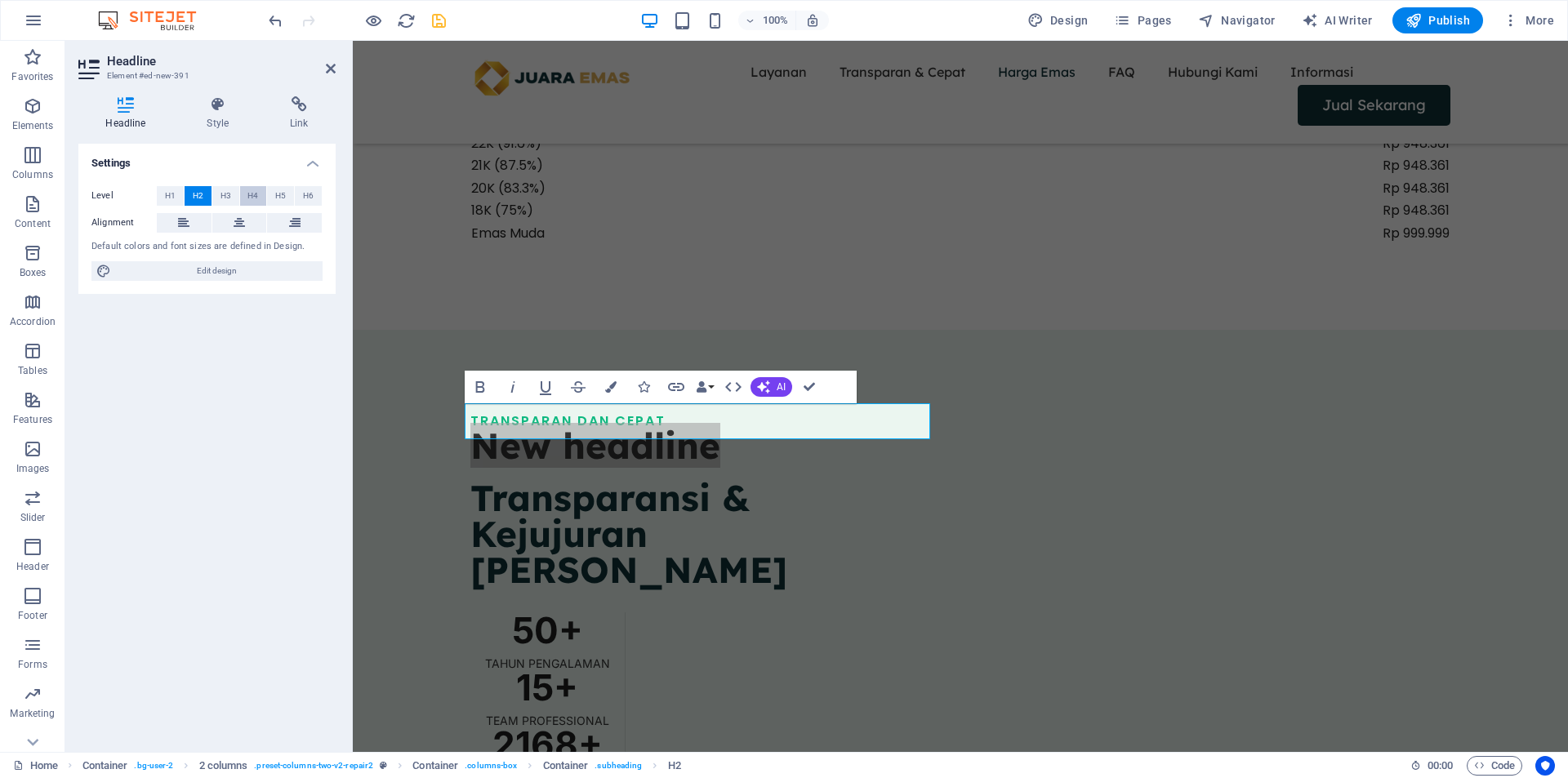
click at [258, 191] on span "H4" at bounding box center [252, 196] width 11 height 20
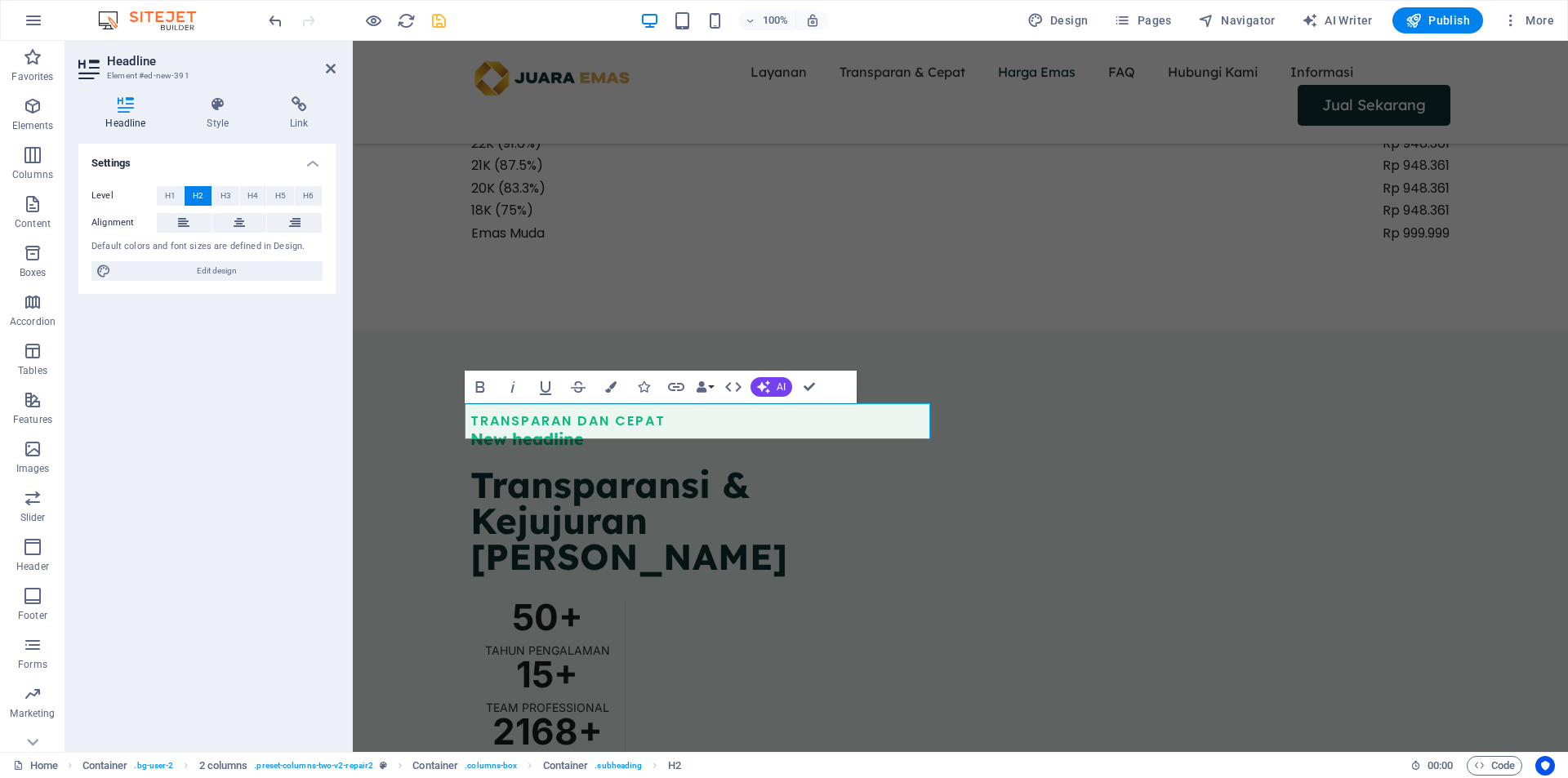
scroll to position [0, 0]
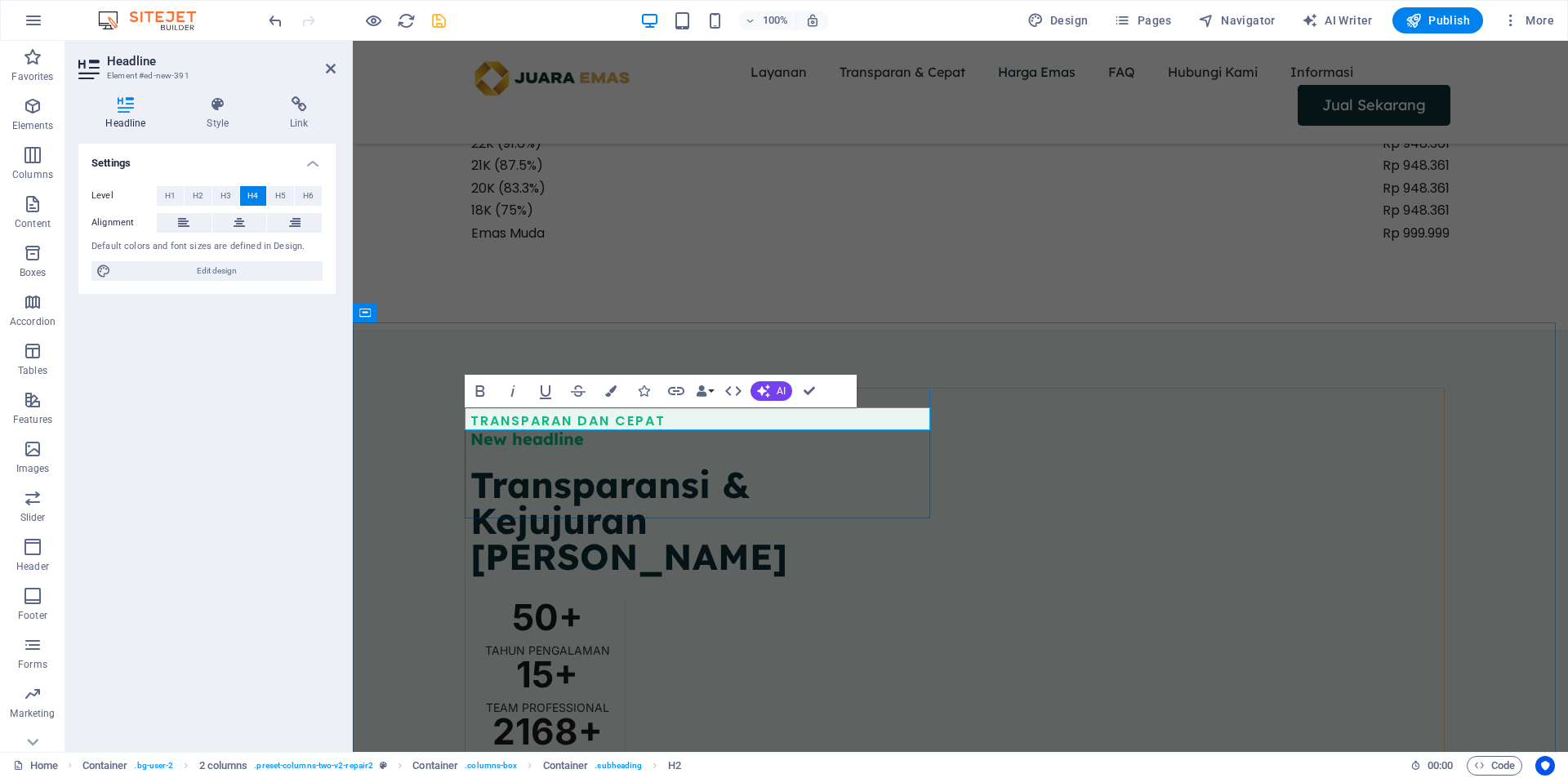
click at [609, 428] on h4 "New headline" at bounding box center [703, 439] width 465 height 23
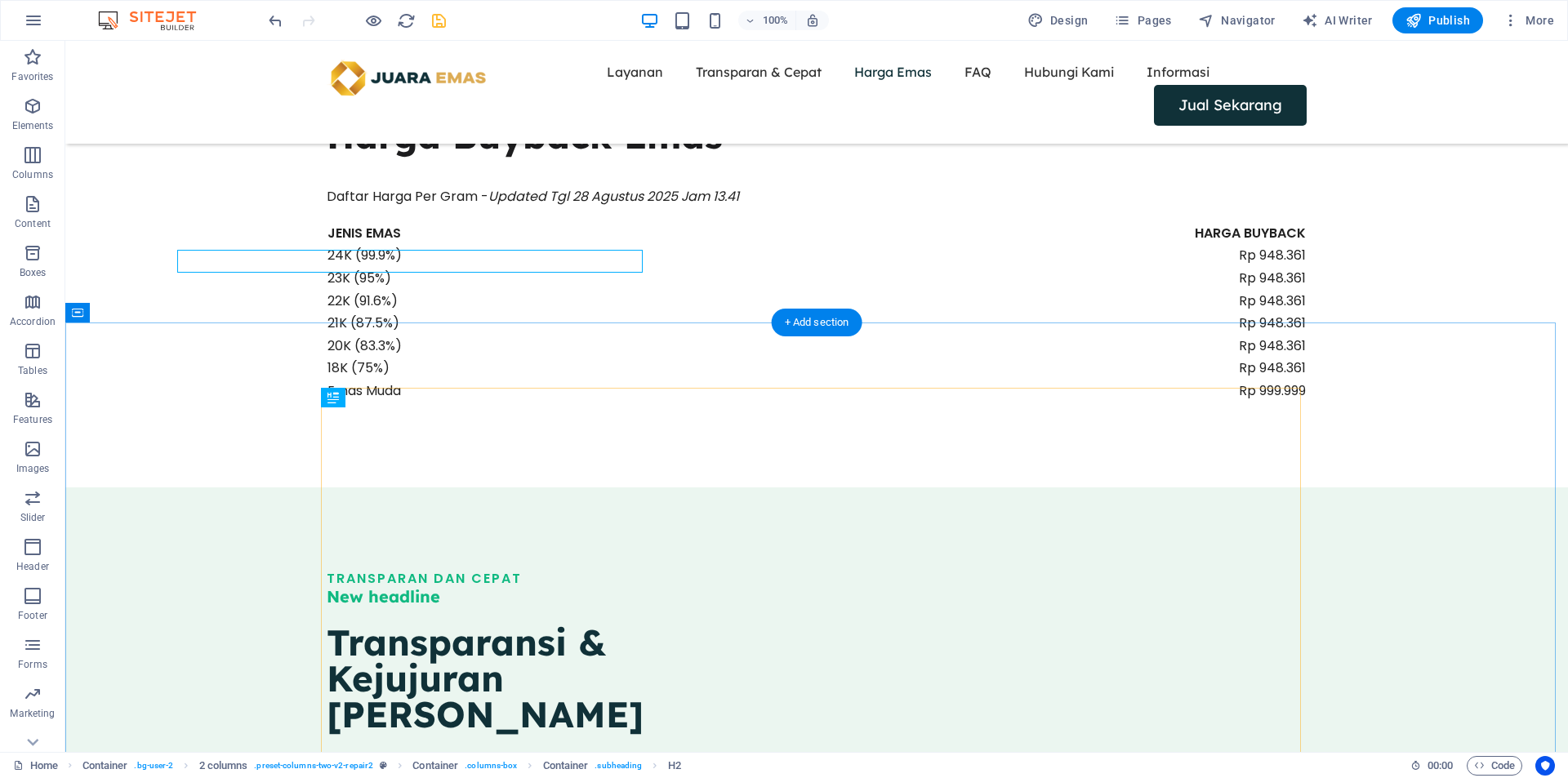
scroll to position [1906, 0]
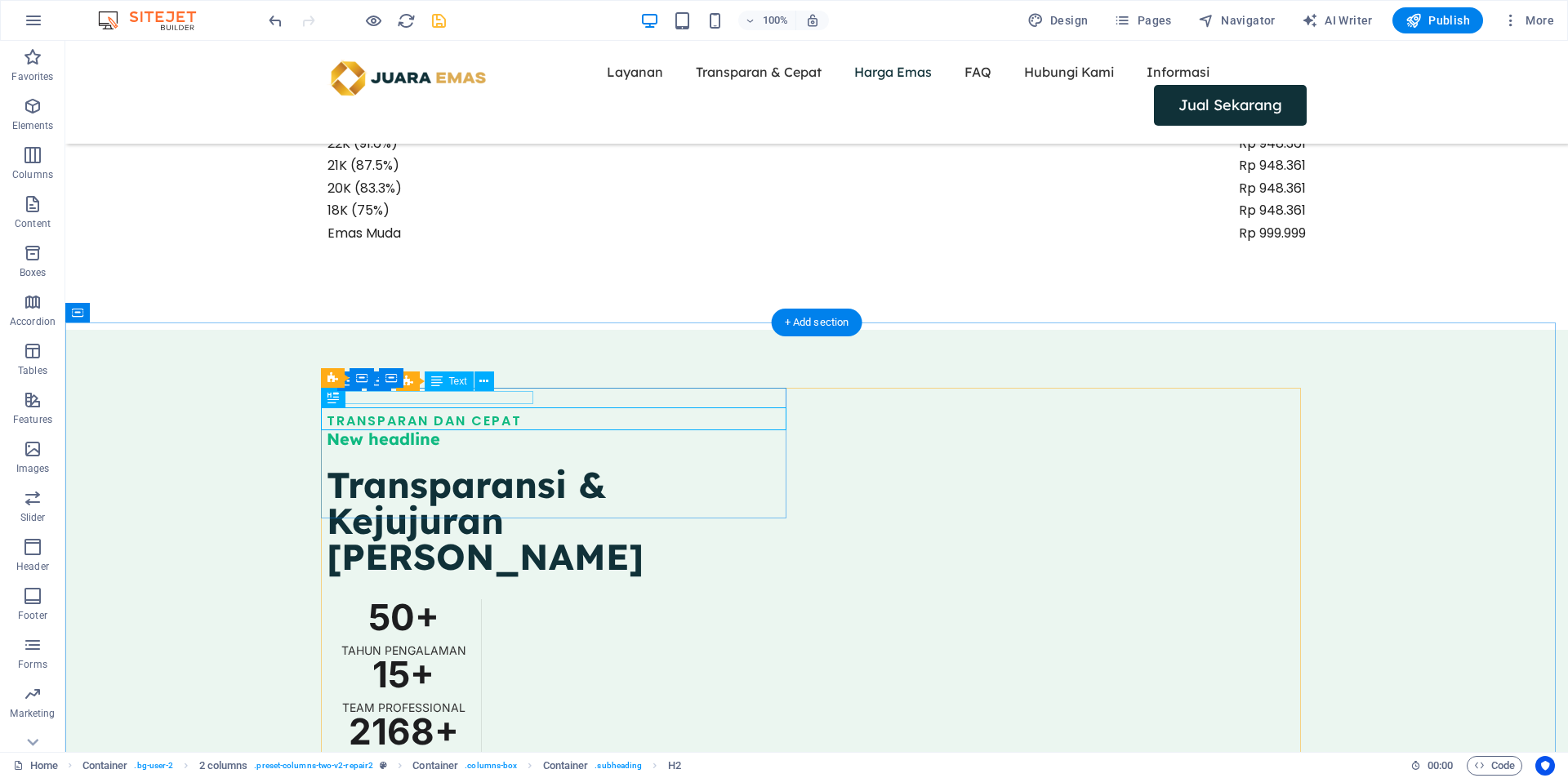
click at [527, 415] on div "TRANSPARAN DAN CEPAT" at bounding box center [559, 421] width 465 height 13
click at [526, 415] on div "TRANSPARAN DAN CEPAT" at bounding box center [559, 421] width 465 height 13
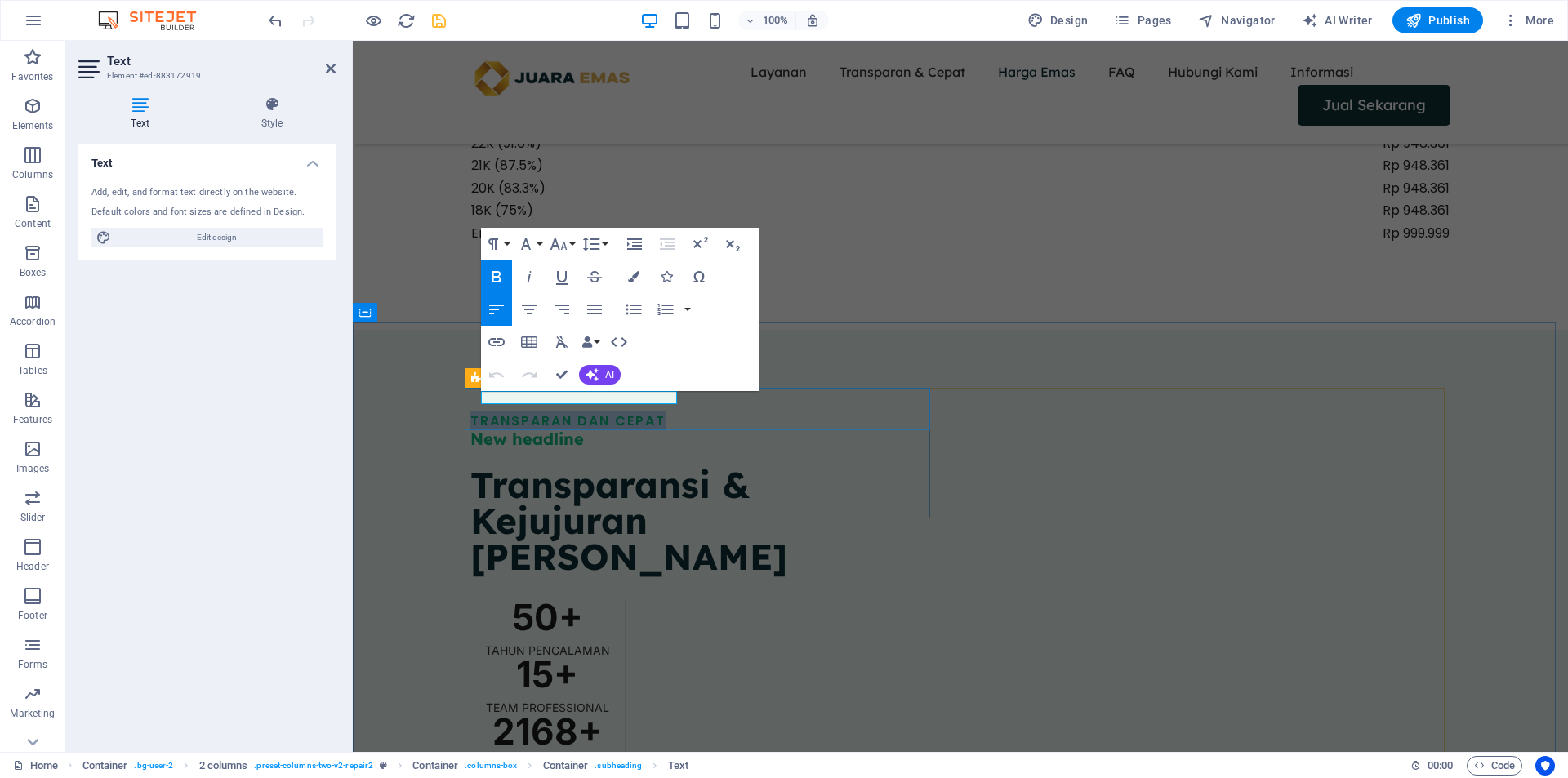
copy strong "TRANSPARAN DAN CEPAT"
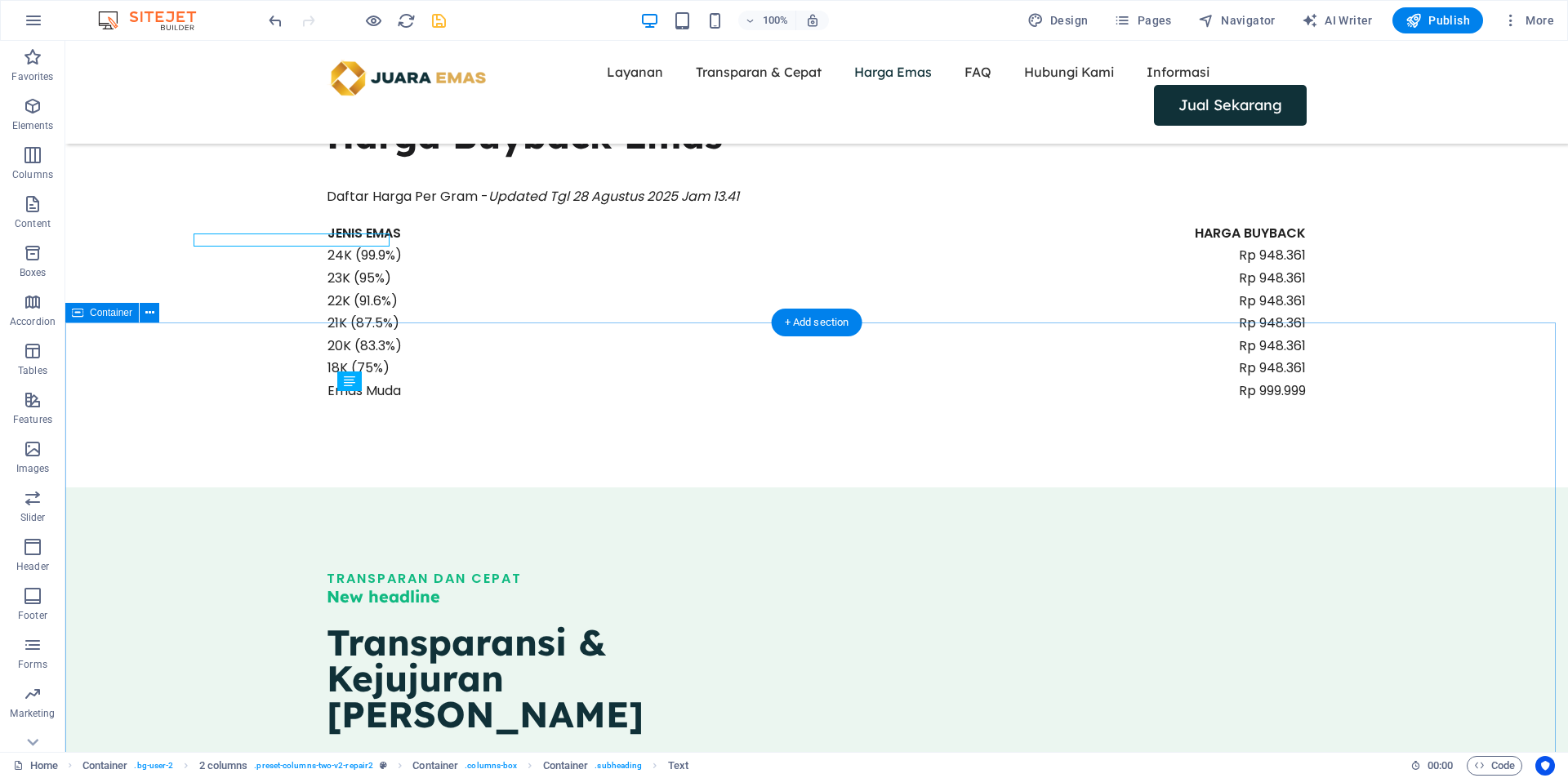
scroll to position [1906, 0]
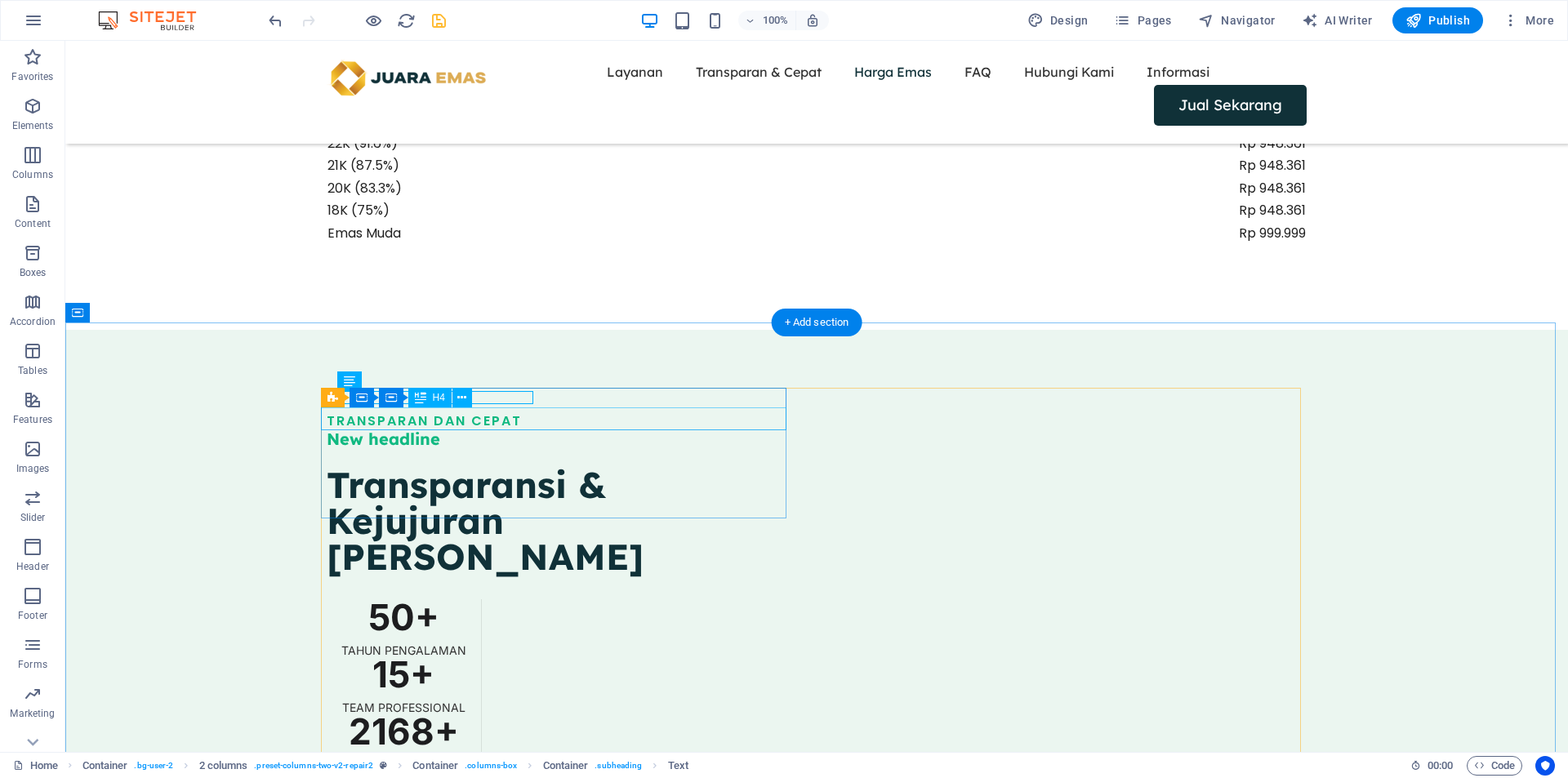
click at [394, 428] on div "New headline" at bounding box center [559, 439] width 465 height 23
click at [528, 415] on div "TRANSPARAN DAN CEPAT" at bounding box center [559, 421] width 465 height 13
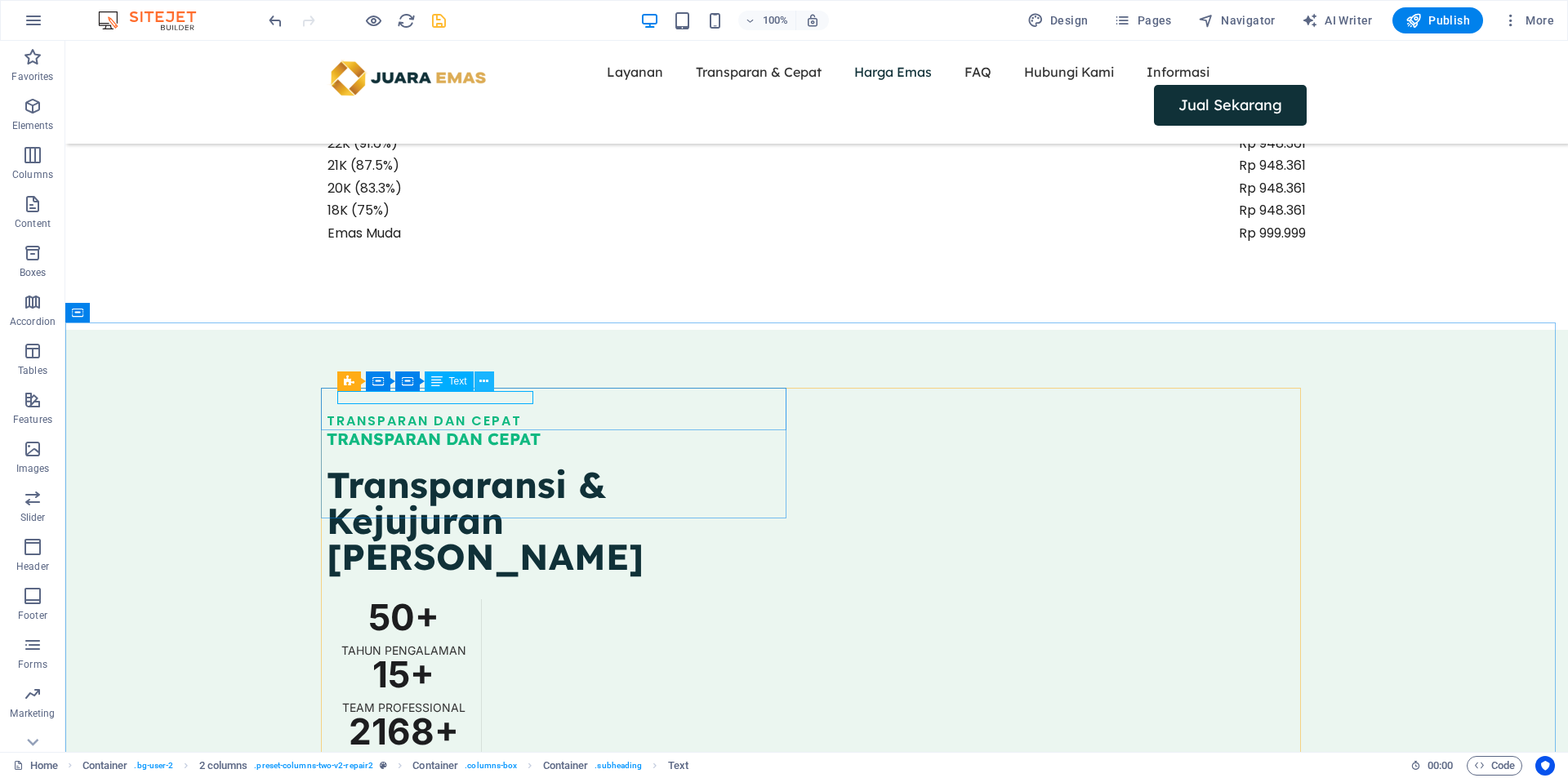
click at [488, 382] on icon at bounding box center [483, 382] width 9 height 17
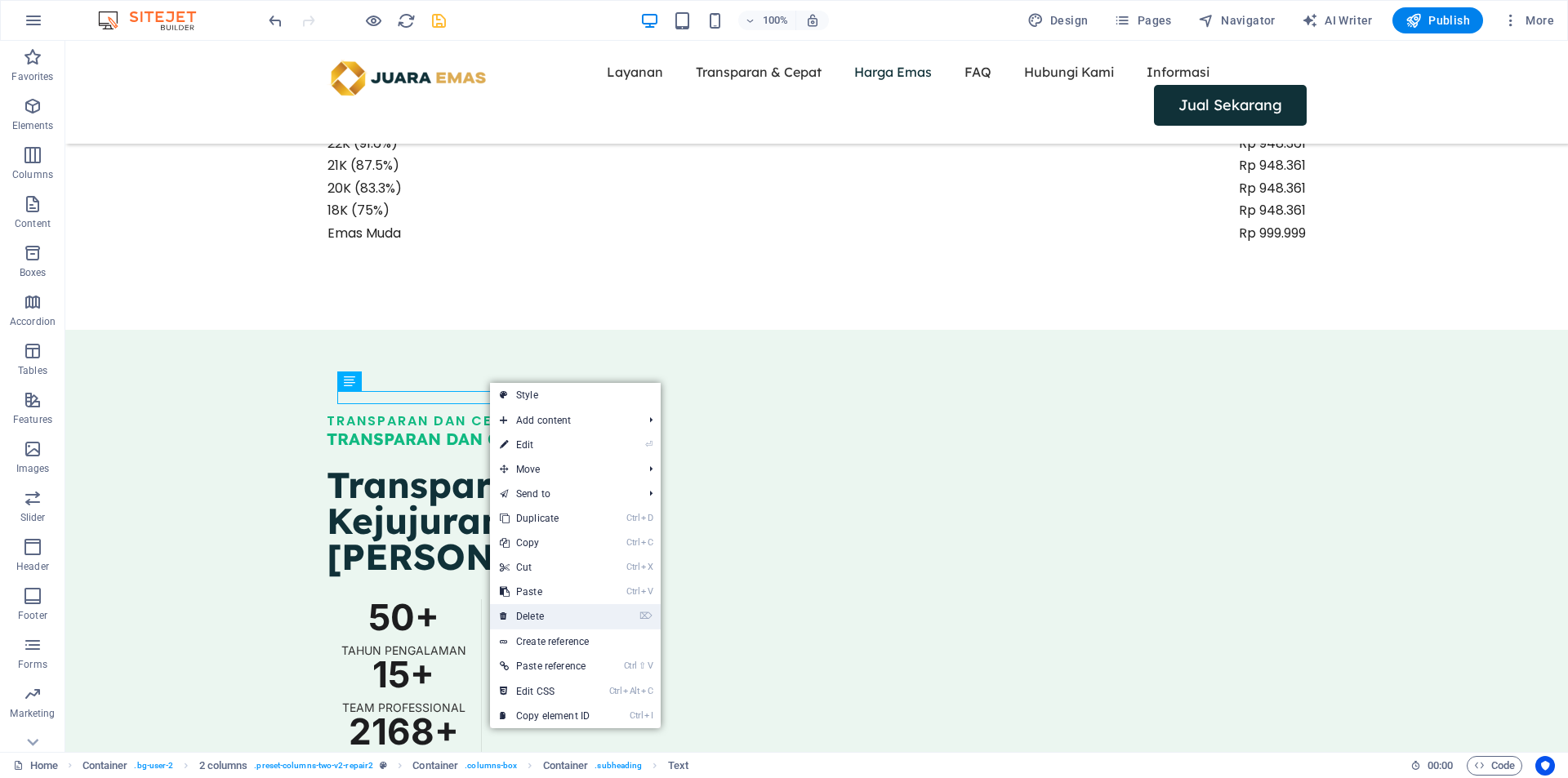
click at [528, 613] on link "⌦ Delete" at bounding box center [544, 616] width 109 height 25
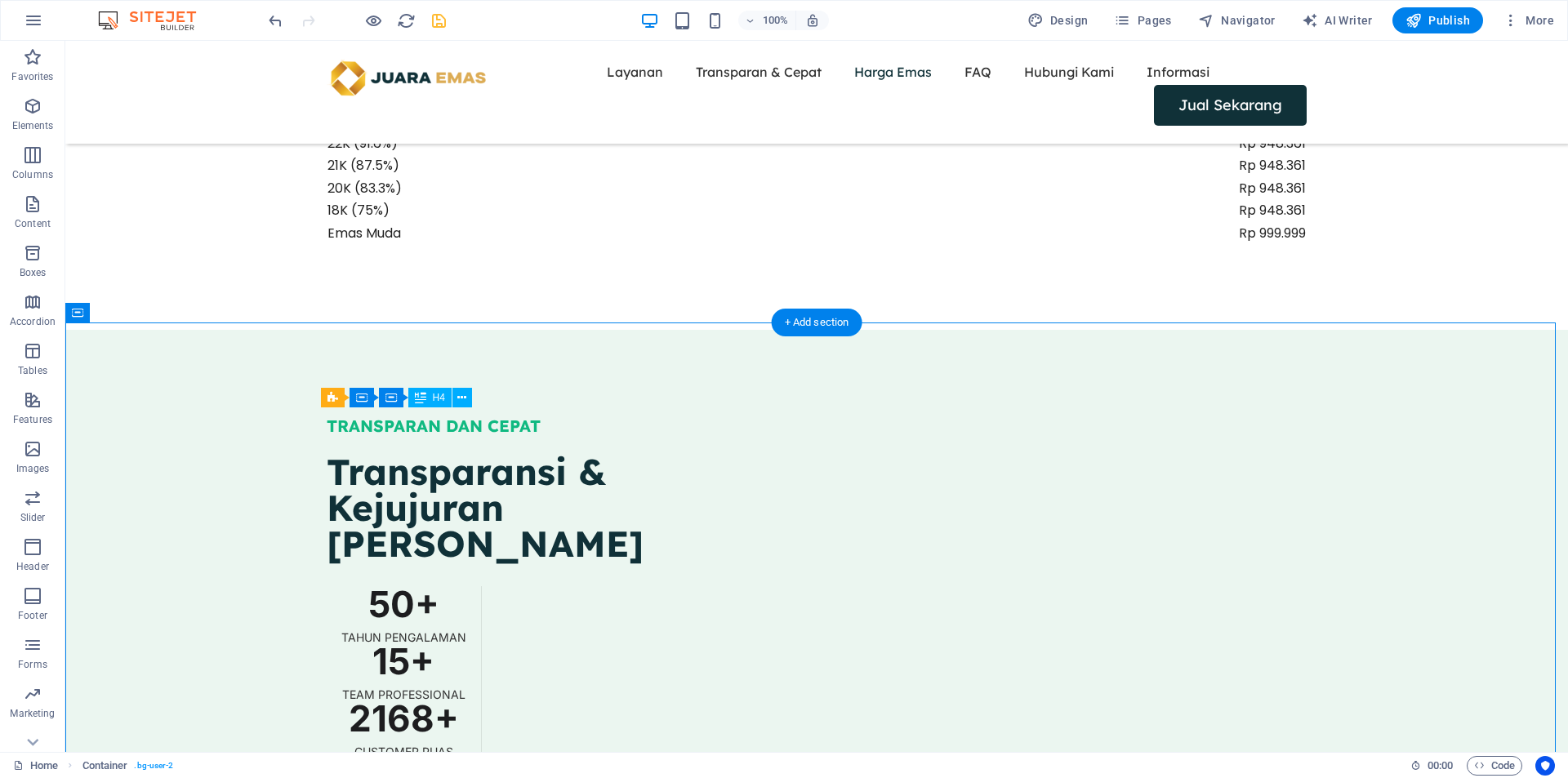
click at [454, 416] on div "TRANSPARAN DAN CEPAT" at bounding box center [559, 426] width 465 height 23
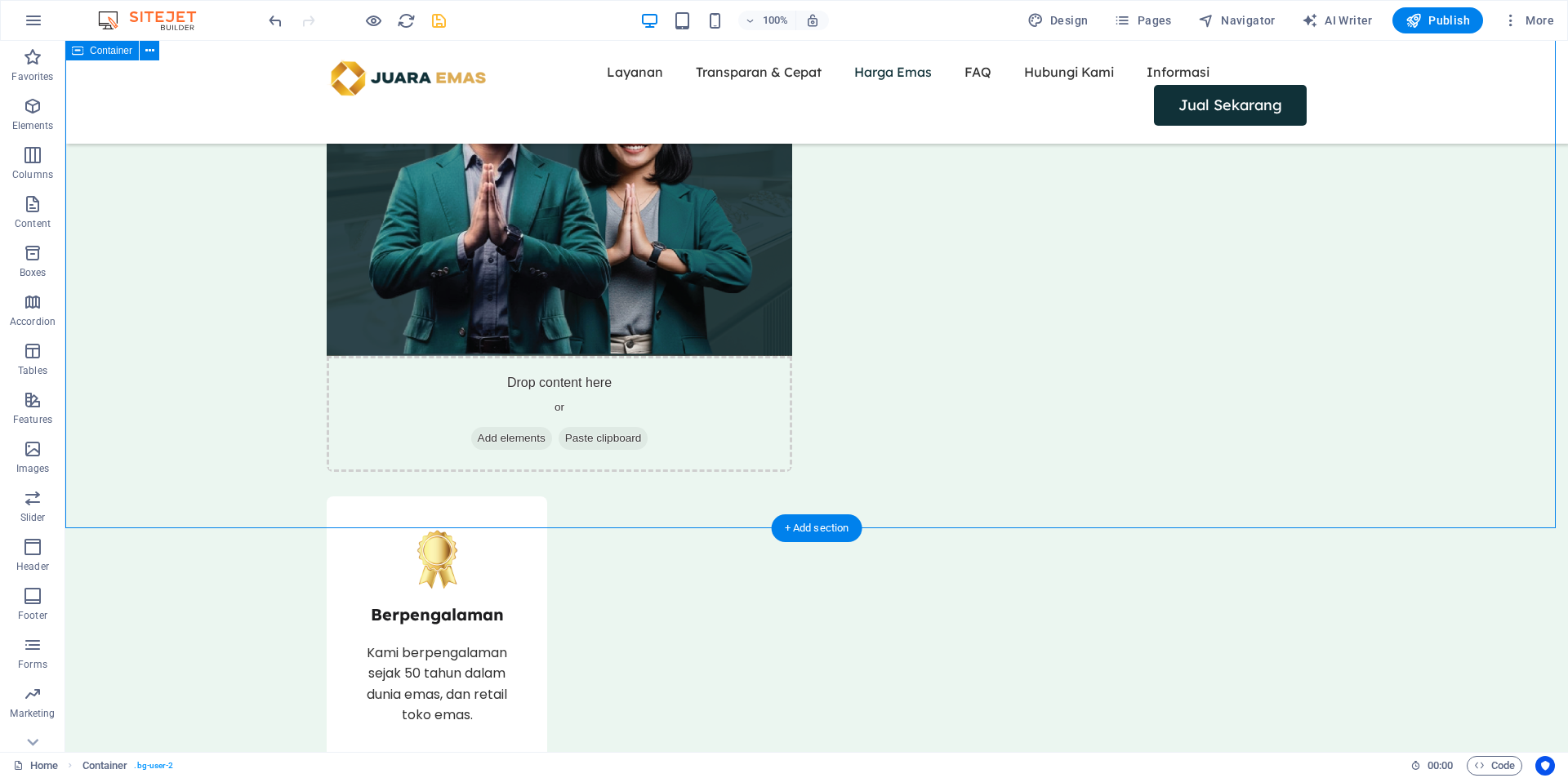
scroll to position [2996, 0]
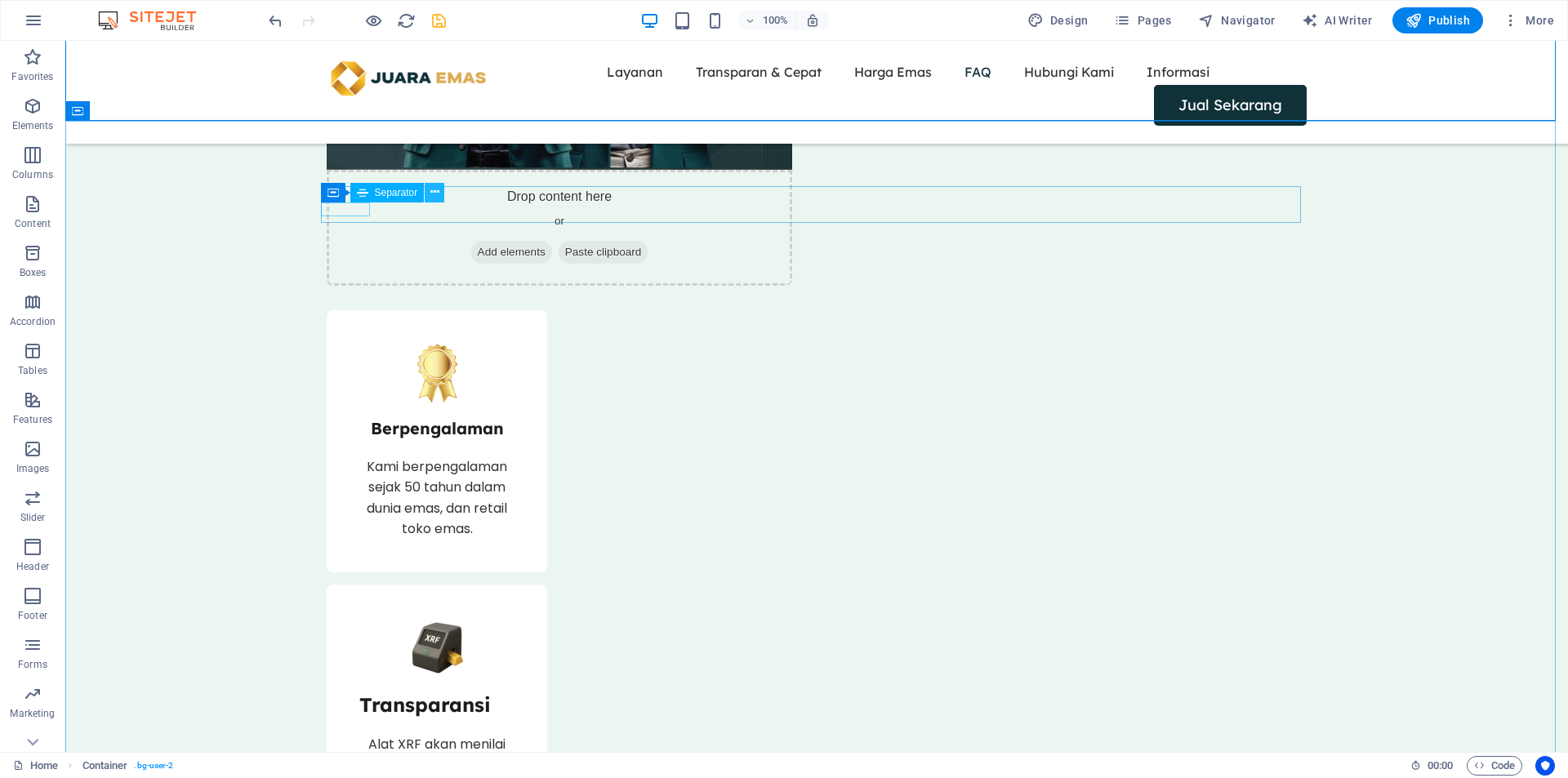
click at [433, 196] on icon at bounding box center [435, 191] width 9 height 17
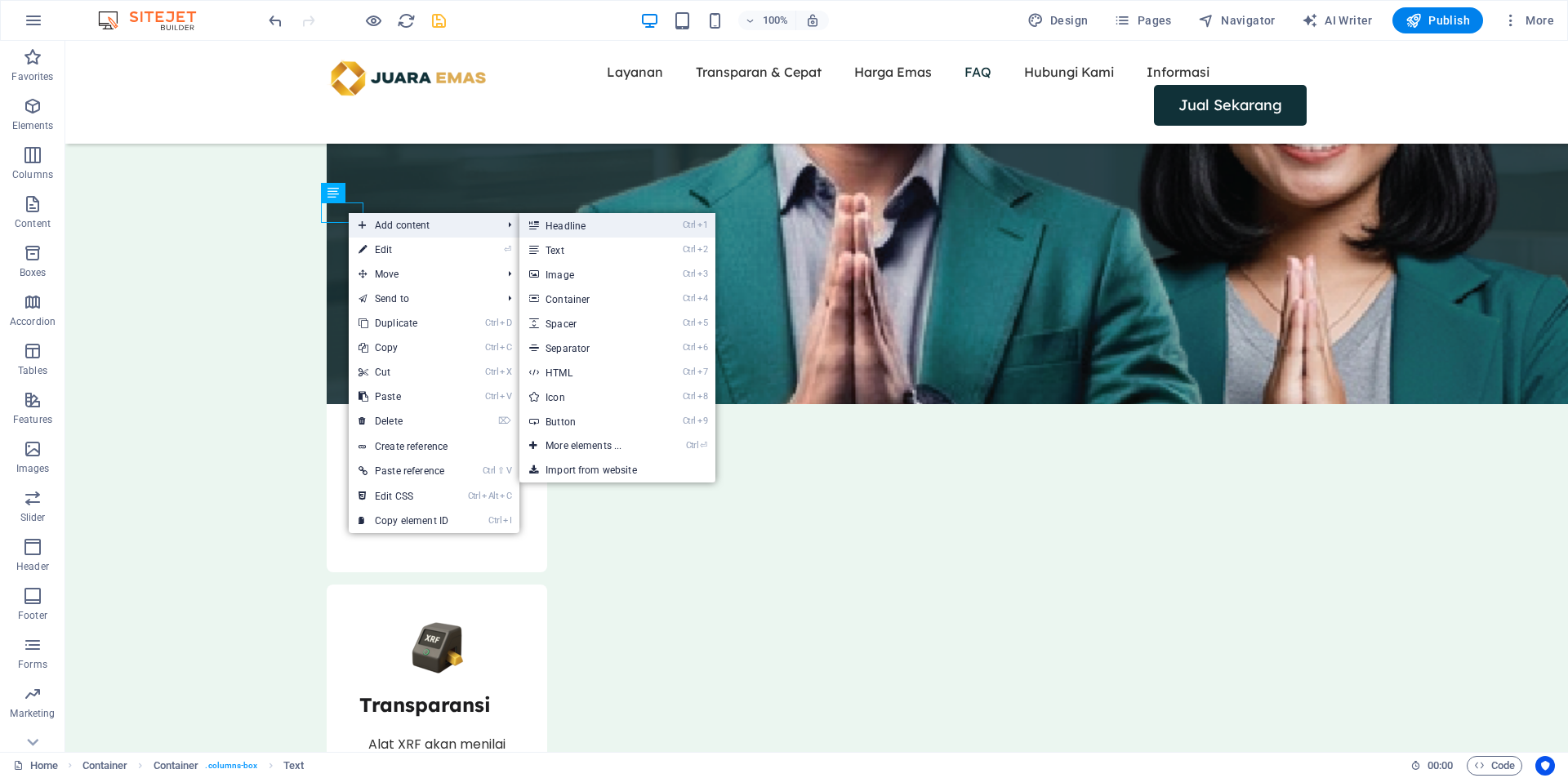
click at [613, 230] on link "Ctrl 1 Headline" at bounding box center [586, 225] width 135 height 25
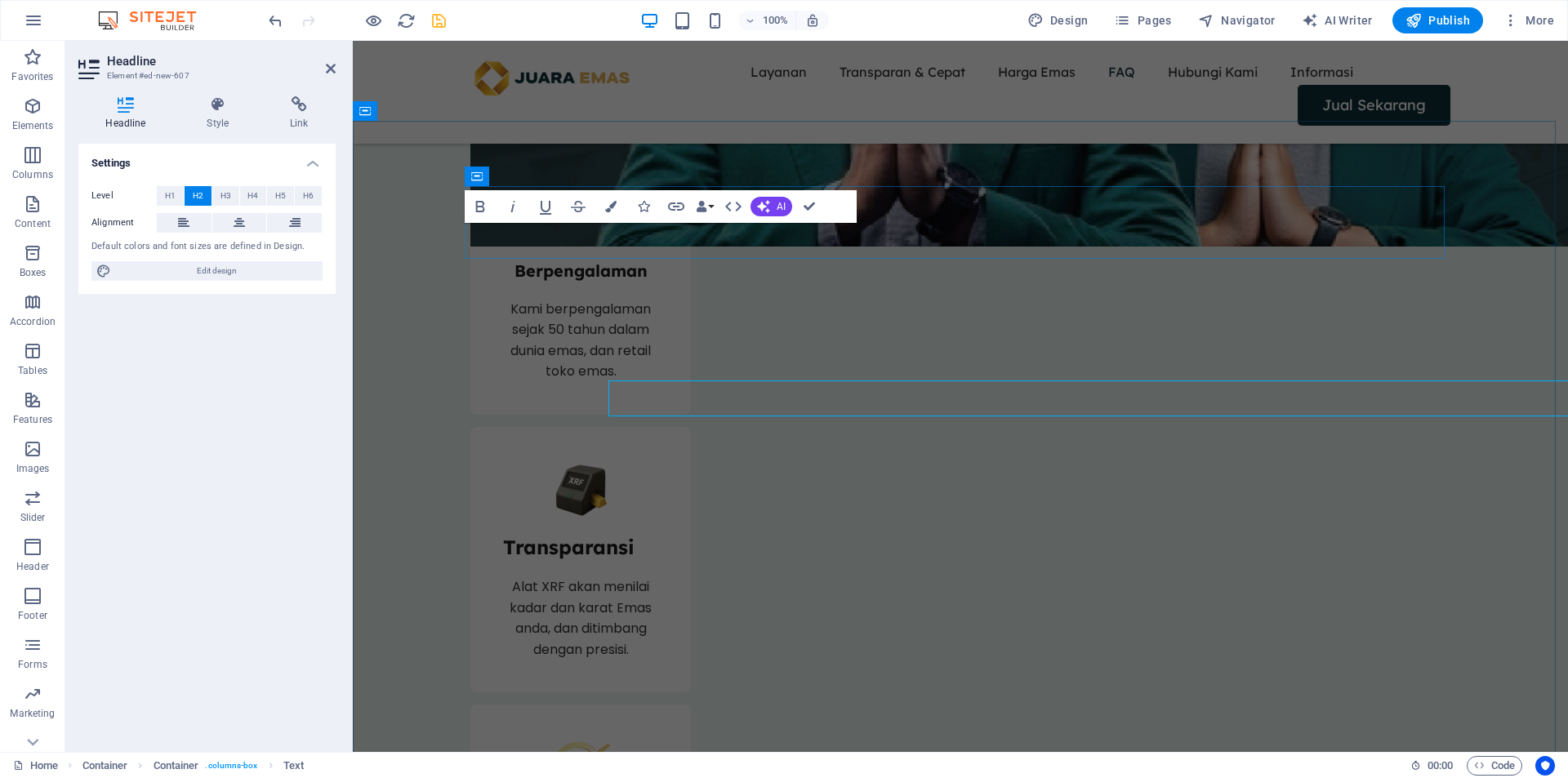
scroll to position [2838, 0]
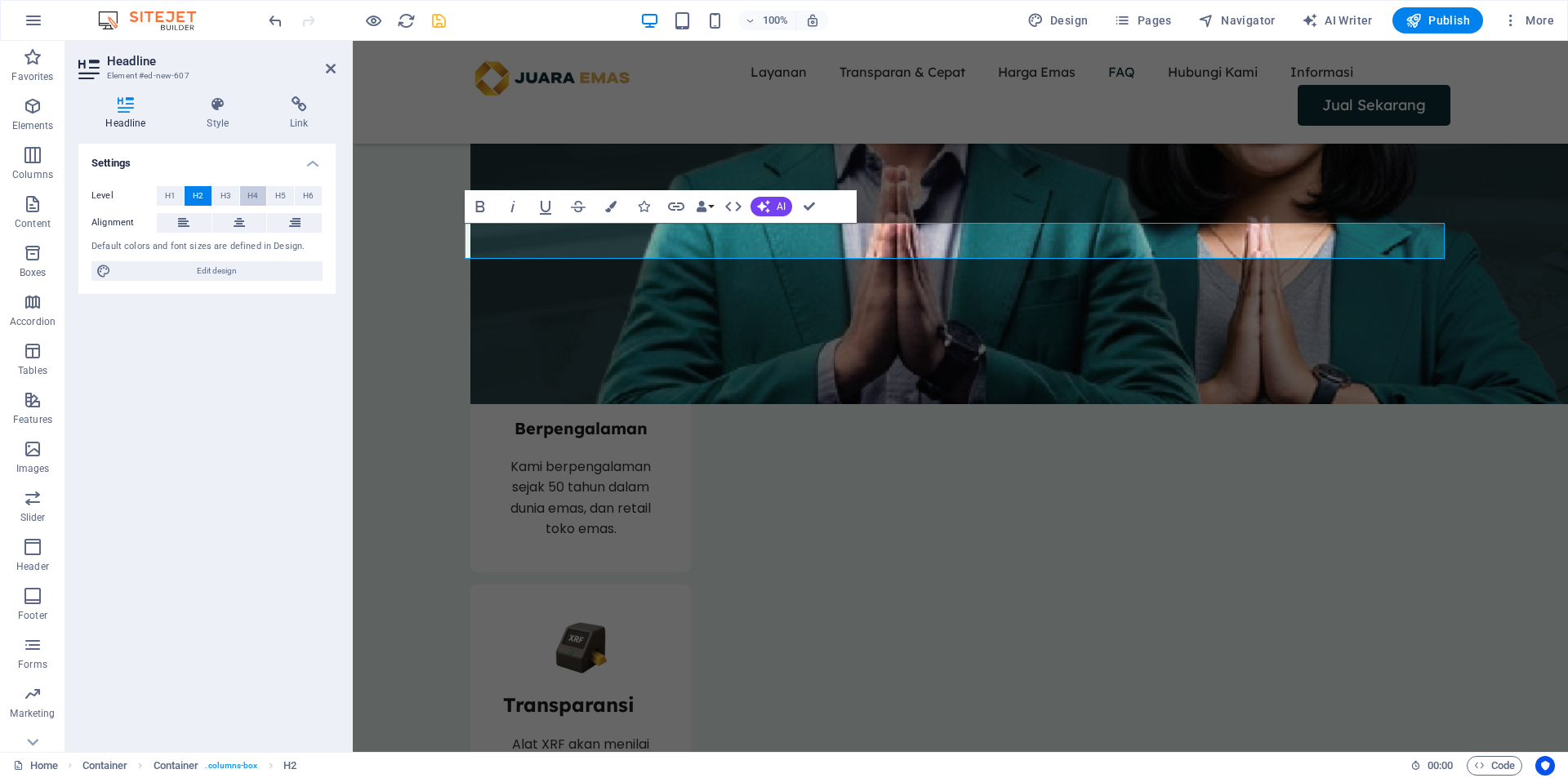
click at [263, 195] on button "H4" at bounding box center [253, 196] width 27 height 20
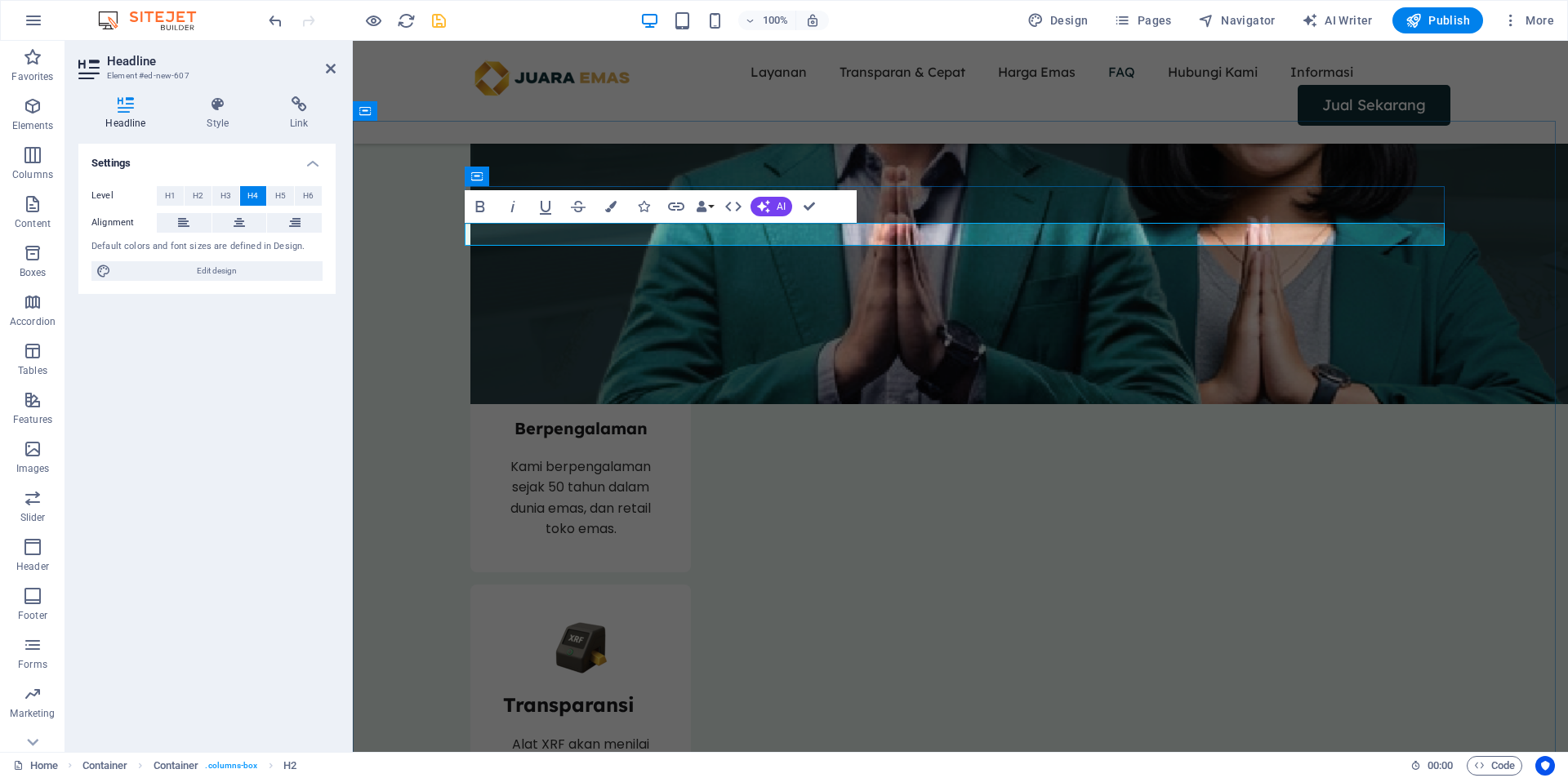
drag, startPoint x: 807, startPoint y: 203, endPoint x: 559, endPoint y: 226, distance: 249.1
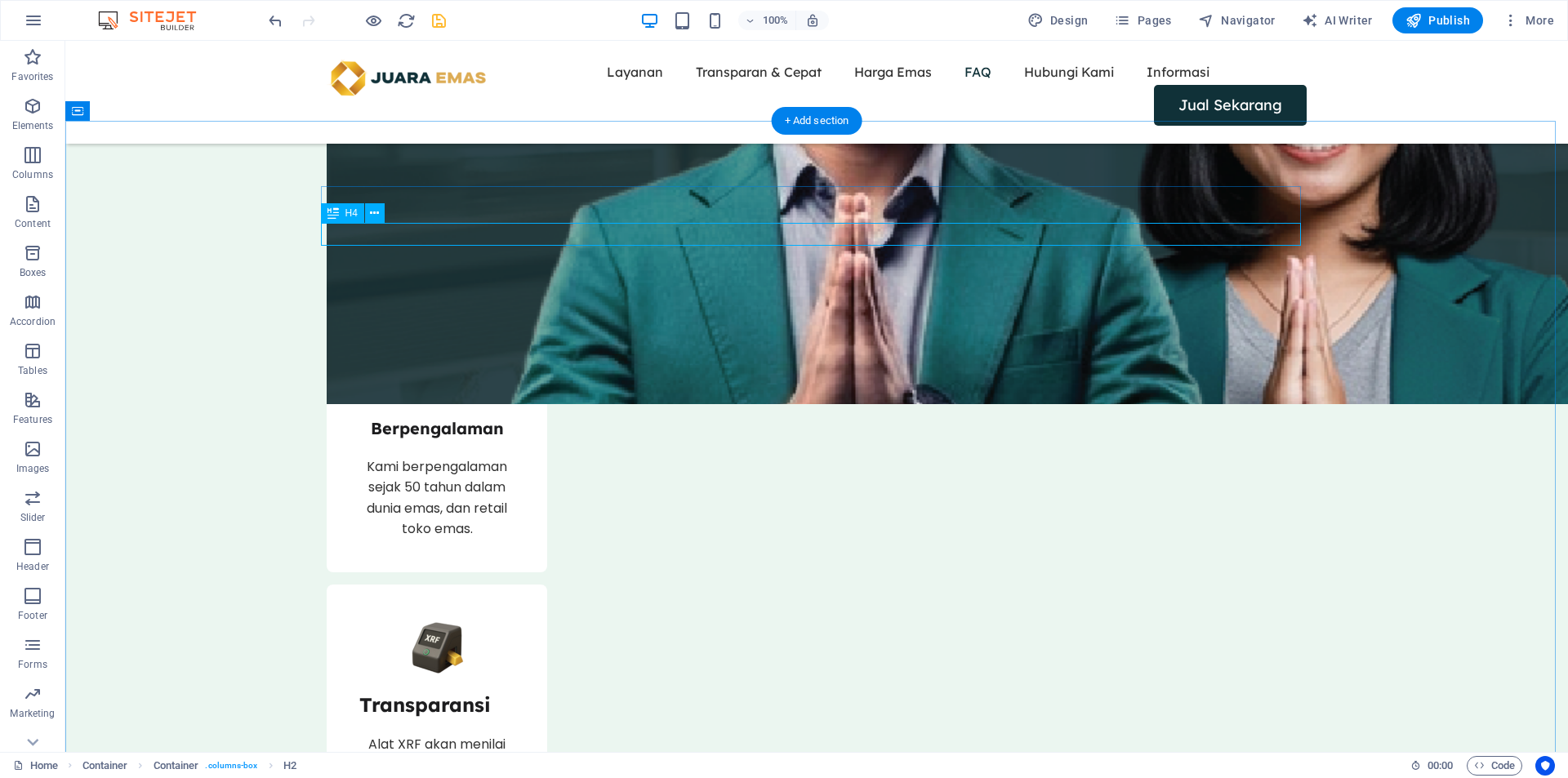
click at [416, 193] on button at bounding box center [410, 193] width 20 height 20
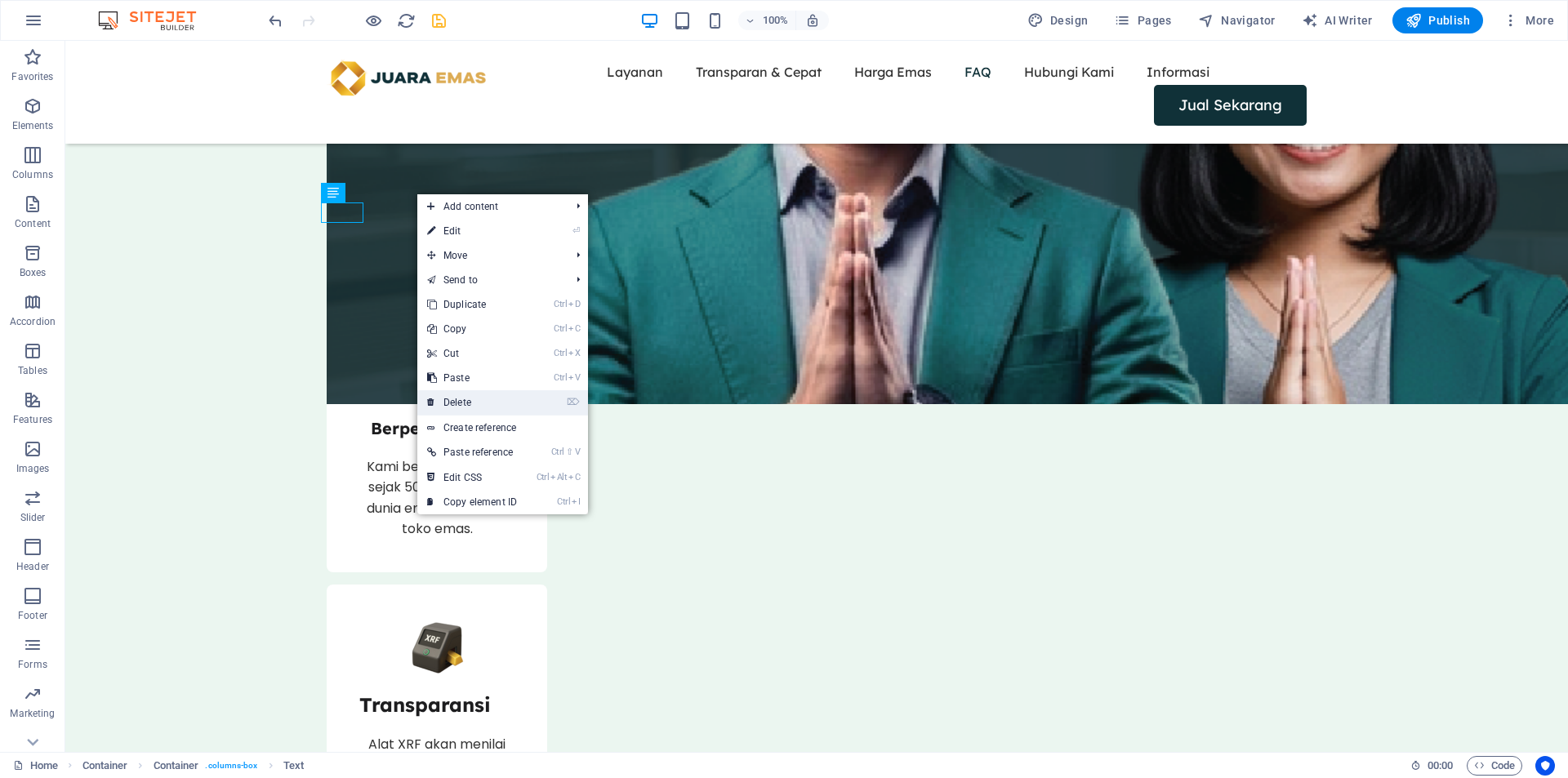
click at [453, 402] on link "⌦ Delete" at bounding box center [471, 402] width 109 height 25
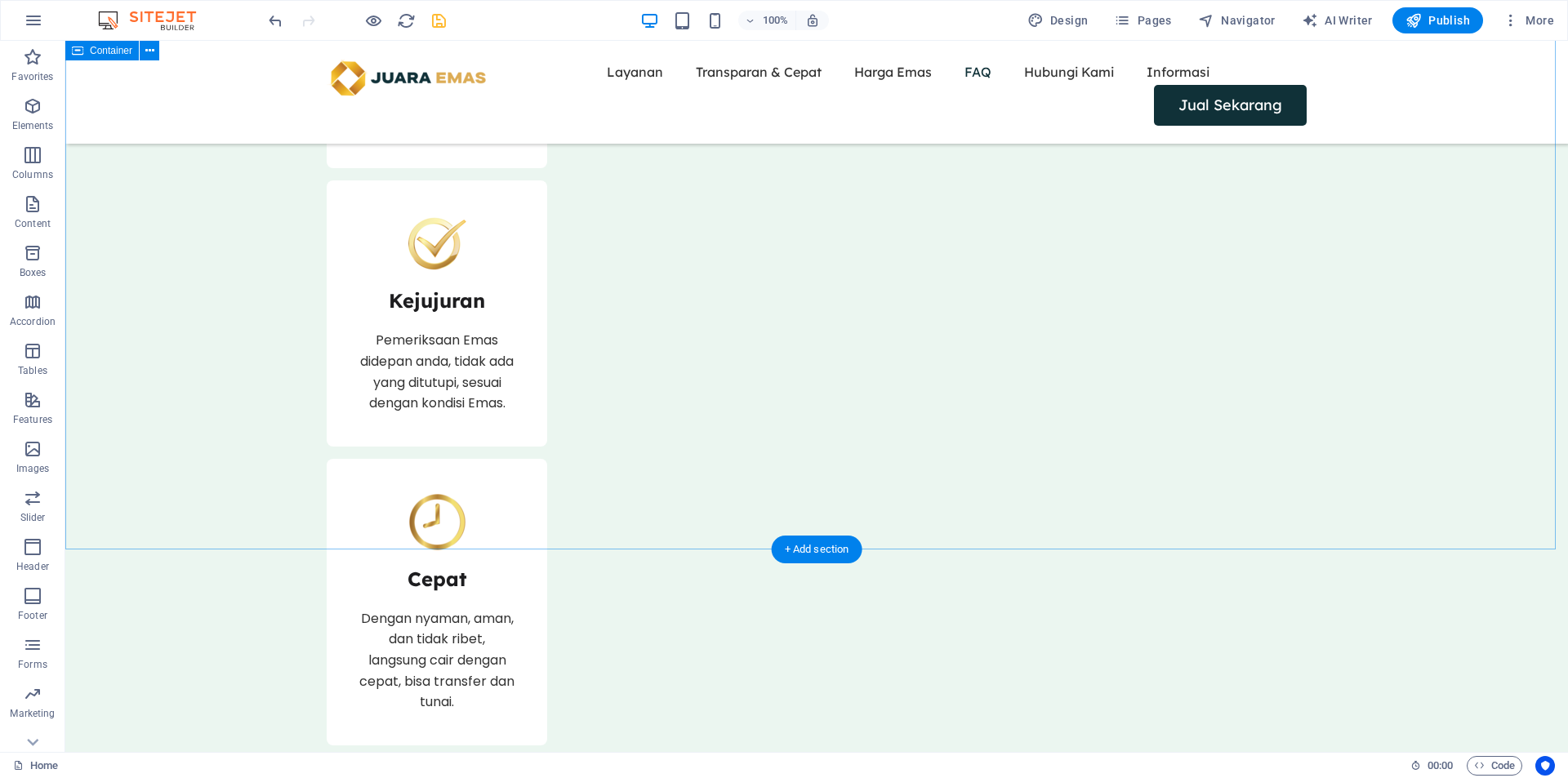
scroll to position [3812, 0]
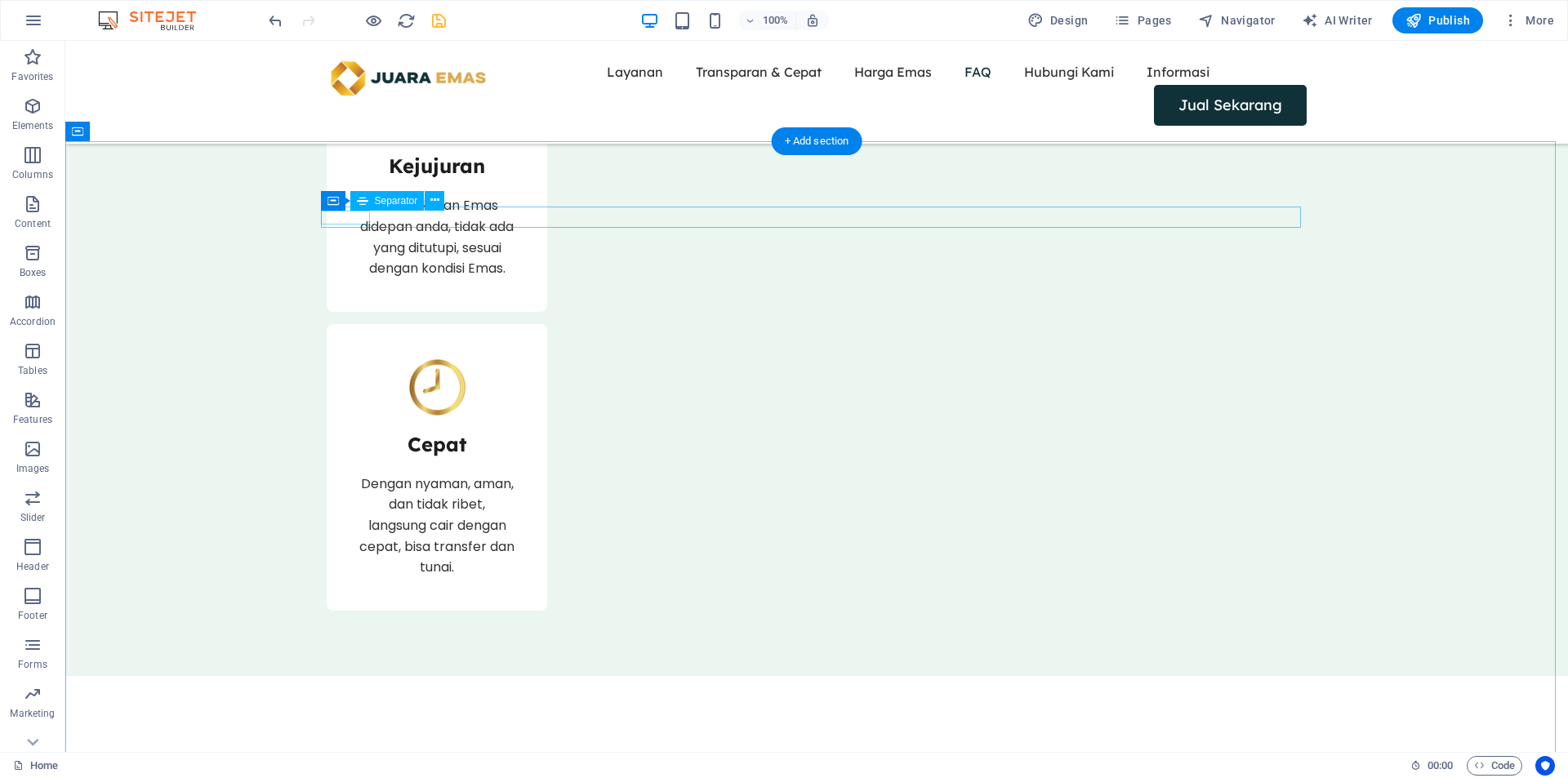
click at [431, 200] on icon at bounding box center [435, 200] width 9 height 17
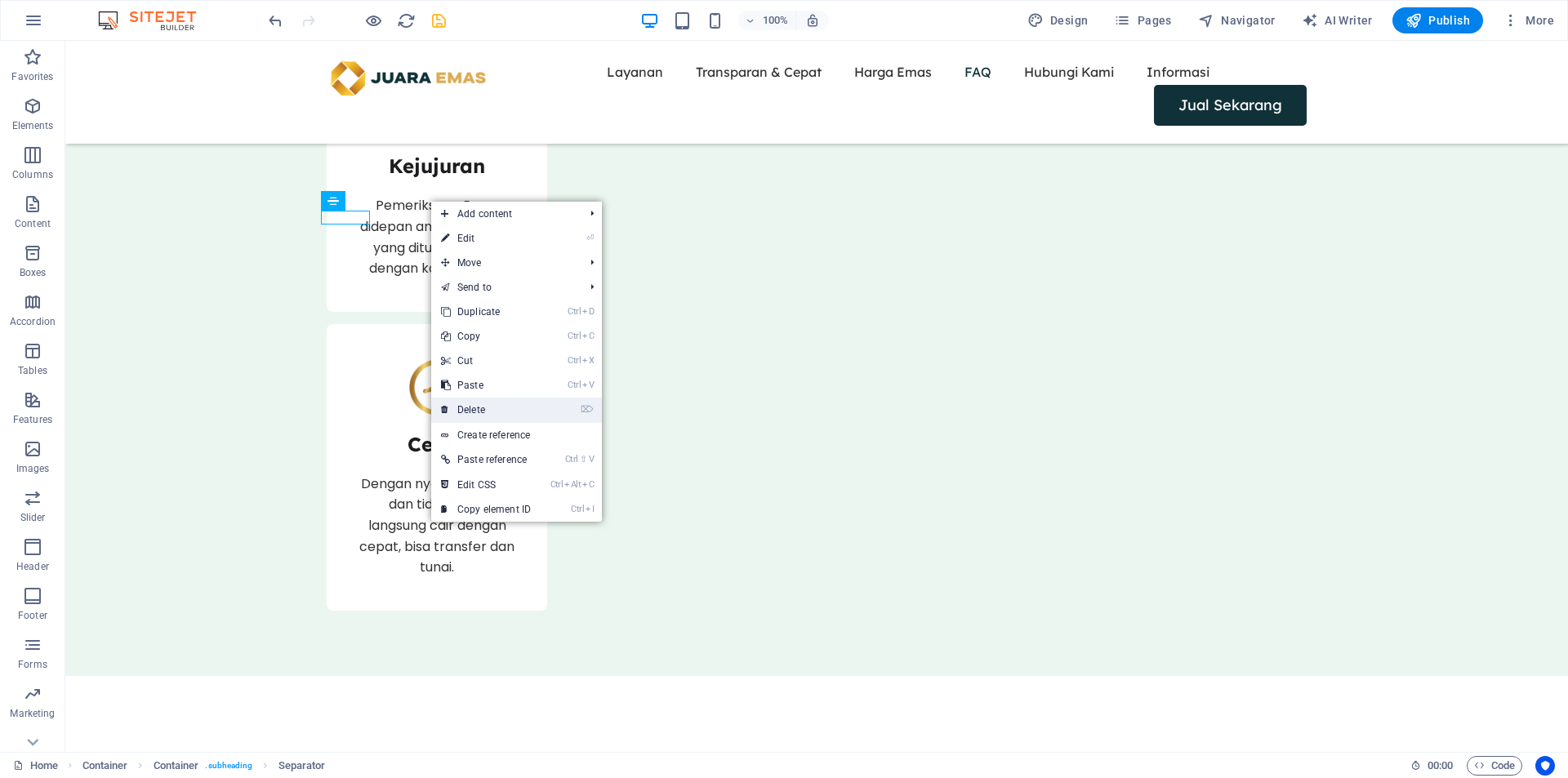
click at [469, 409] on link "⌦ Delete" at bounding box center [485, 409] width 109 height 25
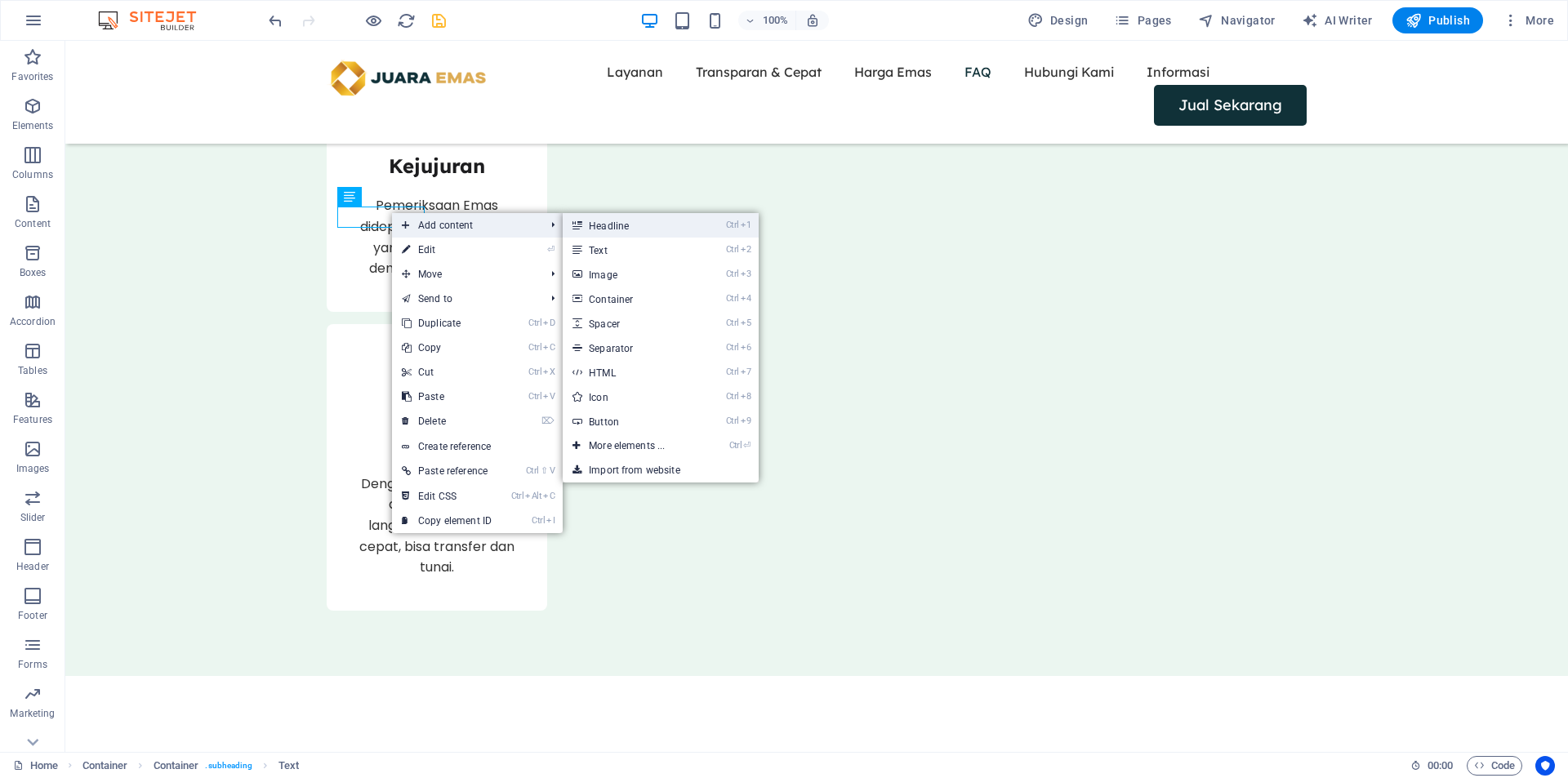
click at [651, 231] on link "Ctrl 1 Headline" at bounding box center [630, 225] width 135 height 25
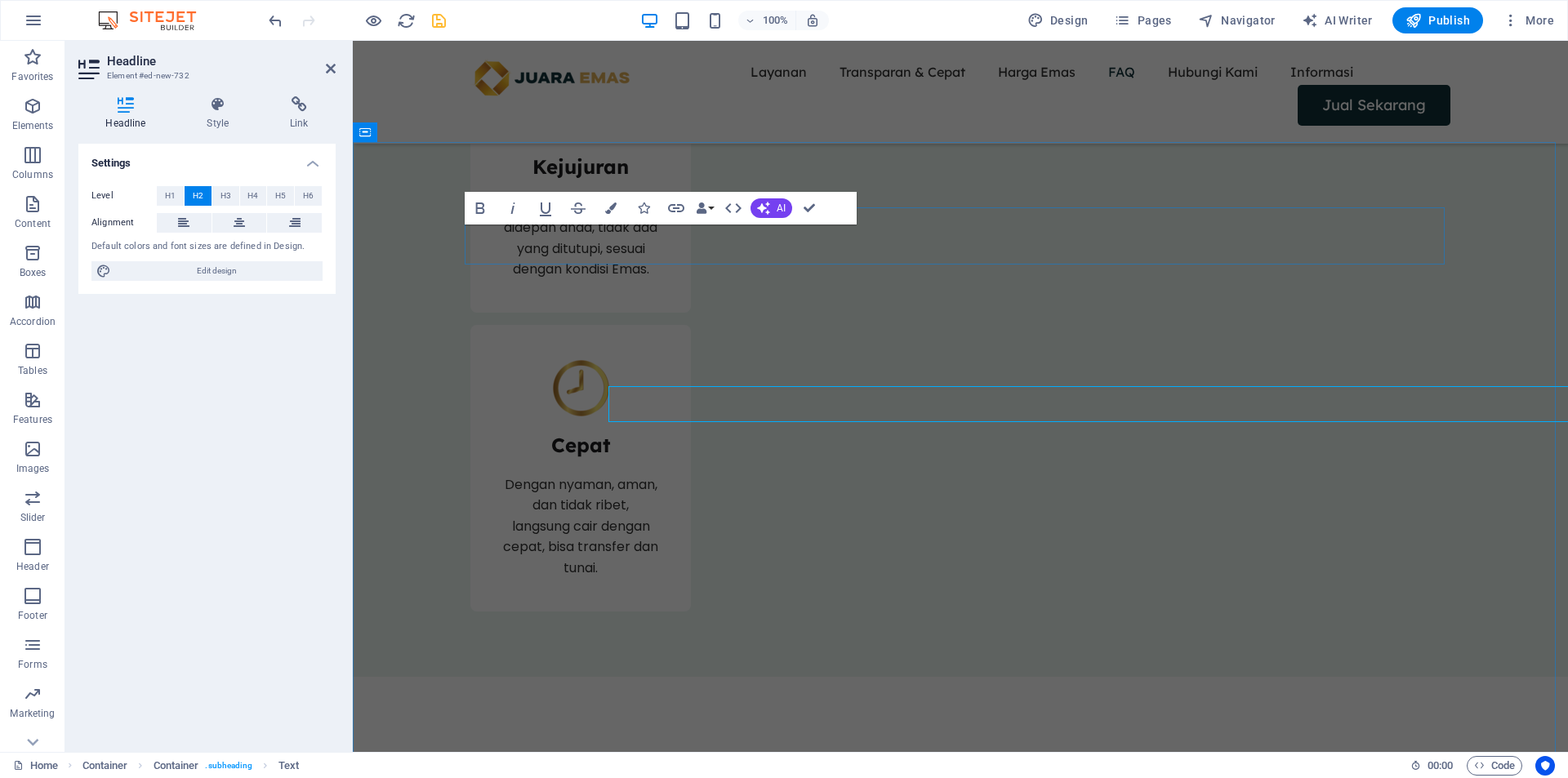
scroll to position [4, 0]
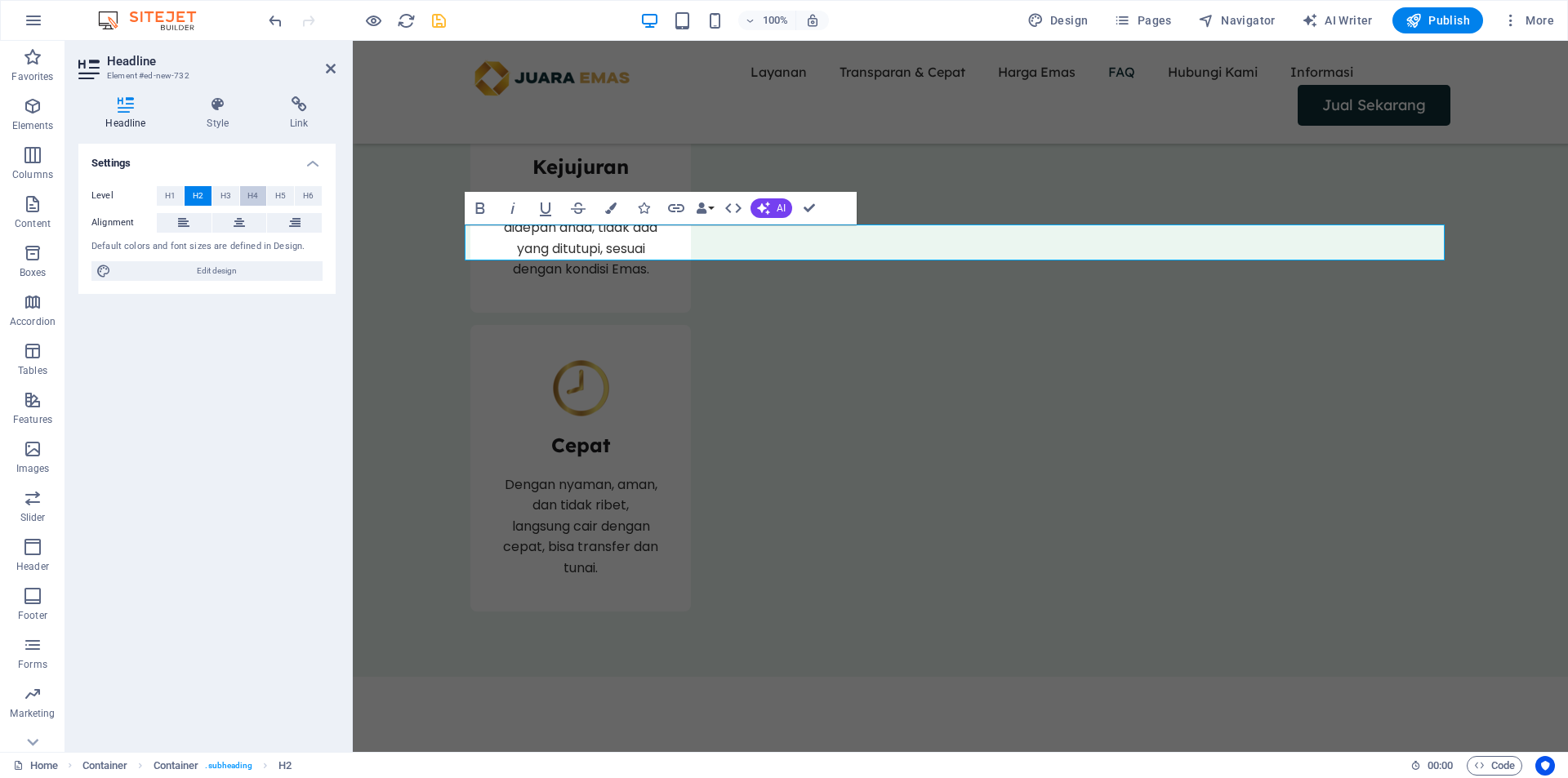
click at [259, 189] on button "H4" at bounding box center [253, 196] width 27 height 20
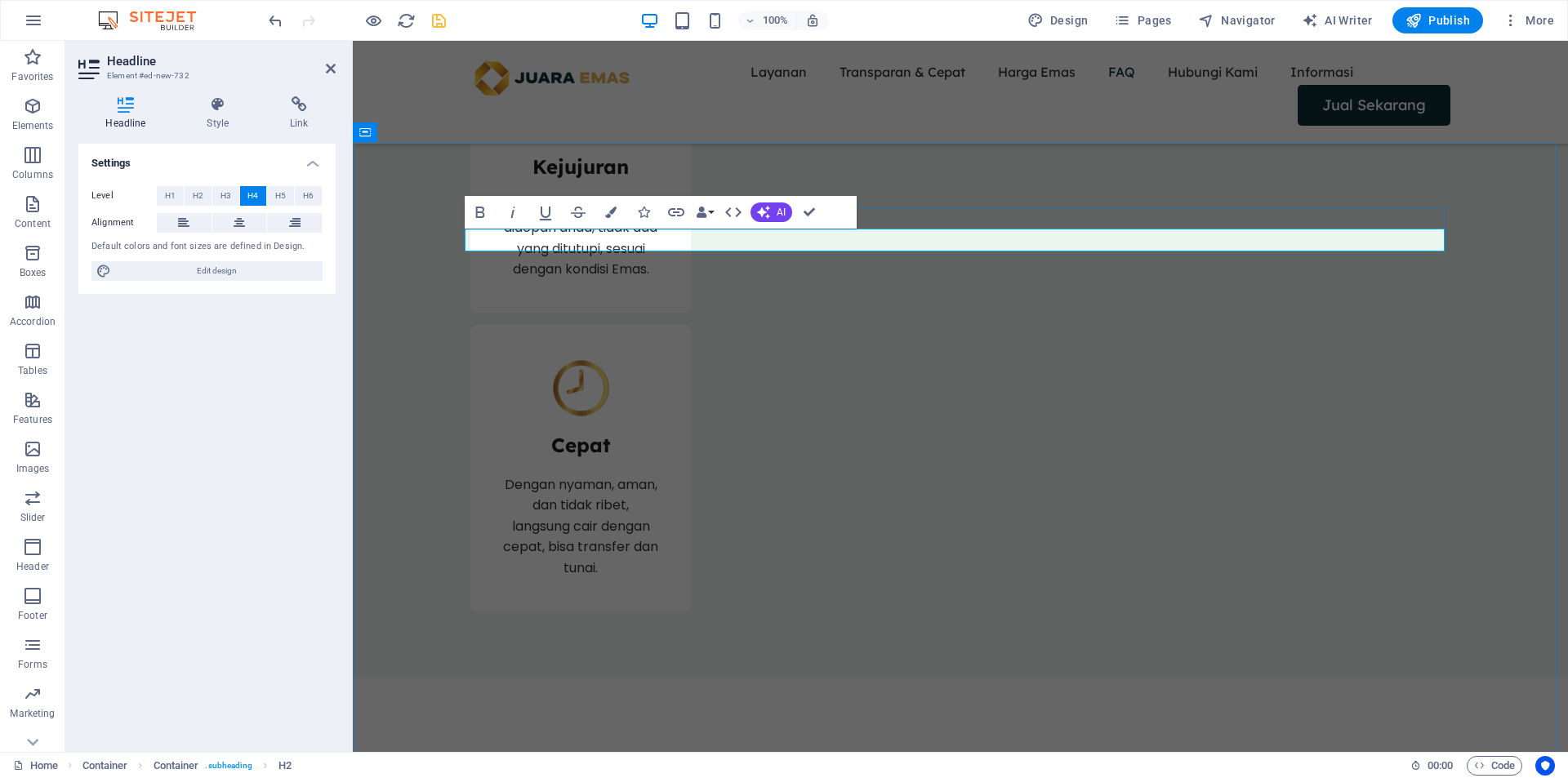
drag, startPoint x: 806, startPoint y: 210, endPoint x: 738, endPoint y: 169, distance: 79.4
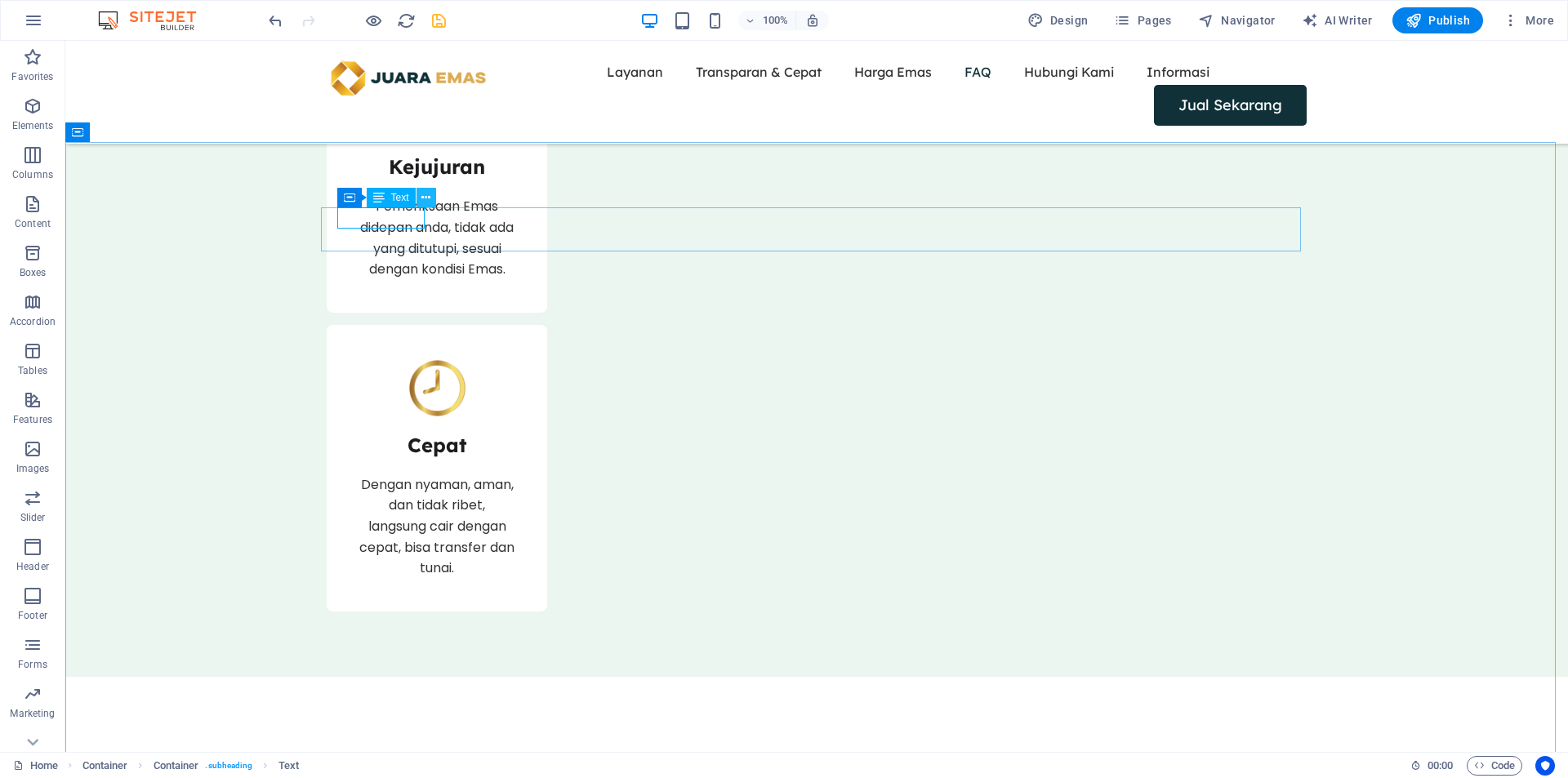
click at [425, 198] on icon at bounding box center [425, 197] width 9 height 17
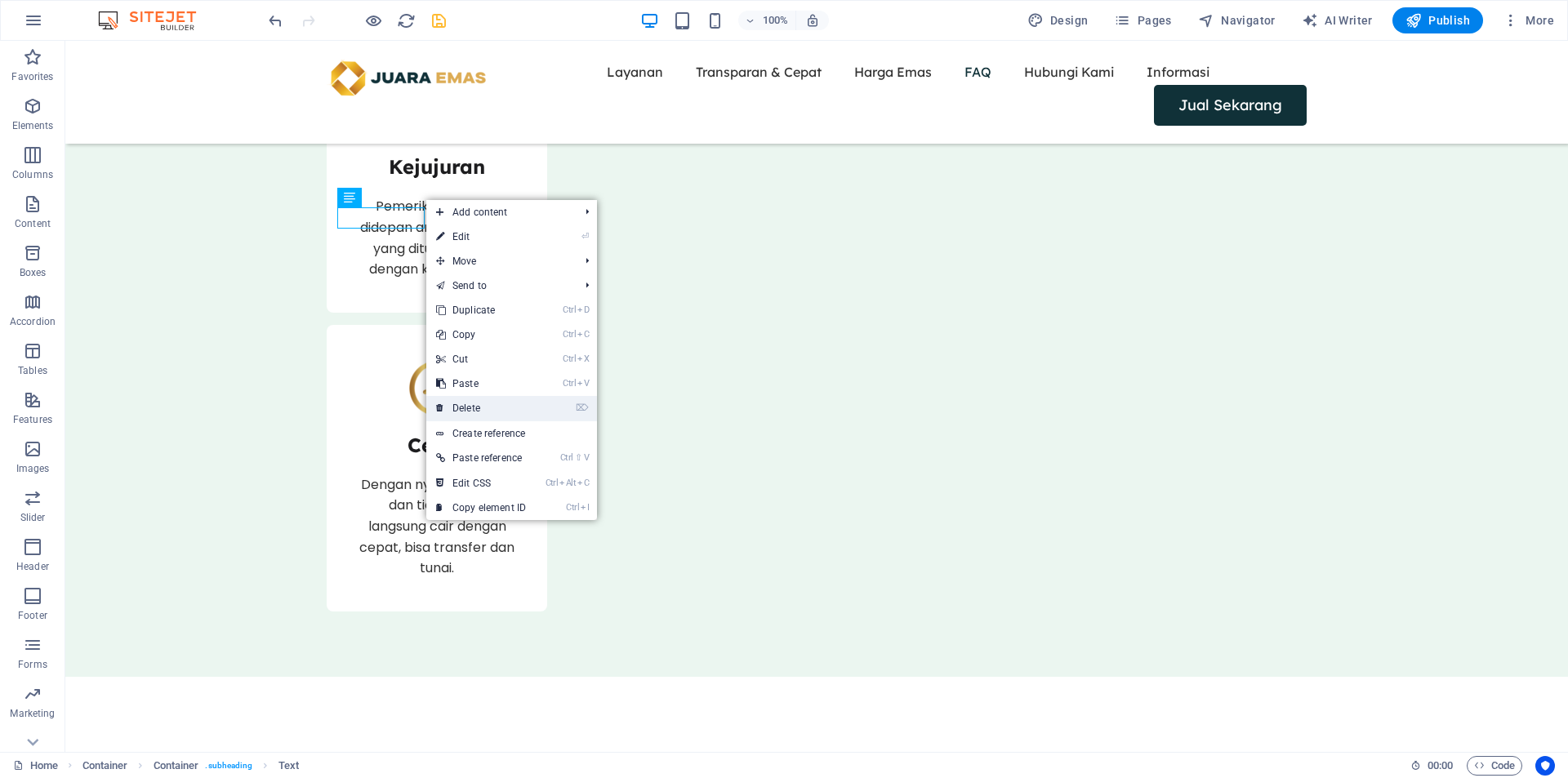
click at [485, 399] on link "⌦ Delete" at bounding box center [480, 408] width 109 height 25
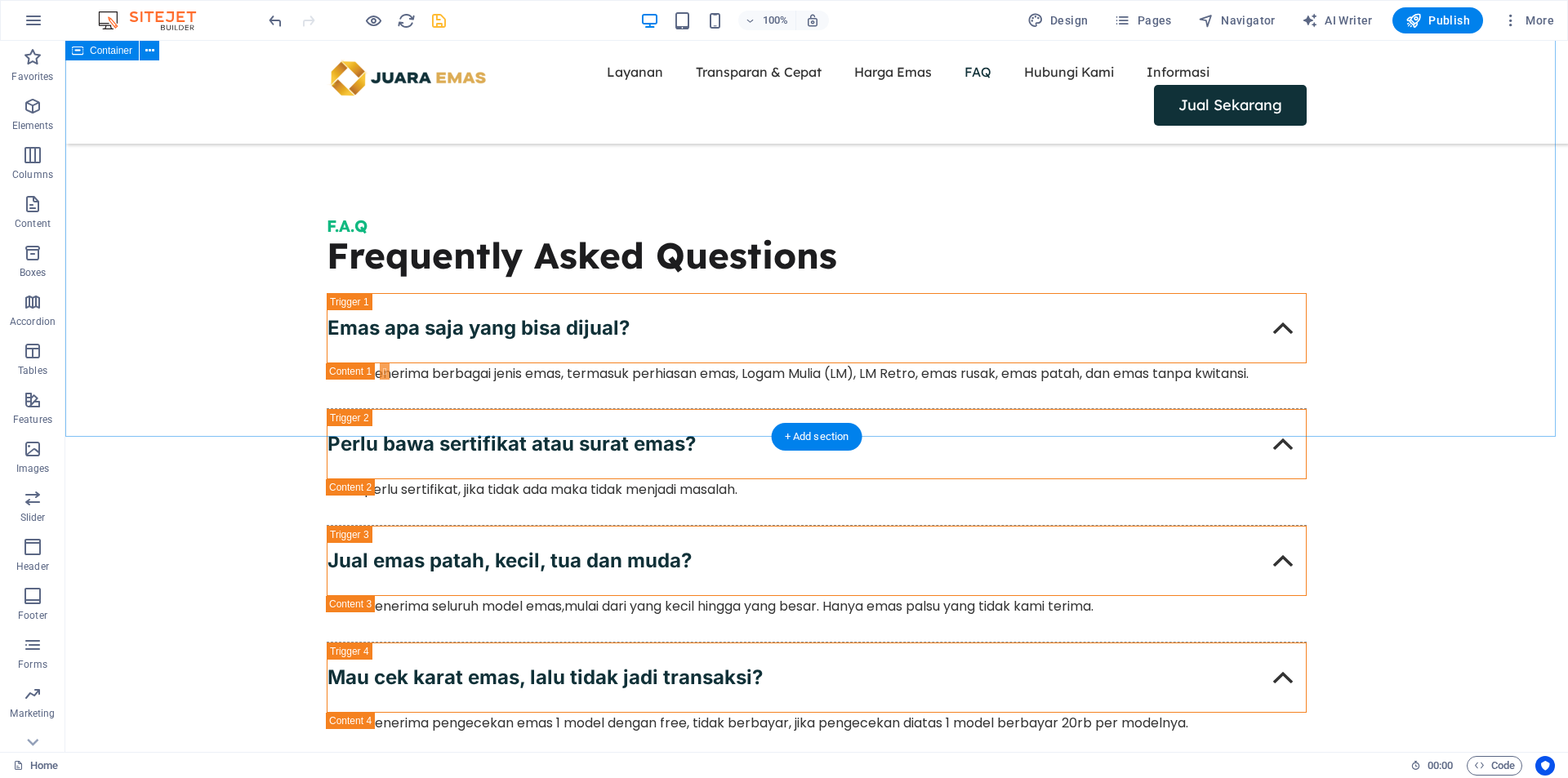
scroll to position [4629, 0]
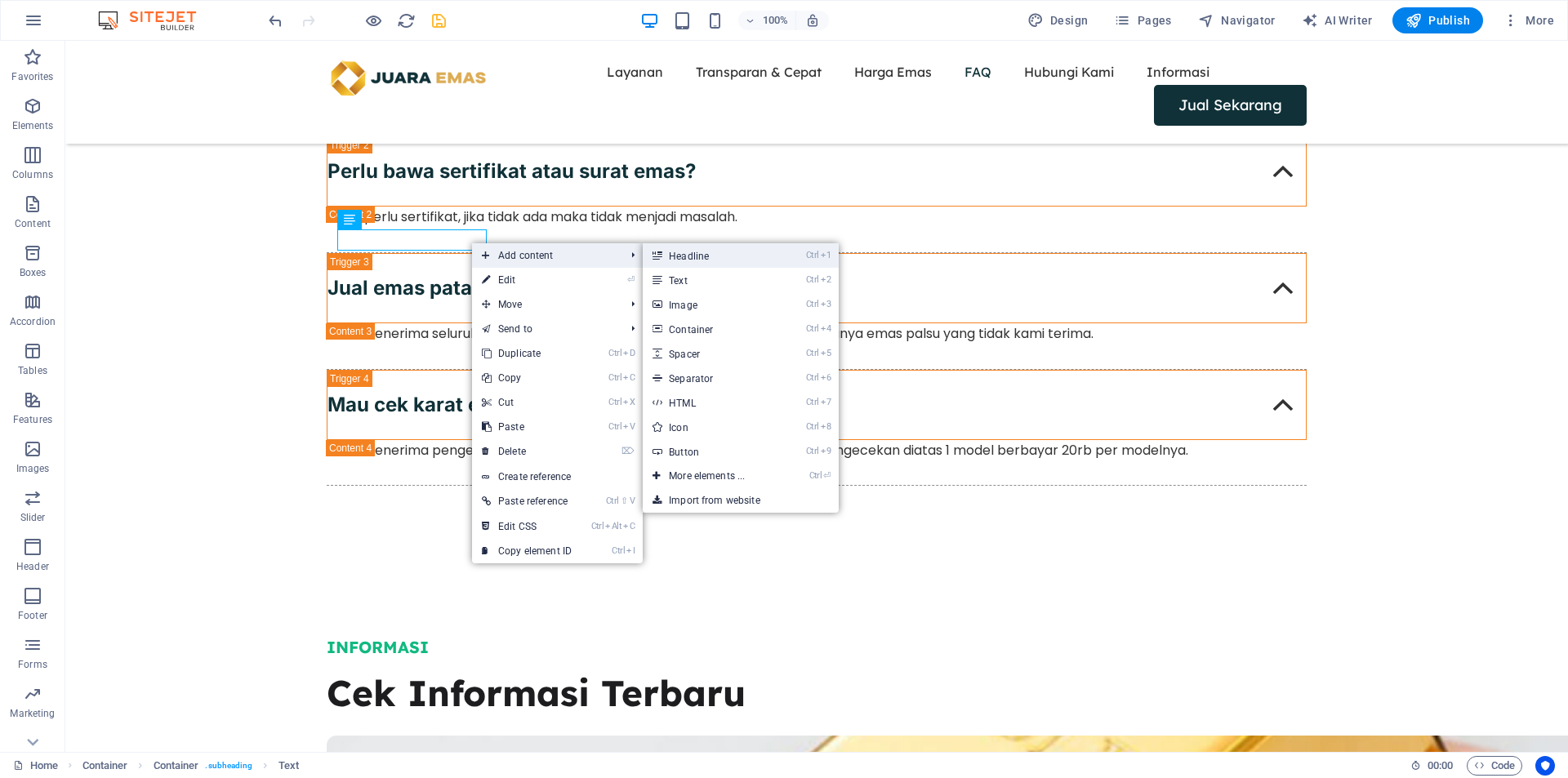
click at [728, 262] on link "Ctrl 1 Headline" at bounding box center [710, 255] width 135 height 25
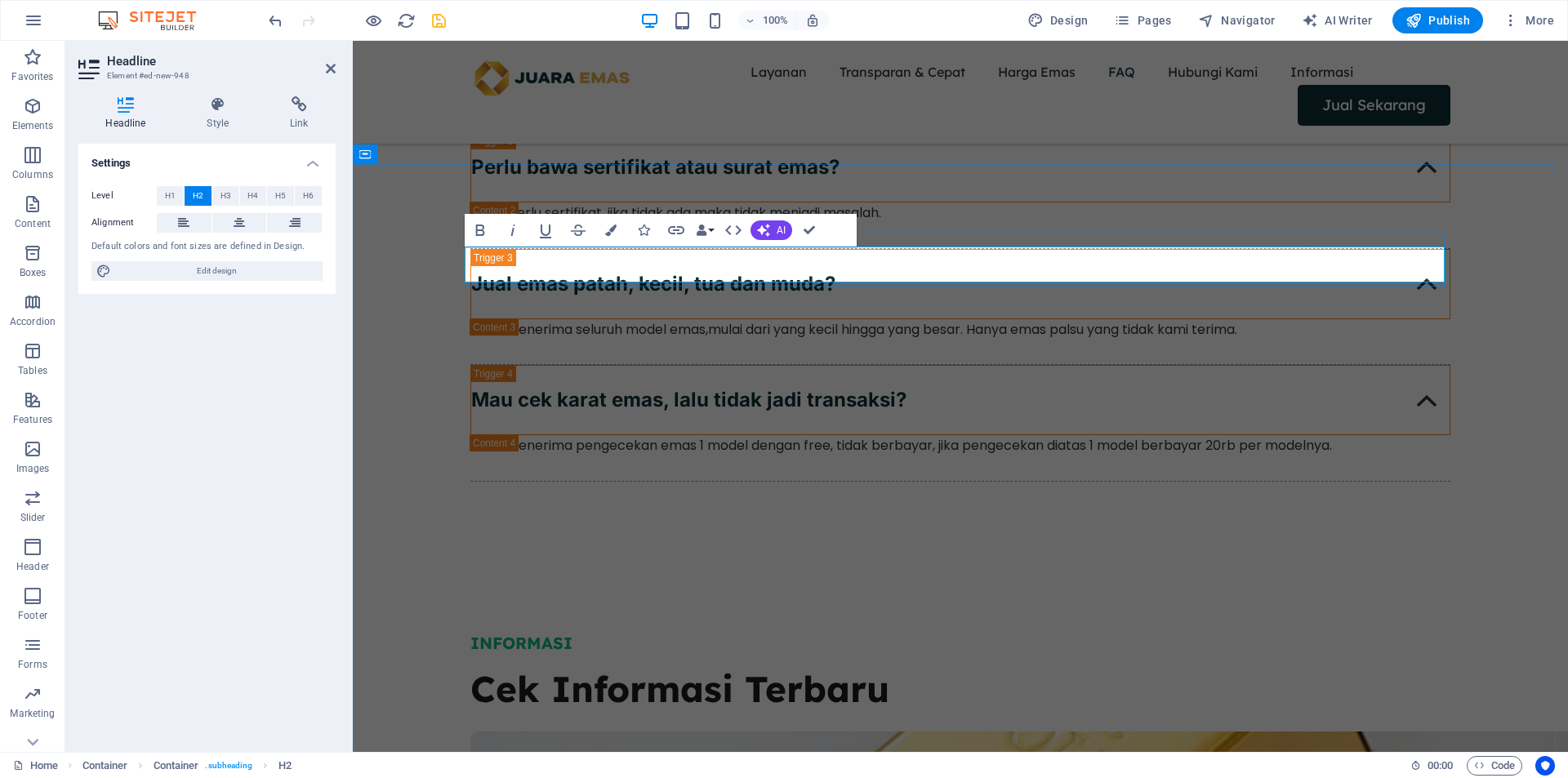
scroll to position [0, 0]
click at [245, 191] on button "H4" at bounding box center [253, 196] width 27 height 20
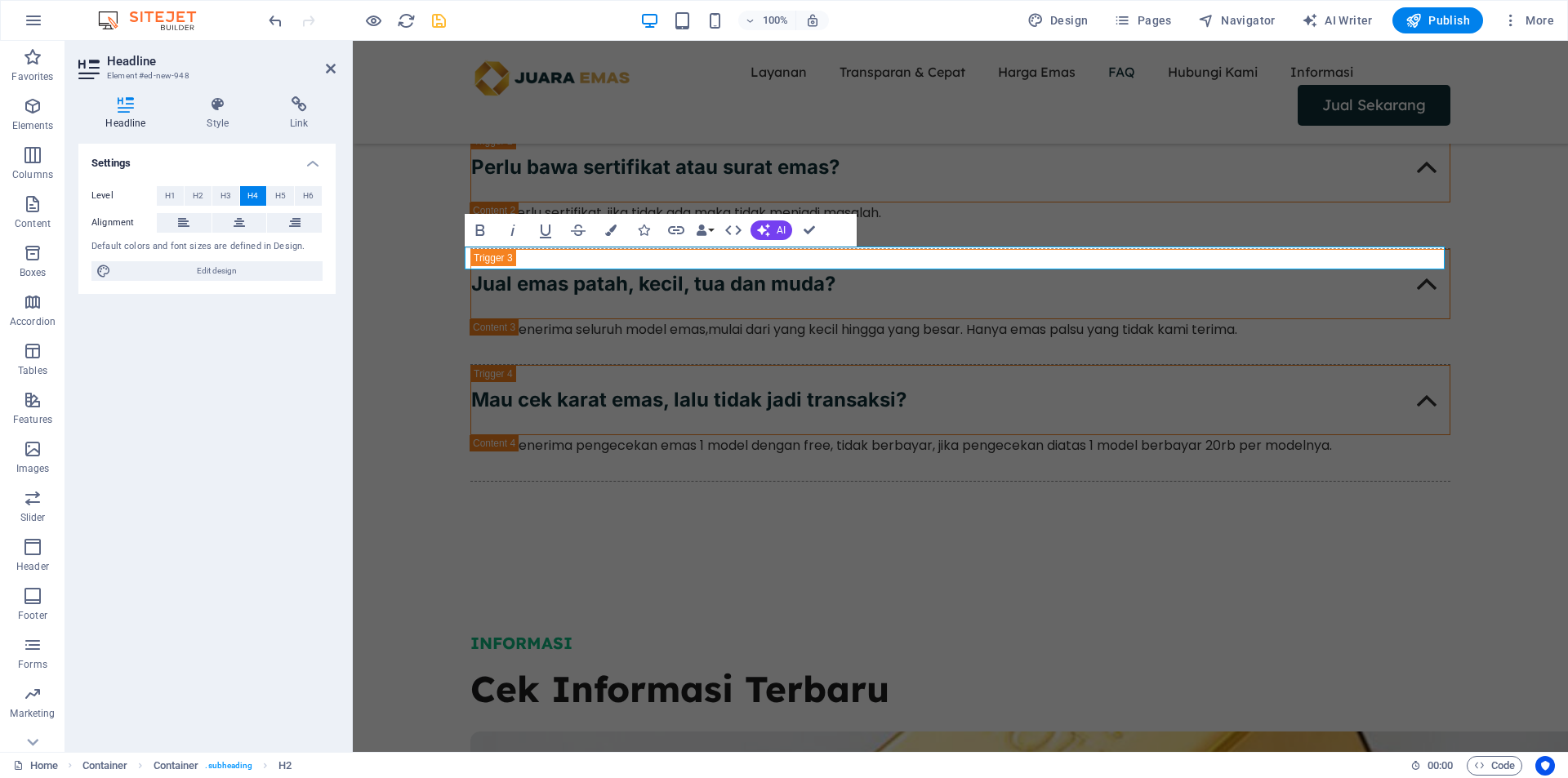
scroll to position [4633, 0]
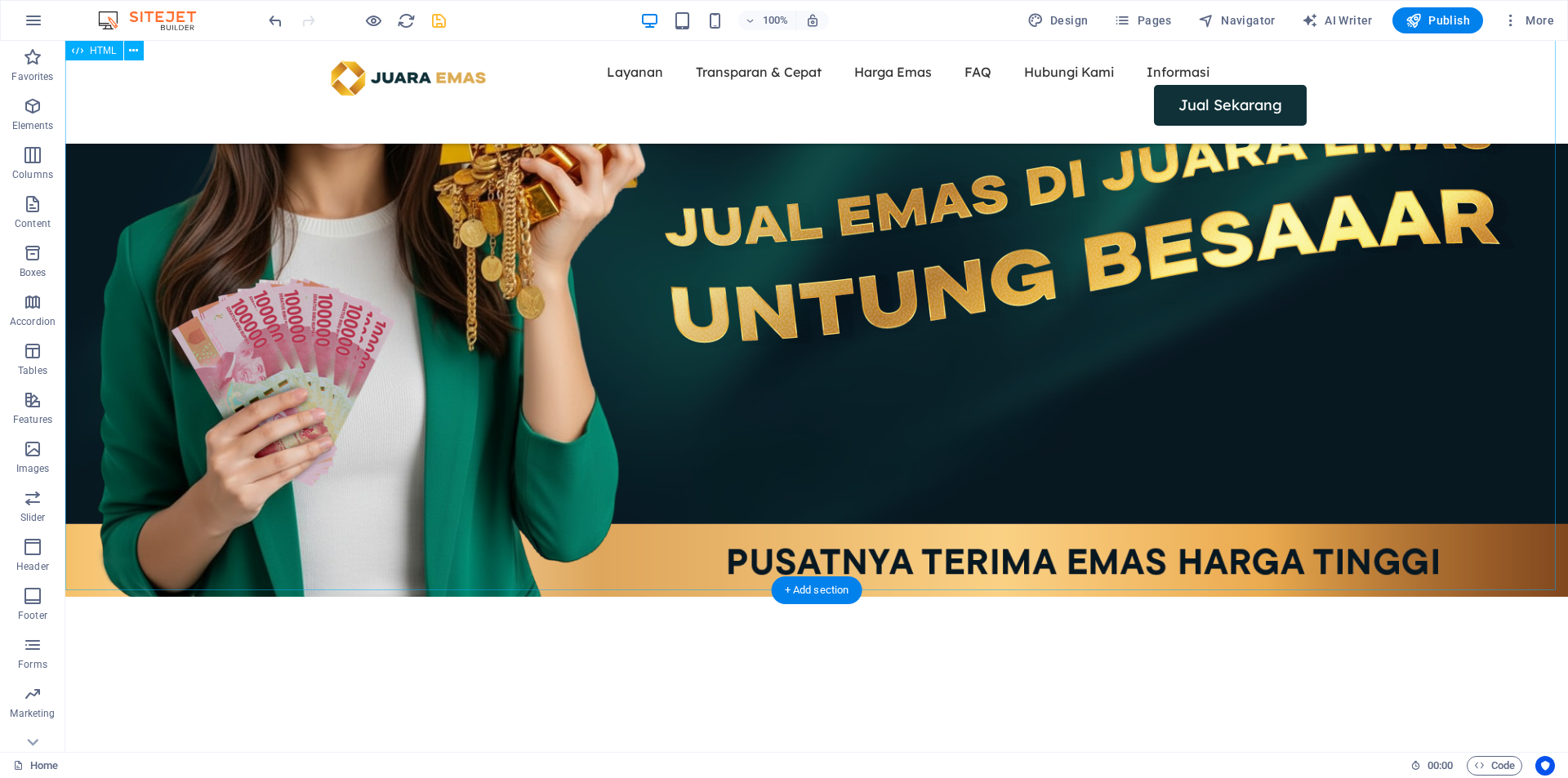
scroll to position [0, 0]
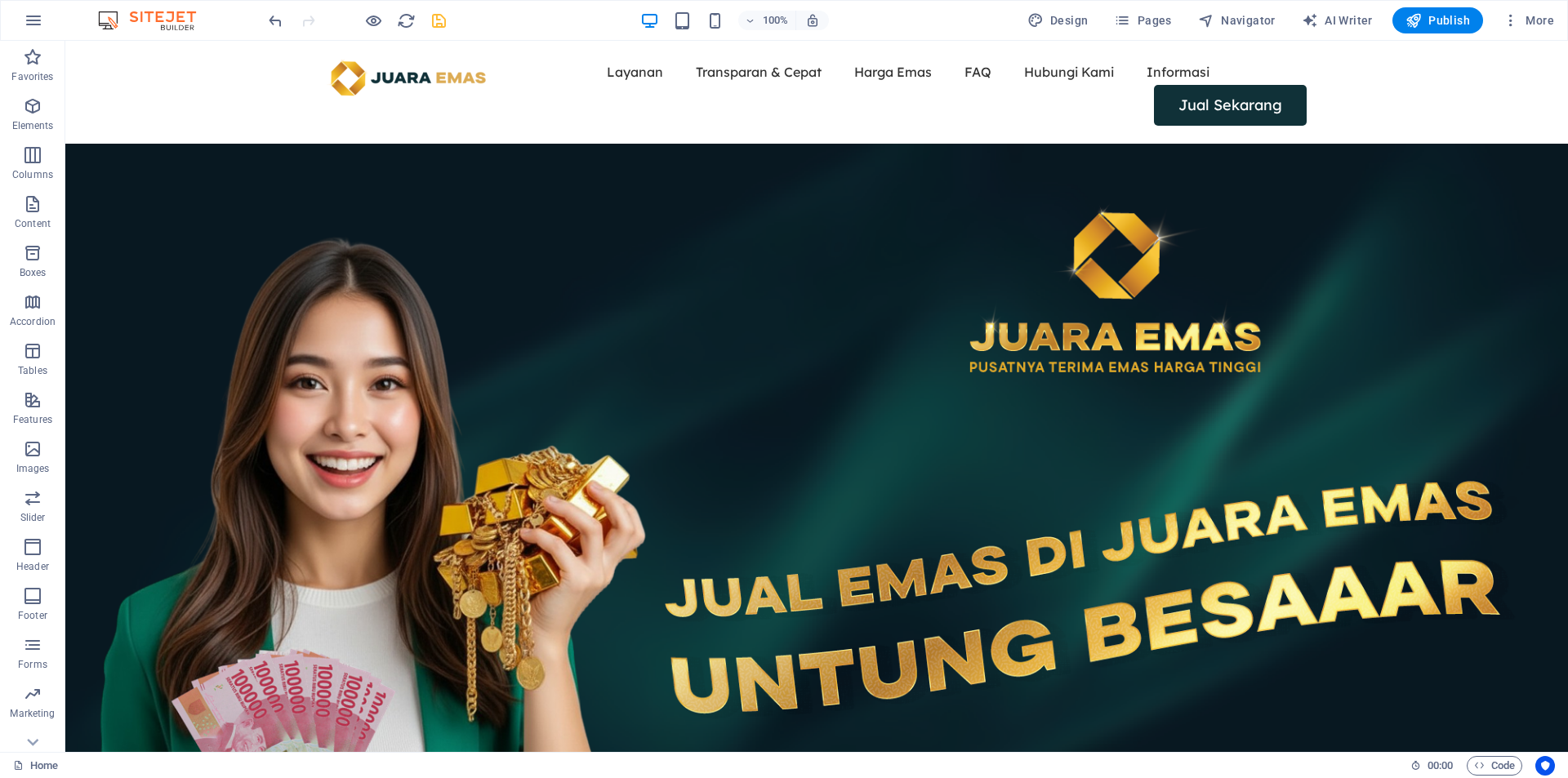
click at [431, 22] on icon "save" at bounding box center [439, 21] width 19 height 19
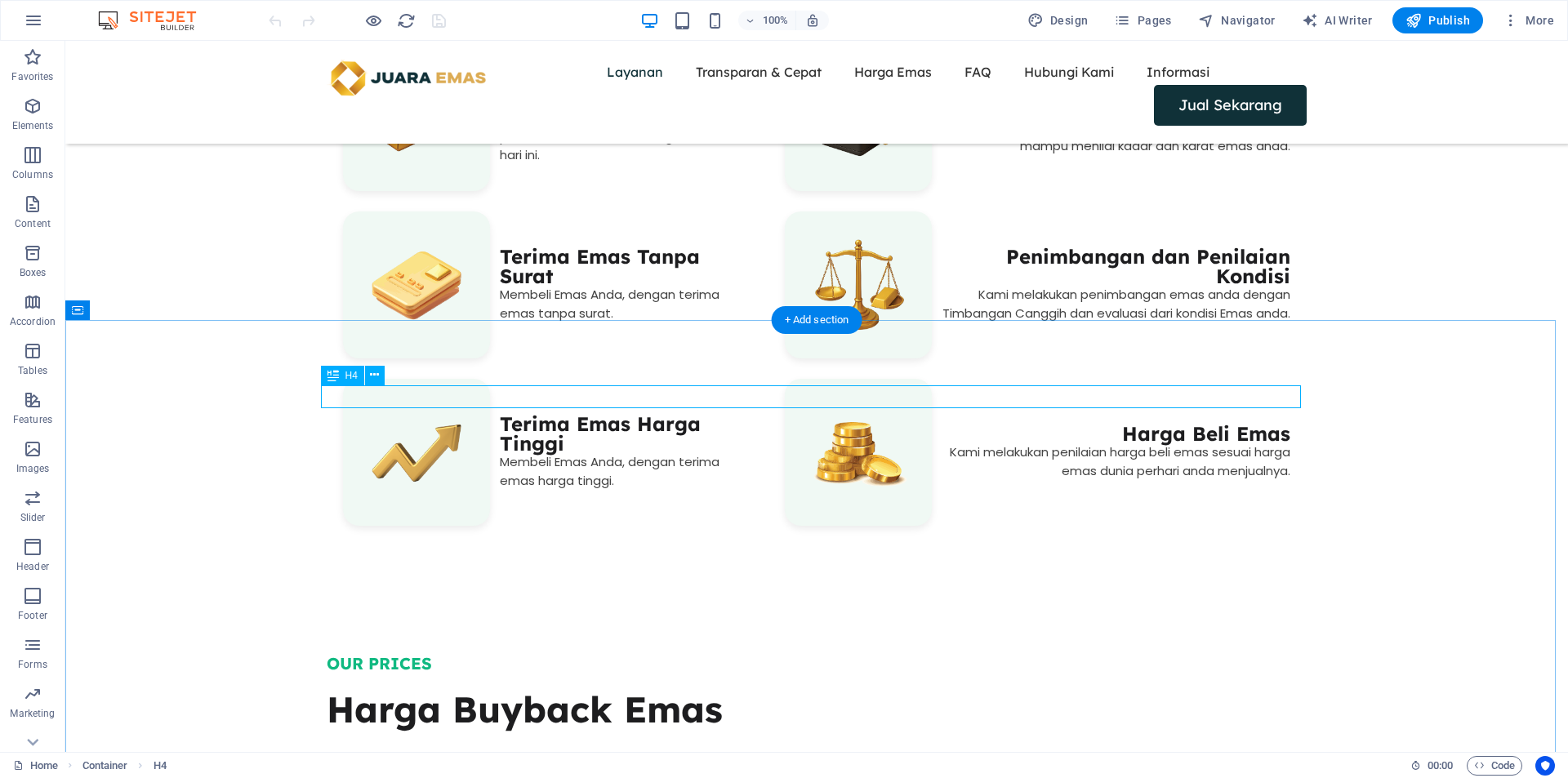
scroll to position [1163, 0]
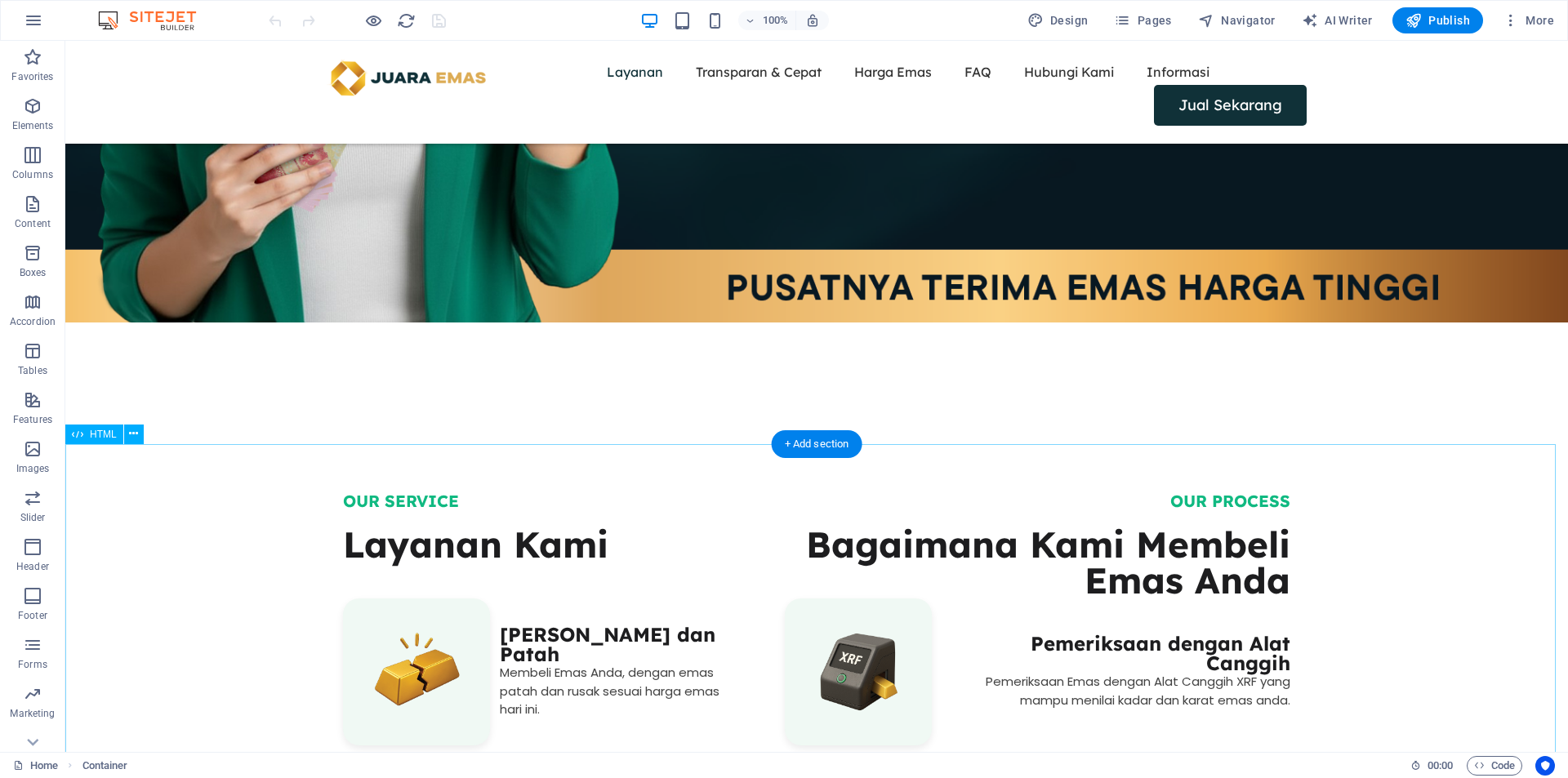
scroll to position [617, 0]
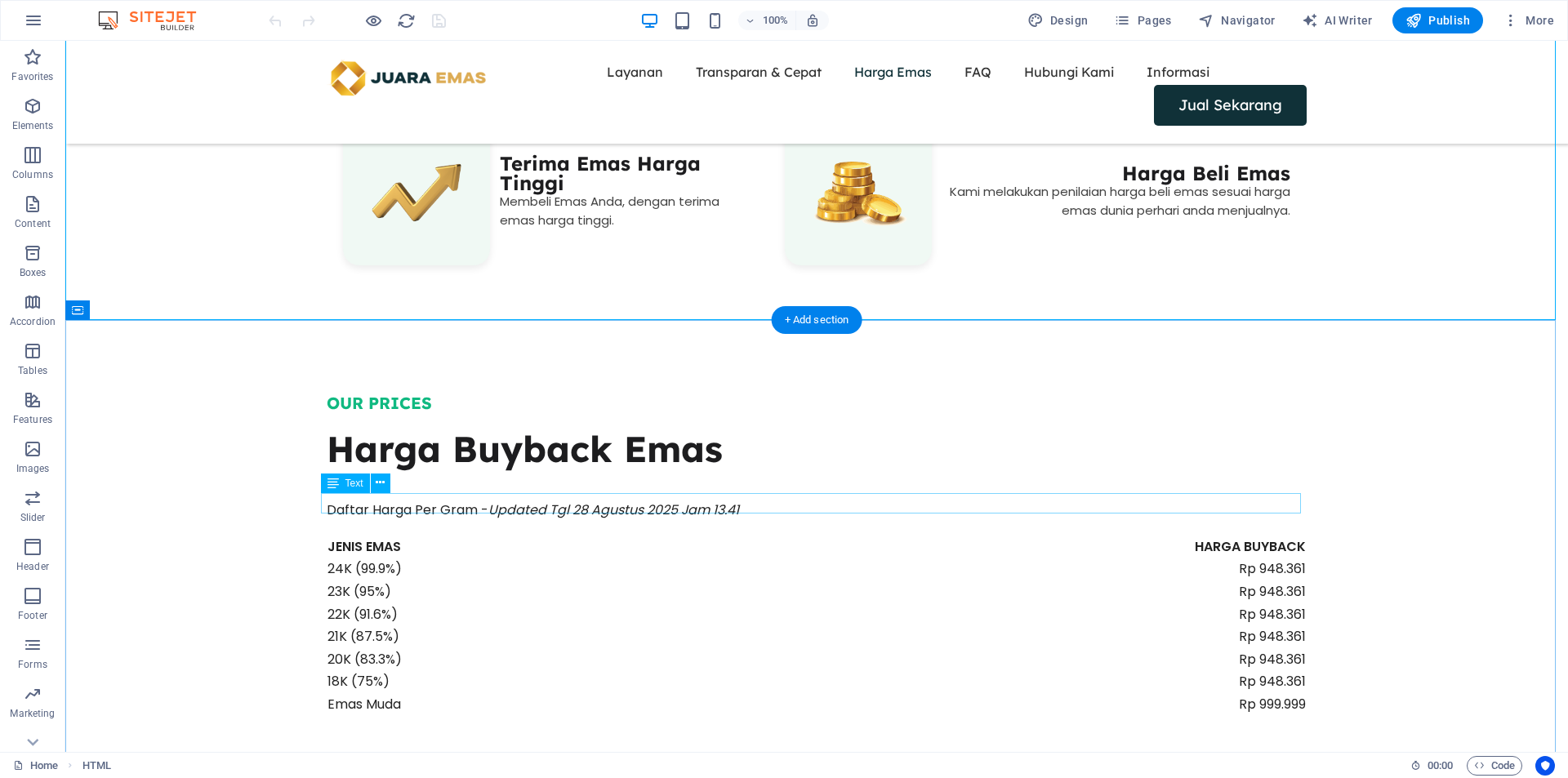
scroll to position [1571, 0]
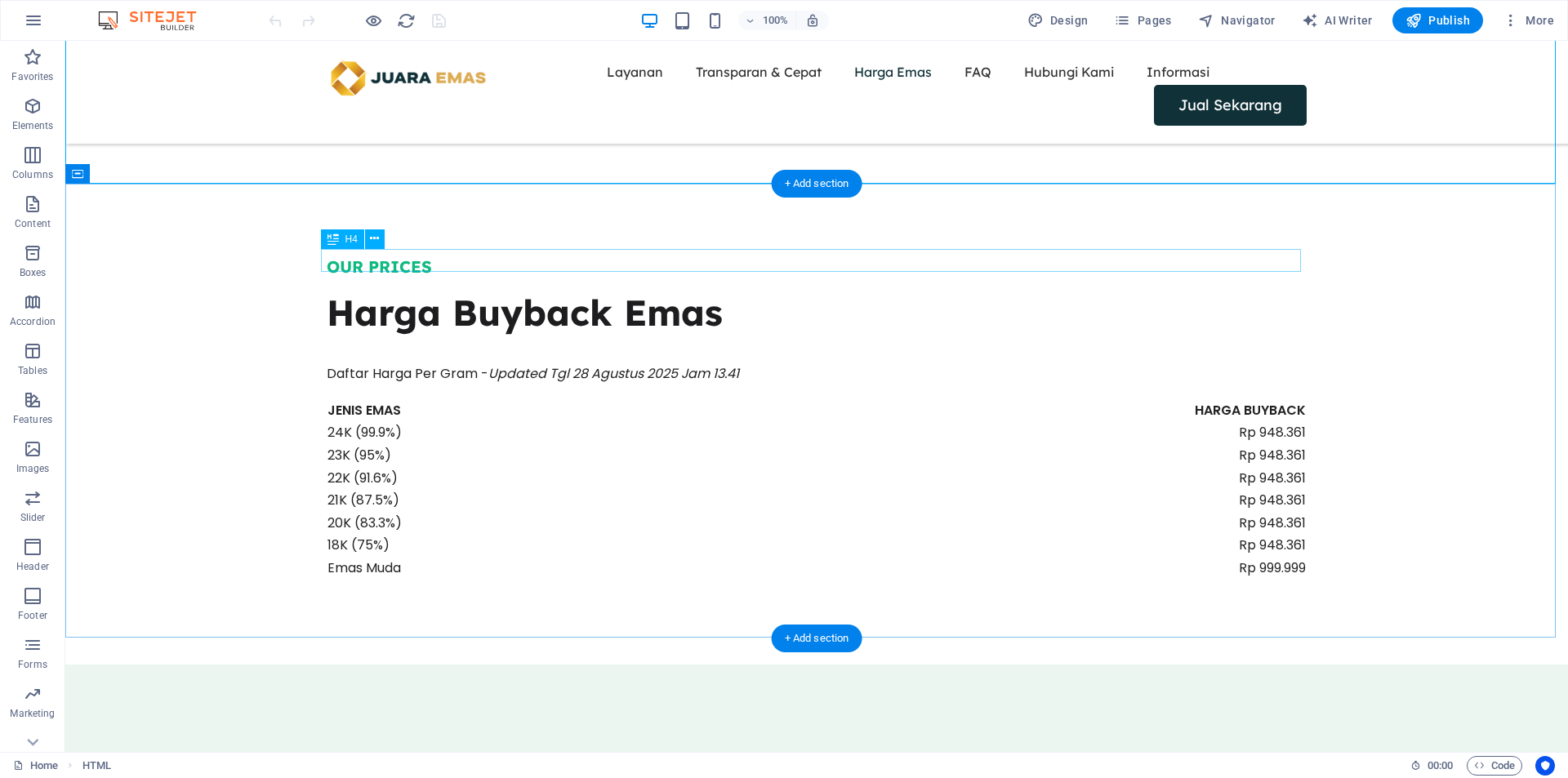
click at [387, 263] on div "OUR PRICES" at bounding box center [816, 266] width 980 height 23
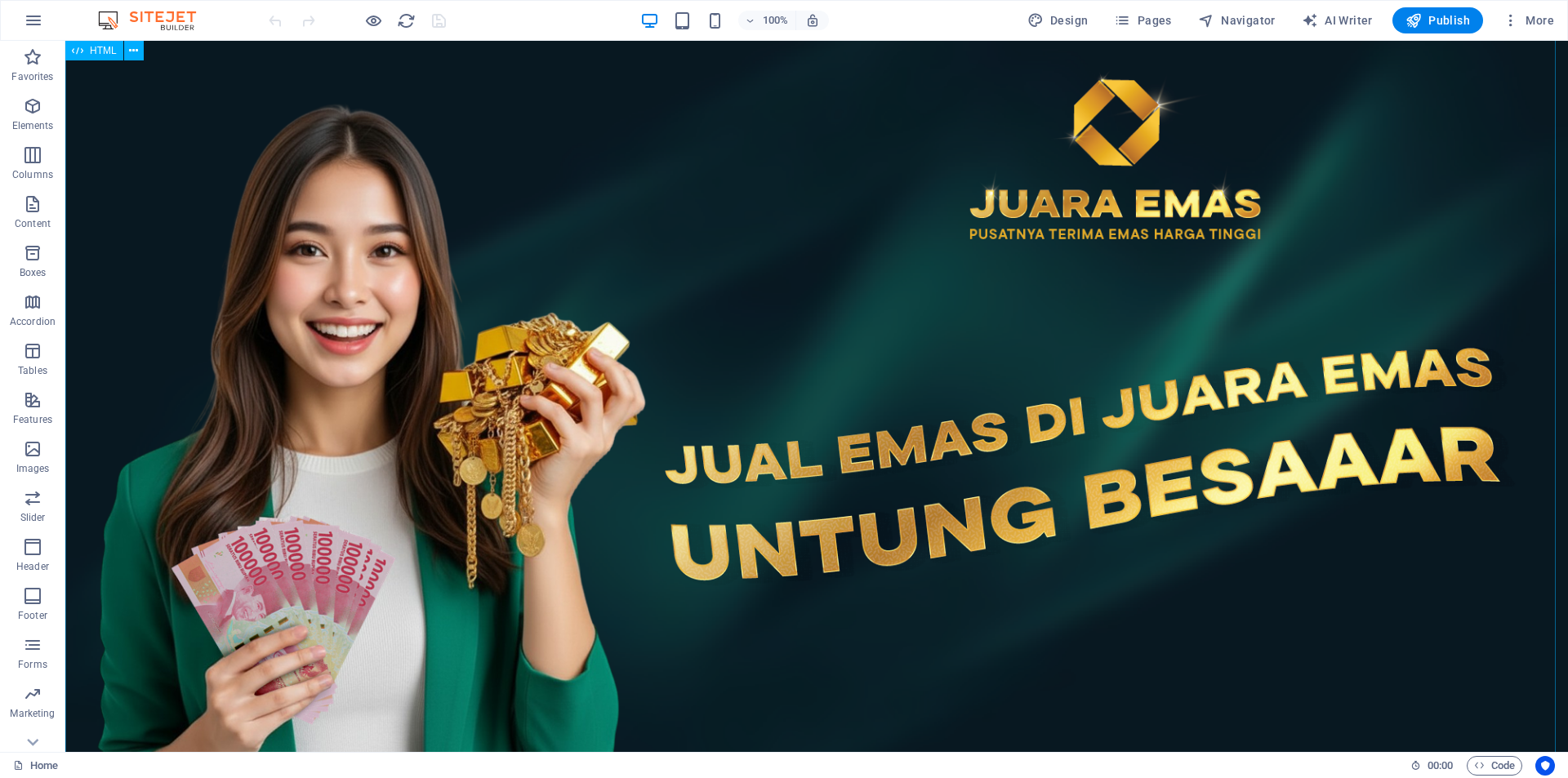
scroll to position [0, 0]
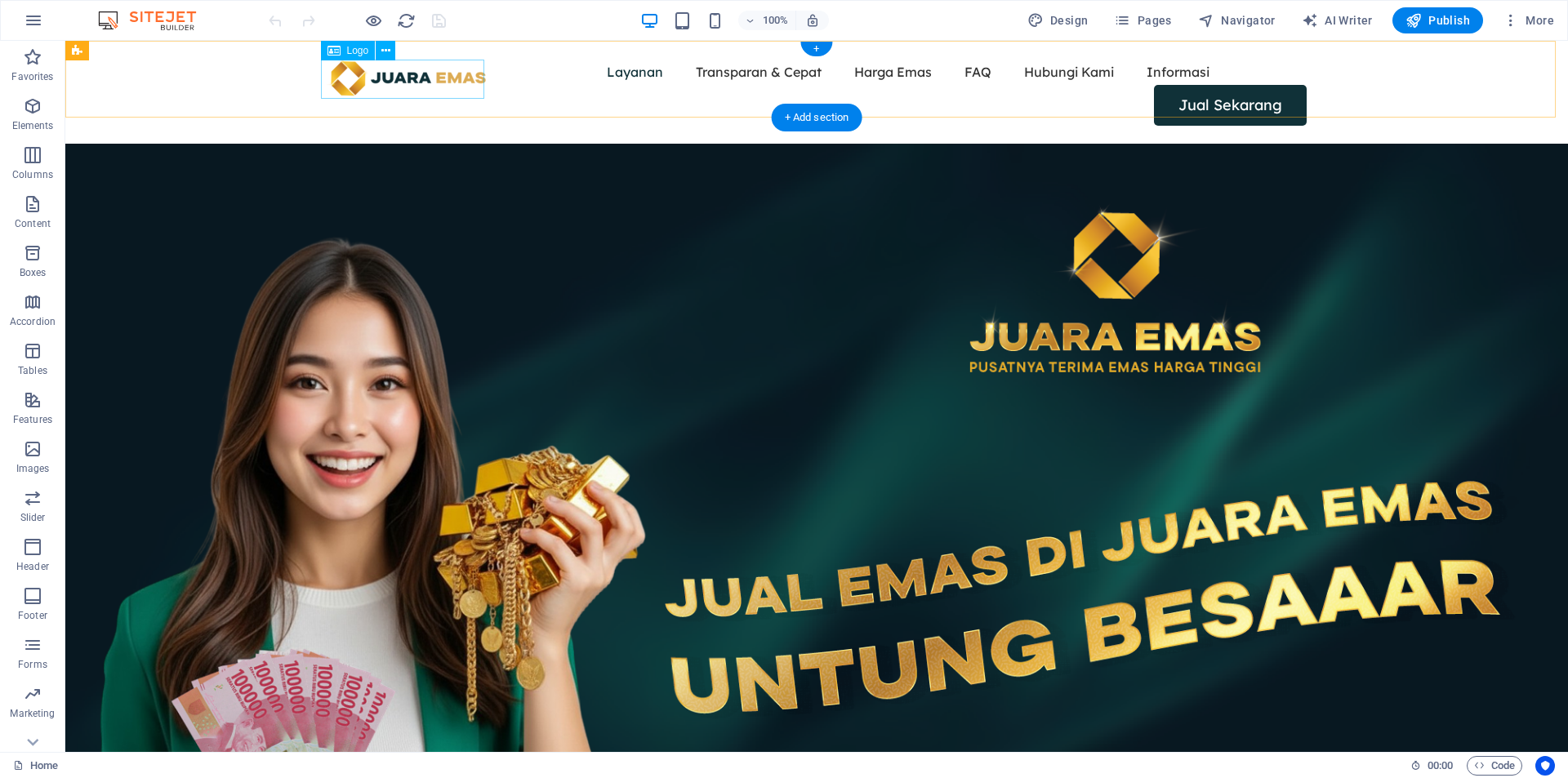
click at [387, 74] on div at bounding box center [408, 79] width 164 height 39
select select "px"
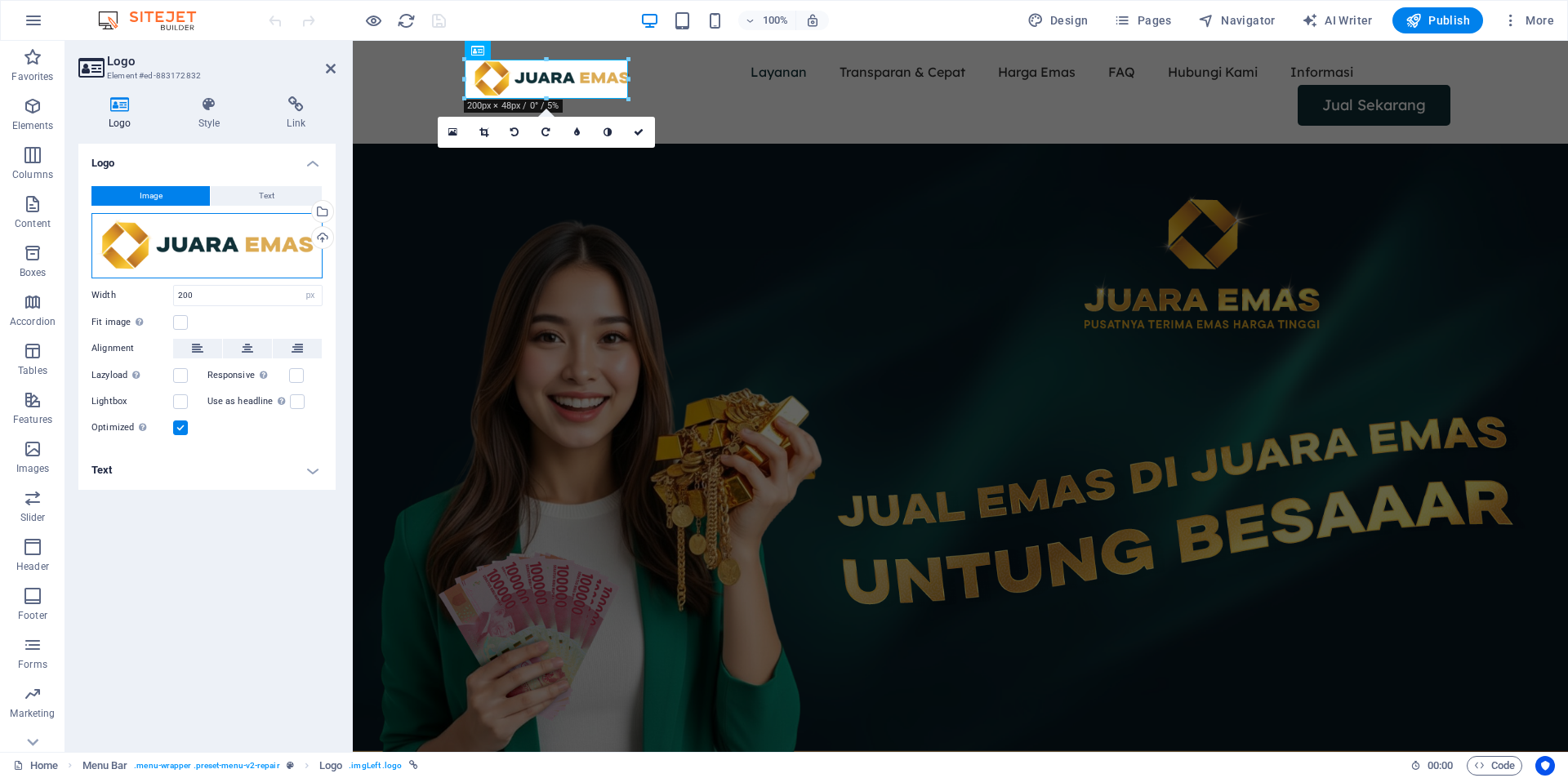
click at [207, 248] on div "Drag files here, click to choose files or select files from Files or our free s…" at bounding box center [207, 246] width 231 height 65
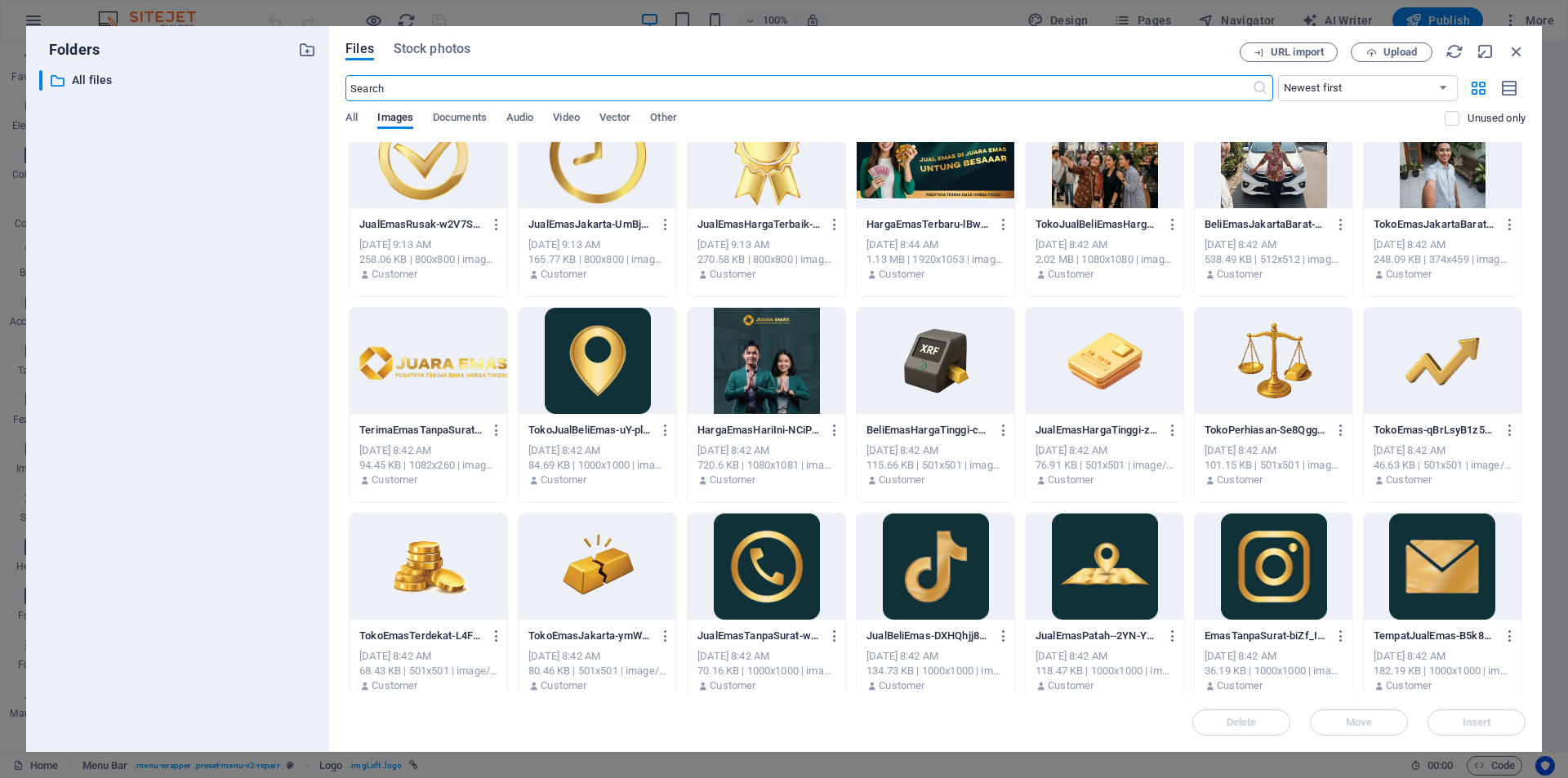
scroll to position [408, 0]
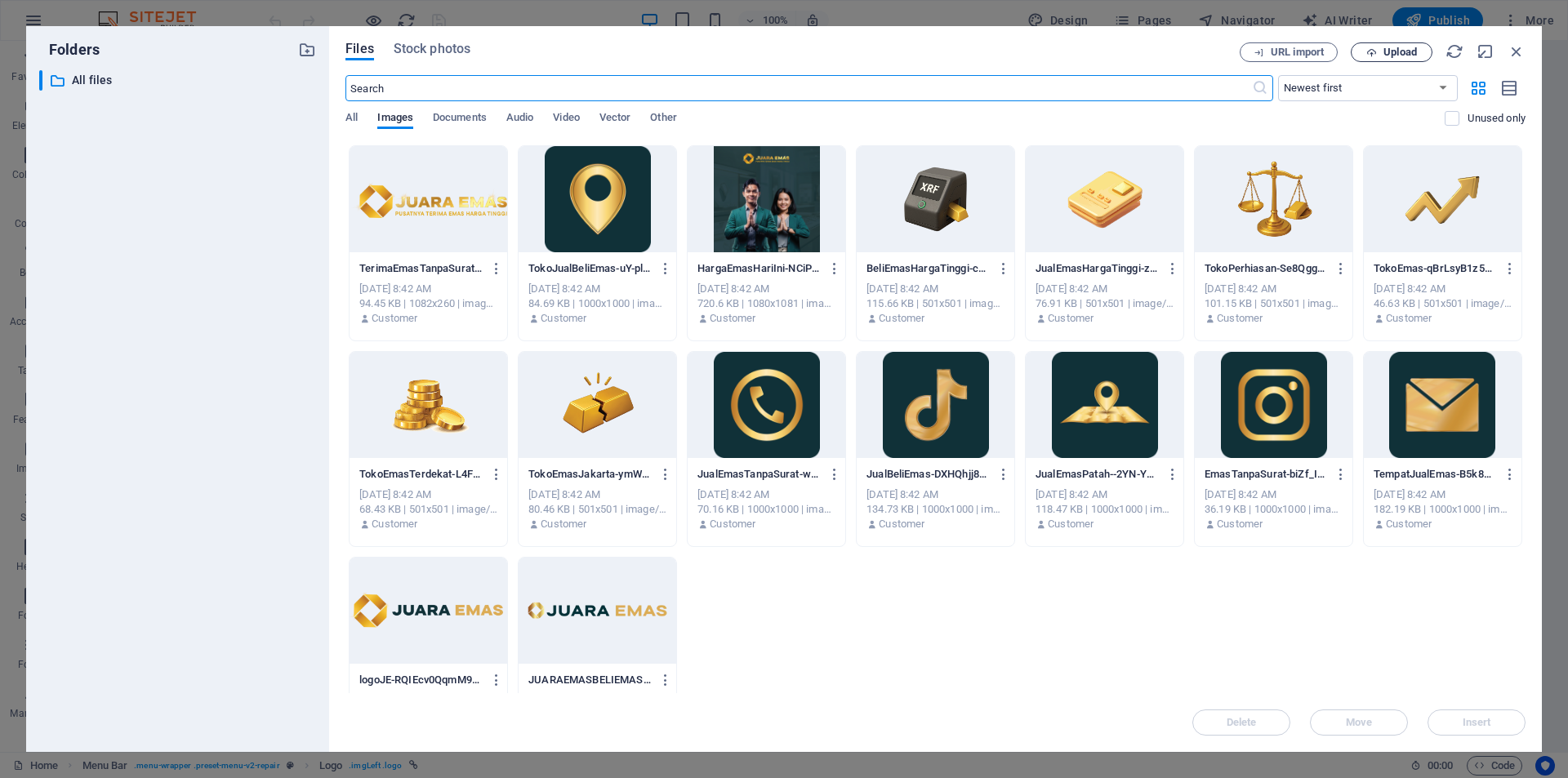
click at [1374, 53] on icon "button" at bounding box center [1371, 52] width 11 height 11
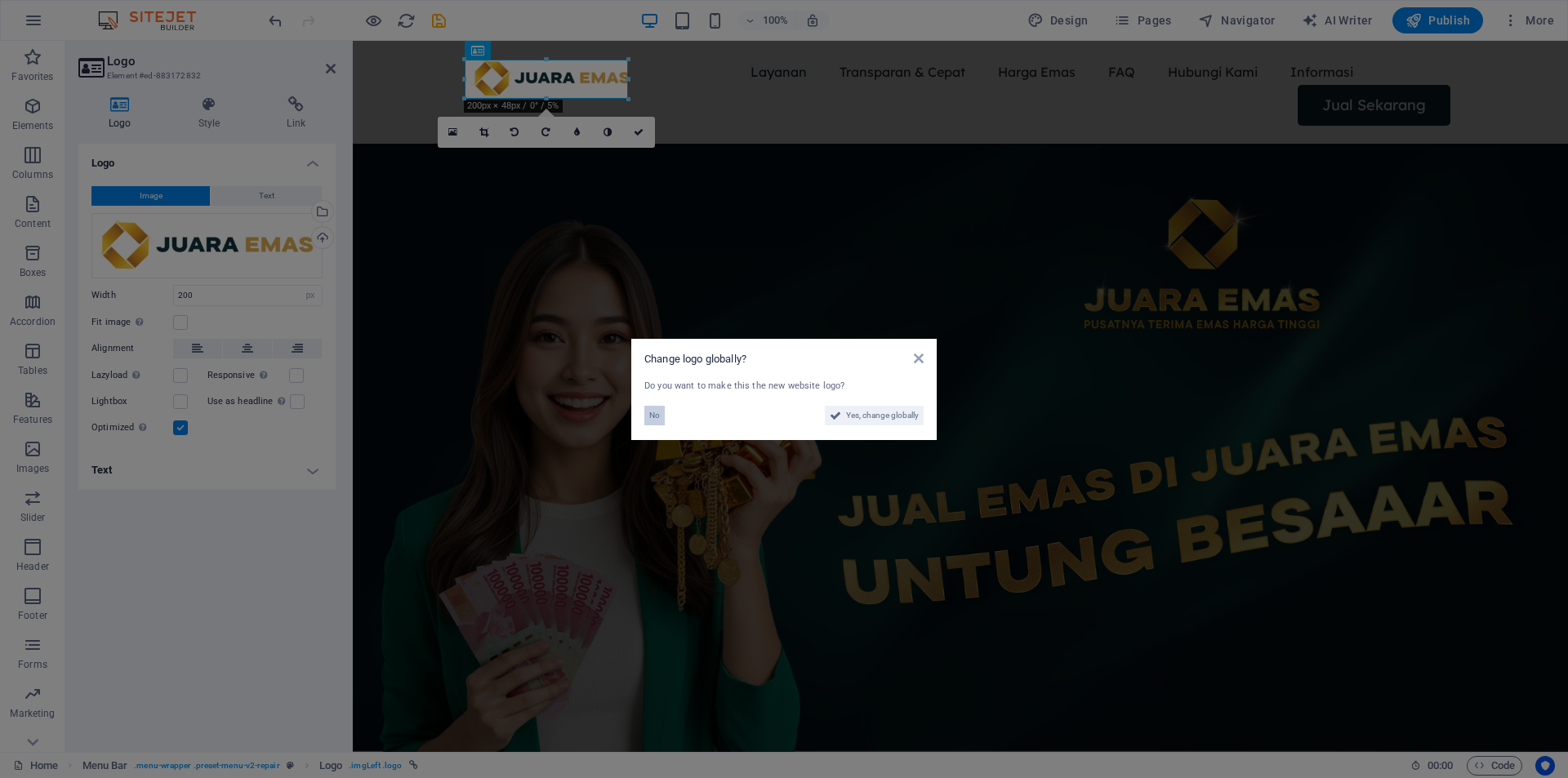
click at [657, 417] on span "No" at bounding box center [654, 416] width 11 height 20
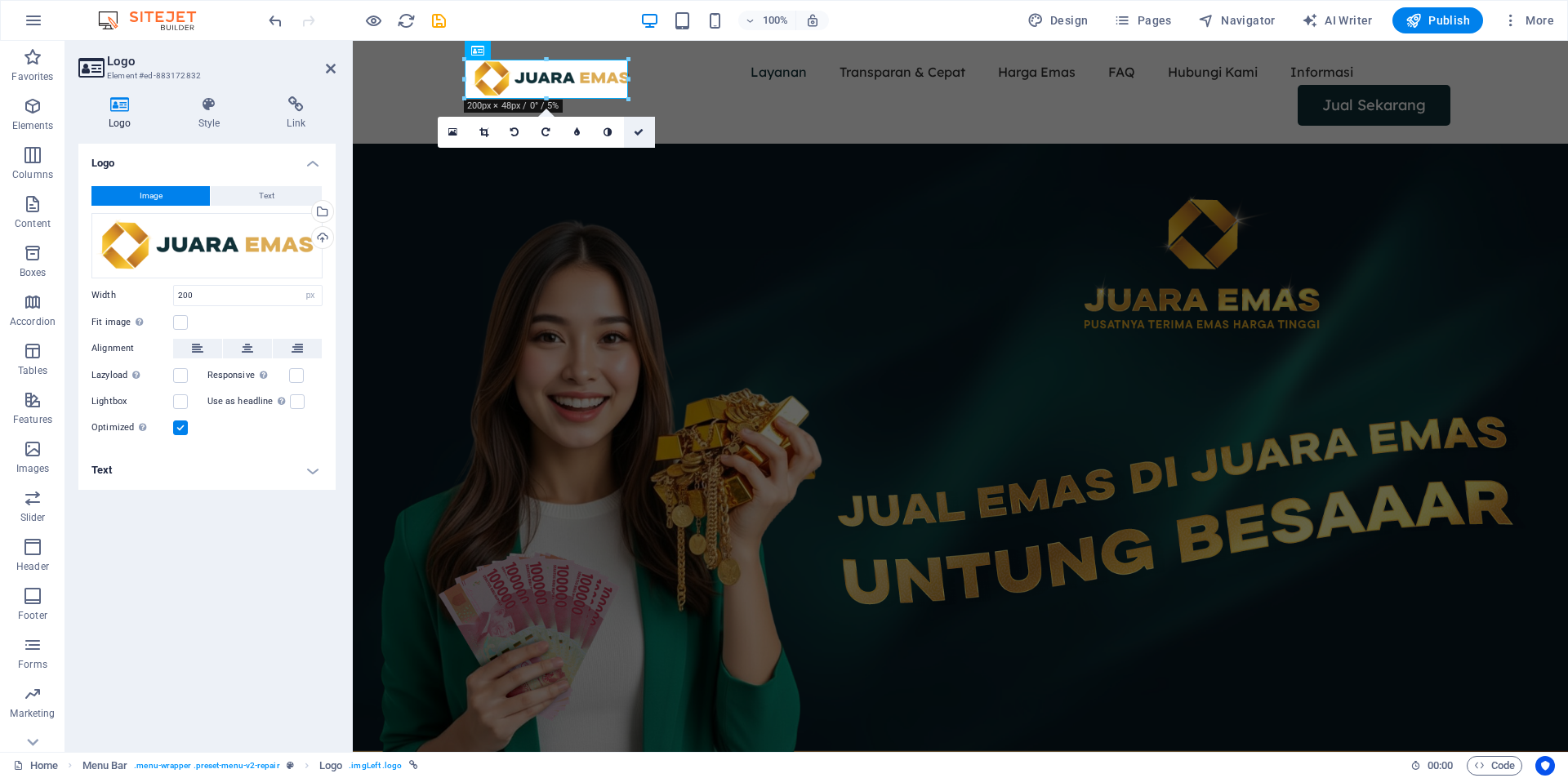
click at [634, 126] on link at bounding box center [639, 131] width 31 height 31
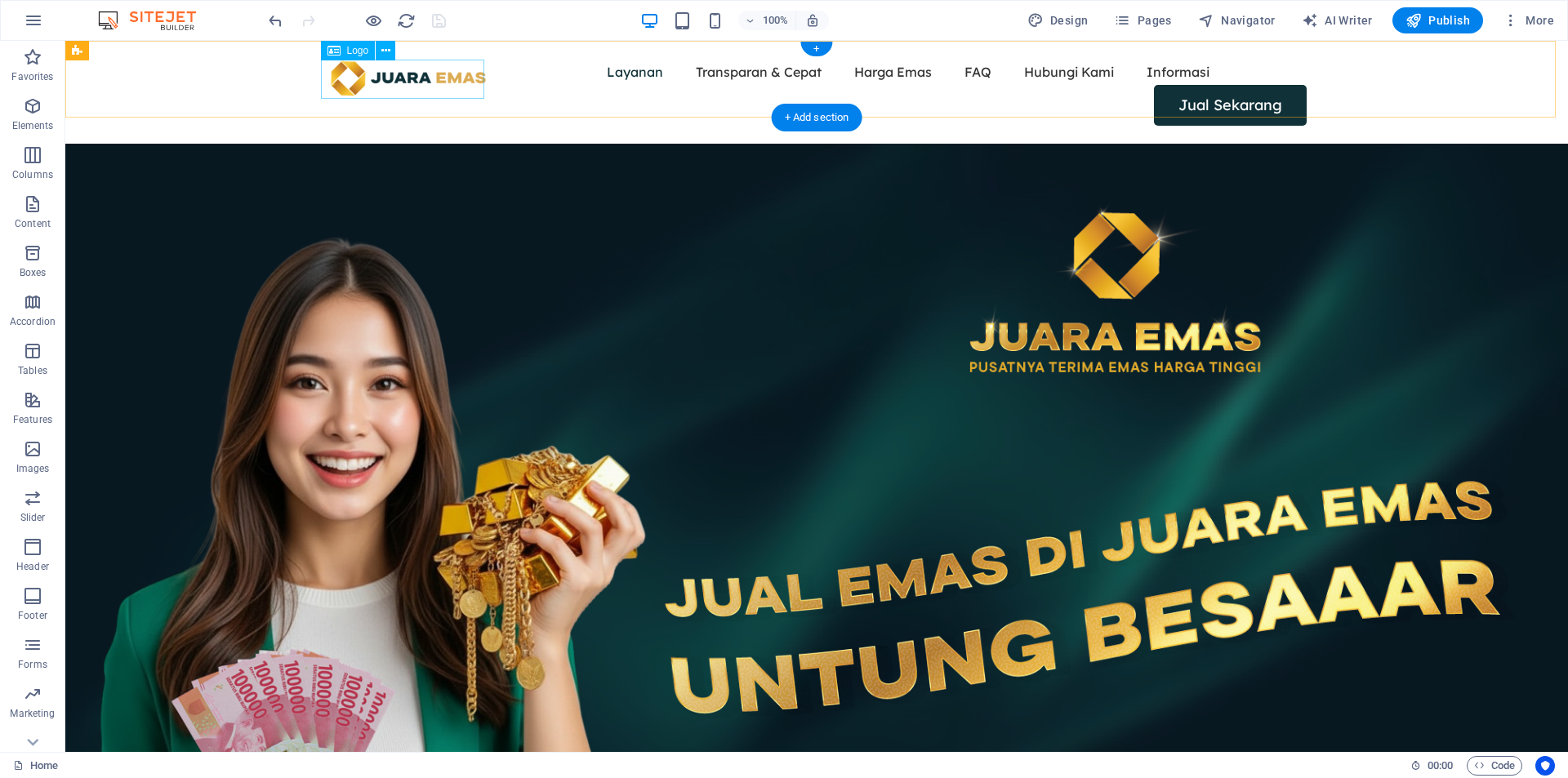
click at [412, 81] on div at bounding box center [408, 79] width 164 height 39
select select "px"
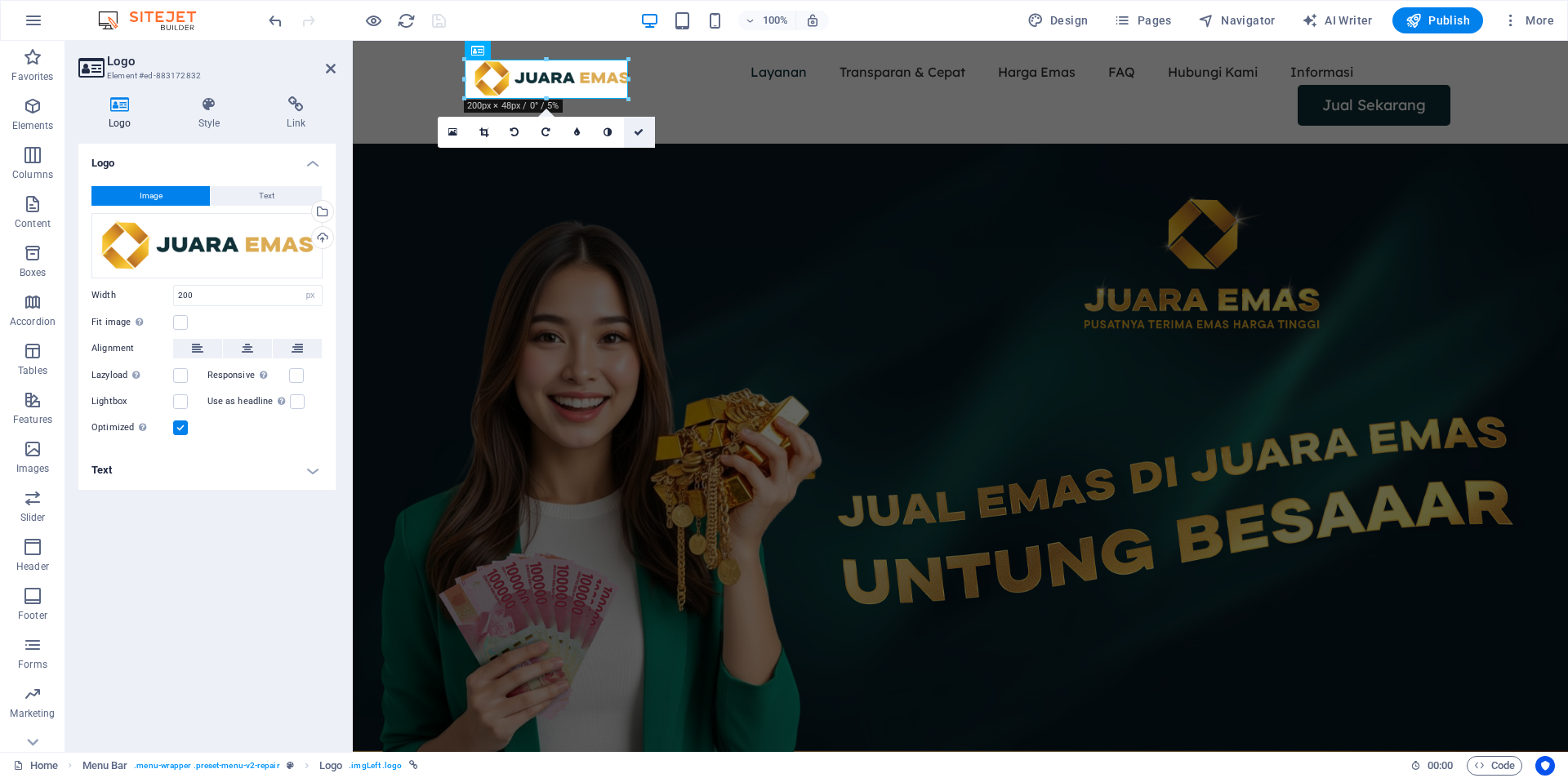
click at [637, 132] on icon at bounding box center [639, 132] width 10 height 10
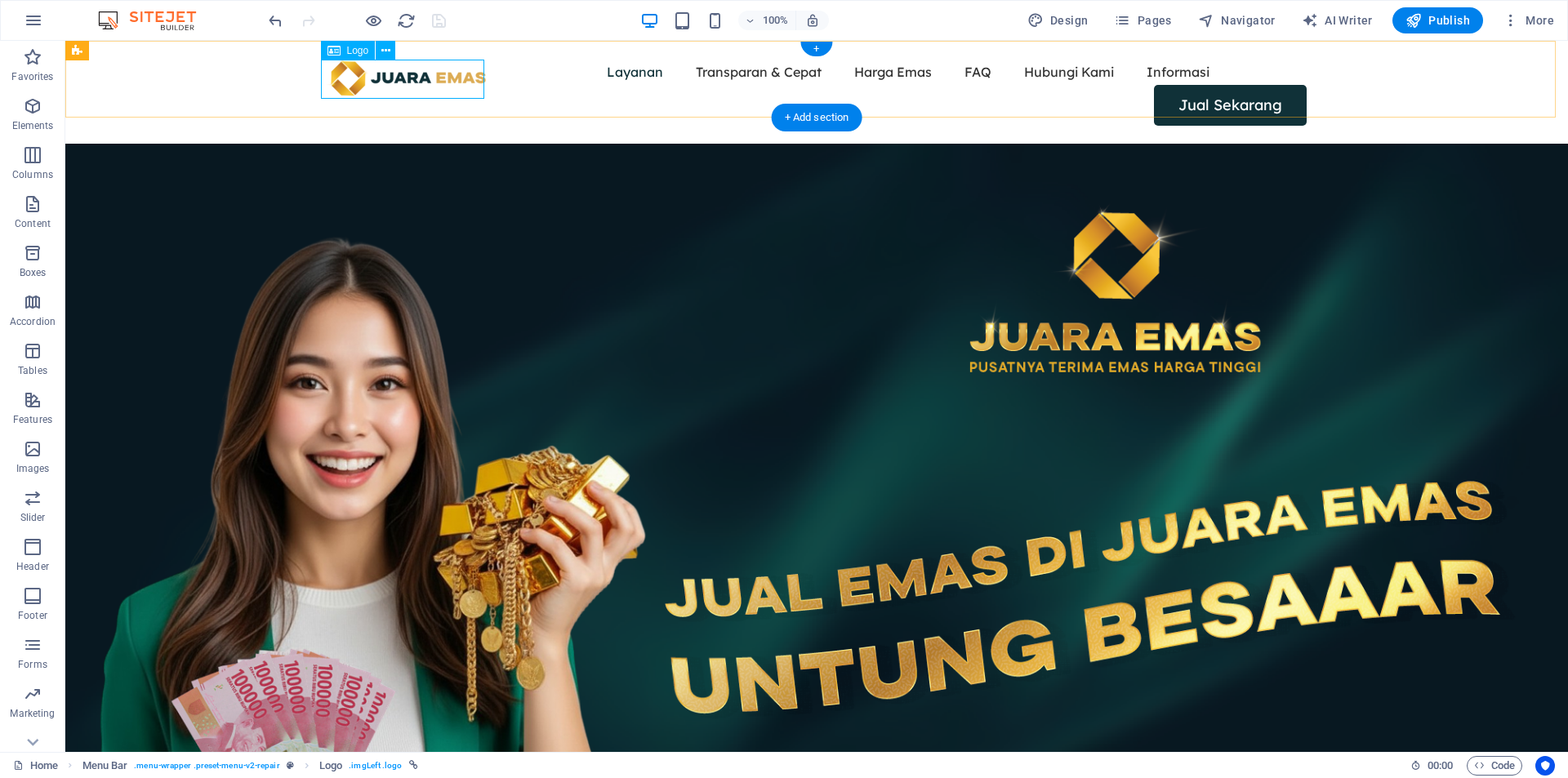
click at [451, 73] on div at bounding box center [408, 79] width 164 height 39
select select "px"
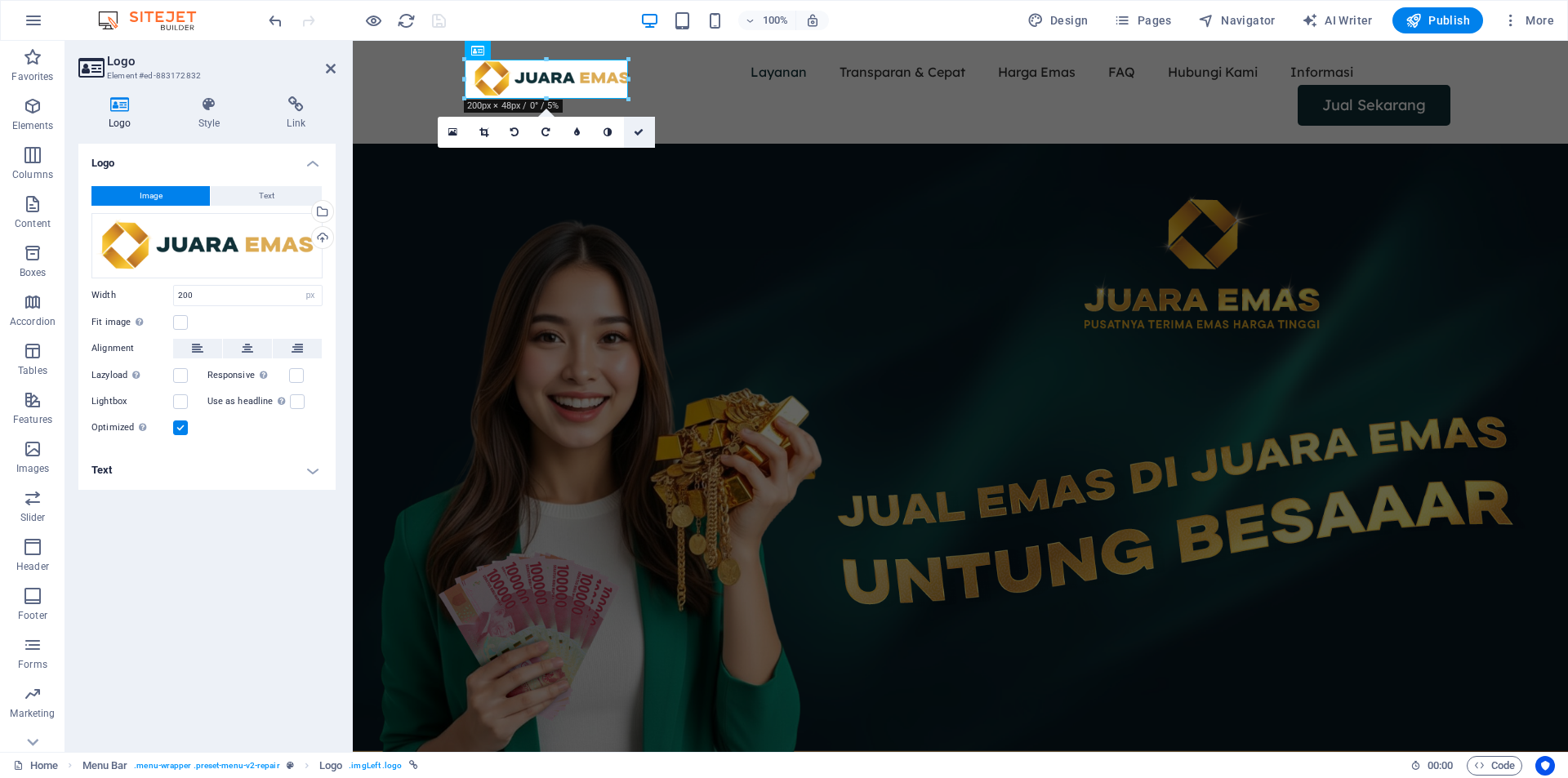
click at [639, 136] on icon at bounding box center [639, 132] width 10 height 10
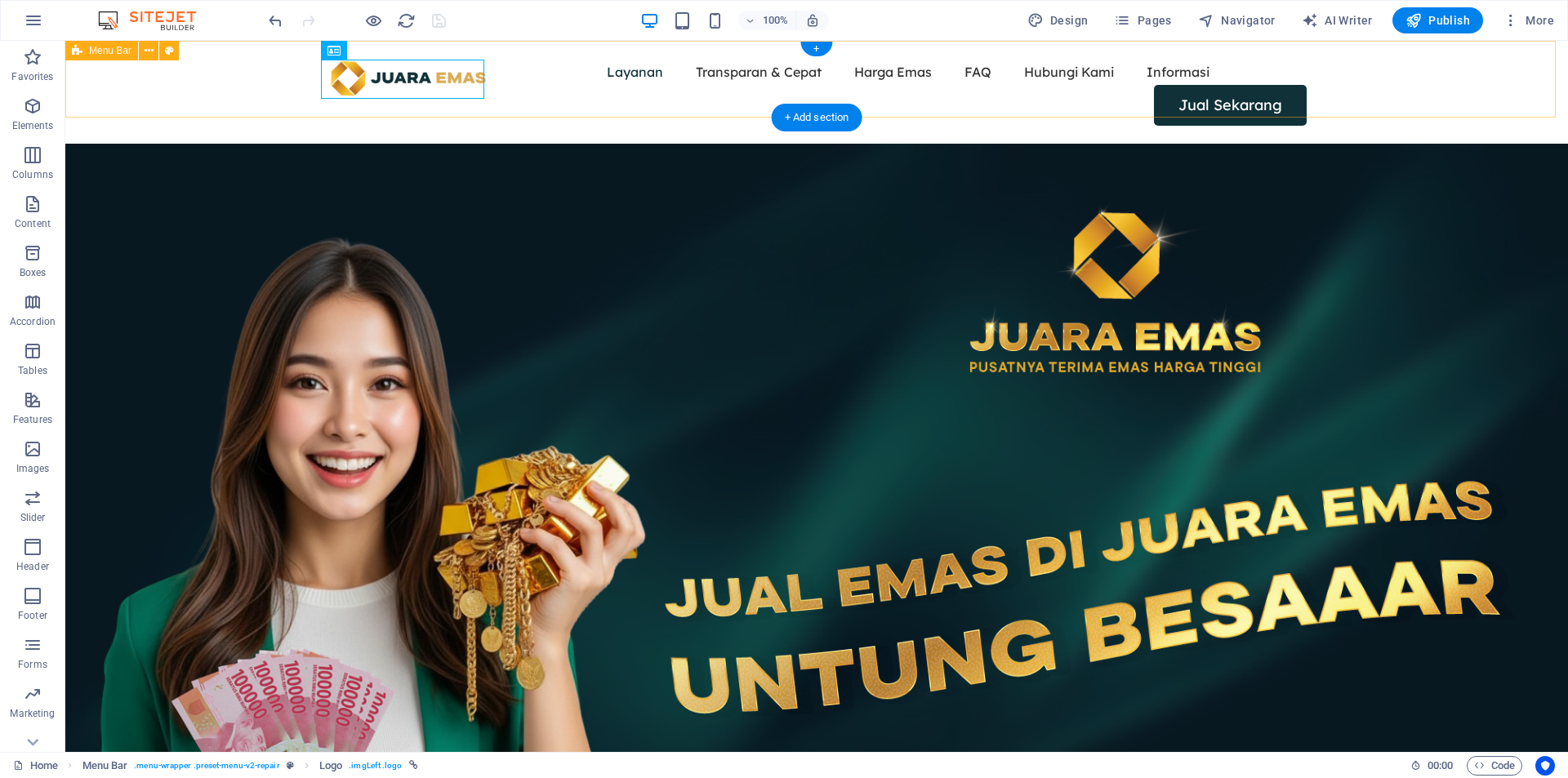
click at [220, 90] on div "Layanan Transparan & Cepat Harga Emas FAQ Hubungi Kami Informasi Jual Sekarang" at bounding box center [816, 92] width 1502 height 103
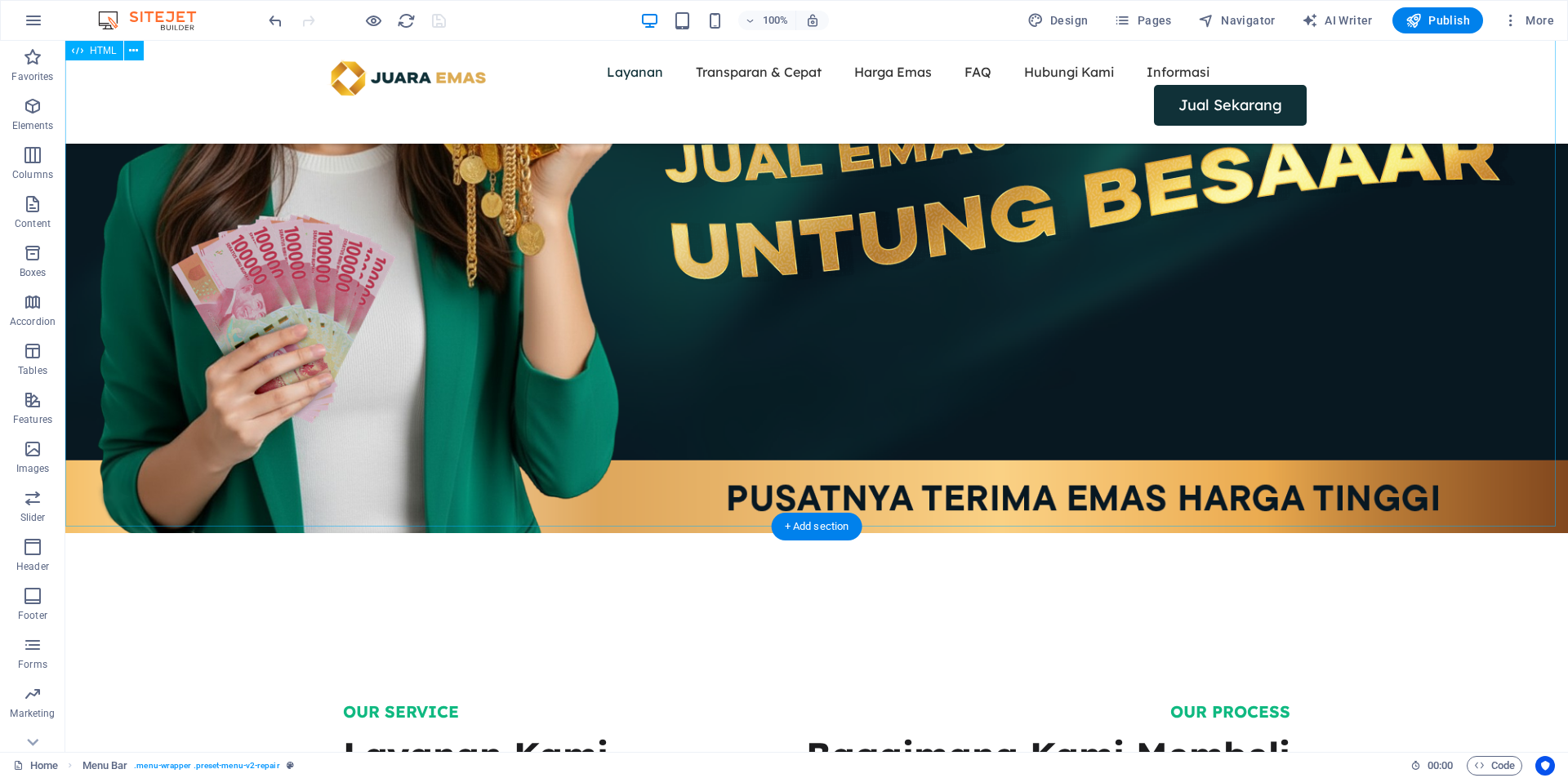
scroll to position [680, 0]
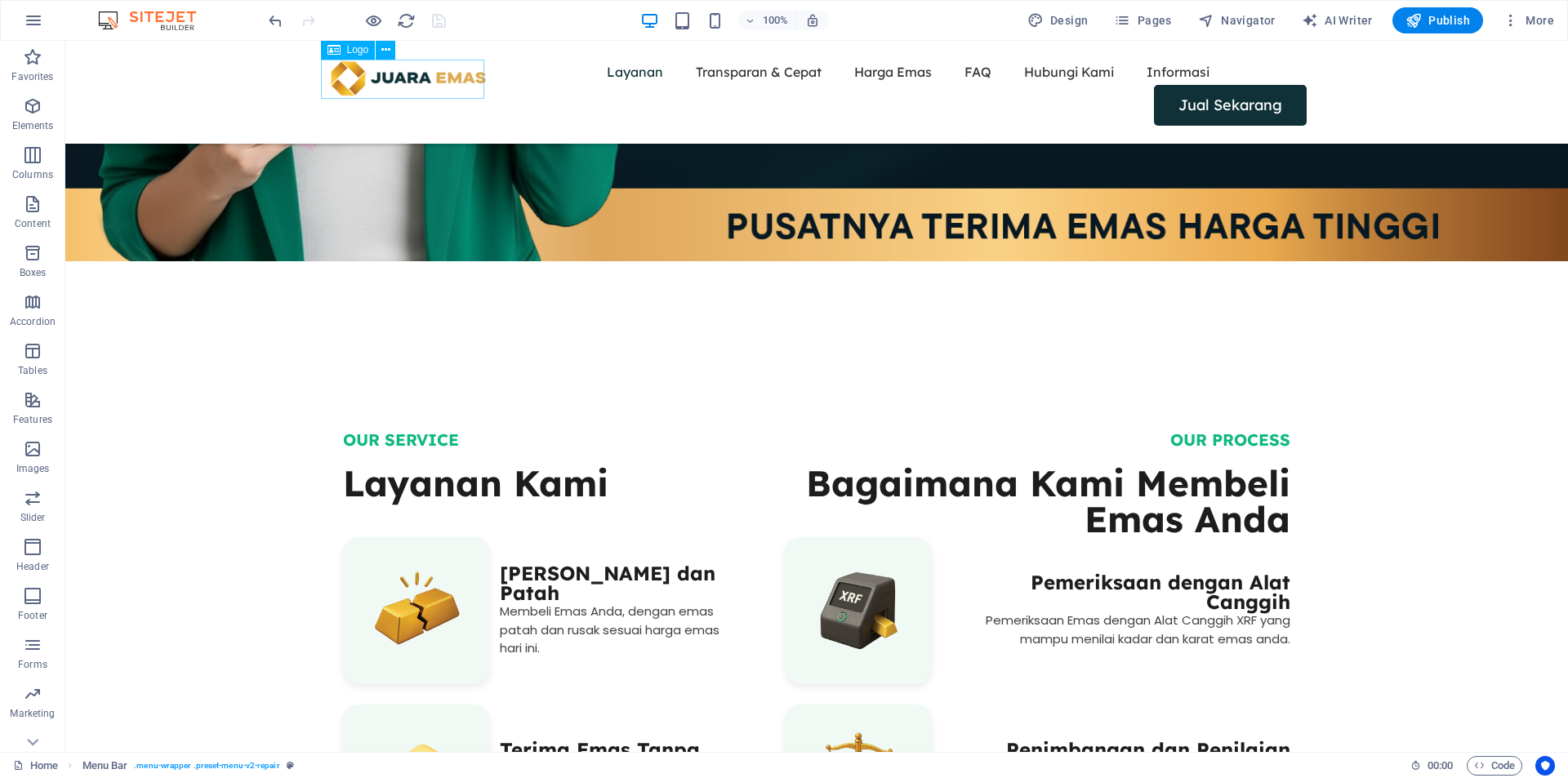
click at [418, 69] on div at bounding box center [408, 79] width 164 height 39
select select "px"
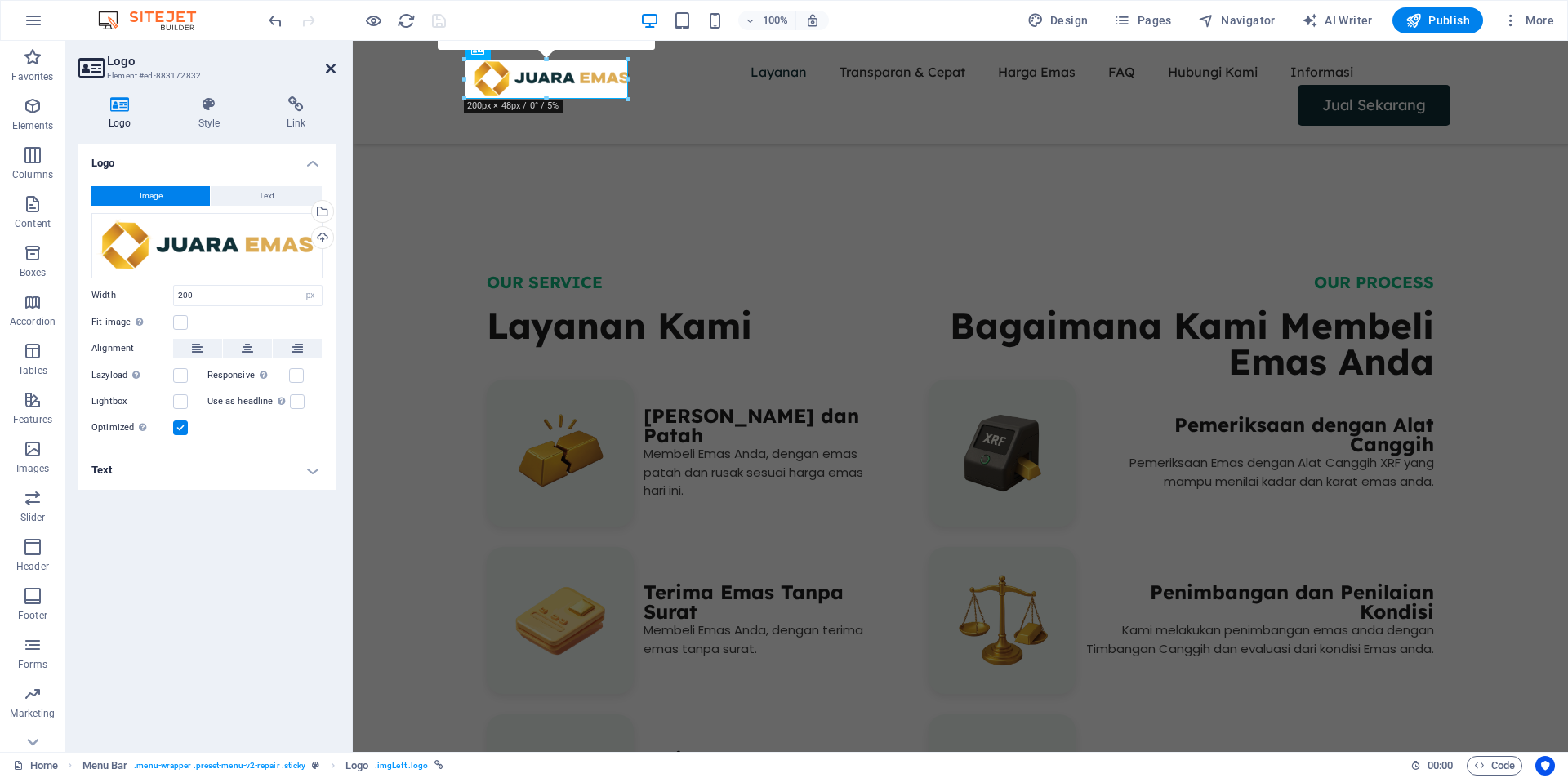
drag, startPoint x: 326, startPoint y: 68, endPoint x: 262, endPoint y: 37, distance: 71.1
click at [326, 68] on icon at bounding box center [331, 68] width 10 height 13
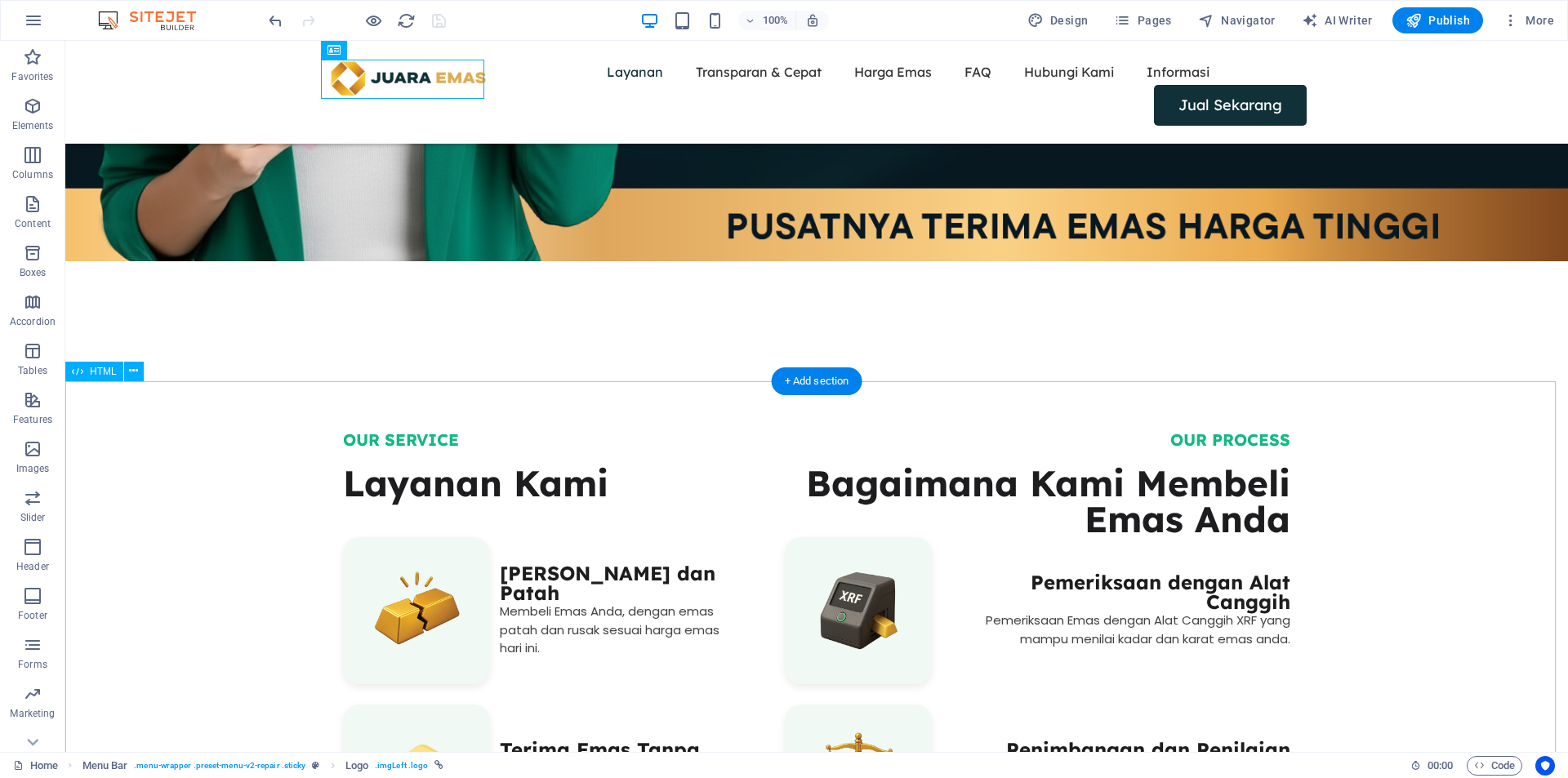
click at [503, 451] on div "OUR SERVICE Layanan Kami ‎ Terima Emas Rusak dan Patah Membeli Emas Anda, denga…" at bounding box center [816, 734] width 1502 height 692
drag, startPoint x: 503, startPoint y: 451, endPoint x: 572, endPoint y: 490, distance: 79.3
click at [503, 451] on div "OUR SERVICE Layanan Kami ‎ Terima Emas Rusak dan Patah Membeli Emas Anda, denga…" at bounding box center [816, 734] width 1502 height 692
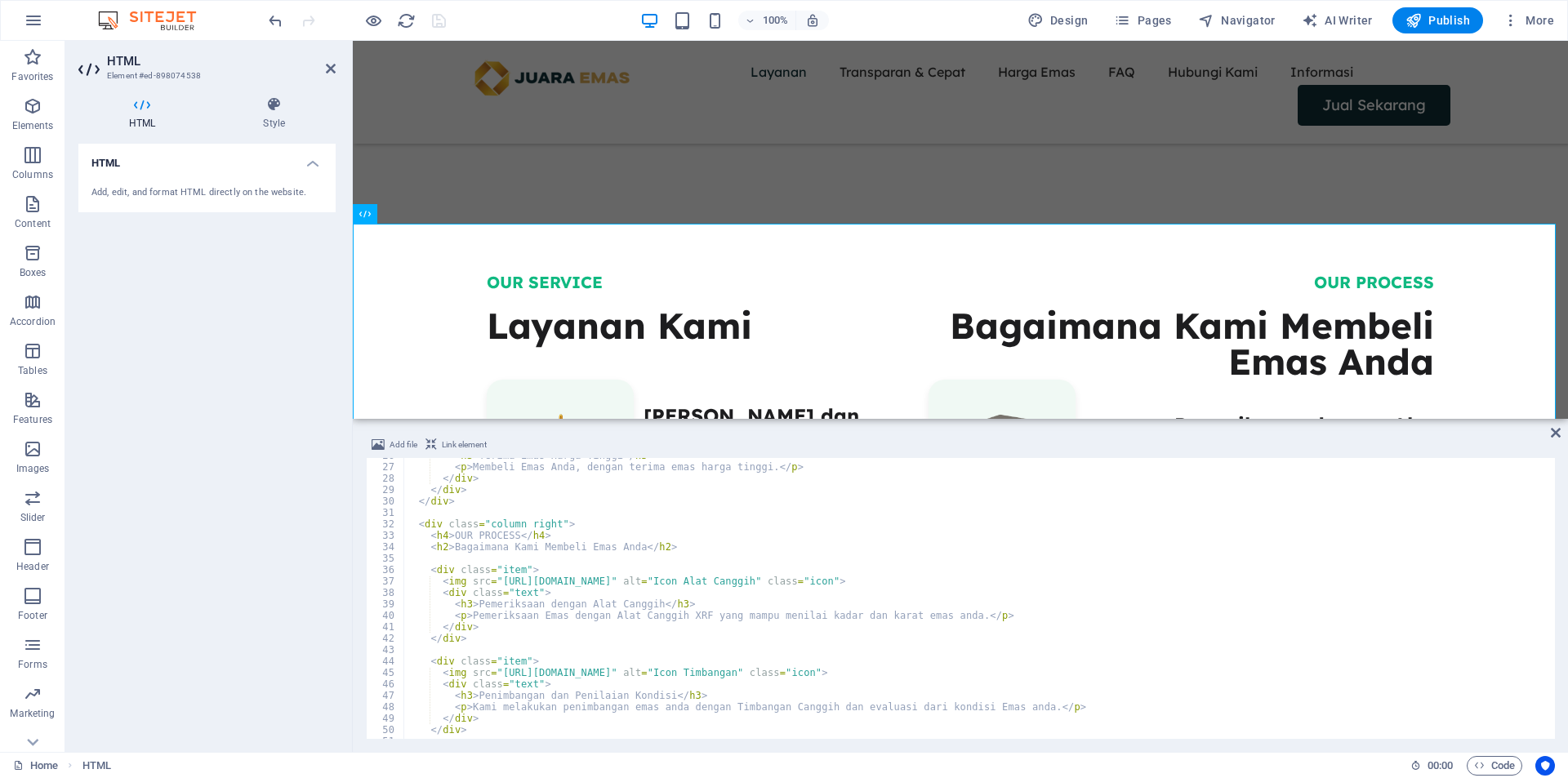
scroll to position [416, 0]
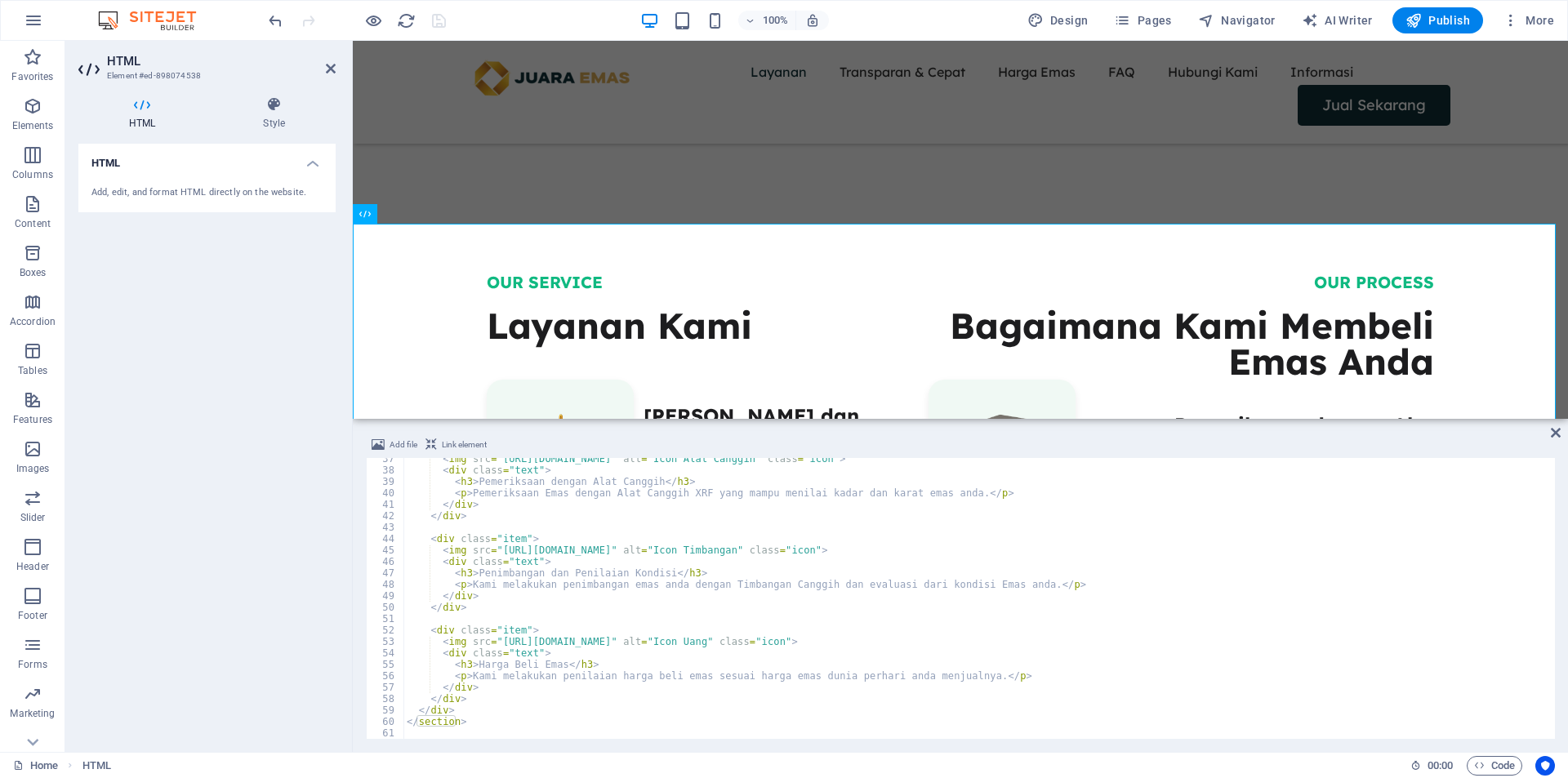
click at [493, 726] on div "< img src = "[URL][DOMAIN_NAME]" alt = "Icon Alat Canggih" class = "icon" > < d…" at bounding box center [977, 605] width 1148 height 304
type textarea "</section>"
click at [498, 730] on div "< img src = "[URL][DOMAIN_NAME]" alt = "Icon Alat Canggih" class = "icon" > < d…" at bounding box center [977, 605] width 1148 height 304
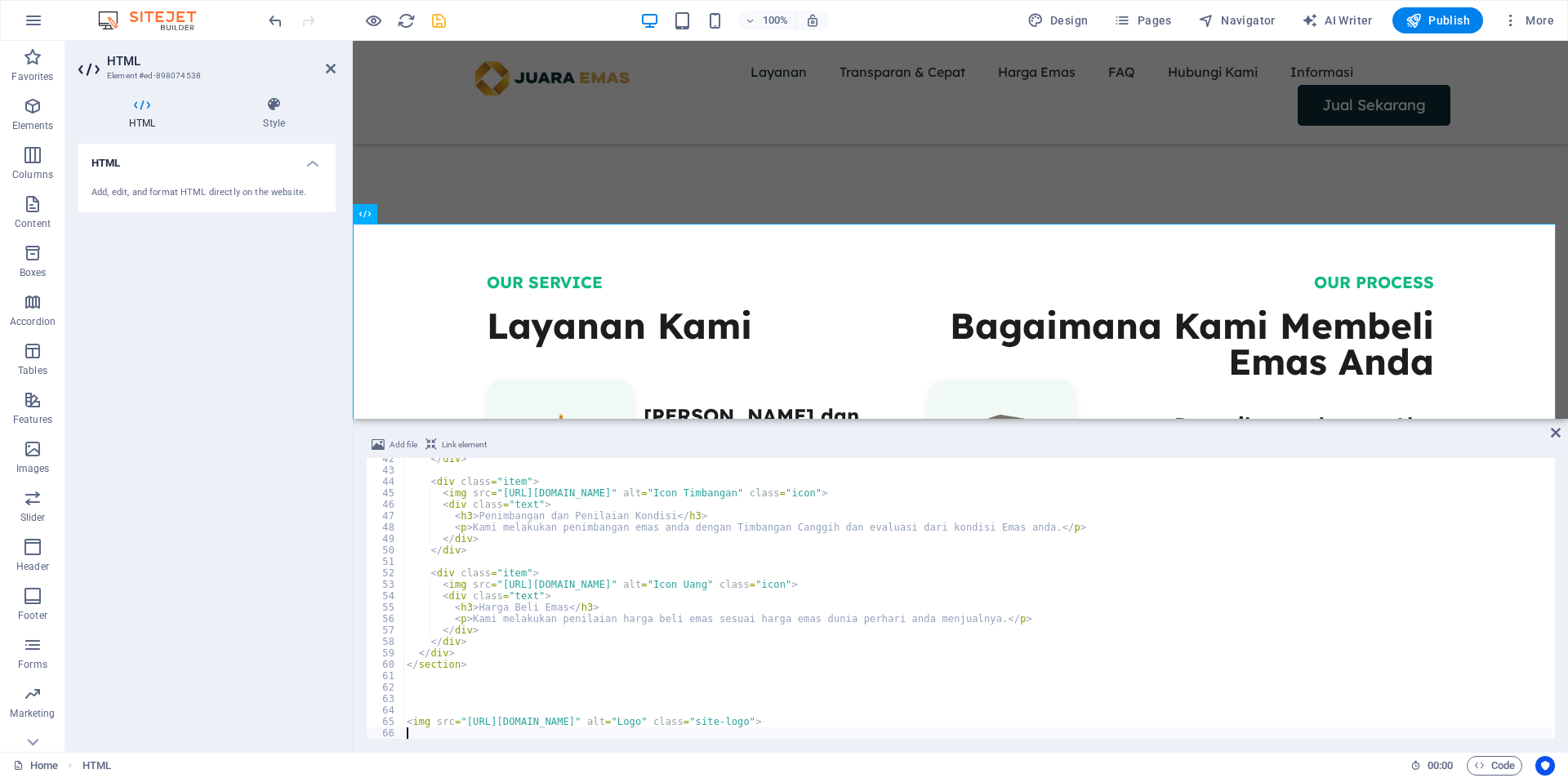
scroll to position [473, 0]
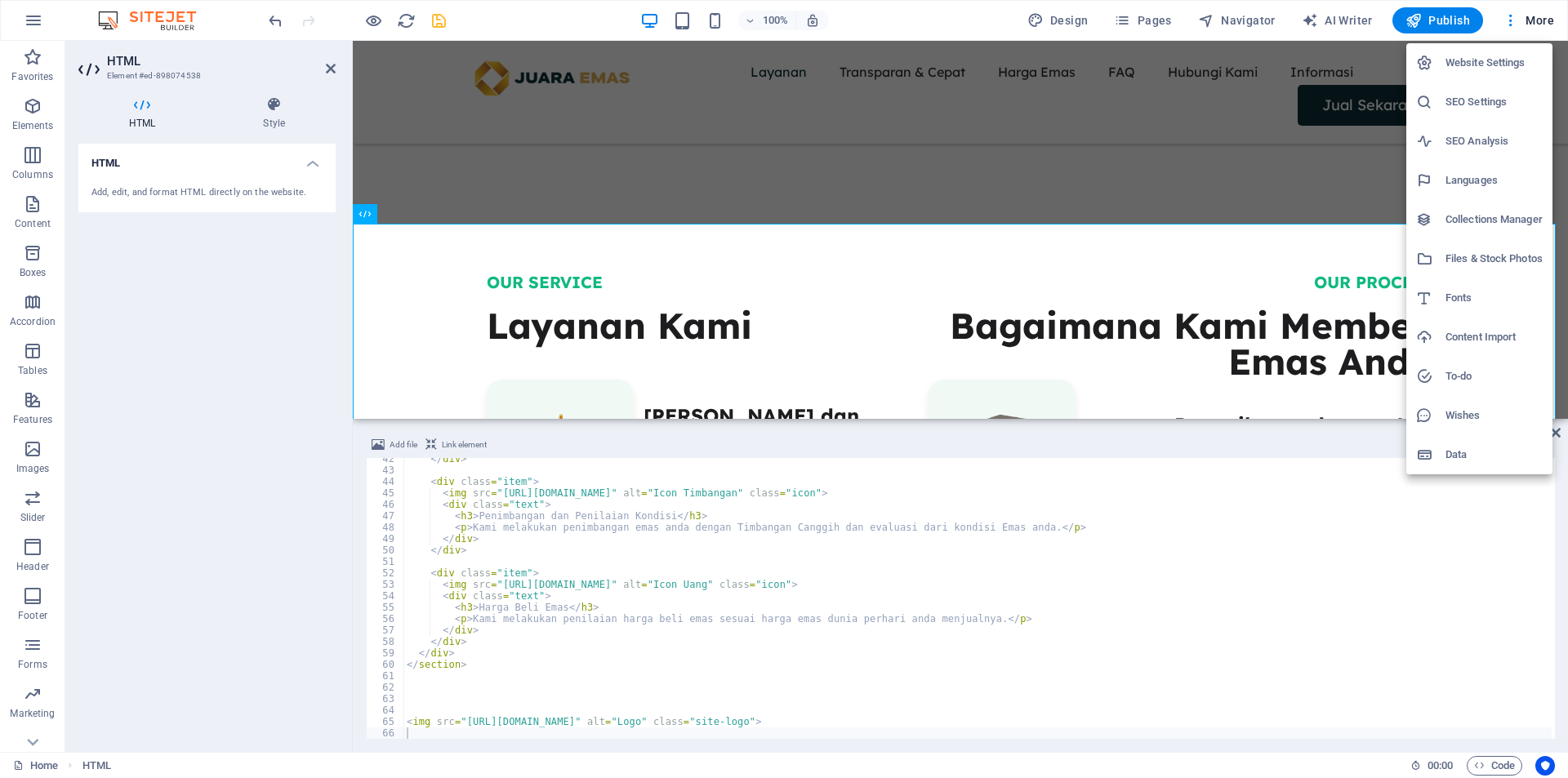
click at [1474, 254] on h6 "Files & Stock Photos" at bounding box center [1493, 259] width 98 height 20
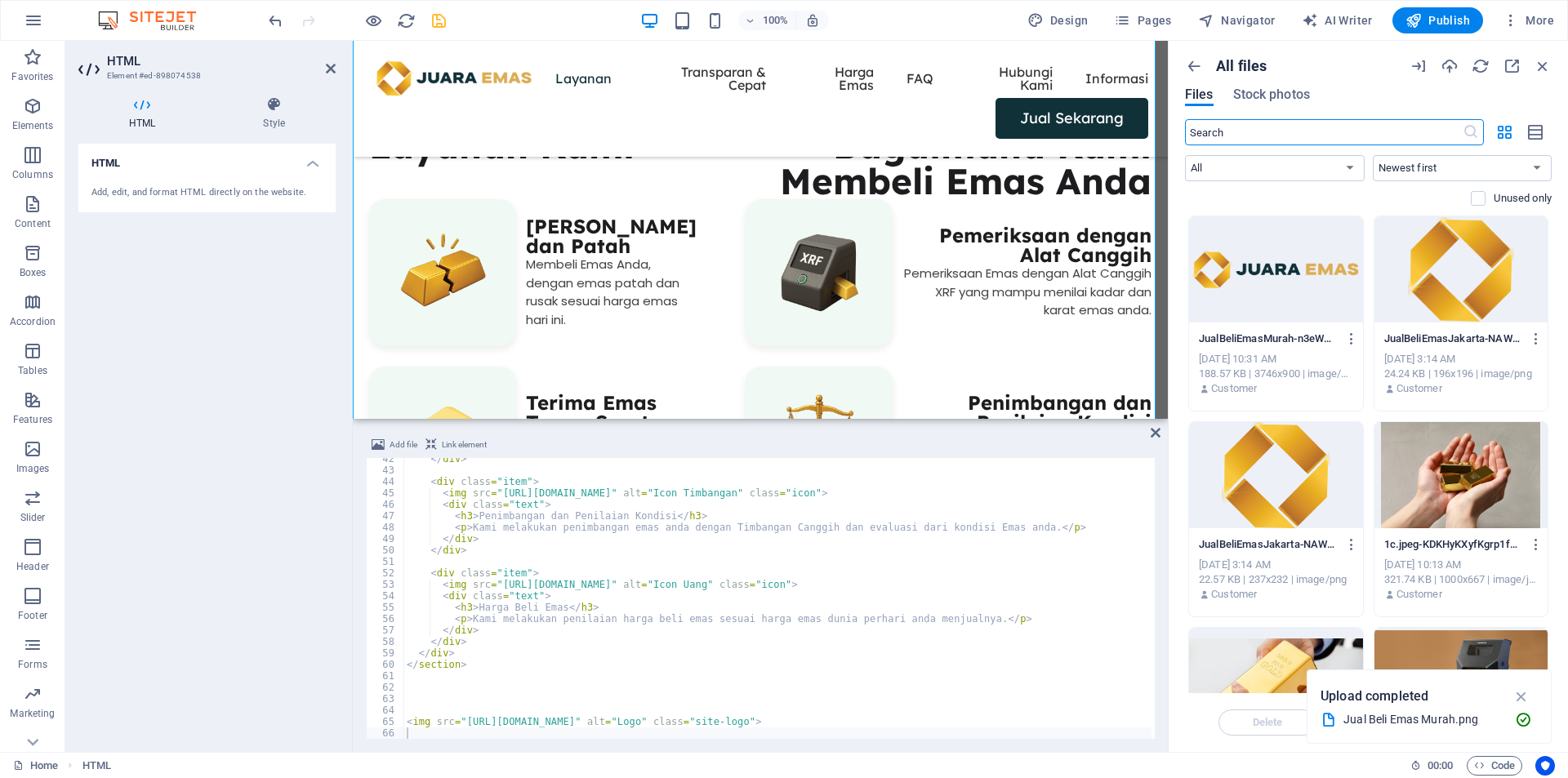
scroll to position [720, 0]
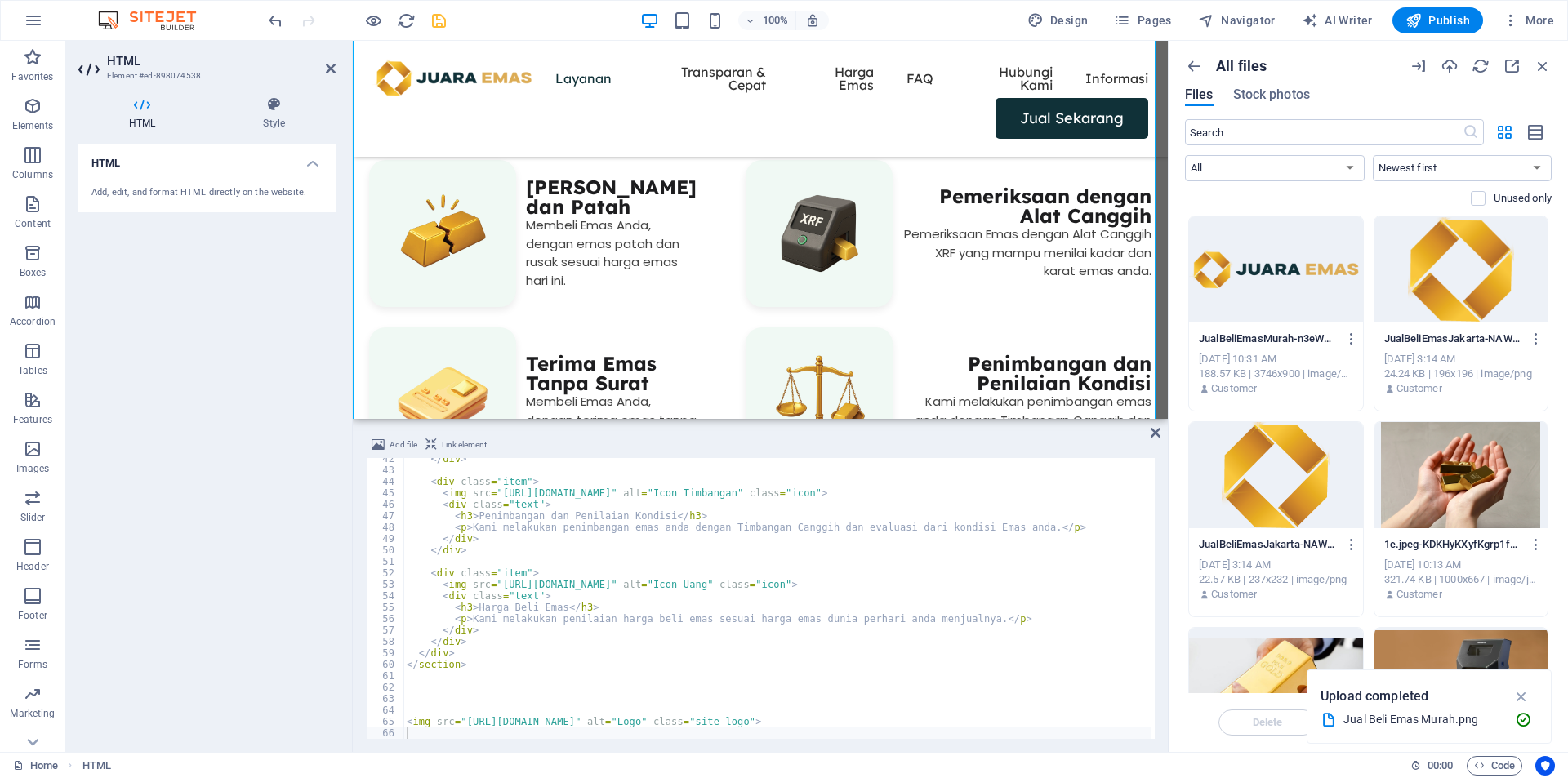
click at [1290, 280] on div at bounding box center [1275, 270] width 173 height 106
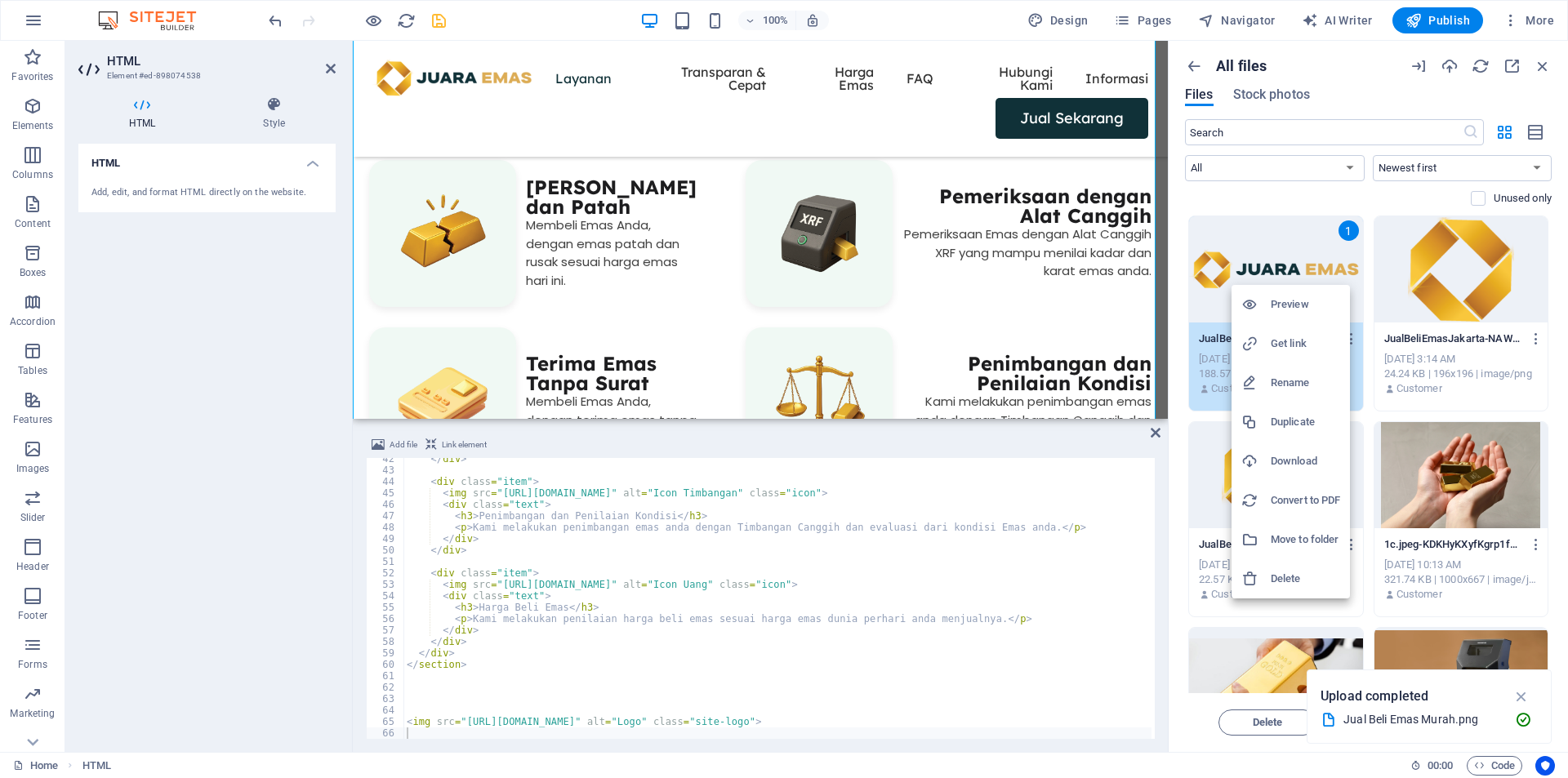
click at [1291, 335] on h6 "Get link" at bounding box center [1305, 344] width 69 height 20
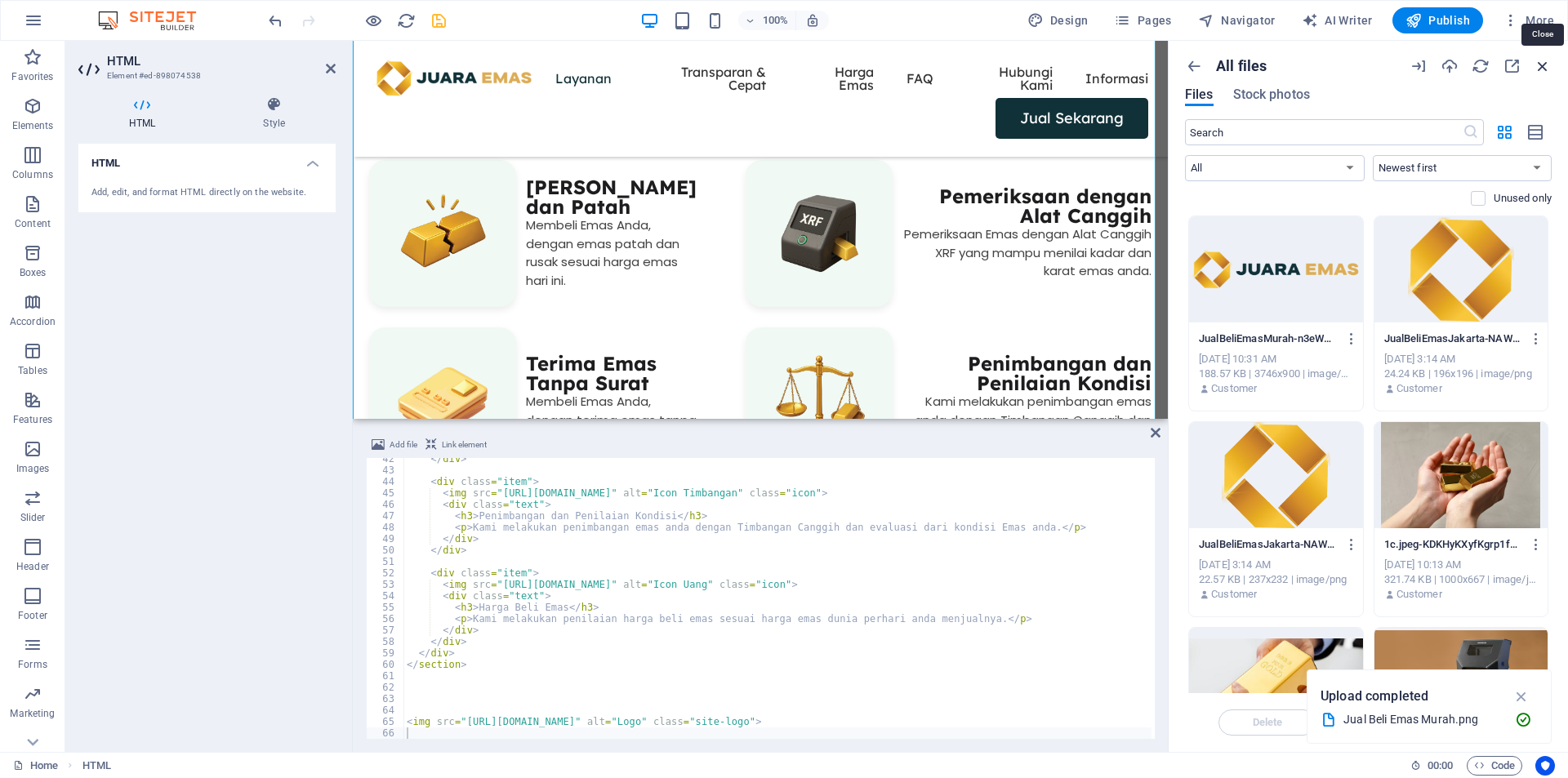
drag, startPoint x: 1544, startPoint y: 64, endPoint x: 1187, endPoint y: 23, distance: 359.3
click at [1544, 64] on icon "button" at bounding box center [1542, 66] width 18 height 18
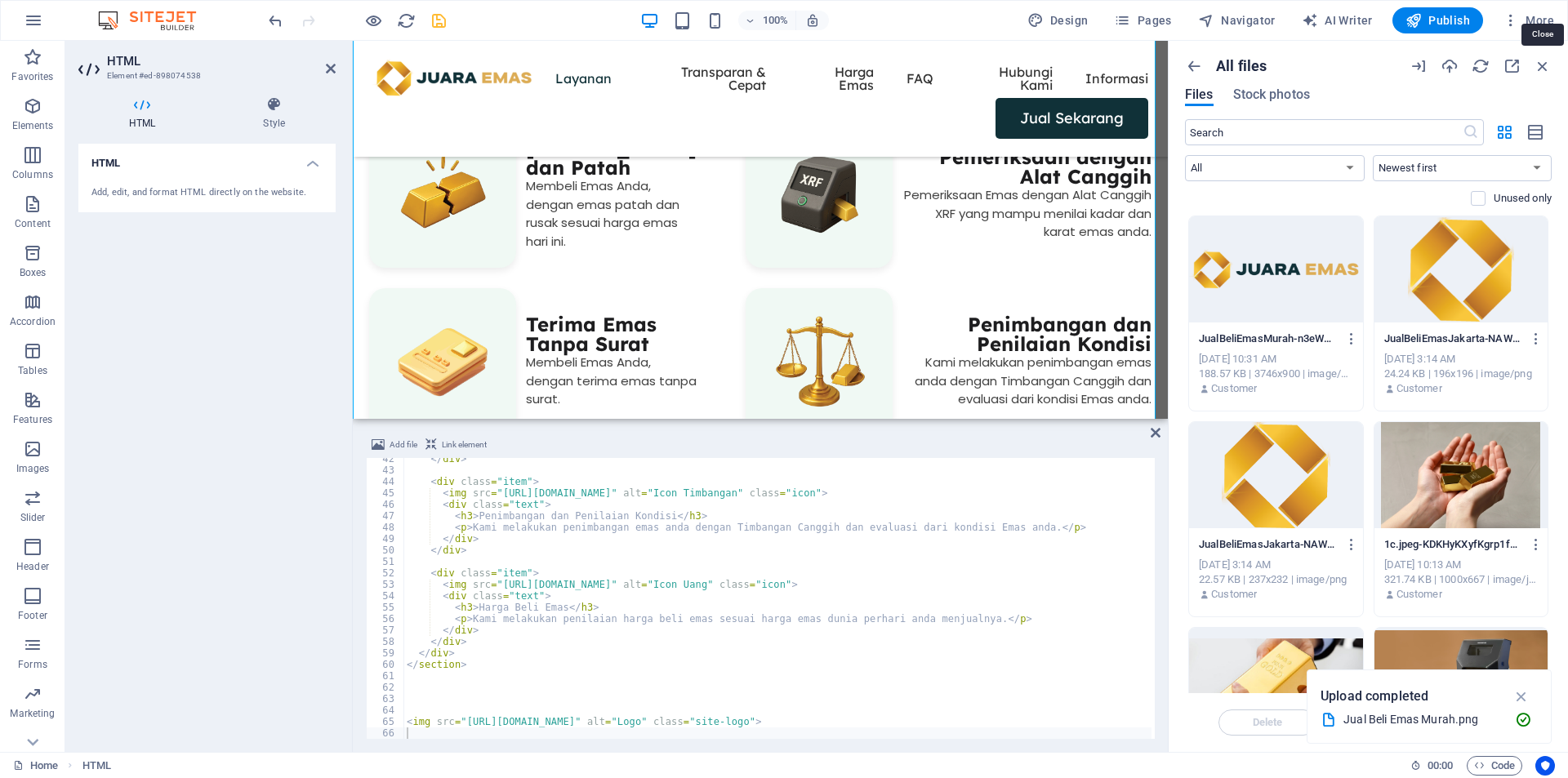
scroll to position [680, 0]
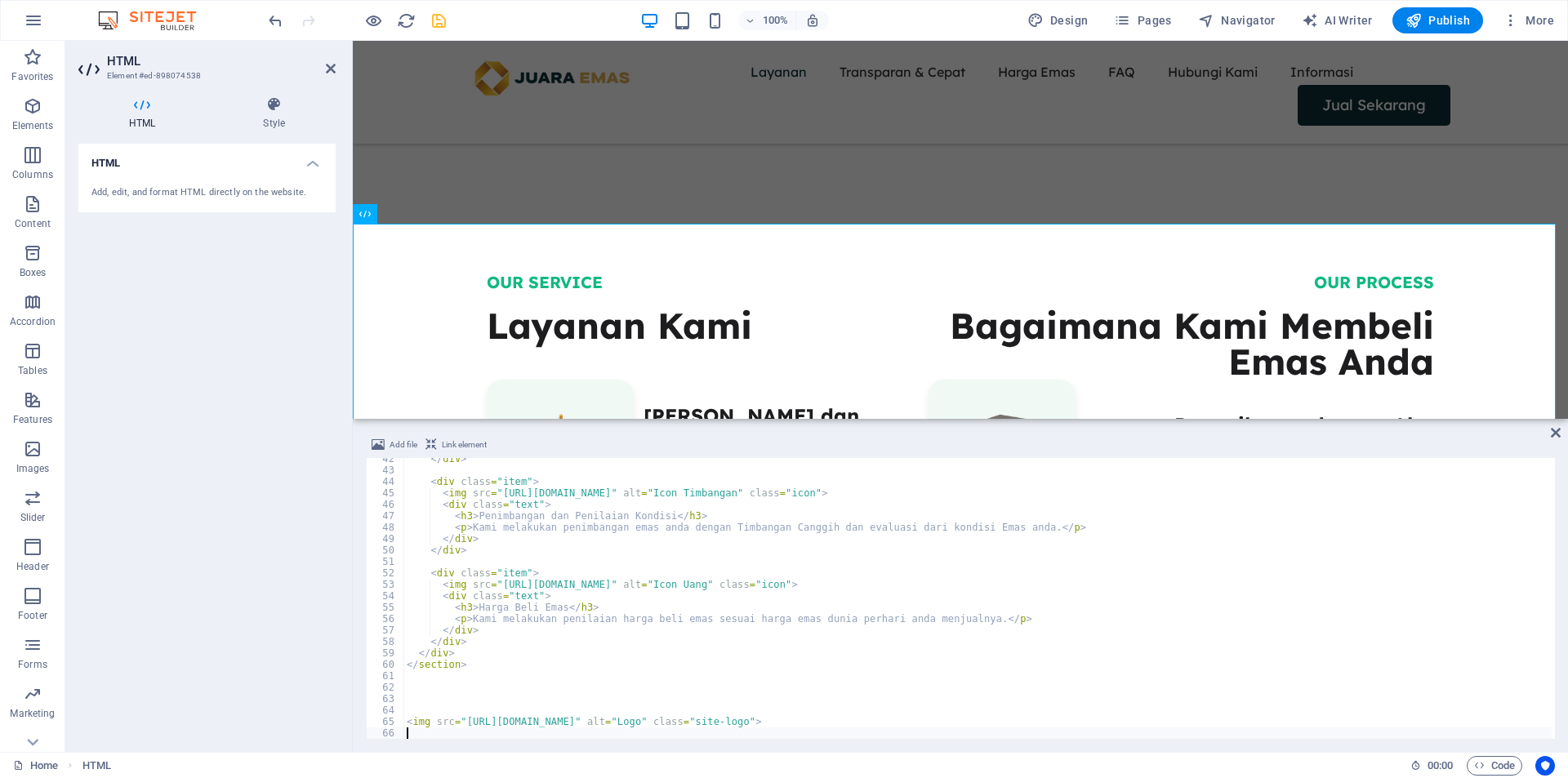
click at [480, 730] on div "</ div > < div class = "item" > < img src = "[URL][DOMAIN_NAME]" alt = "Icon Ti…" at bounding box center [977, 605] width 1148 height 304
click at [459, 729] on div "</ div > < div class = "item" > < img src = "[URL][DOMAIN_NAME]" alt = "Icon Ti…" at bounding box center [977, 605] width 1148 height 304
click at [467, 726] on div "</ div > < div class = "item" > < img src = "[URL][DOMAIN_NAME]" alt = "Icon Ti…" at bounding box center [977, 605] width 1148 height 304
drag, startPoint x: 462, startPoint y: 725, endPoint x: 625, endPoint y: 721, distance: 163.0
click at [625, 721] on div "</ div > < div class = "item" > < img src = "[URL][DOMAIN_NAME]" alt = "Icon Ti…" at bounding box center [977, 605] width 1148 height 304
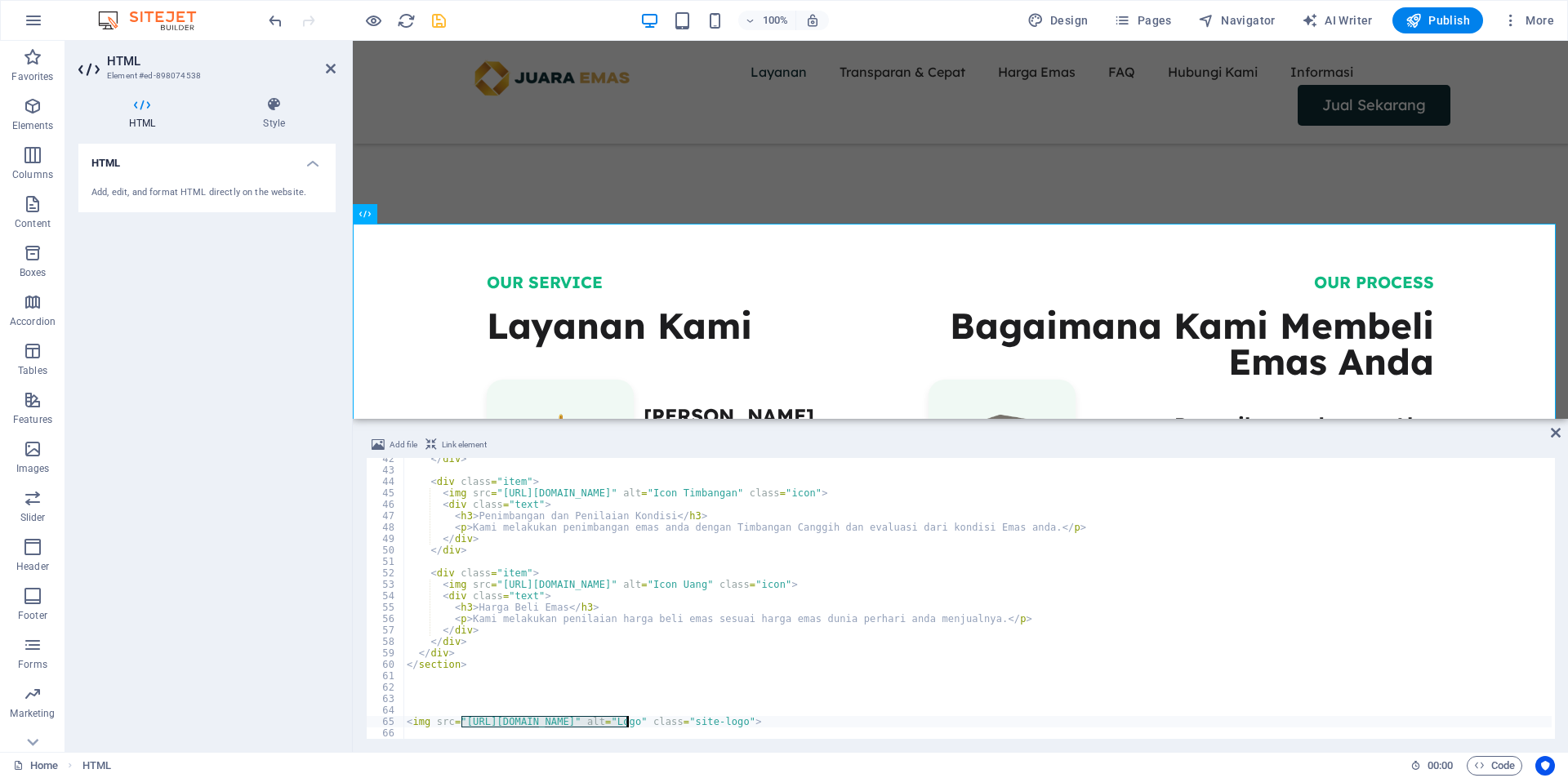
paste textarea "[DOMAIN_NAME][URL]"
click at [797, 668] on div "</ div > < div class = "item" > < img src = "[URL][DOMAIN_NAME]" alt = "Icon Ti…" at bounding box center [977, 605] width 1148 height 304
type textarea "</section>"
click at [749, 686] on div "</ div > < div class = "item" > < img src = "[URL][DOMAIN_NAME]" alt = "Icon Ti…" at bounding box center [977, 605] width 1148 height 304
drag, startPoint x: 1553, startPoint y: 431, endPoint x: 1147, endPoint y: 391, distance: 408.0
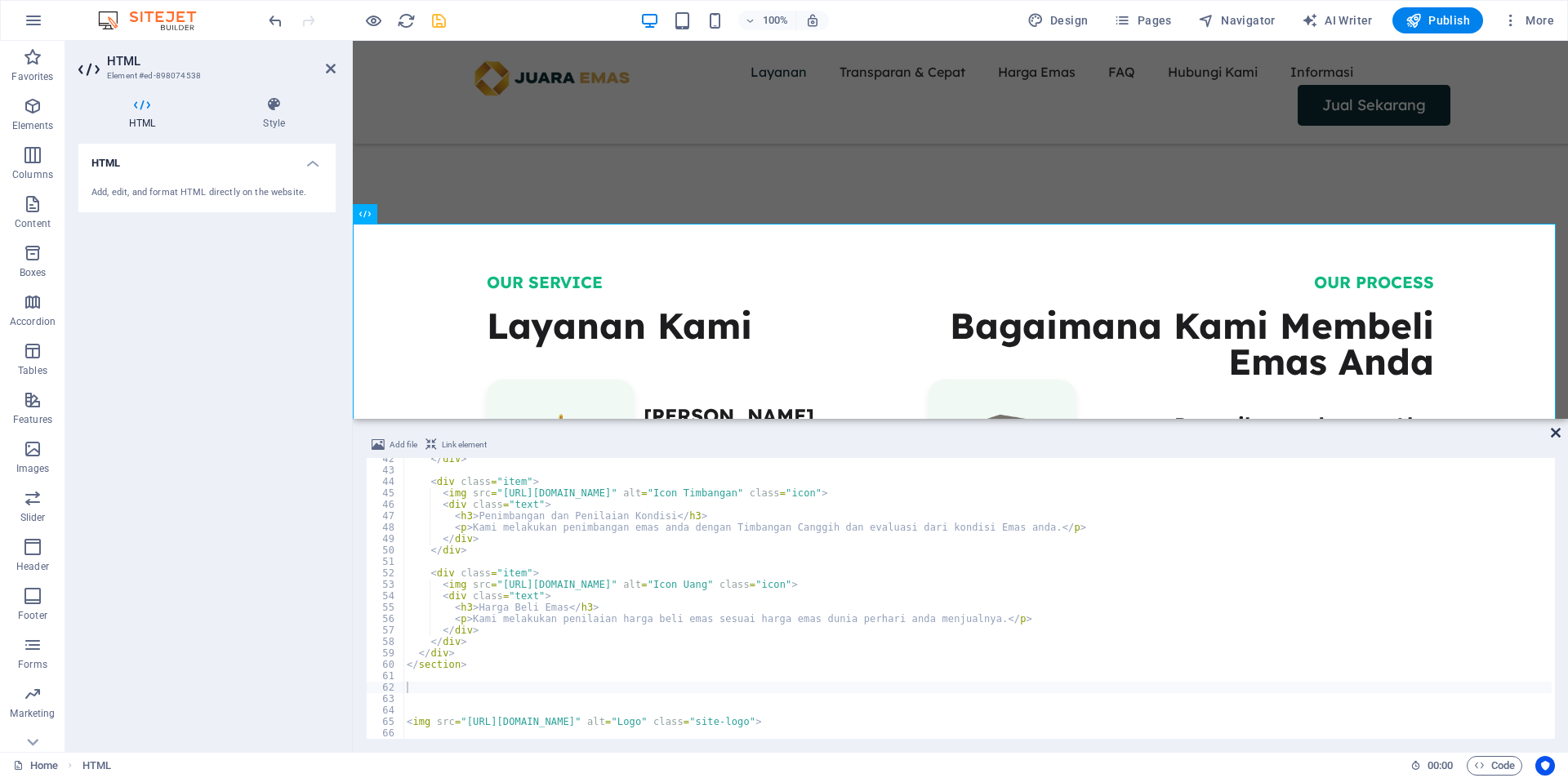
click at [1553, 431] on icon at bounding box center [1555, 432] width 10 height 13
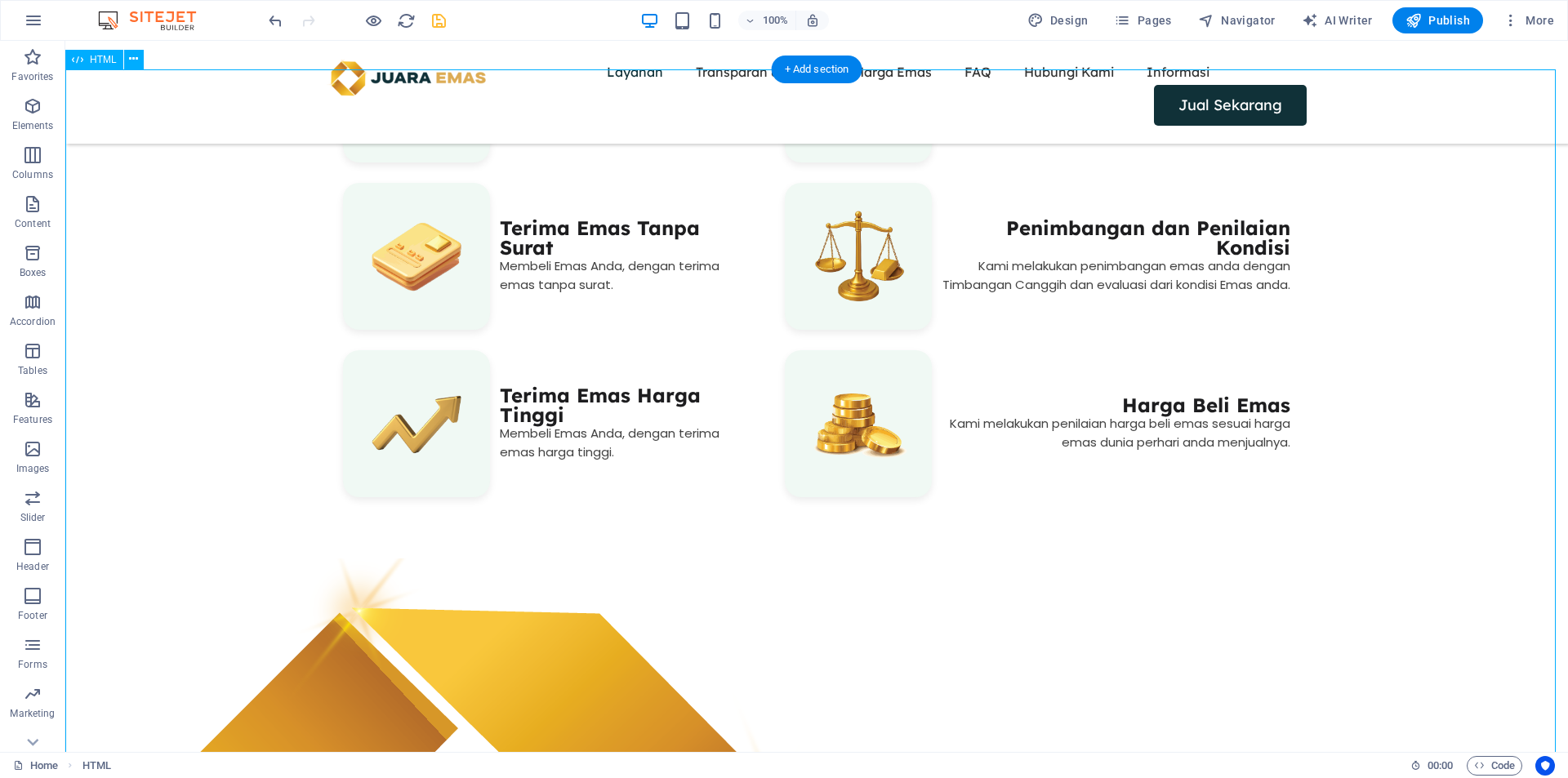
scroll to position [1362, 0]
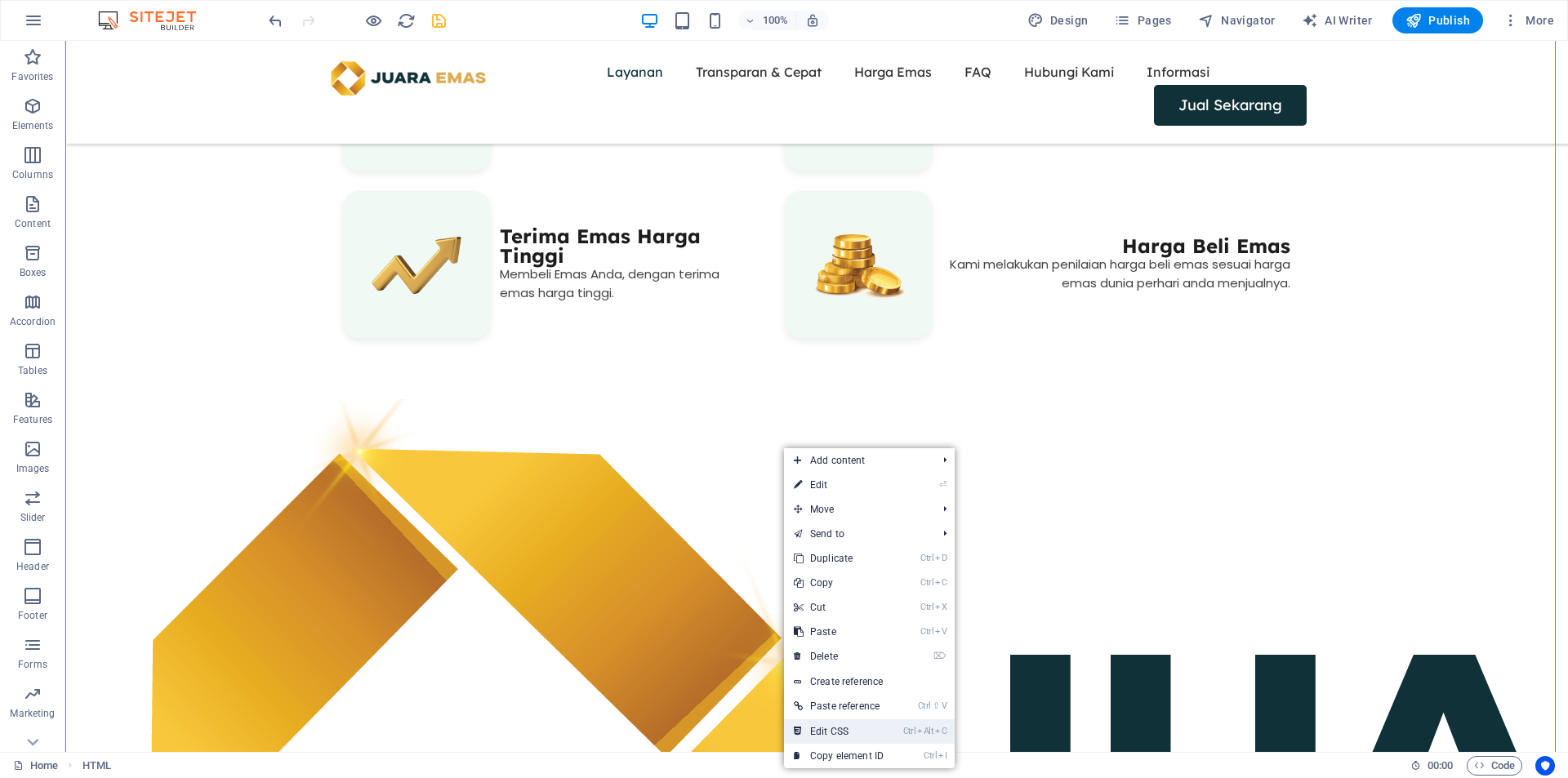
click at [864, 724] on link "Ctrl Alt C Edit CSS" at bounding box center [838, 732] width 109 height 25
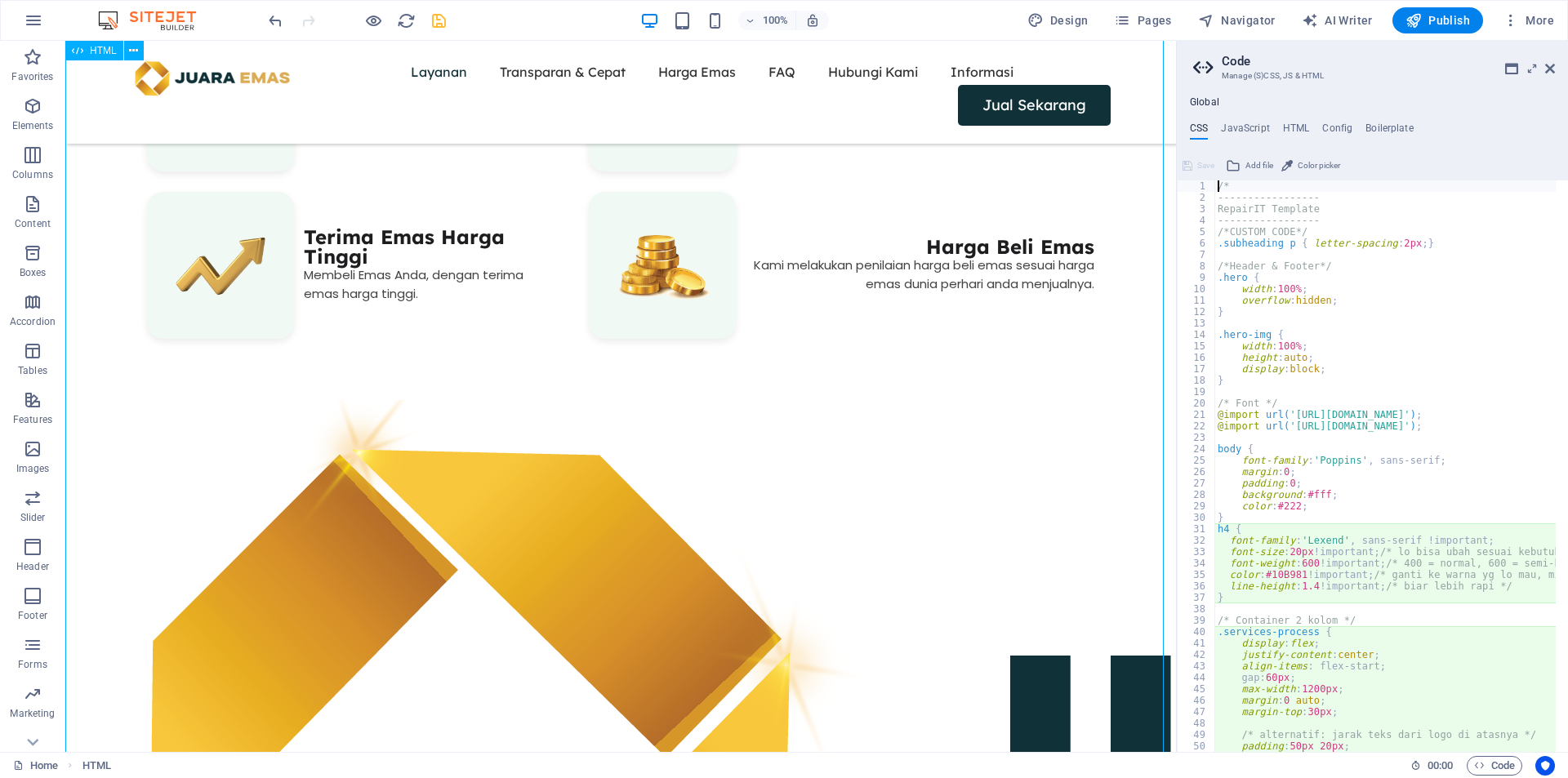
type textarea "font-family: 'Lexend', sans-serif !important;"
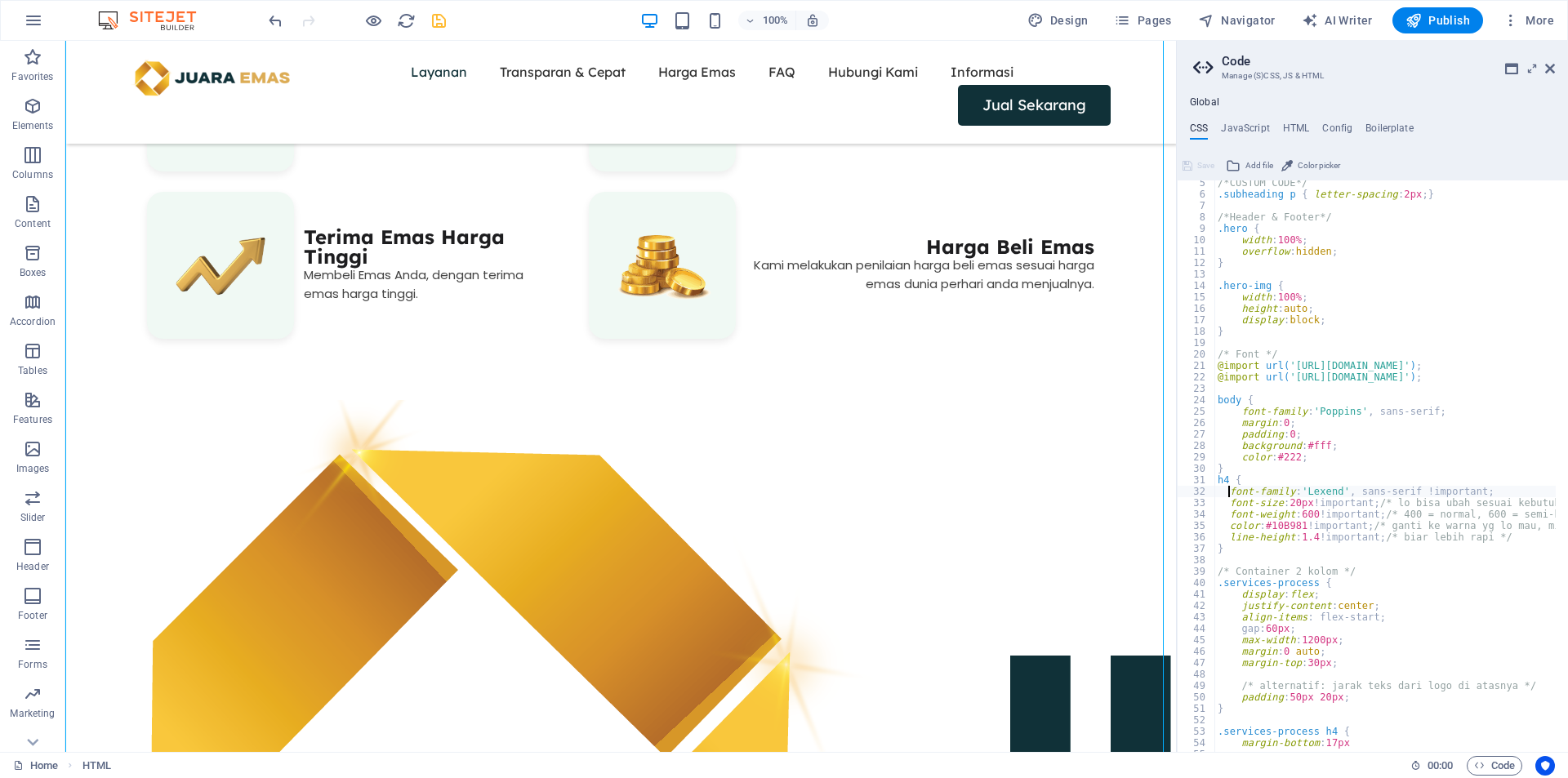
scroll to position [98, 0]
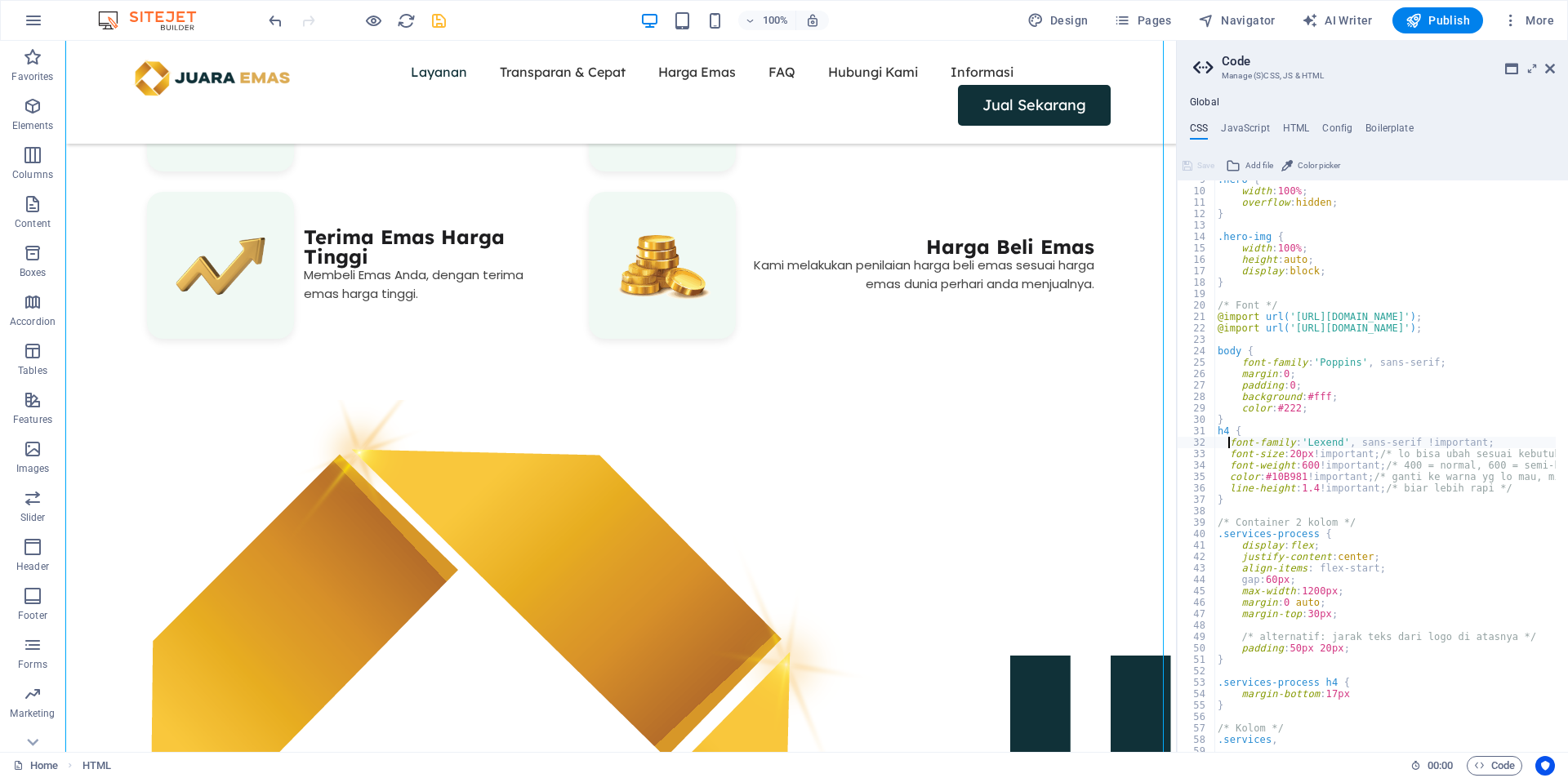
click at [1254, 508] on div ".hero { width : 100% ; overflow : hidden ; } .hero-img { width : 100% ; height …" at bounding box center [1567, 464] width 706 height 583
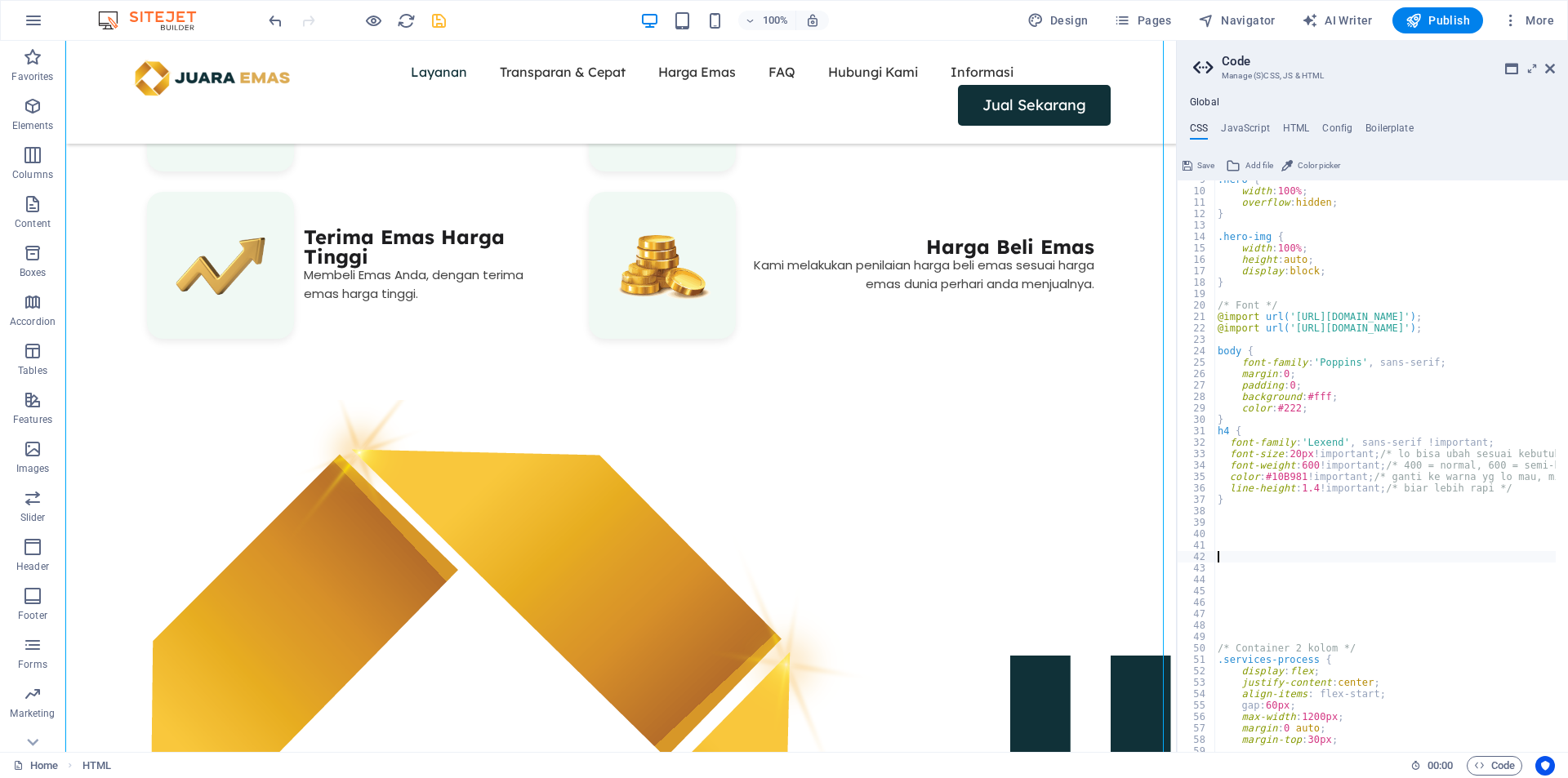
click at [1238, 552] on div ".hero { width : 100% ; overflow : hidden ; } .hero-img { width : 100% ; height …" at bounding box center [1567, 464] width 706 height 583
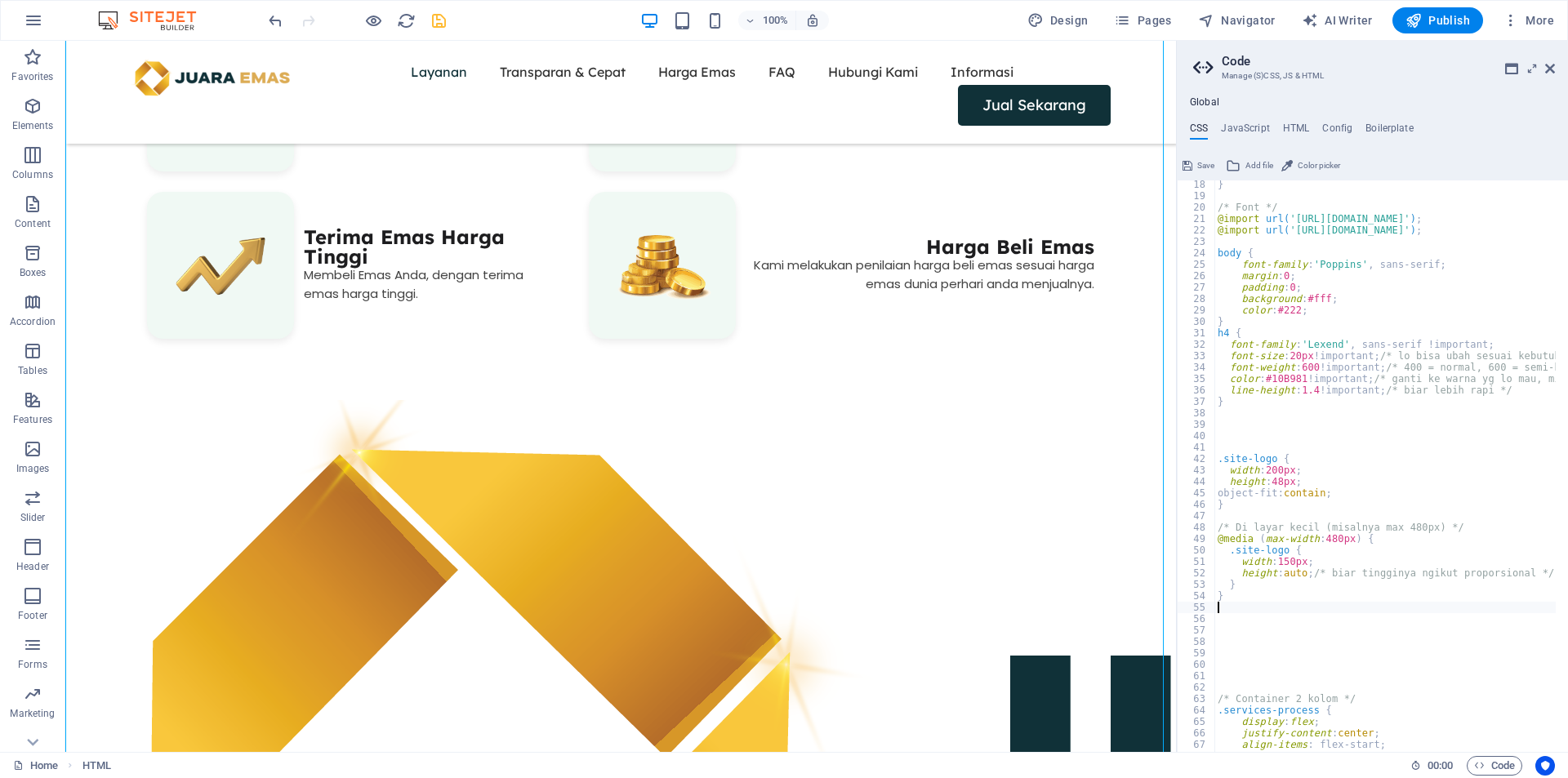
scroll to position [246, 0]
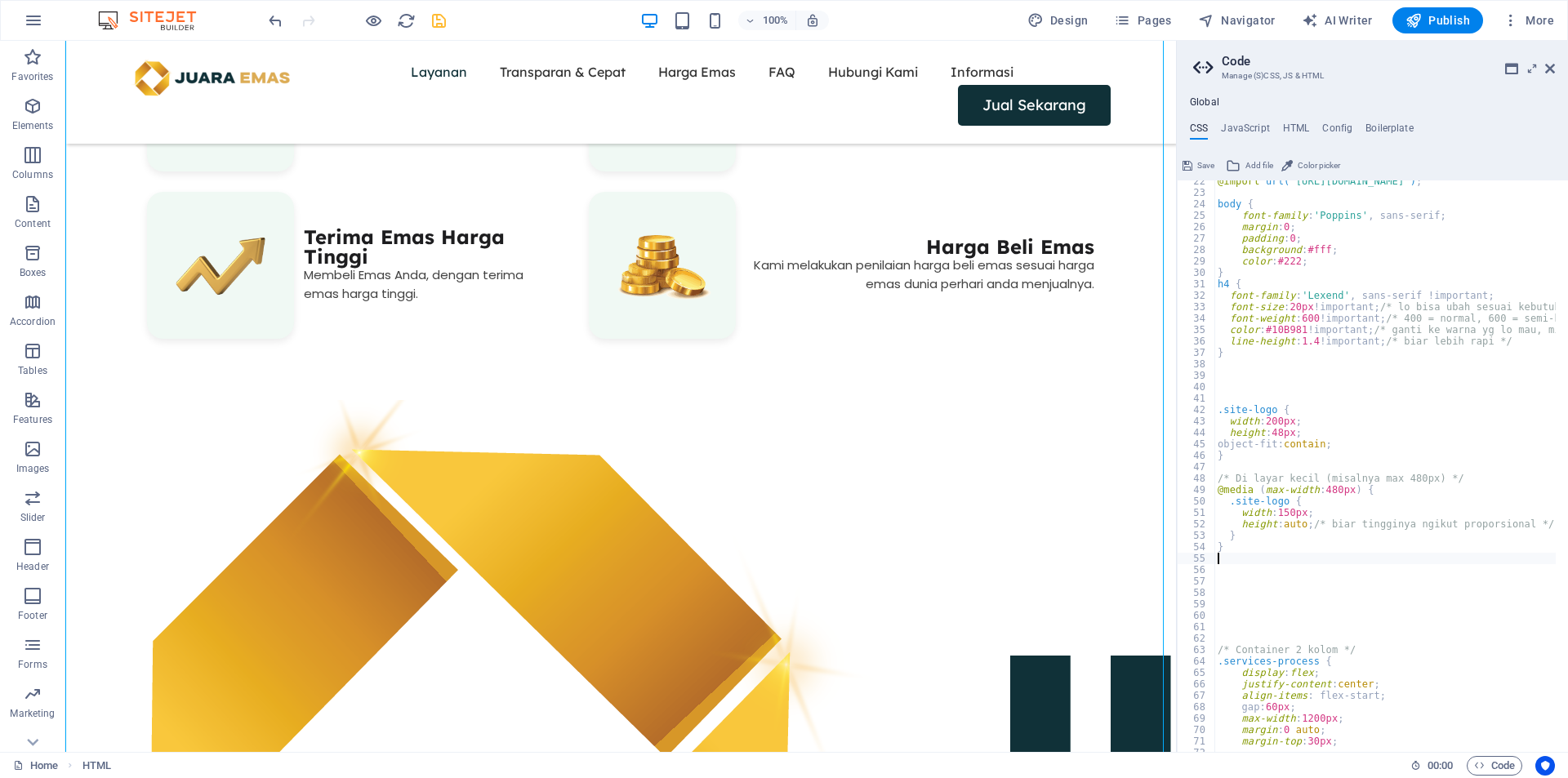
click at [1201, 162] on span "Save" at bounding box center [1204, 166] width 17 height 20
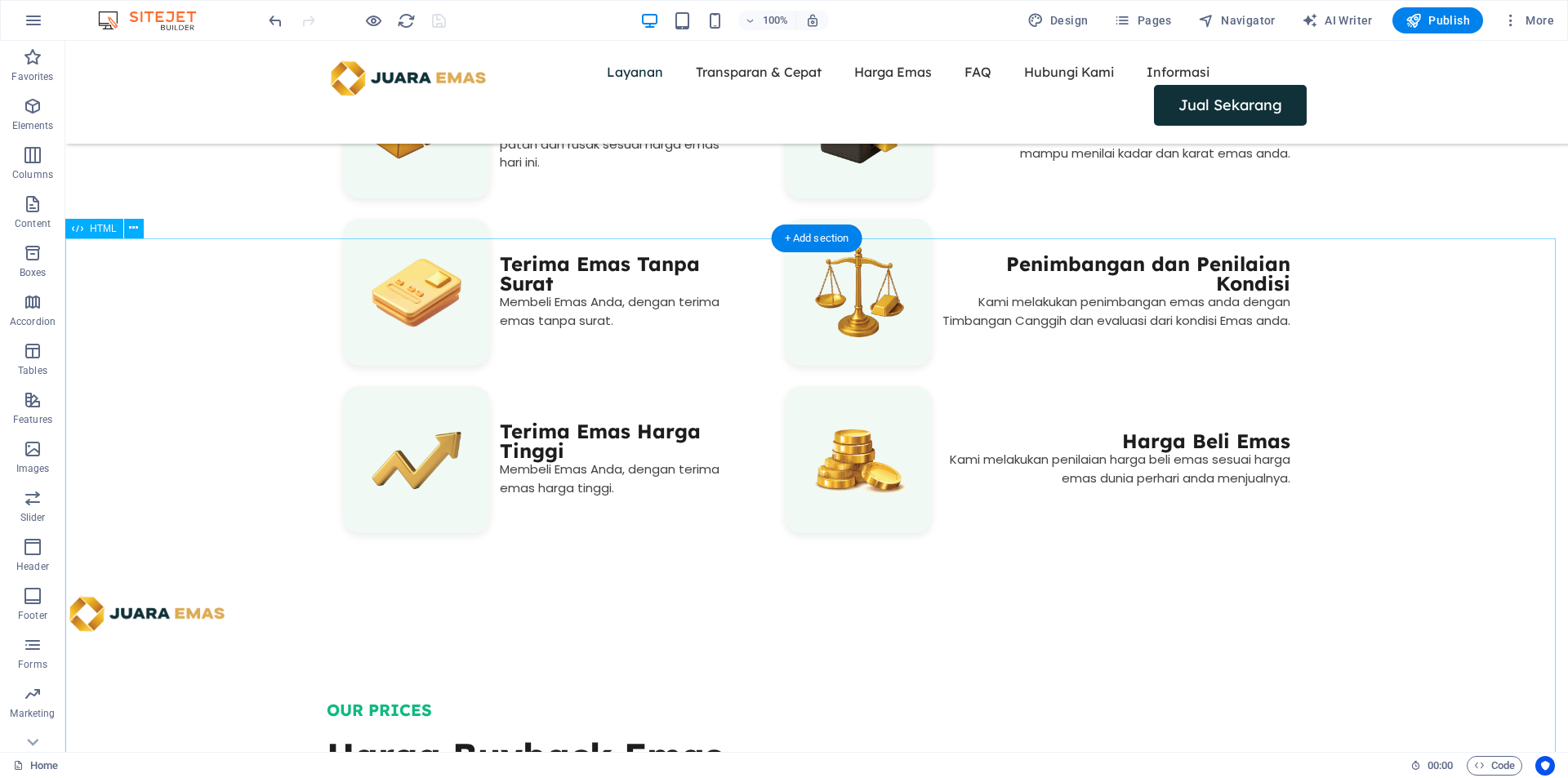
scroll to position [1362, 0]
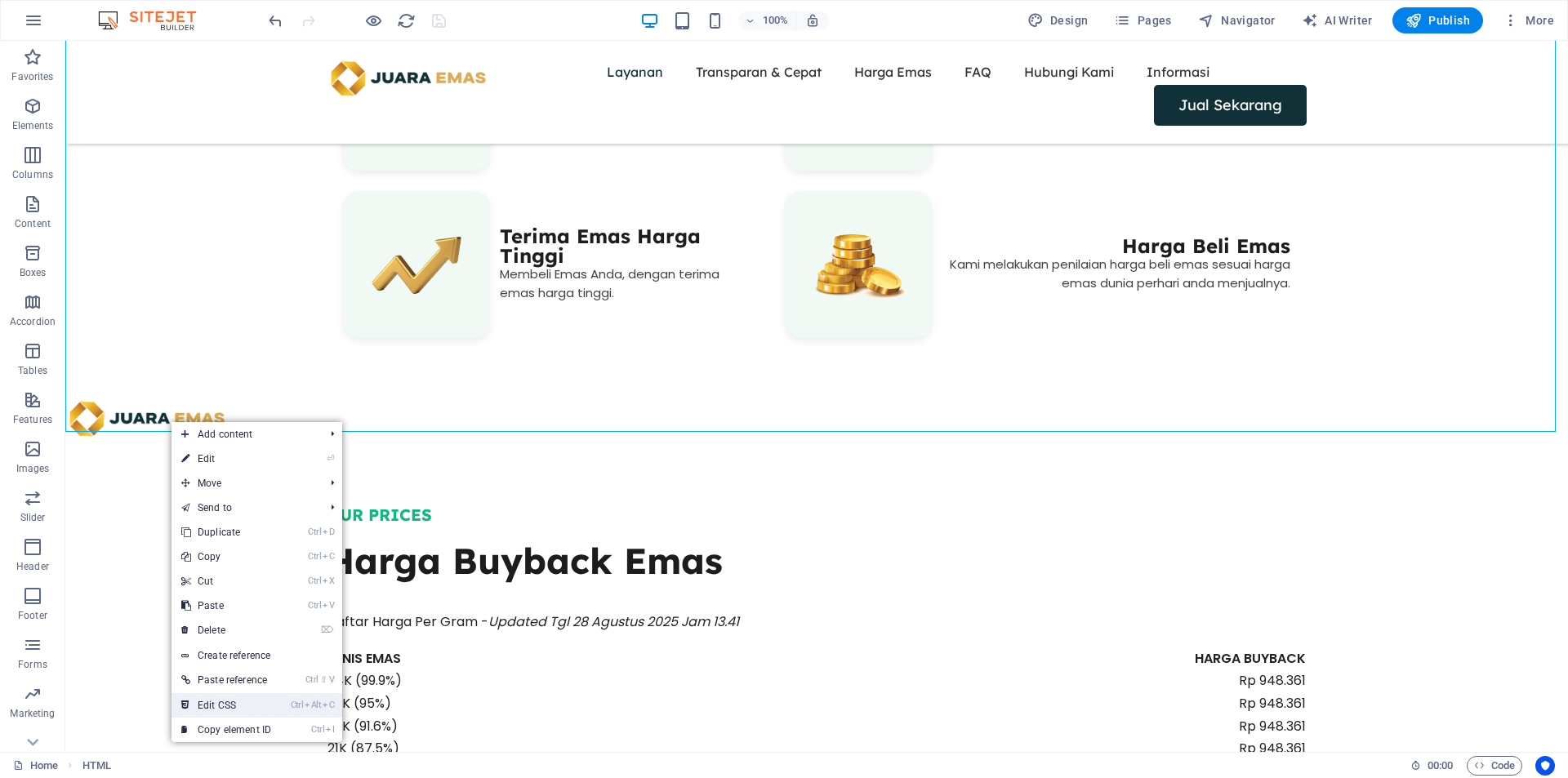
drag, startPoint x: 234, startPoint y: 708, endPoint x: 249, endPoint y: 610, distance: 99.1
click at [234, 708] on link "Ctrl Alt C Edit CSS" at bounding box center [226, 705] width 109 height 25
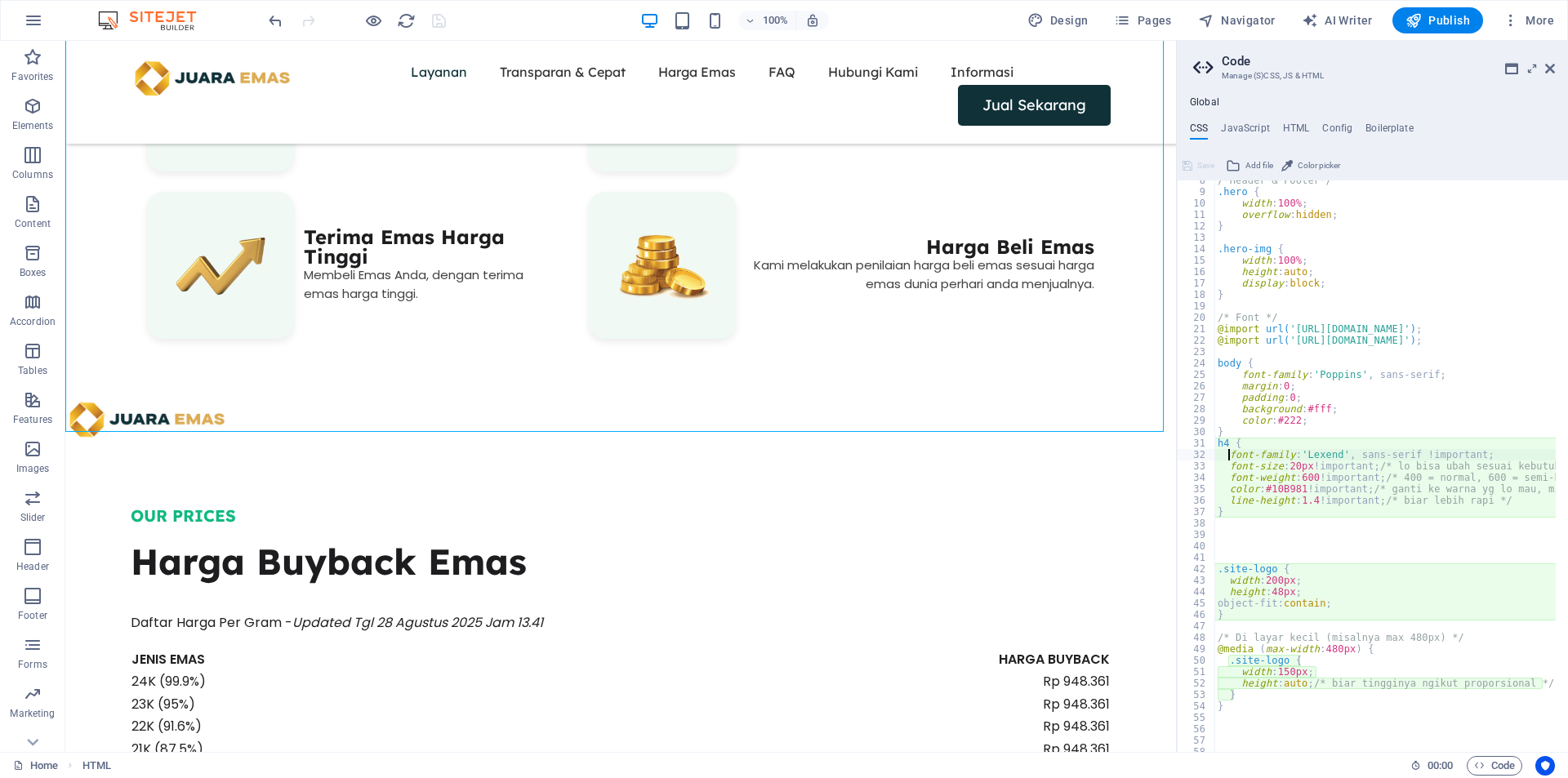
scroll to position [184, 0]
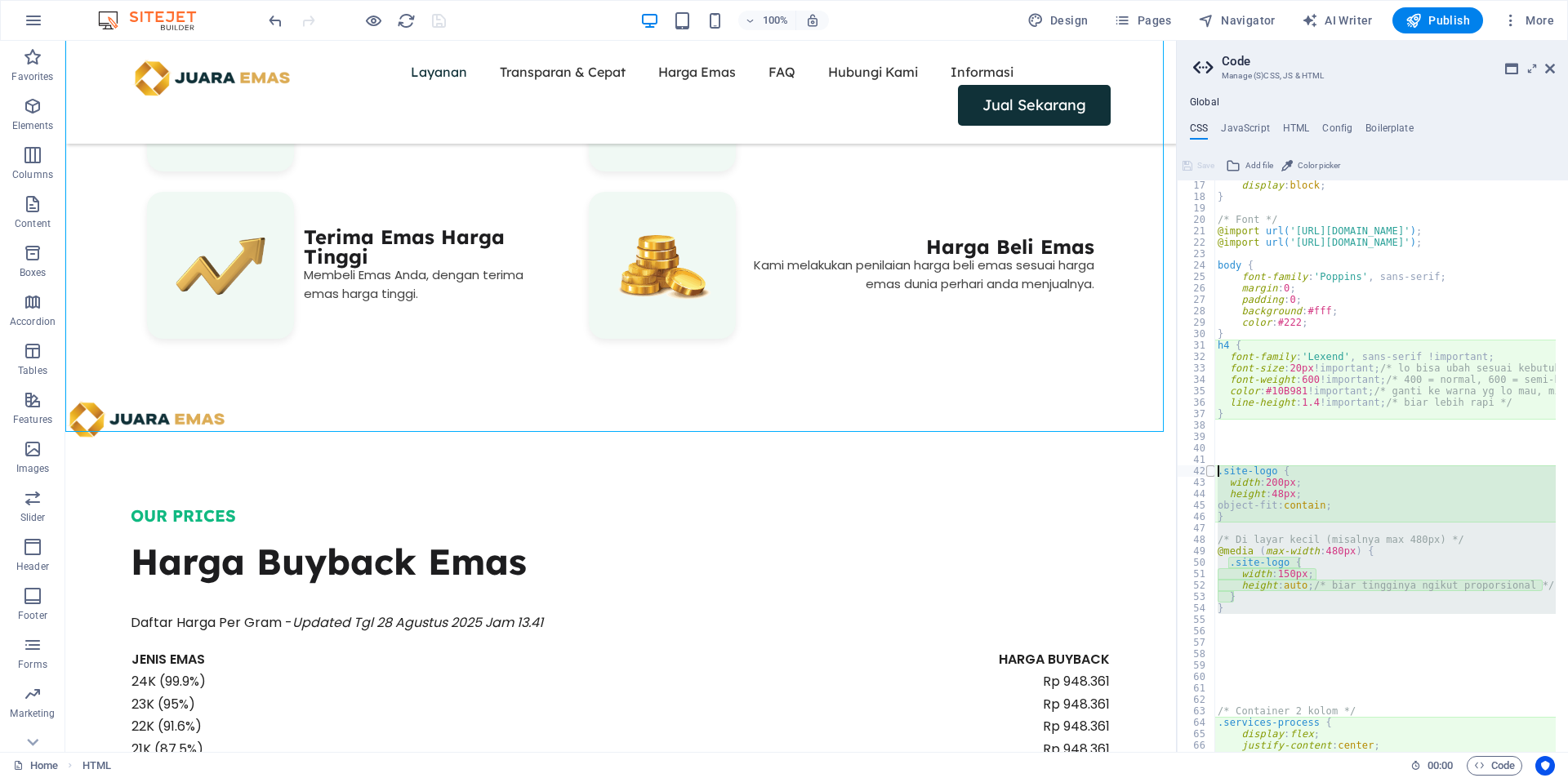
drag, startPoint x: 1231, startPoint y: 616, endPoint x: 1206, endPoint y: 465, distance: 153.1
click at [1206, 465] on div "font-family: 'Lexend', sans-serif !important; 17 18 19 20 21 22 23 24 25 26 27 …" at bounding box center [1372, 466] width 391 height 572
type textarea ".site-logo { width: 200px;"
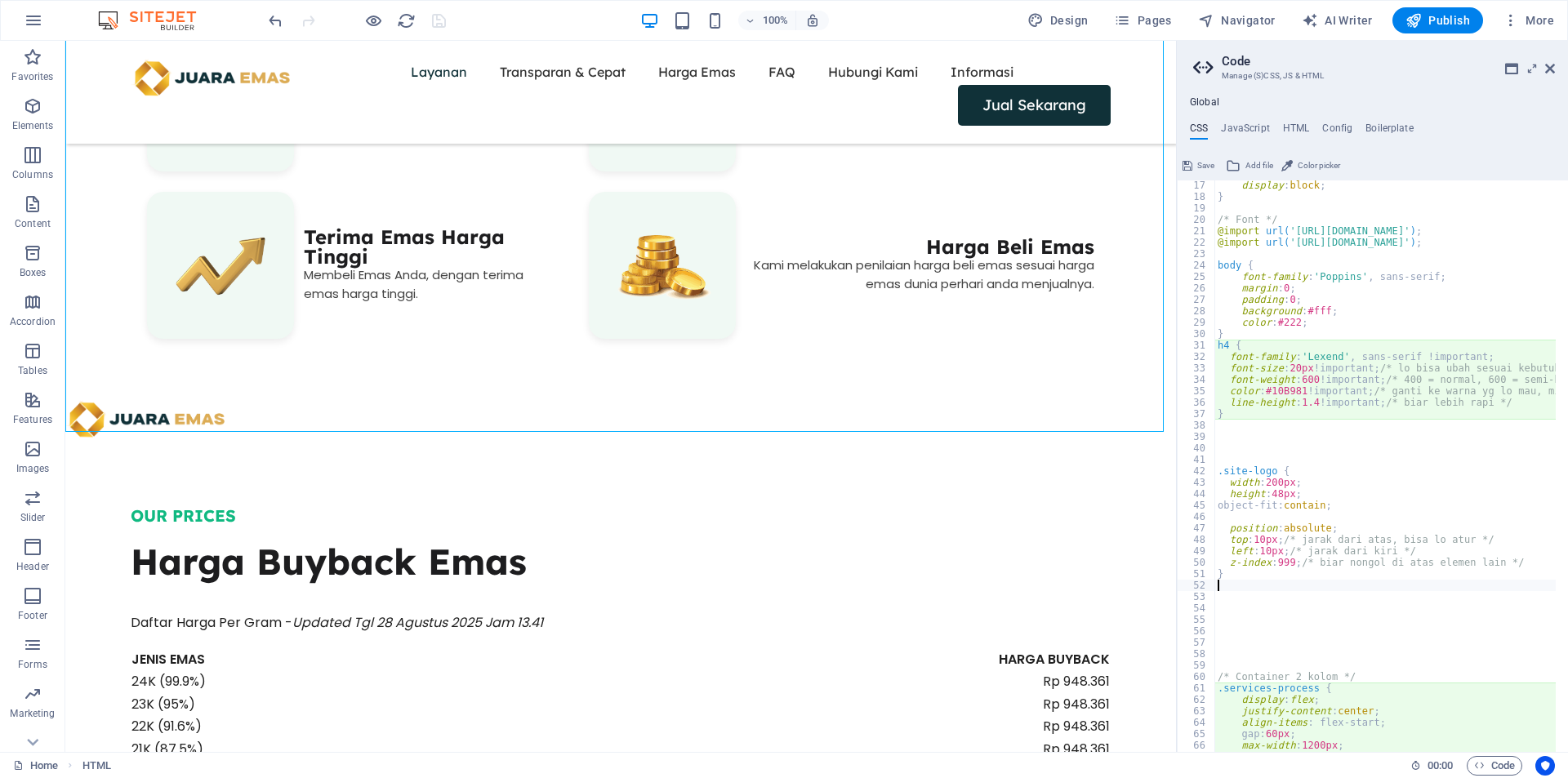
click at [1211, 165] on span "Save" at bounding box center [1204, 166] width 17 height 20
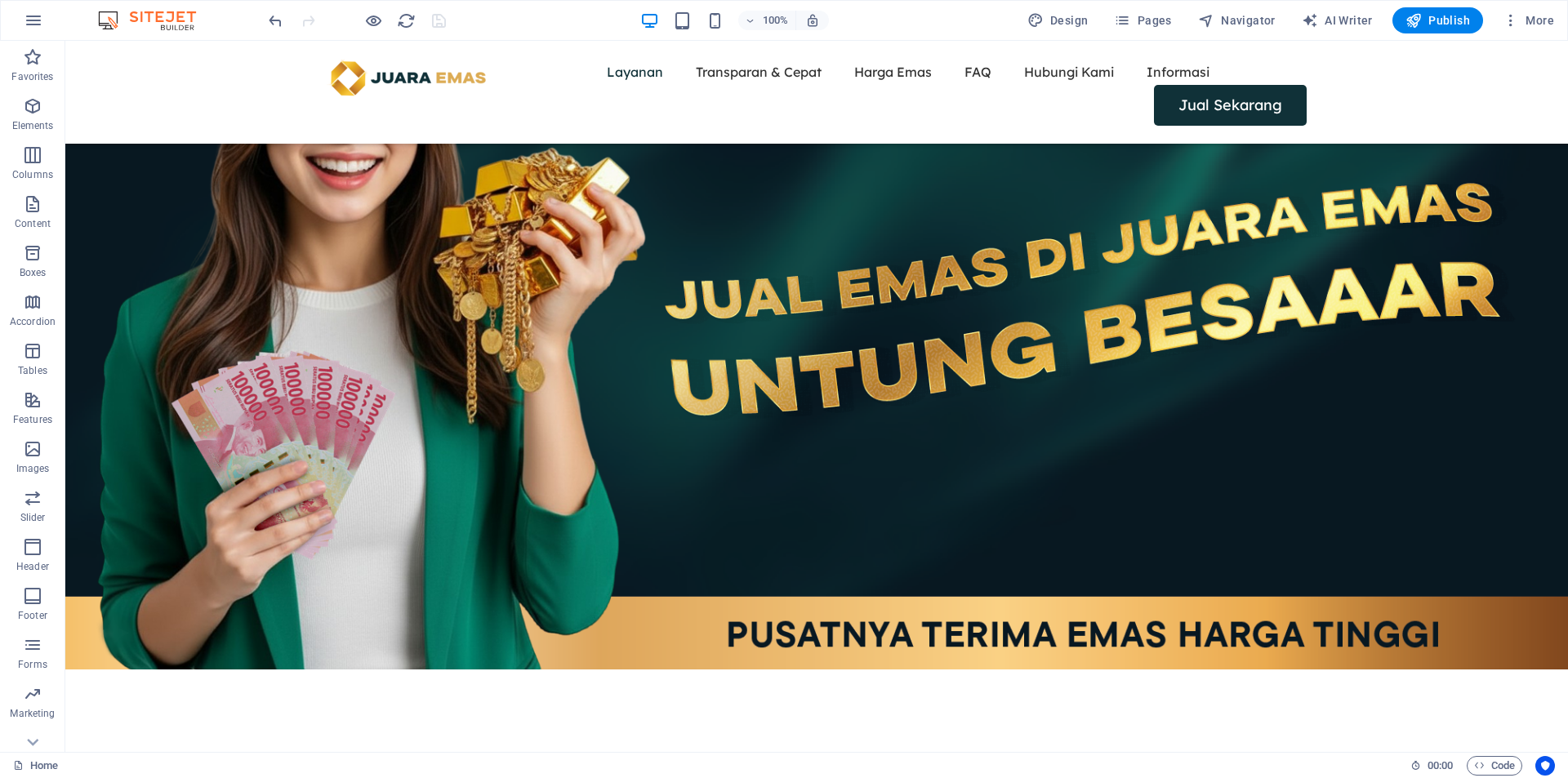
scroll to position [0, 0]
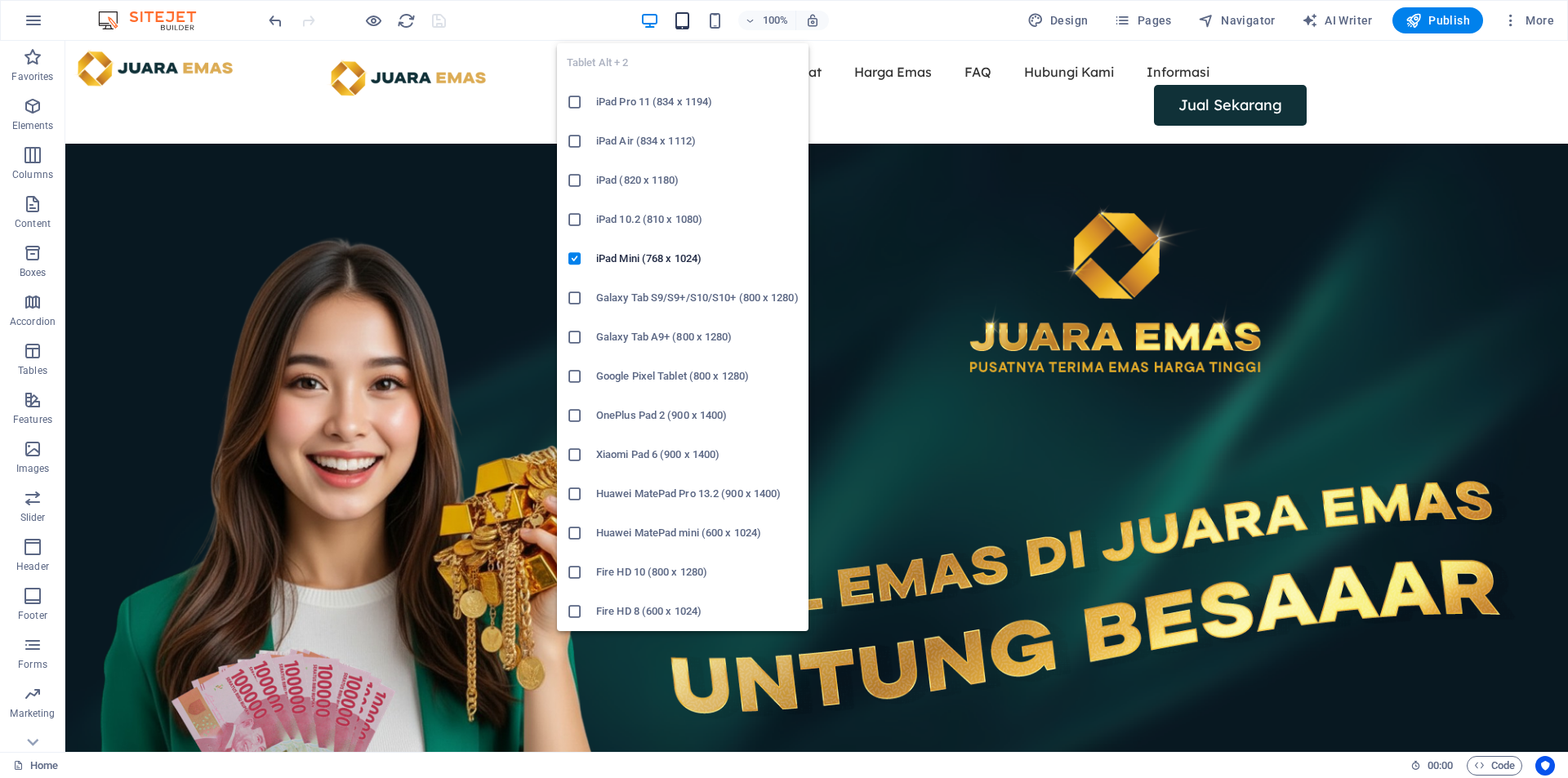
click at [678, 21] on icon "button" at bounding box center [682, 21] width 19 height 19
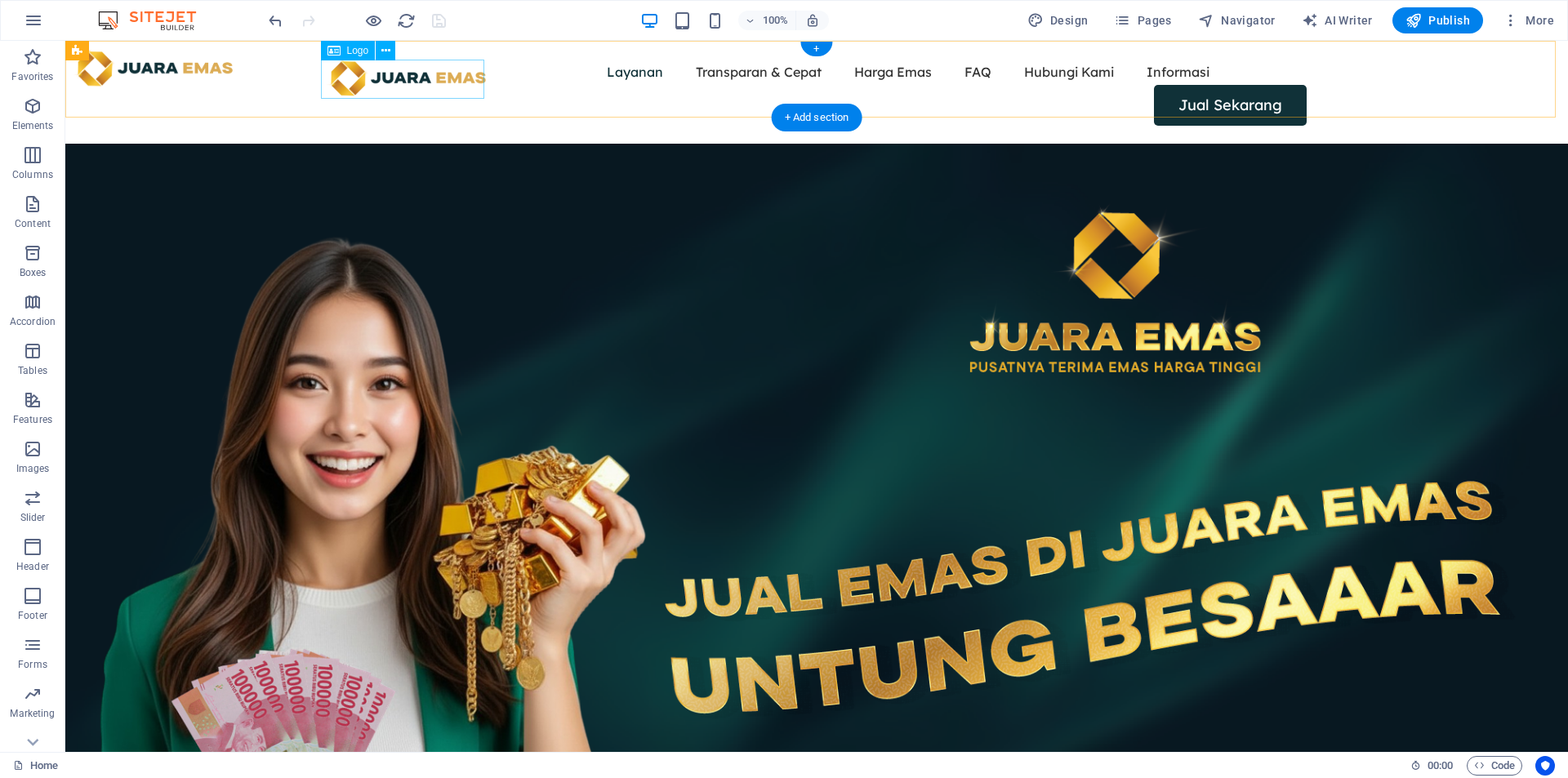
drag, startPoint x: 356, startPoint y: 84, endPoint x: 383, endPoint y: 87, distance: 27.2
click at [357, 84] on div at bounding box center [408, 79] width 164 height 39
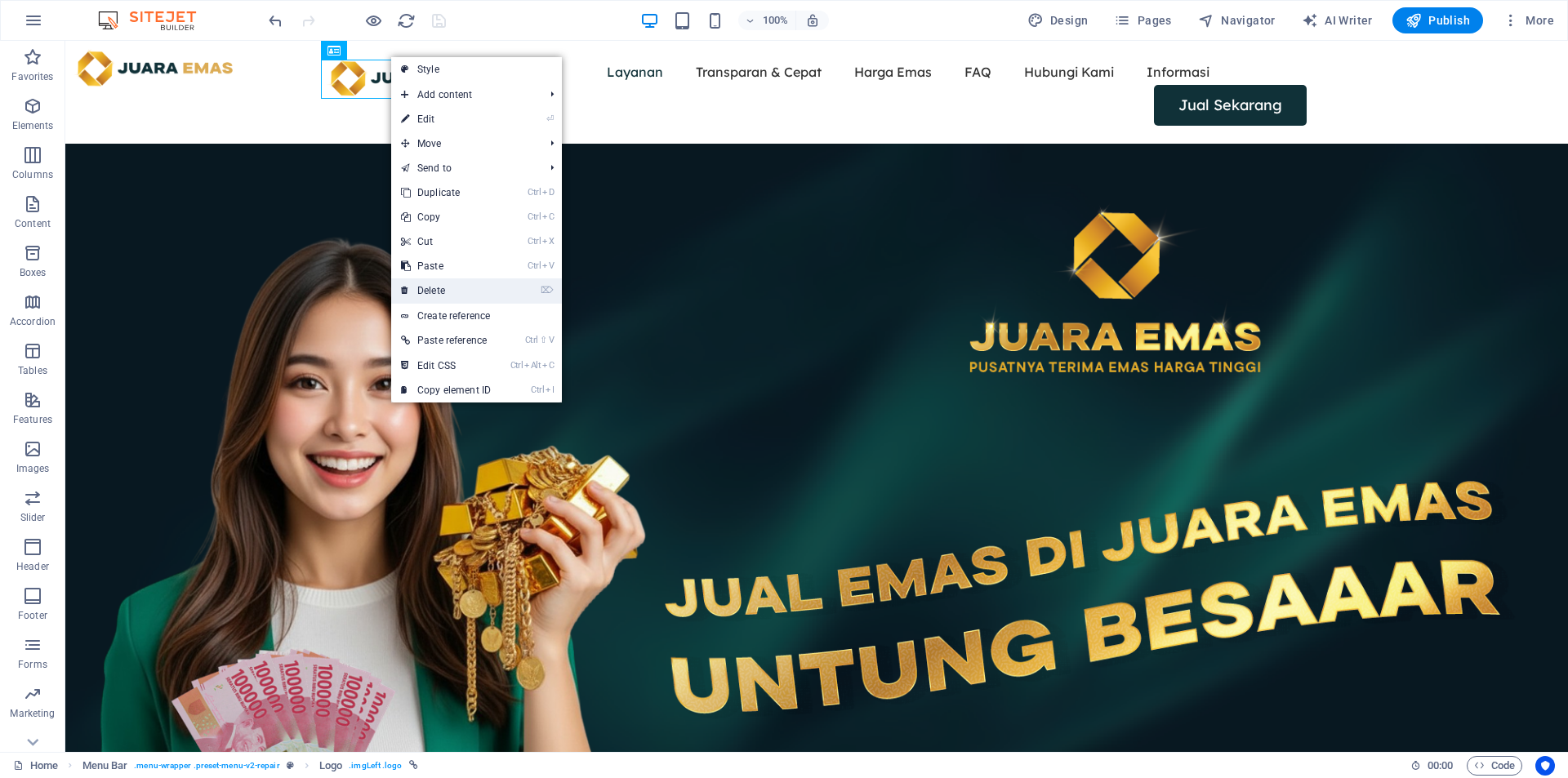
click at [447, 295] on link "⌦ Delete" at bounding box center [445, 290] width 109 height 25
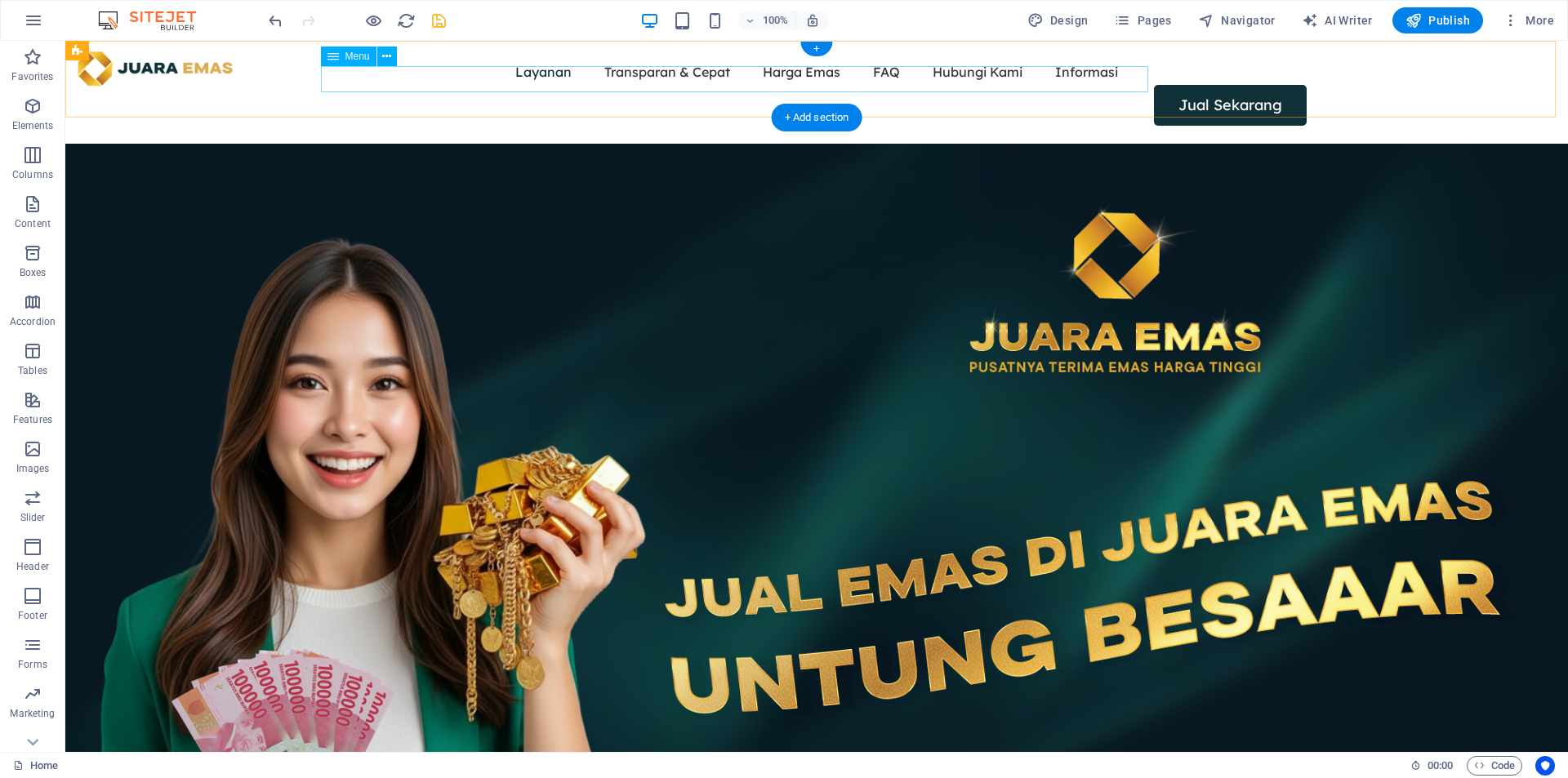
click at [408, 74] on nav "Layanan Transparan & Cepat Harga Emas FAQ Hubungi Kami Informasi" at bounding box center [816, 72] width 980 height 27
click at [152, 72] on div "Layanan Transparan & Cepat Harga Emas FAQ Hubungi Kami Informasi Jual Sekarang" at bounding box center [816, 92] width 1502 height 103
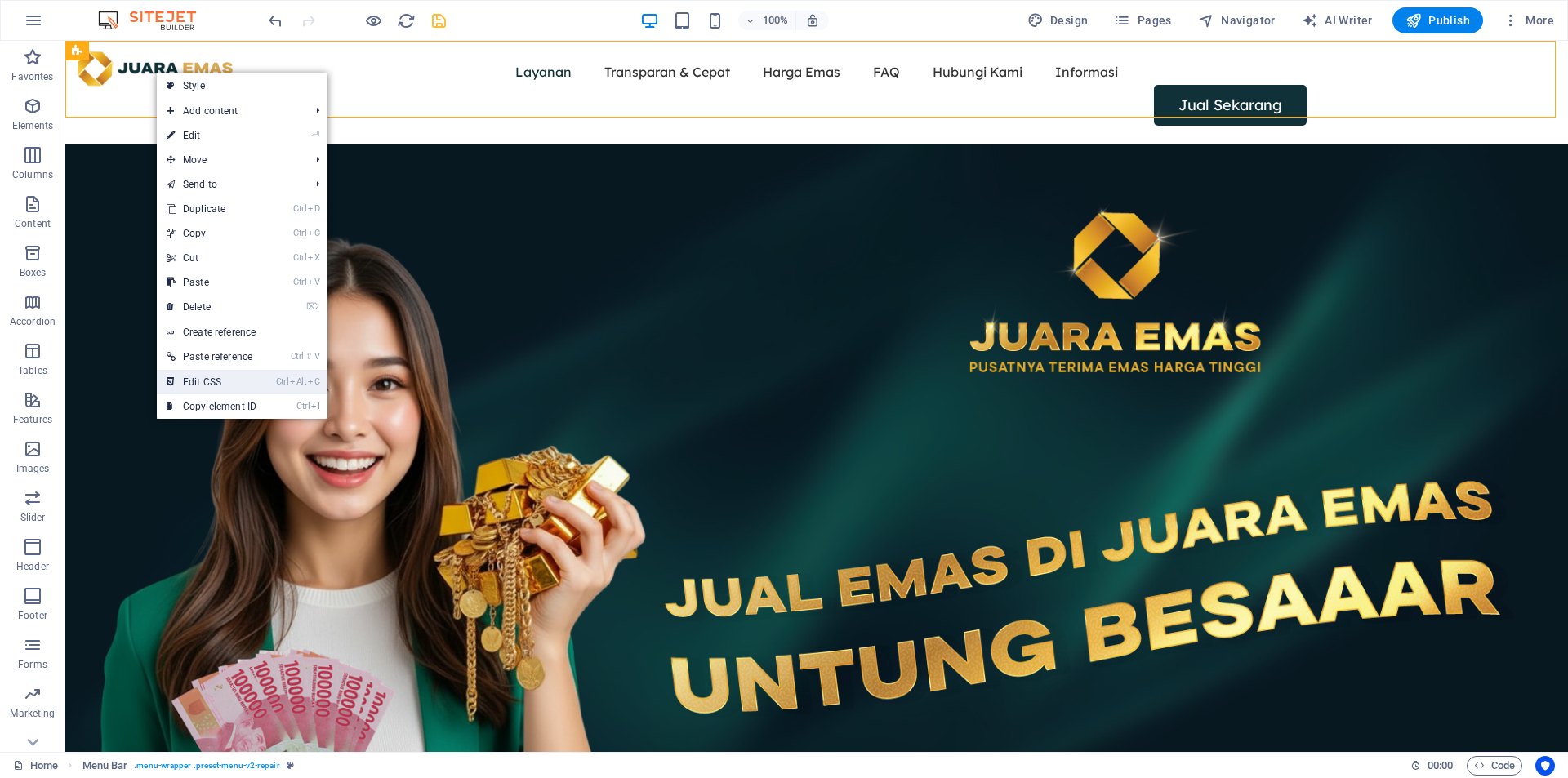
click at [265, 382] on link "Ctrl Alt C Edit CSS" at bounding box center [211, 382] width 109 height 25
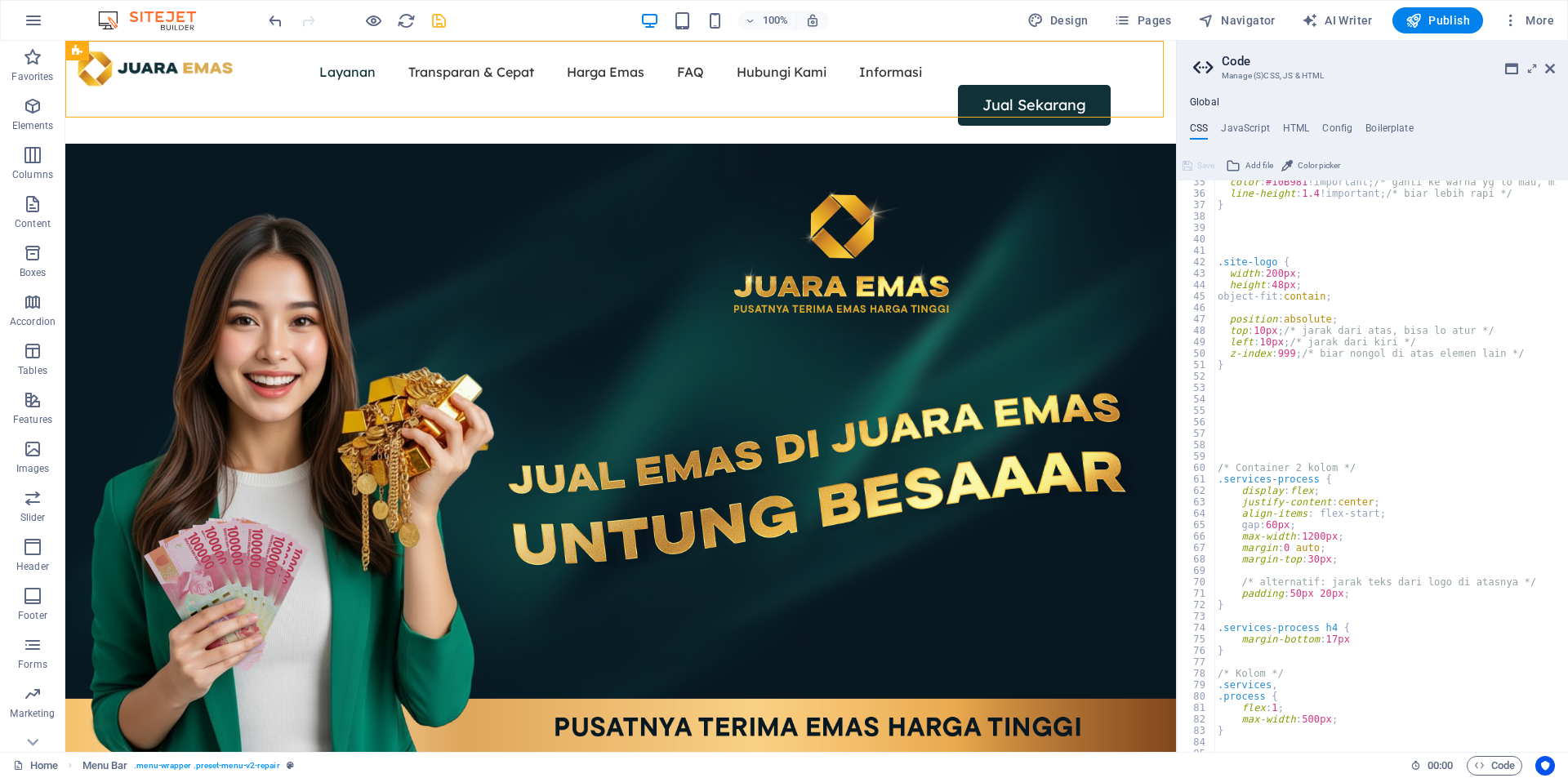
scroll to position [247, 0]
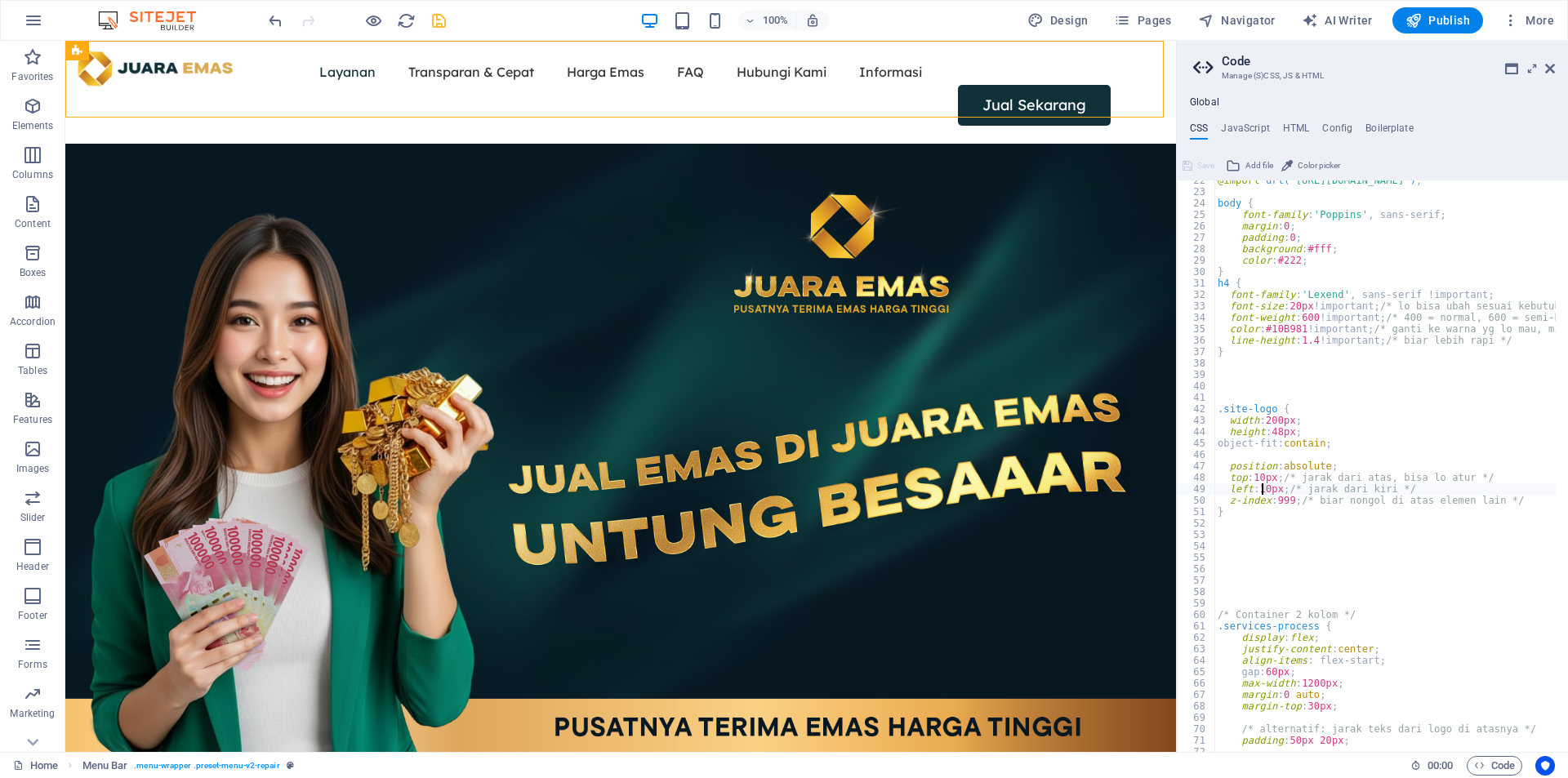
click at [1262, 490] on div "@import url( 'https://fonts.googleapis.com/css2?family=Lexend&display=swap' ) ;…" at bounding box center [1567, 465] width 706 height 583
type textarea "left: 10px; /* jarak dari kiri */"
click at [1546, 67] on icon at bounding box center [1549, 68] width 10 height 13
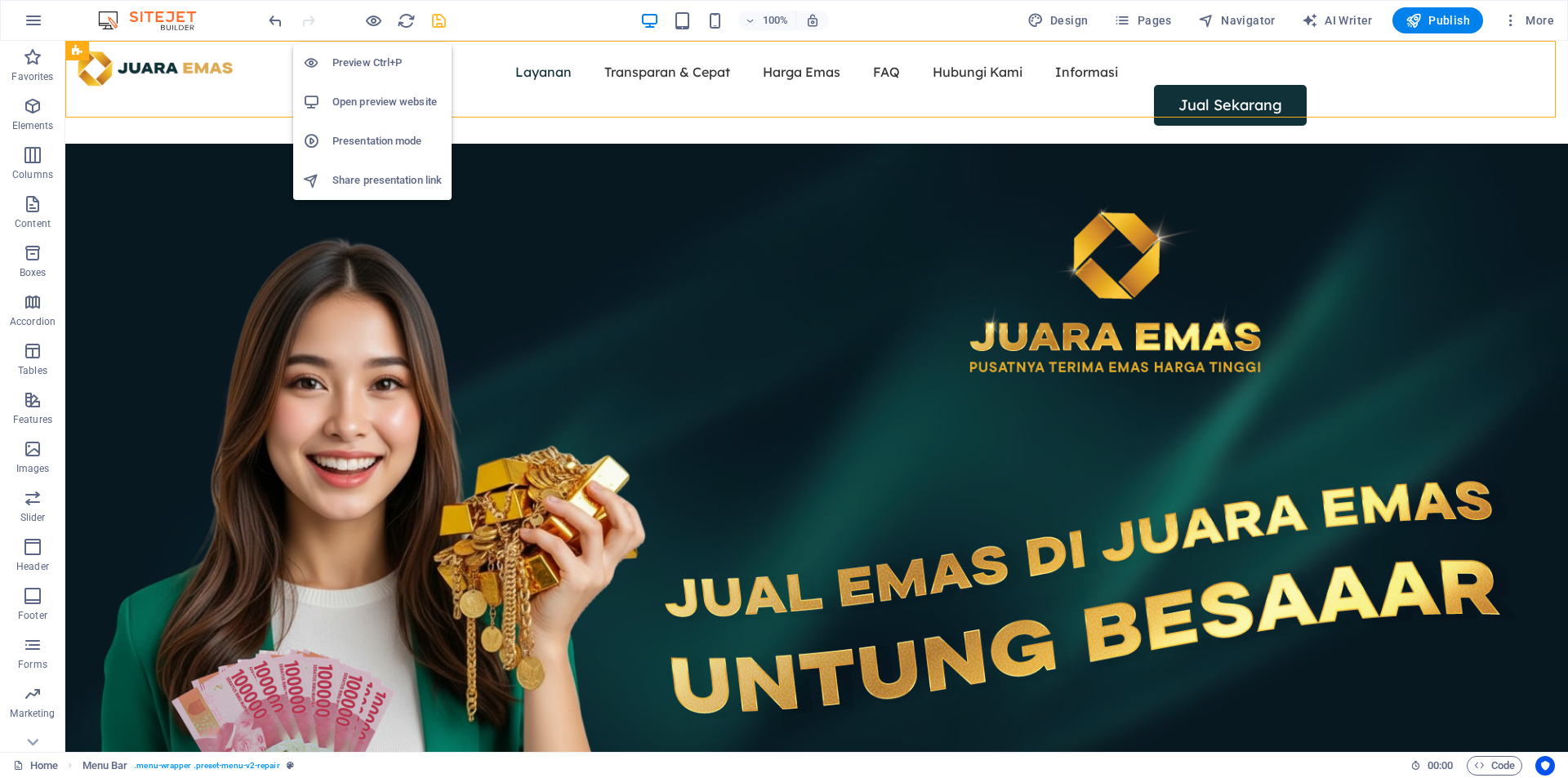
click at [374, 64] on h6 "Preview Ctrl+P" at bounding box center [386, 63] width 109 height 20
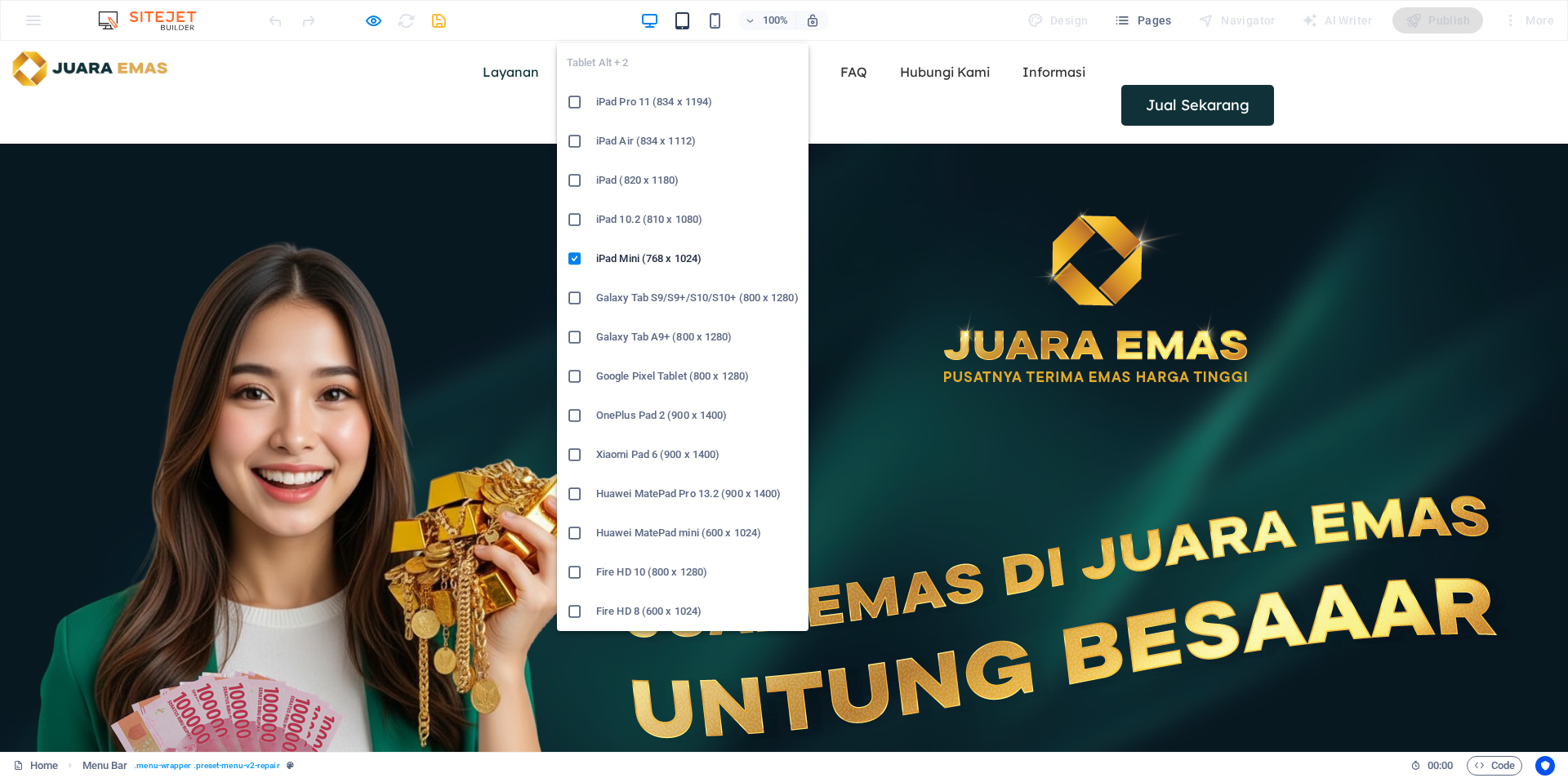
click at [682, 24] on icon "button" at bounding box center [682, 21] width 19 height 19
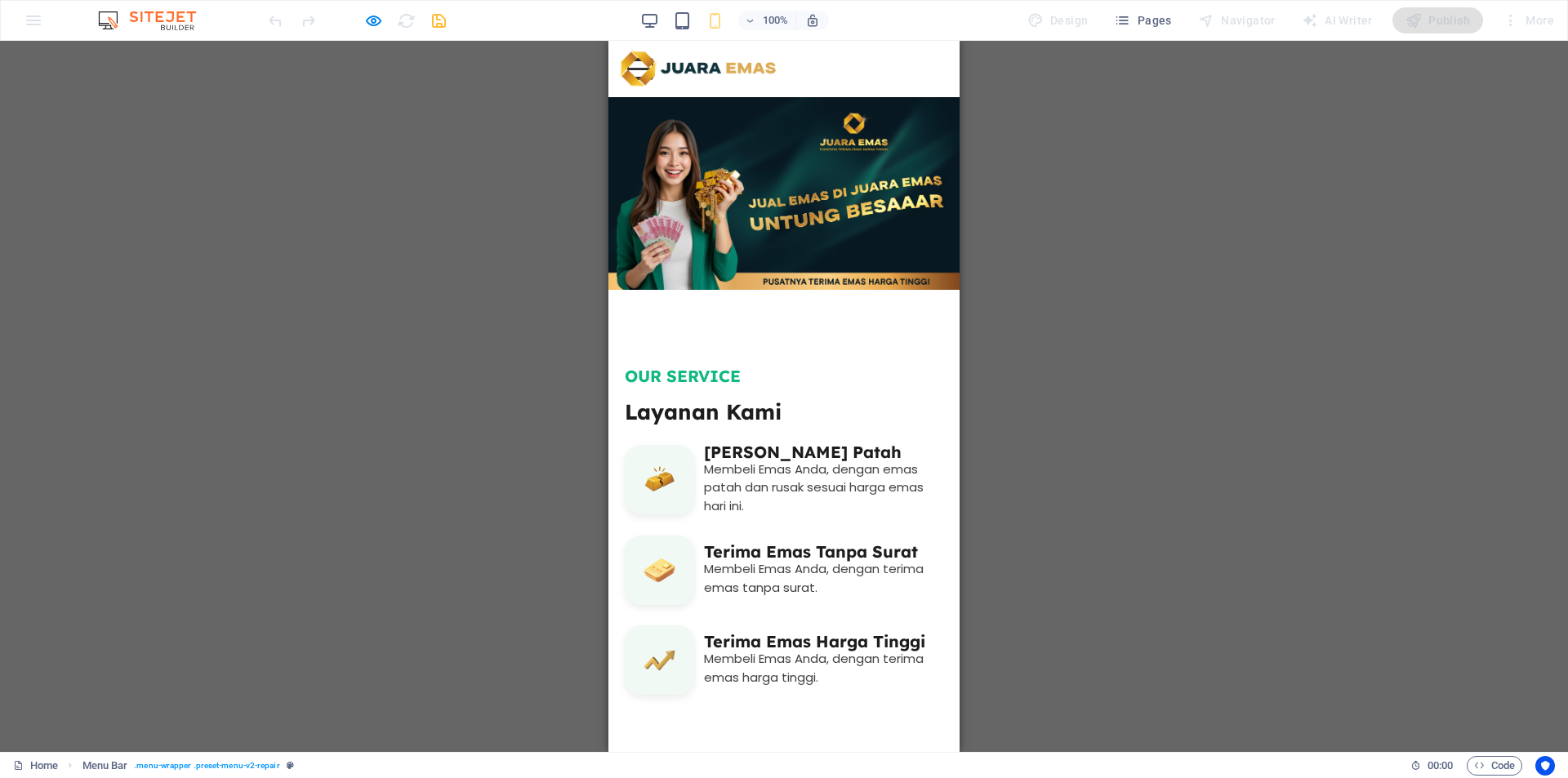
click at [652, 61] on button at bounding box center [640, 60] width 25 height 2
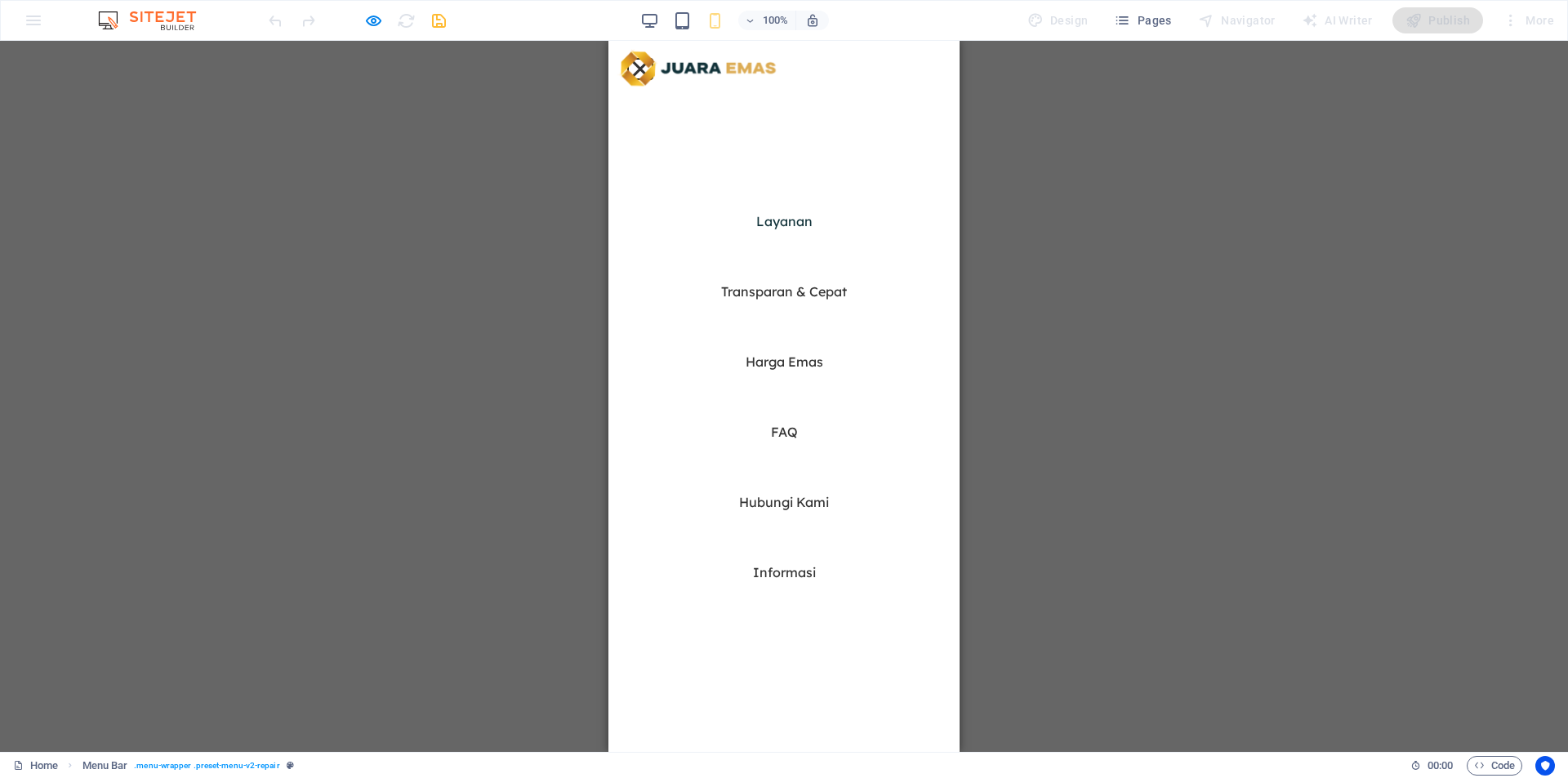
click at [649, 68] on button at bounding box center [640, 68] width 19 height 19
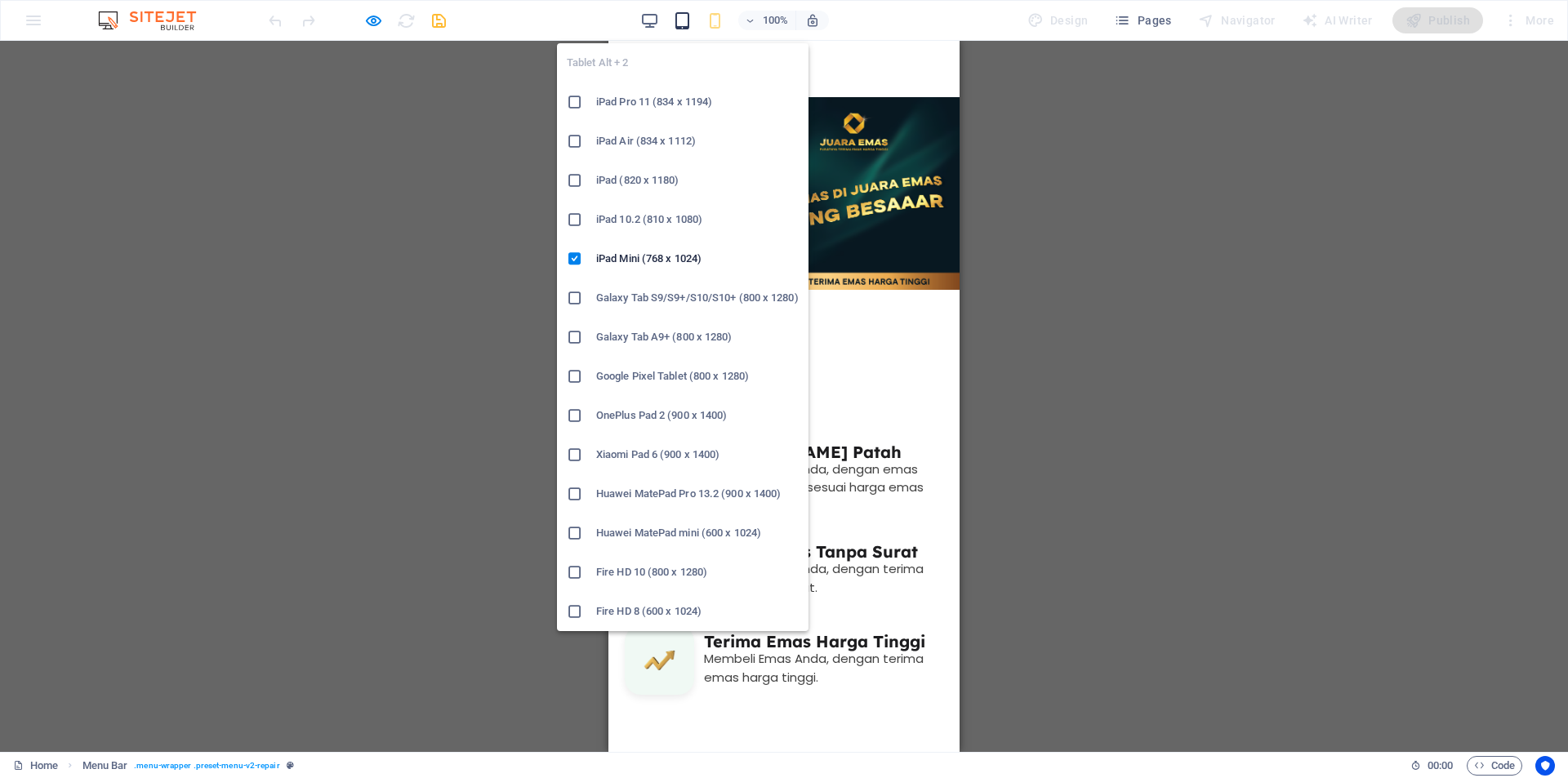
click at [684, 17] on icon "button" at bounding box center [682, 21] width 19 height 19
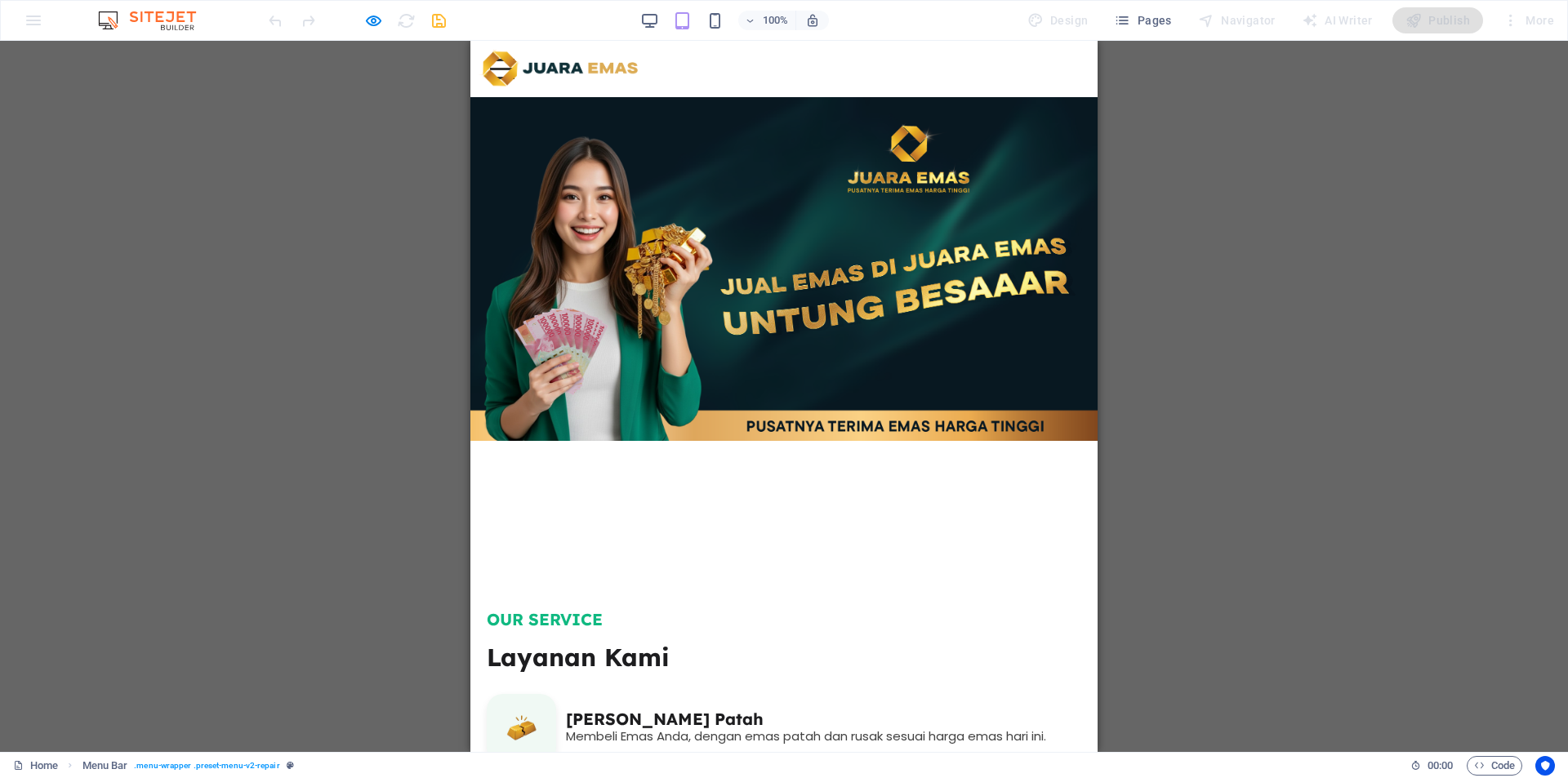
click at [1048, 82] on div "Layanan Transparan & Cepat Harga Emas FAQ Hubungi Kami Informasi Jual Sekarang" at bounding box center [784, 68] width 627 height 56
click at [514, 74] on div at bounding box center [502, 69] width 25 height 21
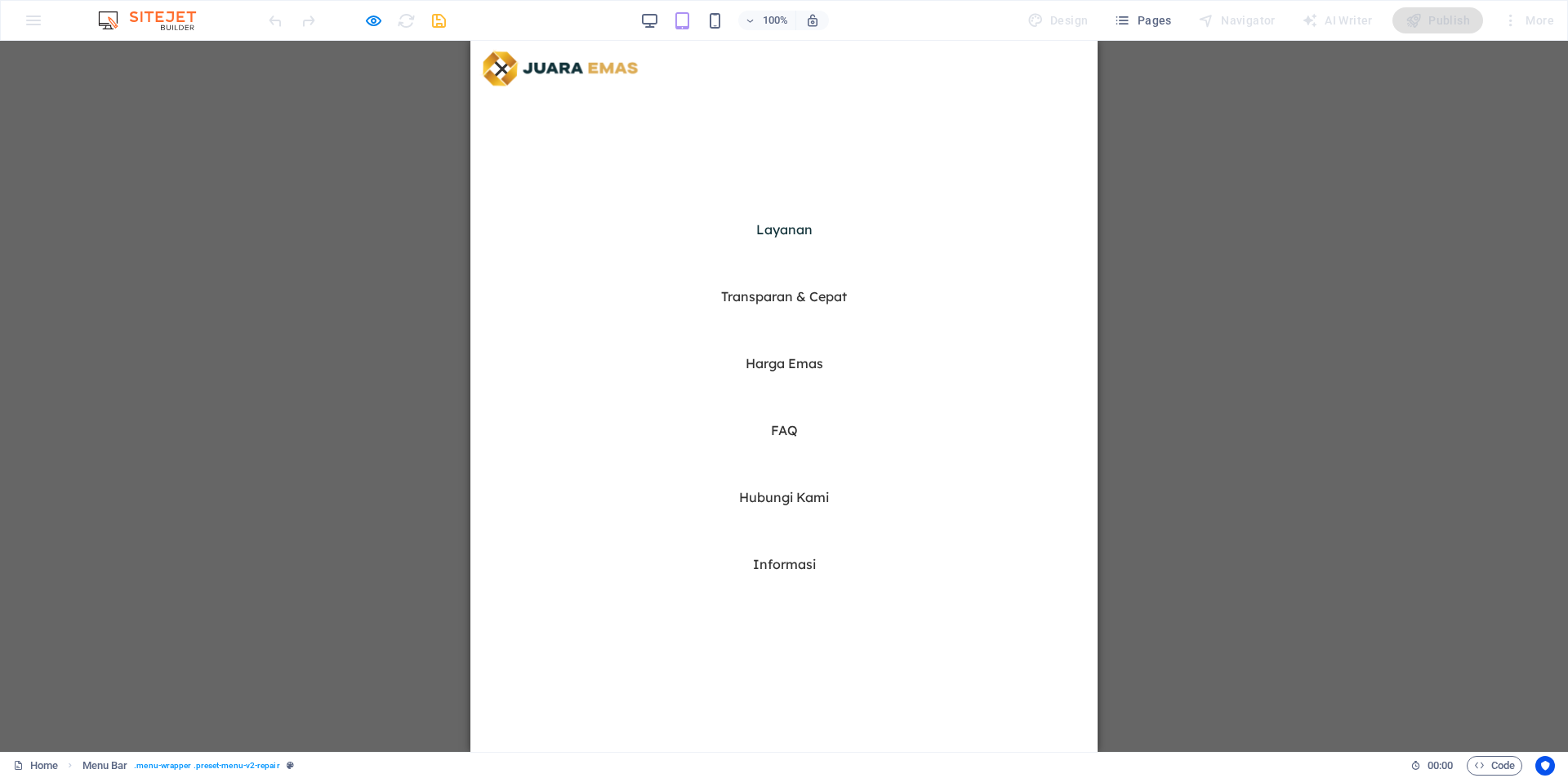
click at [1051, 74] on nav "Layanan Transparan & Cepat Harga Emas FAQ Hubungi Kami Informasi" at bounding box center [784, 396] width 627 height 712
click at [511, 59] on button at bounding box center [502, 68] width 19 height 19
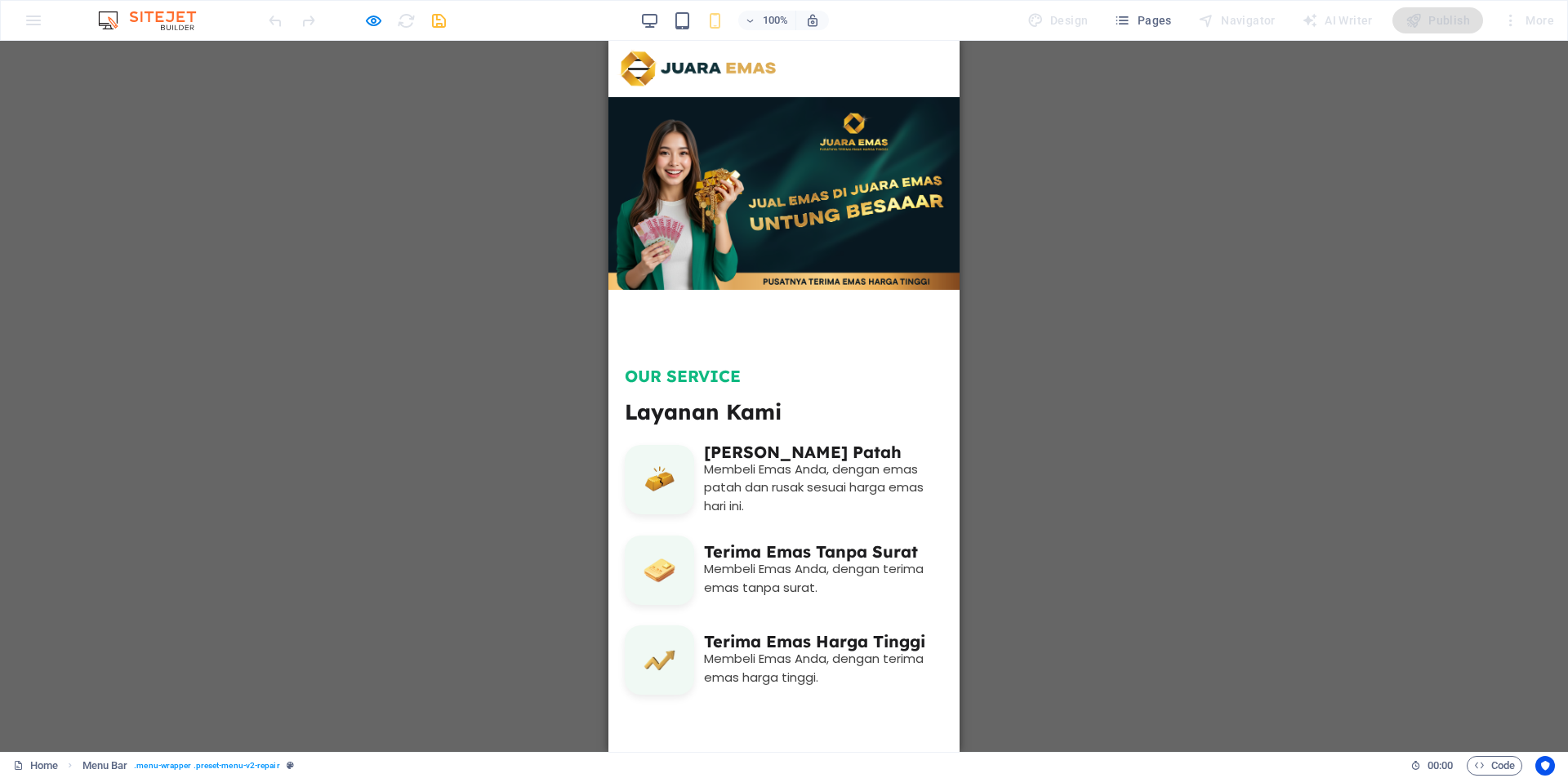
click at [652, 73] on div at bounding box center [640, 69] width 25 height 21
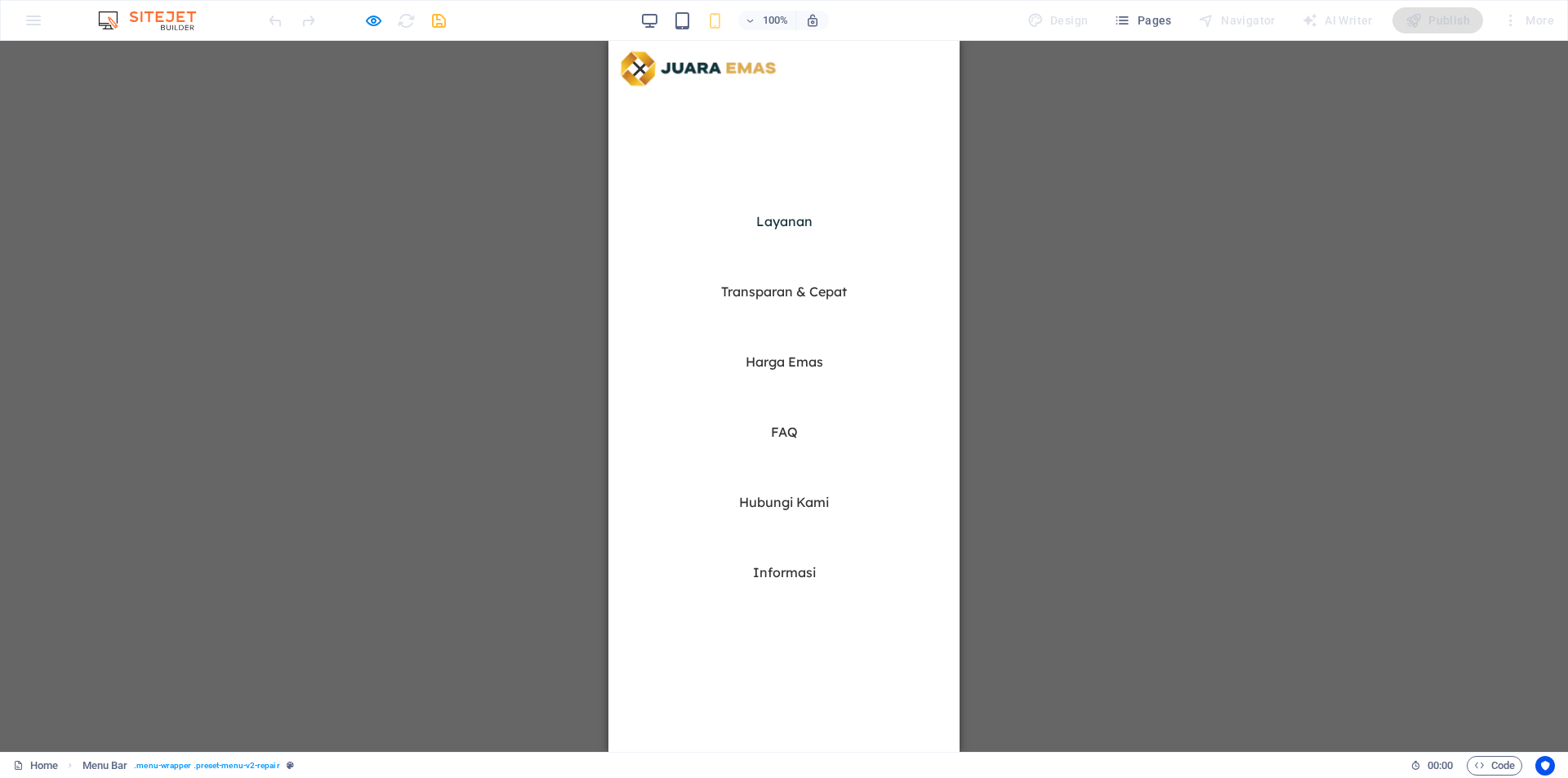
click at [783, 217] on link "Layanan" at bounding box center [784, 221] width 56 height 13
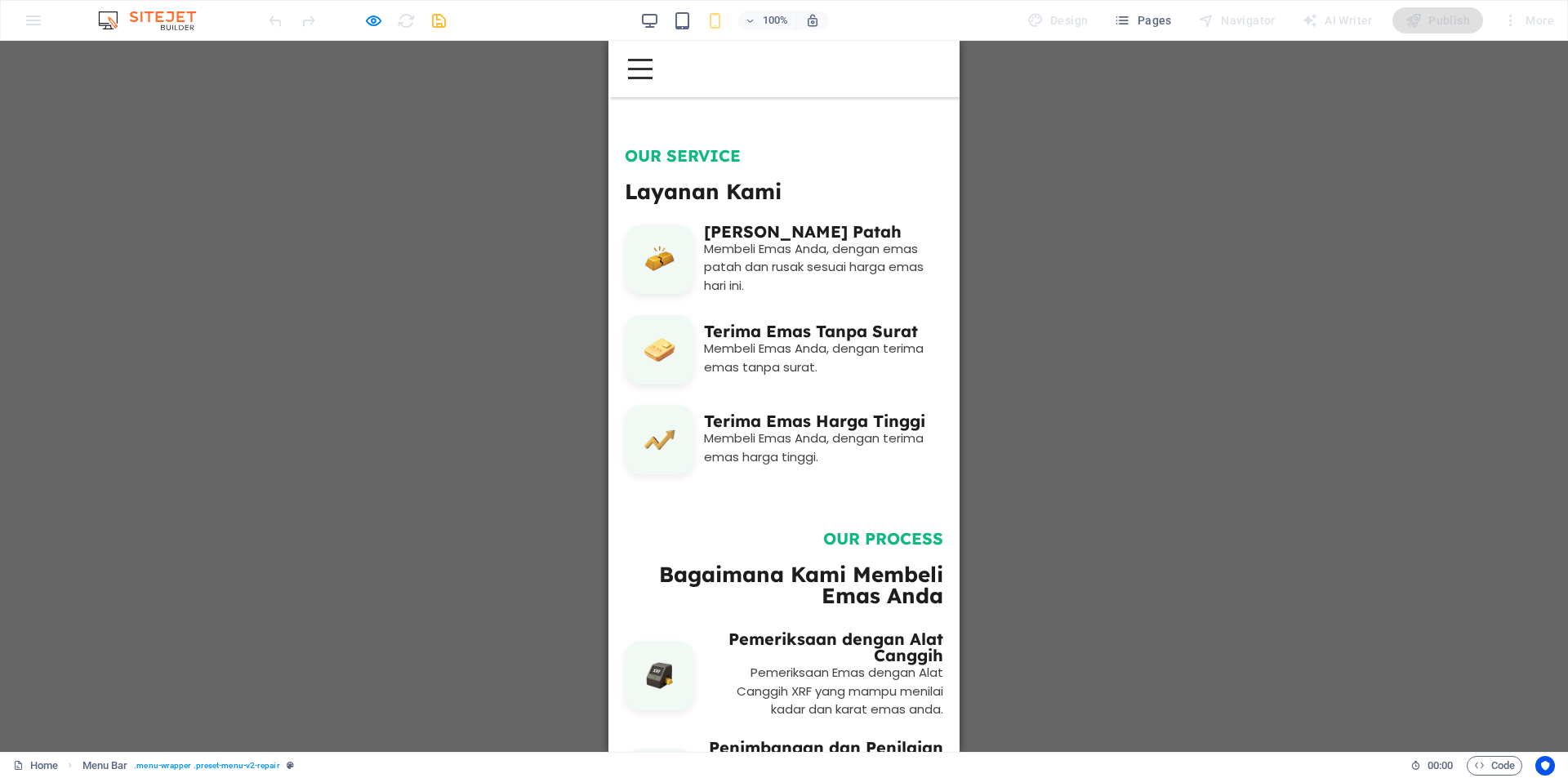
scroll to position [0, 0]
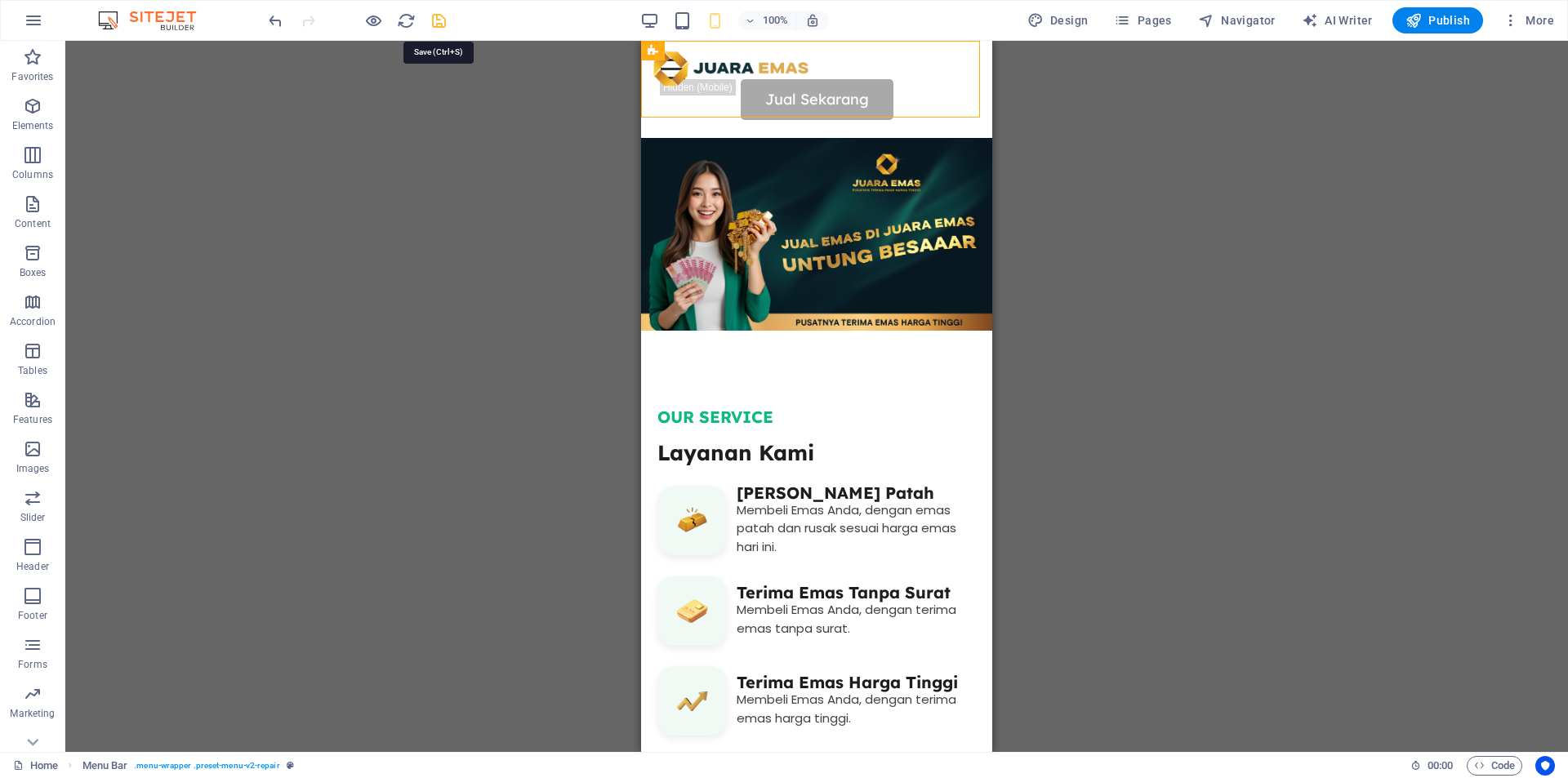
click at [443, 22] on icon "save" at bounding box center [439, 21] width 19 height 19
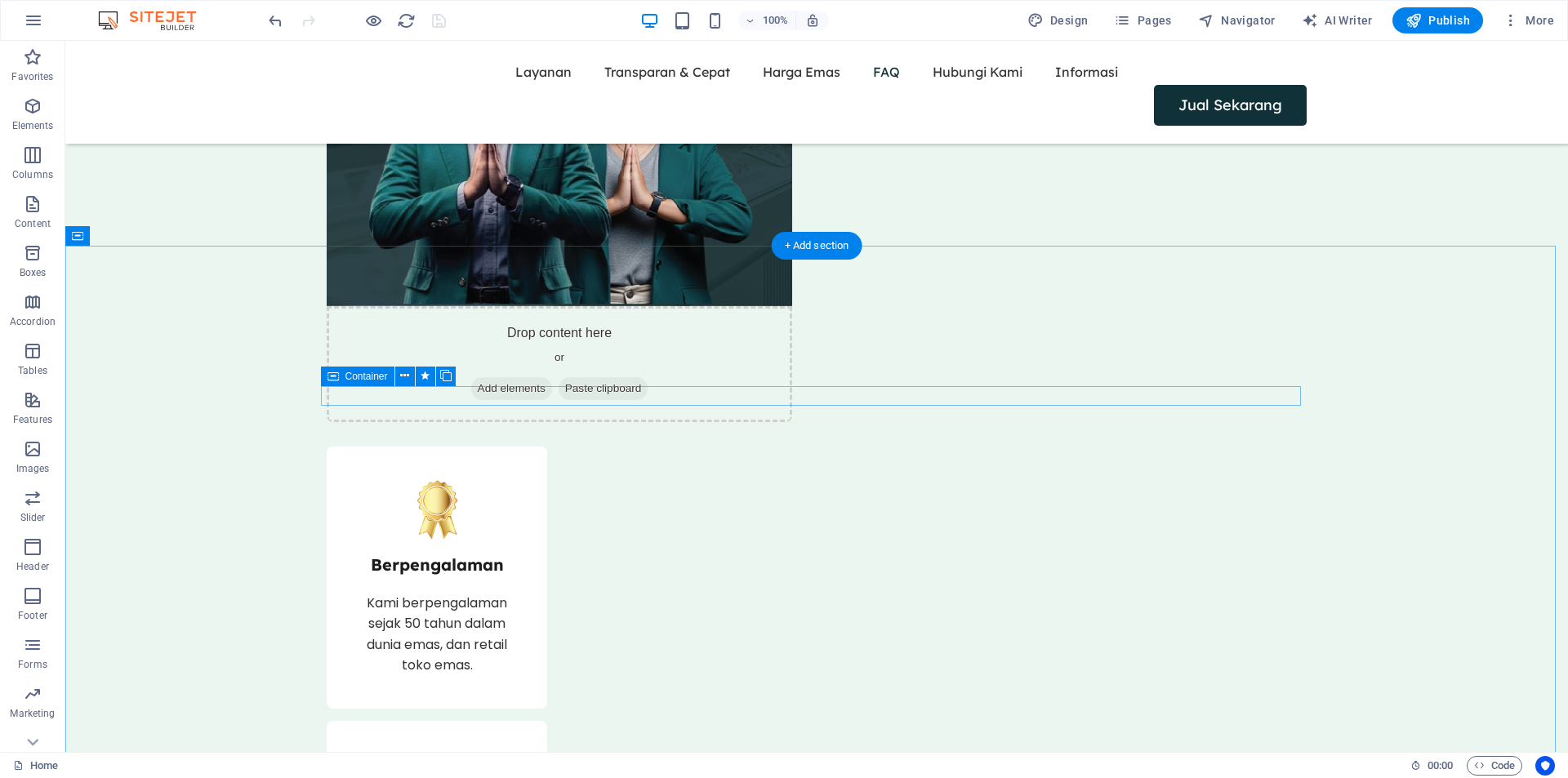
scroll to position [3268, 0]
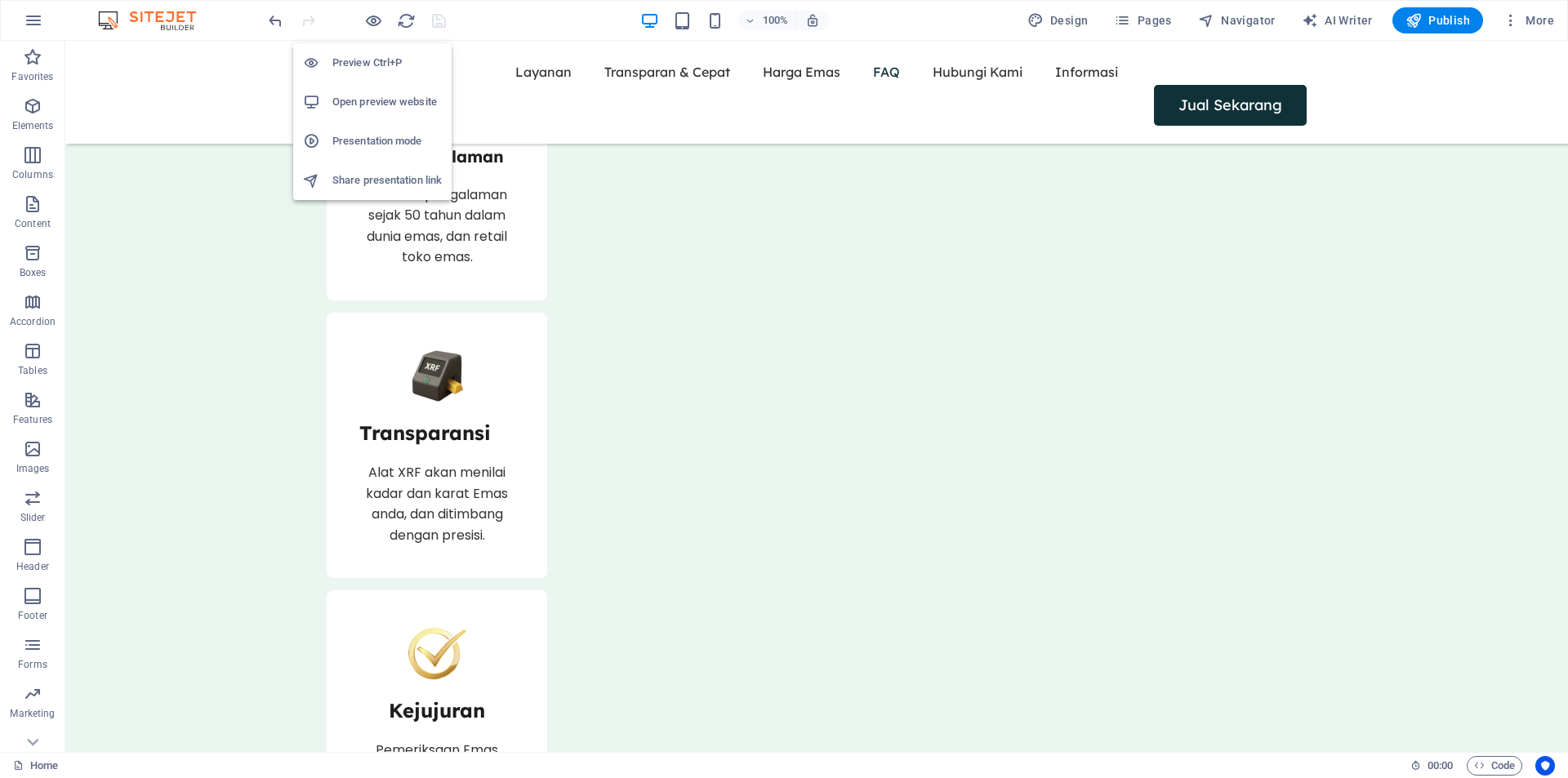
drag, startPoint x: 374, startPoint y: 13, endPoint x: 334, endPoint y: 160, distance: 152.3
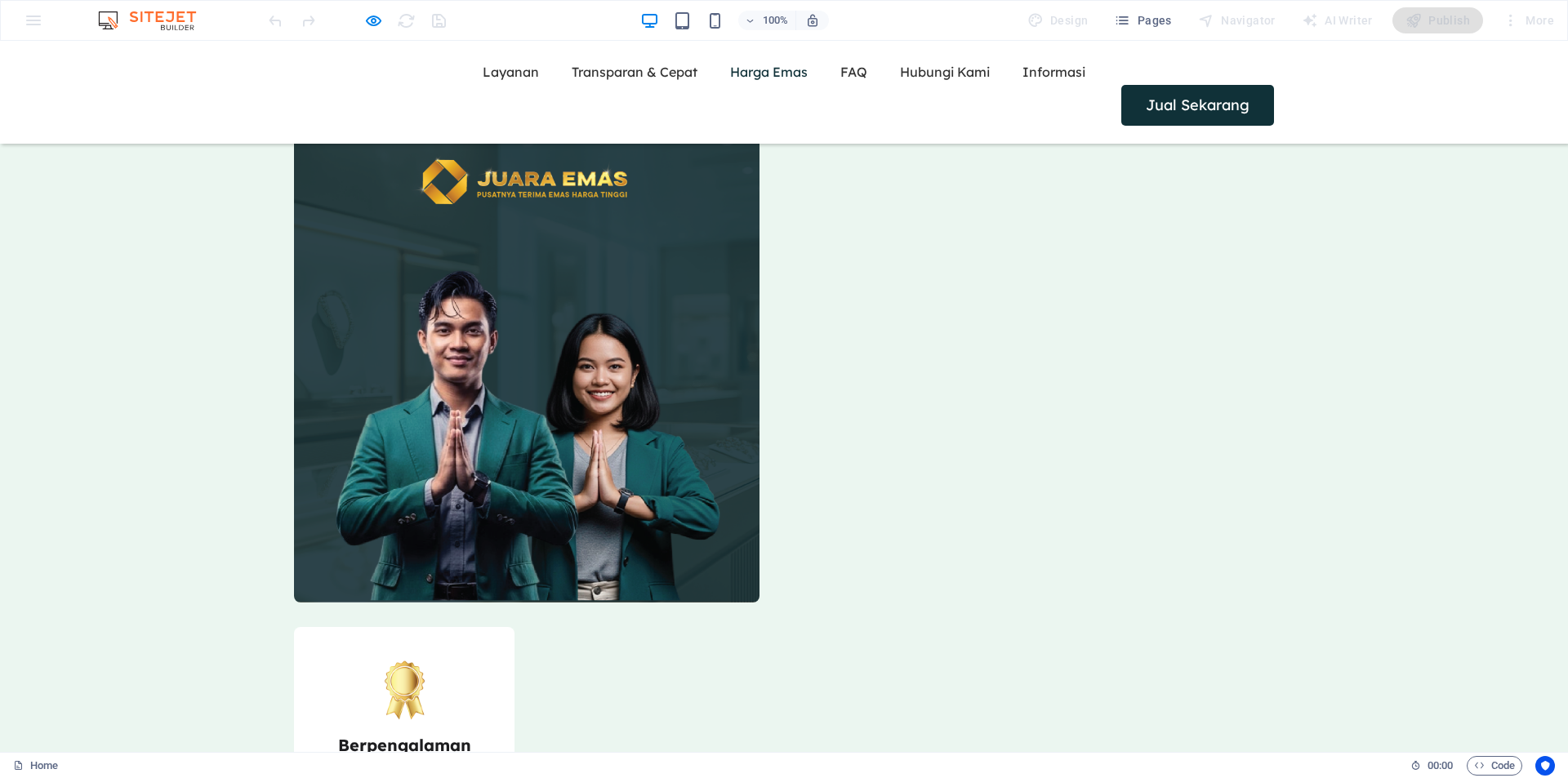
scroll to position [2723, 0]
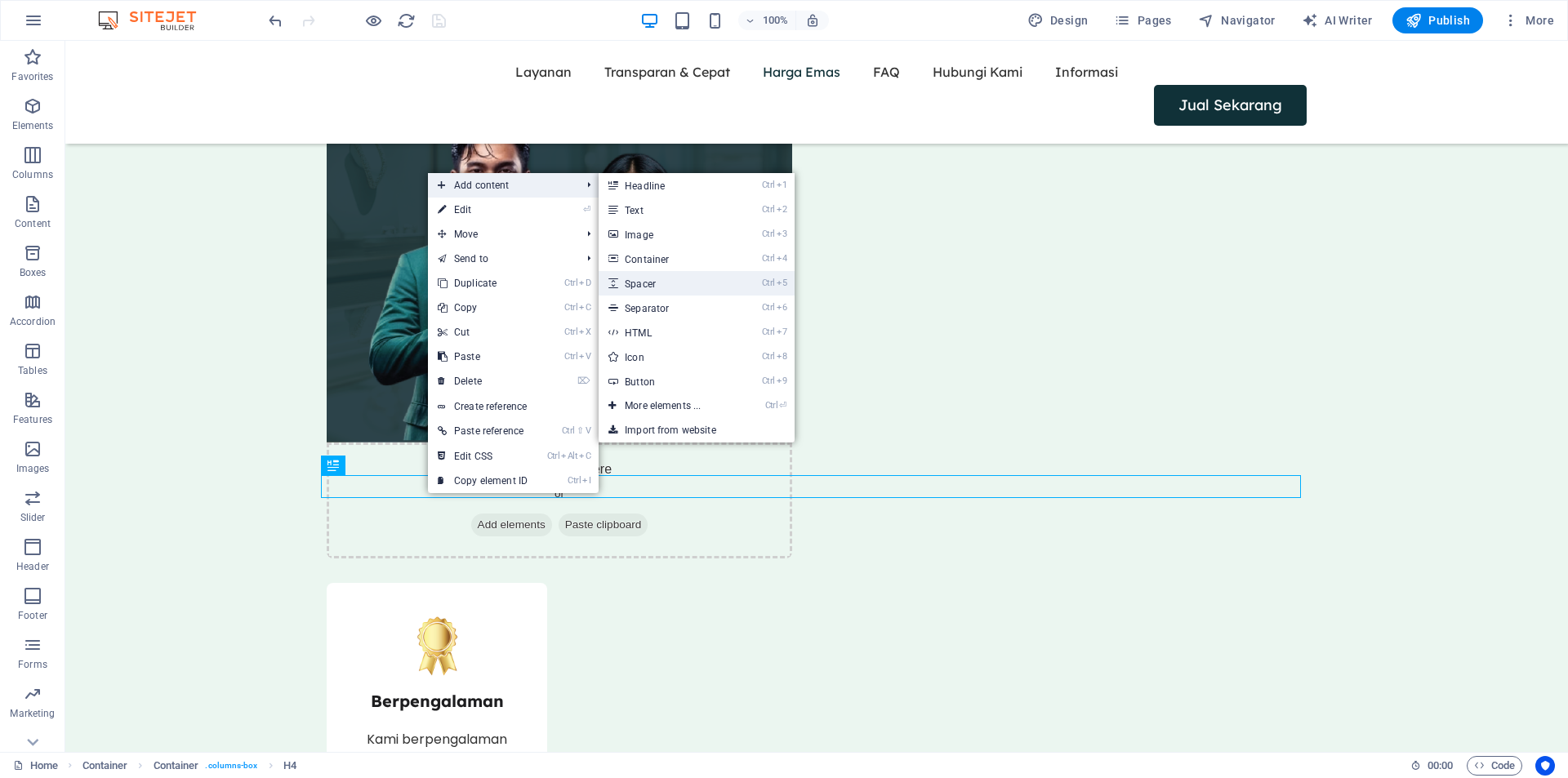
click at [645, 283] on link "Ctrl 5 Spacer" at bounding box center [665, 283] width 135 height 25
select select "px"
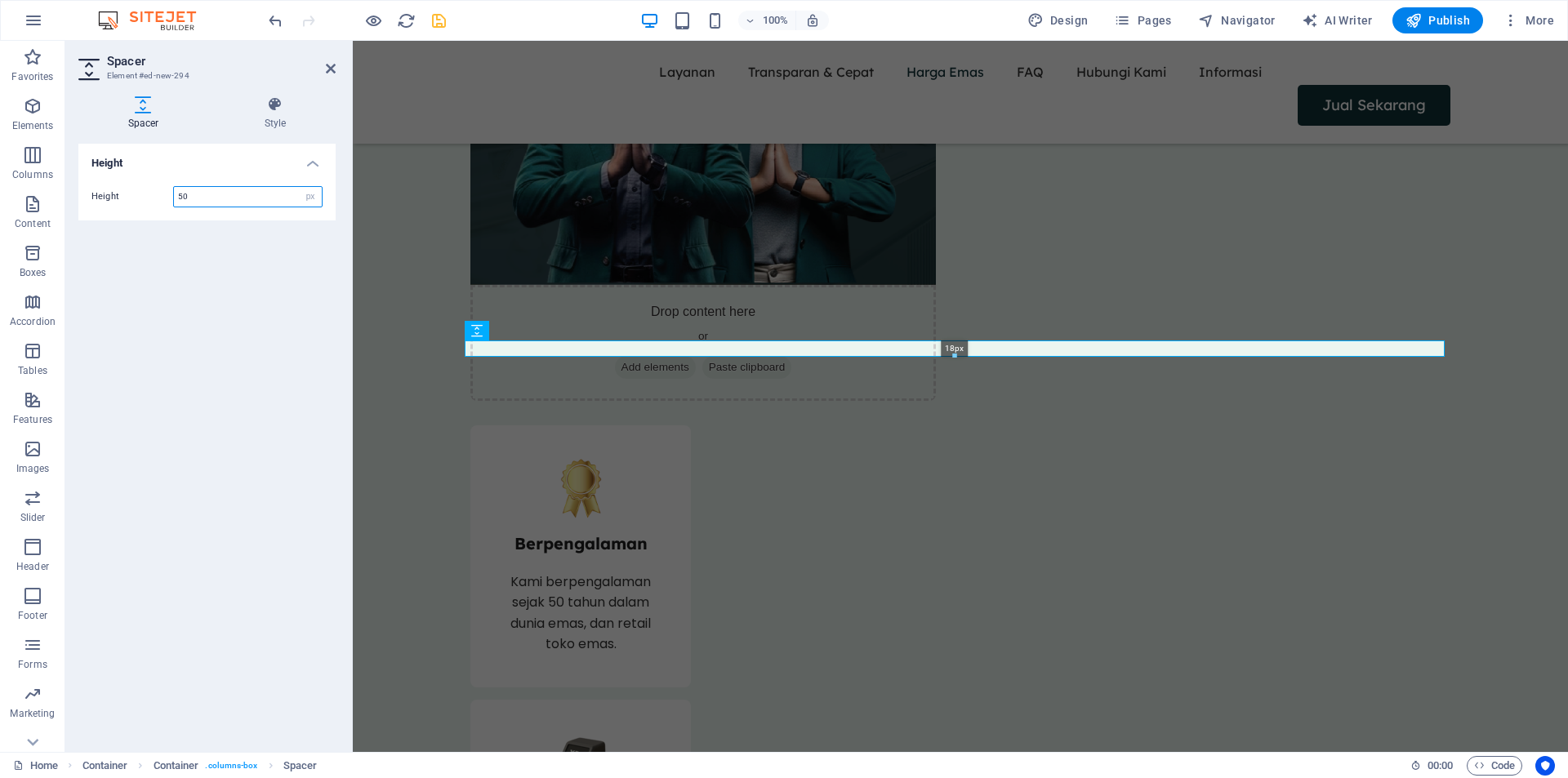
drag, startPoint x: 525, startPoint y: 381, endPoint x: 526, endPoint y: 340, distance: 41.0
click at [541, 350] on div "18px" at bounding box center [954, 348] width 980 height 17
type input "18"
click at [335, 68] on icon at bounding box center [331, 68] width 10 height 13
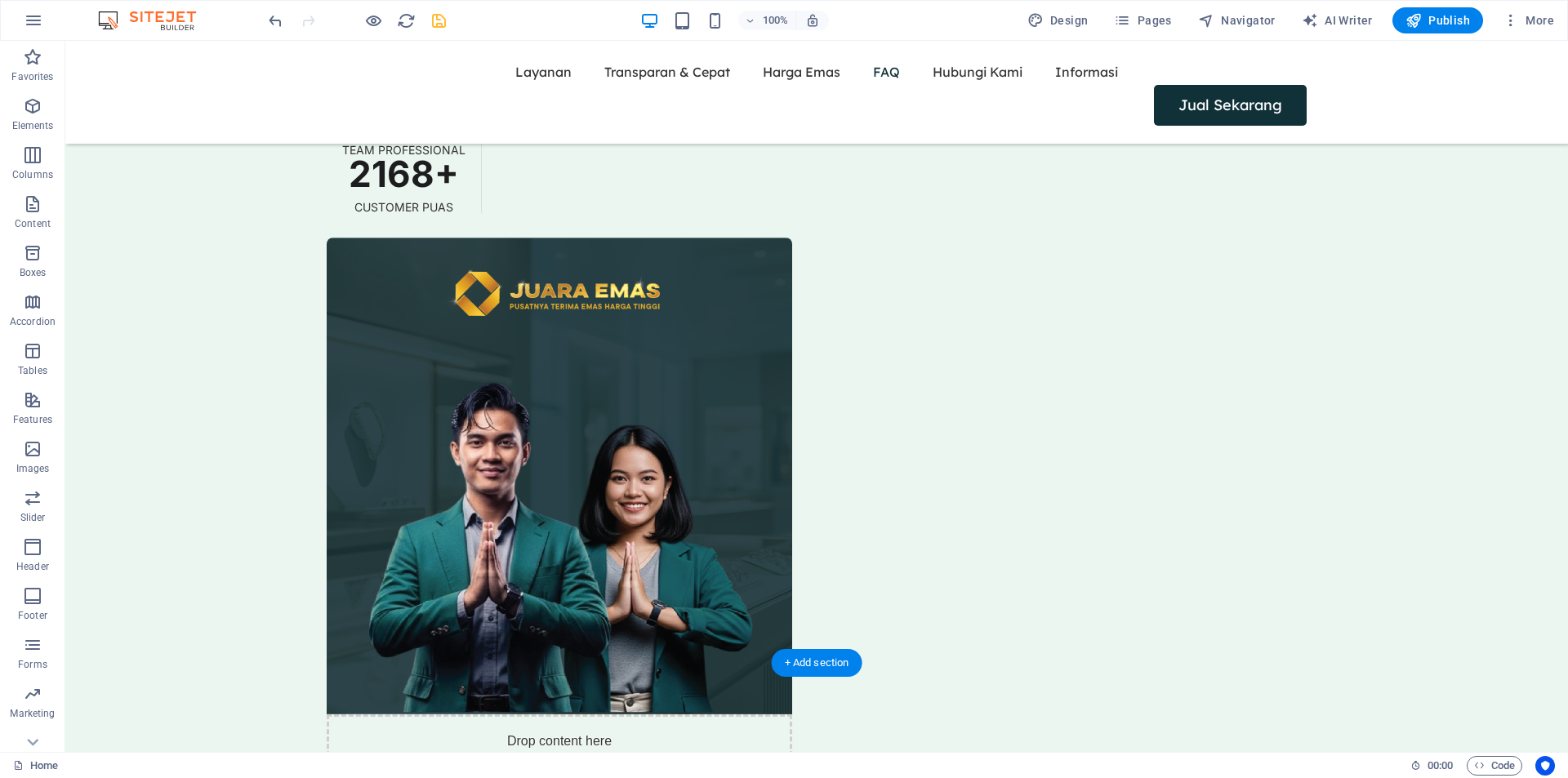
scroll to position [2859, 0]
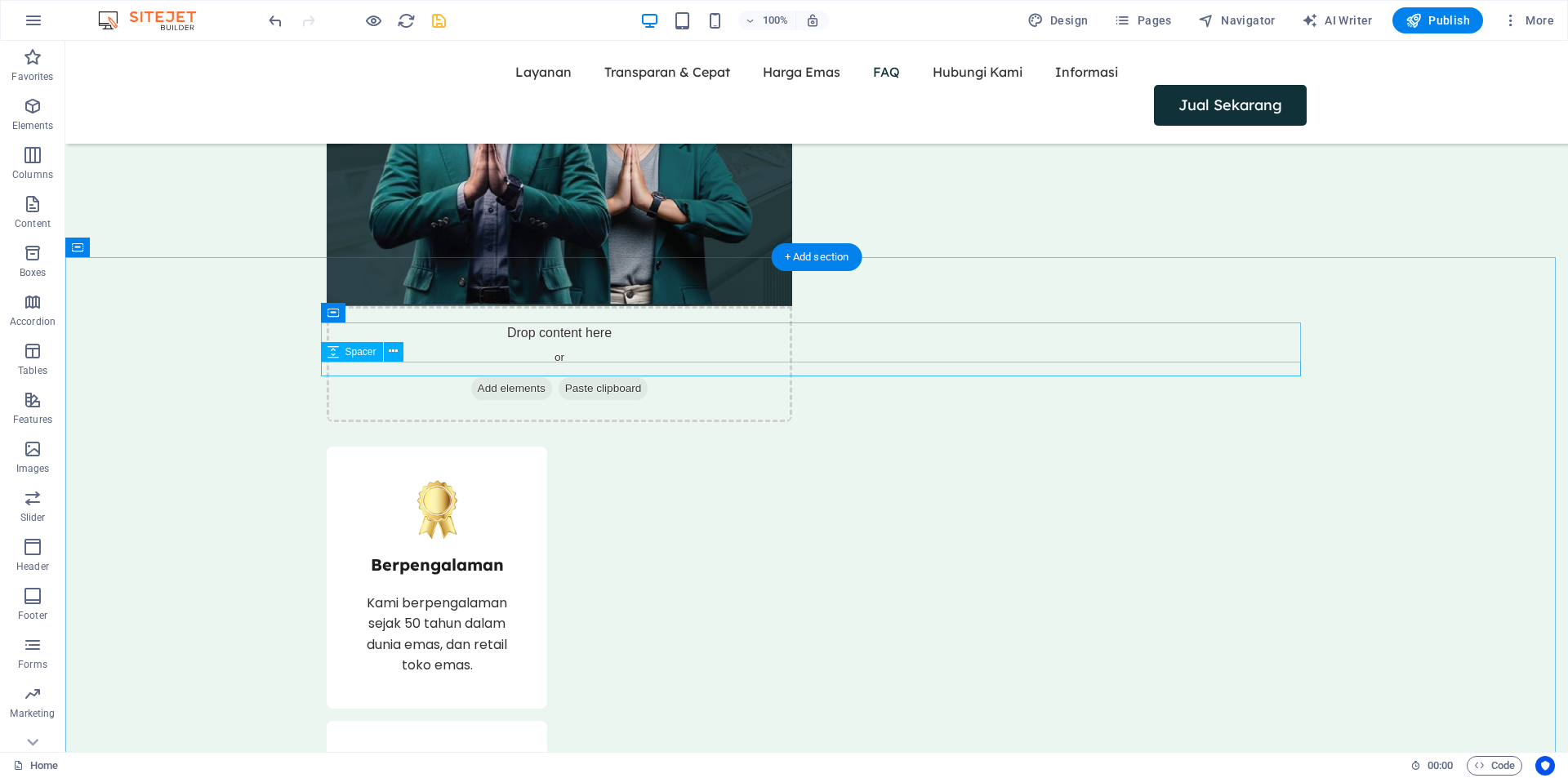
select select "px"
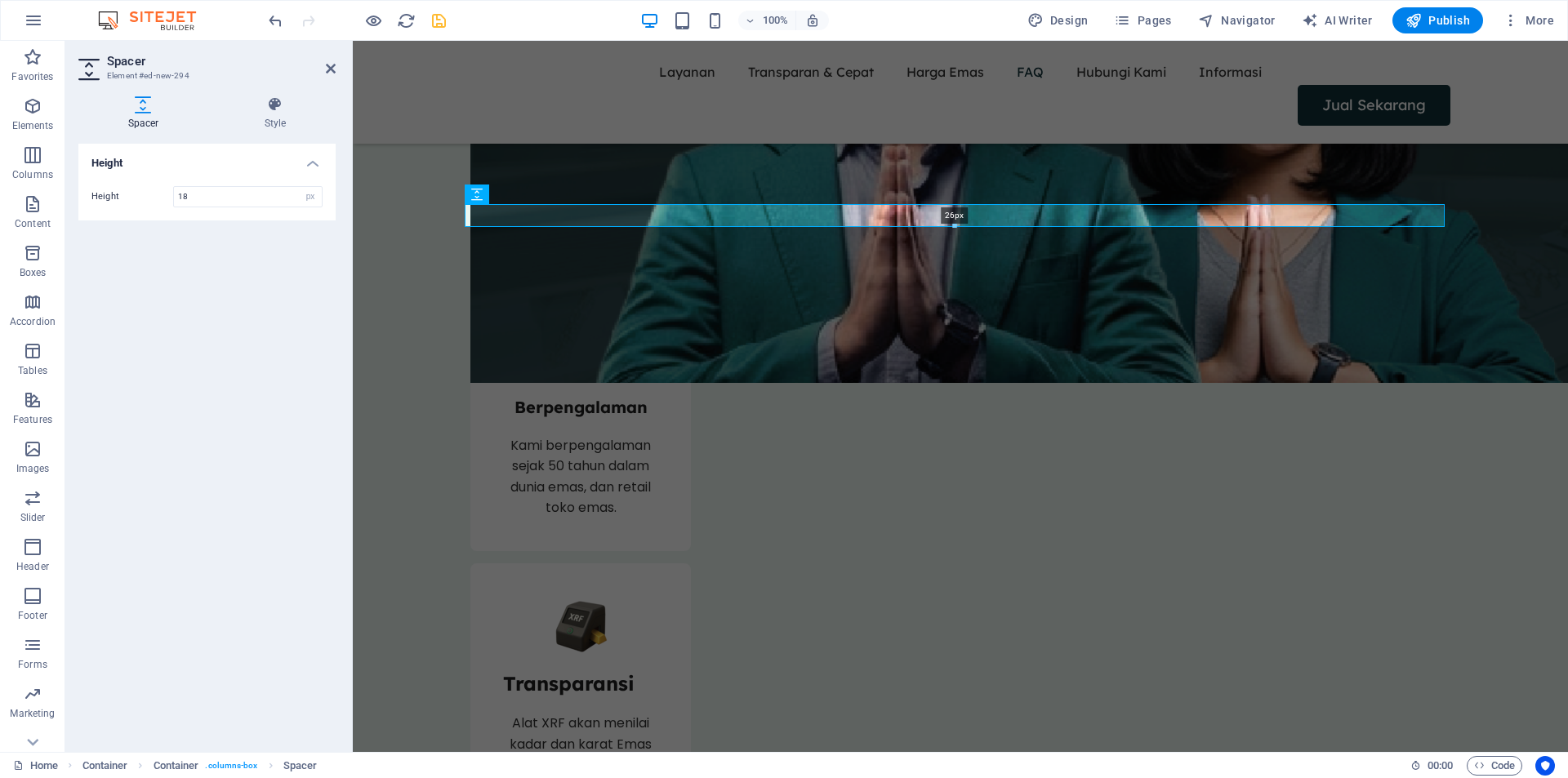
drag, startPoint x: 511, startPoint y: 218, endPoint x: 145, endPoint y: 167, distance: 369.5
click at [510, 224] on div at bounding box center [954, 227] width 978 height 6
type input "26"
click at [332, 59] on h2 "Spacer" at bounding box center [222, 61] width 229 height 15
drag, startPoint x: 331, startPoint y: 62, endPoint x: 265, endPoint y: 24, distance: 76.2
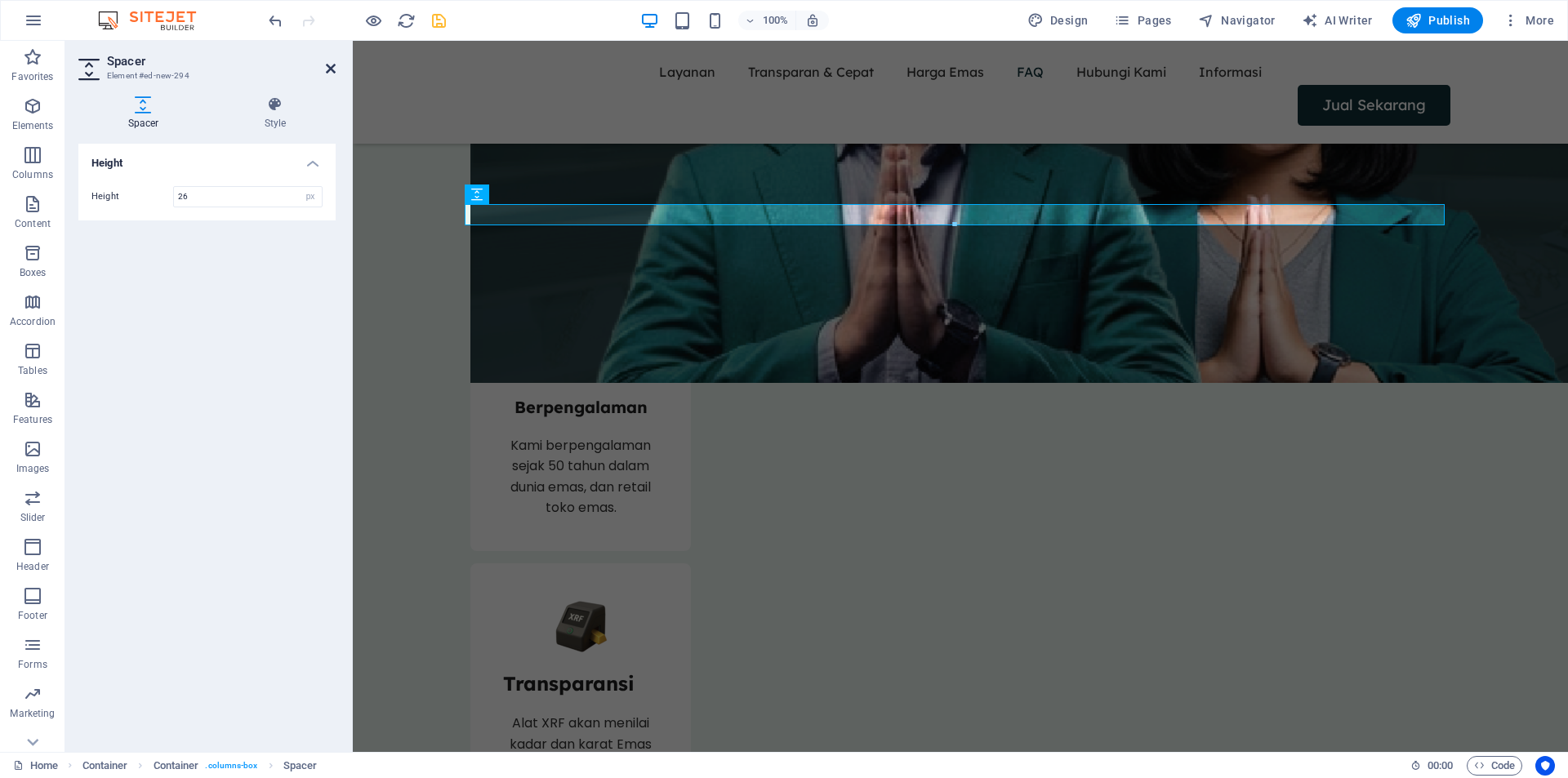
click at [331, 62] on icon at bounding box center [331, 68] width 10 height 13
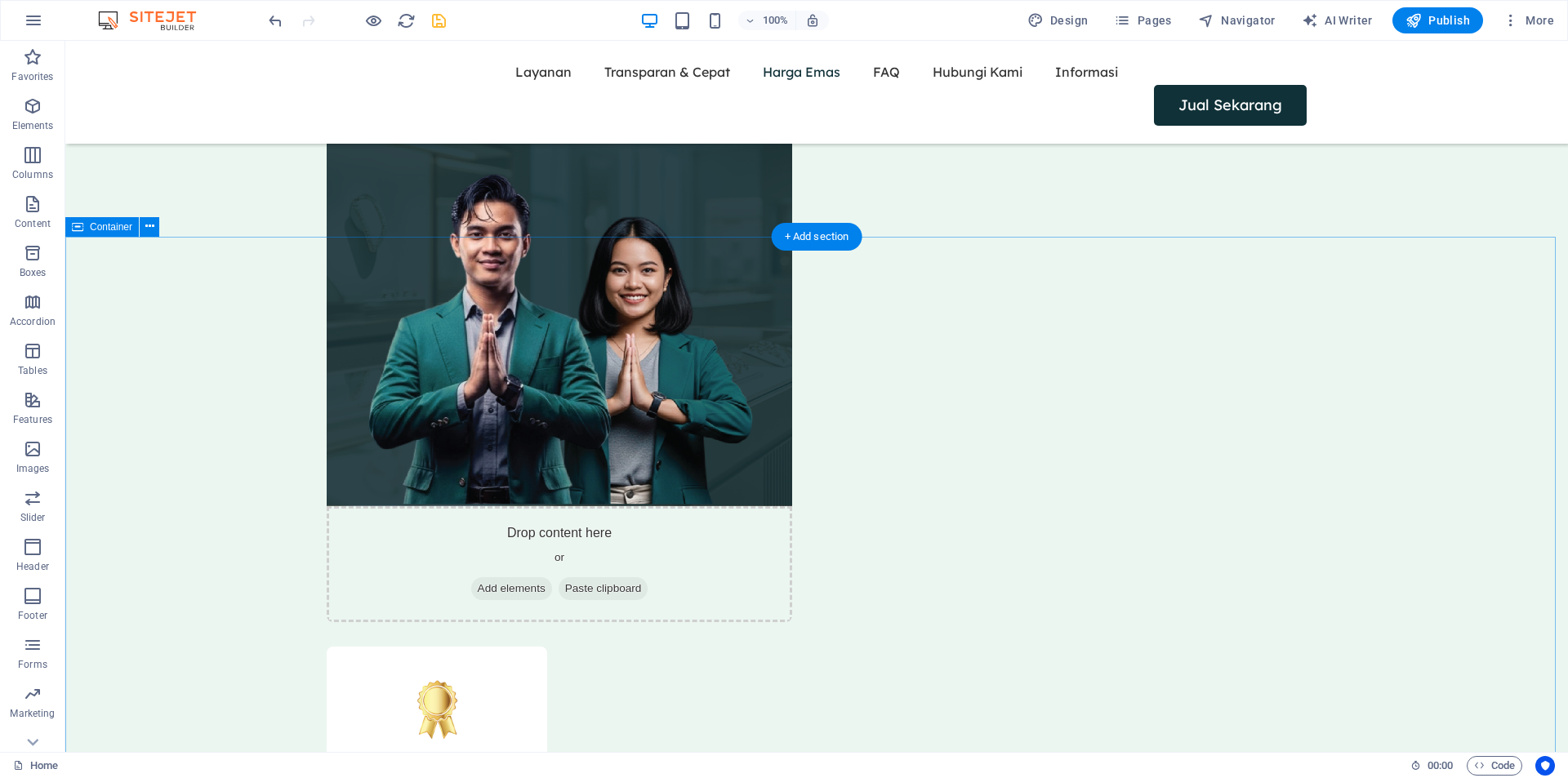
scroll to position [2608, 0]
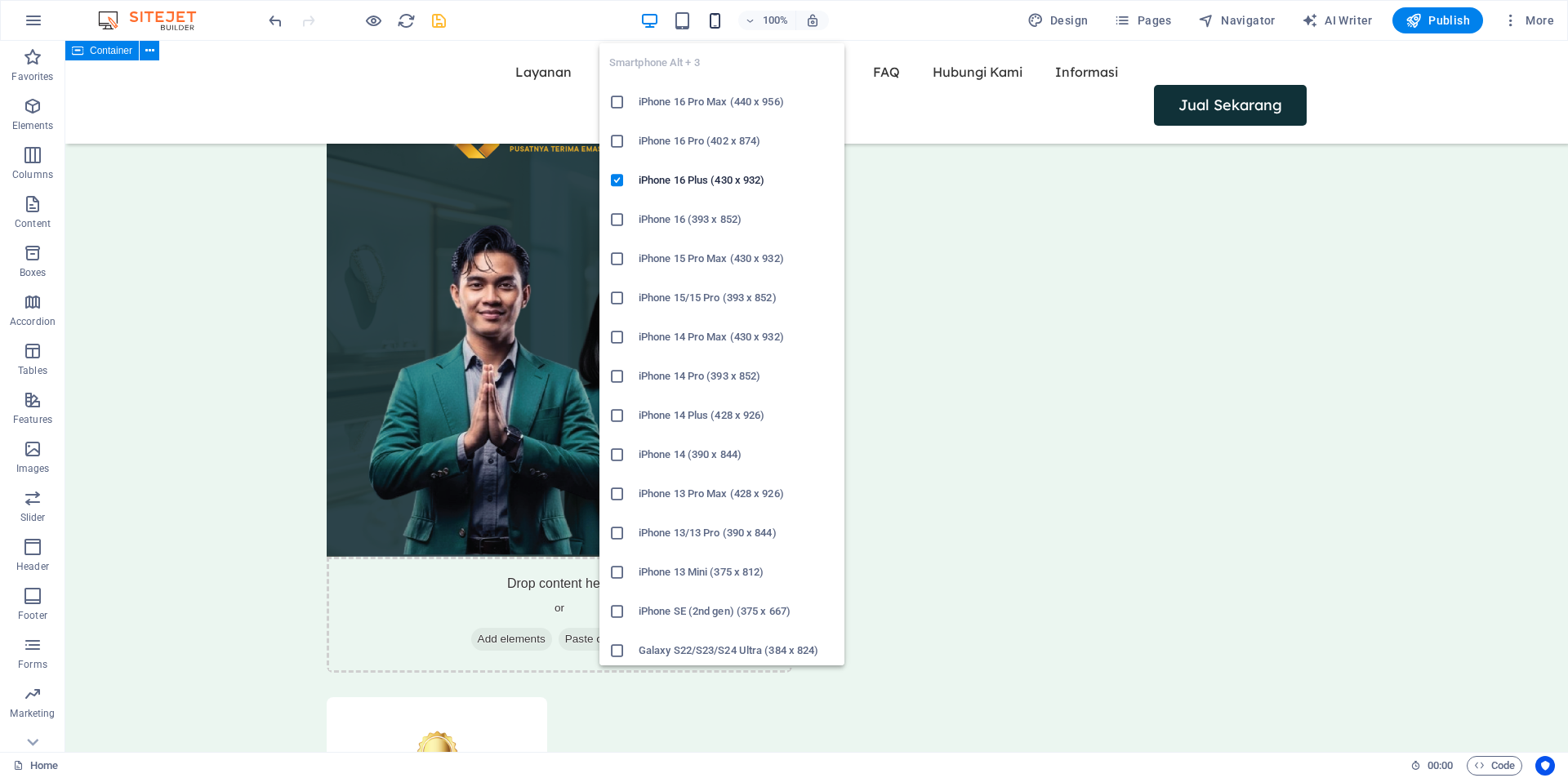
click at [716, 39] on icon "button" at bounding box center [494, 335] width 465 height 593
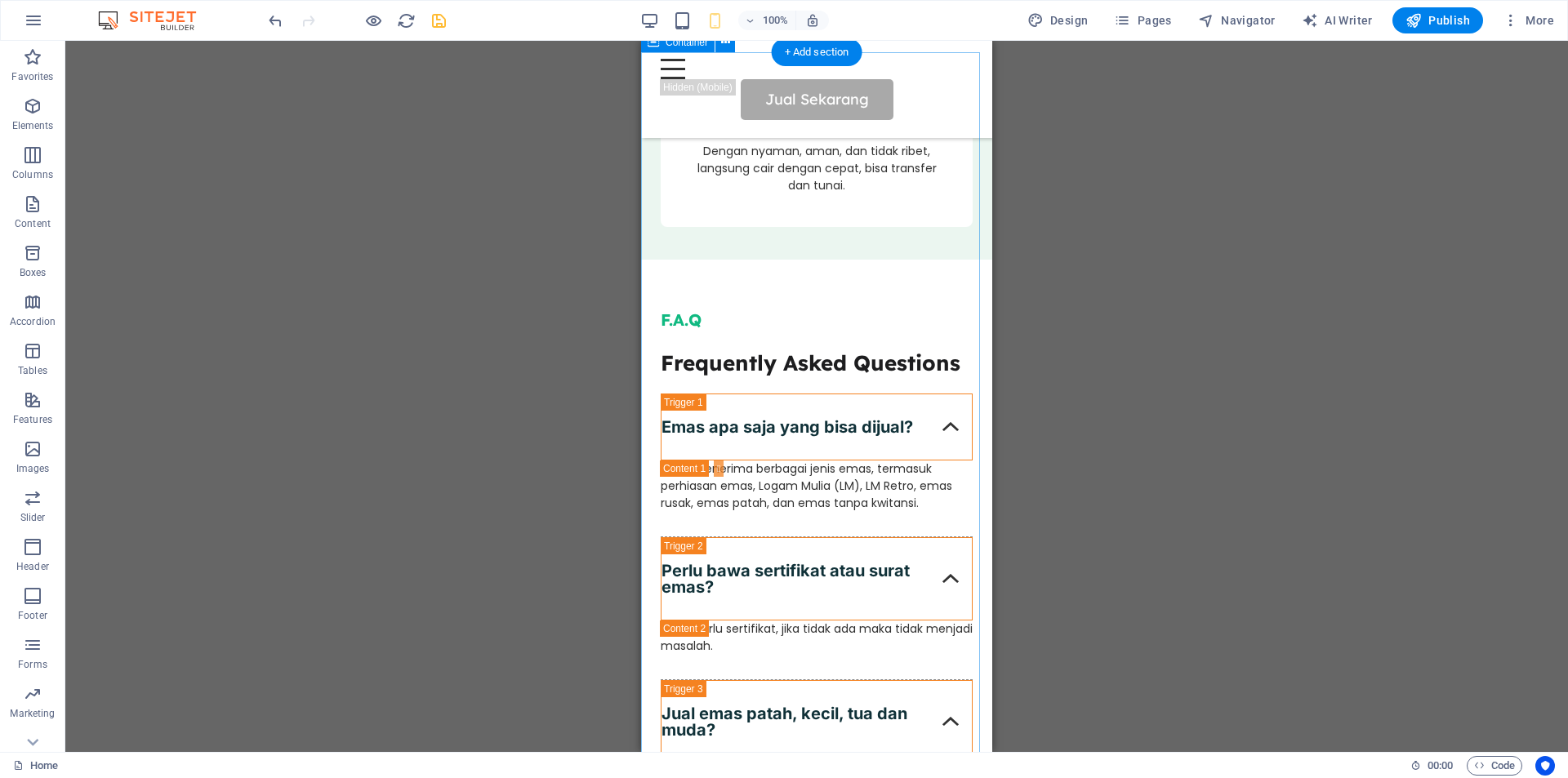
scroll to position [2880, 0]
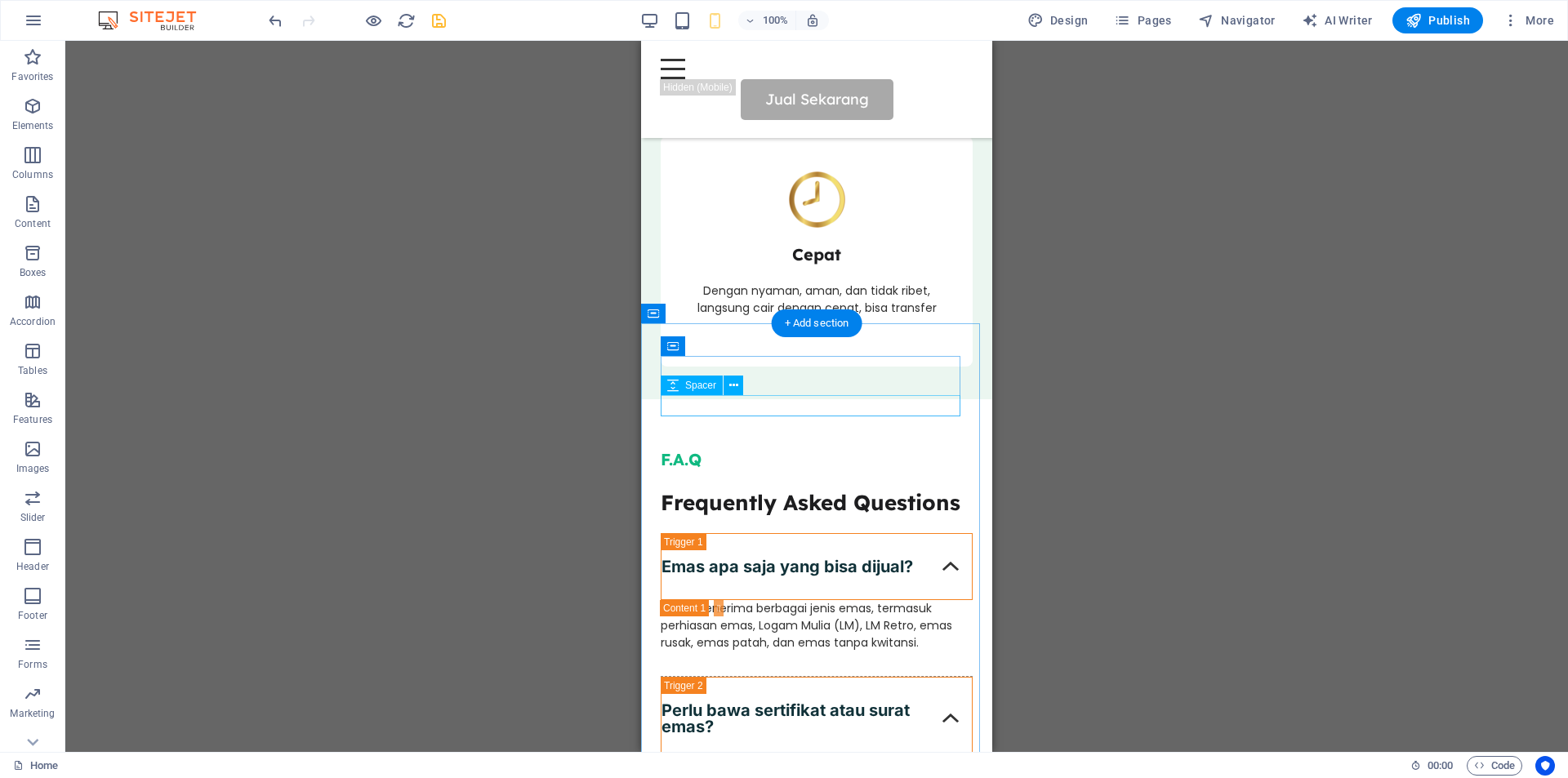
click at [731, 471] on div at bounding box center [816, 482] width 311 height 22
select select "px"
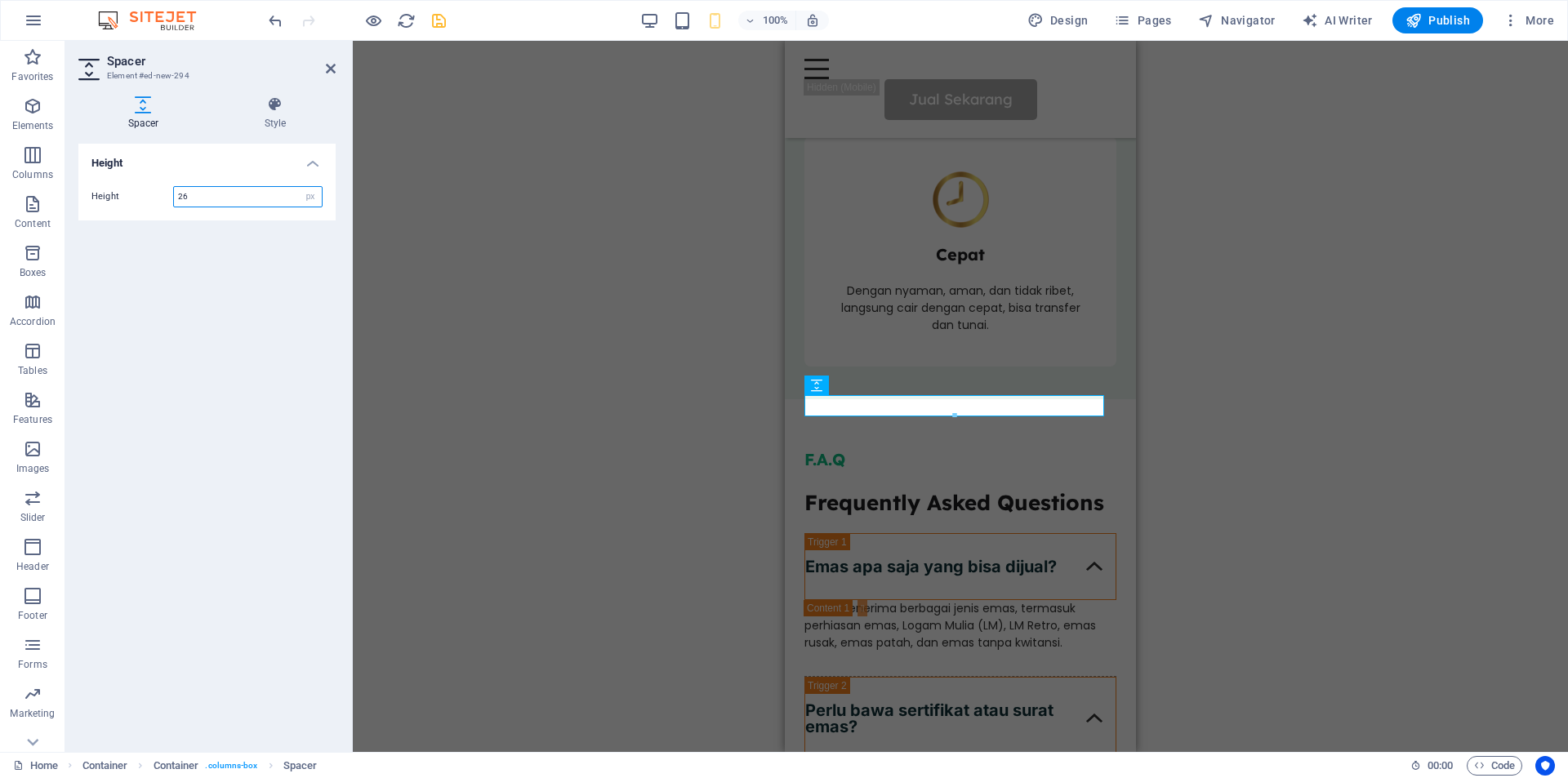
click at [236, 196] on input "26" at bounding box center [247, 197] width 148 height 20
type input "24"
click at [333, 67] on icon at bounding box center [331, 68] width 10 height 13
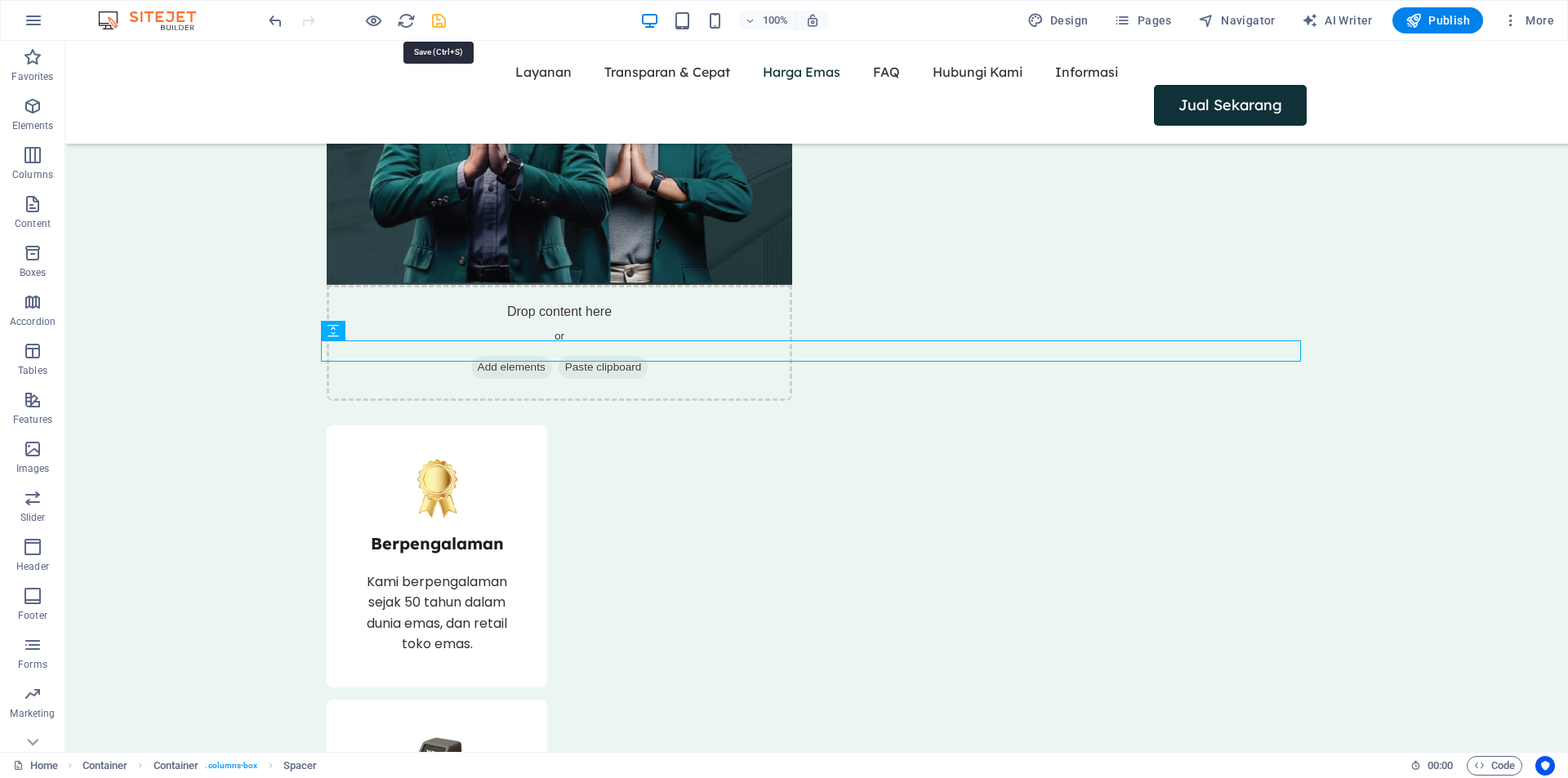
click at [440, 27] on icon "save" at bounding box center [439, 21] width 19 height 19
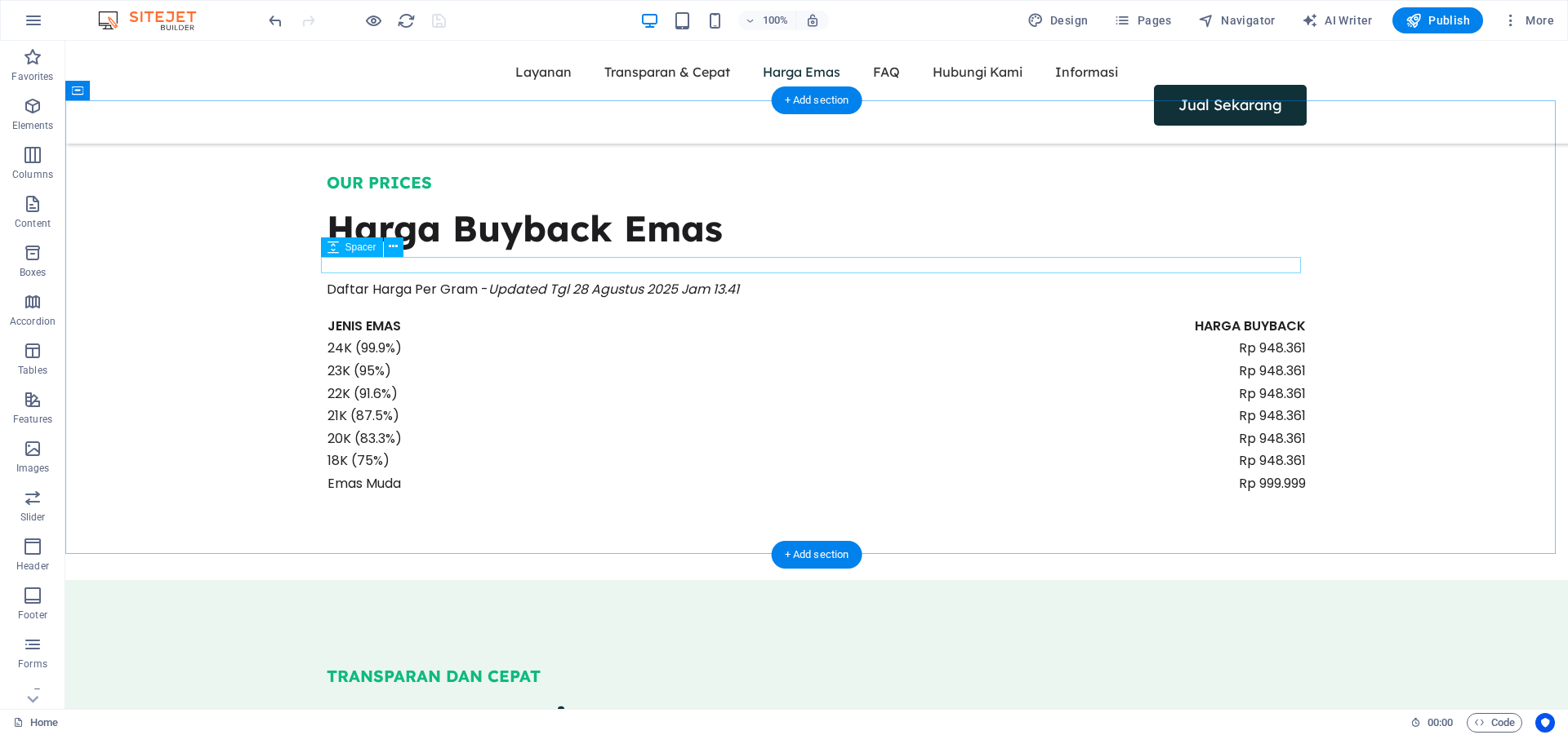
scroll to position [1518, 0]
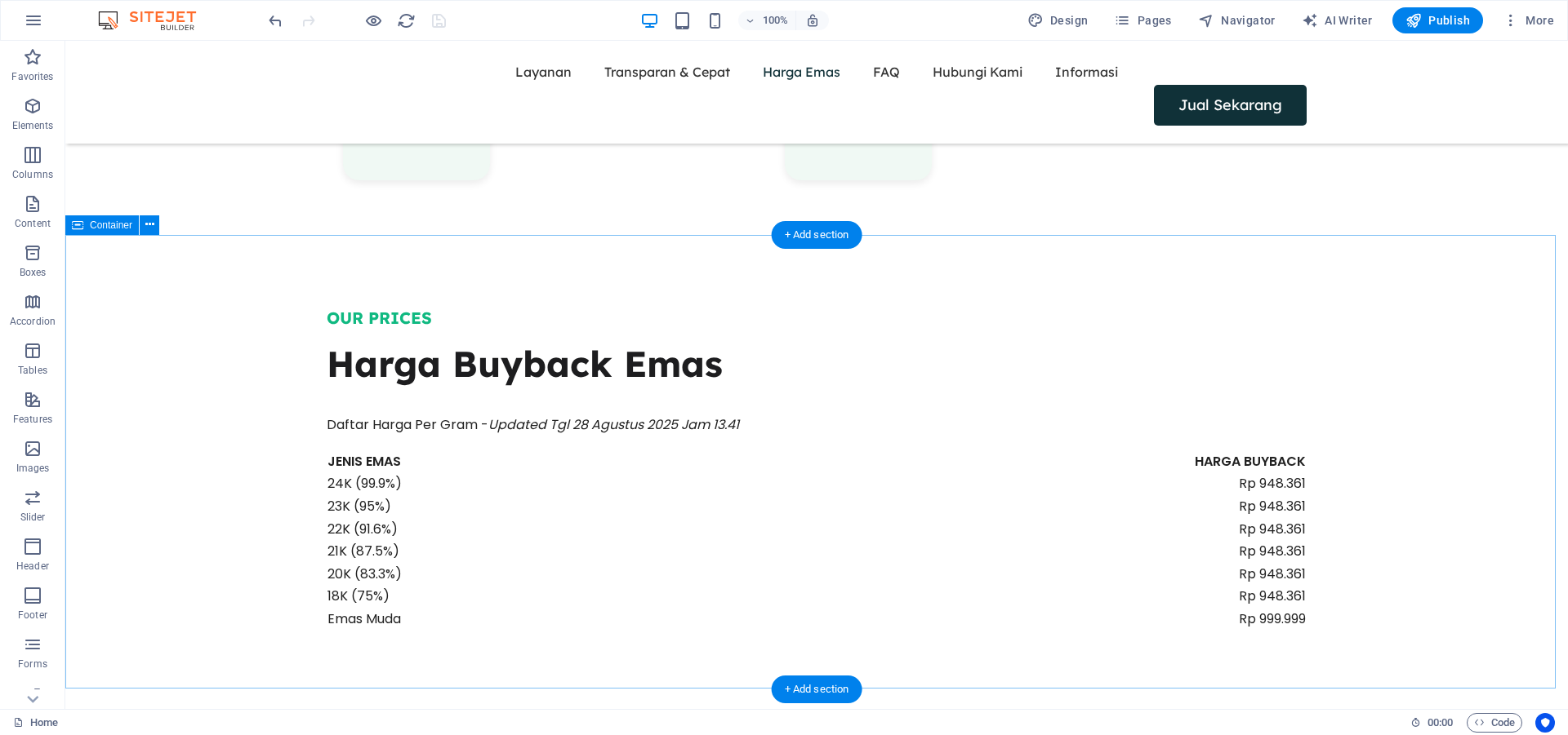
click at [1478, 345] on div "OUR PRICES Harga Buyback Emas Daftar Harga Per Gram - Updated Tgl 28 Agustus 20…" at bounding box center [816, 468] width 1502 height 454
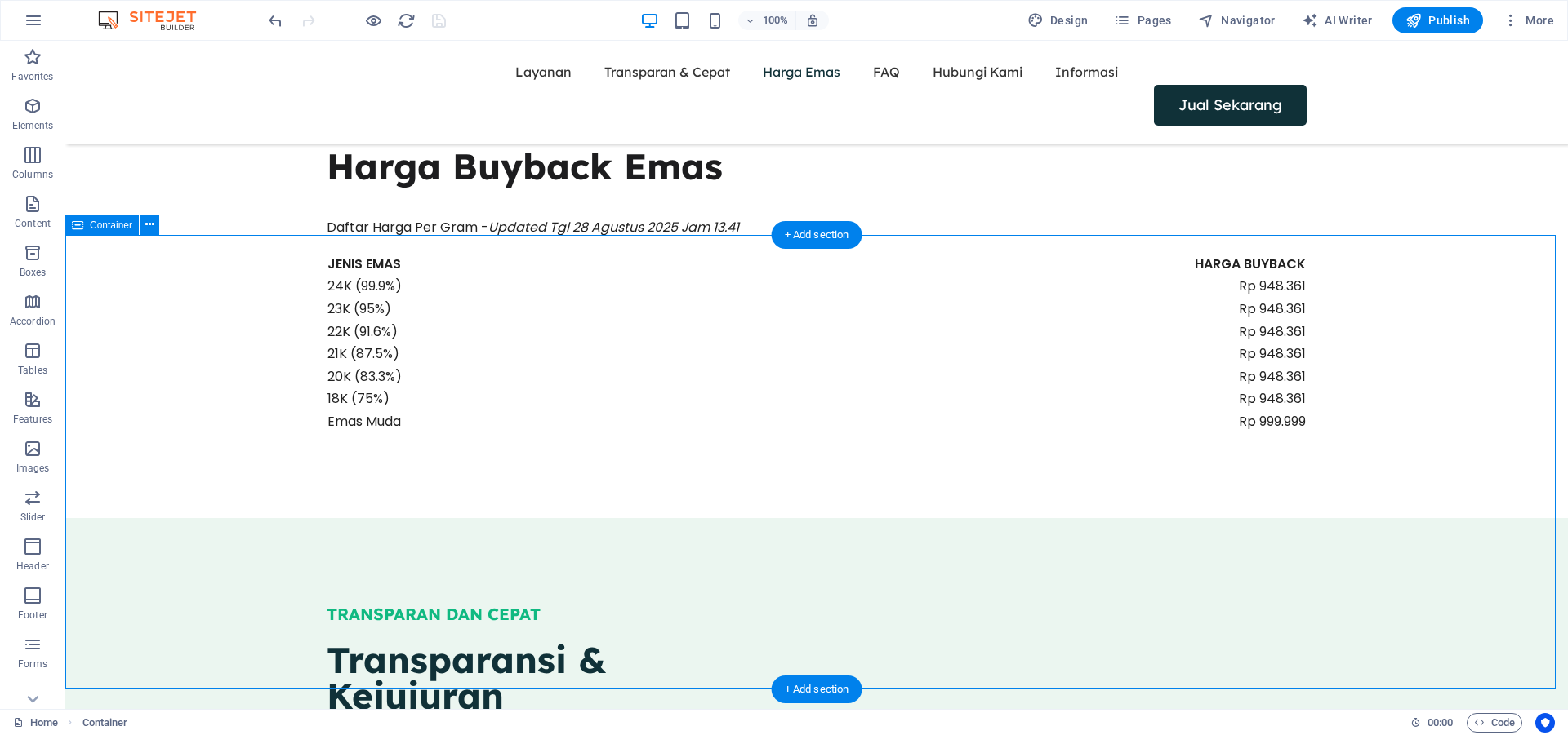
scroll to position [1790, 0]
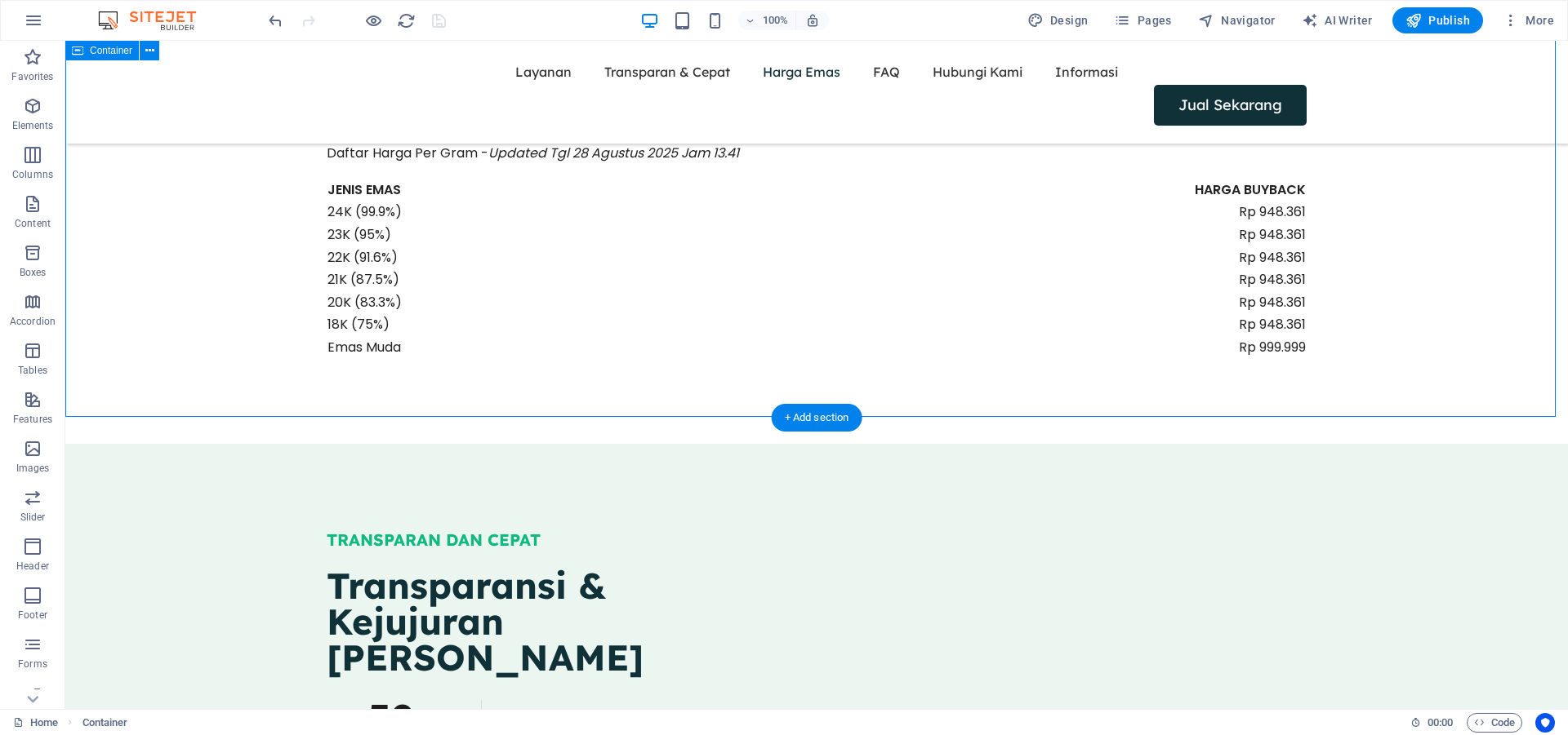
click at [771, 368] on div "OUR PRICES Harga Buyback Emas Daftar Harga Per Gram - Updated Tgl 28 Agustus 20…" at bounding box center [816, 196] width 1502 height 454
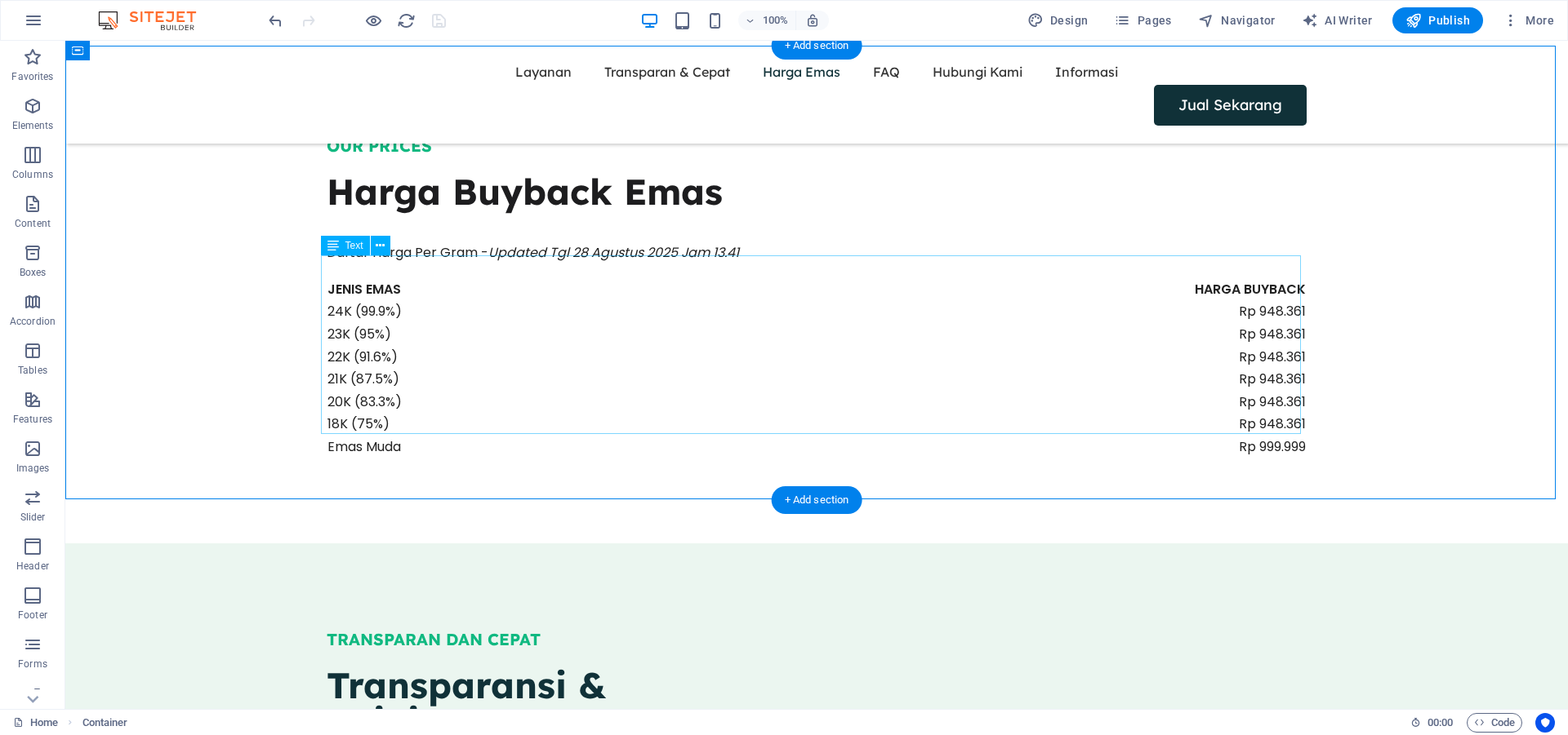
scroll to position [1653, 0]
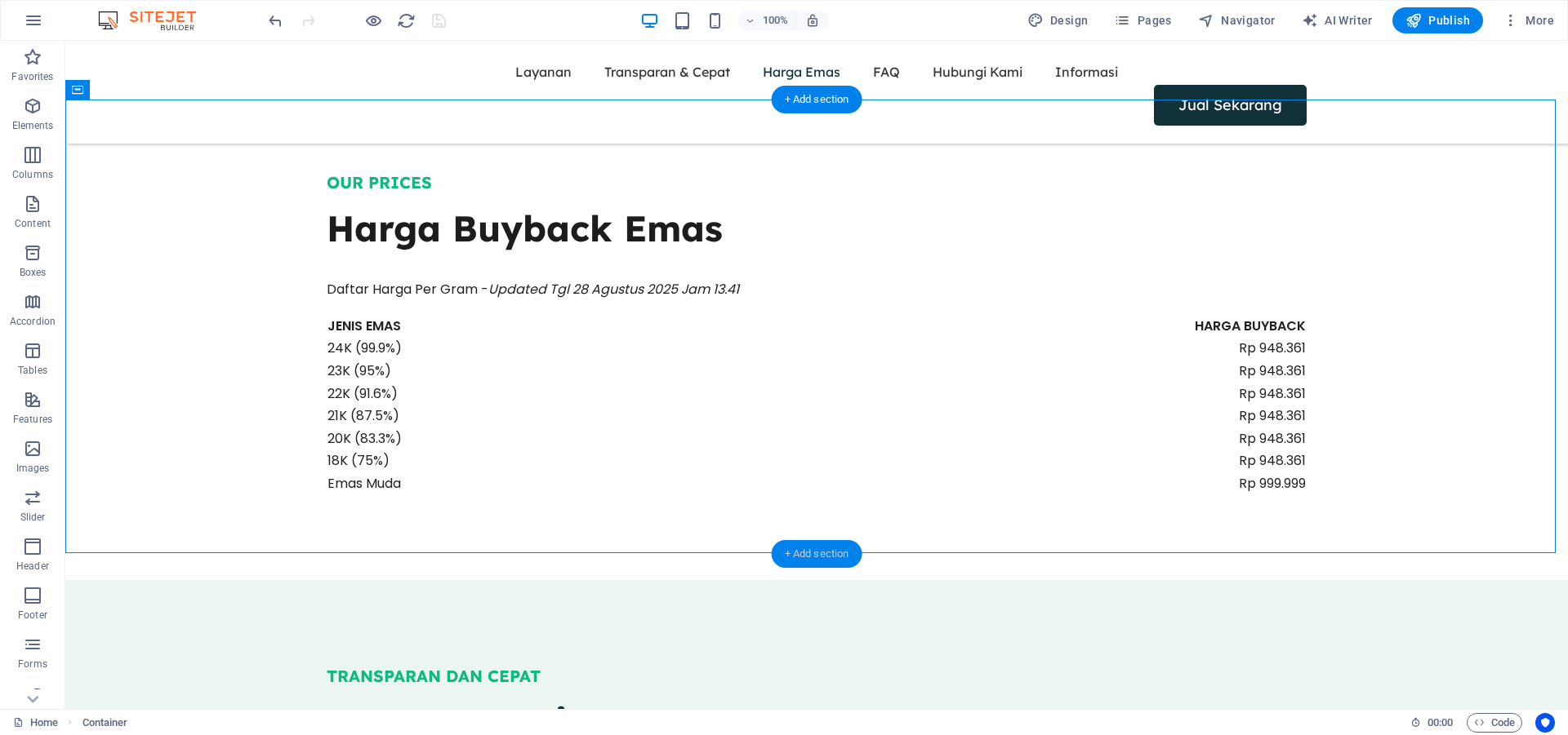
click at [817, 549] on div "+ Add section" at bounding box center [817, 554] width 91 height 28
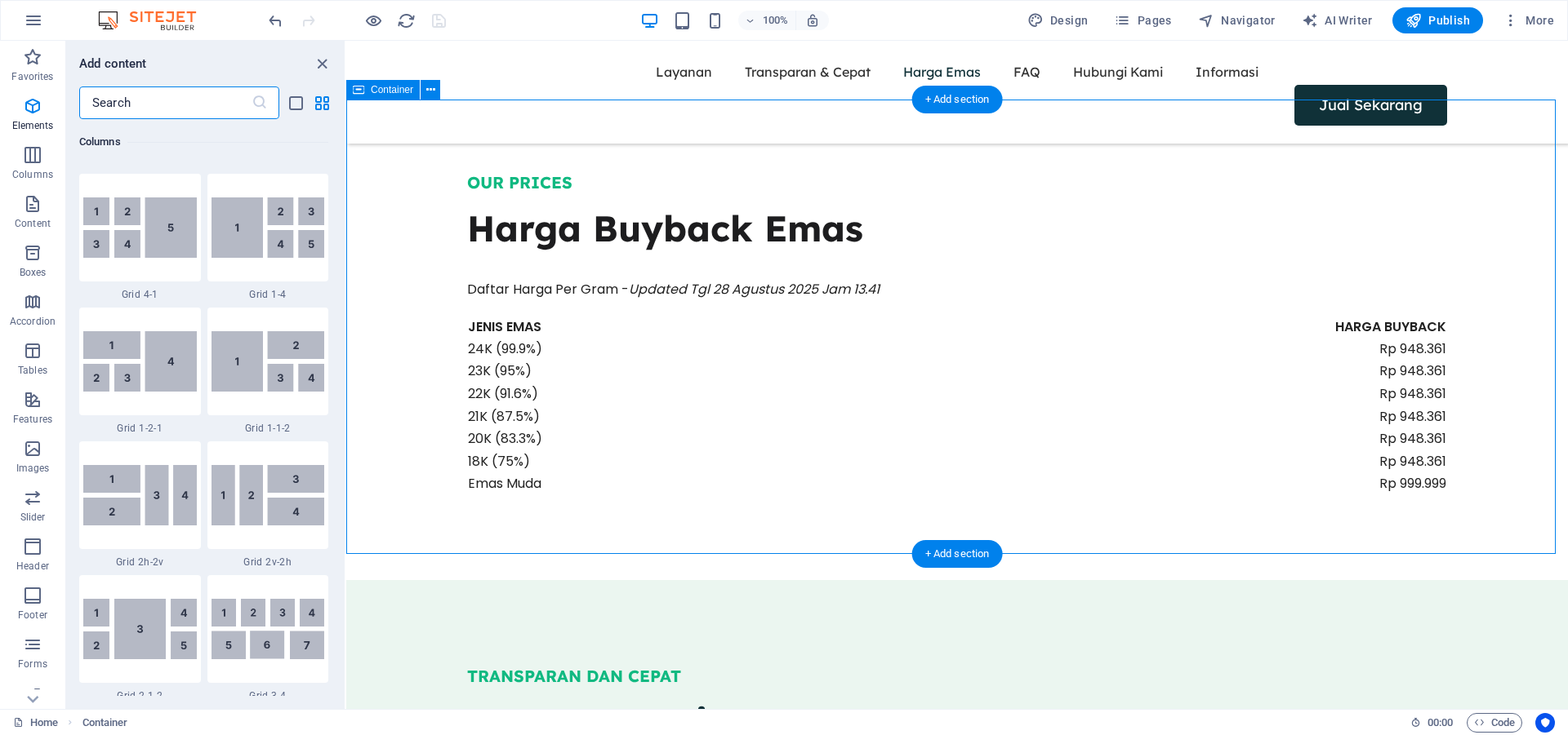
scroll to position [2856, 0]
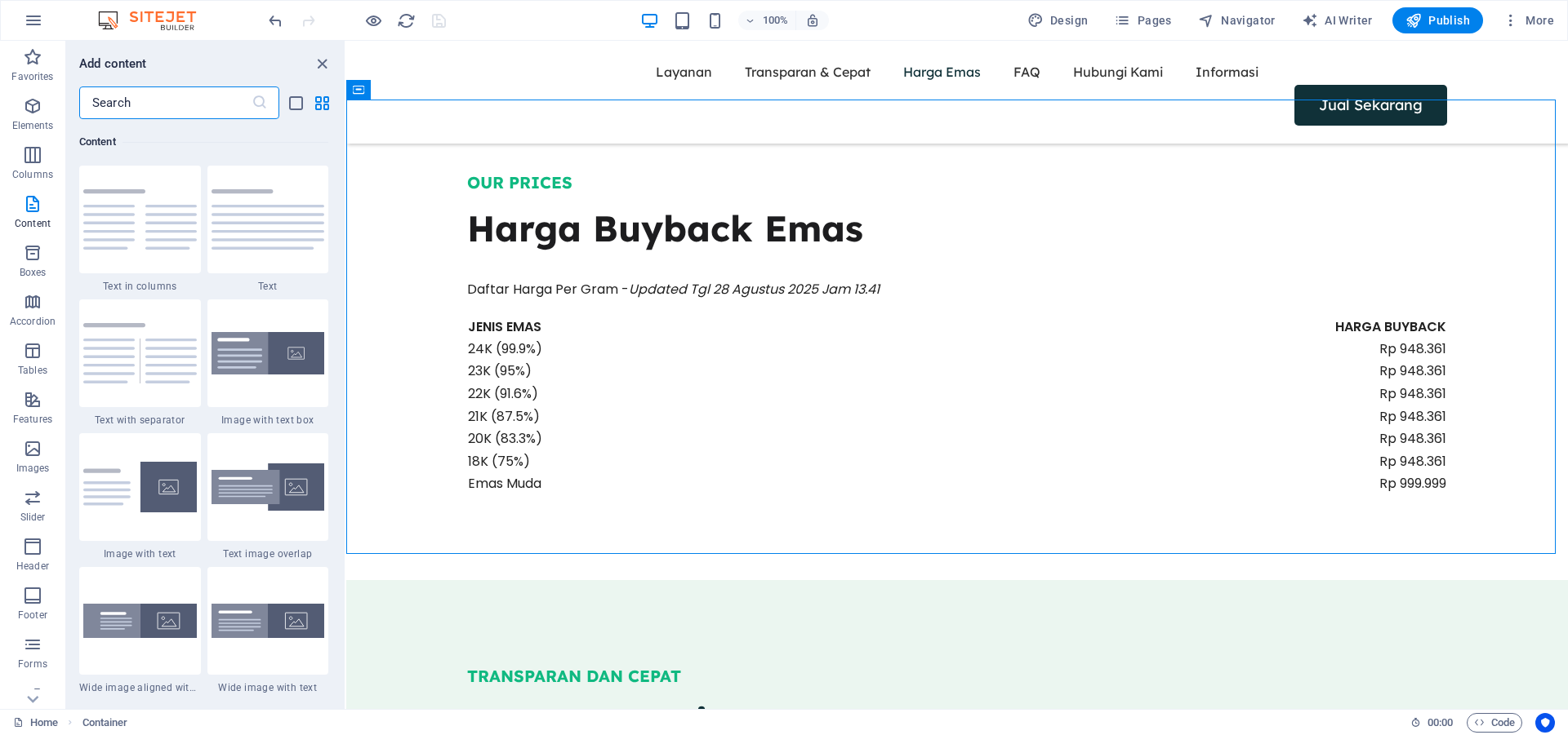
click at [197, 104] on input "text" at bounding box center [165, 102] width 172 height 33
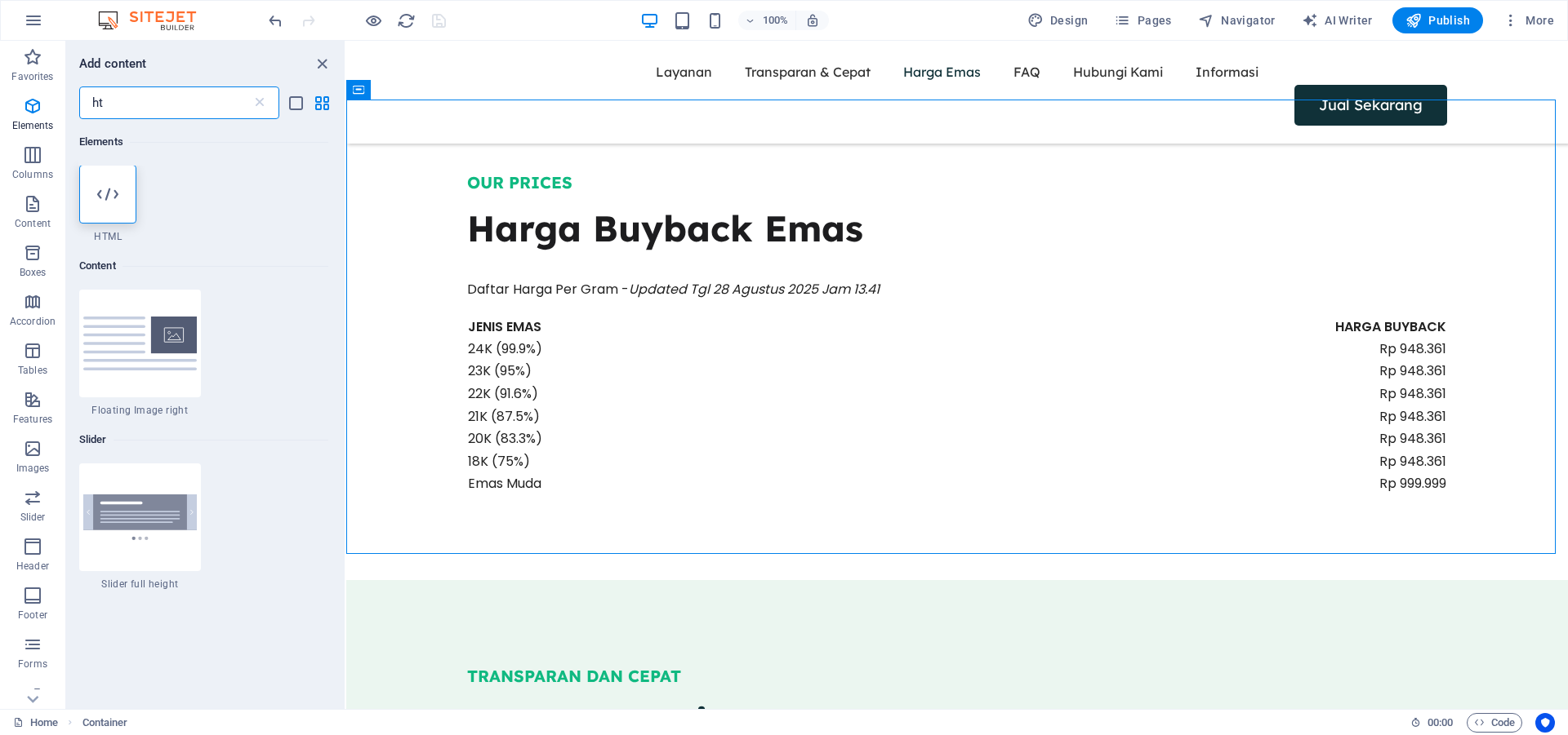
scroll to position [0, 0]
type input "ht"
click at [103, 201] on icon at bounding box center [108, 195] width 22 height 22
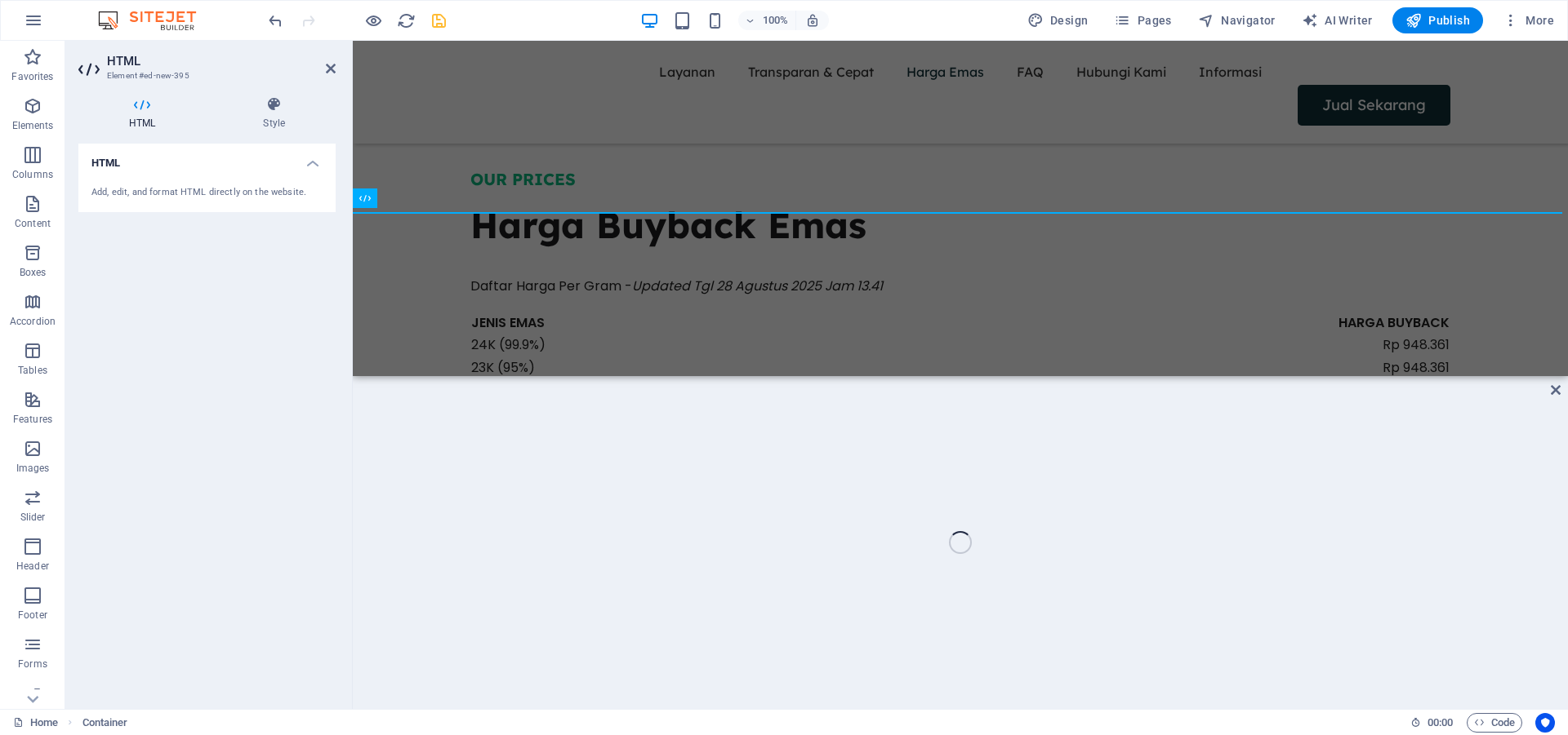
scroll to position [1841, 0]
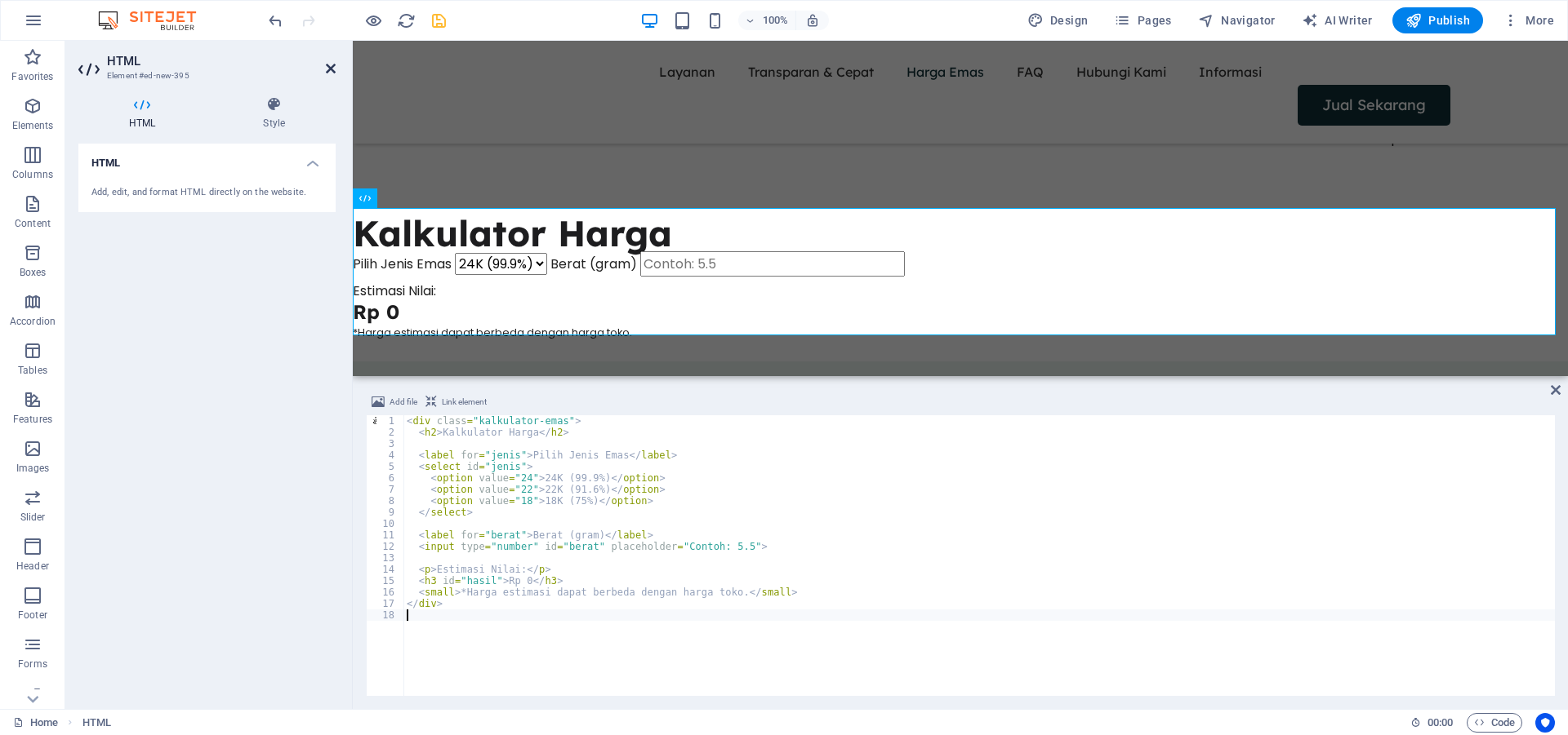
click at [326, 63] on icon at bounding box center [331, 68] width 10 height 13
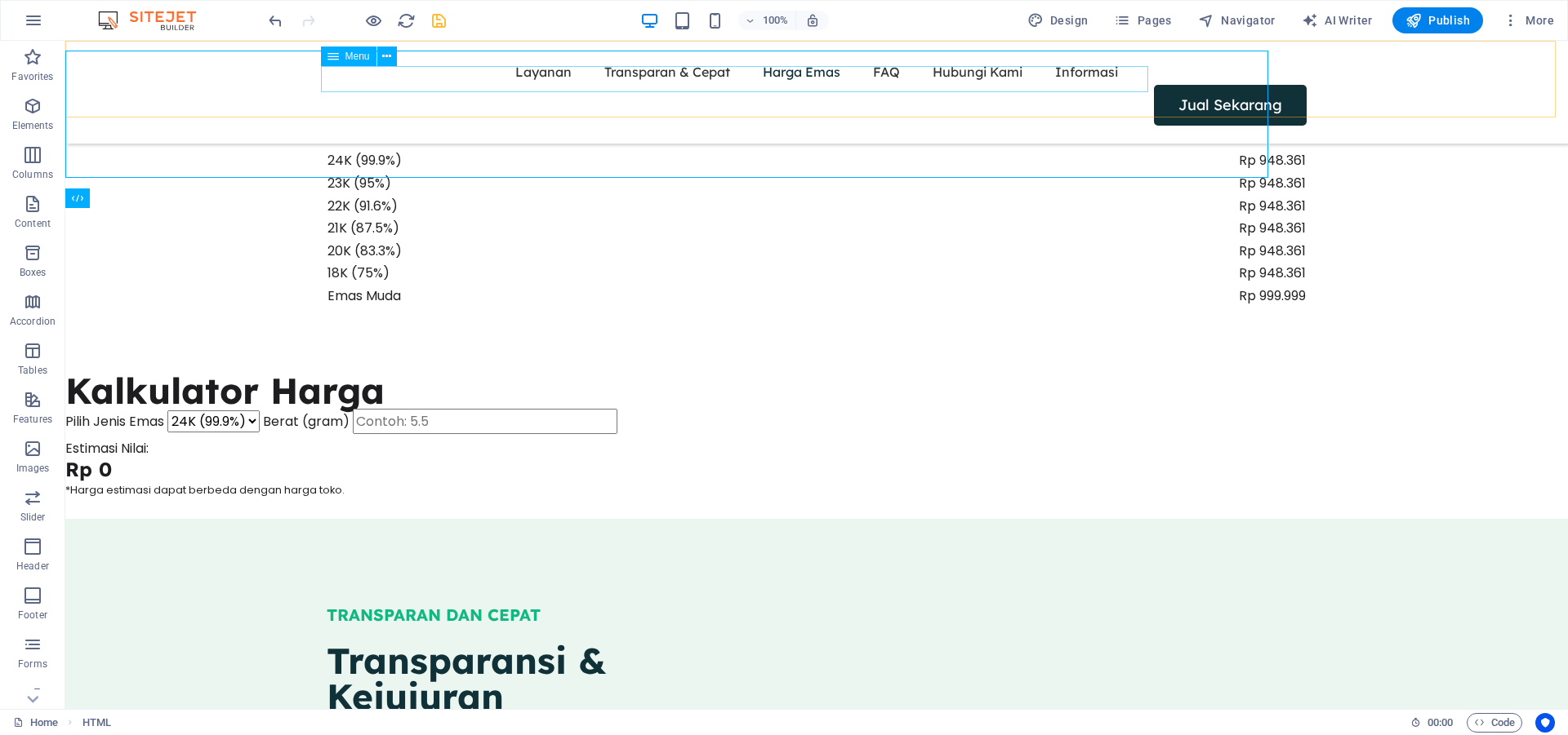
scroll to position [1999, 0]
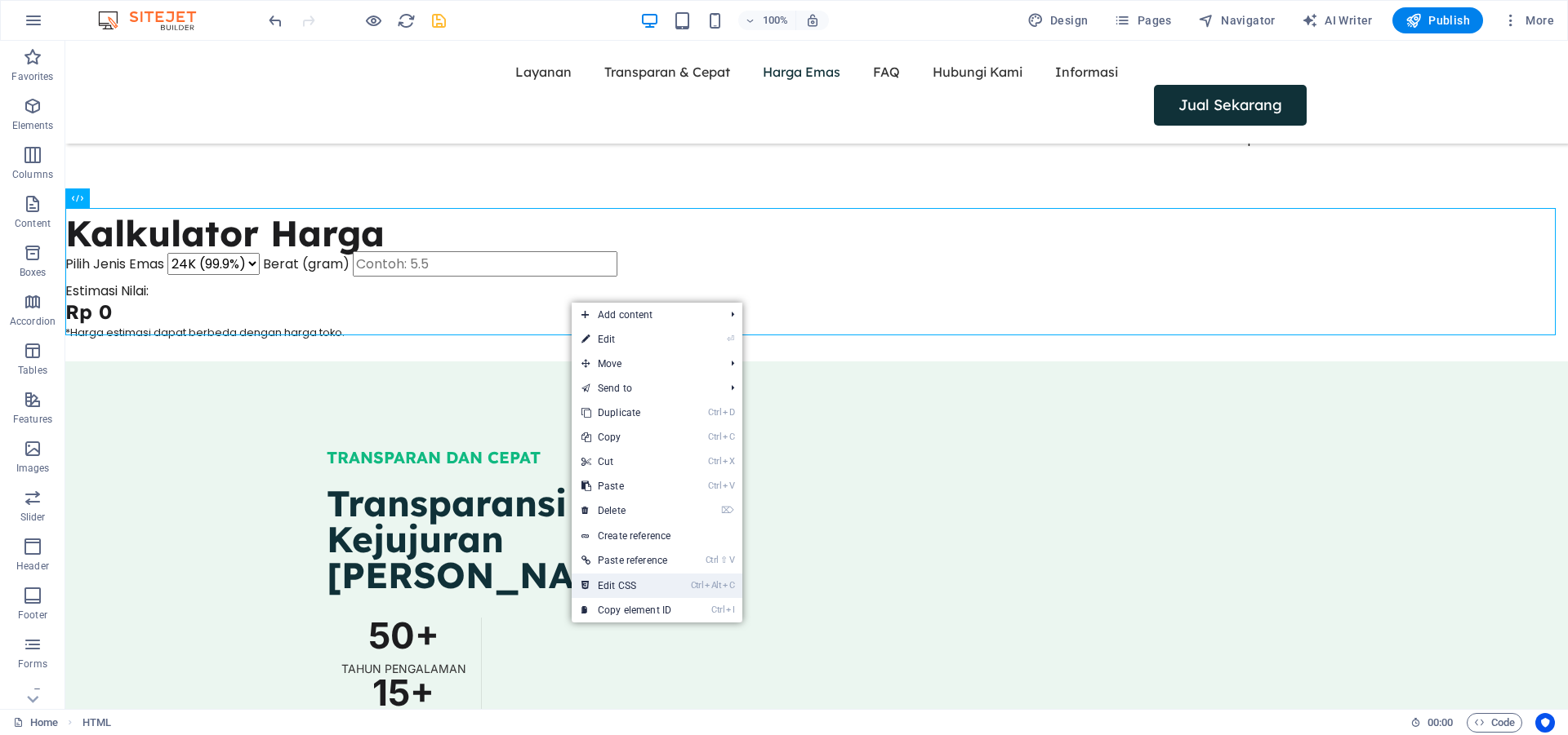
drag, startPoint x: 640, startPoint y: 580, endPoint x: 1089, endPoint y: 316, distance: 520.9
click at [640, 580] on link "Ctrl Alt C Edit CSS" at bounding box center [626, 585] width 109 height 25
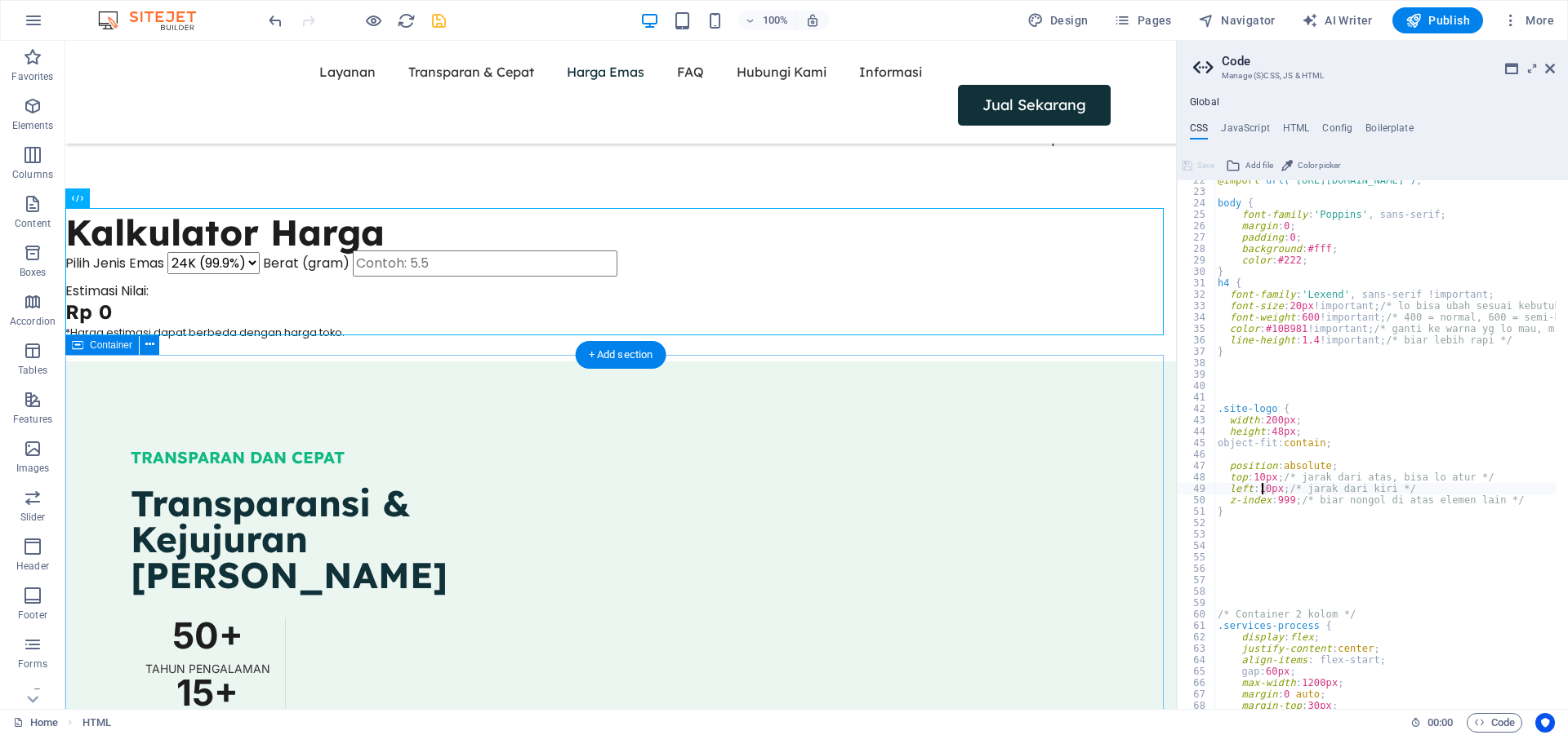
scroll to position [246, 0]
click at [1275, 579] on div "@import url( 'https://fonts.googleapis.com/css2?family=Lexend&display=swap' ) ;…" at bounding box center [1567, 444] width 706 height 540
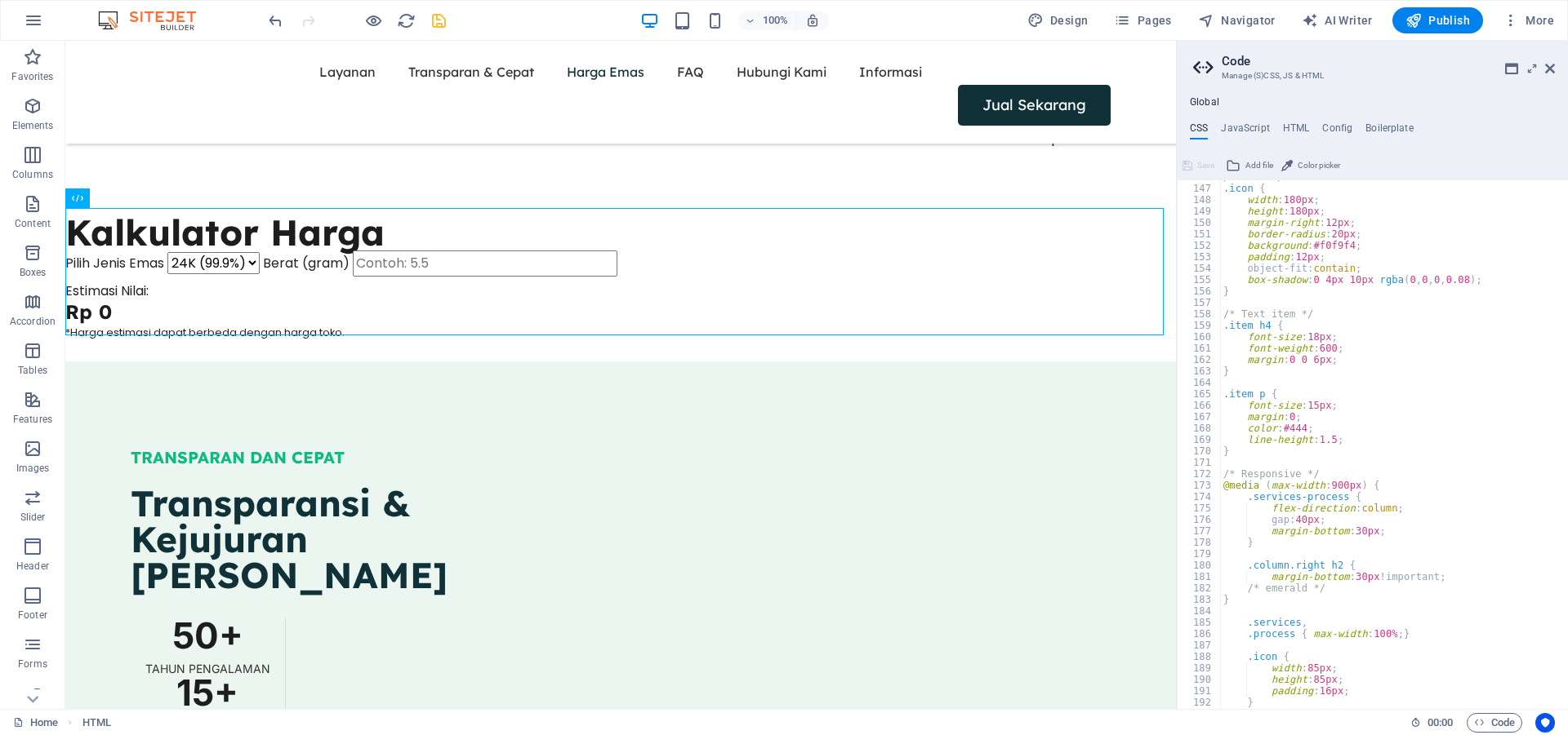
scroll to position [1814, 0]
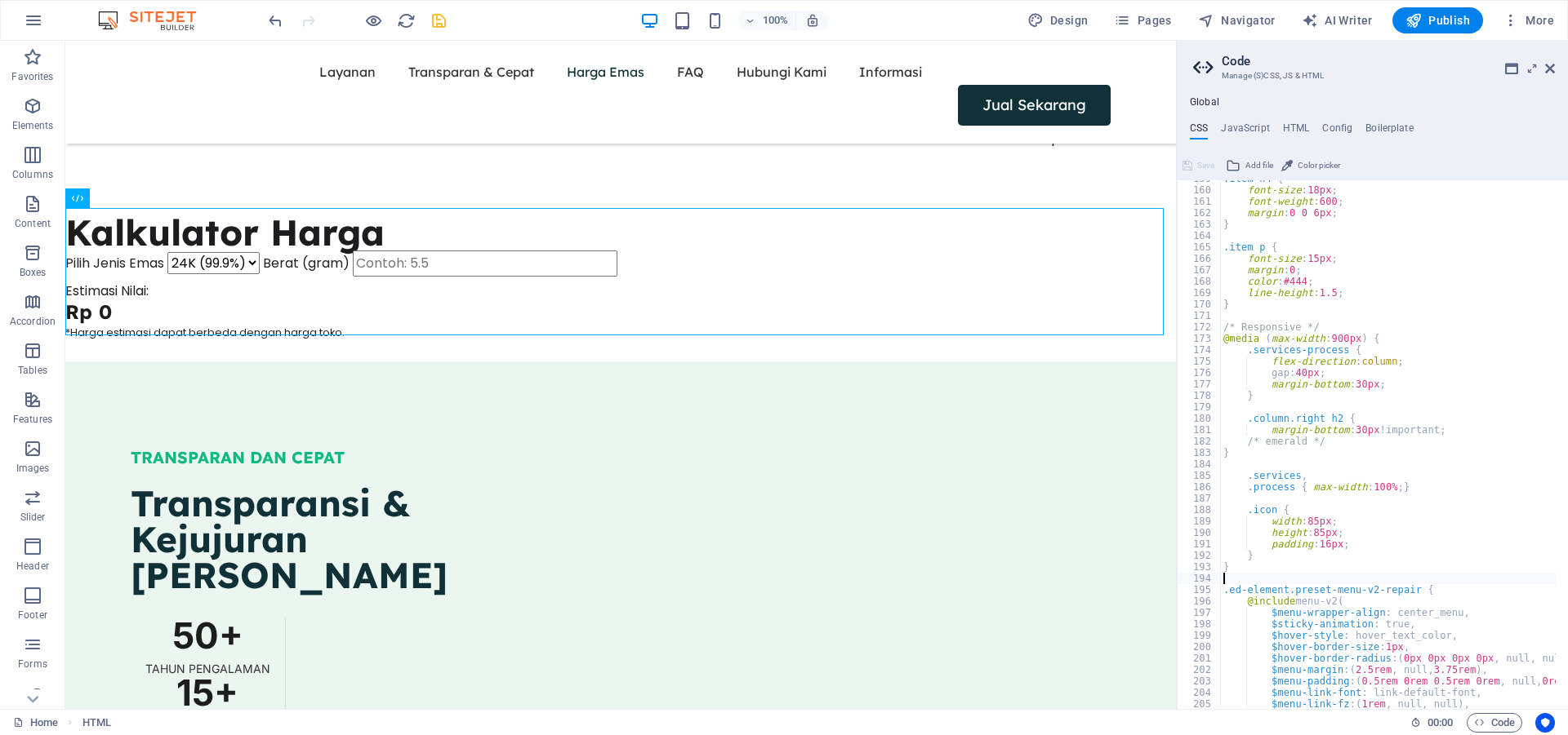
click at [1276, 581] on div ".item h4 { font-size : 18px ; font-weight : 600 ; margin : 0 0 6px ; } .item p …" at bounding box center [1573, 443] width 706 height 540
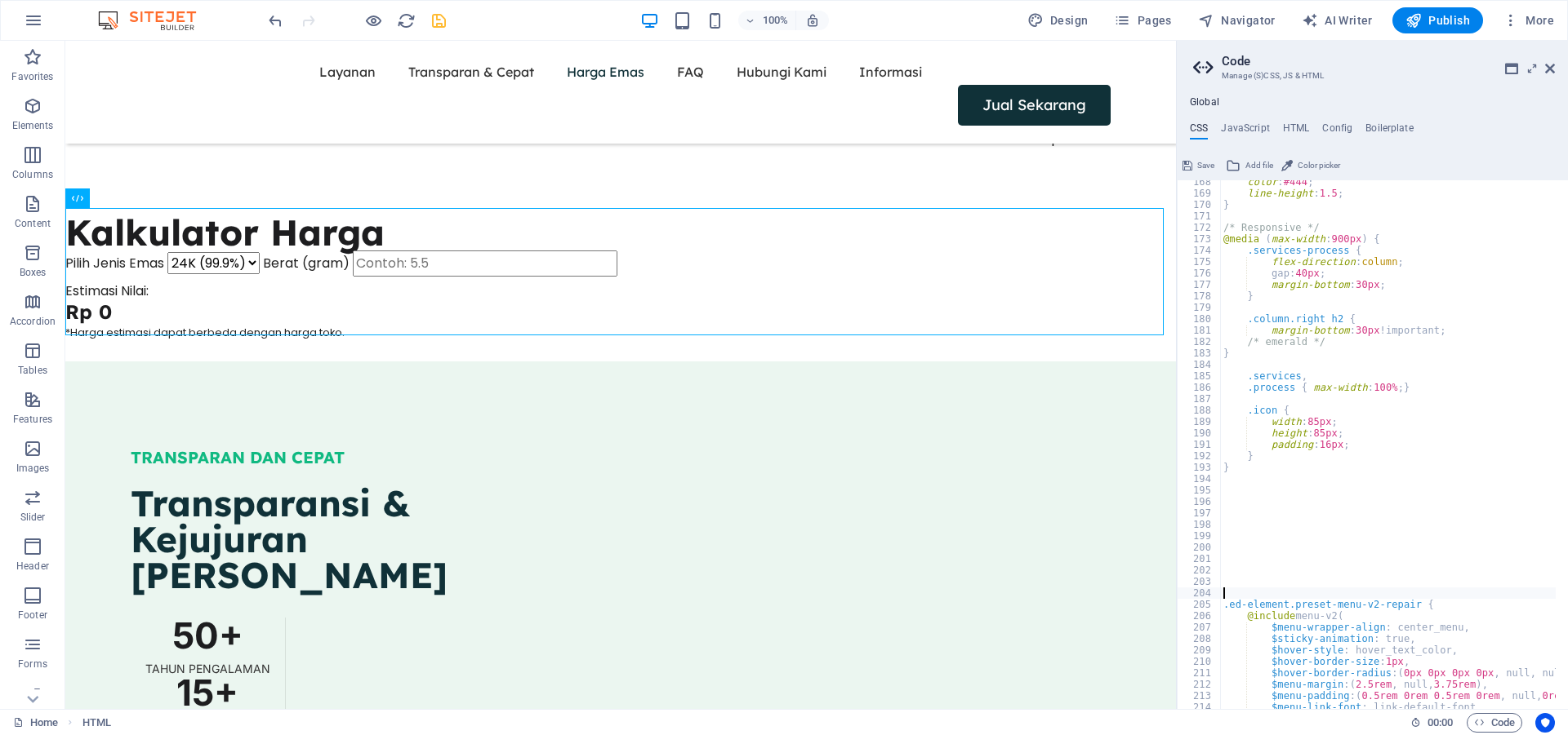
scroll to position [1912, 0]
click at [1290, 535] on div "color : #444 ; line-height : 1.5 ; } /* Responsive */ @media ( max-width : 900p…" at bounding box center [1573, 446] width 706 height 540
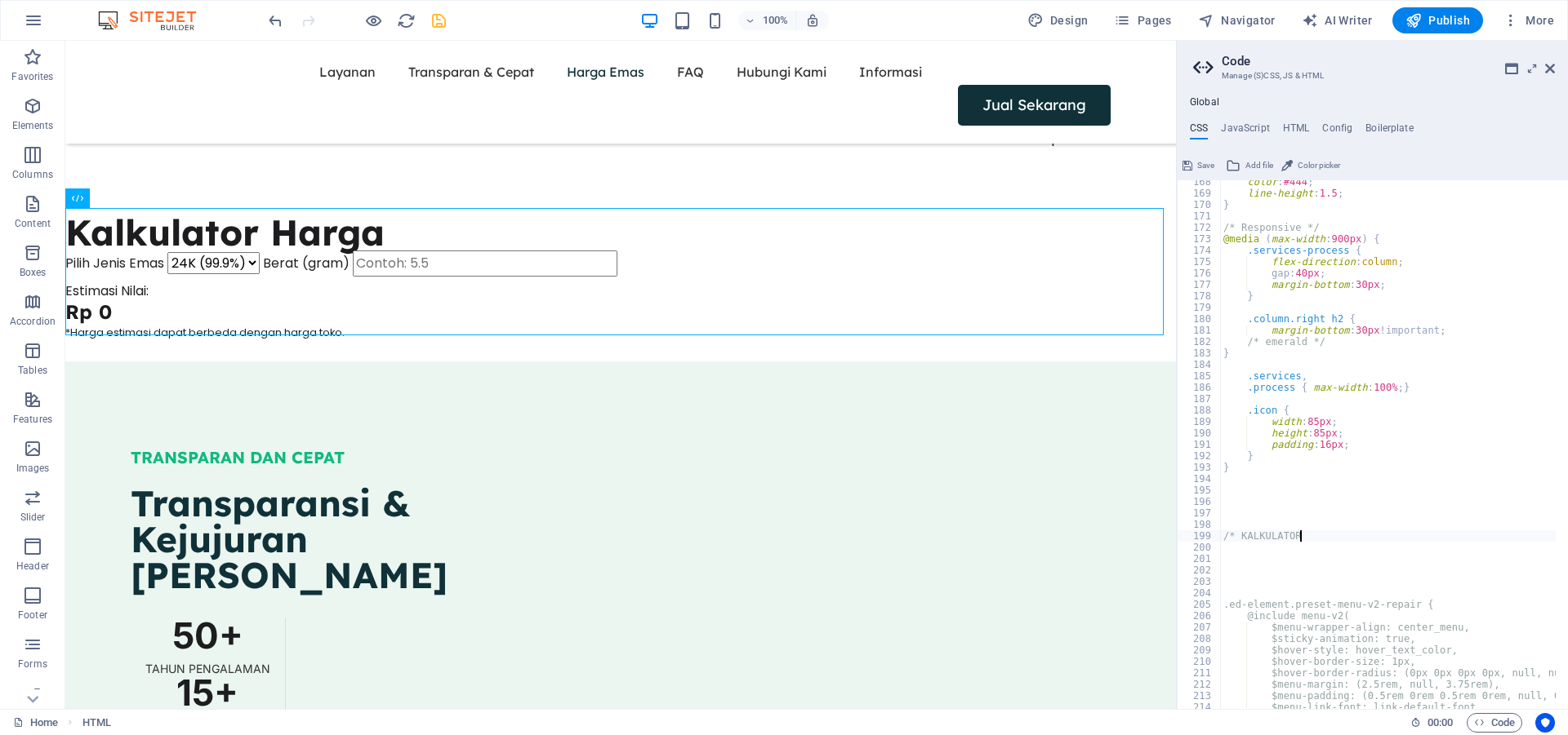
scroll to position [0, 6]
type textarea "/* KALKULATOR */"
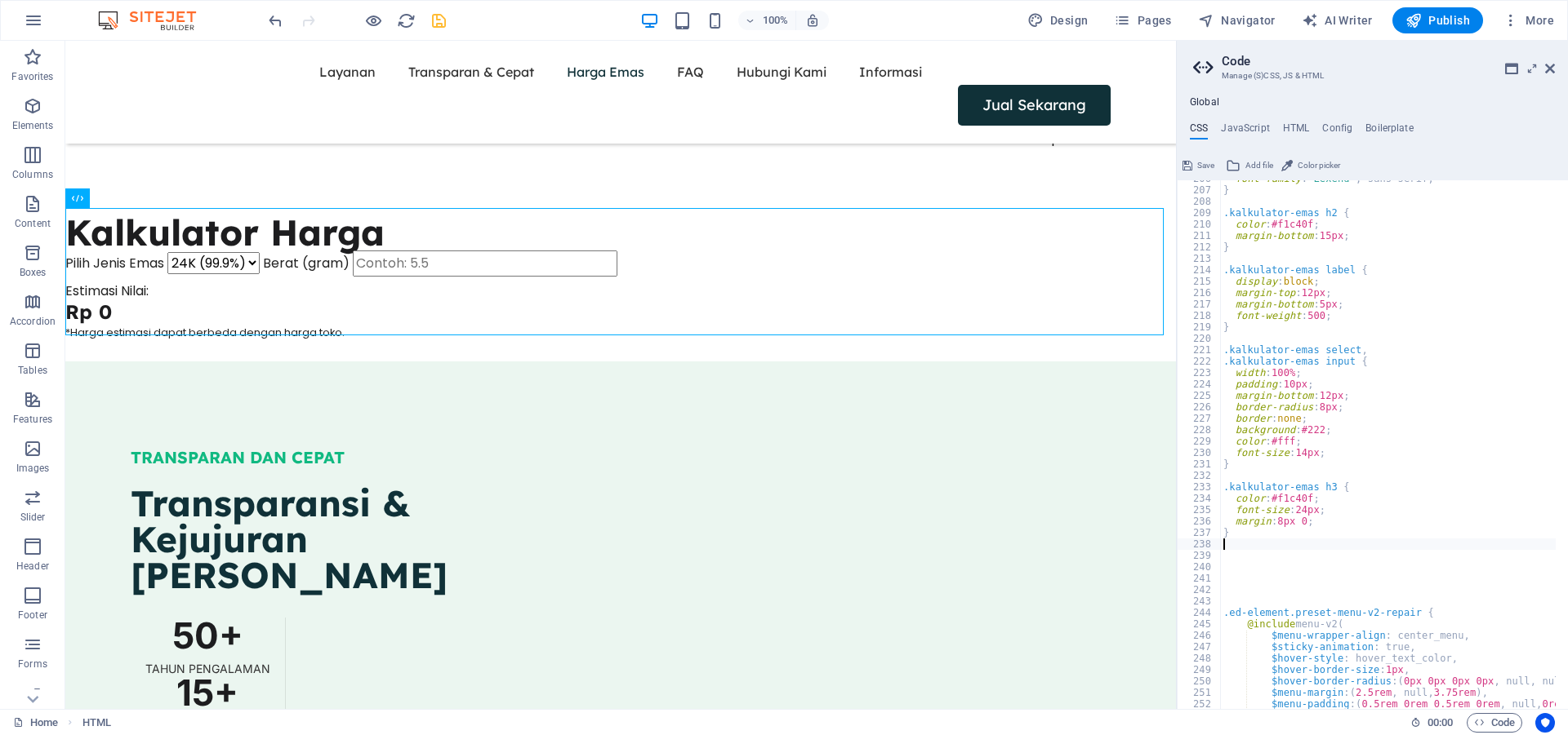
scroll to position [2350, 0]
click at [1247, 126] on h4 "JavaScript" at bounding box center [1244, 131] width 48 height 18
type textarea "/* JS for preset "Menu V2" */"
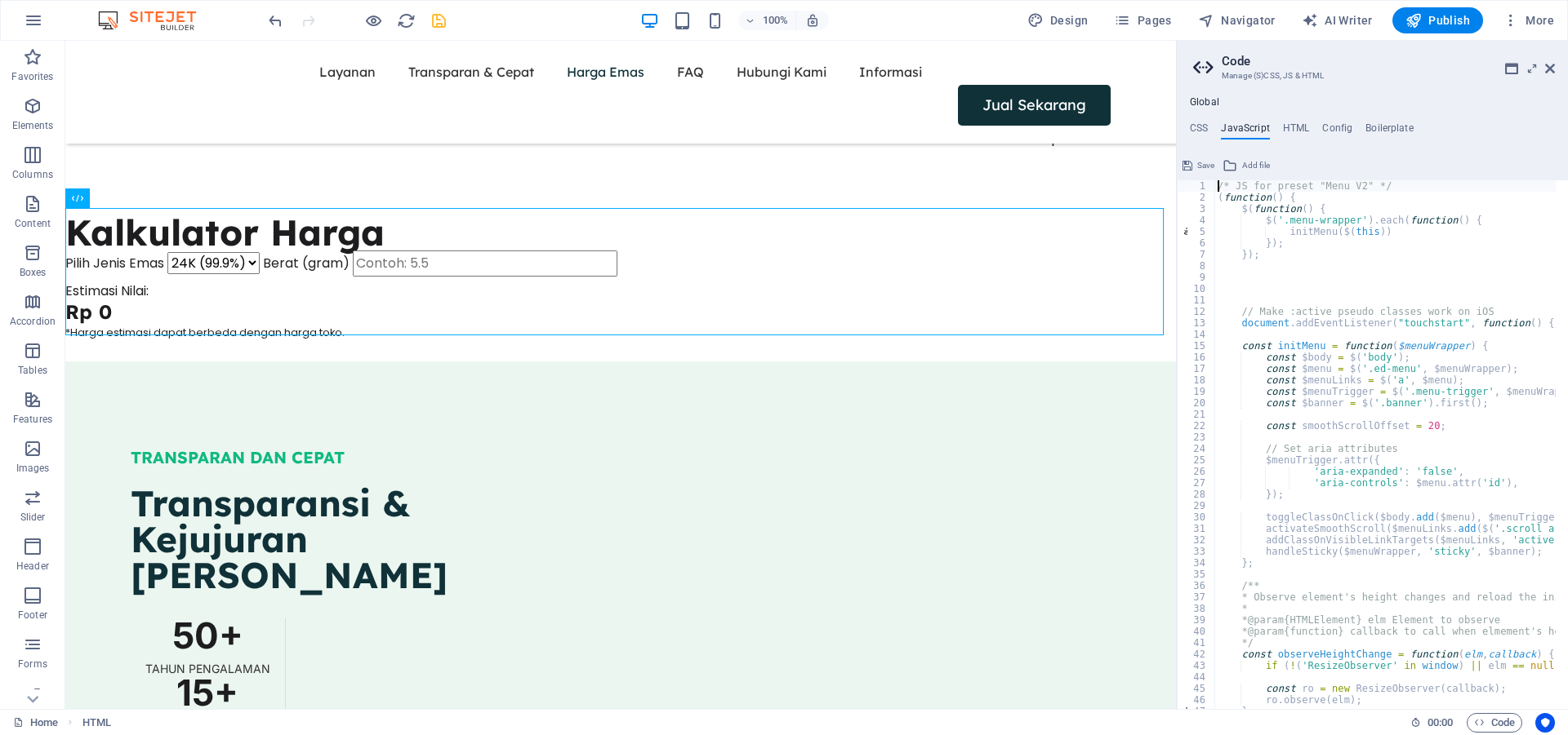
click at [1281, 280] on div "/* JS for preset "Menu V2" */ ( function ( ) { $ ( function ( ) { $ ( '.menu-wr…" at bounding box center [1589, 450] width 749 height 540
paste textarea
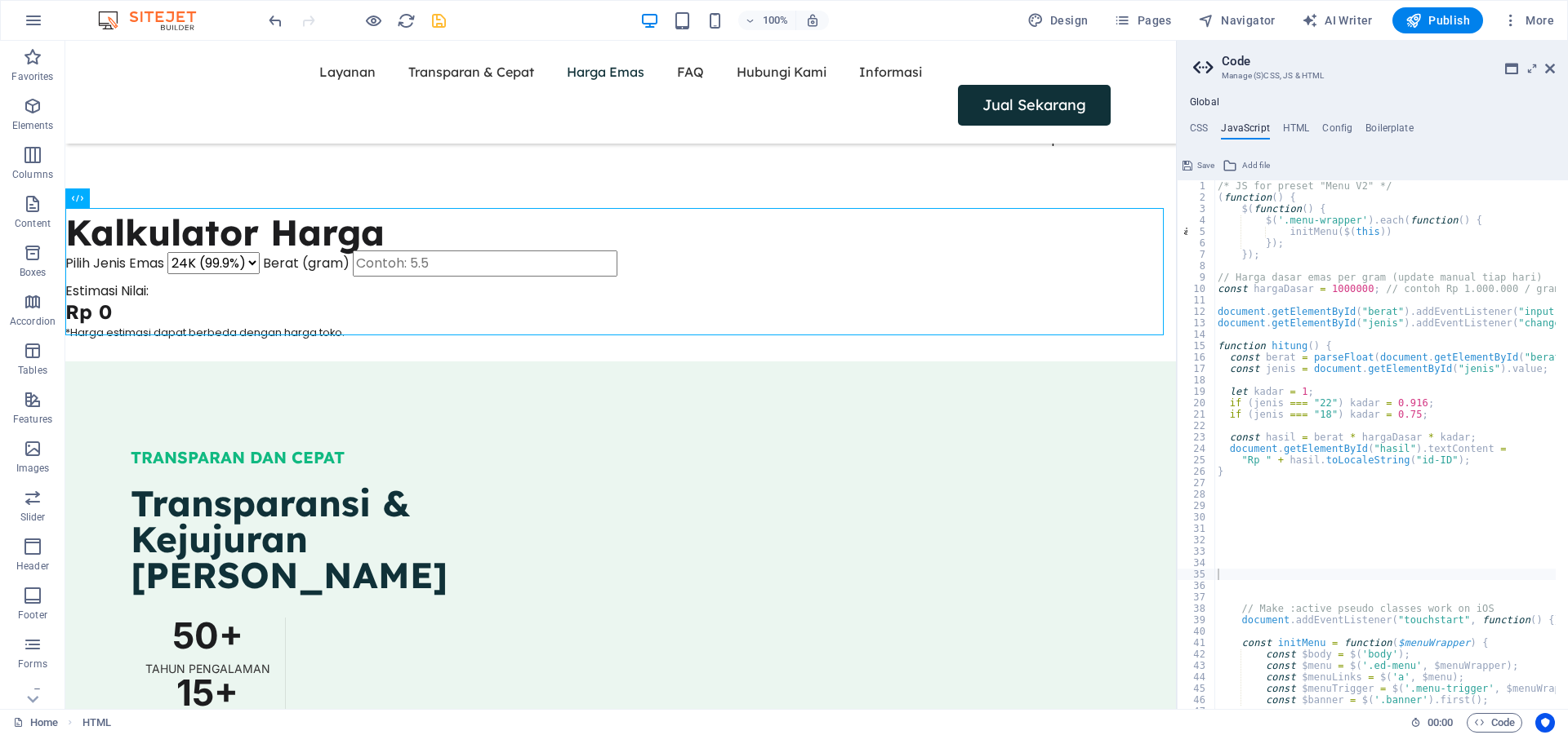
click at [1201, 160] on span "Save" at bounding box center [1204, 166] width 17 height 20
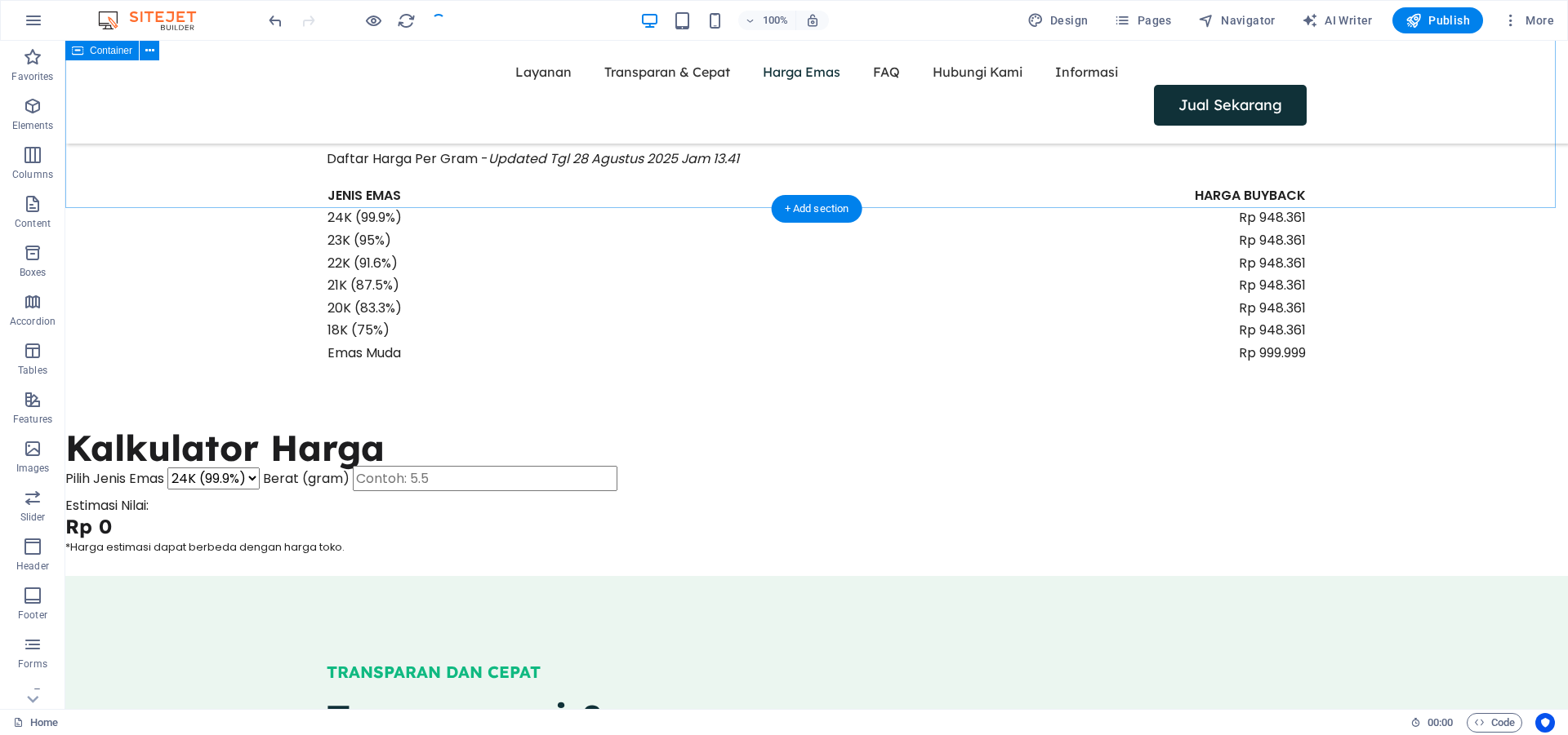
scroll to position [1999, 0]
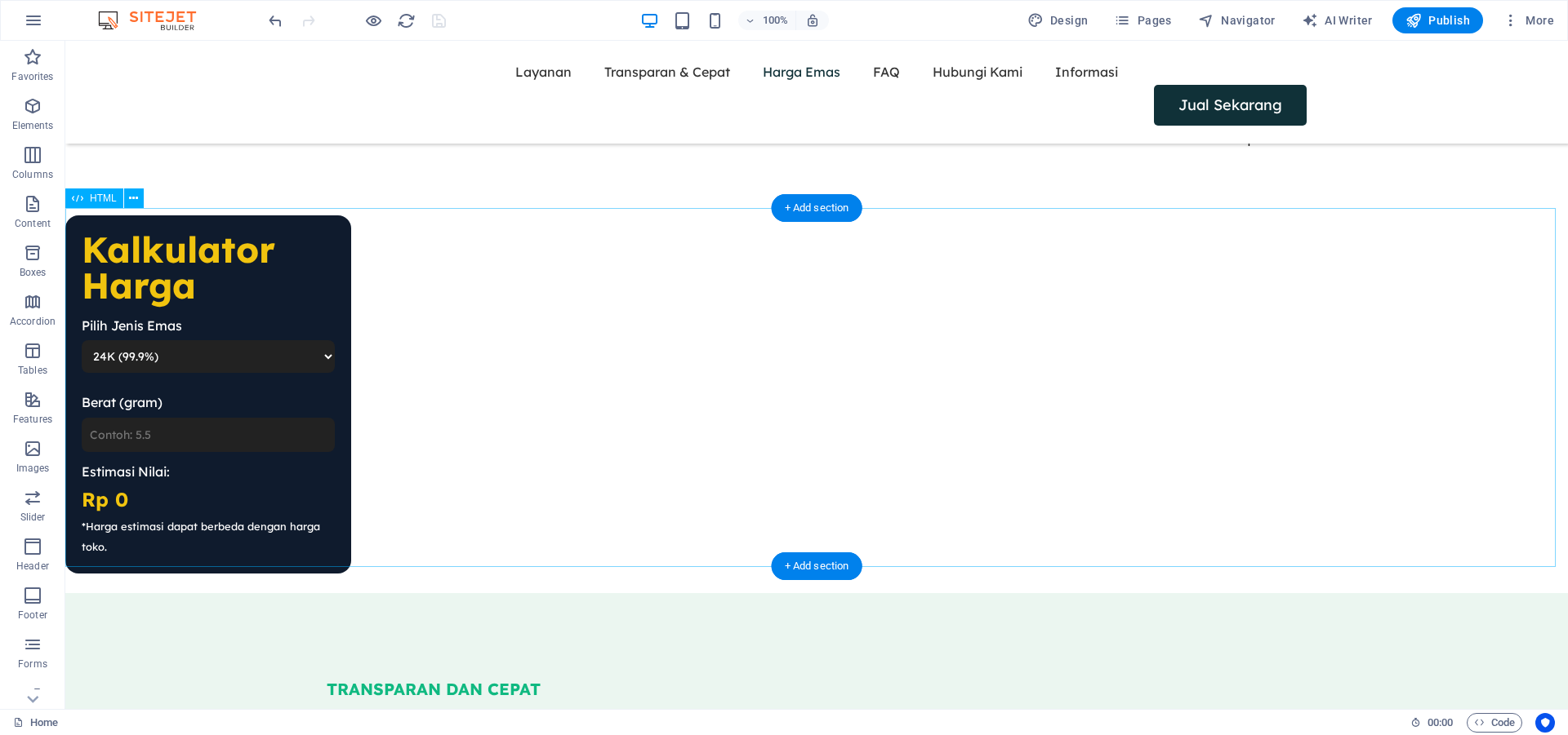
click at [249, 343] on div "Kalkulator Harga Pilih Jenis Emas 24K (99.9%) 22K (91.6%) 18K (75%) Berat (gram…" at bounding box center [816, 395] width 1502 height 359
click at [316, 346] on div "Kalkulator Harga Pilih Jenis Emas 24K (99.9%) 22K (91.6%) 18K (75%) Berat (gram…" at bounding box center [816, 395] width 1502 height 359
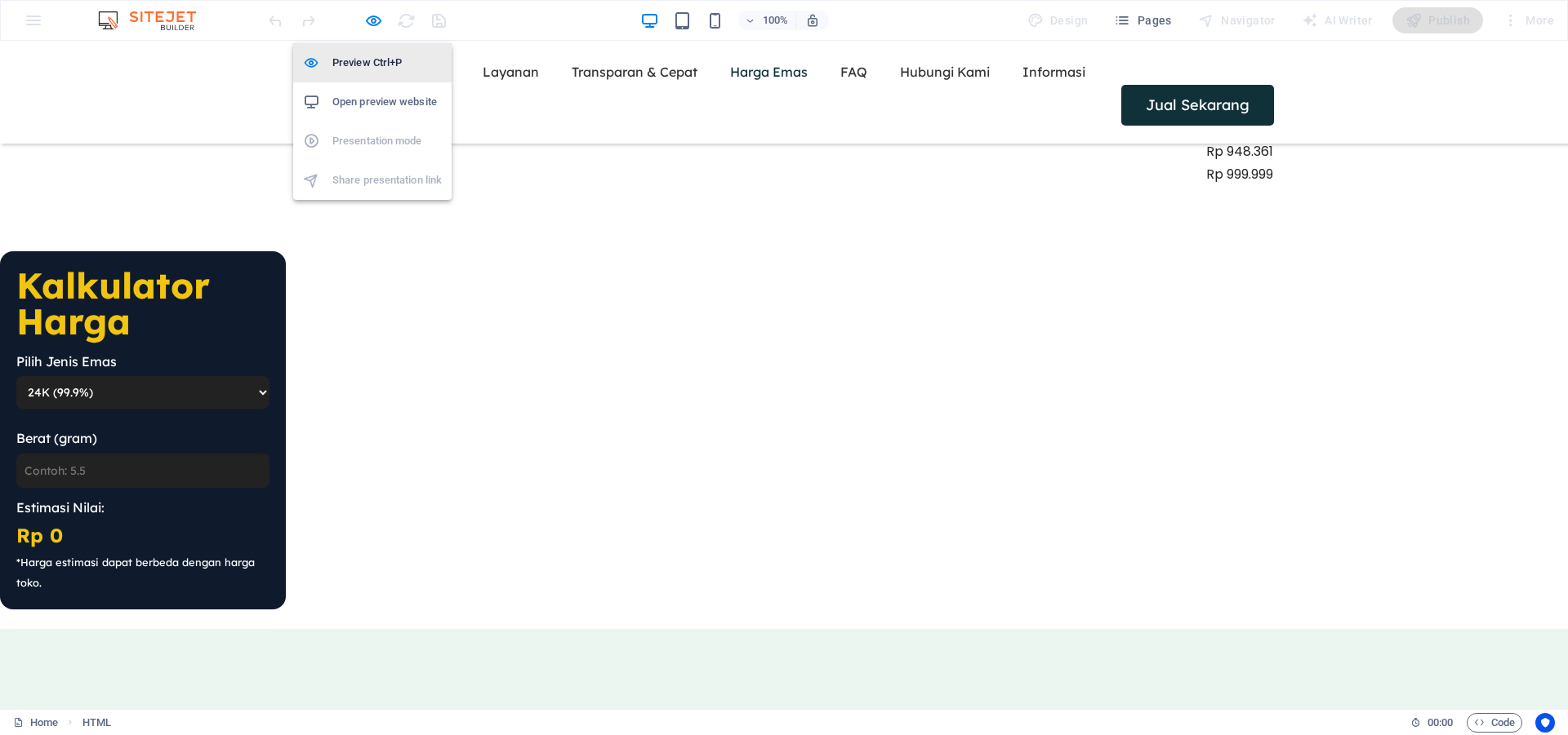
scroll to position [2035, 0]
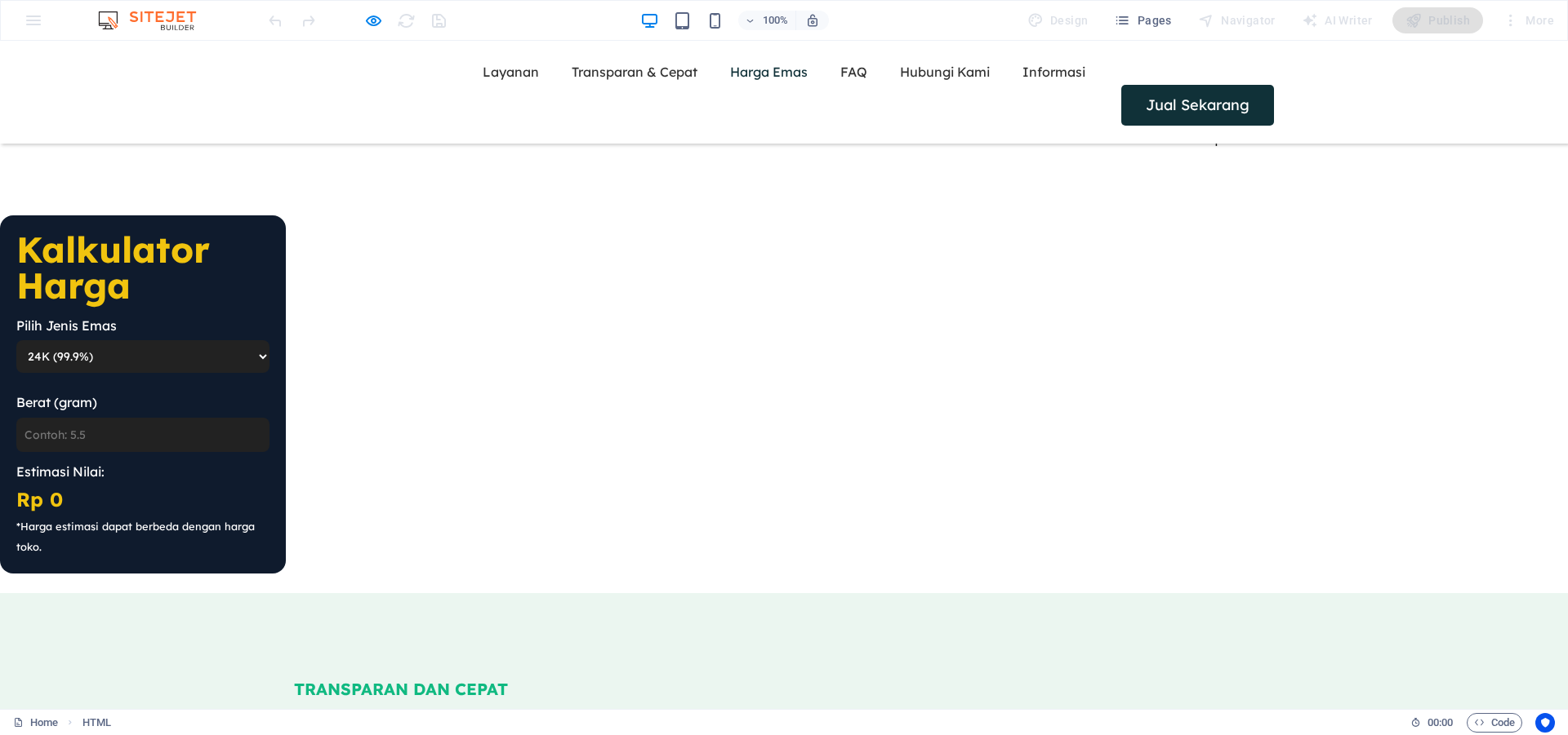
click at [244, 340] on select "24K (99.9%) 22K (91.6%) 18K (75%)" at bounding box center [143, 356] width 253 height 33
click at [147, 350] on select "24K (99.9%) 22K (91.6%) 18K (75%)" at bounding box center [143, 356] width 253 height 33
click at [91, 423] on input "Berat (gram)" at bounding box center [143, 434] width 253 height 34
click at [99, 332] on div "Kalkulator Harga Pilih Jenis Emas 24K (99.9%) 22K (91.6%) 18K (75%) Berat (gram…" at bounding box center [143, 395] width 286 height 359
click at [79, 432] on input "Berat (gram)" at bounding box center [143, 434] width 253 height 34
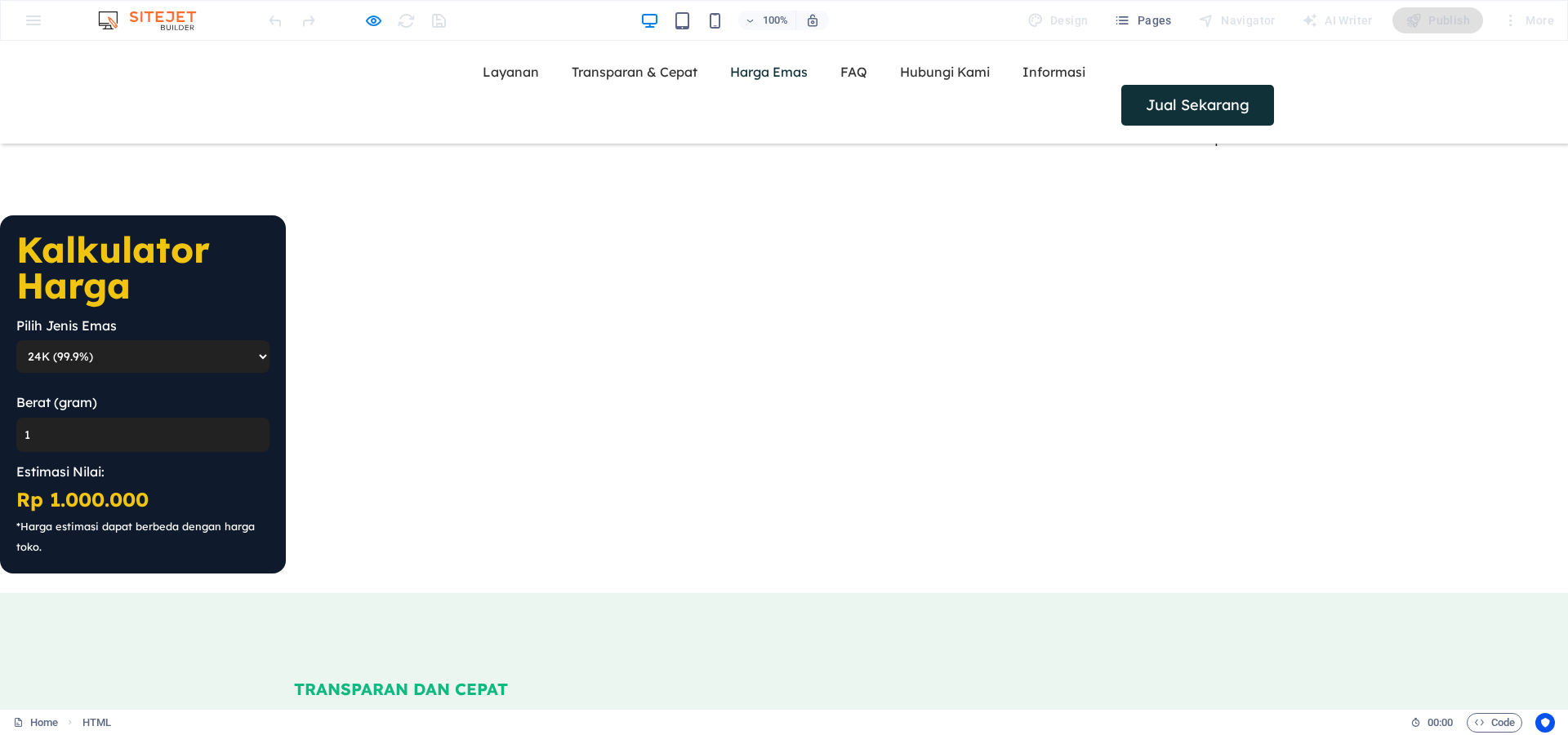
type input "1"
click at [169, 392] on label "Berat (gram)" at bounding box center [143, 403] width 253 height 22
click at [169, 418] on input "1" at bounding box center [143, 434] width 253 height 34
drag, startPoint x: 259, startPoint y: 259, endPoint x: 364, endPoint y: 29, distance: 252.8
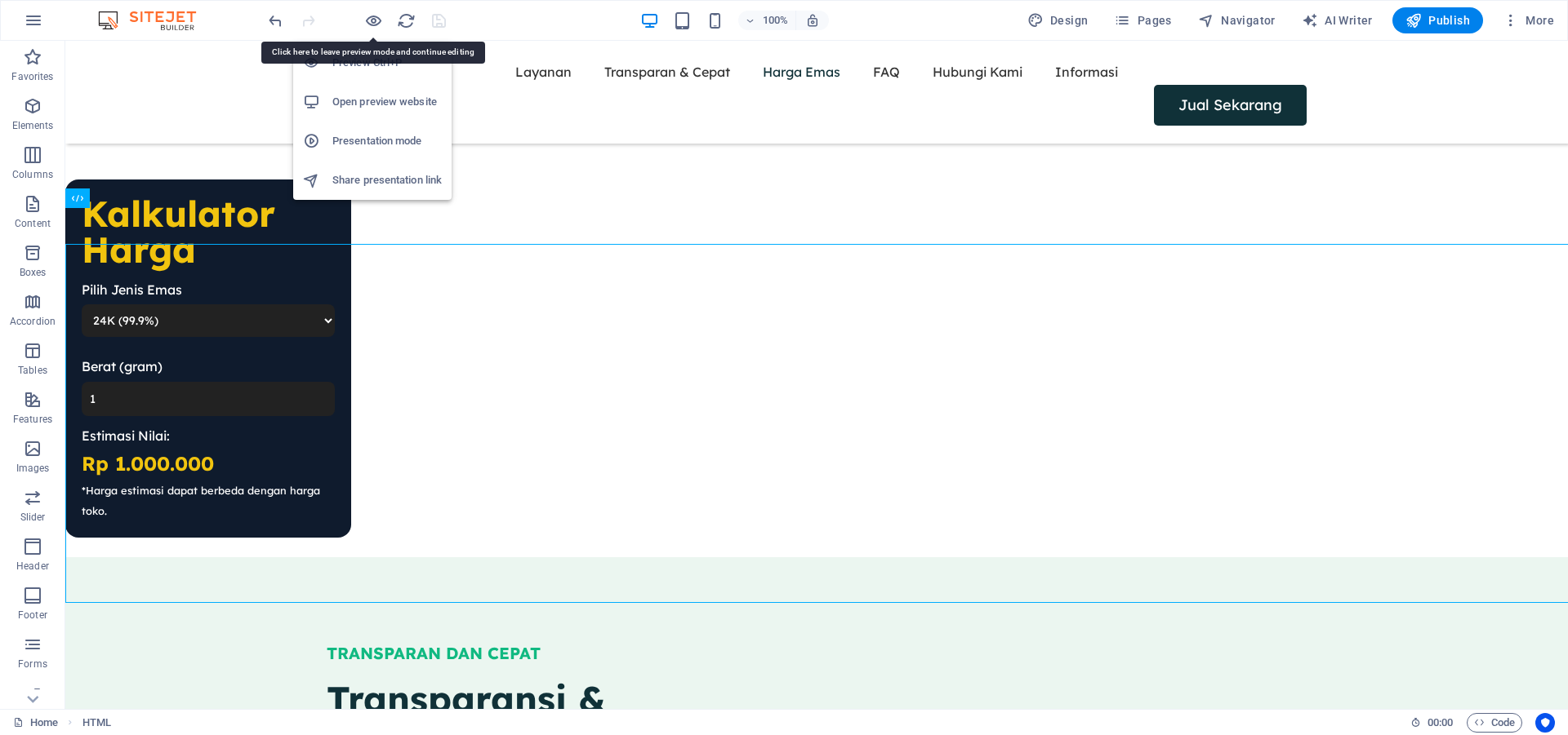
scroll to position [1999, 0]
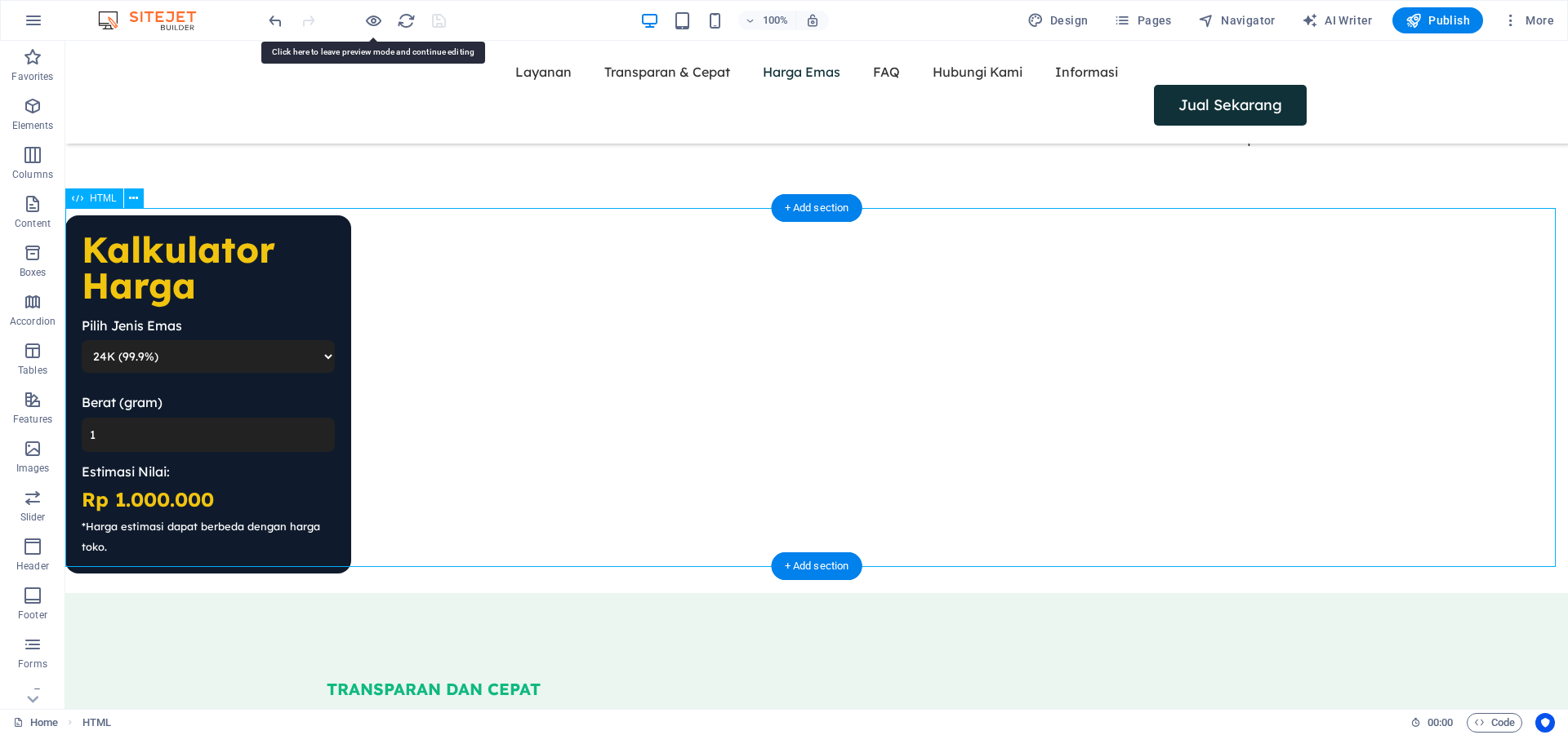
drag, startPoint x: 246, startPoint y: 325, endPoint x: 246, endPoint y: 311, distance: 14.0
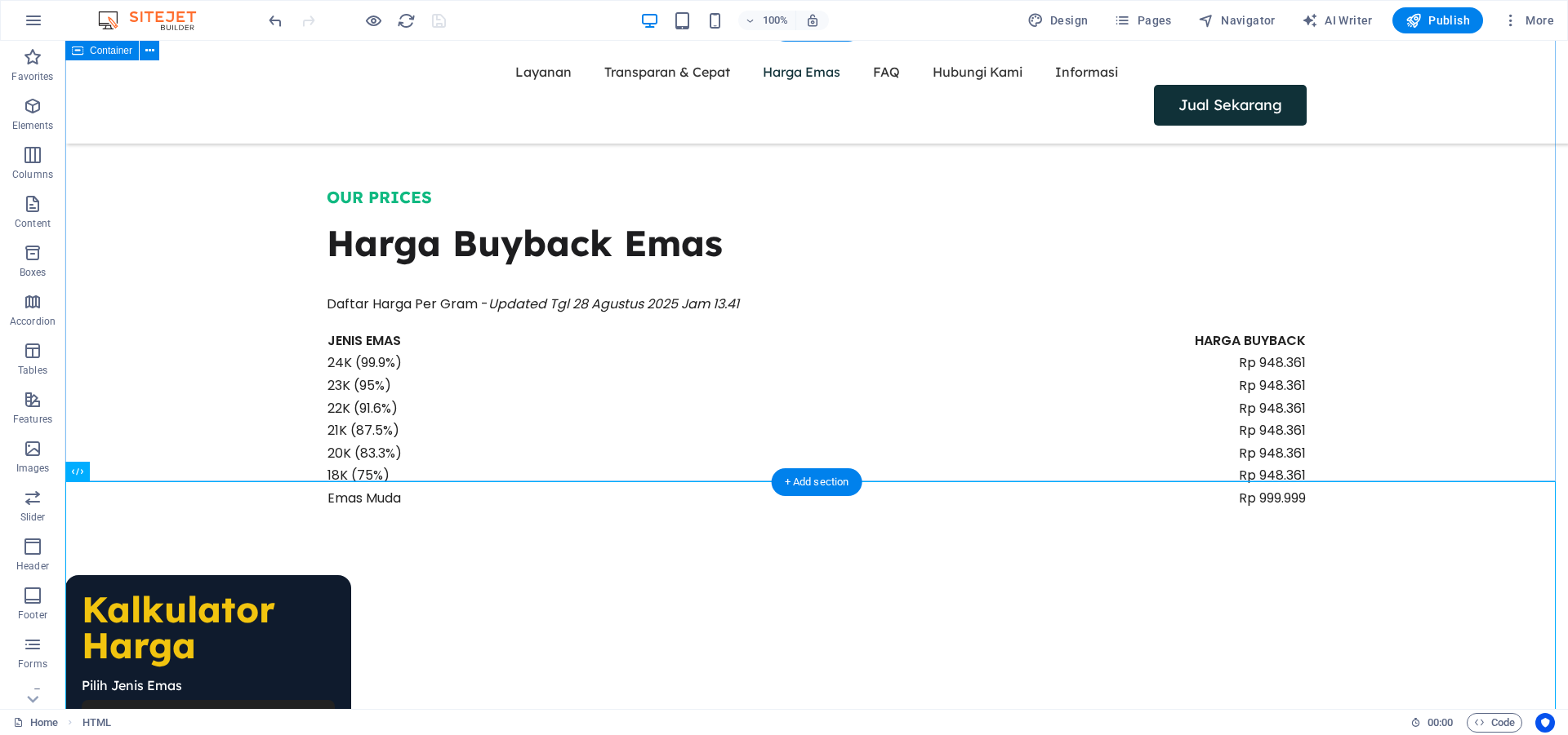
scroll to position [1591, 0]
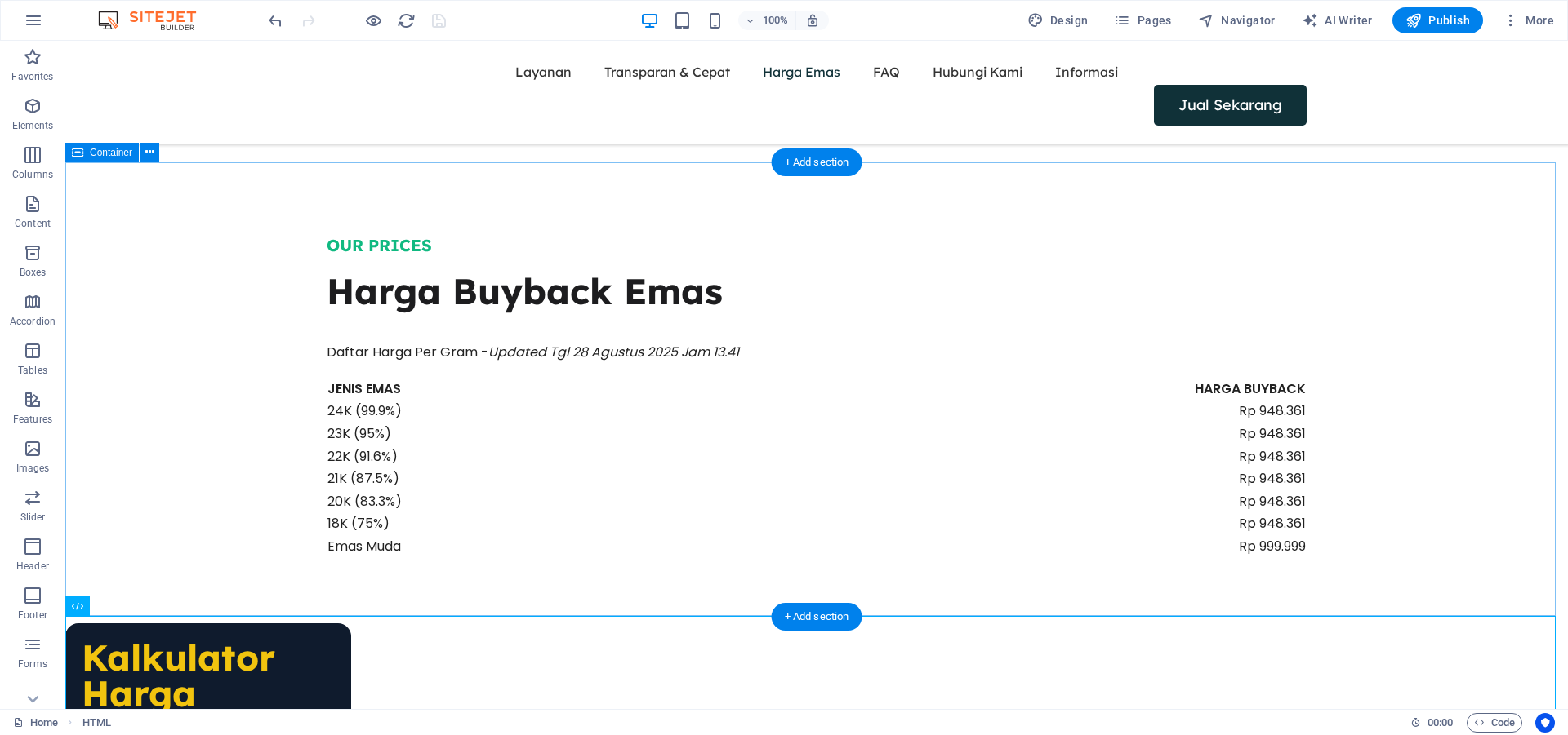
click at [1381, 235] on div "OUR PRICES Harga Buyback Emas Daftar Harga Per Gram - Updated Tgl 28 Agustus 20…" at bounding box center [816, 395] width 1502 height 454
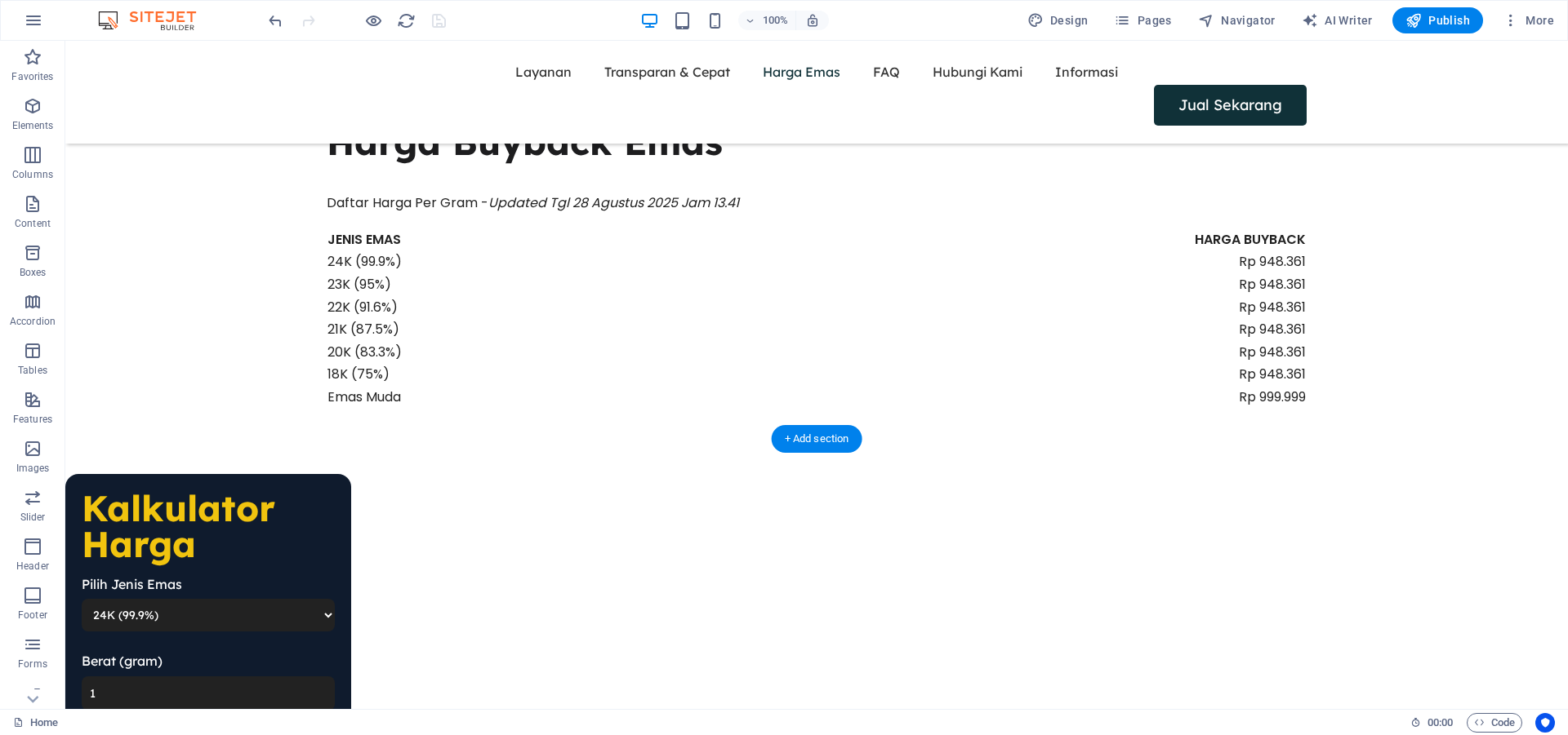
scroll to position [1724, 0]
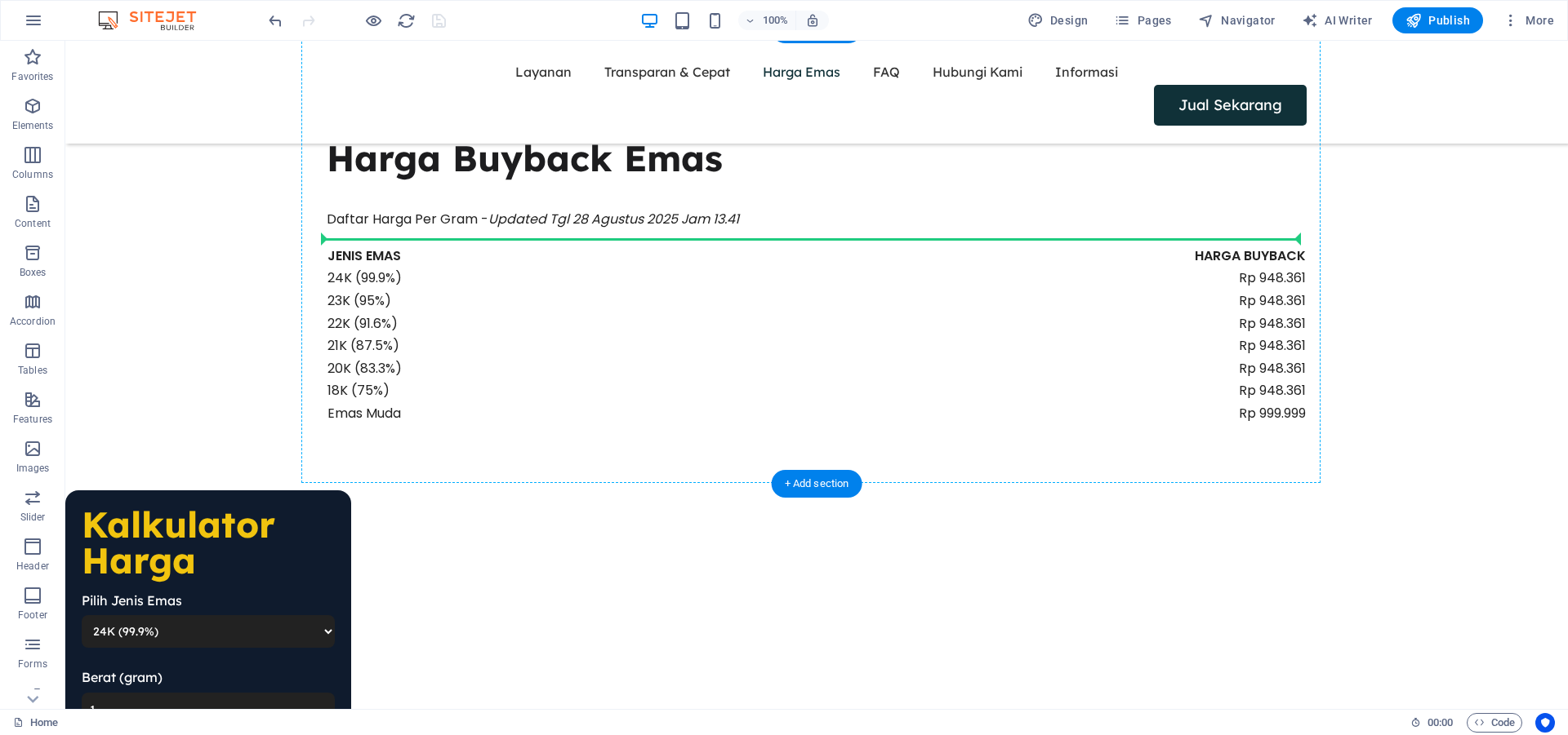
drag, startPoint x: 171, startPoint y: 516, endPoint x: 1287, endPoint y: 277, distance: 1141.3
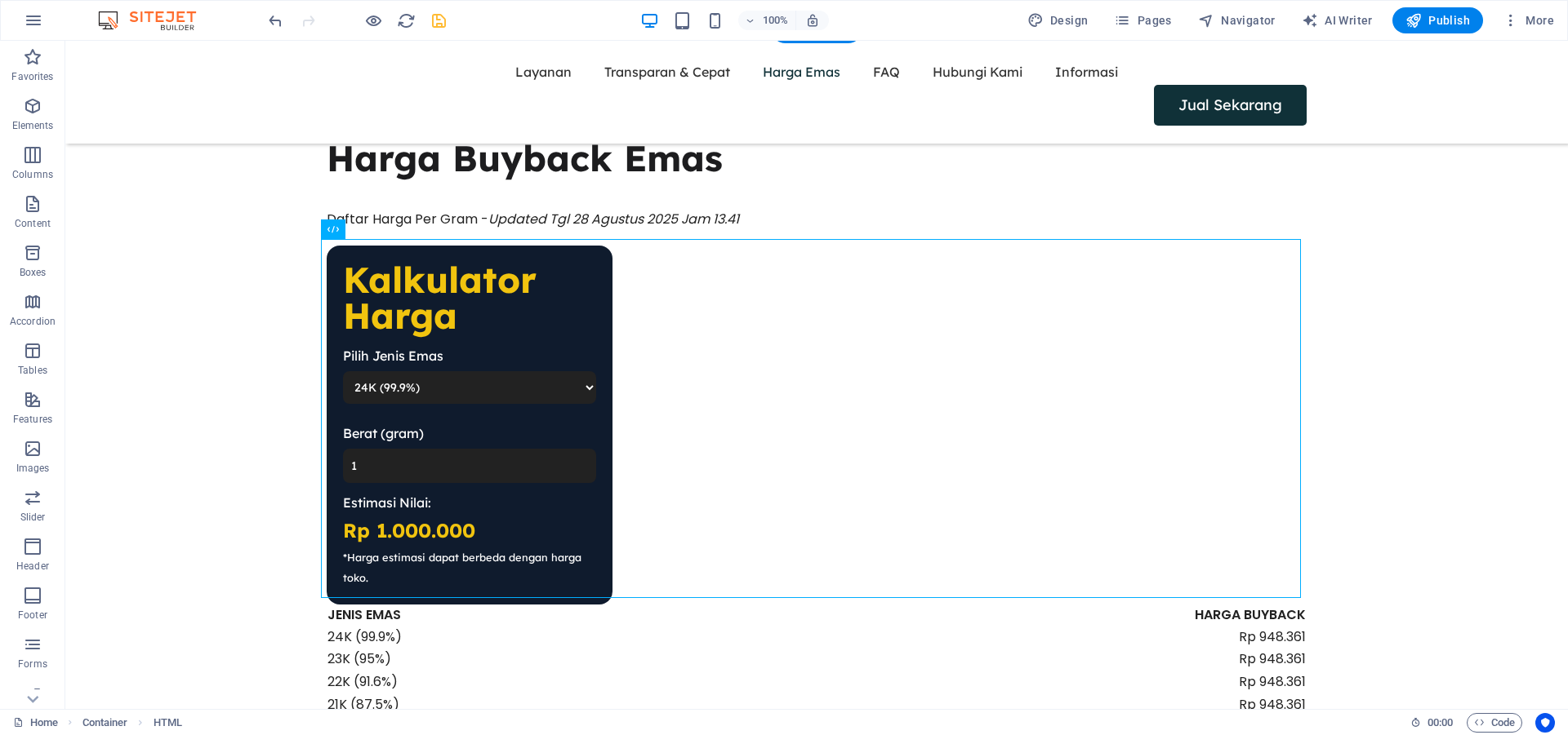
drag, startPoint x: 423, startPoint y: 269, endPoint x: 1331, endPoint y: 299, distance: 908.5
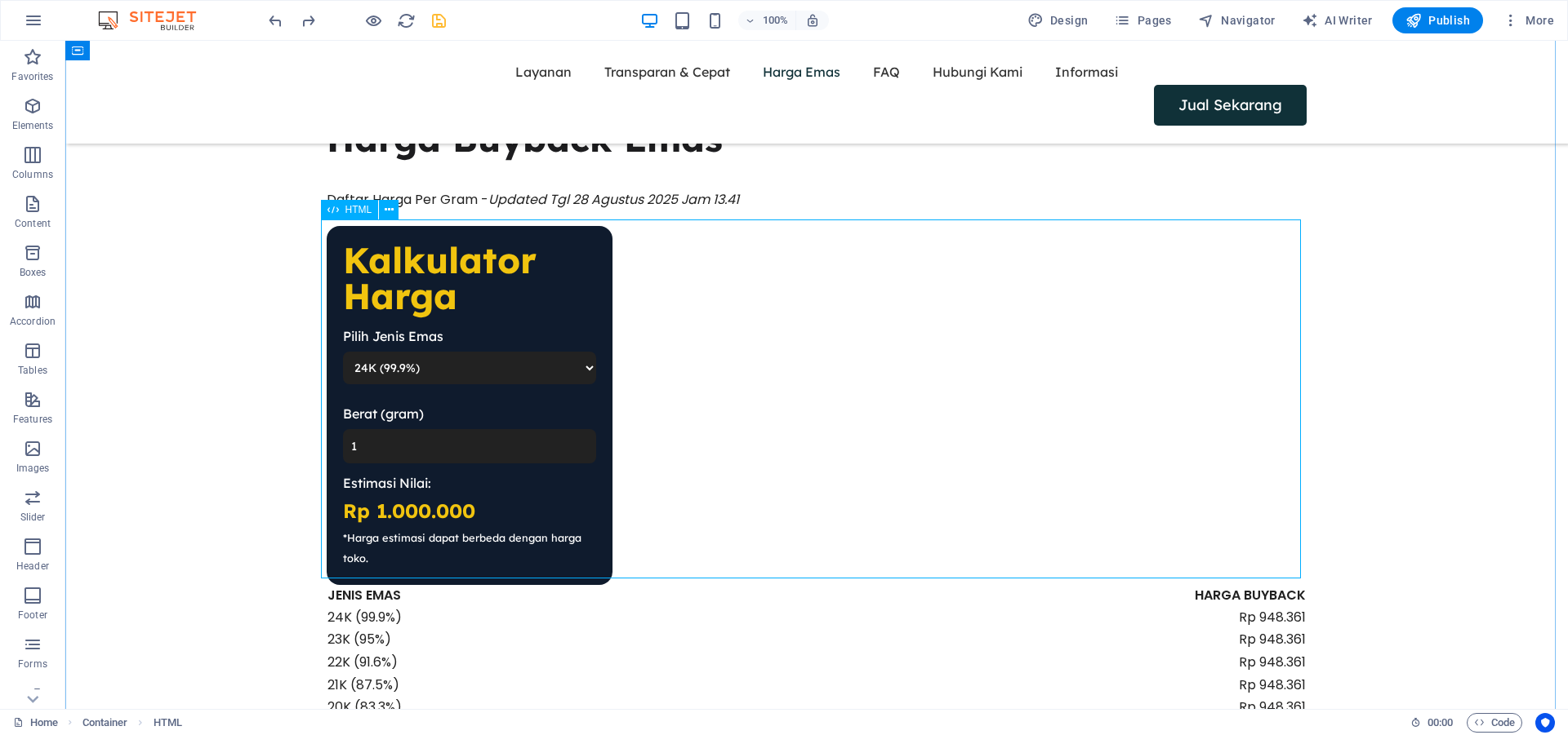
scroll to position [1607, 0]
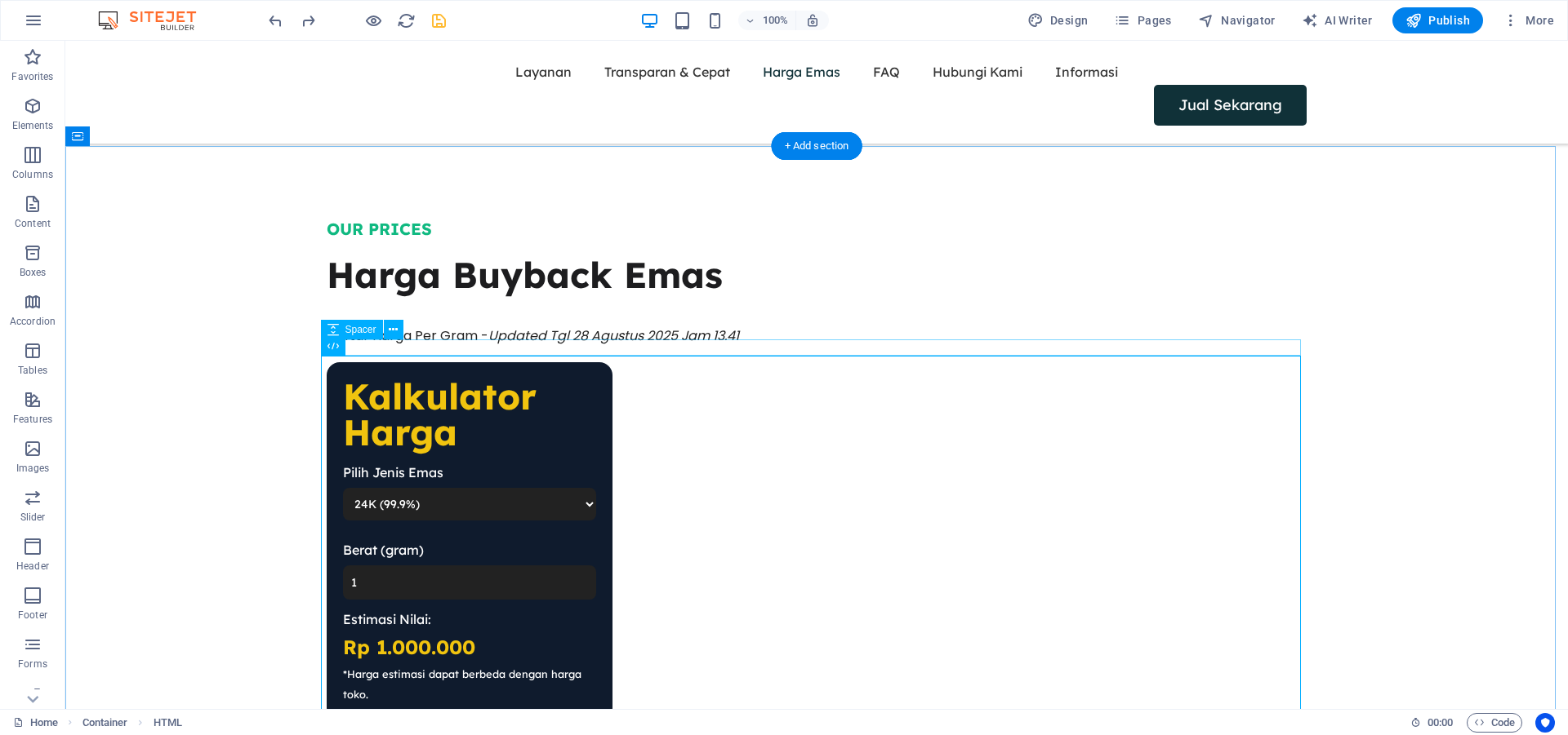
click at [799, 349] on div at bounding box center [816, 354] width 980 height 17
click at [795, 363] on div "Kalkulator Harga Pilih Jenis Emas 24K (99.9%) 22K (91.6%) 18K (75%) Berat (gram…" at bounding box center [816, 542] width 980 height 359
click at [805, 309] on div at bounding box center [816, 317] width 980 height 17
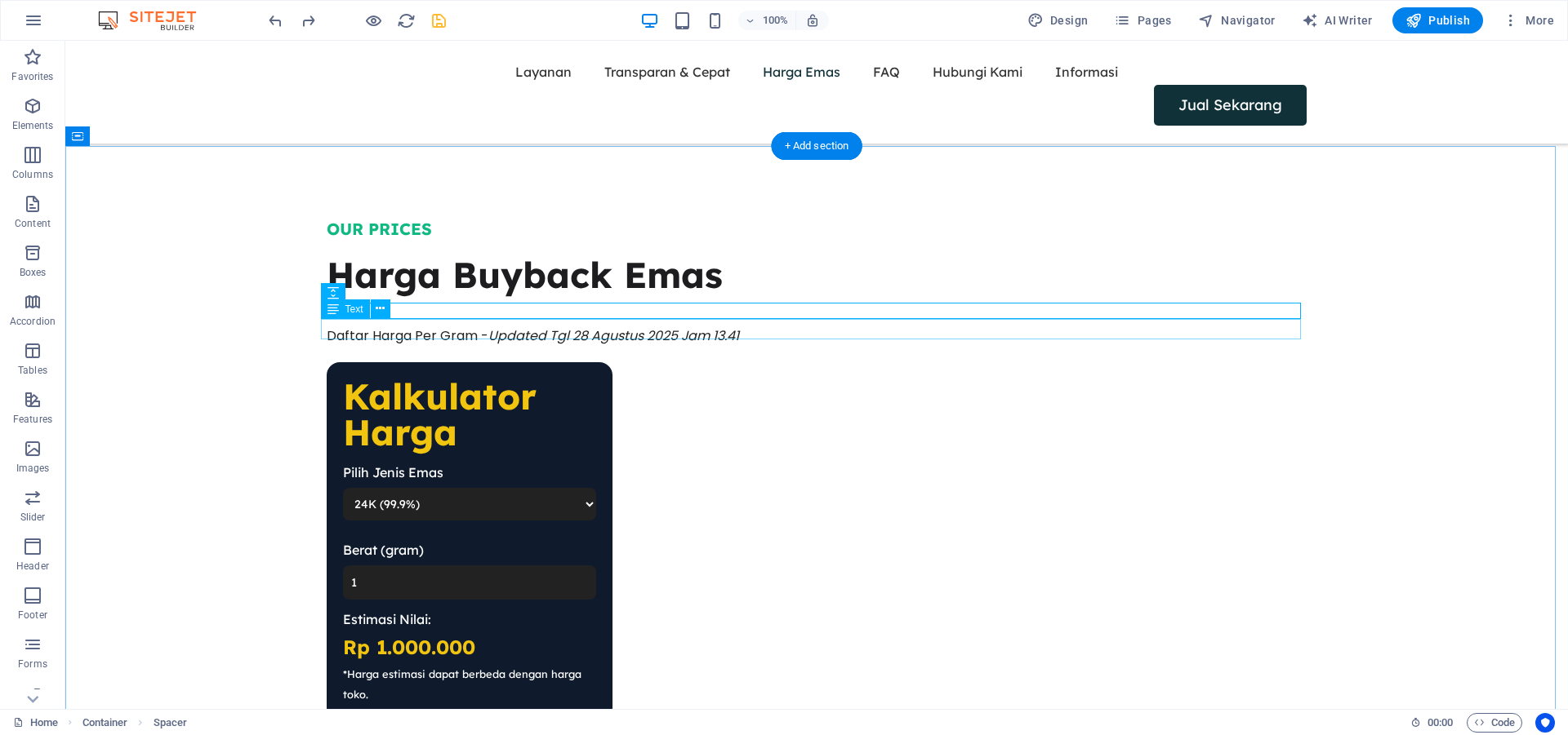
drag, startPoint x: 804, startPoint y: 325, endPoint x: 794, endPoint y: 321, distance: 10.8
click at [803, 326] on div "Daftar Harga Per Gram - Updated Tgl 28 Agustus 2025 Jam 13.41" at bounding box center [816, 337] width 980 height 22
drag, startPoint x: 785, startPoint y: 302, endPoint x: 816, endPoint y: 202, distance: 104.7
click at [786, 301] on div "OUR PRICES Harga Buyback Emas Daftar Harga Per Gram - Updated Tgl 28 Agustus 20…" at bounding box center [816, 559] width 1019 height 813
click at [800, 293] on div at bounding box center [816, 301] width 980 height 17
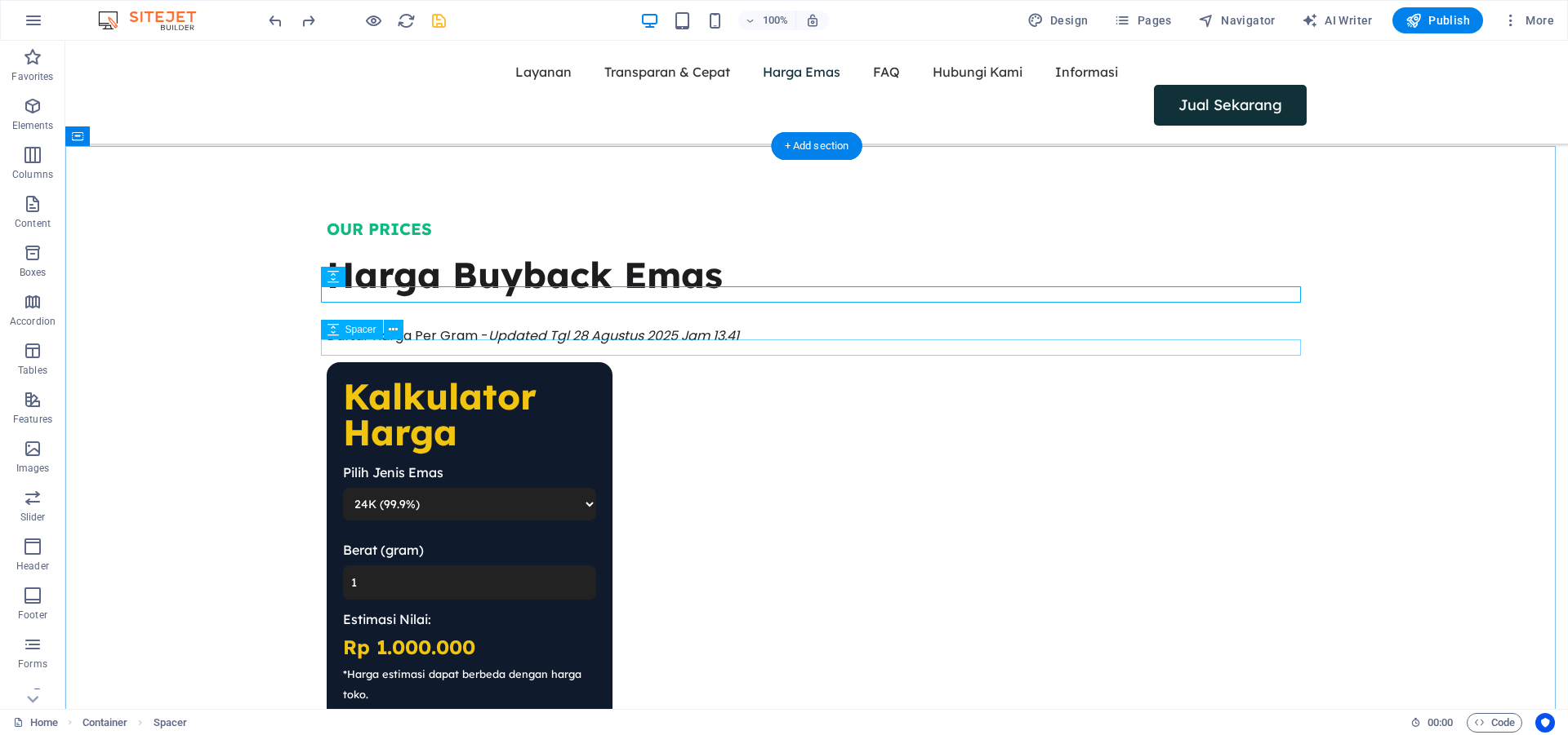
scroll to position [1879, 0]
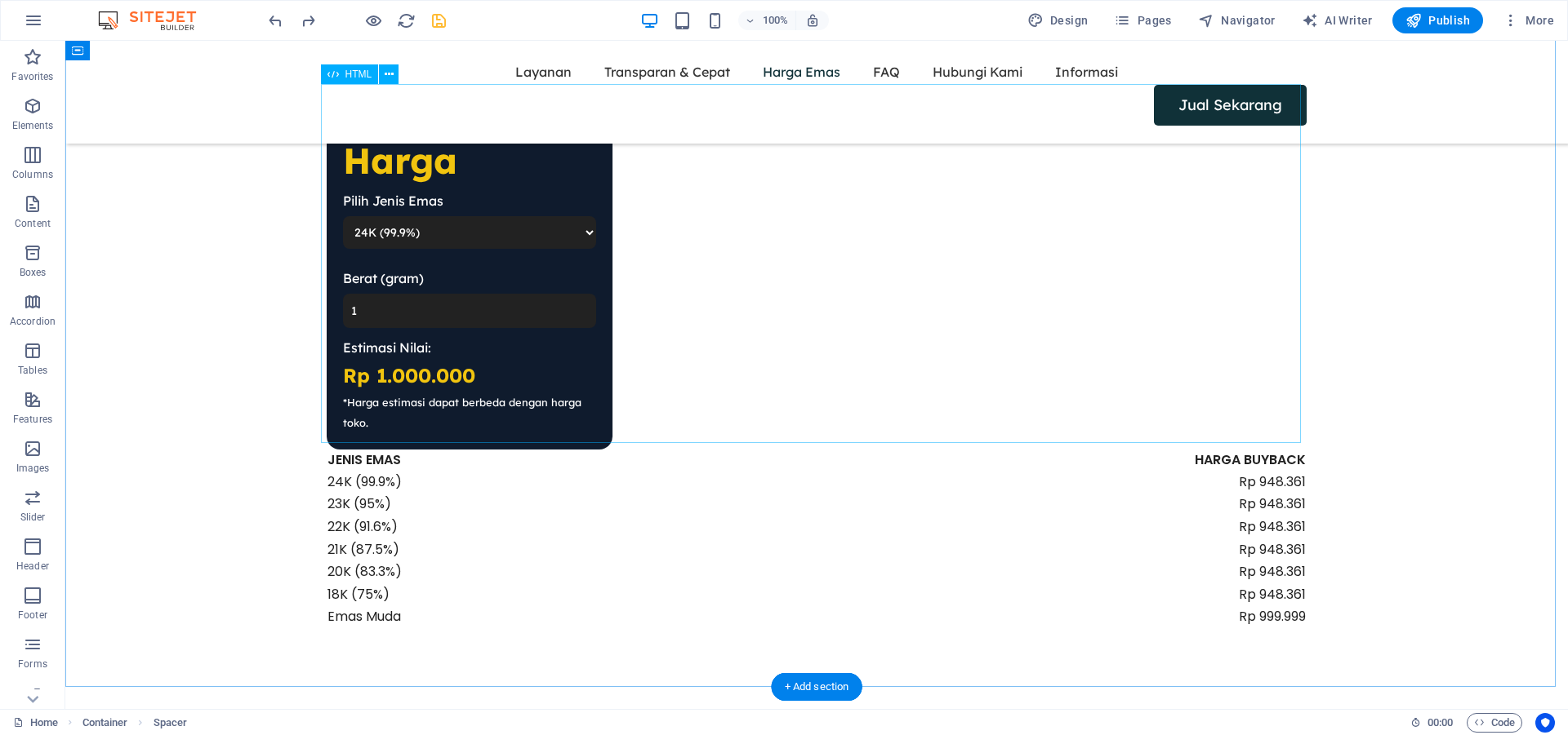
click at [805, 347] on div "Kalkulator Harga Pilih Jenis Emas 24K (99.9%) 22K (91.6%) 18K (75%) Berat (gram…" at bounding box center [816, 270] width 980 height 359
click at [800, 680] on div "+ Add section" at bounding box center [817, 687] width 91 height 28
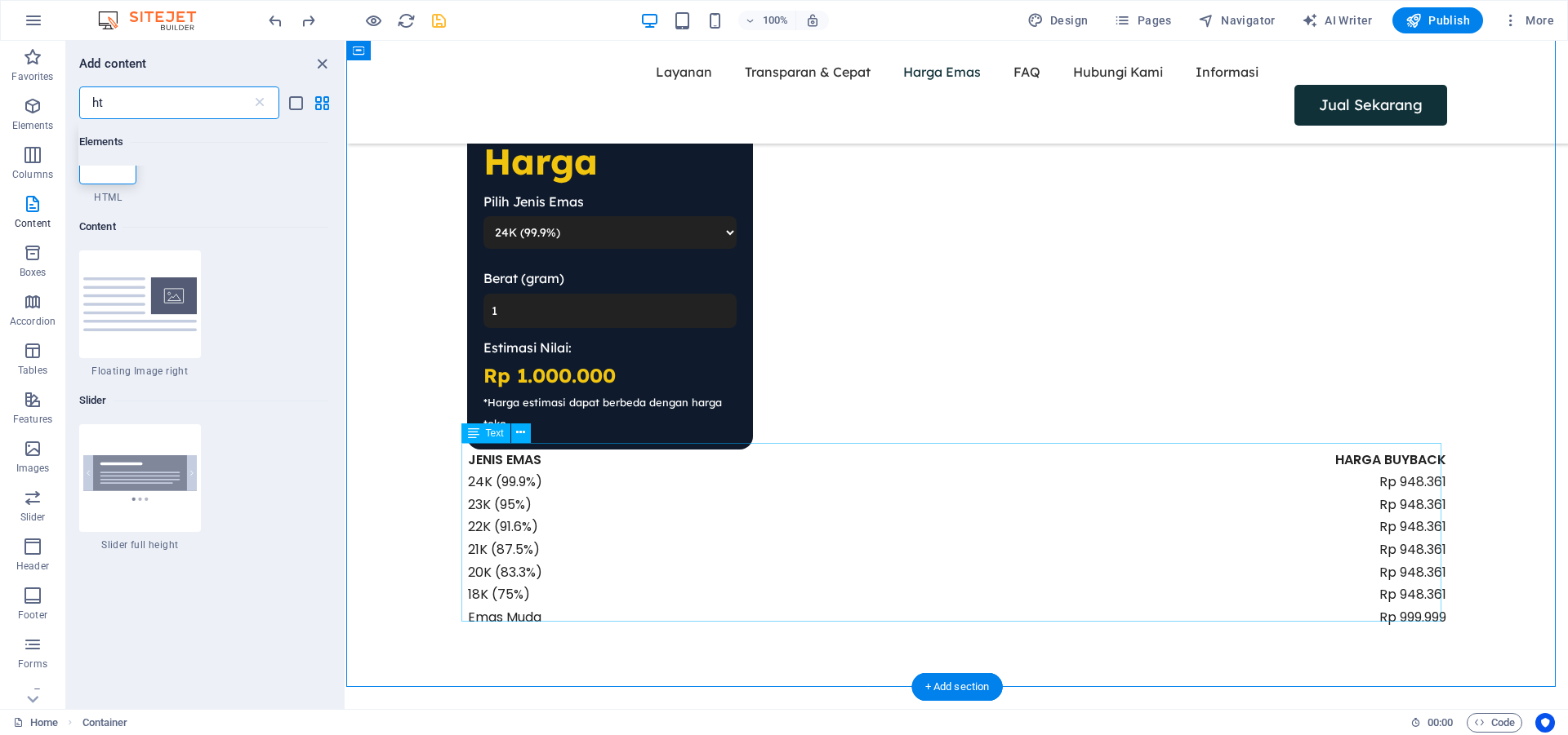
scroll to position [125, 0]
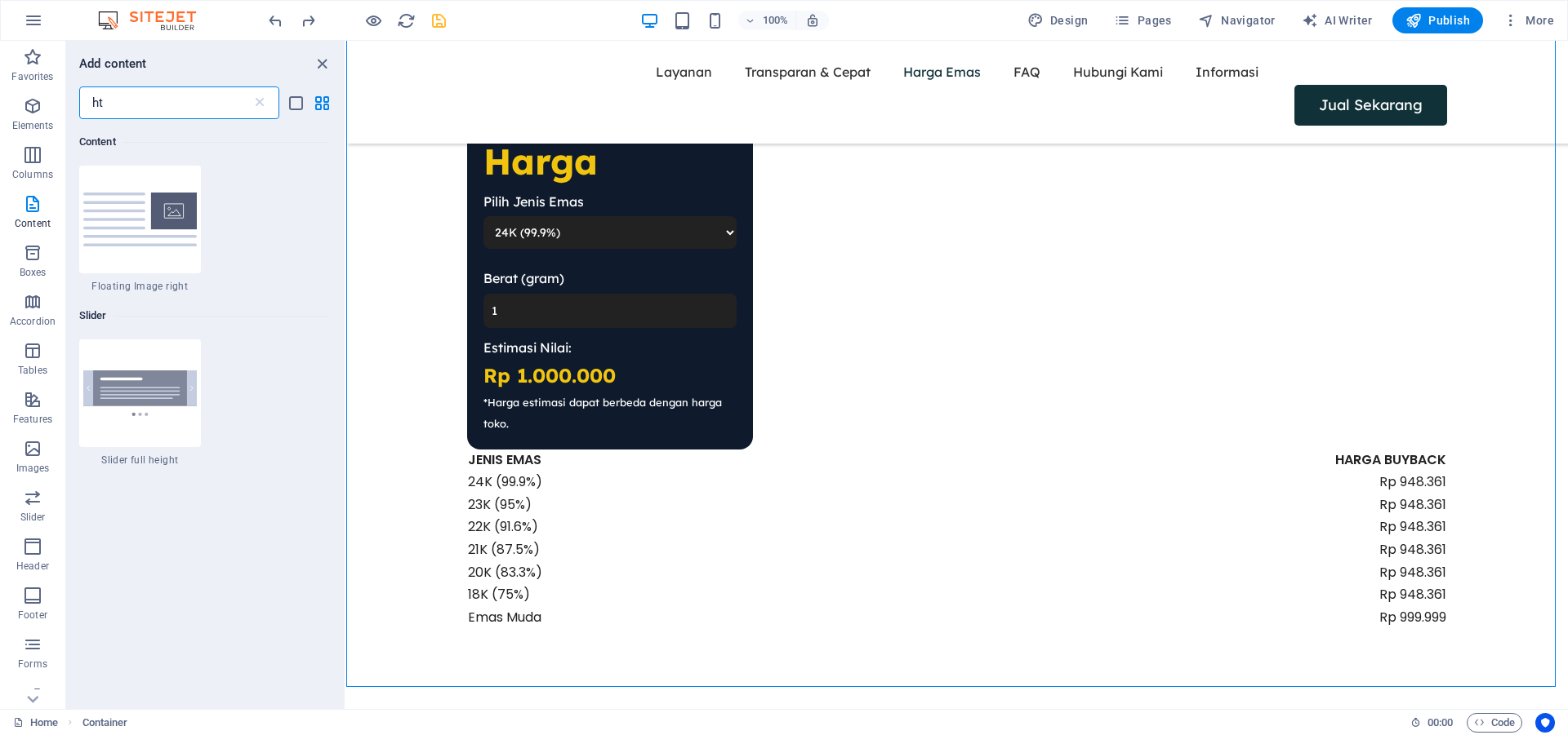
click at [206, 107] on input "ht" at bounding box center [165, 102] width 172 height 33
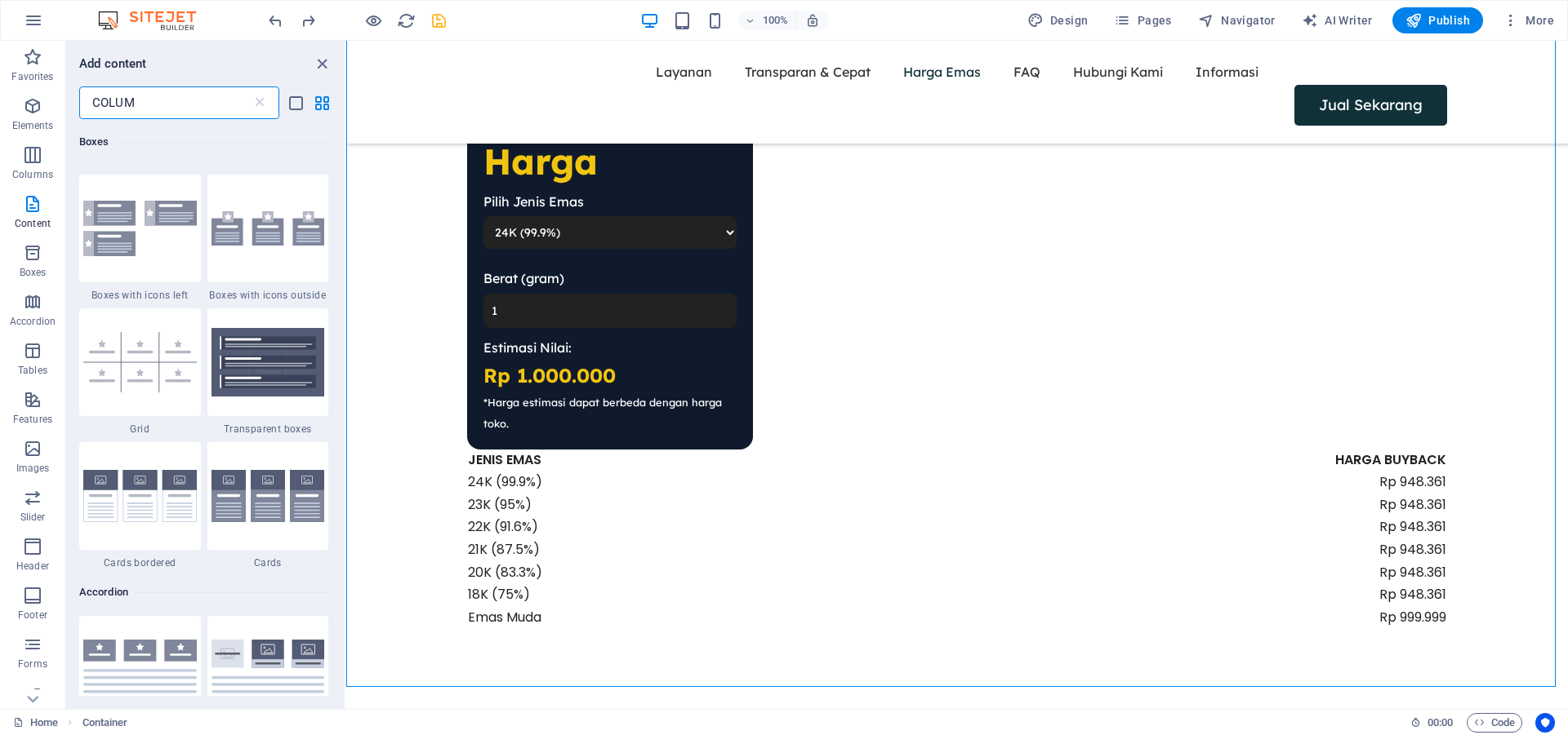
scroll to position [1244, 0]
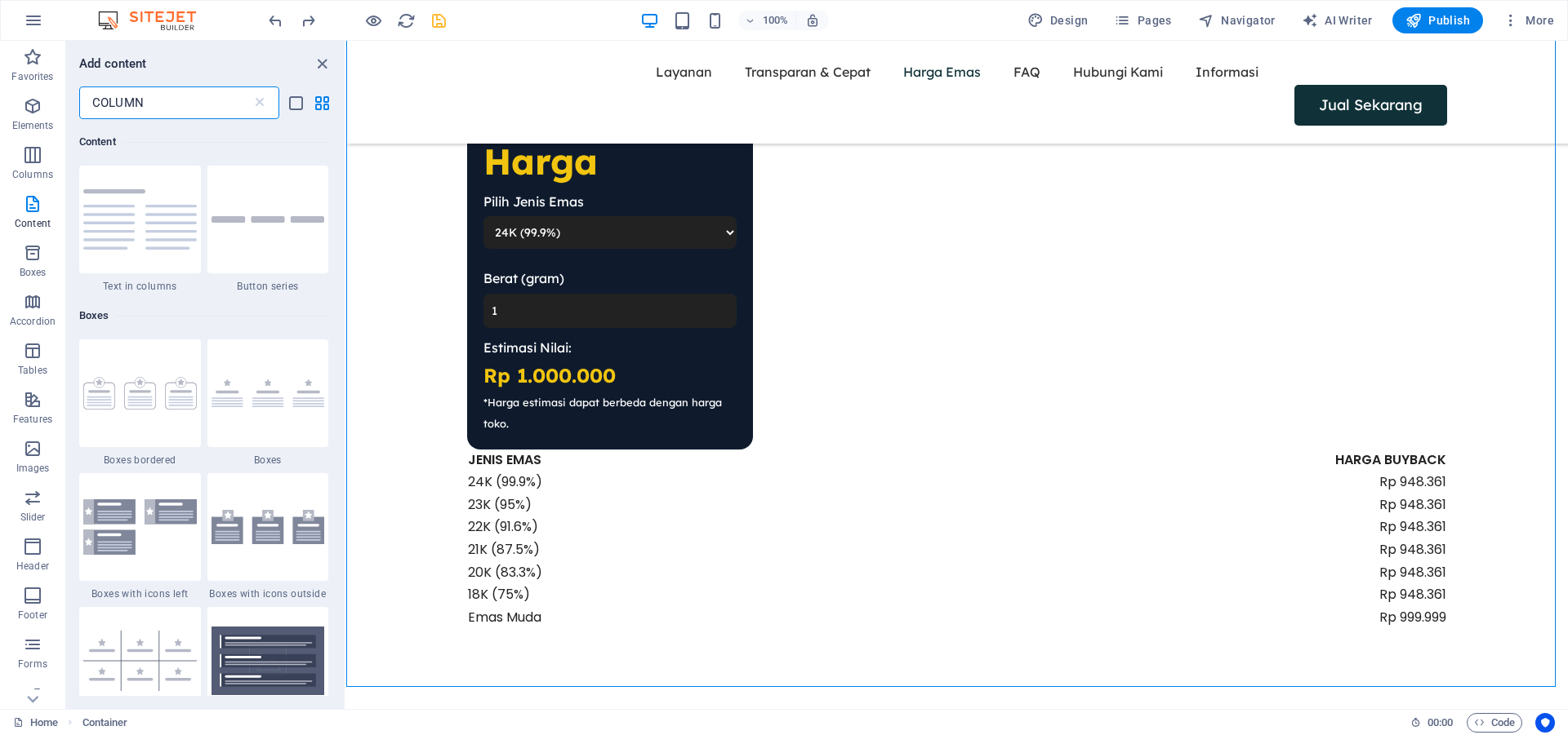
click at [175, 93] on input "COLUMN" at bounding box center [165, 102] width 172 height 33
type input "COLUMN"
click at [44, 147] on span "Columns" at bounding box center [33, 165] width 65 height 39
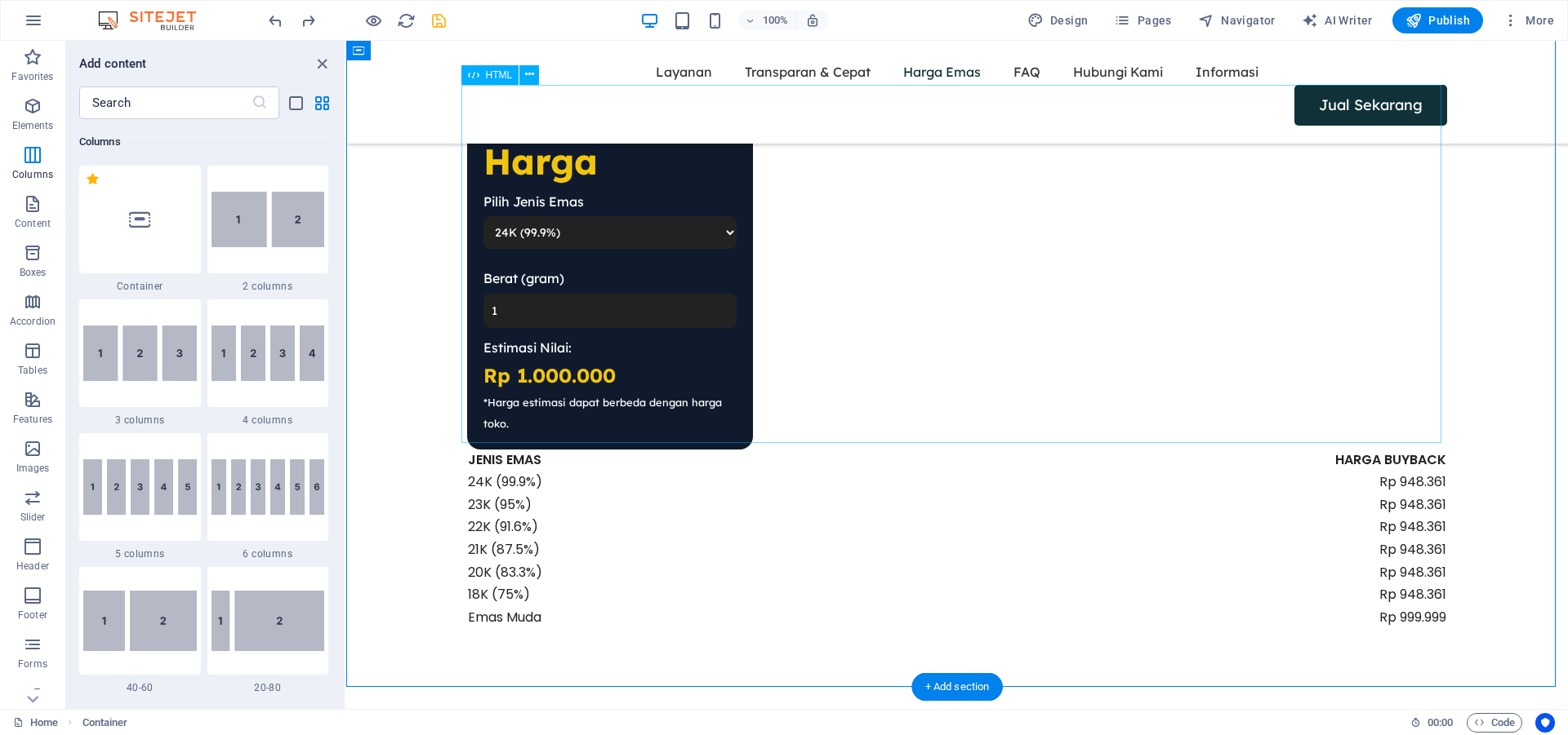
scroll to position [1589, 0]
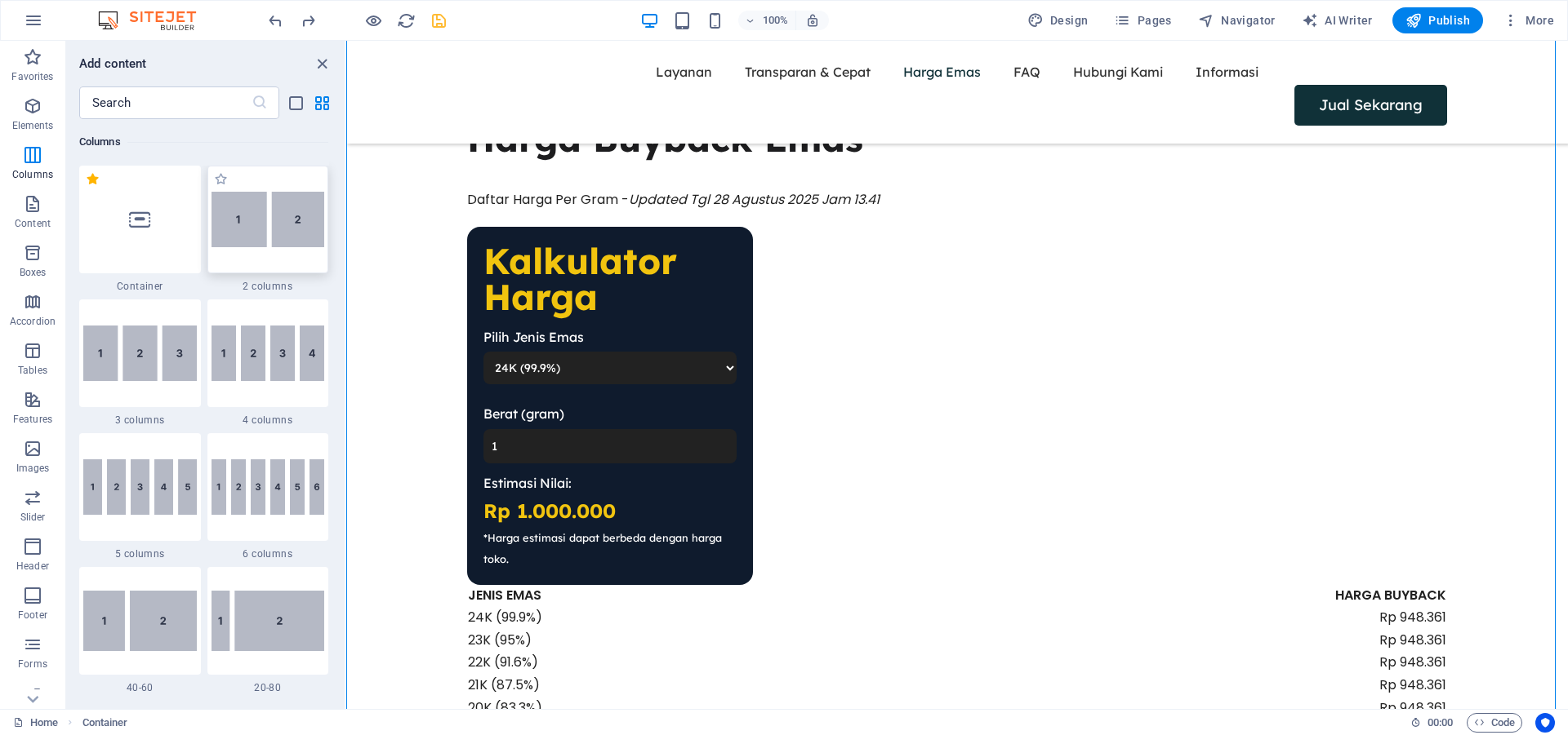
click at [263, 246] on img at bounding box center [268, 220] width 113 height 55
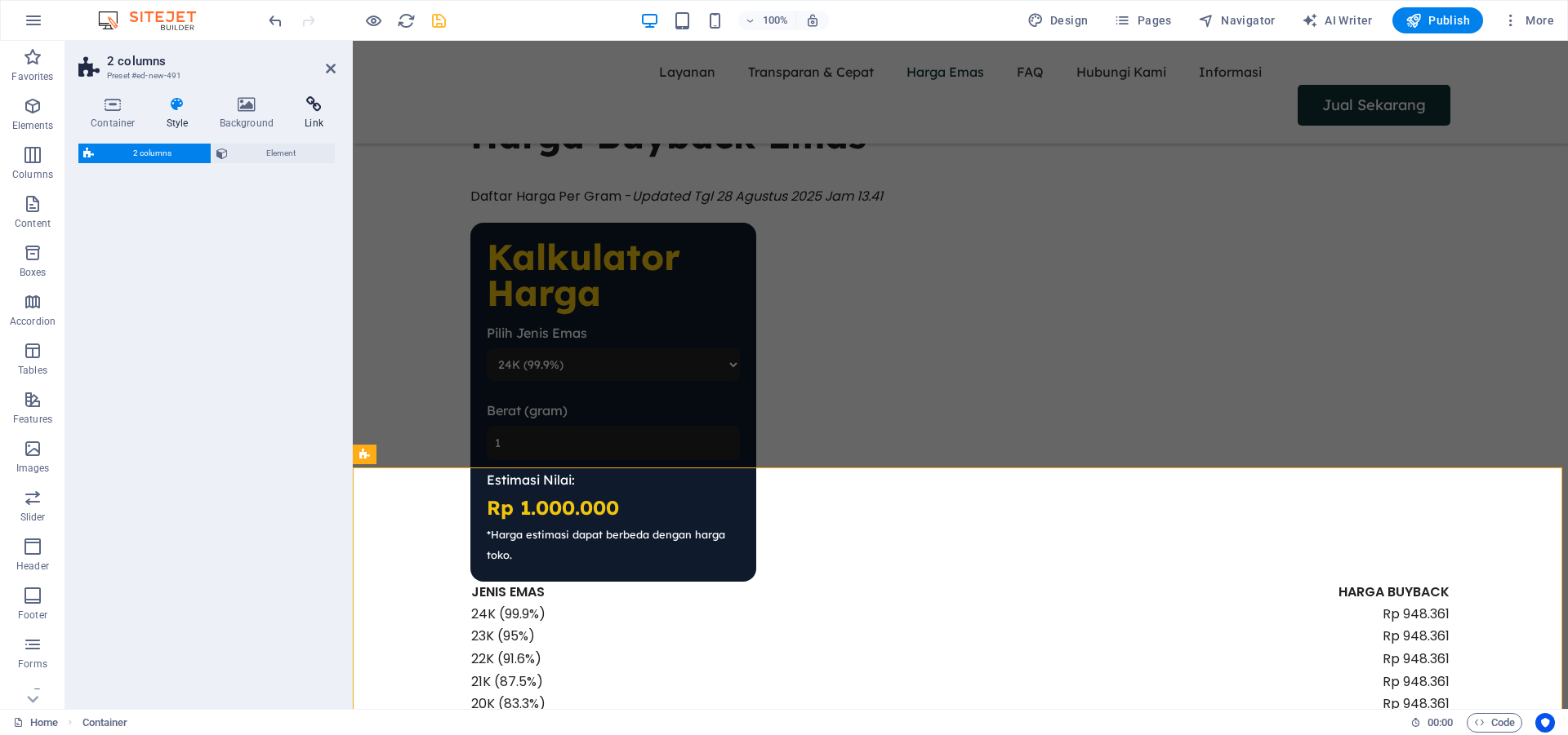
scroll to position [2214, 0]
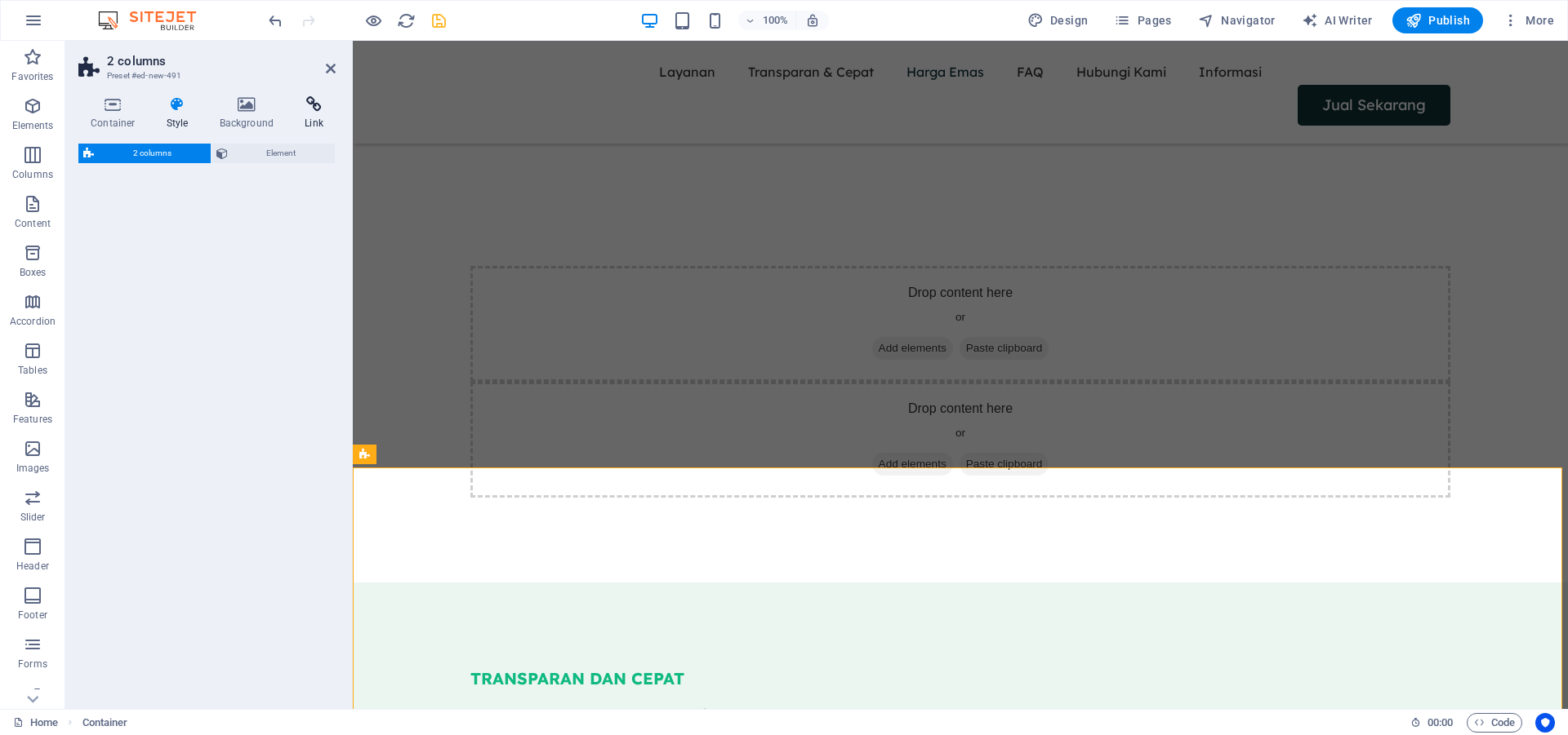
select select "rem"
select select "preset-columns-two-v2-default"
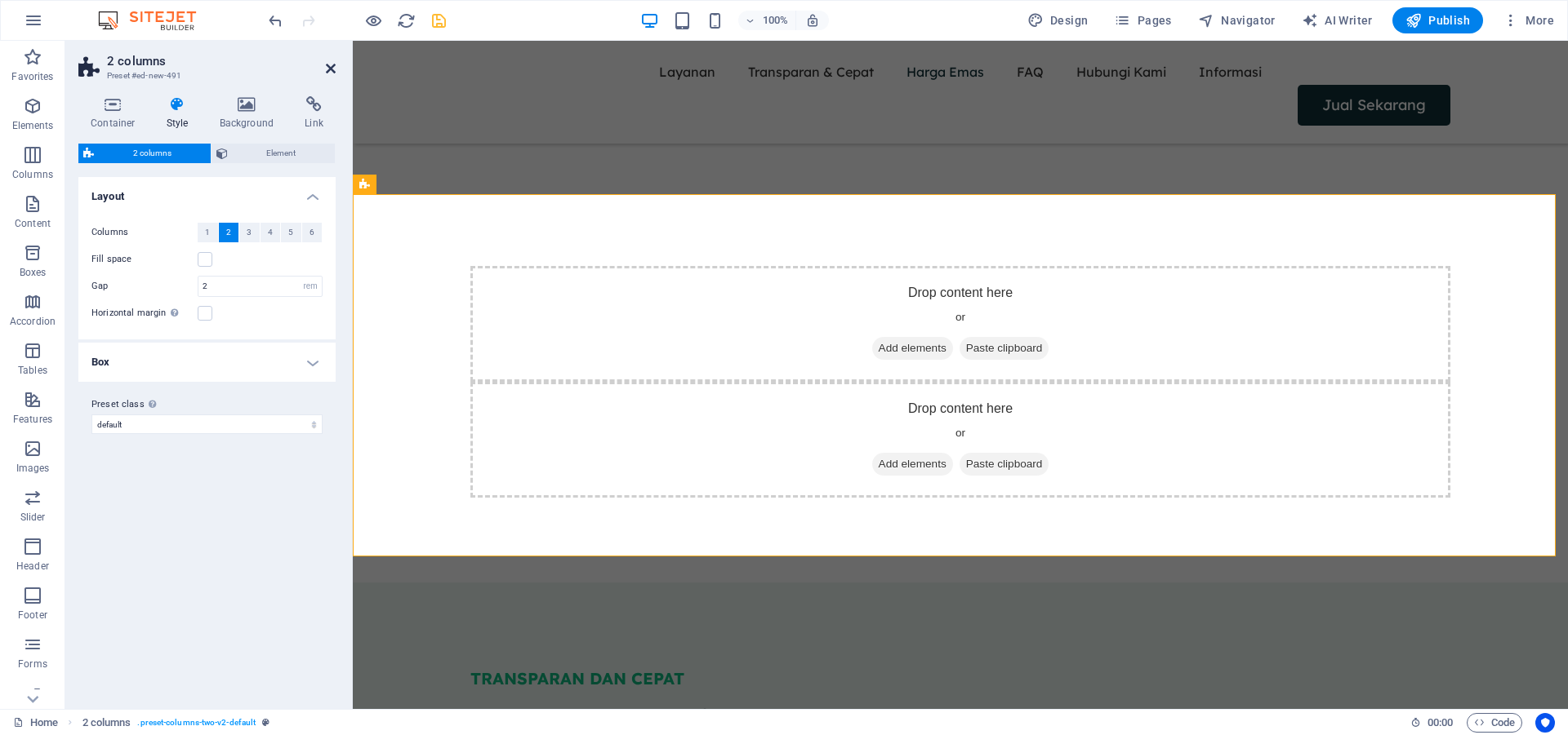
click at [335, 68] on icon at bounding box center [331, 68] width 10 height 13
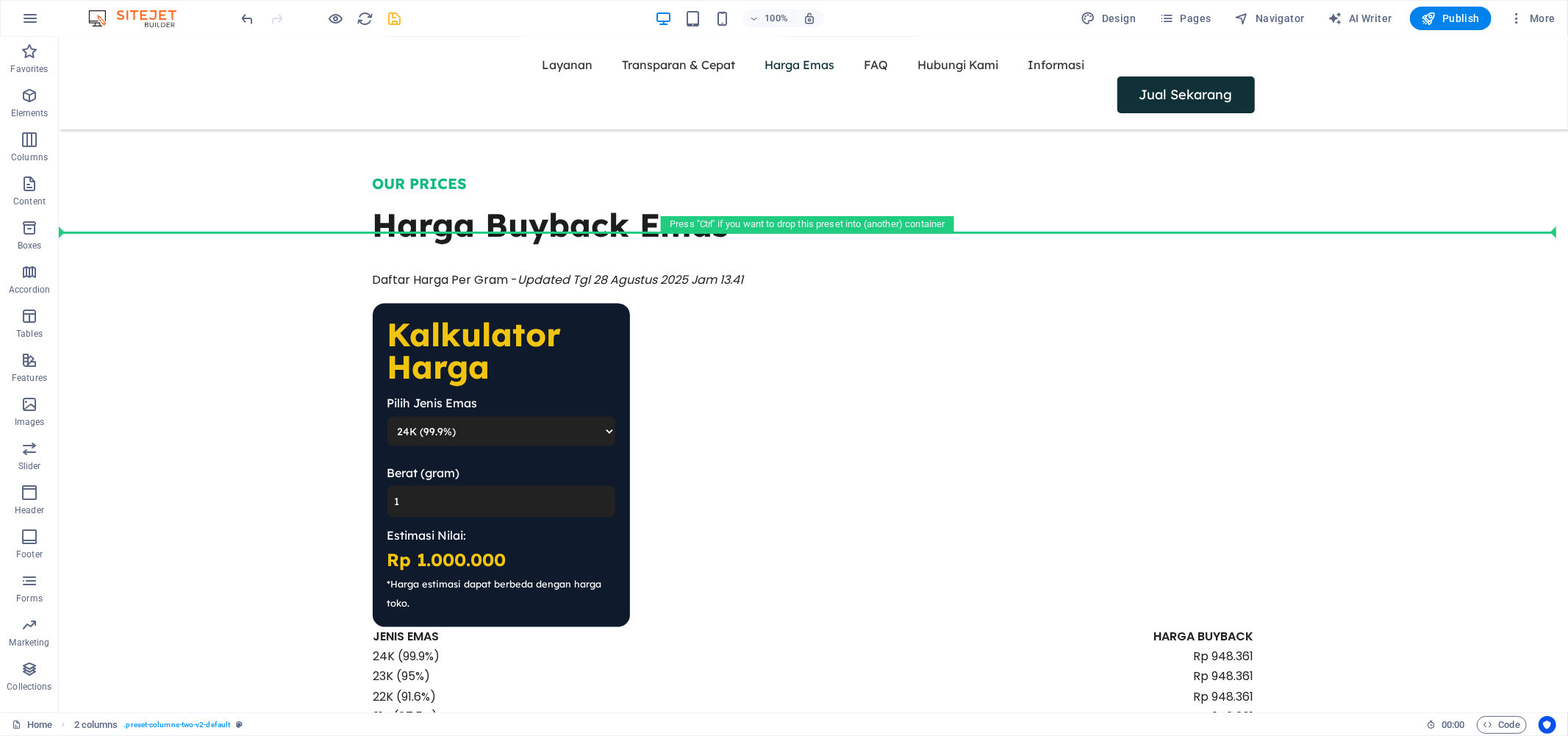
scroll to position [1524, 0]
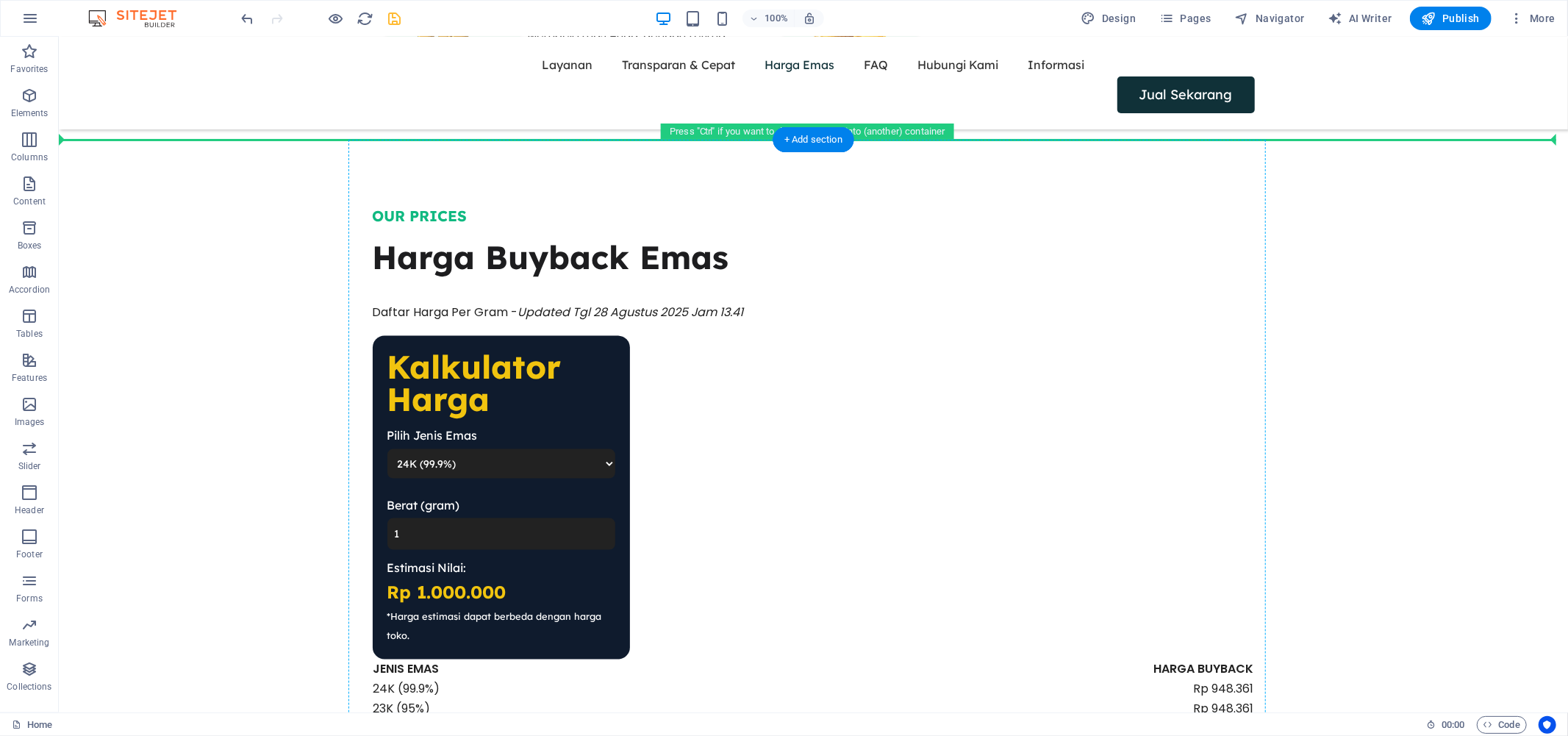
drag, startPoint x: 169, startPoint y: 655, endPoint x: 716, endPoint y: 363, distance: 620.1
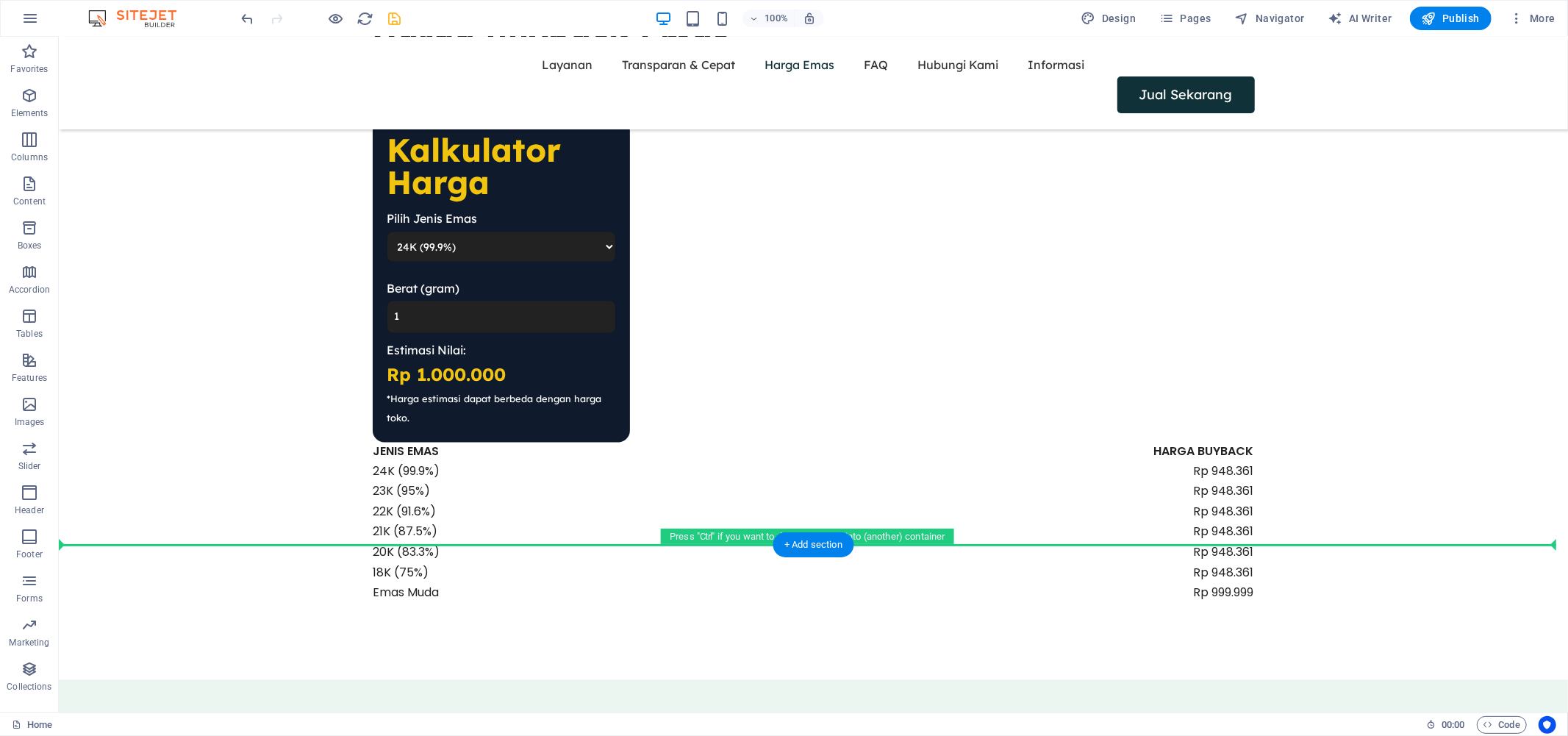
scroll to position [2090, 0]
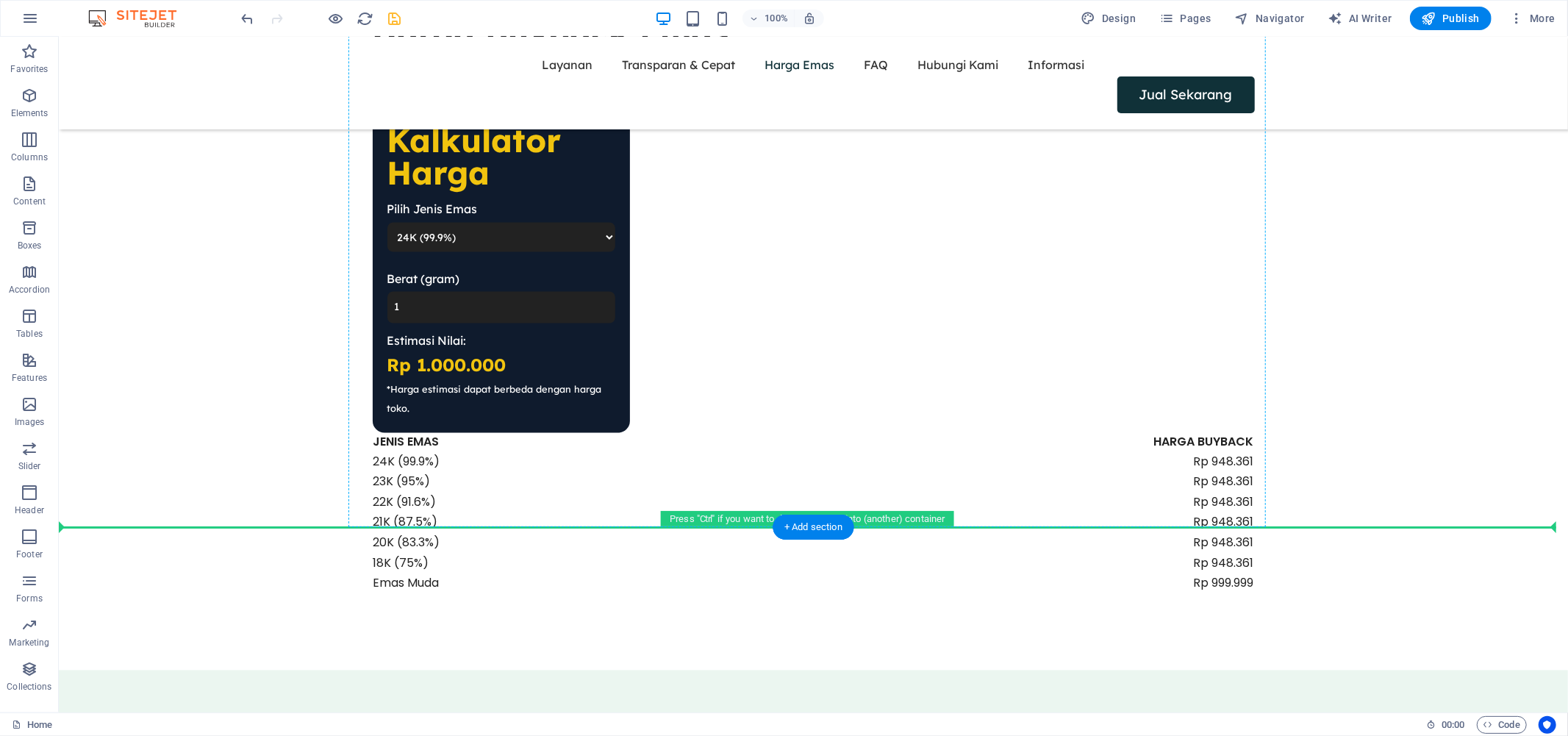
drag, startPoint x: 166, startPoint y: 171, endPoint x: 800, endPoint y: 371, distance: 664.8
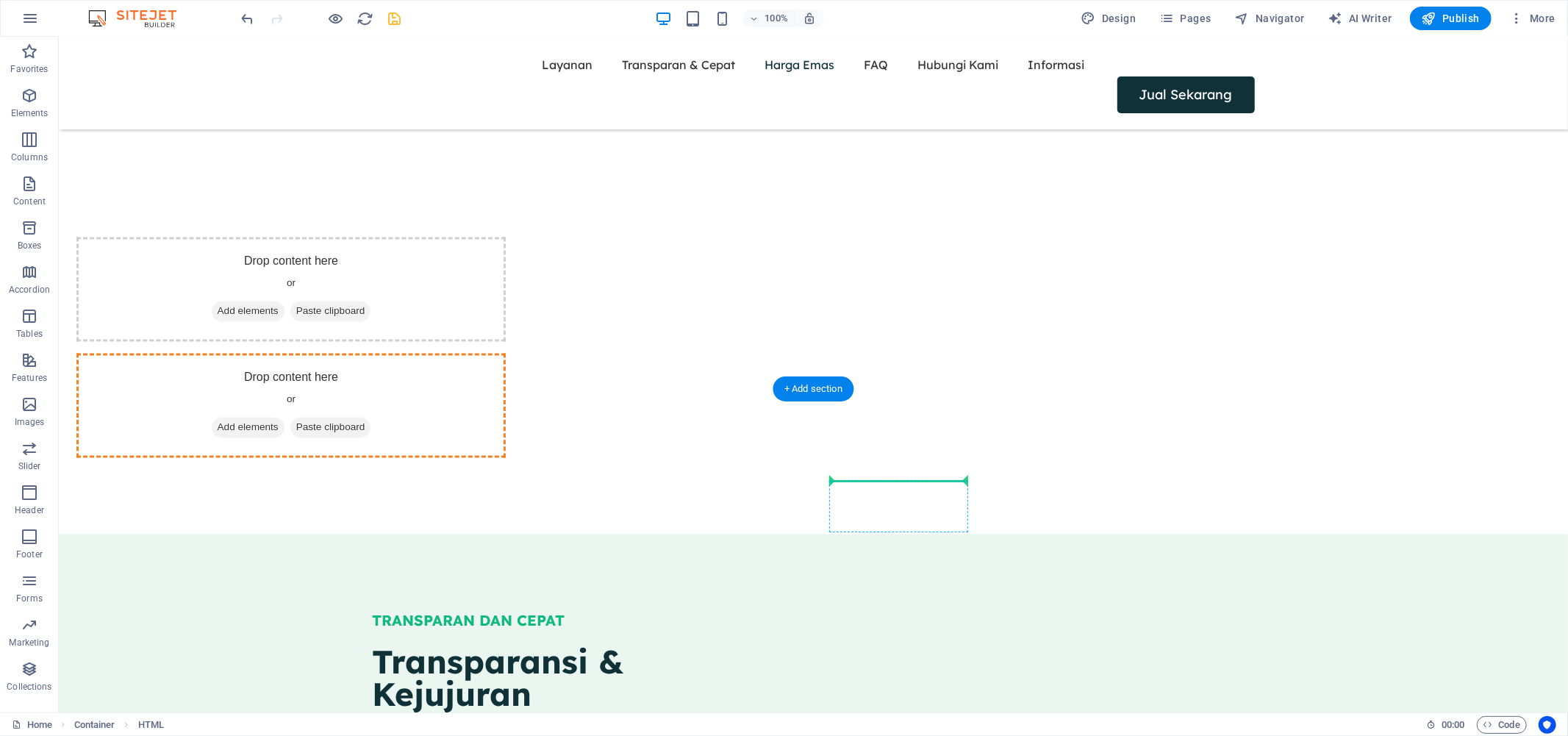
scroll to position [2245, 0]
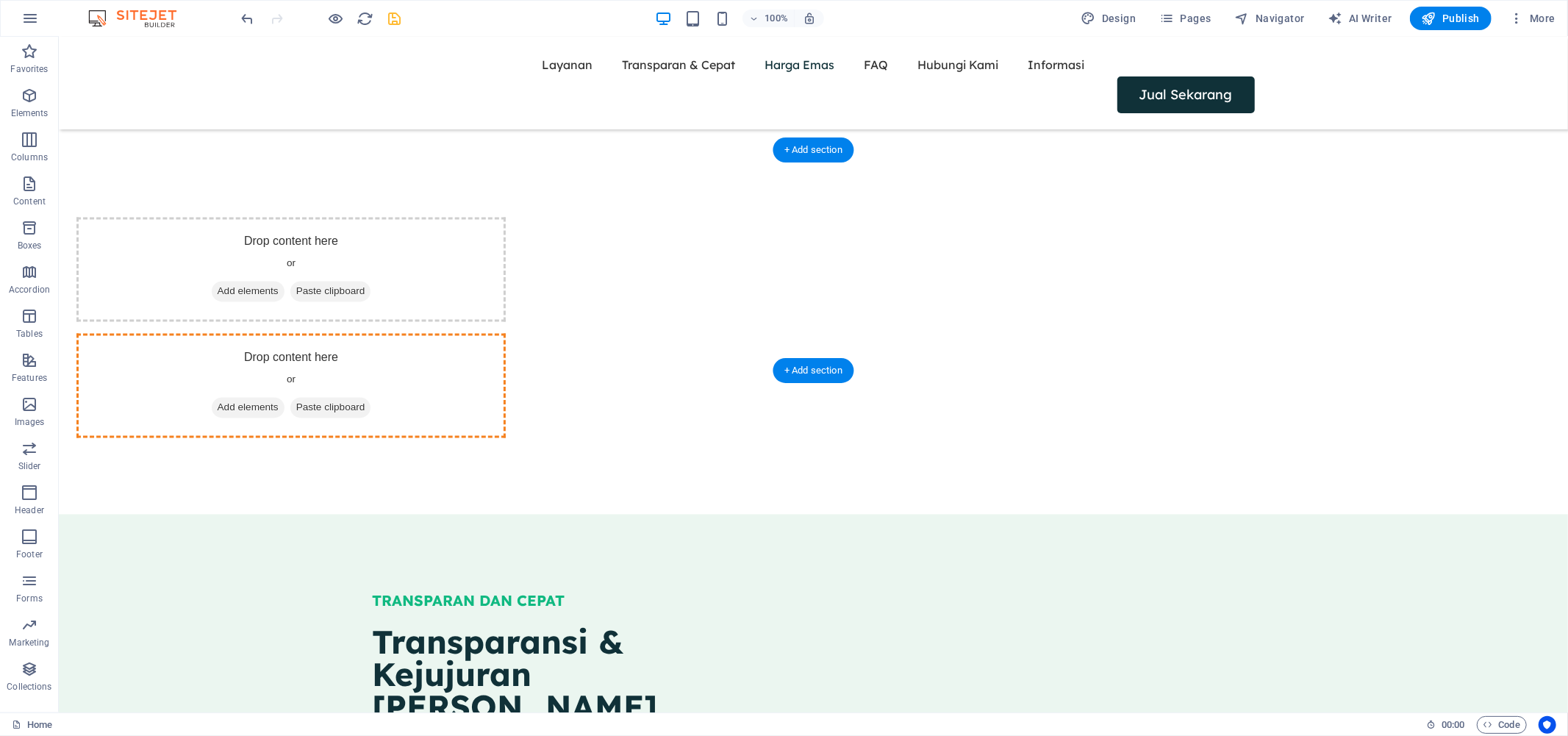
drag, startPoint x: 576, startPoint y: 202, endPoint x: 924, endPoint y: 227, distance: 348.9
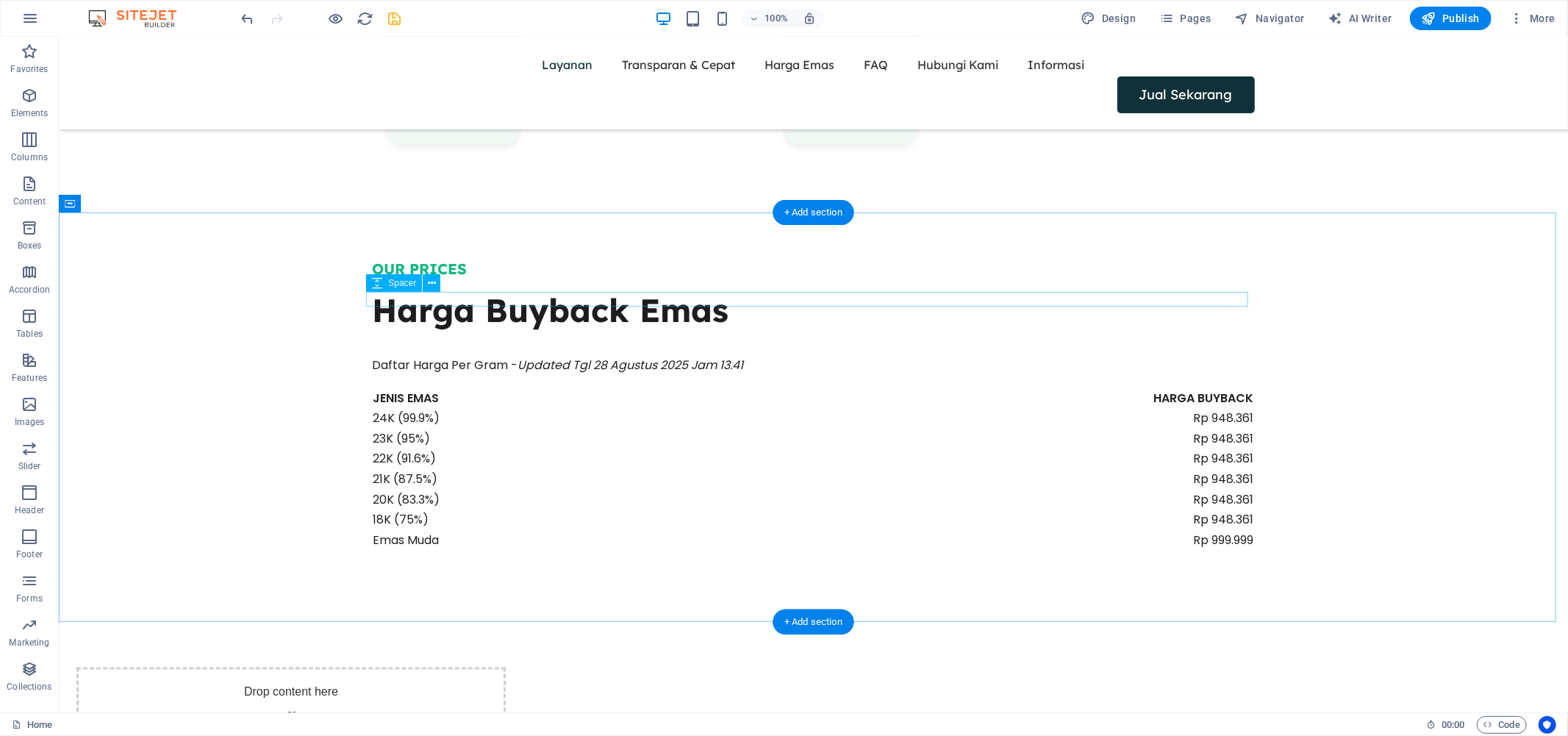
scroll to position [1516, 0]
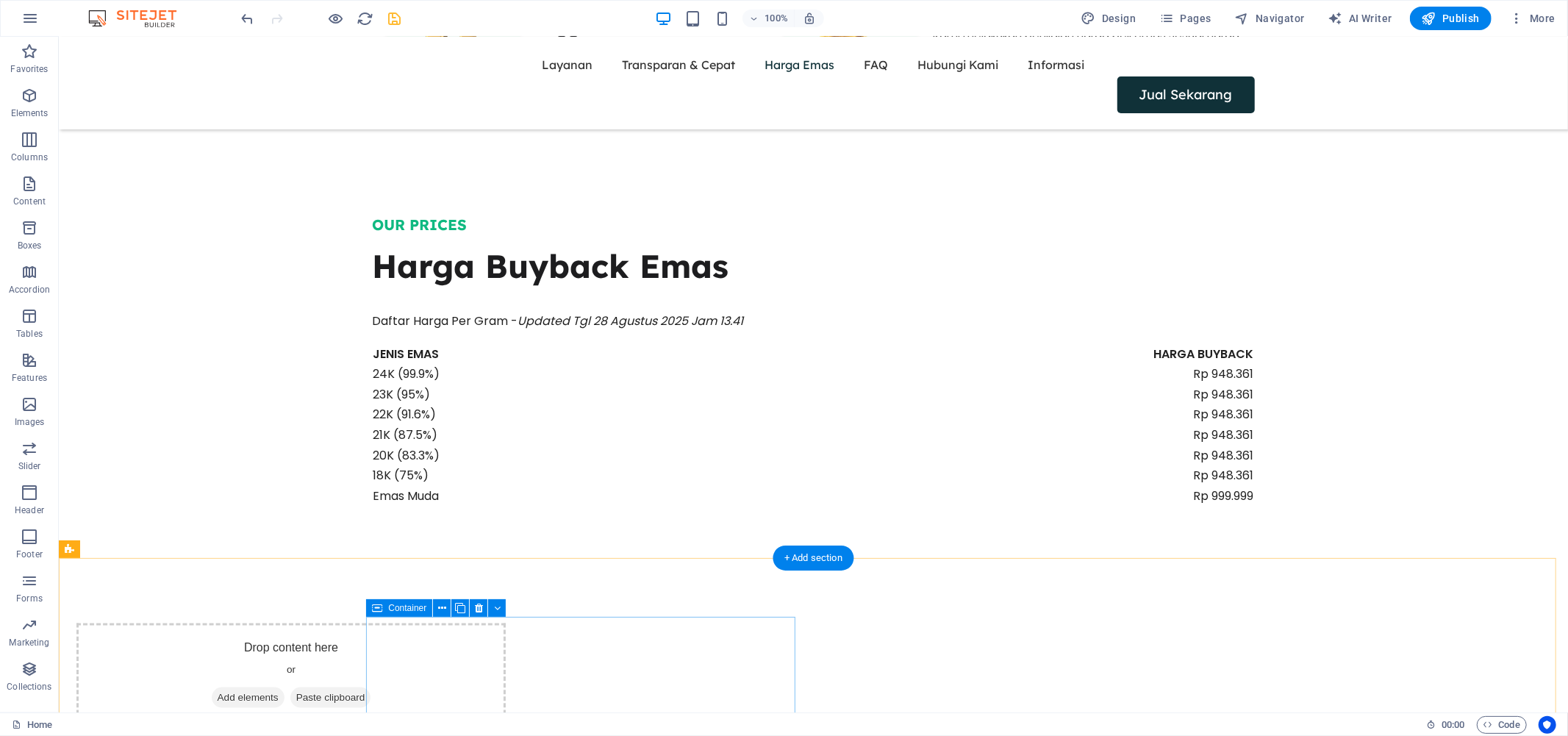
drag, startPoint x: 448, startPoint y: 368, endPoint x: 514, endPoint y: 621, distance: 261.5
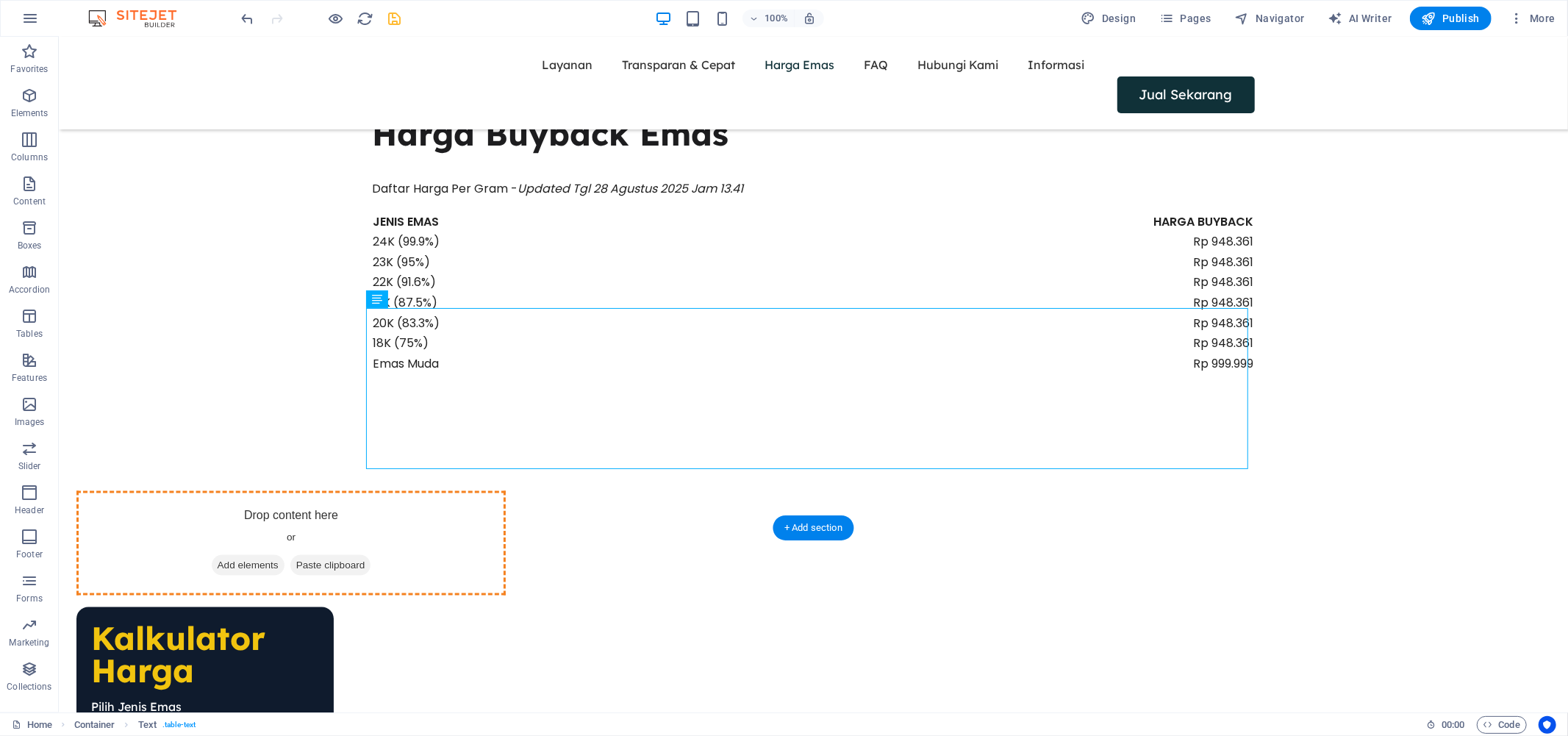
drag, startPoint x: 444, startPoint y: 364, endPoint x: 465, endPoint y: 614, distance: 250.9
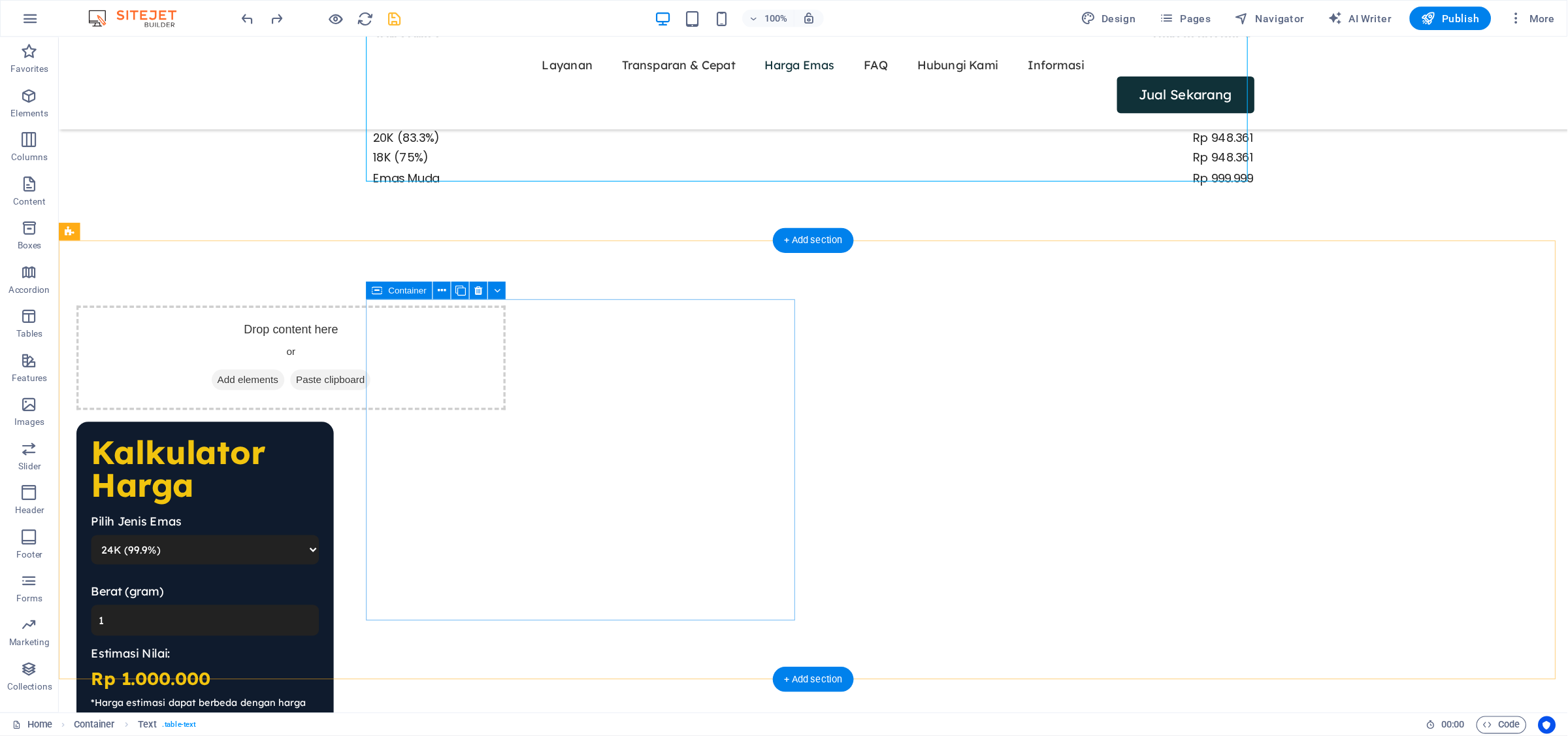
scroll to position [1629, 0]
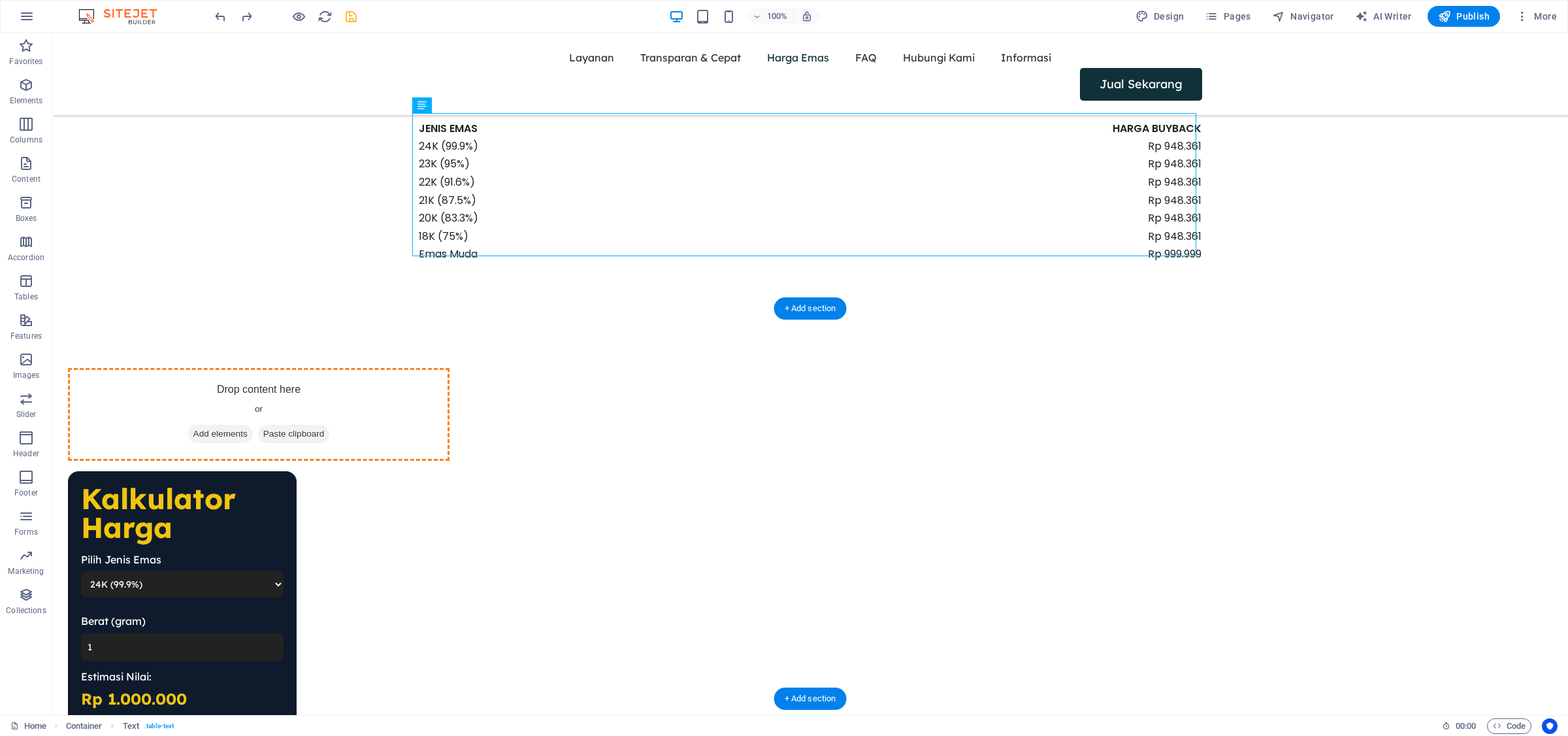
drag, startPoint x: 487, startPoint y: 137, endPoint x: 495, endPoint y: 402, distance: 265.1
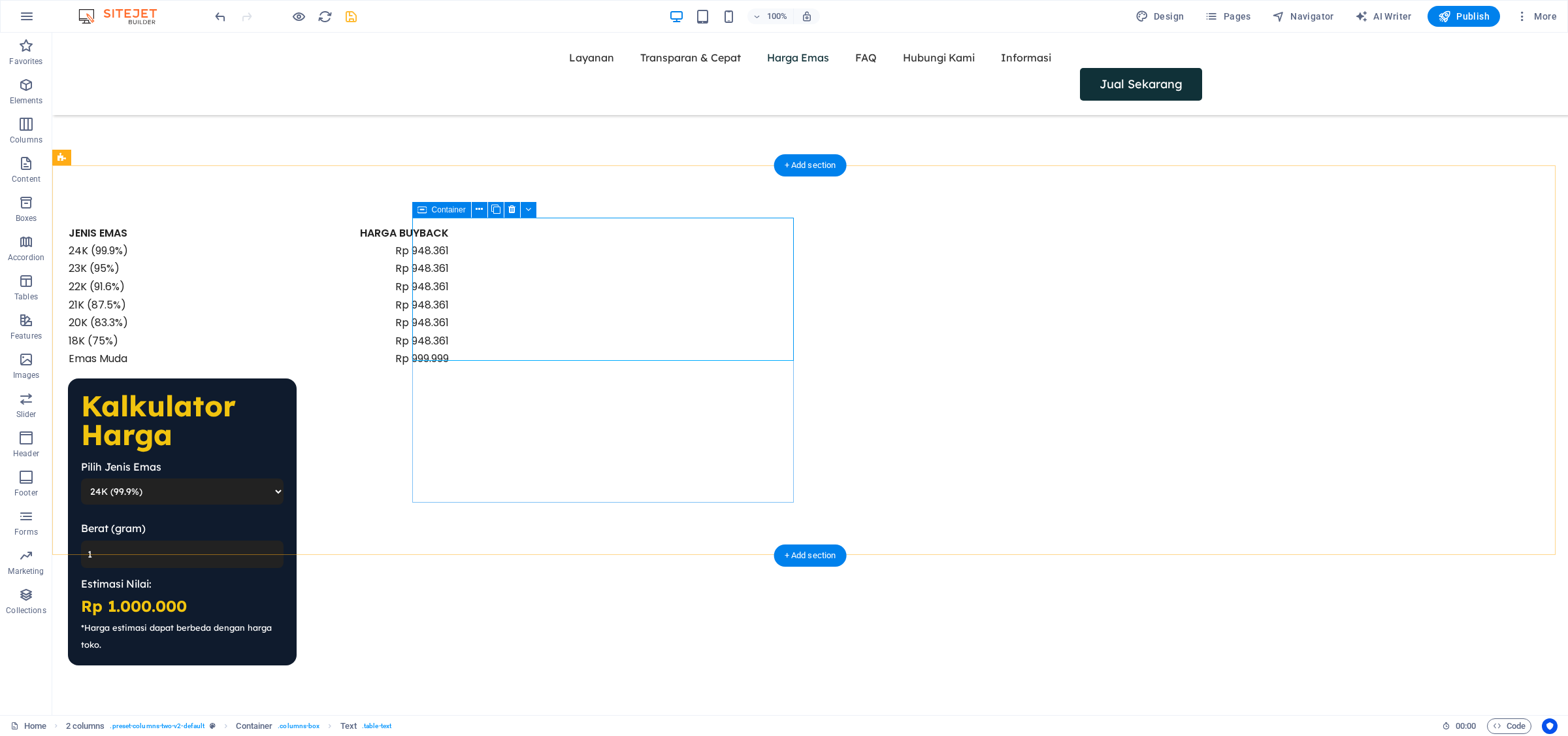
scroll to position [1493, 0]
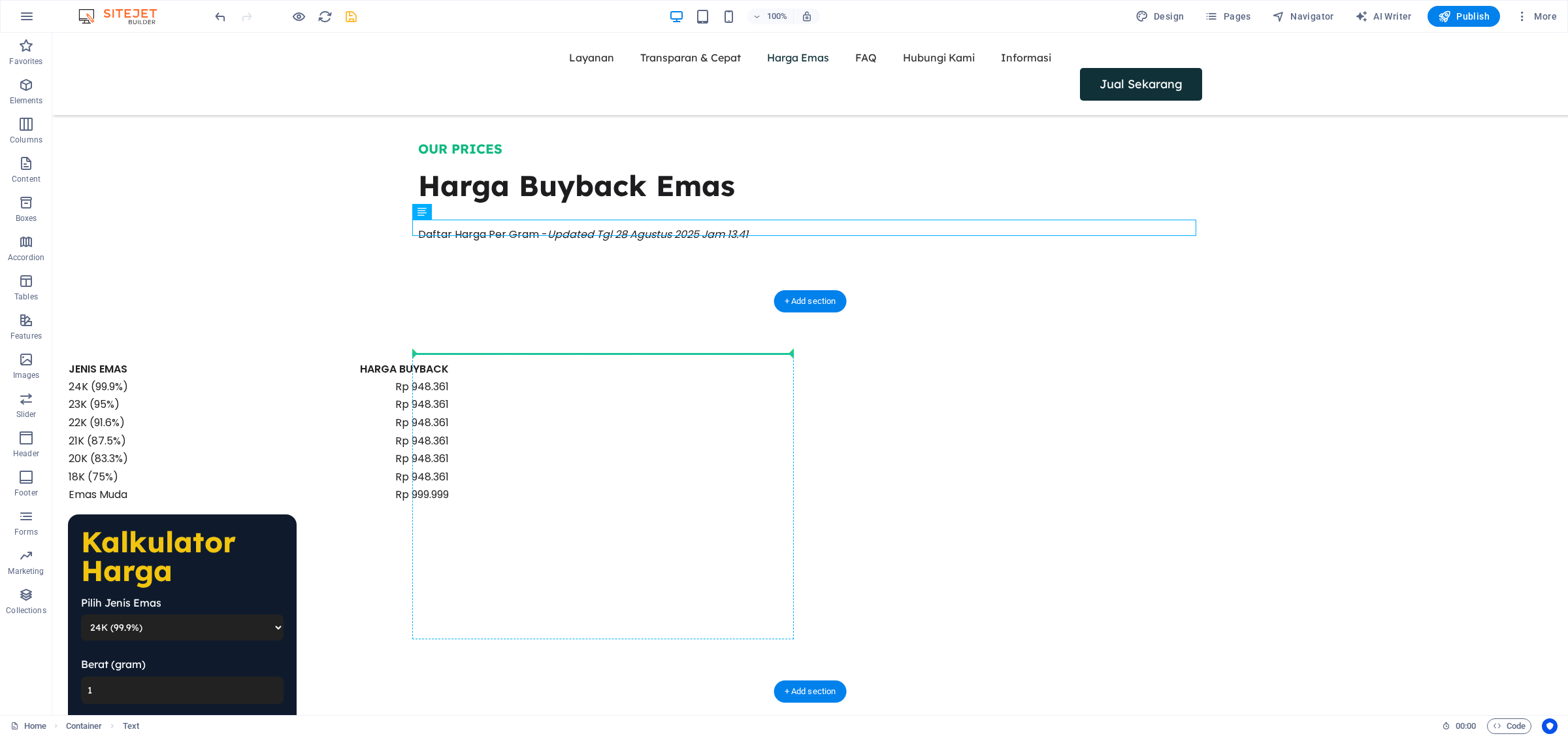
drag, startPoint x: 439, startPoint y: 285, endPoint x: 438, endPoint y: 364, distance: 79.0
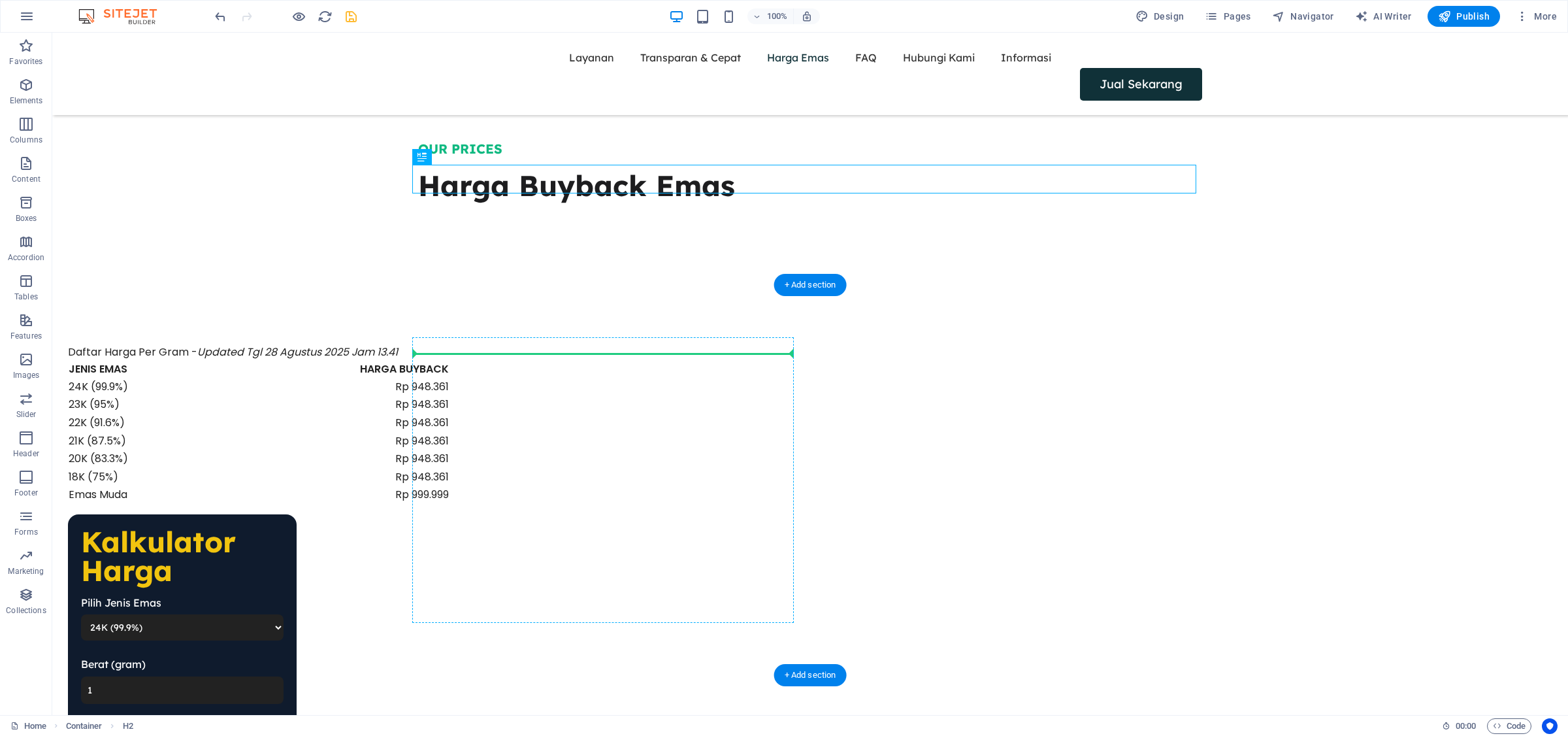
drag, startPoint x: 467, startPoint y: 259, endPoint x: 436, endPoint y: 345, distance: 91.4
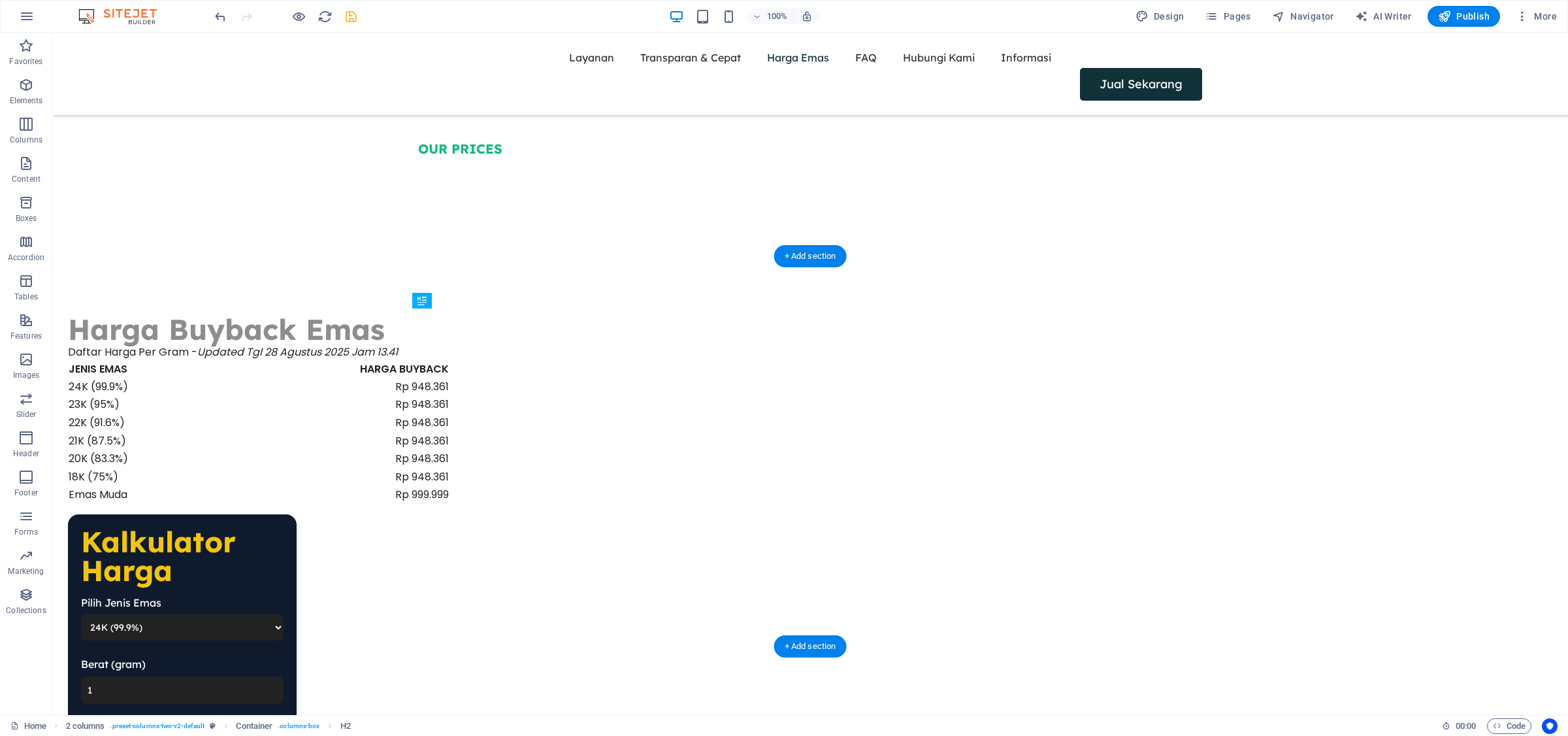
drag, startPoint x: 445, startPoint y: 334, endPoint x: 449, endPoint y: 312, distance: 22.4
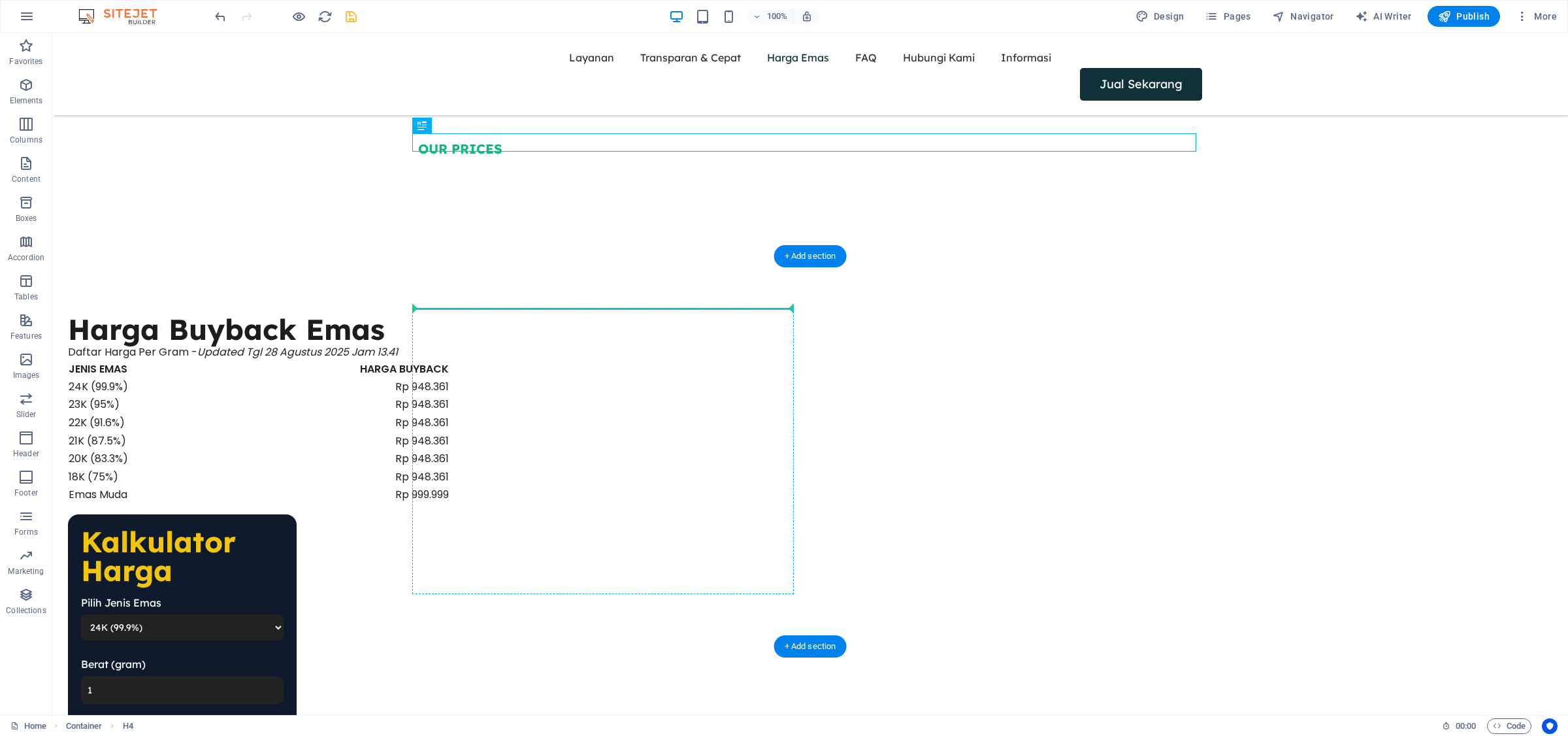
drag, startPoint x: 527, startPoint y: 181, endPoint x: 442, endPoint y: 309, distance: 153.7
drag, startPoint x: 497, startPoint y: 159, endPoint x: 428, endPoint y: 303, distance: 159.7
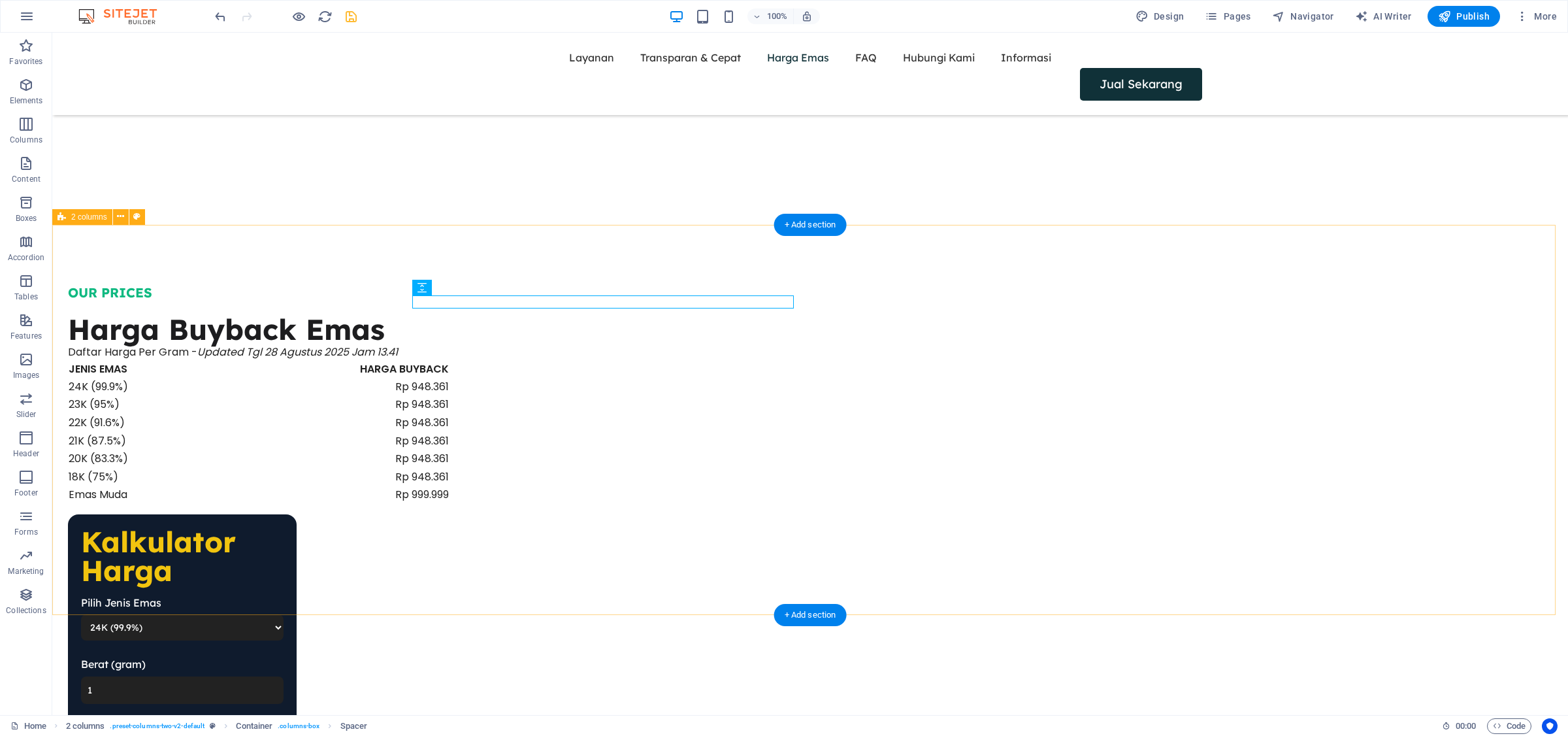
click at [345, 294] on div "OUR PRICES Harga Buyback Emas Daftar Harga Per Gram - Updated Tgl 28 Agustus 20…" at bounding box center [810, 542] width 1516 height 622
click at [262, 270] on div "OUR PRICES Harga Buyback Emas Daftar Harga Per Gram - Updated Tgl 28 Agustus 20…" at bounding box center [810, 542] width 1516 height 622
select select "rem"
select select "preset-columns-two-v2-default"
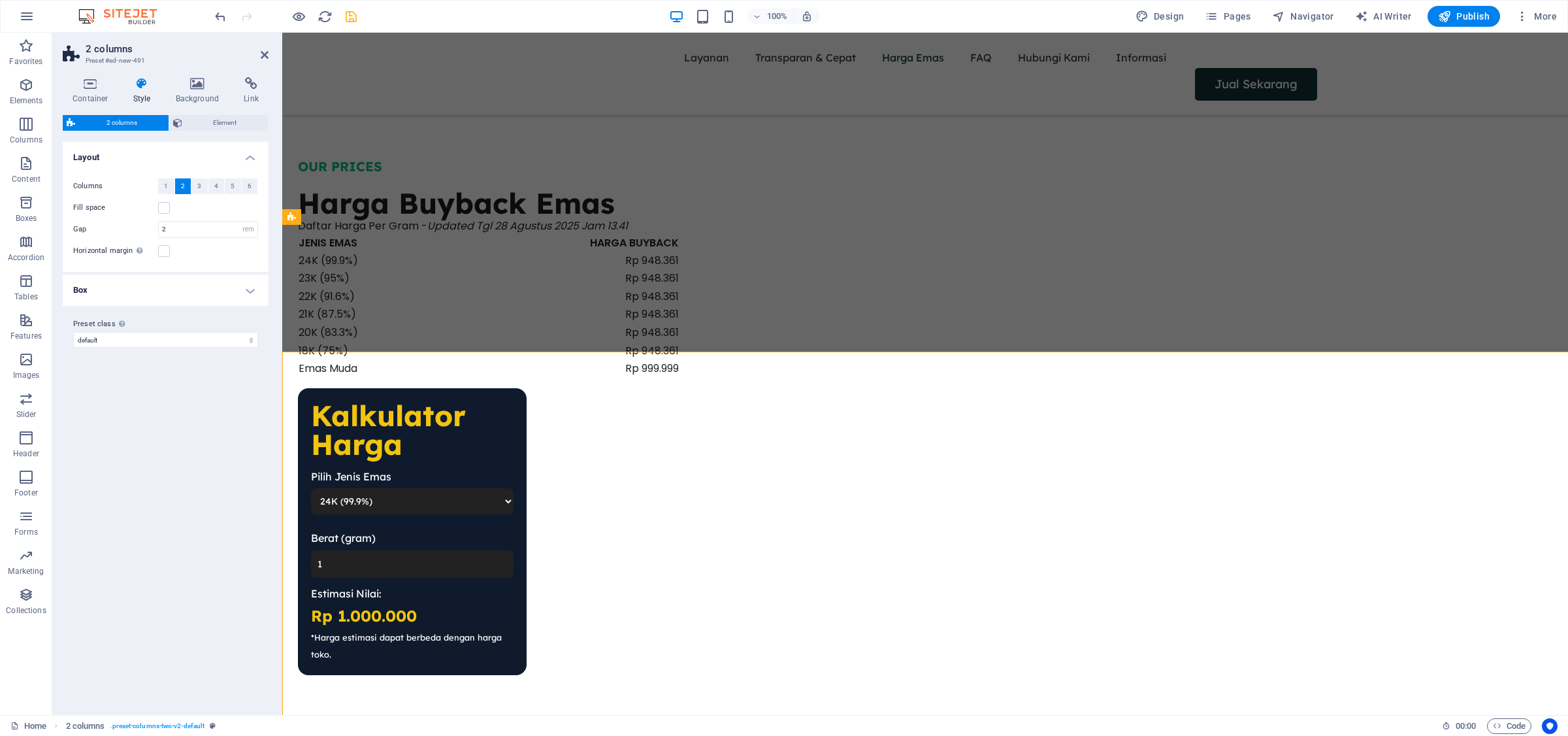
scroll to position [1366, 0]
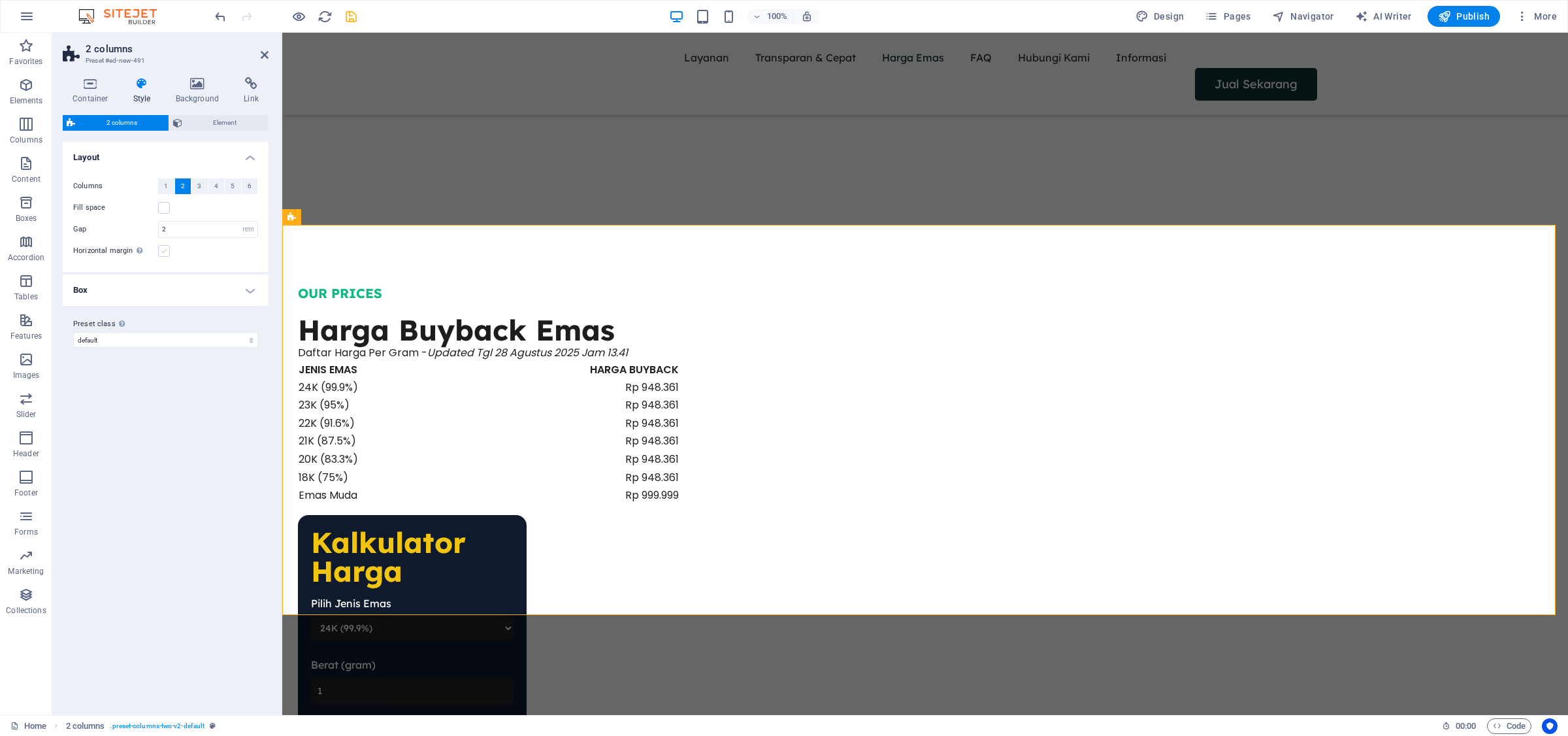
click at [165, 250] on label at bounding box center [163, 251] width 12 height 12
click at [0, 0] on input "Horizontal margin Only if the containers "Content width" is not set to "Default"" at bounding box center [0, 0] width 0 height 0
click at [163, 252] on label at bounding box center [163, 251] width 12 height 12
click at [0, 0] on input "Horizontal margin Only if the containers "Content width" is not set to "Default"" at bounding box center [0, 0] width 0 height 0
click at [222, 283] on h4 "Box" at bounding box center [166, 290] width 206 height 32
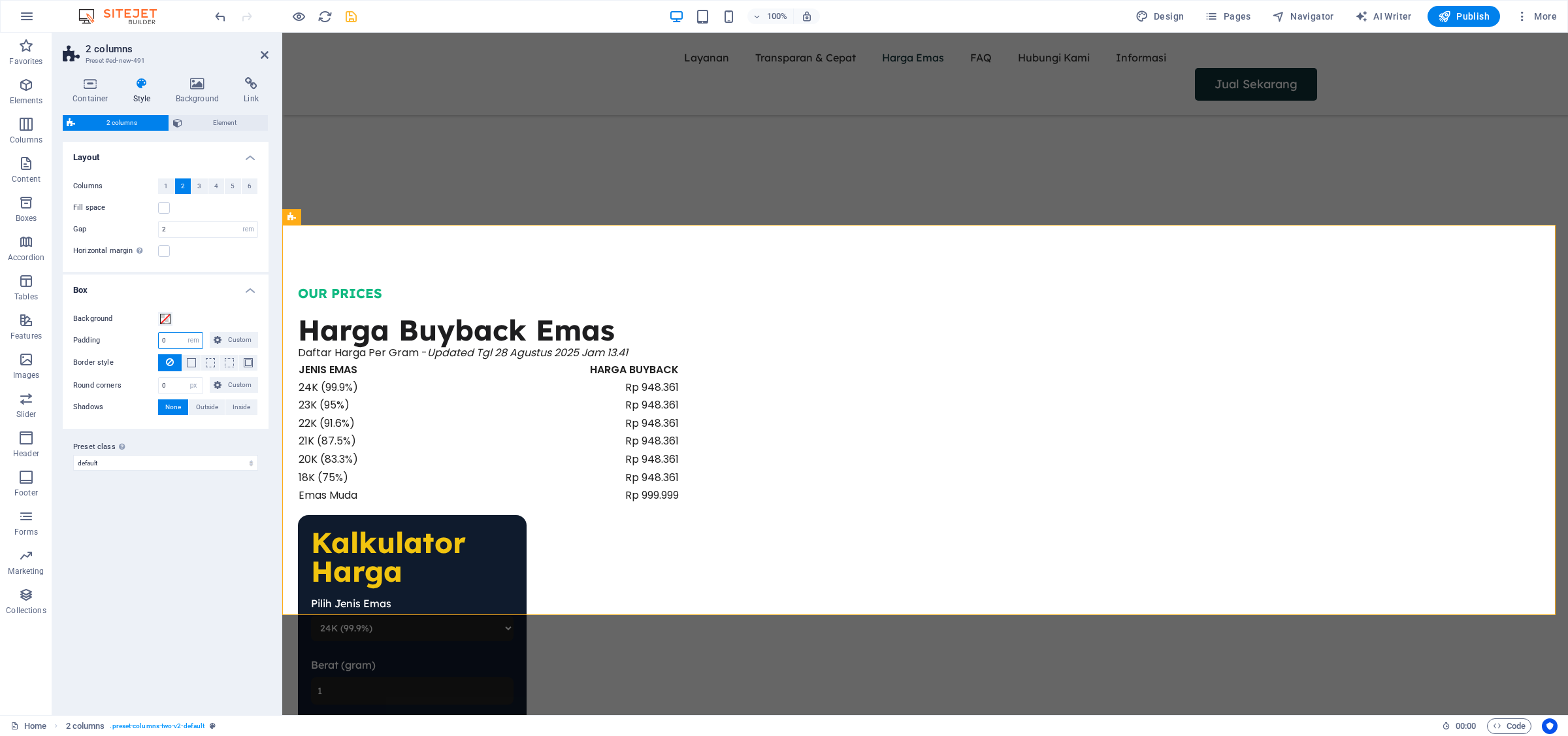
click at [172, 334] on input "0" at bounding box center [181, 341] width 44 height 16
click at [233, 345] on span "Custom" at bounding box center [240, 340] width 28 height 16
click at [234, 343] on span "Custom" at bounding box center [240, 340] width 28 height 16
click at [191, 363] on span at bounding box center [192, 363] width 9 height 9
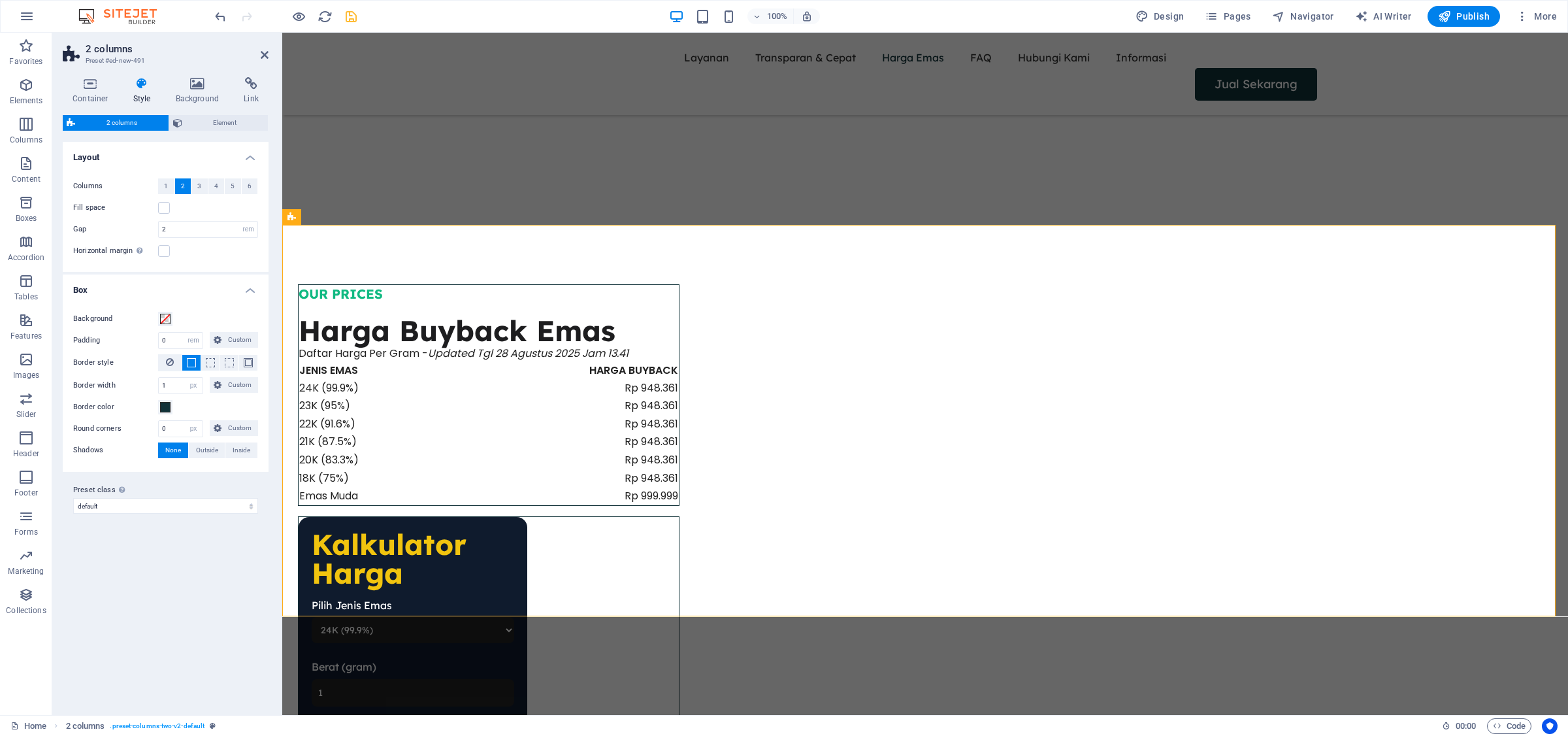
click at [192, 356] on button at bounding box center [191, 363] width 18 height 16
click at [168, 364] on icon at bounding box center [170, 362] width 8 height 16
drag, startPoint x: 175, startPoint y: 341, endPoint x: 116, endPoint y: 341, distance: 59.0
click at [116, 341] on div "Padding 0 px rem % vw vh Custom Custom" at bounding box center [166, 341] width 185 height 17
type input "0"
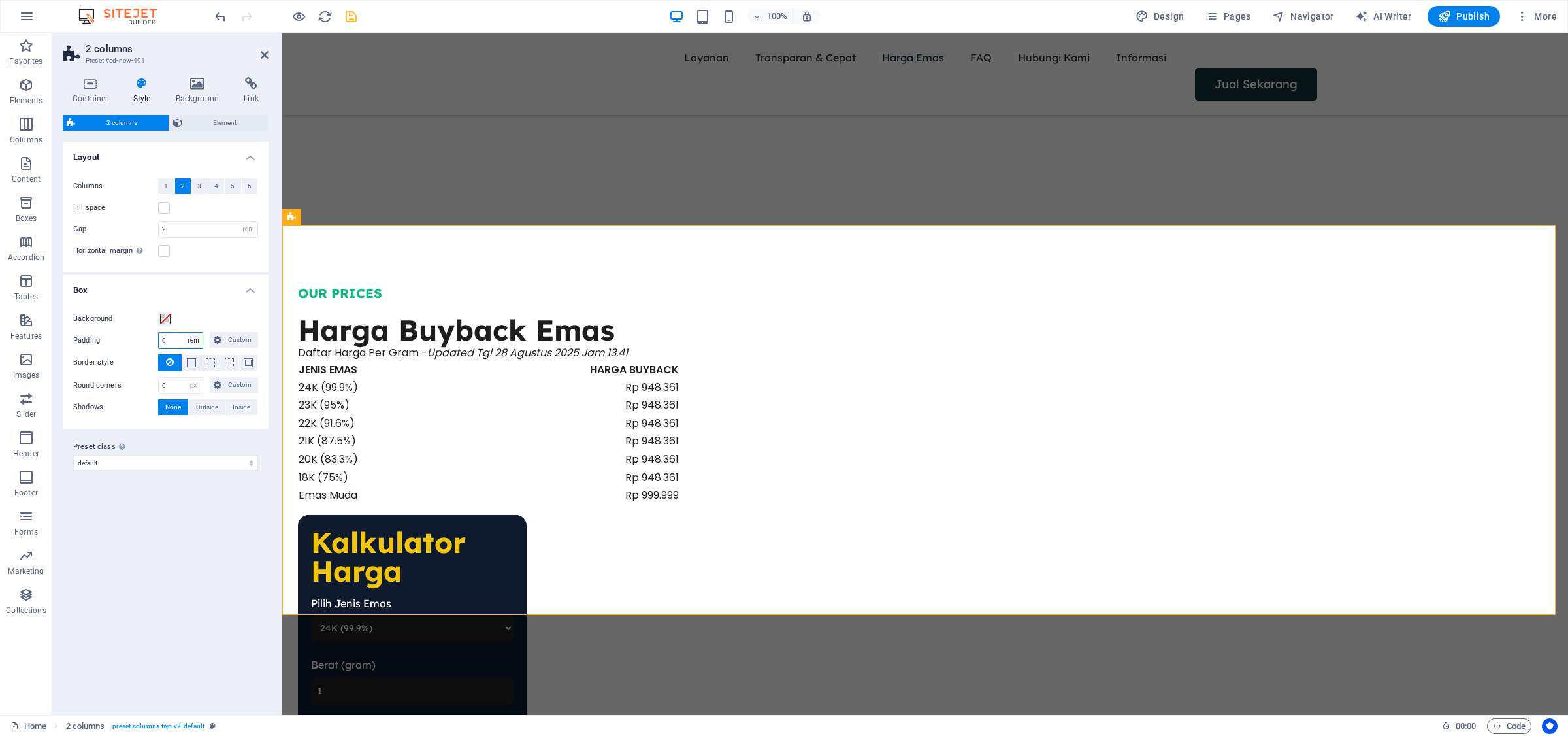
click at [192, 340] on select "px rem % vw vh Custom" at bounding box center [193, 341] width 18 height 16
select select "px"
click at [185, 333] on select "px rem % vw vh Custom" at bounding box center [193, 341] width 18 height 16
drag, startPoint x: 175, startPoint y: 338, endPoint x: 167, endPoint y: 338, distance: 8.0
click at [167, 338] on input "0" at bounding box center [181, 341] width 44 height 16
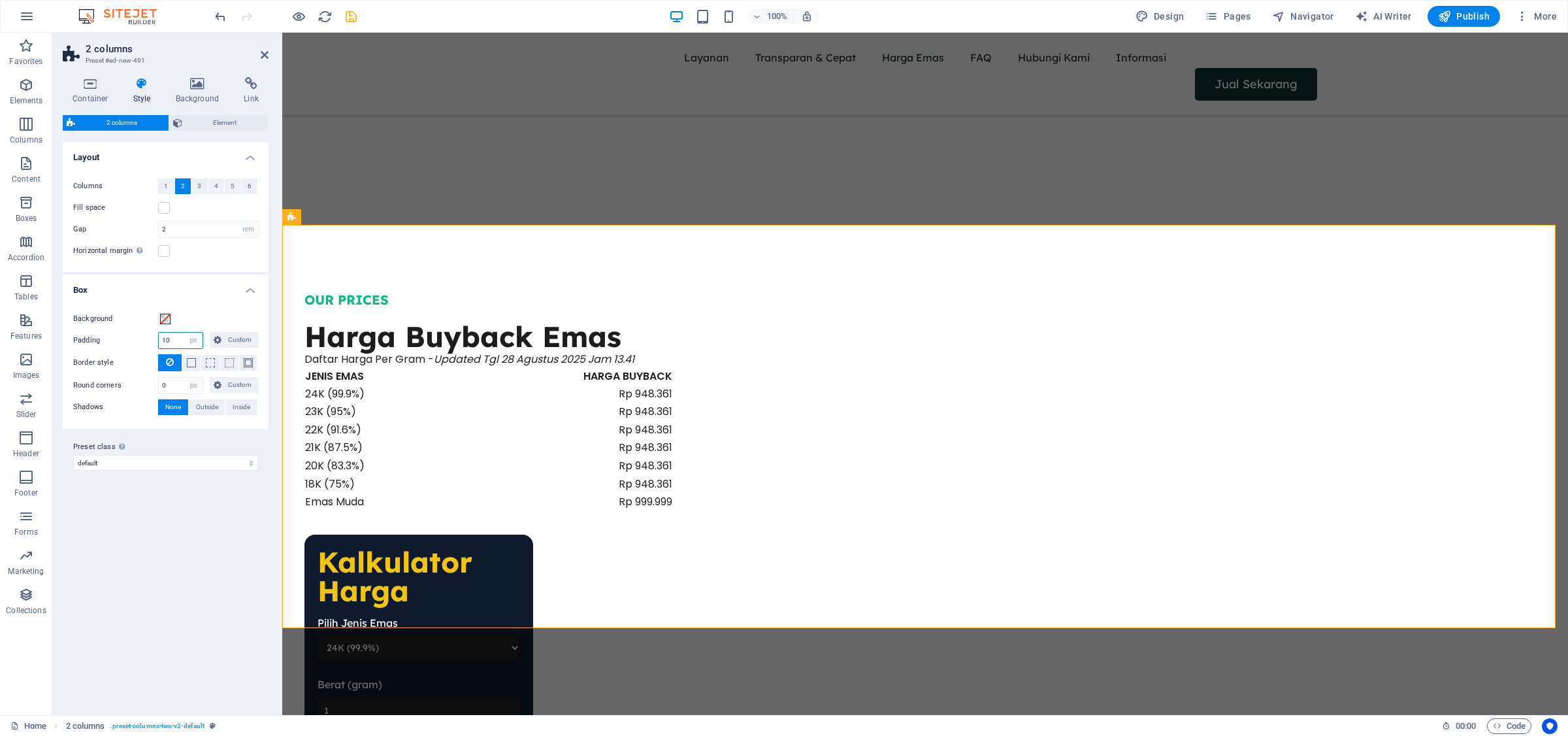
drag, startPoint x: 178, startPoint y: 340, endPoint x: 106, endPoint y: 341, distance: 72.0
click at [106, 341] on div "Padding 10 px rem % vw vh Custom Custom" at bounding box center [166, 341] width 185 height 17
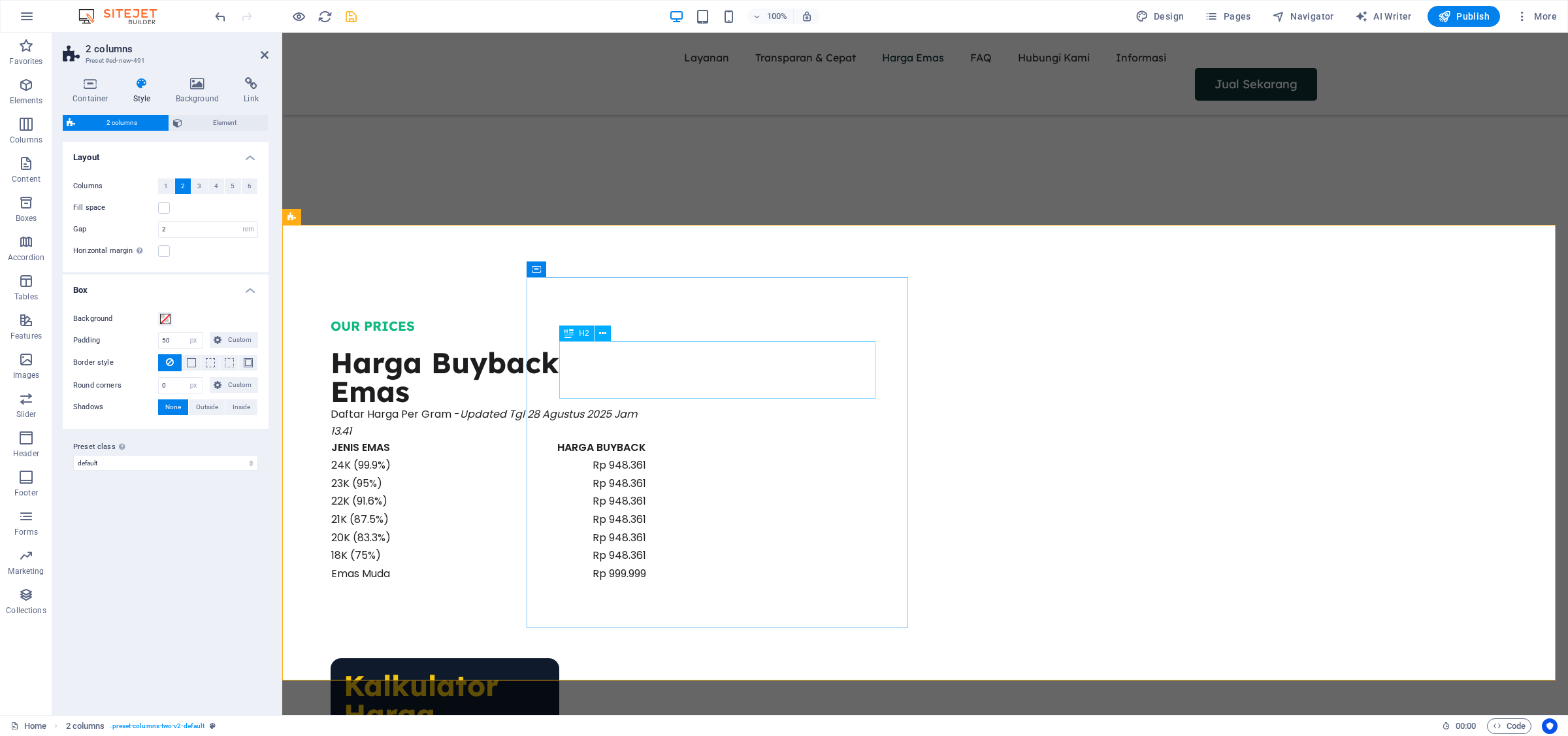
scroll to position [1503, 0]
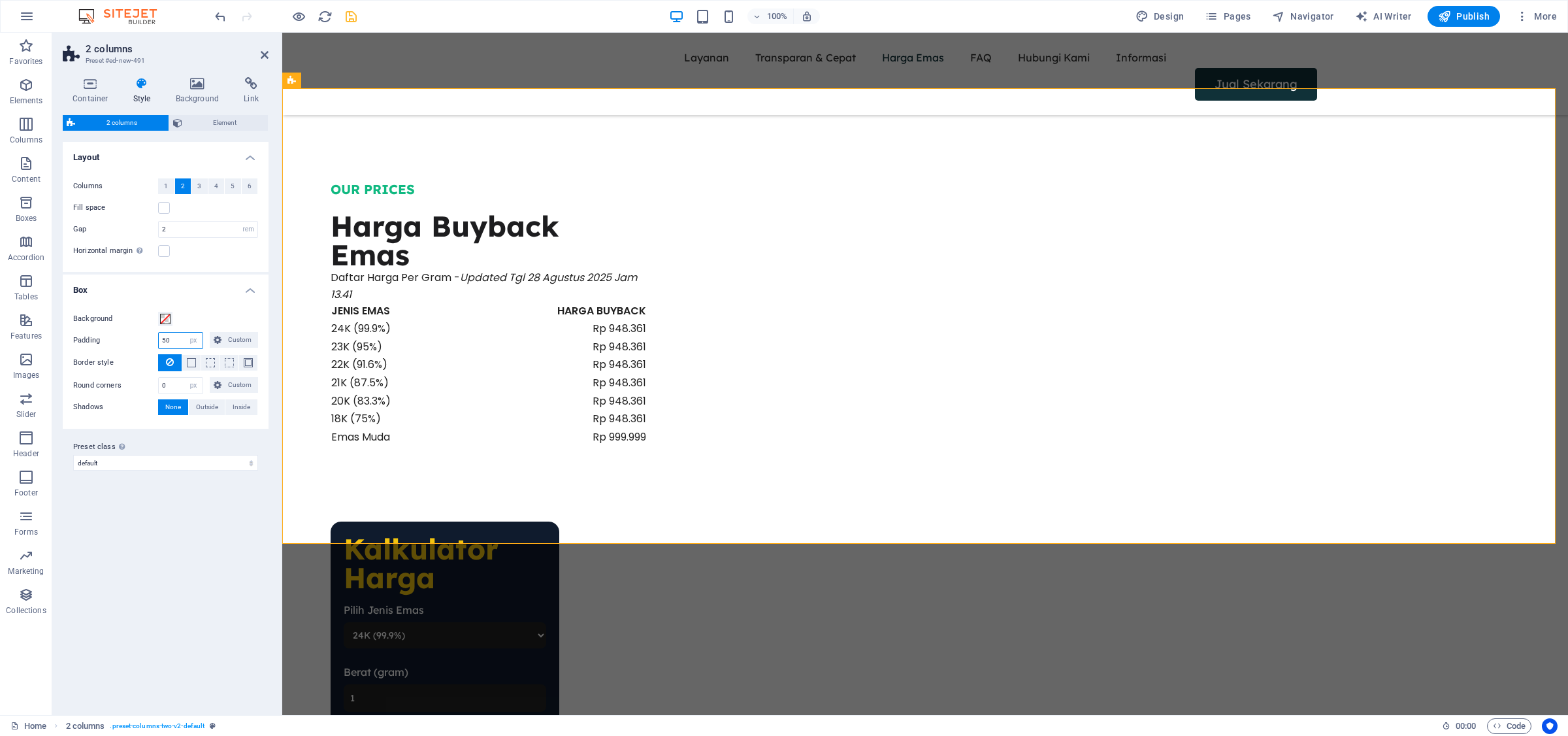
drag, startPoint x: 106, startPoint y: 343, endPoint x: 103, endPoint y: 325, distance: 18.2
click at [105, 343] on div "Padding 50 px rem % vw vh Custom Custom" at bounding box center [166, 341] width 185 height 17
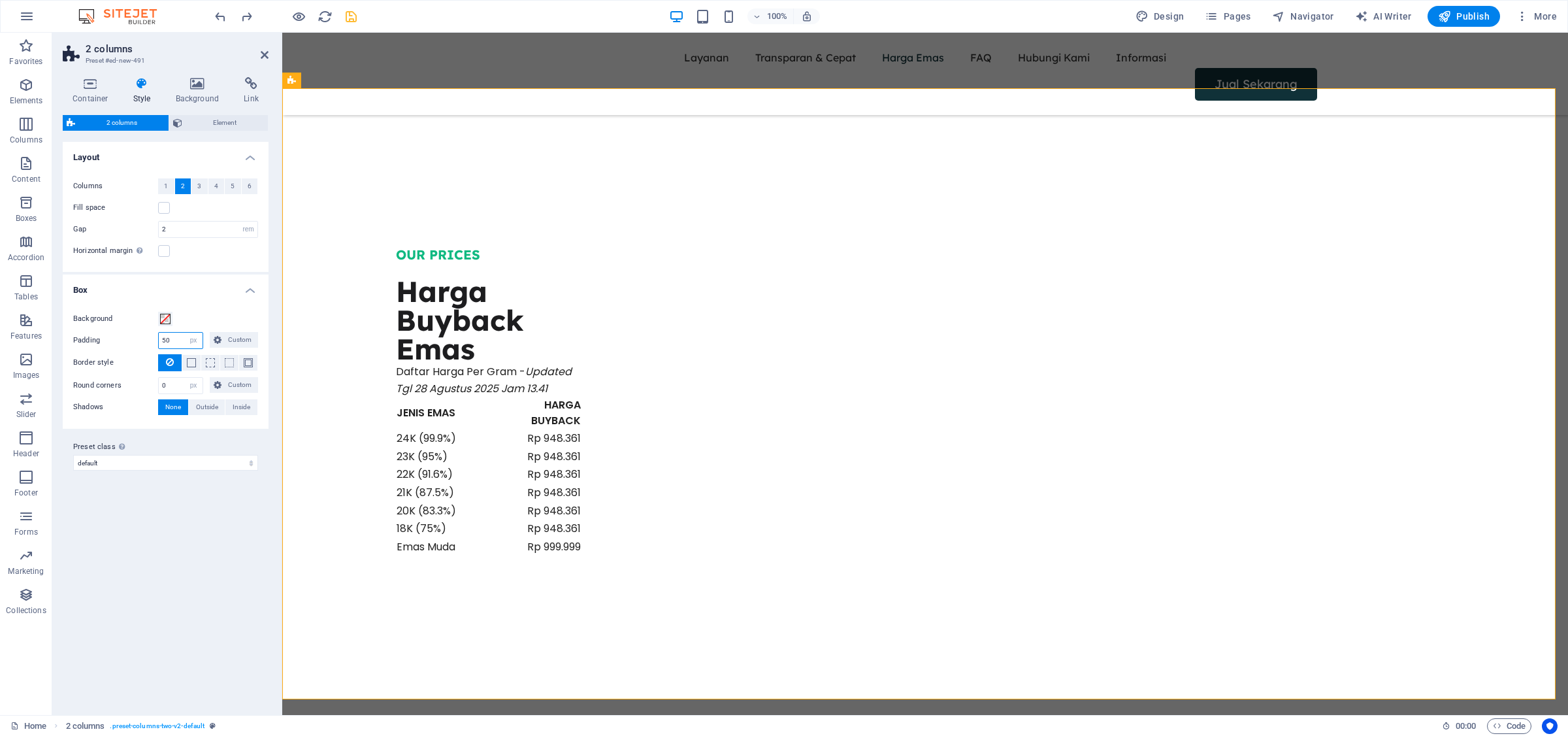
drag, startPoint x: 143, startPoint y: 340, endPoint x: 135, endPoint y: 337, distance: 8.5
click at [140, 340] on div "Padding 50 px rem % vw vh Custom Custom" at bounding box center [166, 341] width 185 height 17
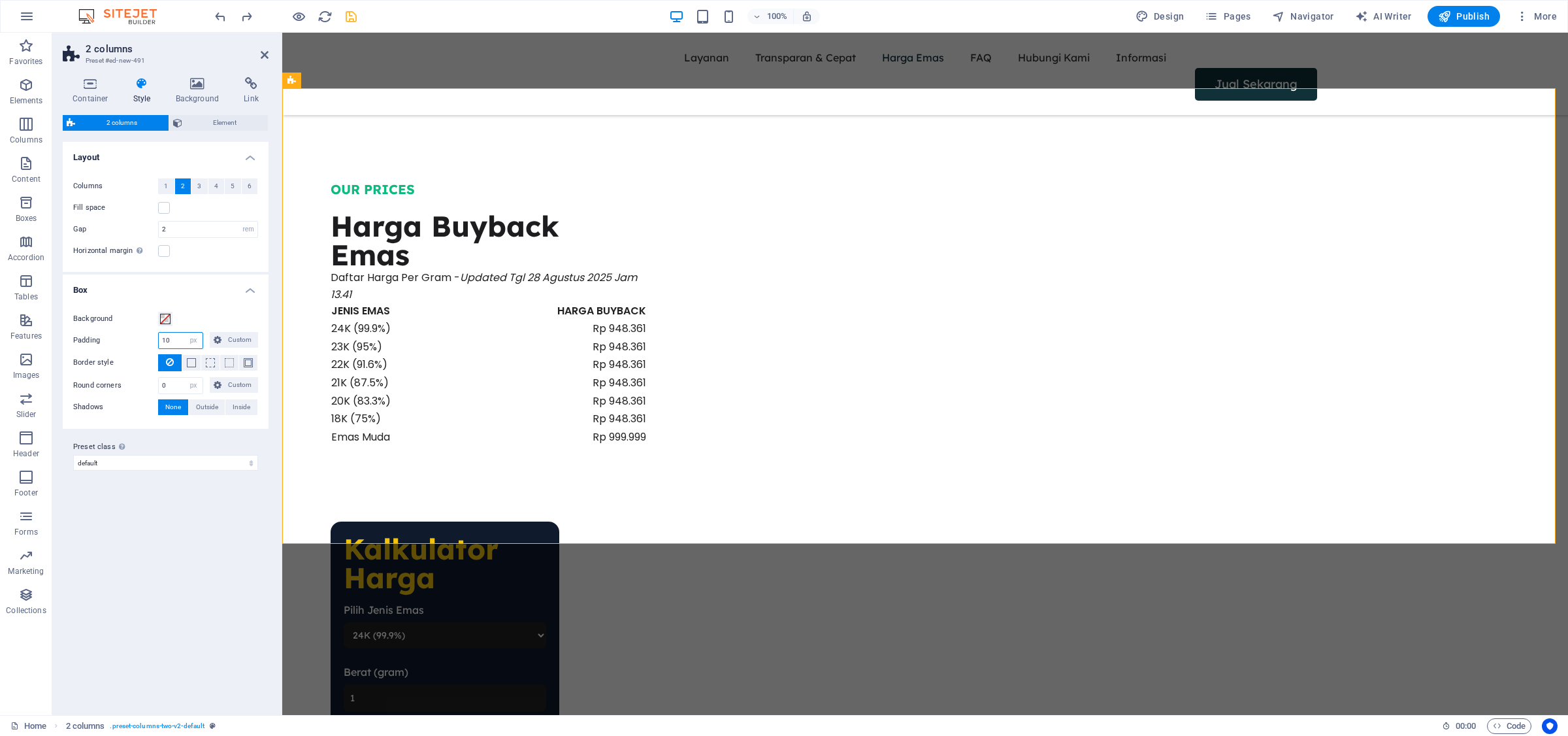
type input "10"
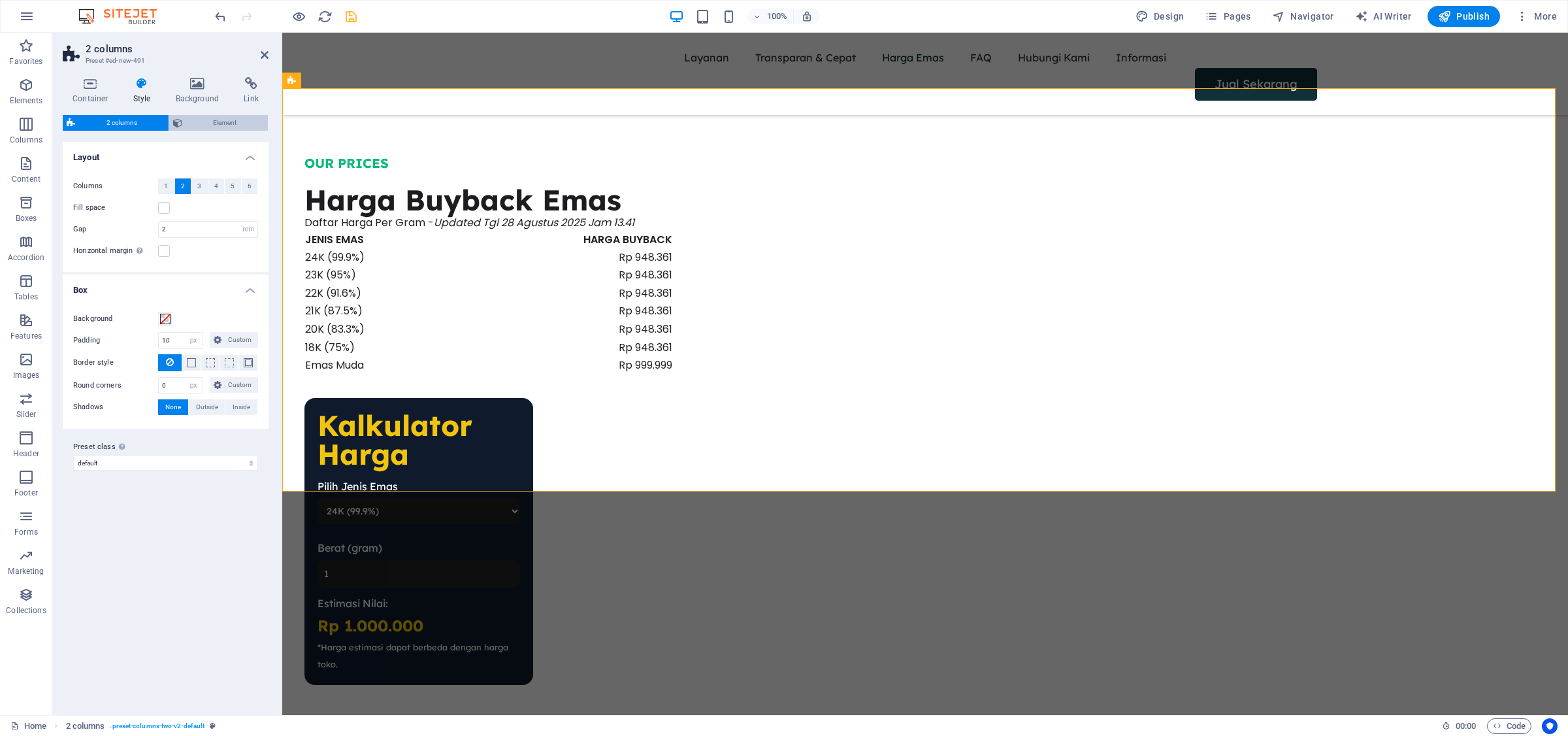
click at [224, 118] on span "Element" at bounding box center [225, 123] width 78 height 16
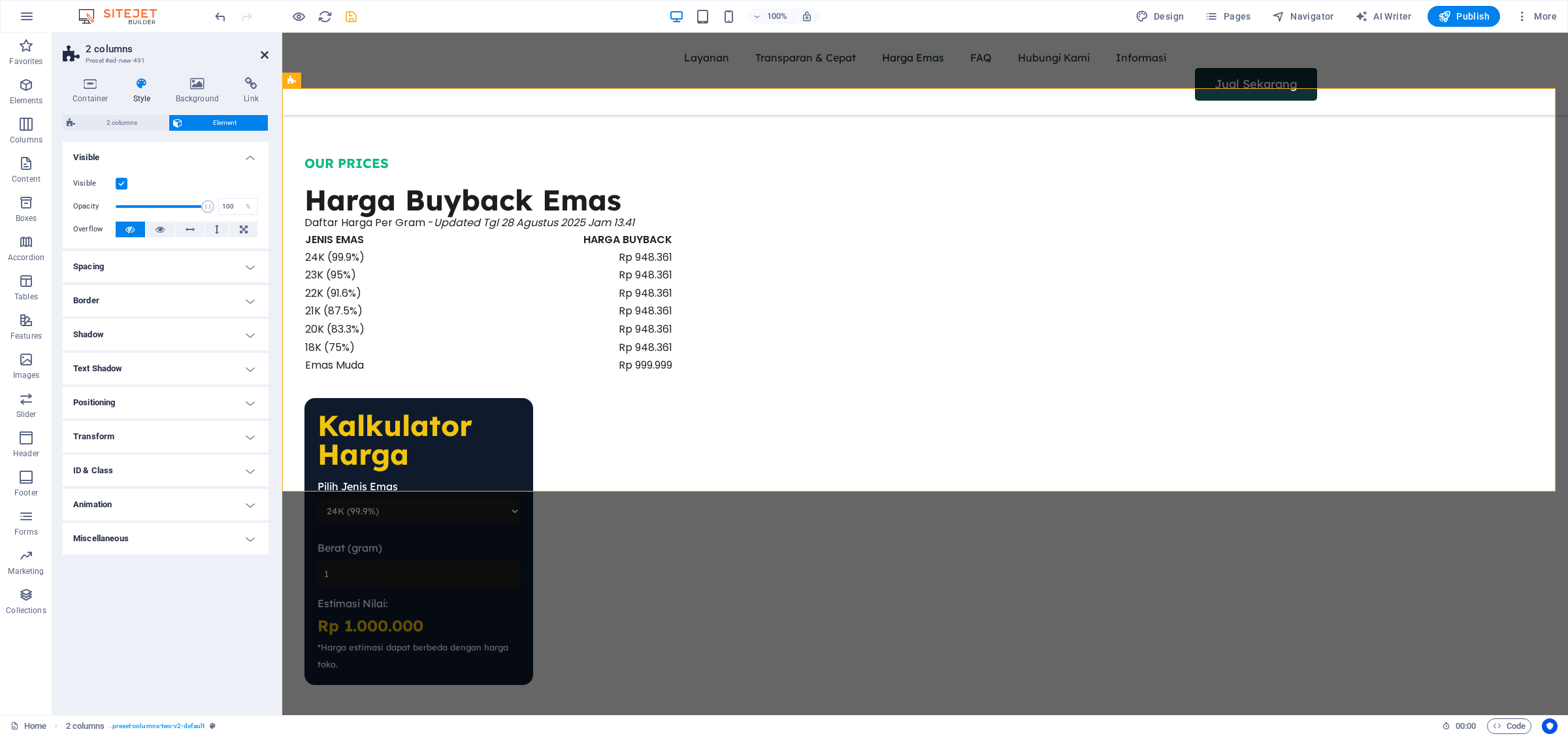
click at [266, 50] on icon at bounding box center [265, 54] width 8 height 10
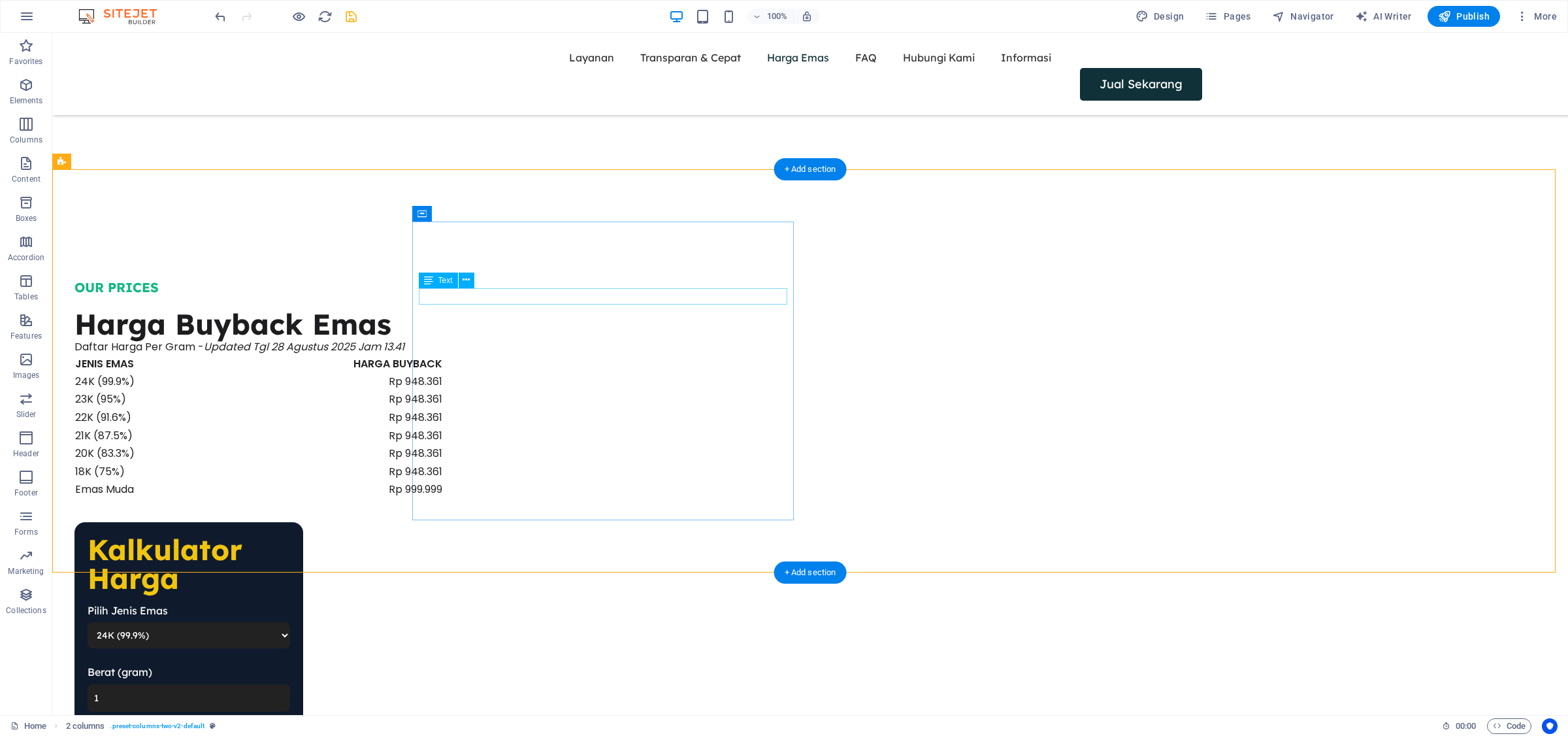
scroll to position [1493, 0]
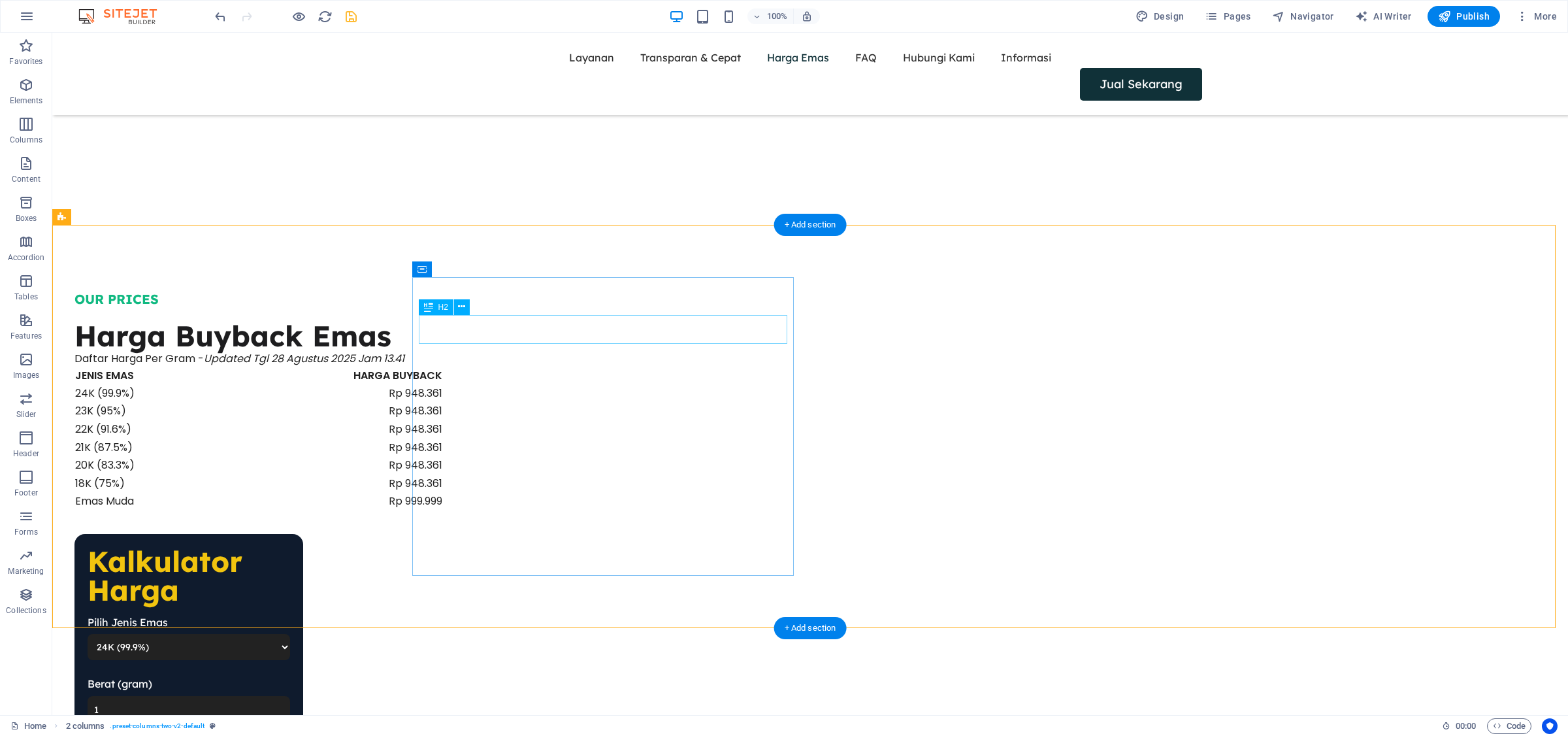
click at [443, 327] on div "Harga Buyback Emas" at bounding box center [258, 336] width 368 height 28
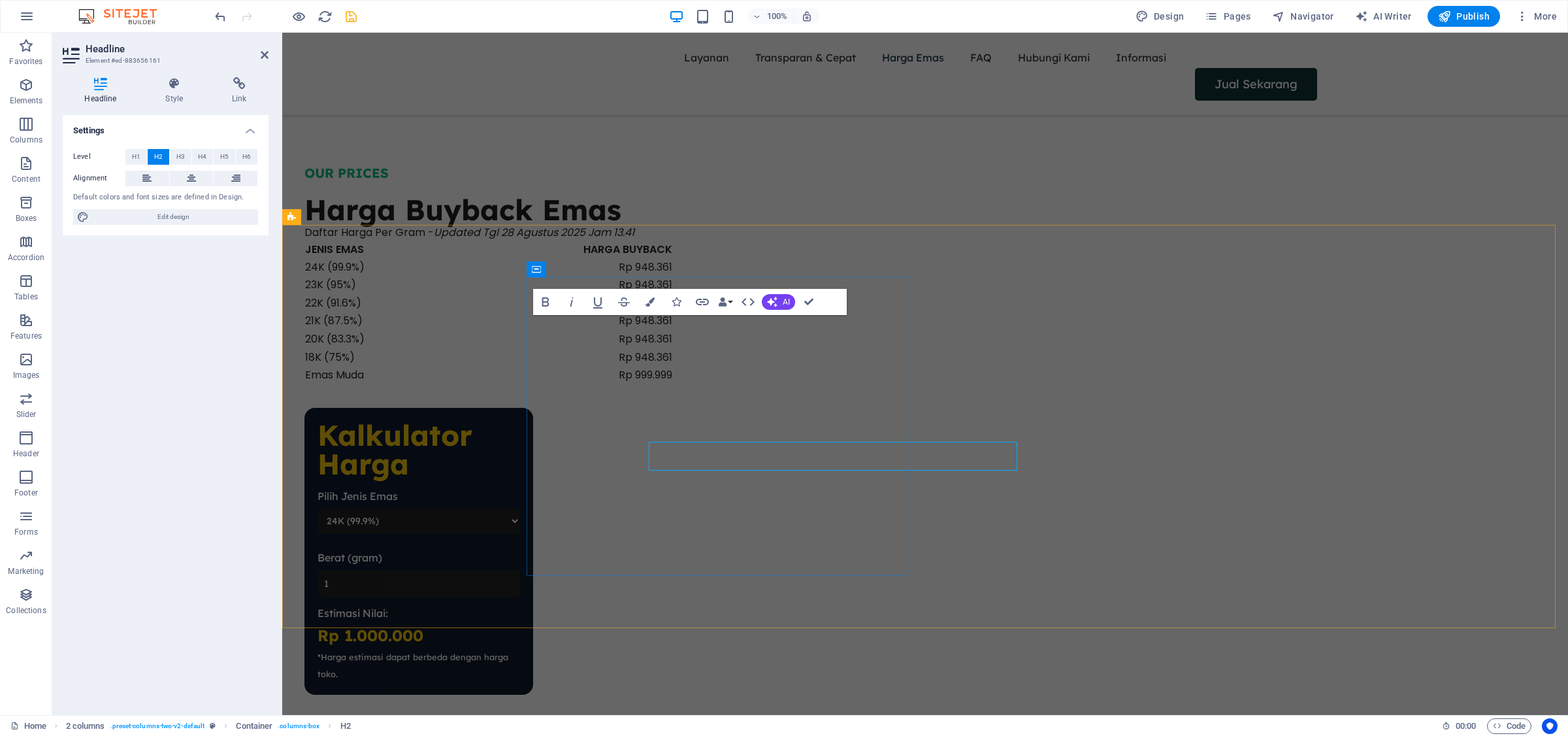
scroll to position [1366, 0]
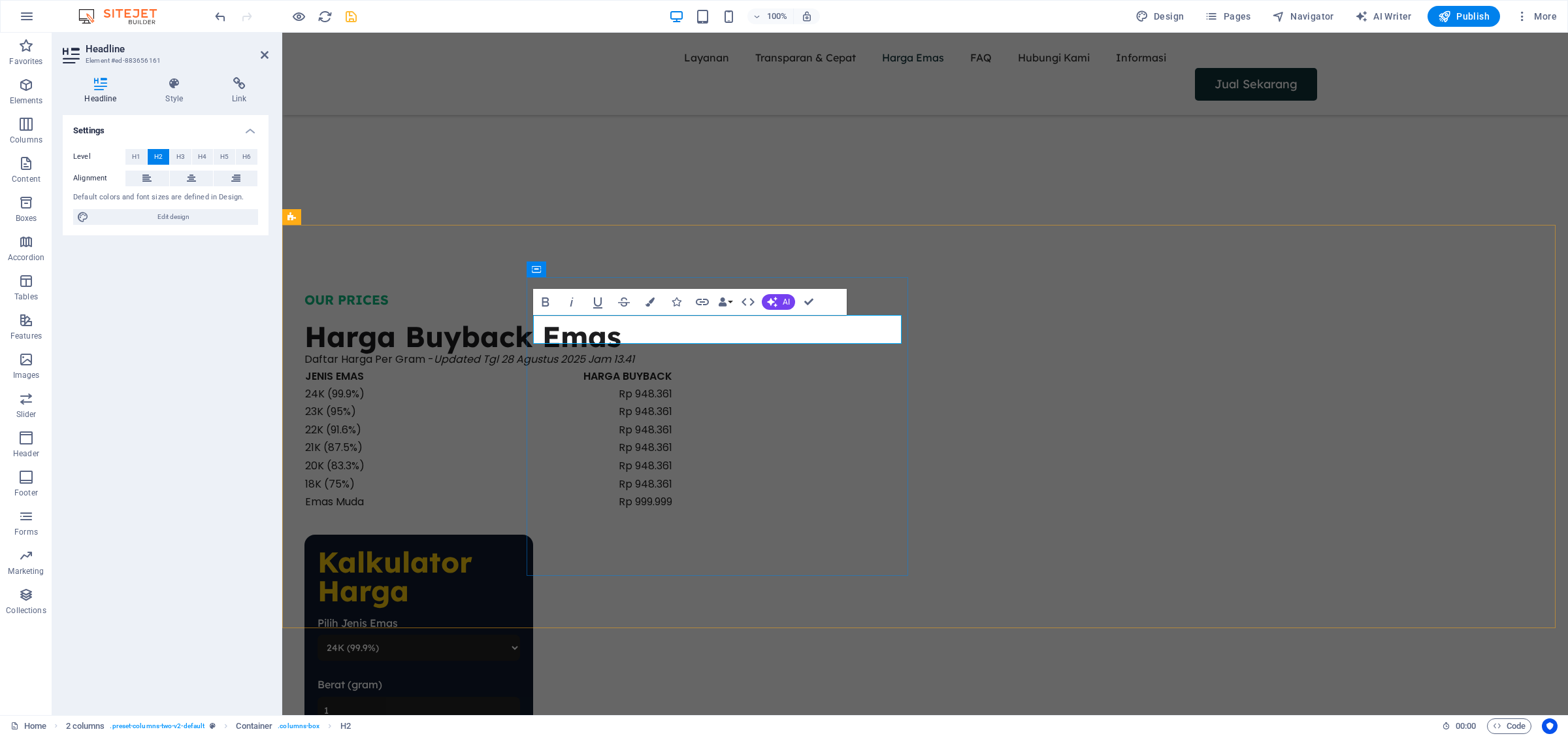
click at [590, 327] on h2 "Harga Buyback Emas" at bounding box center [488, 336] width 368 height 28
click at [651, 304] on icon "button" at bounding box center [650, 302] width 9 height 9
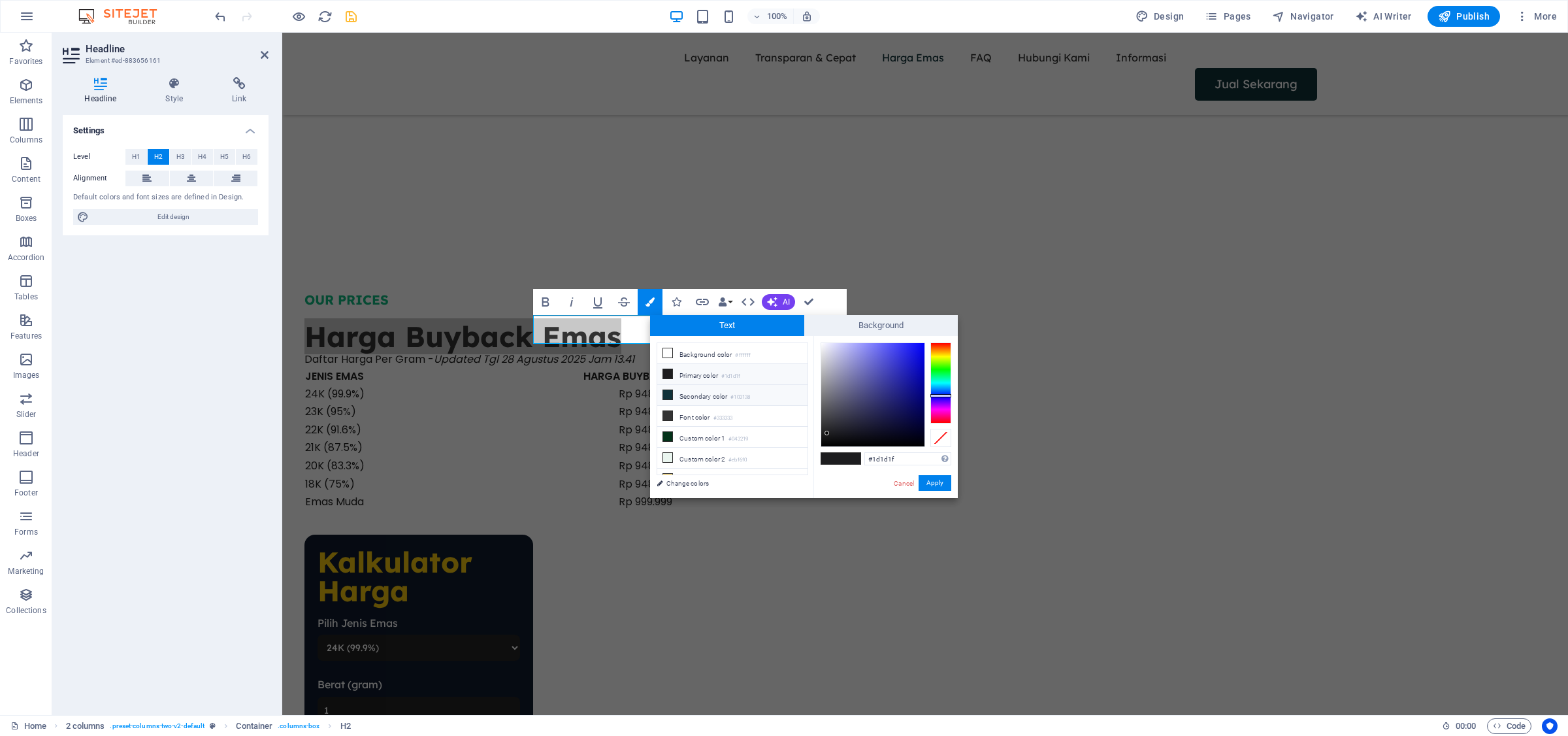
click at [719, 400] on li "Secondary color #103138" at bounding box center [732, 395] width 151 height 21
type input "#103138"
click at [930, 485] on button "Apply" at bounding box center [935, 483] width 32 height 16
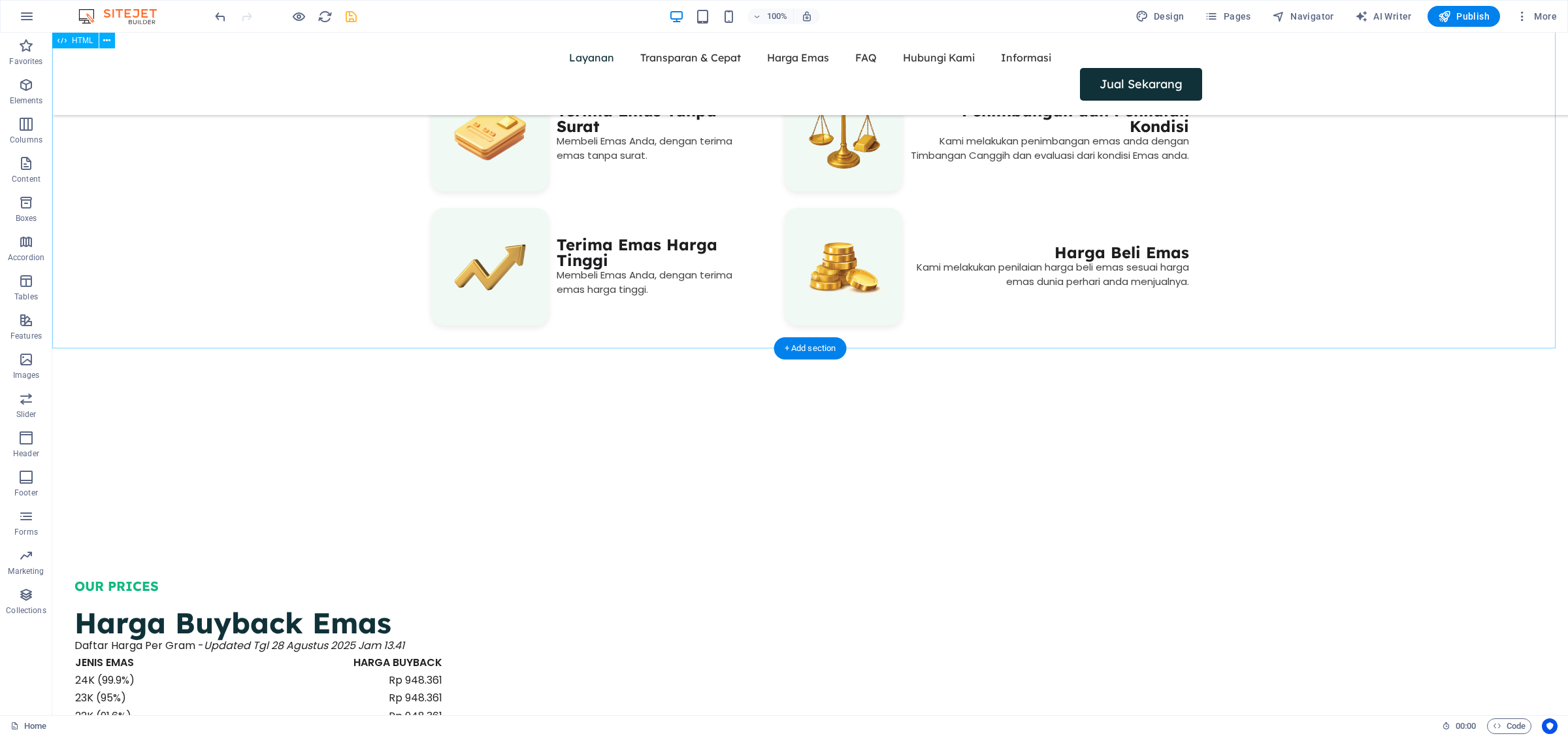
scroll to position [948, 0]
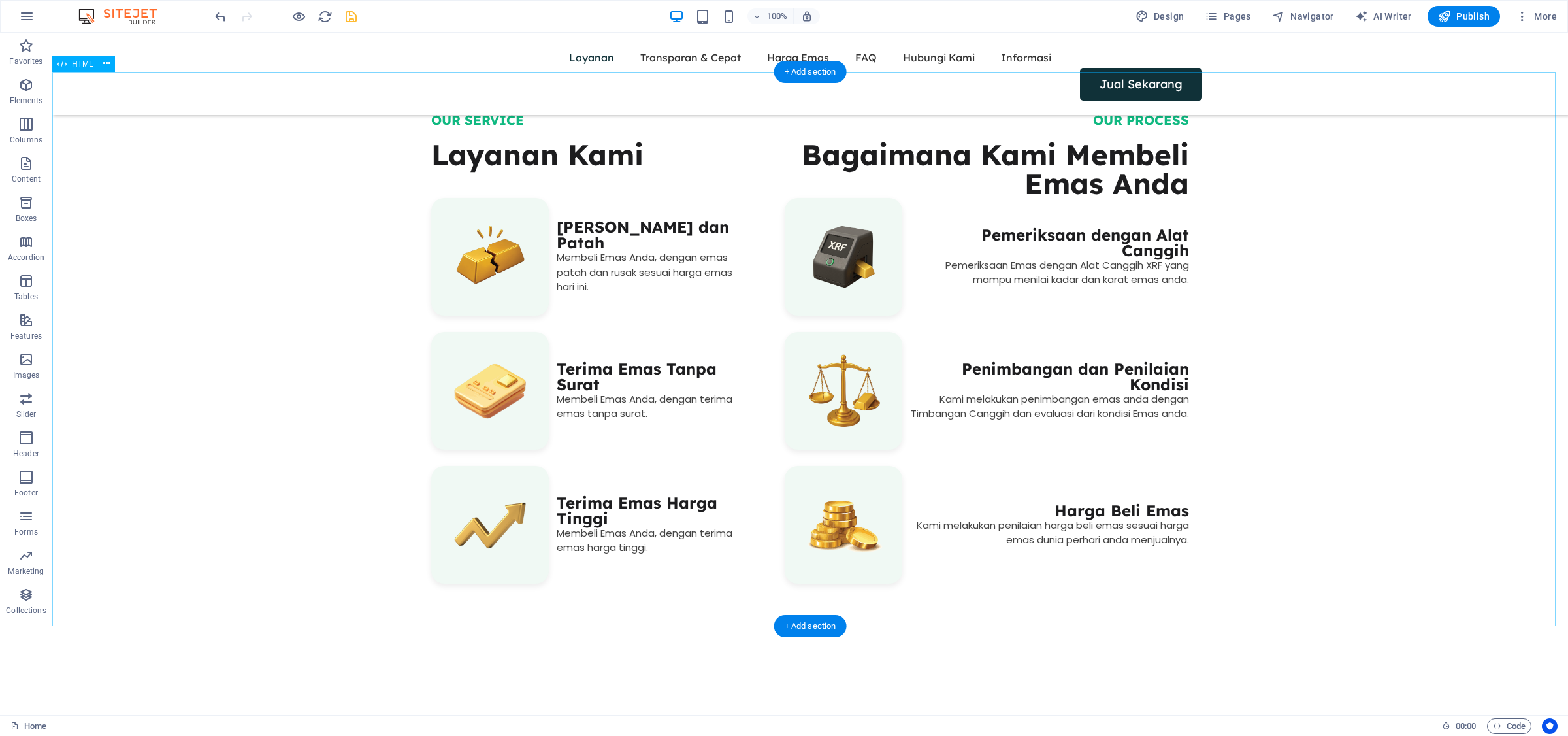
click at [579, 155] on div "OUR SERVICE Layanan Kami ‎ Terima Emas Rusak dan Patah Membeli Emas Anda, denga…" at bounding box center [810, 355] width 1516 height 554
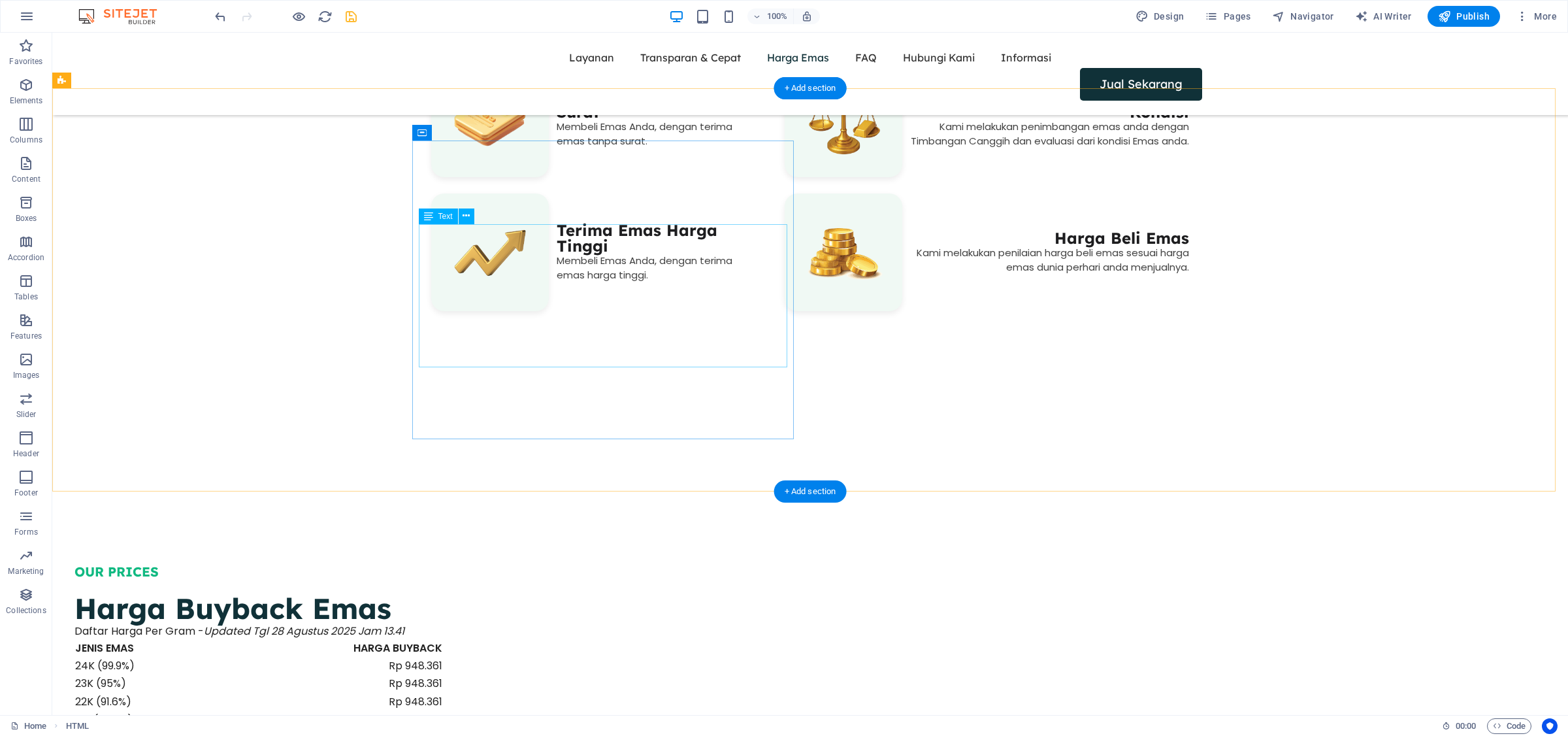
scroll to position [1629, 0]
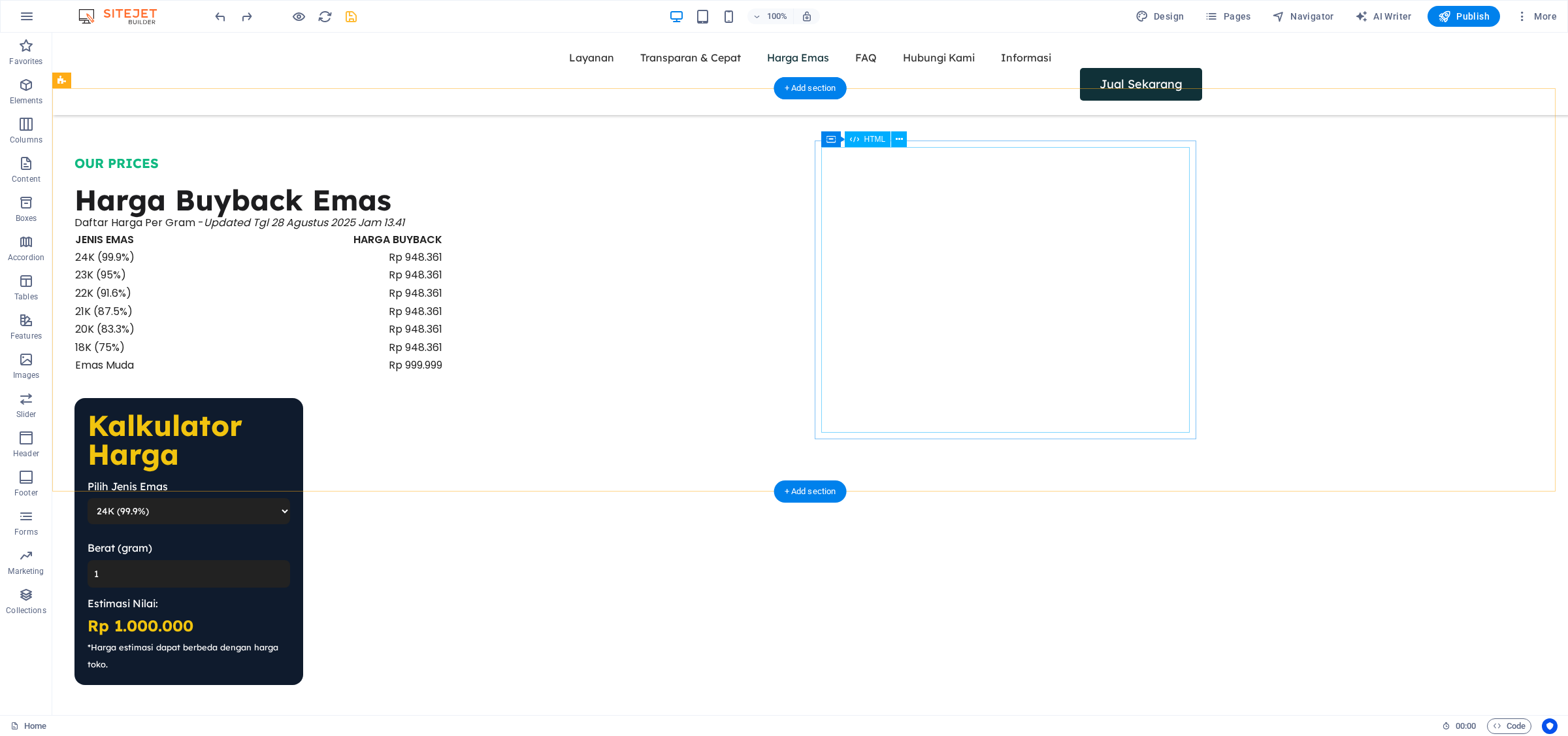
click at [443, 398] on div "Kalkulator Harga Pilih Jenis Emas 24K (99.9%) 22K (91.6%) 18K (75%) Berat (gram…" at bounding box center [258, 542] width 368 height 287
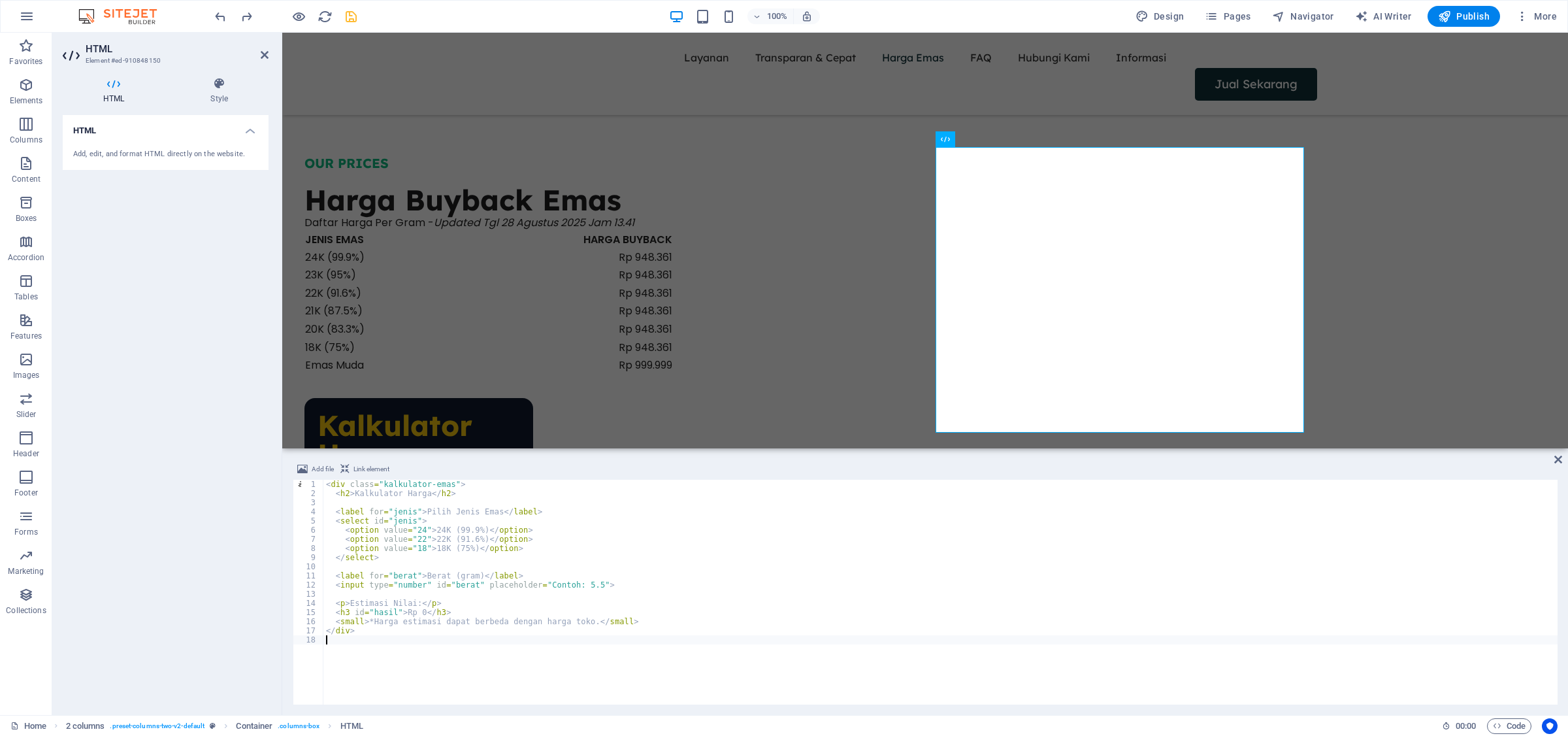
click at [559, 546] on div "< div class = "kalkulator-emas" > < h2 > Kalkulator Harga </ h2 > < label for =…" at bounding box center [940, 601] width 1234 height 243
type textarea "<option value="18">18K (75%)</option>"
click at [436, 220] on div "OUR PRICES Harga Buyback Emas Daftar Harga Per Gram - Updated Tgl 28 Agustus 20…" at bounding box center [925, 420] width 1286 height 648
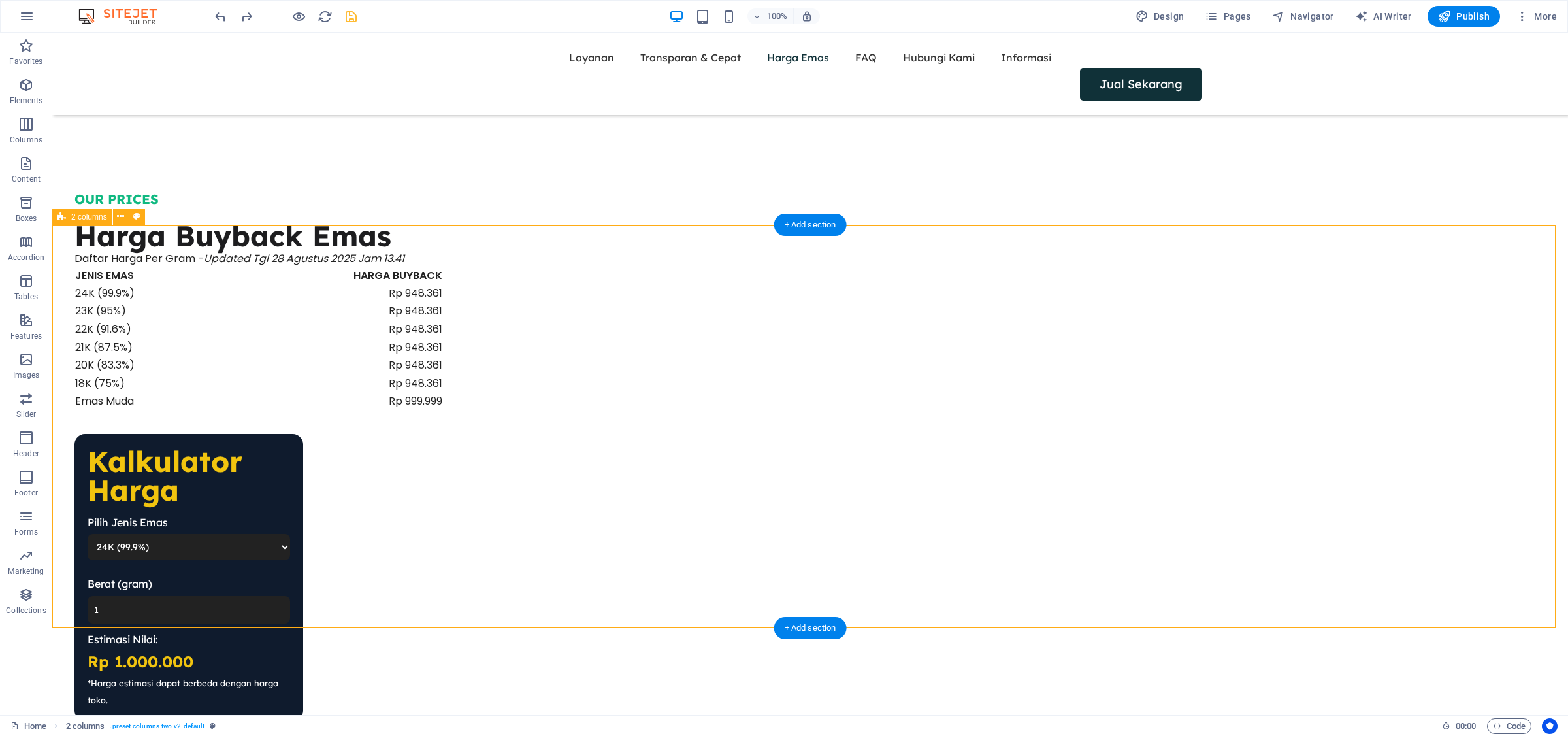
scroll to position [1629, 0]
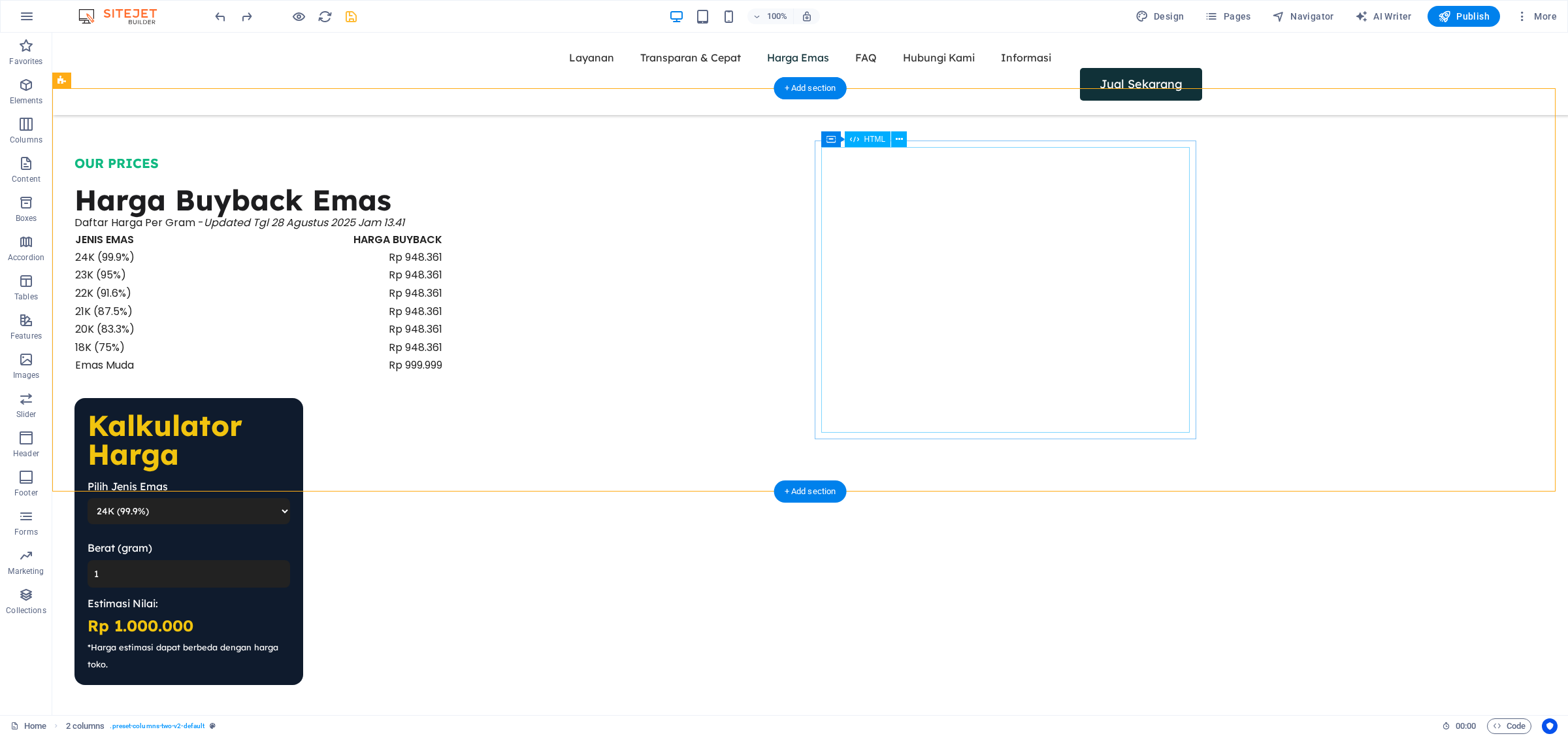
click at [443, 398] on div "Kalkulator Harga Pilih Jenis Emas 24K (99.9%) 22K (91.6%) 18K (75%) Berat (gram…" at bounding box center [258, 542] width 368 height 287
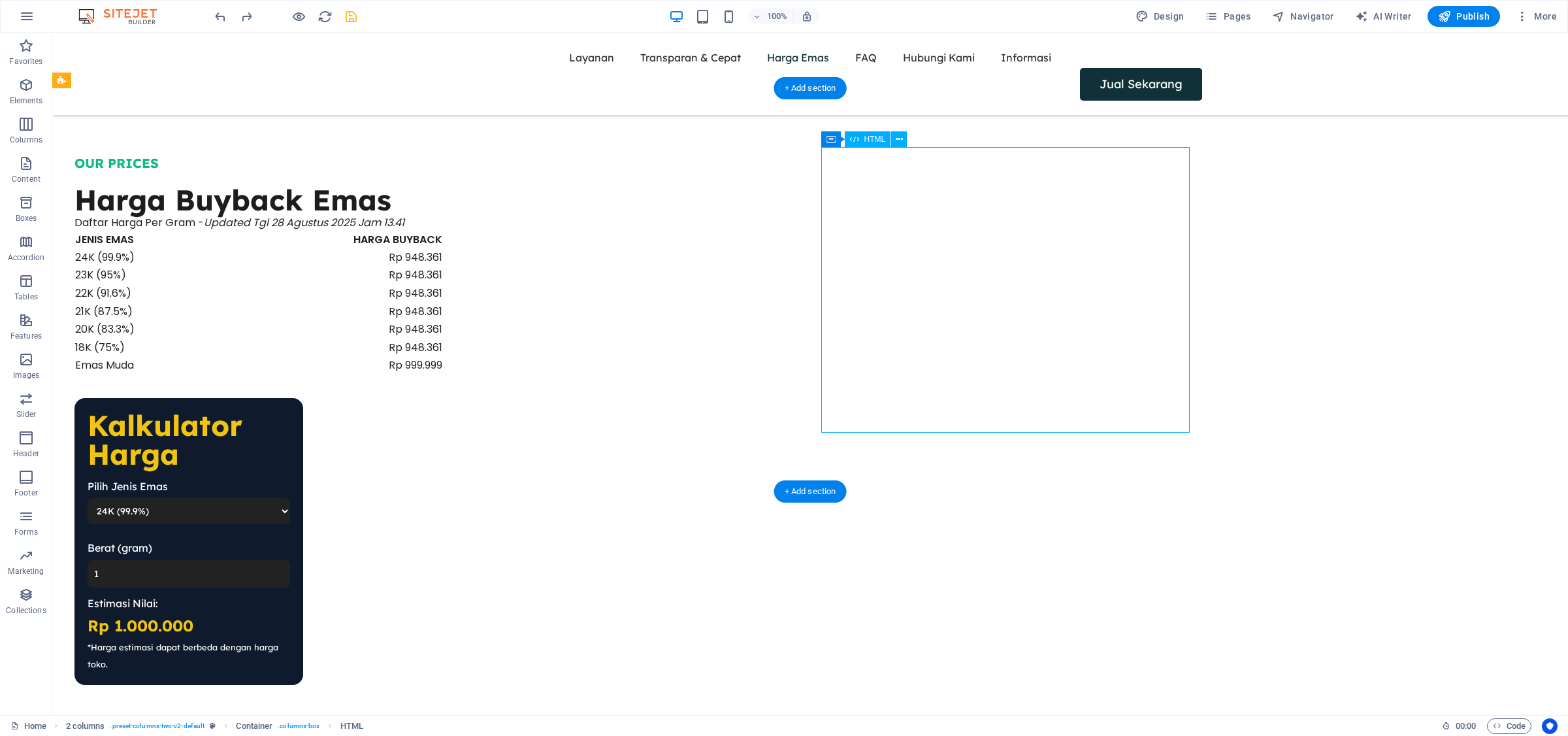
click at [443, 398] on div "Kalkulator Harga Pilih Jenis Emas 24K (99.9%) 22K (91.6%) 18K (75%) Berat (gram…" at bounding box center [258, 542] width 368 height 287
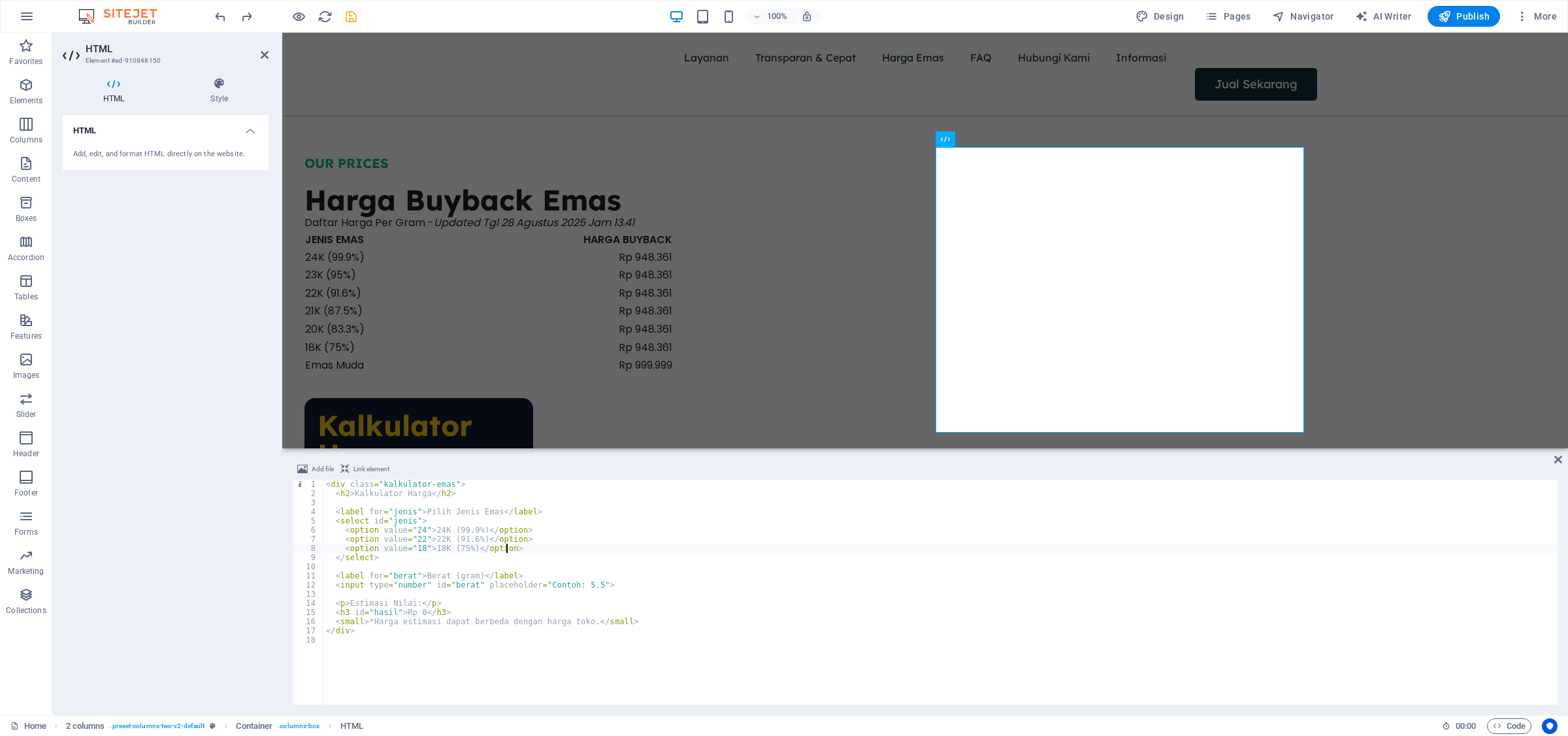
click at [479, 608] on div "< div class = "kalkulator-emas" > < h2 > Kalkulator Harga </ h2 > < label for =…" at bounding box center [940, 601] width 1234 height 243
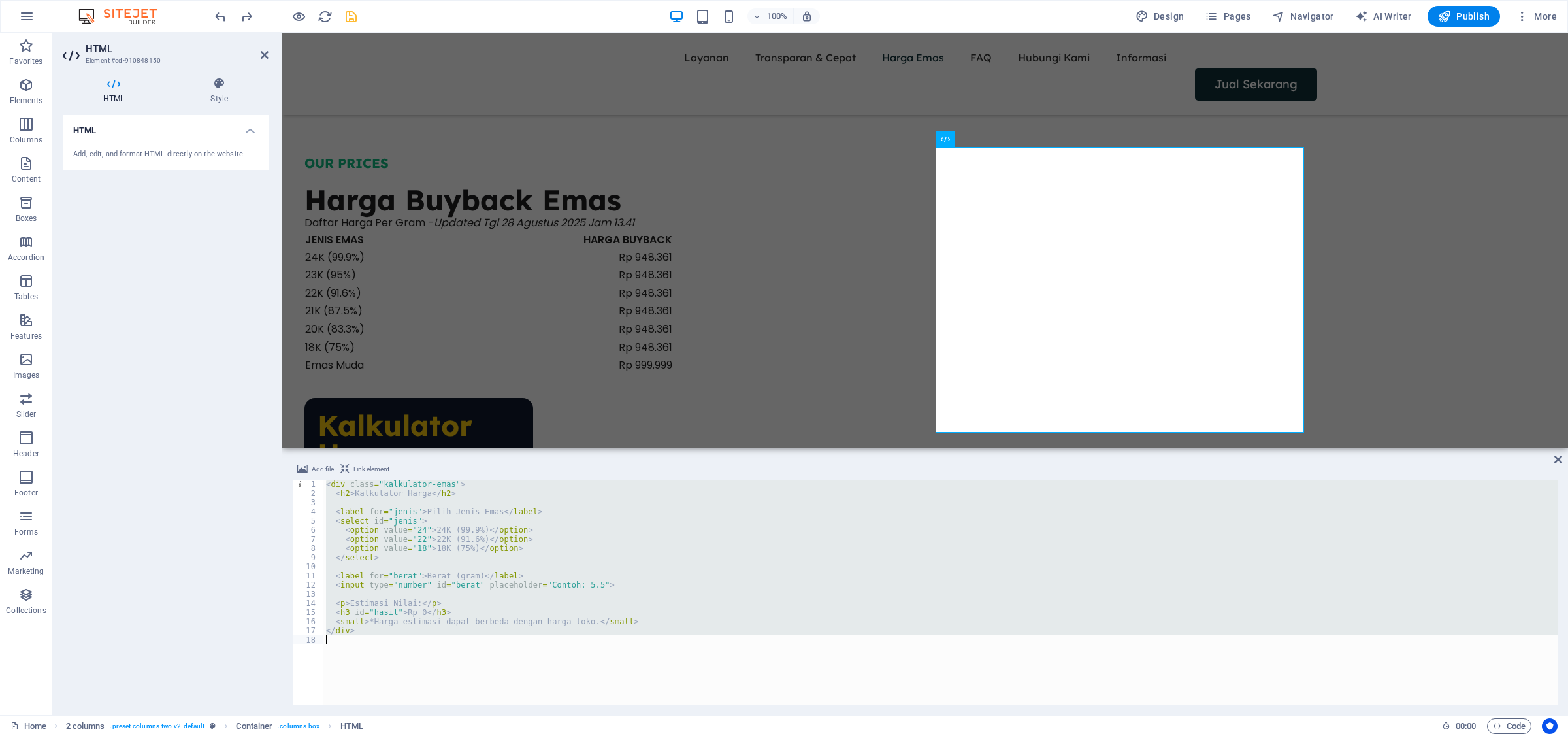
click at [569, 523] on div "< div class = "kalkulator-emas" > < h2 > Kalkulator Harga </ h2 > < label for =…" at bounding box center [940, 592] width 1234 height 225
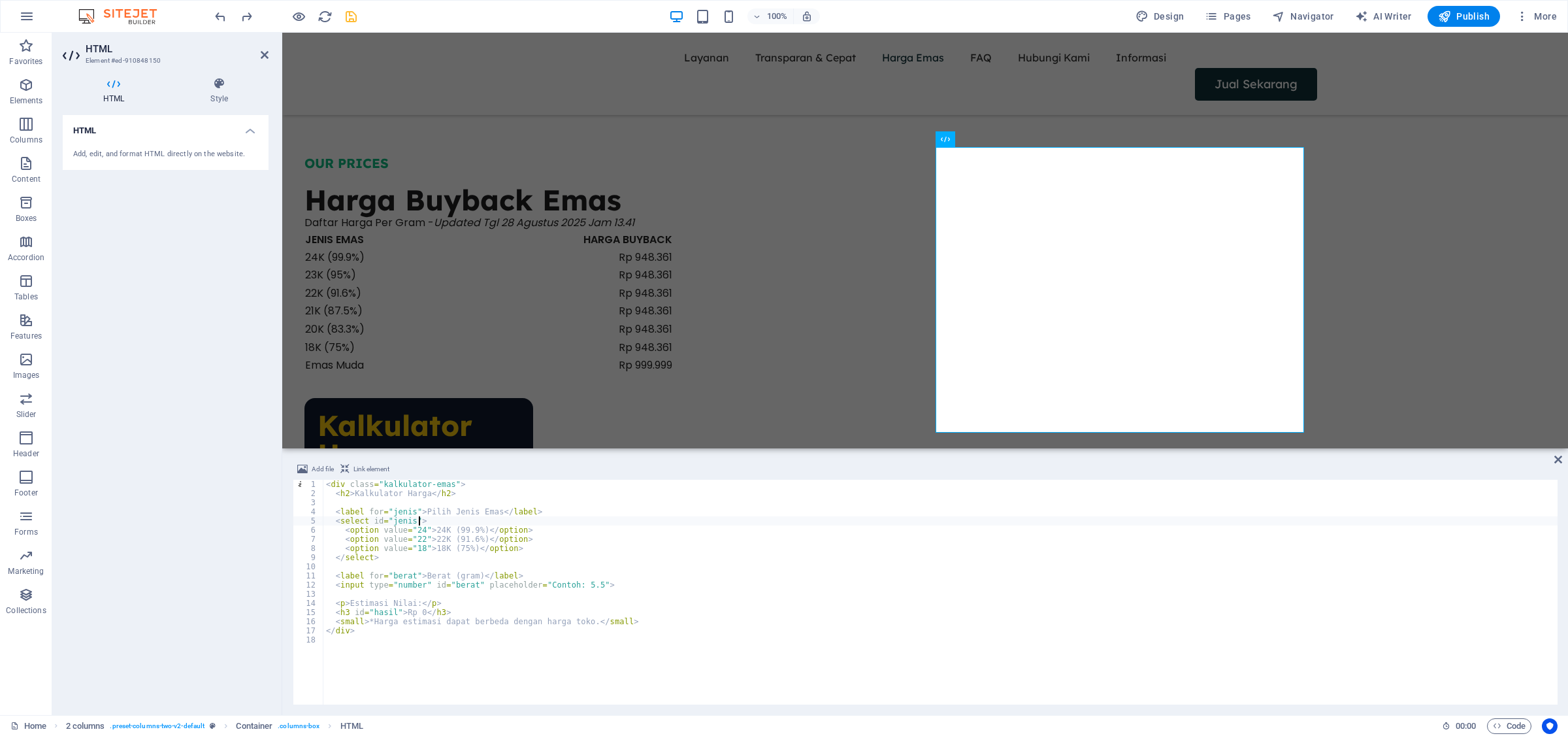
type textarea "</div>"
paste textarea
type textarea "</div>"
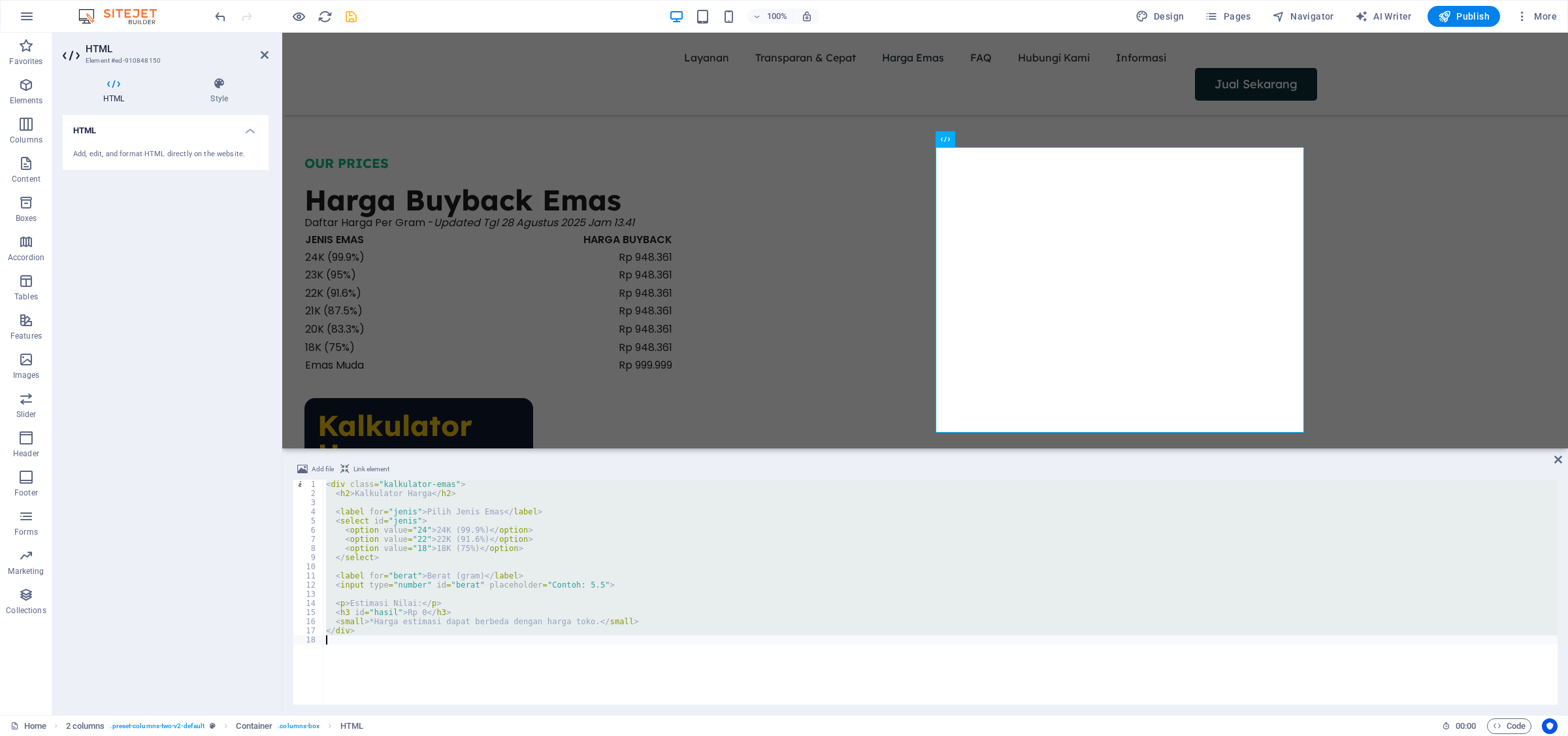
paste textarea
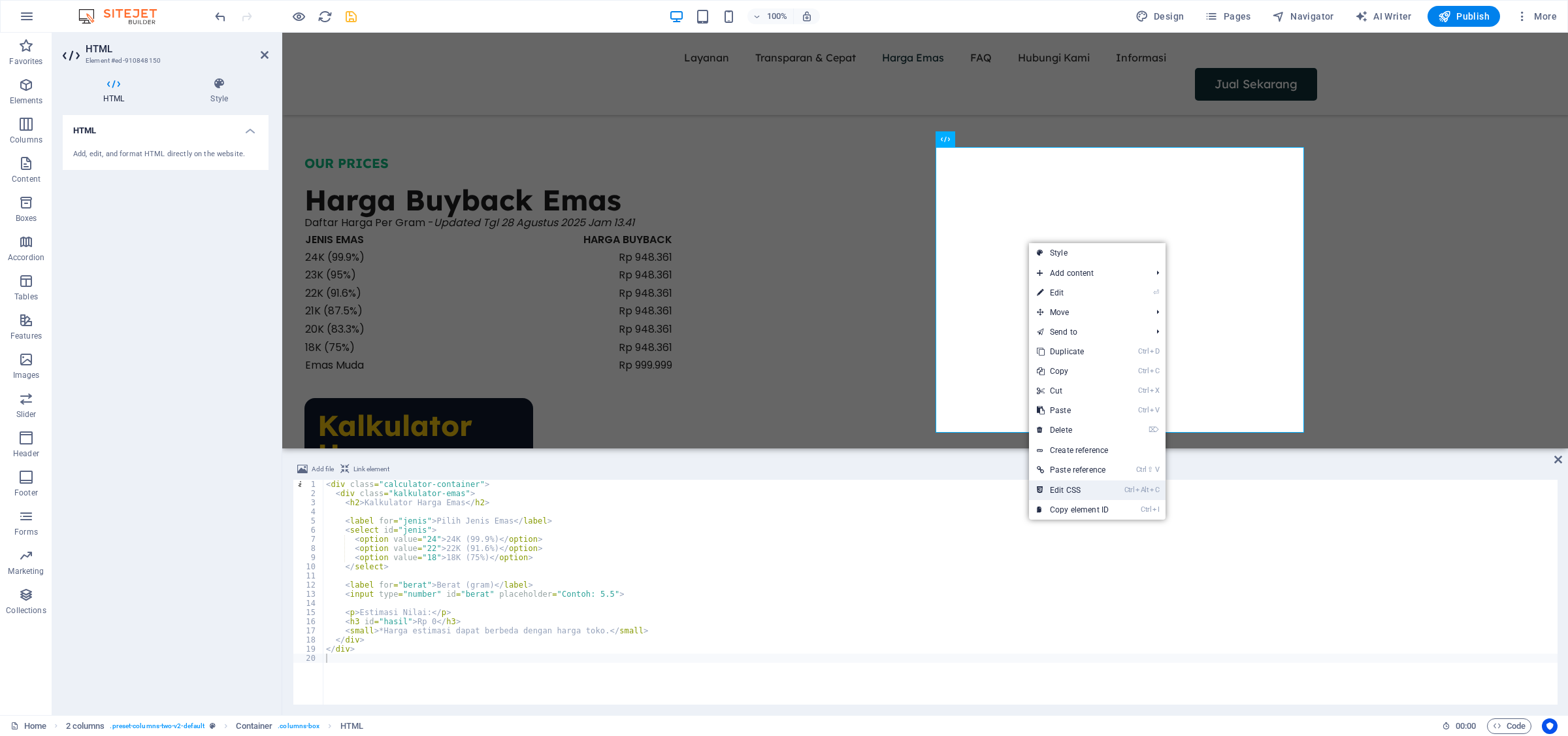
click at [1093, 493] on link "Ctrl Alt C Edit CSS" at bounding box center [1073, 490] width 88 height 20
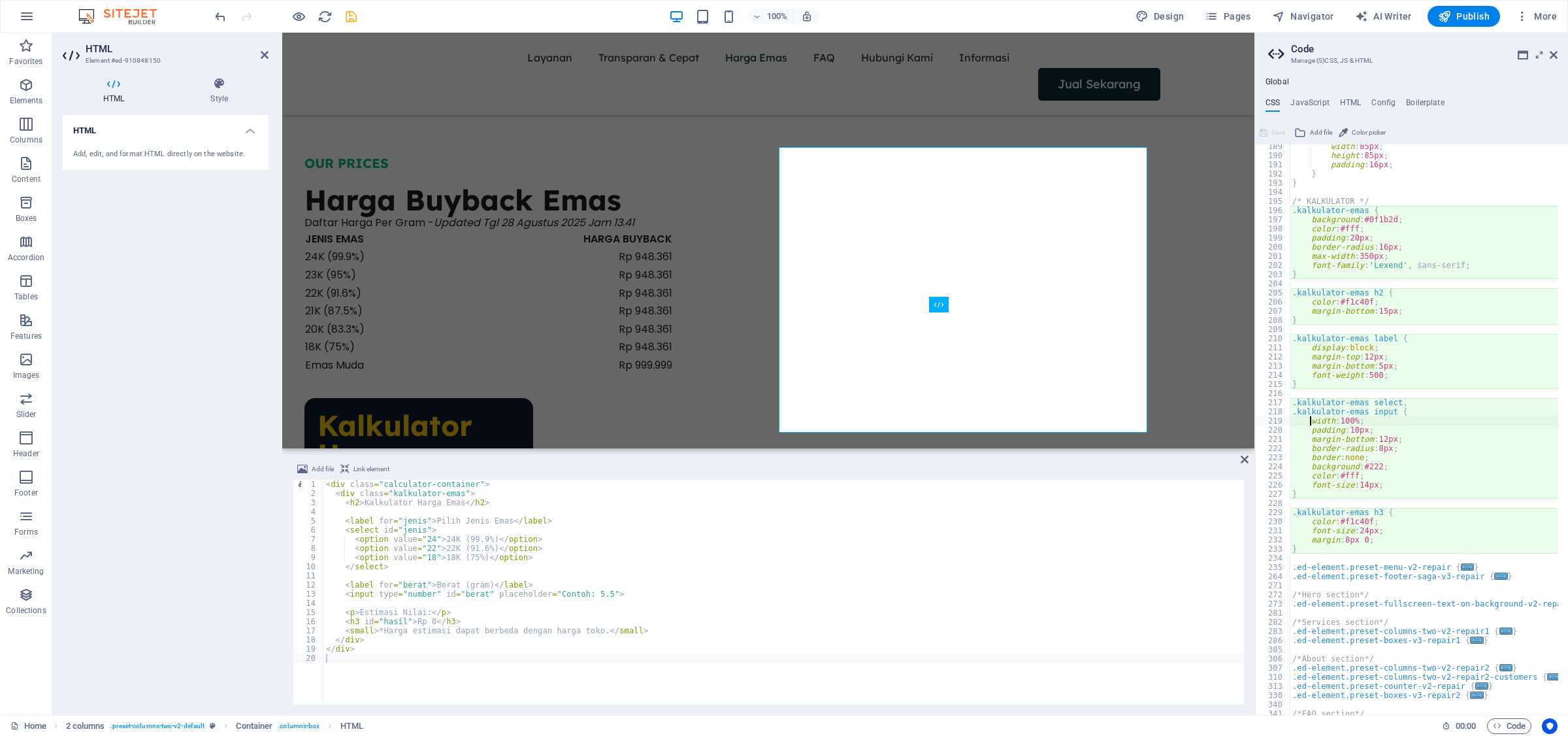
scroll to position [1723, 0]
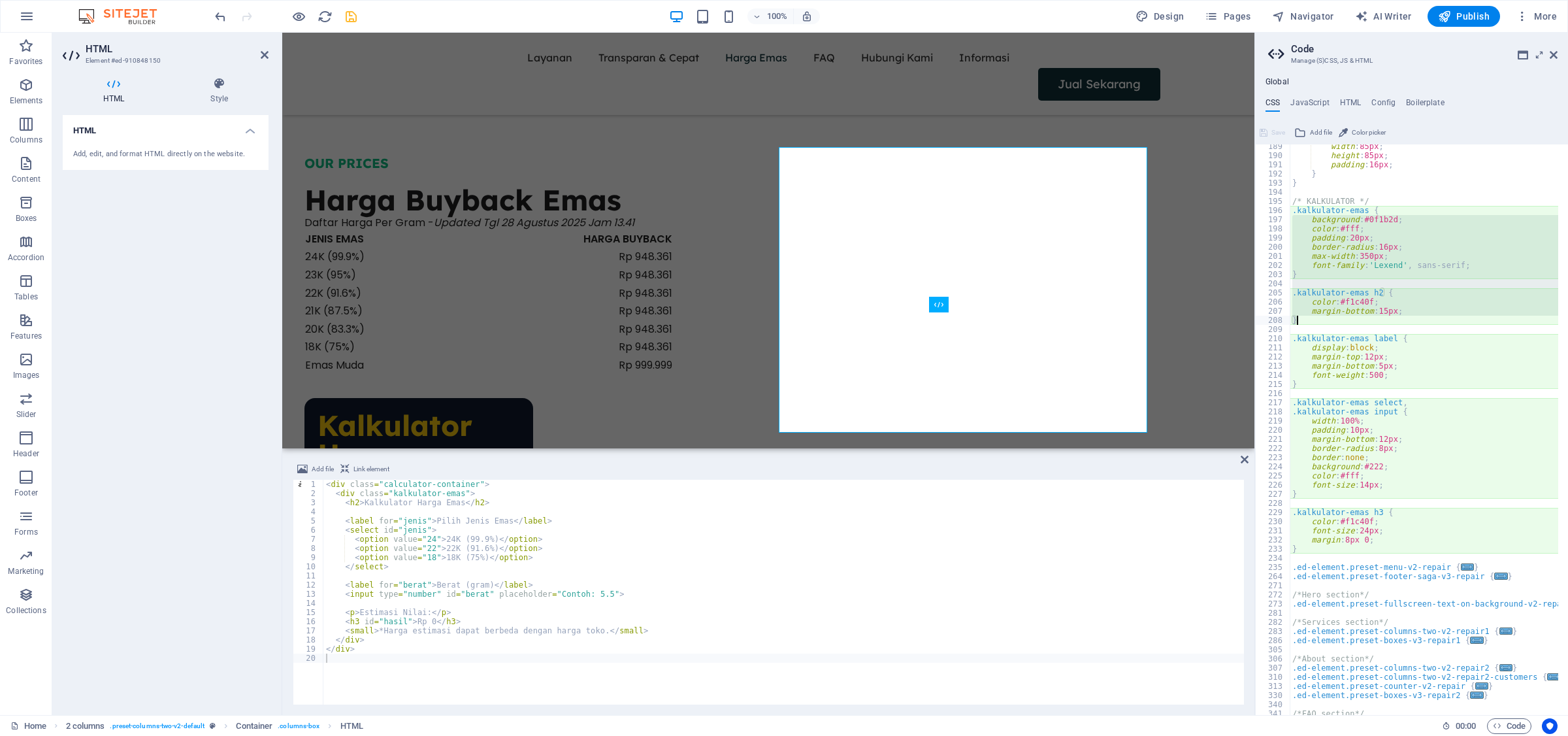
drag, startPoint x: 1294, startPoint y: 215, endPoint x: 1321, endPoint y: 323, distance: 111.3
click at [1254, 323] on div "width : 85px ; height : 85px ; padding : 16px ; } } /* KALKULATOR */ .kalkulato…" at bounding box center [1572, 432] width 565 height 580
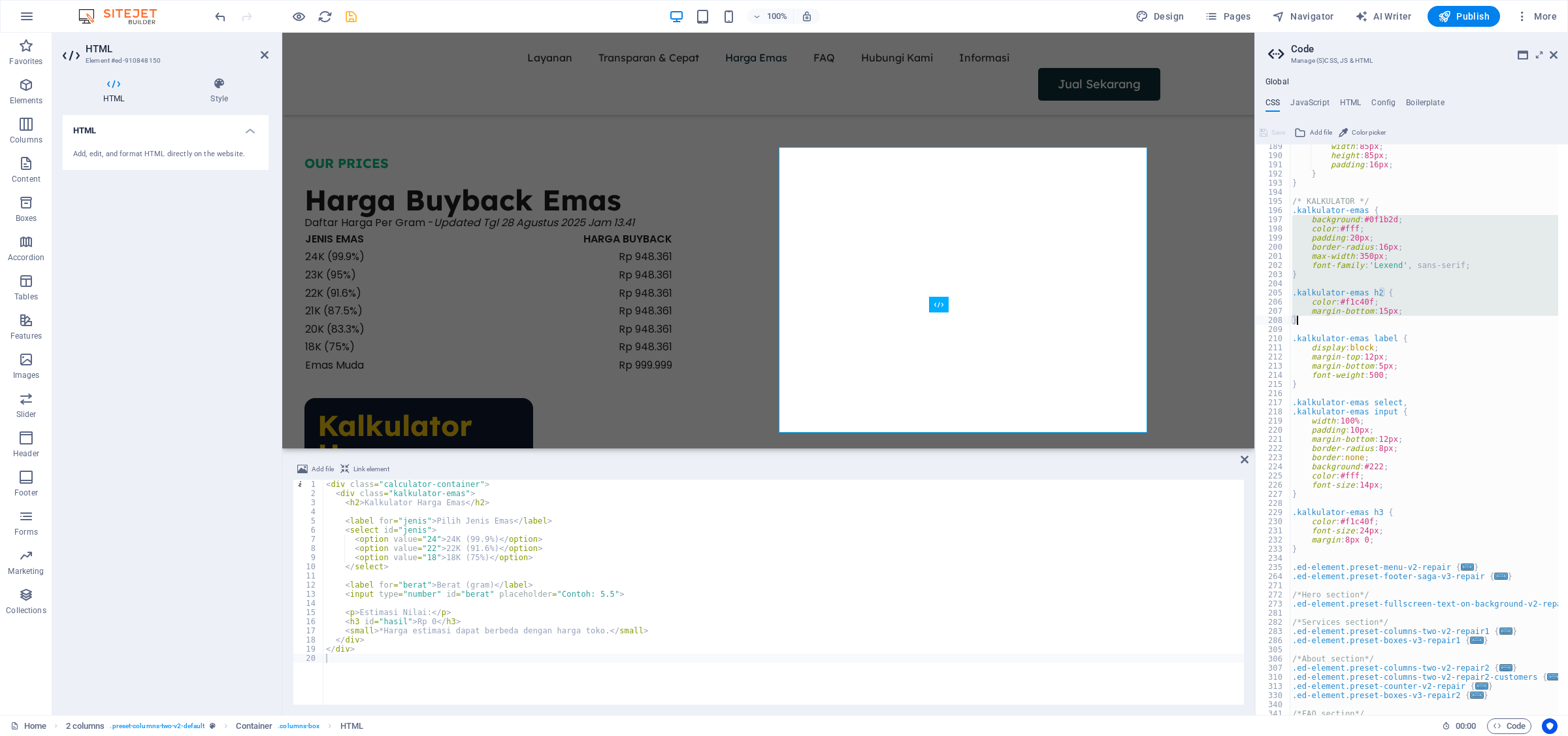
click at [1254, 245] on div "width : 85px ; height : 85px ; padding : 16px ; } } /* KALKULATOR */ .kalkulato…" at bounding box center [1424, 429] width 268 height 570
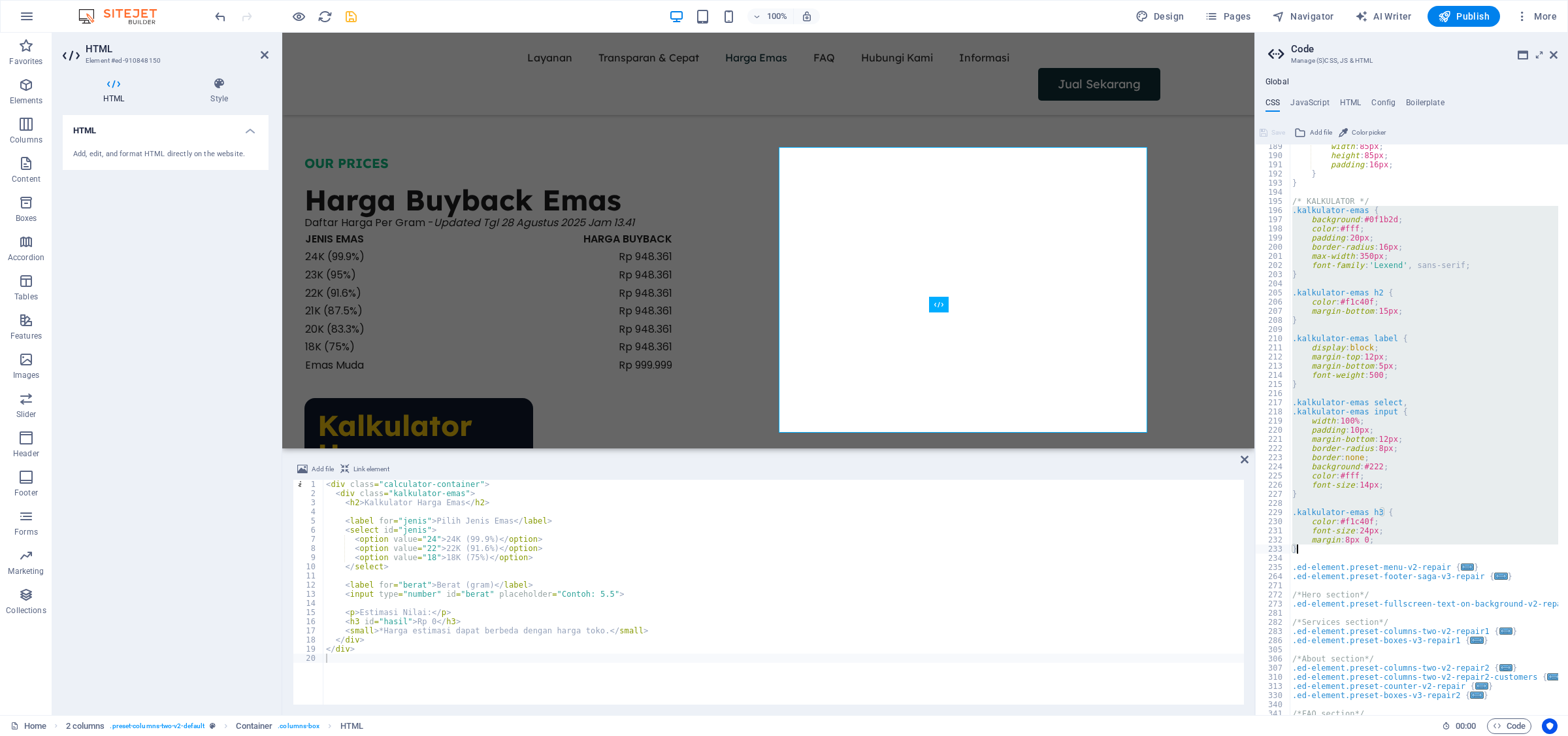
drag, startPoint x: 1294, startPoint y: 207, endPoint x: 1338, endPoint y: 544, distance: 339.9
click at [1254, 544] on div "width : 85px ; height : 85px ; padding : 16px ; } } /* KALKULATOR */ .kalkulato…" at bounding box center [1572, 432] width 565 height 580
type textarea "margin: 8px 0; }"
paste textarea
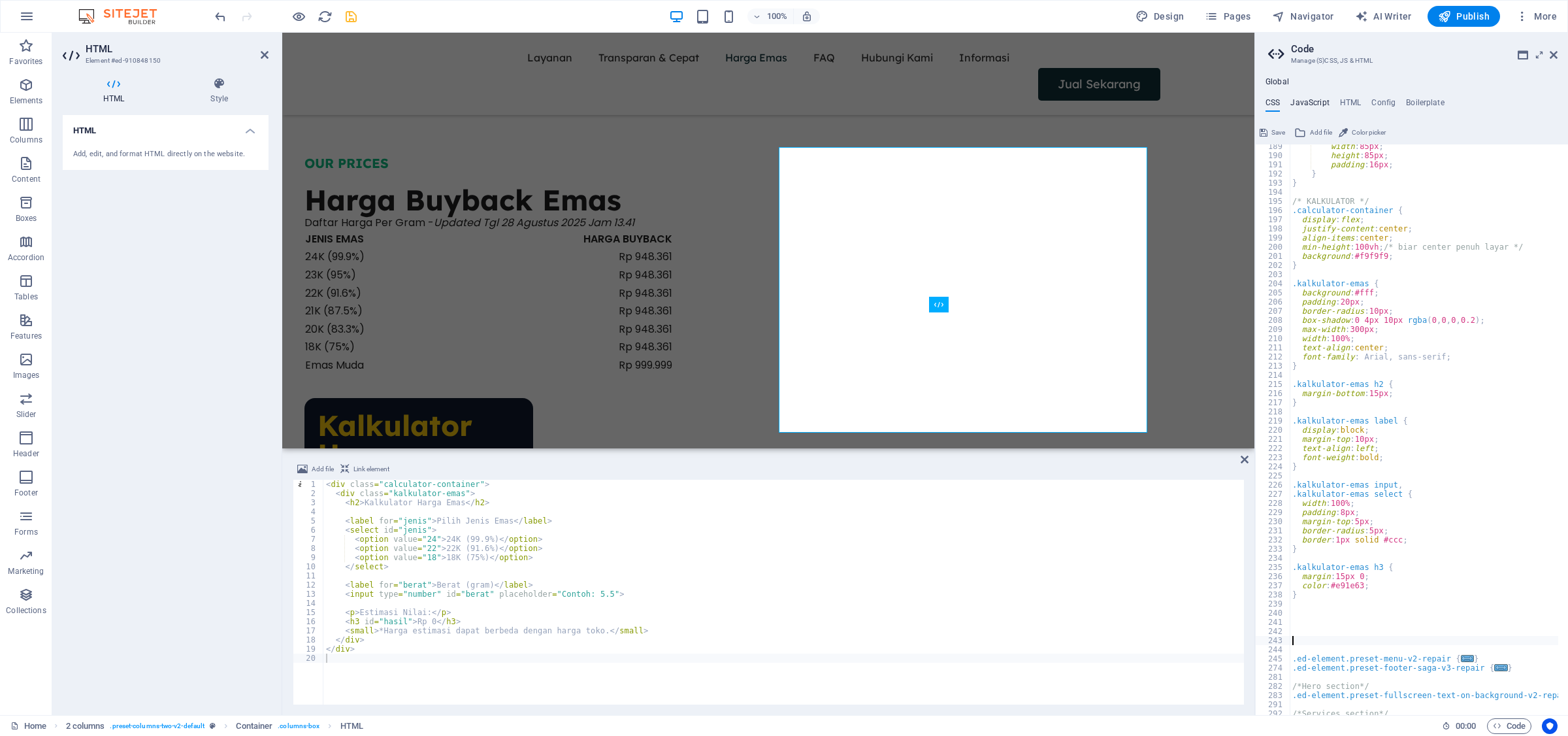
click at [1254, 105] on h4 "JavaScript" at bounding box center [1309, 105] width 39 height 14
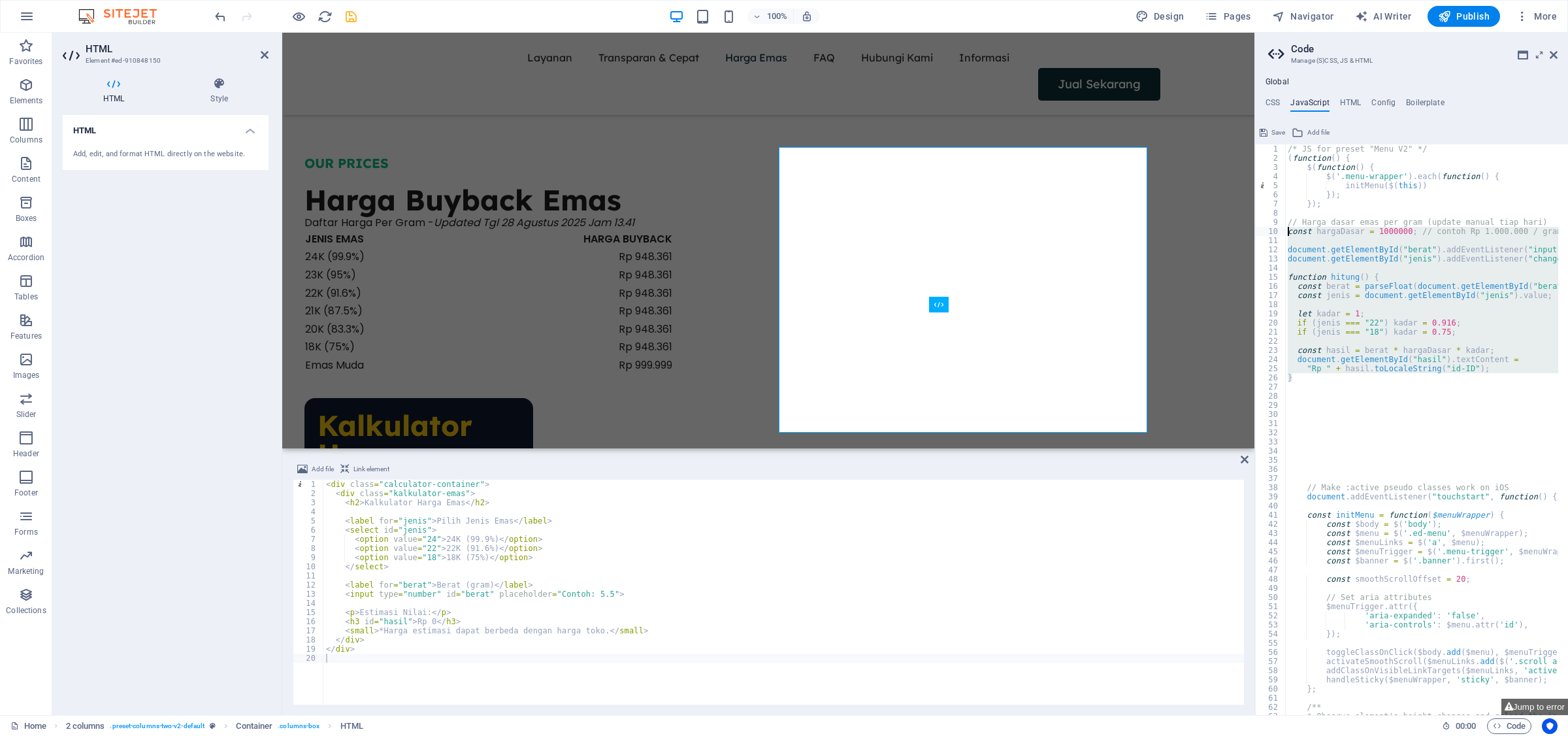
drag, startPoint x: 1305, startPoint y: 380, endPoint x: 1285, endPoint y: 229, distance: 152.3
click at [1254, 229] on div "/* JS for preset "Menu V2" */ 1 2 3 4 5 6 7 8 9 10 11 12 13 14 15 16 17 18 19 2…" at bounding box center [1411, 429] width 313 height 570
type textarea "const hargaDasar = 1000000; // contoh Rp 1.000.000 / gram"
paste textarea
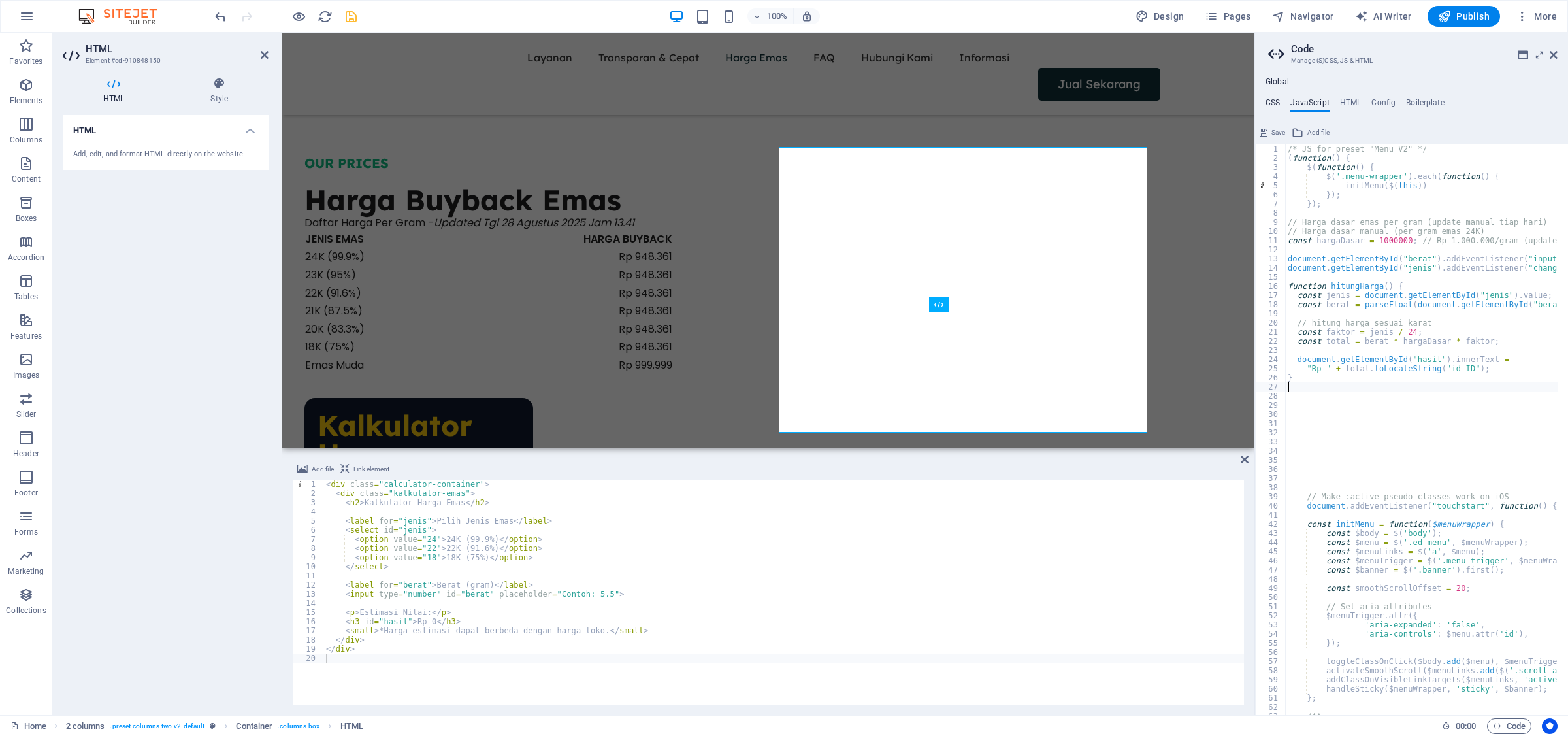
click at [1254, 102] on h4 "CSS" at bounding box center [1273, 105] width 14 height 14
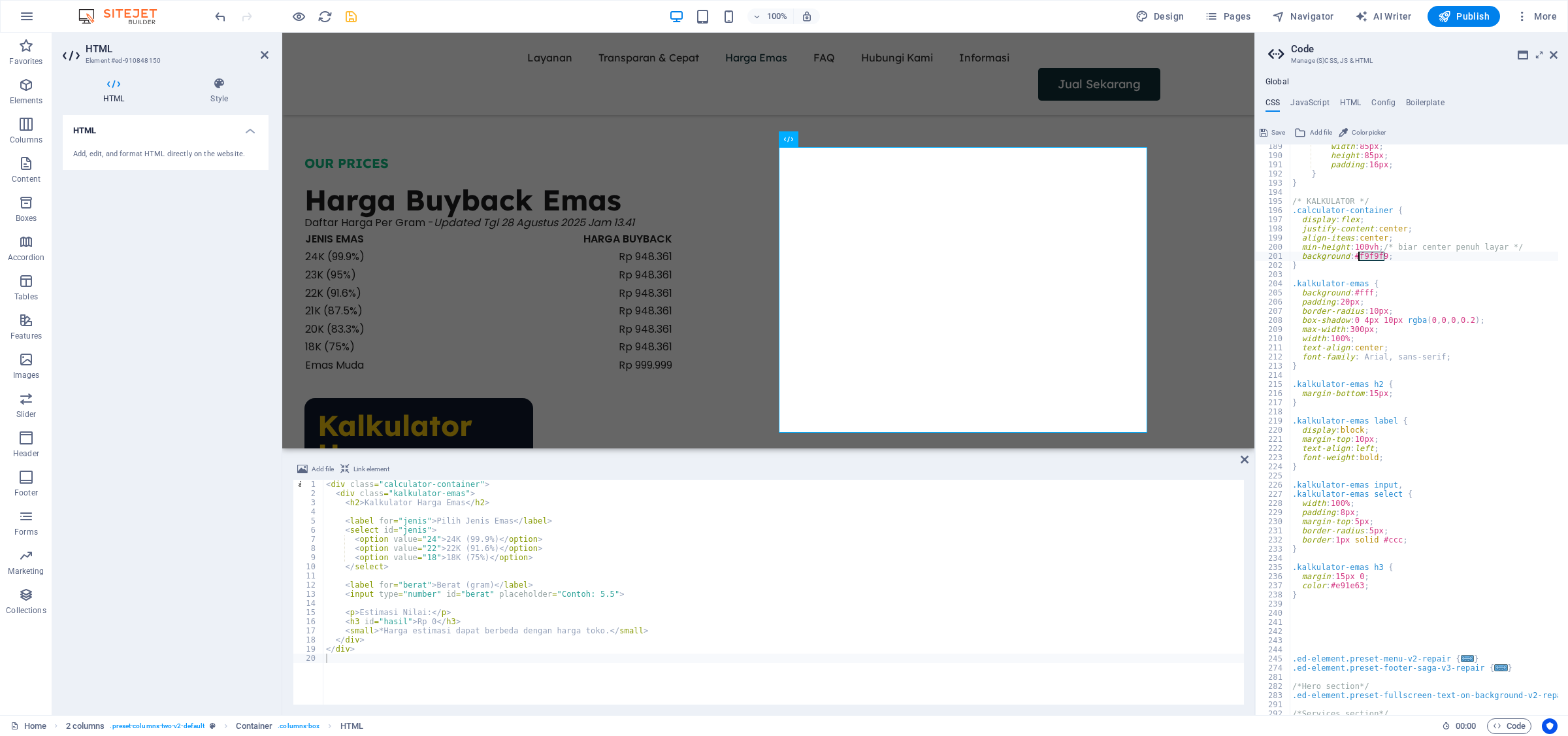
drag, startPoint x: 1386, startPoint y: 252, endPoint x: 1360, endPoint y: 258, distance: 26.7
click at [1254, 258] on div "width : 85px ; height : 85px ; padding : 16px ; } } /* KALKULATOR */ .calculato…" at bounding box center [1572, 432] width 565 height 580
paste textarea "103138"
type textarea "background: #103138;"
drag, startPoint x: 1274, startPoint y: 132, endPoint x: 1215, endPoint y: 144, distance: 60.2
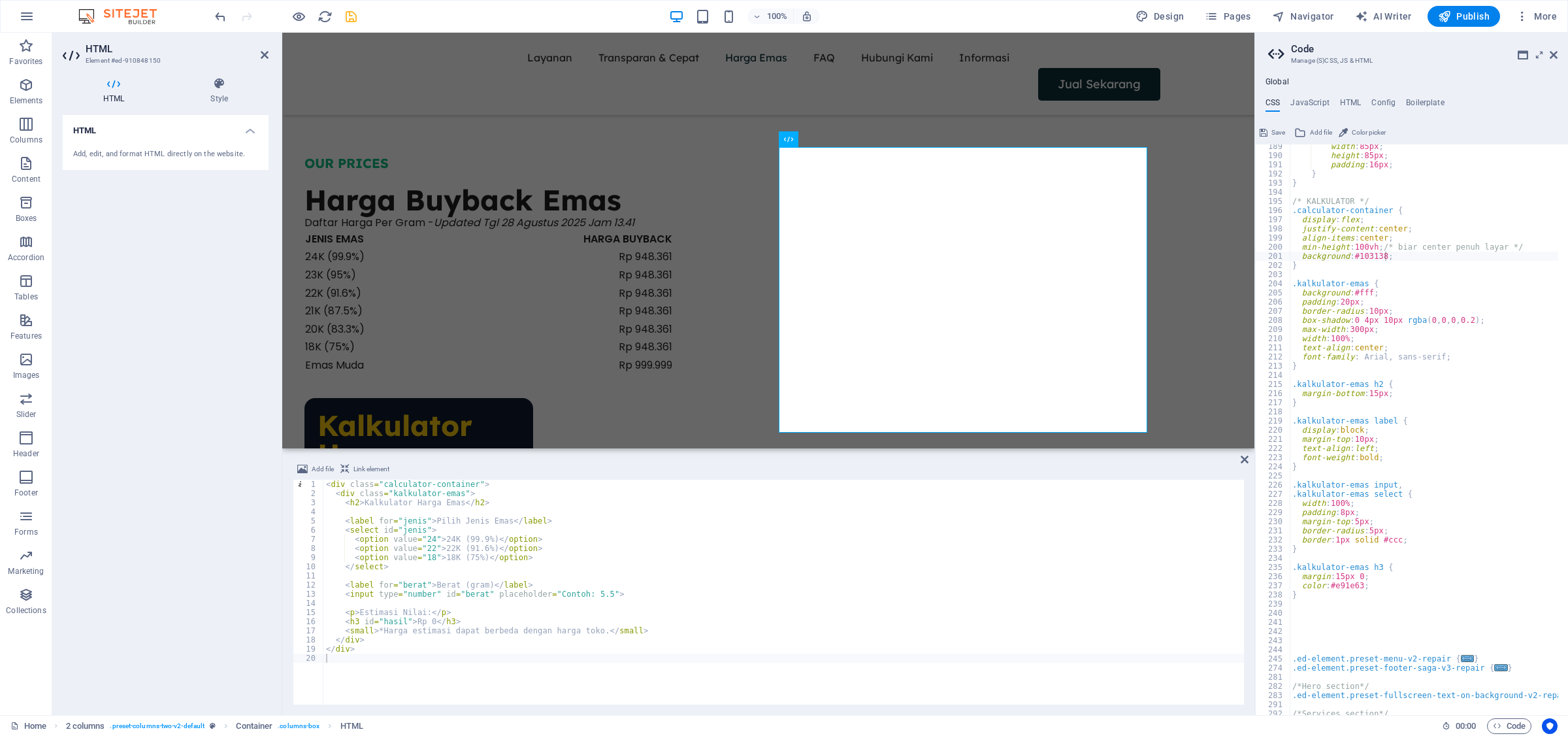
click at [1254, 132] on span "Save" at bounding box center [1278, 133] width 13 height 16
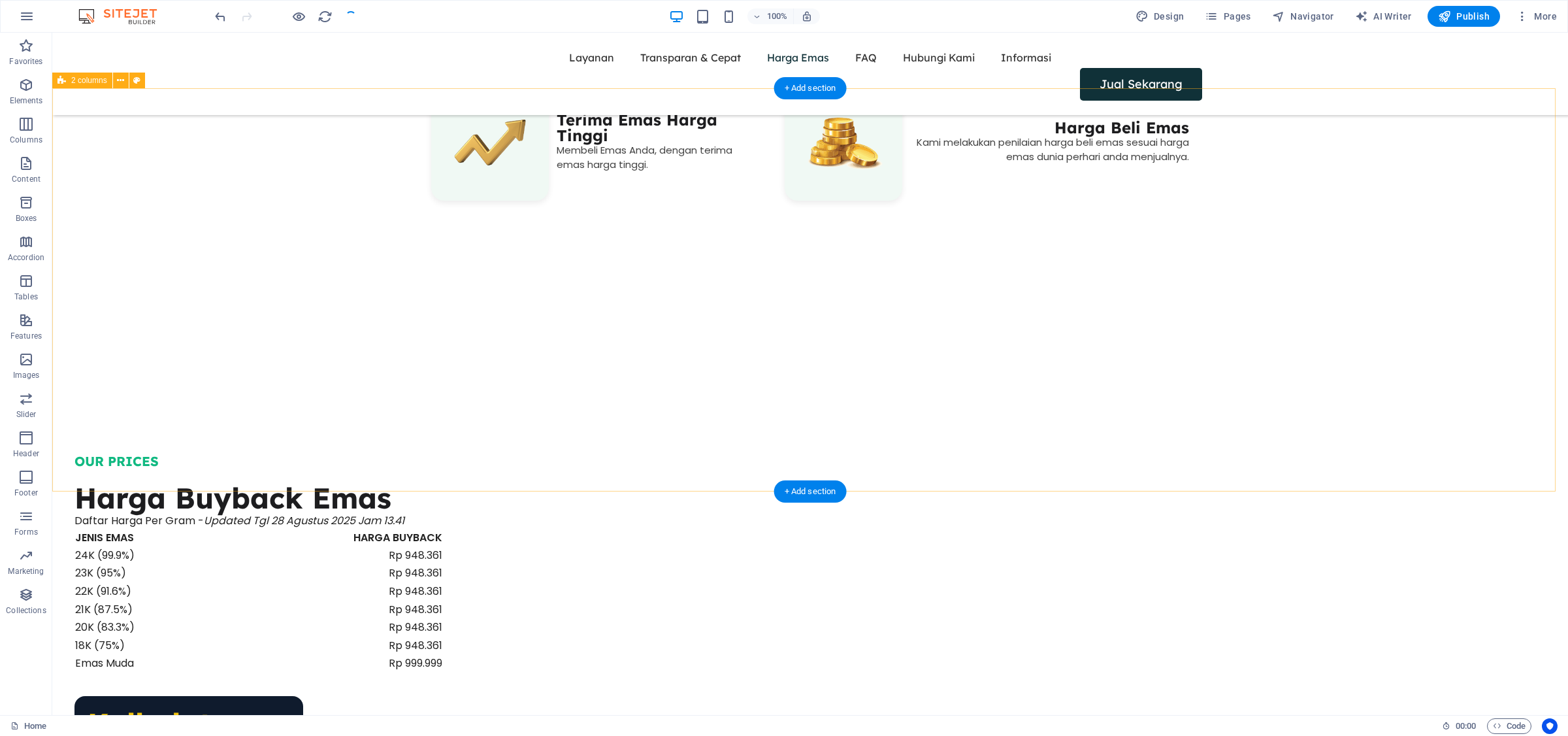
scroll to position [1629, 0]
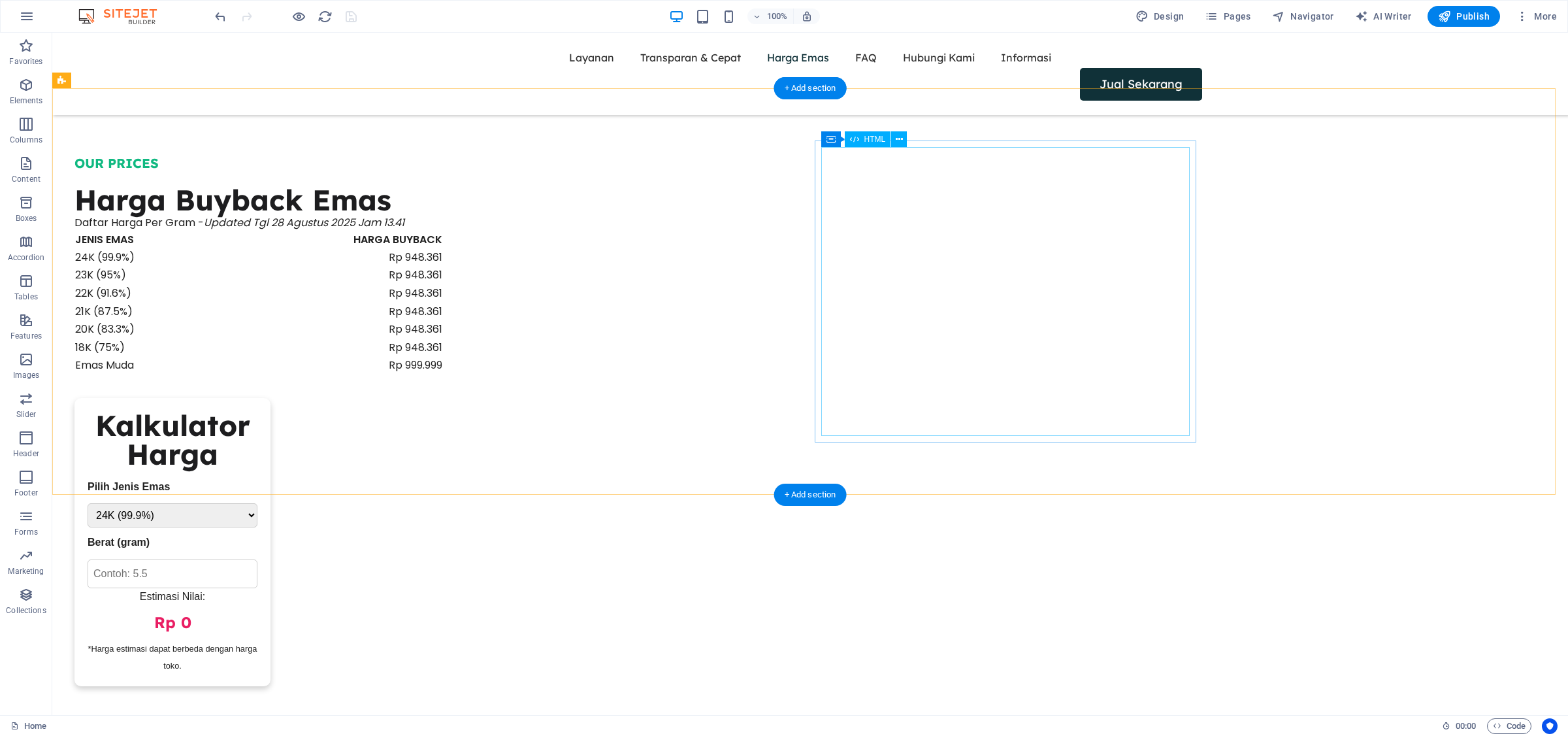
click at [443, 398] on div "Kalkulator Harga Pilih Jenis Emas 24K (99.9%) 22K (91.6%) 18K (75%) Berat (gram…" at bounding box center [258, 543] width 368 height 289
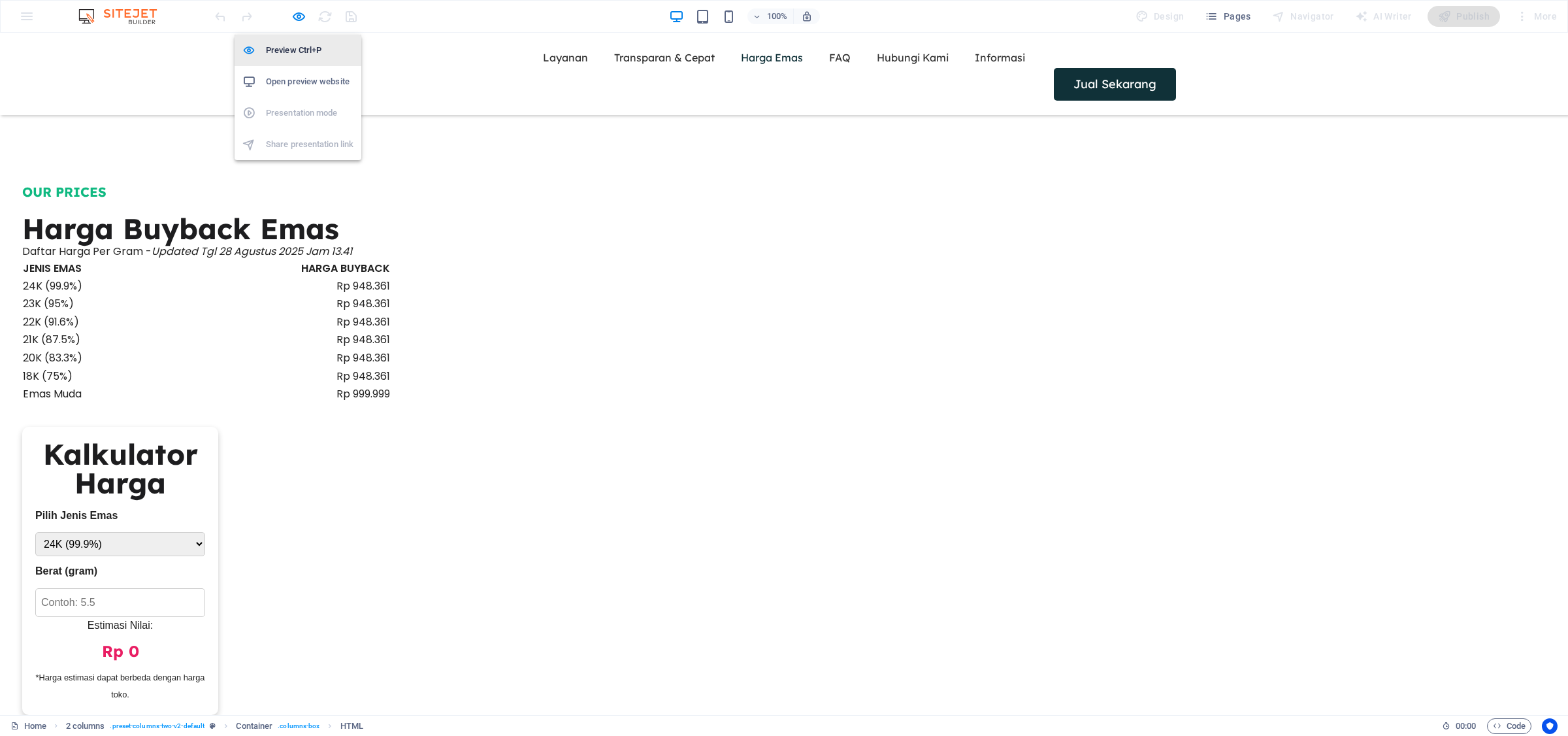
scroll to position [1658, 0]
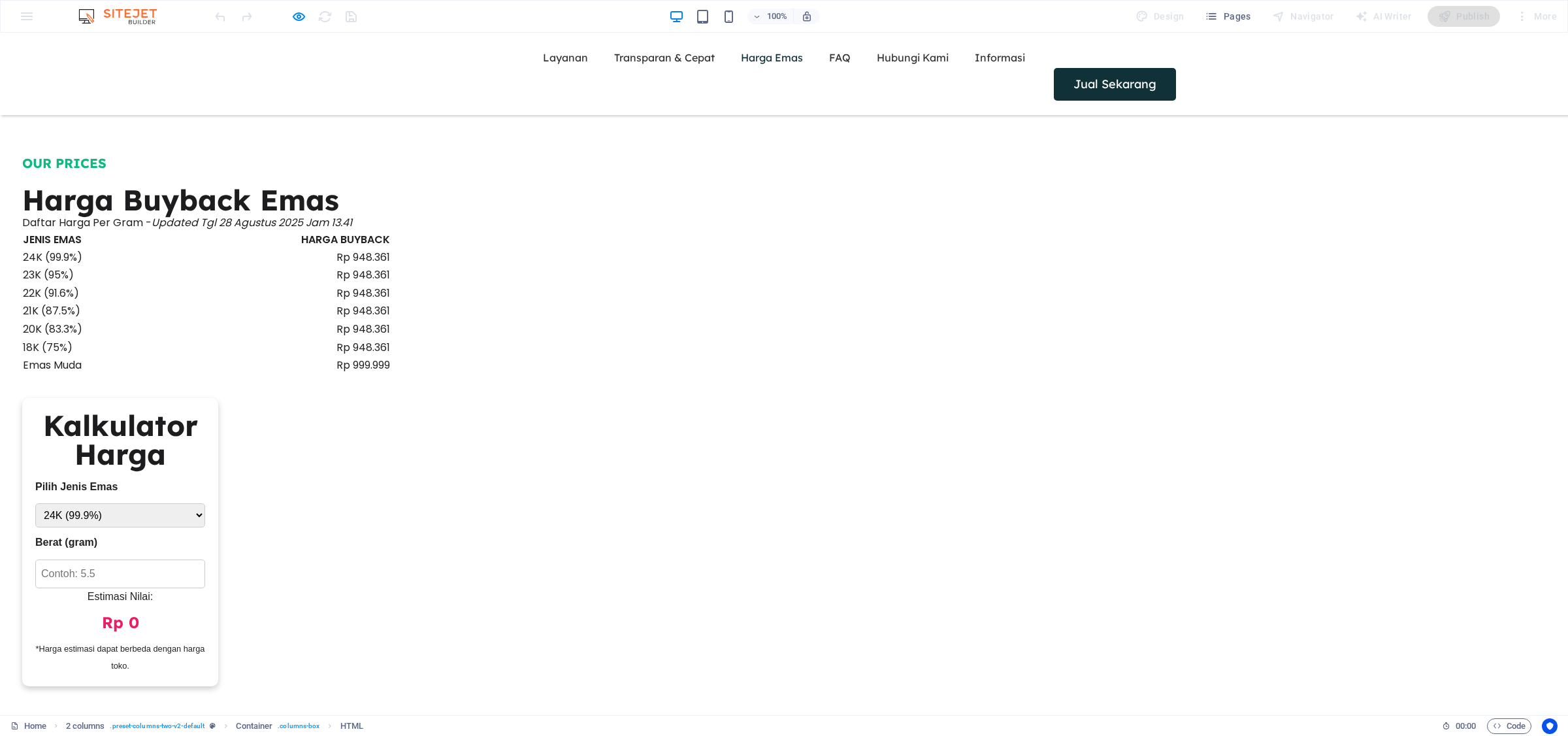
click at [205, 503] on select "24K (99.9%) 22K (91.6%) 18K (75%)" at bounding box center [120, 515] width 170 height 24
drag, startPoint x: 971, startPoint y: 263, endPoint x: 954, endPoint y: 234, distance: 33.6
click at [205, 503] on select "24K (99.9%) 22K (91.6%) 18K (75%)" at bounding box center [120, 515] width 170 height 24
click at [205, 411] on h2 "Kalkulator Harga" at bounding box center [120, 439] width 170 height 58
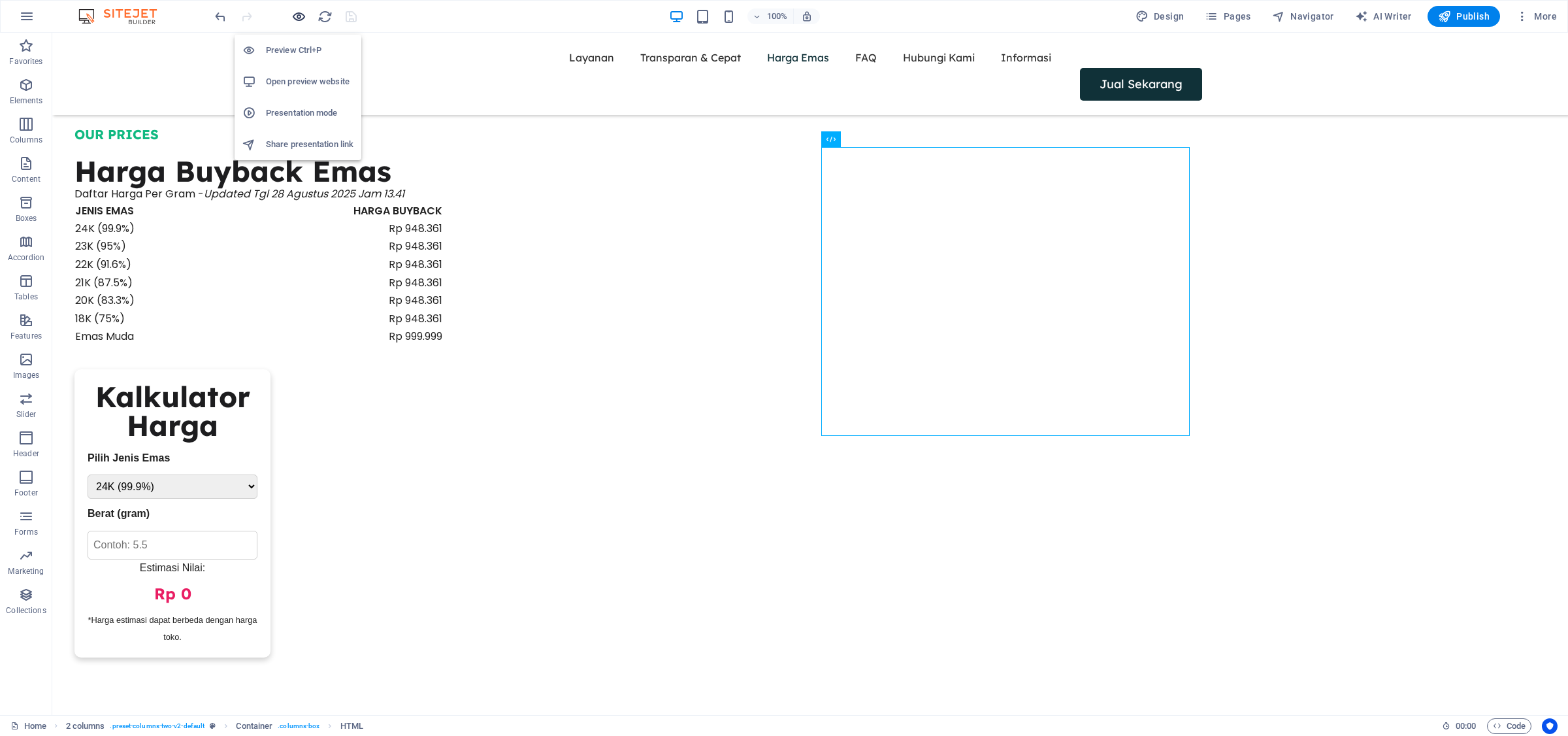
scroll to position [1629, 0]
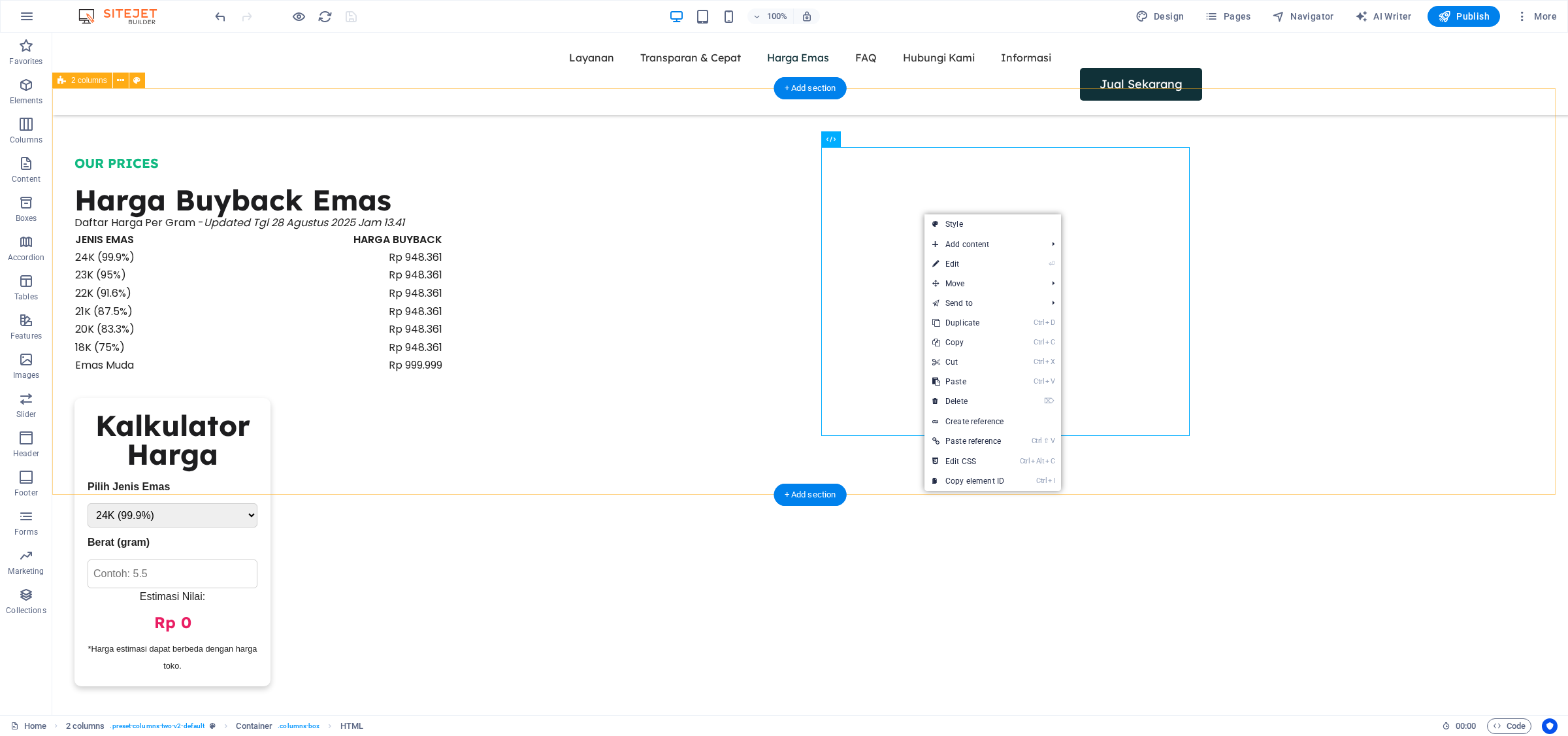
click at [1254, 246] on div "OUR PRICES Harga Buyback Emas Daftar Harga Per Gram - Updated Tgl 28 Agustus 20…" at bounding box center [810, 420] width 1516 height 649
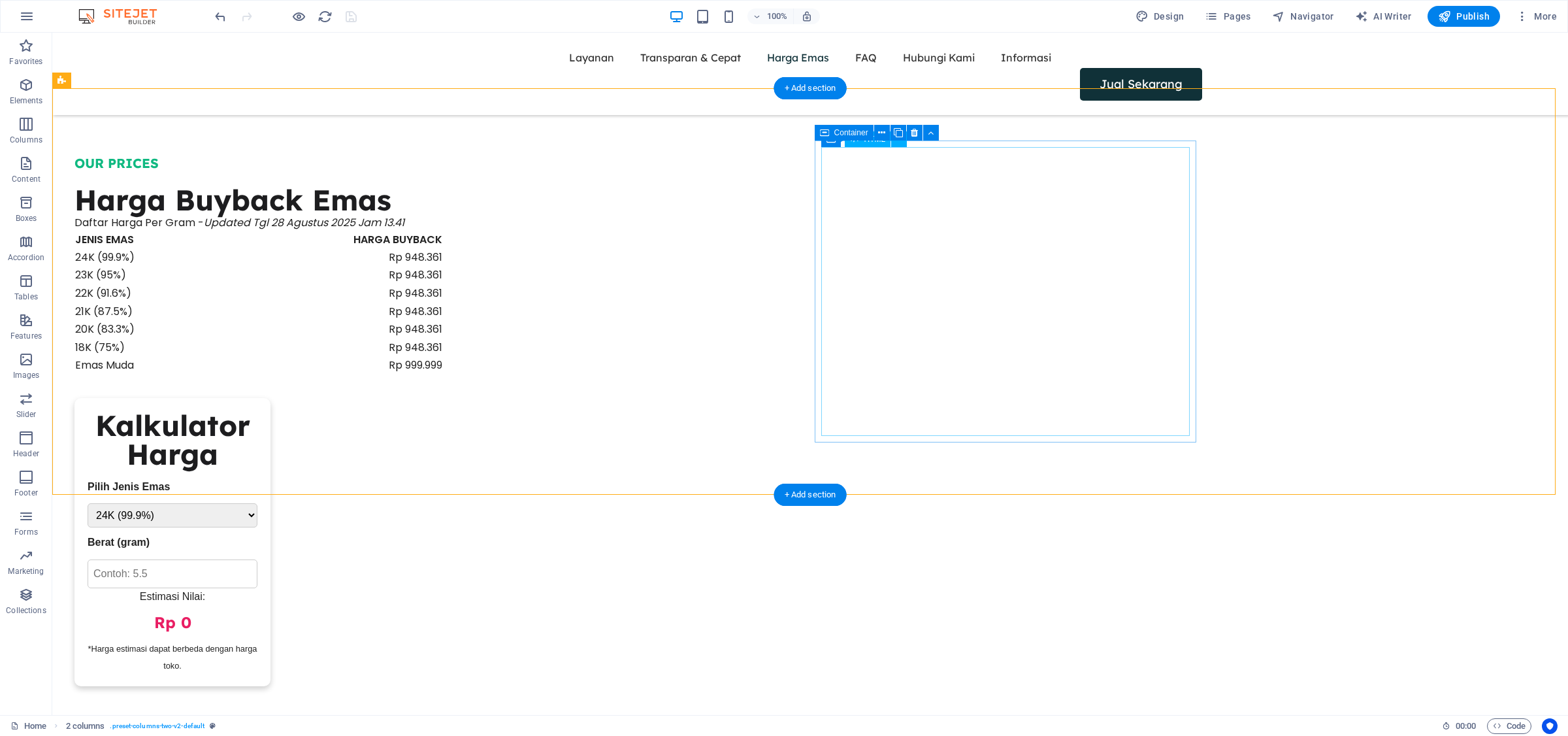
click at [443, 398] on div "Kalkulator Harga Pilih Jenis Emas 24K (99.9%) 22K (91.6%) 18K (75%) Berat (gram…" at bounding box center [258, 543] width 368 height 289
click at [887, 145] on div "HTML" at bounding box center [868, 140] width 47 height 16
click at [887, 140] on div "Container" at bounding box center [881, 133] width 133 height 17
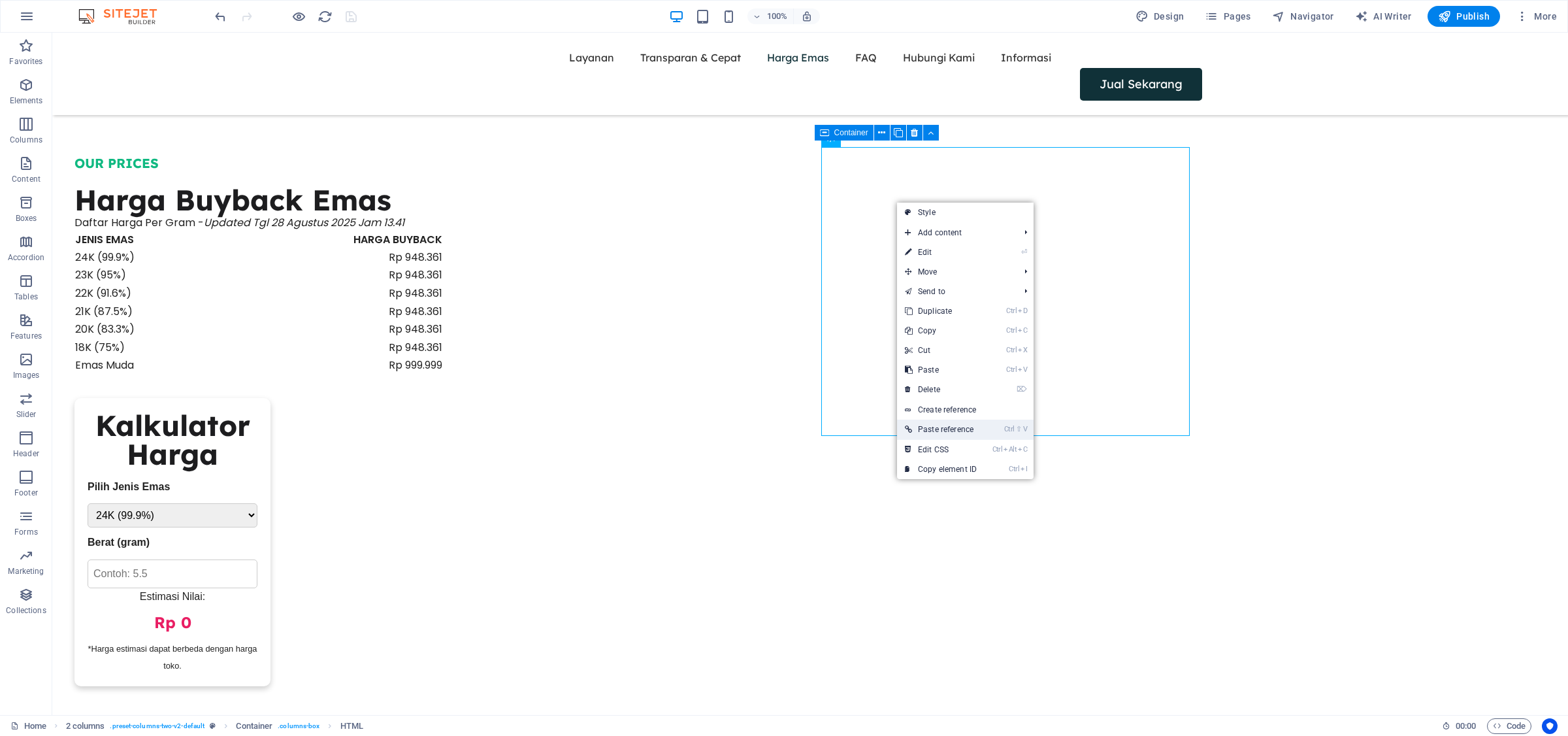
click at [968, 436] on link "Ctrl ⇧ V Paste reference" at bounding box center [940, 429] width 88 height 20
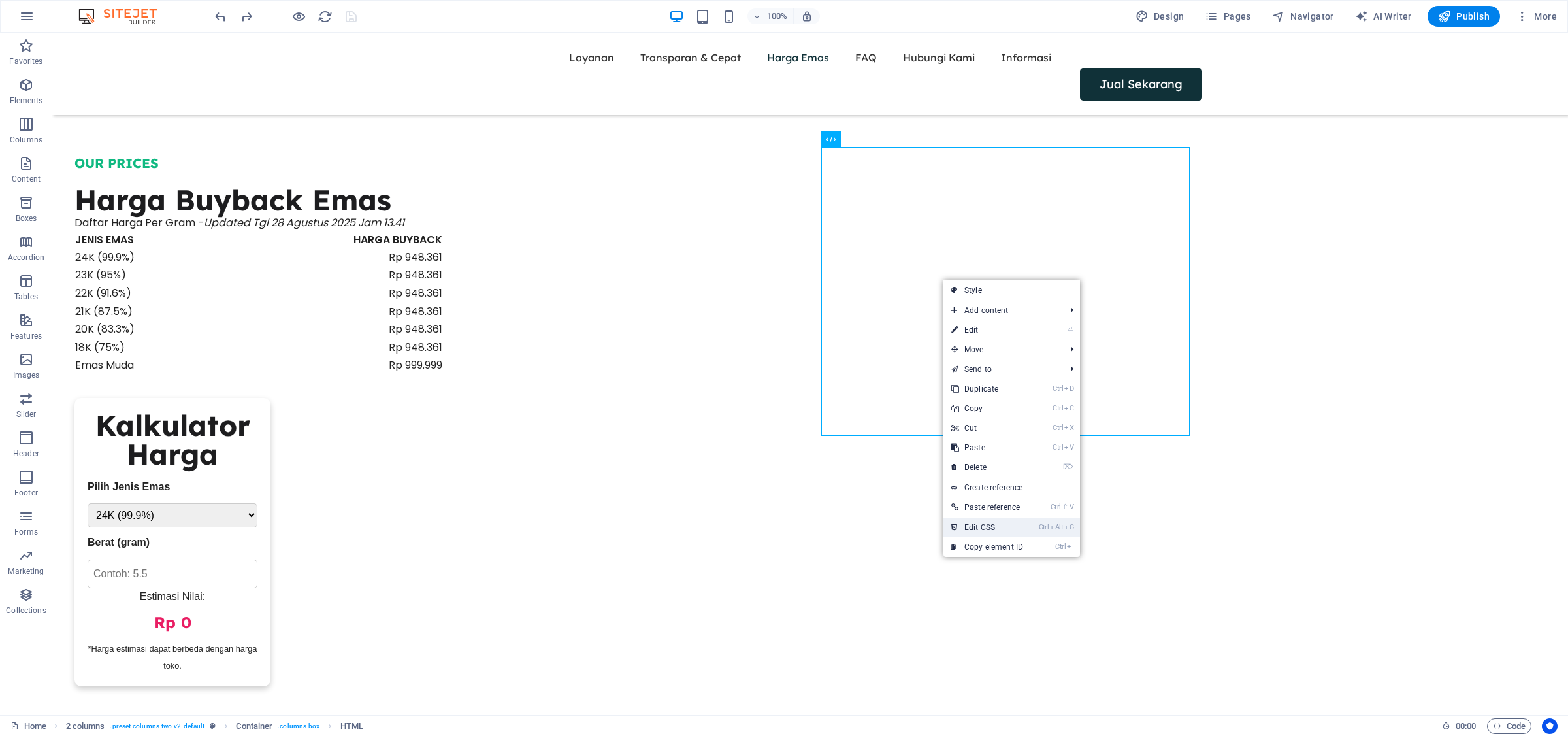
drag, startPoint x: 984, startPoint y: 527, endPoint x: 1021, endPoint y: 423, distance: 110.4
click at [984, 527] on link "Ctrl Alt C Edit CSS" at bounding box center [987, 527] width 88 height 20
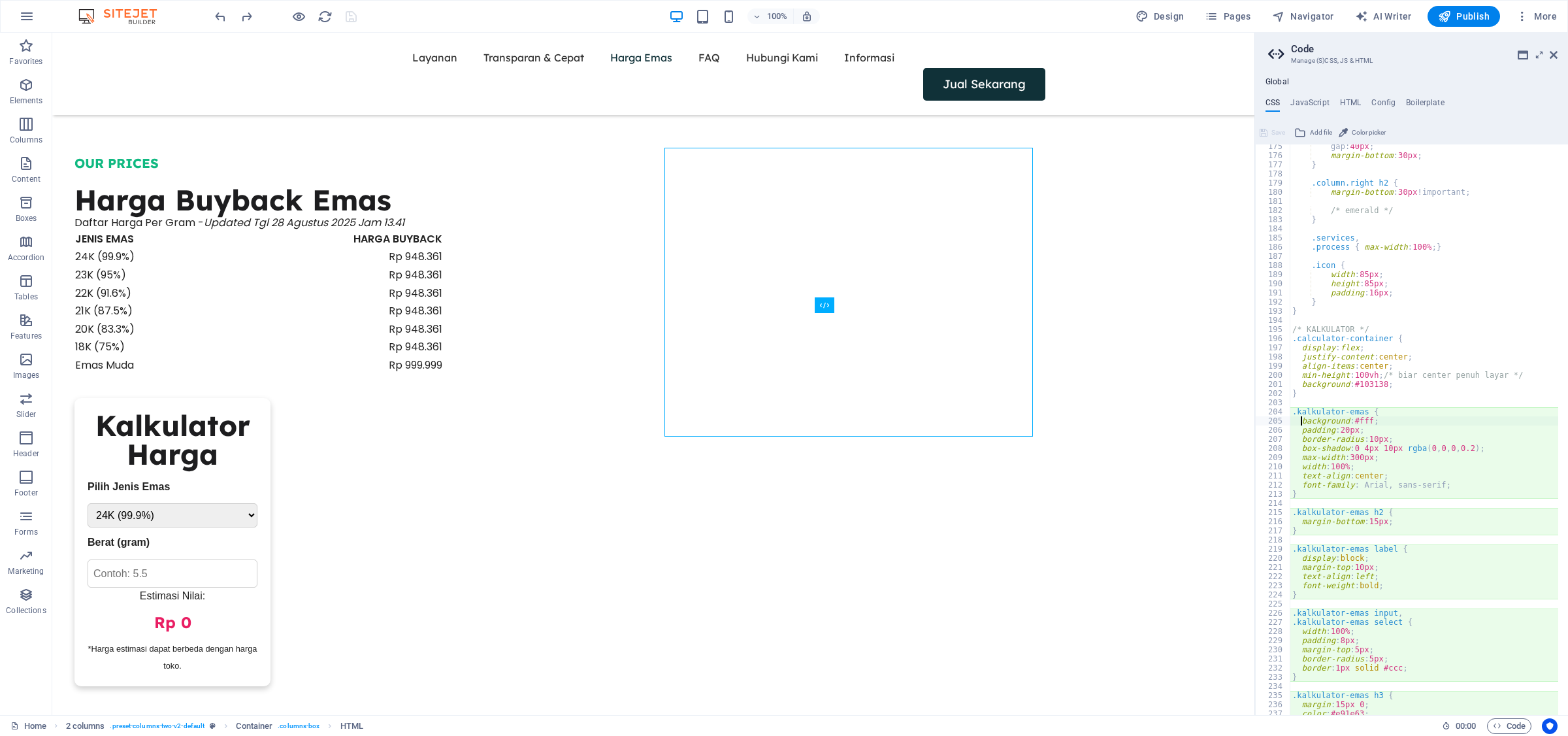
scroll to position [1594, 0]
click at [1254, 383] on div "gap: 40px ; margin-bottom : 30px ; } .column.right h2 { margin-bottom : 30px !i…" at bounding box center [1572, 432] width 565 height 580
drag, startPoint x: 1468, startPoint y: 448, endPoint x: 1402, endPoint y: 451, distance: 66.1
click at [1254, 451] on div "gap: 40px ; margin-bottom : 30px ; } .column.right h2 { margin-bottom : 30px !i…" at bounding box center [1572, 432] width 565 height 580
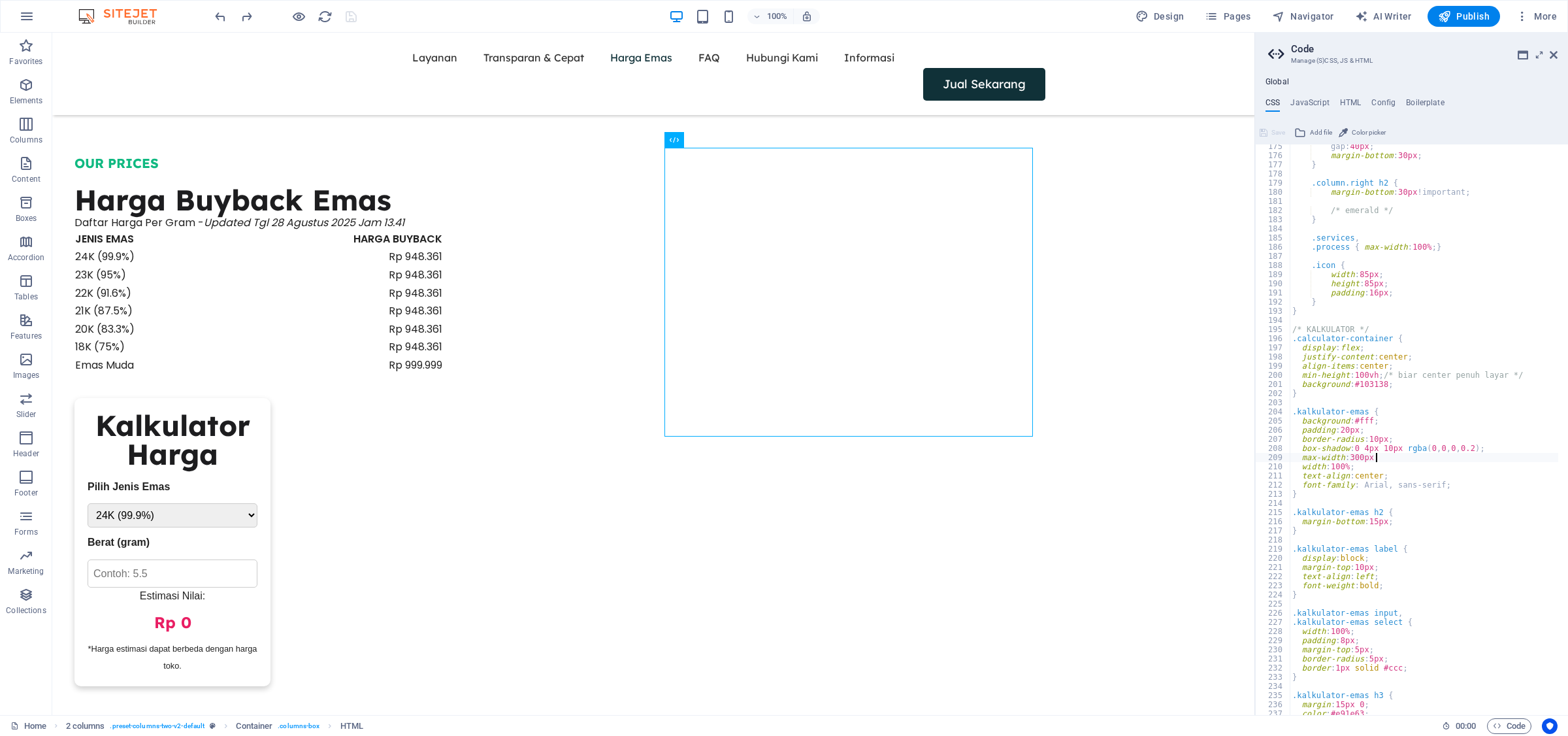
click at [1254, 455] on div "gap: 40px ; margin-bottom : 30px ; } .column.right h2 { margin-bottom : 30px !i…" at bounding box center [1572, 432] width 565 height 580
drag, startPoint x: 1421, startPoint y: 447, endPoint x: 1468, endPoint y: 451, distance: 47.2
click at [1254, 451] on div "gap: 40px ; margin-bottom : 30px ; } .column.right h2 { margin-bottom : 30px !i…" at bounding box center [1572, 432] width 565 height 580
paste textarea "16,49,56"
type textarea "box-shadow: 0 4px 10px rgba(16,49,56);"
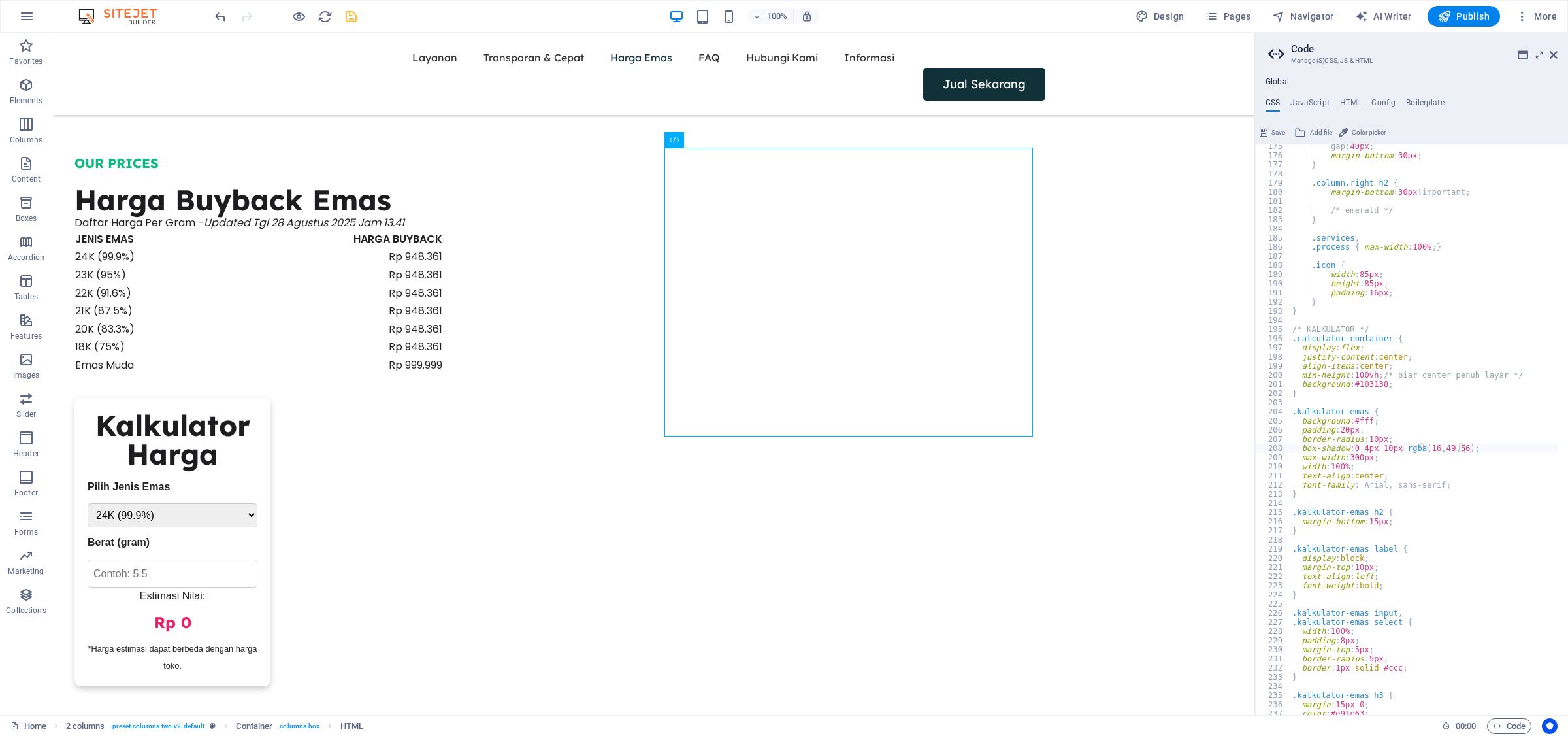
click at [1254, 137] on span "Save" at bounding box center [1278, 133] width 13 height 16
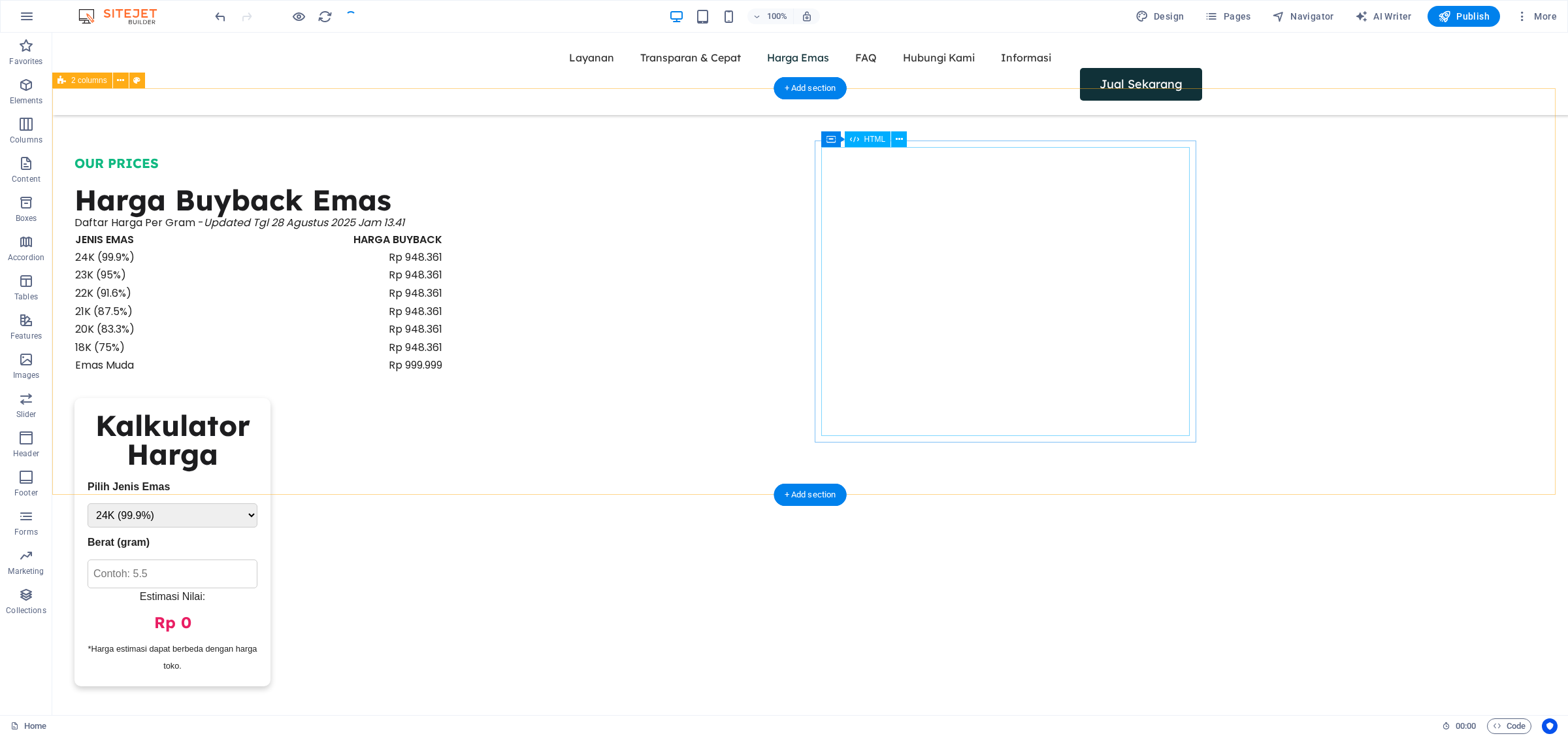
scroll to position [1457, 0]
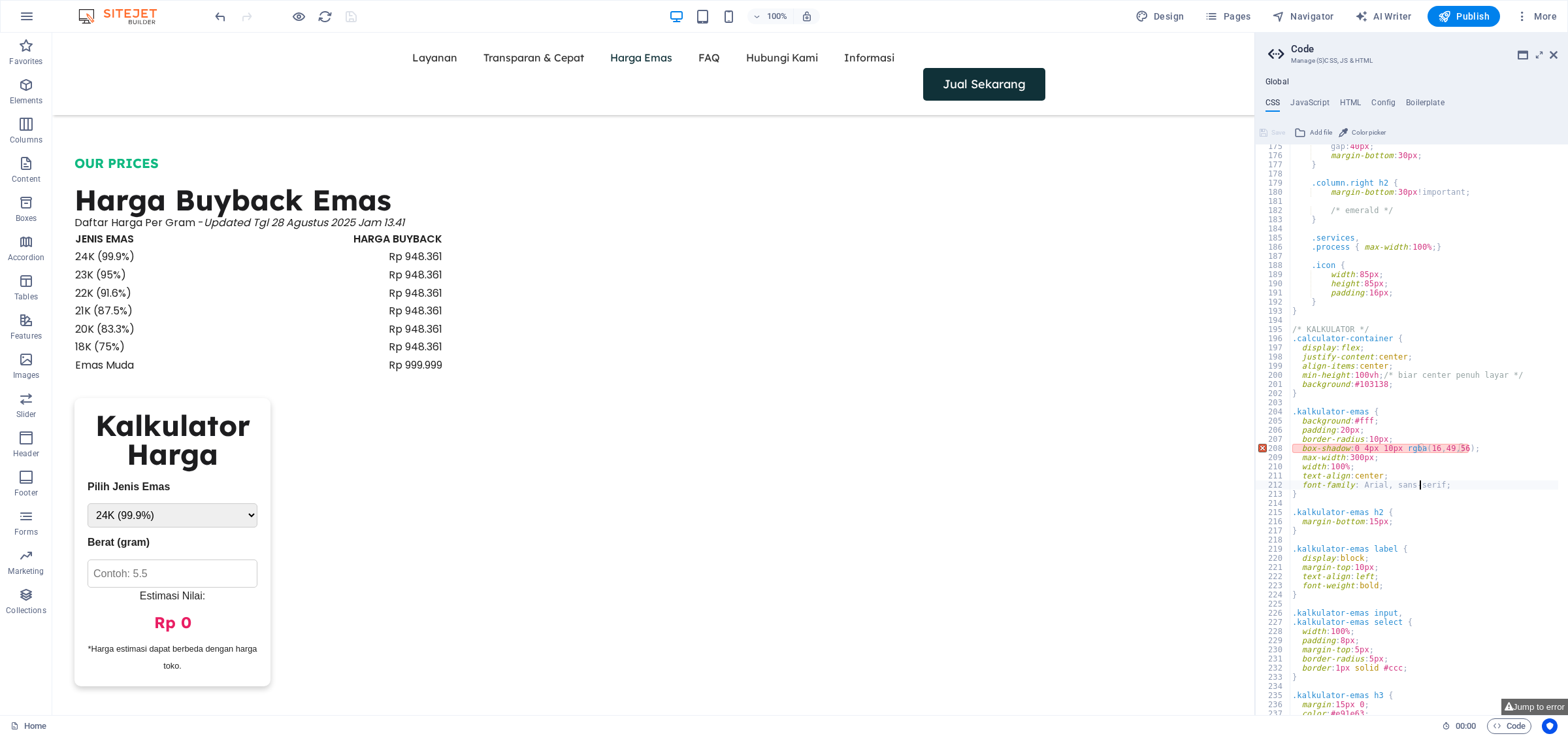
click at [1254, 484] on div "gap: 40px ; margin-bottom : 30px ; } .column.right h2 { margin-bottom : 30px !i…" at bounding box center [1572, 432] width 565 height 580
type textarea "background: #f9f9f9;"
click at [1254, 128] on icon at bounding box center [1264, 133] width 8 height 16
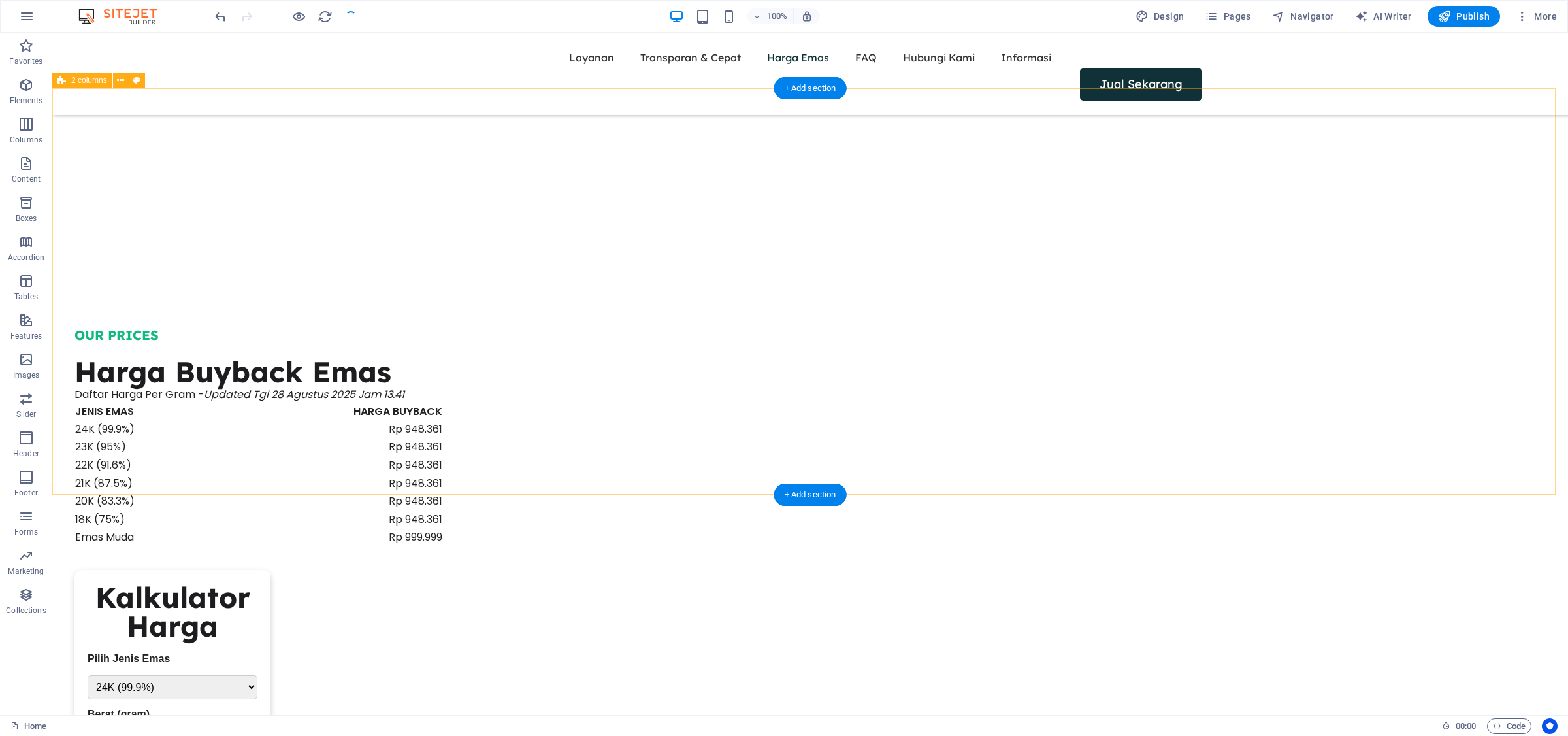
scroll to position [1629, 0]
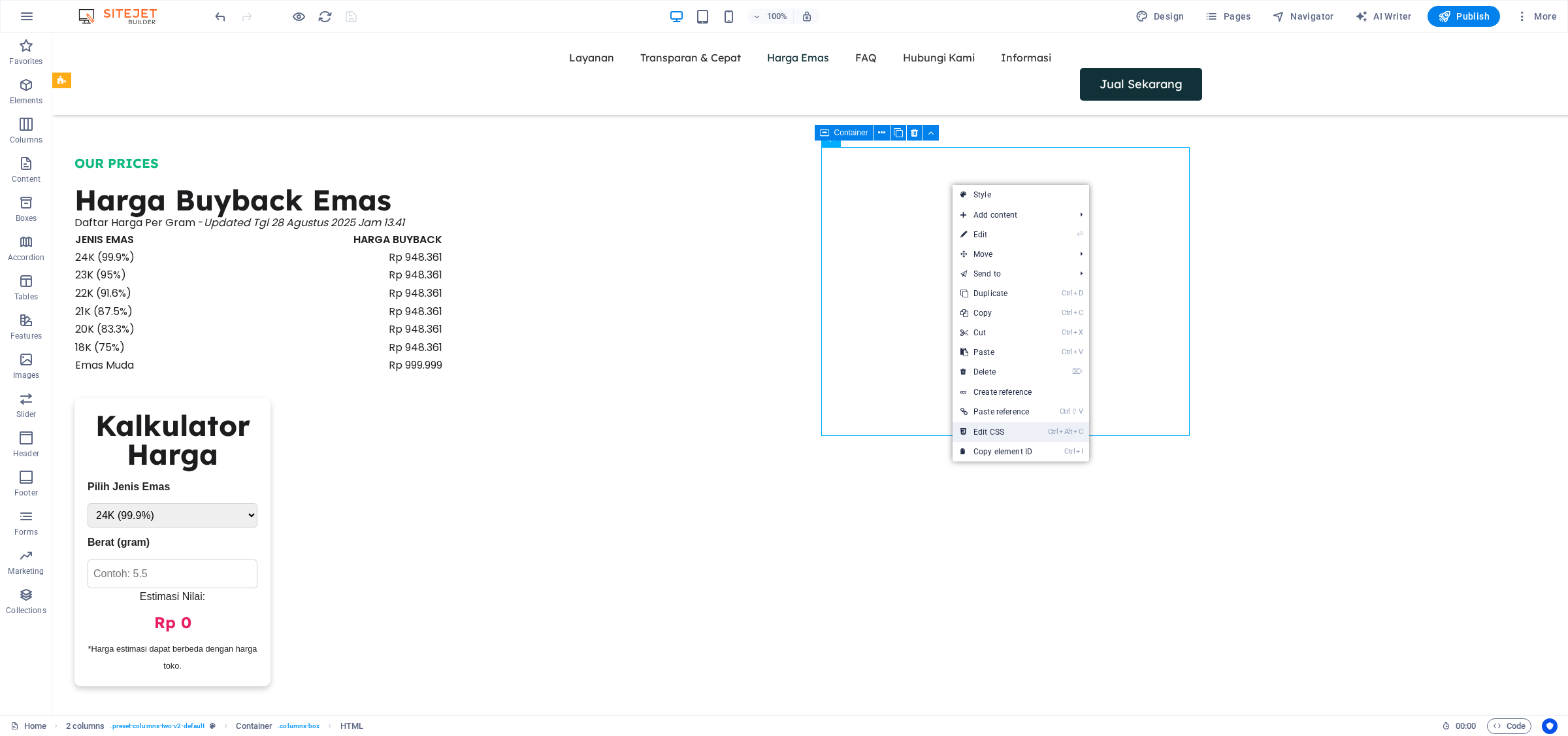
click at [1032, 428] on link "Ctrl Alt C Edit CSS" at bounding box center [996, 432] width 88 height 20
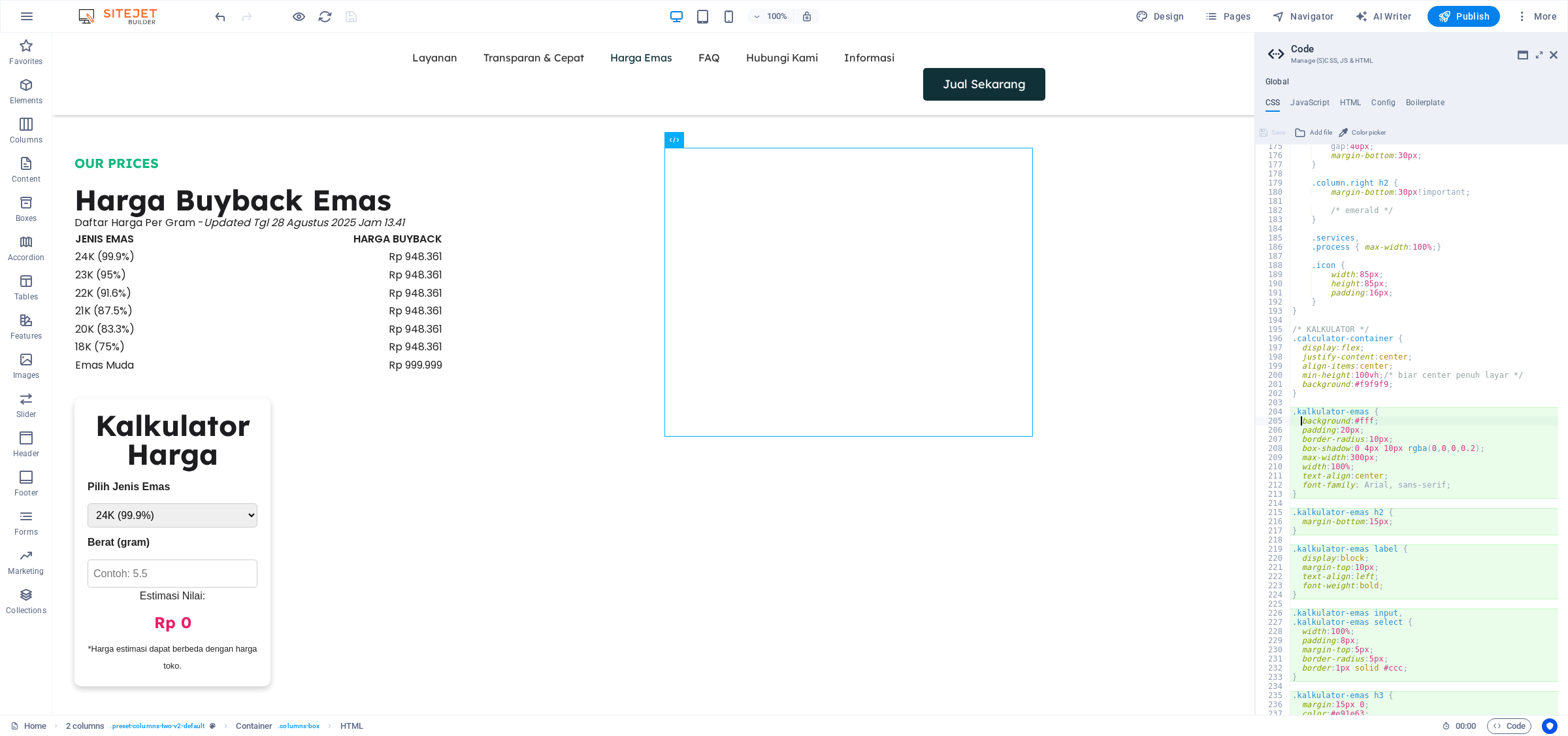
scroll to position [1693, 0]
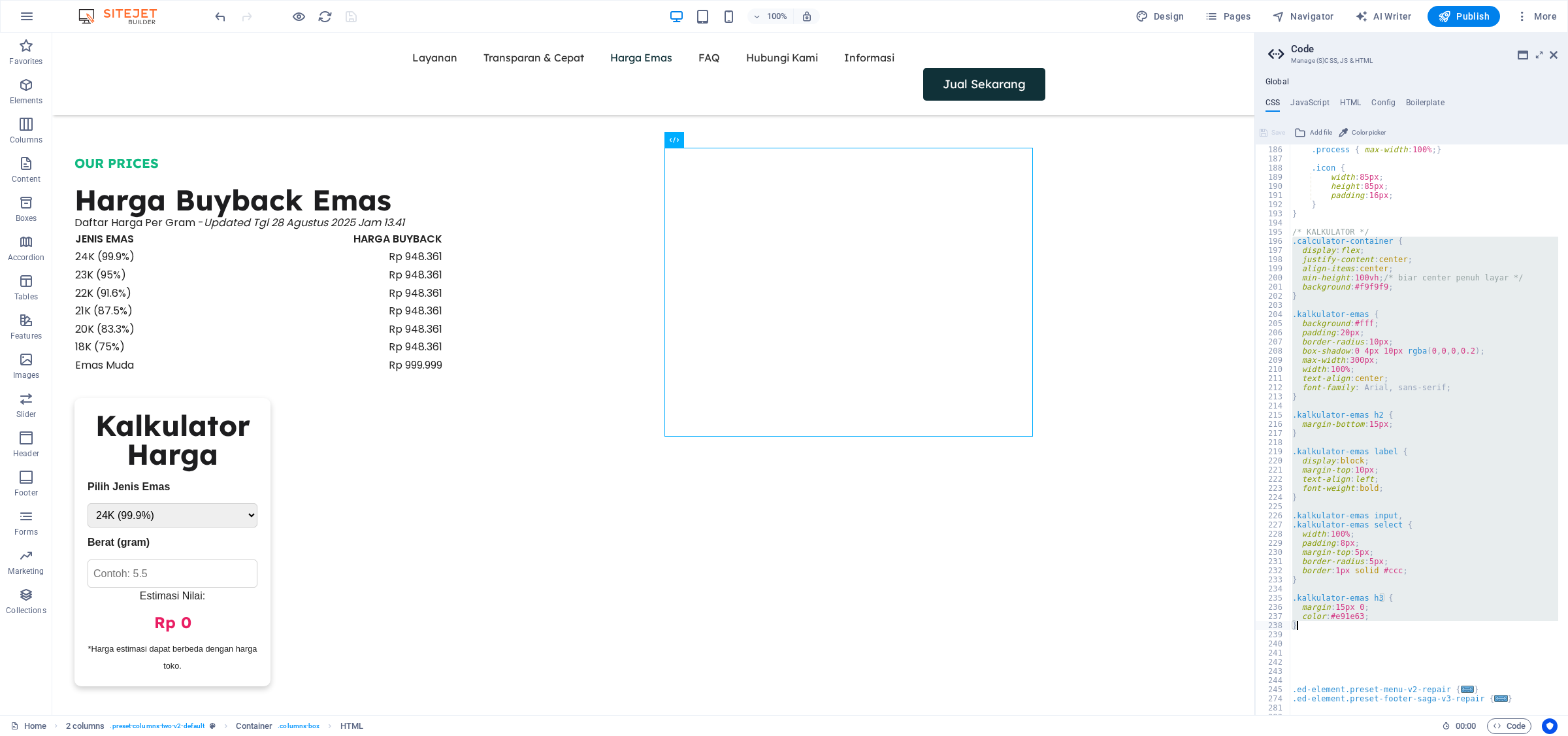
drag, startPoint x: 1294, startPoint y: 242, endPoint x: 1339, endPoint y: 625, distance: 385.6
click at [1254, 622] on div ".services , .process { max-width : 100% ; } .icon { width : 85px ; height : 85p…" at bounding box center [1572, 425] width 565 height 580
type textarea "color: #e91e63; }"
paste textarea
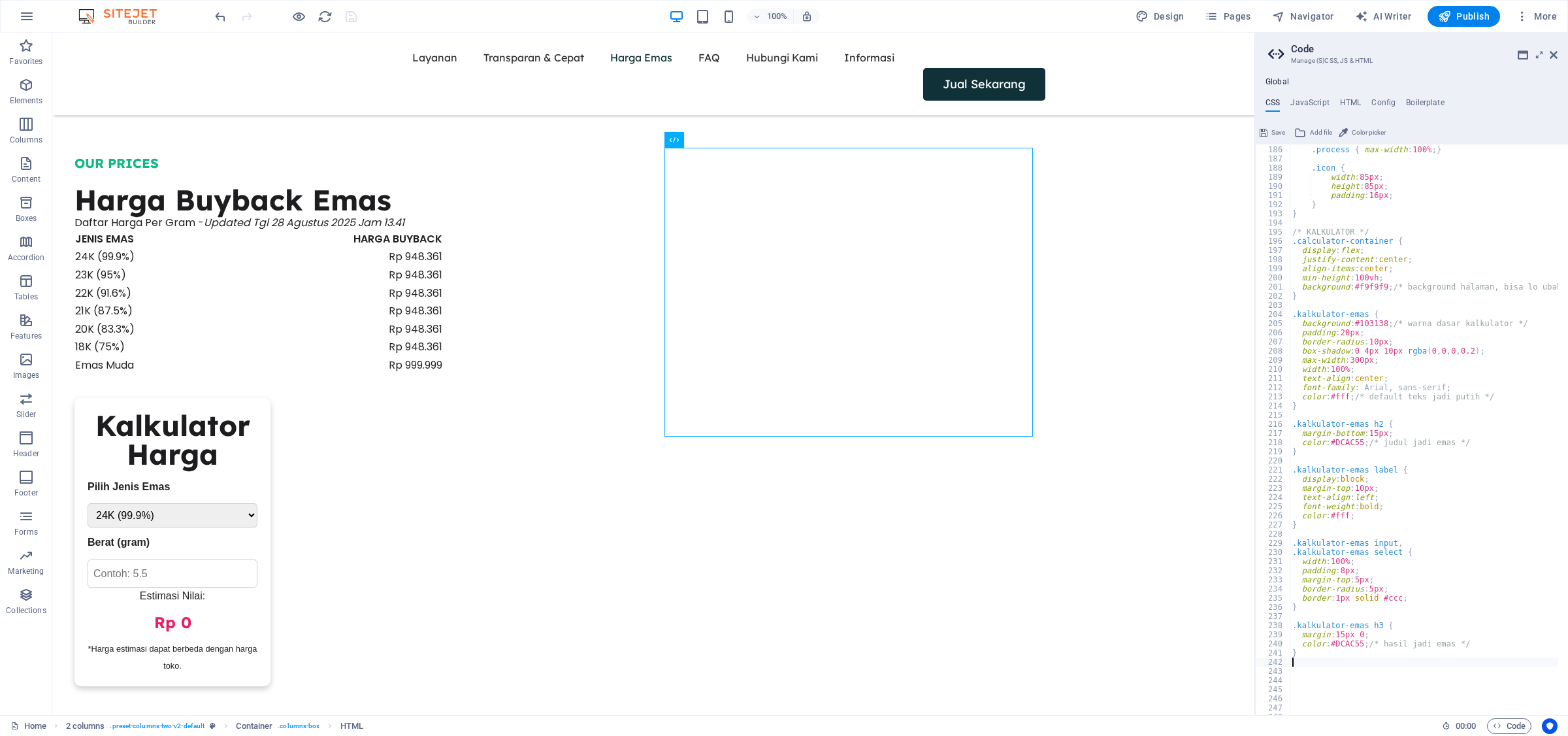
click at [1254, 128] on span "Save" at bounding box center [1278, 133] width 13 height 16
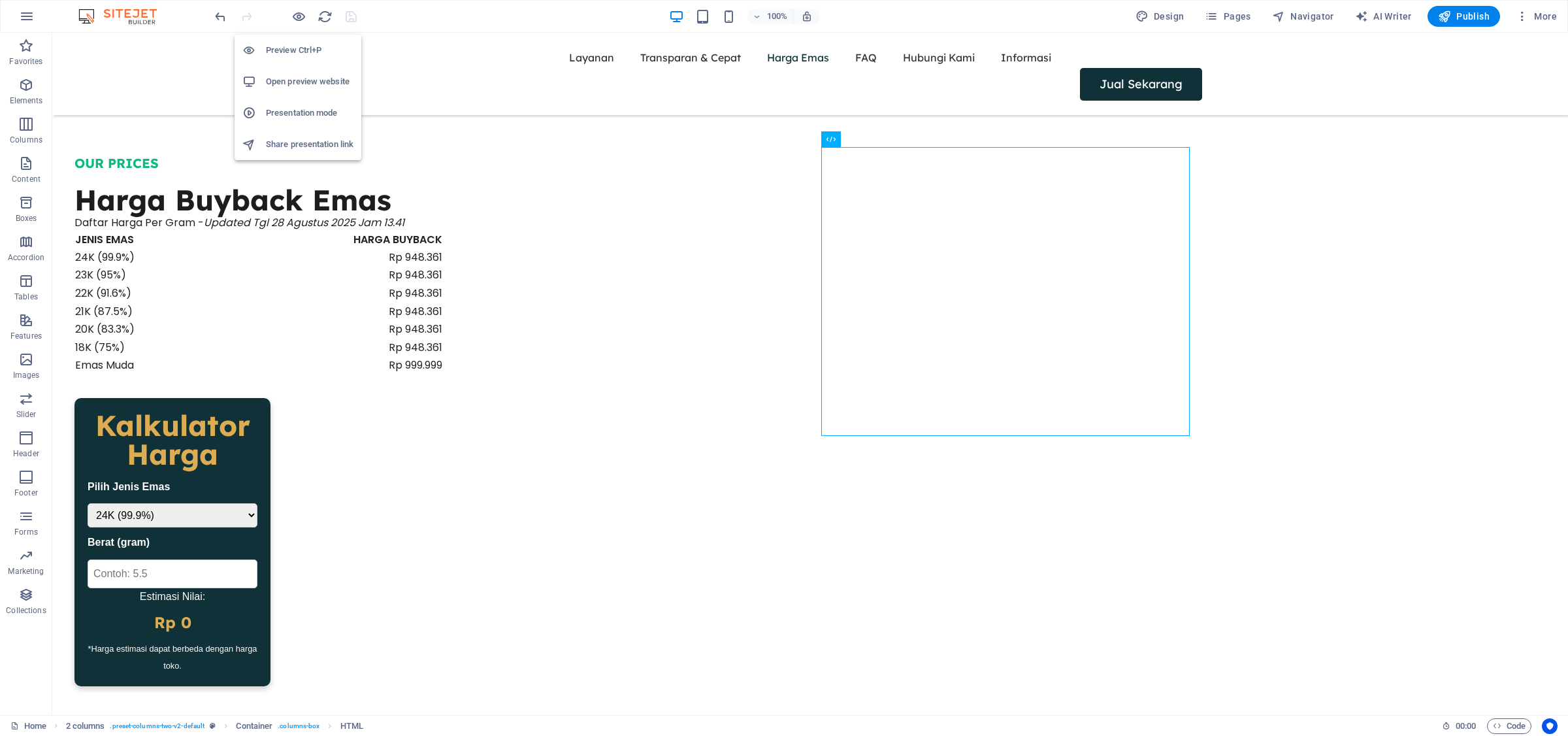
click at [301, 51] on h6 "Preview Ctrl+P" at bounding box center [309, 50] width 88 height 16
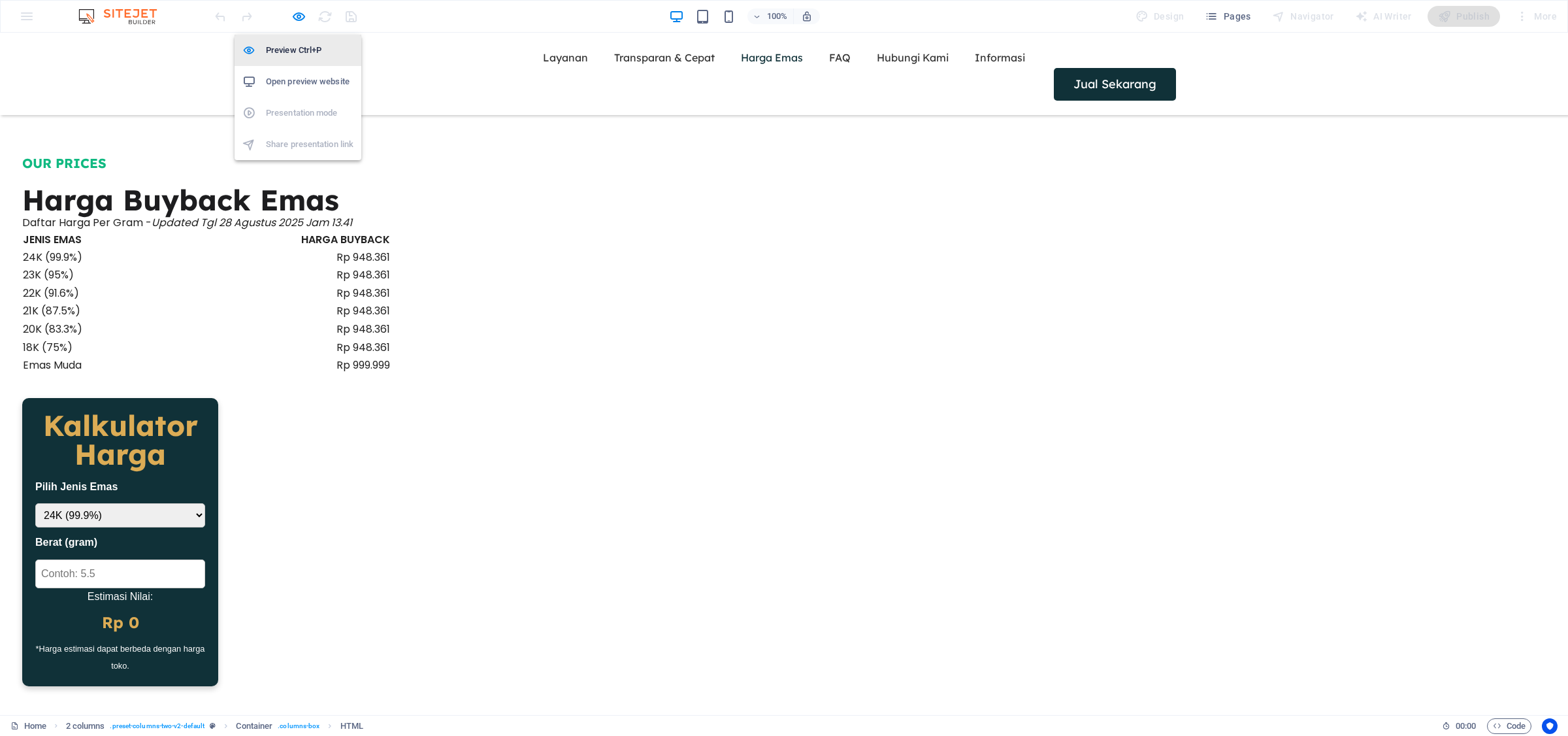
click at [298, 47] on h6 "Preview Ctrl+P" at bounding box center [309, 50] width 88 height 16
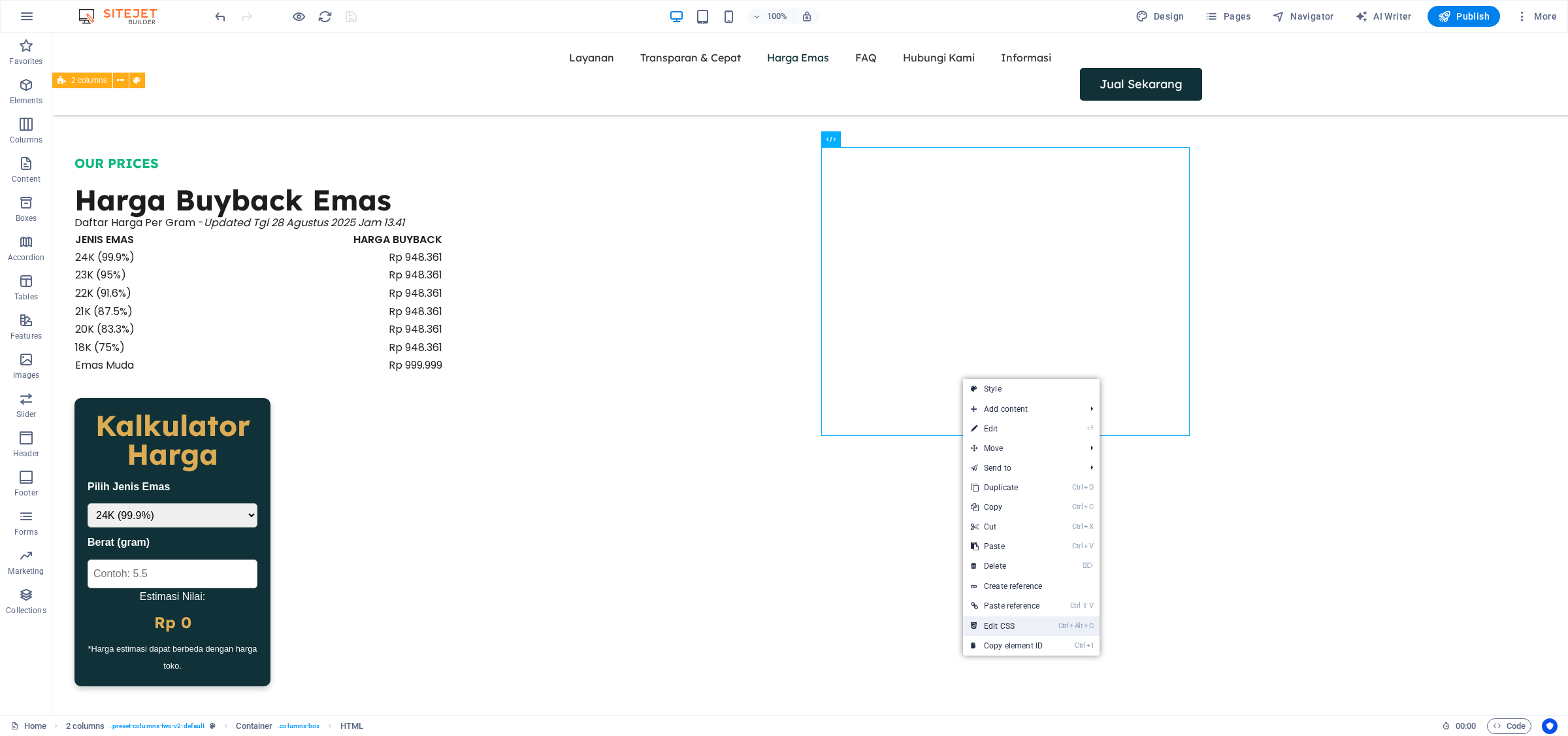
drag, startPoint x: 1046, startPoint y: 627, endPoint x: 1091, endPoint y: 552, distance: 87.5
click at [1046, 627] on link "Ctrl Alt C Edit CSS" at bounding box center [1006, 626] width 88 height 20
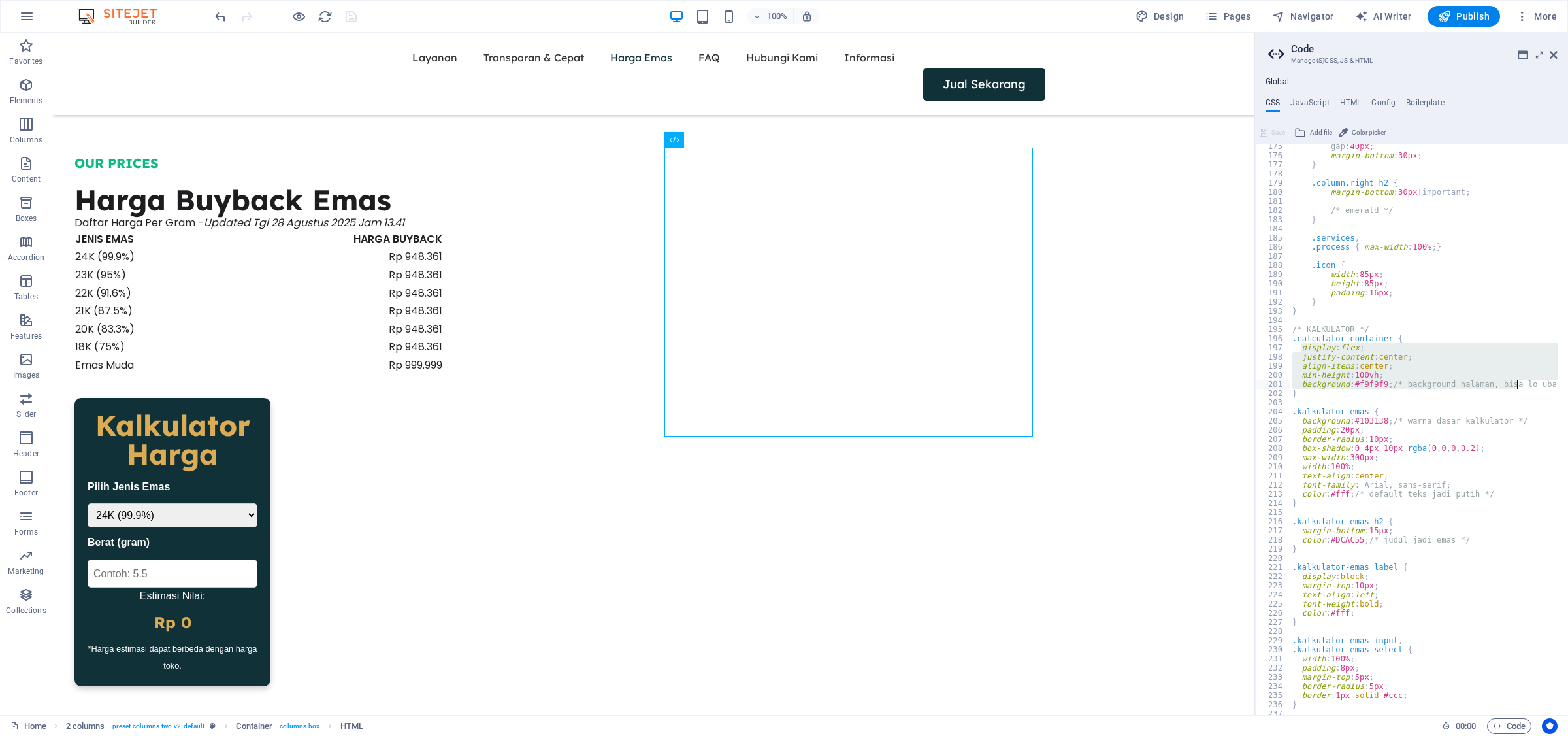
scroll to position [0, 33]
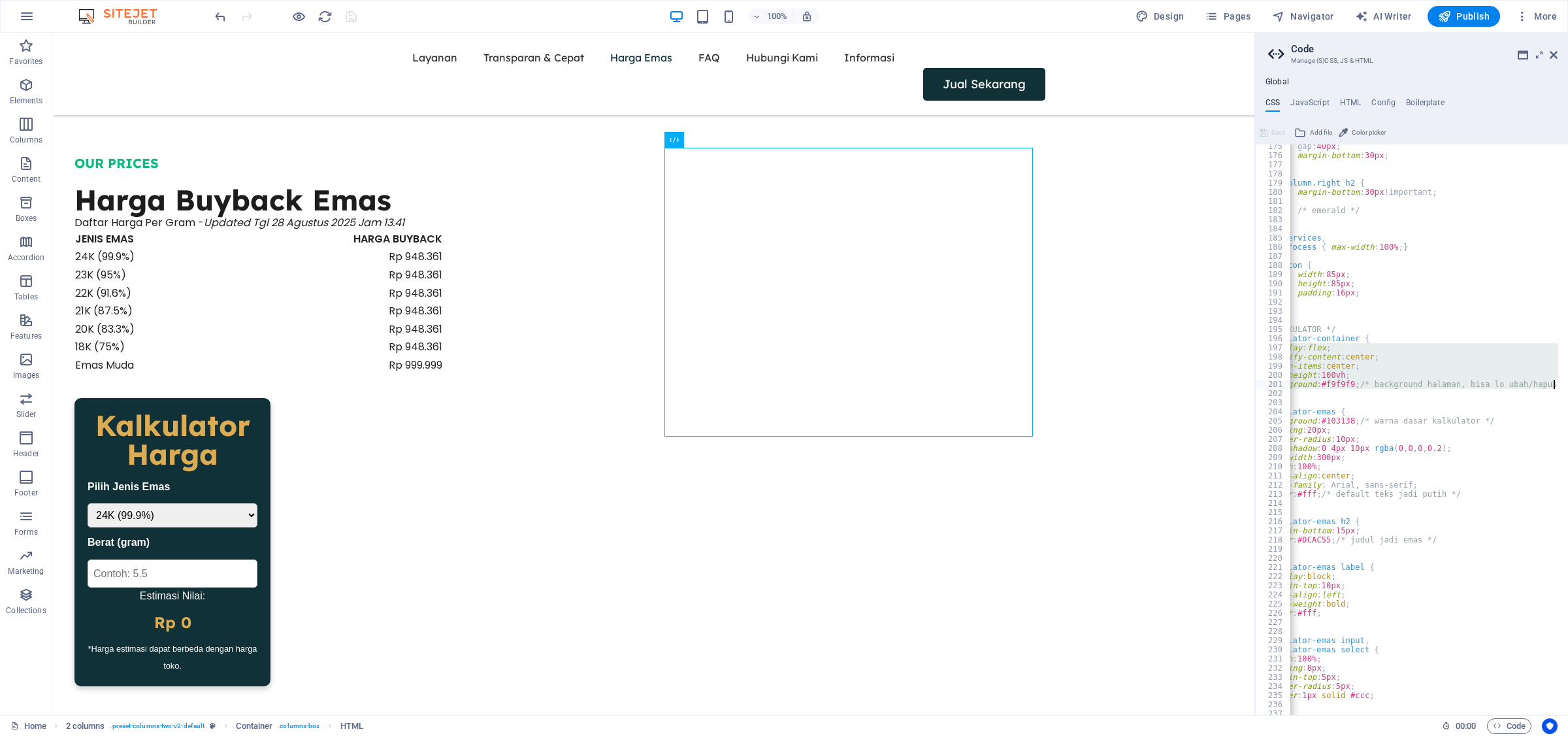
drag, startPoint x: 1301, startPoint y: 347, endPoint x: 1567, endPoint y: 383, distance: 268.4
click at [1567, 383] on div "background: #103138; /* warna dasar kalkulator */ 175 176 177 178 179 180 181 1…" at bounding box center [1411, 429] width 313 height 570
paste textarea "width: 100%;"
type textarea "width: 100%;"
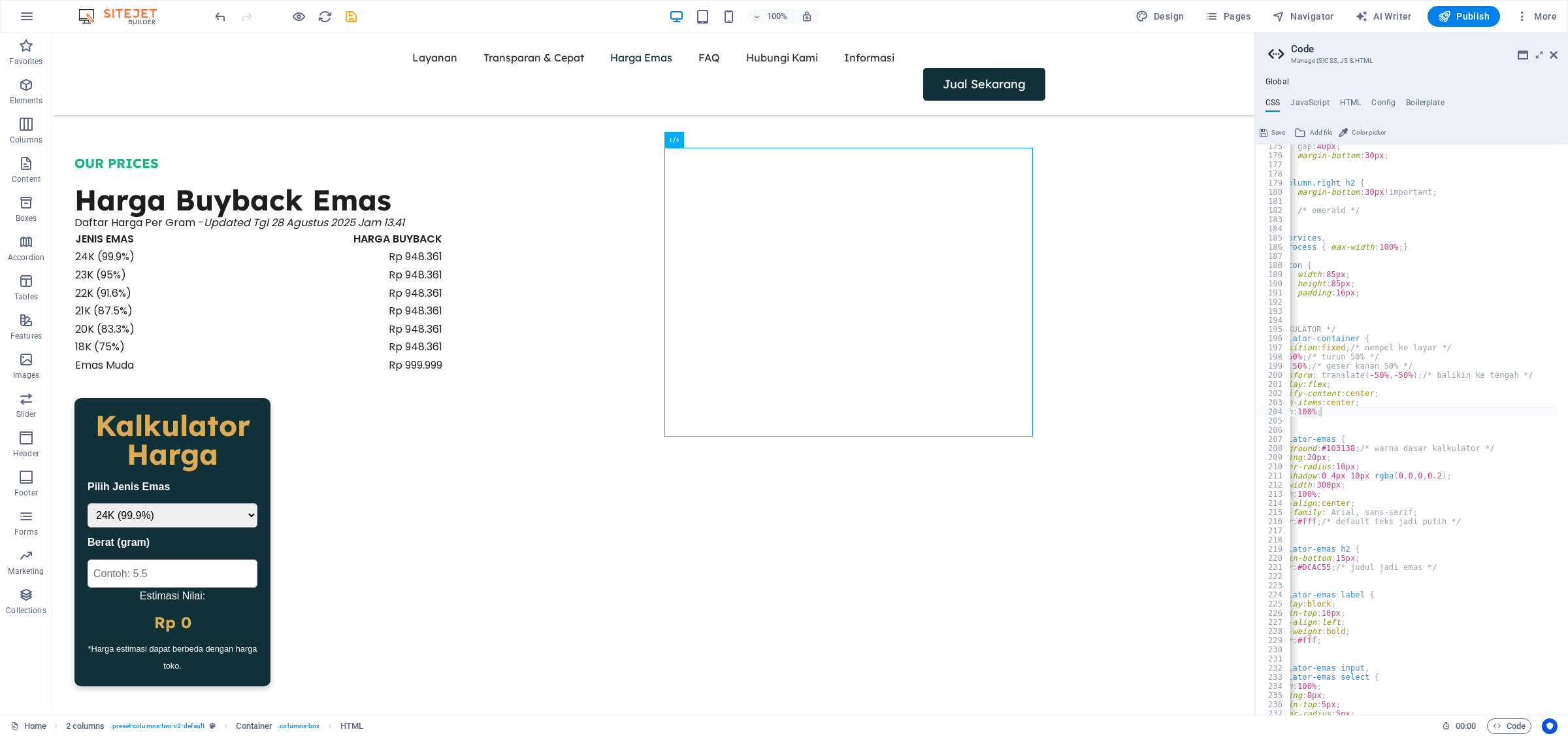
click at [1272, 131] on span "Save" at bounding box center [1278, 133] width 13 height 16
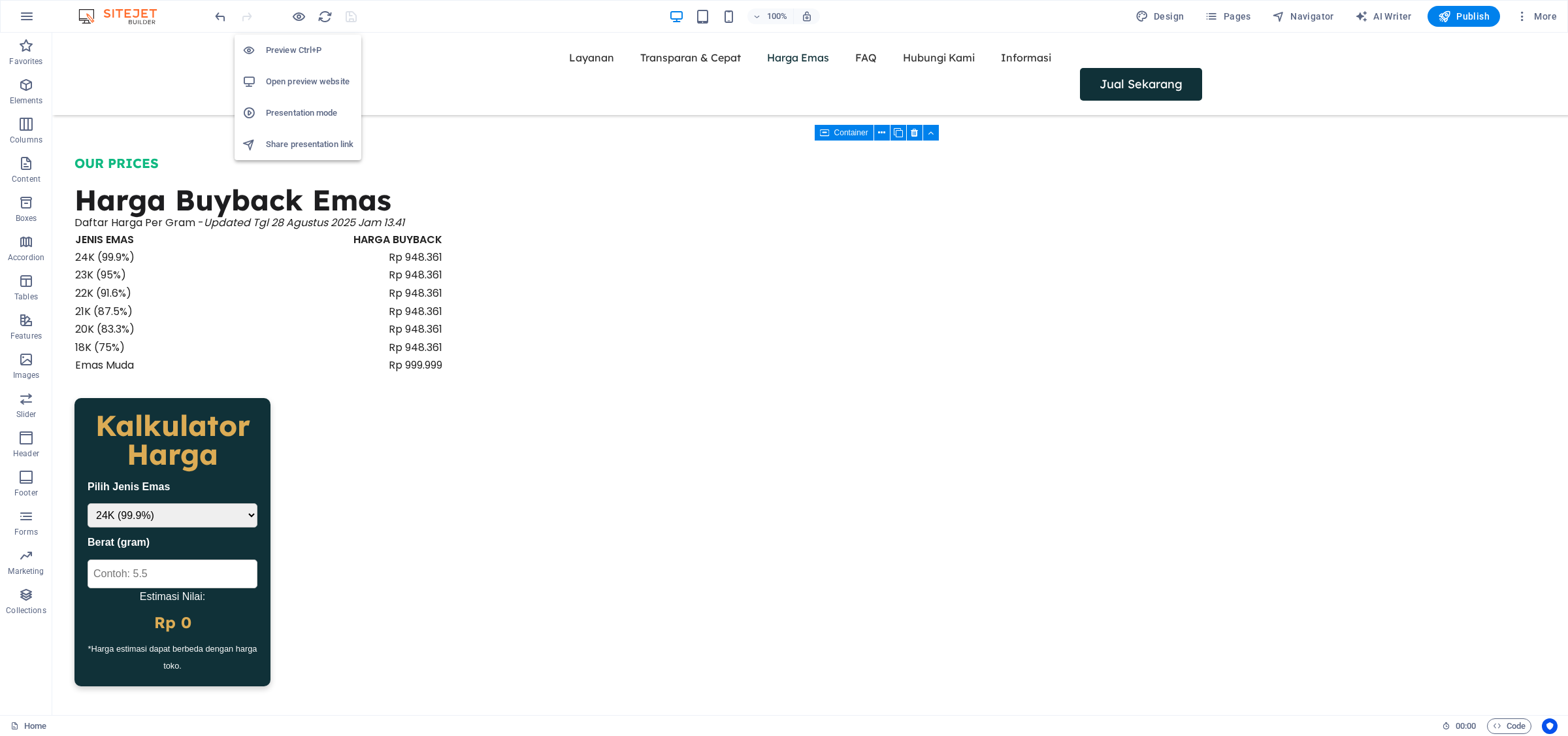
click at [304, 50] on h6 "Preview Ctrl+P" at bounding box center [309, 50] width 88 height 16
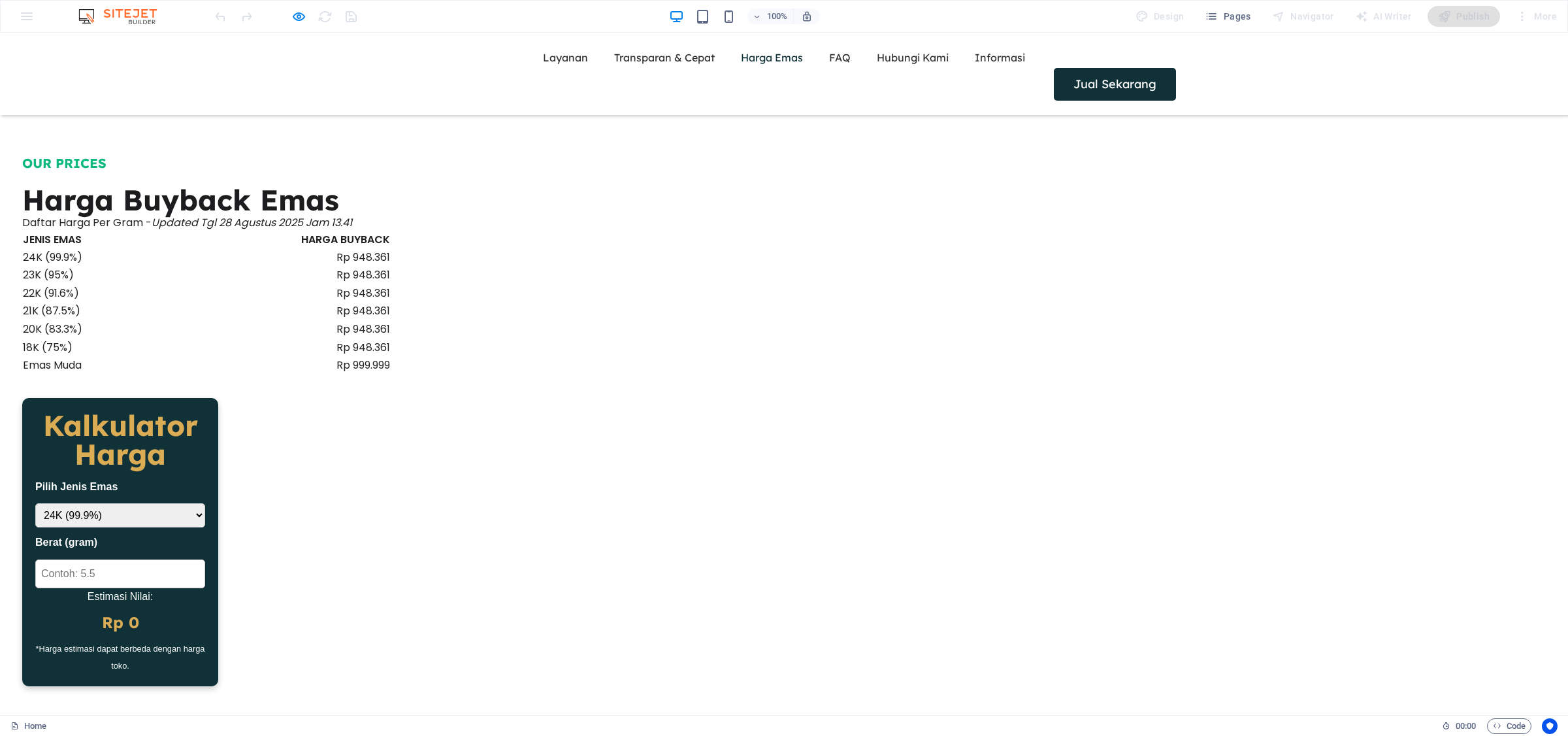
scroll to position [1522, 0]
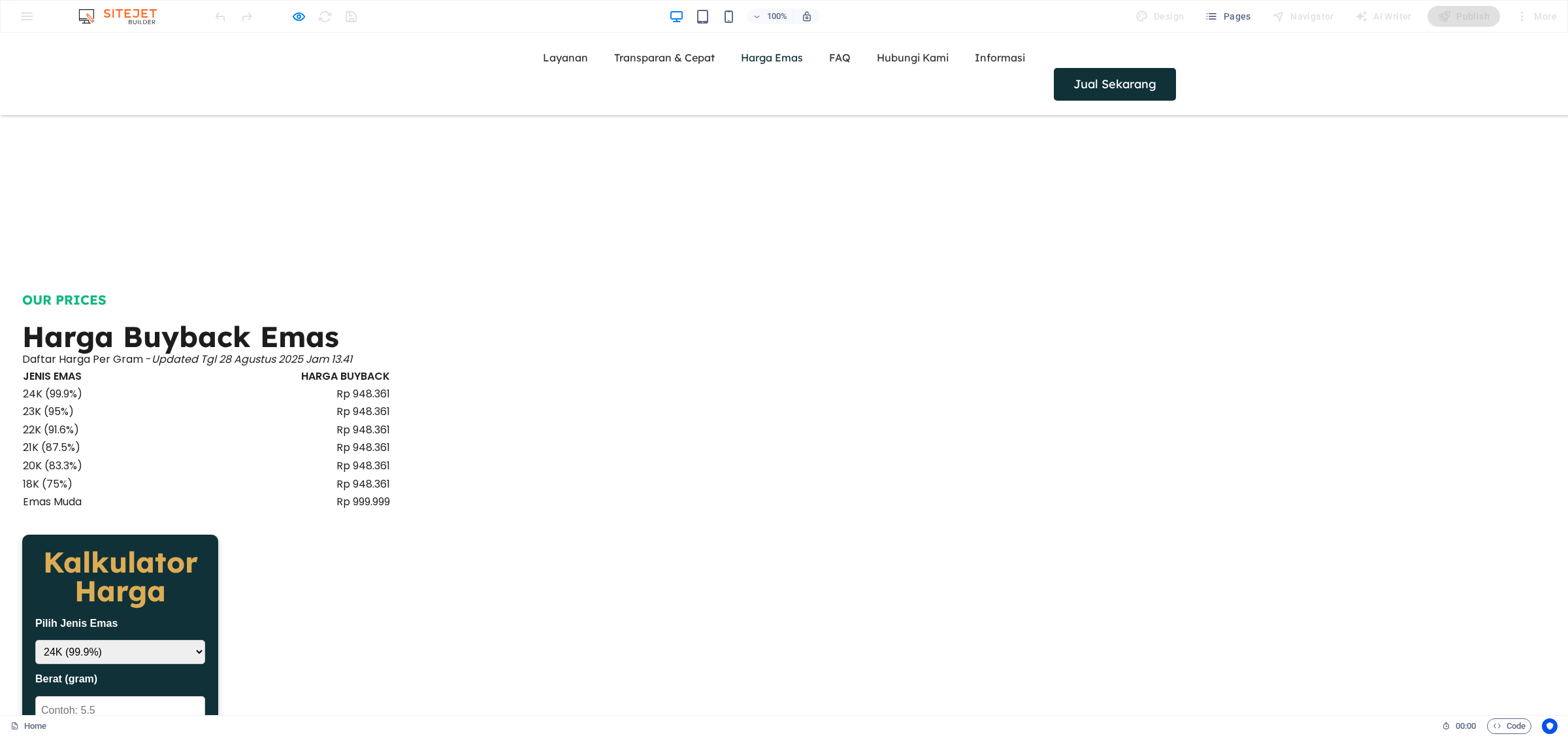
click at [205, 640] on select "24K (99.9%) 22K (91.6%) 18K (75%)" at bounding box center [120, 652] width 170 height 24
drag, startPoint x: 942, startPoint y: 401, endPoint x: 919, endPoint y: 413, distance: 25.9
click at [205, 640] on select "24K (99.9%) 22K (91.6%) 18K (75%)" at bounding box center [120, 652] width 170 height 24
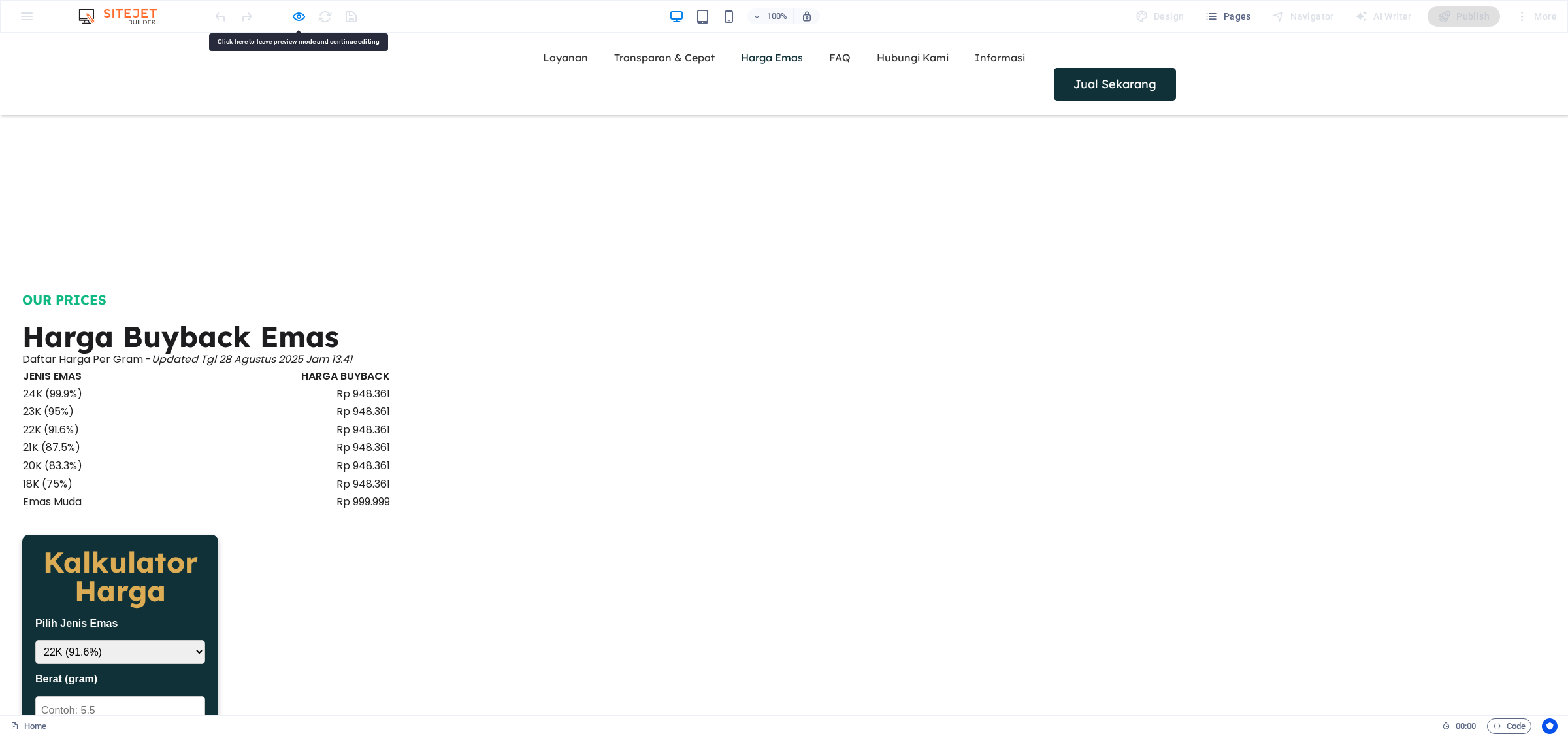
drag, startPoint x: 920, startPoint y: 400, endPoint x: 905, endPoint y: 413, distance: 19.8
click at [205, 640] on select "24K (99.9%) 22K (91.6%) 18K (75%)" at bounding box center [120, 652] width 170 height 24
select select "18"
click at [205, 640] on select "24K (99.9%) 22K (91.6%) 18K (75%)" at bounding box center [120, 652] width 170 height 24
click at [289, 10] on div at bounding box center [286, 16] width 147 height 21
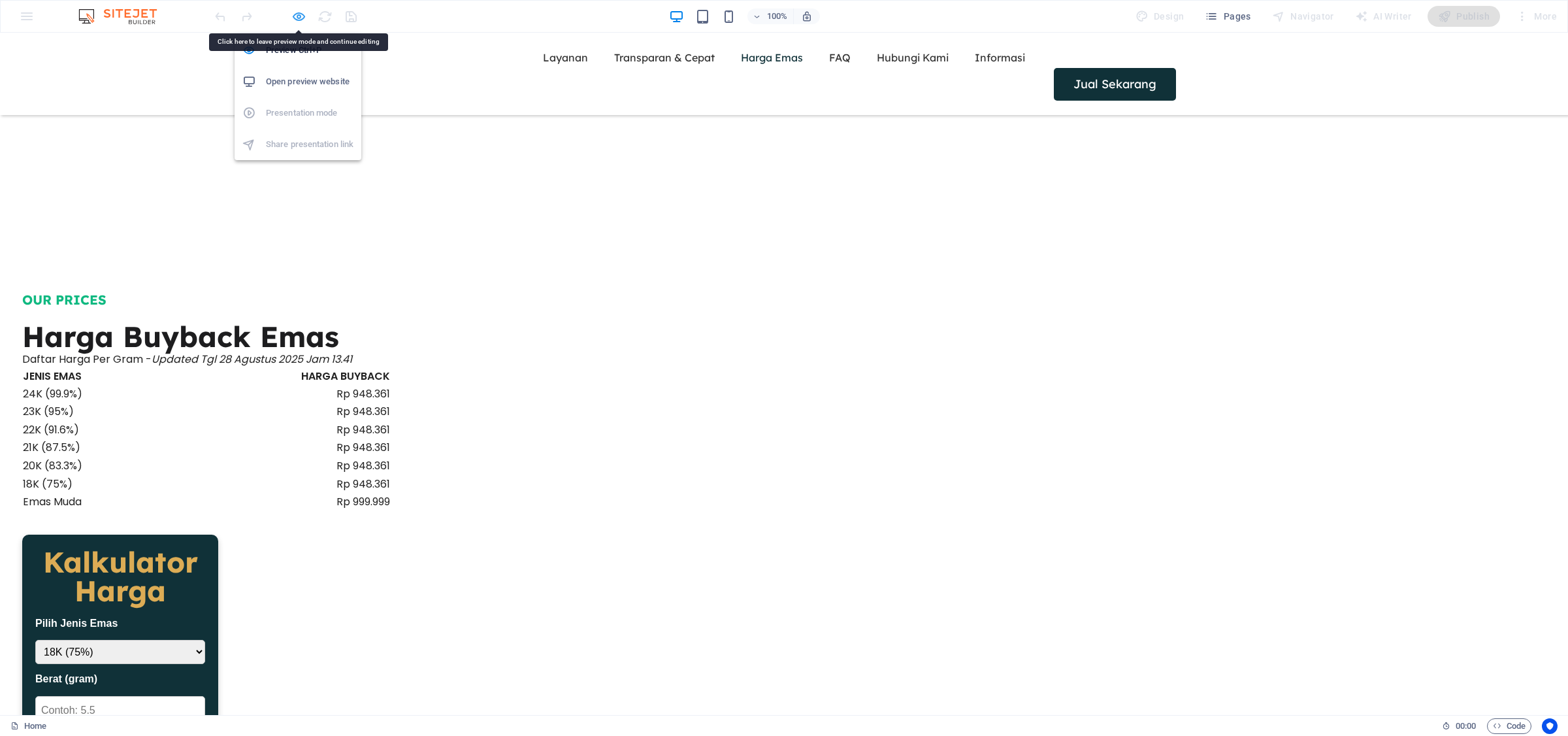
click at [291, 10] on icon "button" at bounding box center [298, 17] width 15 height 15
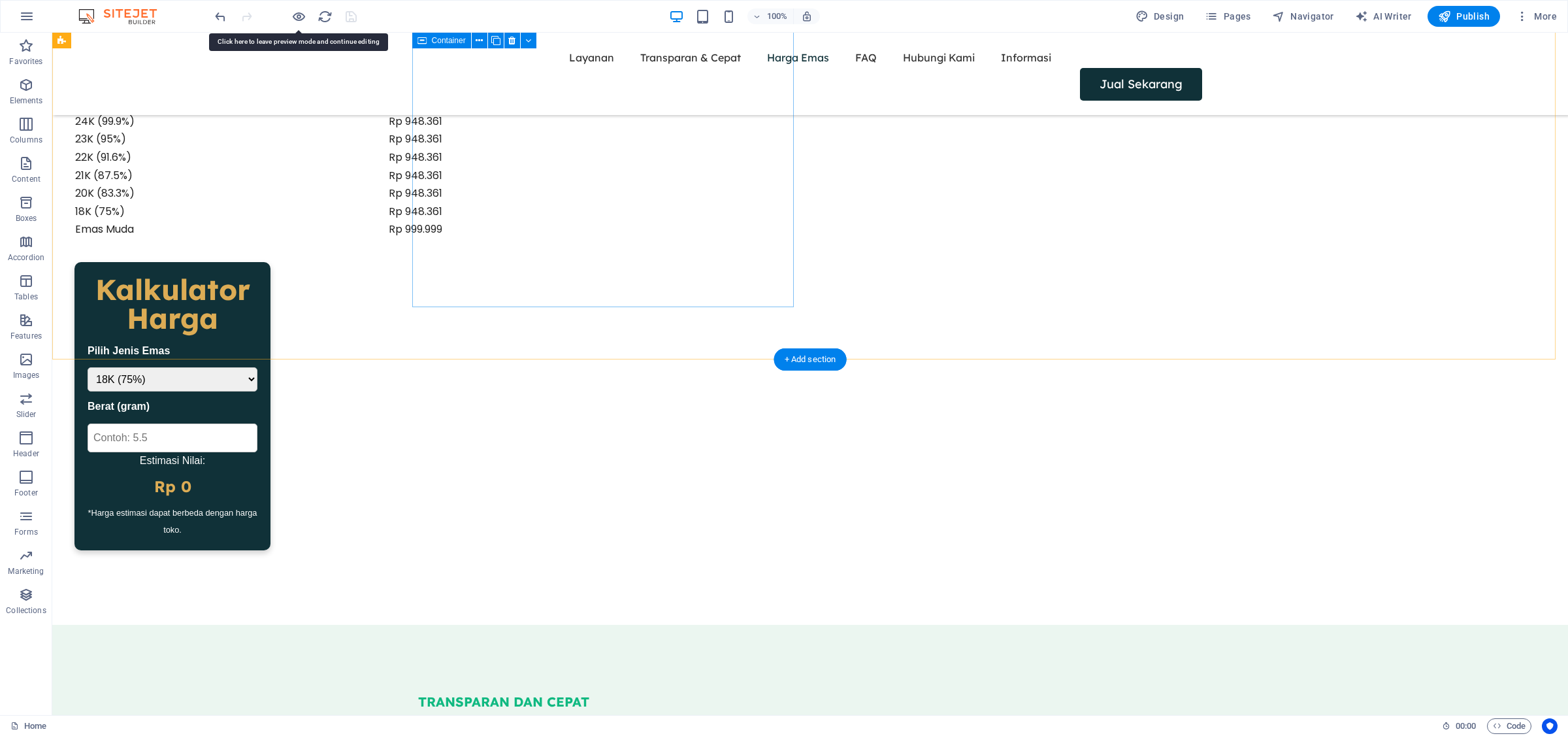
scroll to position [1629, 0]
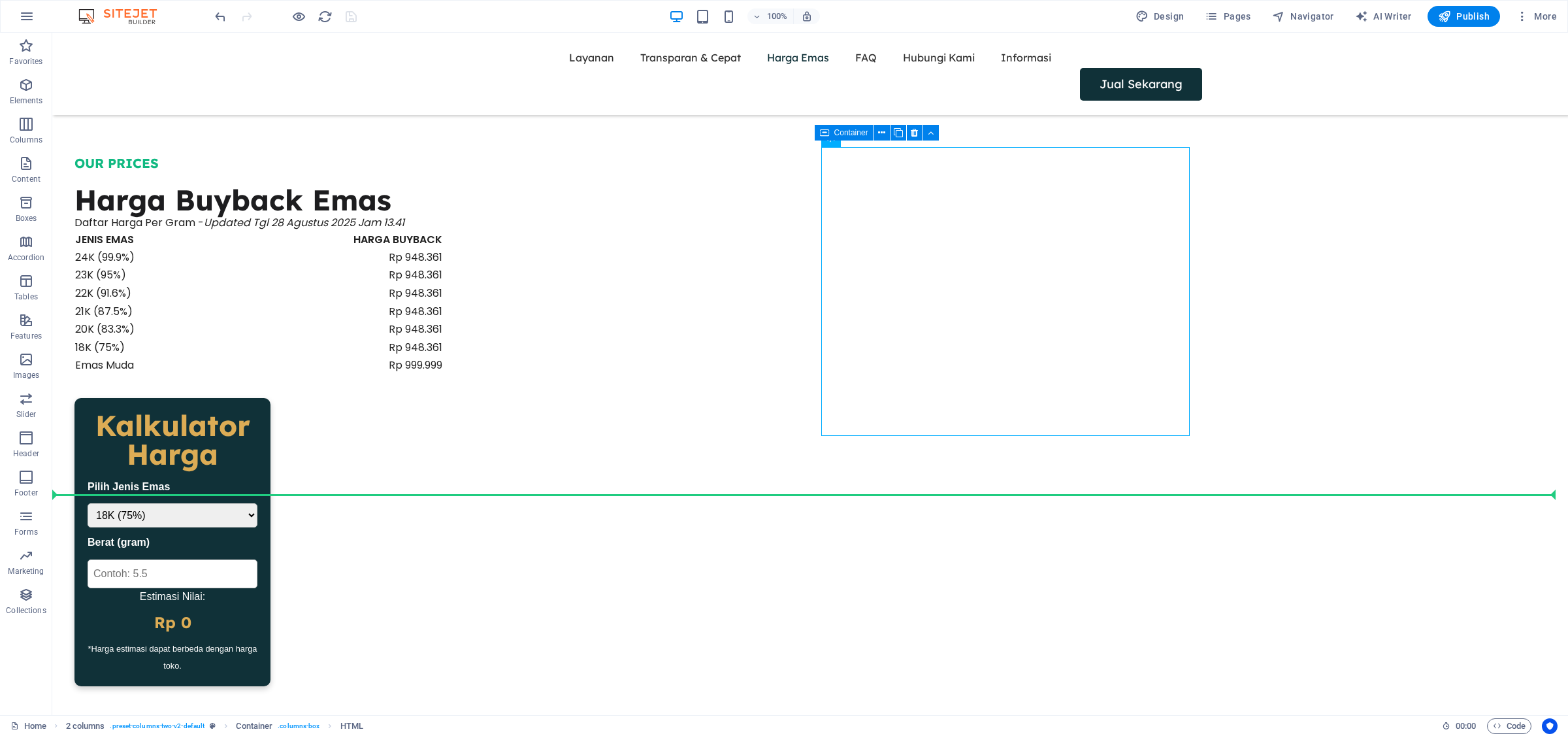
drag, startPoint x: 927, startPoint y: 174, endPoint x: 582, endPoint y: 495, distance: 471.2
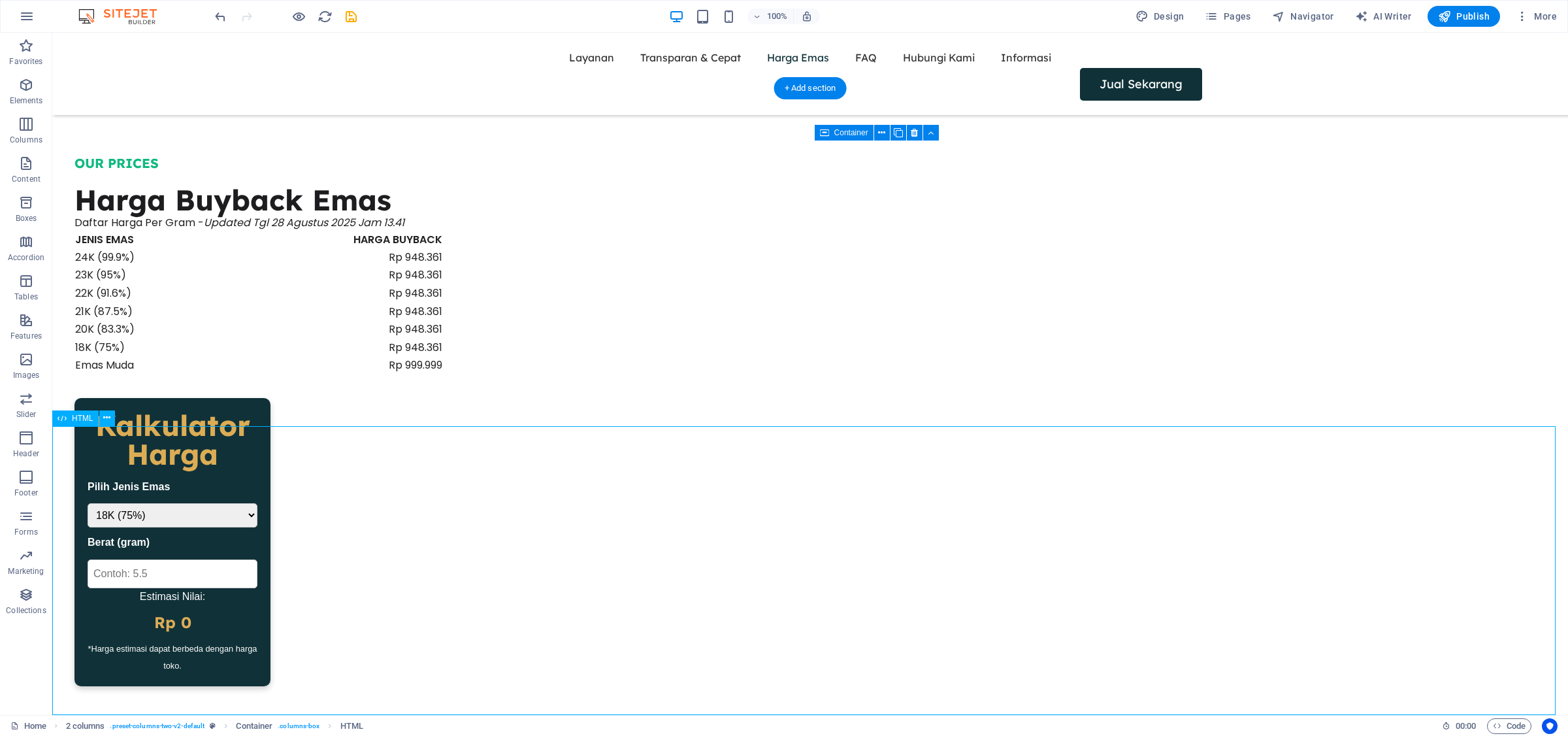
select select "18"
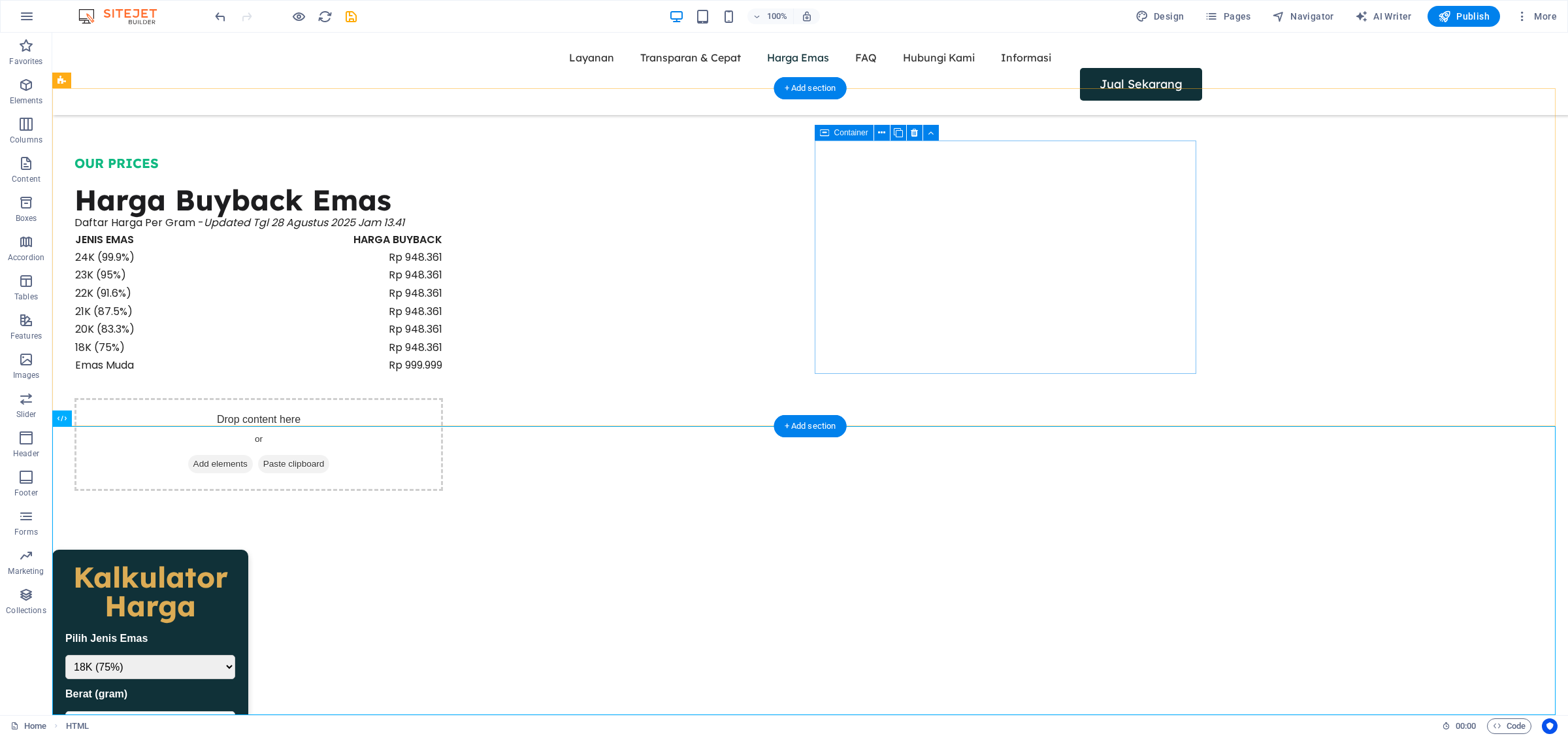
drag, startPoint x: 137, startPoint y: 452, endPoint x: 887, endPoint y: 187, distance: 795.4
drag, startPoint x: 132, startPoint y: 449, endPoint x: 884, endPoint y: 203, distance: 791.2
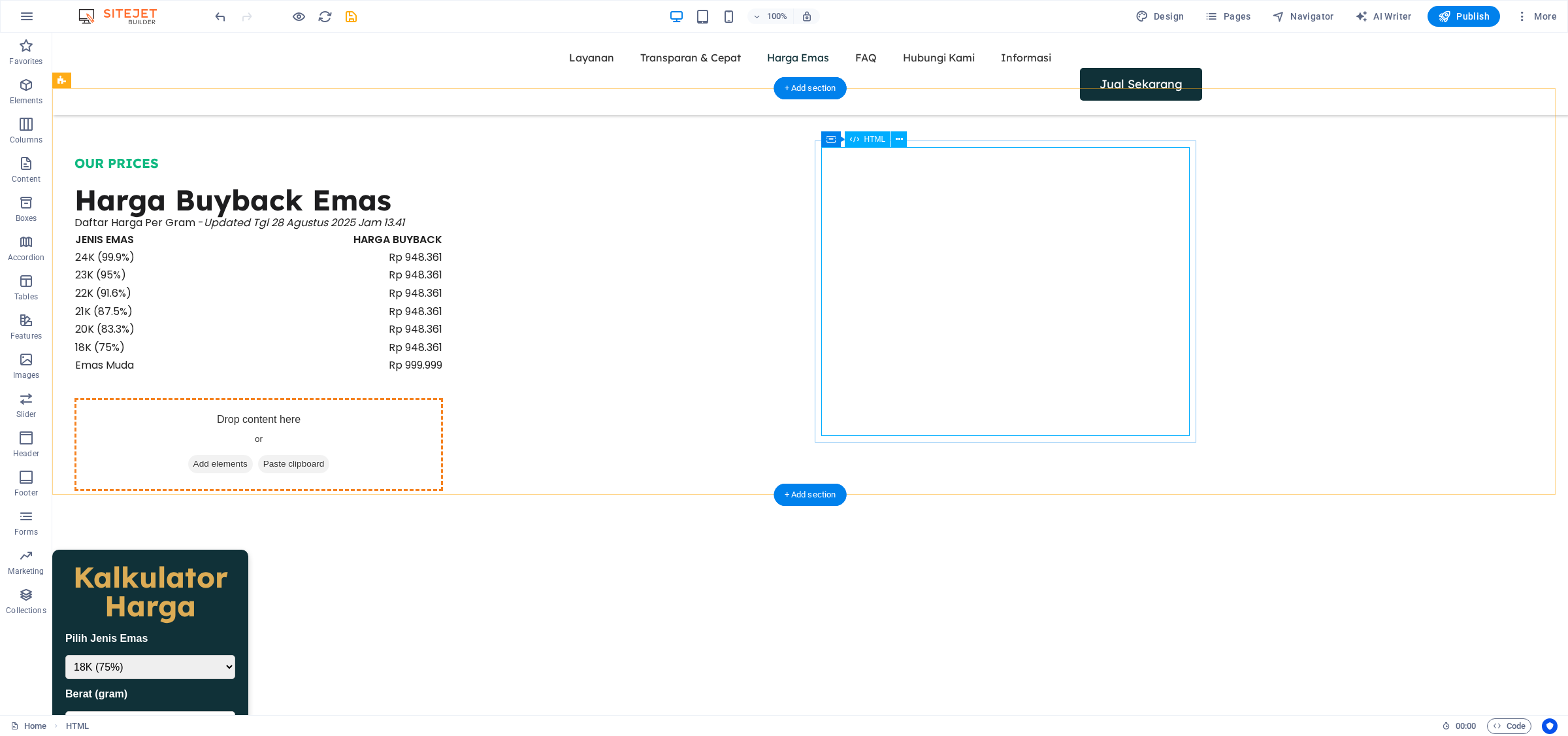
select select "18"
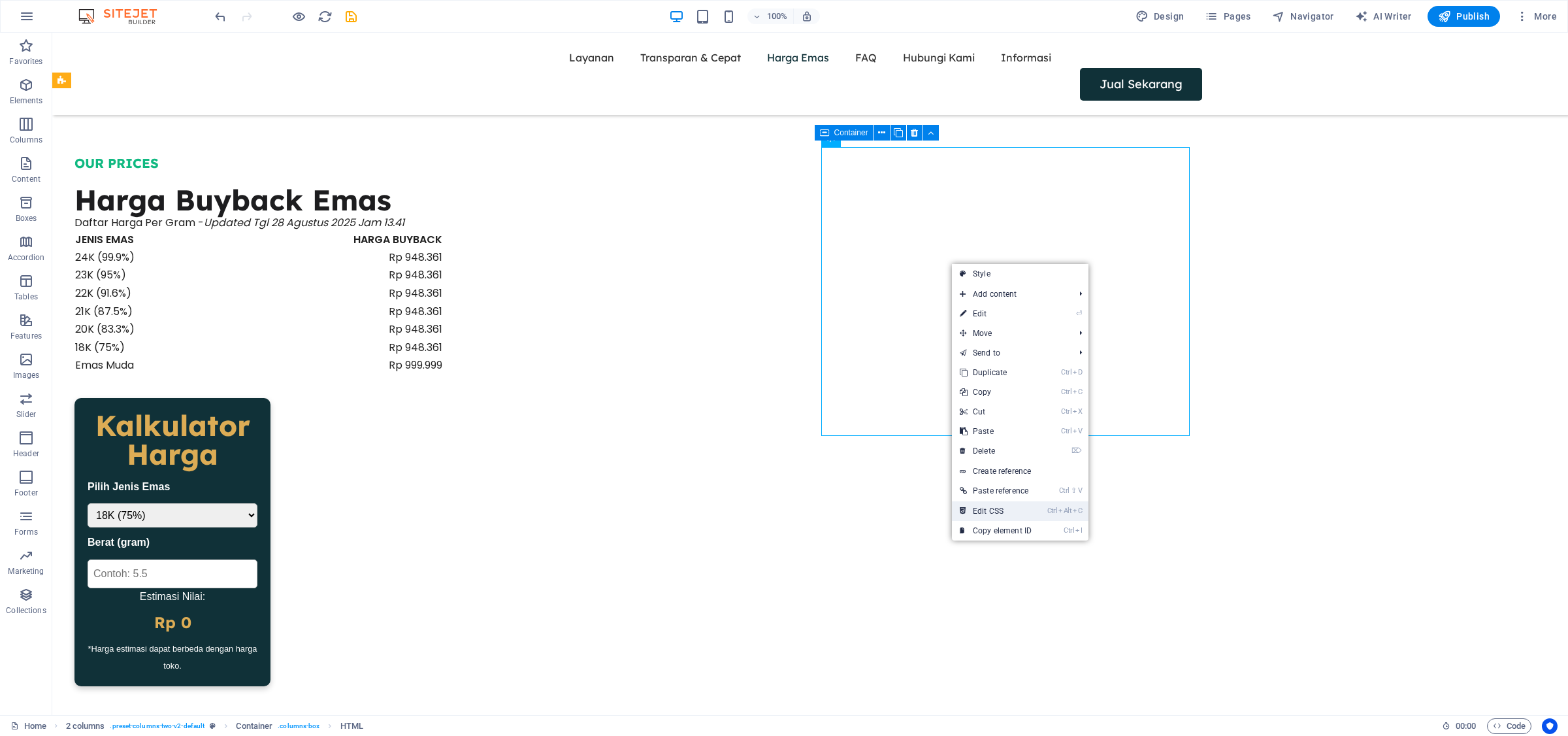
click at [1004, 515] on link "Ctrl Alt C Edit CSS" at bounding box center [995, 510] width 88 height 20
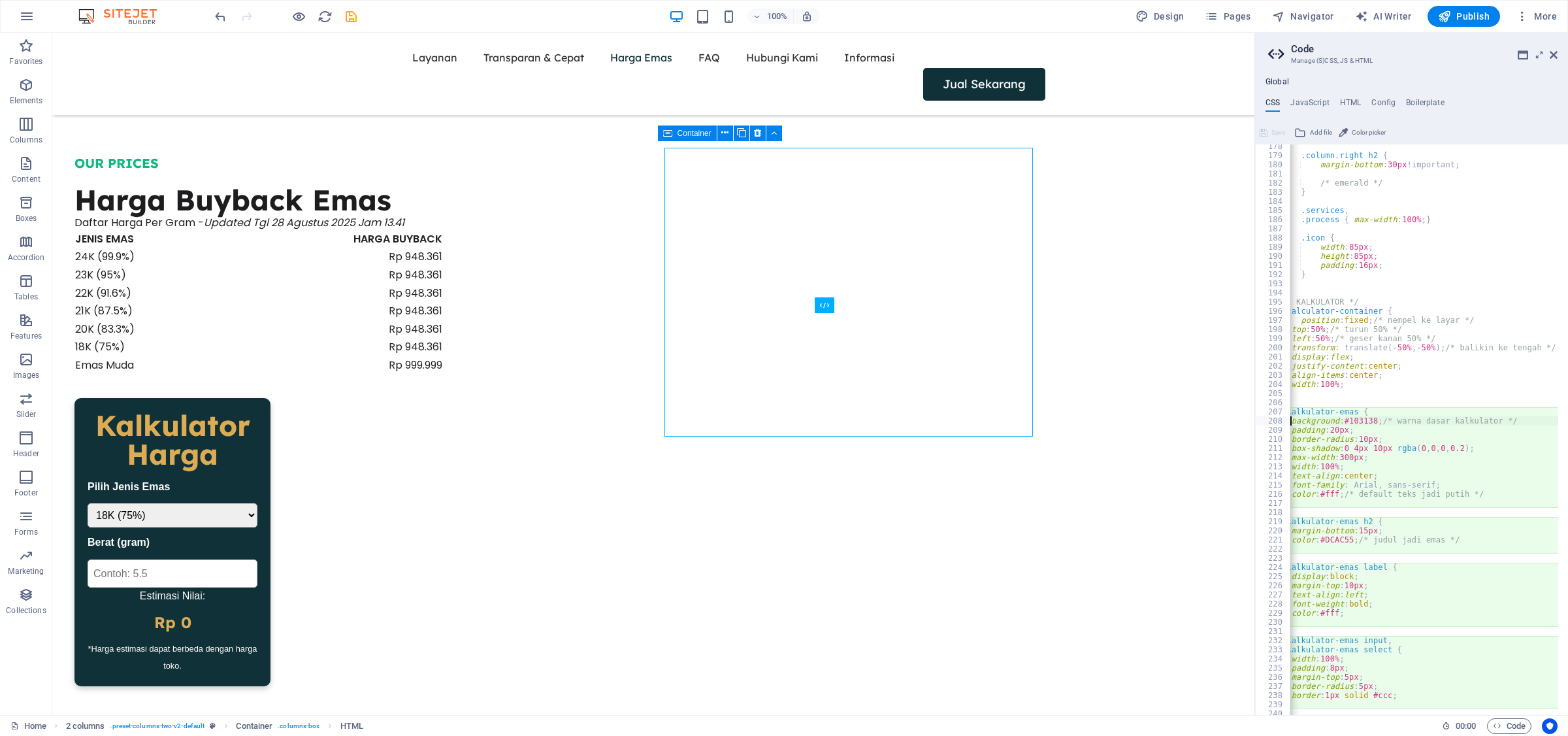
scroll to position [0, 0]
drag, startPoint x: 1365, startPoint y: 381, endPoint x: 1333, endPoint y: 361, distance: 37.7
click at [1333, 361] on div ".column.right h2 { margin-bottom : 30px !important; /* emerald */ } .services ,…" at bounding box center [1572, 432] width 565 height 580
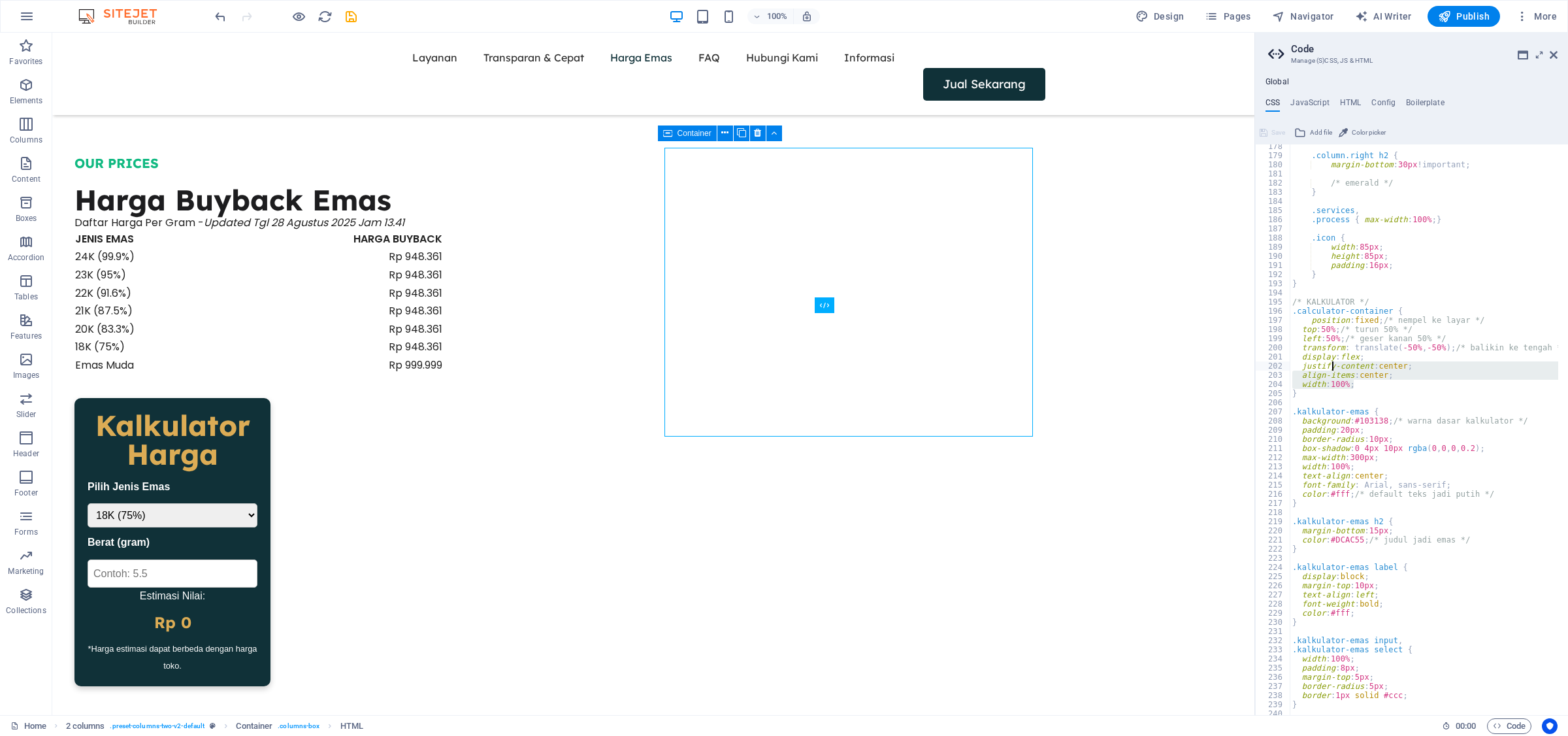
click at [1356, 375] on div ".column.right h2 { margin-bottom : 30px !important; /* emerald */ } .services ,…" at bounding box center [1424, 429] width 268 height 570
drag, startPoint x: 1364, startPoint y: 383, endPoint x: 1289, endPoint y: 319, distance: 98.6
click at [1289, 319] on div "align-items: center; 178 179 180 181 182 183 184 185 186 187 188 189 190 191 19…" at bounding box center [1411, 429] width 313 height 570
paste textarea "z-index: 9999 !important; /* biar ga ketimpa elemen lain"
type textarea "z-index: 9999 !important; /* biar ga ketimpa elemen lain */"
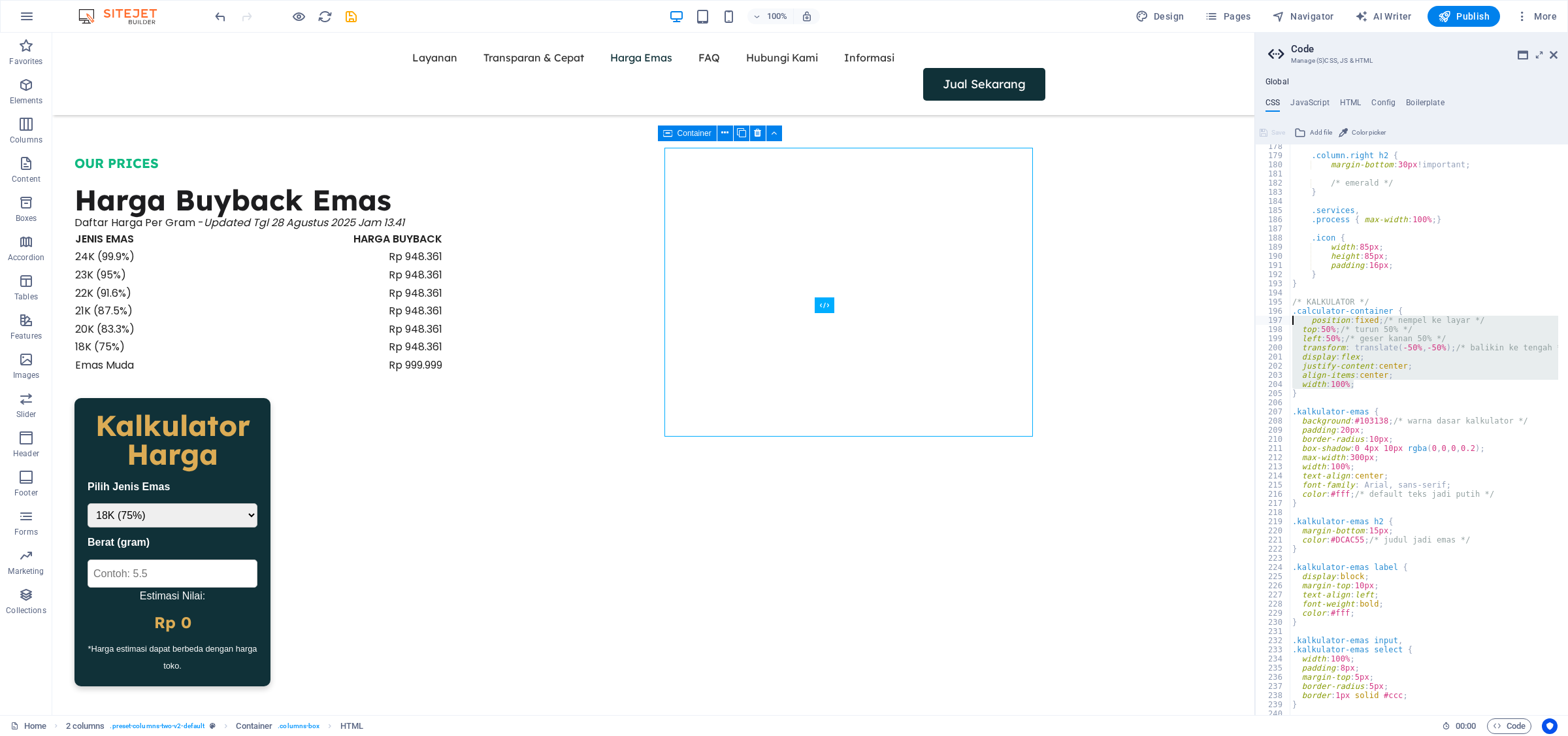
scroll to position [0, 7]
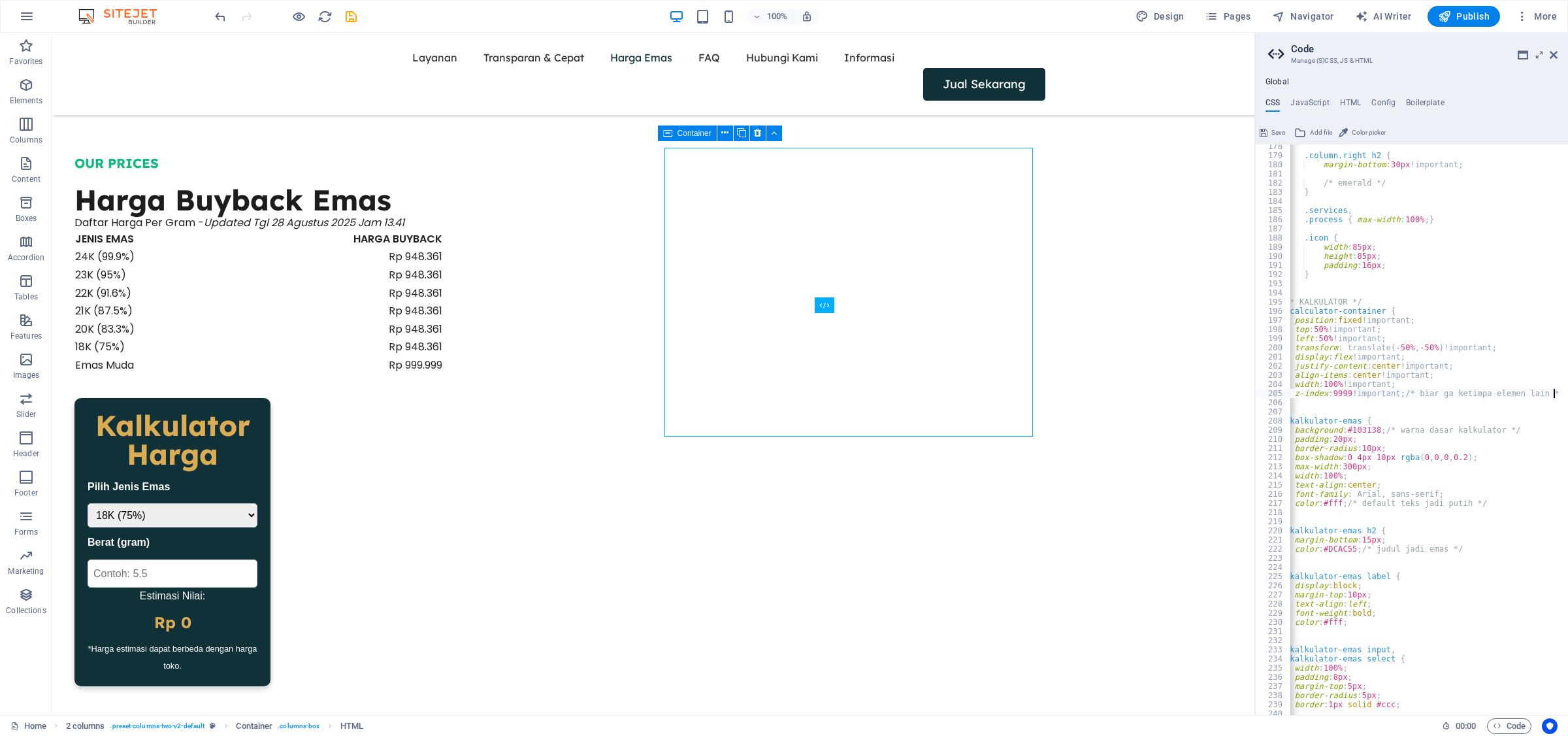
click at [1271, 129] on span "Save" at bounding box center [1278, 133] width 13 height 16
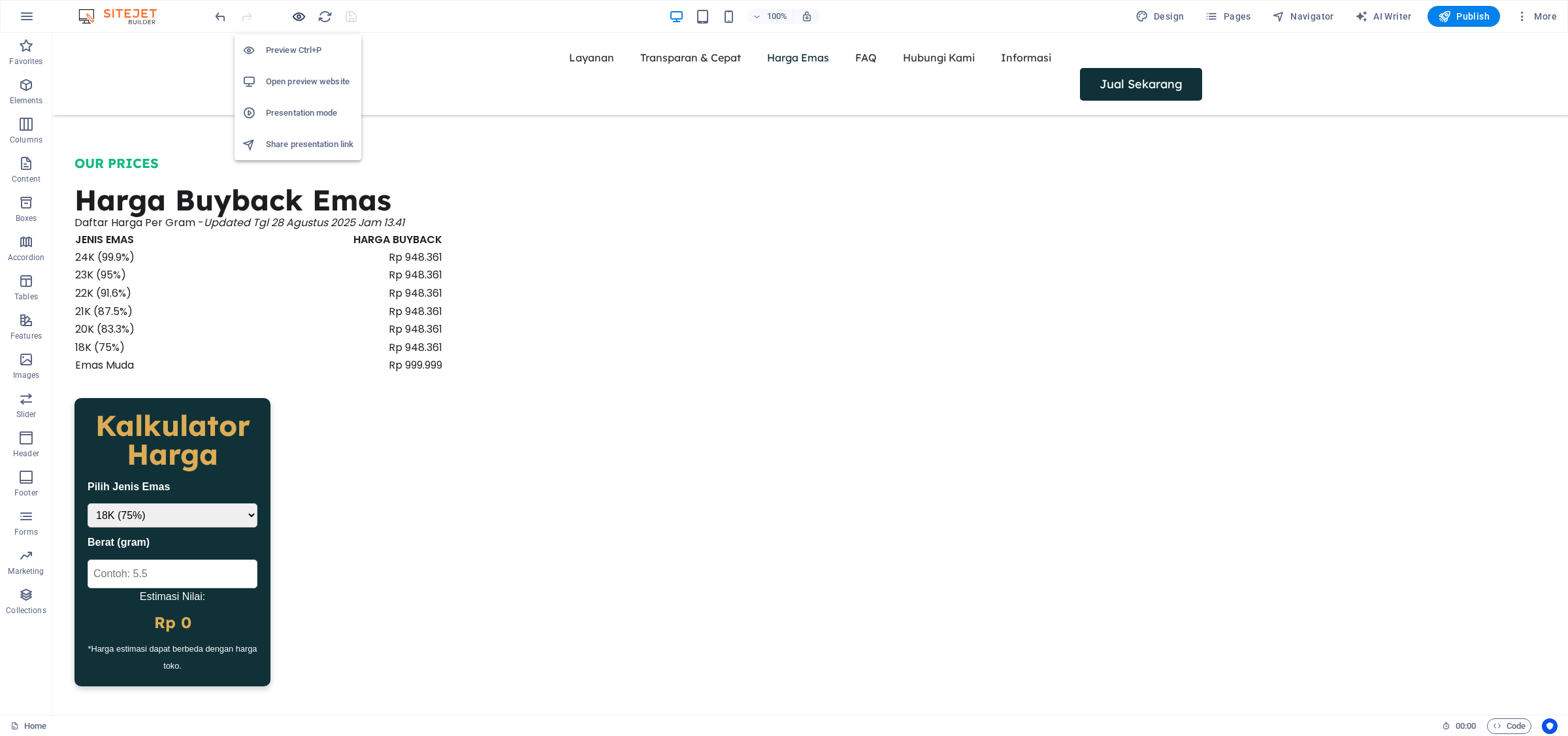
click at [295, 14] on icon "button" at bounding box center [298, 17] width 15 height 15
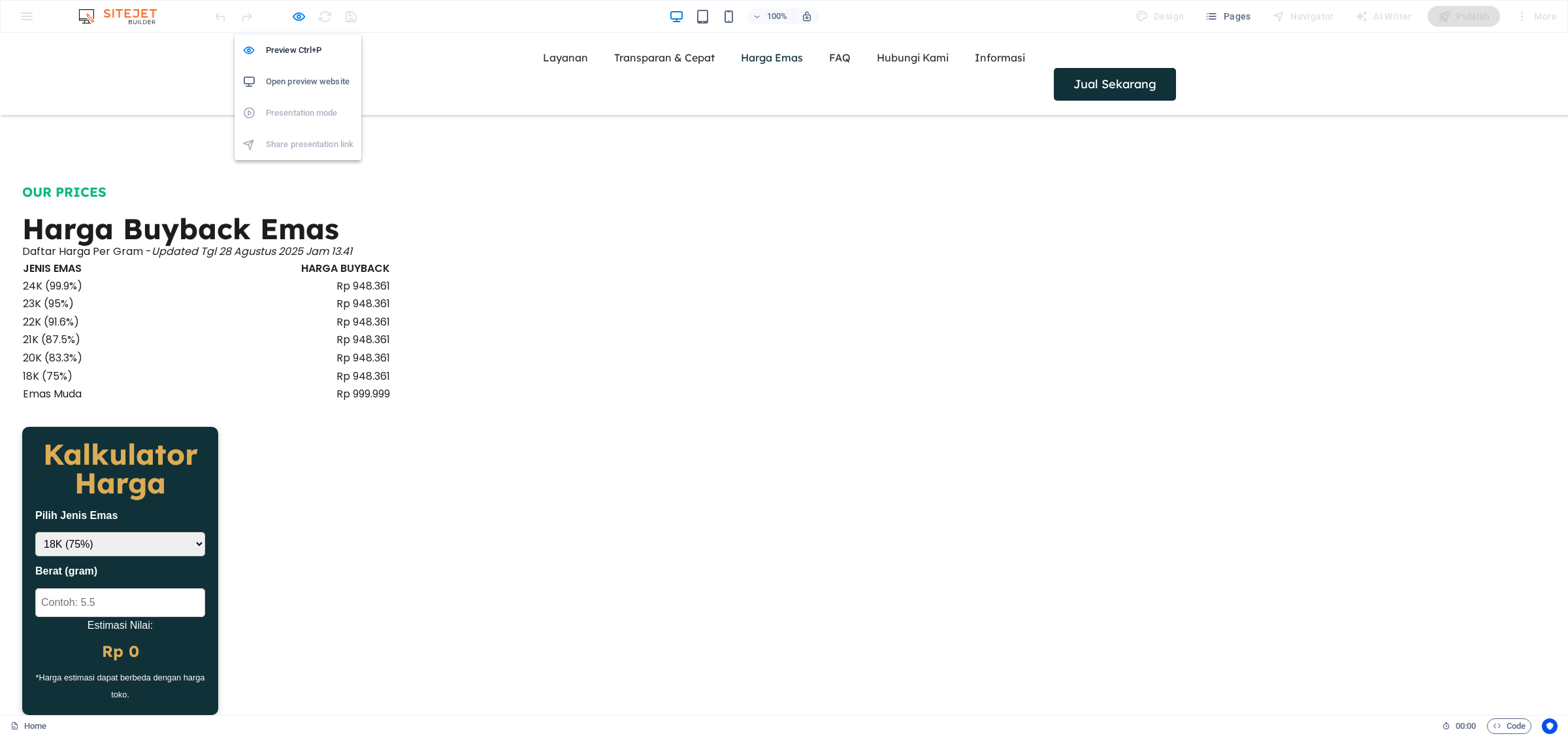
scroll to position [1658, 0]
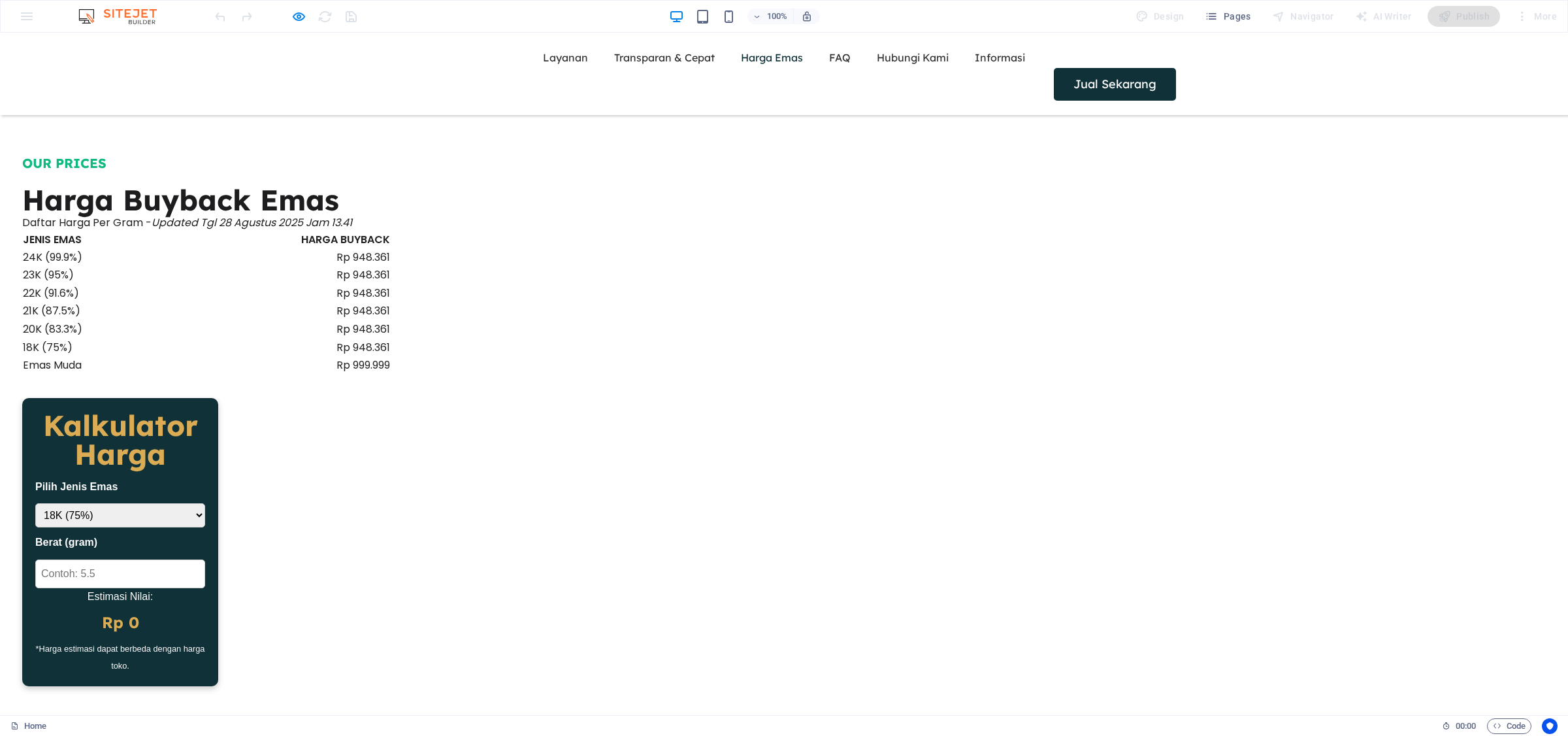
click at [205, 503] on select "24K (99.9%) 22K (91.6%) 18K (75%)" at bounding box center [120, 515] width 170 height 24
select select "24"
click at [205, 503] on select "24K (99.9%) 22K (91.6%) 18K (75%)" at bounding box center [120, 515] width 170 height 24
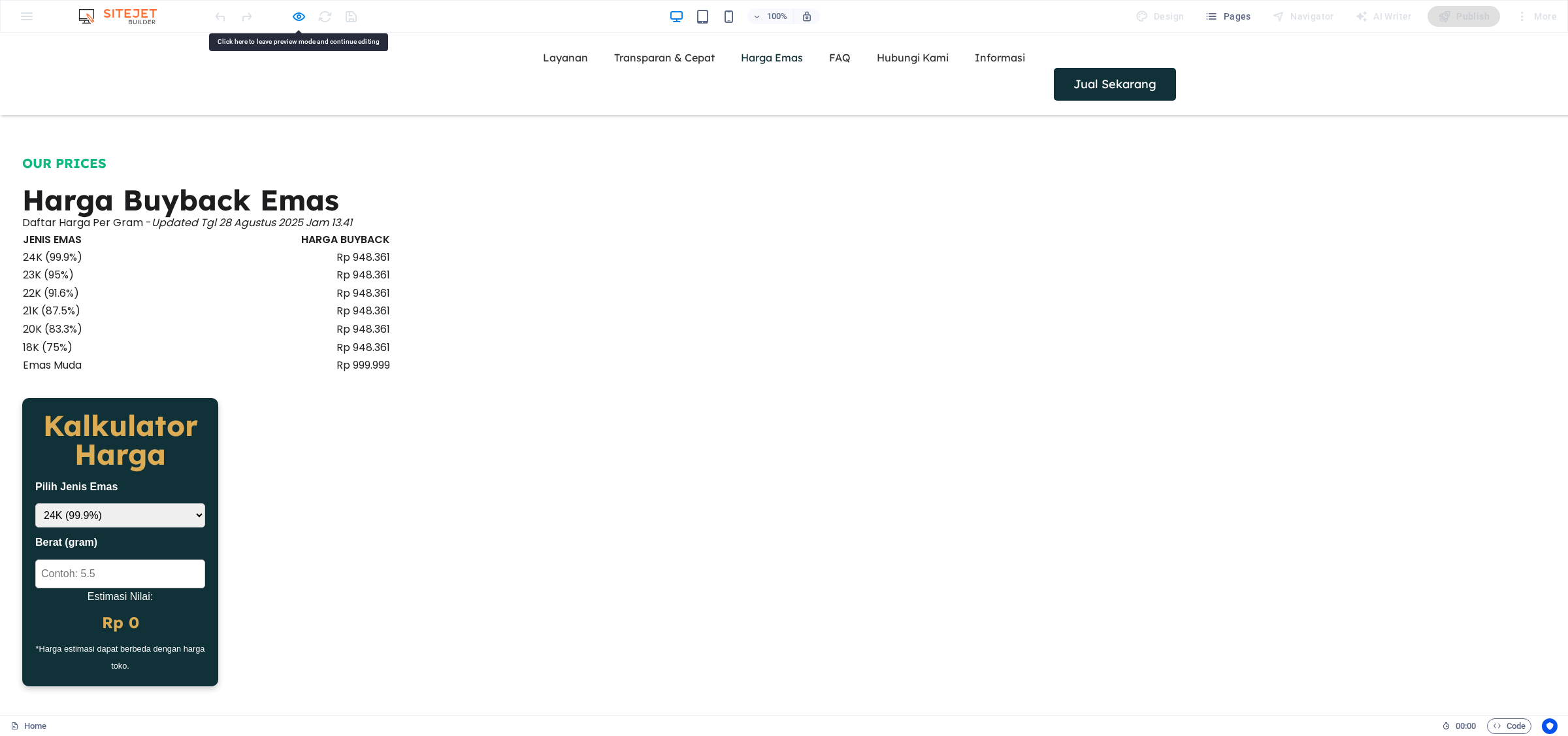
click at [205, 559] on input "Berat (gram)" at bounding box center [120, 573] width 170 height 28
type input "5"
click at [288, 17] on div at bounding box center [286, 16] width 147 height 21
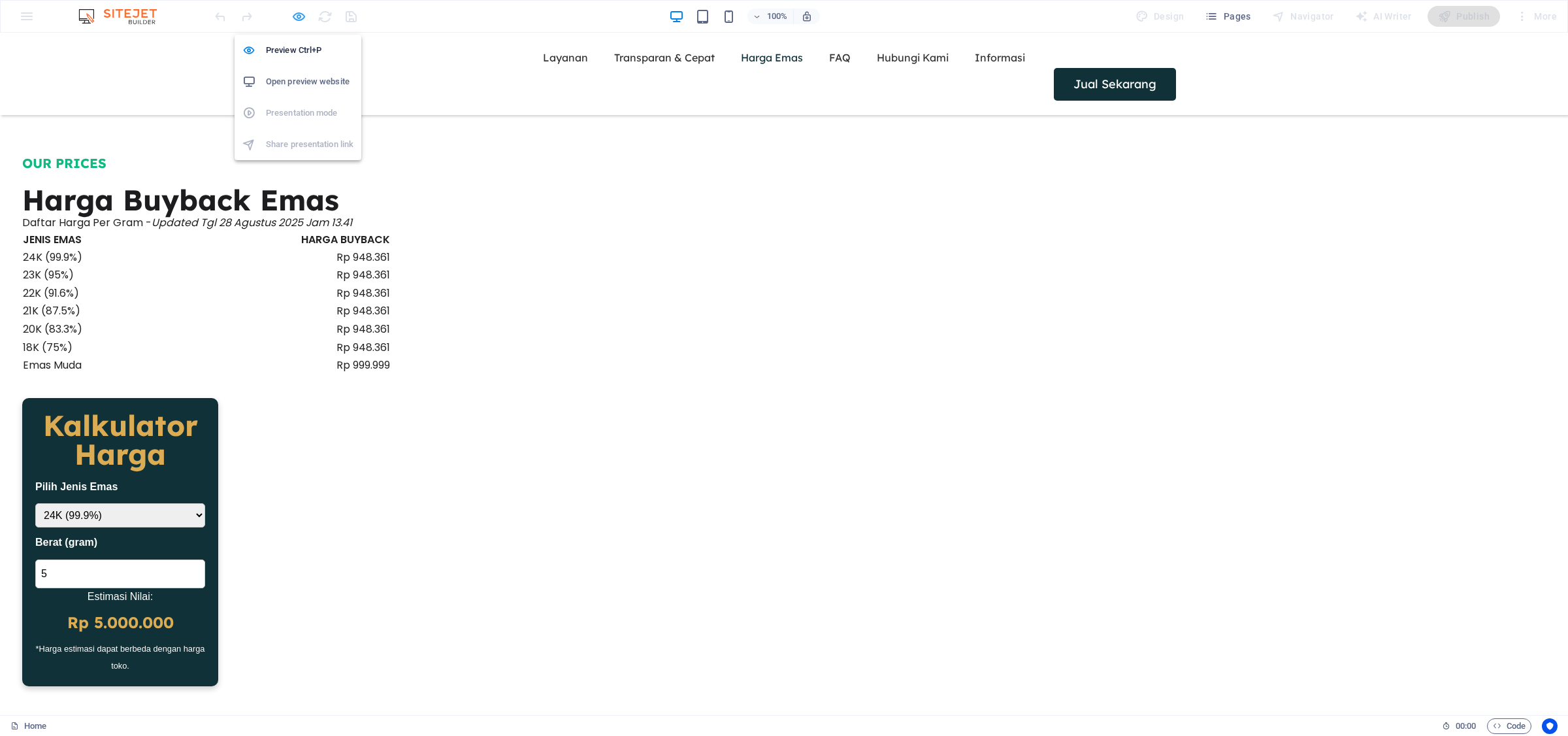
click at [293, 14] on icon "button" at bounding box center [298, 17] width 15 height 15
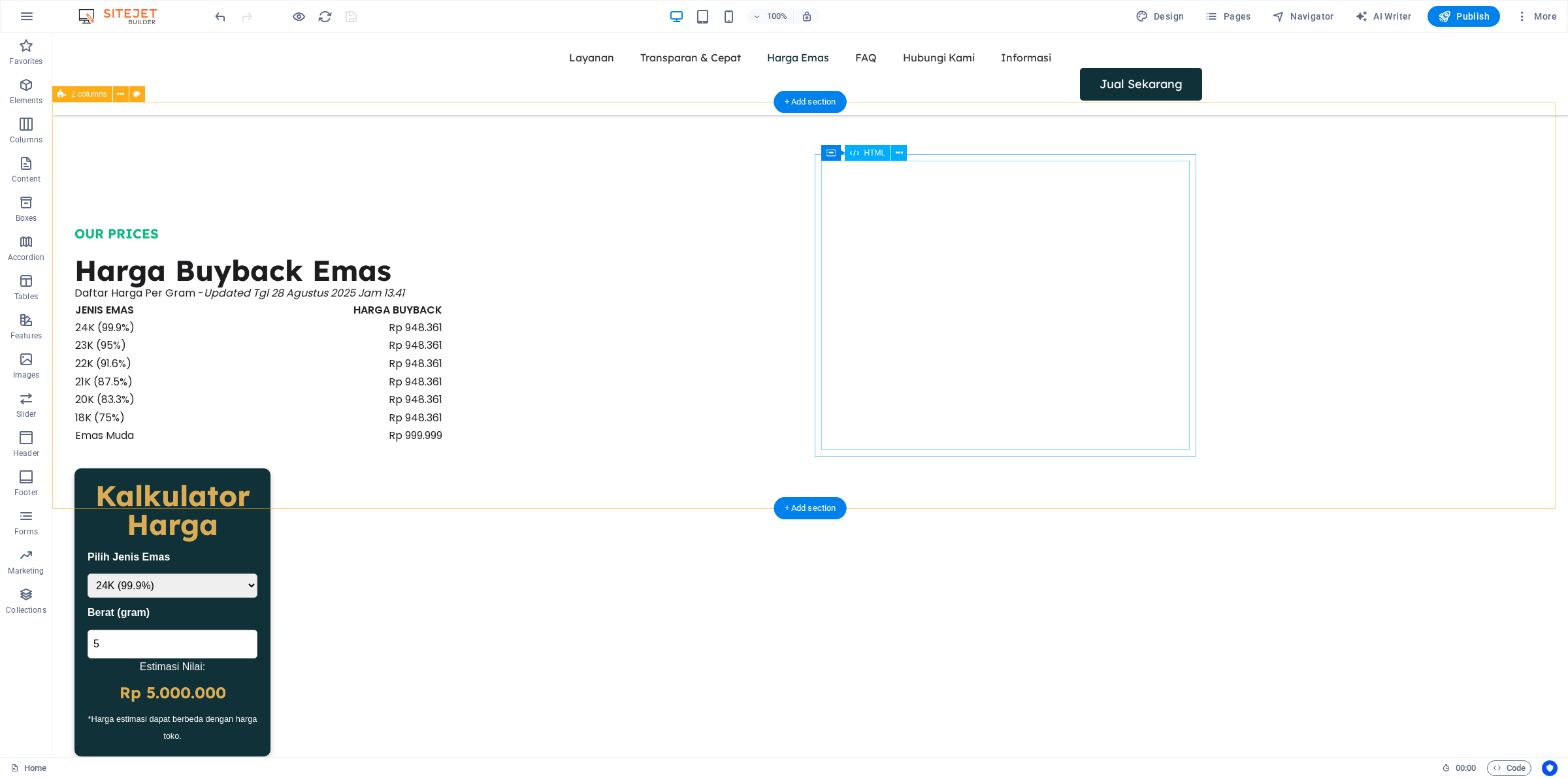
scroll to position [1492, 0]
